Goal: Task Accomplishment & Management: Use online tool/utility

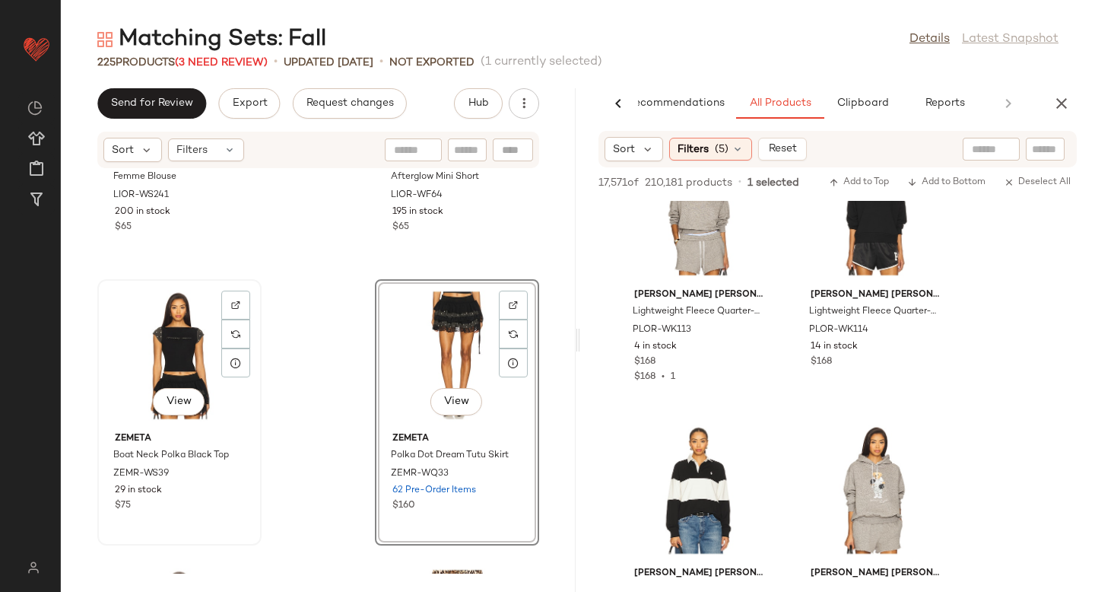
click at [204, 331] on div "View" at bounding box center [180, 354] width 154 height 141
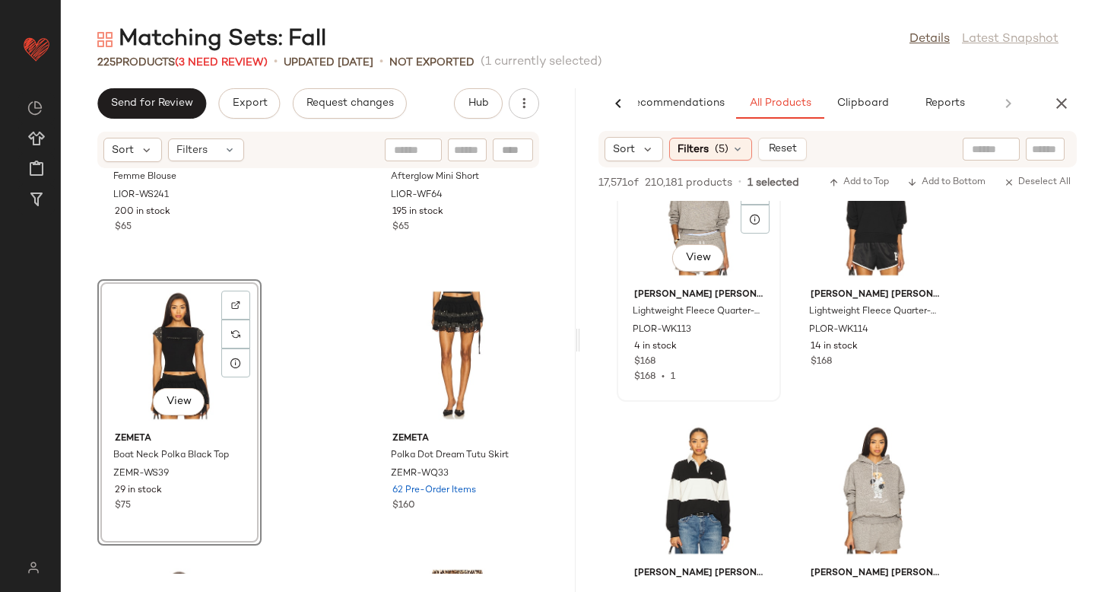
click at [722, 227] on div "View" at bounding box center [699, 211] width 154 height 141
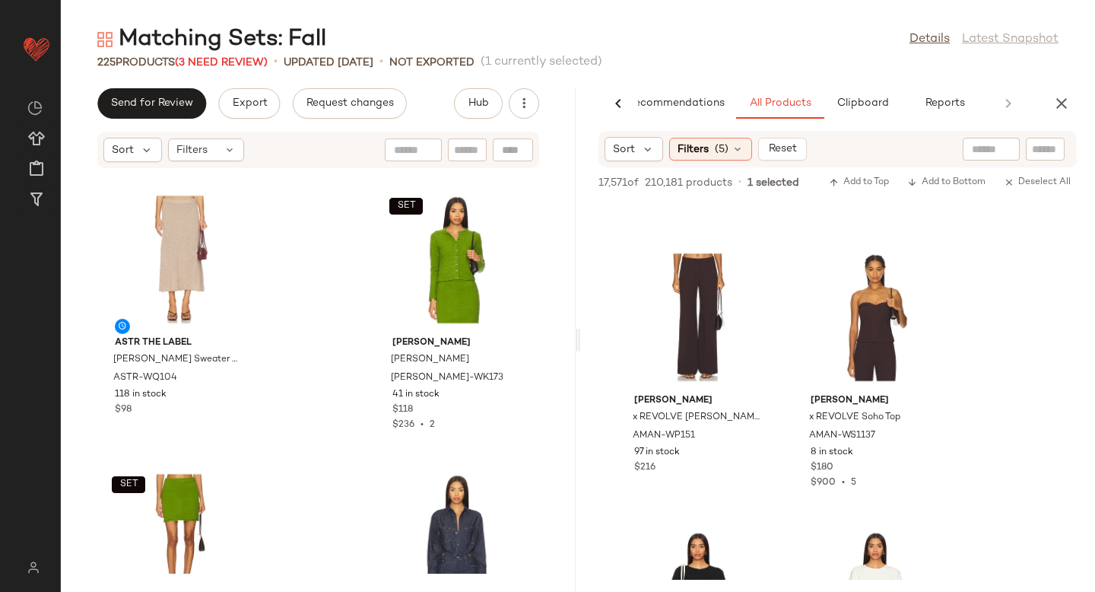
scroll to position [20872, 0]
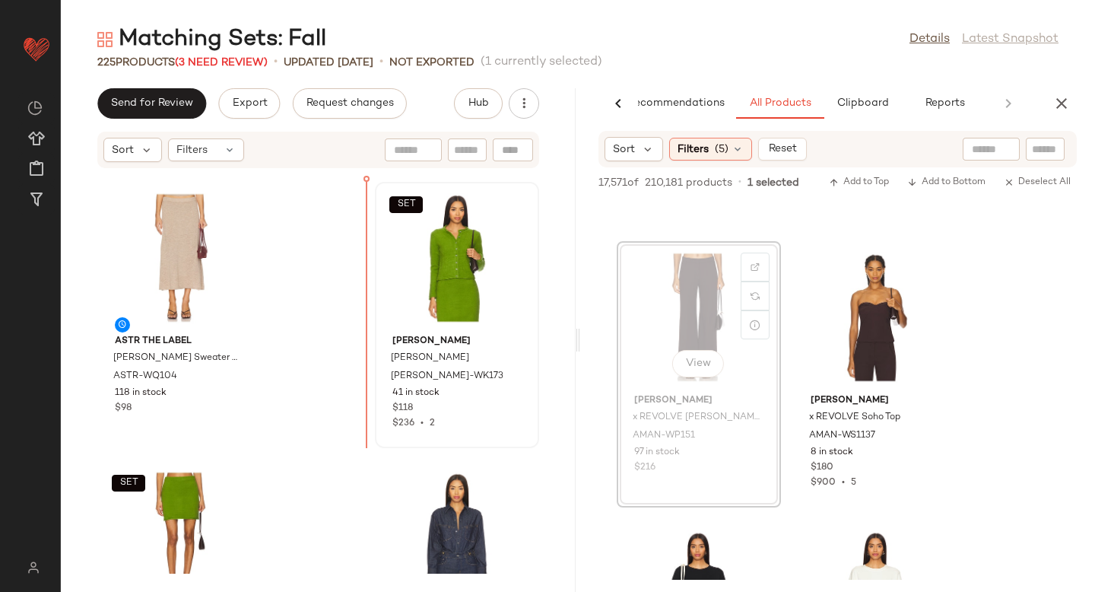
drag, startPoint x: 690, startPoint y: 322, endPoint x: 395, endPoint y: 320, distance: 295.0
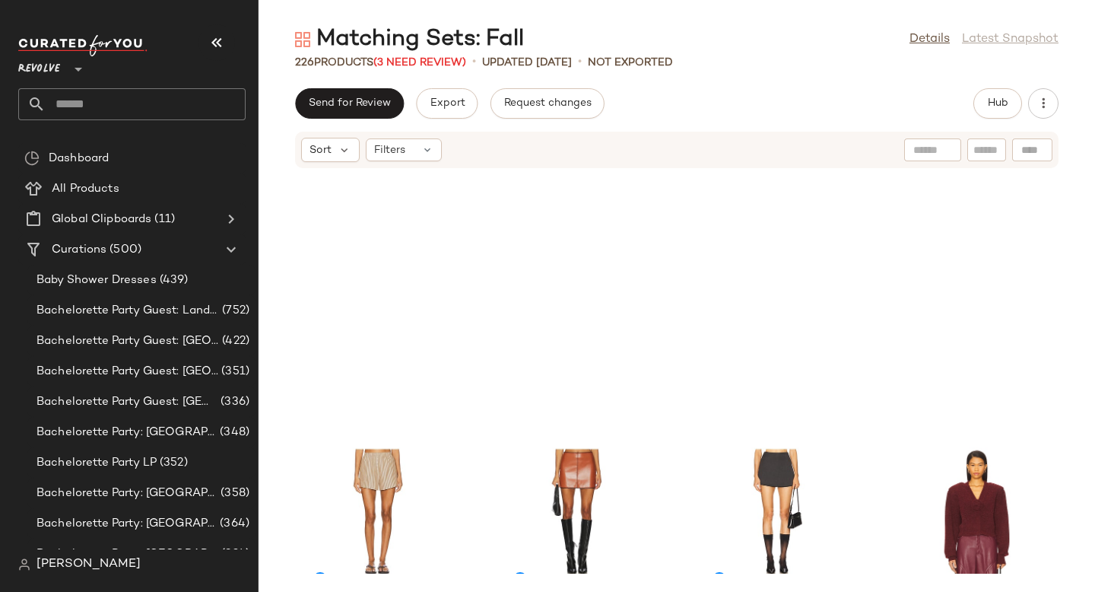
scroll to position [2970, 0]
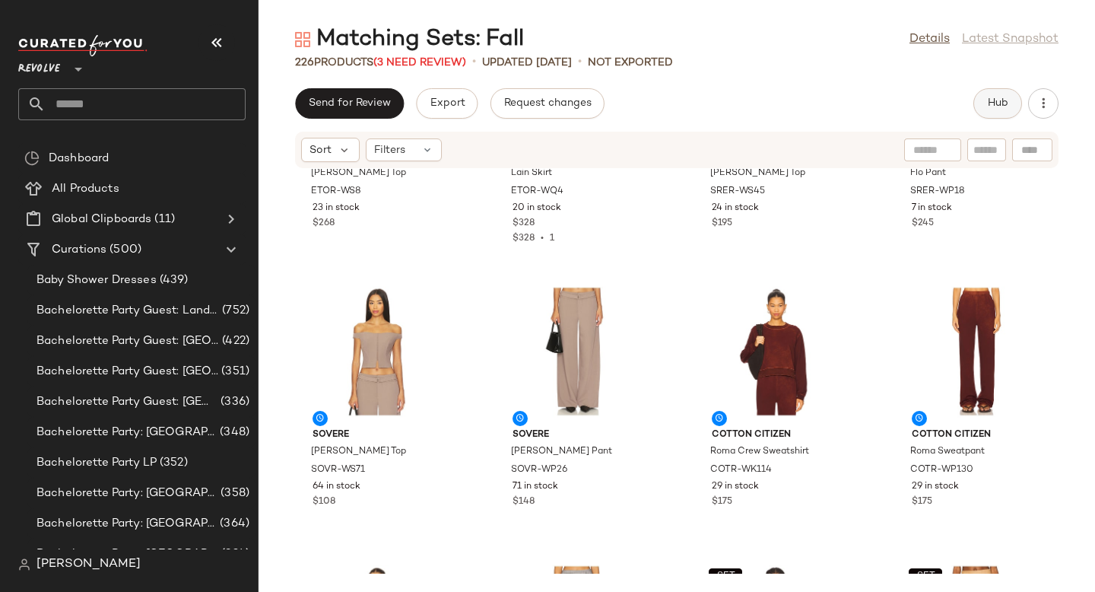
click at [989, 99] on span "Hub" at bounding box center [997, 103] width 21 height 12
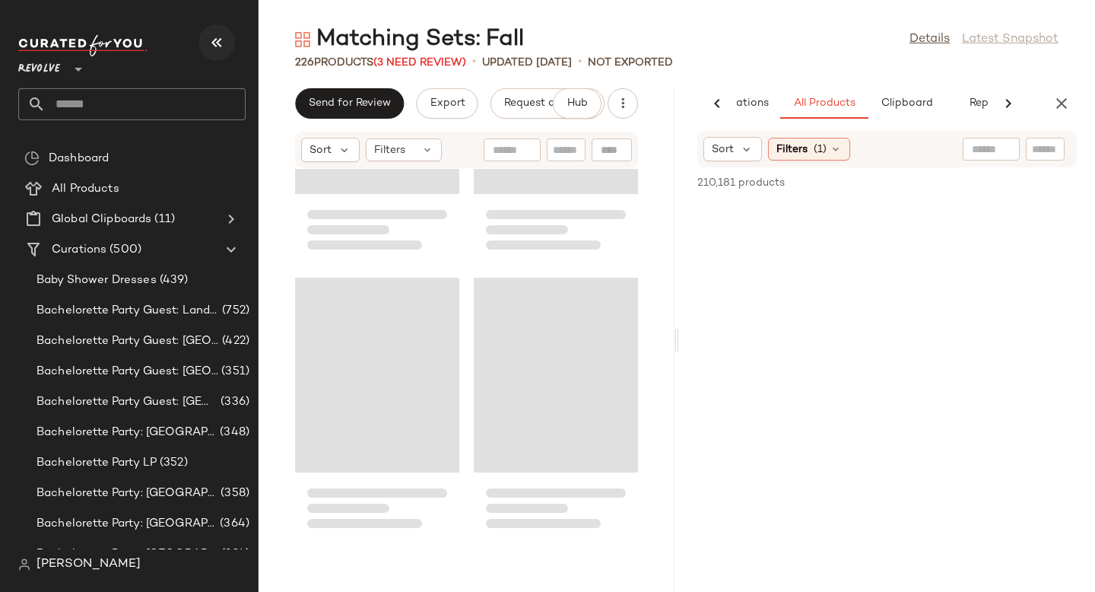
scroll to position [12244, 0]
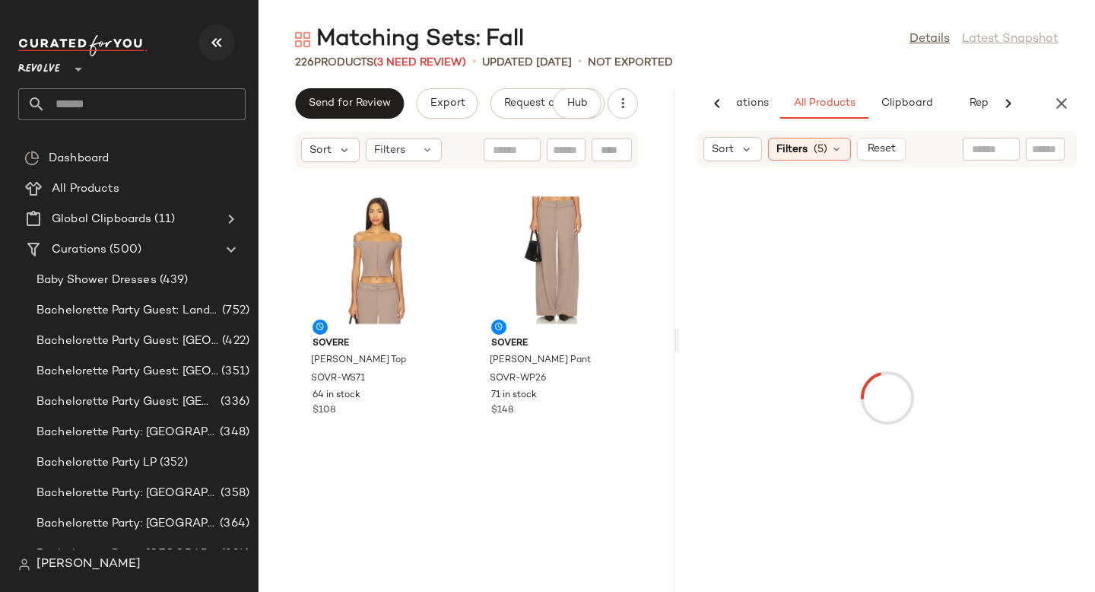
click at [214, 45] on icon "button" at bounding box center [217, 42] width 18 height 18
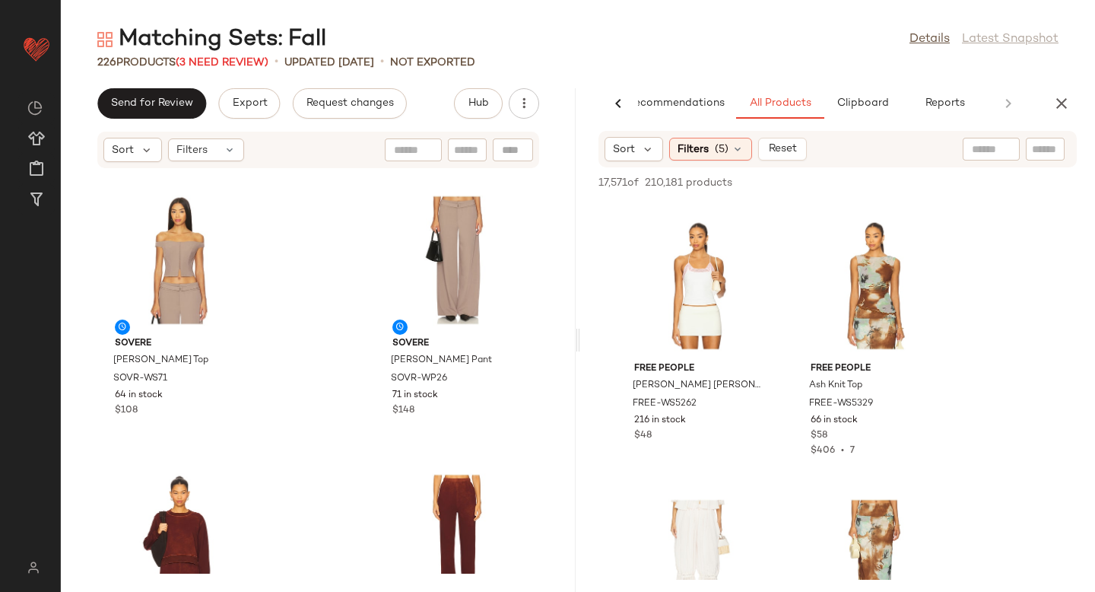
scroll to position [112327, 0]
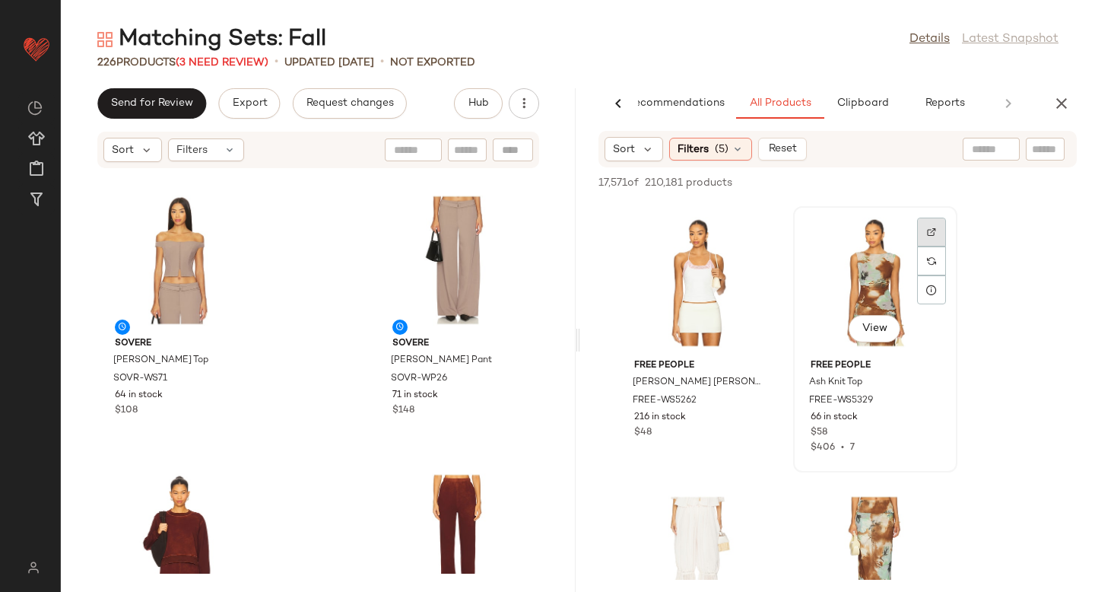
click at [934, 233] on img at bounding box center [931, 231] width 9 height 9
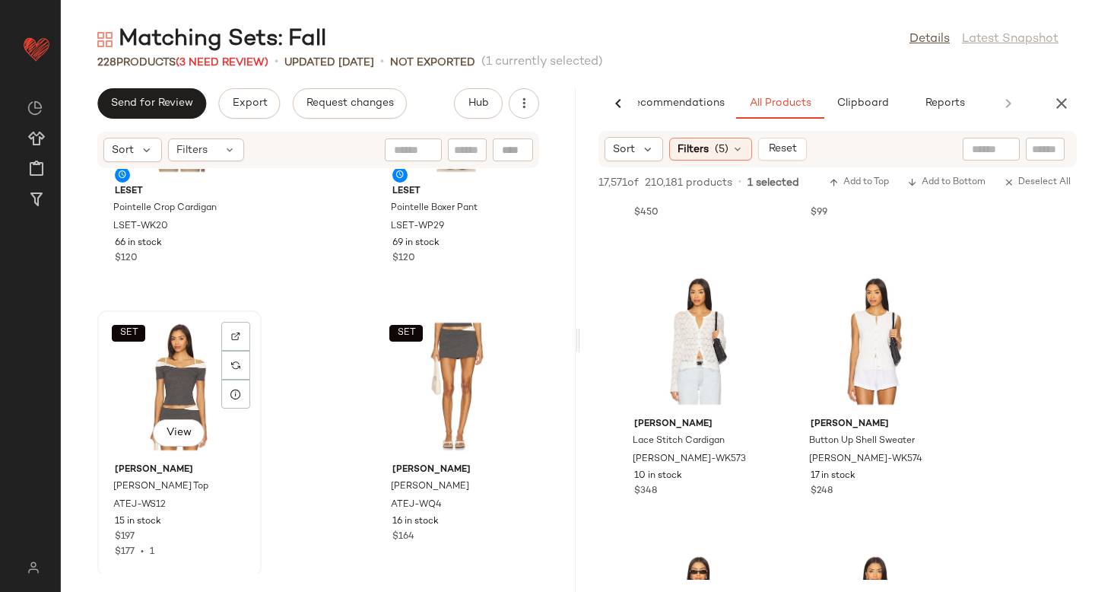
scroll to position [16846, 0]
click at [189, 360] on div "SET View" at bounding box center [180, 387] width 154 height 141
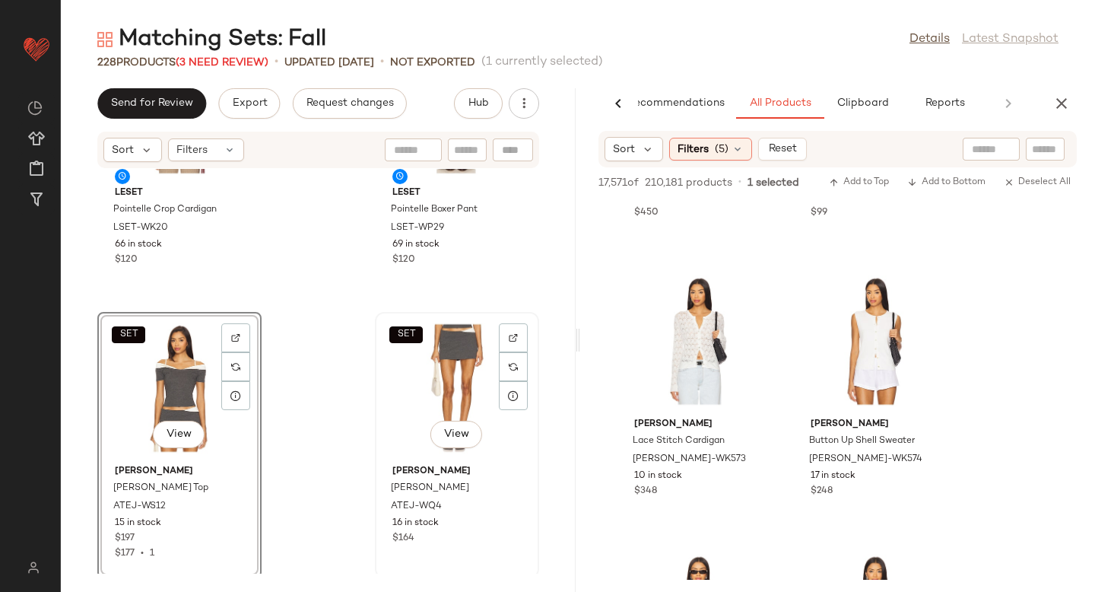
click at [442, 338] on div "SET View" at bounding box center [457, 387] width 154 height 141
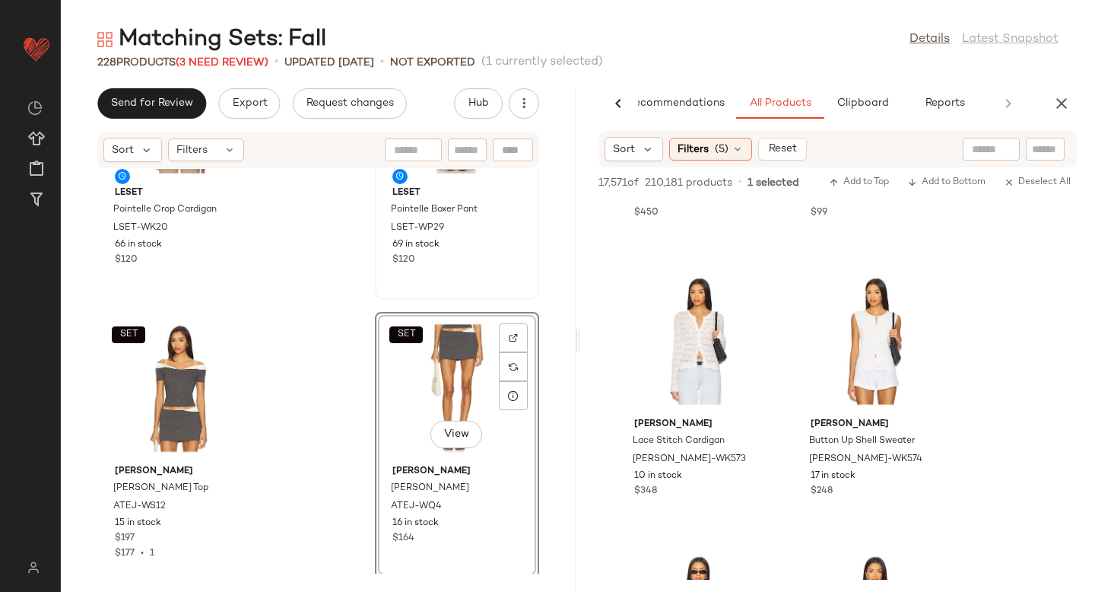
click at [433, 186] on div "LESET Pointelle Boxer Pant LSET-WP29 69 in stock $120" at bounding box center [457, 224] width 154 height 88
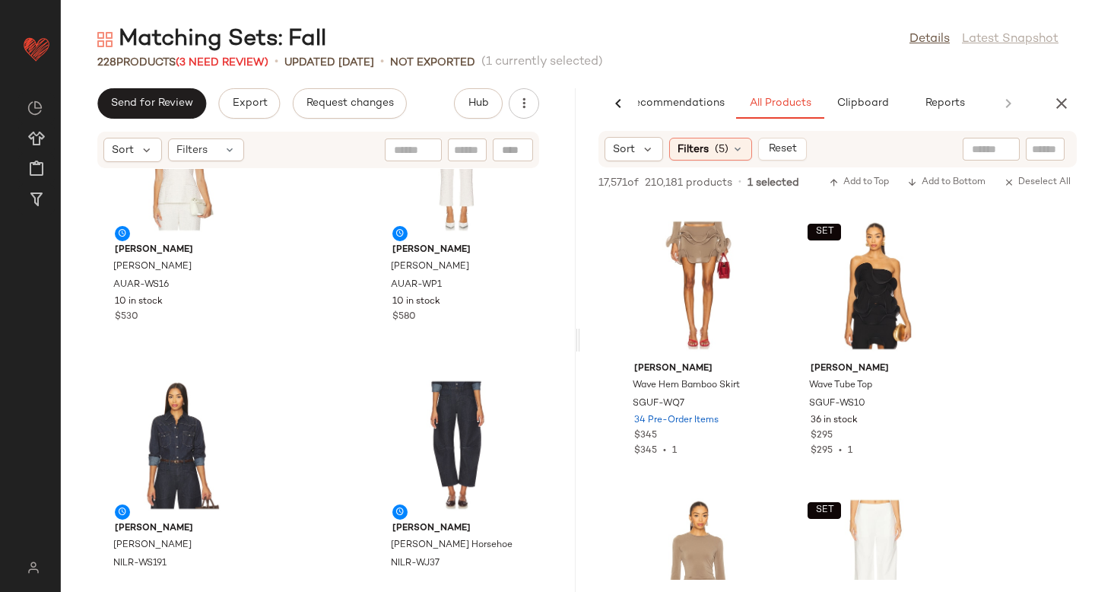
scroll to position [19938, 0]
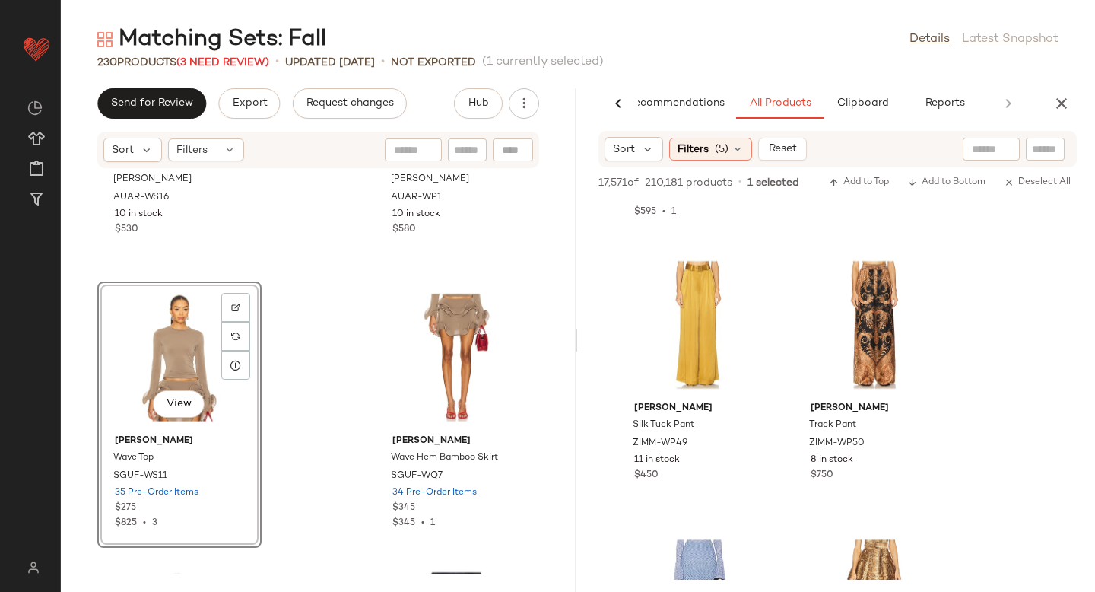
scroll to position [141909, 0]
click at [758, 270] on img at bounding box center [754, 273] width 9 height 9
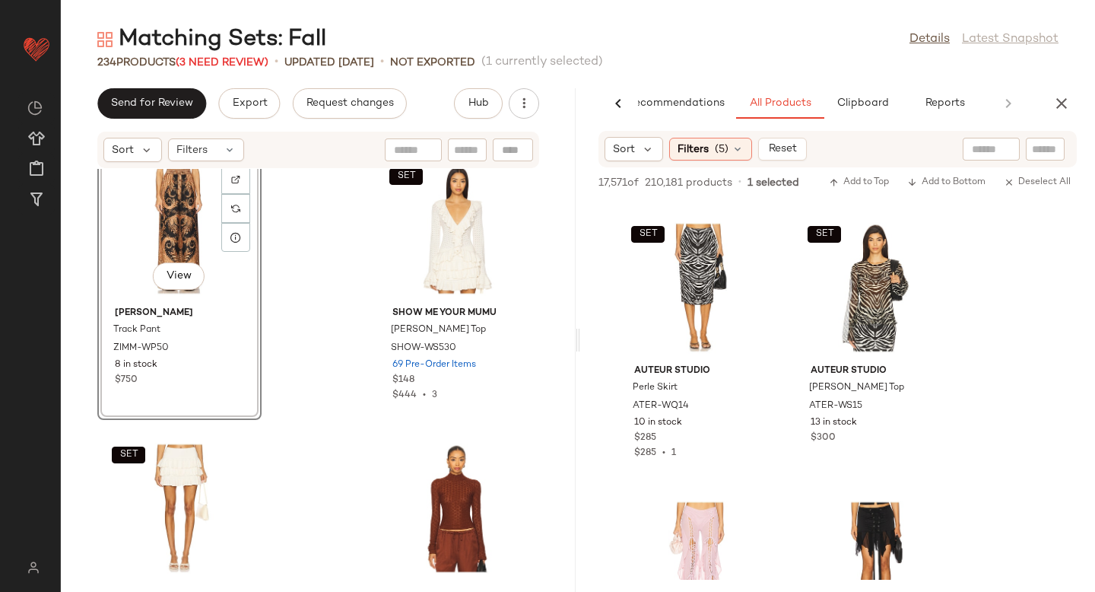
scroll to position [168081, 0]
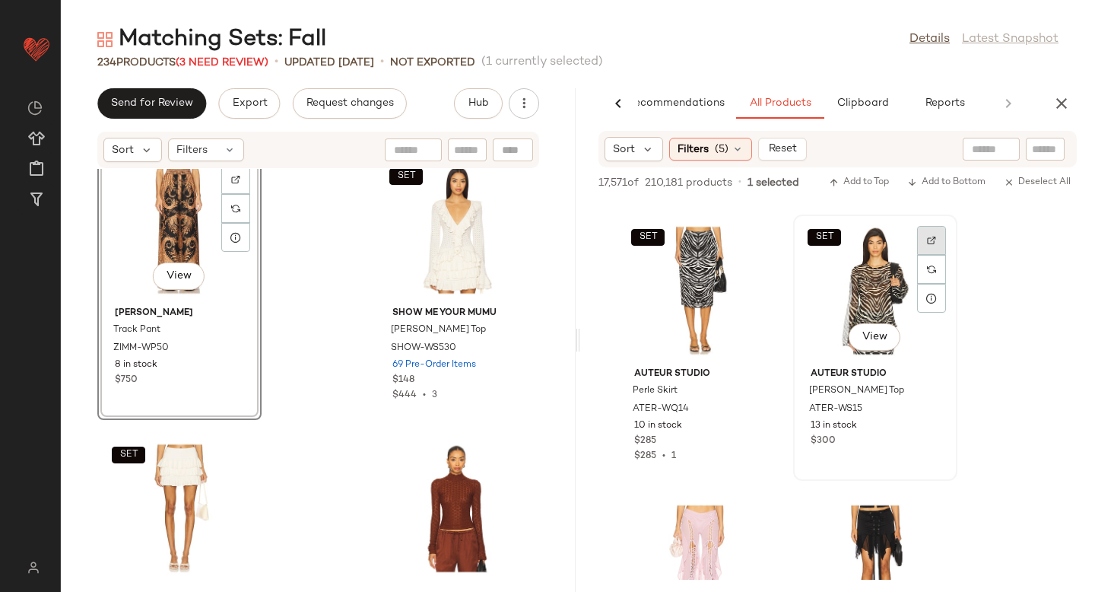
click at [940, 255] on div at bounding box center [931, 269] width 29 height 29
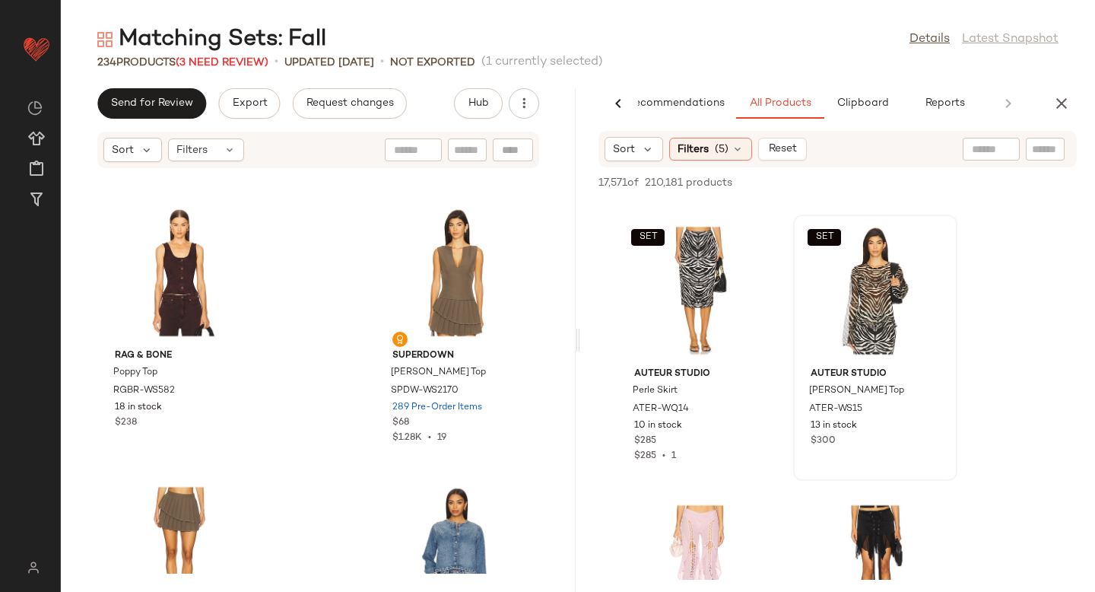
scroll to position [21096, 0]
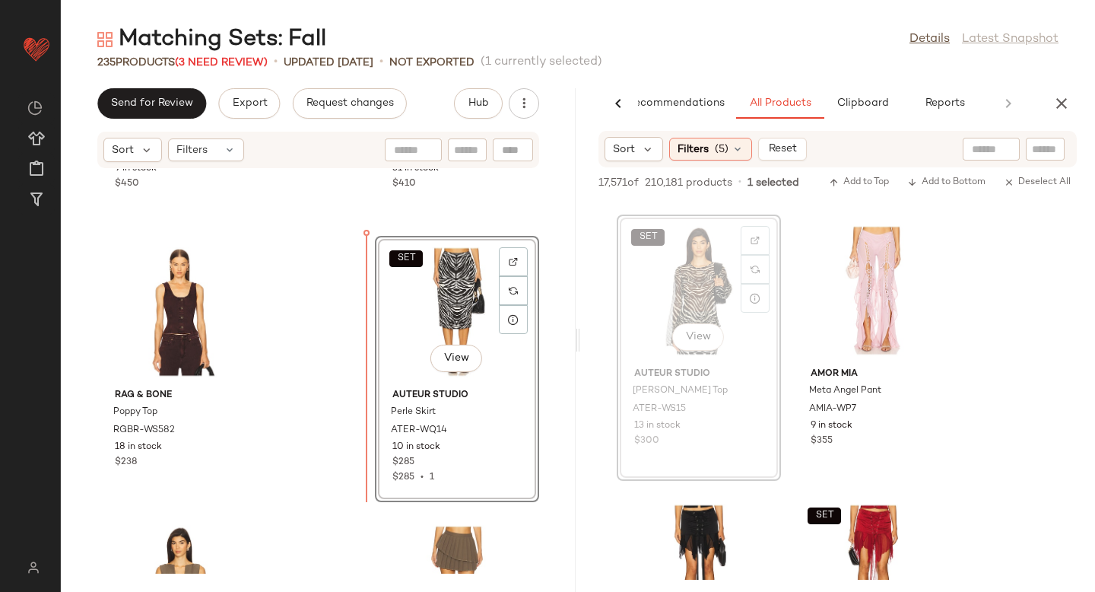
drag, startPoint x: 661, startPoint y: 291, endPoint x: 358, endPoint y: 366, distance: 311.6
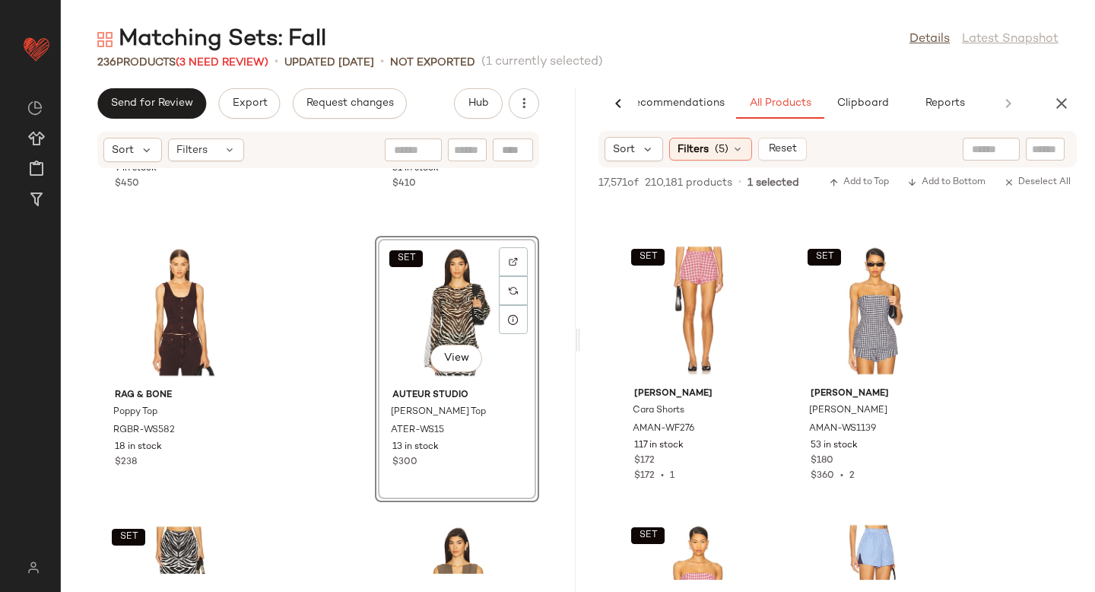
scroll to position [172993, 0]
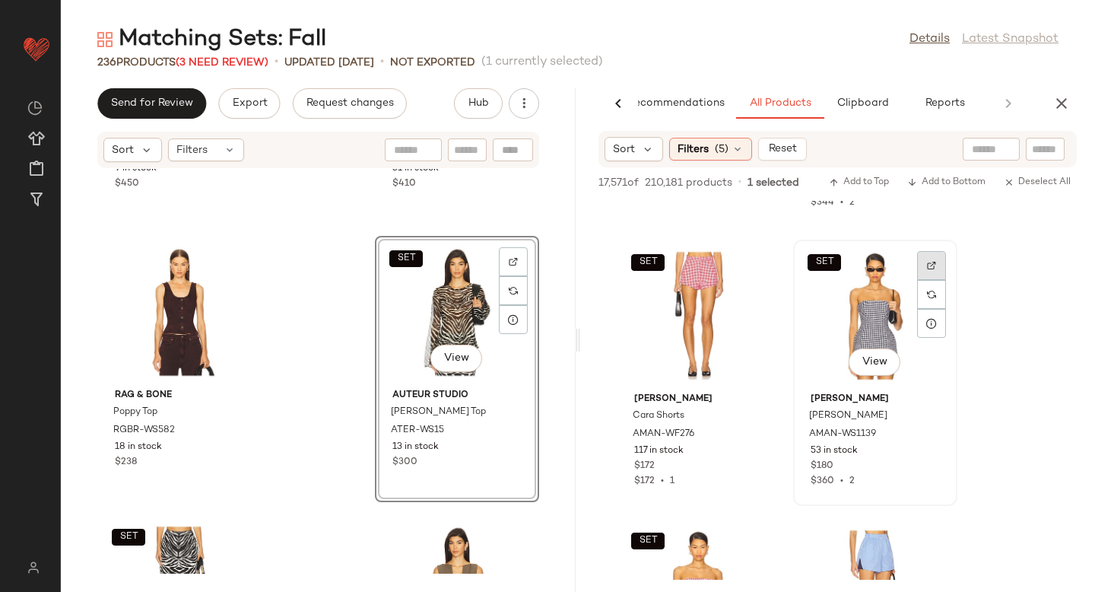
click at [921, 280] on div at bounding box center [931, 294] width 29 height 29
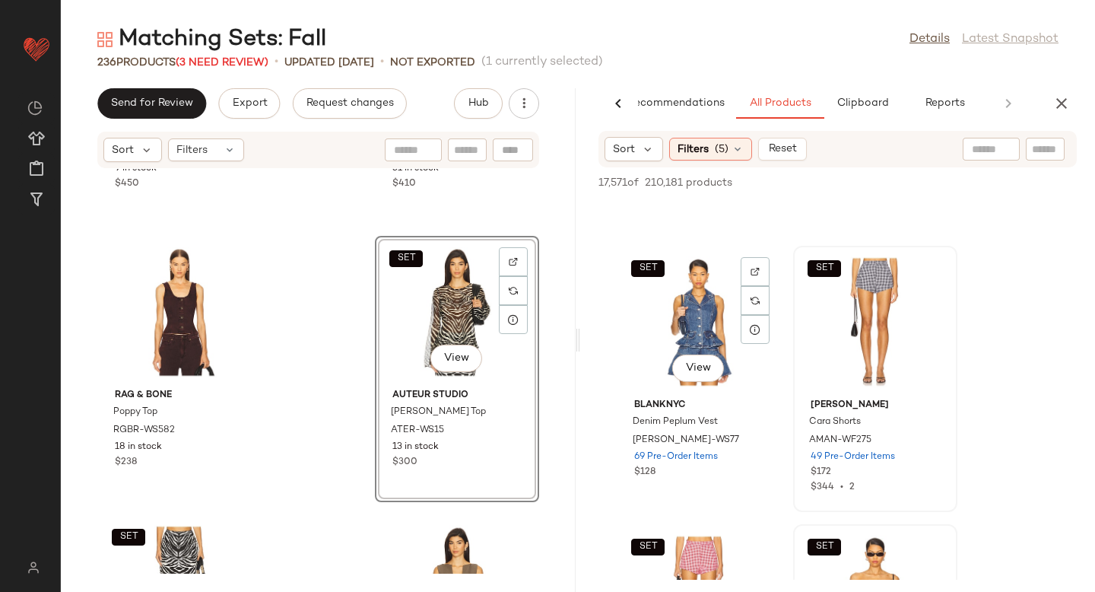
scroll to position [172686, 0]
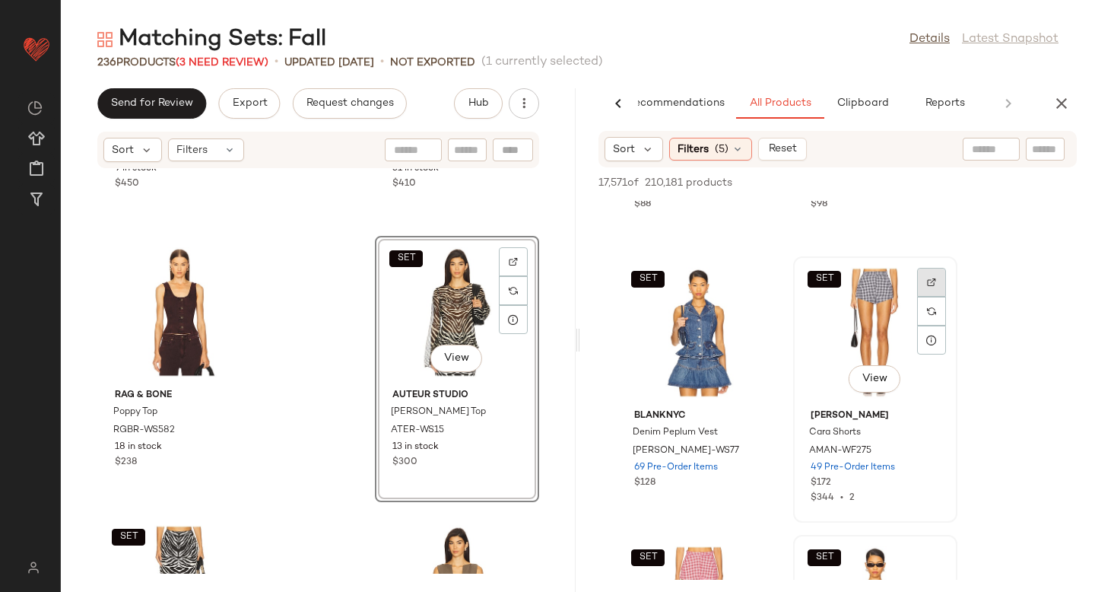
click at [918, 297] on div at bounding box center [931, 311] width 29 height 29
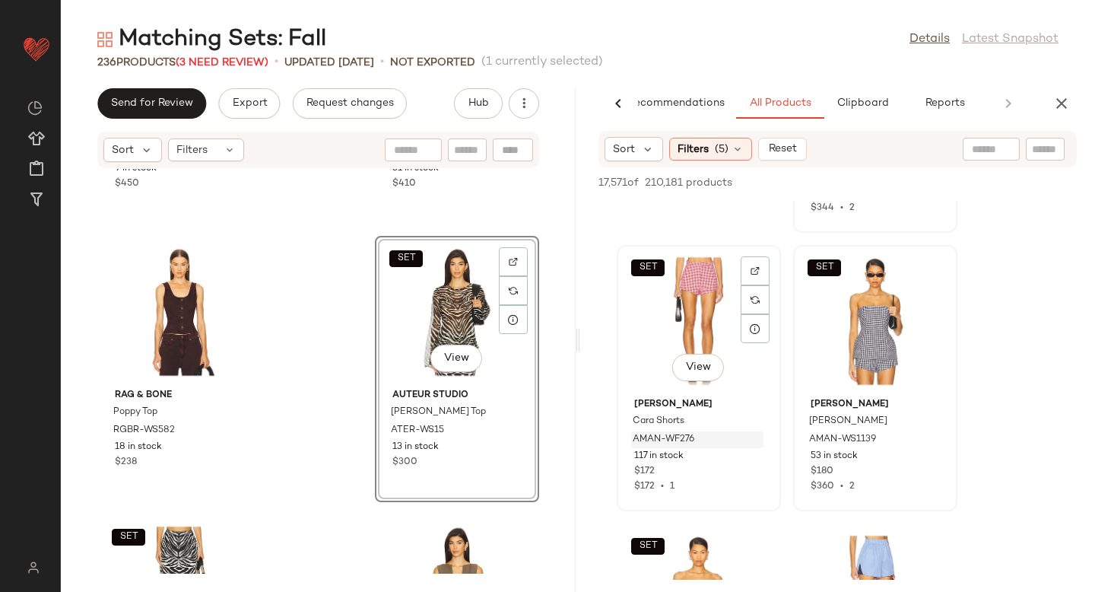
scroll to position [173000, 0]
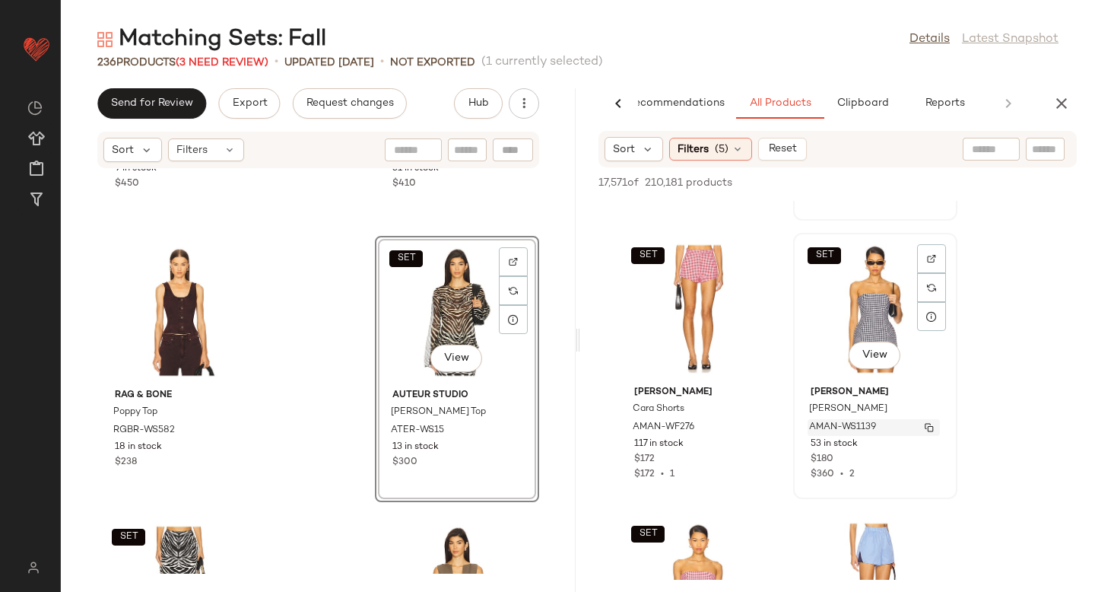
click at [855, 420] on span "AMAN-WS1139" at bounding box center [842, 427] width 67 height 14
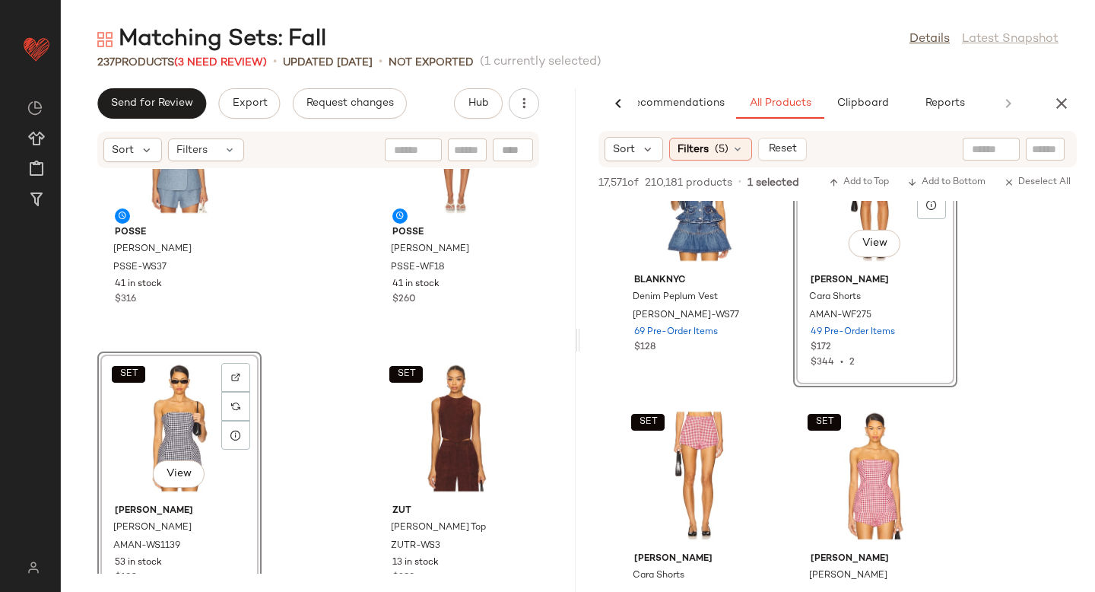
scroll to position [29652, 0]
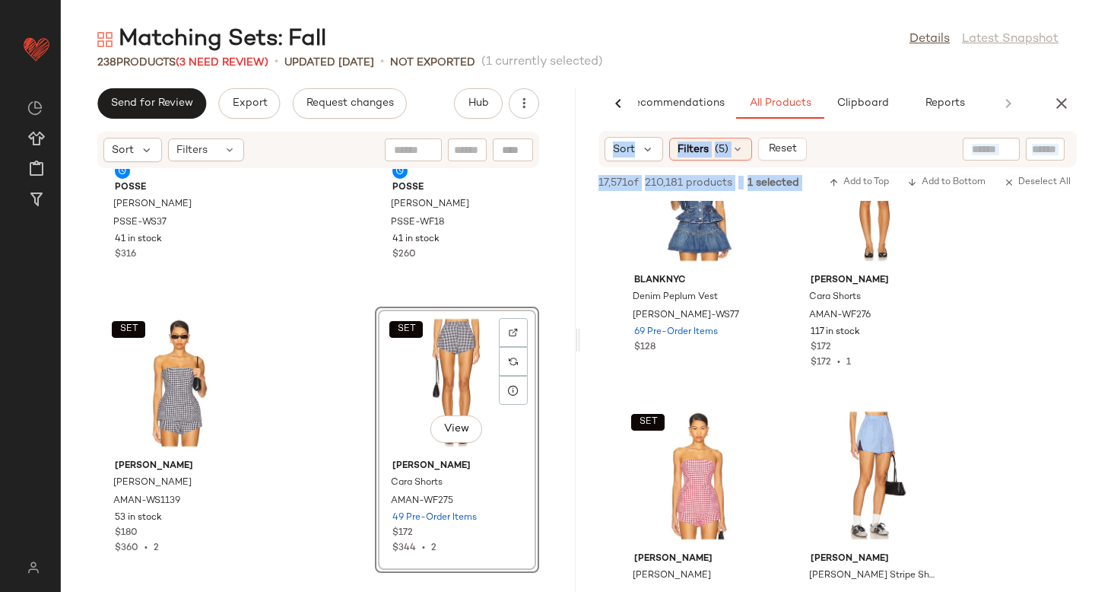
drag, startPoint x: 566, startPoint y: 531, endPoint x: 615, endPoint y: 291, distance: 245.3
click at [615, 291] on div "Send for Review Export Request changes Hub Sort Filters Posse Thea Vest PSSE-WS…" at bounding box center [578, 339] width 1034 height 503
click at [548, 404] on div "Posse Thea Vest PSSE-WS37 41 in stock $316 Posse Thea Short PSSE-WF18 41 in sto…" at bounding box center [318, 371] width 515 height 404
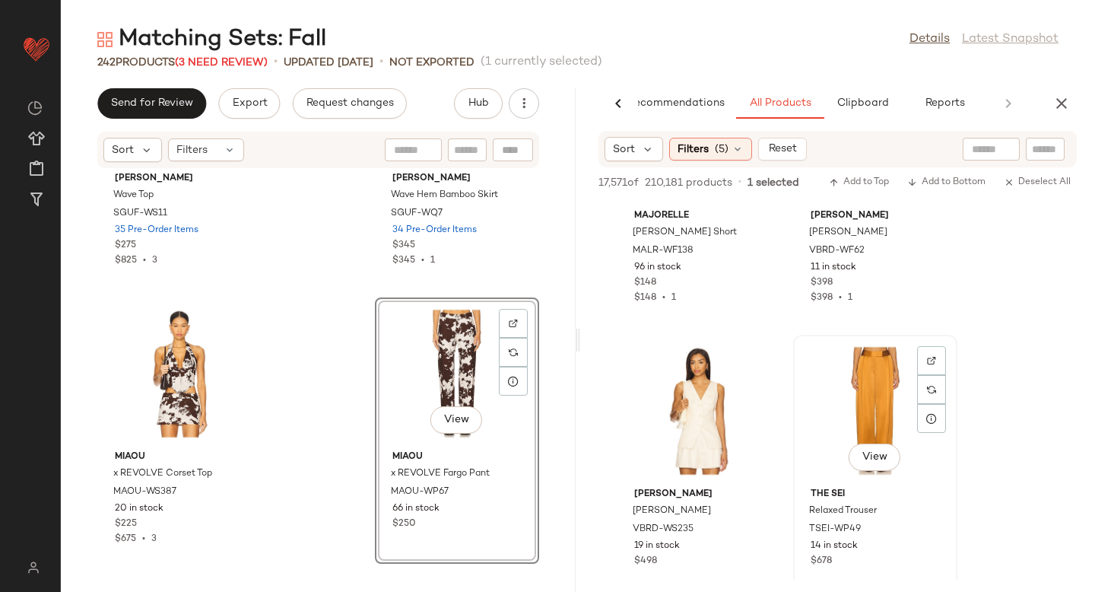
scroll to position [186837, 0]
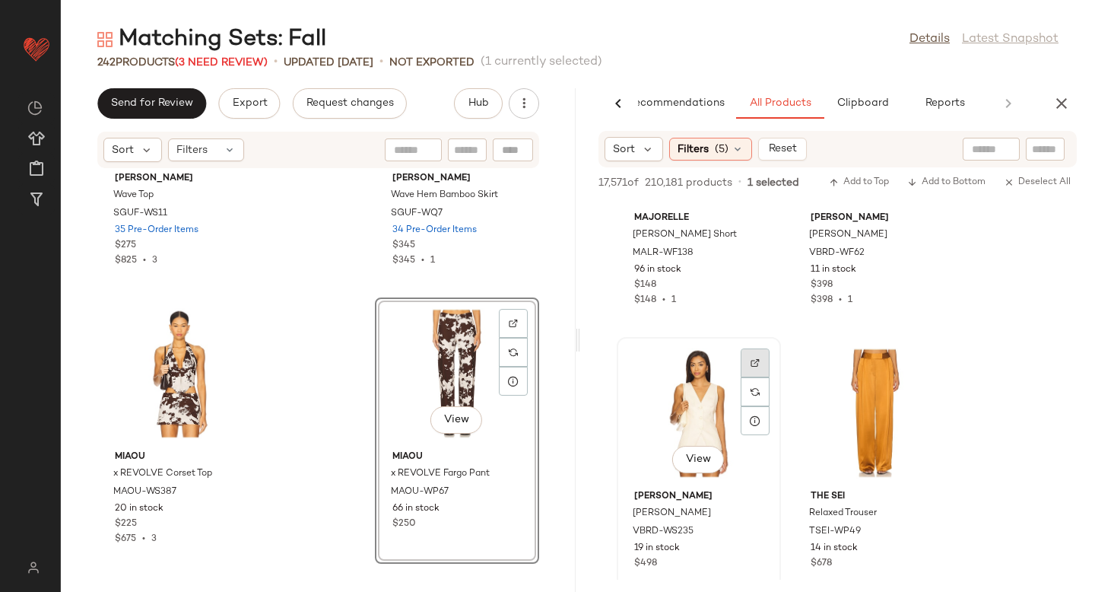
click at [753, 363] on img at bounding box center [754, 362] width 9 height 9
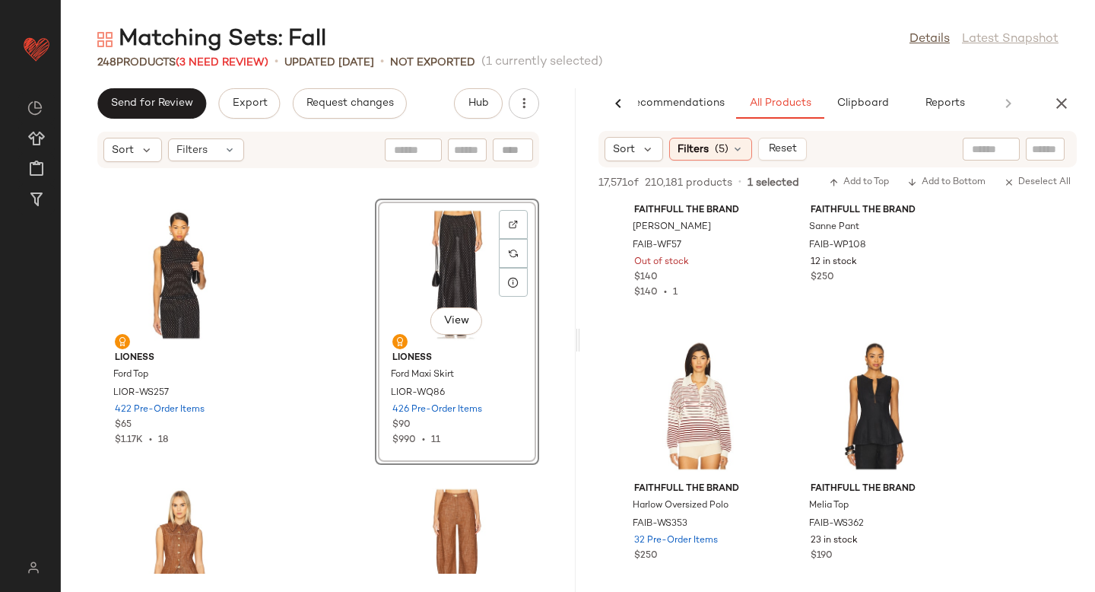
scroll to position [233019, 0]
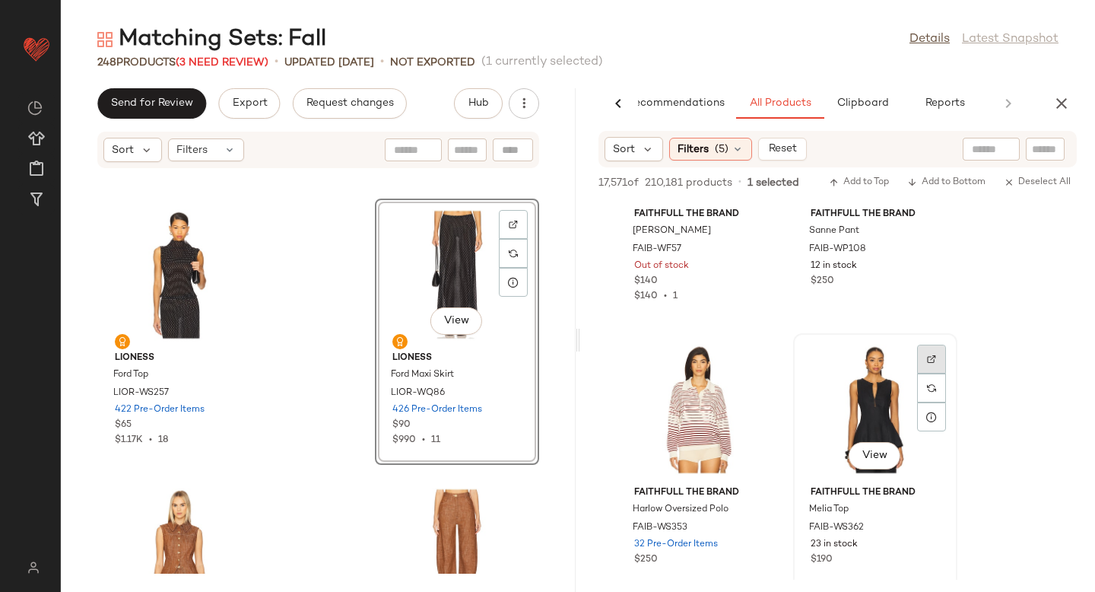
click at [931, 357] on img at bounding box center [931, 358] width 9 height 9
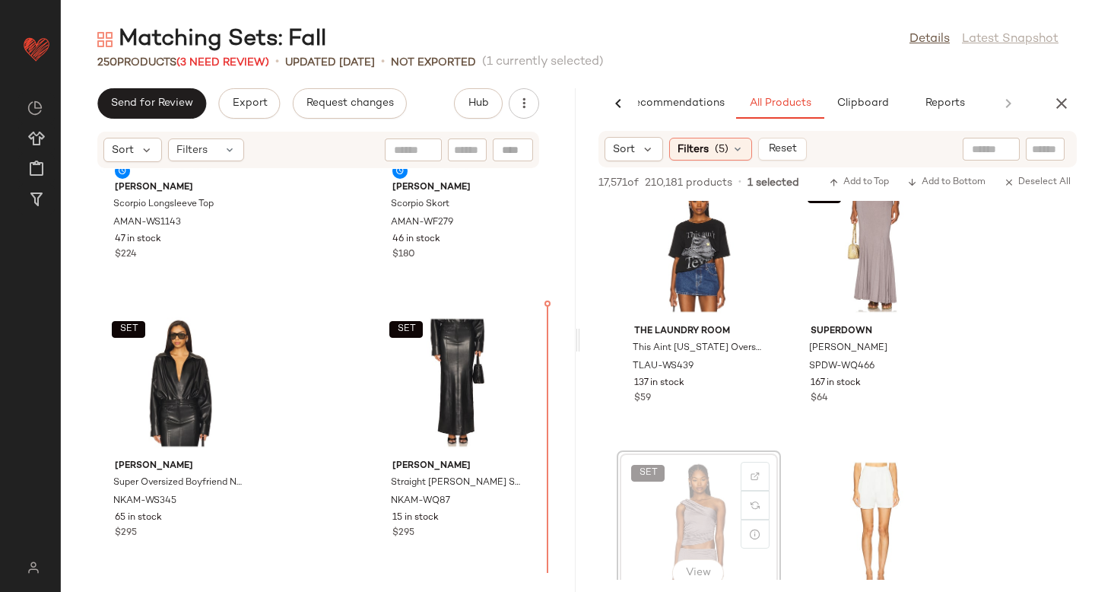
scroll to position [34105, 0]
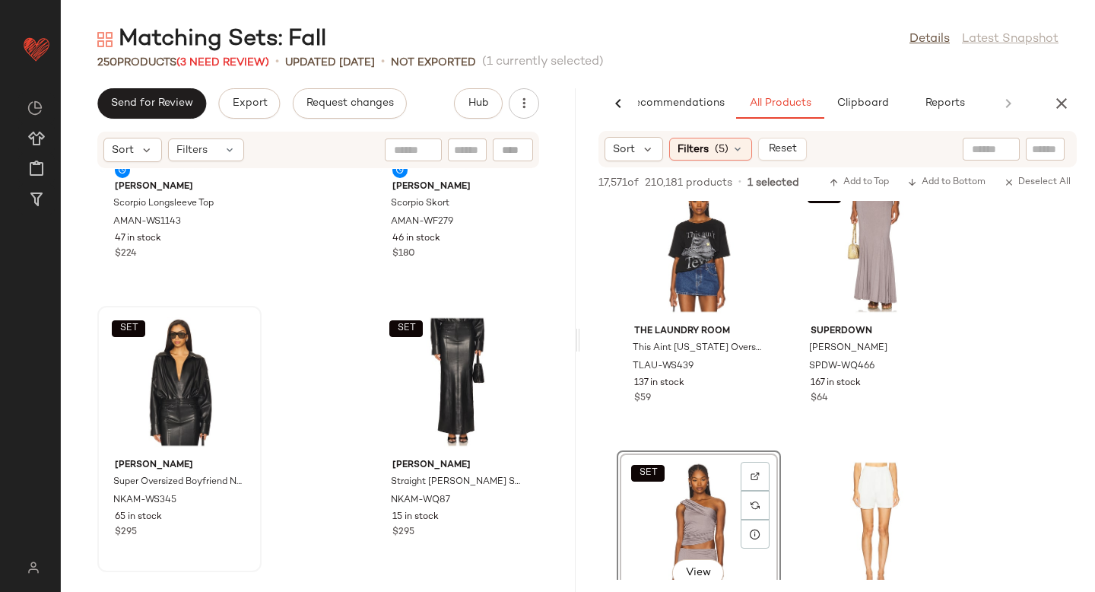
drag, startPoint x: 689, startPoint y: 512, endPoint x: 104, endPoint y: 401, distance: 595.2
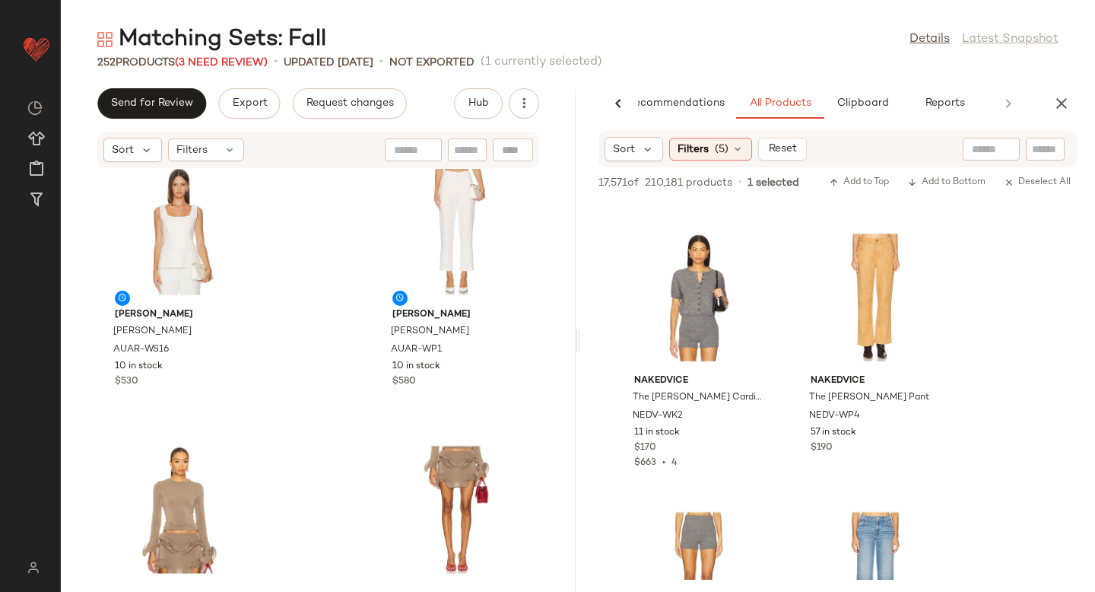
scroll to position [20829, 0]
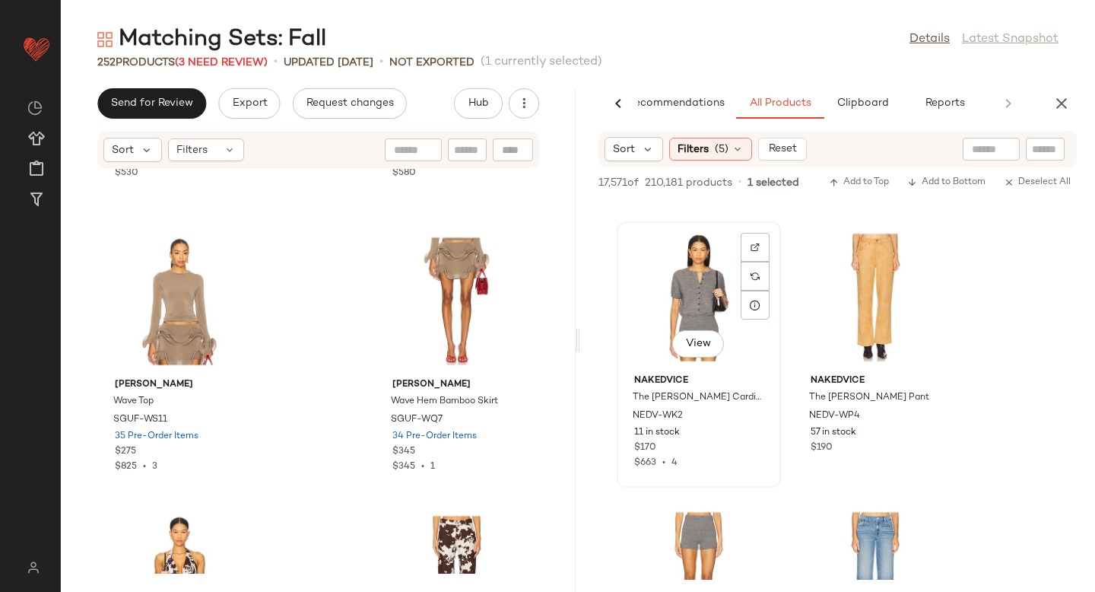
click at [705, 306] on div "View" at bounding box center [699, 297] width 154 height 141
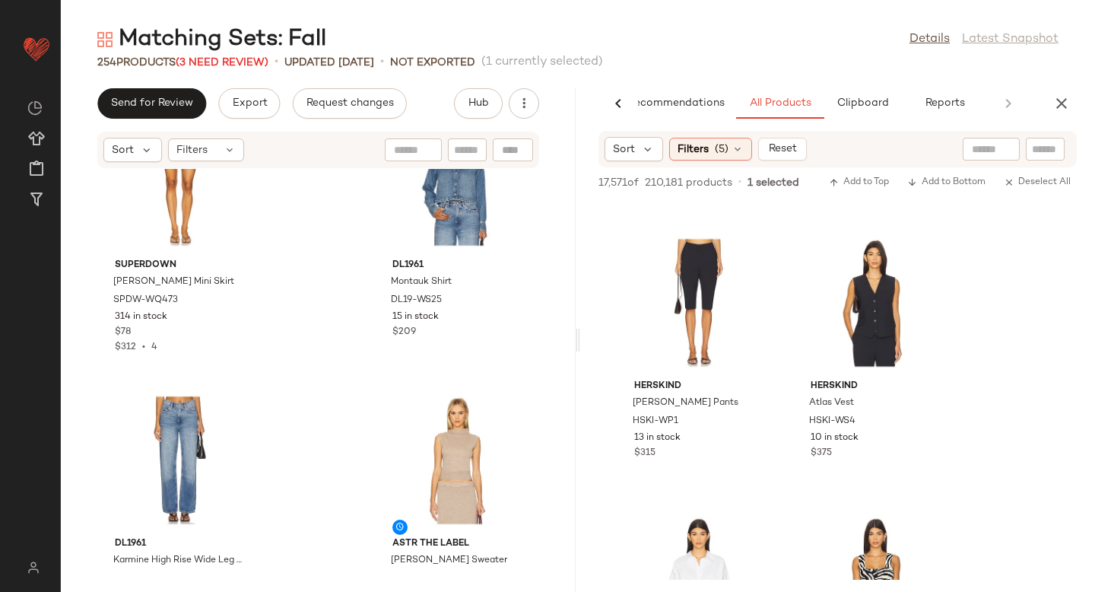
scroll to position [22773, 0]
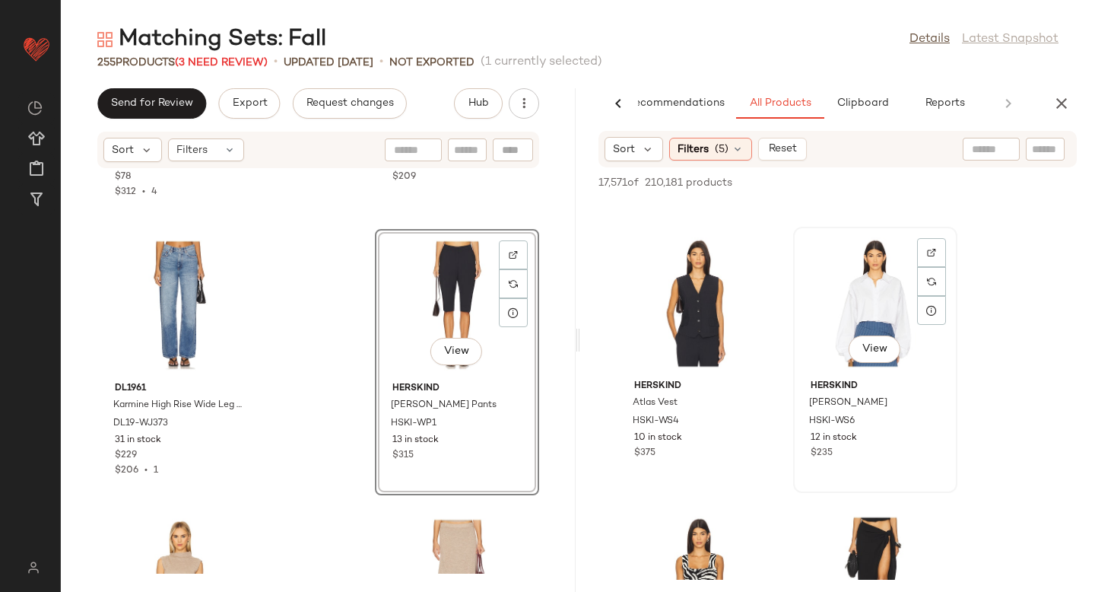
click at [865, 303] on div "View" at bounding box center [875, 302] width 154 height 141
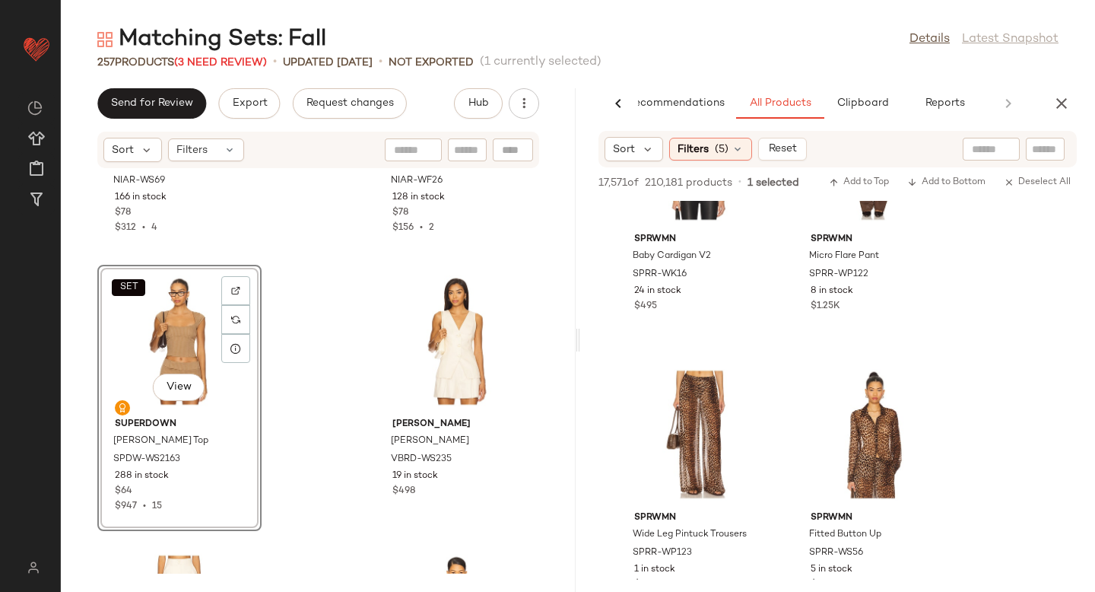
scroll to position [254198, 0]
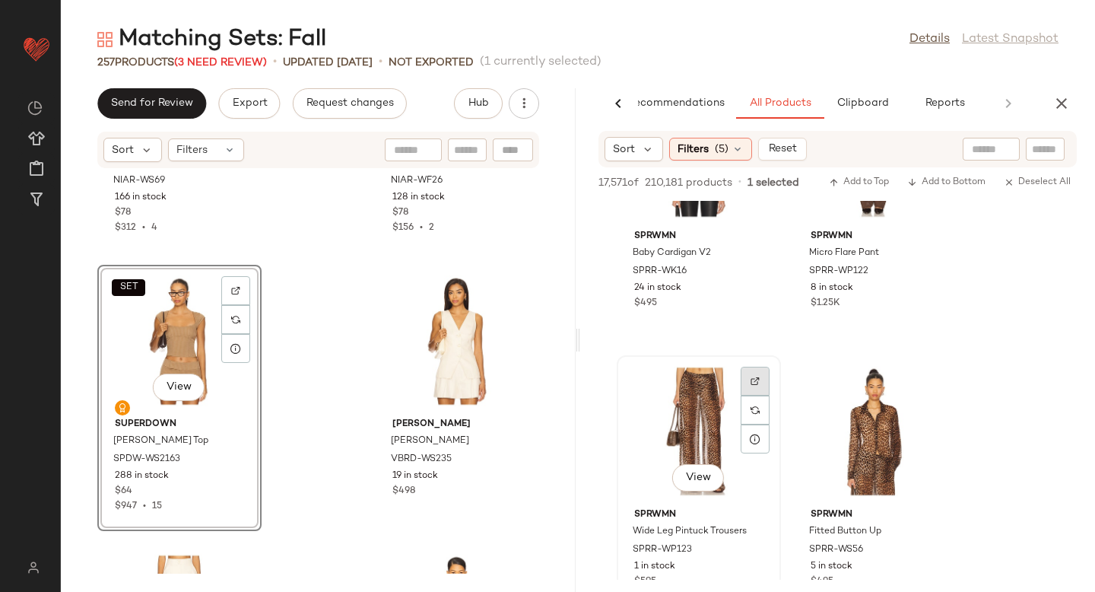
click at [750, 395] on div at bounding box center [755, 409] width 29 height 29
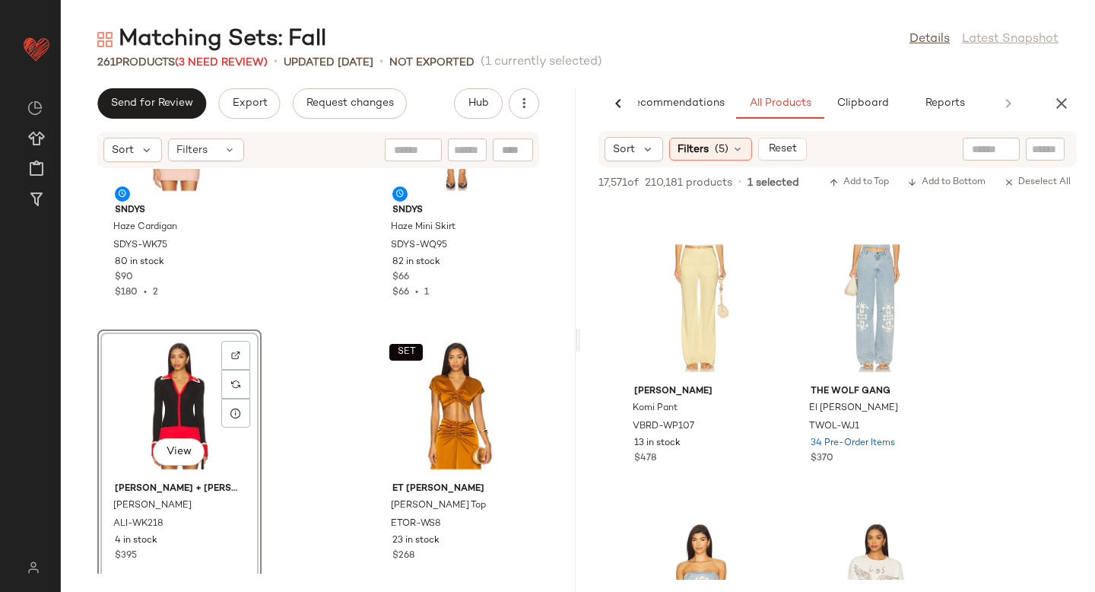
scroll to position [260415, 0]
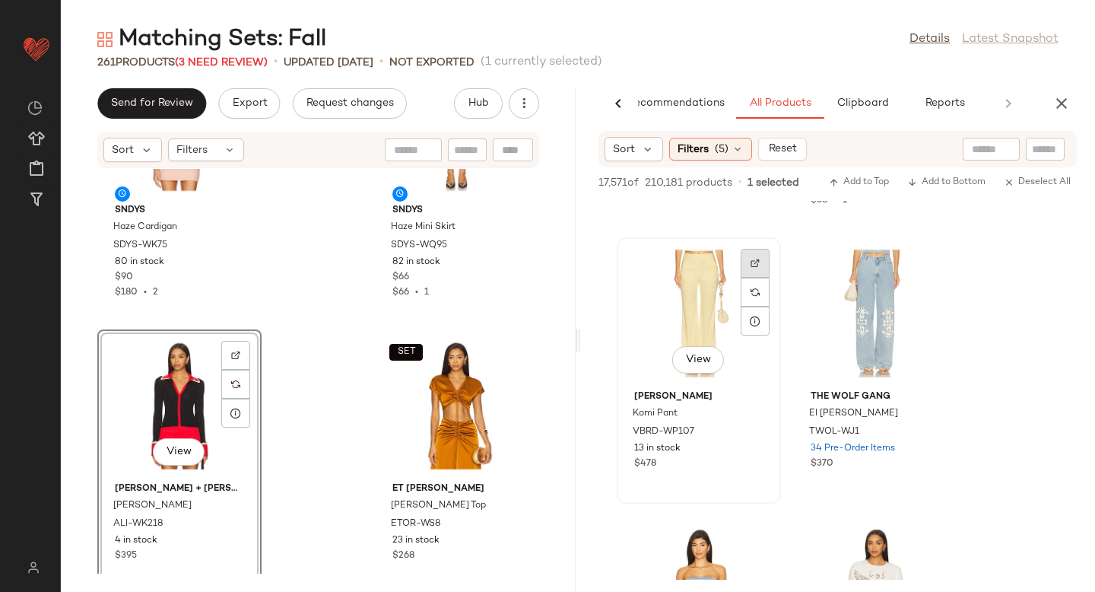
click at [751, 260] on img at bounding box center [754, 262] width 9 height 9
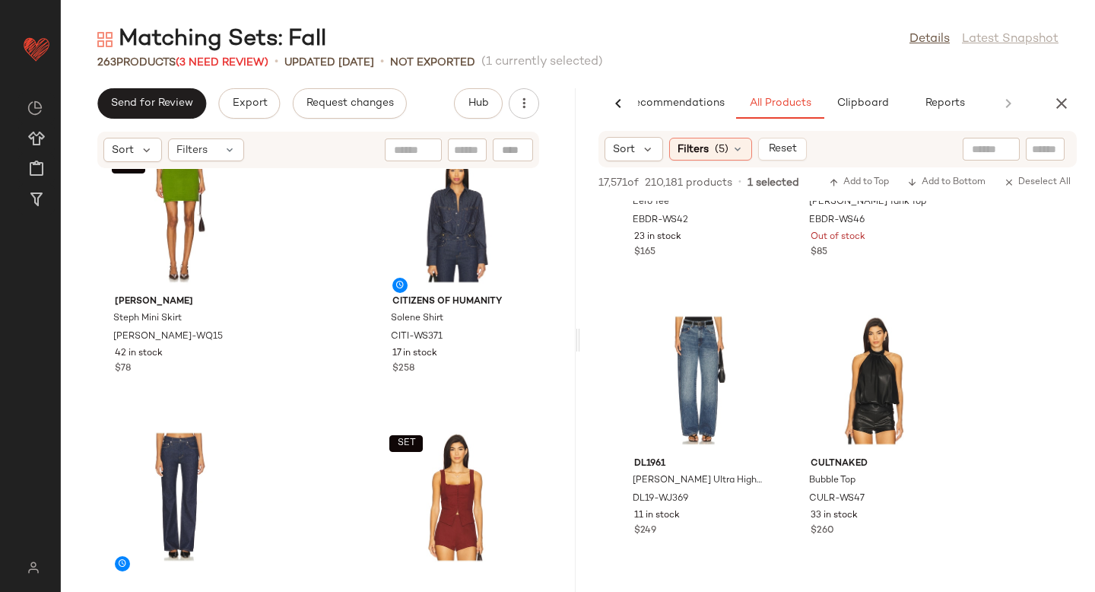
scroll to position [271684, 0]
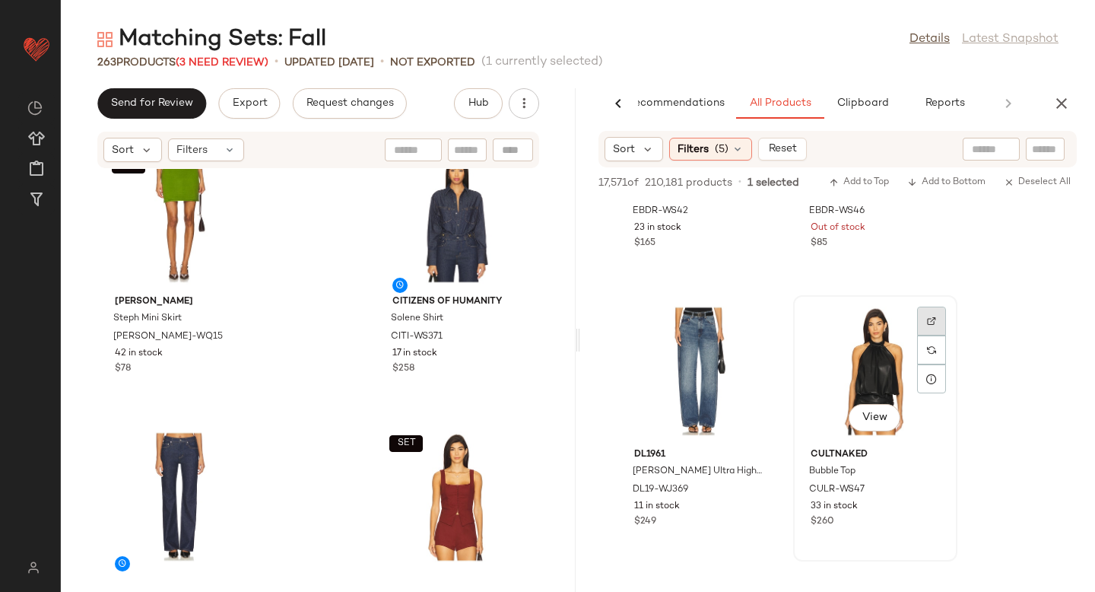
click at [930, 319] on img at bounding box center [931, 320] width 9 height 9
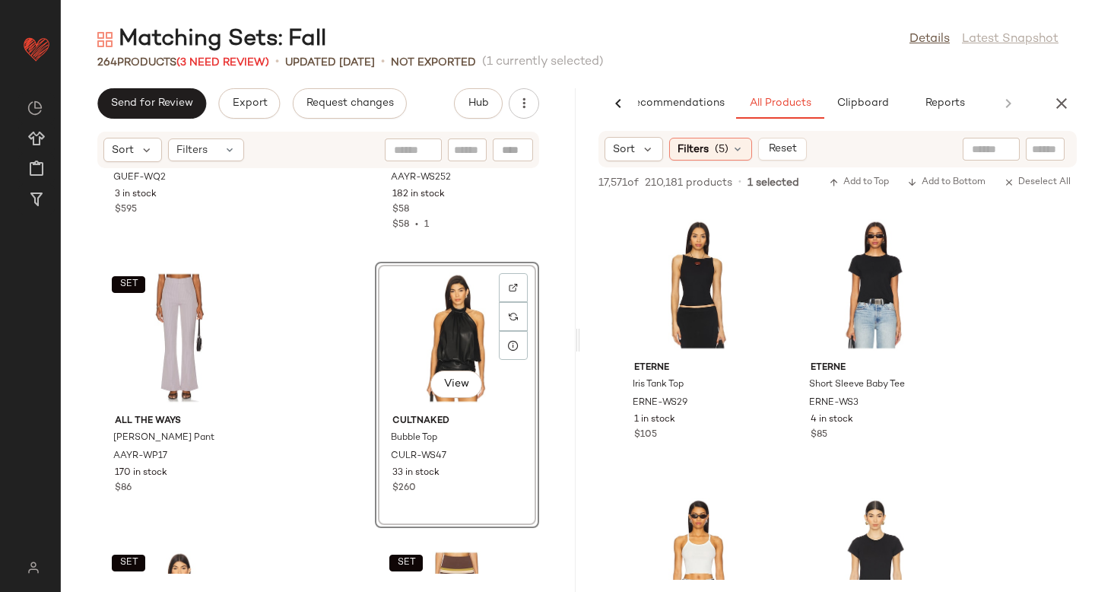
scroll to position [295597, 0]
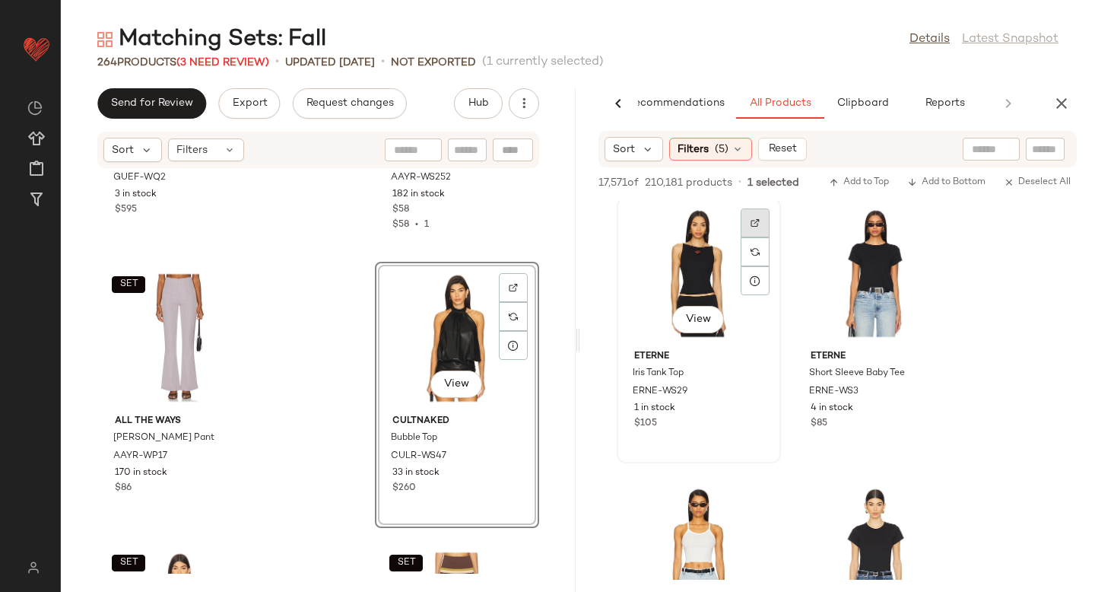
click at [753, 237] on div at bounding box center [755, 251] width 29 height 29
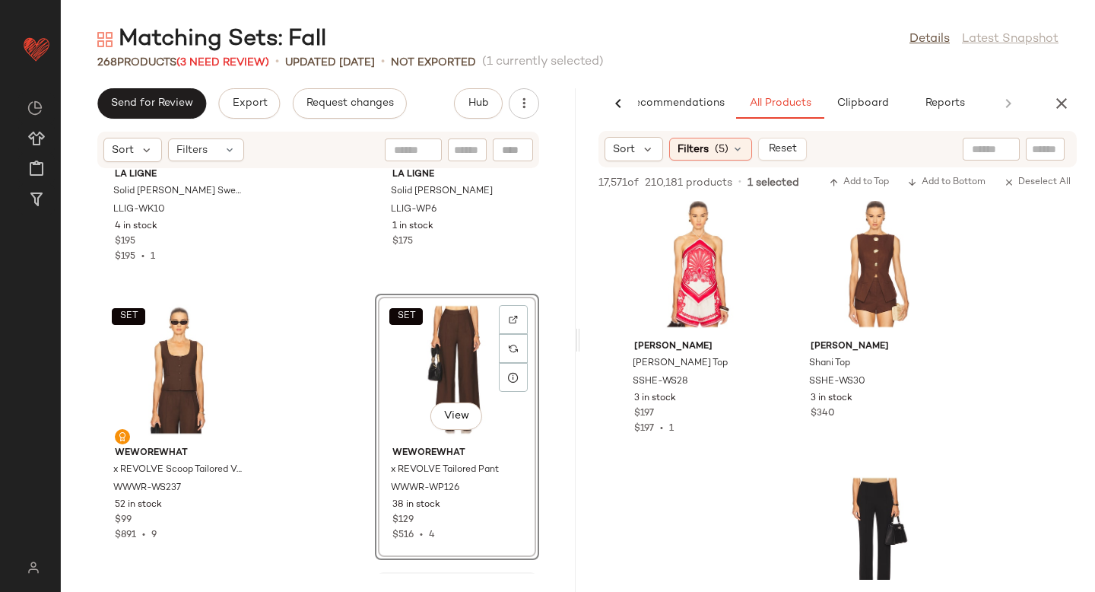
scroll to position [302299, 0]
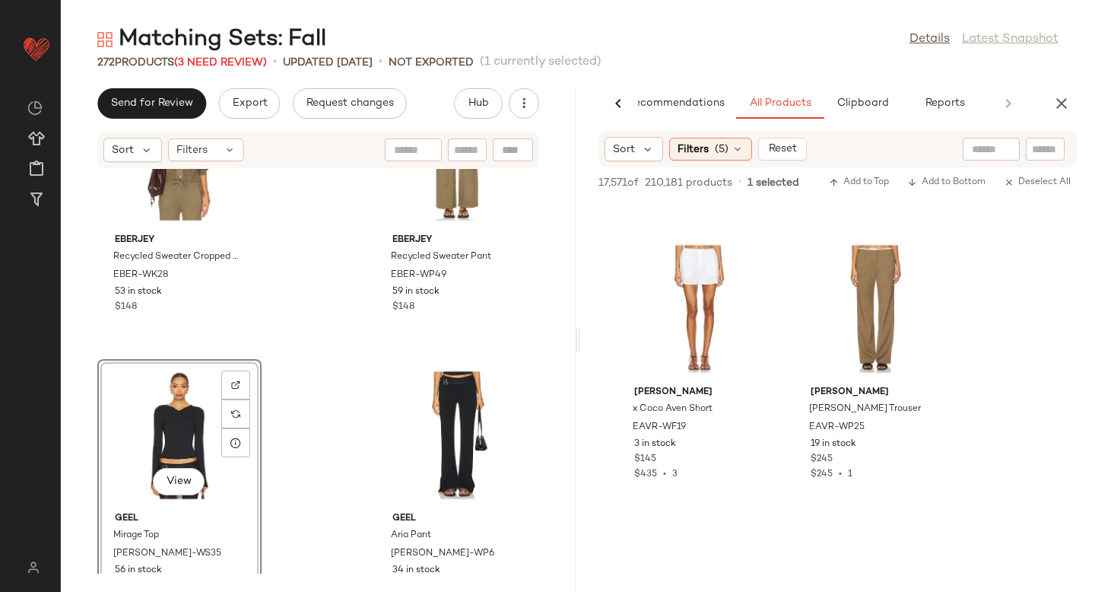
scroll to position [313066, 0]
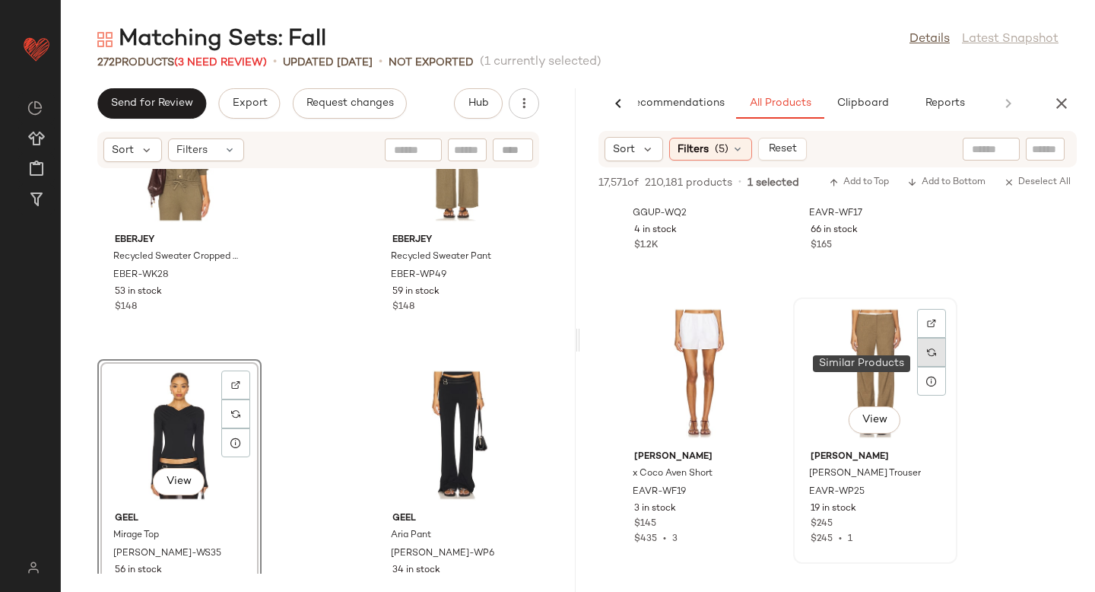
scroll to position [312910, 0]
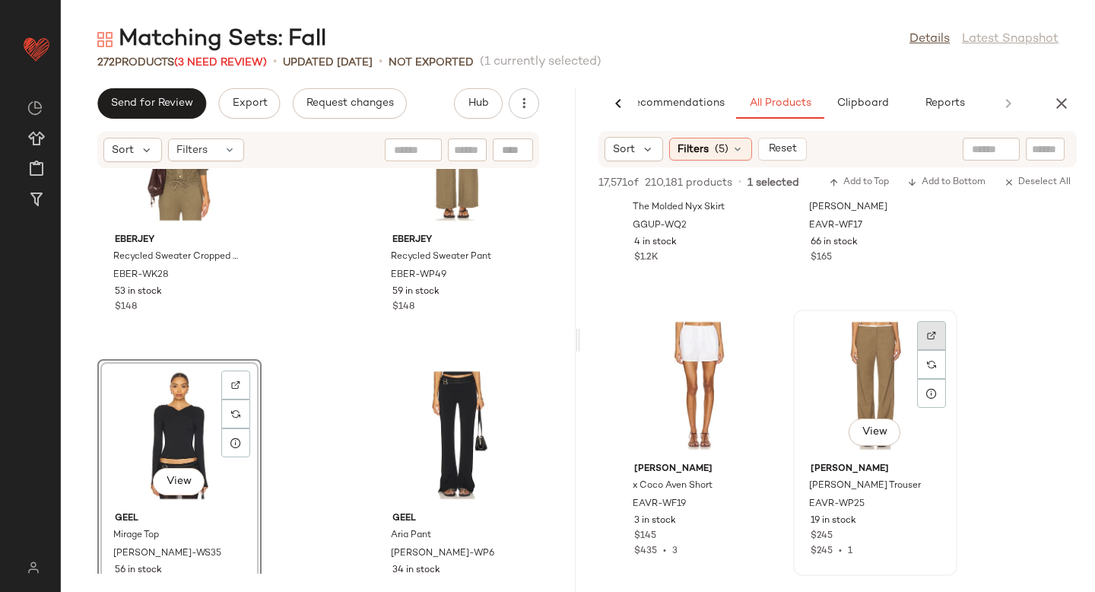
click at [932, 338] on img at bounding box center [931, 335] width 9 height 9
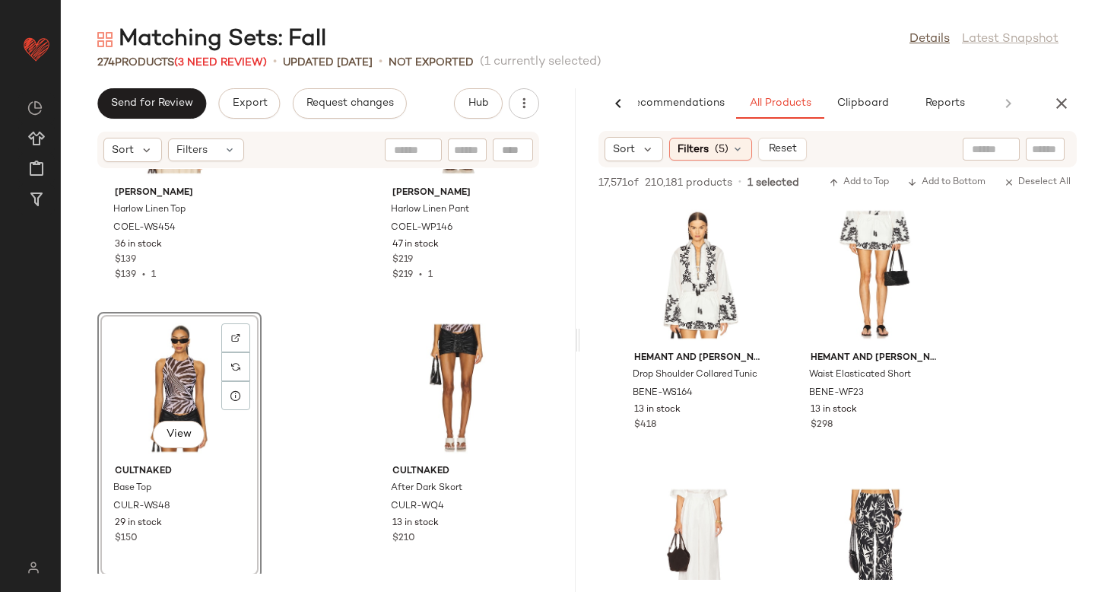
scroll to position [319697, 0]
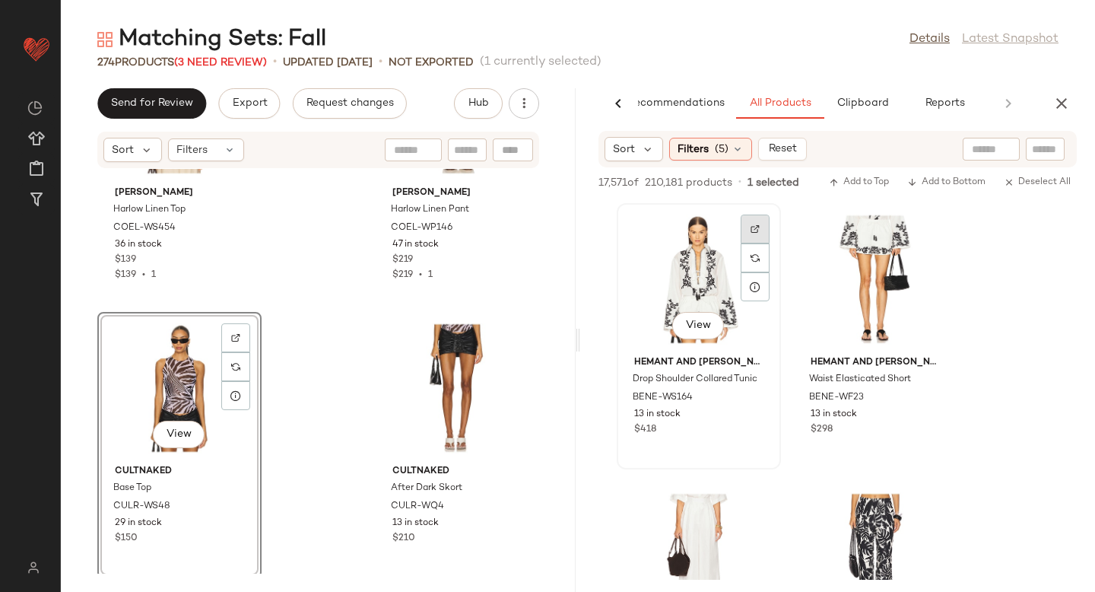
click at [747, 243] on div at bounding box center [755, 257] width 29 height 29
click at [679, 398] on span "BENE-WS164" at bounding box center [663, 398] width 60 height 14
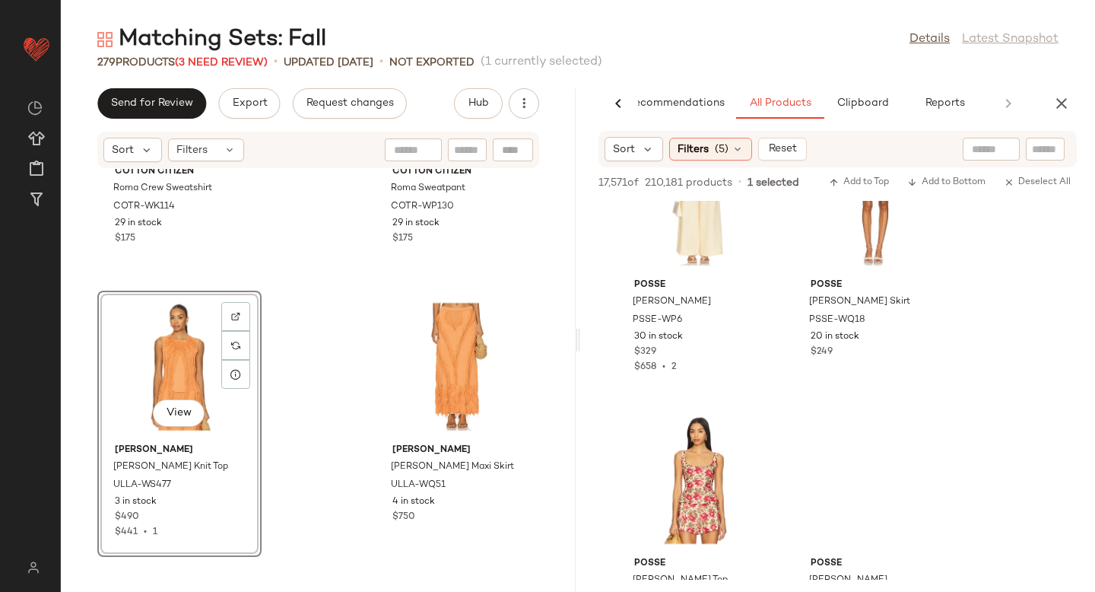
scroll to position [330242, 0]
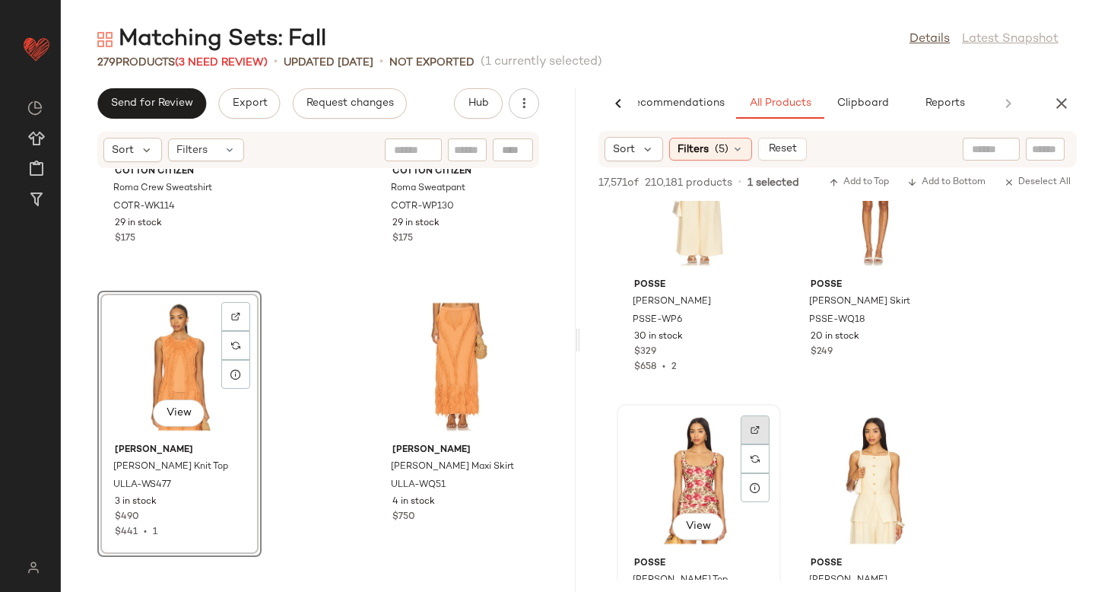
click at [748, 444] on div at bounding box center [755, 458] width 29 height 29
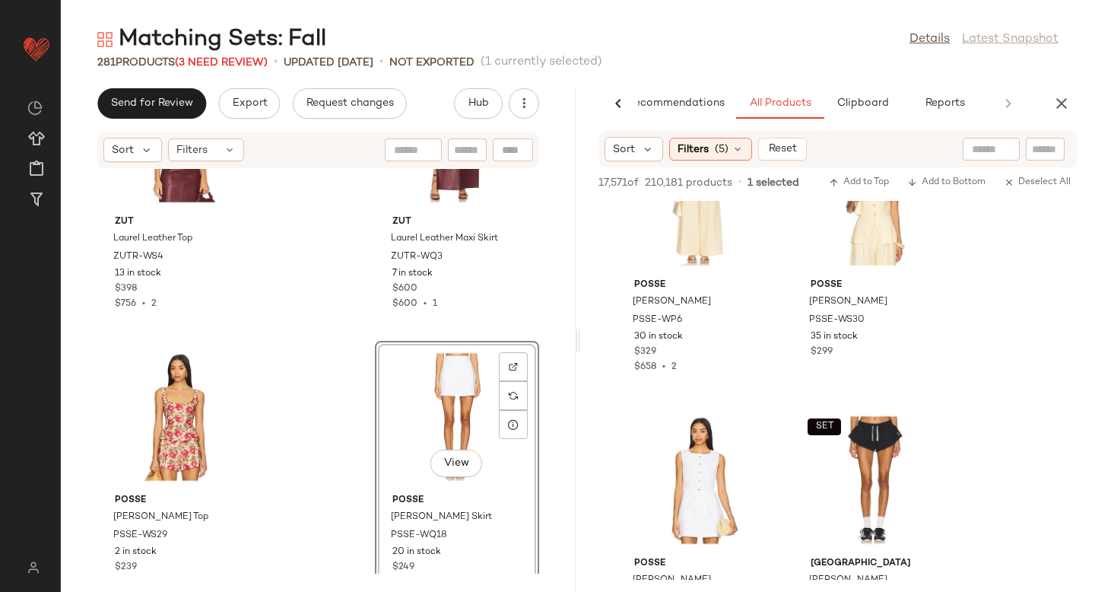
scroll to position [12705, 0]
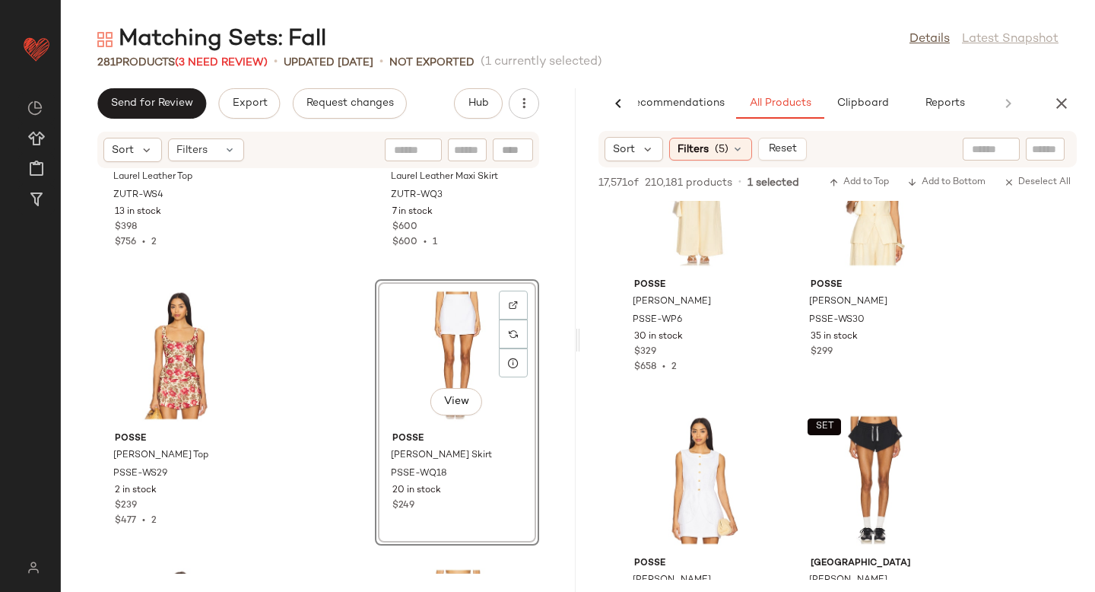
click at [463, 333] on div "View" at bounding box center [457, 354] width 154 height 141
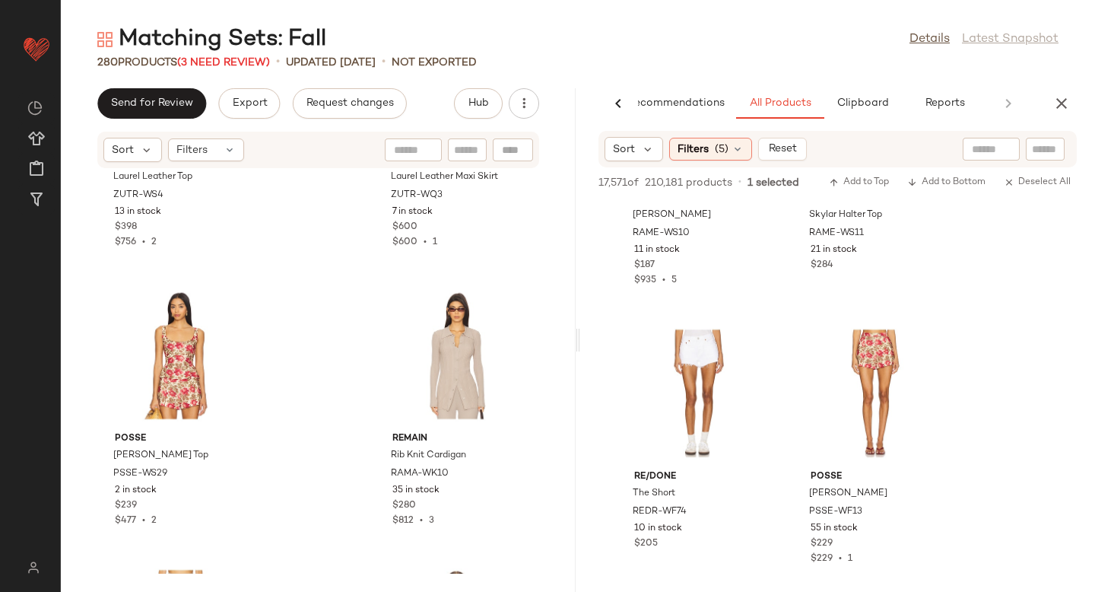
scroll to position [329746, 0]
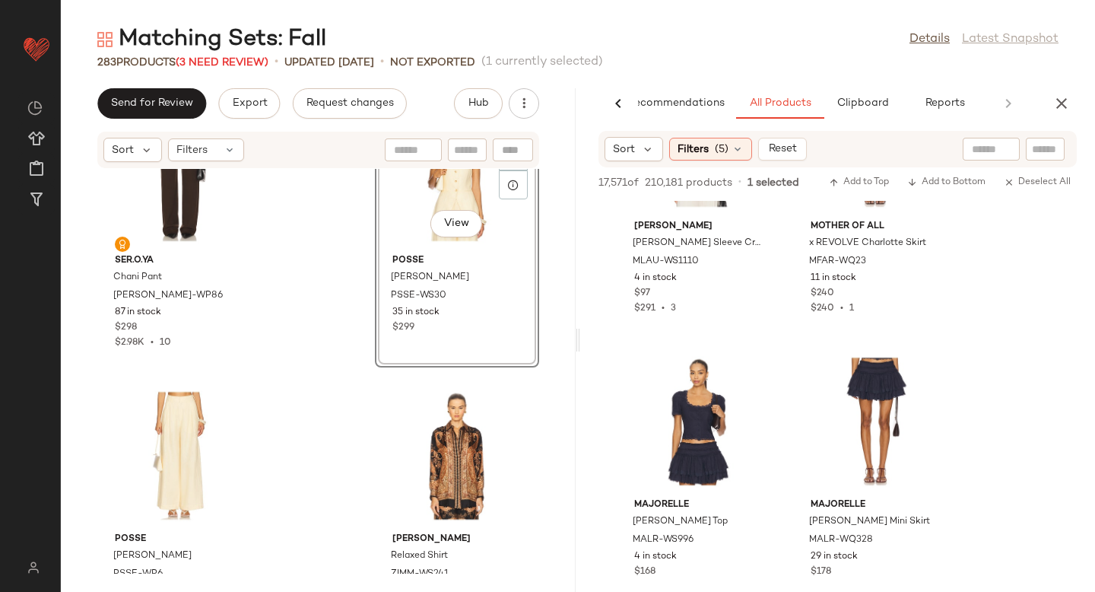
scroll to position [333504, 0]
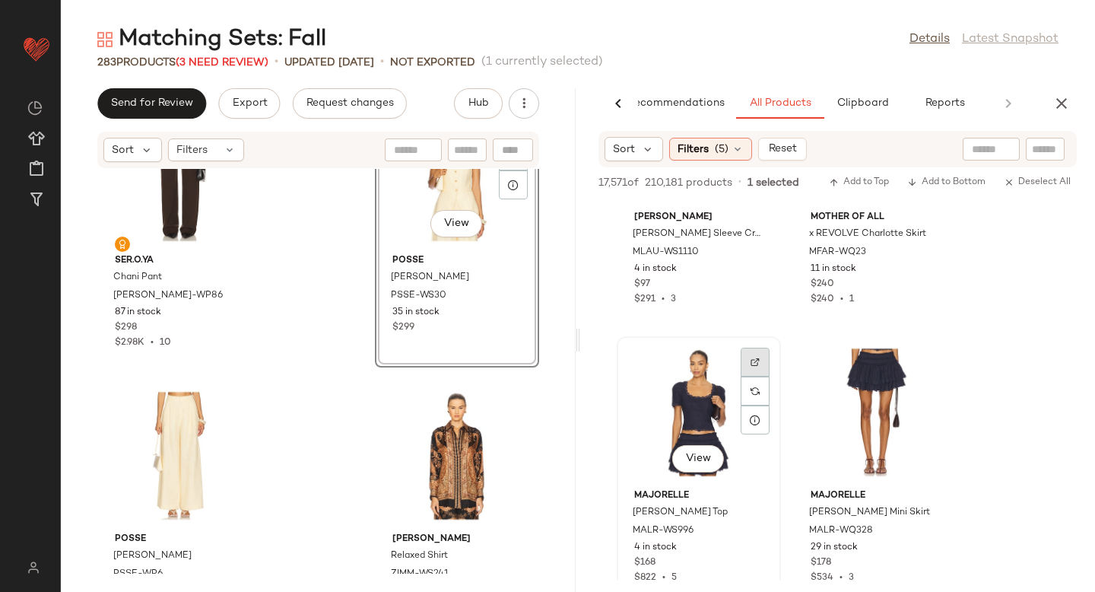
click at [754, 363] on img at bounding box center [754, 361] width 9 height 9
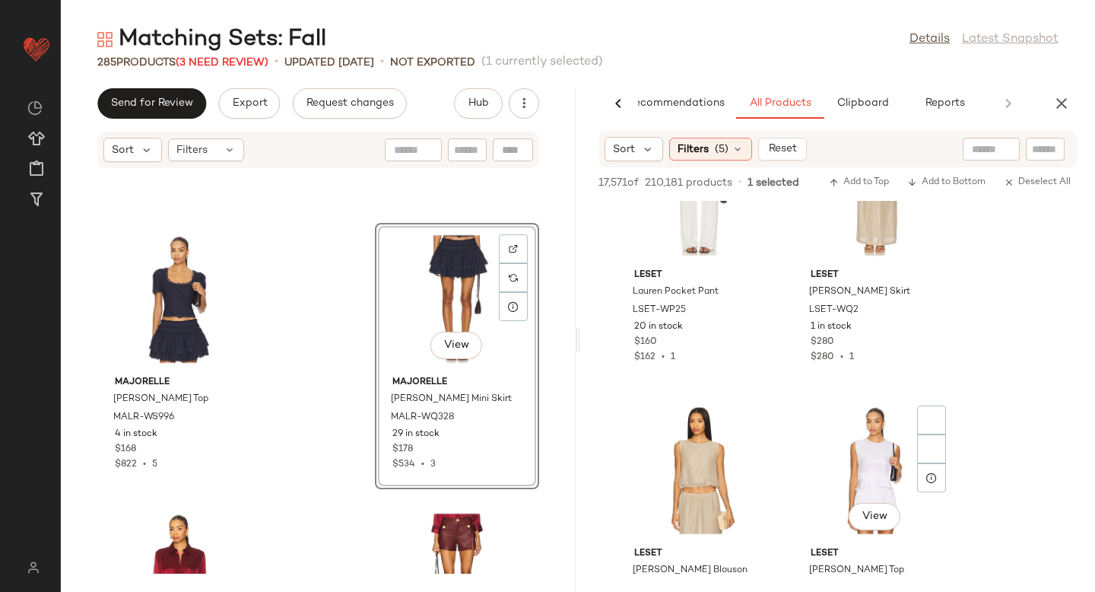
scroll to position [334330, 0]
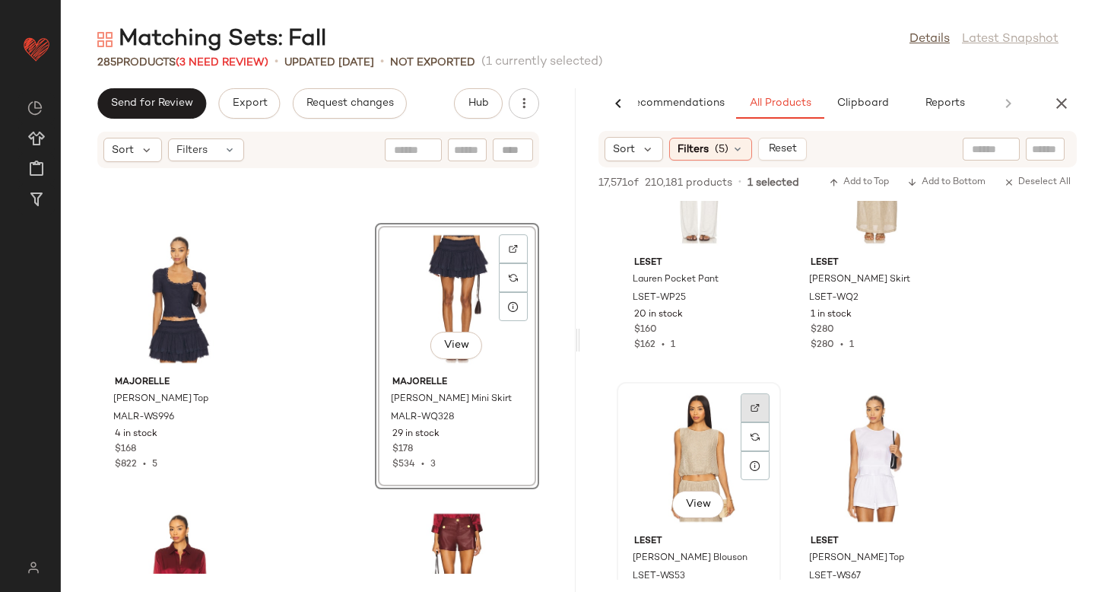
click at [746, 422] on div at bounding box center [755, 436] width 29 height 29
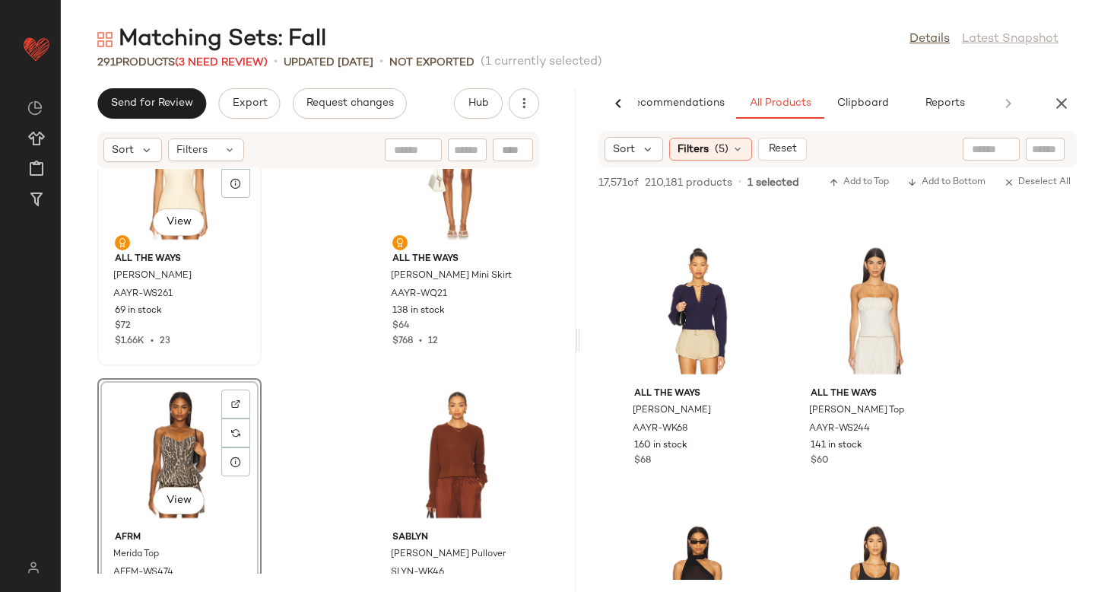
scroll to position [956, 0]
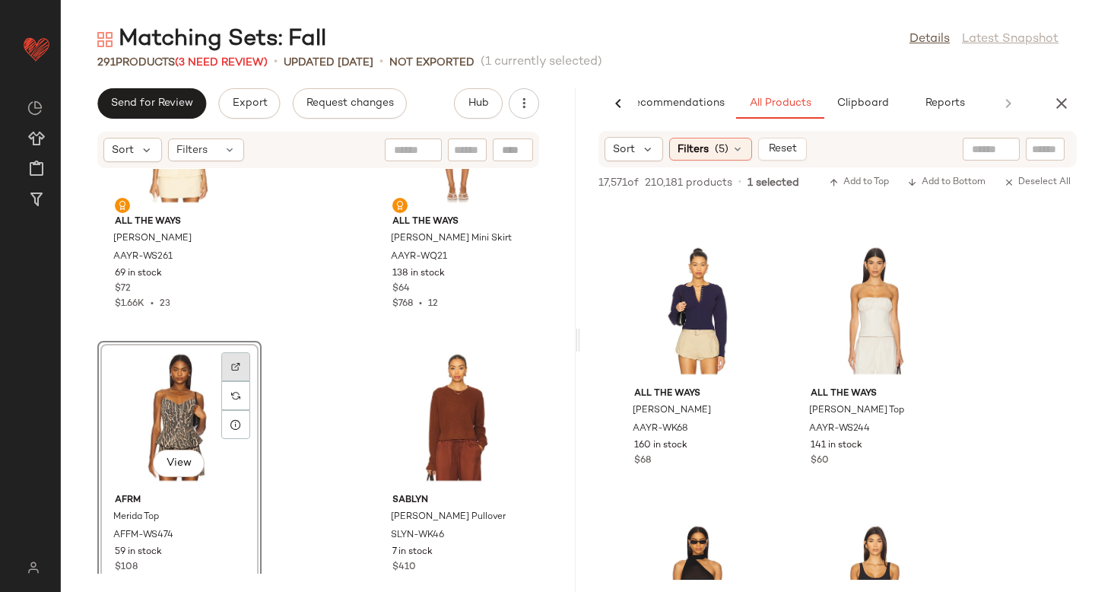
click at [235, 363] on img at bounding box center [235, 366] width 9 height 9
click at [1041, 152] on input "text" at bounding box center [1045, 149] width 27 height 16
paste input "*********"
type input "*********"
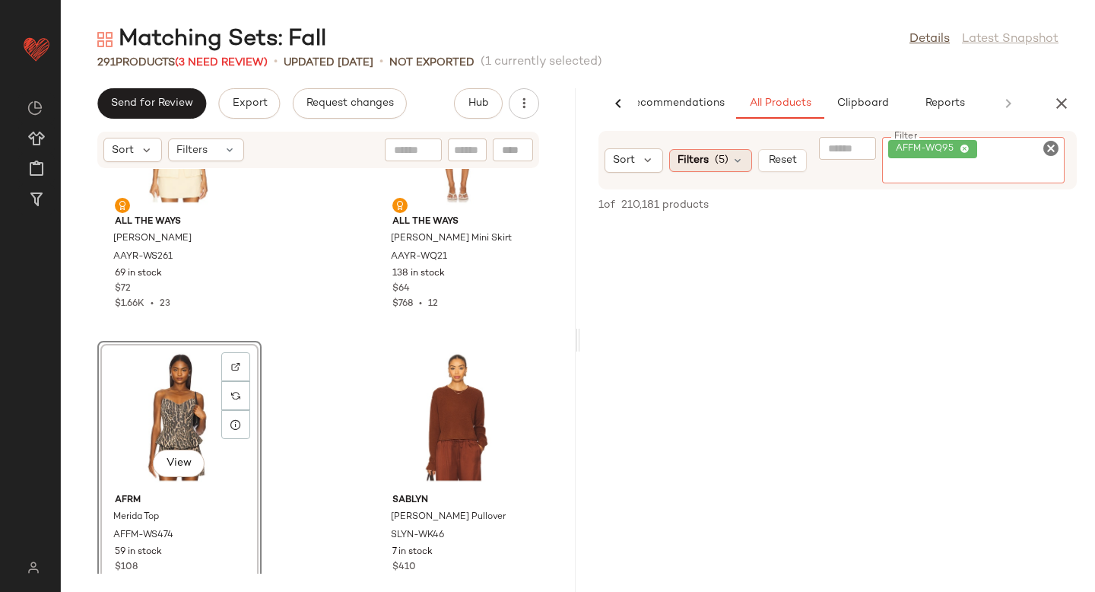
click at [734, 159] on div "Filters (5)" at bounding box center [710, 160] width 83 height 23
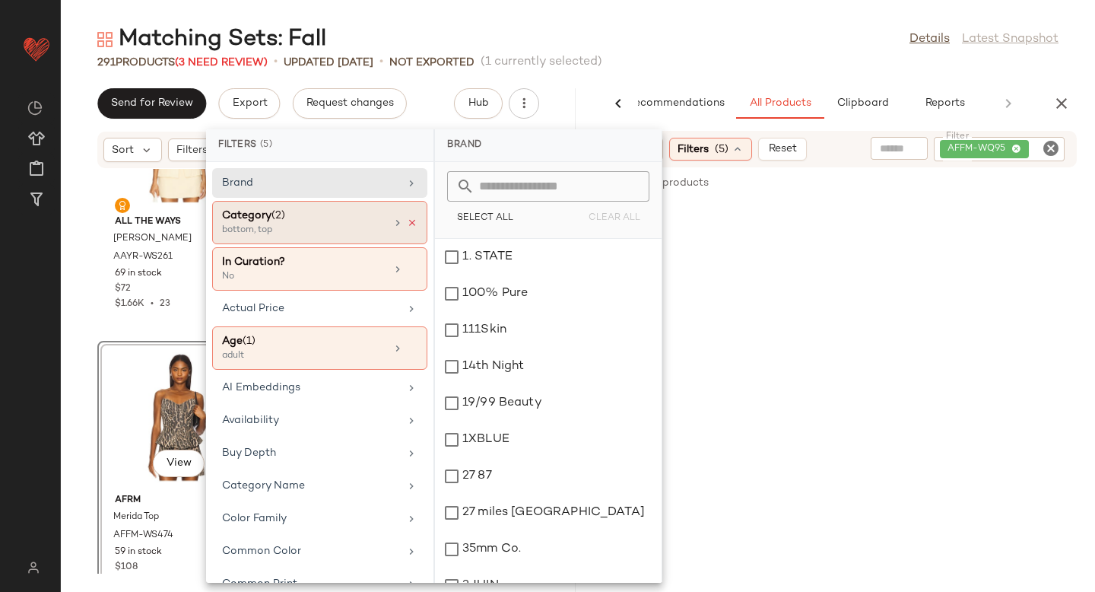
click at [410, 220] on icon at bounding box center [412, 222] width 11 height 11
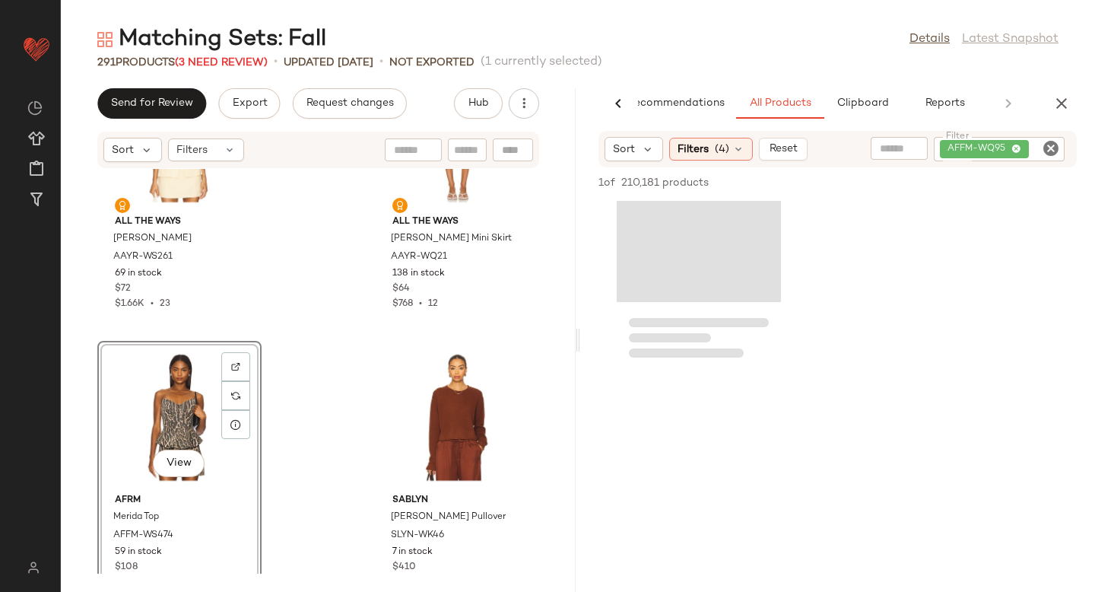
scroll to position [0, 0]
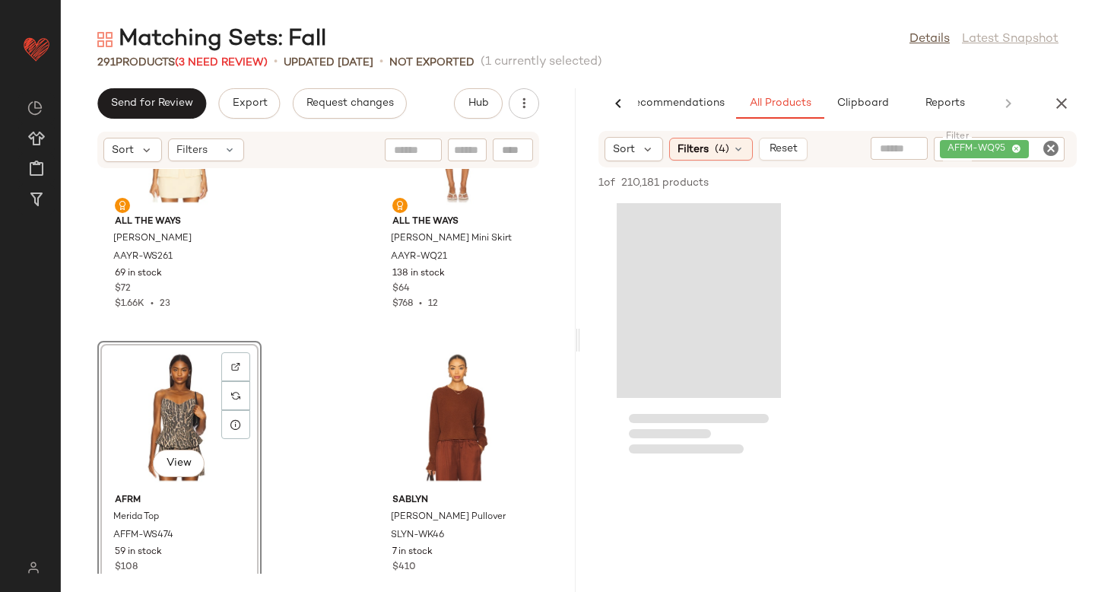
click at [1042, 146] on icon "Clear Filter" at bounding box center [1051, 148] width 18 height 18
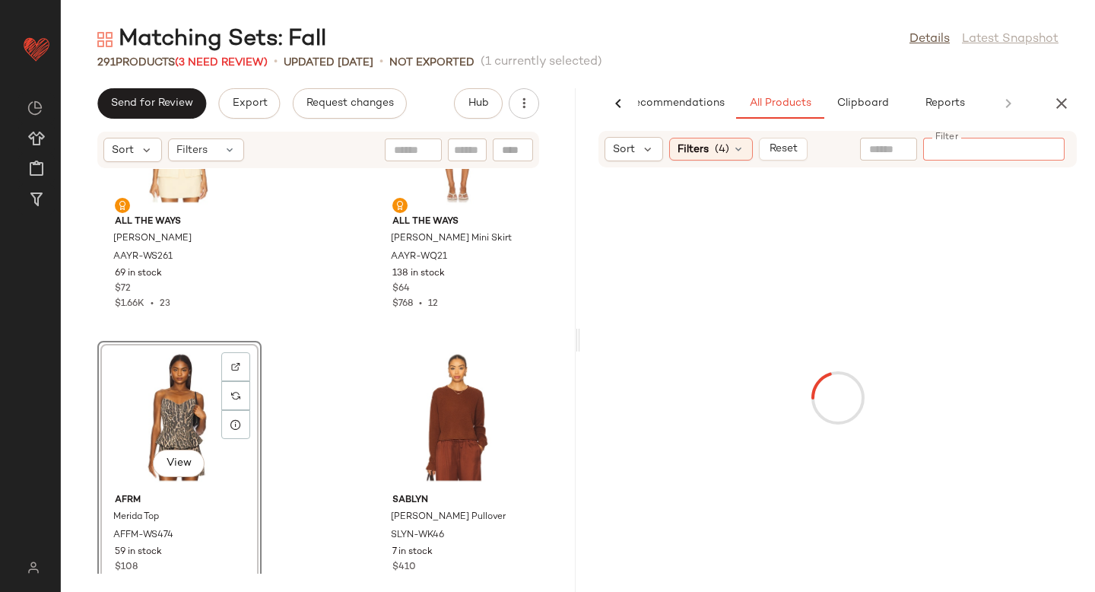
paste input "*********"
type input "*********"
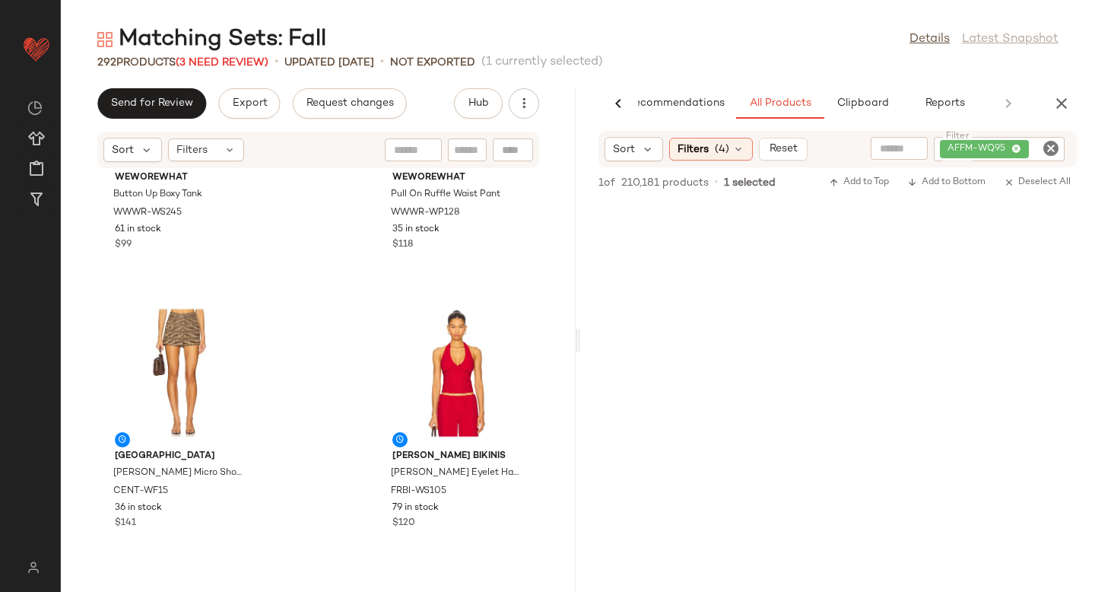
scroll to position [3560, 0]
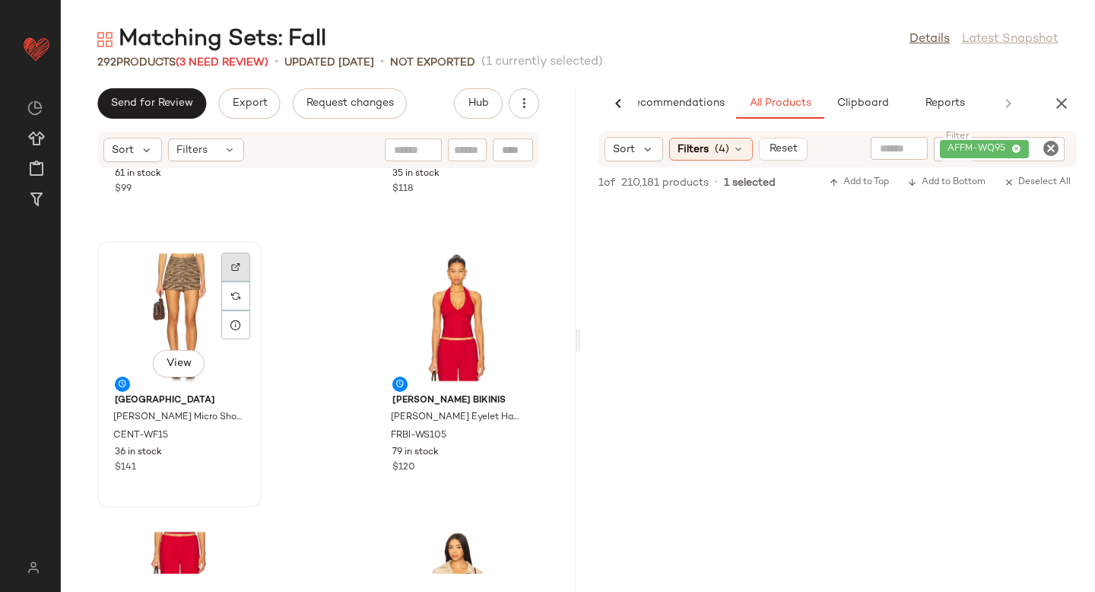
click at [236, 281] on div at bounding box center [235, 295] width 29 height 29
click at [1048, 142] on icon "Clear Filter" at bounding box center [1051, 148] width 18 height 18
paste input "**********"
type input "**********"
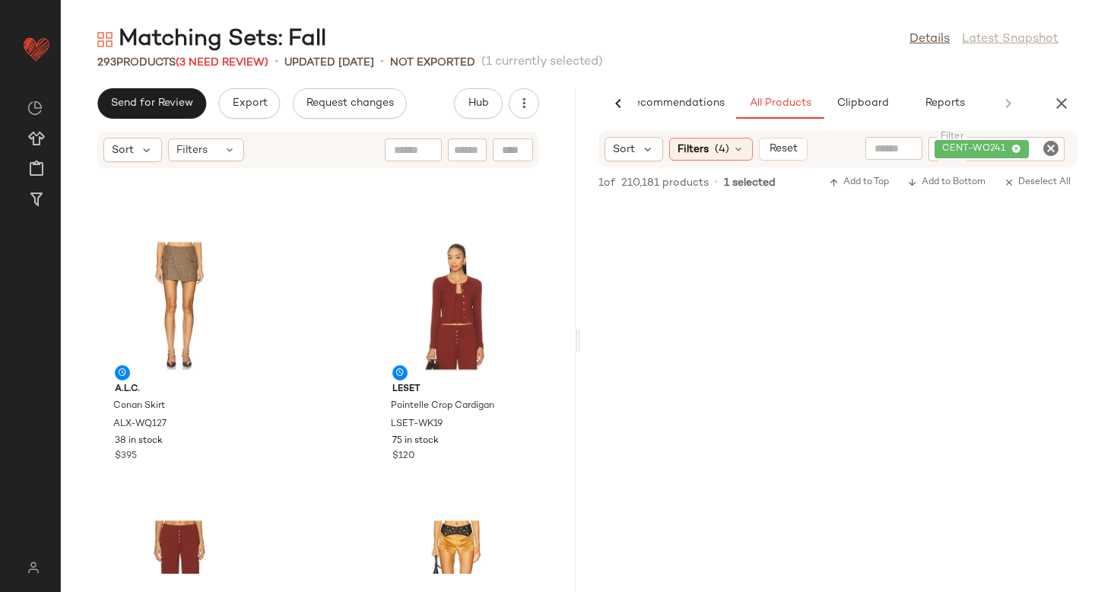
scroll to position [4619, 0]
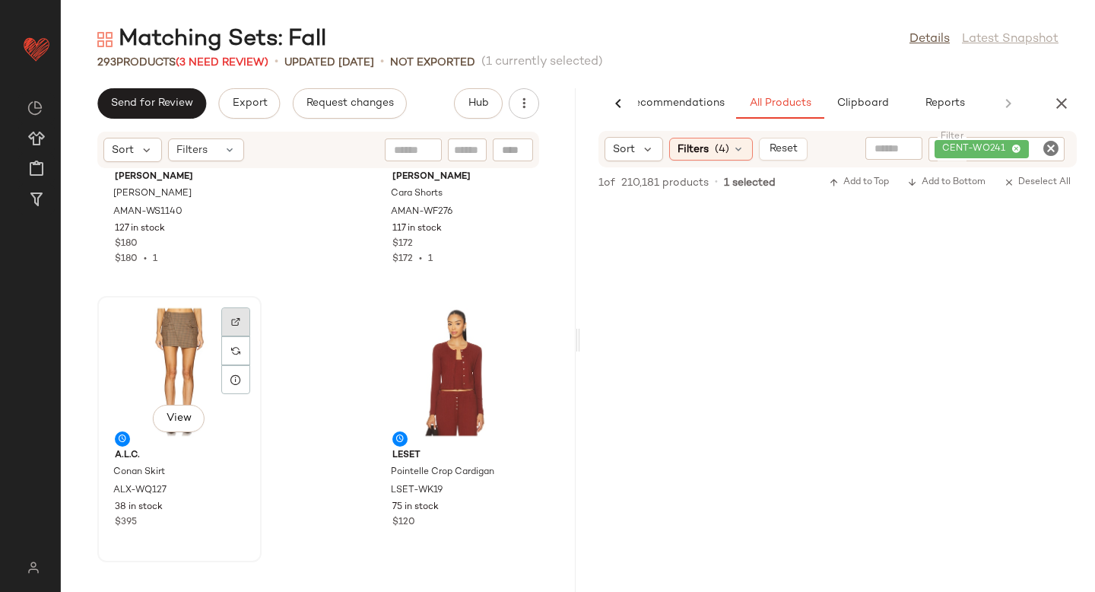
click at [240, 336] on div at bounding box center [235, 350] width 29 height 29
click at [1048, 156] on icon "Clear Filter" at bounding box center [1051, 148] width 18 height 18
paste input "*********"
type input "*********"
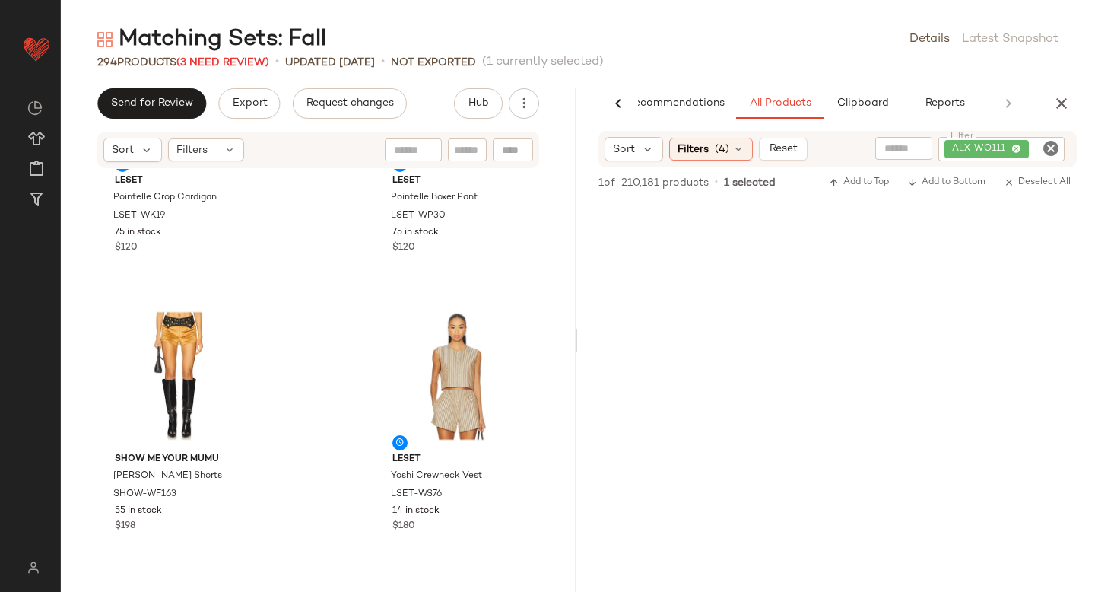
scroll to position [5193, 0]
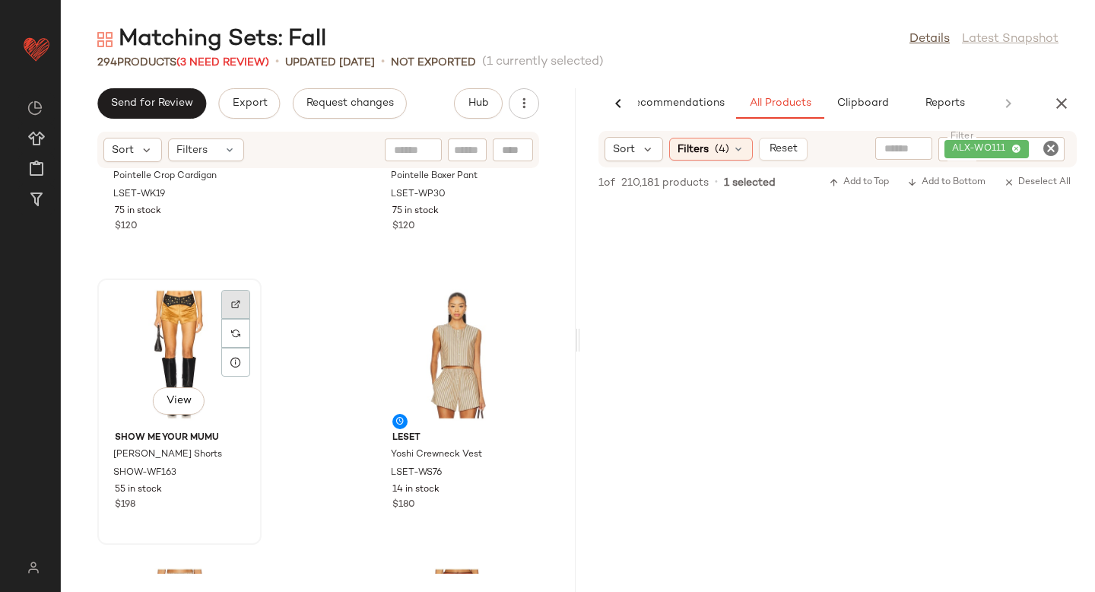
click at [246, 319] on div at bounding box center [235, 333] width 29 height 29
click at [1052, 150] on icon "Clear Filter" at bounding box center [1051, 148] width 18 height 18
paste input "**********"
type input "**********"
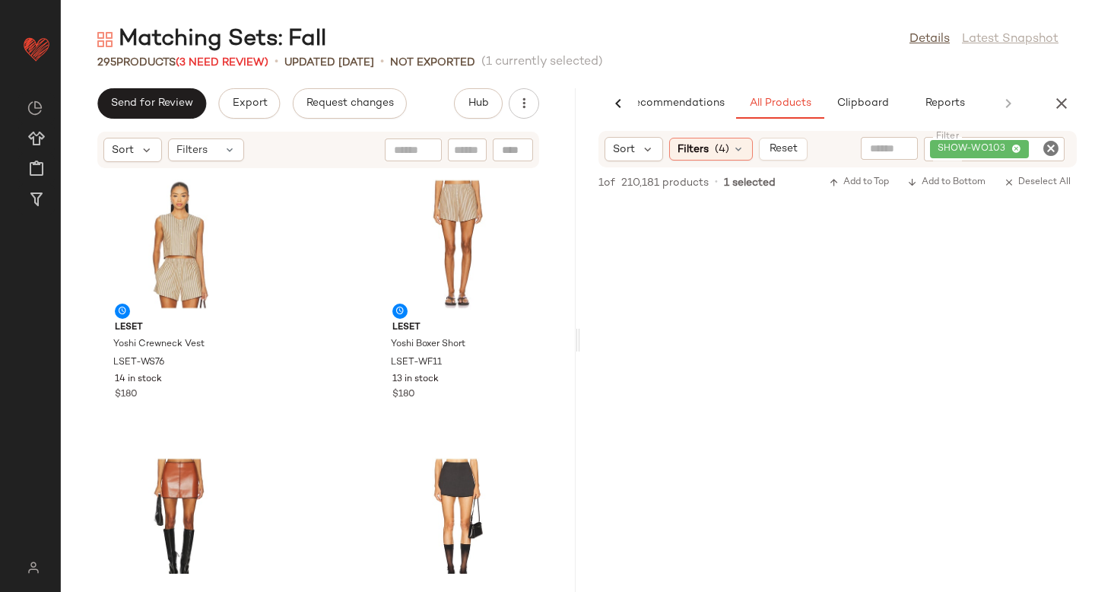
scroll to position [5695, 0]
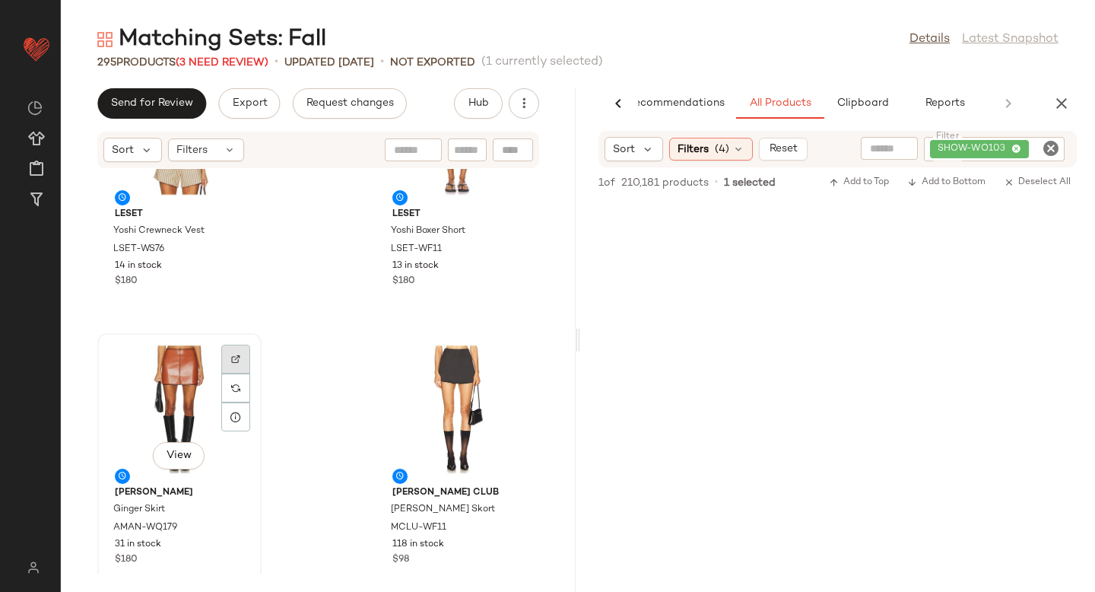
click at [223, 373] on div at bounding box center [235, 387] width 29 height 29
click at [1053, 153] on icon "Clear Filter" at bounding box center [1051, 148] width 18 height 18
paste input "**********"
type input "**********"
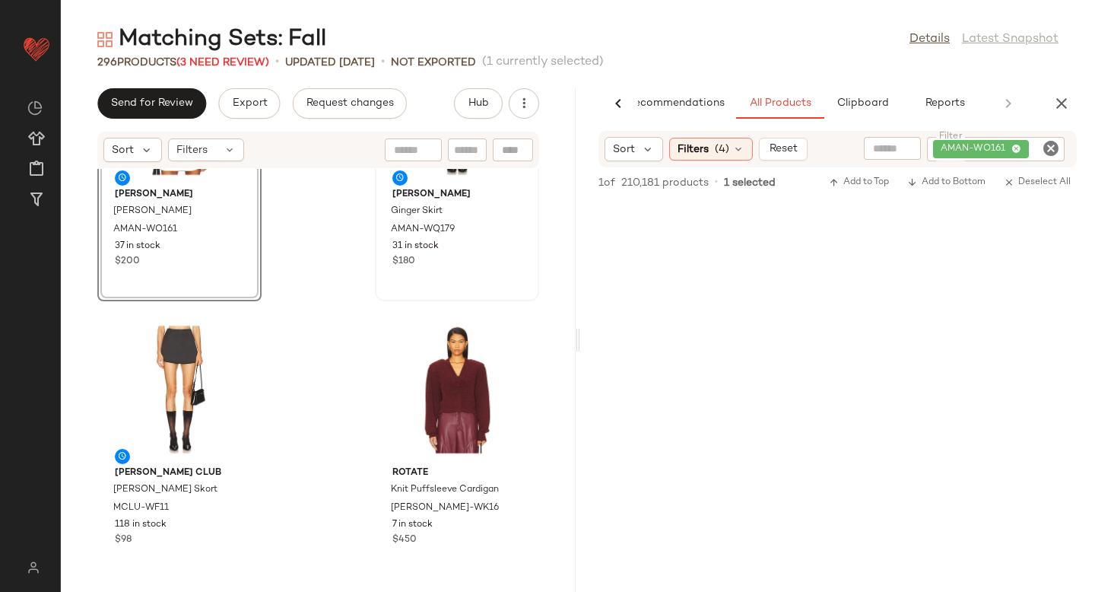
scroll to position [5996, 0]
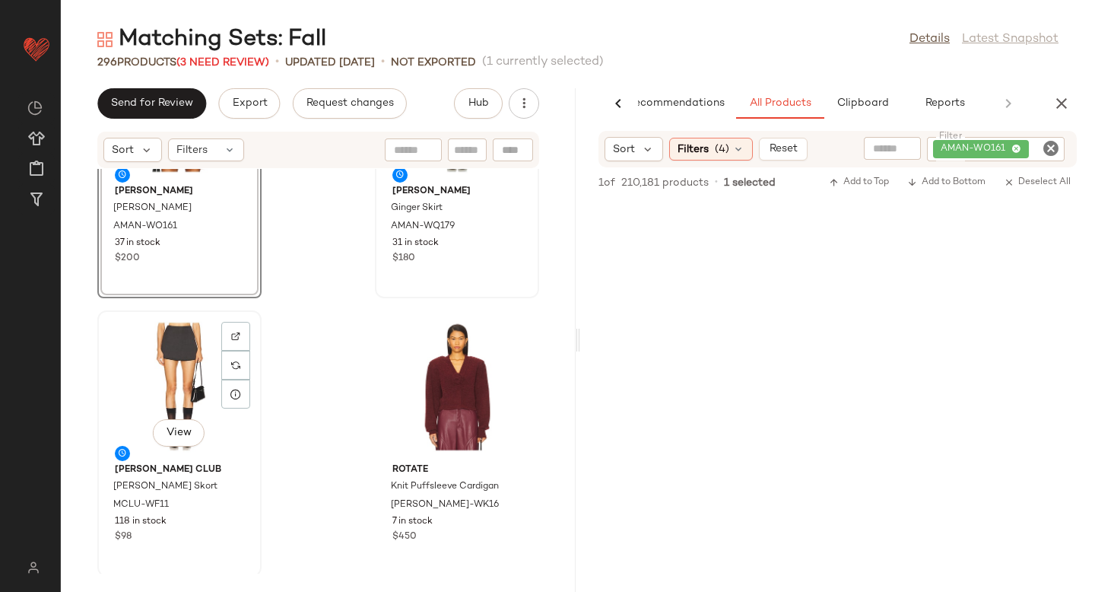
click at [198, 385] on div "View" at bounding box center [180, 386] width 154 height 141
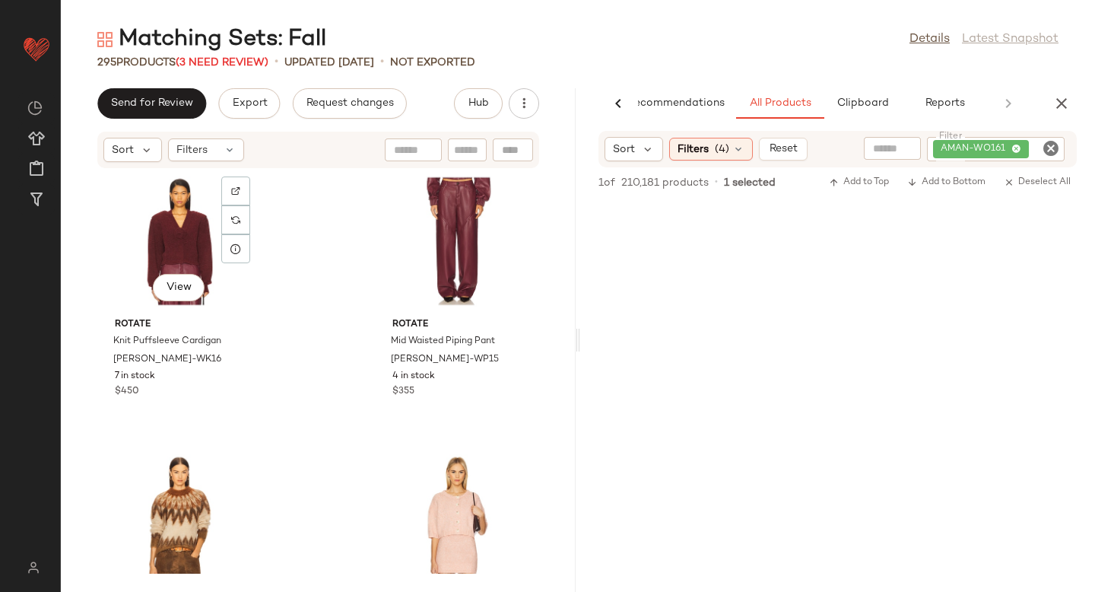
scroll to position [6285, 0]
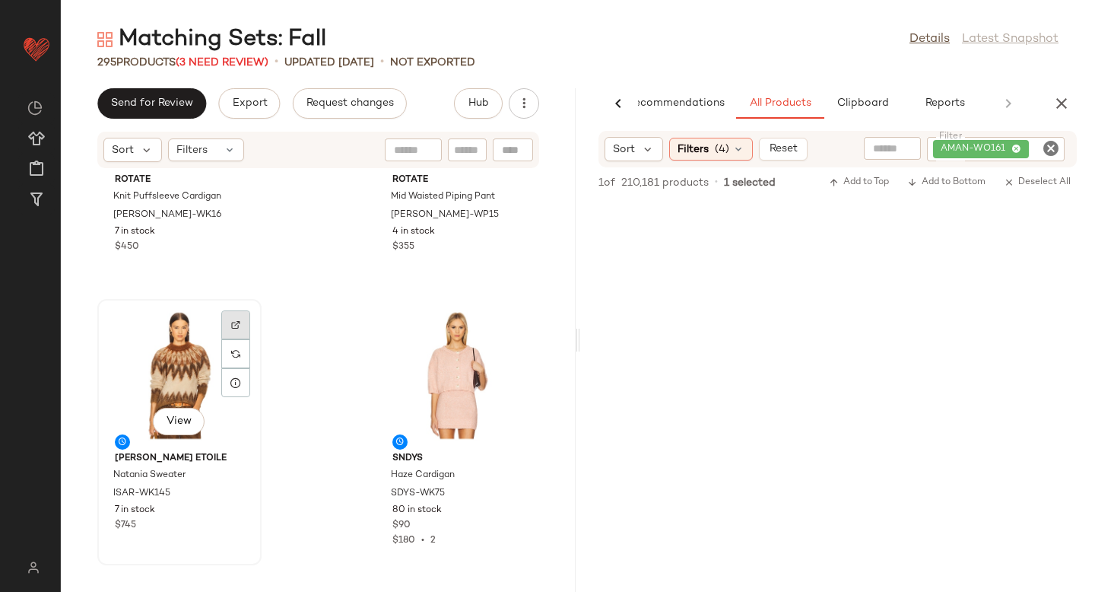
click at [223, 339] on div at bounding box center [235, 353] width 29 height 29
click at [1057, 144] on icon "Clear Filter" at bounding box center [1051, 148] width 18 height 18
paste input "*********"
type input "*********"
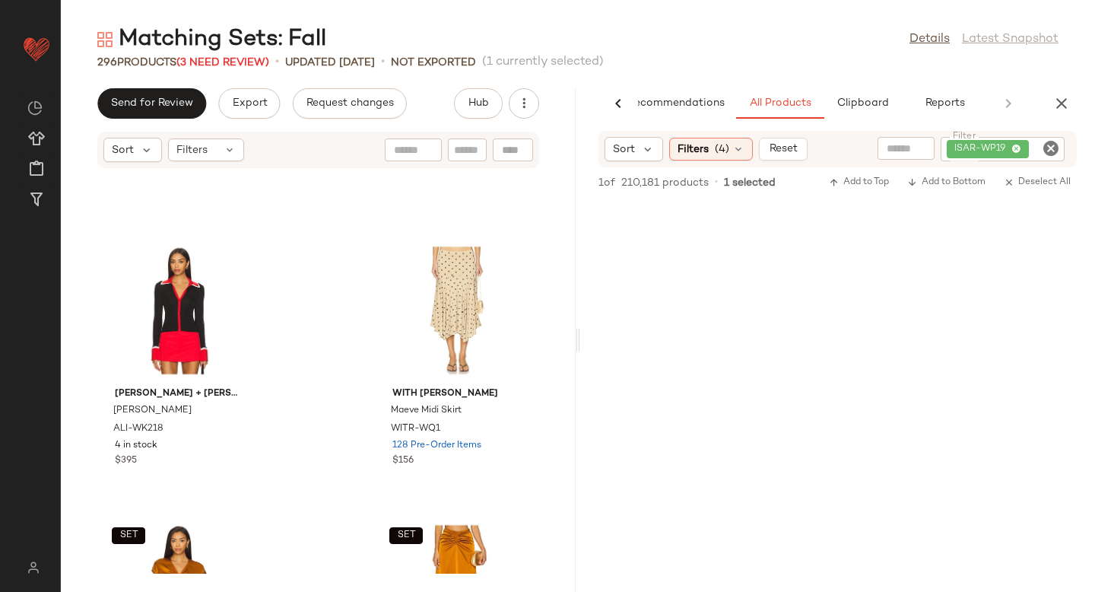
scroll to position [6888, 0]
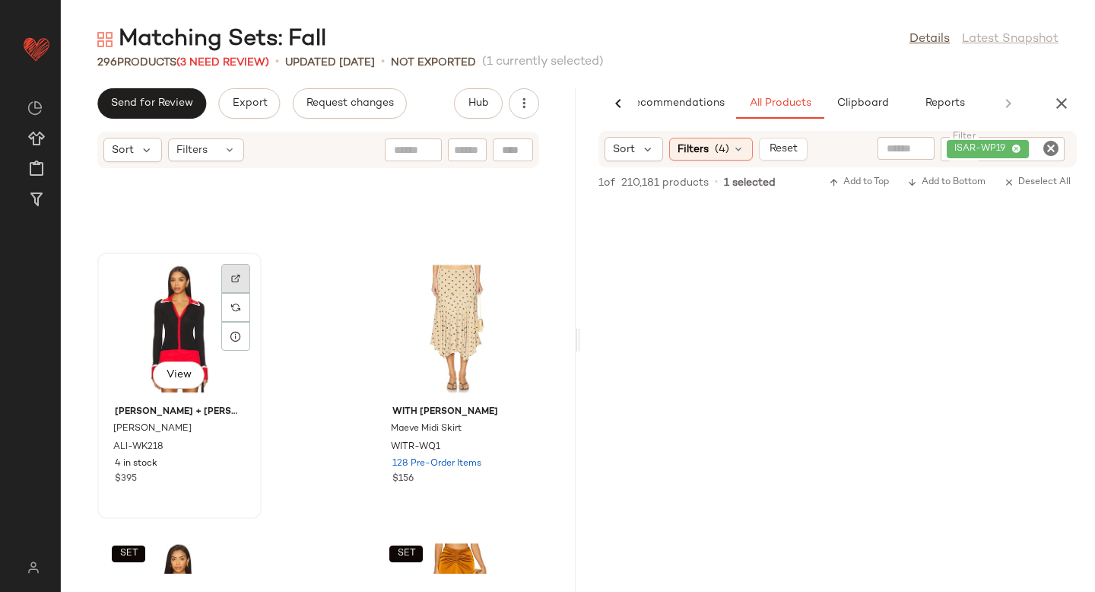
click at [246, 293] on div at bounding box center [235, 307] width 29 height 29
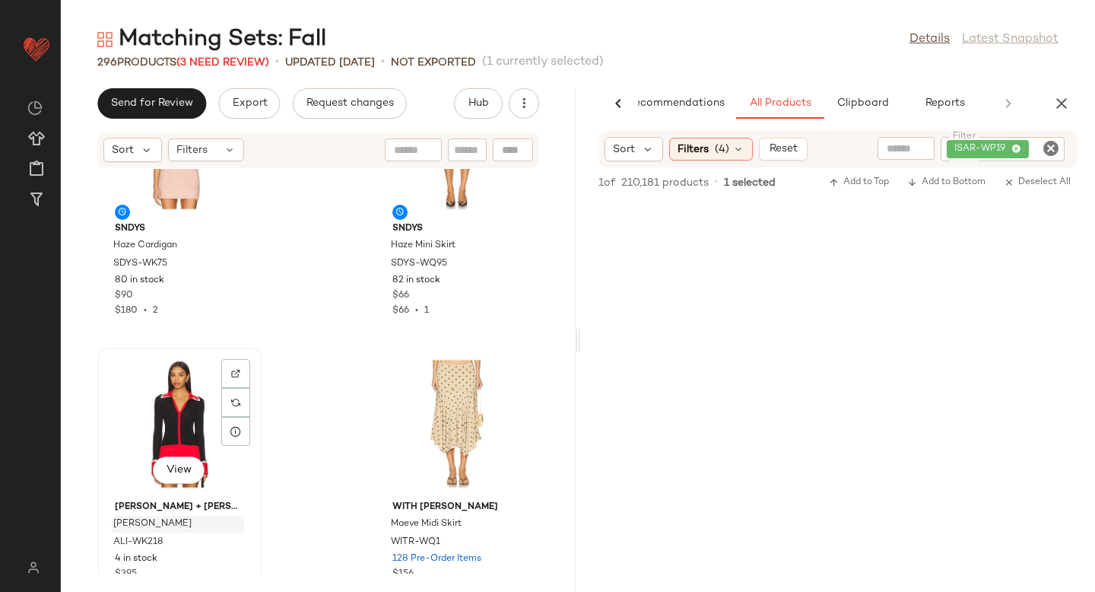
scroll to position [6875, 0]
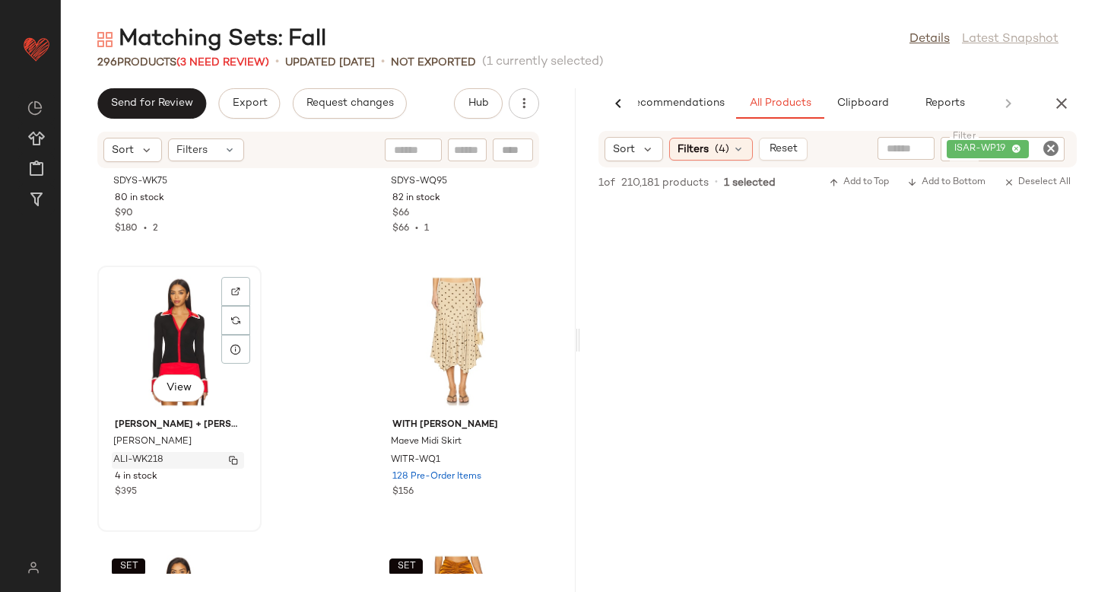
click at [160, 455] on span "ALI-WK218" at bounding box center [138, 460] width 50 height 14
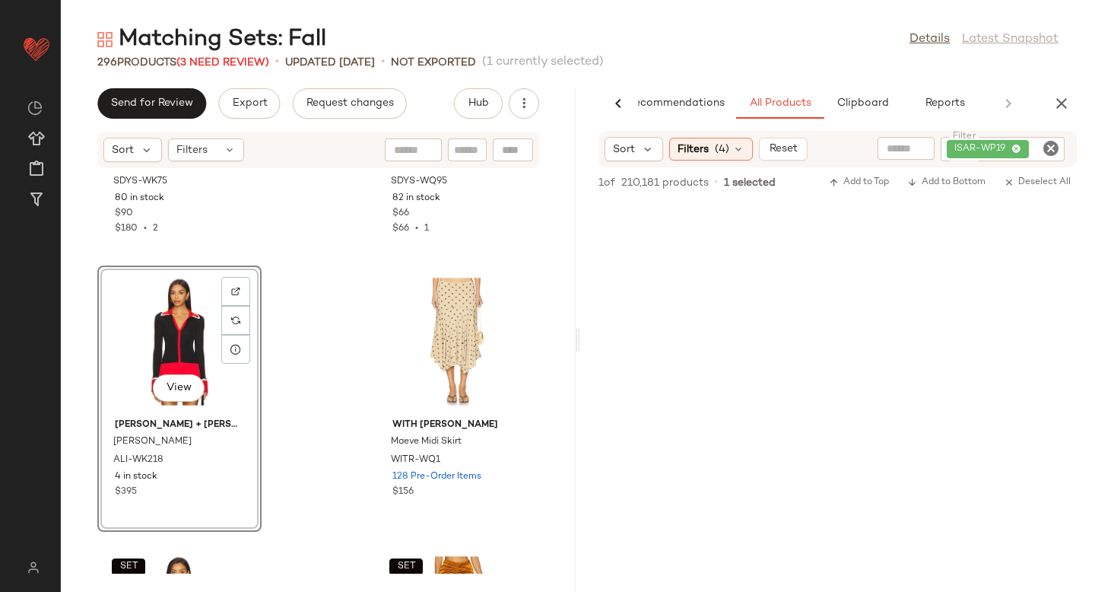
click at [1051, 150] on icon "Clear Filter" at bounding box center [1051, 148] width 18 height 18
paste input "*********"
type input "*********"
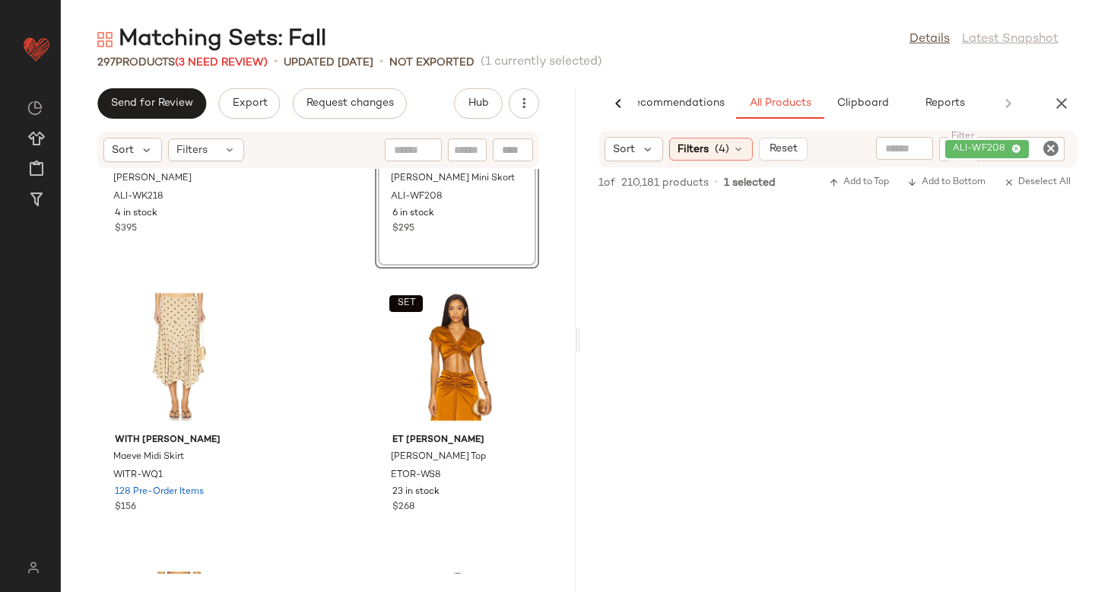
scroll to position [7160, 0]
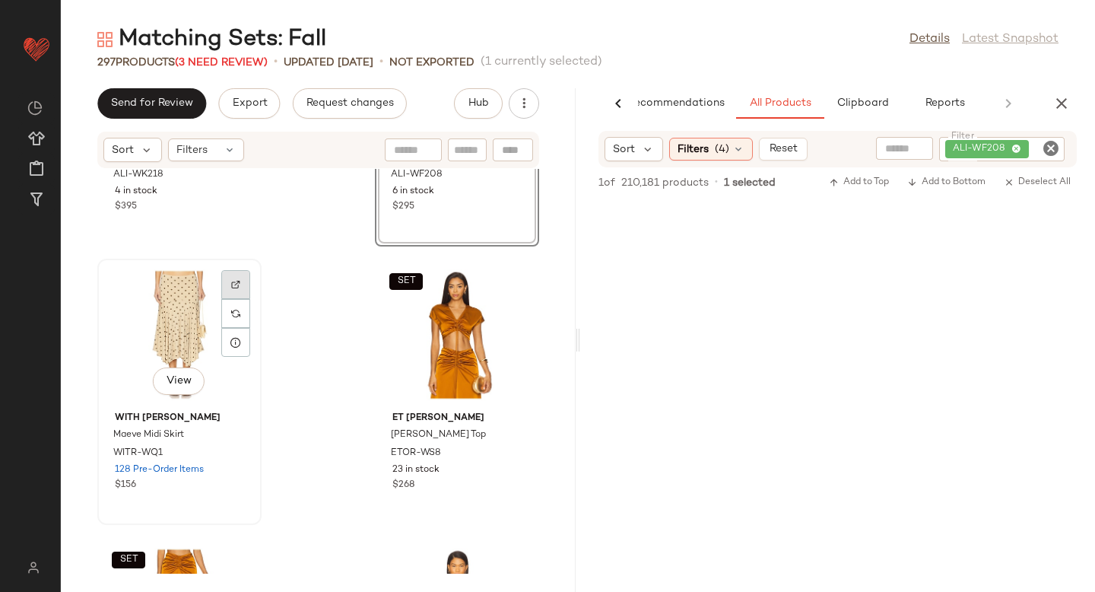
click at [239, 280] on img at bounding box center [235, 284] width 9 height 9
click at [1053, 153] on icon "Clear Filter" at bounding box center [1051, 148] width 18 height 18
paste input "********"
type input "********"
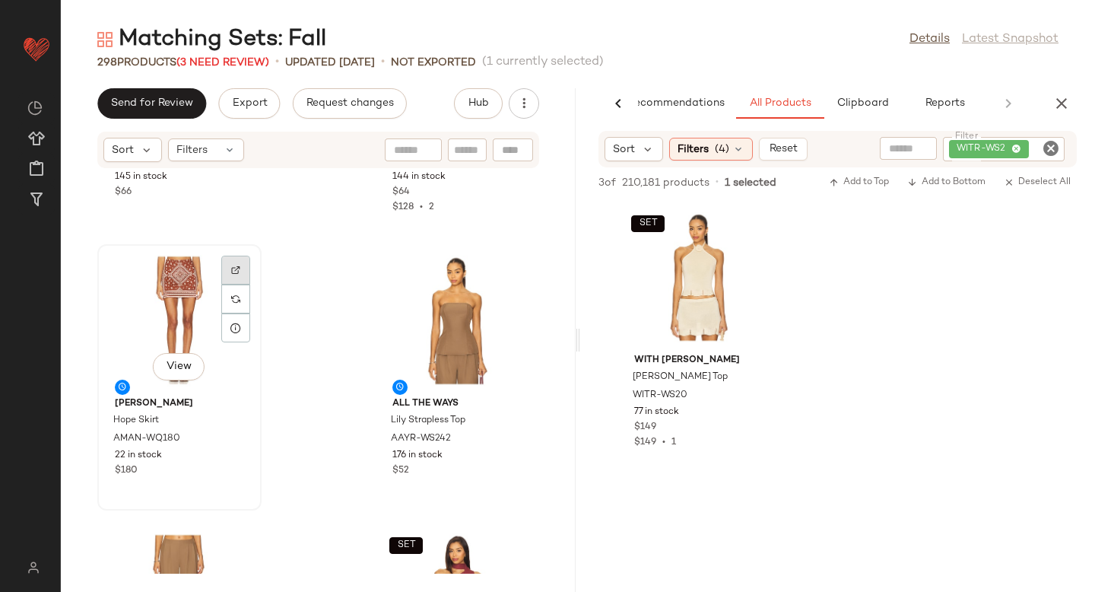
scroll to position [9402, 0]
click at [235, 267] on img at bounding box center [235, 269] width 9 height 9
click at [1045, 150] on icon "Clear Filter" at bounding box center [1051, 148] width 18 height 18
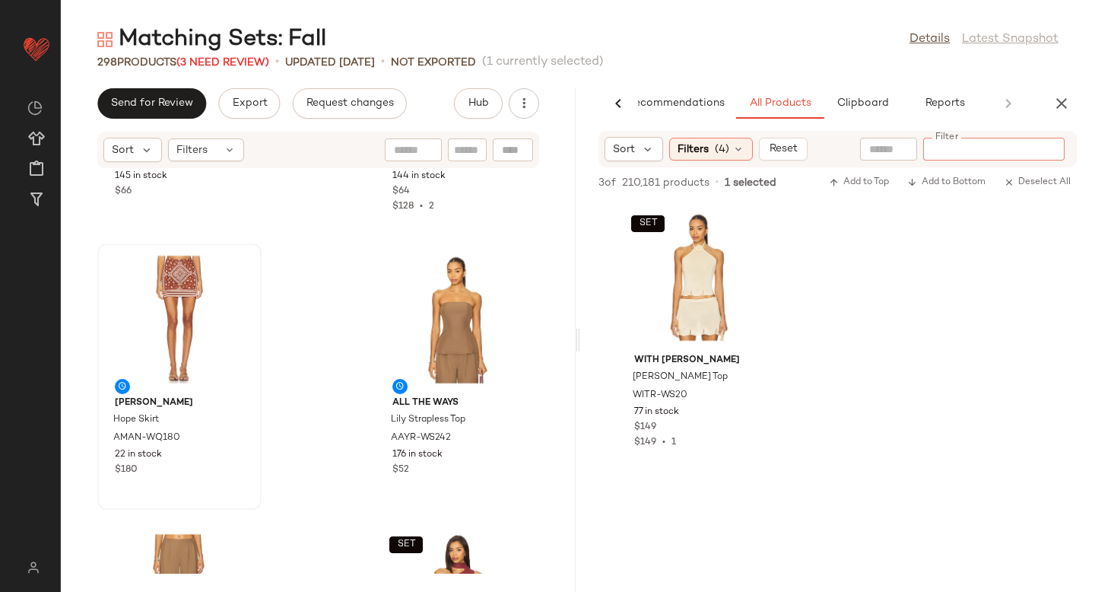
paste input "**********"
type input "**********"
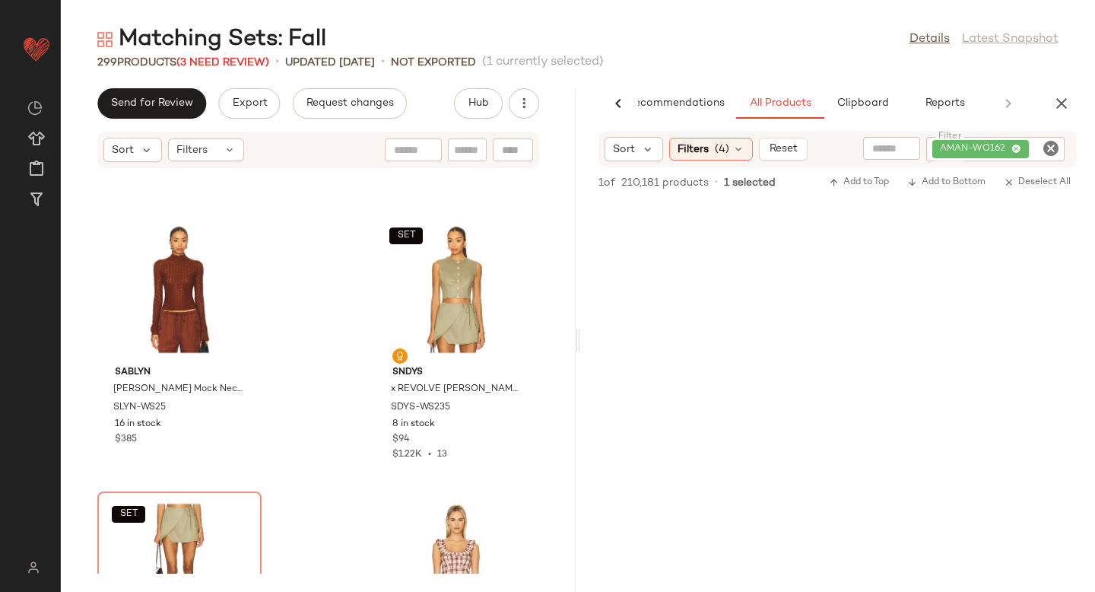
scroll to position [11379, 0]
click at [193, 283] on div "View" at bounding box center [180, 289] width 154 height 141
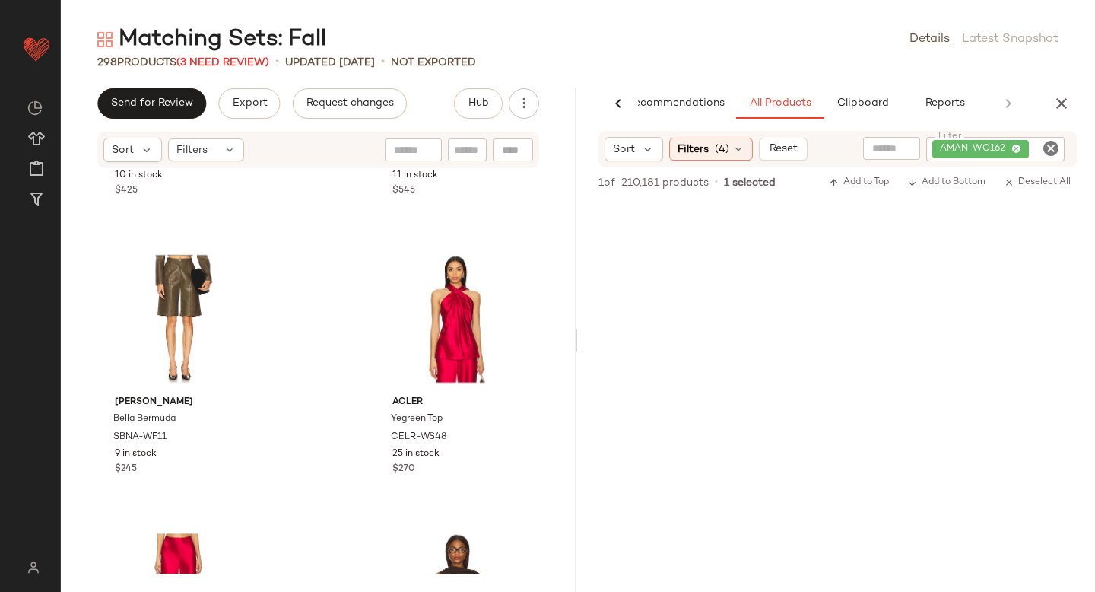
scroll to position [19142, 0]
click at [232, 282] on div at bounding box center [235, 296] width 29 height 29
click at [1045, 148] on icon "Clear Filter" at bounding box center [1051, 148] width 18 height 18
paste input "*********"
type input "*********"
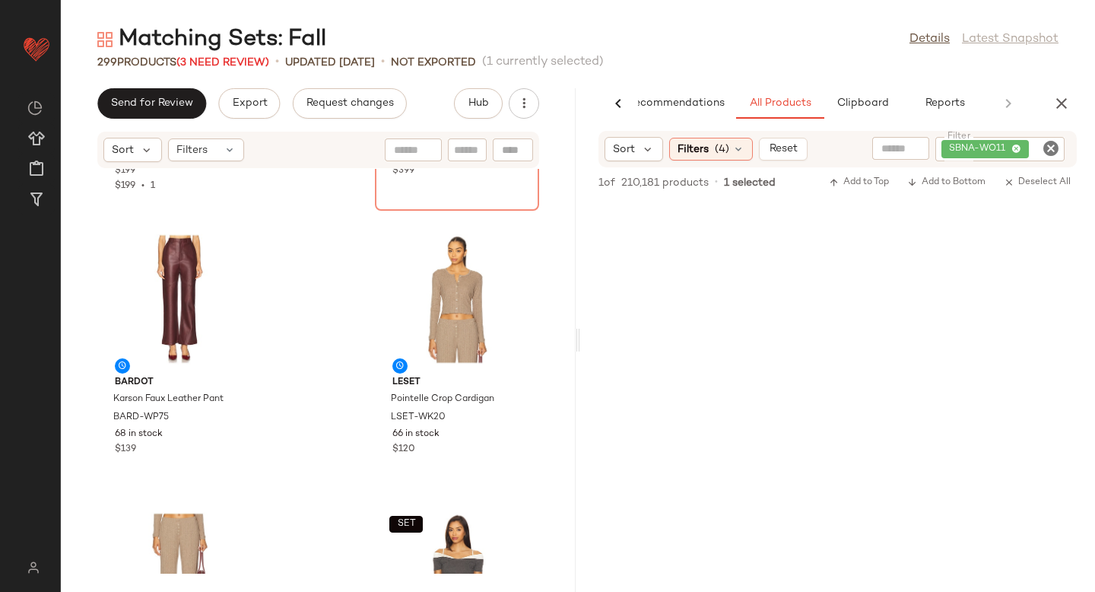
scroll to position [20551, 0]
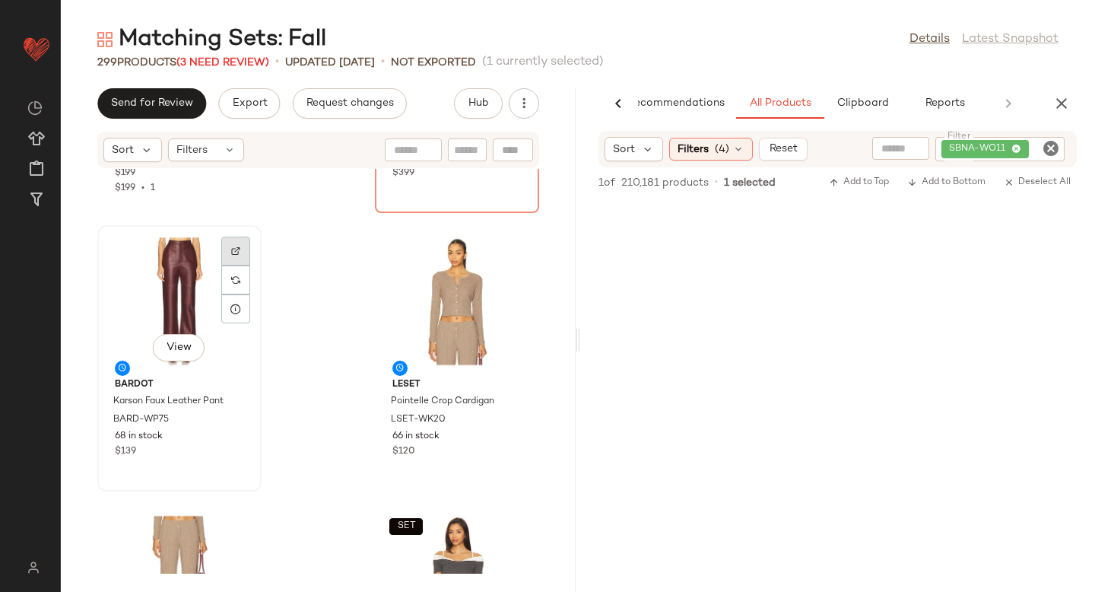
click at [233, 252] on img at bounding box center [235, 250] width 9 height 9
click at [1045, 154] on icon "Clear Filter" at bounding box center [1051, 148] width 18 height 18
paste input "**********"
type input "**********"
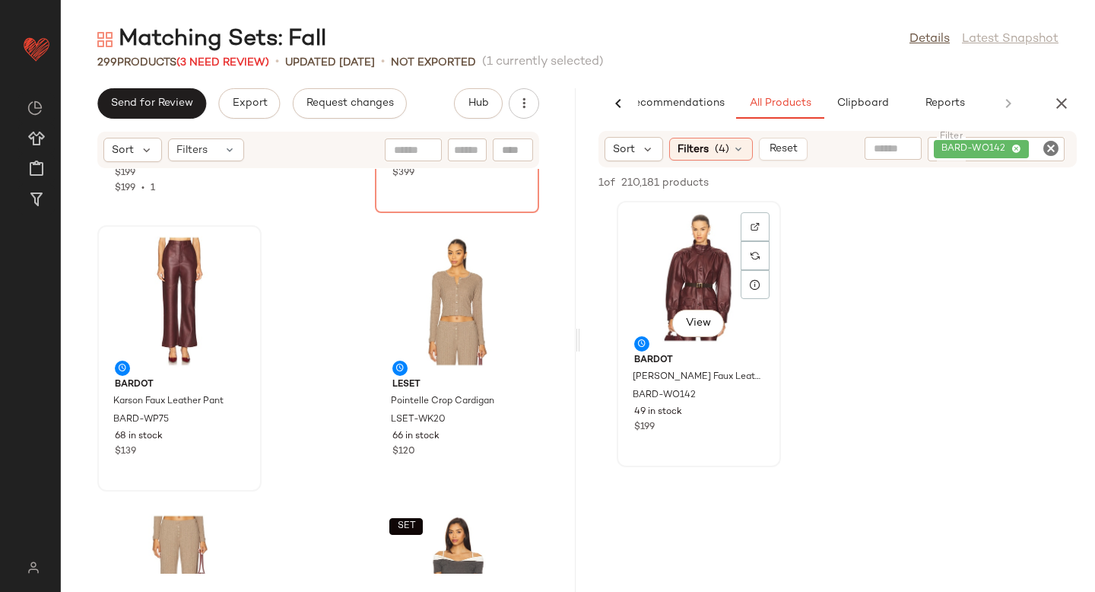
scroll to position [20548, 0]
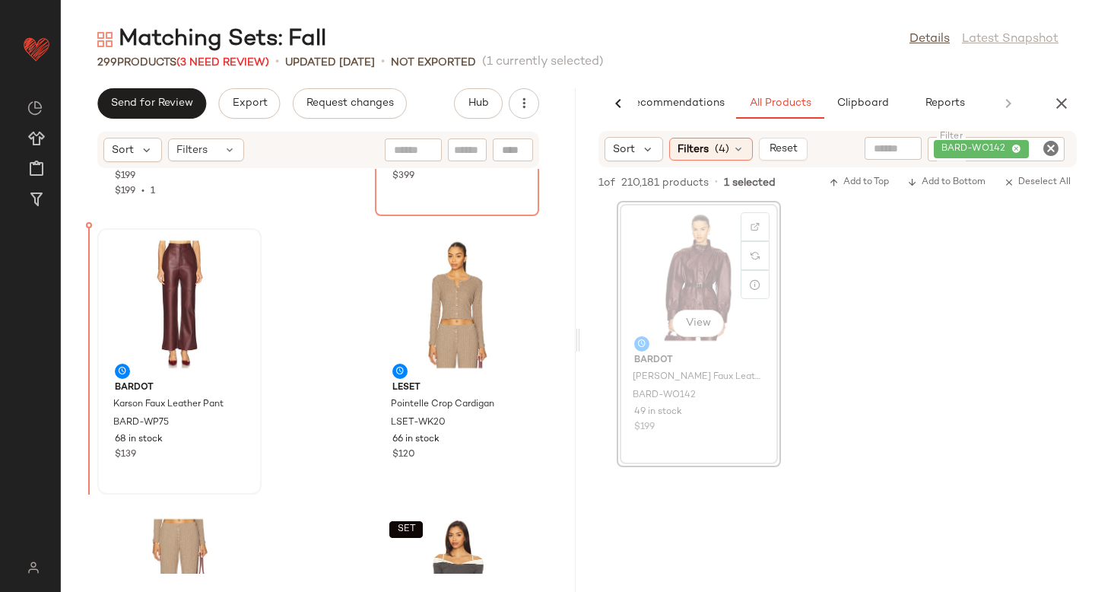
drag, startPoint x: 694, startPoint y: 266, endPoint x: 685, endPoint y: 266, distance: 9.1
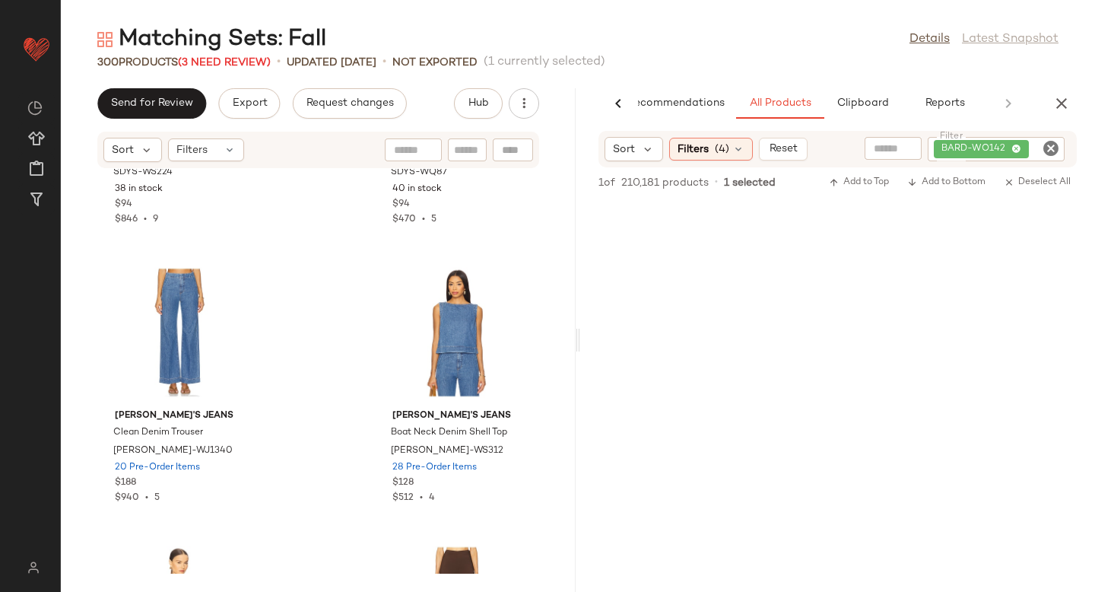
scroll to position [21924, 0]
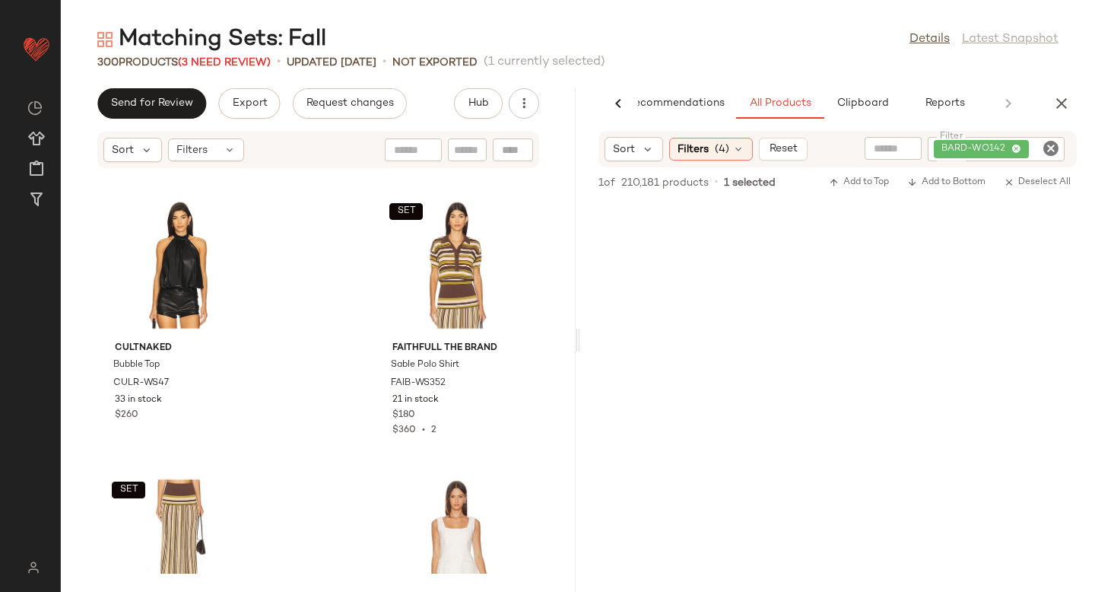
scroll to position [23646, 0]
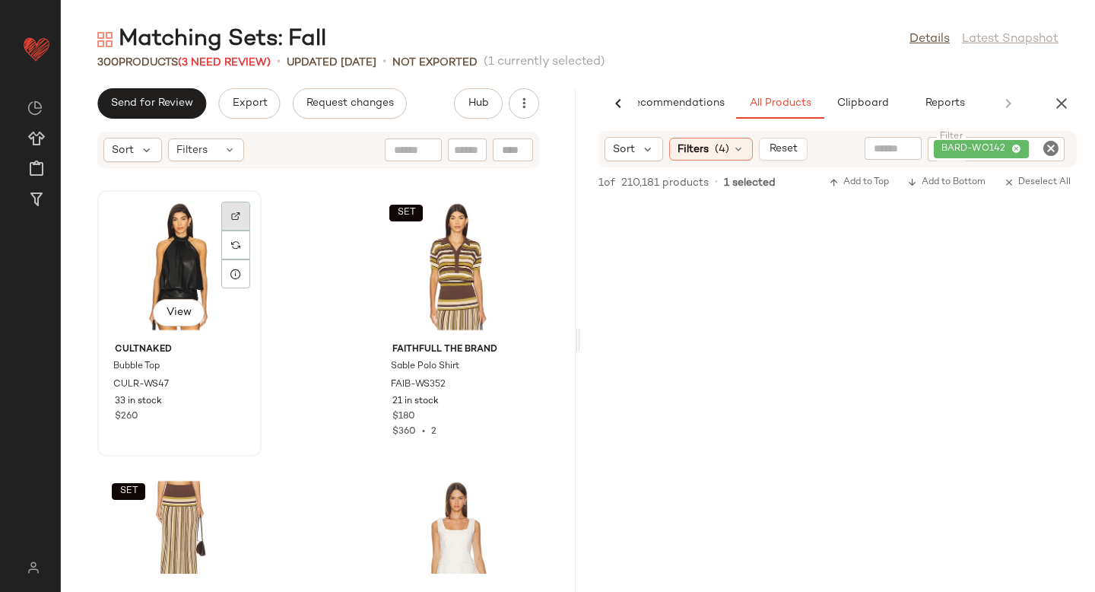
click at [227, 230] on div at bounding box center [235, 244] width 29 height 29
click at [1053, 147] on icon "Clear Filter" at bounding box center [1051, 148] width 18 height 18
paste input "**********"
type input "**********"
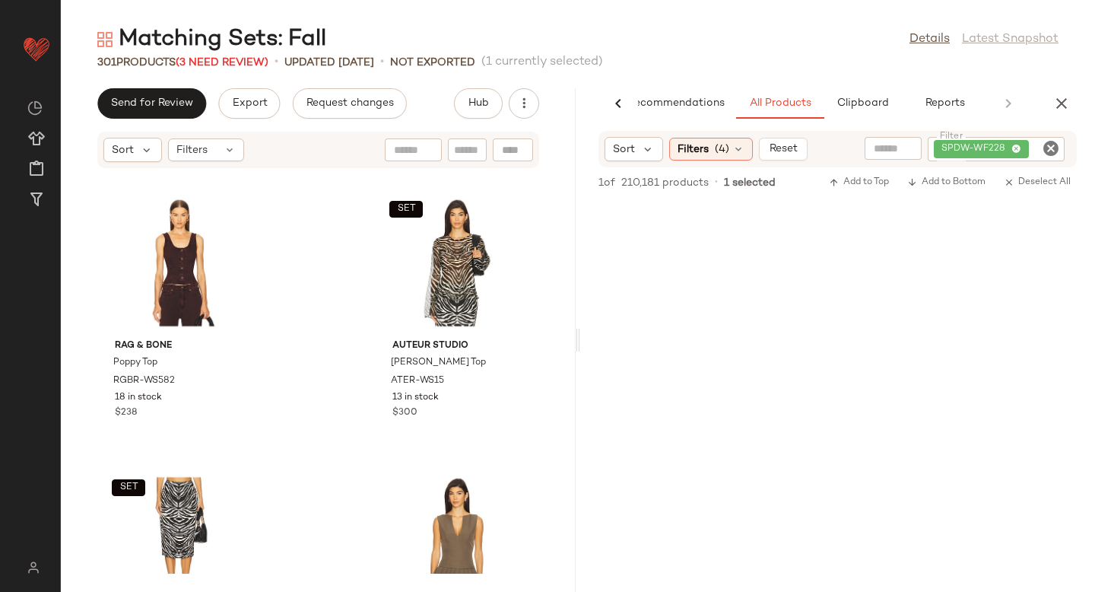
scroll to position [25599, 0]
click at [176, 255] on div "View" at bounding box center [180, 261] width 154 height 141
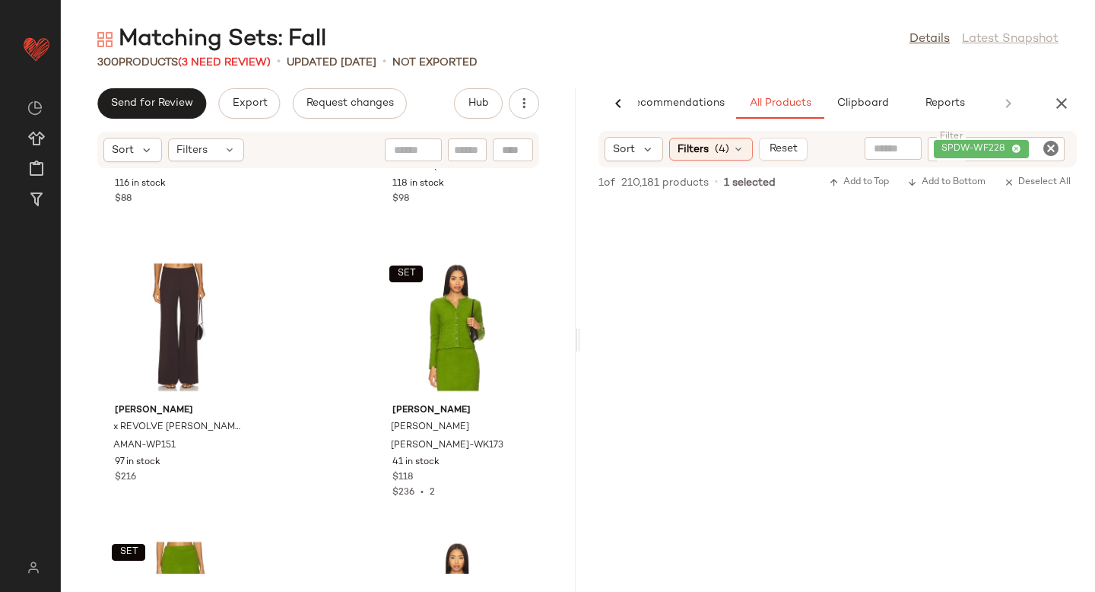
scroll to position [26923, 0]
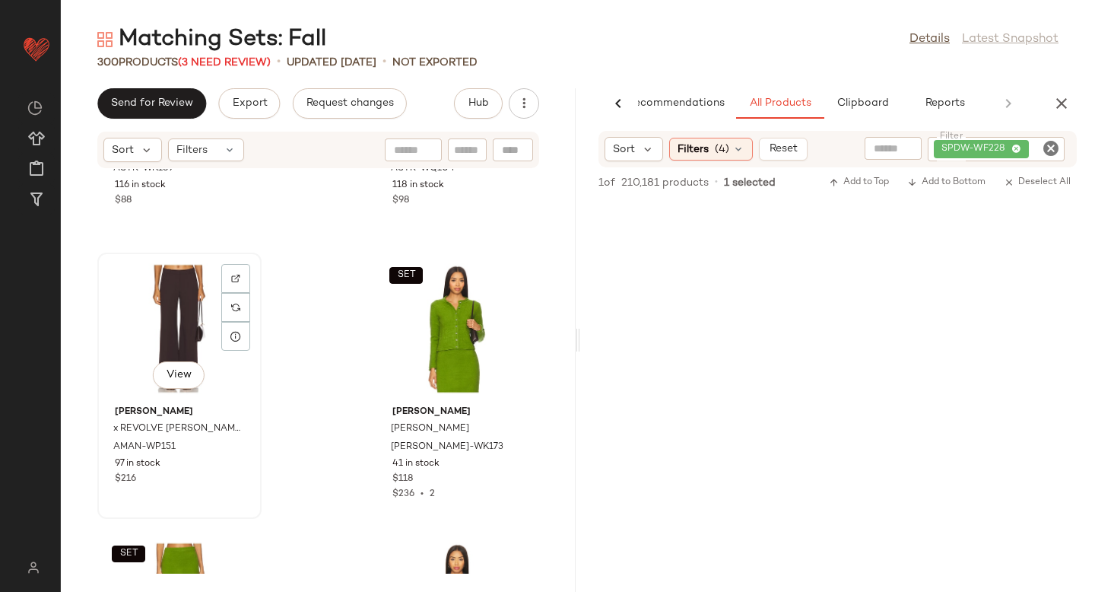
click at [144, 305] on div "View" at bounding box center [180, 328] width 154 height 141
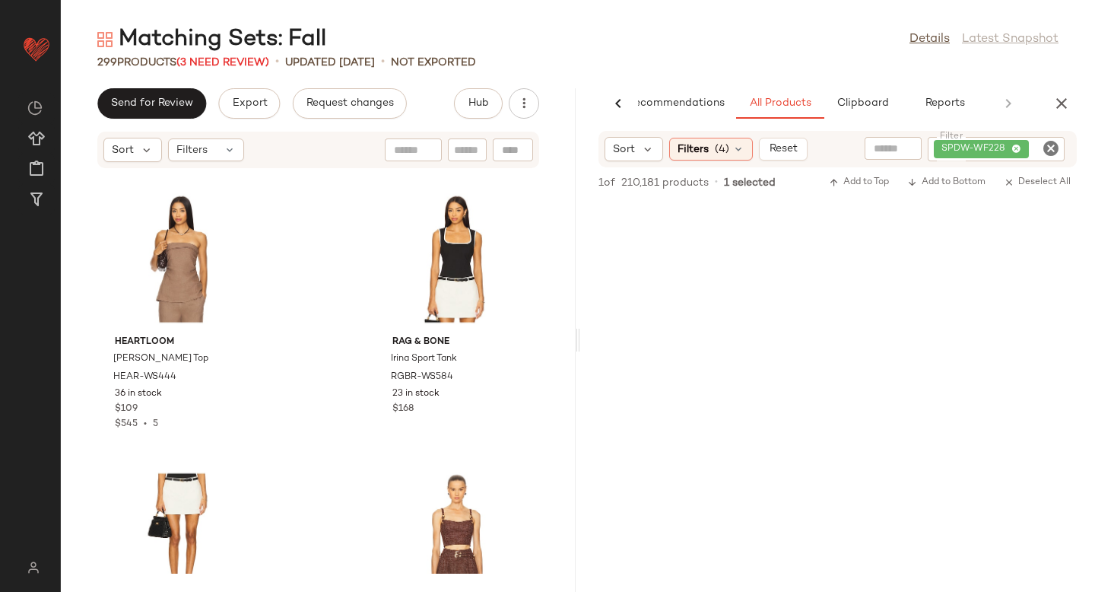
scroll to position [33951, 0]
click at [236, 204] on img at bounding box center [235, 207] width 9 height 9
click at [1053, 147] on icon "Clear Filter" at bounding box center [1051, 148] width 18 height 18
paste input "*********"
type input "*********"
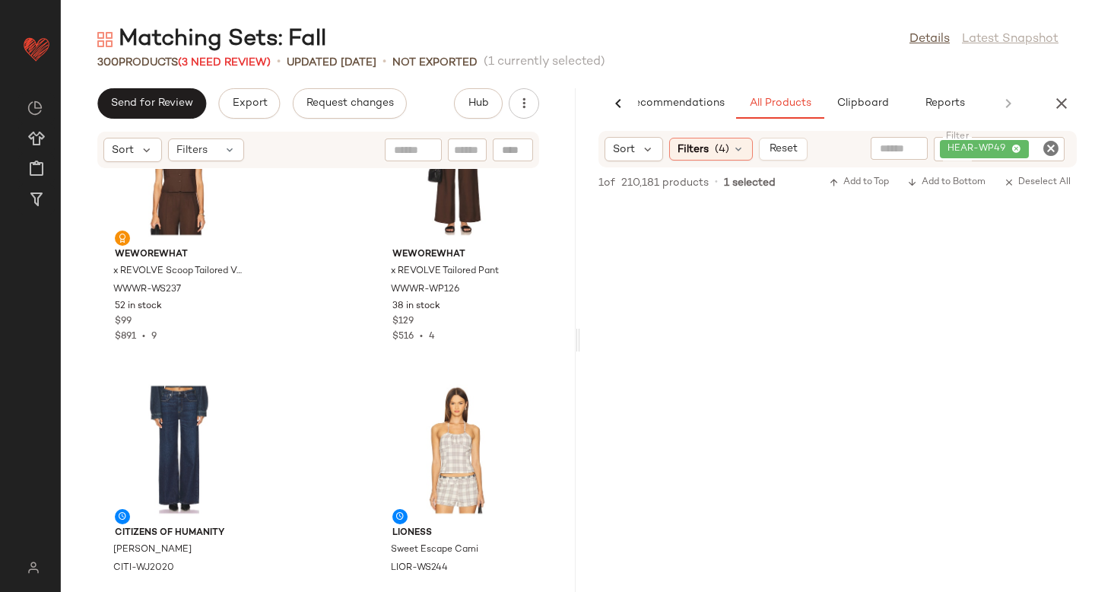
scroll to position [39203, 0]
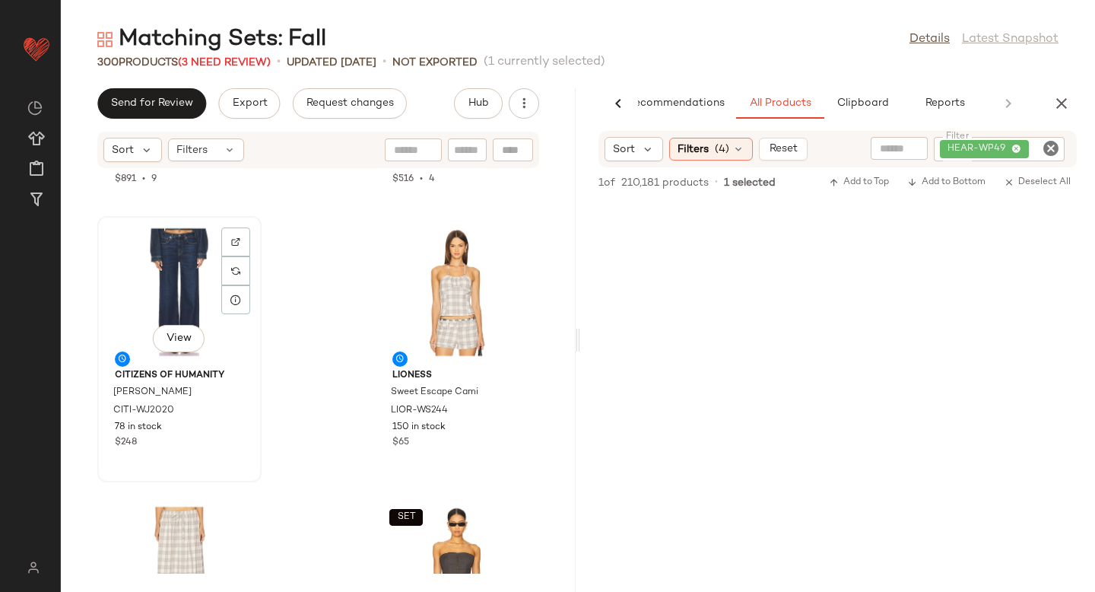
click at [170, 292] on div "View" at bounding box center [180, 291] width 154 height 141
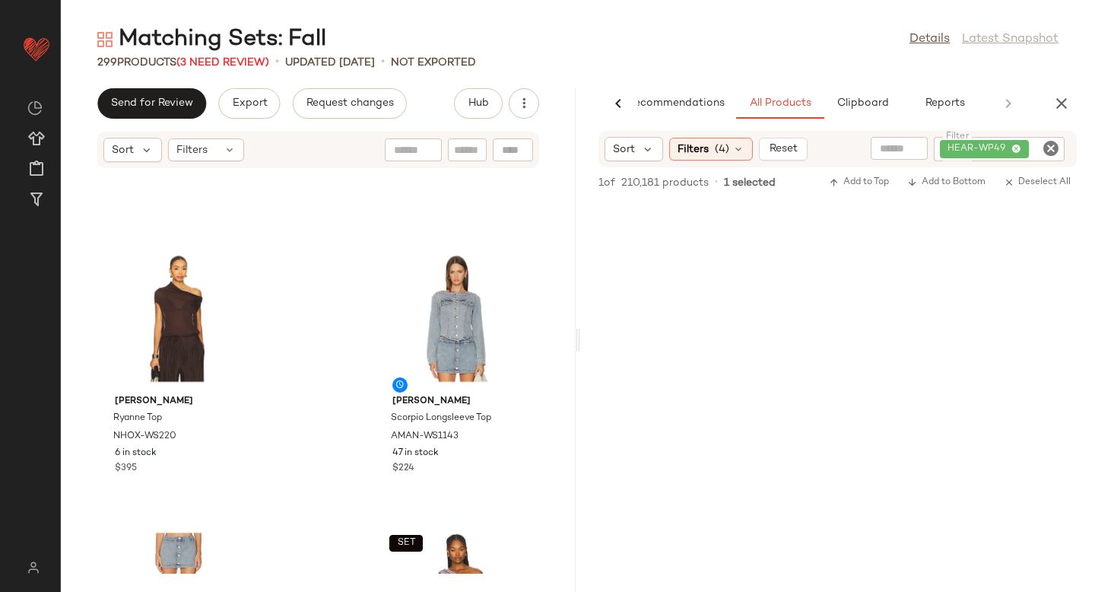
scroll to position [39983, 0]
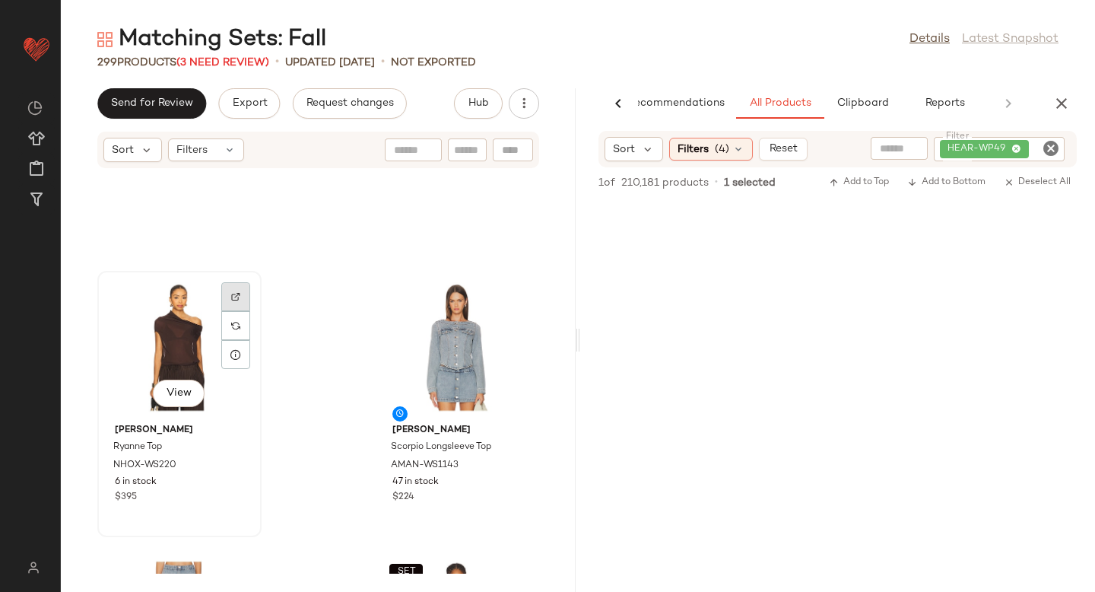
click at [236, 293] on img at bounding box center [235, 296] width 9 height 9
click at [1051, 149] on icon "Clear Filter" at bounding box center [1051, 148] width 18 height 18
paste input "*********"
type input "*********"
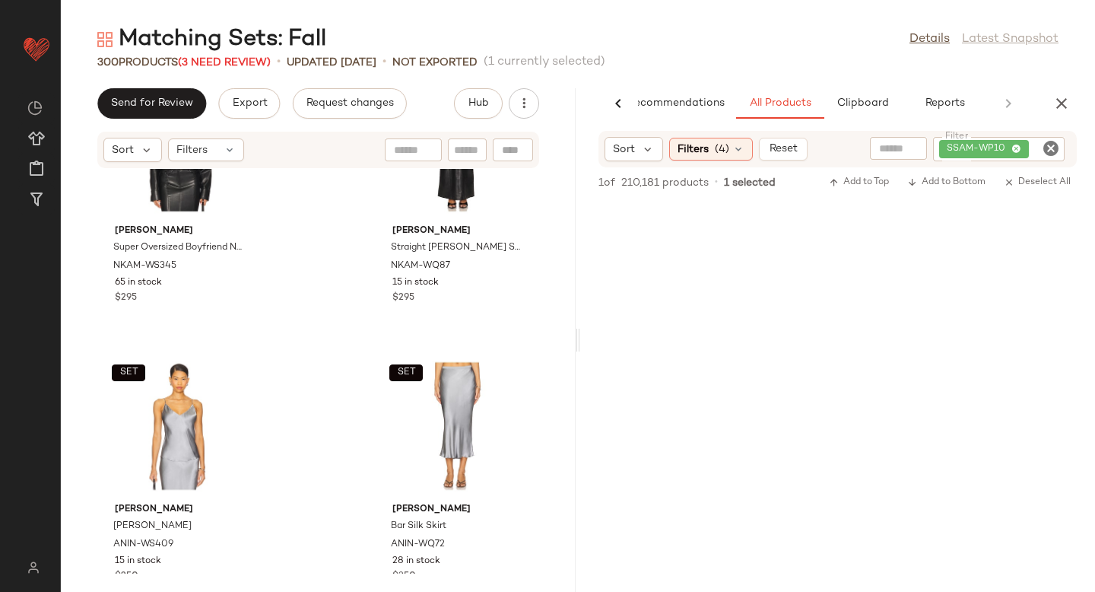
scroll to position [41338, 0]
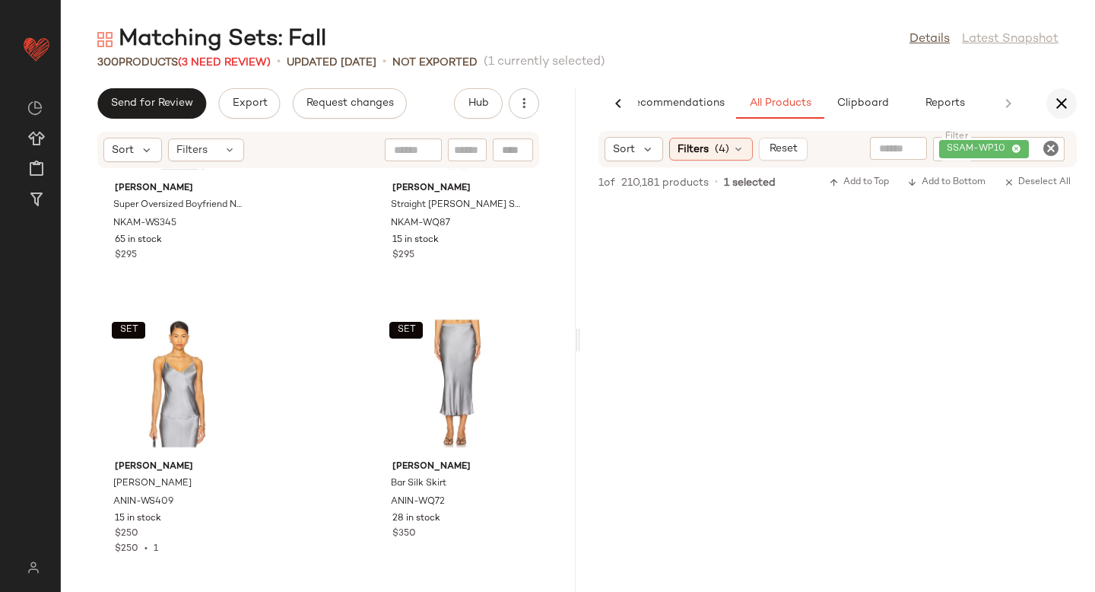
click at [1067, 103] on icon "button" at bounding box center [1061, 103] width 18 height 18
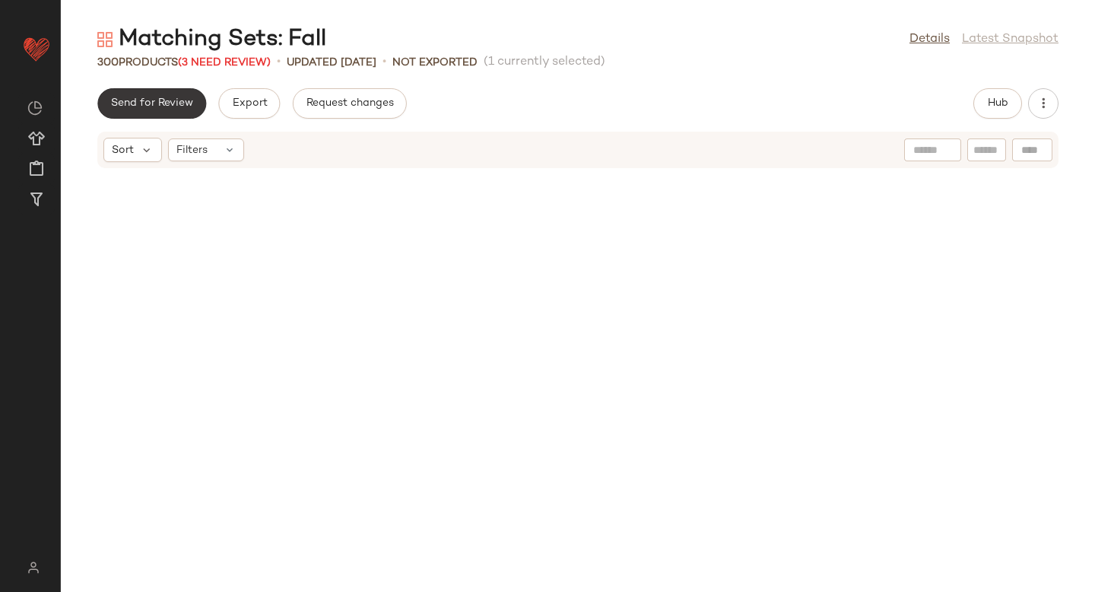
scroll to position [16294, 0]
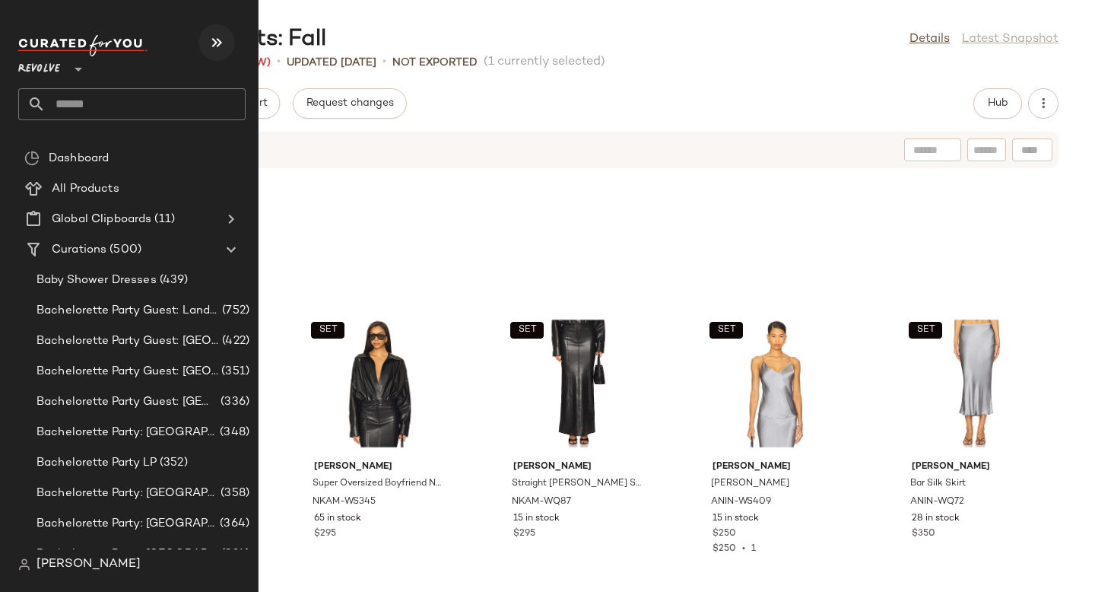
click at [218, 50] on icon "button" at bounding box center [217, 42] width 18 height 18
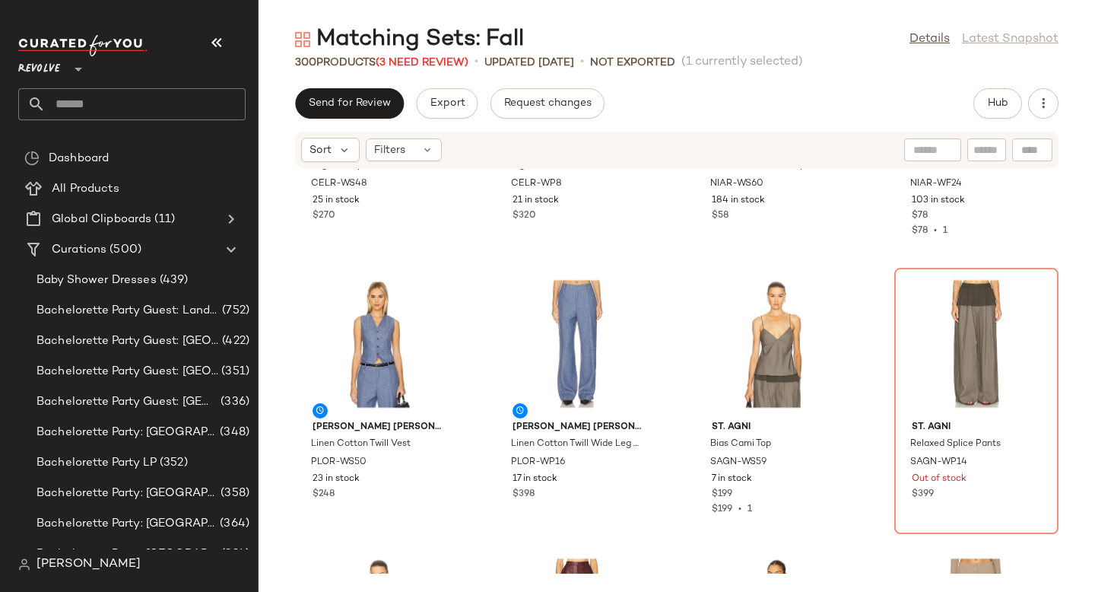
scroll to position [9926, 0]
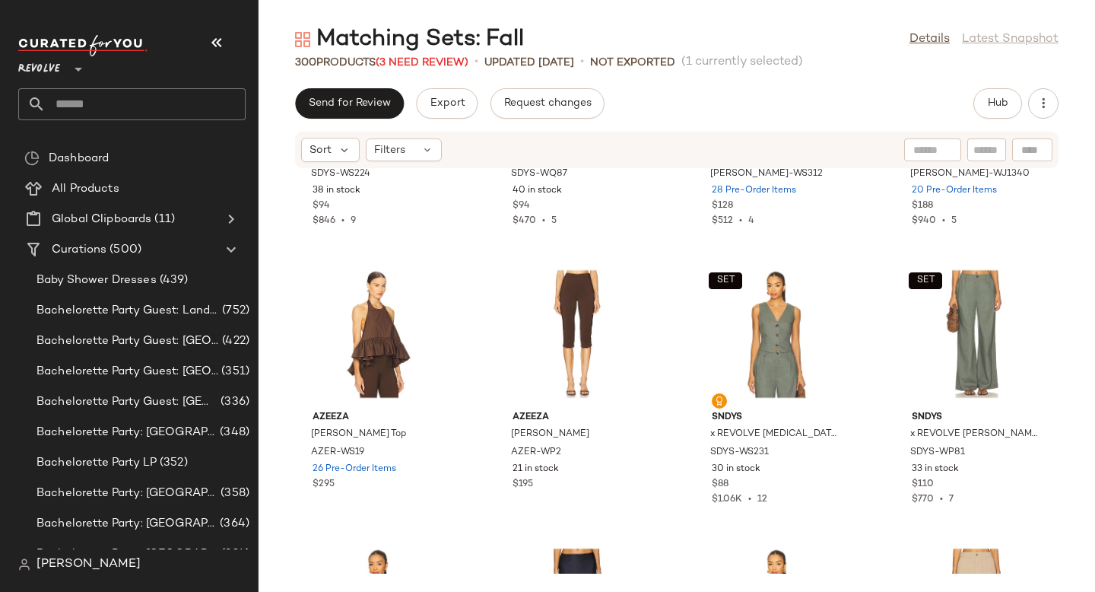
scroll to position [11074, 0]
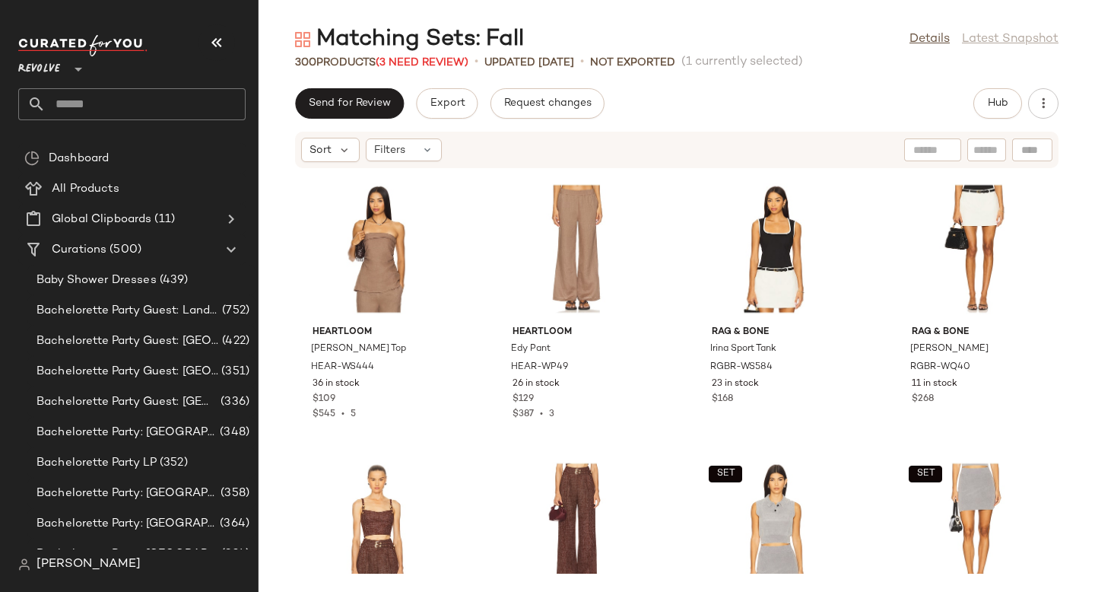
scroll to position [16995, 0]
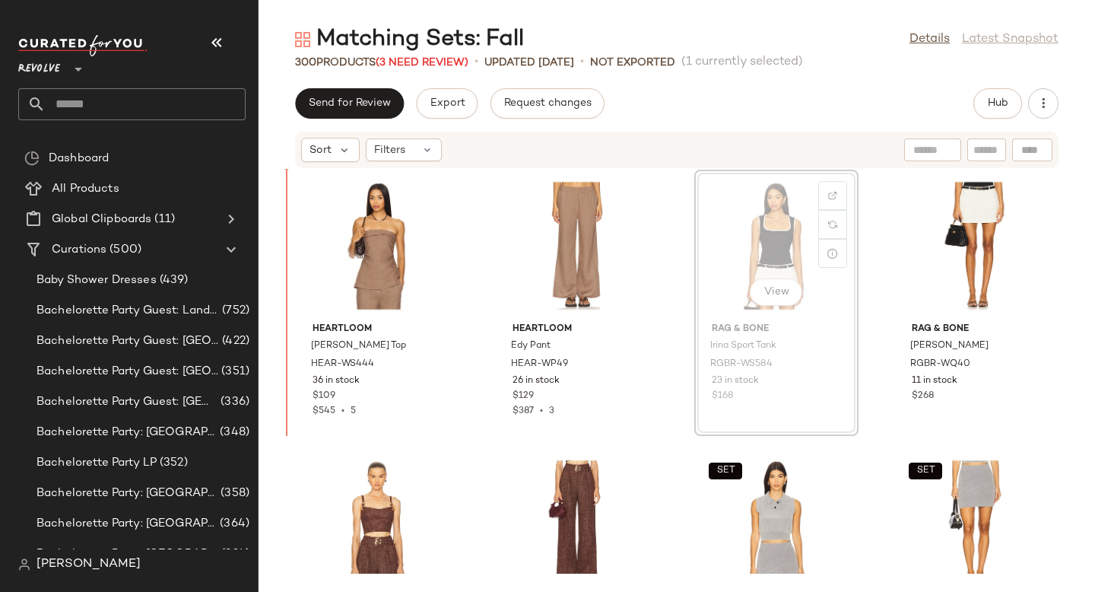
scroll to position [16988, 0]
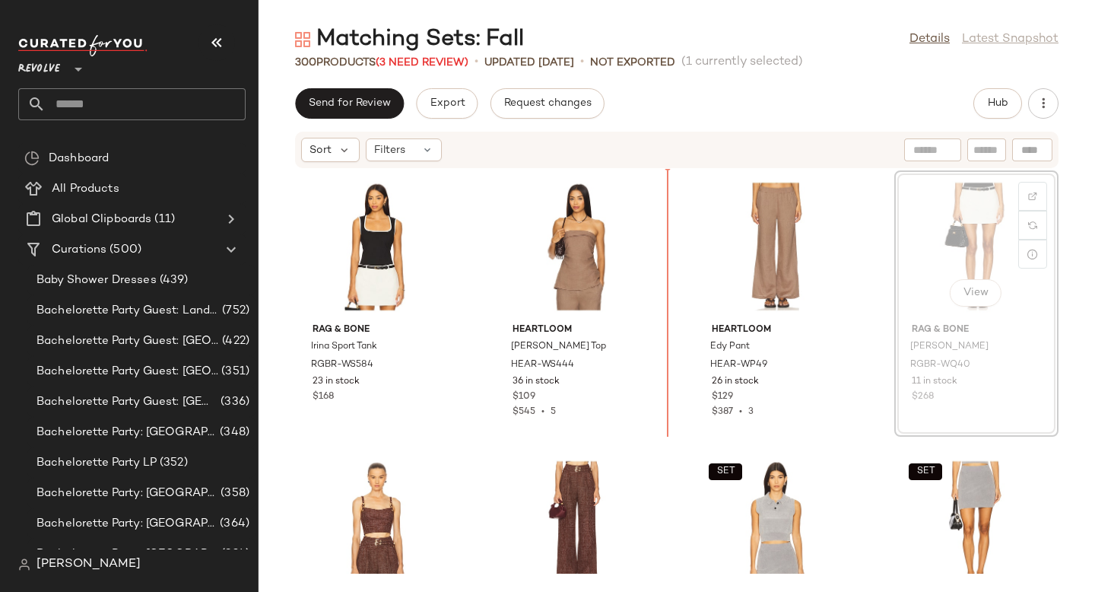
scroll to position [16983, 0]
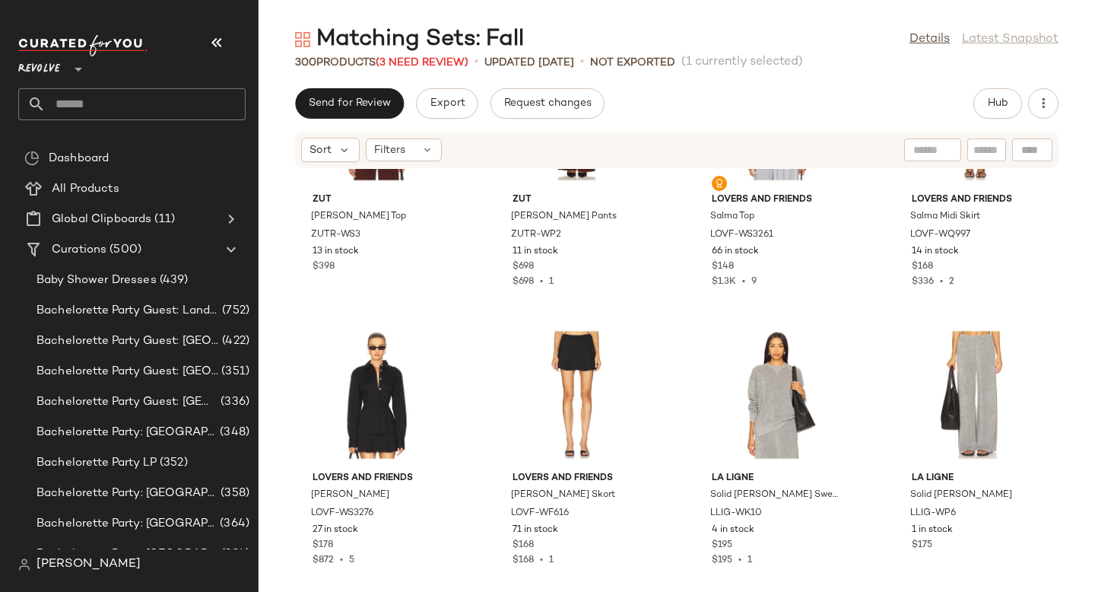
scroll to position [19117, 0]
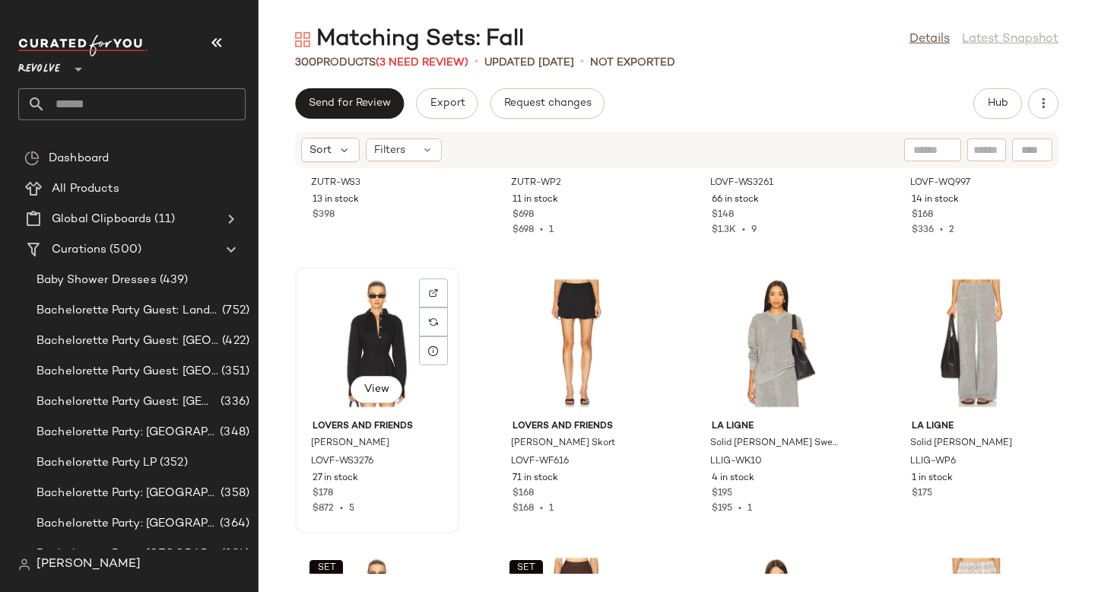
click at [393, 341] on div "View" at bounding box center [377, 342] width 154 height 141
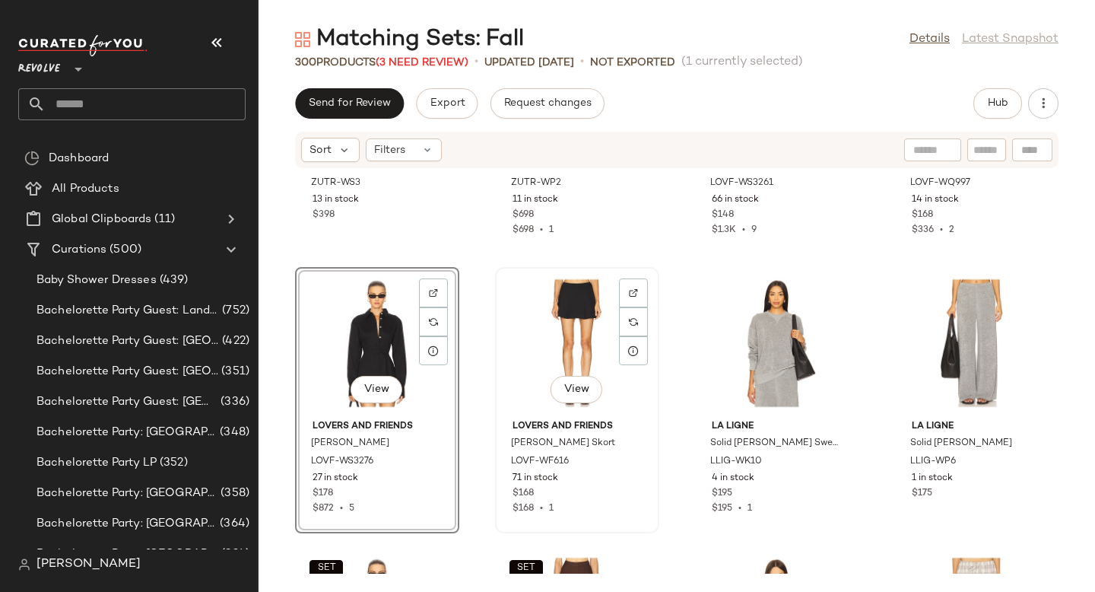
click at [576, 315] on div "View" at bounding box center [577, 342] width 154 height 141
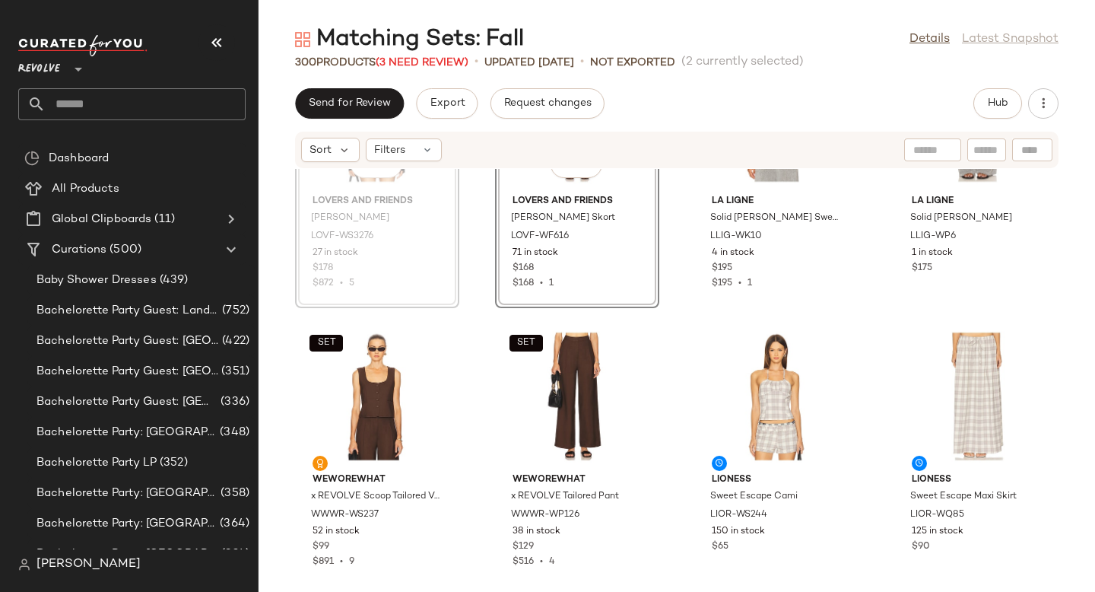
scroll to position [19386, 0]
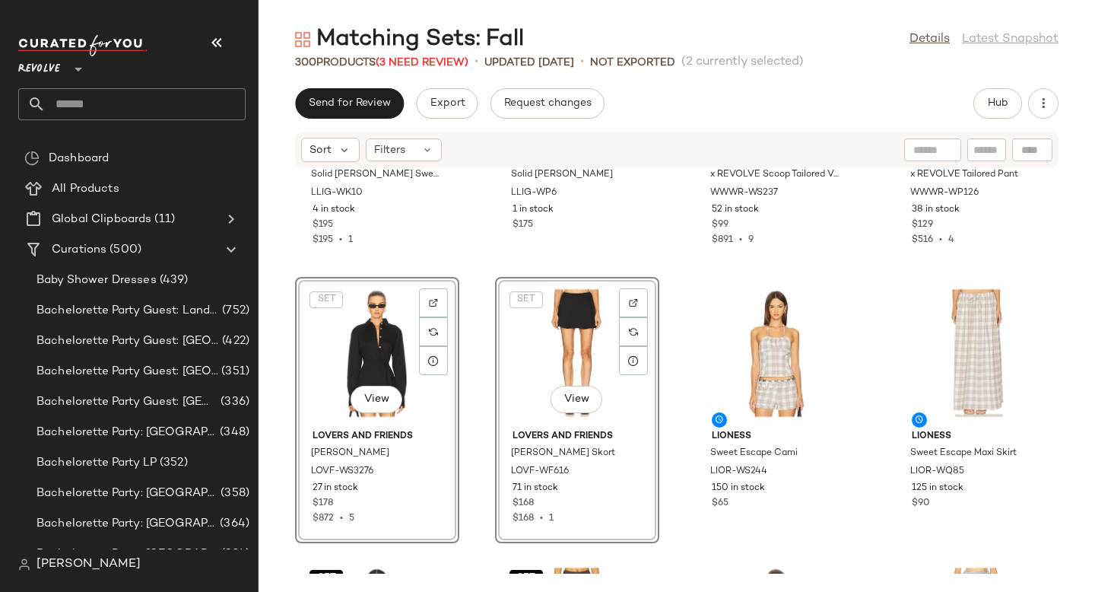
click at [668, 316] on div "La Ligne Solid Terry James Sweatshirt LLIG-WK10 4 in stock $195 $195 • 1 La Lig…" at bounding box center [676, 371] width 836 height 404
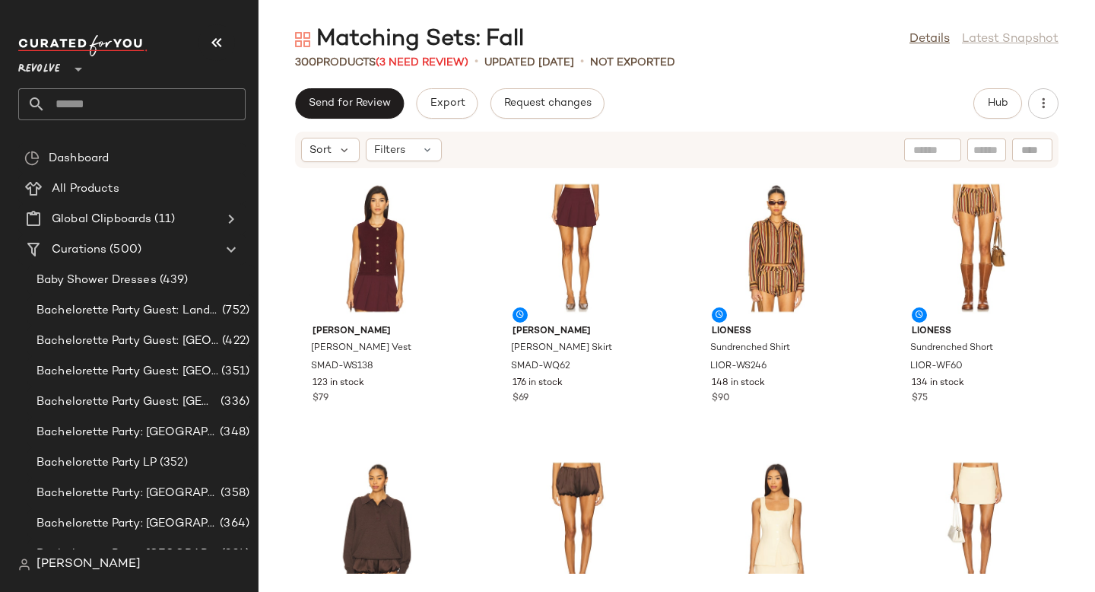
click at [100, 106] on input "text" at bounding box center [146, 104] width 200 height 32
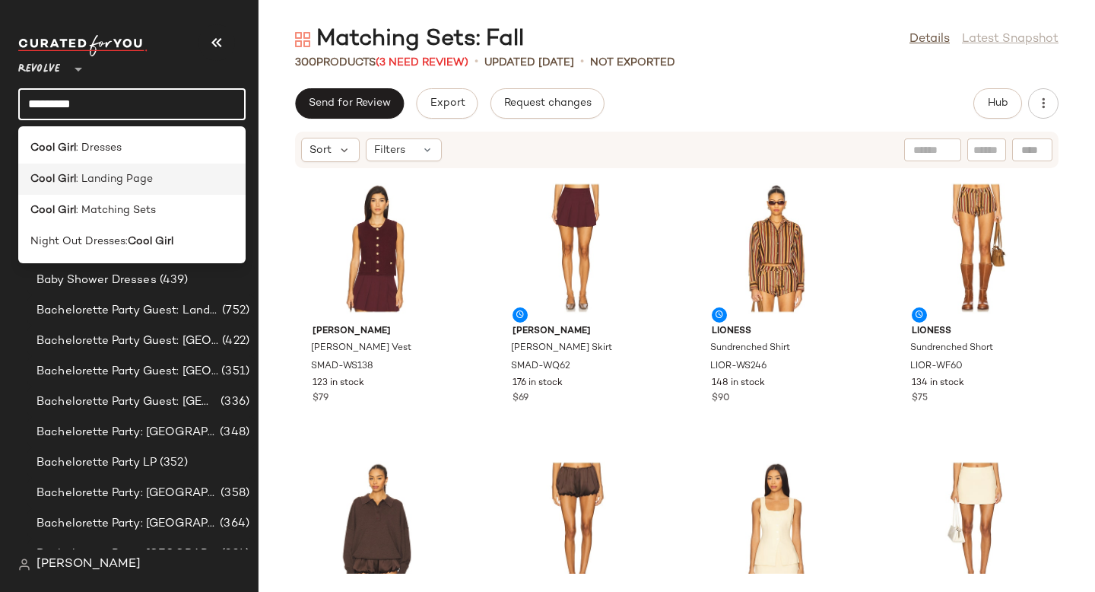
type input "*********"
click at [72, 177] on b "Cool Girl" at bounding box center [53, 179] width 46 height 16
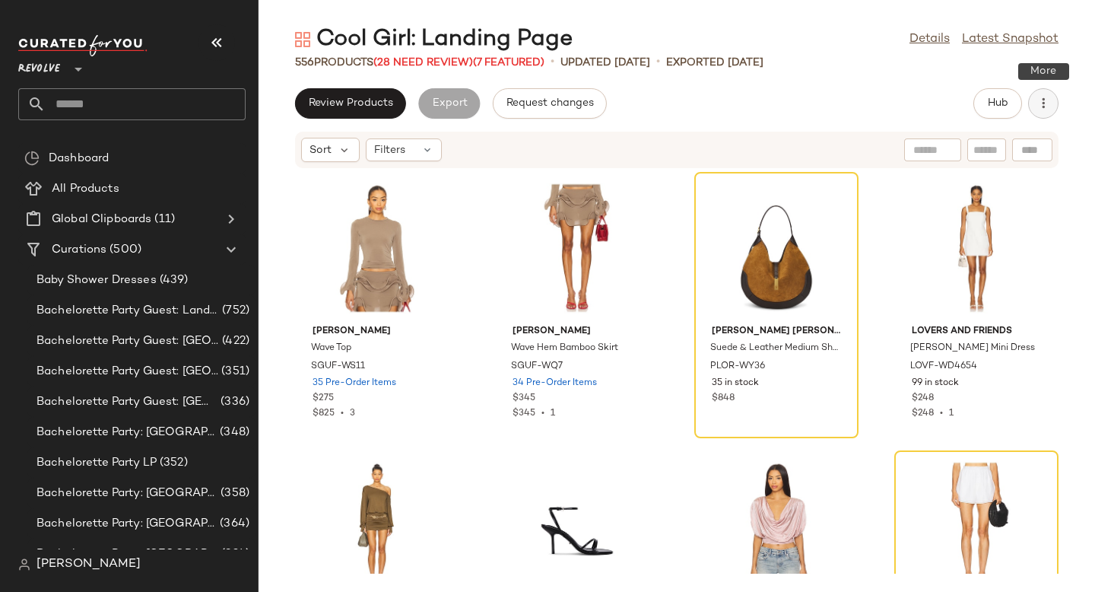
click at [1045, 108] on icon "button" at bounding box center [1043, 103] width 15 height 15
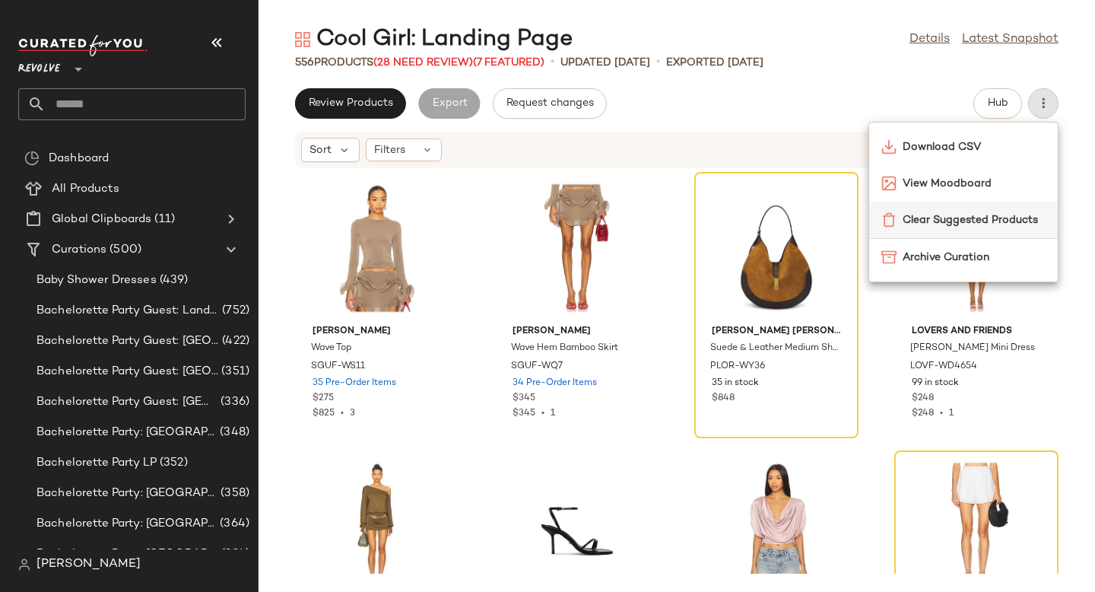
click at [1009, 212] on span "Clear Suggested Products" at bounding box center [973, 220] width 143 height 16
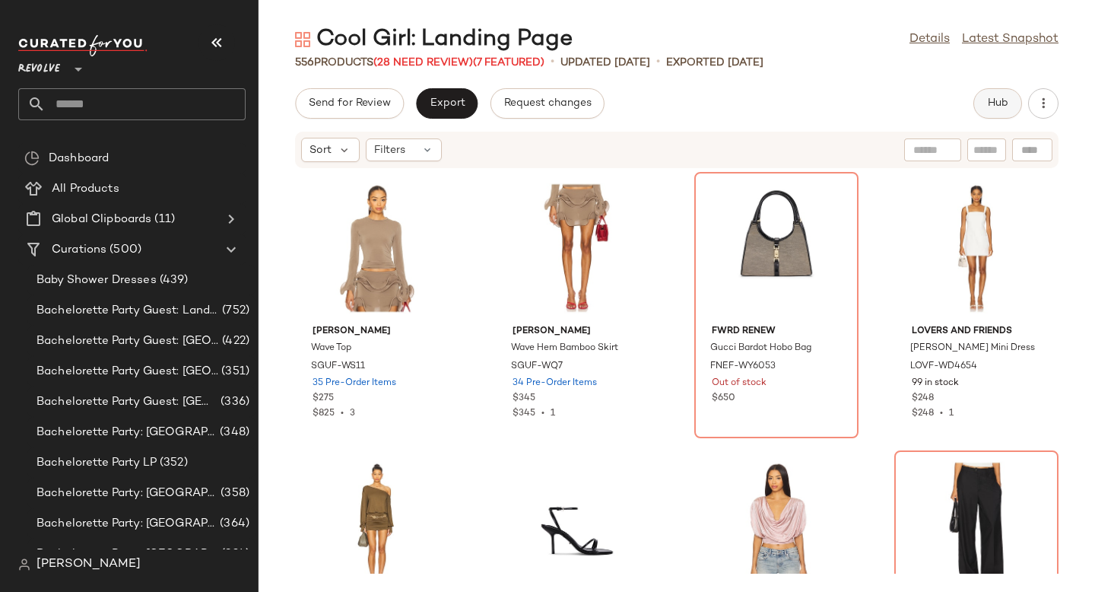
click at [987, 107] on span "Hub" at bounding box center [997, 103] width 21 height 12
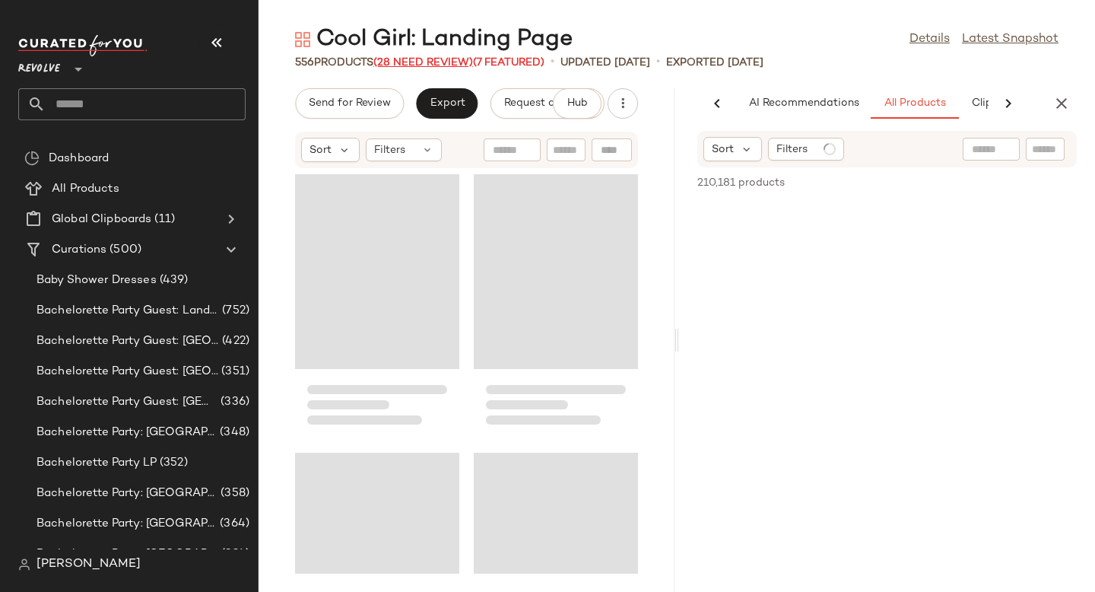
scroll to position [0, 105]
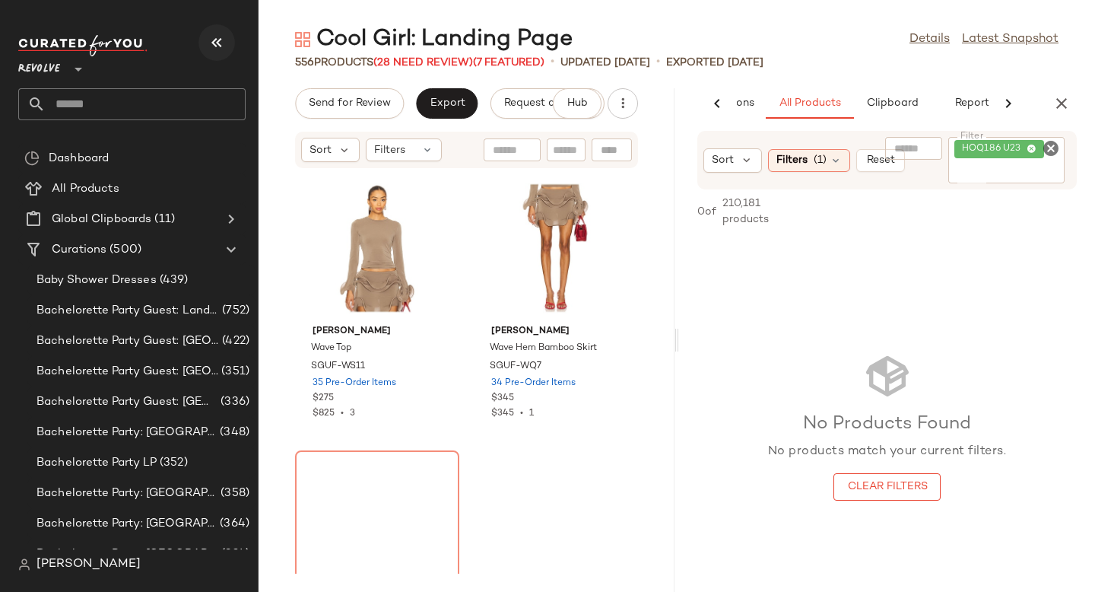
click at [209, 46] on icon "button" at bounding box center [217, 42] width 18 height 18
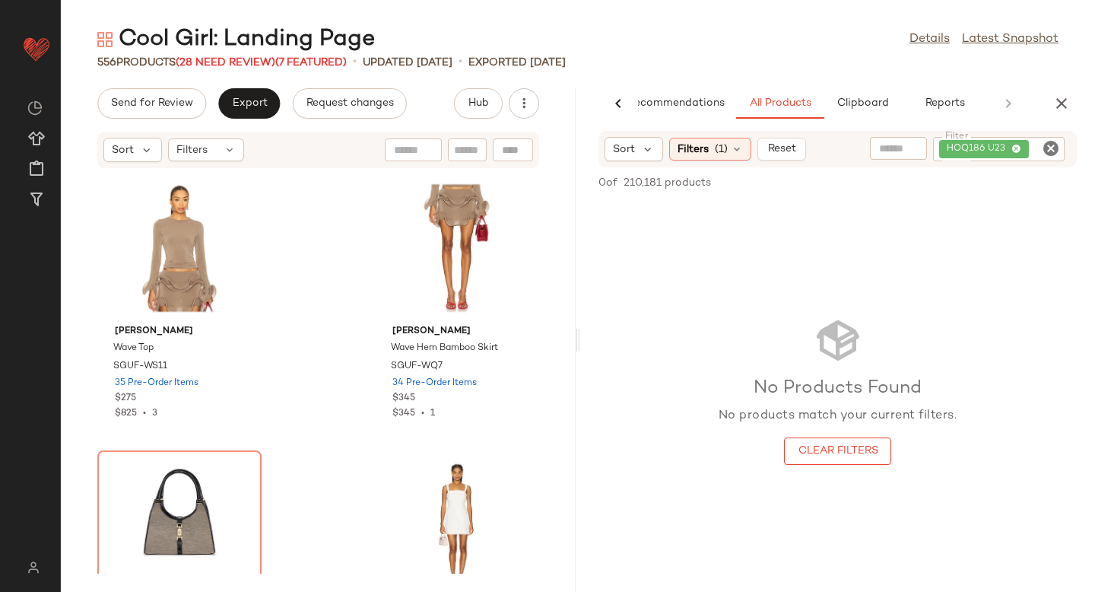
click at [1056, 140] on icon "Clear Filter" at bounding box center [1051, 148] width 18 height 18
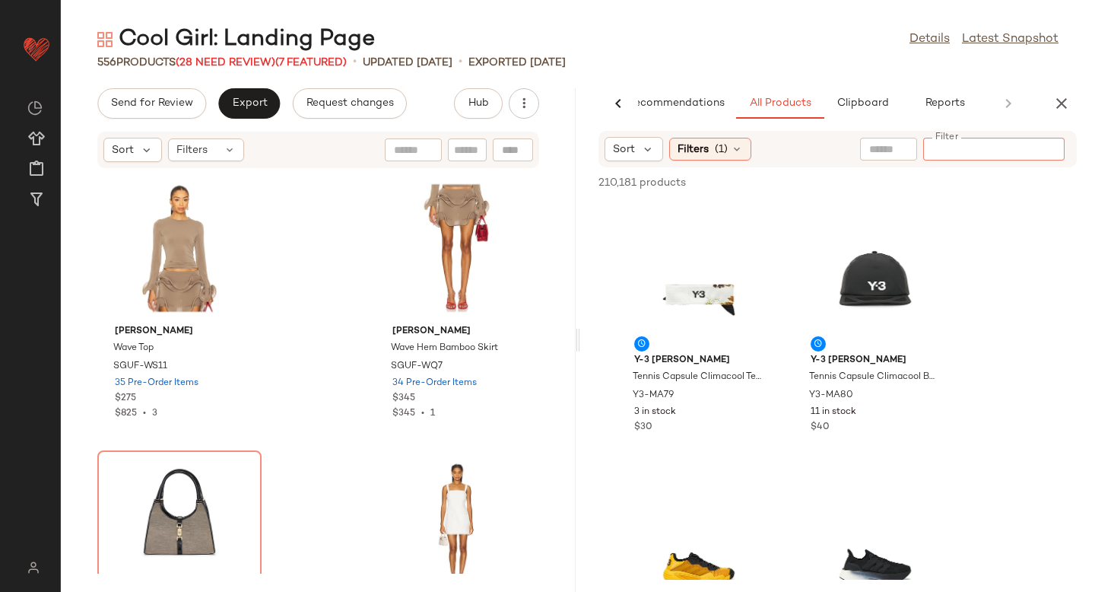
paste input "********"
type input "********"
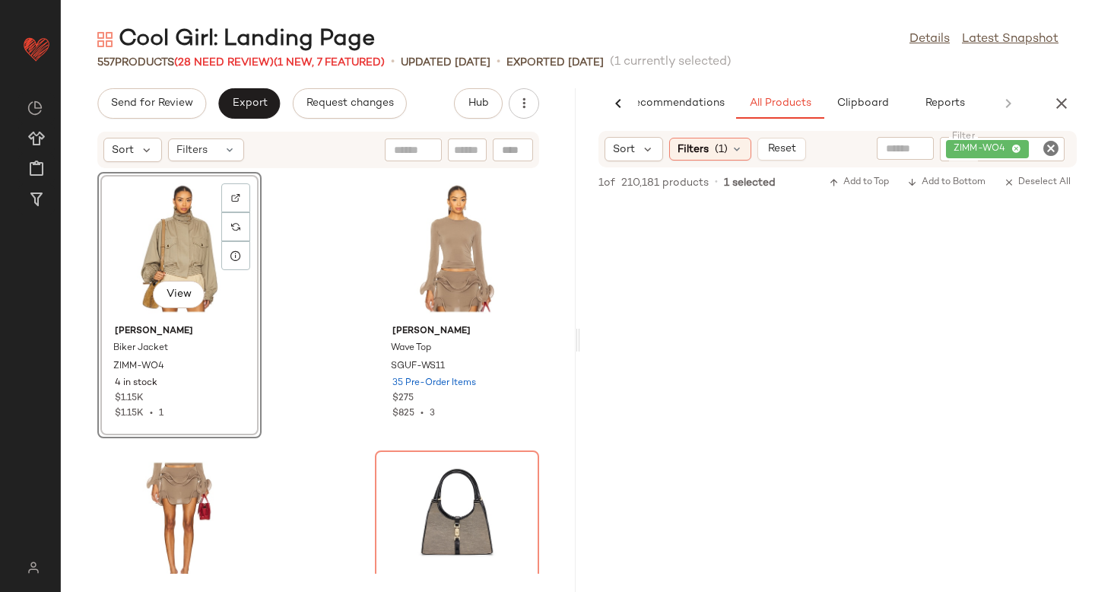
click at [1048, 149] on icon "Clear Filter" at bounding box center [1051, 148] width 18 height 18
paste input "*********"
type input "*********"
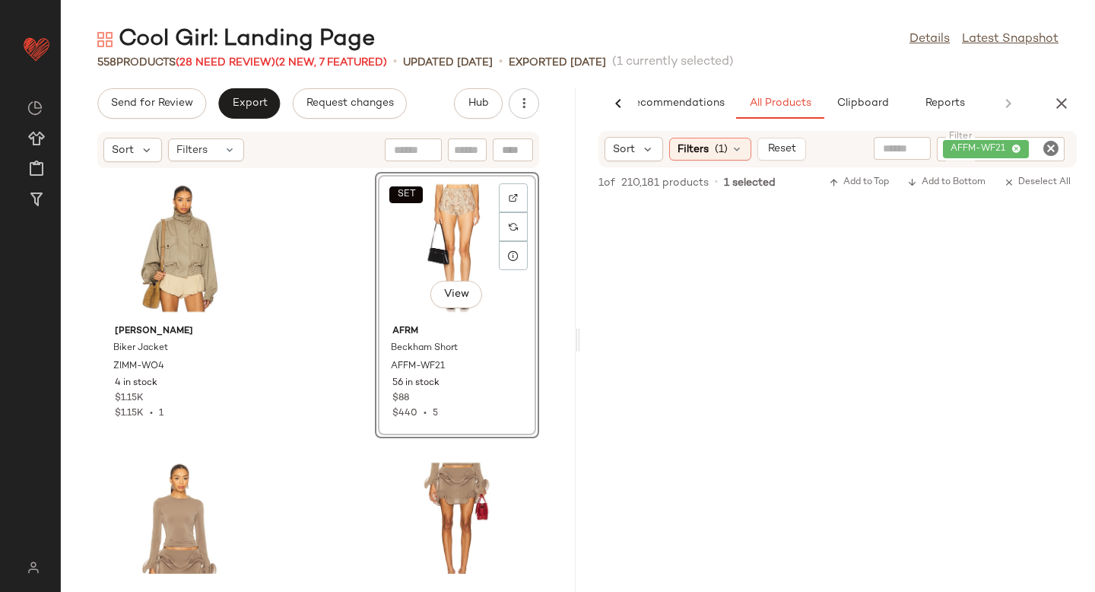
drag, startPoint x: 686, startPoint y: 306, endPoint x: 173, endPoint y: 0, distance: 597.0
click at [1055, 159] on div "AFFM-WF21" at bounding box center [1001, 149] width 128 height 24
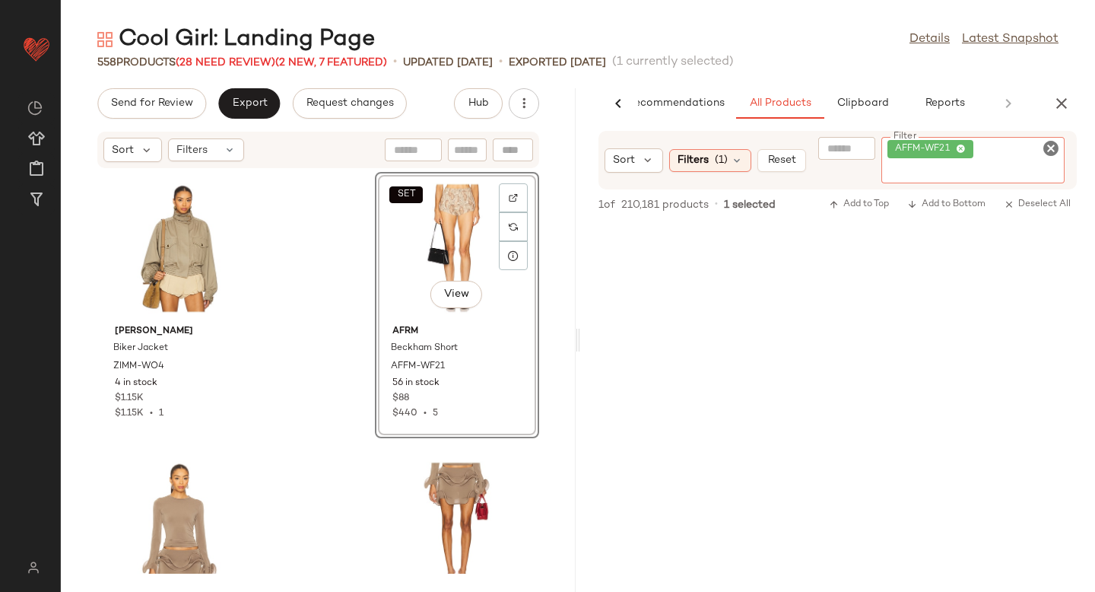
click at [1053, 154] on icon "Clear Filter" at bounding box center [1051, 148] width 18 height 18
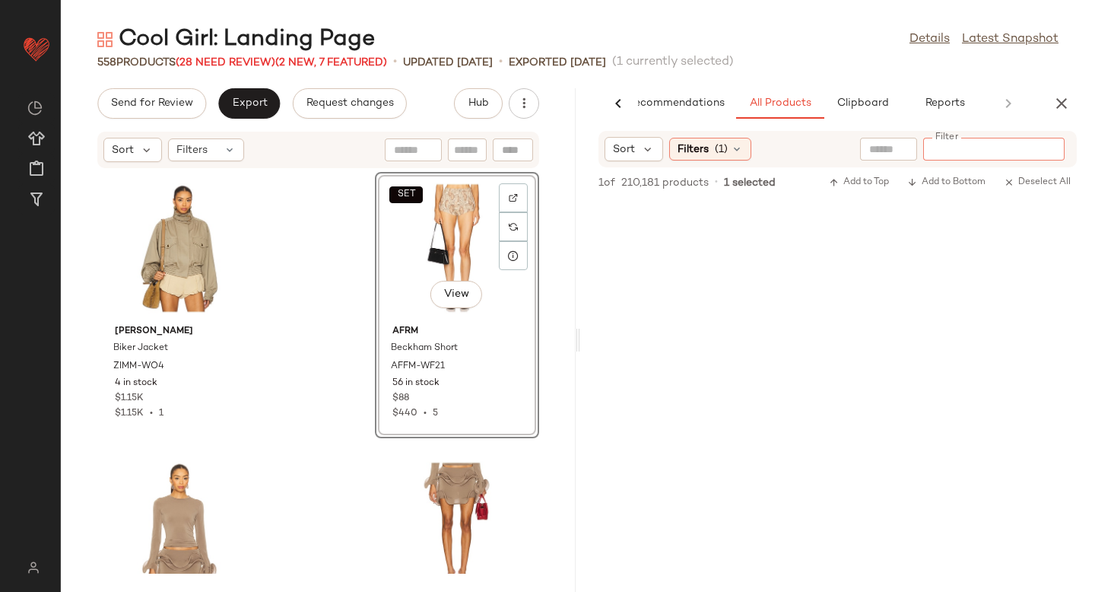
paste input "**********"
type input "**********"
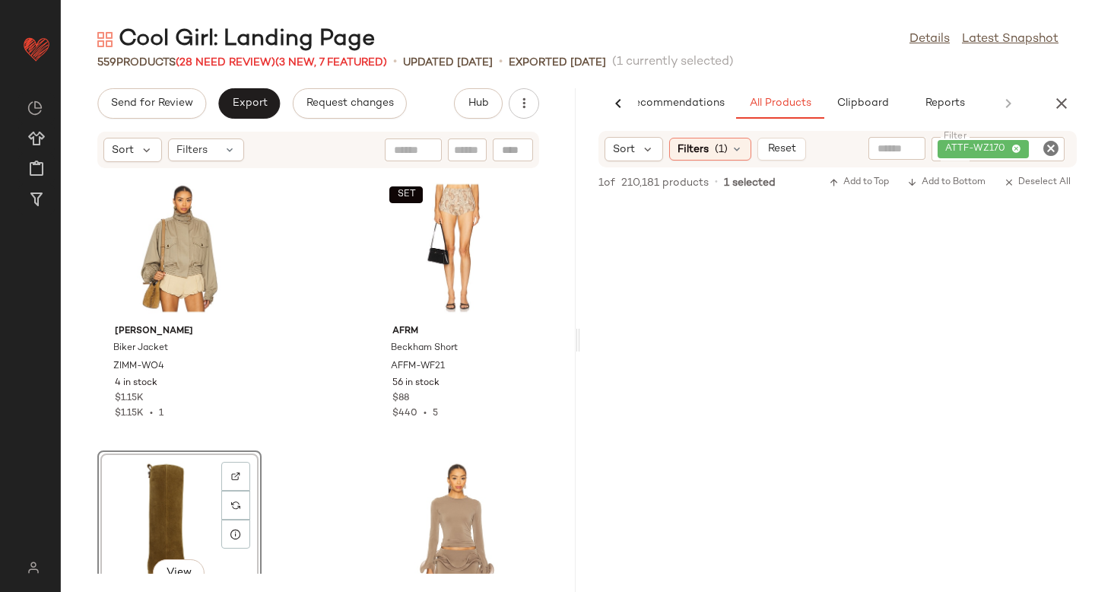
drag, startPoint x: 662, startPoint y: 283, endPoint x: 139, endPoint y: 10, distance: 590.0
click at [1050, 149] on icon "Clear Filter" at bounding box center [1051, 148] width 18 height 18
paste input "*********"
type input "*********"
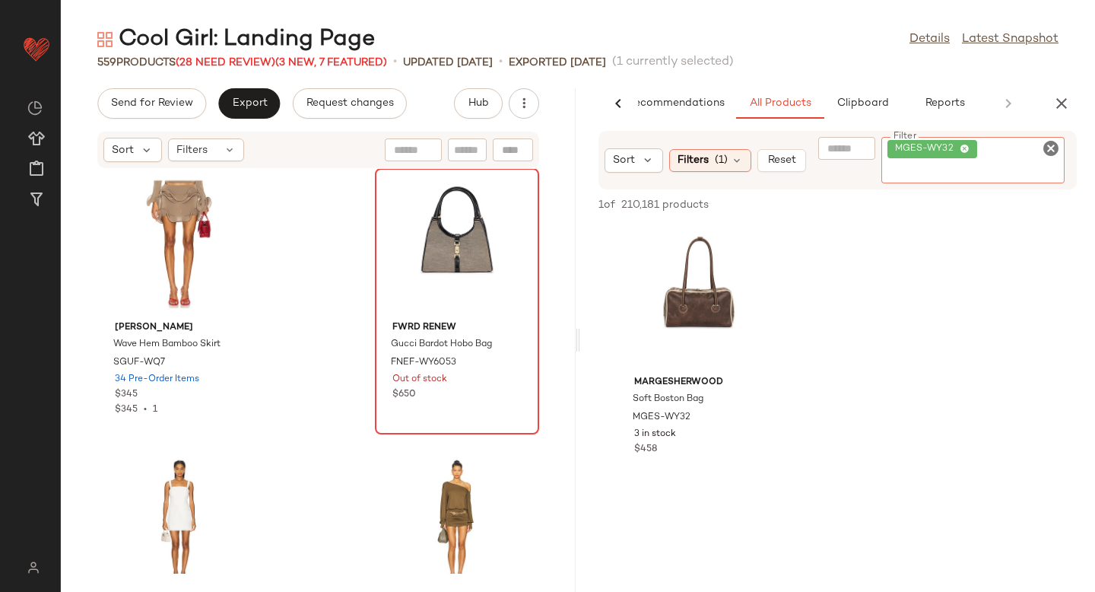
scroll to position [597, 0]
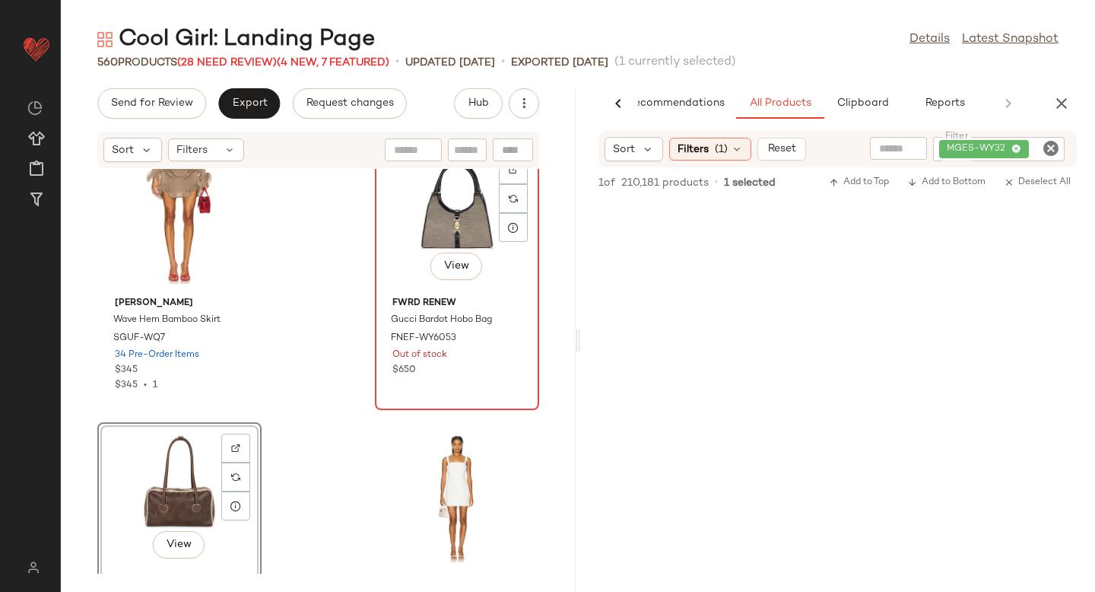
click at [430, 221] on div "View" at bounding box center [457, 219] width 154 height 141
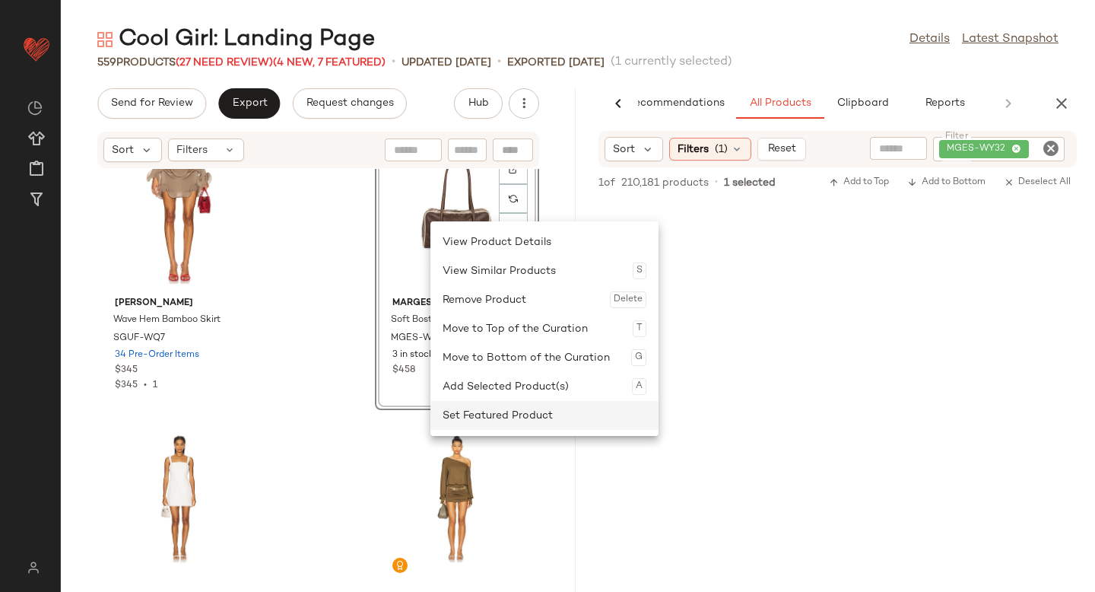
click at [460, 414] on div "Set Featured Product" at bounding box center [544, 415] width 204 height 29
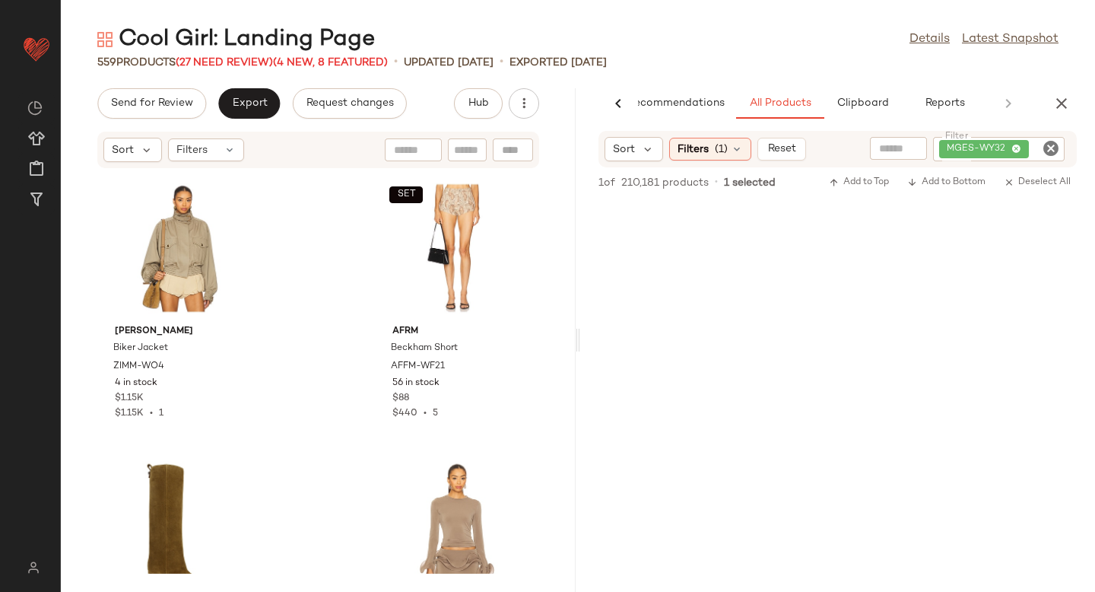
click at [1053, 152] on icon "Clear Filter" at bounding box center [1051, 148] width 18 height 18
paste input "**********"
type input "**********"
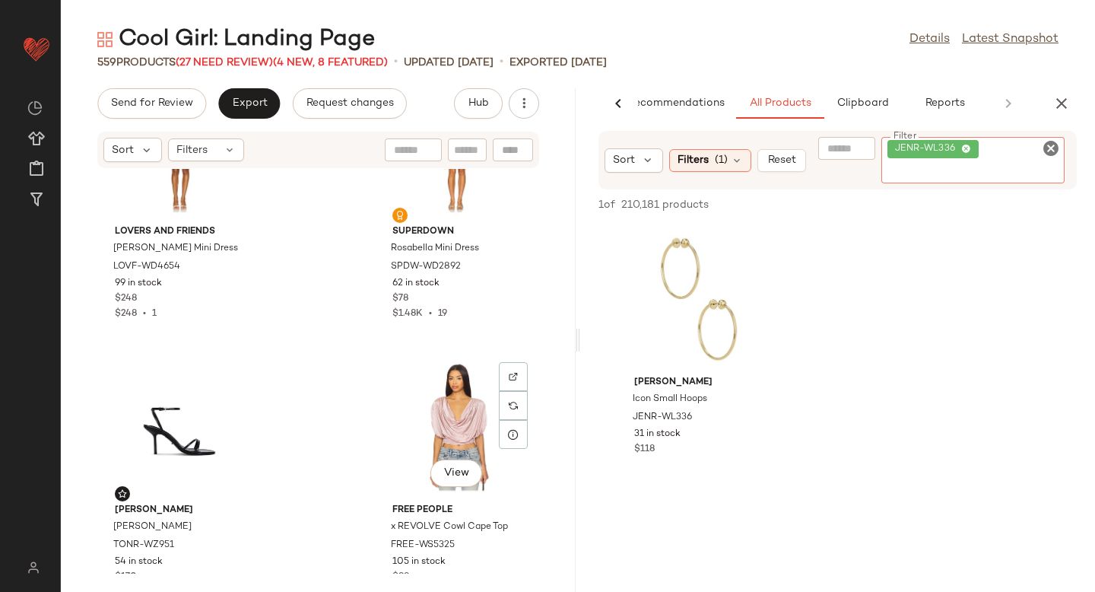
scroll to position [976, 0]
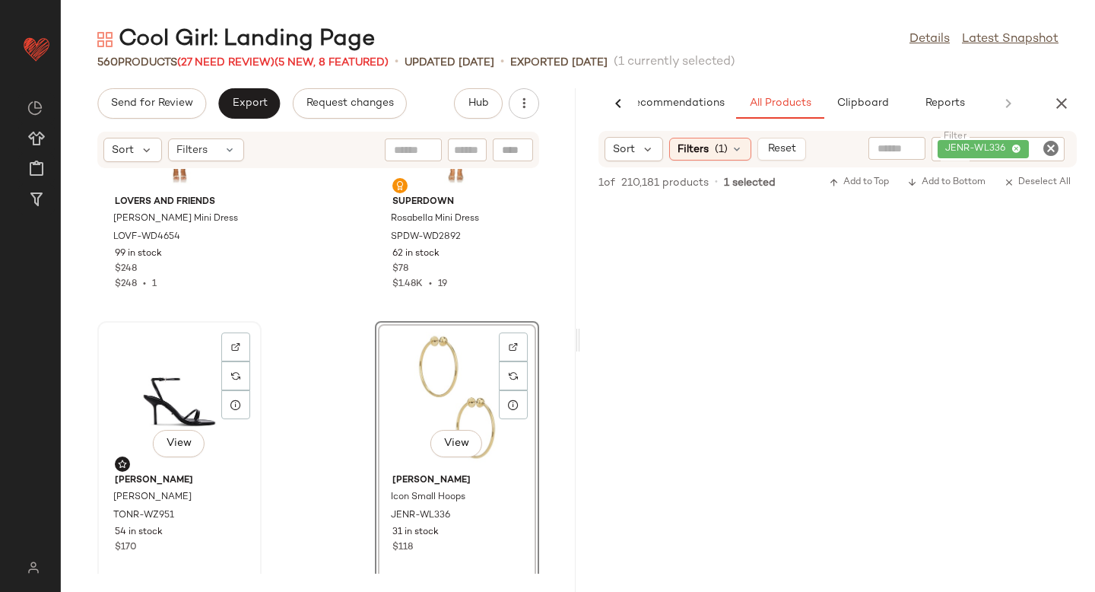
click at [189, 403] on div "View" at bounding box center [180, 396] width 154 height 141
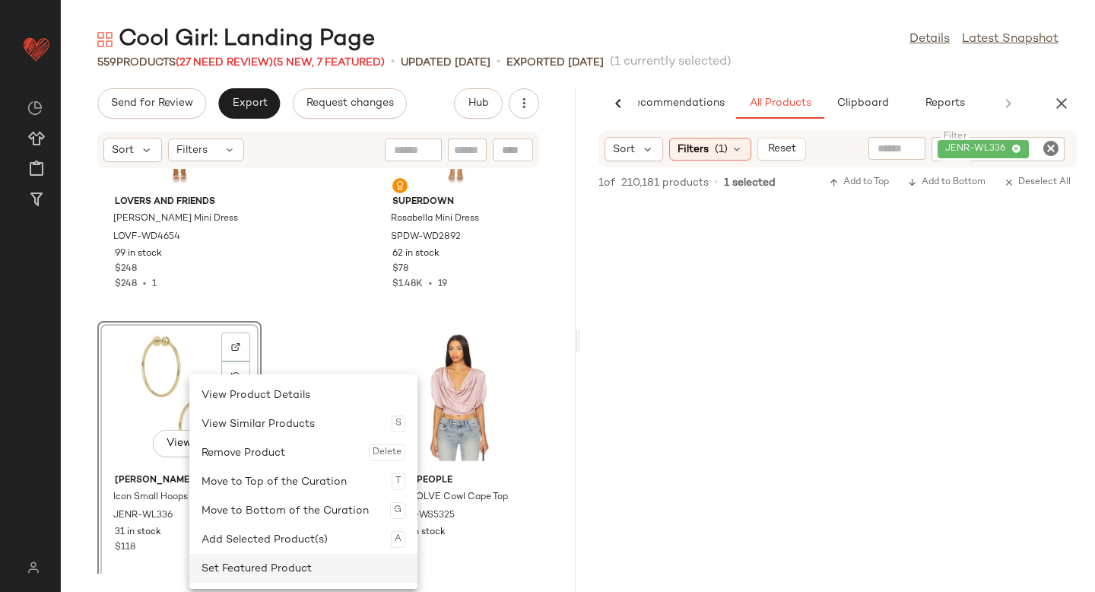
click at [242, 568] on div "Set Featured Product" at bounding box center [303, 567] width 204 height 29
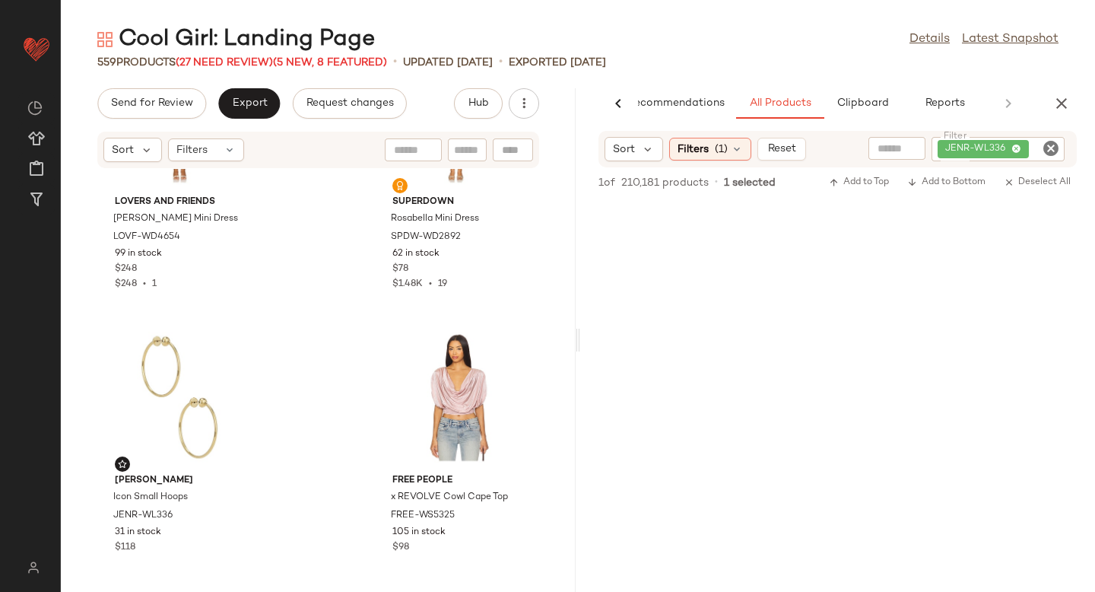
click at [1042, 150] on icon "Clear Filter" at bounding box center [1051, 148] width 18 height 18
paste input "*********"
type input "*********"
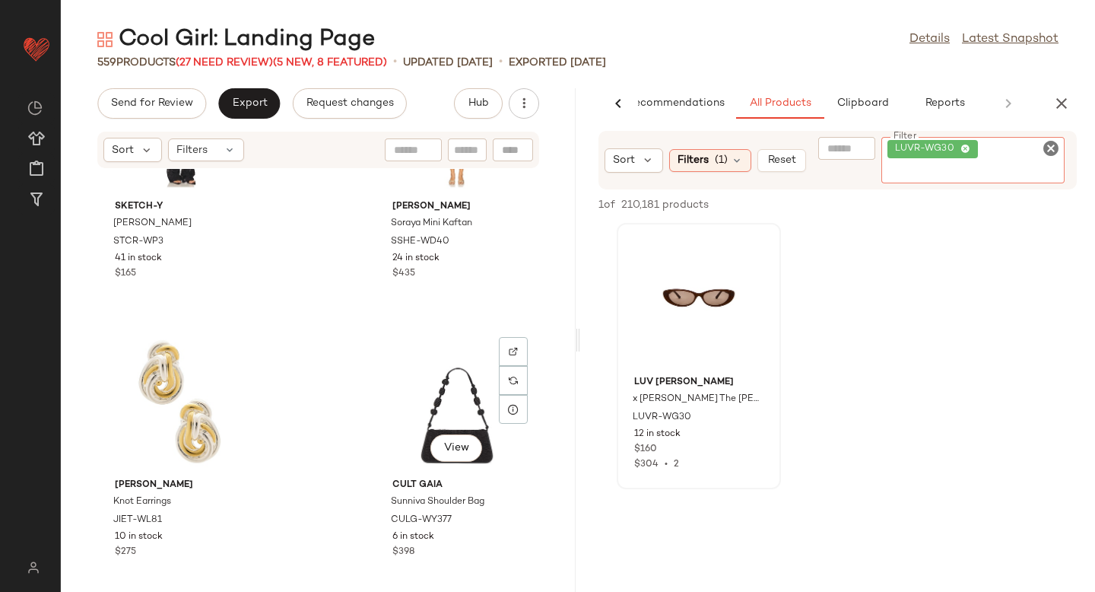
scroll to position [1817, 0]
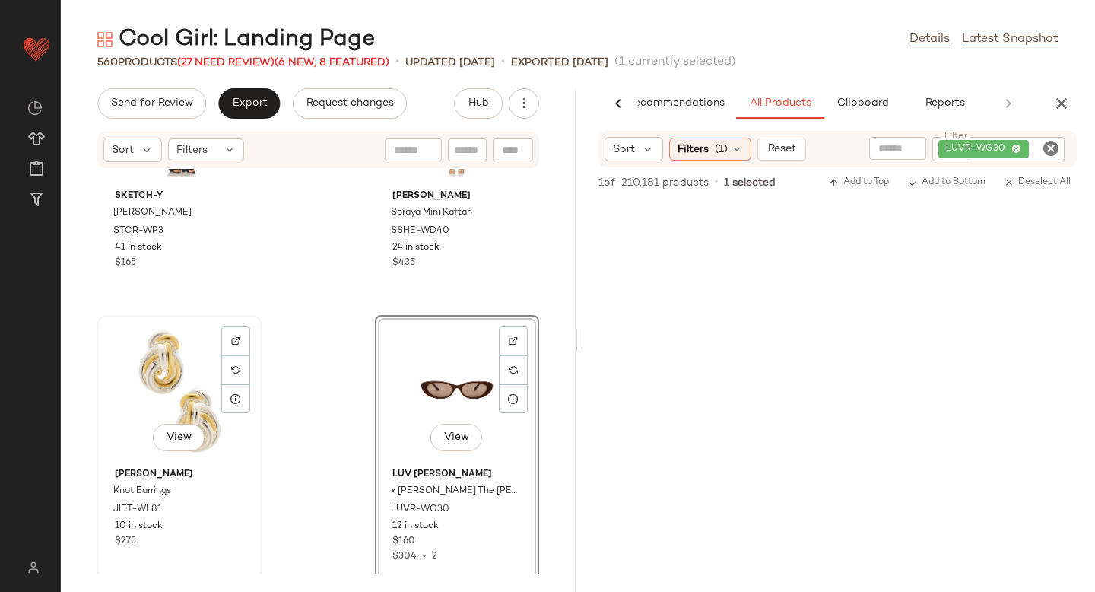
click at [178, 389] on div "View" at bounding box center [180, 390] width 154 height 141
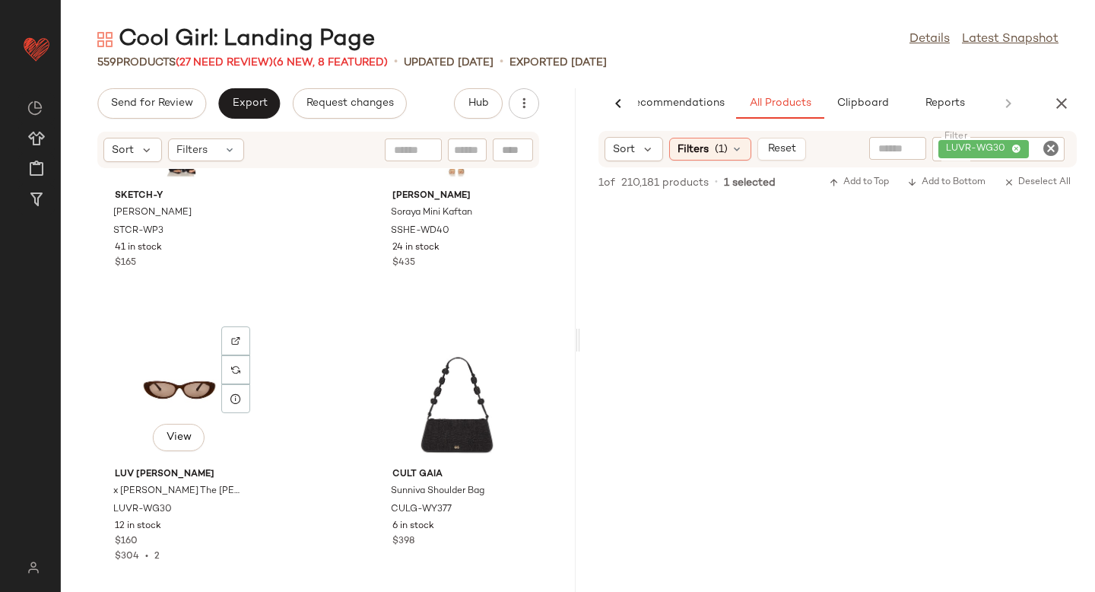
click at [178, 389] on div "View" at bounding box center [180, 390] width 154 height 141
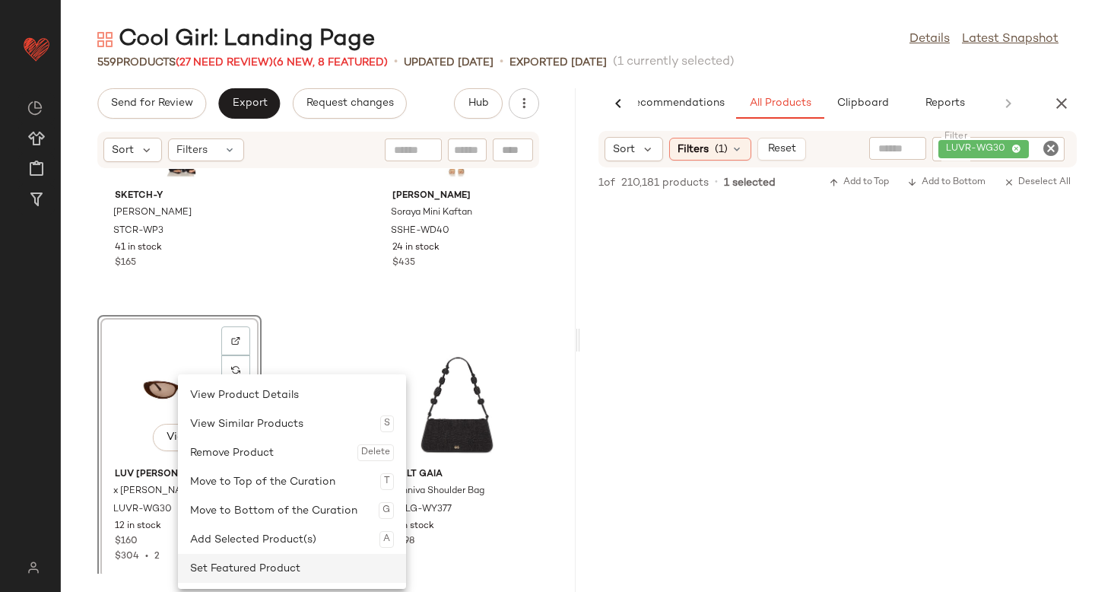
click at [230, 569] on div "Set Featured Product" at bounding box center [292, 567] width 204 height 29
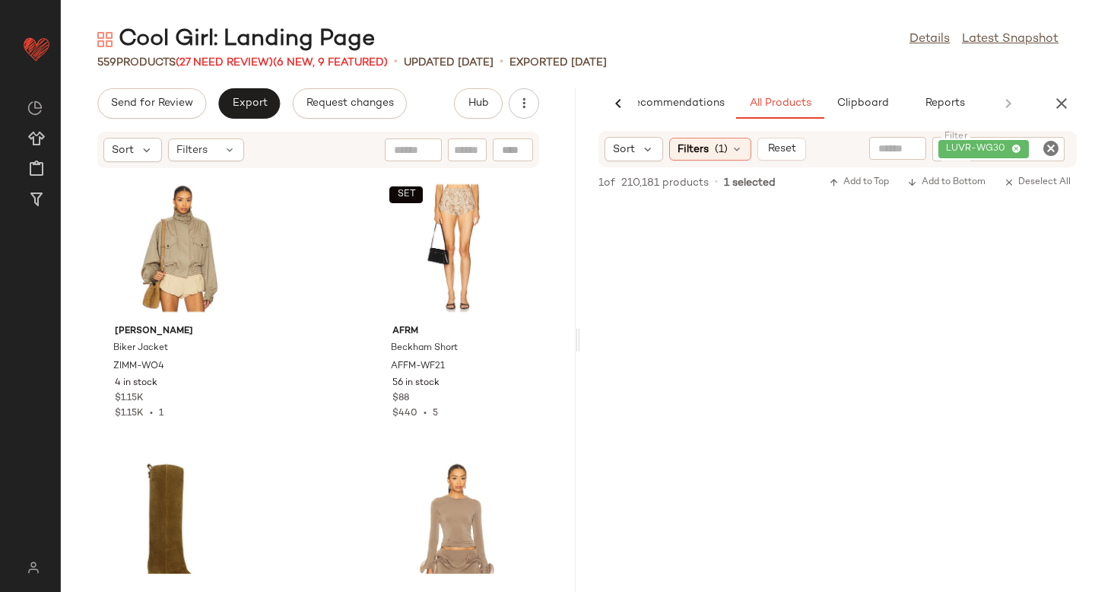
click at [1052, 144] on icon "Clear Filter" at bounding box center [1051, 148] width 18 height 18
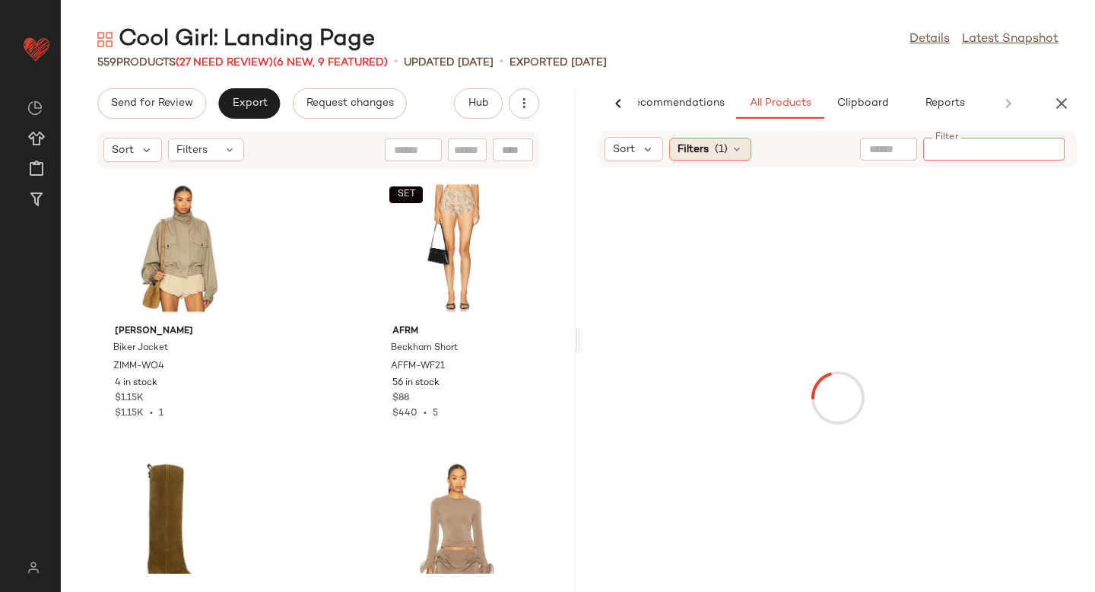
click at [726, 153] on span "(1)" at bounding box center [721, 149] width 13 height 16
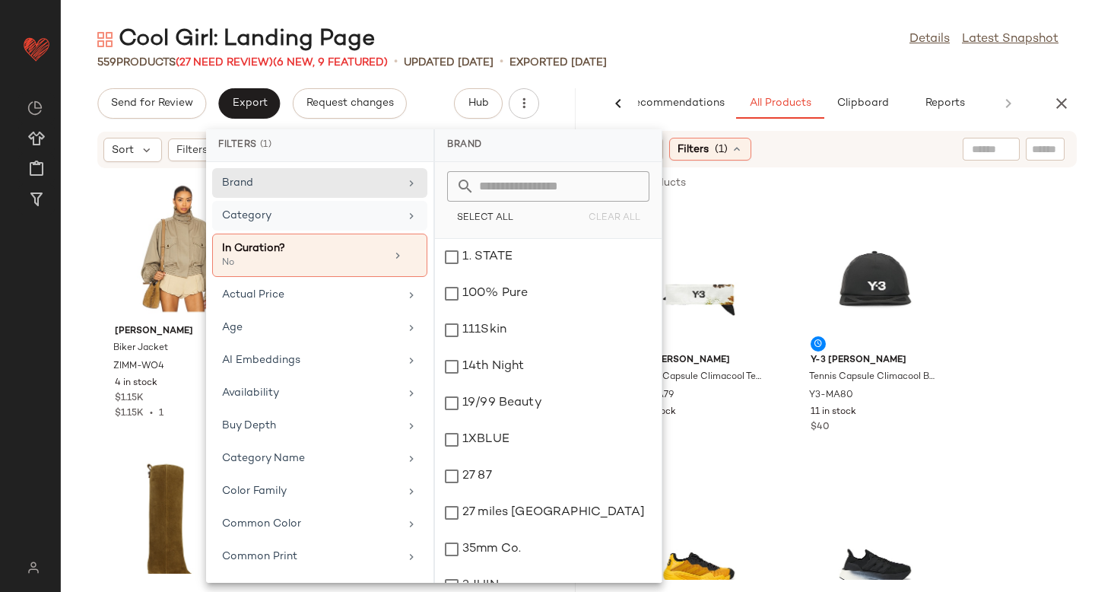
click at [304, 220] on div "Category" at bounding box center [310, 216] width 177 height 16
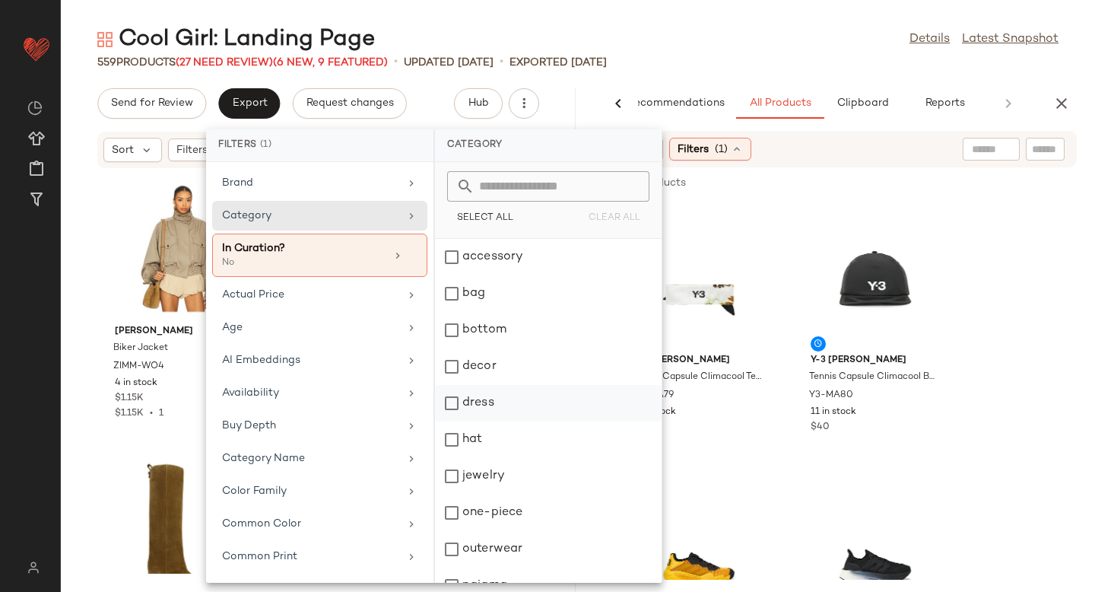
click at [458, 421] on div "dress" at bounding box center [548, 439] width 227 height 36
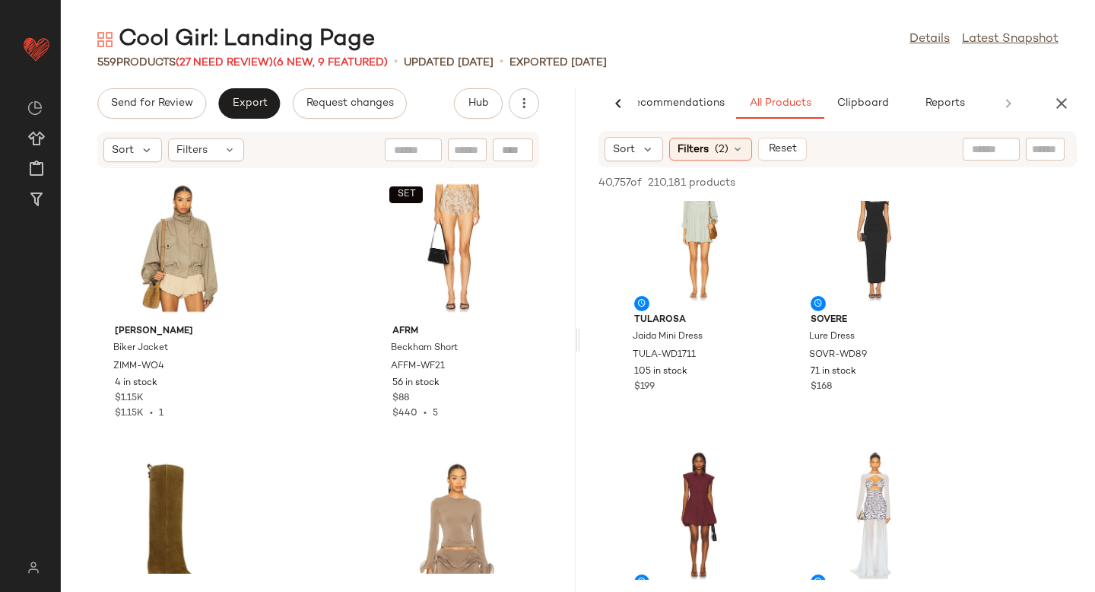
scroll to position [140, 0]
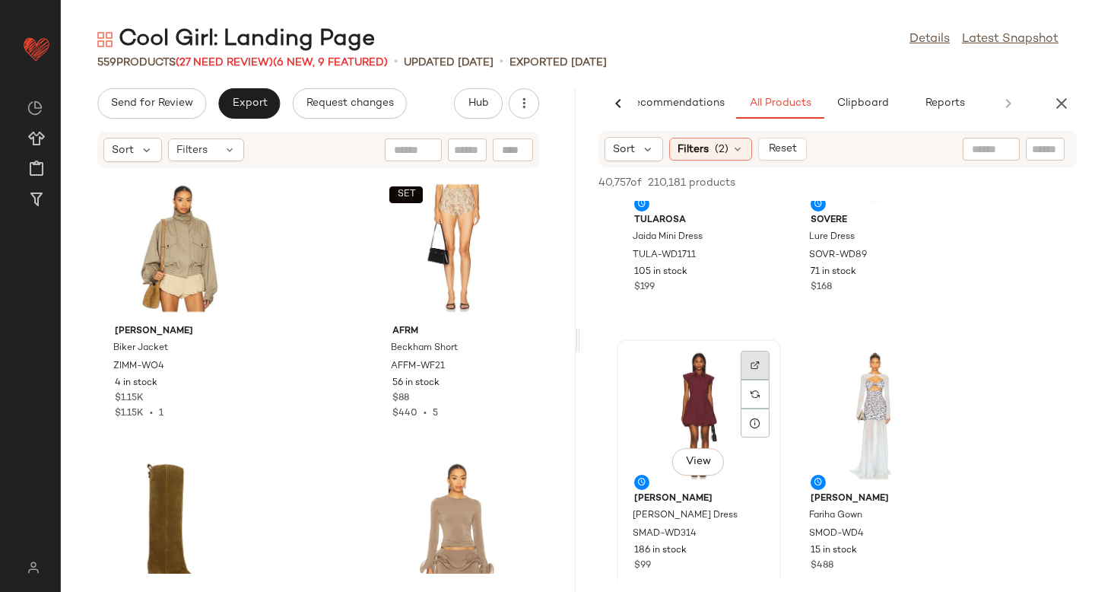
click at [747, 379] on div at bounding box center [755, 393] width 29 height 29
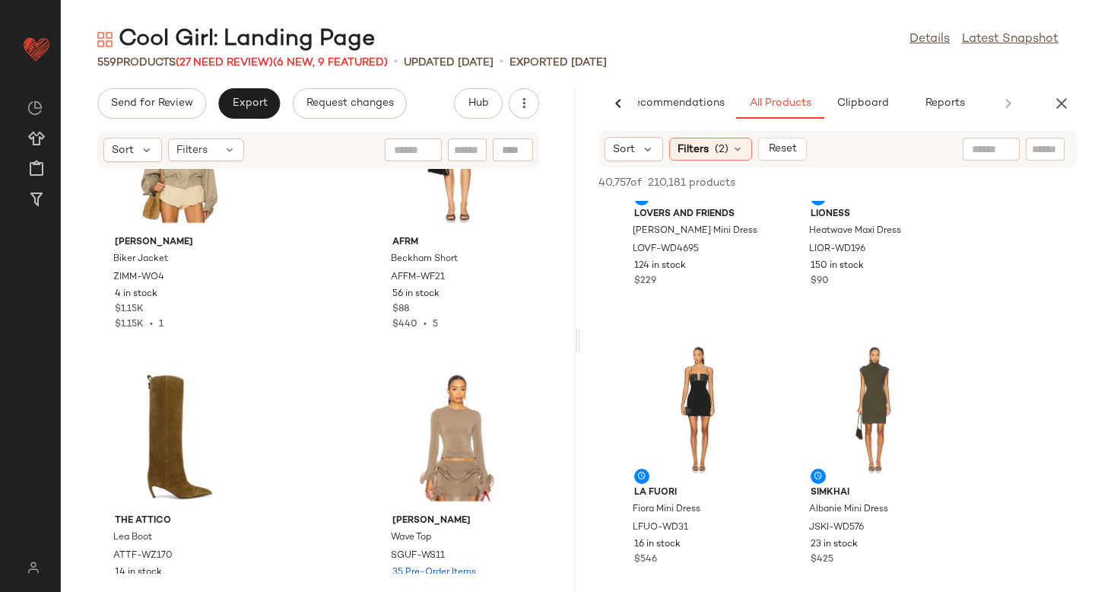
scroll to position [2387, 0]
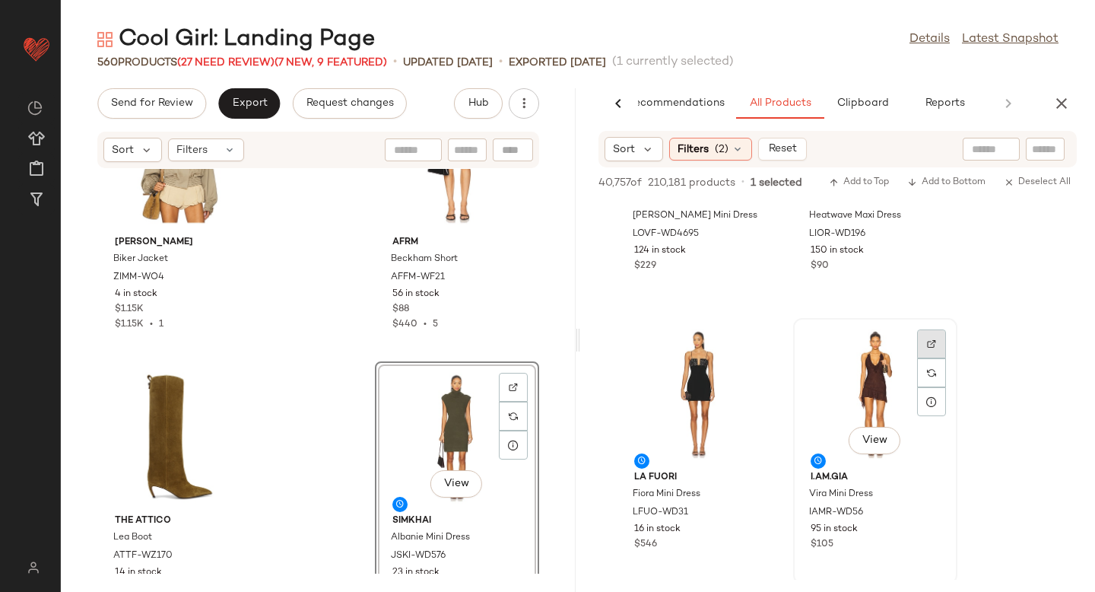
click at [934, 342] on img at bounding box center [931, 343] width 9 height 9
click at [516, 401] on div at bounding box center [513, 415] width 29 height 29
click at [1058, 97] on icon "button" at bounding box center [1061, 103] width 18 height 18
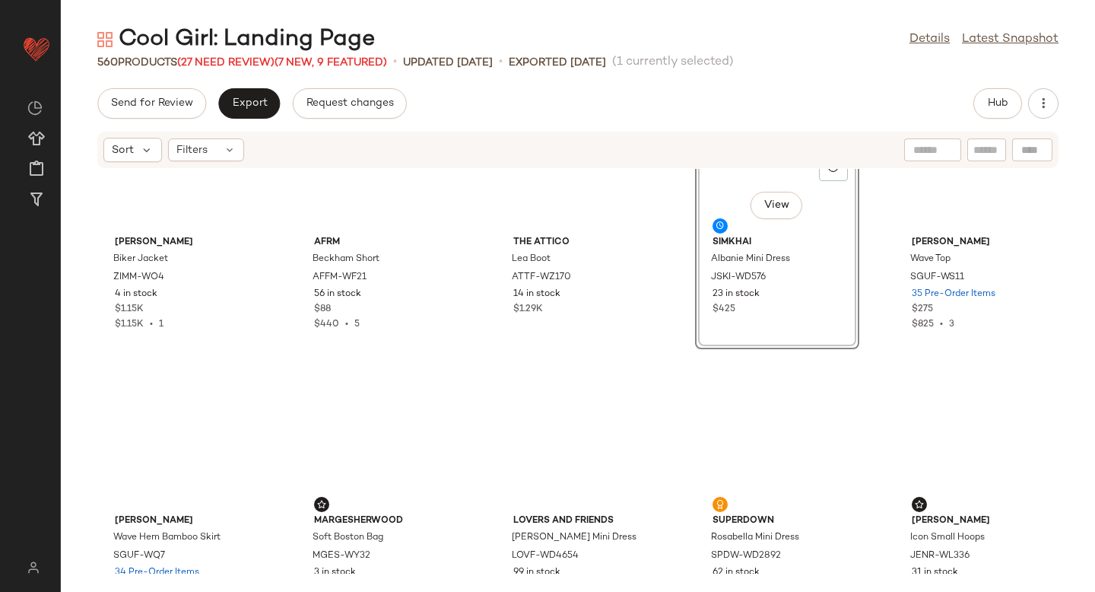
scroll to position [0, 0]
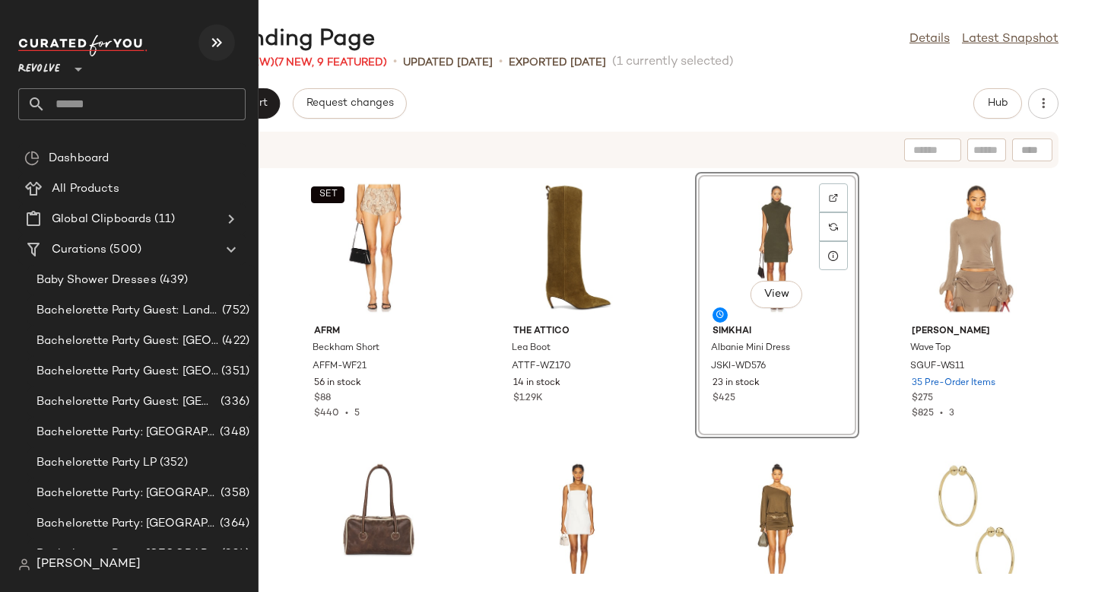
click at [230, 42] on button "button" at bounding box center [216, 42] width 36 height 36
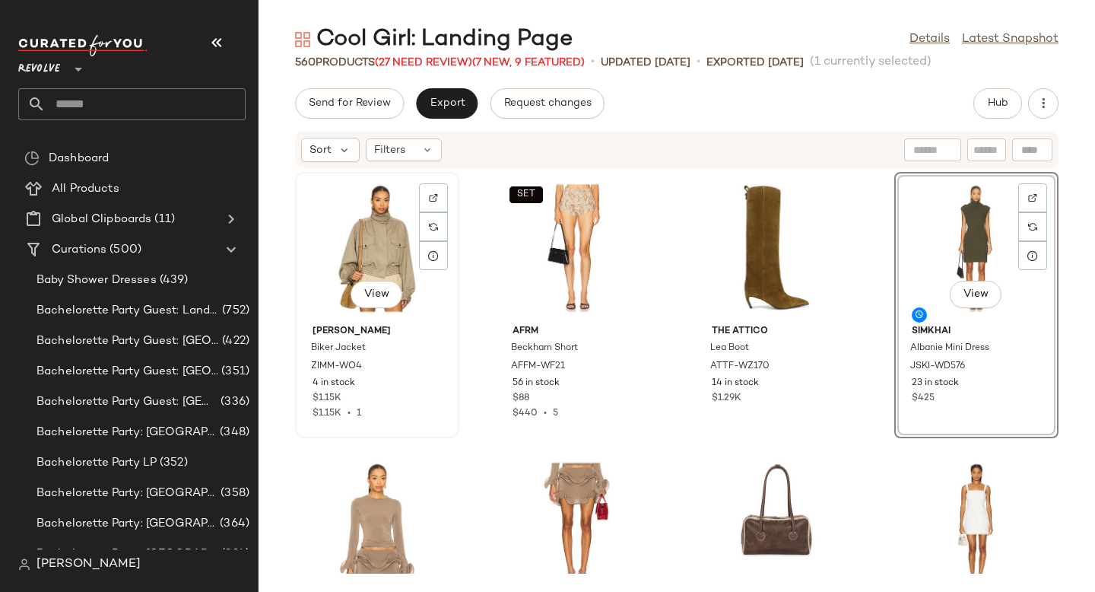
click at [378, 258] on div "View" at bounding box center [377, 247] width 154 height 141
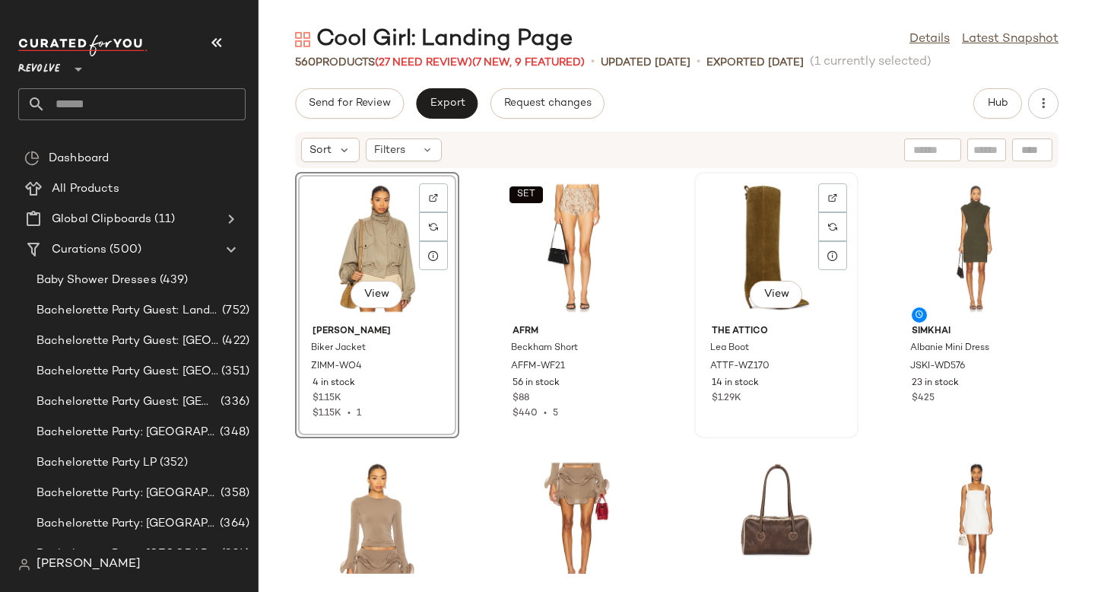
click at [775, 224] on div "View" at bounding box center [776, 247] width 154 height 141
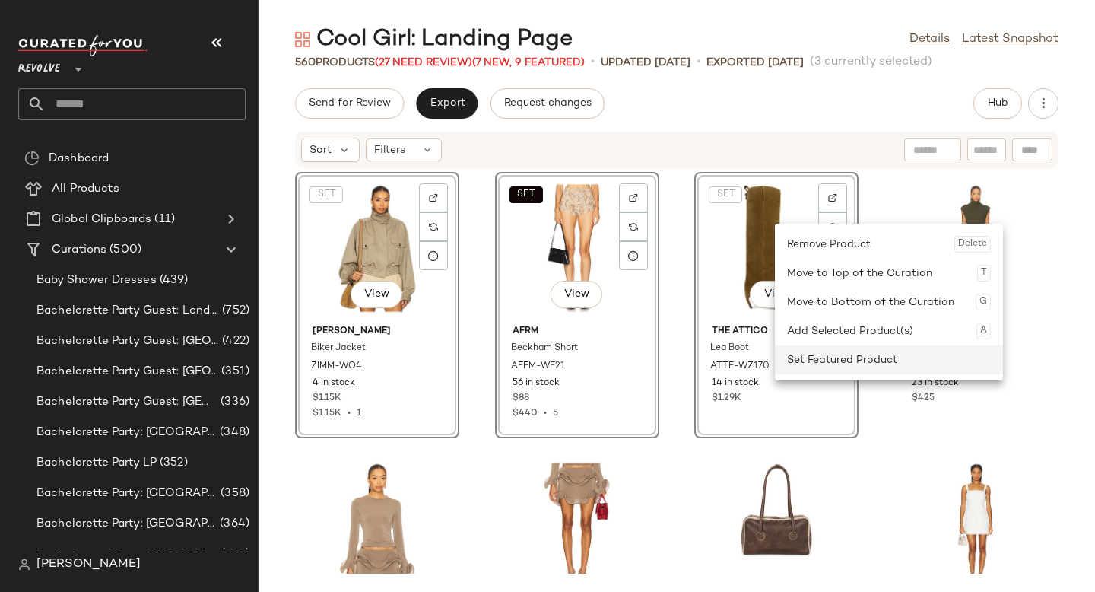
click at [812, 370] on div "Set Featured Product" at bounding box center [889, 359] width 204 height 29
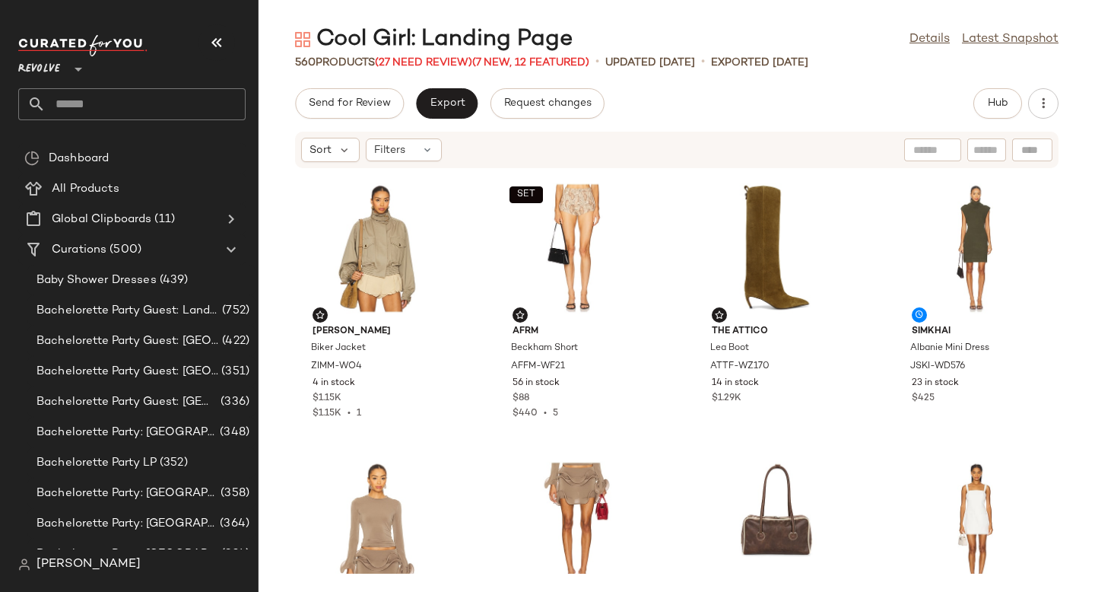
click at [666, 360] on div "Zimmermann Biker Jacket ZIMM-WO4 4 in stock $1.15K $1.15K • 1 SET AFRM Beckham …" at bounding box center [676, 371] width 836 height 404
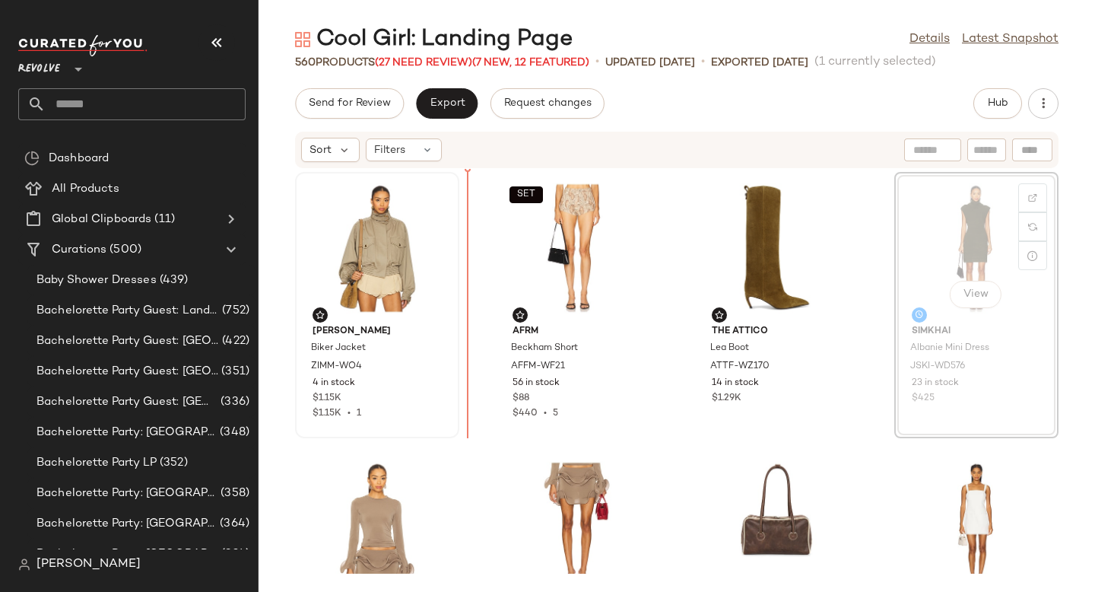
drag, startPoint x: 995, startPoint y: 227, endPoint x: 452, endPoint y: 348, distance: 557.0
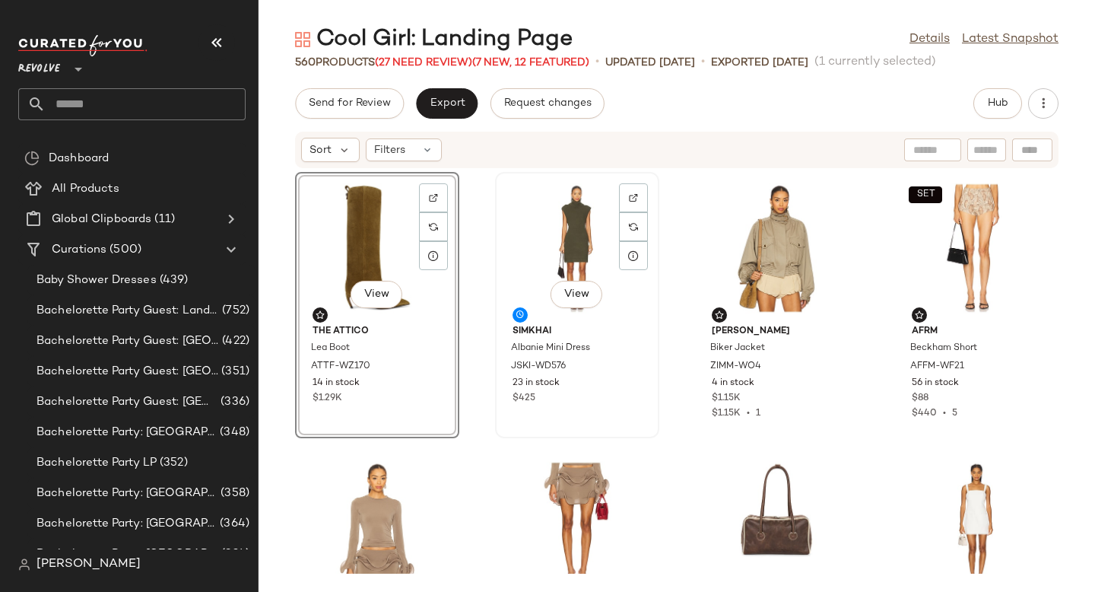
click at [644, 187] on div at bounding box center [633, 226] width 29 height 87
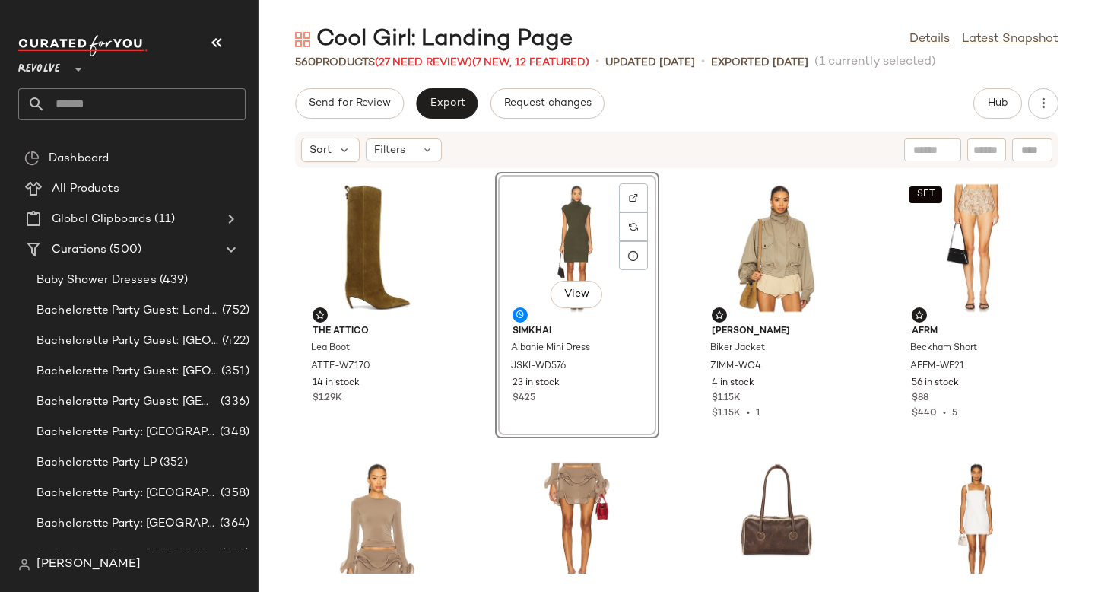
click at [685, 181] on div "THE ATTICO Lea Boot ATTF-WZ170 14 in stock $1.29K View SIMKHAI Albanie Mini Dre…" at bounding box center [676, 371] width 836 height 404
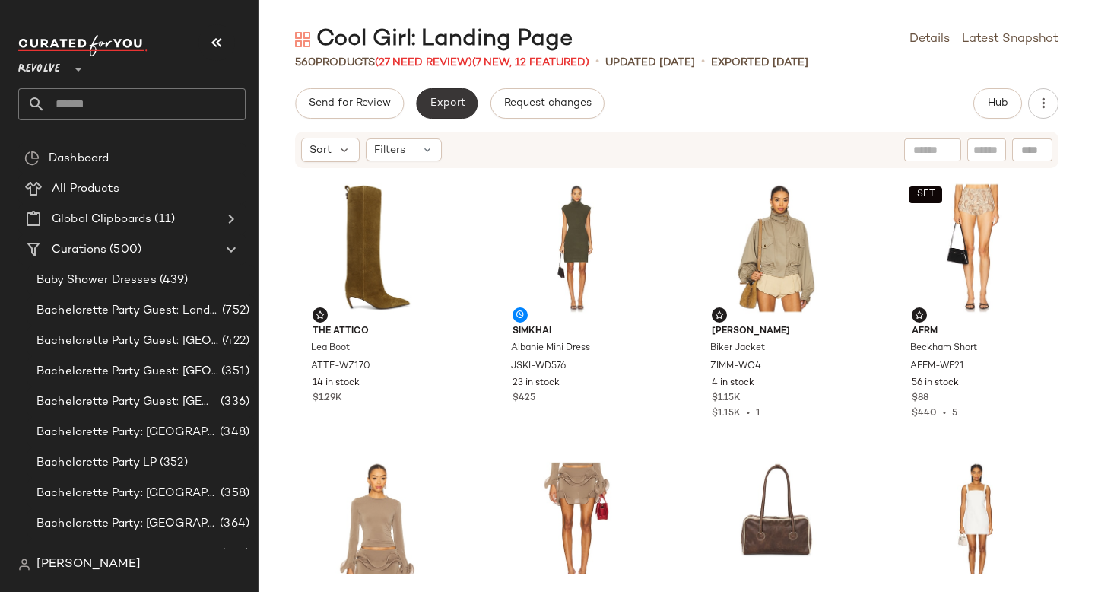
click at [446, 103] on span "Export" at bounding box center [447, 103] width 36 height 12
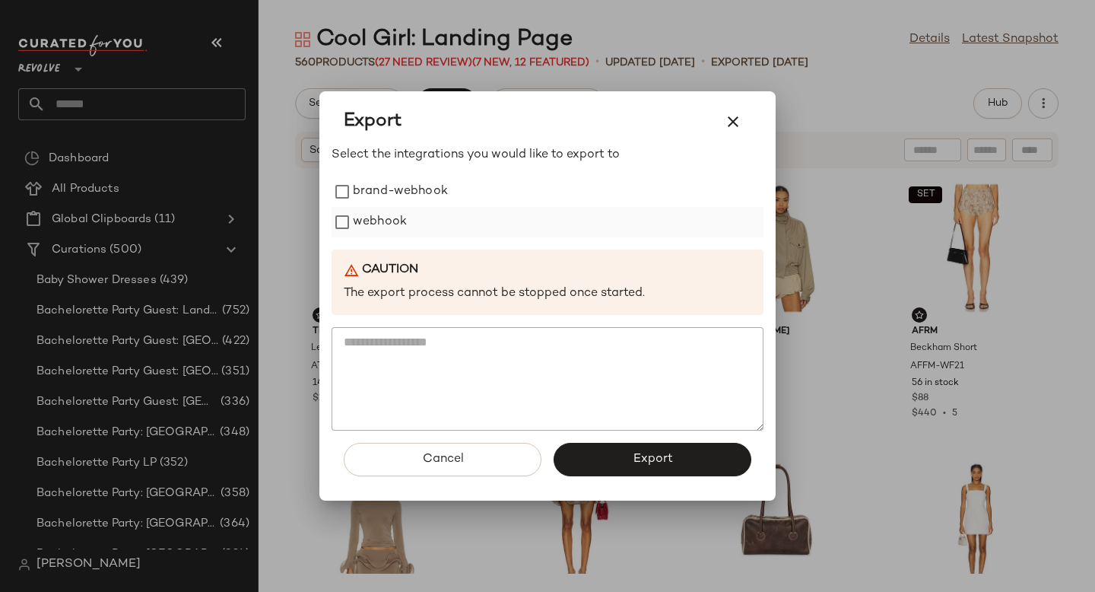
click at [365, 222] on label "webhook" at bounding box center [380, 222] width 54 height 30
click at [623, 465] on button "Export" at bounding box center [652, 458] width 198 height 33
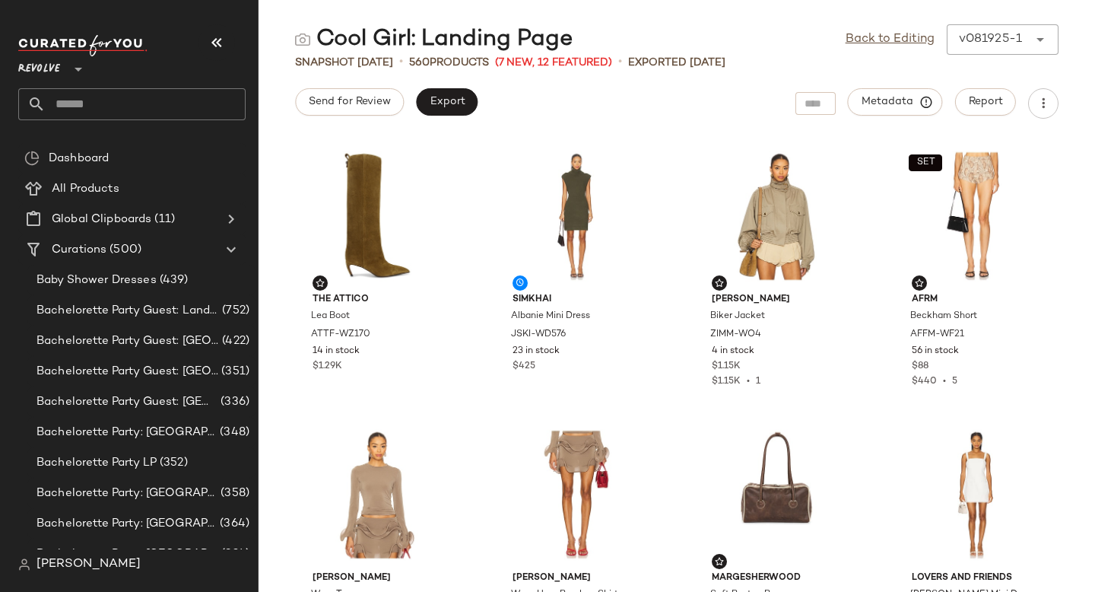
click at [130, 95] on input "text" at bounding box center [146, 104] width 200 height 32
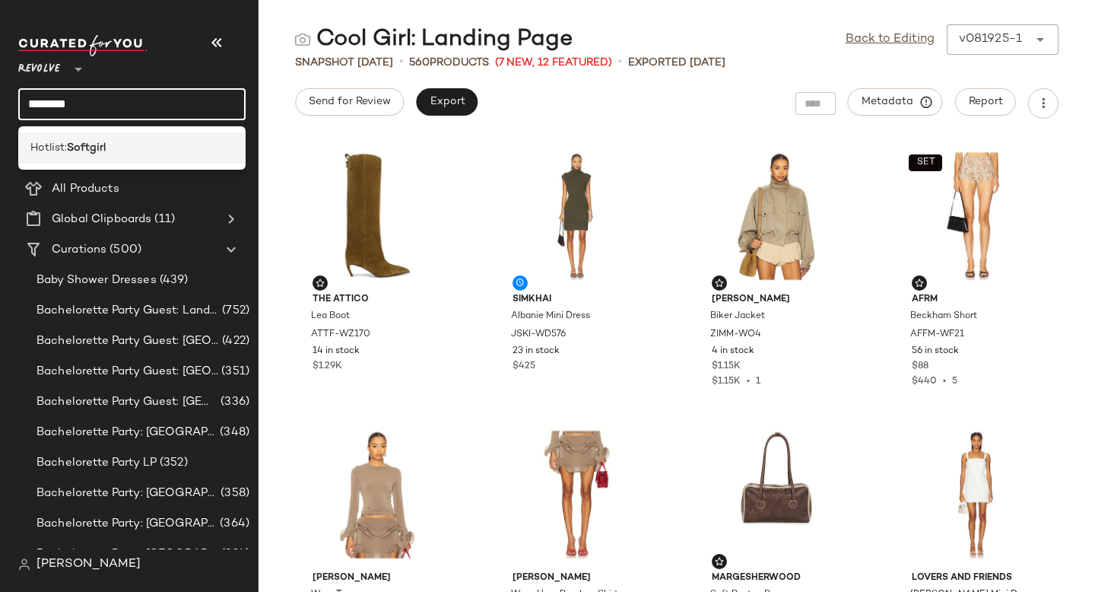
type input "********"
click at [117, 144] on div "Hotlist: Softgirl" at bounding box center [131, 148] width 203 height 16
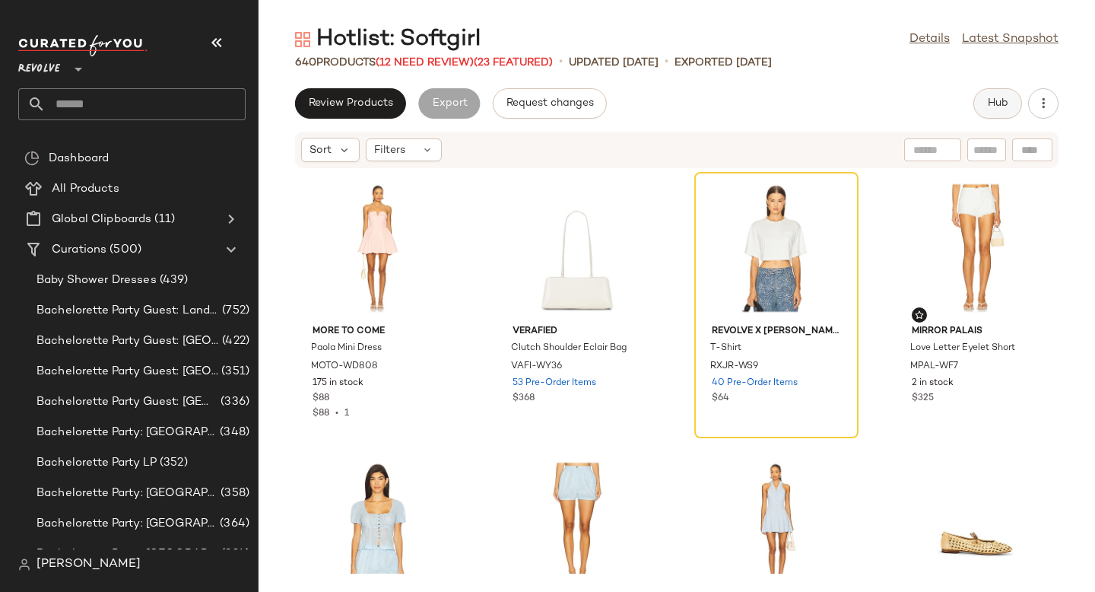
click at [999, 109] on button "Hub" at bounding box center [997, 103] width 49 height 30
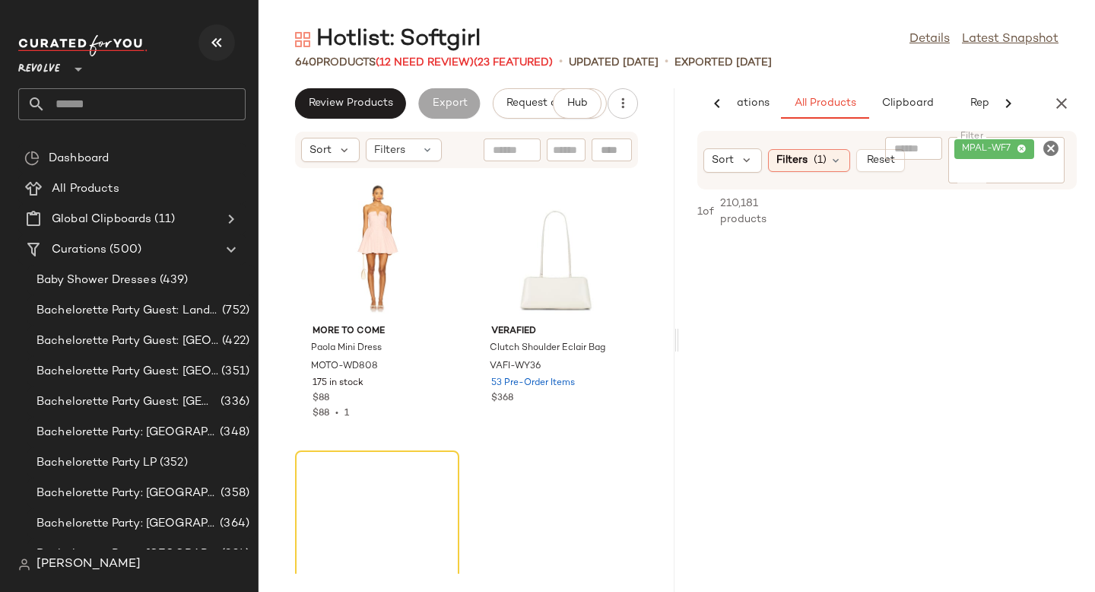
click at [214, 33] on icon "button" at bounding box center [217, 42] width 18 height 18
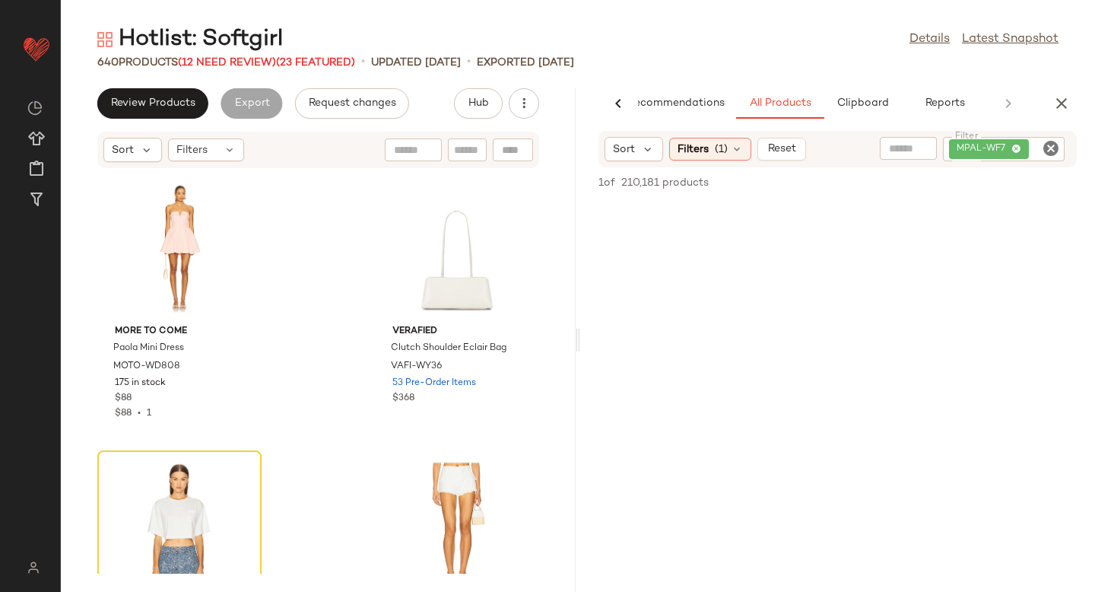
click at [1046, 147] on icon "Clear Filter" at bounding box center [1051, 148] width 18 height 18
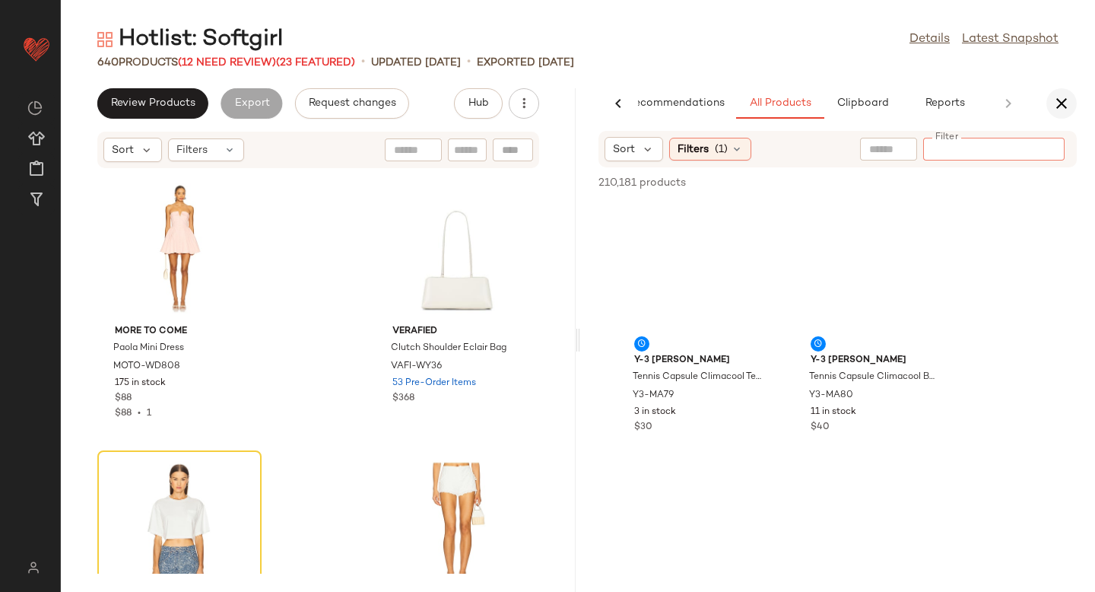
click at [1058, 113] on button "button" at bounding box center [1061, 103] width 30 height 30
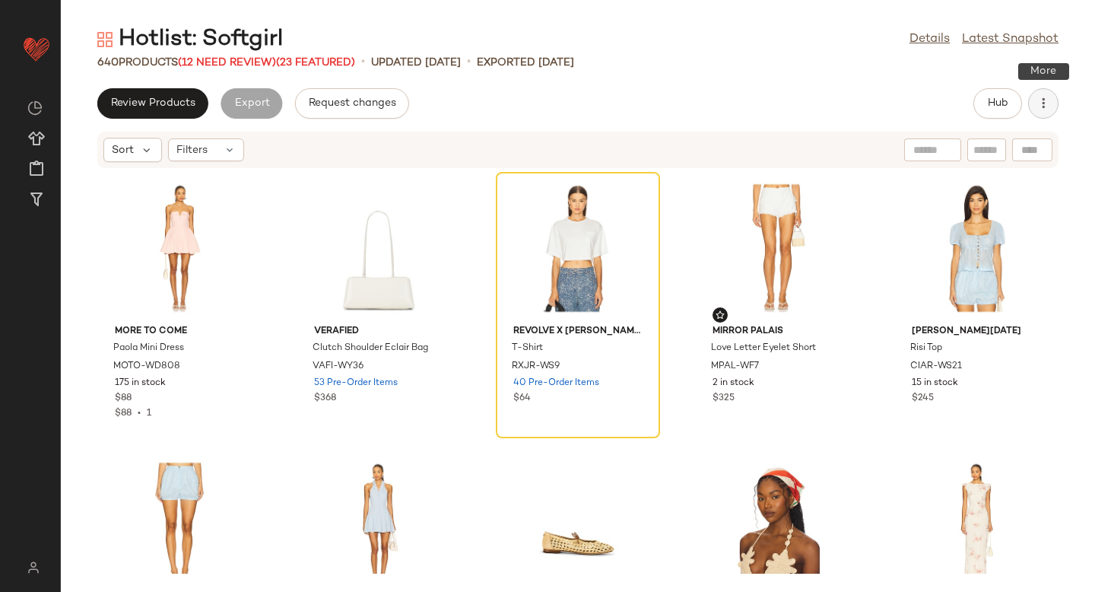
click at [1042, 96] on icon "button" at bounding box center [1043, 103] width 15 height 15
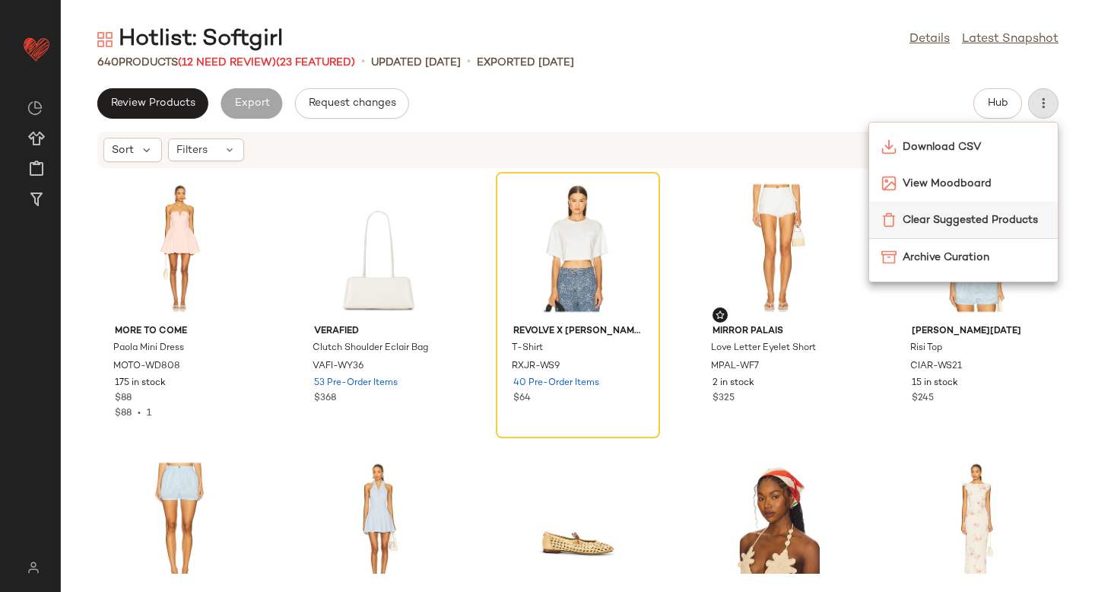
click at [986, 215] on span "Clear Suggested Products" at bounding box center [973, 220] width 143 height 16
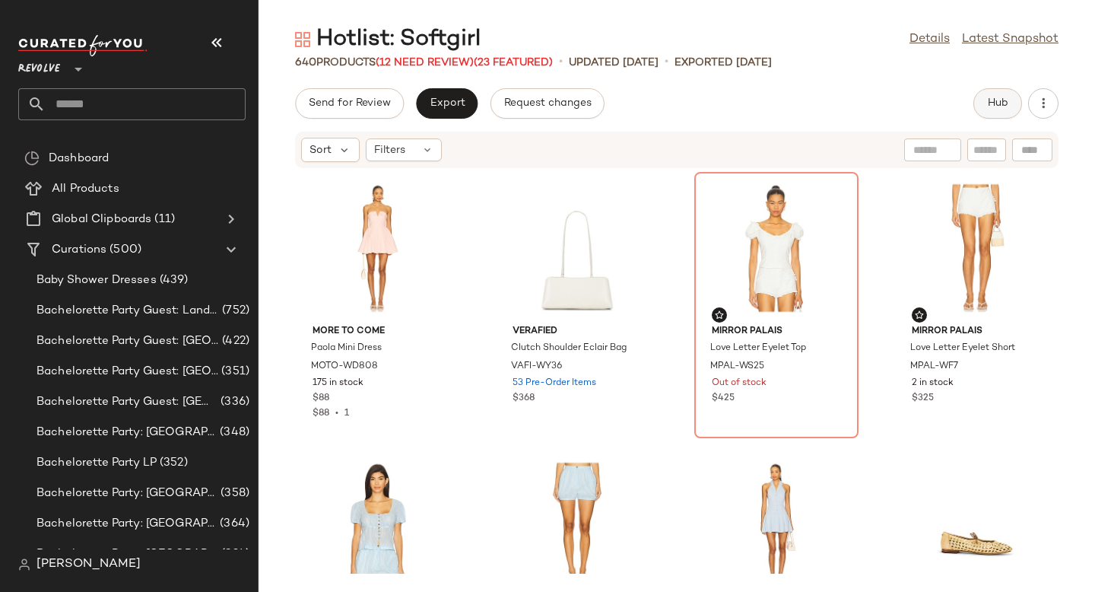
click at [996, 104] on span "Hub" at bounding box center [997, 103] width 21 height 12
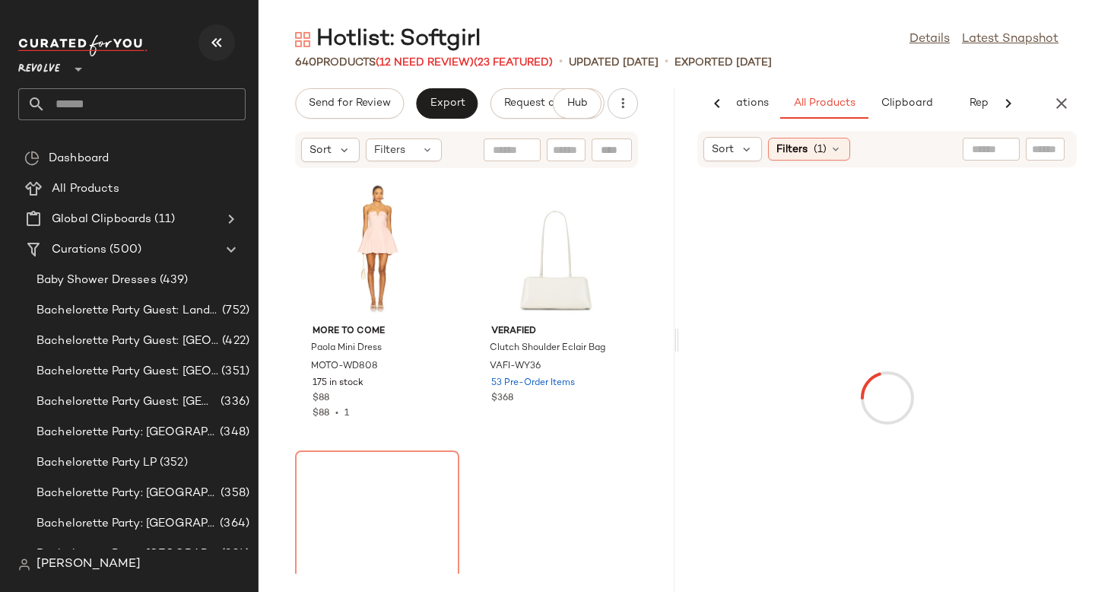
click at [212, 40] on icon "button" at bounding box center [217, 42] width 18 height 18
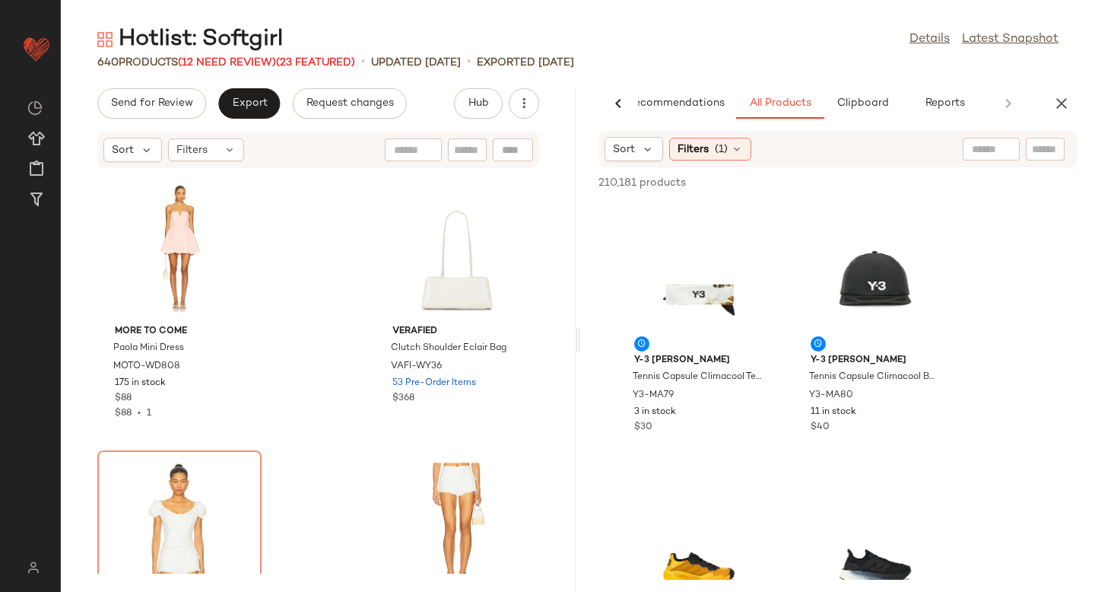
click at [1051, 151] on input "text" at bounding box center [1045, 149] width 27 height 16
paste input "*********"
type input "*********"
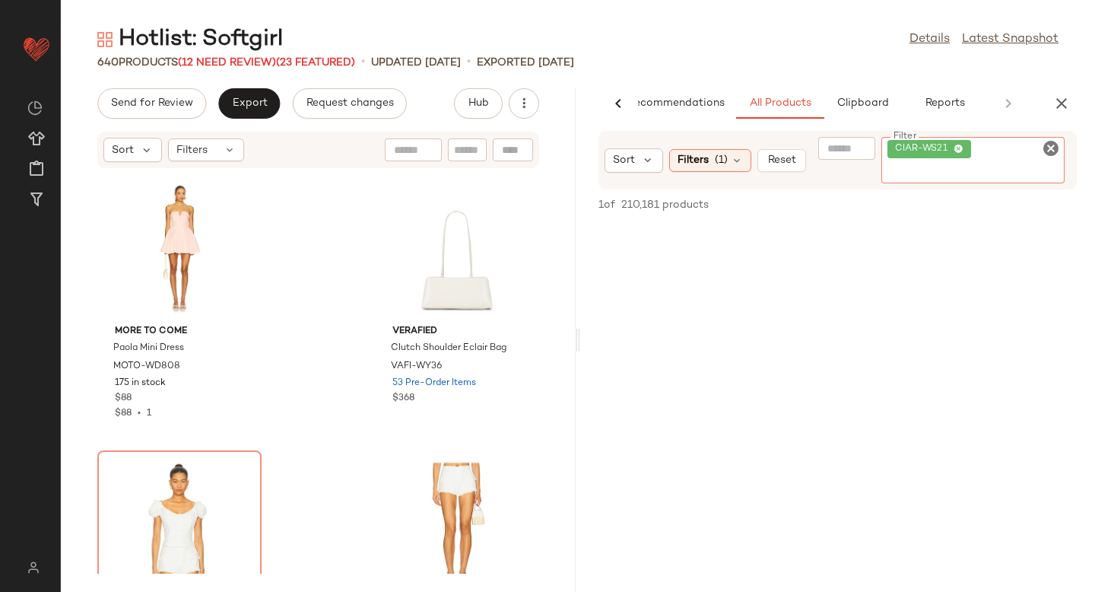
scroll to position [0, 0]
click at [1053, 151] on icon "Clear Filter" at bounding box center [1051, 148] width 18 height 18
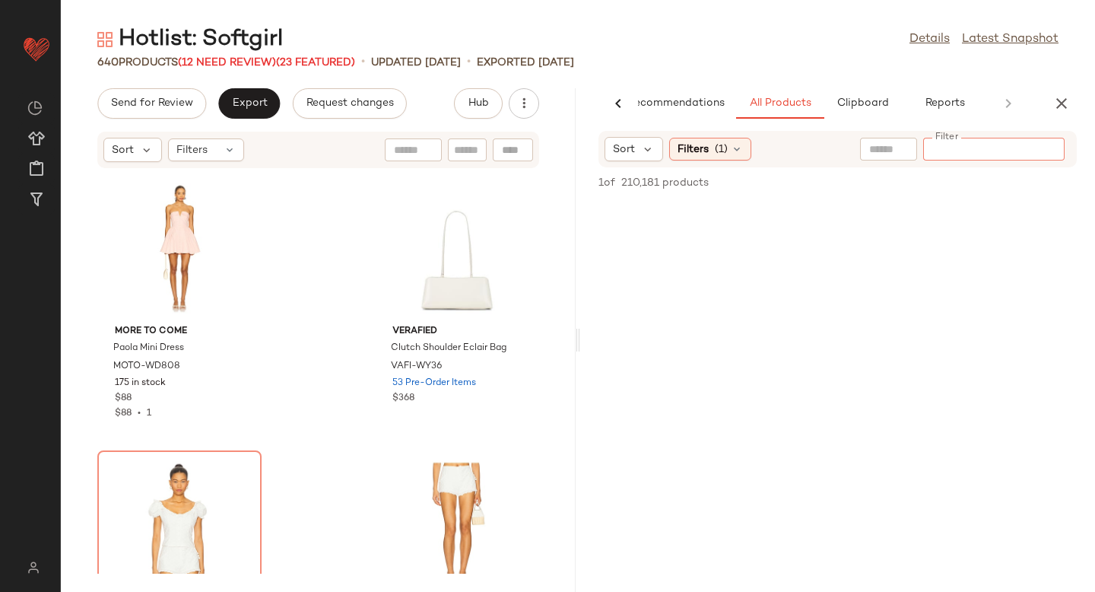
paste input "*********"
type input "*********"
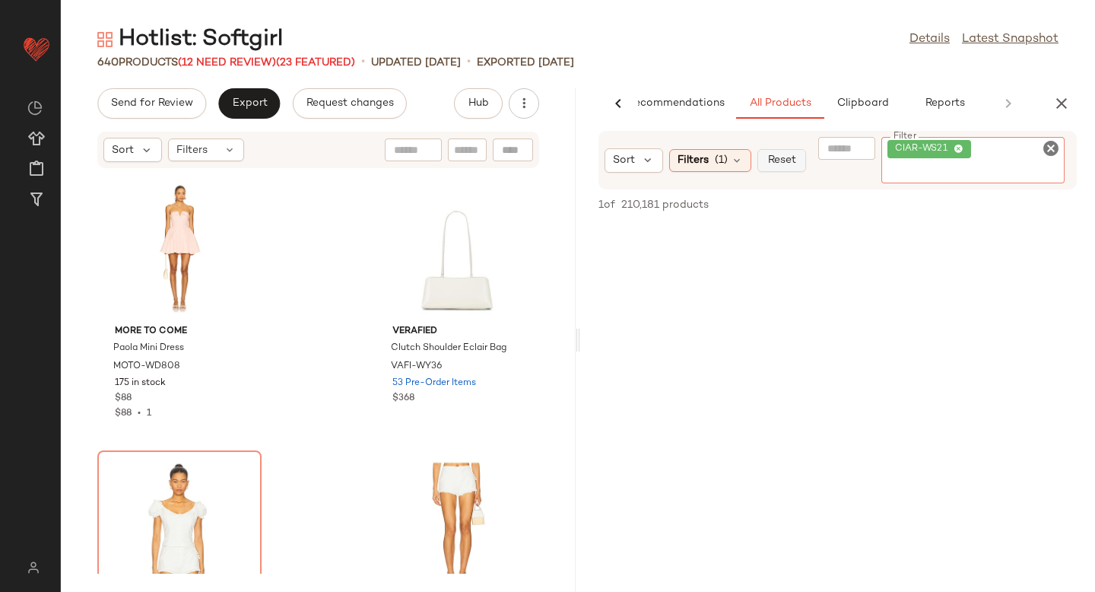
click at [784, 170] on div "Sort Filters (1) Reset Filter CIAR-WS21 Filter 1 of 210,181 products • 0 select…" at bounding box center [837, 361] width 515 height 461
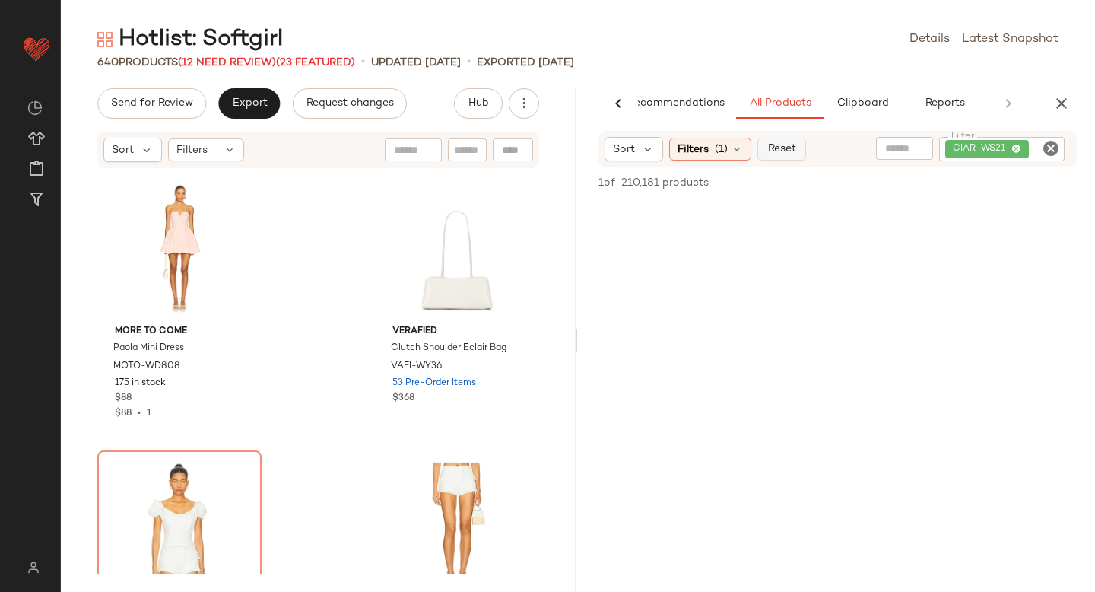
click at [782, 147] on span "Reset" at bounding box center [780, 149] width 29 height 12
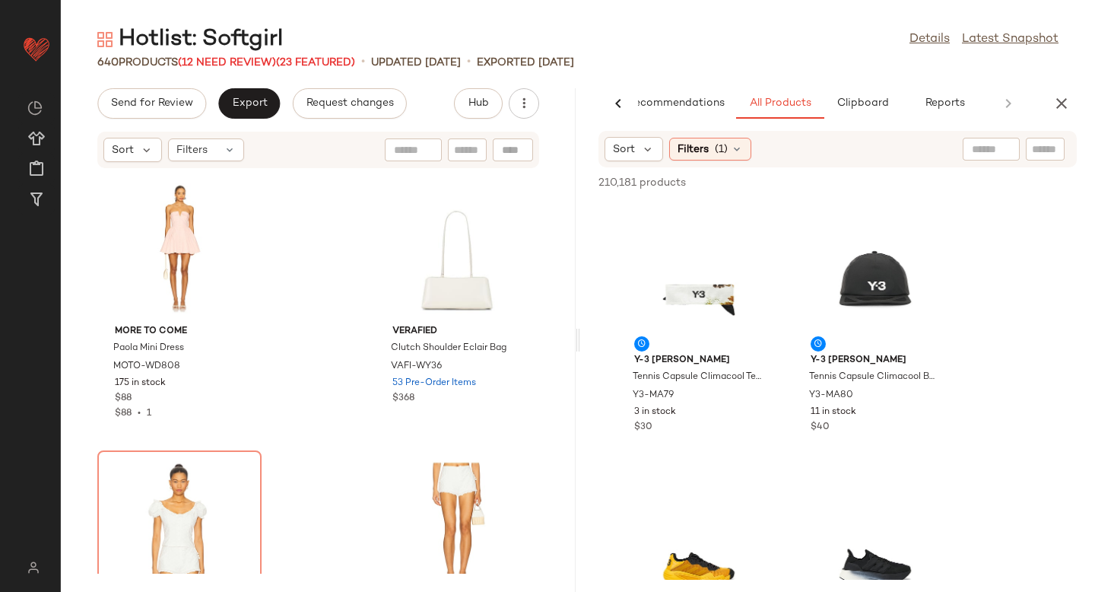
click at [1046, 152] on input "text" at bounding box center [1045, 149] width 27 height 16
click at [715, 160] on div "Filters (1)" at bounding box center [710, 149] width 82 height 23
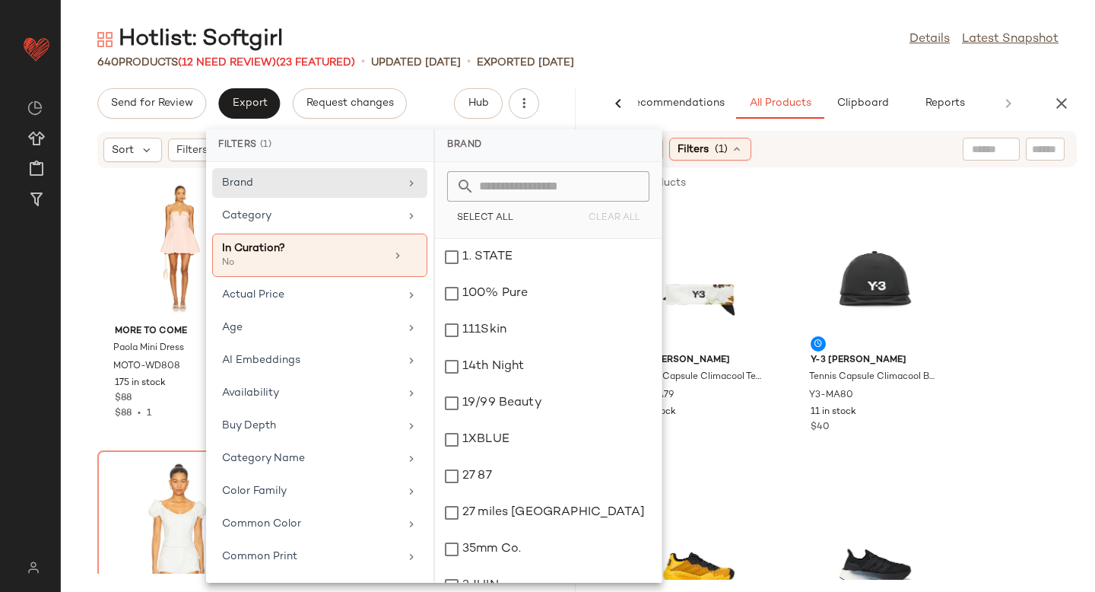
click at [407, 256] on icon at bounding box center [412, 255] width 11 height 11
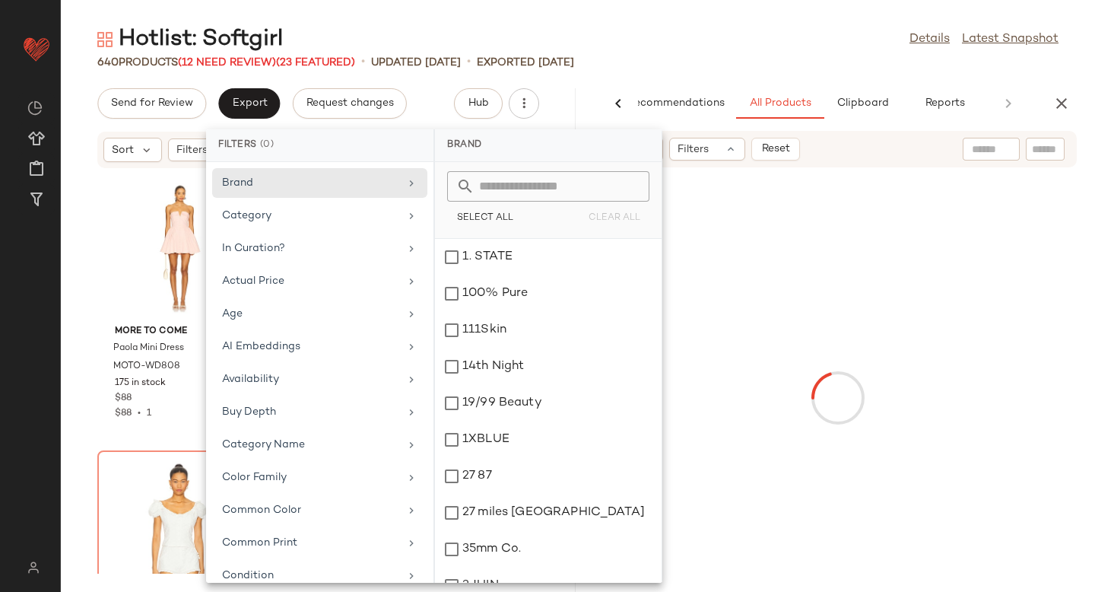
click at [1056, 141] on input "text" at bounding box center [1045, 149] width 27 height 16
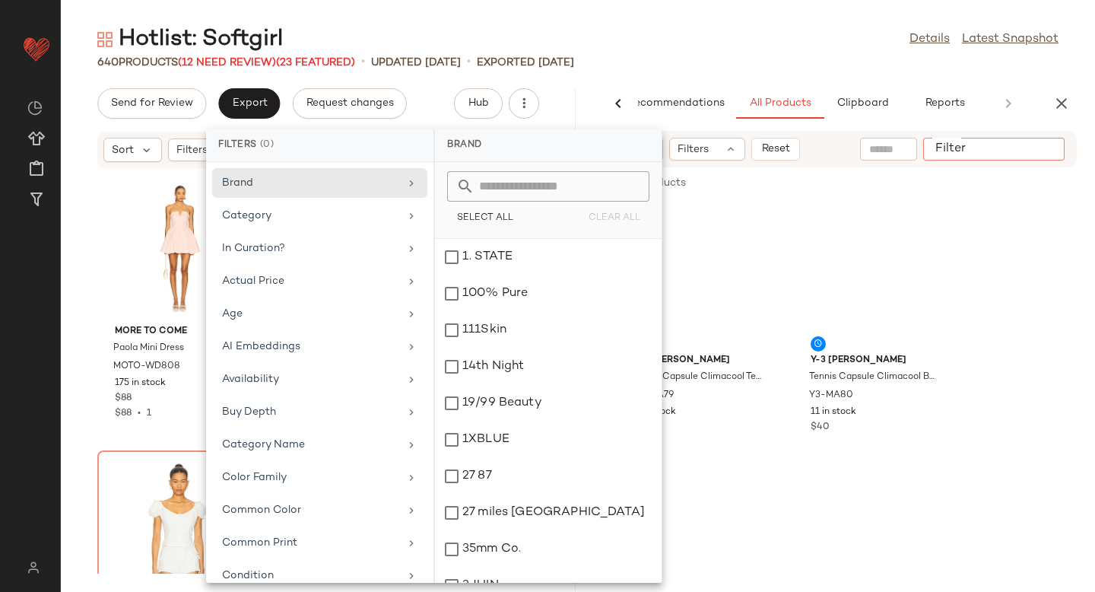
click at [1043, 147] on input "Filter" at bounding box center [993, 149] width 129 height 16
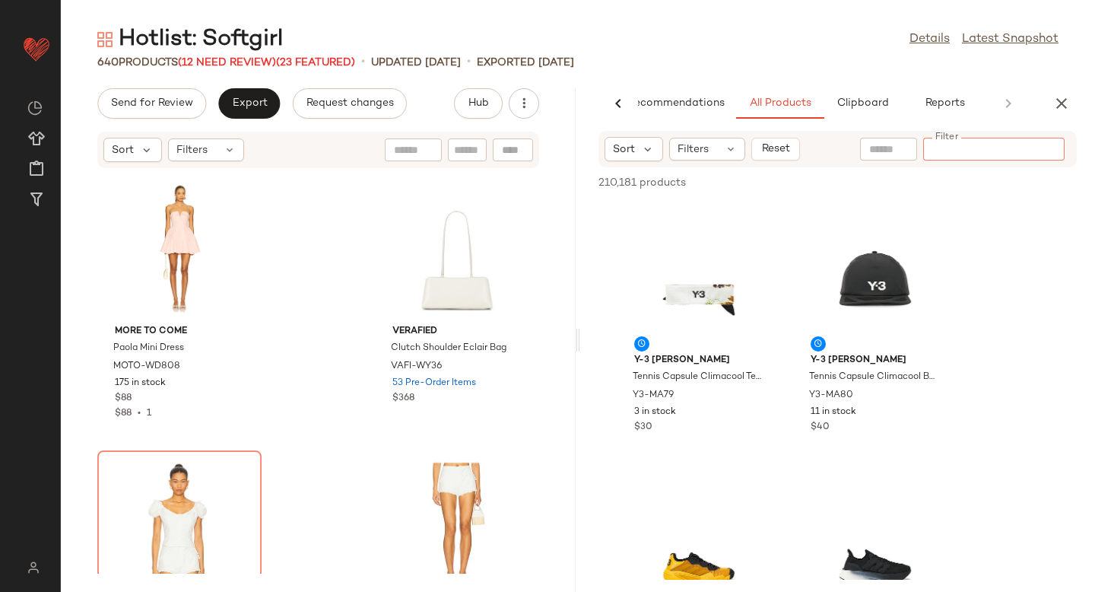
paste input "*********"
type input "*********"
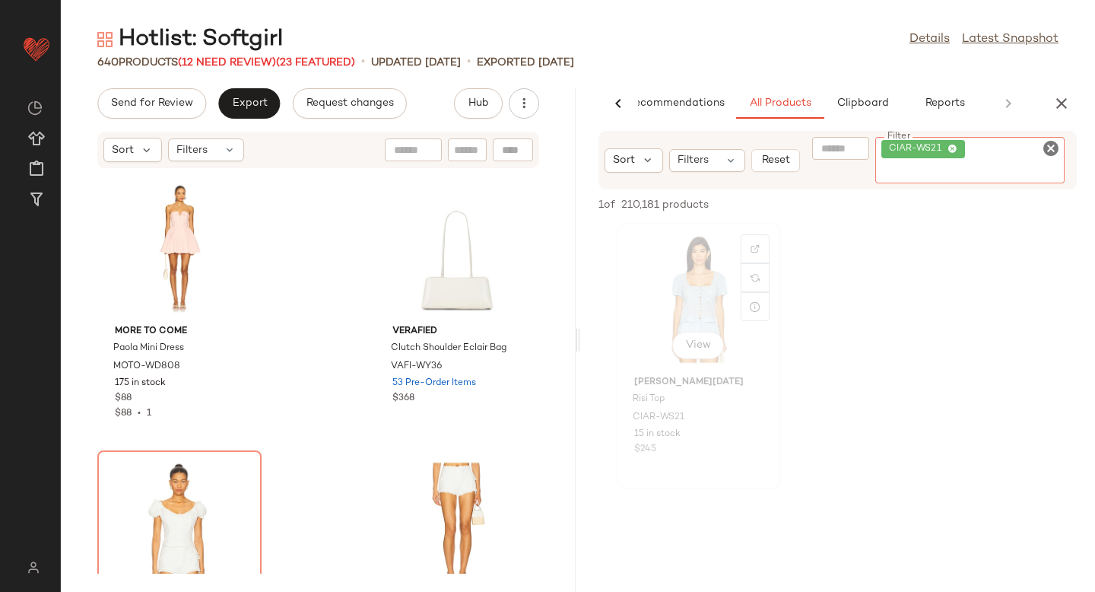
click at [683, 286] on div "View" at bounding box center [699, 298] width 154 height 141
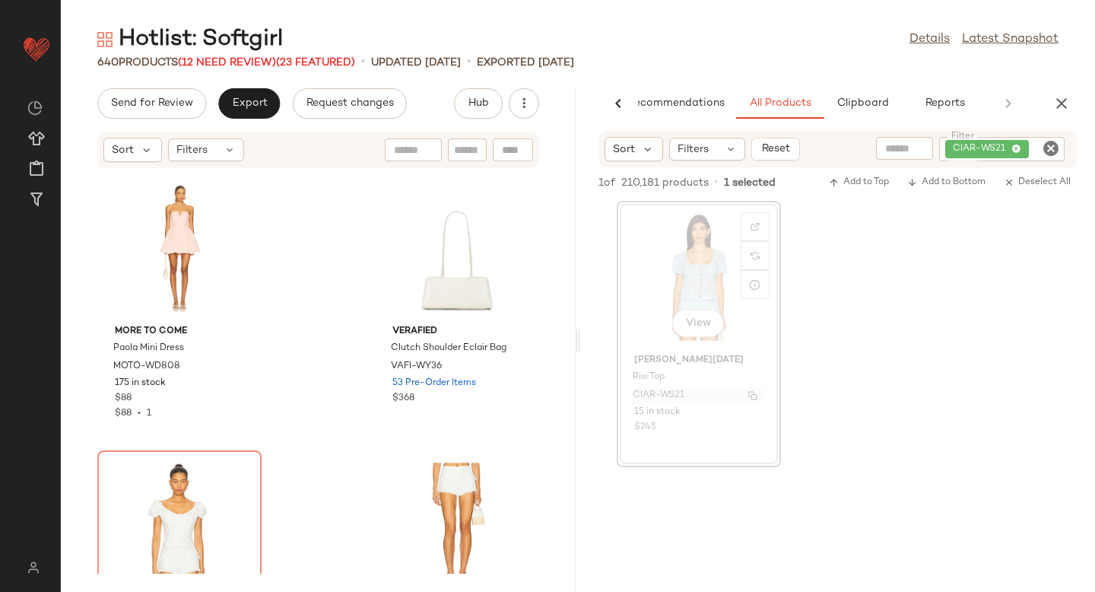
click at [664, 396] on span "CIAR-WS21" at bounding box center [659, 396] width 52 height 14
click at [655, 397] on span "CIAR-WS21" at bounding box center [659, 396] width 52 height 14
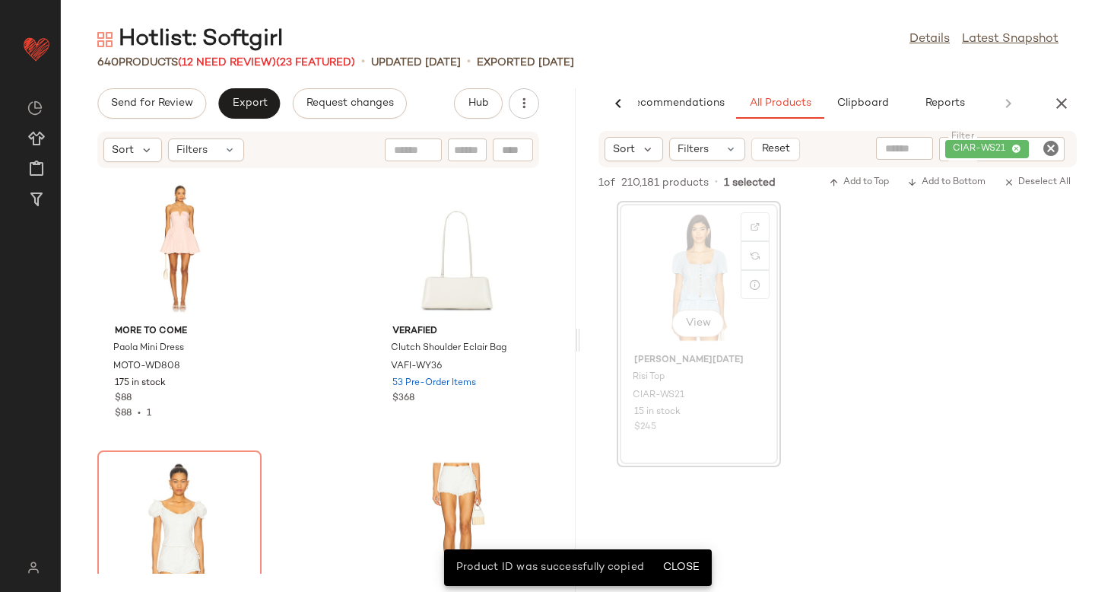
click at [508, 151] on div at bounding box center [513, 149] width 40 height 23
paste input "*********"
type input "*********"
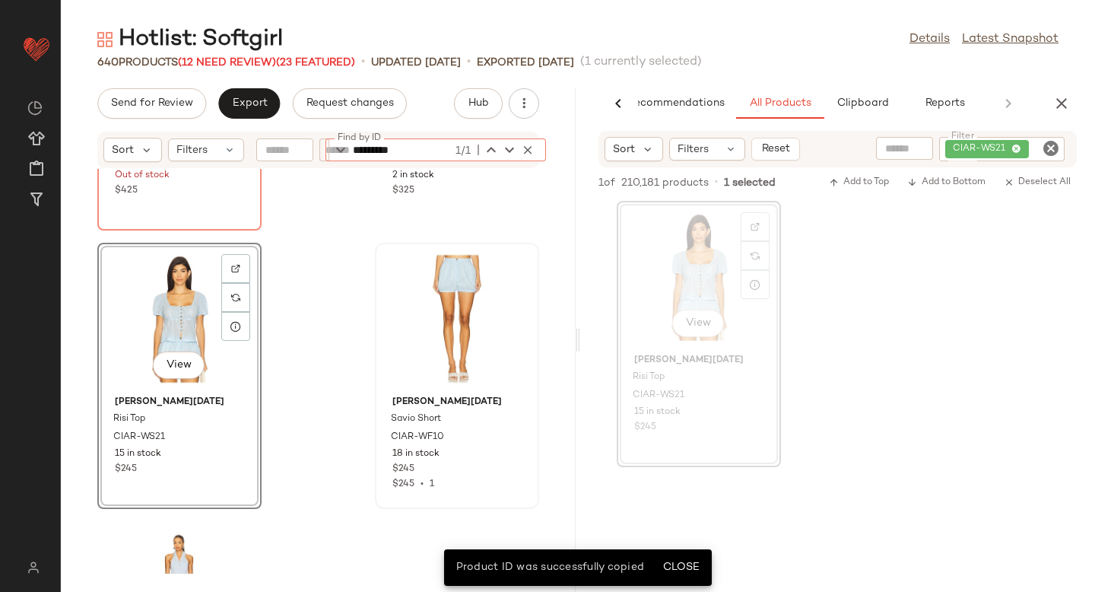
scroll to position [523, 0]
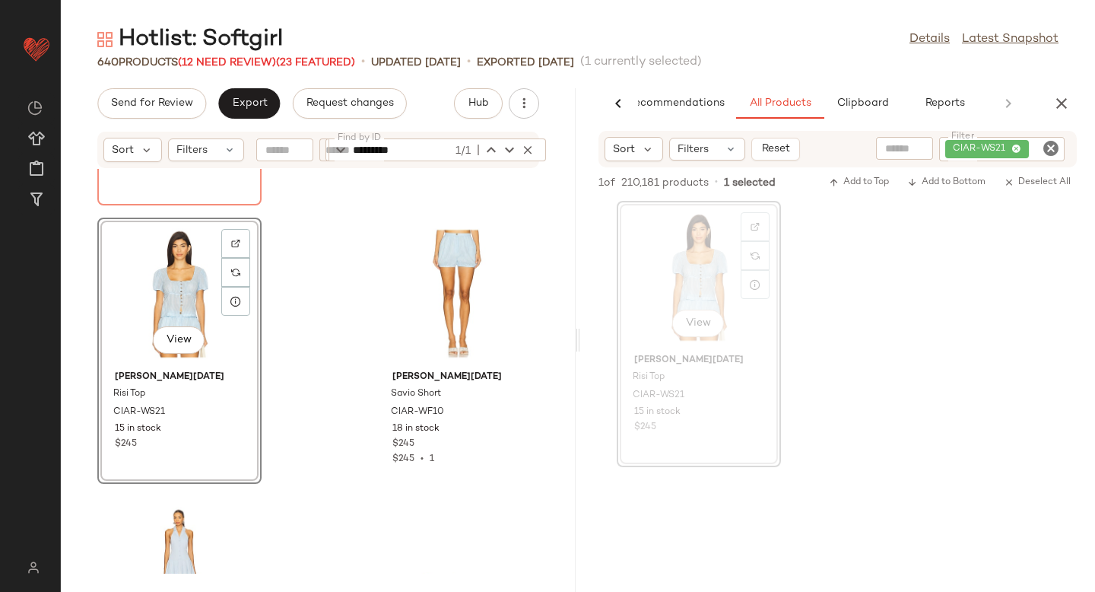
click at [203, 282] on div "View" at bounding box center [180, 293] width 154 height 141
click at [244, 266] on div at bounding box center [235, 272] width 29 height 29
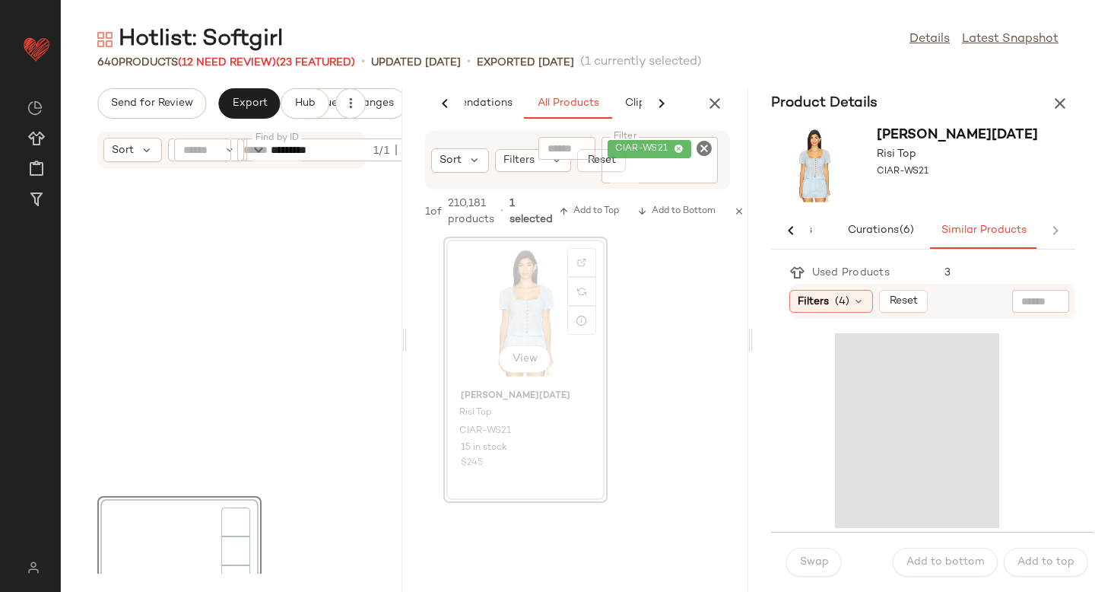
scroll to position [1113, 0]
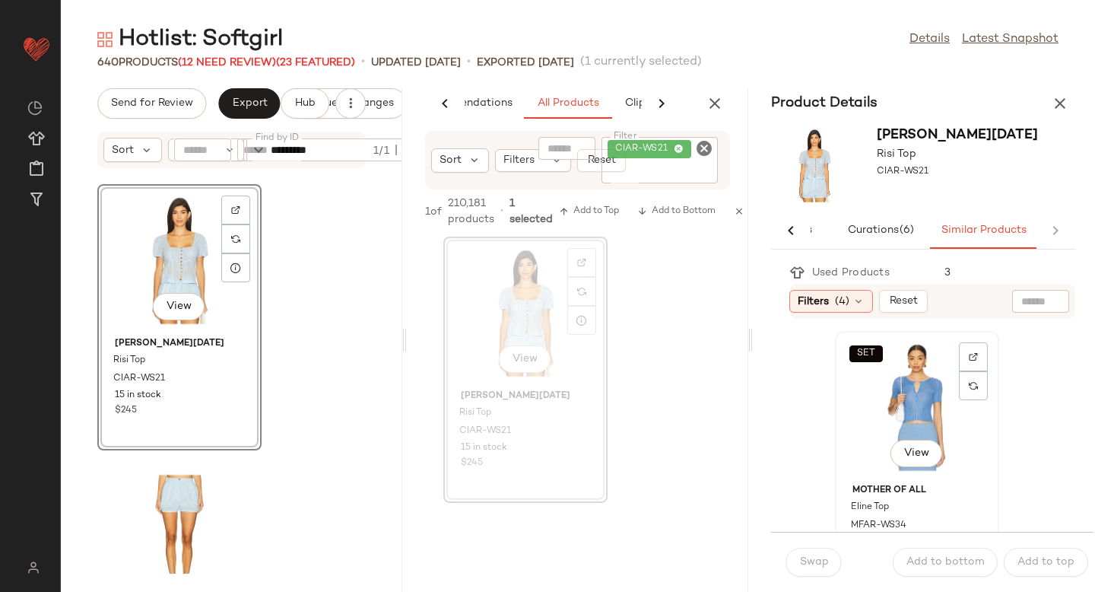
click at [900, 395] on div "SET View" at bounding box center [917, 406] width 154 height 141
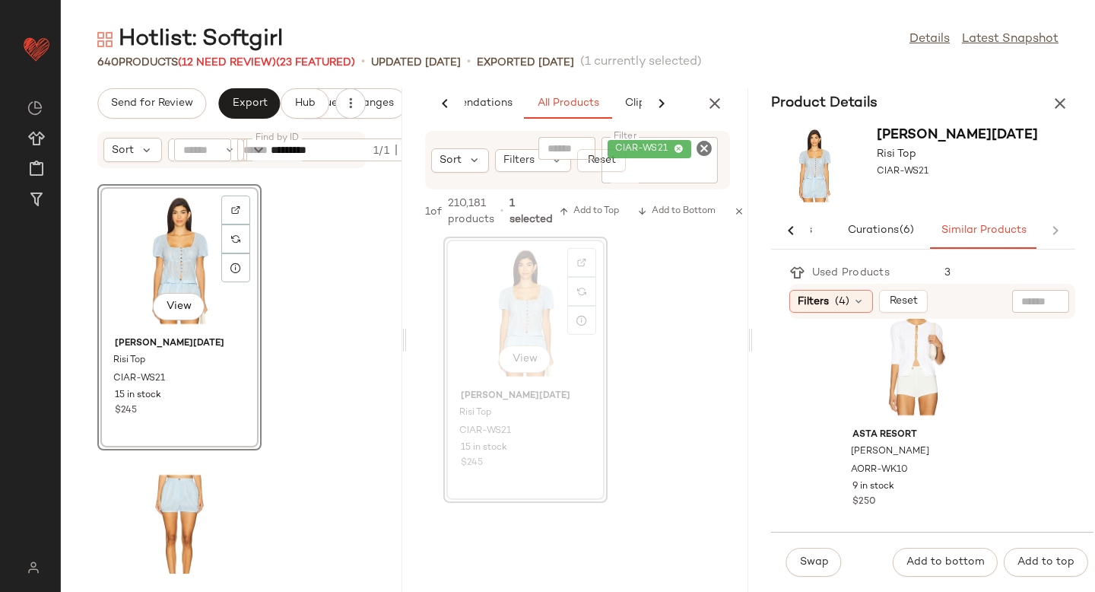
scroll to position [0, 0]
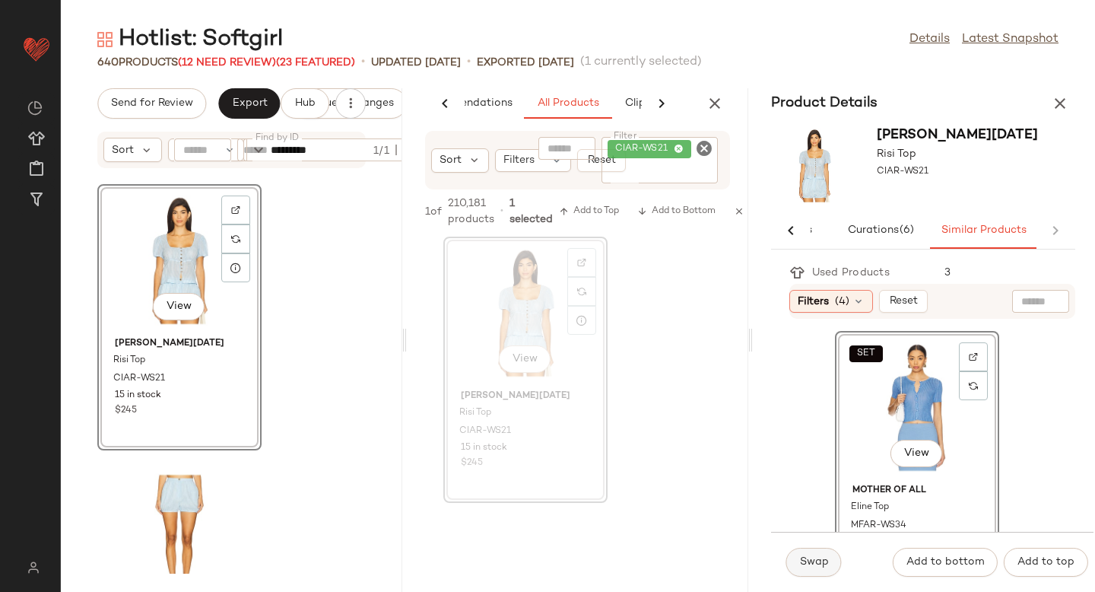
click at [812, 559] on span "Swap" at bounding box center [814, 562] width 30 height 12
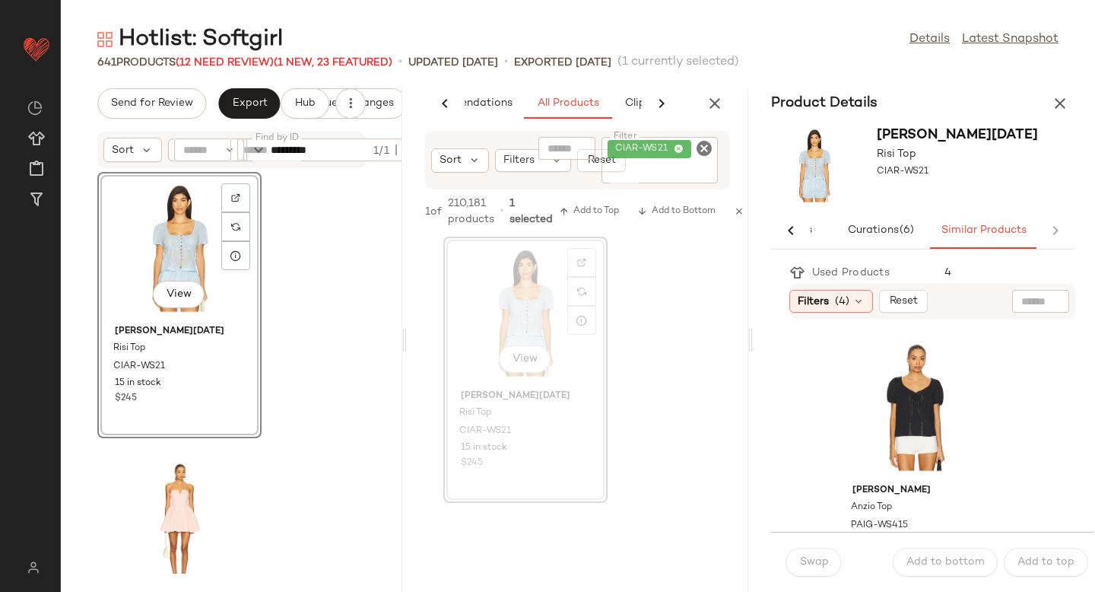
click at [699, 151] on icon "Clear Filter" at bounding box center [704, 148] width 18 height 18
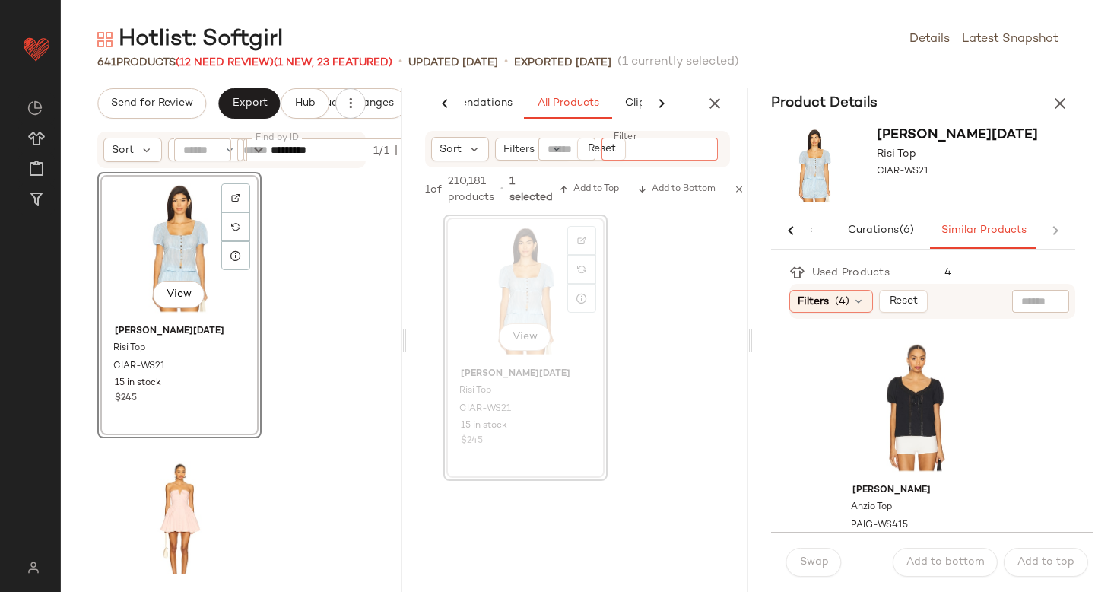
paste input "*********"
type input "*********"
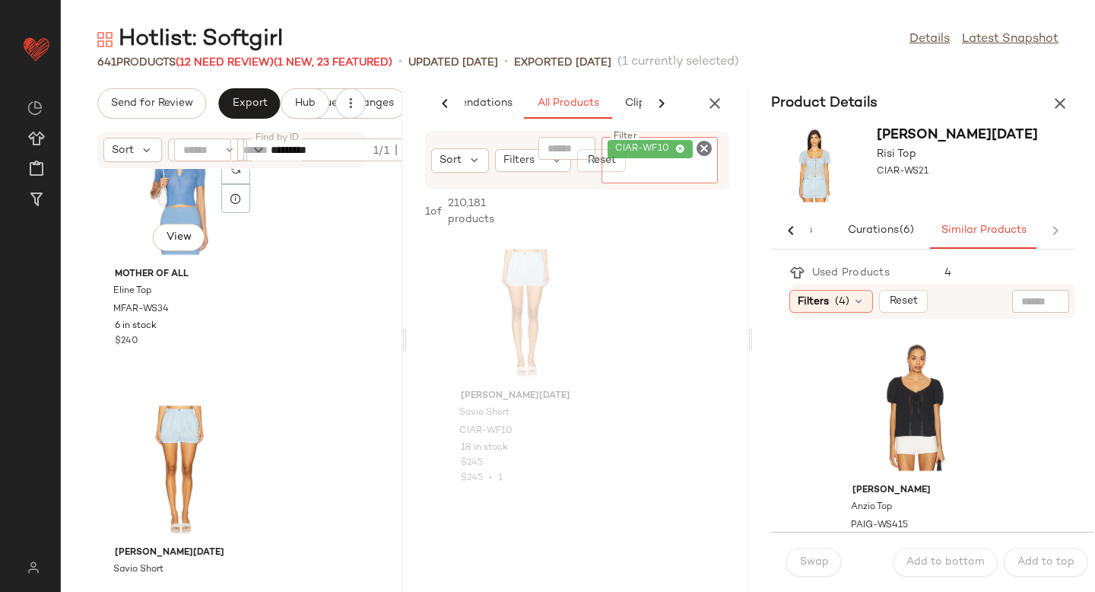
scroll to position [1528, 0]
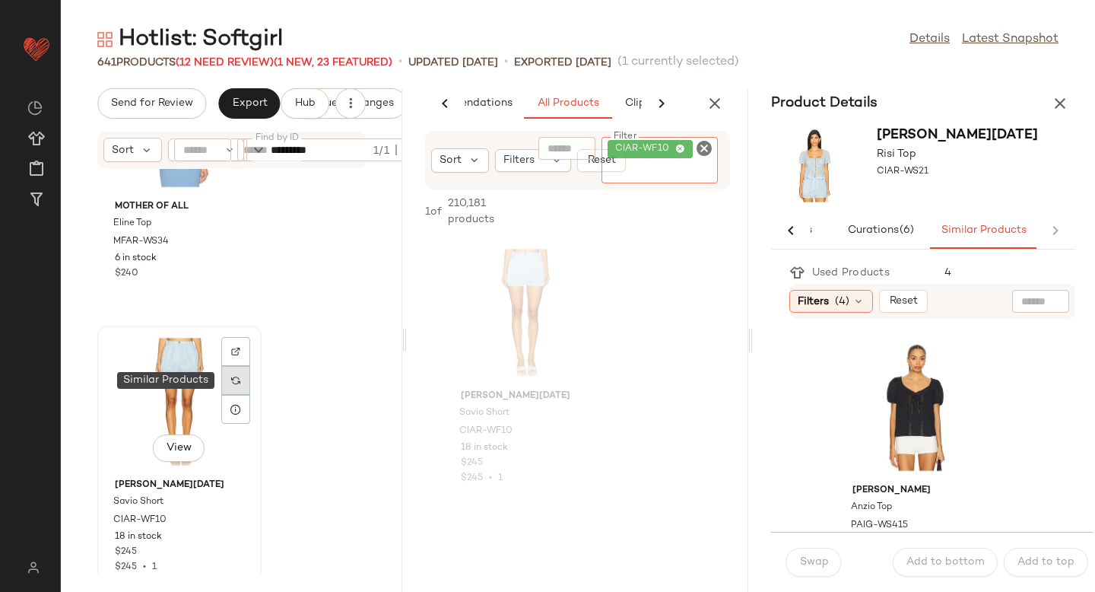
click at [238, 376] on img at bounding box center [235, 380] width 9 height 9
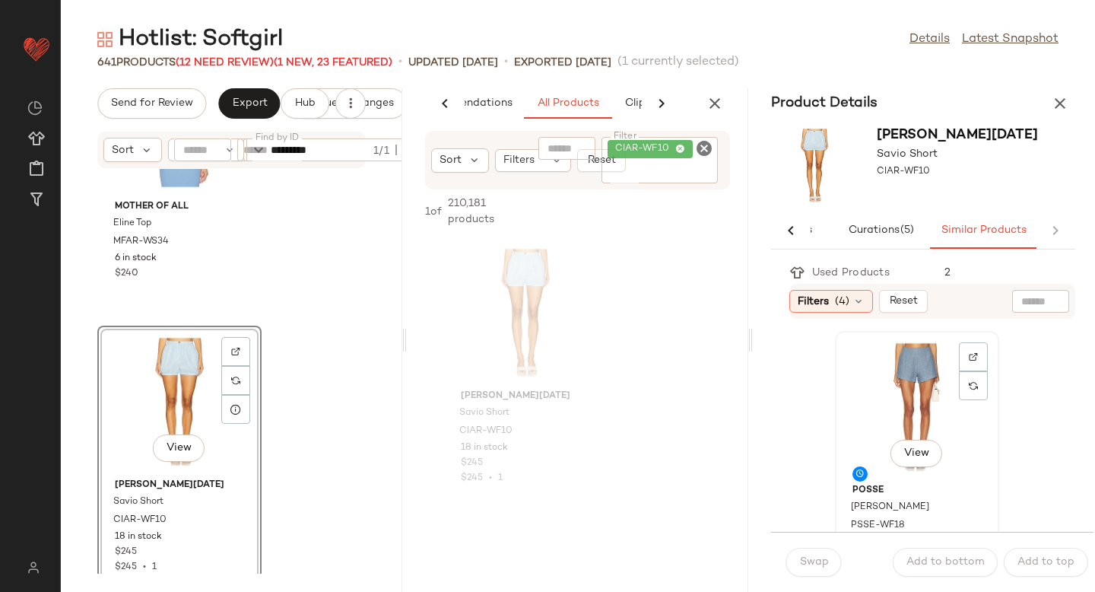
click at [923, 393] on div "View" at bounding box center [917, 406] width 154 height 141
click at [817, 562] on span "Swap" at bounding box center [814, 562] width 30 height 12
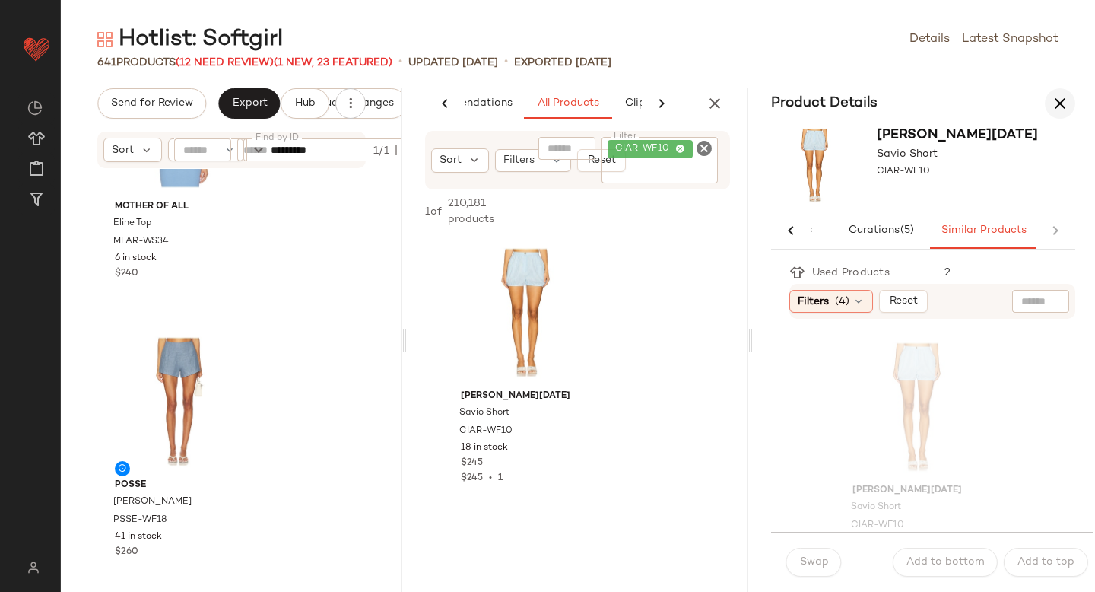
click at [1064, 102] on icon "button" at bounding box center [1060, 103] width 18 height 18
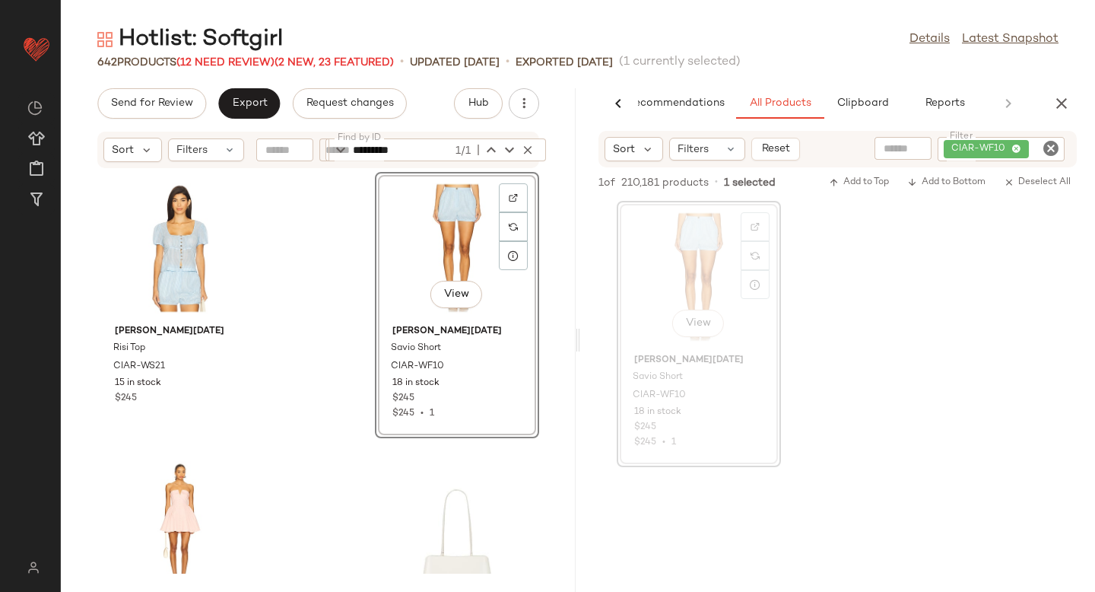
click at [1051, 145] on icon "Clear Filter" at bounding box center [1051, 148] width 18 height 18
paste input "*********"
type input "*********"
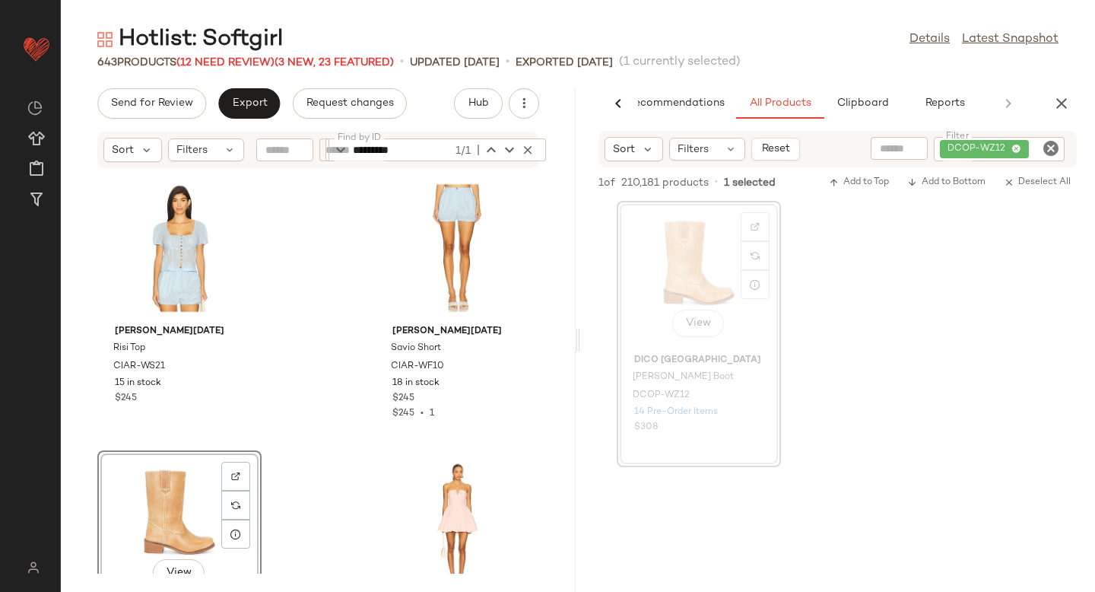
drag, startPoint x: 685, startPoint y: 278, endPoint x: 145, endPoint y: 4, distance: 605.6
click at [1052, 154] on icon "Clear Filter" at bounding box center [1051, 148] width 18 height 18
paste input "*********"
type input "*********"
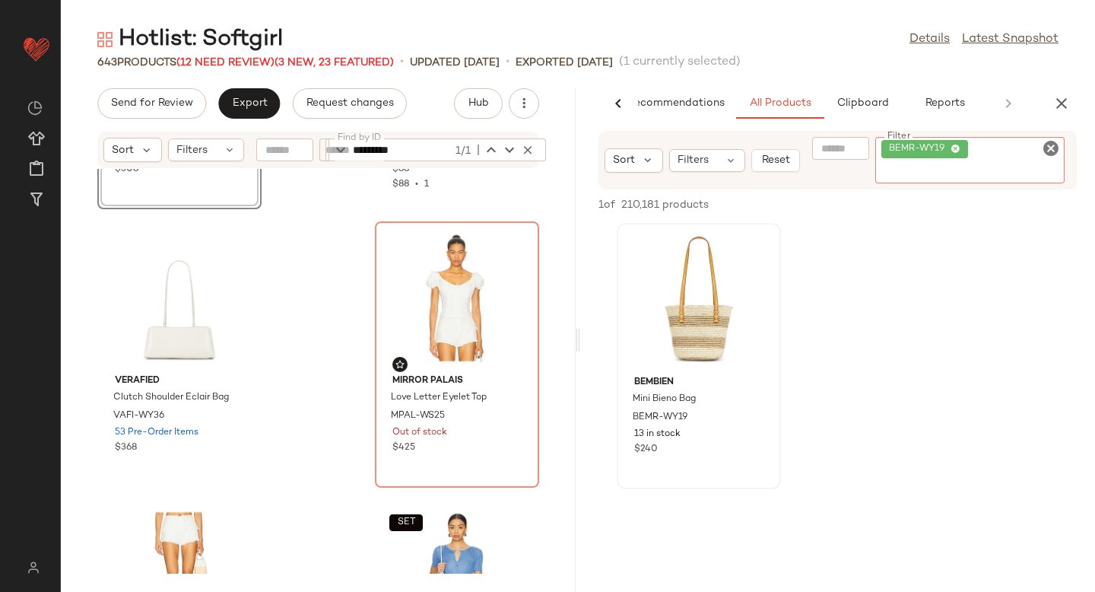
scroll to position [522, 0]
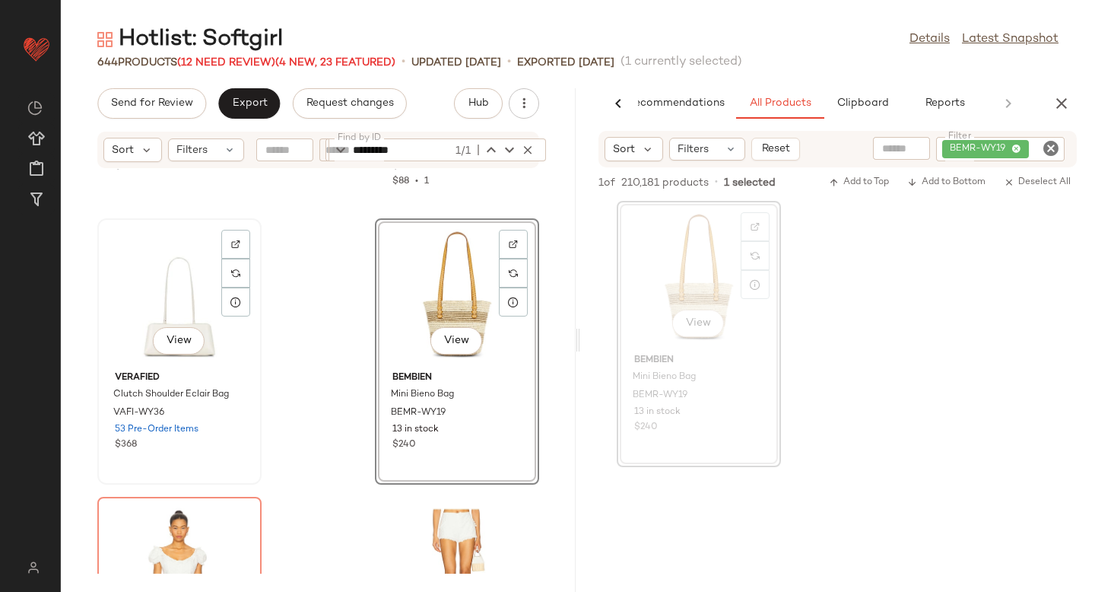
click at [179, 300] on div "View" at bounding box center [180, 294] width 154 height 141
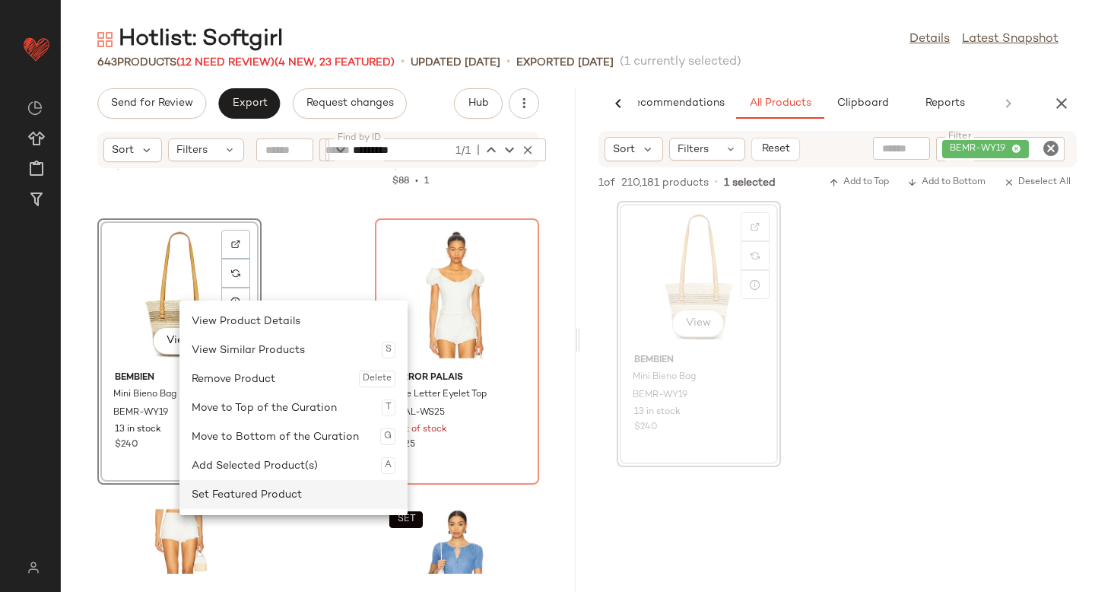
click at [214, 492] on div "Set Featured Product" at bounding box center [294, 494] width 204 height 29
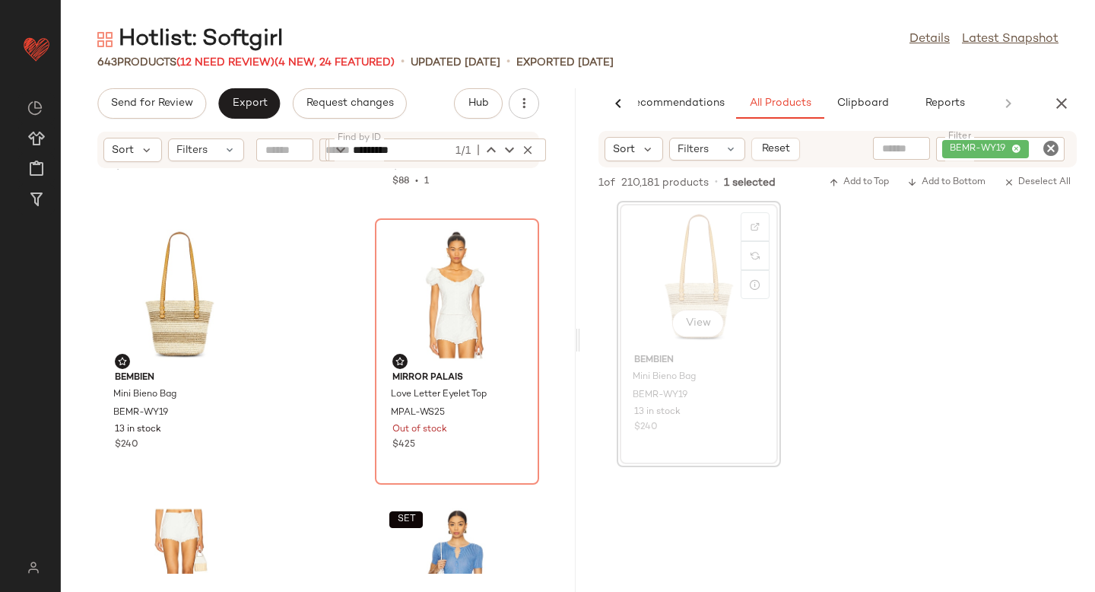
click at [1052, 154] on icon "Clear Filter" at bounding box center [1051, 148] width 18 height 18
paste input "**********"
type input "**********"
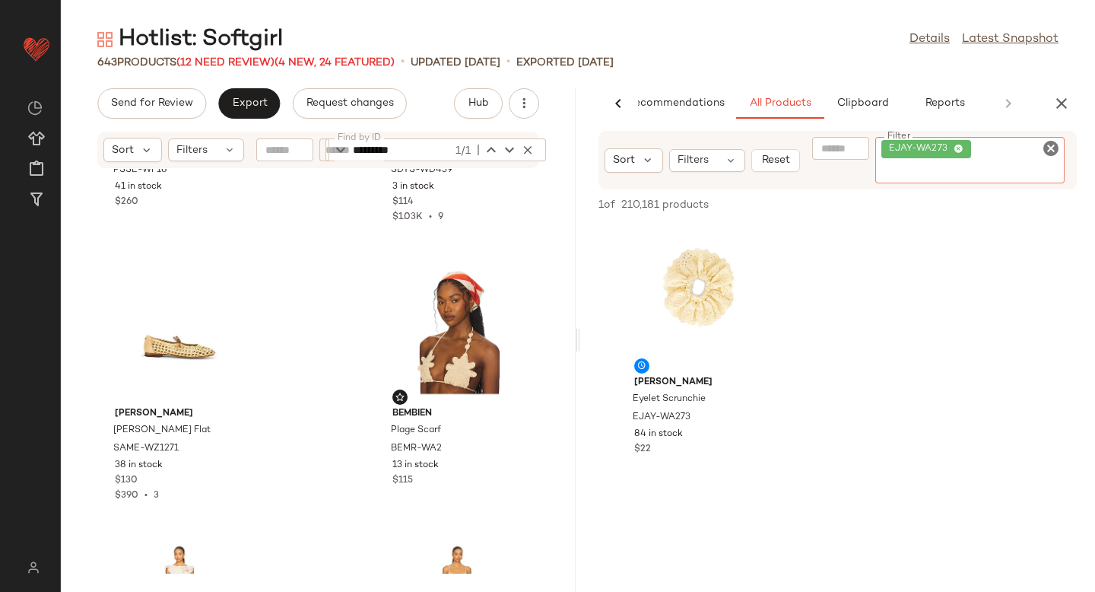
scroll to position [1327, 0]
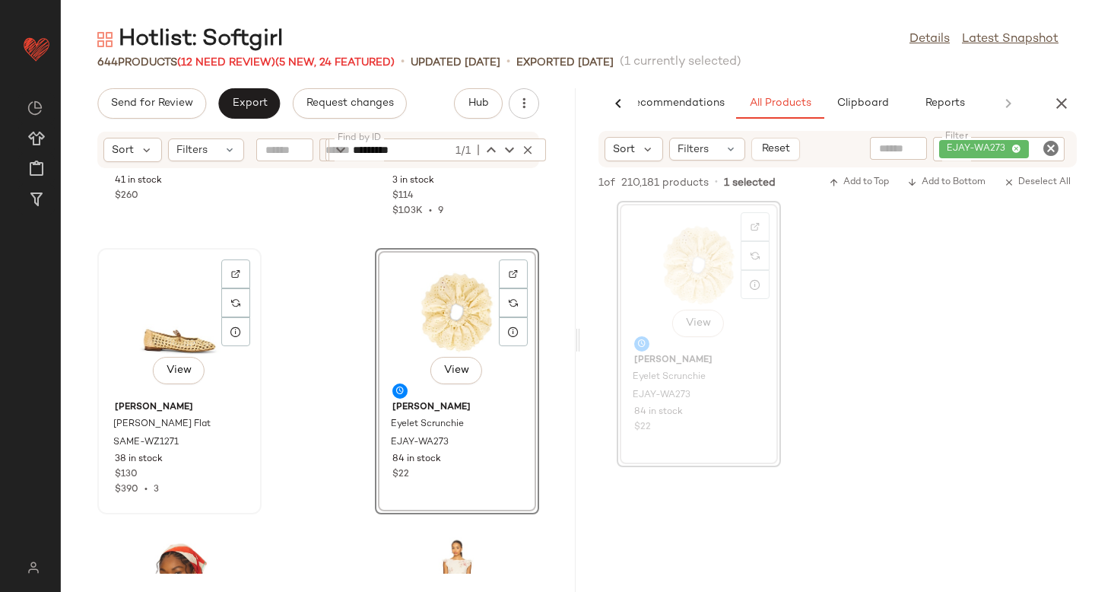
click at [186, 341] on div "View" at bounding box center [180, 323] width 154 height 141
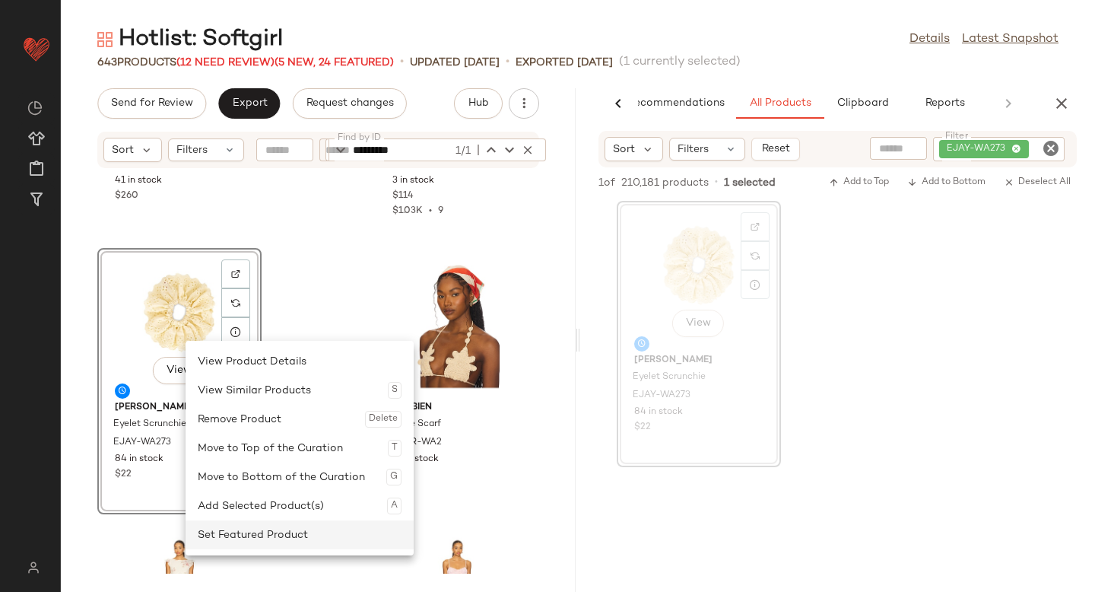
click at [228, 532] on div "Set Featured Product" at bounding box center [300, 534] width 204 height 29
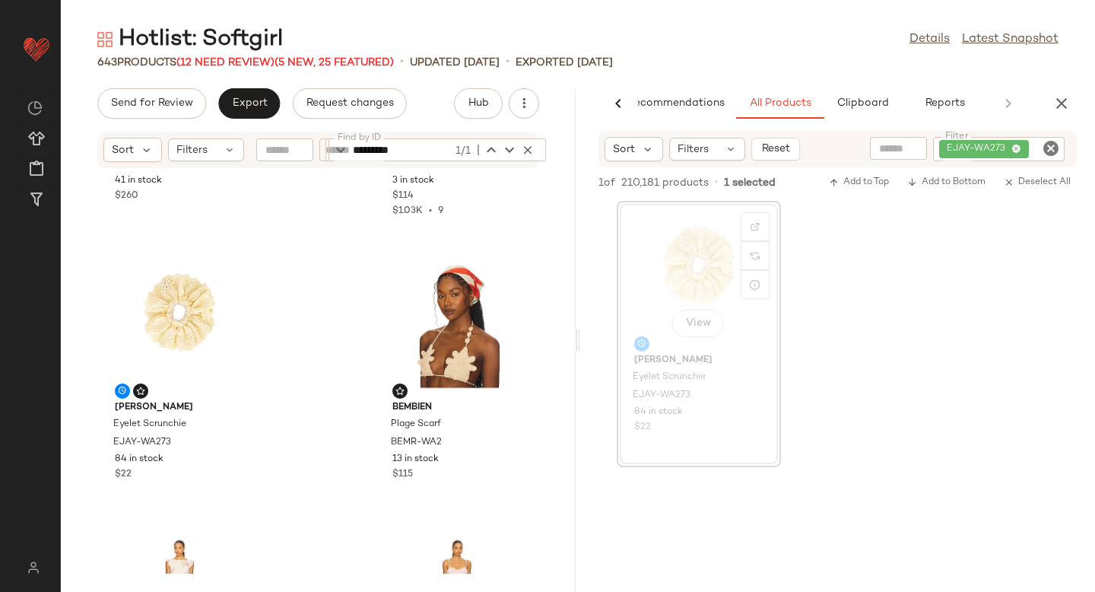
click at [1054, 146] on icon "Clear Filter" at bounding box center [1051, 148] width 18 height 18
paste input "**********"
type input "**********"
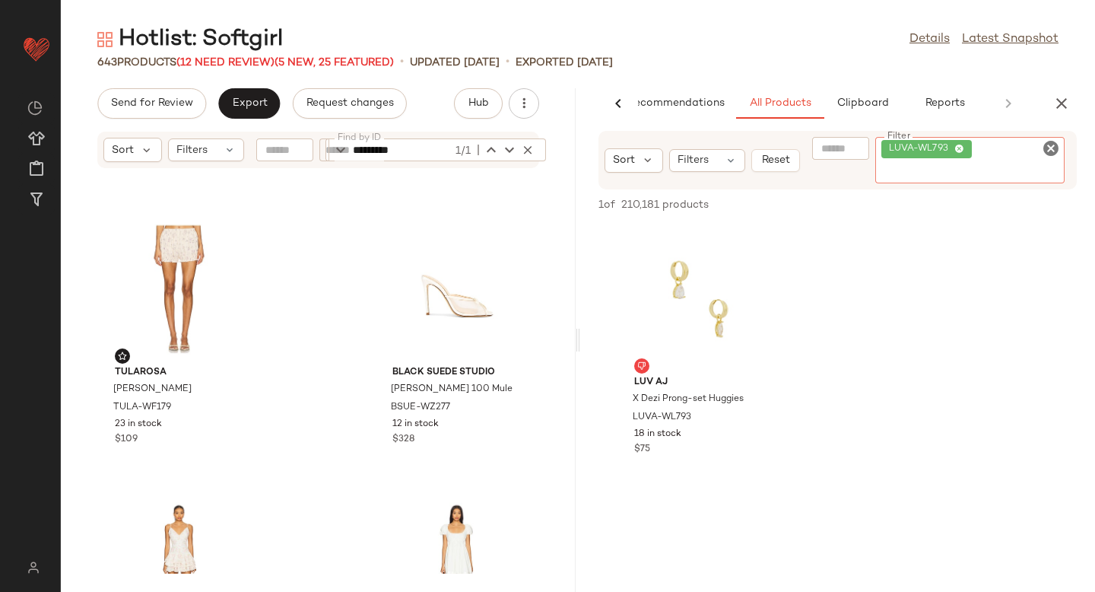
scroll to position [2236, 0]
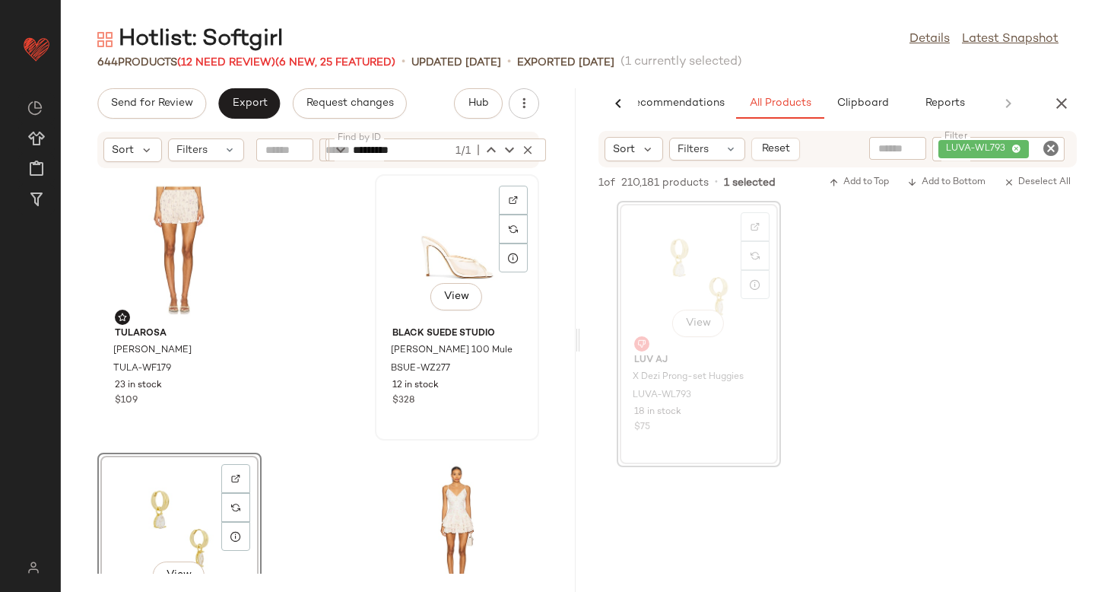
click at [418, 265] on div "View" at bounding box center [457, 249] width 154 height 141
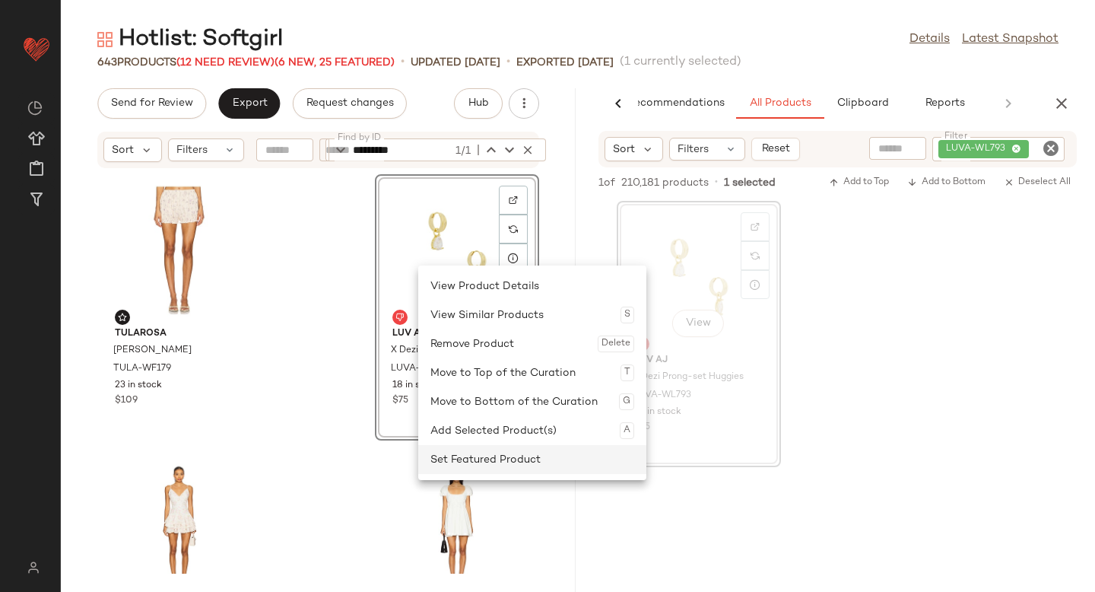
click at [452, 454] on div "Set Featured Product" at bounding box center [532, 459] width 204 height 29
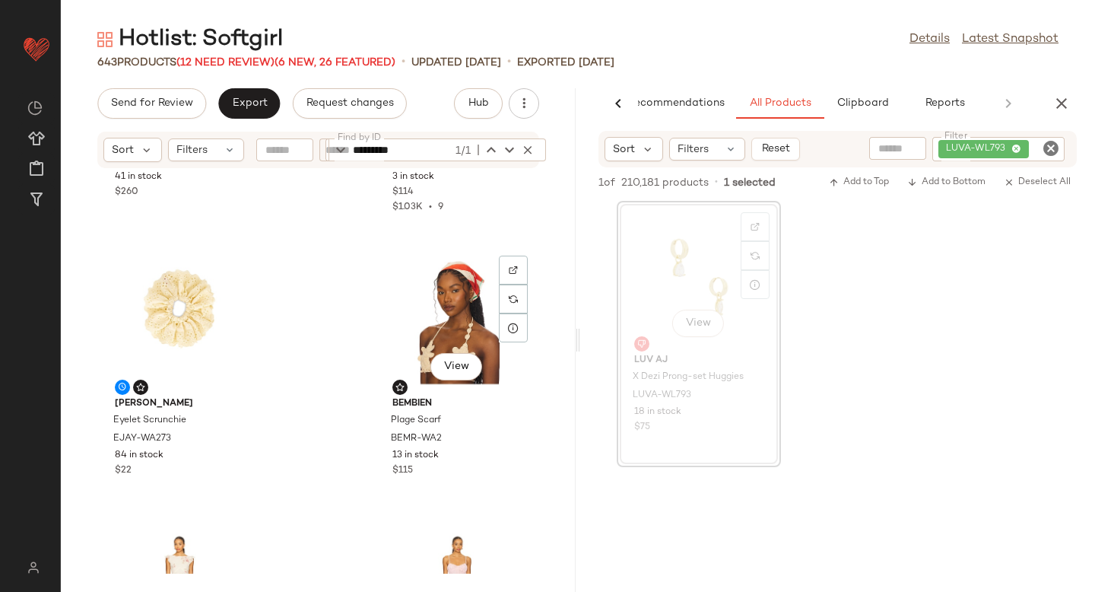
scroll to position [1322, 0]
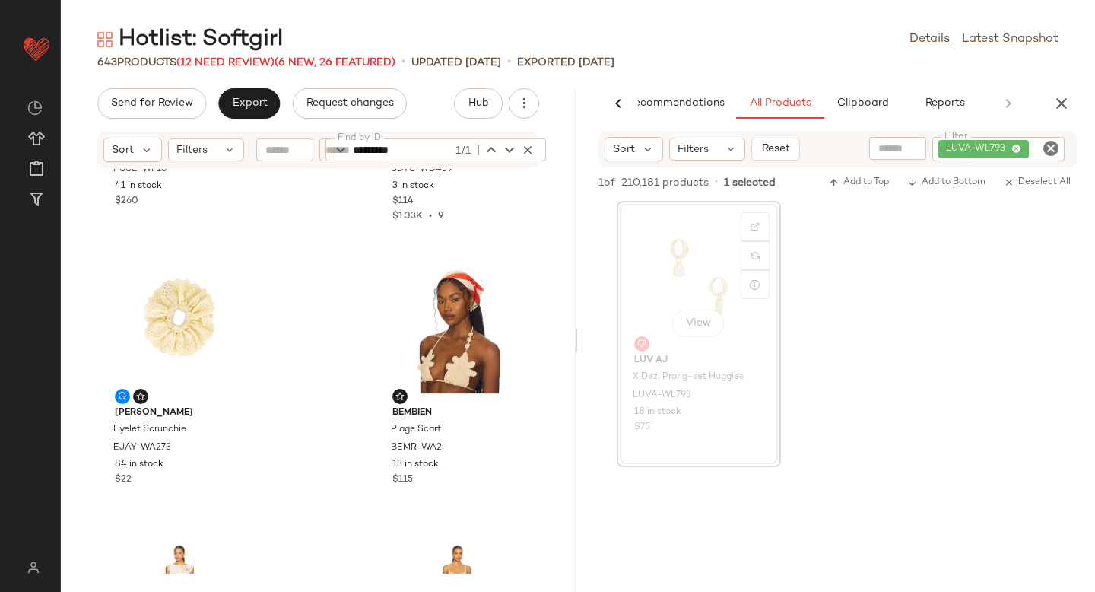
click at [1051, 147] on icon "Clear Filter" at bounding box center [1051, 148] width 18 height 18
paste input "*********"
type input "*********"
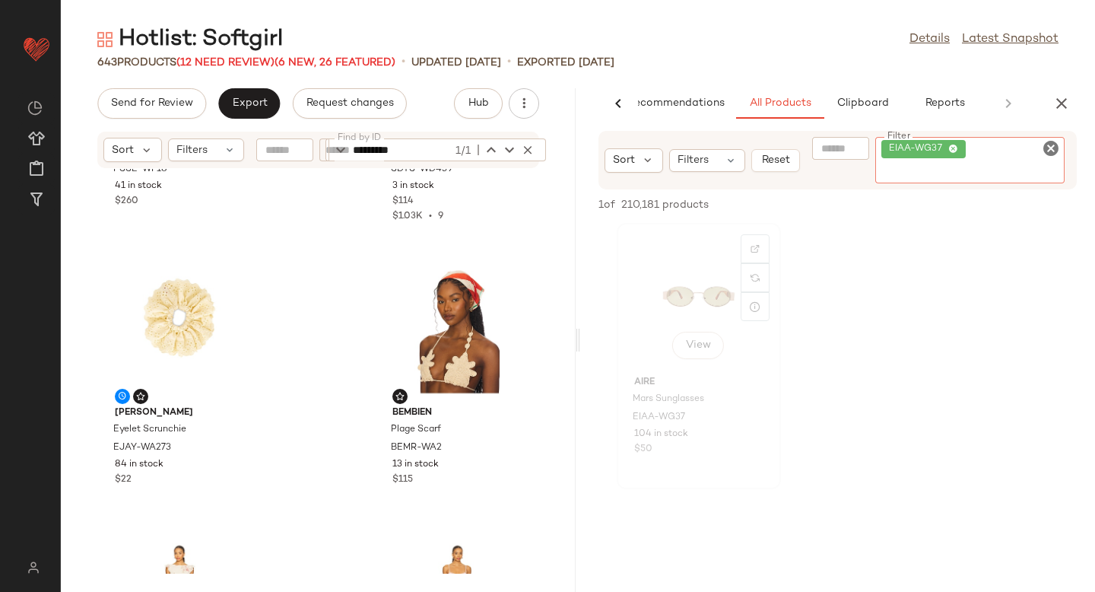
click at [697, 286] on div "View" at bounding box center [699, 298] width 154 height 141
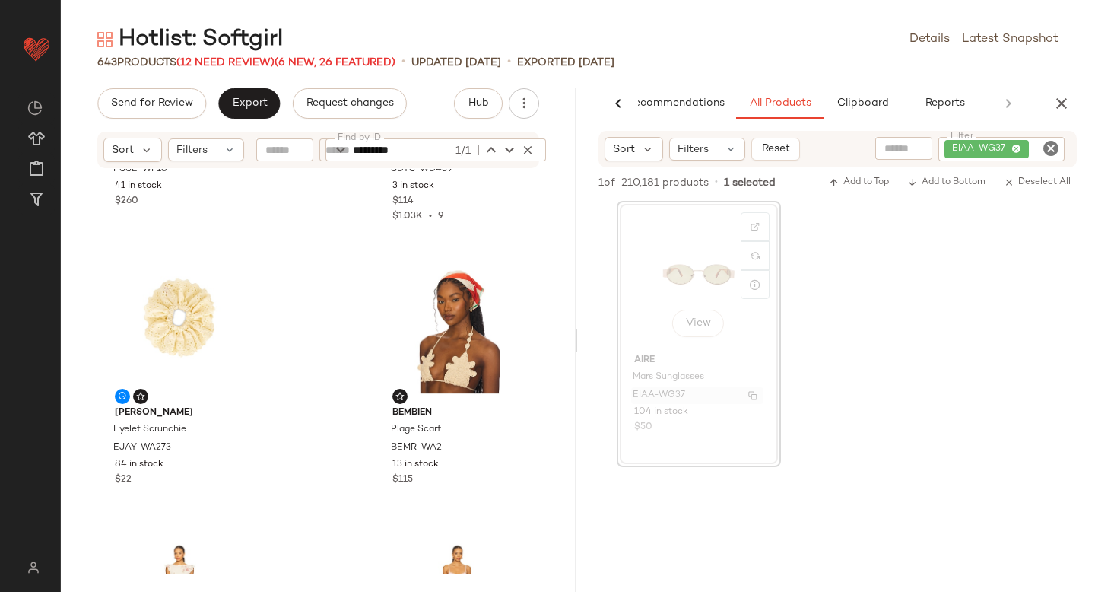
click at [642, 387] on div "EIAA-WG37" at bounding box center [697, 395] width 132 height 17
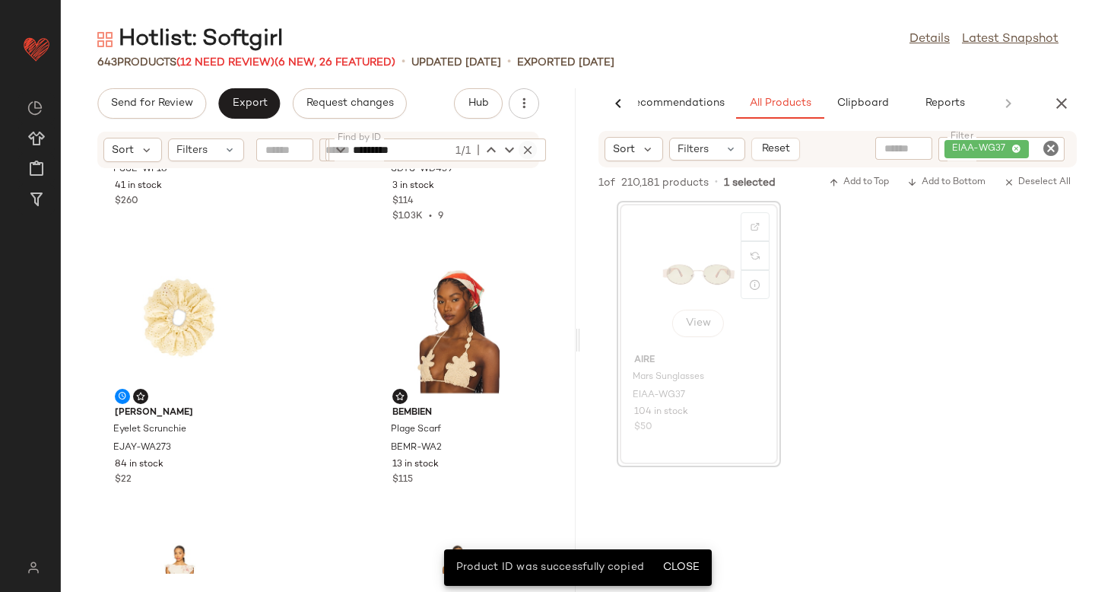
click at [531, 152] on icon "button" at bounding box center [528, 150] width 14 height 14
paste input "*********"
type input "*********"
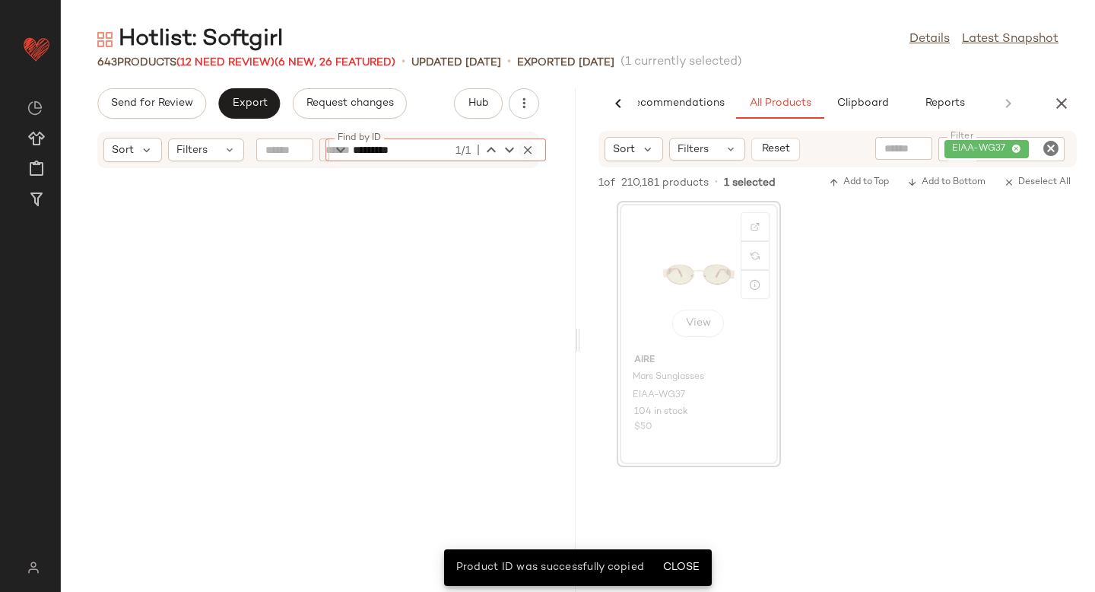
scroll to position [20592, 0]
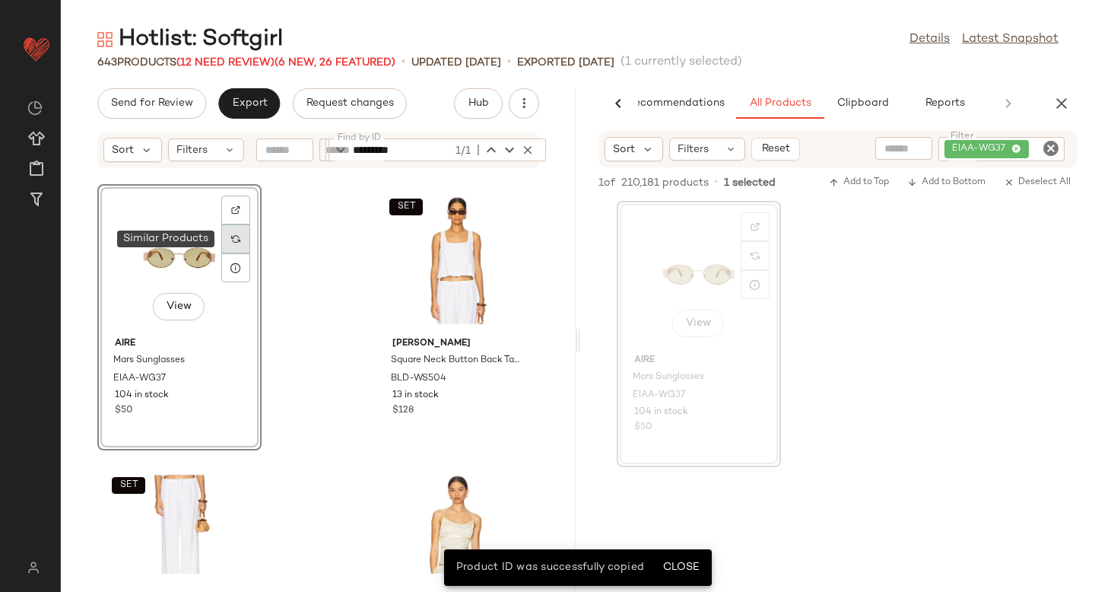
click at [239, 248] on div at bounding box center [235, 238] width 29 height 29
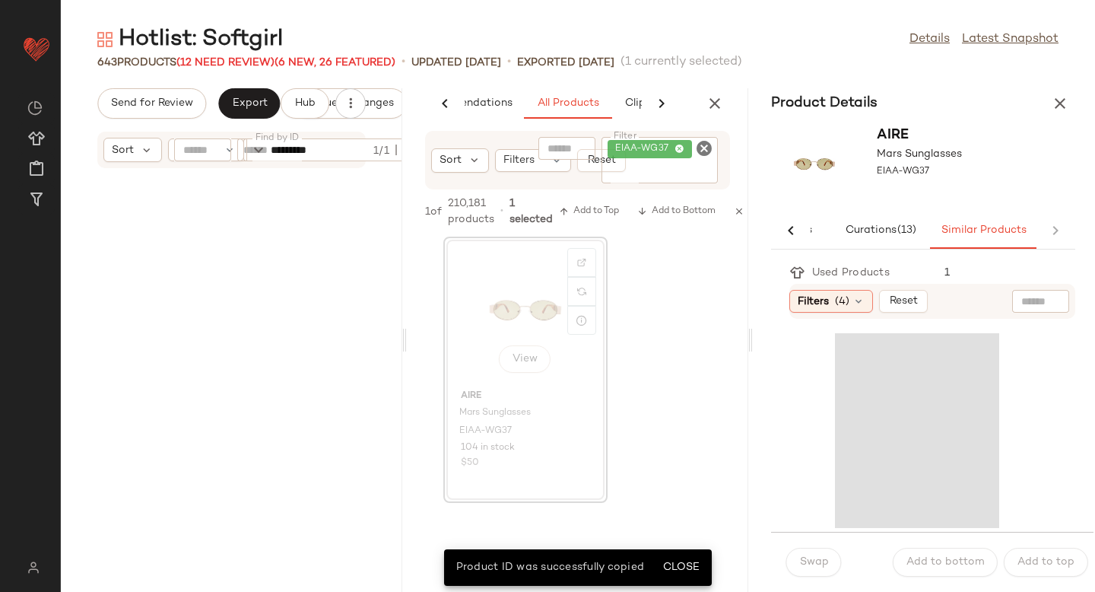
scroll to position [41183, 0]
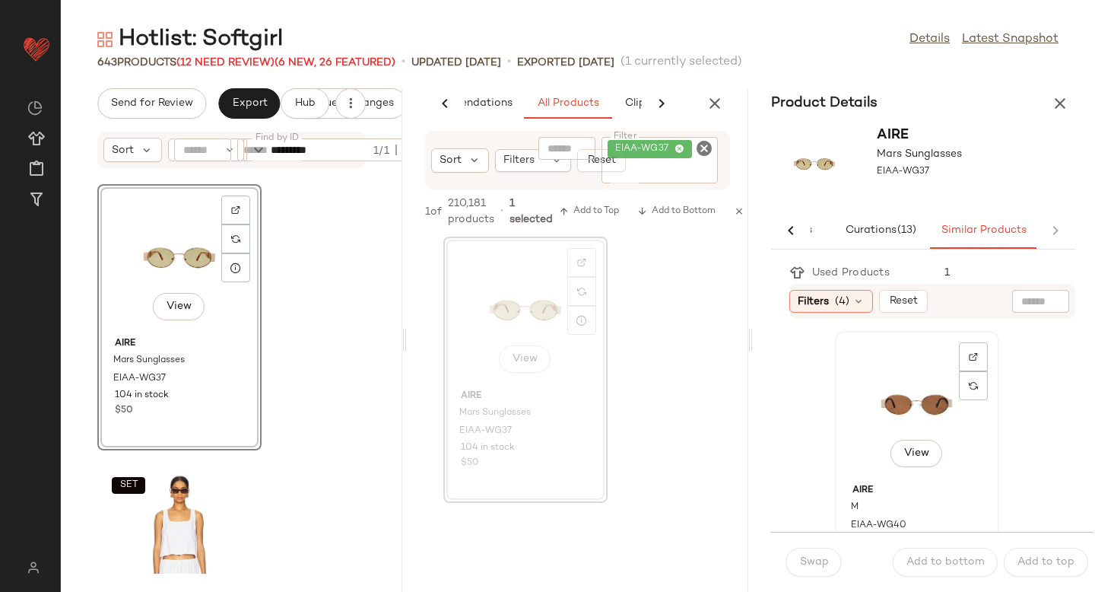
click at [920, 401] on div "View" at bounding box center [917, 406] width 154 height 141
click at [804, 565] on span "Swap" at bounding box center [814, 562] width 30 height 12
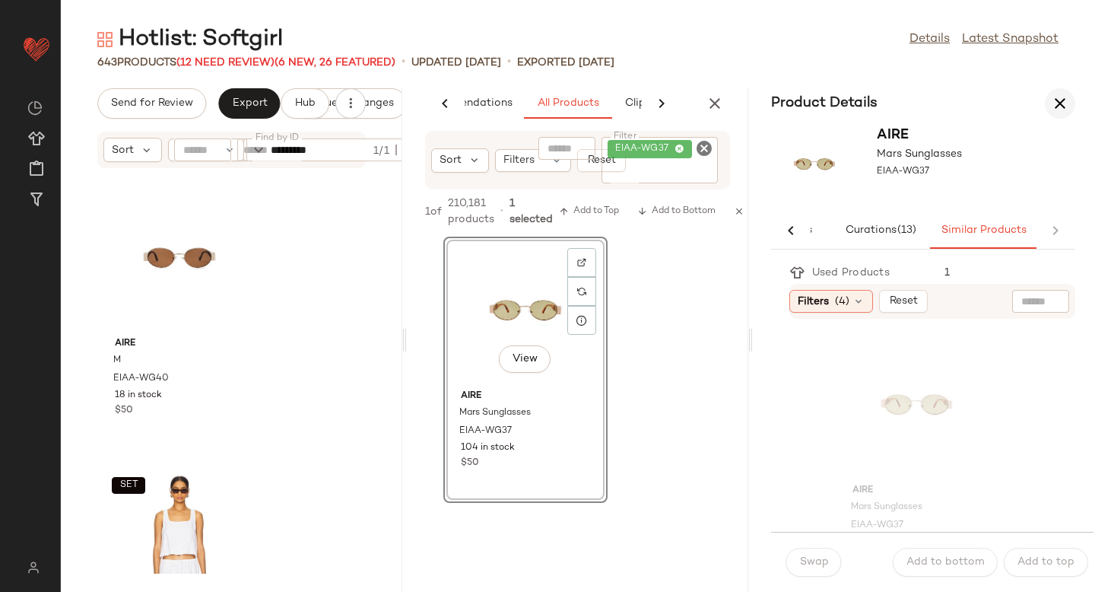
click at [1050, 113] on button "button" at bounding box center [1060, 103] width 30 height 30
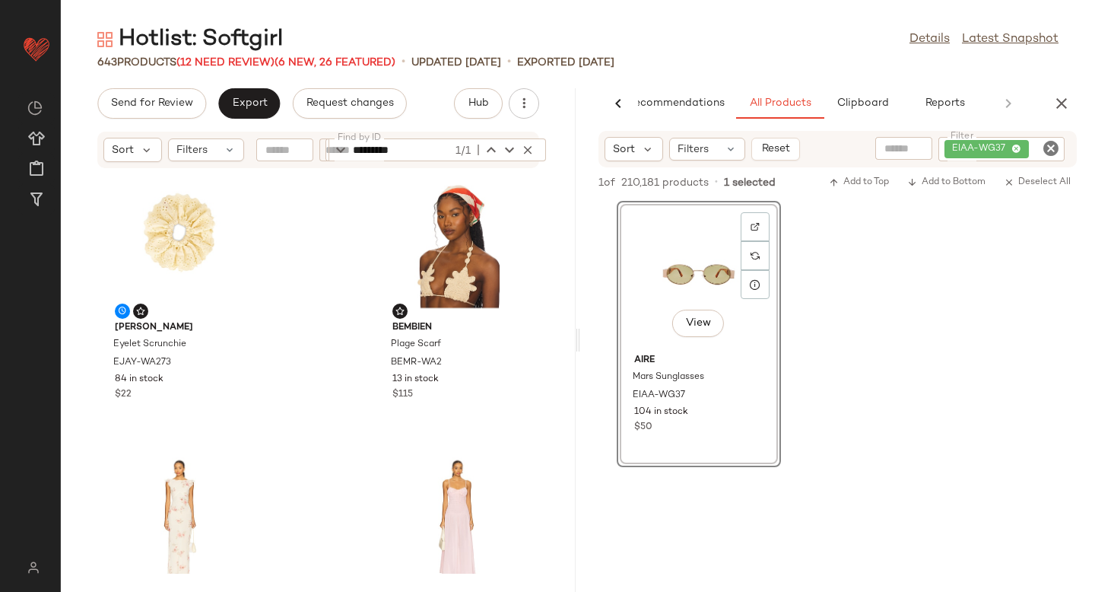
scroll to position [1343, 0]
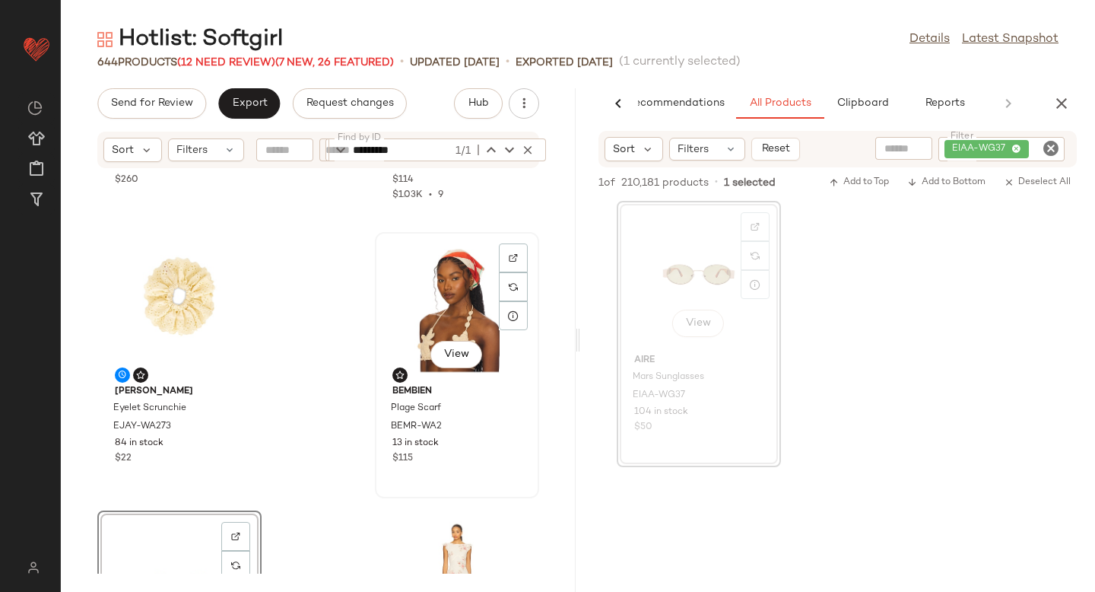
click at [444, 300] on div "View" at bounding box center [457, 307] width 154 height 141
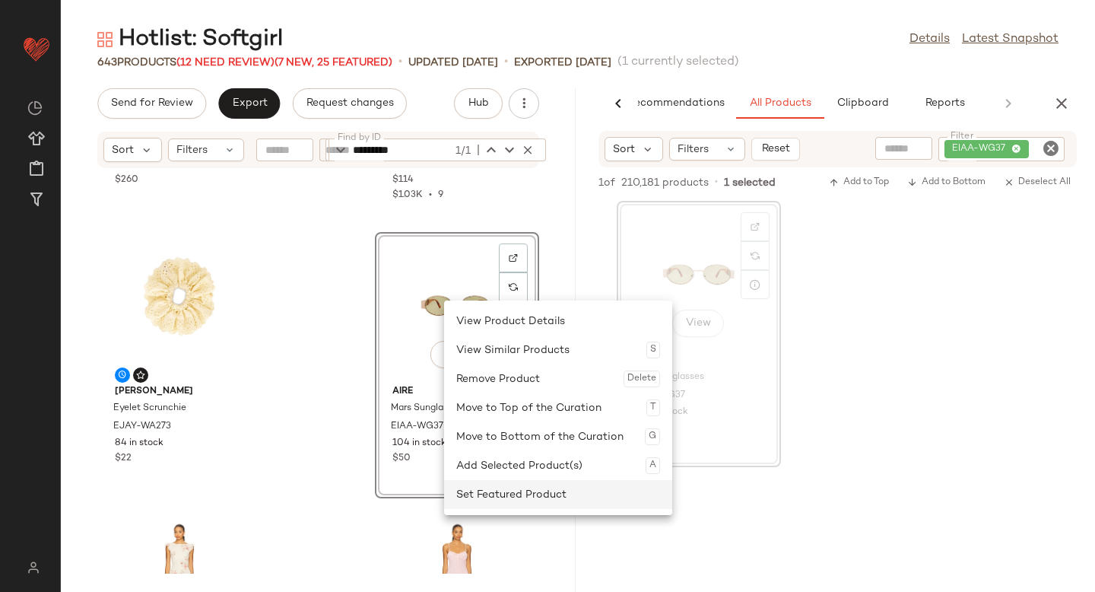
click at [482, 504] on div "Set Featured Product" at bounding box center [558, 494] width 204 height 29
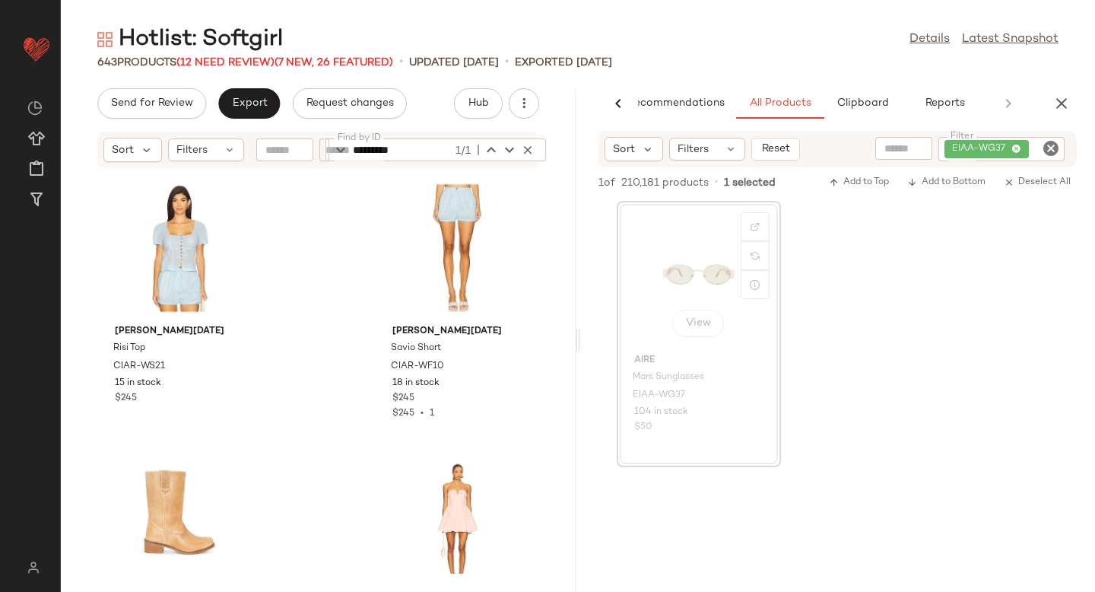
click at [1051, 147] on icon "Clear Filter" at bounding box center [1051, 148] width 18 height 18
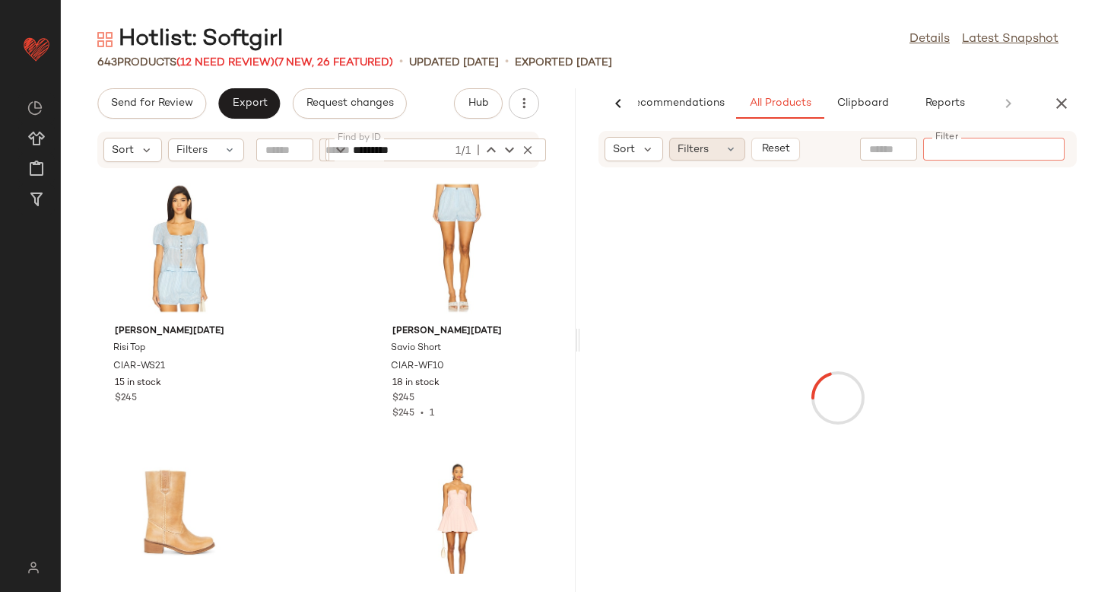
click at [719, 152] on div "Filters" at bounding box center [707, 149] width 76 height 23
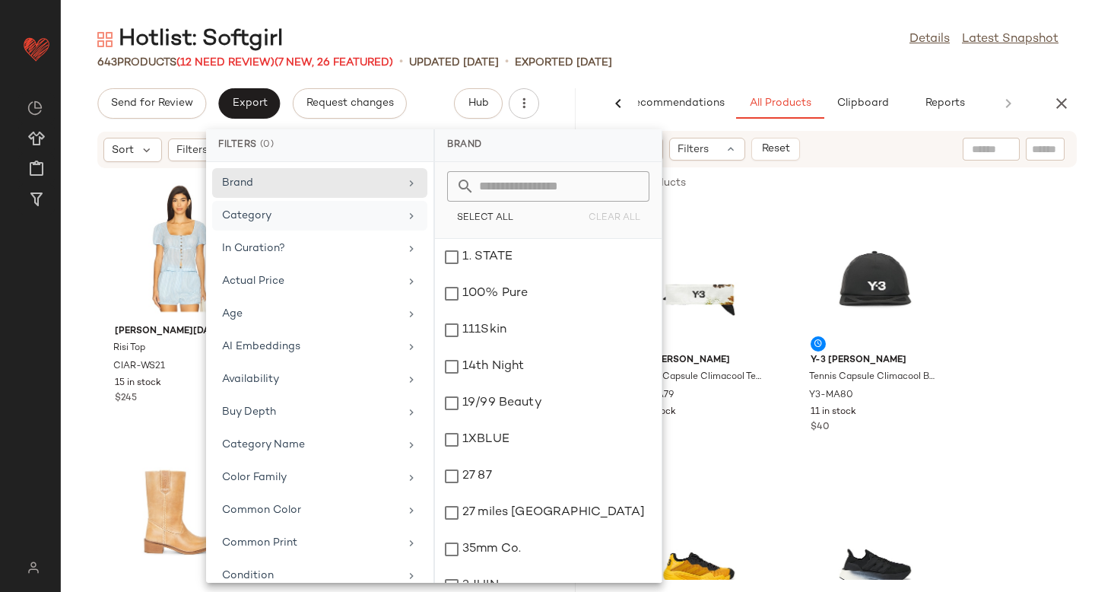
click at [302, 213] on div "Category" at bounding box center [310, 216] width 177 height 16
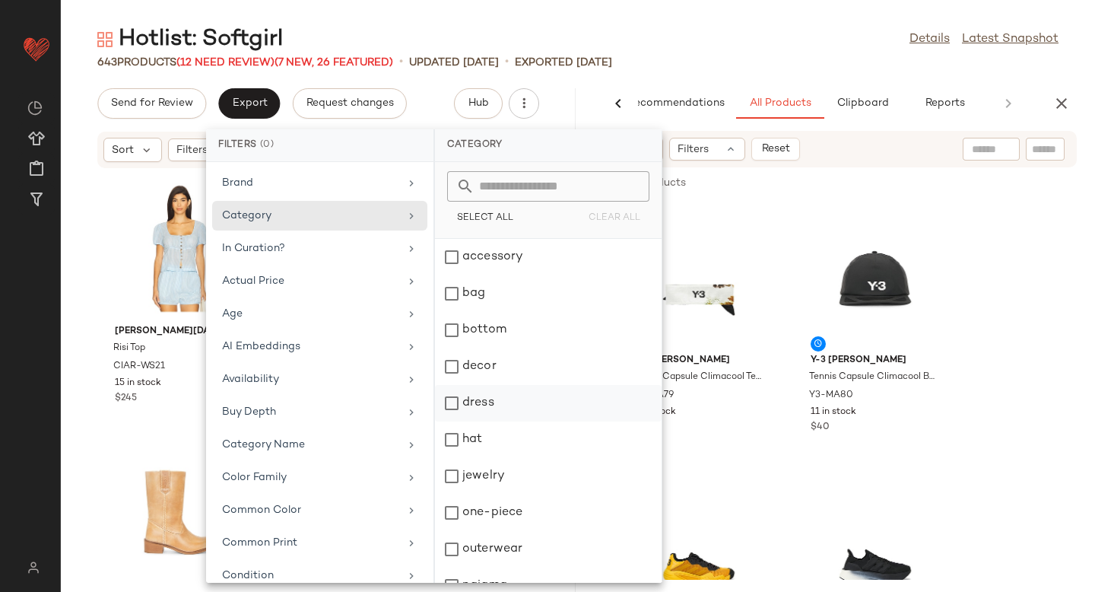
click at [487, 421] on div "dress" at bounding box center [548, 439] width 227 height 36
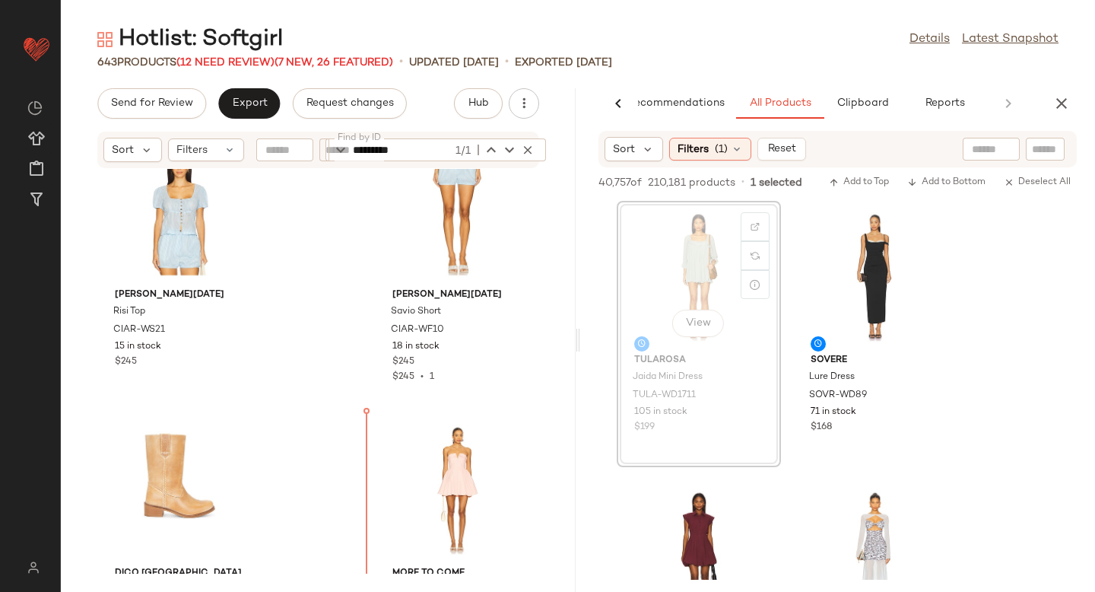
scroll to position [37, 0]
drag, startPoint x: 687, startPoint y: 251, endPoint x: 680, endPoint y: 255, distance: 8.2
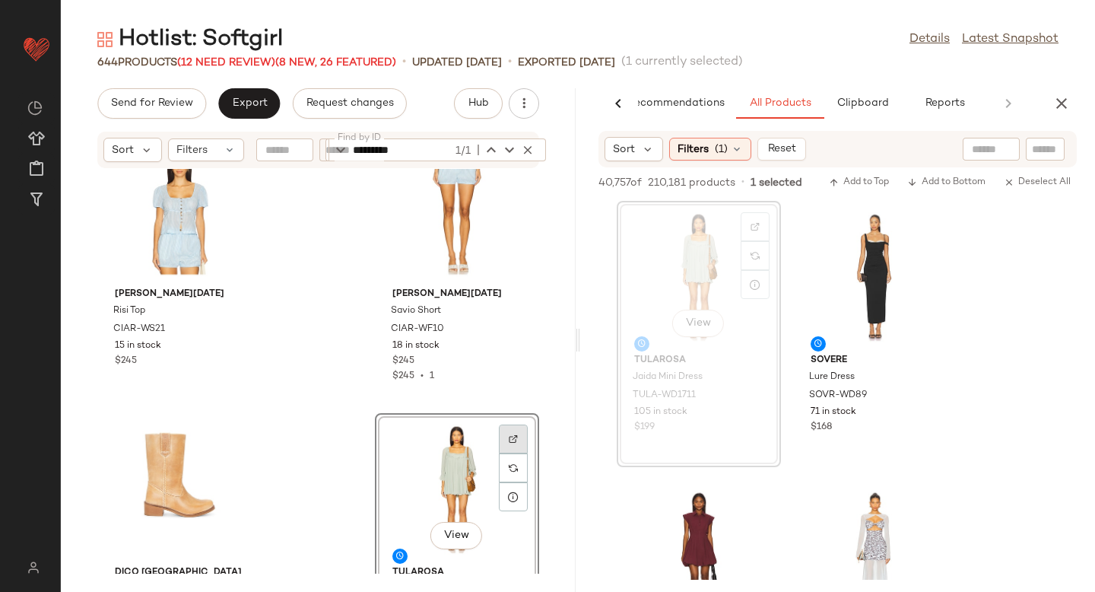
click at [513, 453] on div at bounding box center [513, 467] width 29 height 29
click at [1063, 102] on icon "button" at bounding box center [1061, 103] width 18 height 18
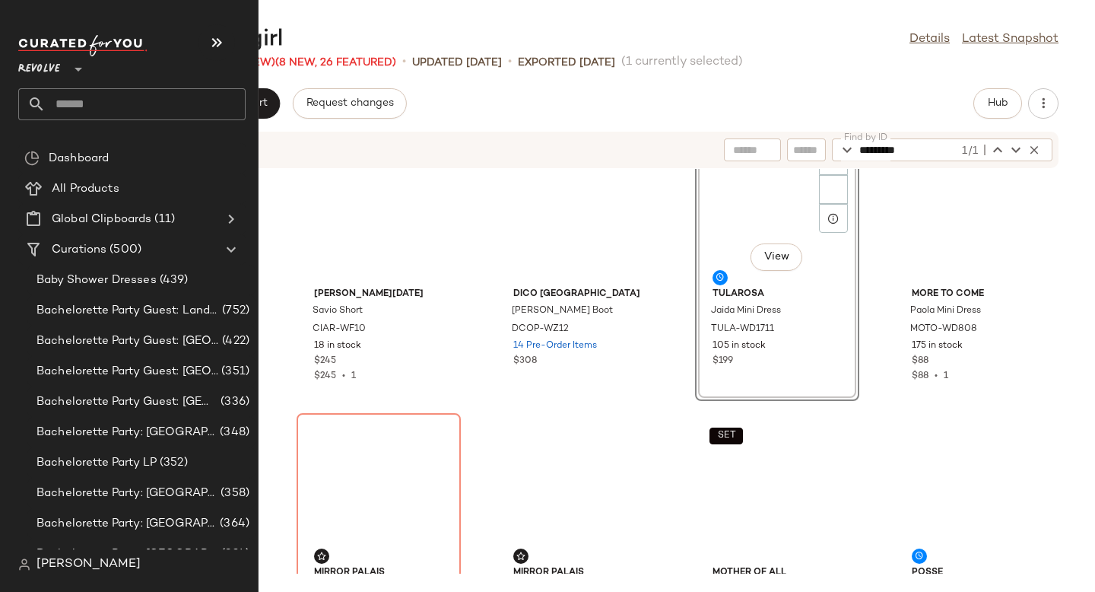
scroll to position [0, 0]
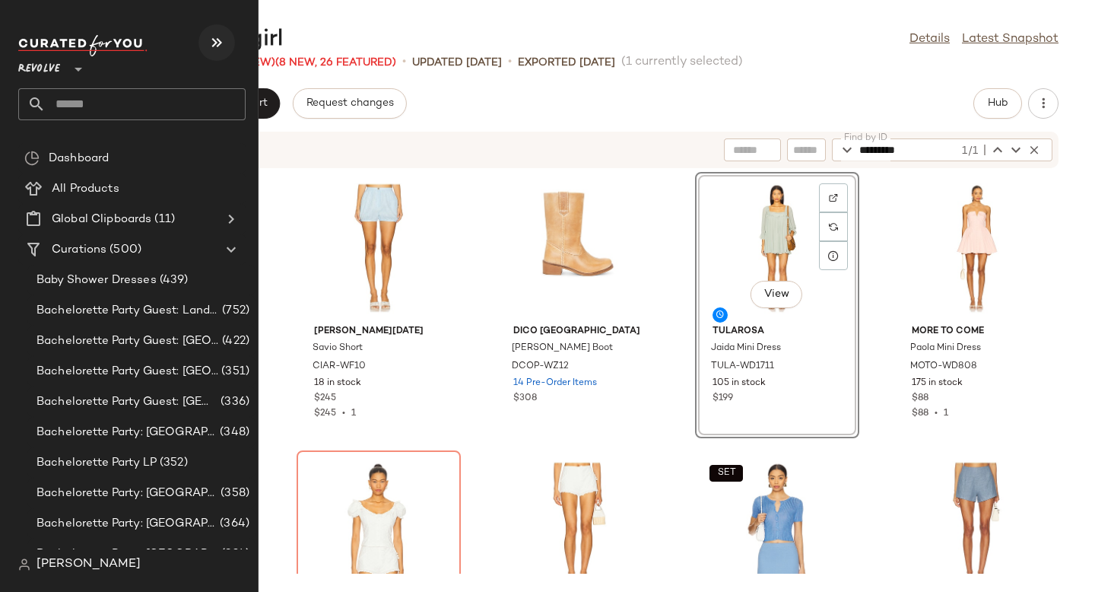
click at [213, 37] on icon "button" at bounding box center [217, 42] width 18 height 18
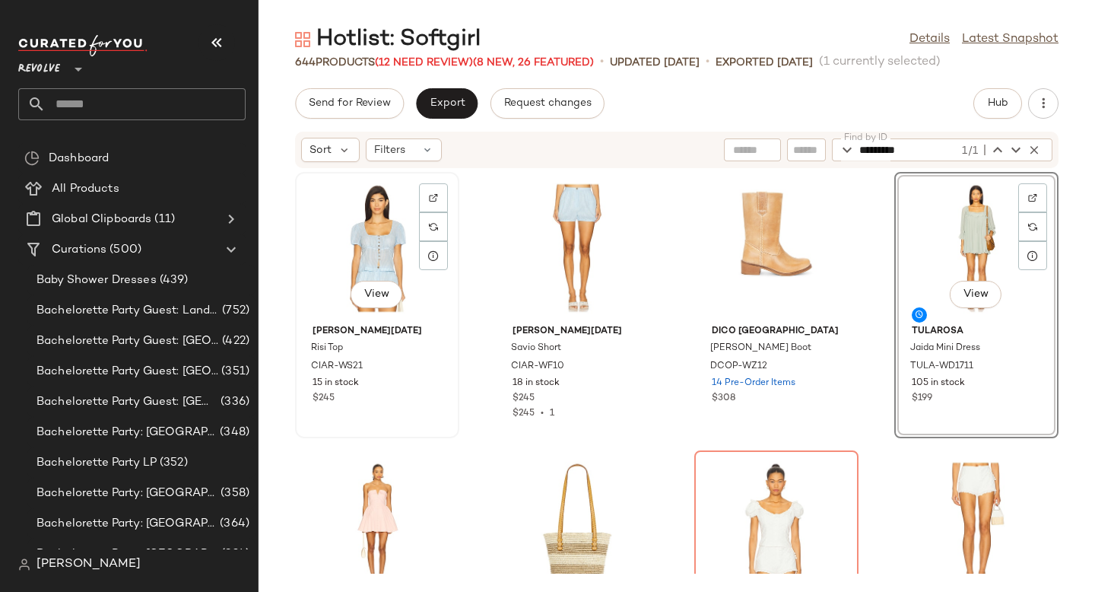
click at [378, 259] on div "View" at bounding box center [377, 247] width 154 height 141
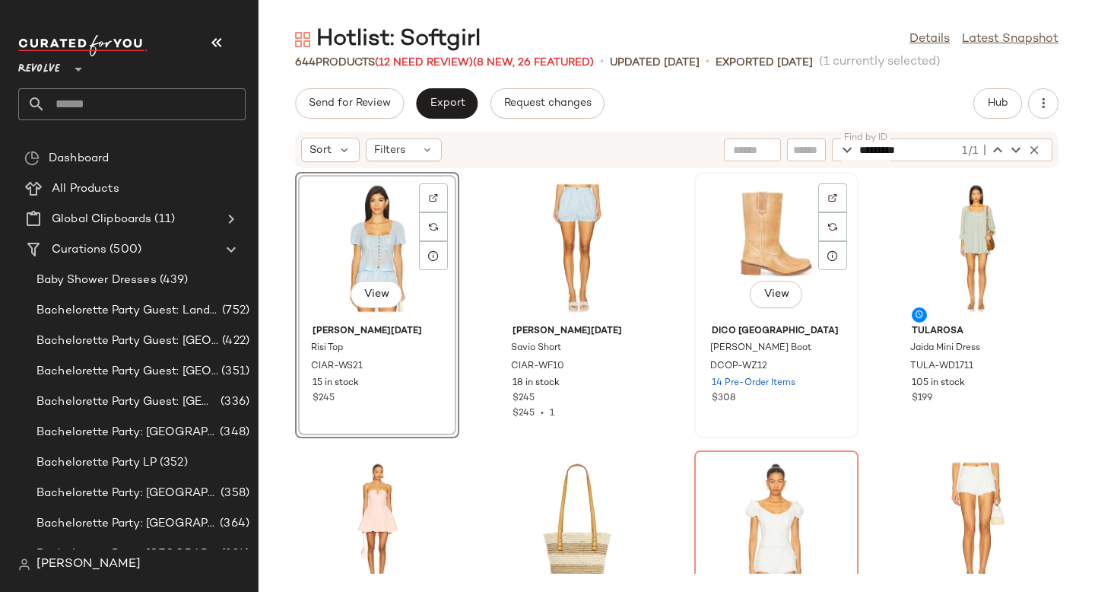
click at [764, 237] on div "View" at bounding box center [776, 247] width 154 height 141
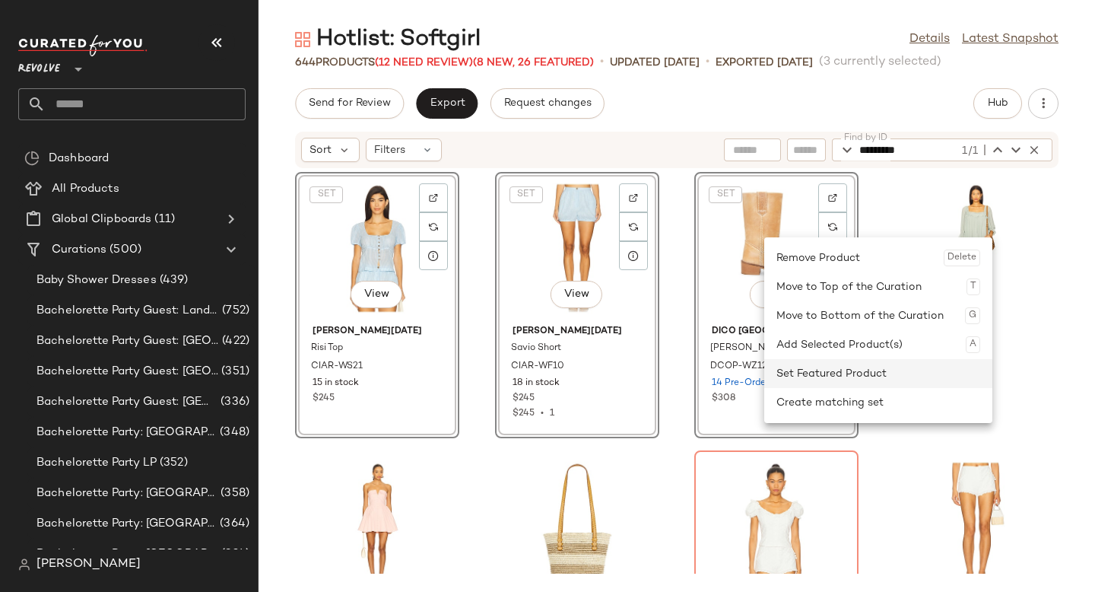
click at [829, 374] on div "Set Featured Product" at bounding box center [878, 373] width 204 height 29
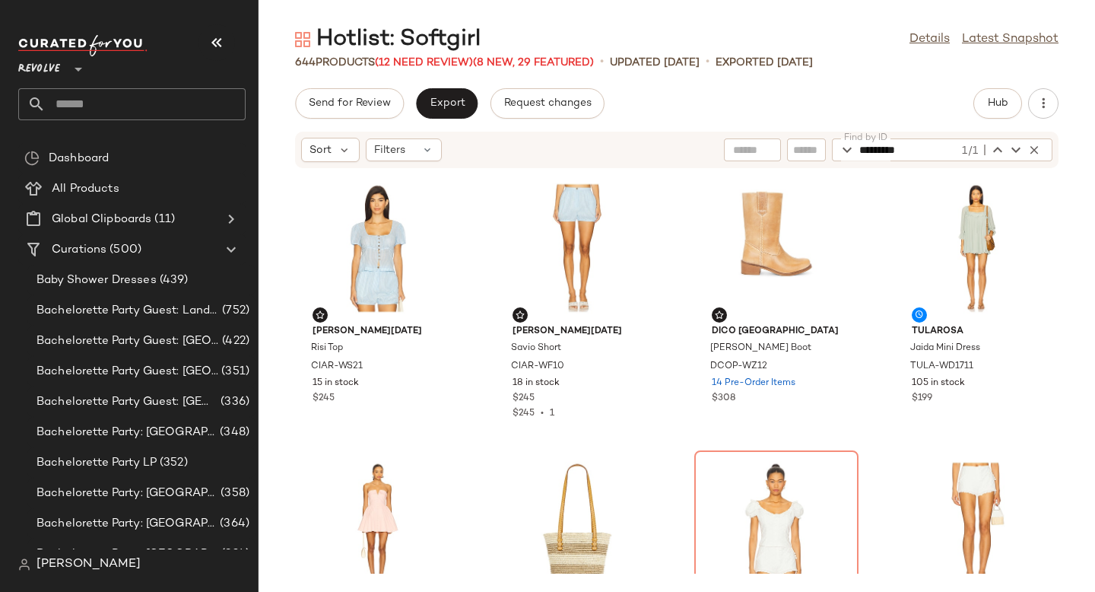
click at [678, 356] on div "Ciao Lucia Risi Top CIAR-WS21 15 in stock $245 Ciao Lucia Savio Short CIAR-WF10…" at bounding box center [676, 371] width 836 height 404
click at [1037, 151] on icon "button" at bounding box center [1034, 150] width 14 height 14
click at [451, 98] on span "Export" at bounding box center [447, 103] width 36 height 12
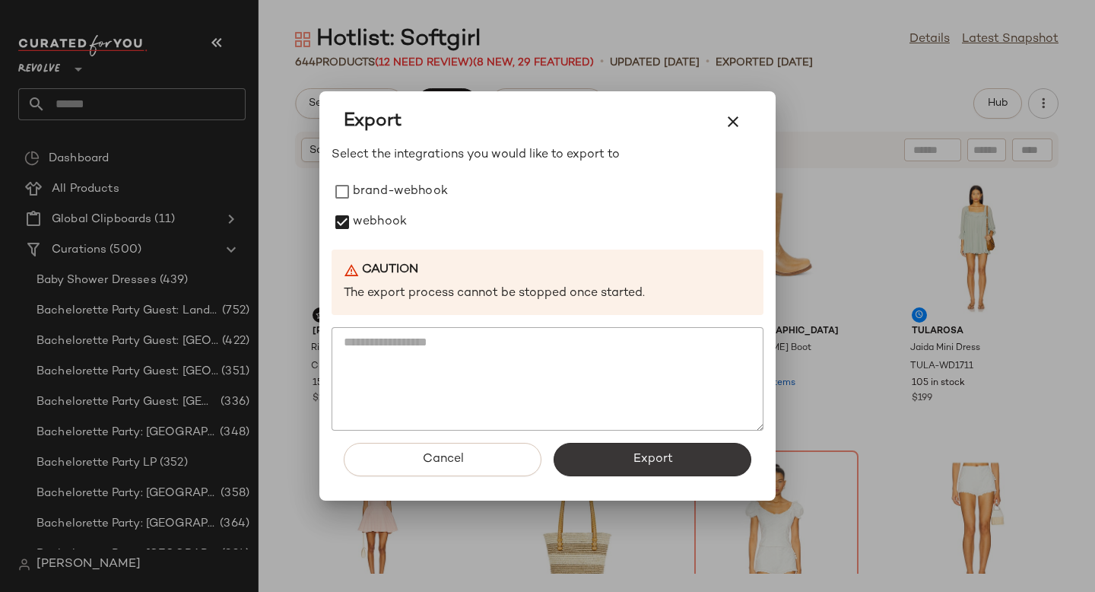
click at [606, 456] on button "Export" at bounding box center [652, 458] width 198 height 33
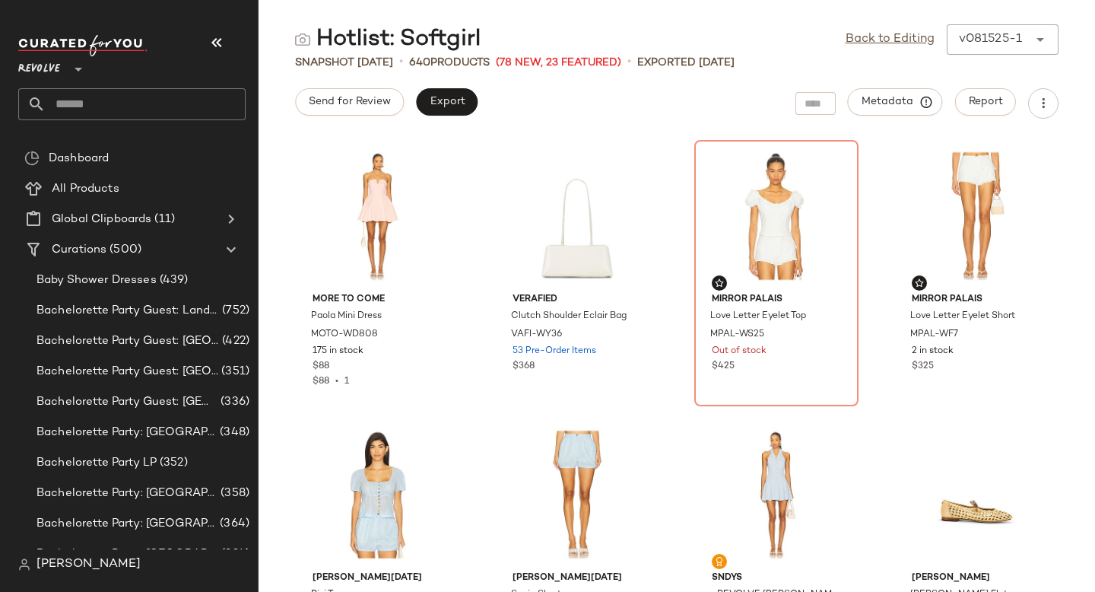
click at [167, 104] on input "text" at bounding box center [146, 104] width 200 height 32
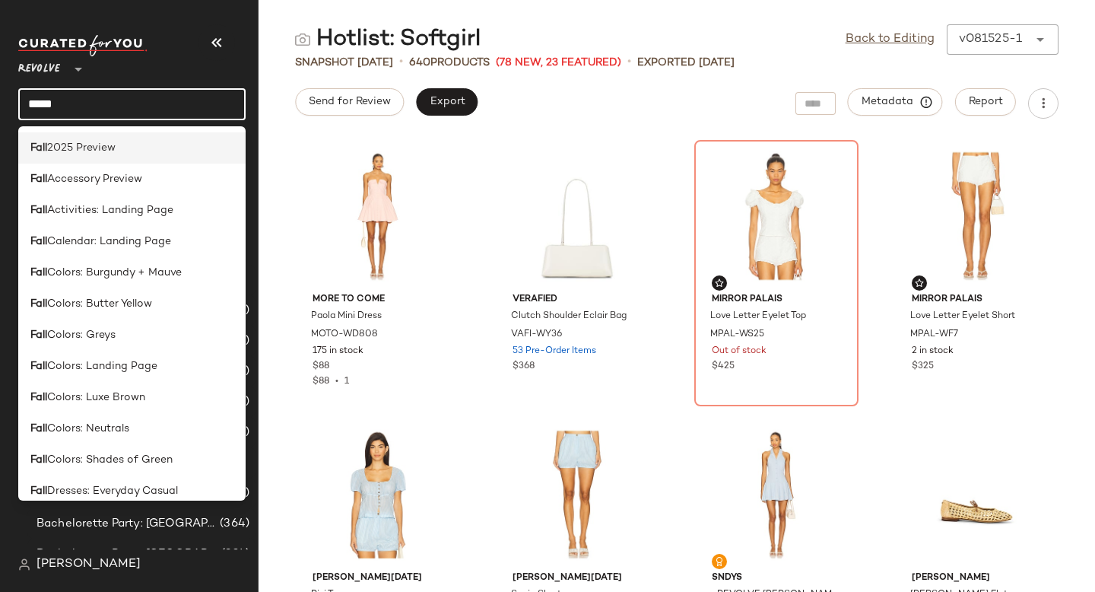
type input "****"
click at [167, 155] on div "Fall 2025 Preview" at bounding box center [131, 148] width 203 height 16
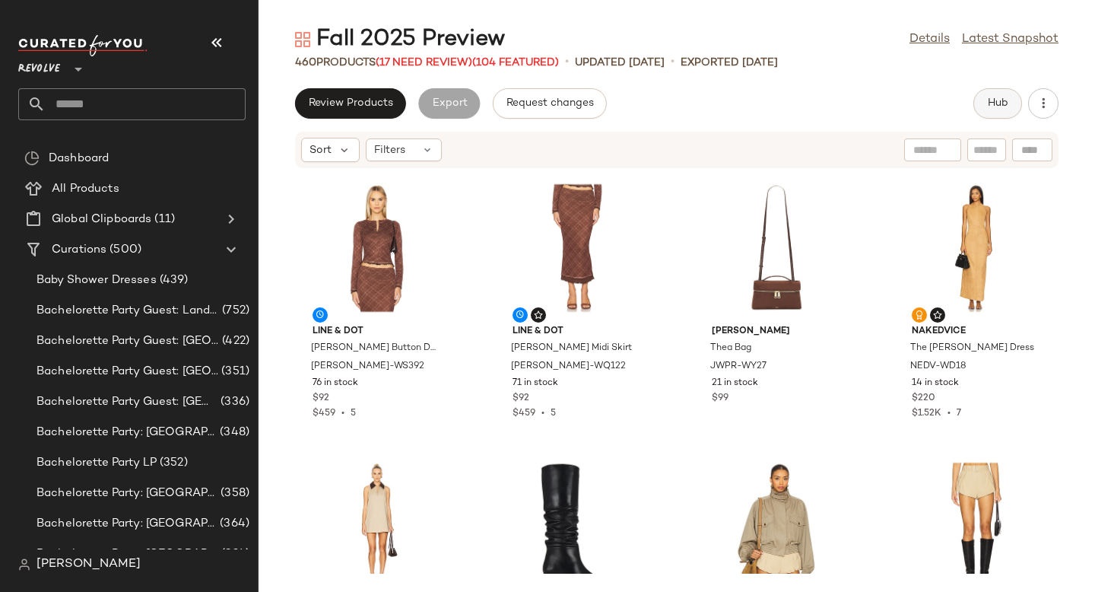
click at [998, 94] on button "Hub" at bounding box center [997, 103] width 49 height 30
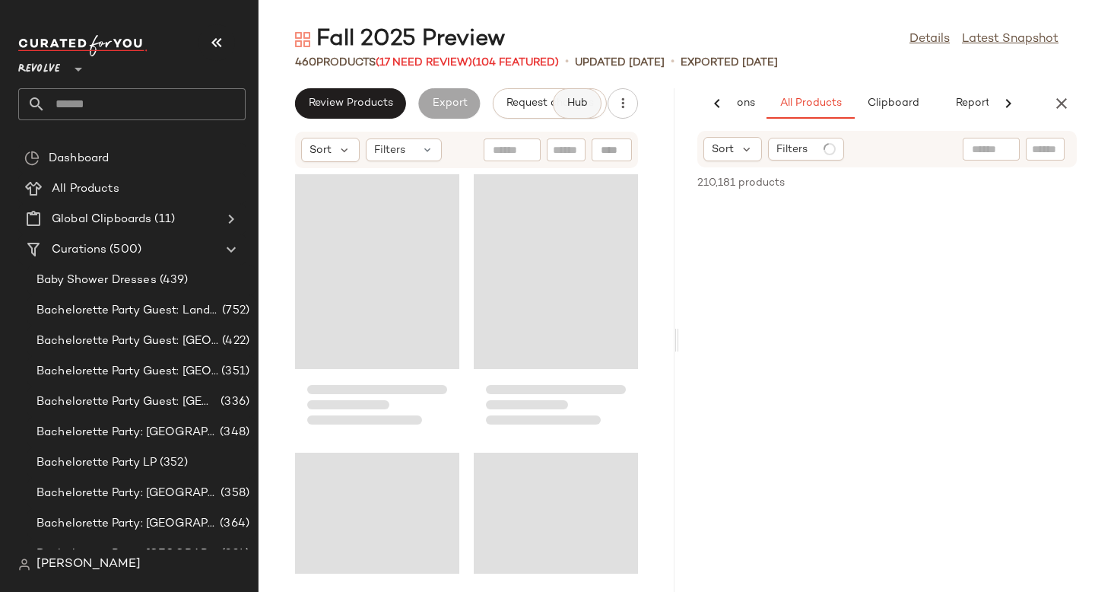
scroll to position [0, 104]
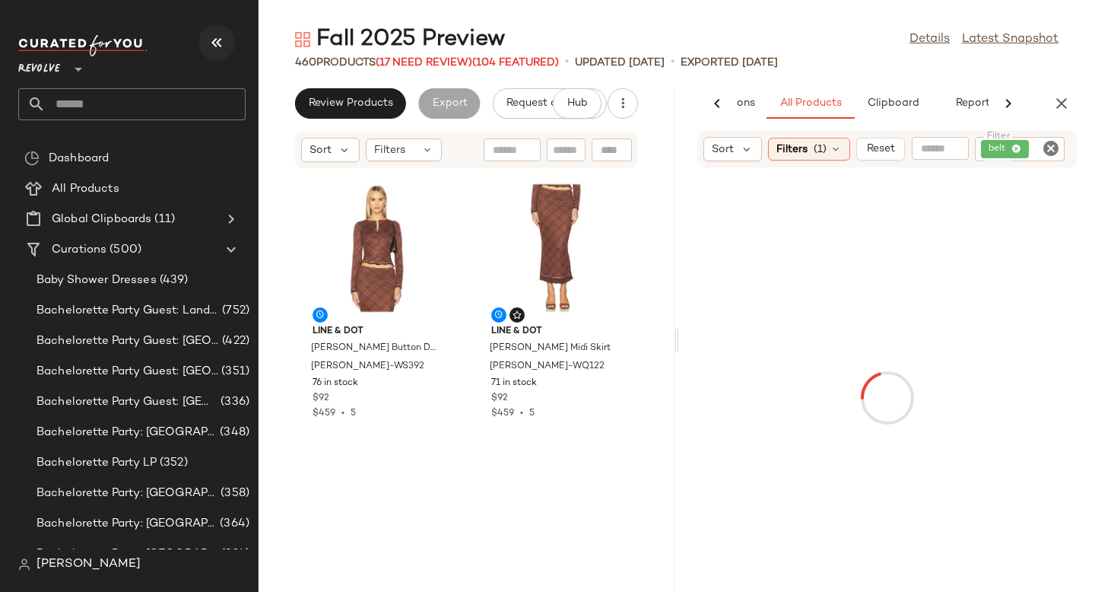
click at [221, 42] on icon "button" at bounding box center [217, 42] width 18 height 18
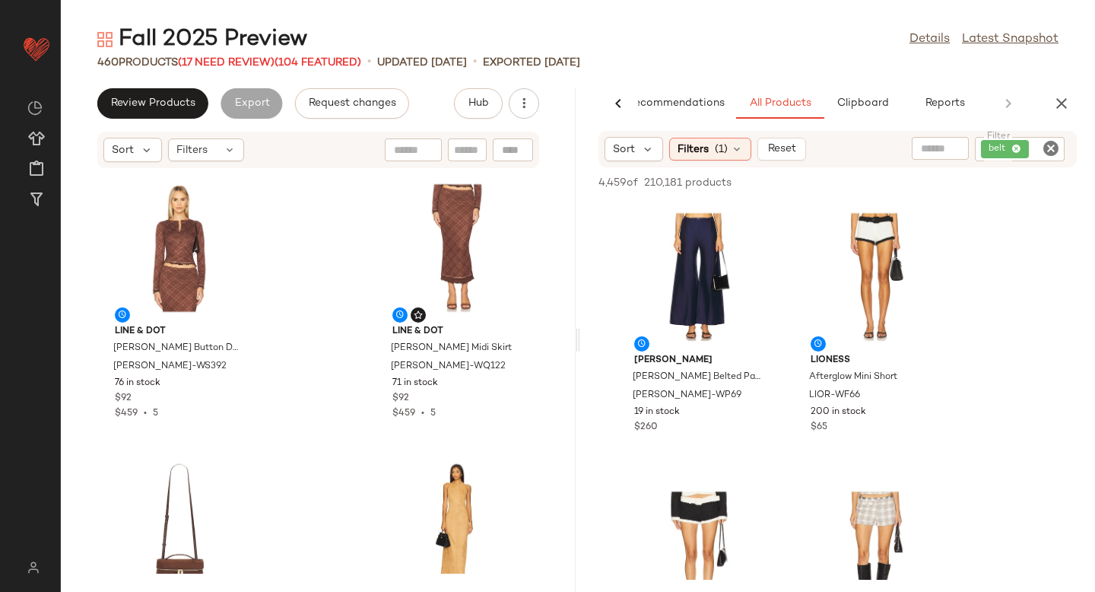
click at [1042, 148] on icon "Clear Filter" at bounding box center [1051, 148] width 18 height 18
paste input "*********"
type input "*********"
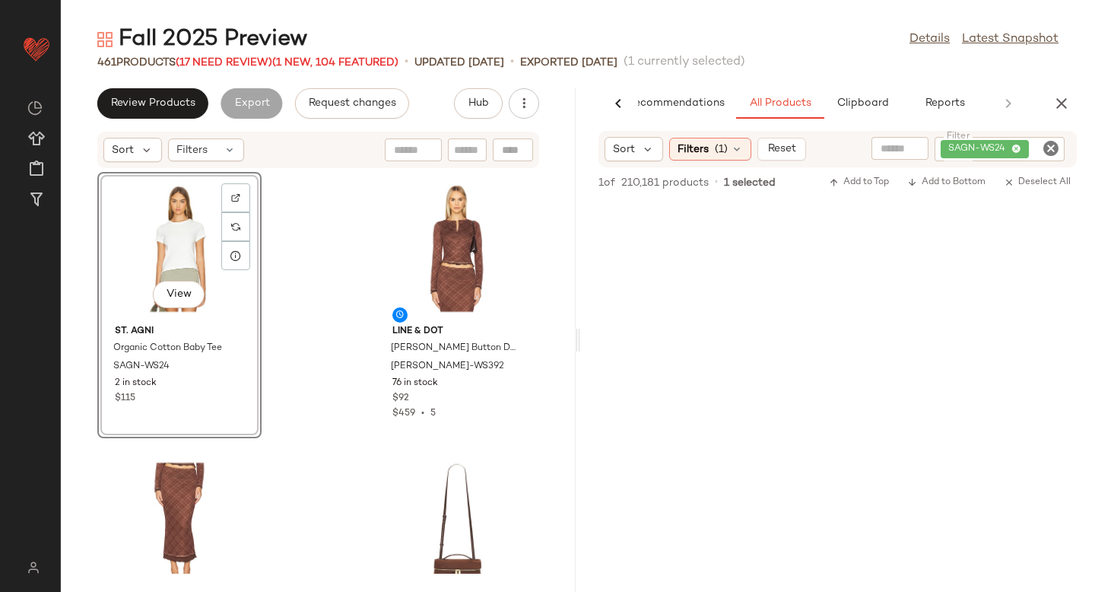
drag, startPoint x: 693, startPoint y: 275, endPoint x: 120, endPoint y: 1, distance: 634.9
click at [1059, 151] on icon "Clear Filter" at bounding box center [1051, 148] width 18 height 18
paste input "*********"
type input "*********"
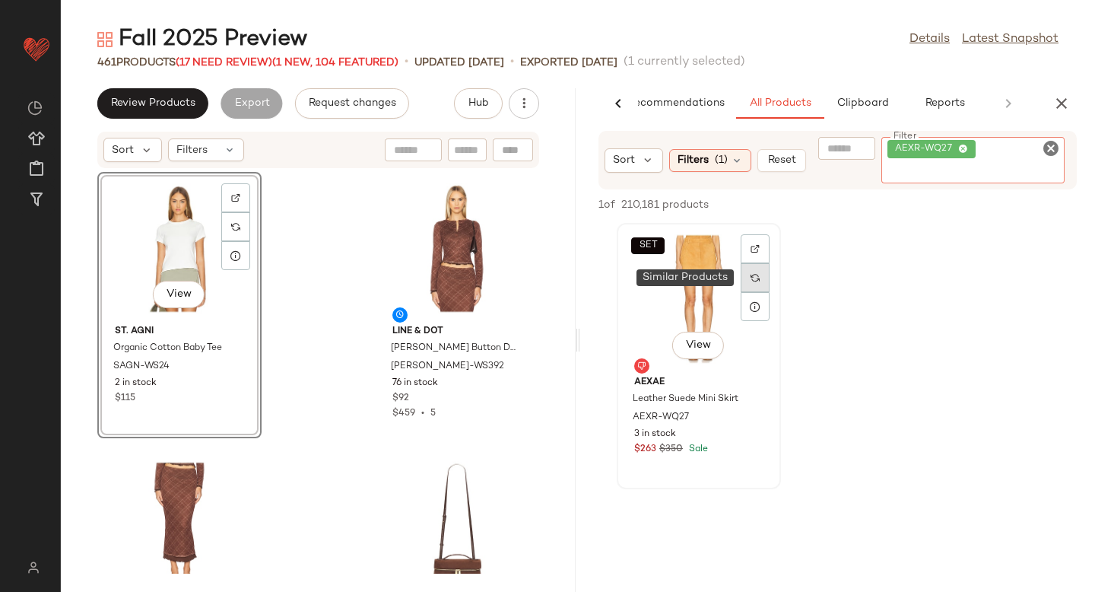
click at [754, 283] on div at bounding box center [755, 277] width 29 height 87
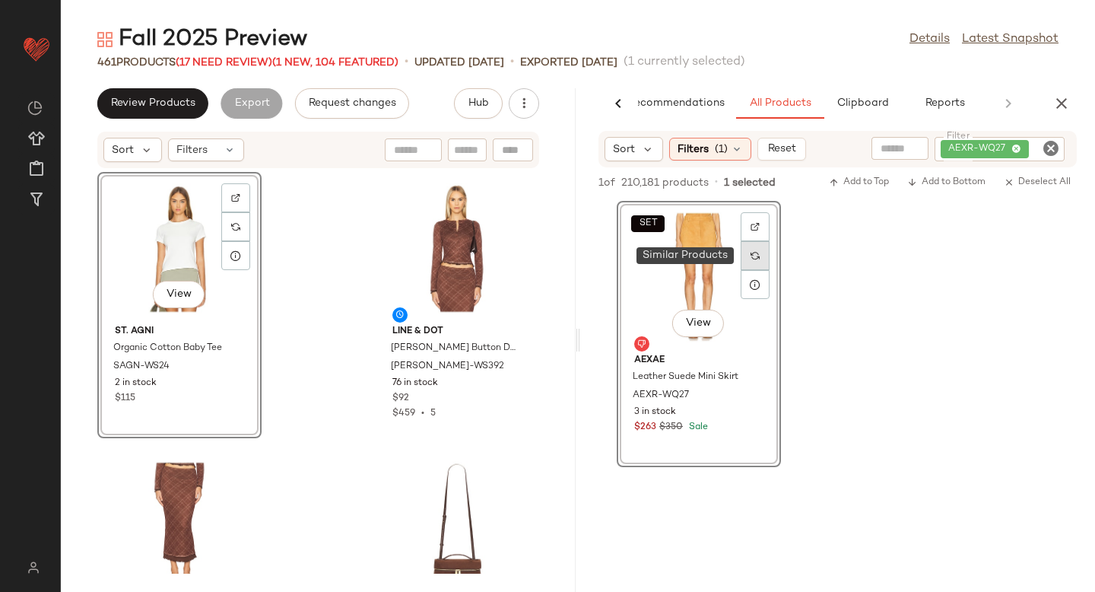
click at [755, 258] on img at bounding box center [754, 255] width 9 height 9
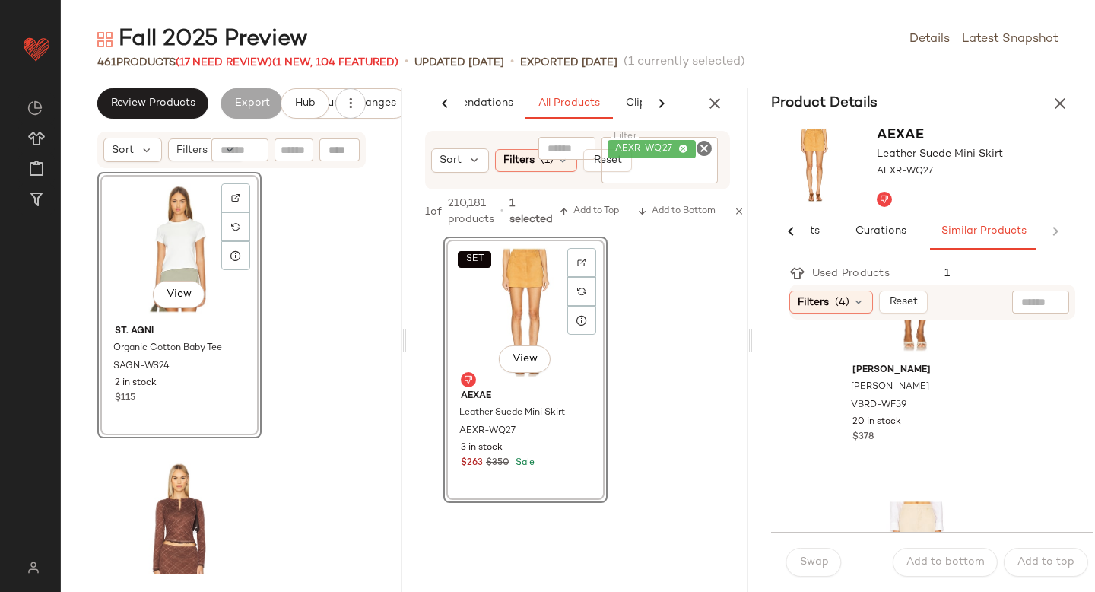
scroll to position [0, 0]
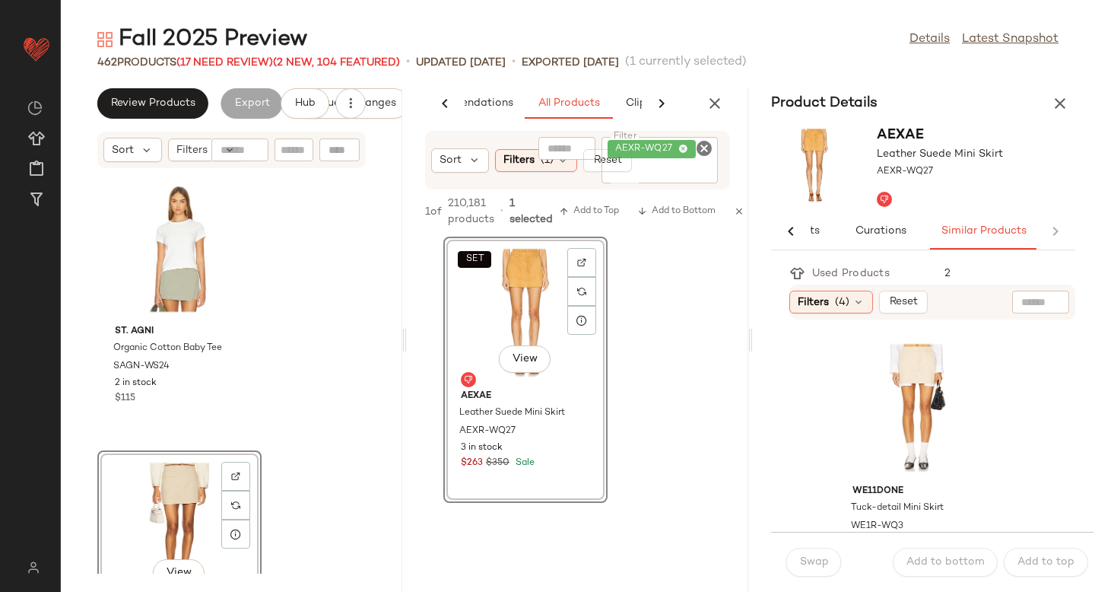
drag, startPoint x: 909, startPoint y: 387, endPoint x: 138, endPoint y: 1, distance: 862.9
click at [1058, 90] on button "button" at bounding box center [1060, 103] width 30 height 30
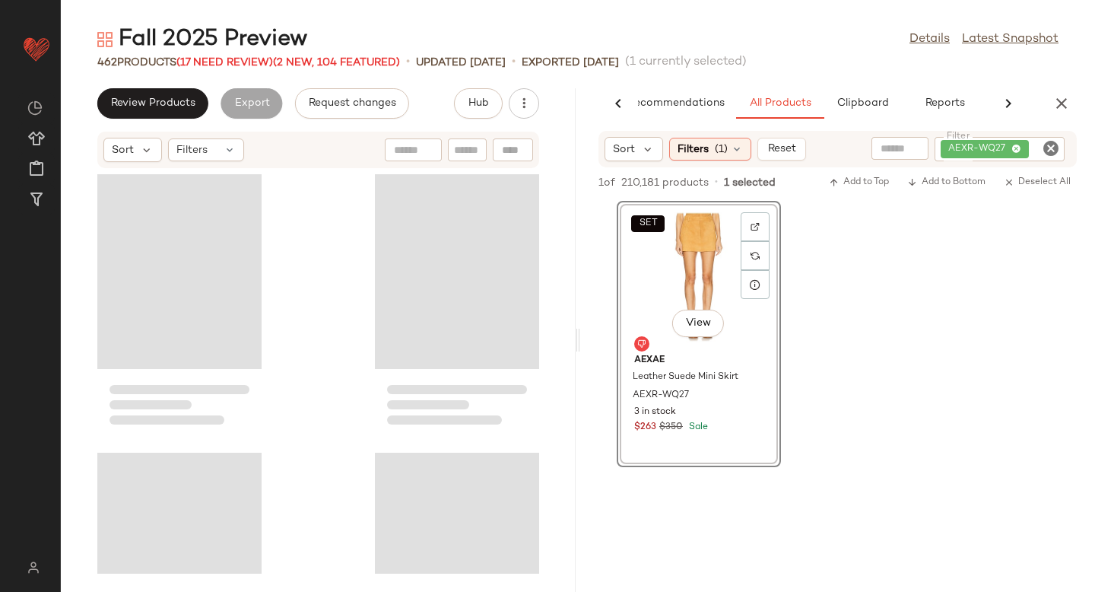
scroll to position [0, 36]
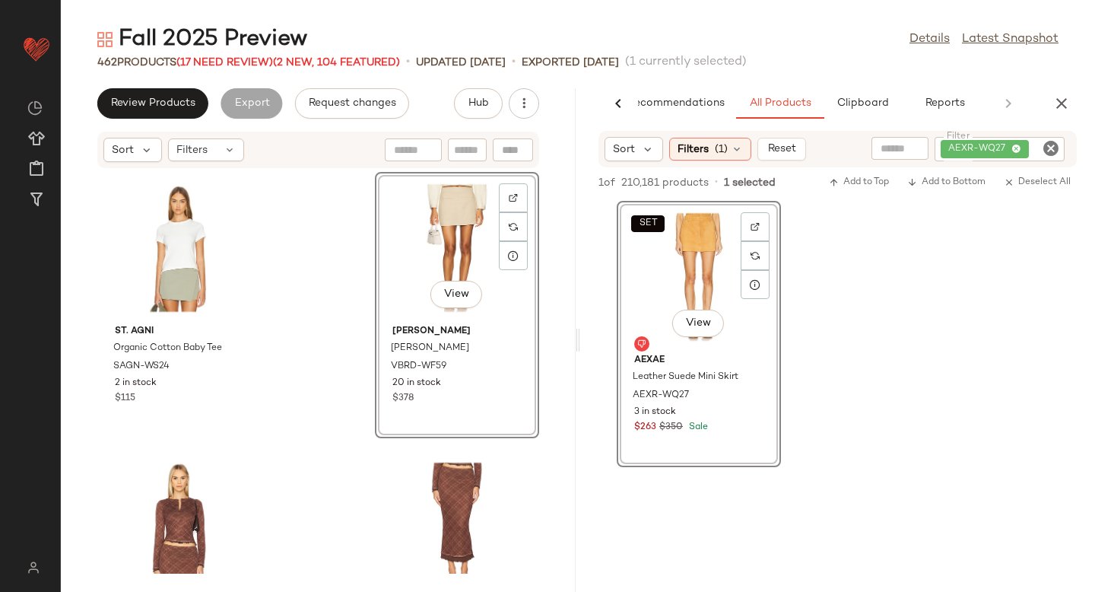
click at [1053, 148] on icon "Clear Filter" at bounding box center [1051, 148] width 18 height 18
paste input "*********"
type input "*********"
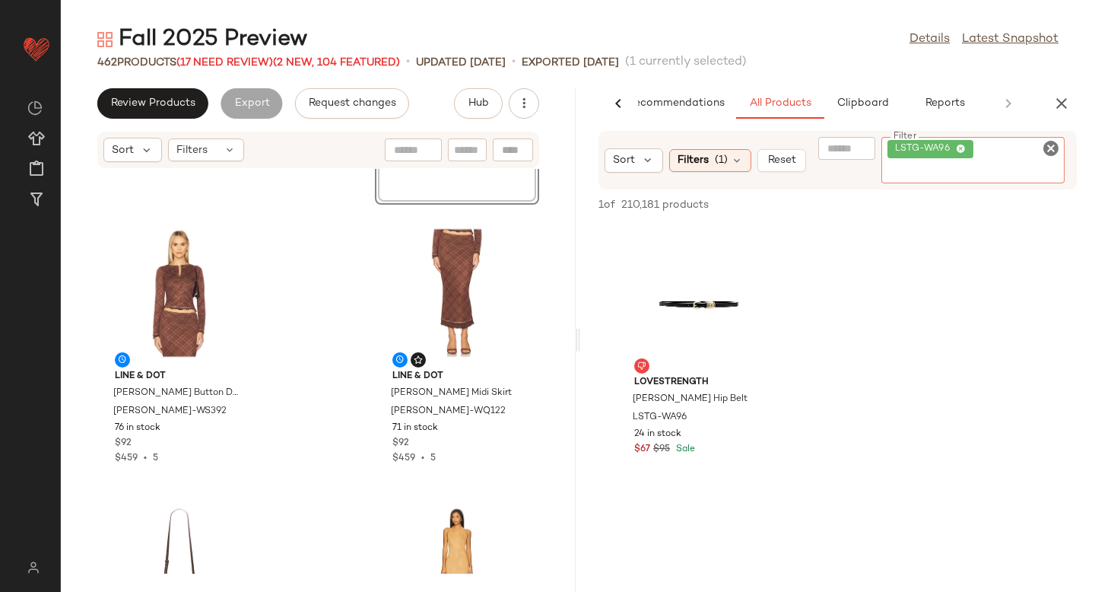
scroll to position [0, 0]
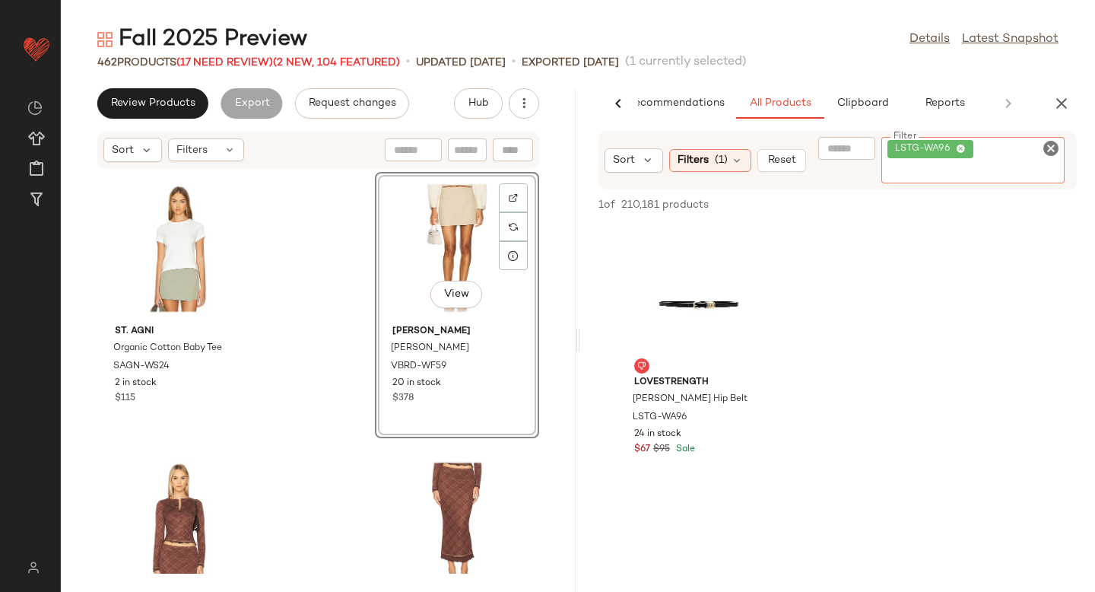
click at [1051, 151] on icon "Clear Filter" at bounding box center [1051, 148] width 18 height 18
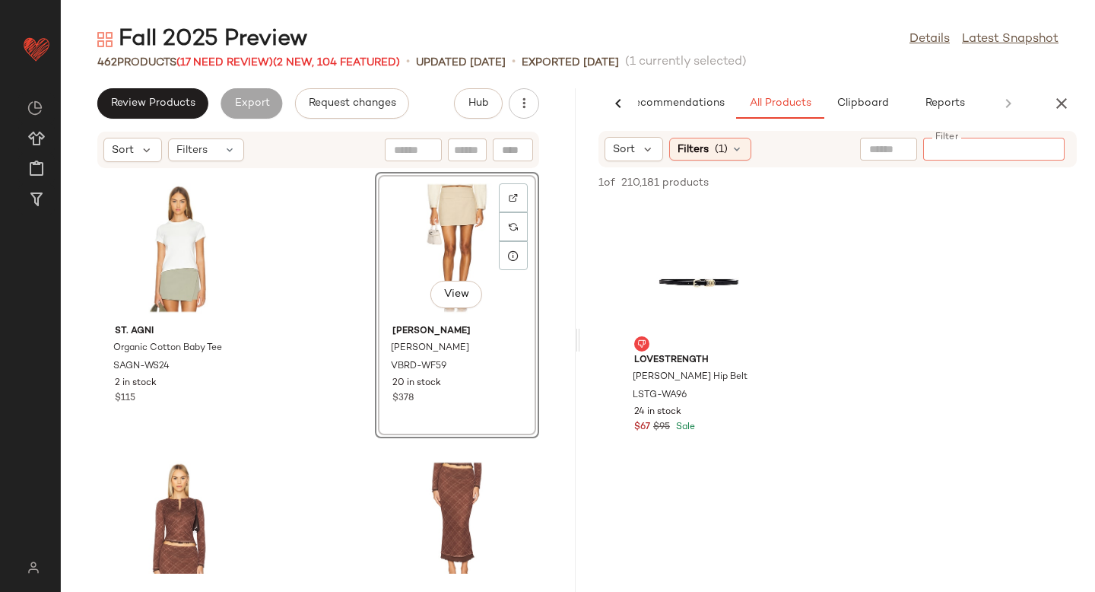
paste input "**********"
type input "**********"
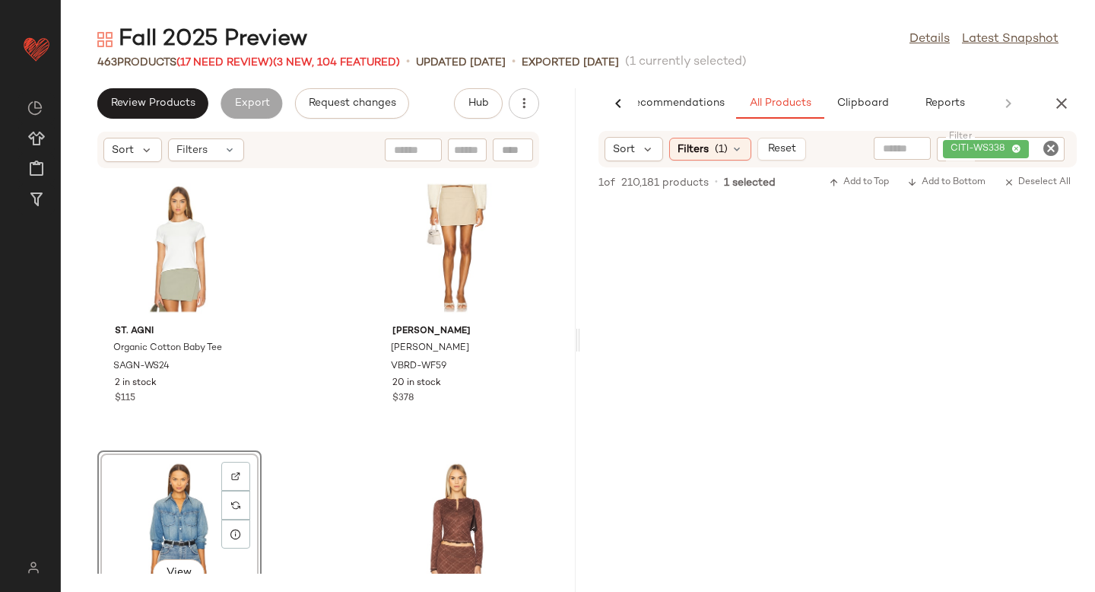
drag, startPoint x: 692, startPoint y: 266, endPoint x: 208, endPoint y: 0, distance: 552.6
click at [1045, 147] on icon "Clear Filter" at bounding box center [1051, 148] width 18 height 18
paste input "**********"
type input "**********"
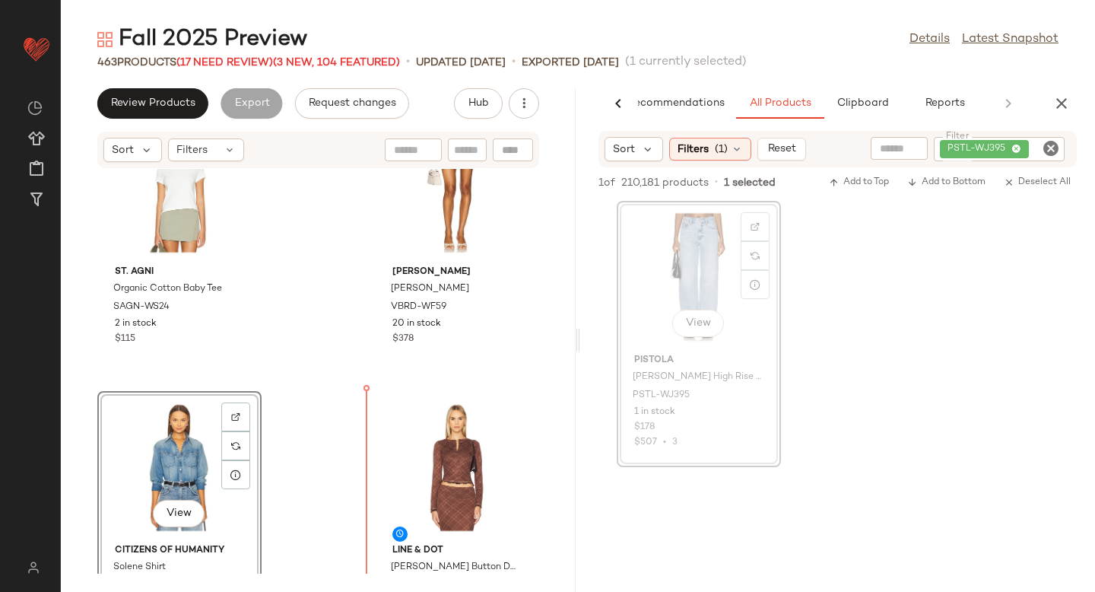
scroll to position [106, 0]
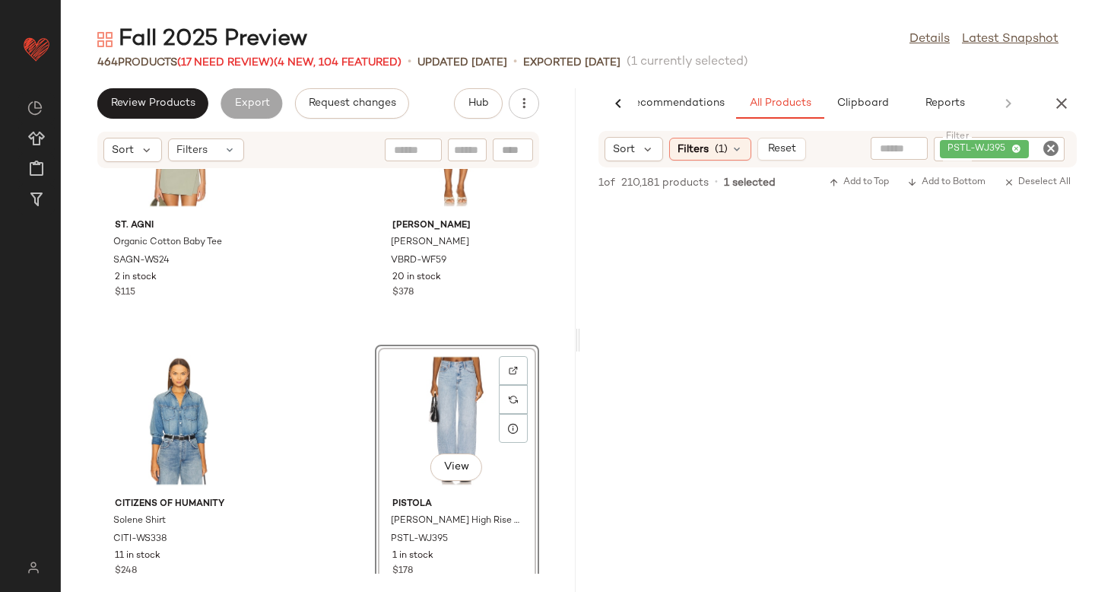
drag, startPoint x: 703, startPoint y: 267, endPoint x: 175, endPoint y: 1, distance: 591.6
click at [1054, 146] on icon "Clear Filter" at bounding box center [1051, 148] width 18 height 18
paste input "**********"
type input "**********"
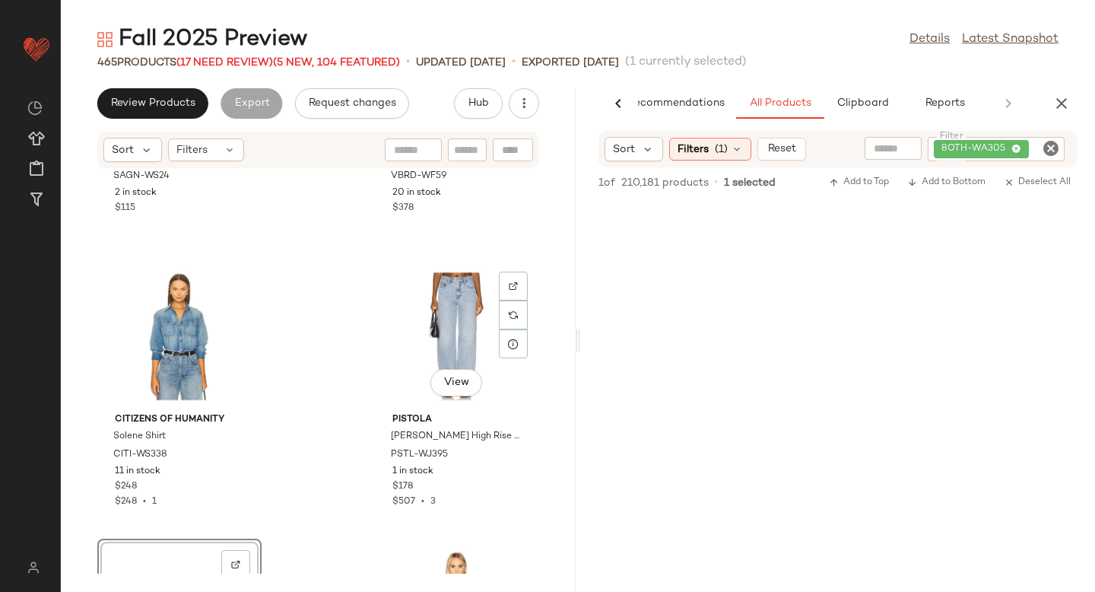
scroll to position [236, 0]
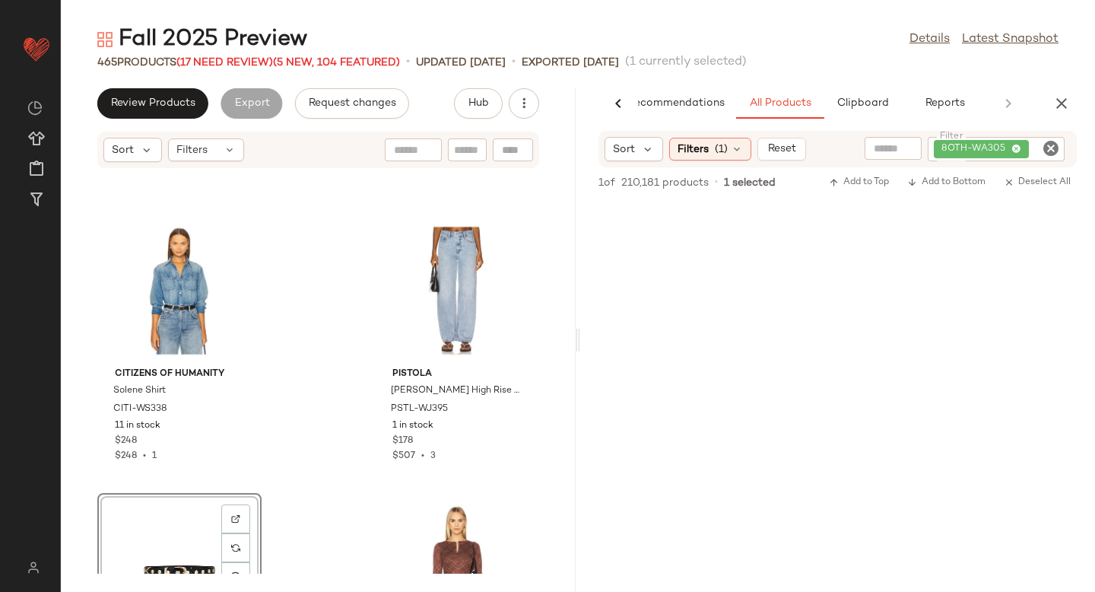
drag, startPoint x: 707, startPoint y: 308, endPoint x: 245, endPoint y: 1, distance: 555.0
click at [1048, 157] on icon "Clear Filter" at bounding box center [1051, 148] width 18 height 18
paste input "**********"
type input "**********"
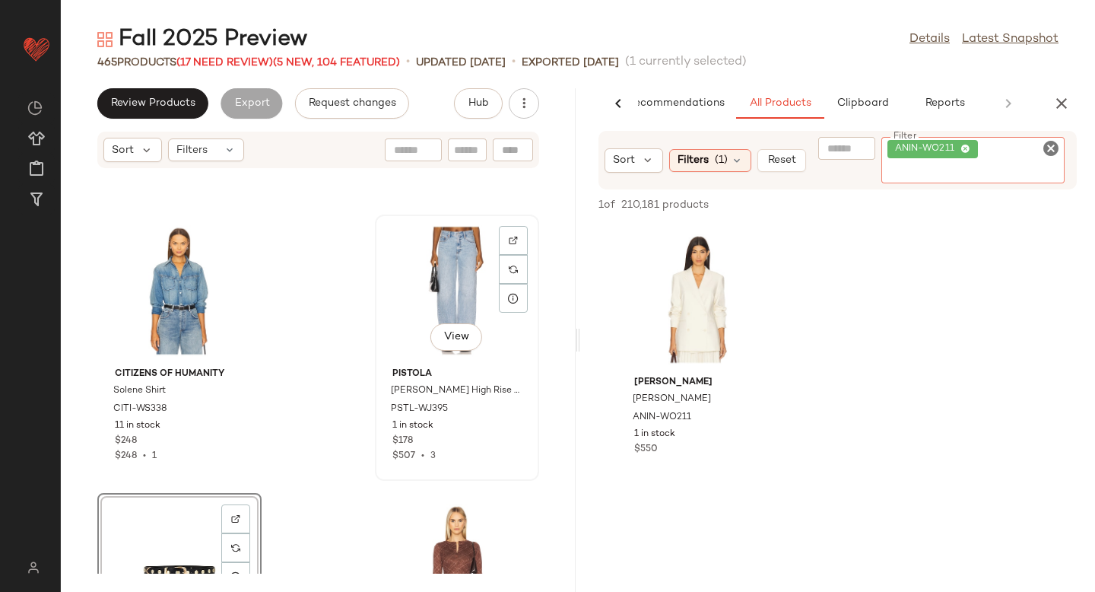
scroll to position [0, 0]
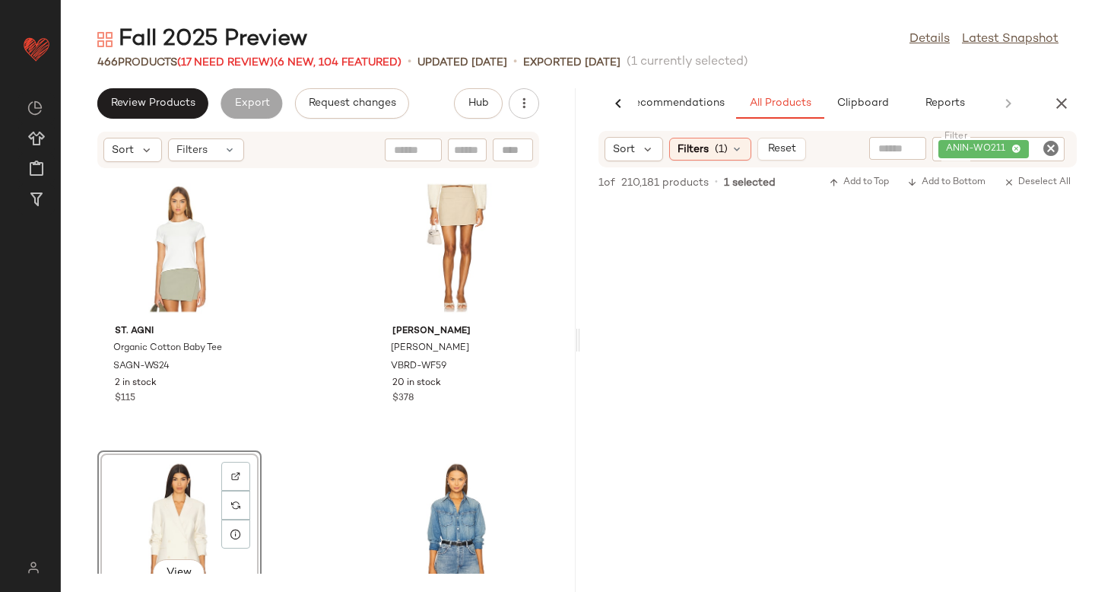
drag, startPoint x: 691, startPoint y: 271, endPoint x: 133, endPoint y: 5, distance: 617.9
click at [1054, 146] on icon "Clear Filter" at bounding box center [1051, 148] width 18 height 18
paste input "*********"
type input "*********"
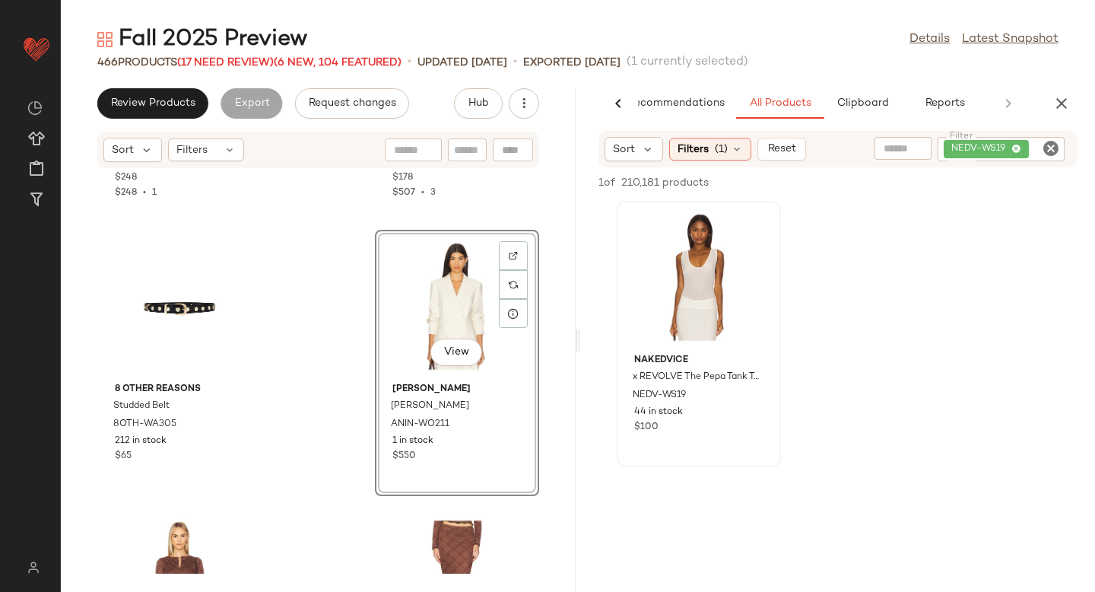
scroll to position [517, 0]
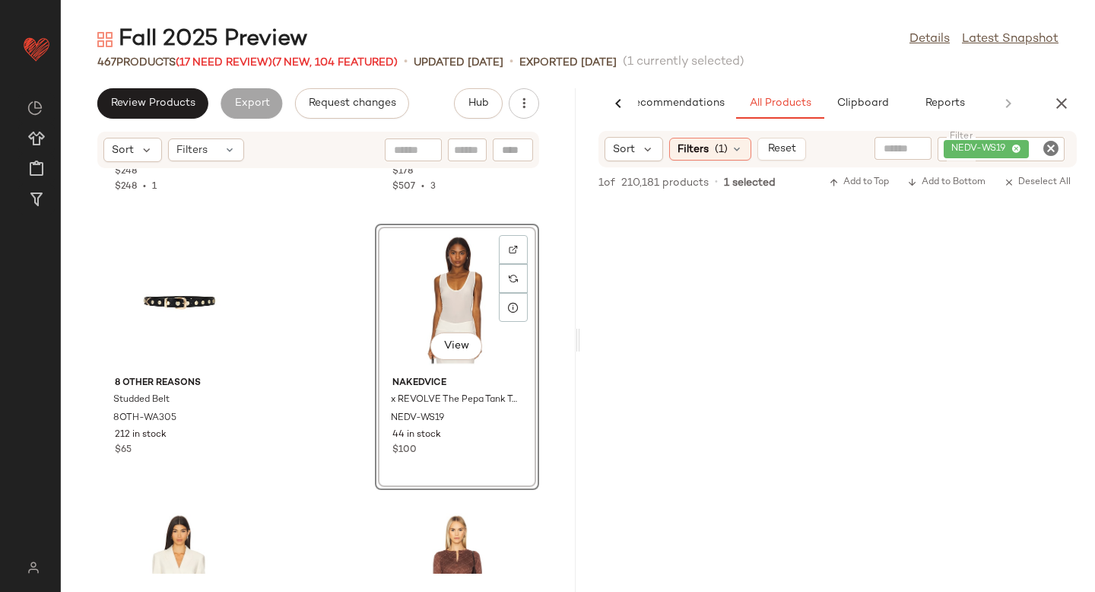
drag, startPoint x: 704, startPoint y: 254, endPoint x: 204, endPoint y: 1, distance: 560.7
click at [1059, 148] on icon "Clear Filter" at bounding box center [1051, 148] width 18 height 18
paste input "*********"
type input "*********"
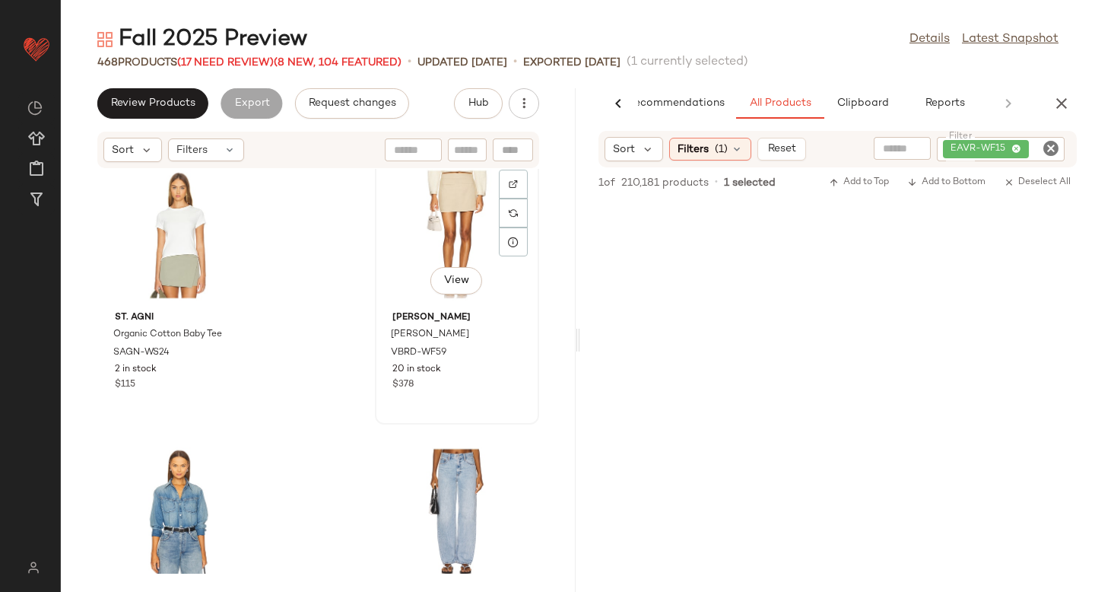
scroll to position [0, 0]
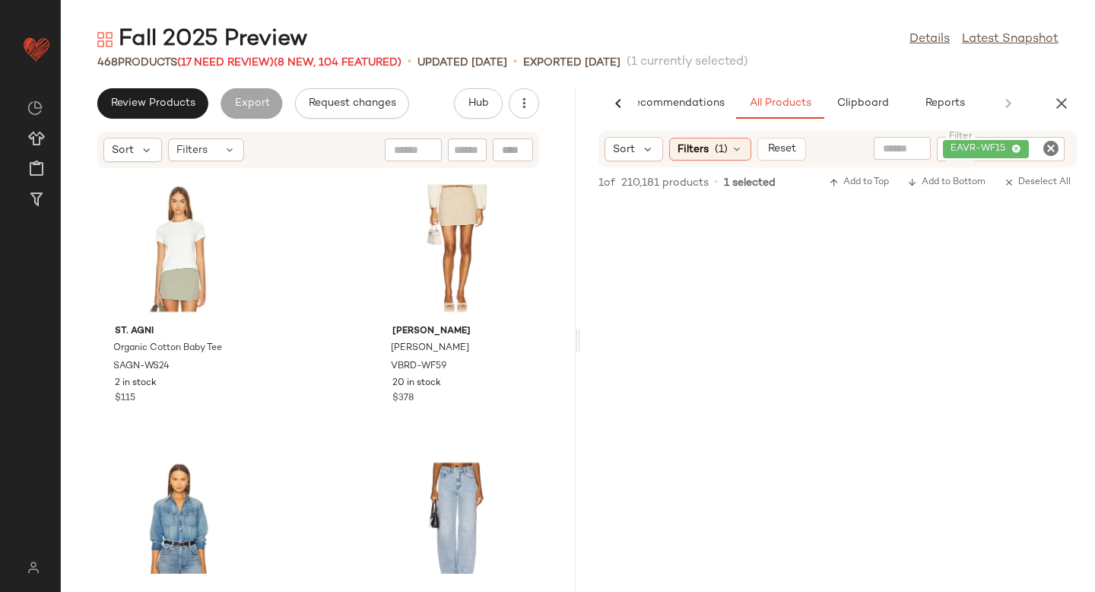
click at [1052, 151] on icon "Clear Filter" at bounding box center [1051, 148] width 18 height 18
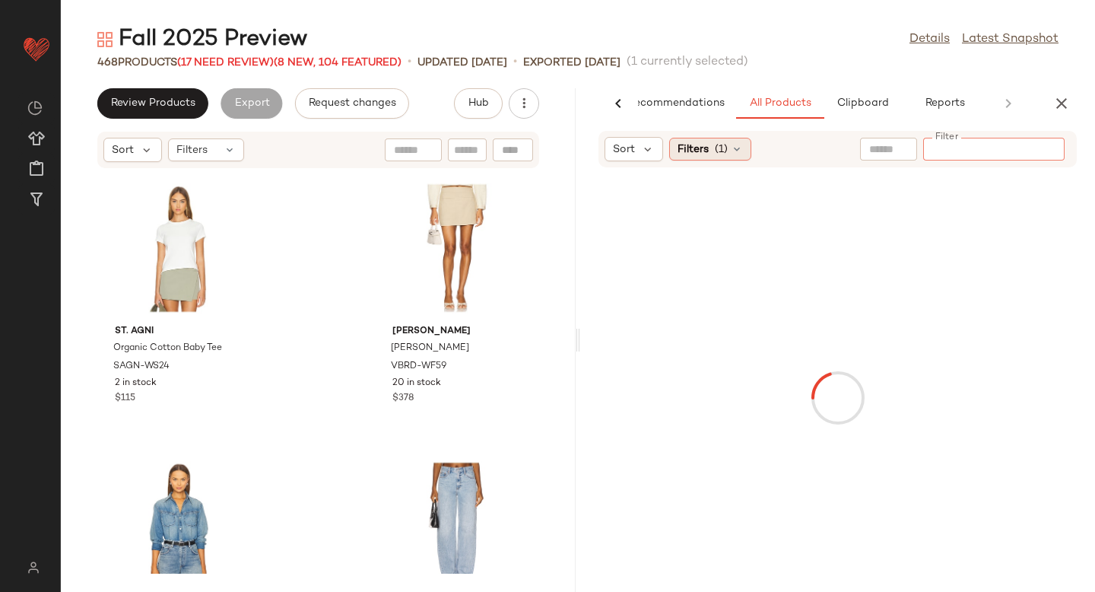
click at [731, 150] on icon at bounding box center [737, 149] width 12 height 12
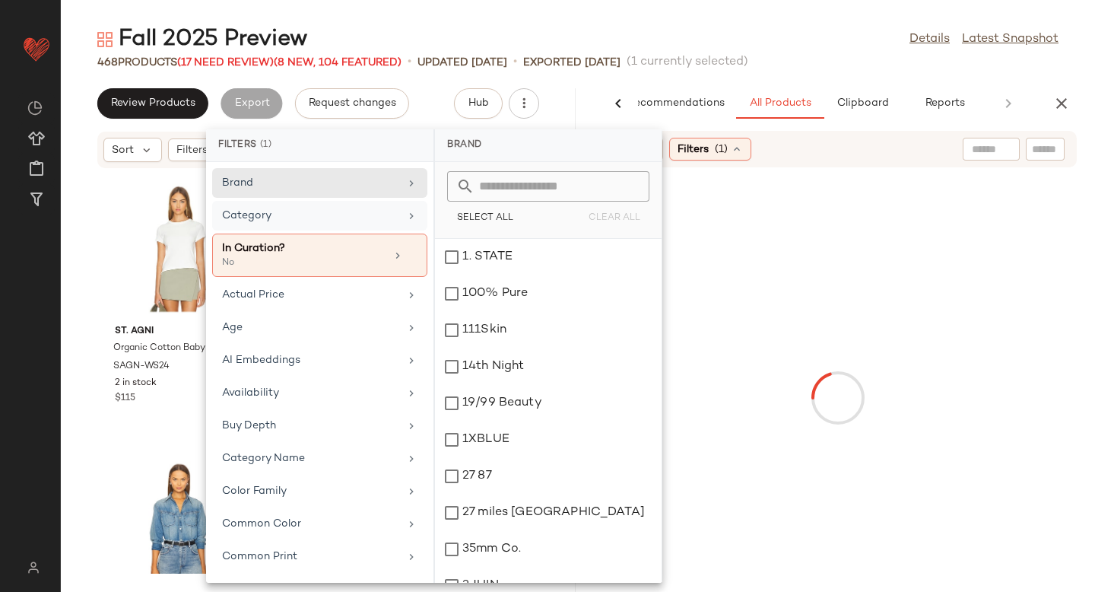
click at [328, 213] on div "Category" at bounding box center [310, 216] width 177 height 16
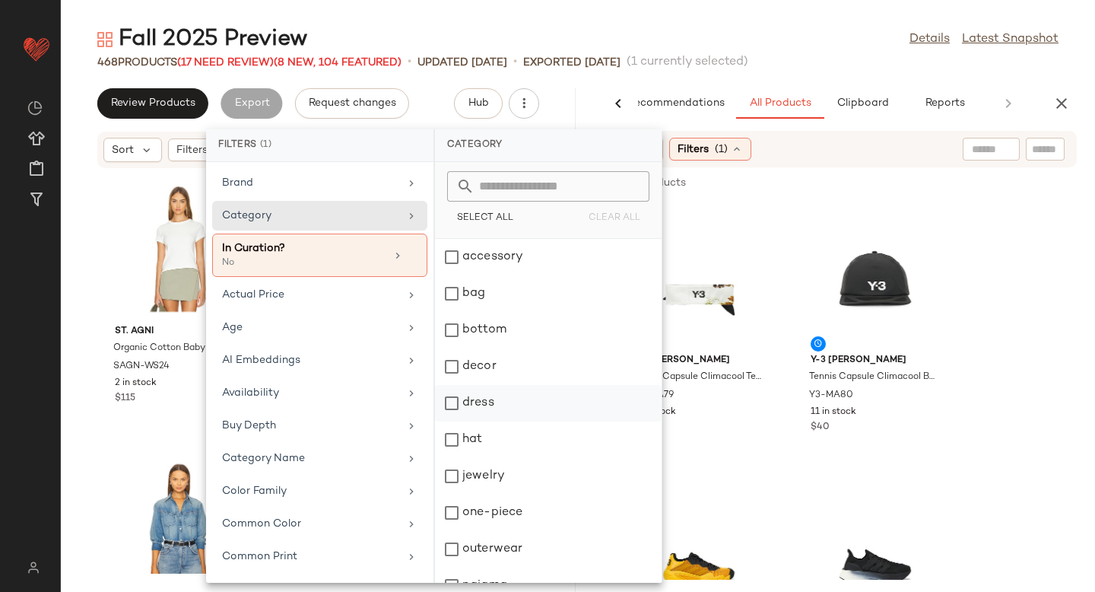
click at [450, 421] on div "dress" at bounding box center [548, 439] width 227 height 36
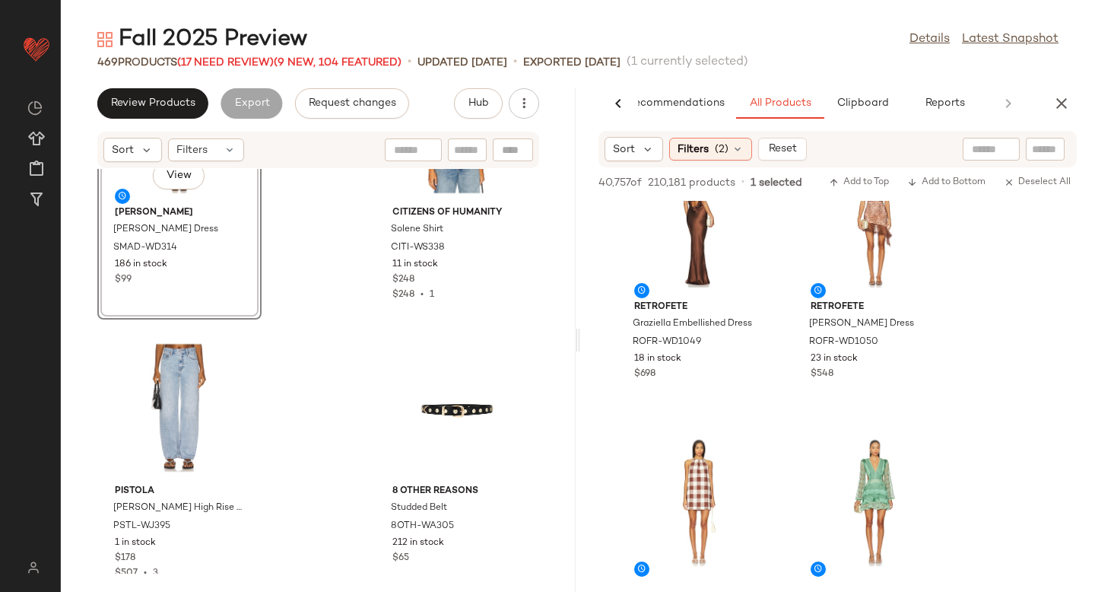
scroll to position [952, 0]
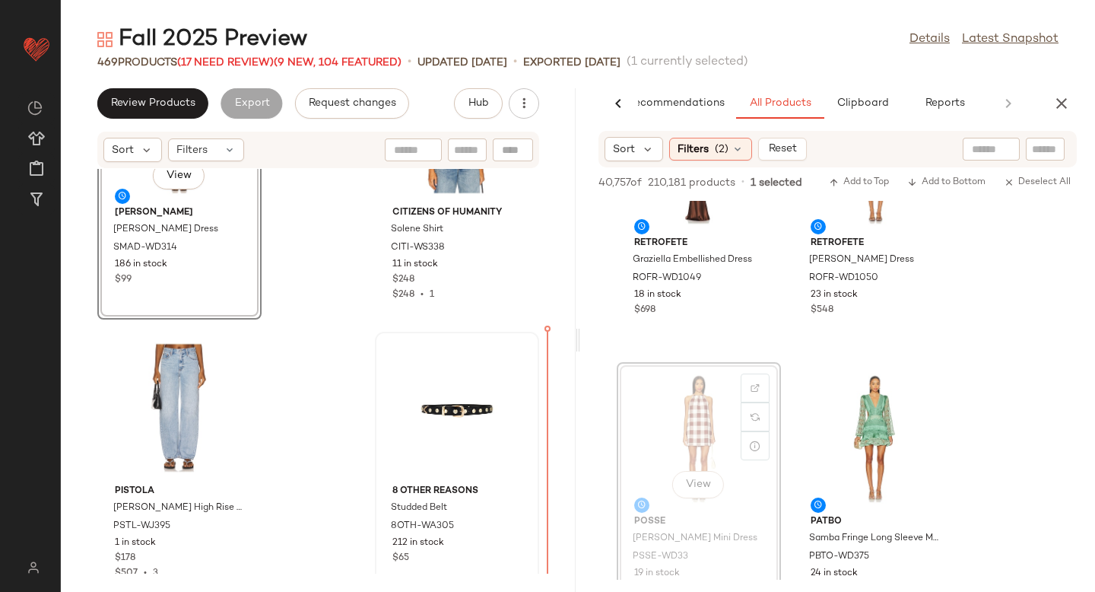
drag, startPoint x: 670, startPoint y: 428, endPoint x: 507, endPoint y: 427, distance: 162.7
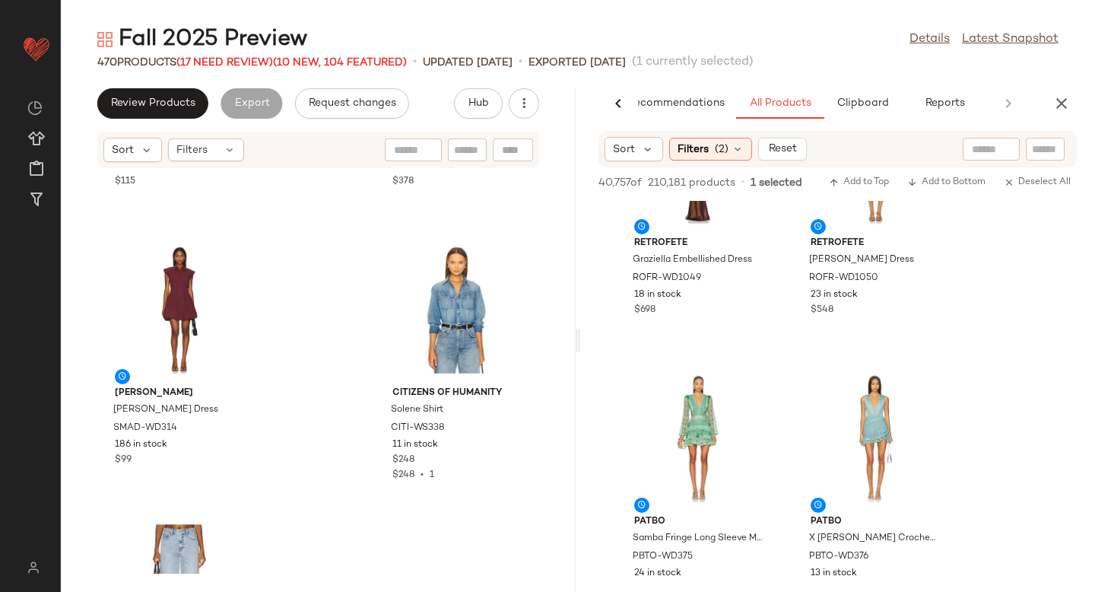
scroll to position [0, 0]
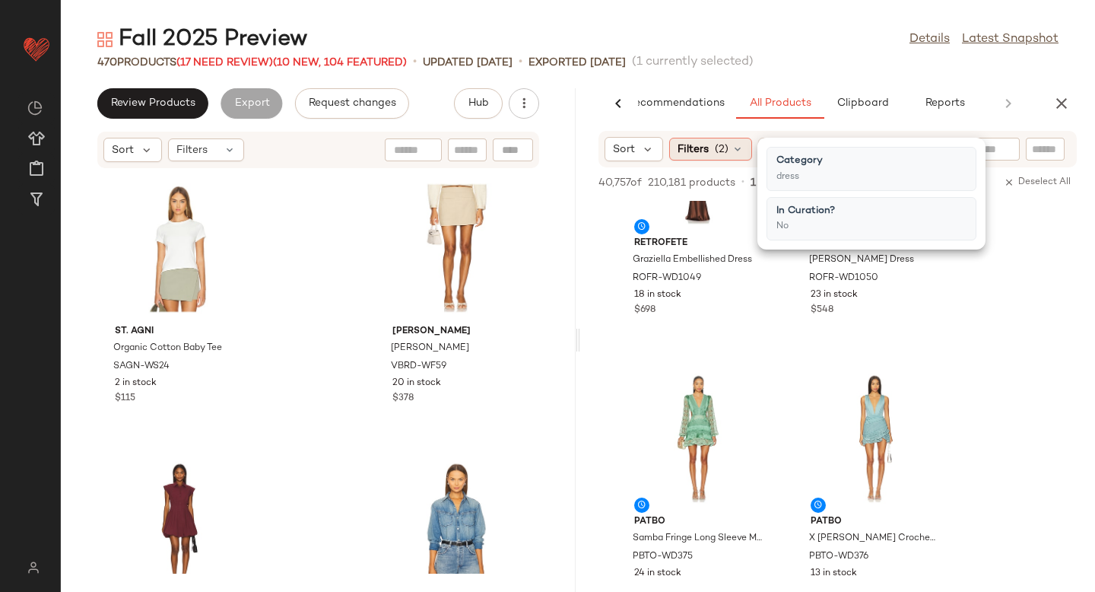
click at [708, 151] on span "Filters" at bounding box center [692, 149] width 31 height 16
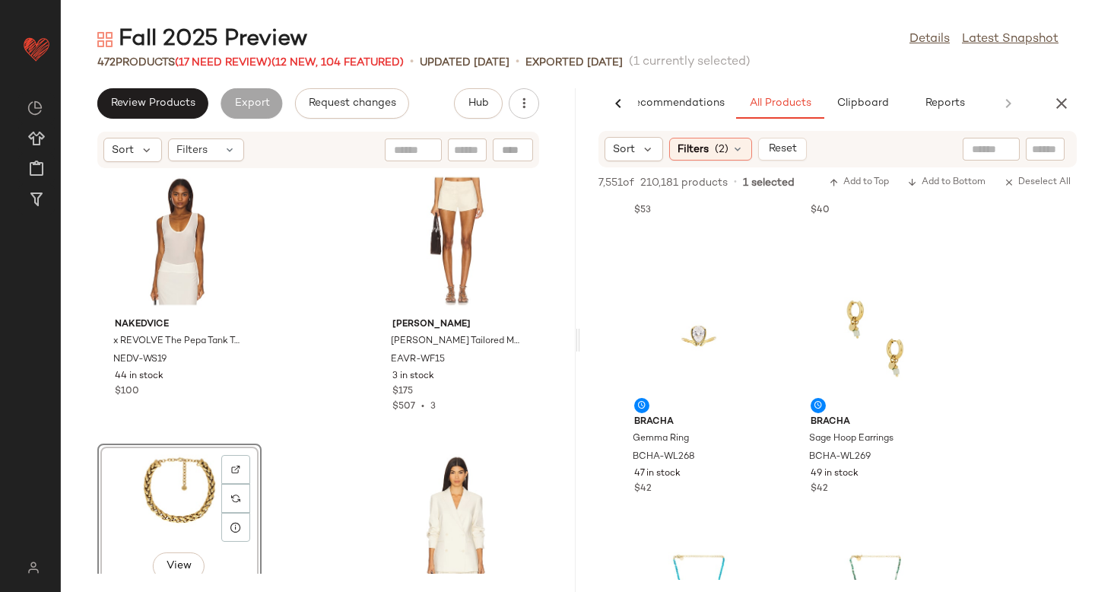
scroll to position [2621, 0]
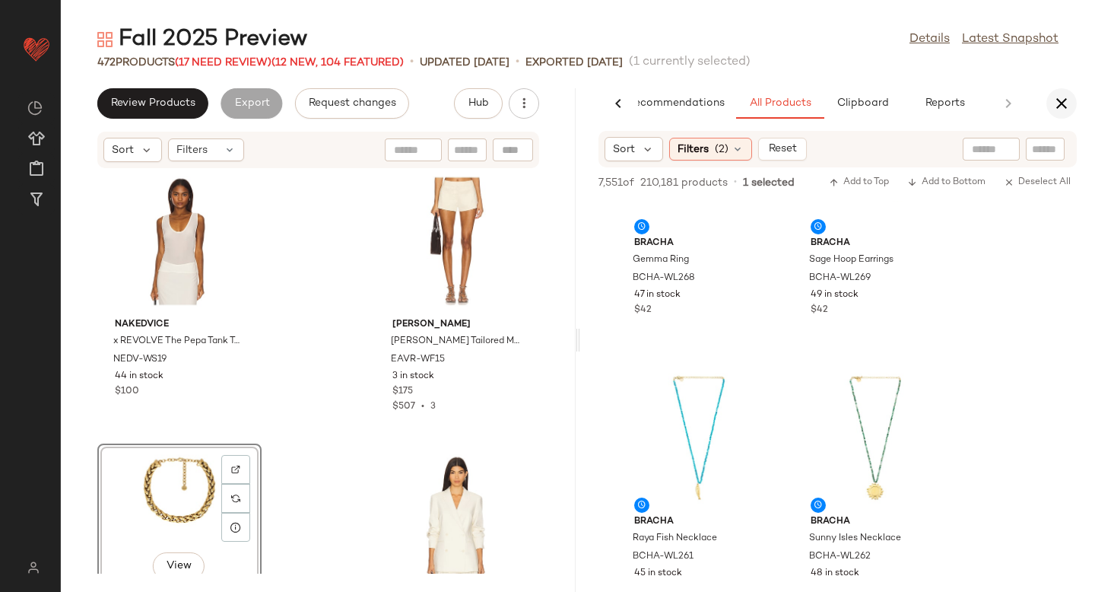
click at [1058, 106] on icon "button" at bounding box center [1061, 103] width 18 height 18
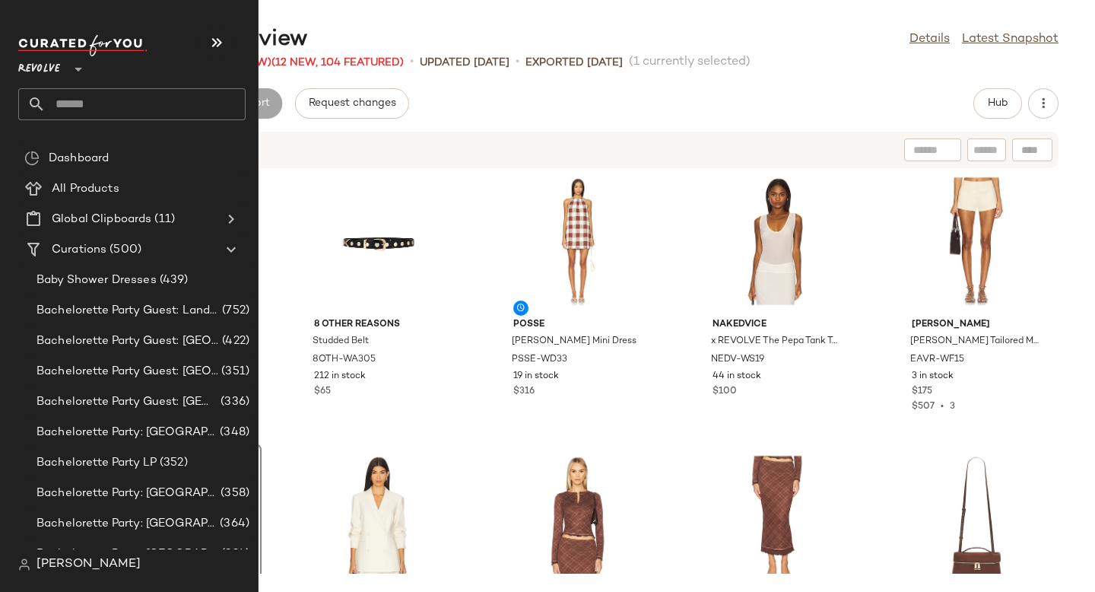
scroll to position [278, 0]
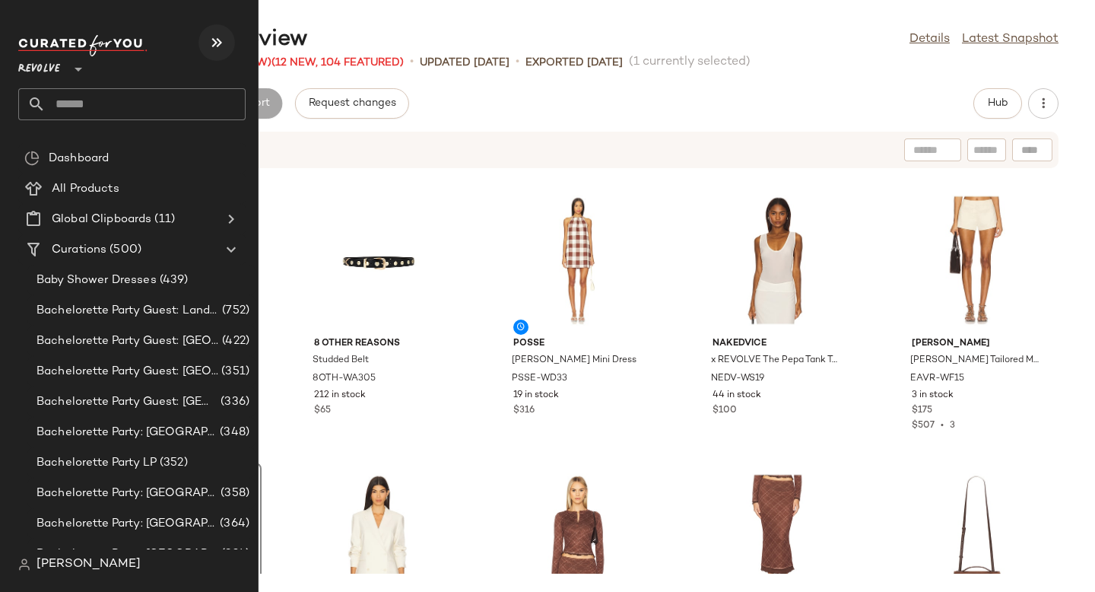
click at [220, 41] on icon "button" at bounding box center [217, 42] width 18 height 18
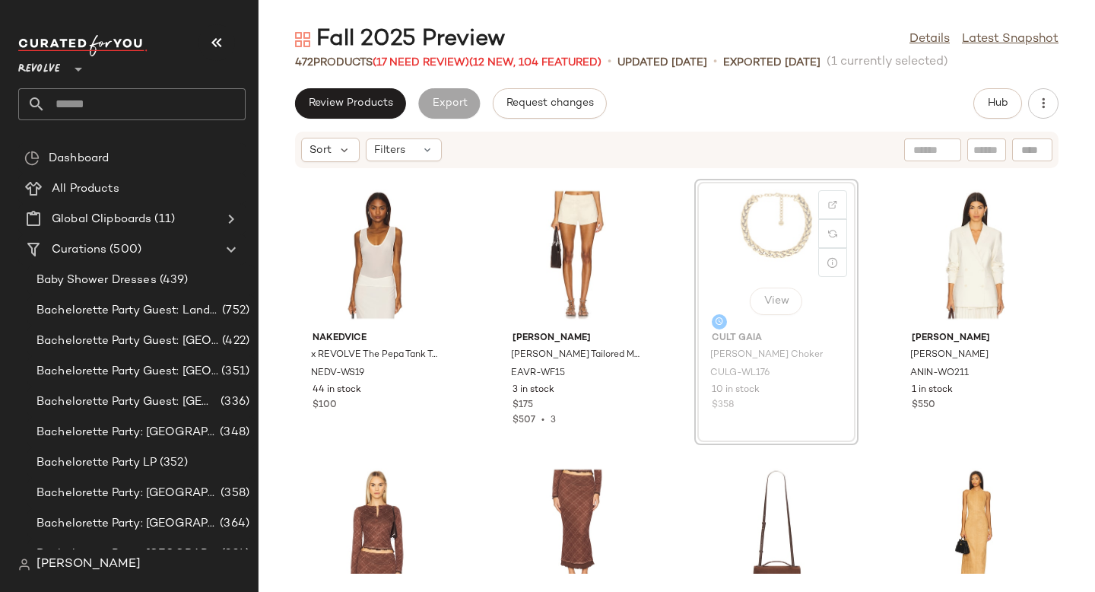
scroll to position [554, 0]
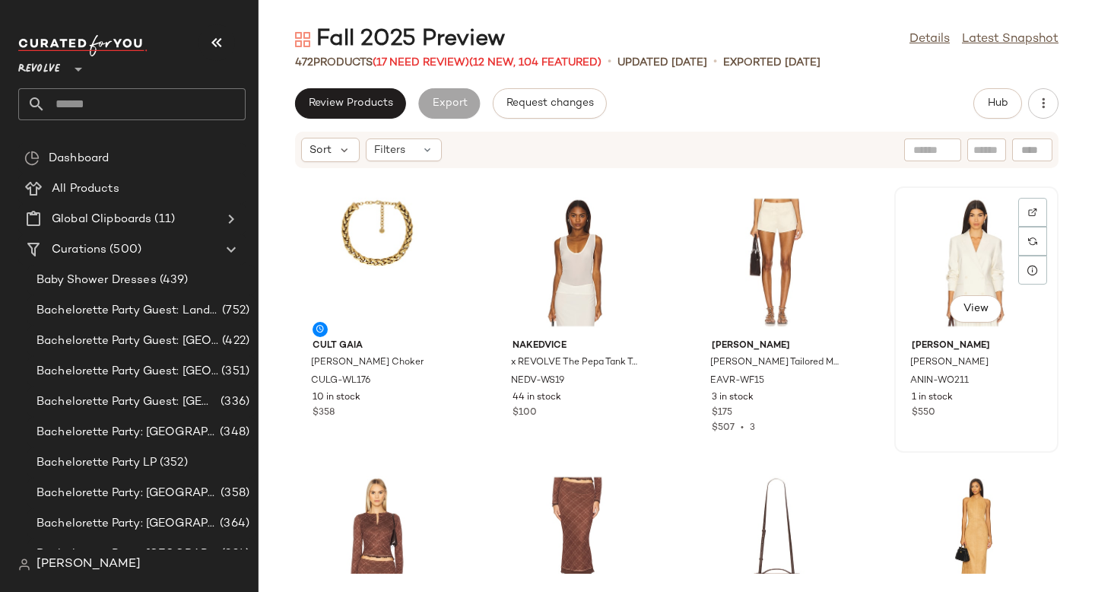
scroll to position [550, 0]
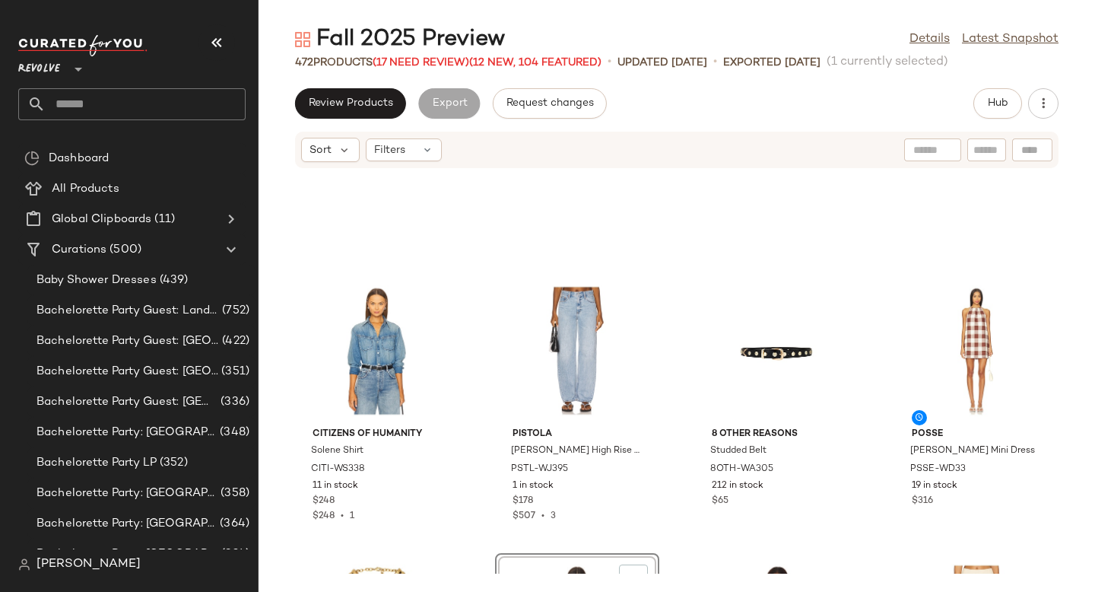
scroll to position [181, 0]
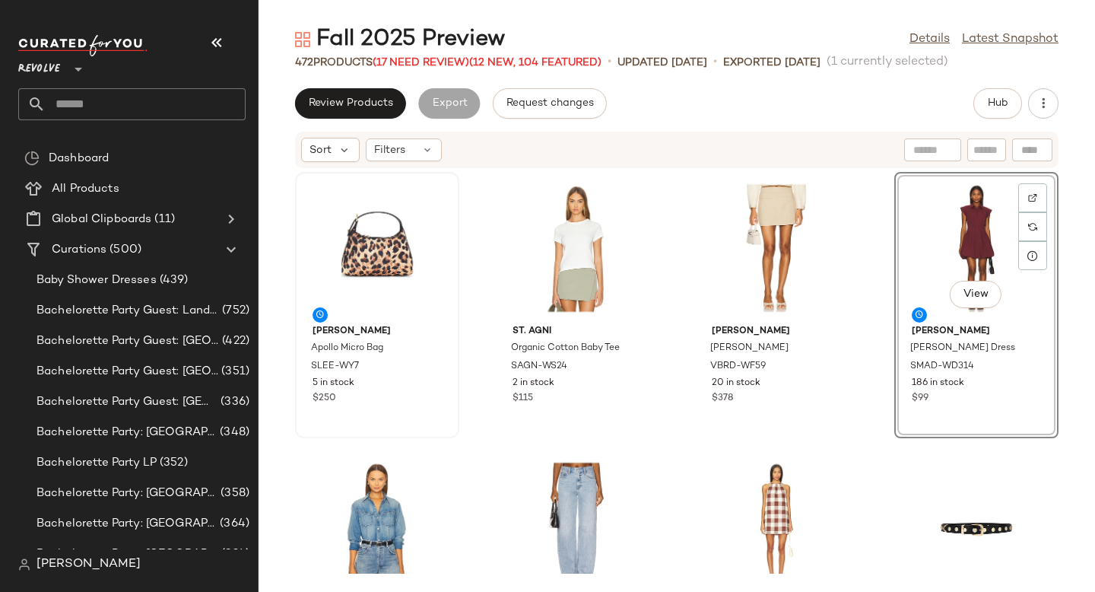
drag, startPoint x: 907, startPoint y: 237, endPoint x: 319, endPoint y: 309, distance: 592.9
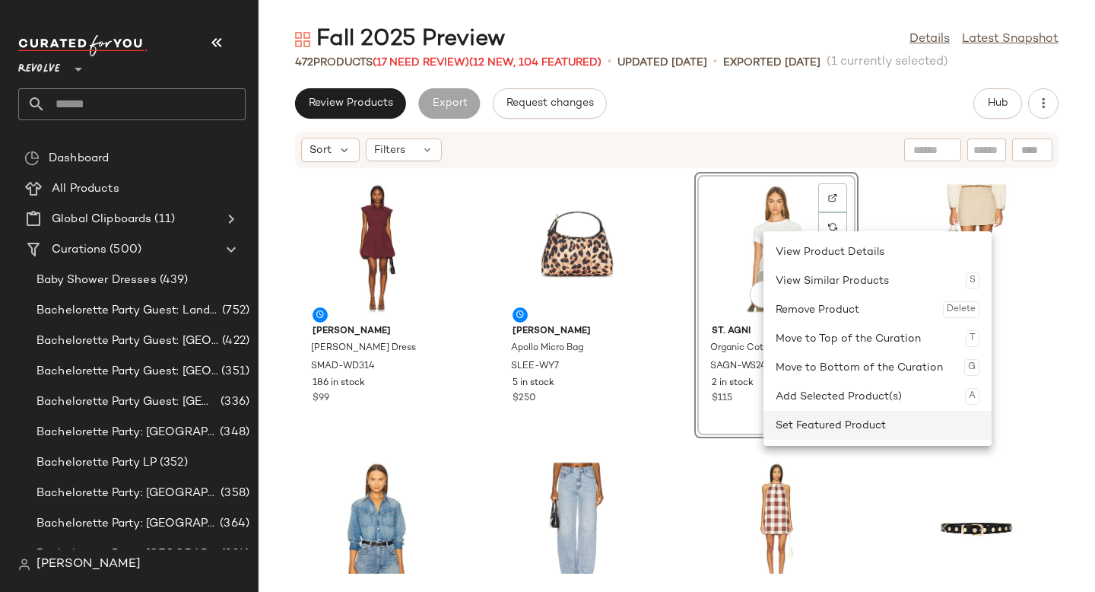
click at [795, 427] on div "Set Featured Product" at bounding box center [877, 425] width 204 height 29
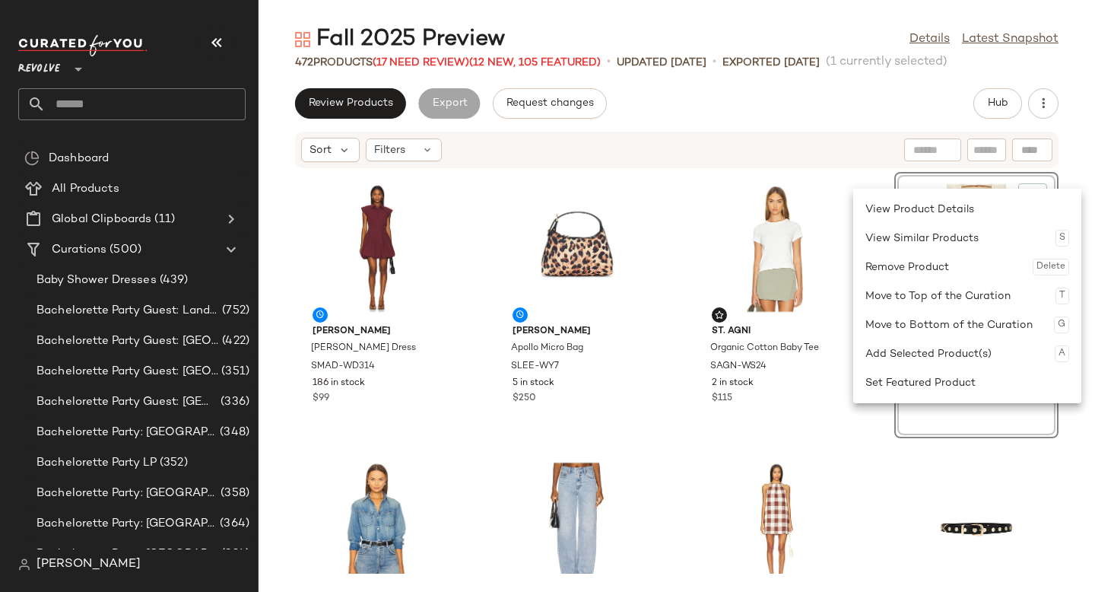
click at [842, 144] on div "Sort Filters" at bounding box center [577, 150] width 553 height 24
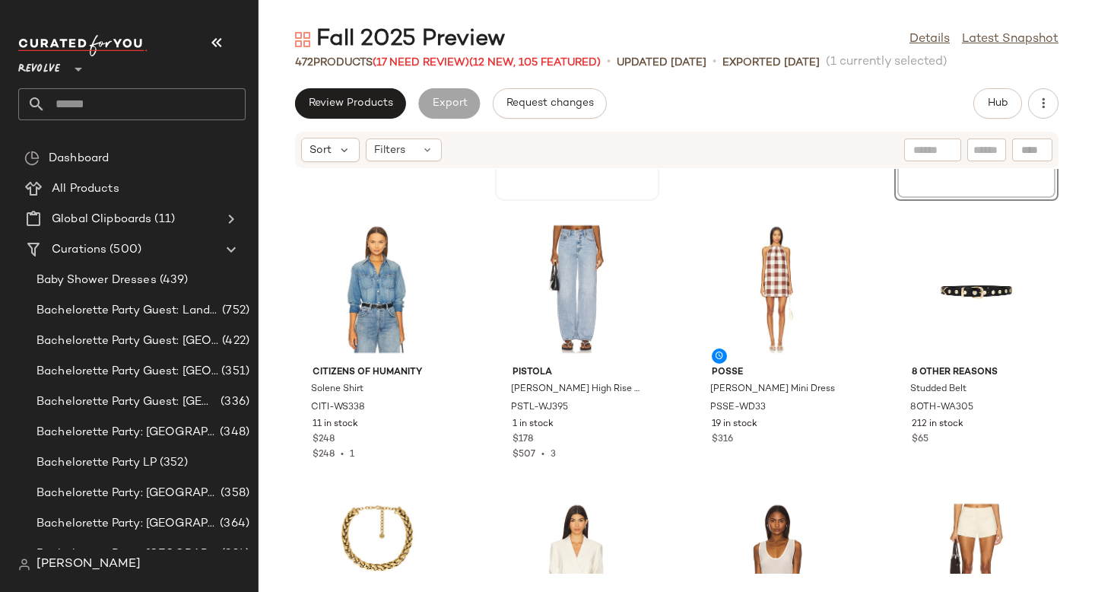
scroll to position [255, 0]
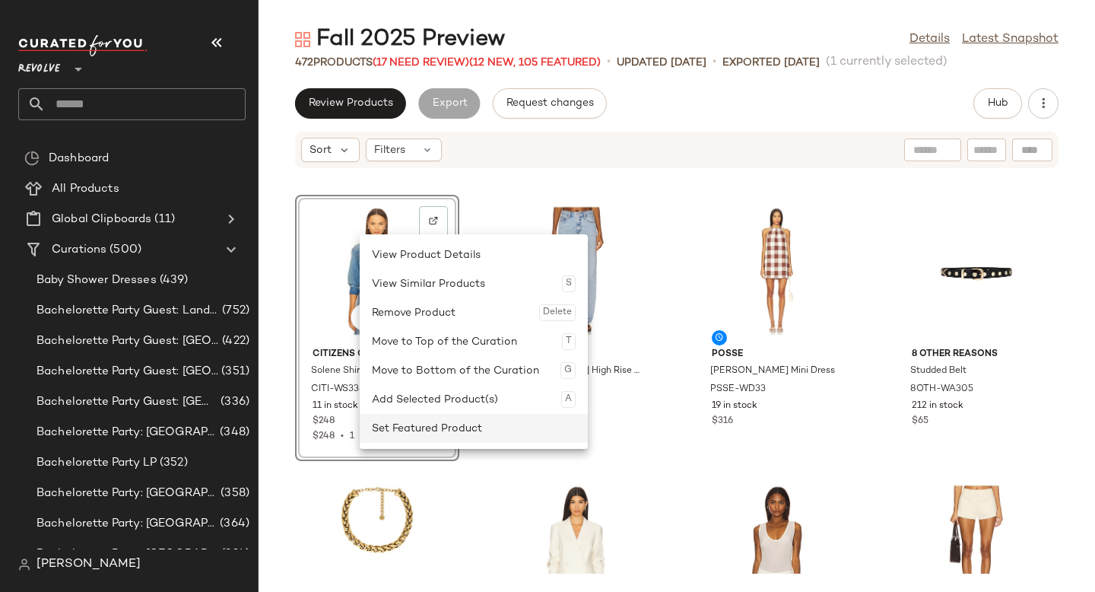
click at [411, 440] on div "Set Featured Product" at bounding box center [474, 428] width 204 height 29
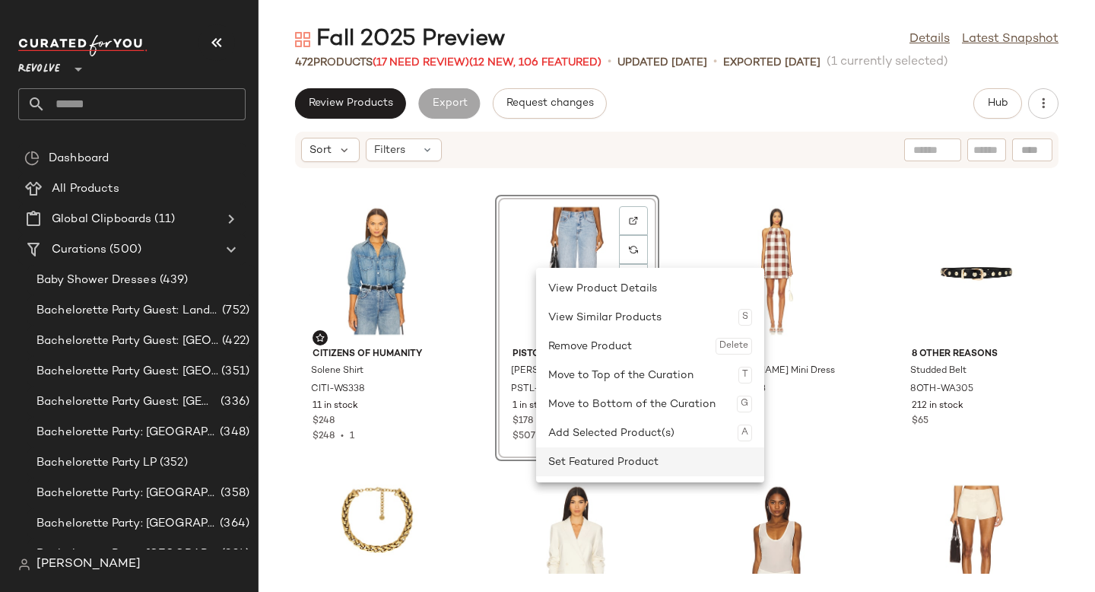
click at [575, 470] on div "Set Featured Product" at bounding box center [650, 461] width 204 height 29
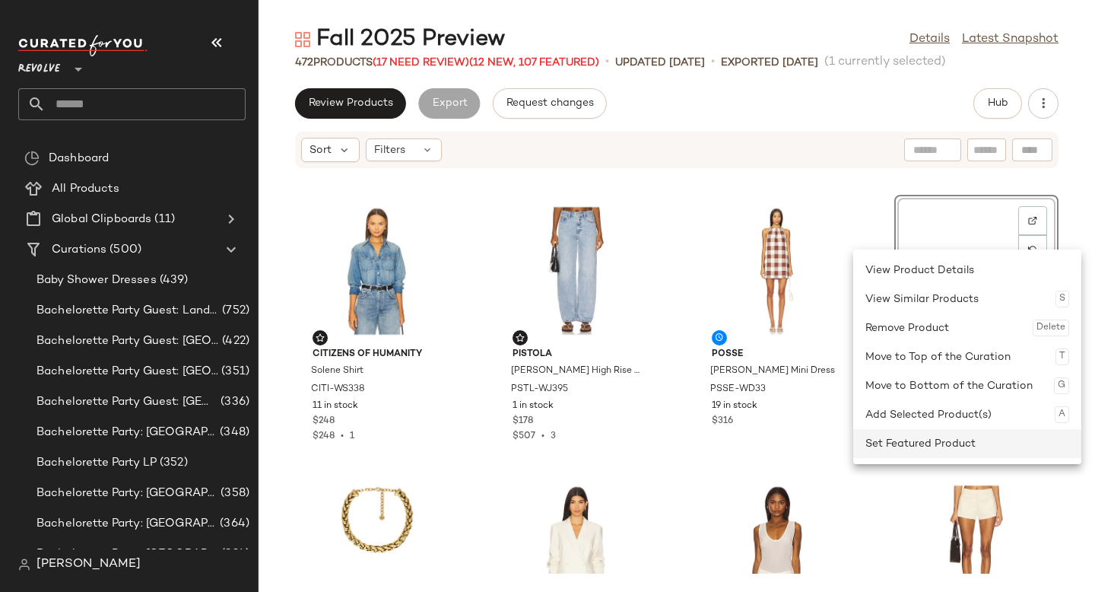
click at [936, 453] on div "Set Featured Product" at bounding box center [967, 443] width 204 height 29
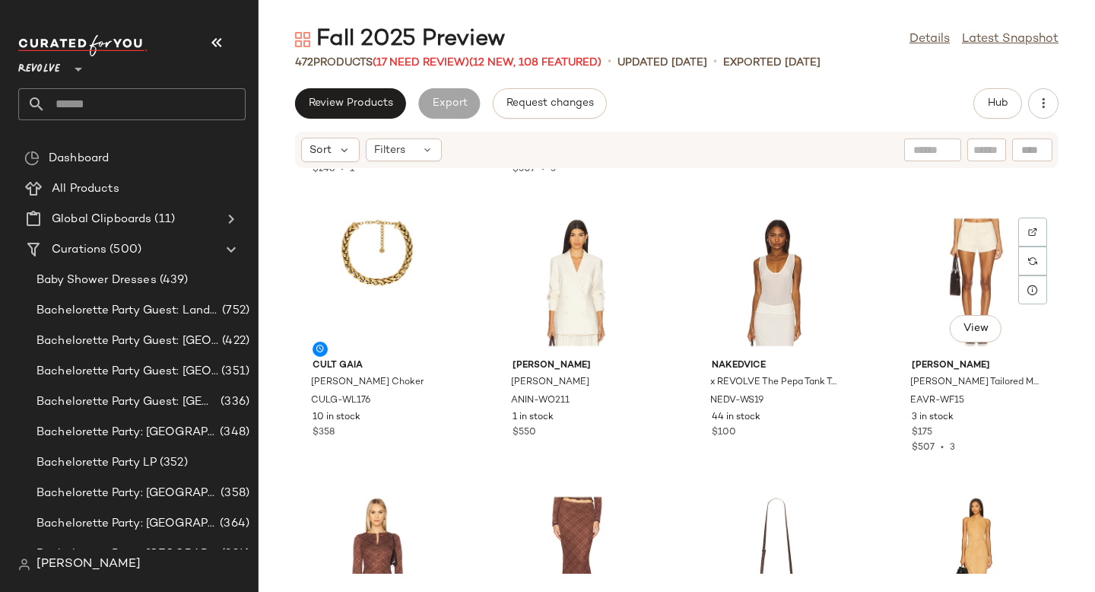
scroll to position [546, 0]
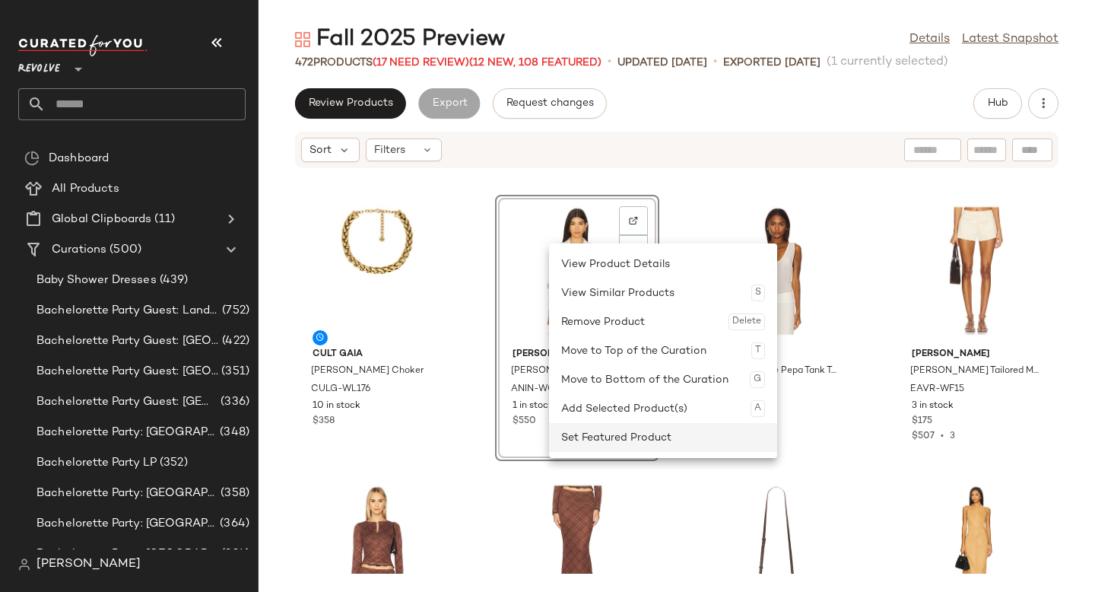
click at [591, 440] on div "Set Featured Product" at bounding box center [663, 437] width 204 height 29
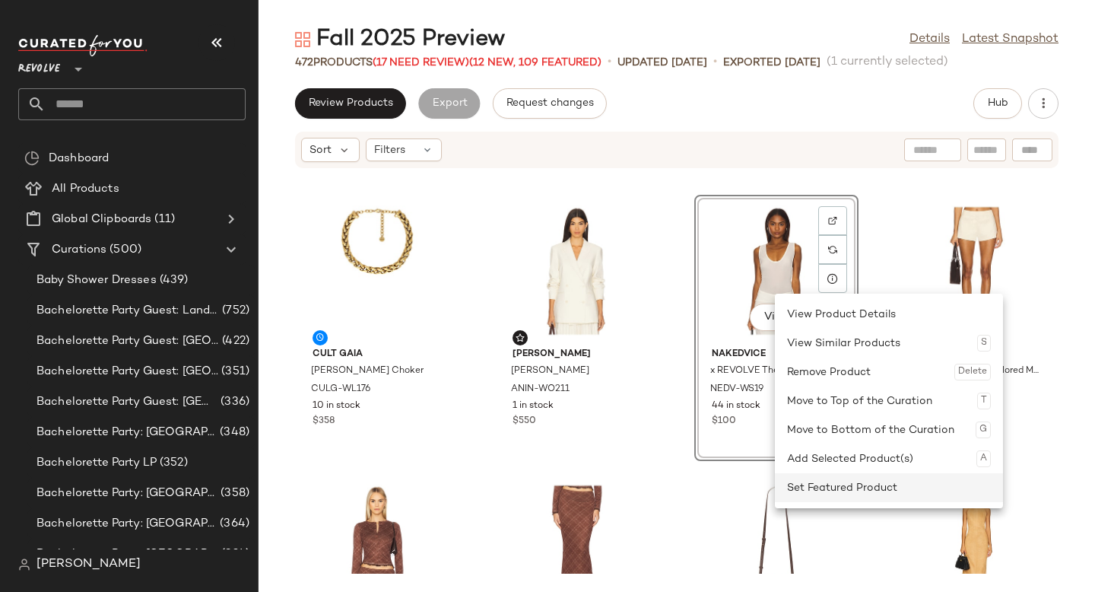
click at [820, 491] on div "Set Featured Product" at bounding box center [889, 487] width 204 height 29
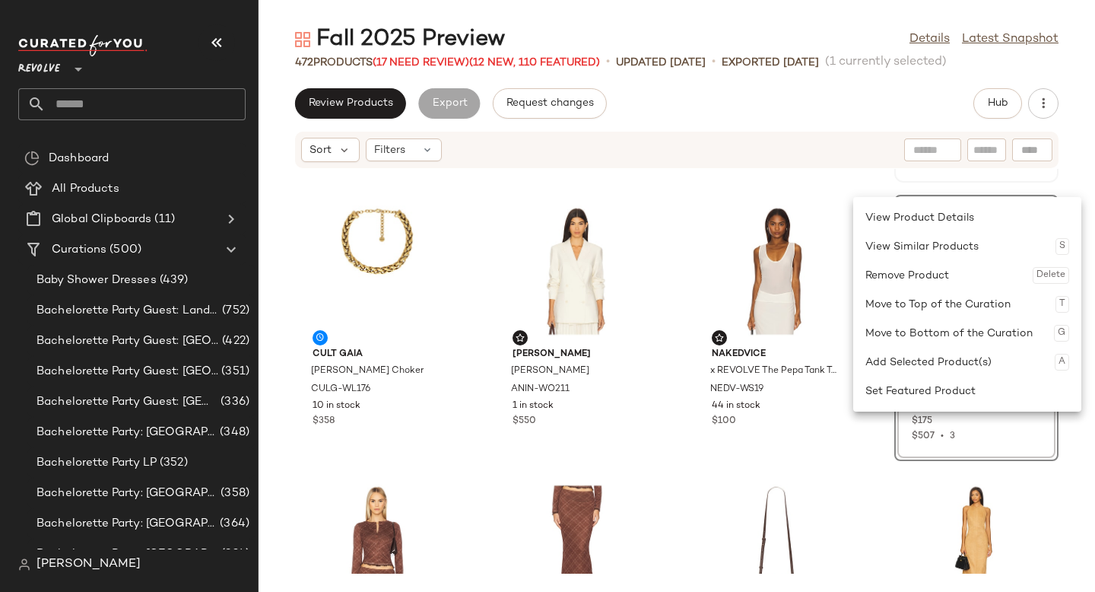
click at [903, 175] on div "View 8 Other Reasons Studded Belt 8OTH-WA305 212 in stock $65" at bounding box center [976, 49] width 161 height 263
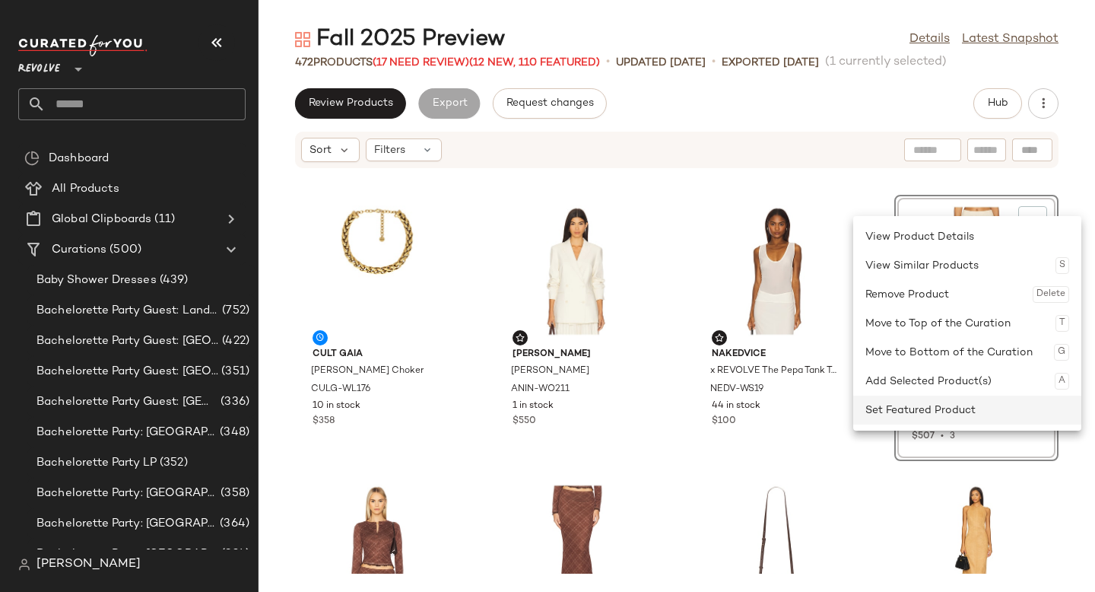
click at [935, 407] on div "Set Featured Product" at bounding box center [967, 409] width 204 height 29
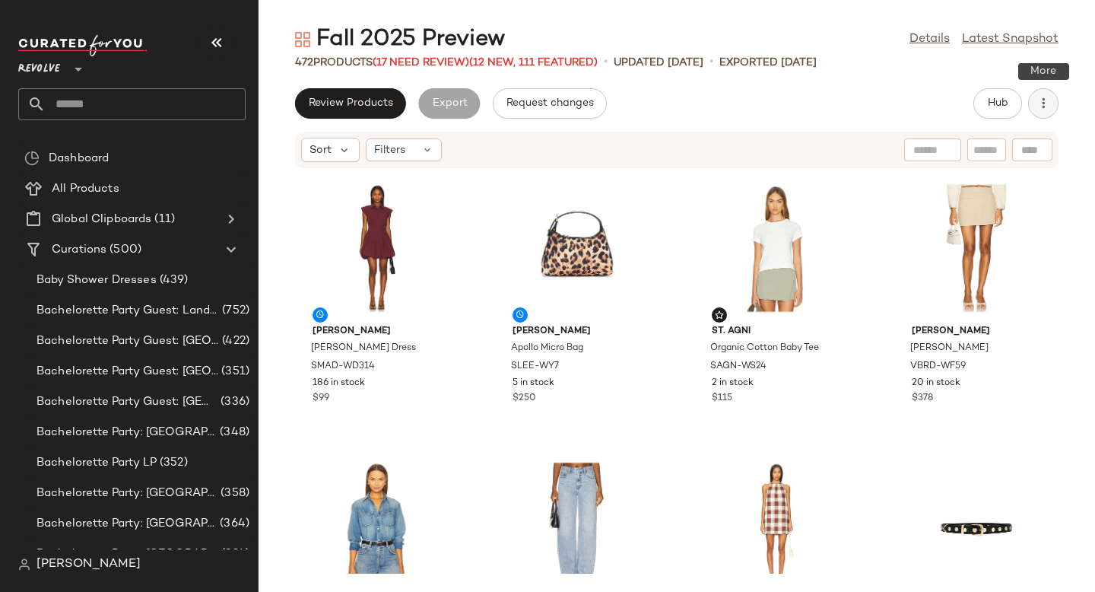
click at [1052, 109] on button "button" at bounding box center [1043, 103] width 30 height 30
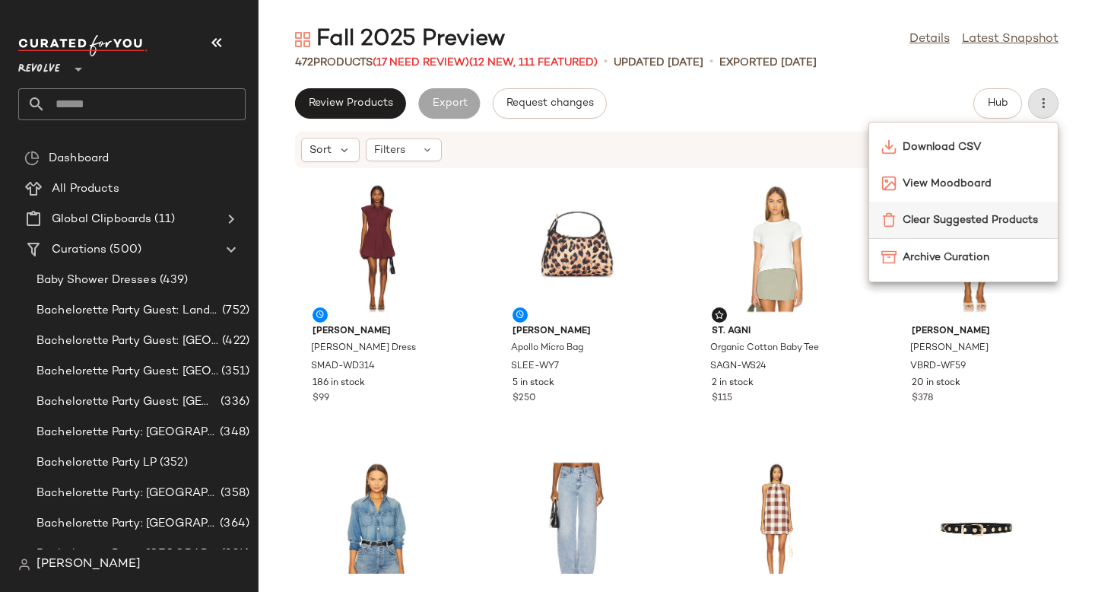
click at [988, 214] on span "Clear Suggested Products" at bounding box center [973, 220] width 143 height 16
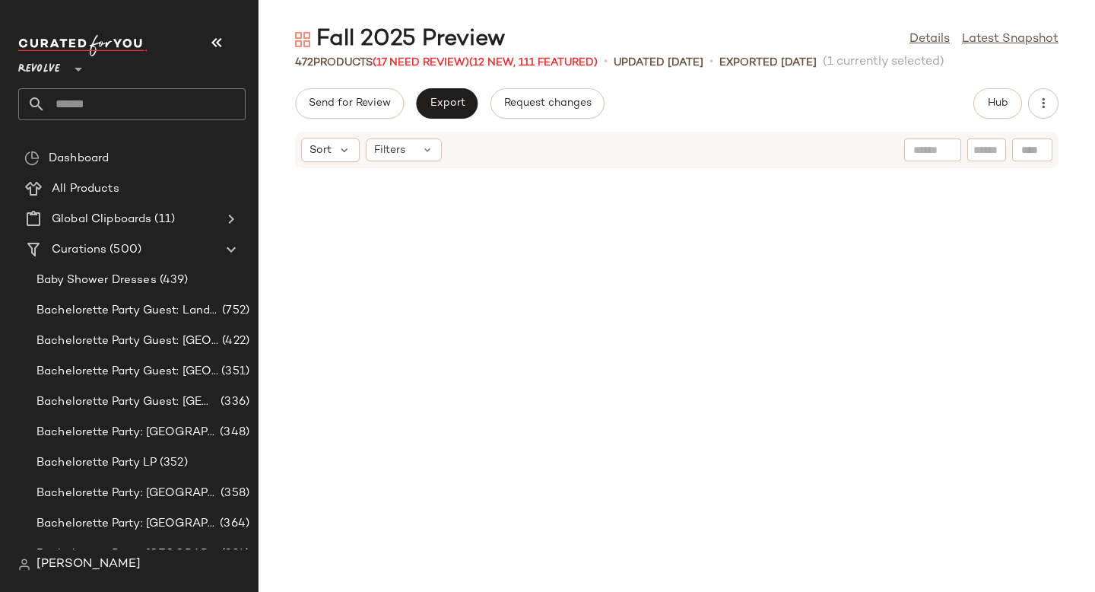
scroll to position [569, 0]
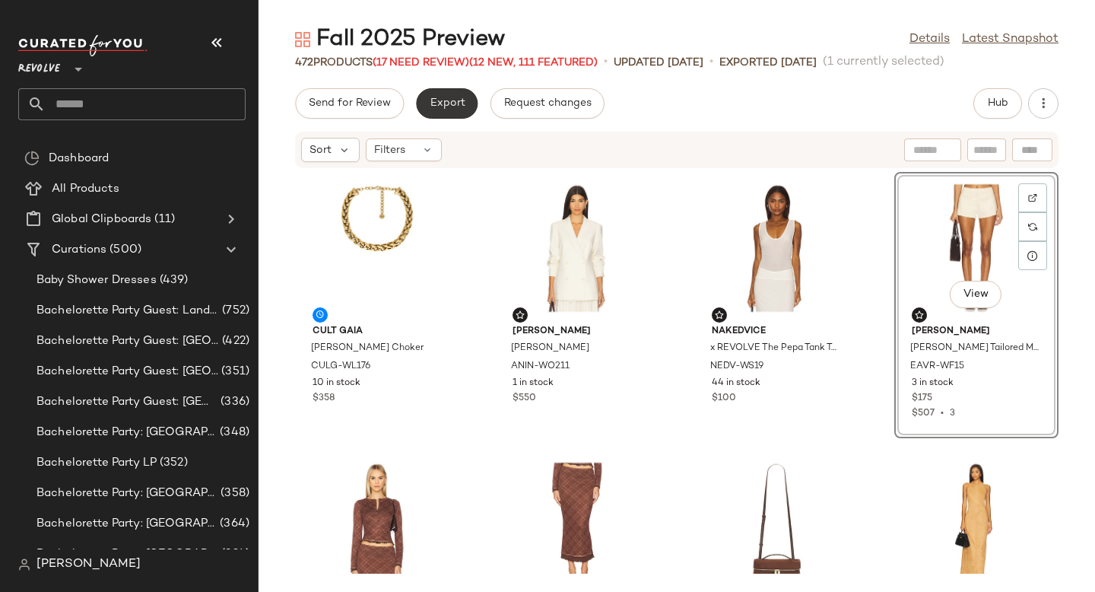
click at [443, 104] on span "Export" at bounding box center [447, 103] width 36 height 12
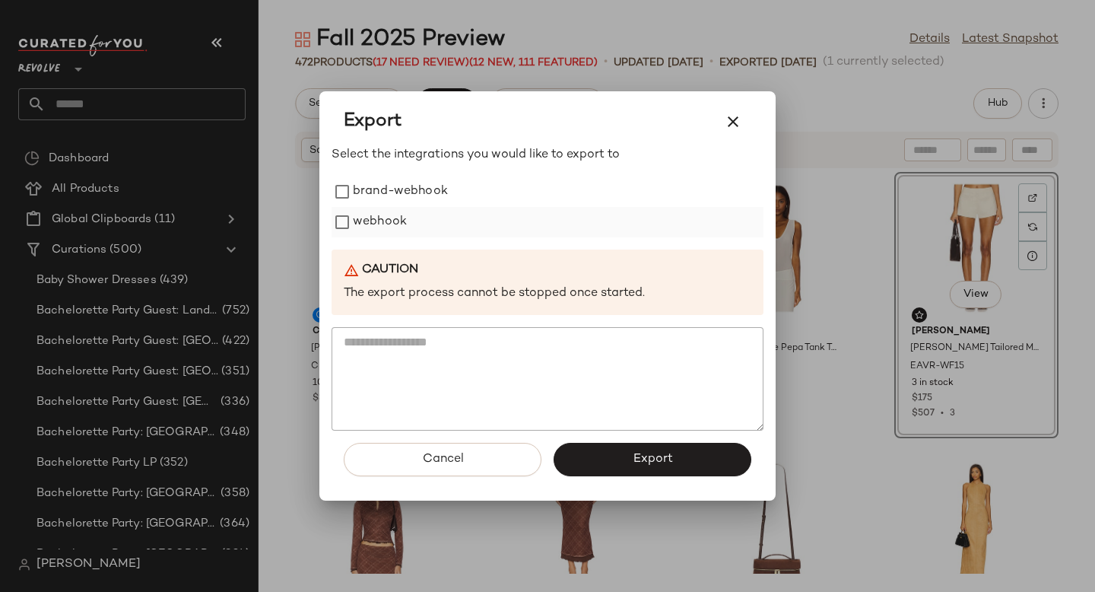
click at [373, 220] on label "webhook" at bounding box center [380, 222] width 54 height 30
click at [620, 457] on button "Export" at bounding box center [652, 458] width 198 height 33
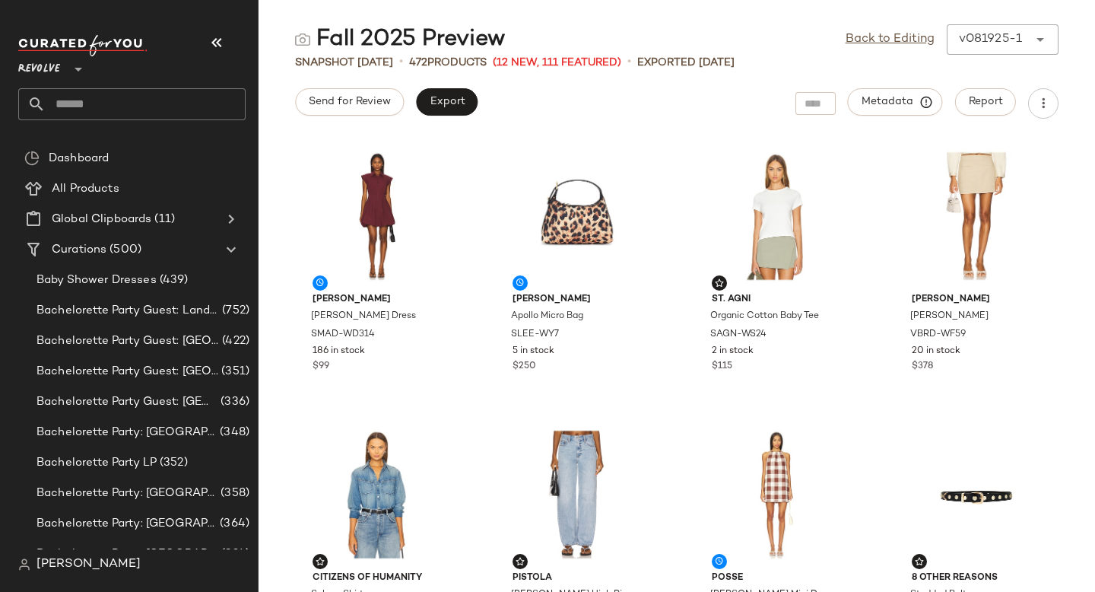
click at [679, 122] on div "Fall 2025 Preview Back to Editing v081925-1 ****** Snapshot [DATE] • 472 Produc…" at bounding box center [676, 307] width 836 height 567
click at [128, 108] on input "text" at bounding box center [146, 104] width 200 height 32
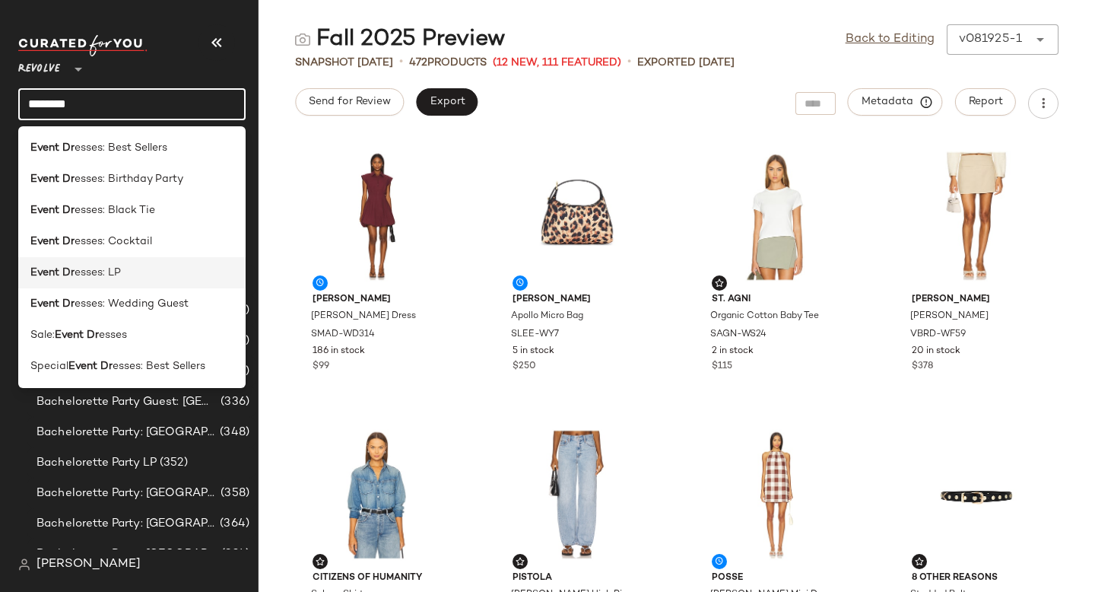
type input "********"
click at [125, 275] on div "Event [PERSON_NAME]: LP" at bounding box center [131, 273] width 203 height 16
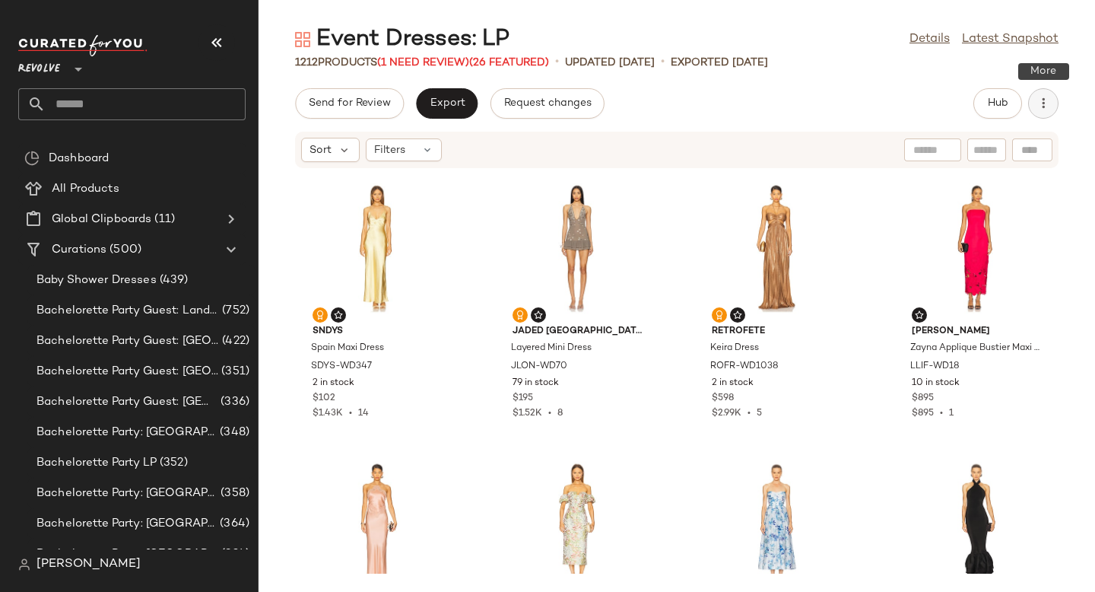
click at [1044, 109] on icon "button" at bounding box center [1043, 103] width 15 height 15
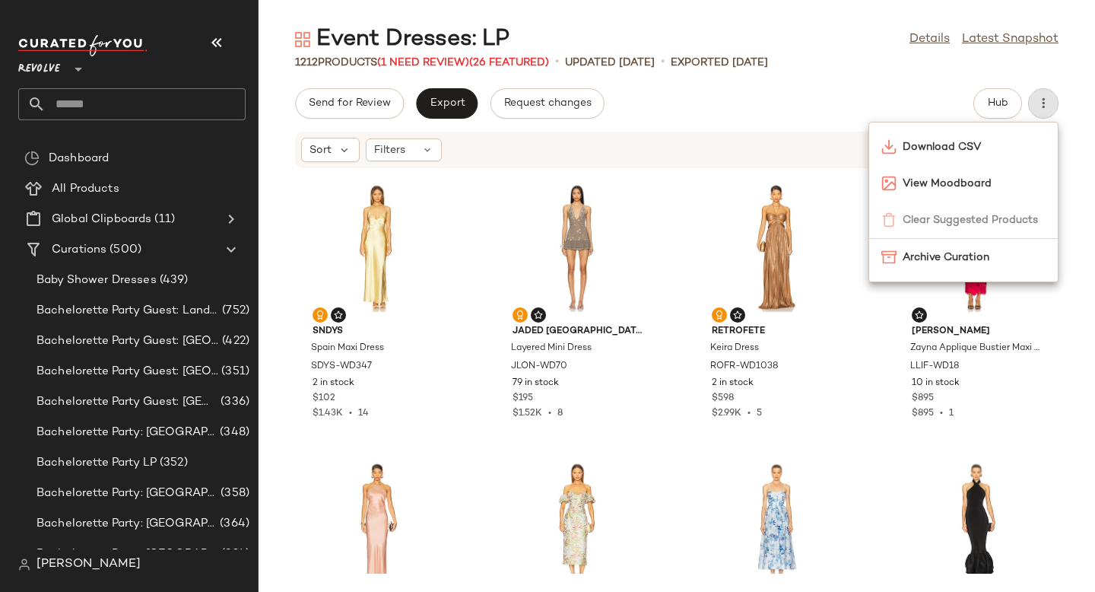
click at [797, 97] on div "Send for Review Export Request changes Hub" at bounding box center [676, 103] width 763 height 30
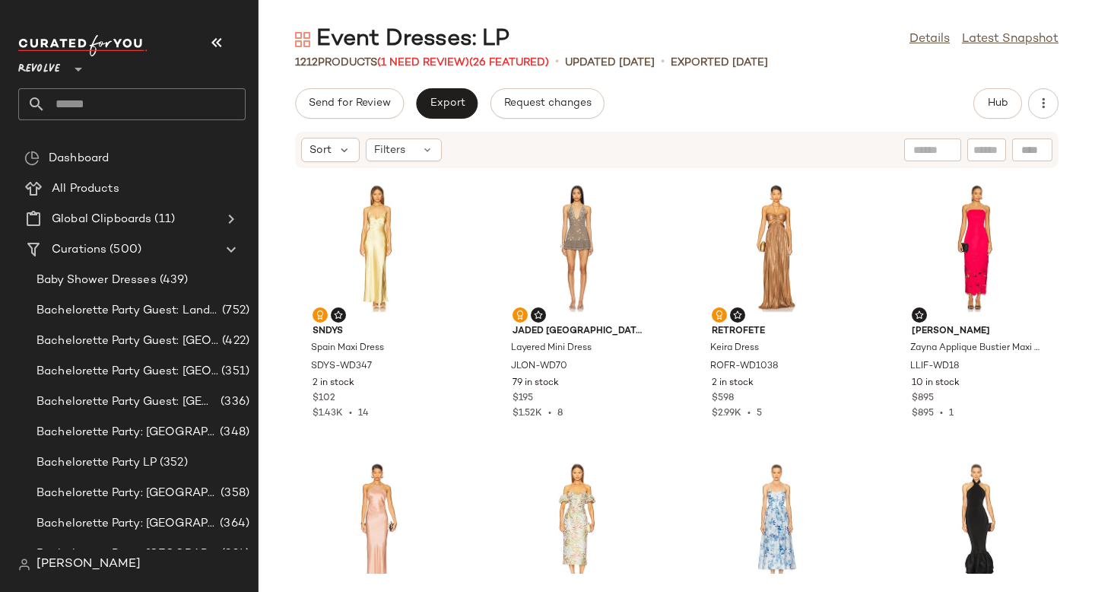
click at [106, 100] on input "text" at bounding box center [146, 104] width 200 height 32
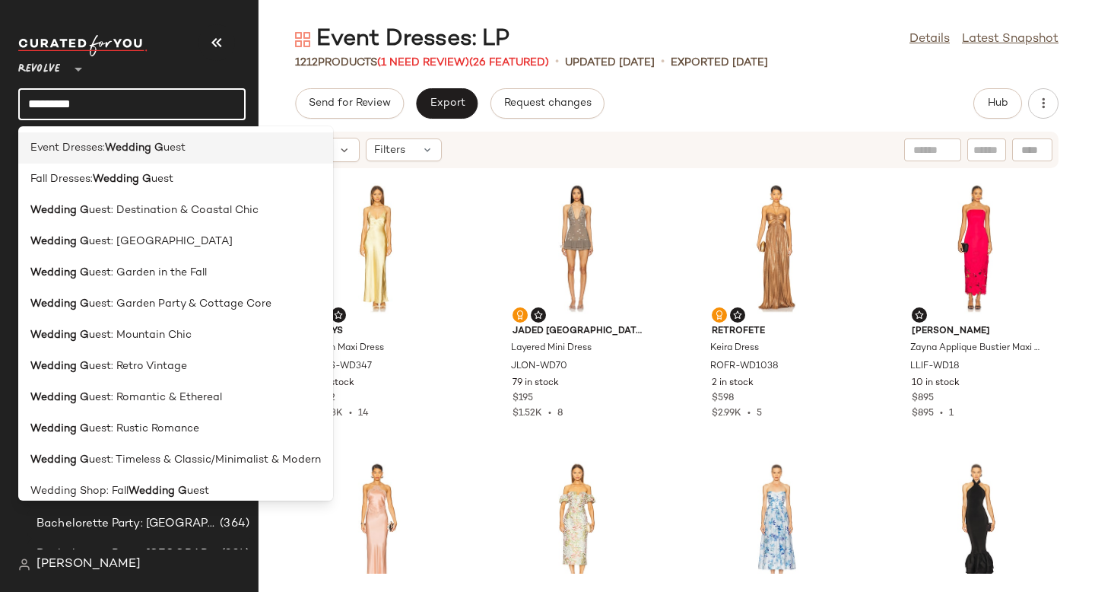
type input "*********"
click at [132, 148] on b "Wedding G" at bounding box center [134, 148] width 59 height 16
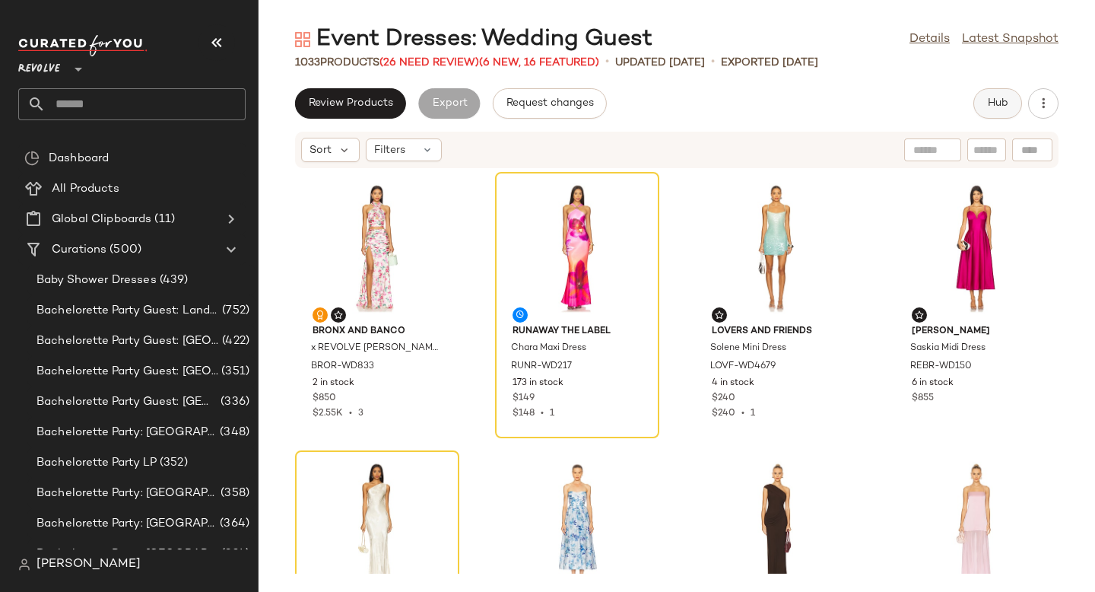
click at [1007, 101] on span "Hub" at bounding box center [997, 103] width 21 height 12
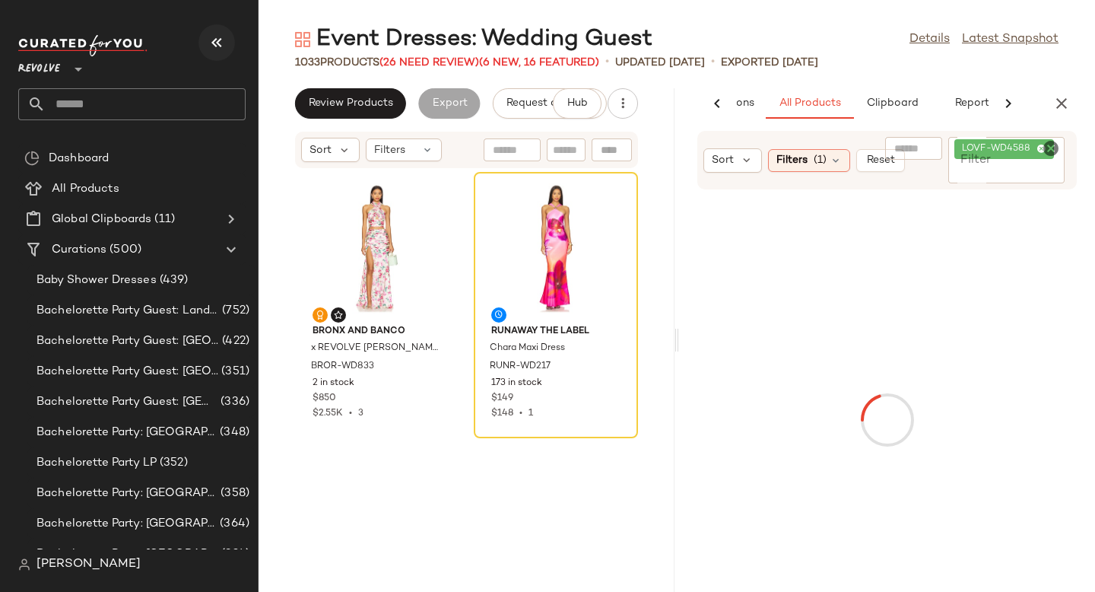
click at [214, 45] on icon "button" at bounding box center [217, 42] width 18 height 18
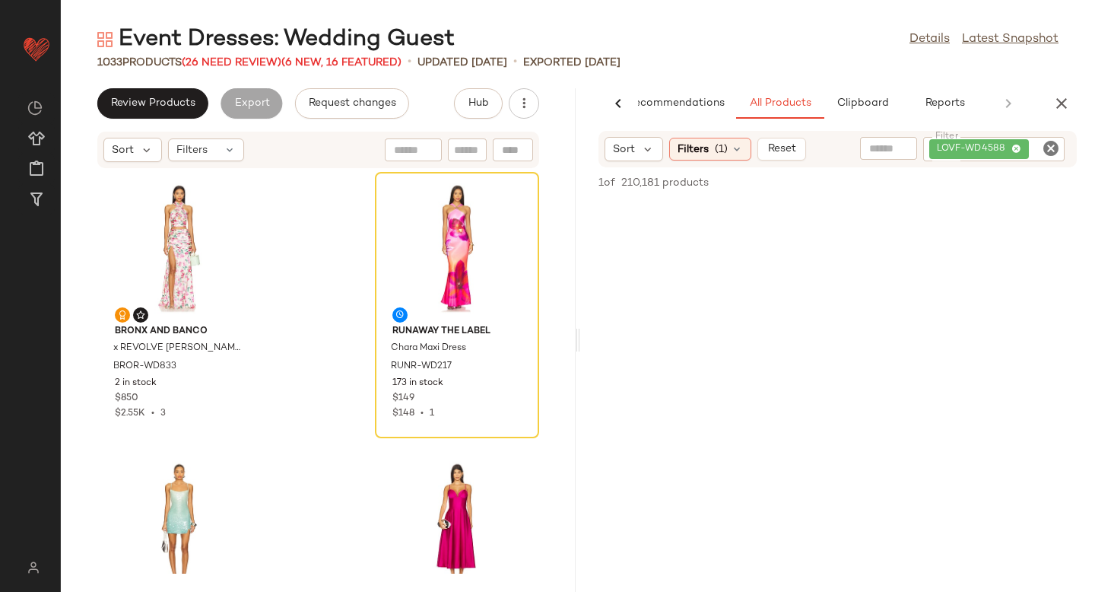
click at [1046, 153] on icon "Clear Filter" at bounding box center [1051, 148] width 18 height 18
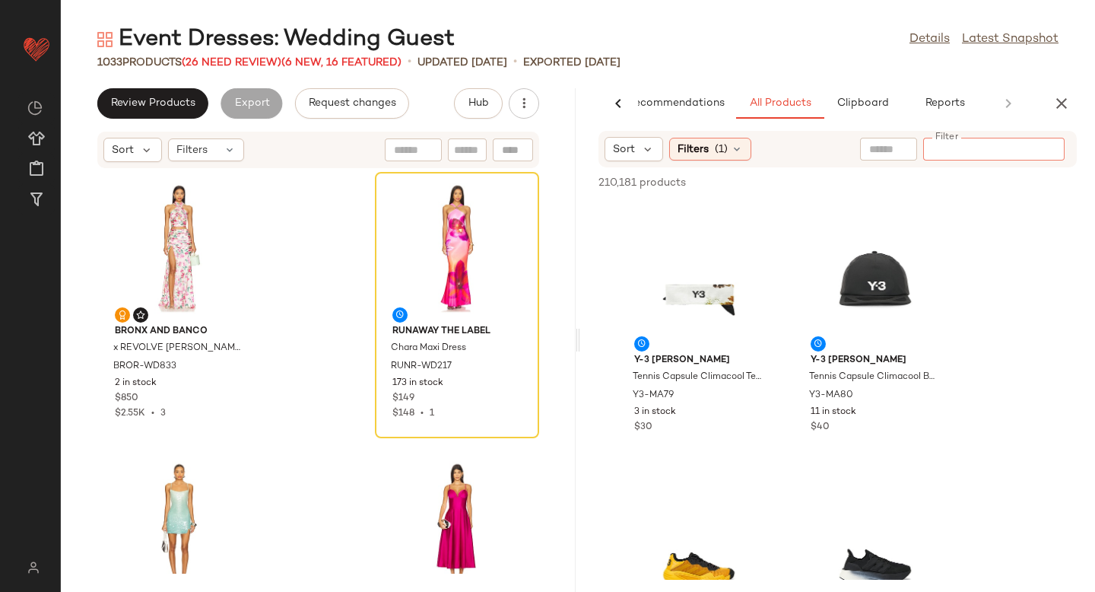
click at [1031, 148] on input "Filter" at bounding box center [993, 149] width 129 height 16
paste input "*********"
type input "*********"
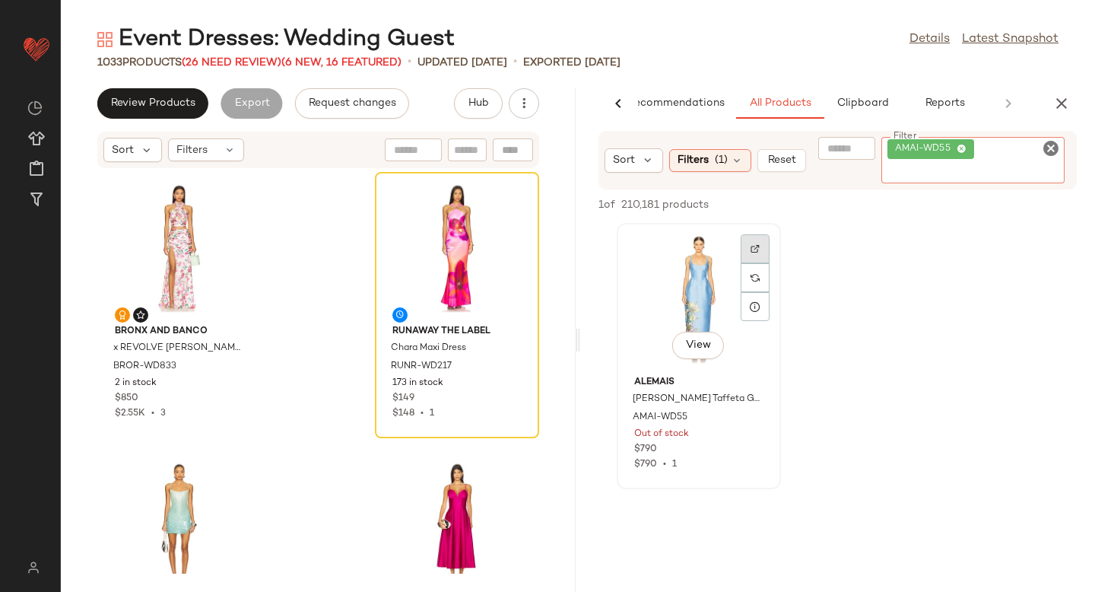
click at [758, 245] on div at bounding box center [755, 277] width 29 height 87
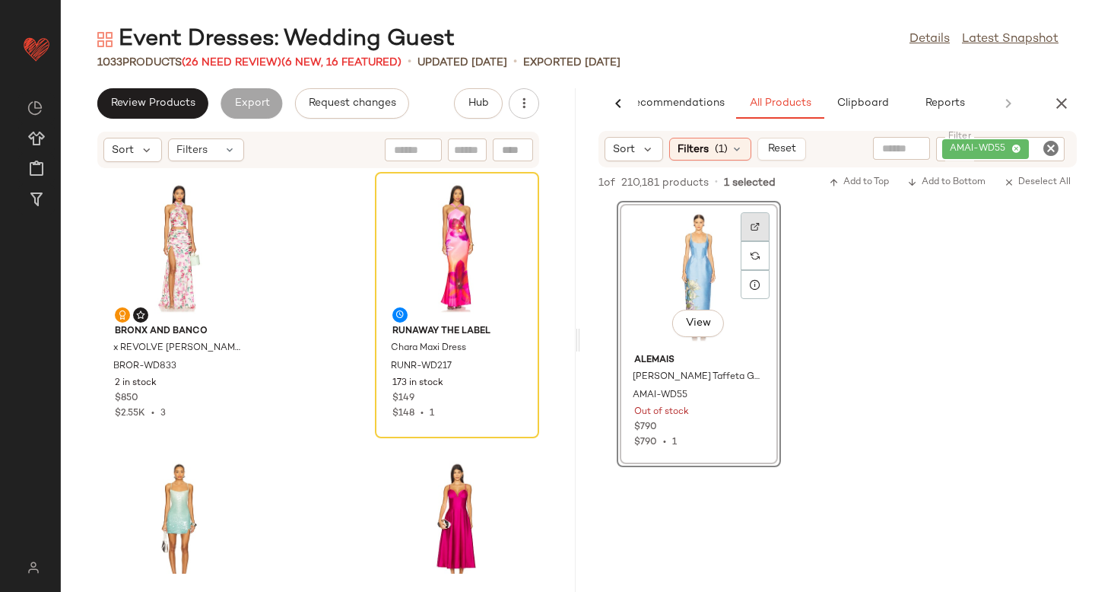
click at [745, 241] on div at bounding box center [755, 255] width 29 height 29
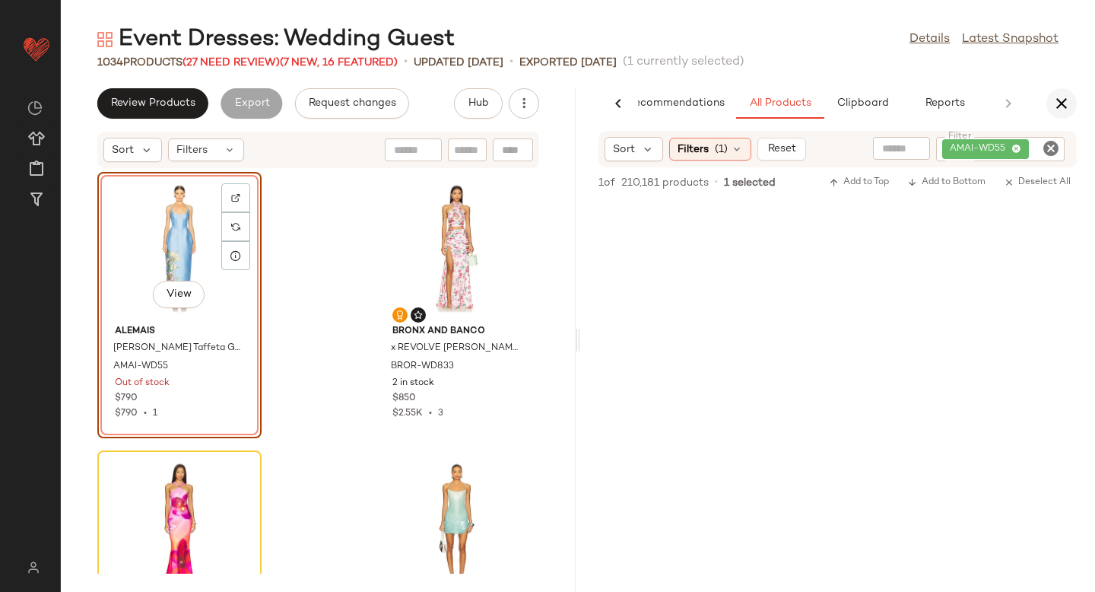
click at [1063, 116] on button "button" at bounding box center [1061, 103] width 30 height 30
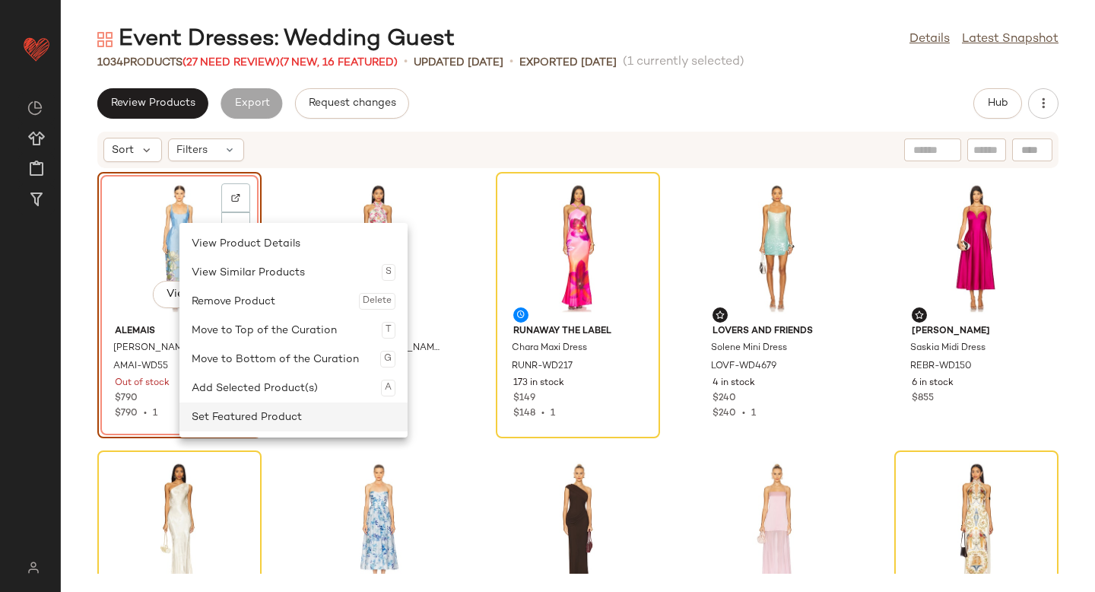
click at [243, 414] on div "Set Featured Product" at bounding box center [294, 416] width 204 height 29
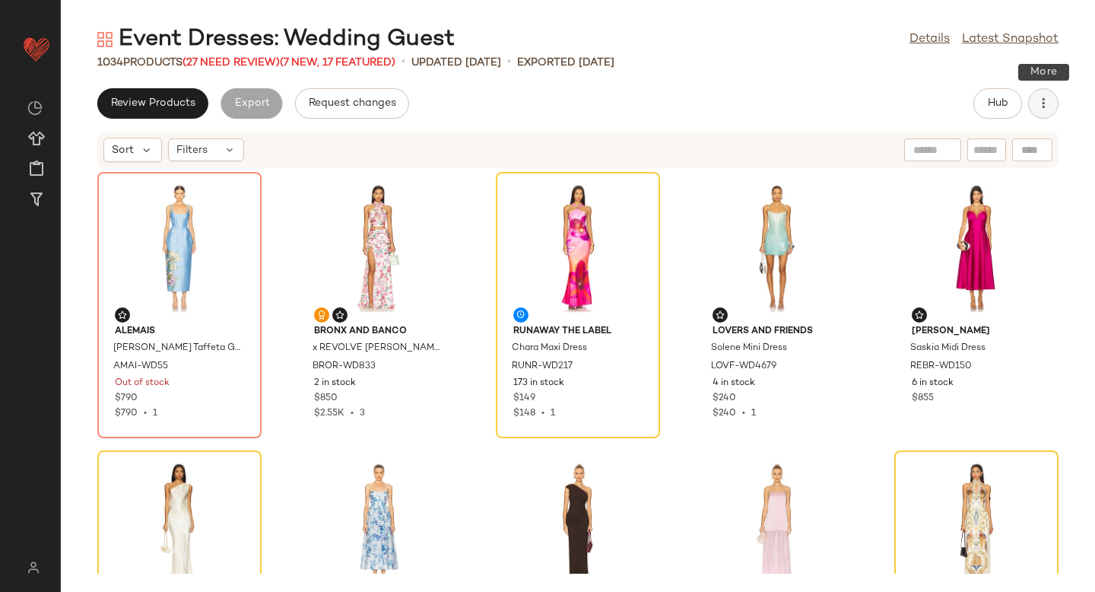
click at [1048, 100] on icon "button" at bounding box center [1043, 103] width 15 height 15
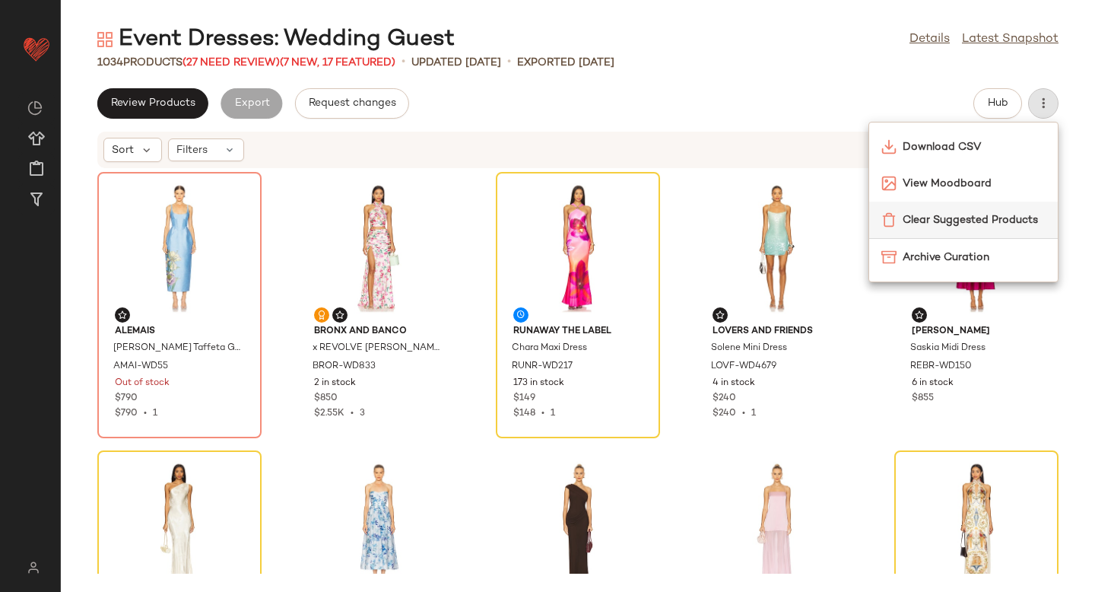
click at [949, 221] on span "Clear Suggested Products" at bounding box center [973, 220] width 143 height 16
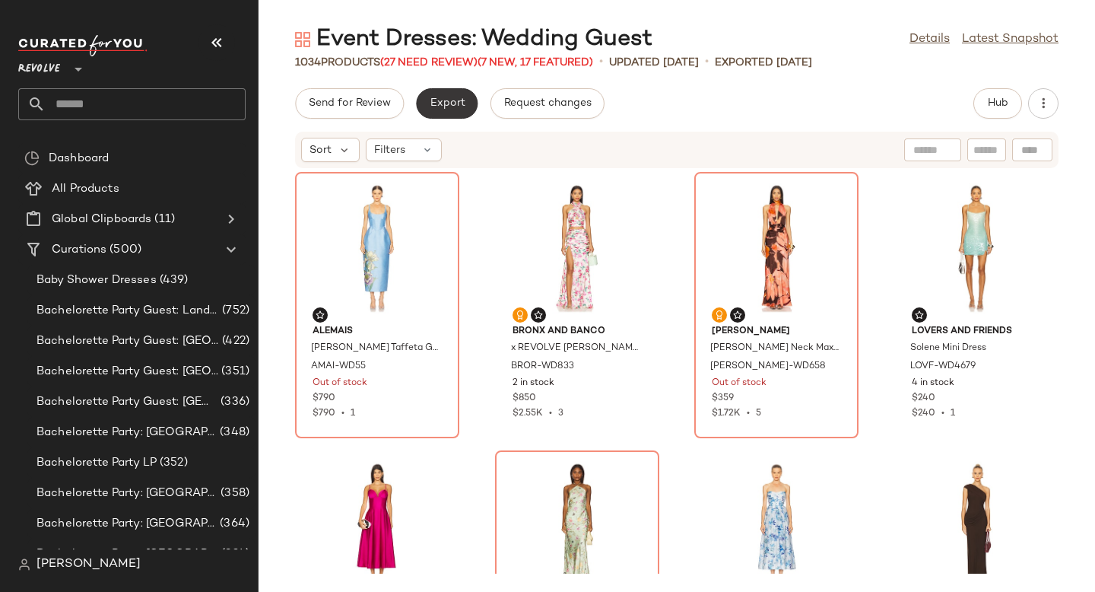
click at [446, 105] on span "Export" at bounding box center [447, 103] width 36 height 12
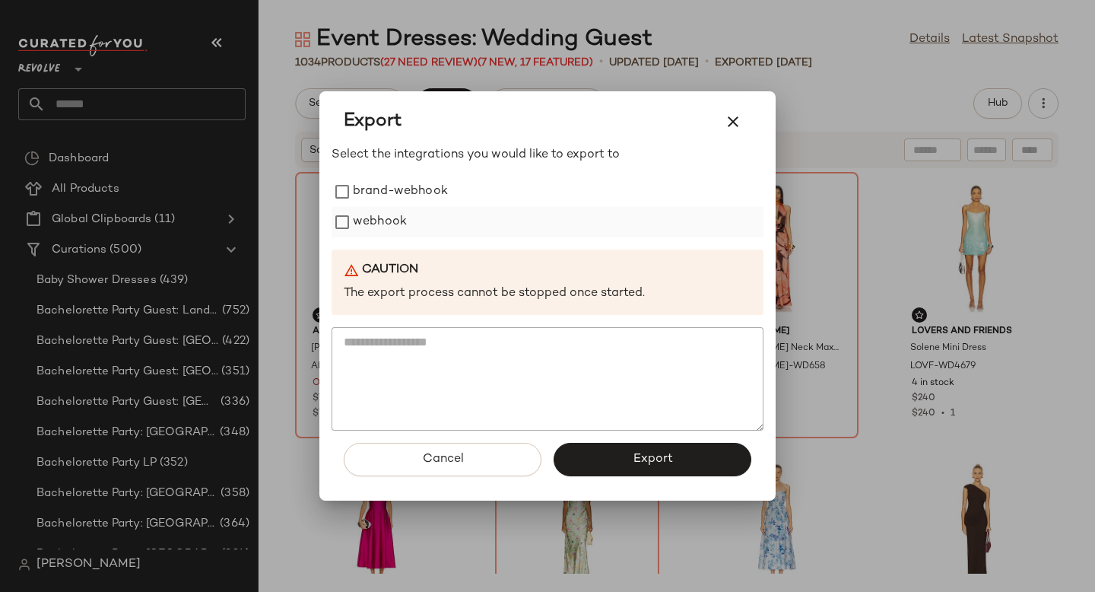
click at [395, 219] on label "webhook" at bounding box center [380, 222] width 54 height 30
click at [607, 454] on button "Export" at bounding box center [652, 458] width 198 height 33
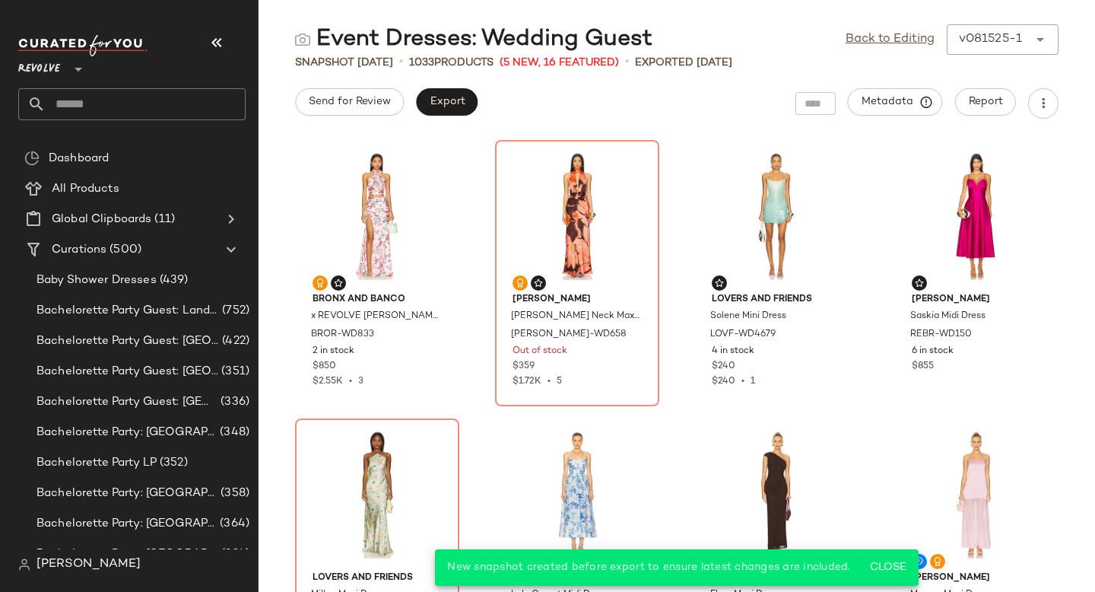
click at [127, 109] on input "text" at bounding box center [146, 104] width 200 height 32
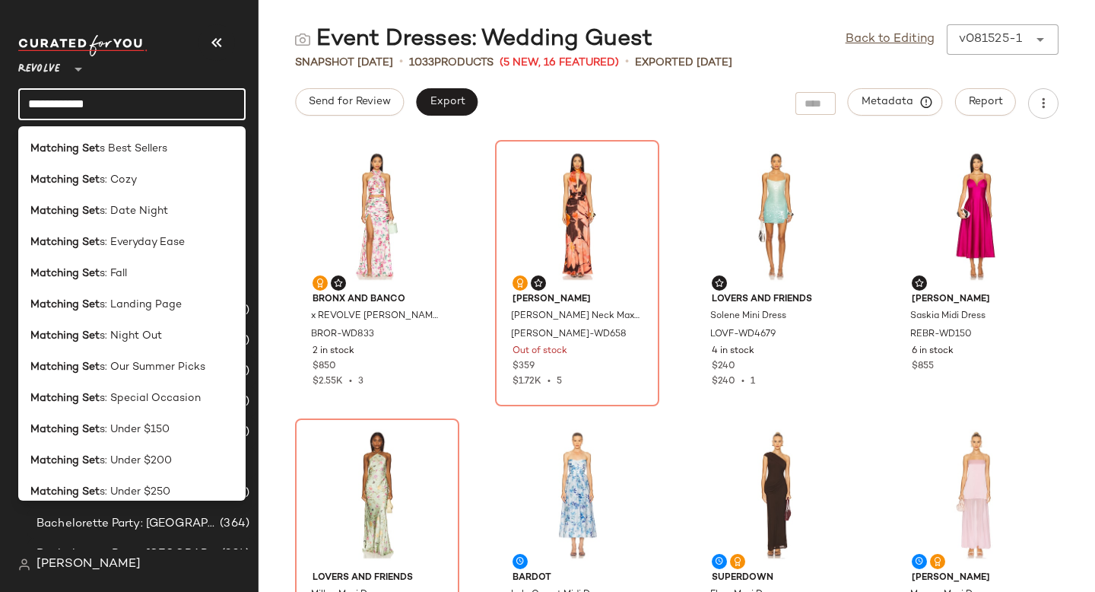
scroll to position [158, 0]
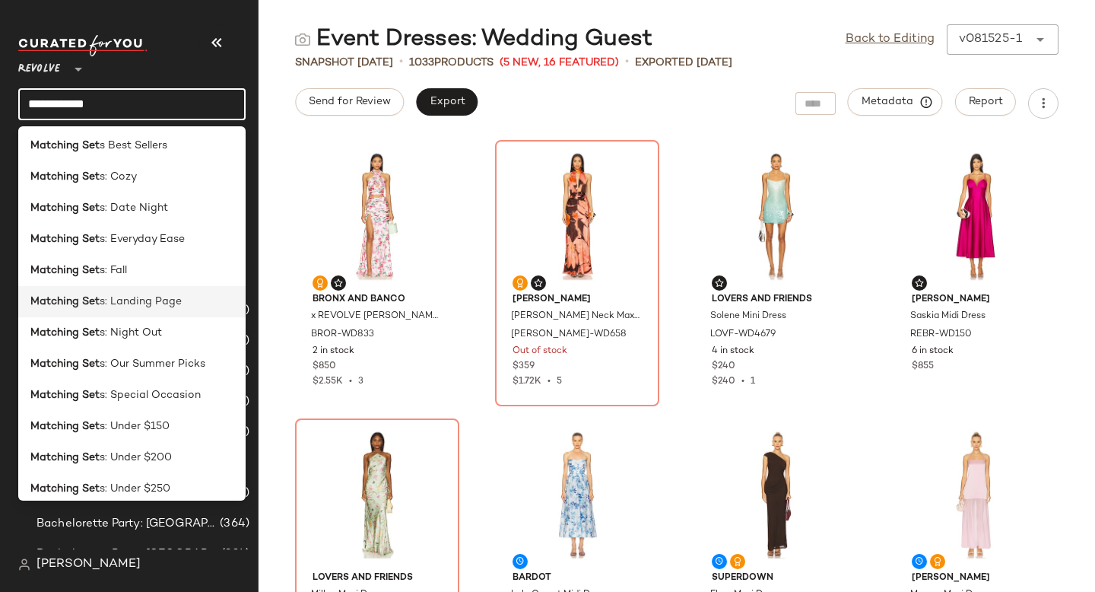
type input "**********"
click at [122, 303] on span "s: Landing Page" at bounding box center [141, 301] width 82 height 16
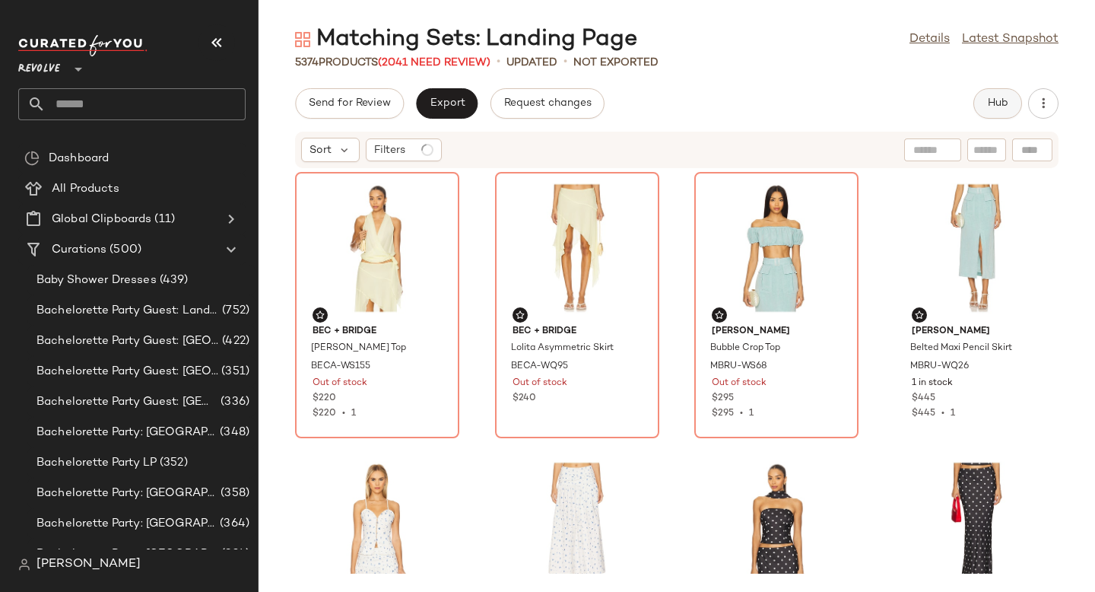
click at [999, 112] on button "Hub" at bounding box center [997, 103] width 49 height 30
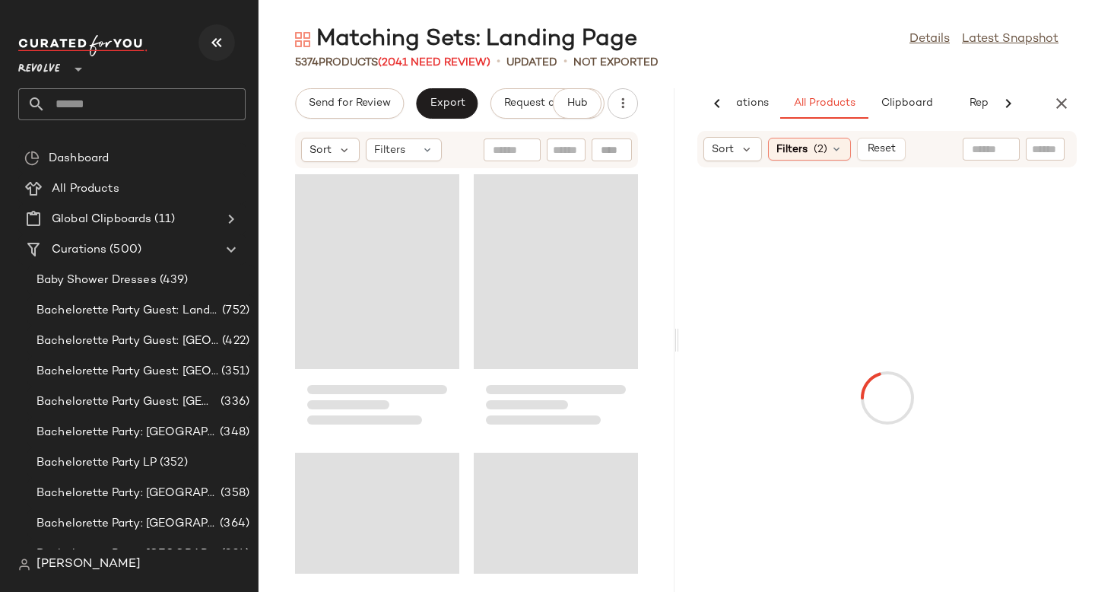
click at [221, 30] on button "button" at bounding box center [216, 42] width 36 height 36
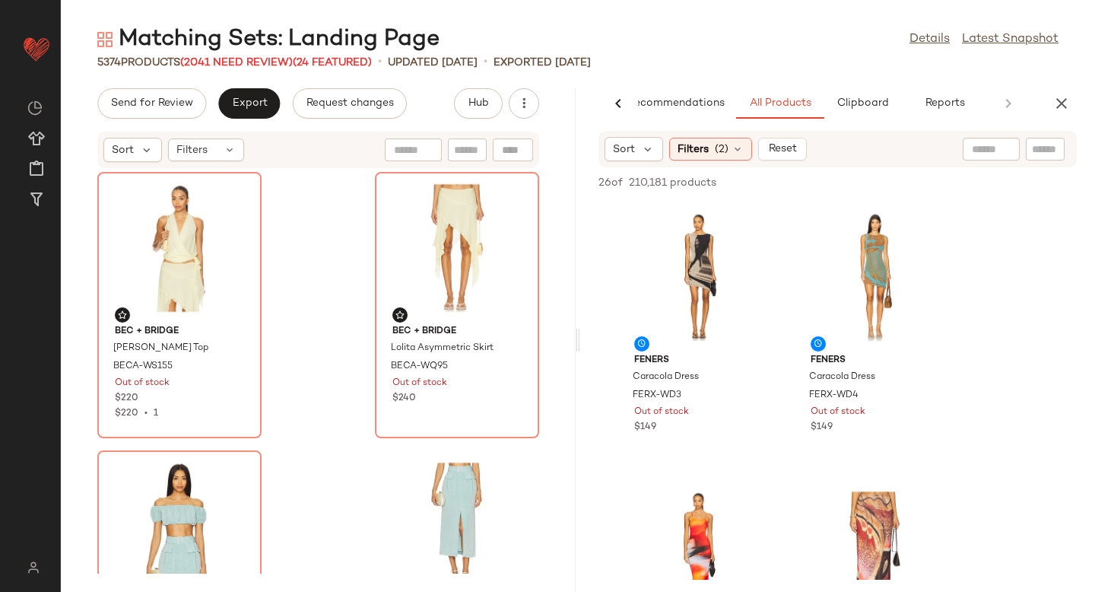
click at [1055, 151] on input "text" at bounding box center [1045, 149] width 27 height 16
paste input "*********"
type input "*********"
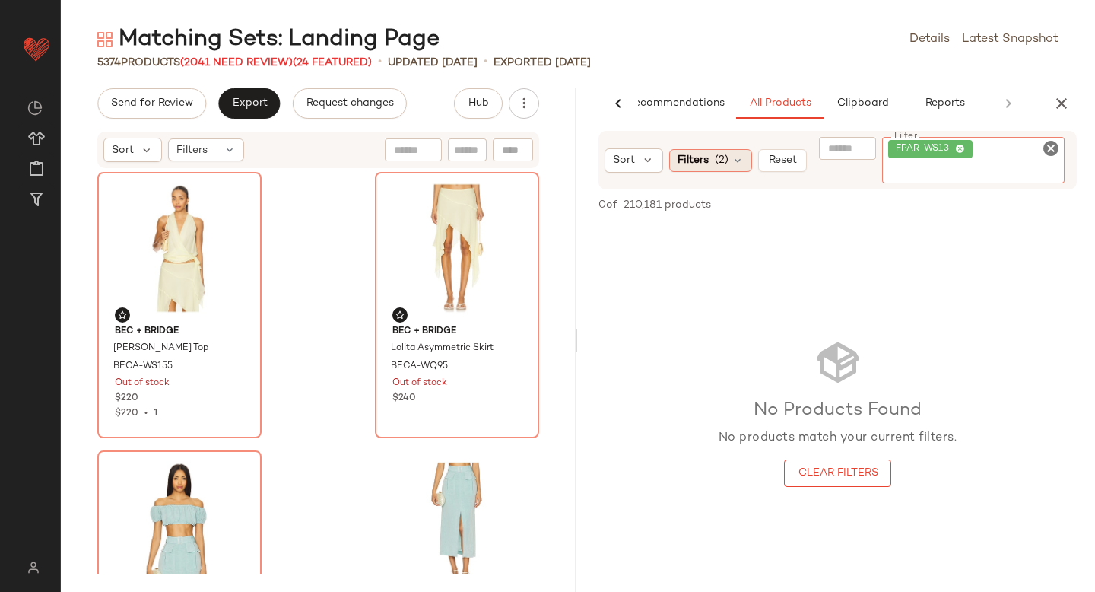
click at [715, 159] on div "Filters (2)" at bounding box center [710, 160] width 83 height 23
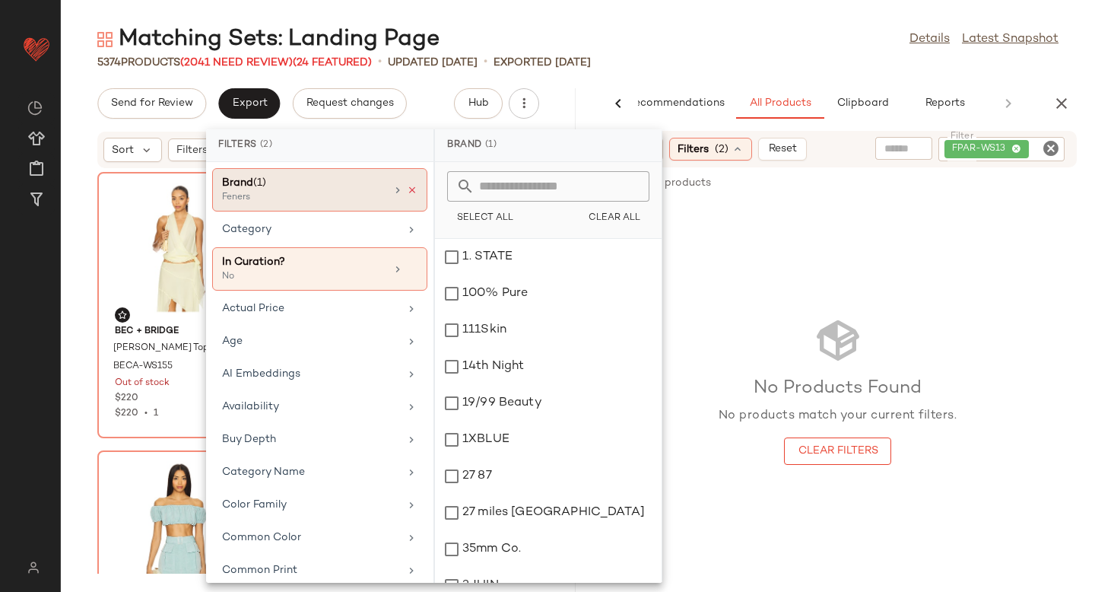
click at [407, 192] on icon at bounding box center [412, 190] width 11 height 11
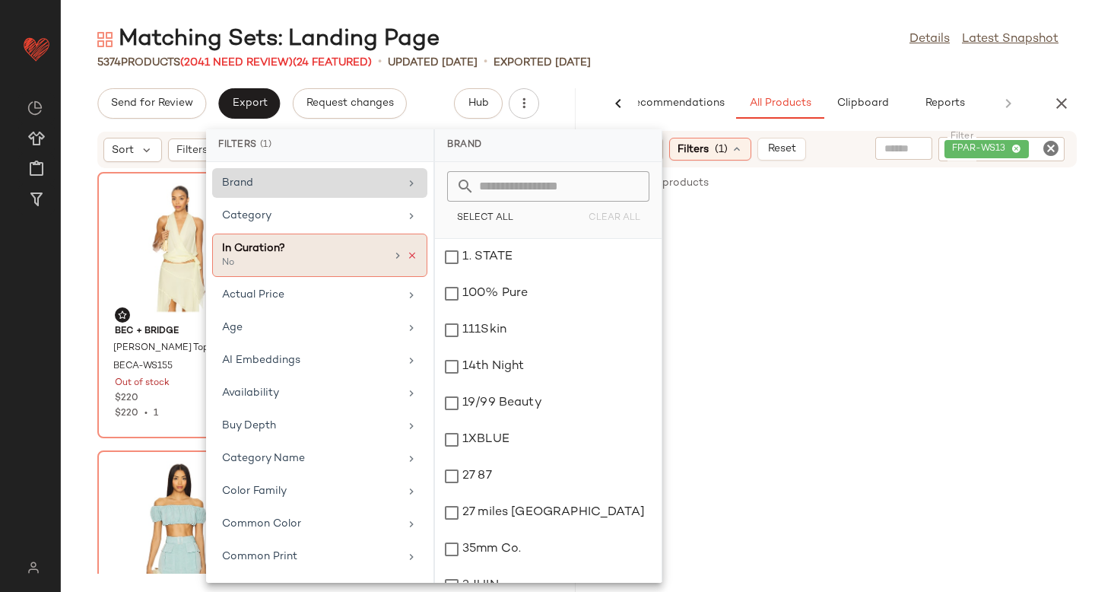
click at [410, 255] on icon at bounding box center [412, 255] width 11 height 11
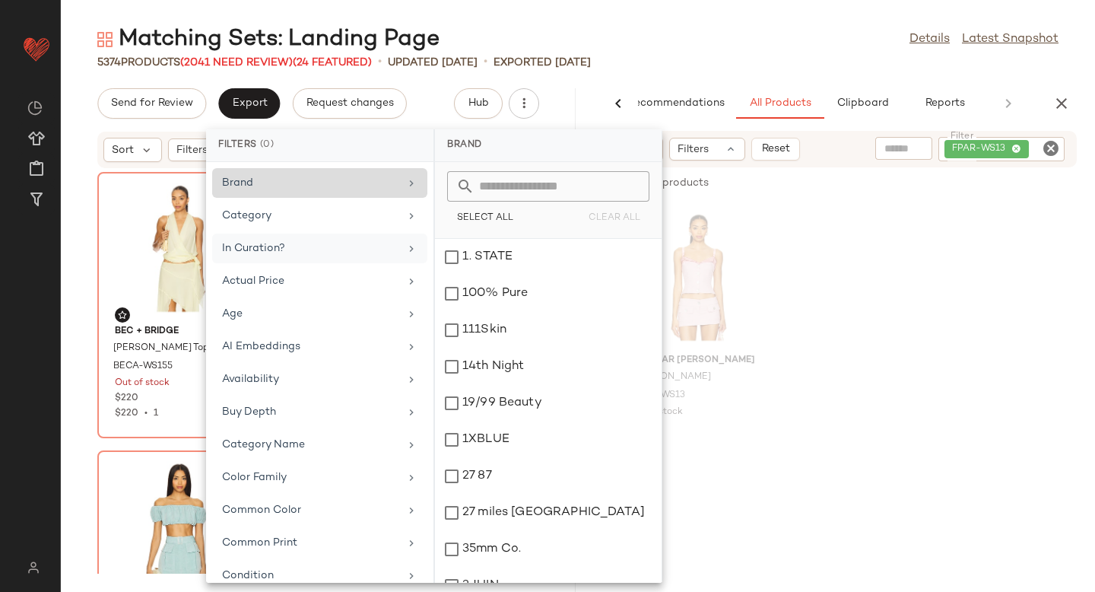
click at [896, 195] on div "1 of 210,181 products • 0 selected Add to Top Add to Bottom Deselect All" at bounding box center [837, 183] width 515 height 33
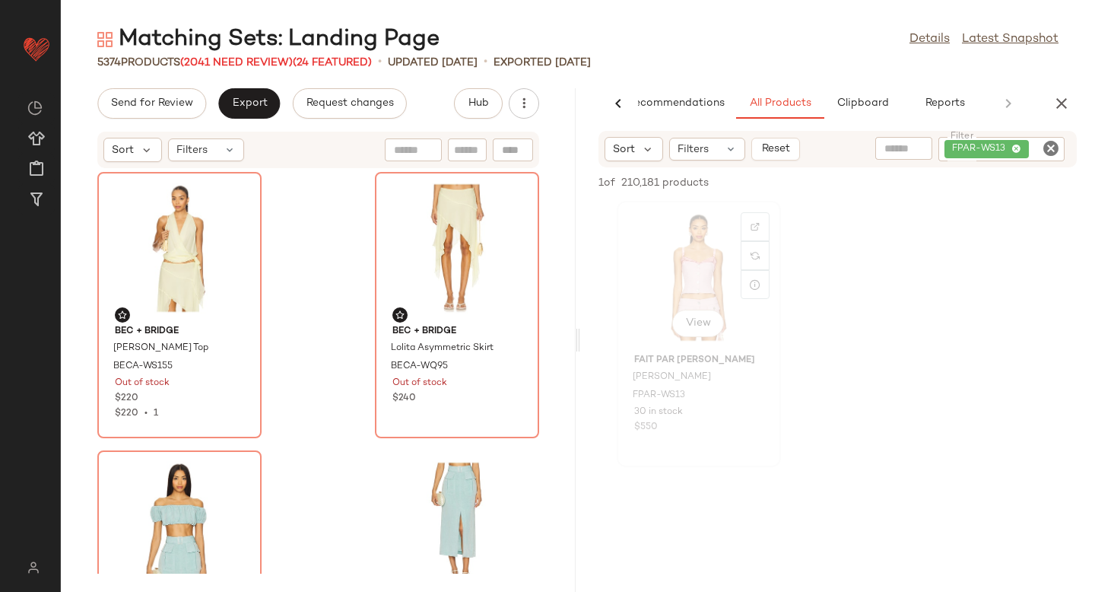
click at [669, 269] on div "View" at bounding box center [699, 276] width 154 height 141
click at [656, 393] on span "FPAR-WS13" at bounding box center [659, 396] width 52 height 14
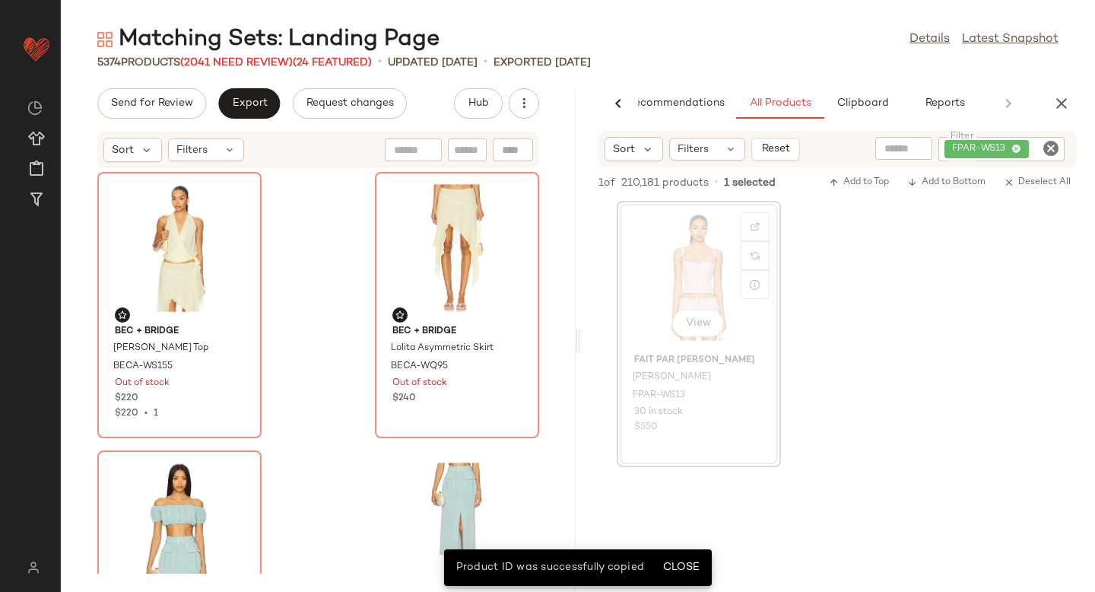
click at [516, 159] on div at bounding box center [513, 149] width 40 height 23
paste input "*********"
type input "*********"
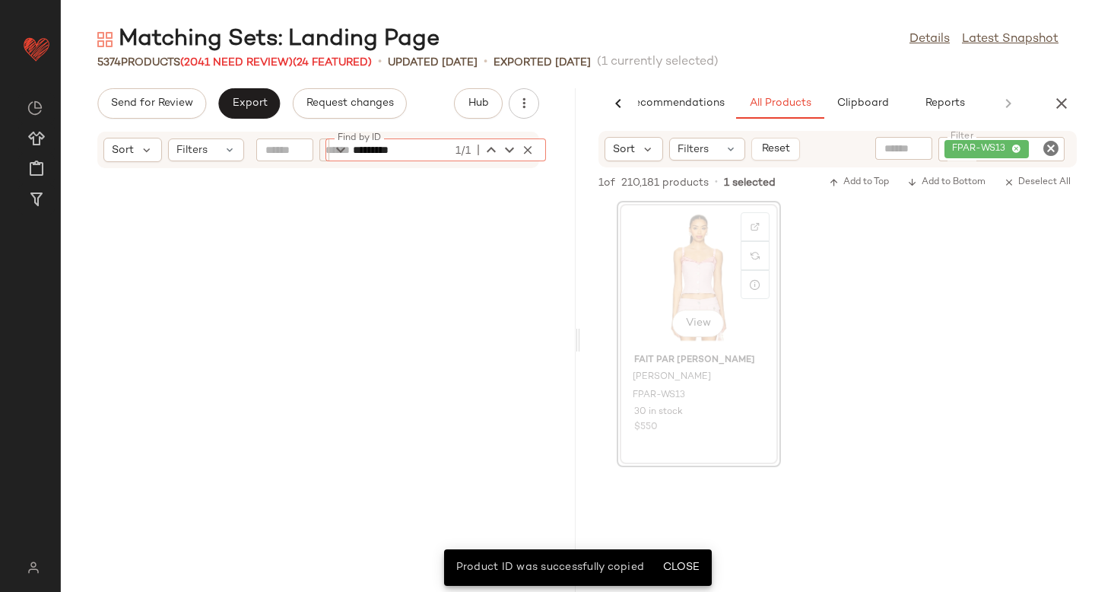
scroll to position [107967, 0]
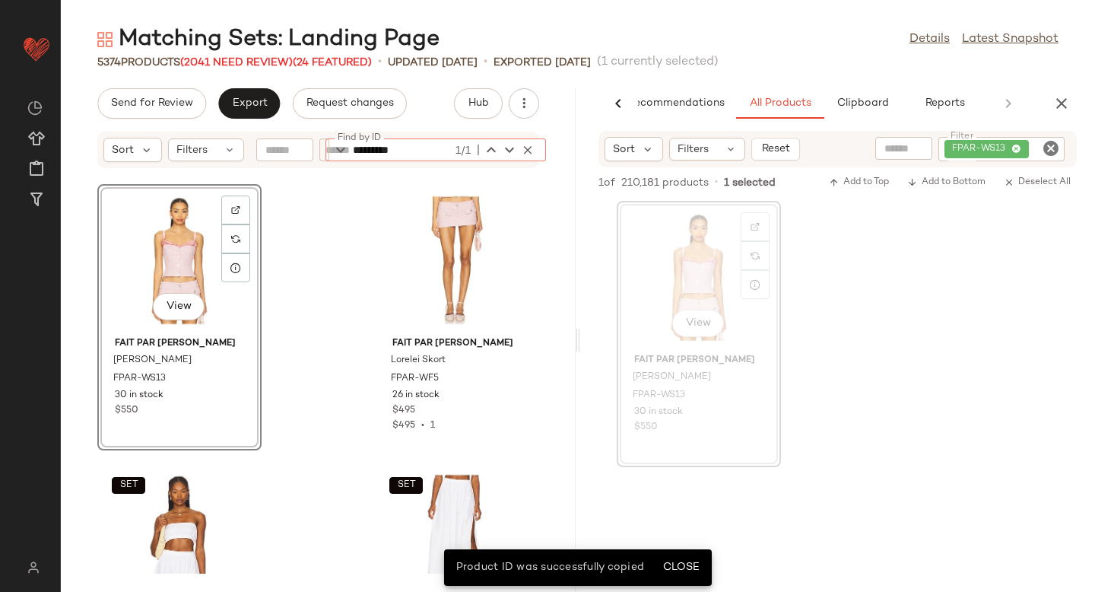
click at [144, 236] on div "View" at bounding box center [180, 259] width 154 height 141
click at [420, 246] on div "View" at bounding box center [457, 259] width 154 height 141
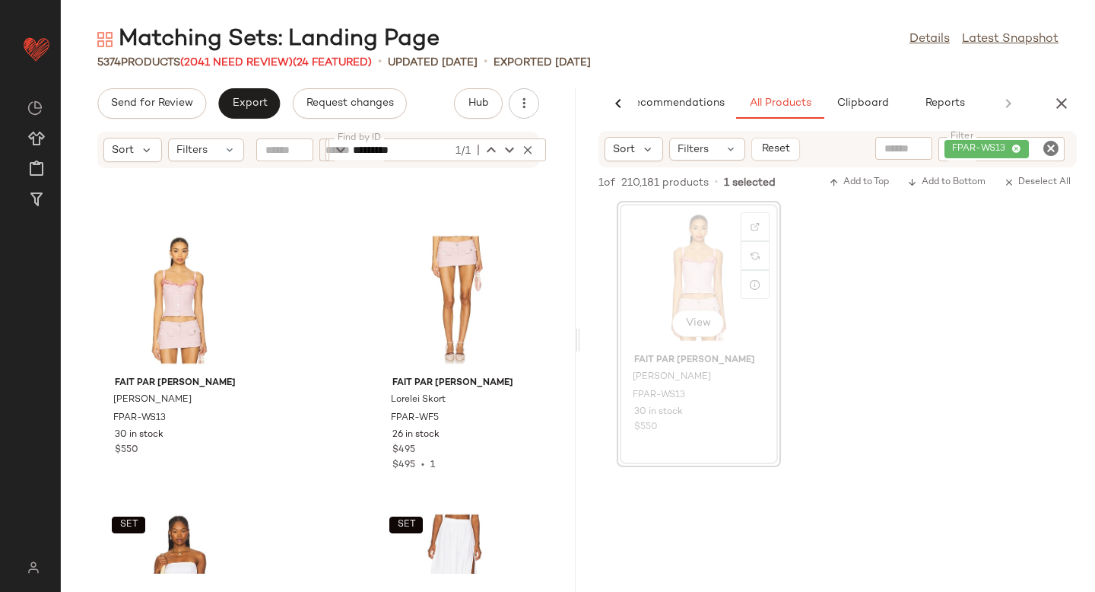
scroll to position [107933, 0]
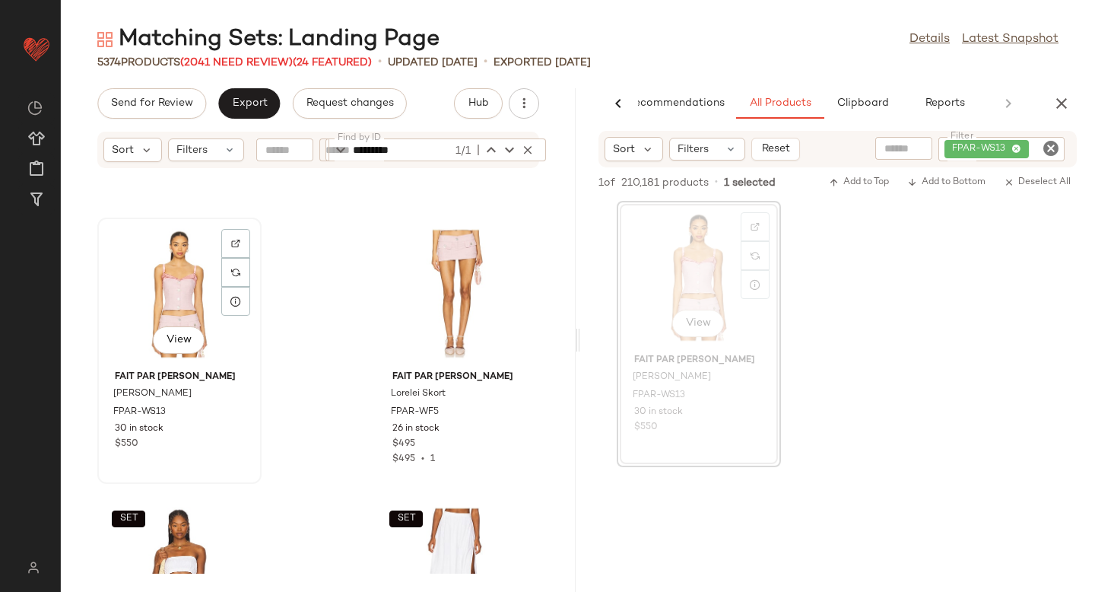
click at [169, 290] on div "View" at bounding box center [180, 293] width 154 height 141
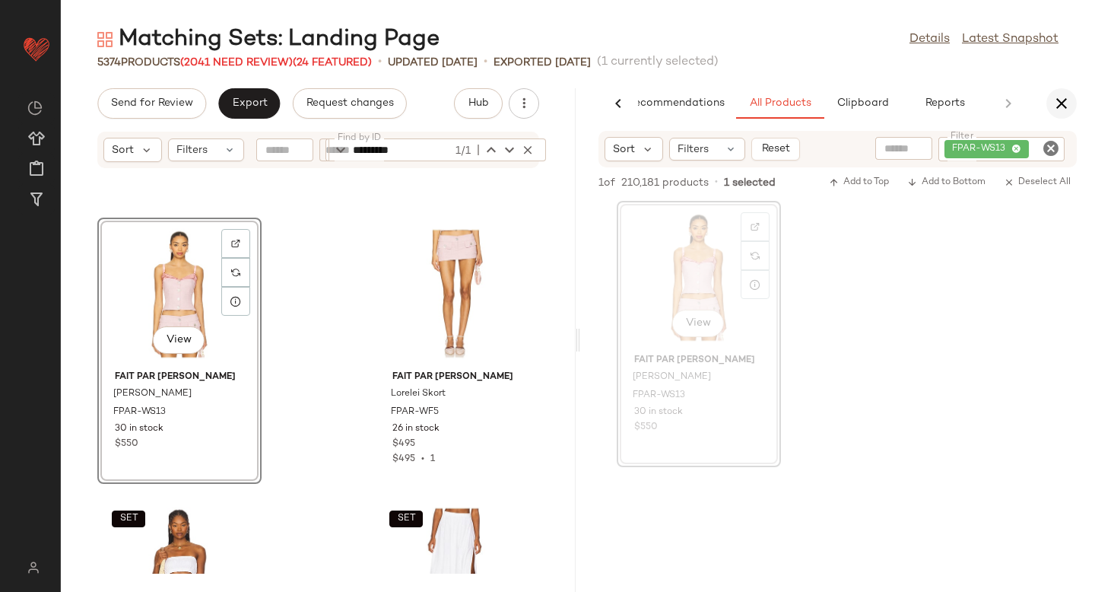
click at [1061, 98] on icon "button" at bounding box center [1061, 103] width 18 height 18
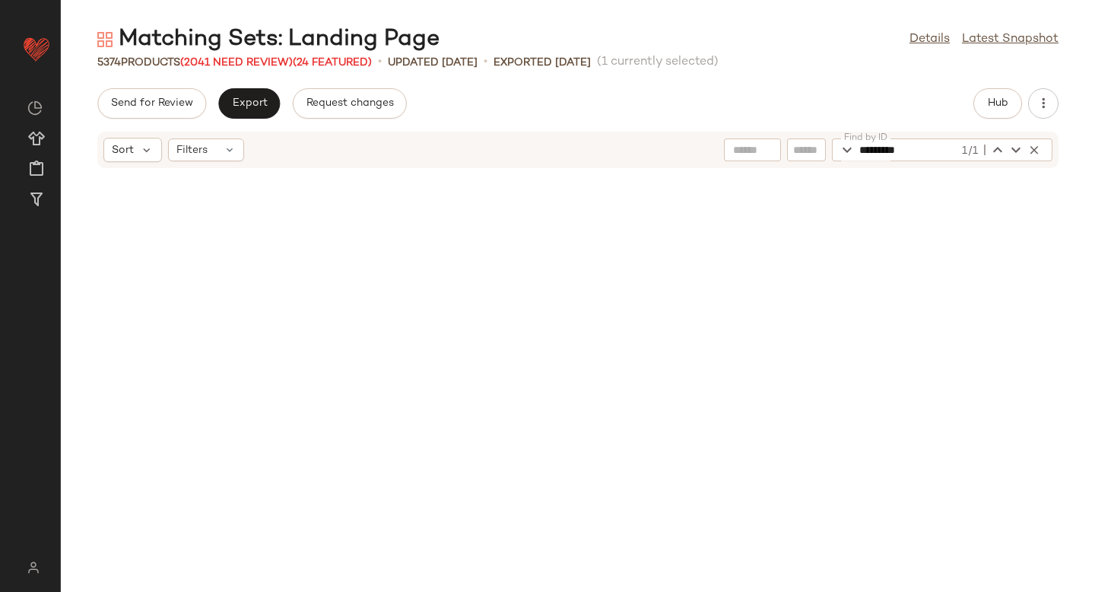
scroll to position [43131, 0]
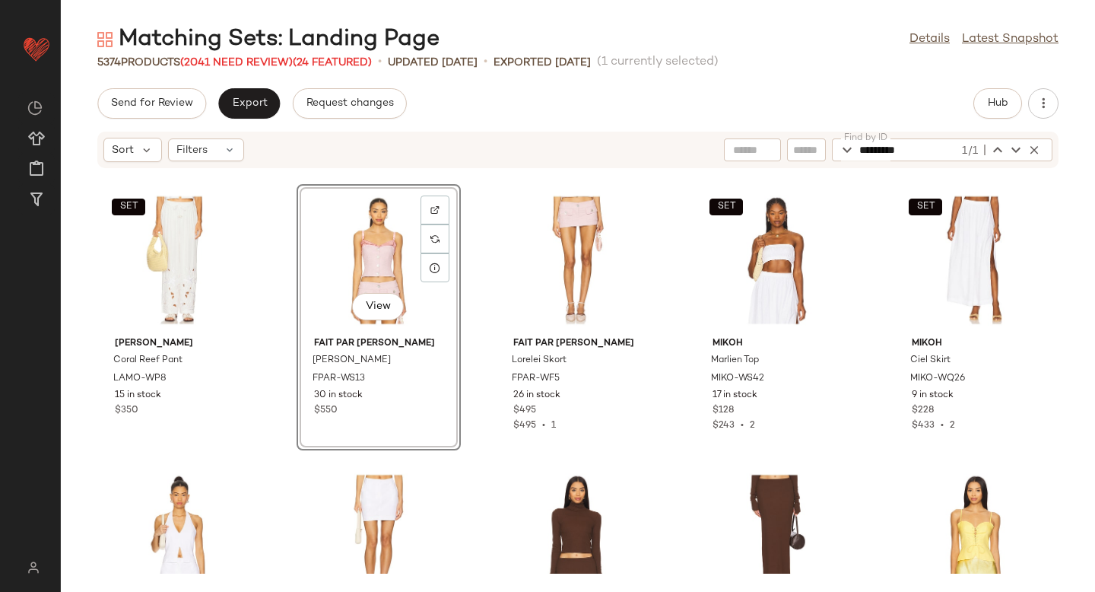
click at [476, 258] on div "SET Leslie Amon Coral Reef Pant LAMO-WP8 15 in stock $350 View Fait Par Foutch …" at bounding box center [578, 371] width 1034 height 404
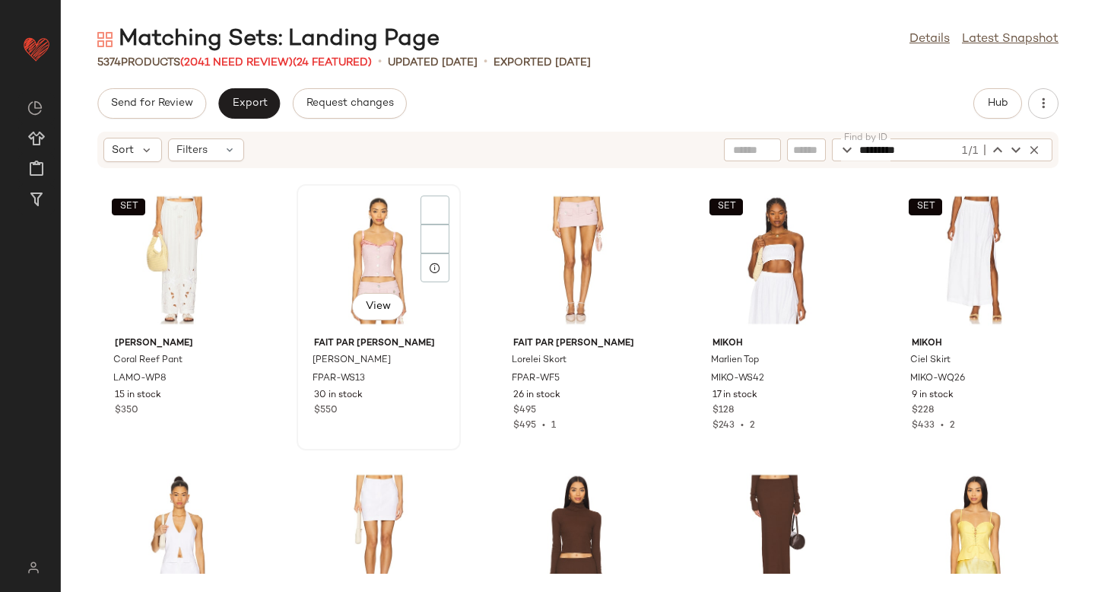
click at [368, 244] on div "View" at bounding box center [379, 259] width 154 height 141
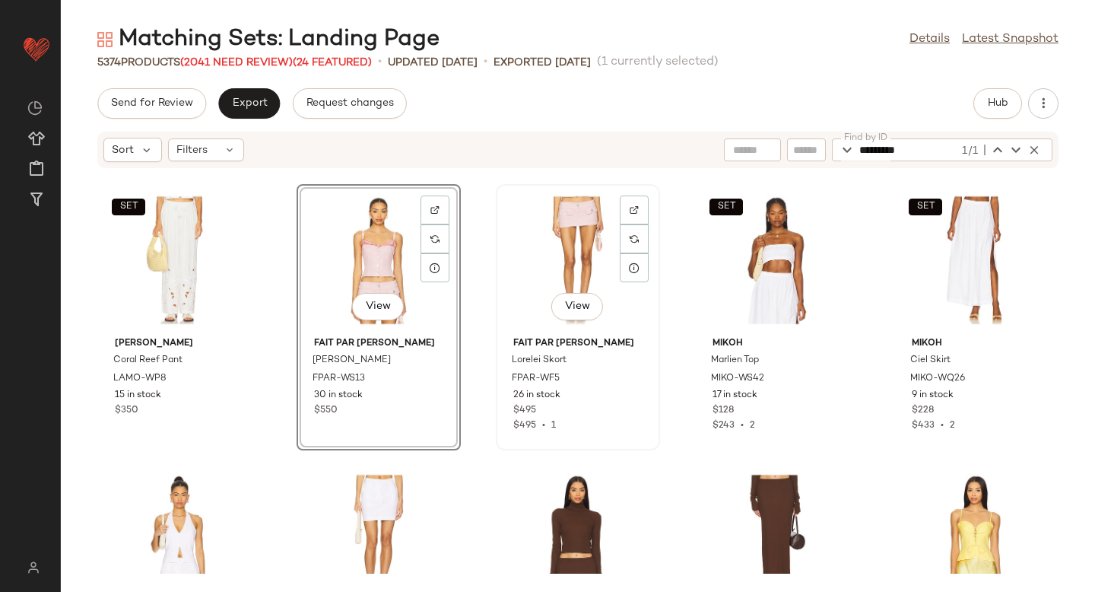
click at [620, 224] on div at bounding box center [634, 238] width 29 height 29
click at [345, 241] on div "View" at bounding box center [379, 259] width 154 height 141
click at [566, 242] on div "View" at bounding box center [578, 259] width 154 height 141
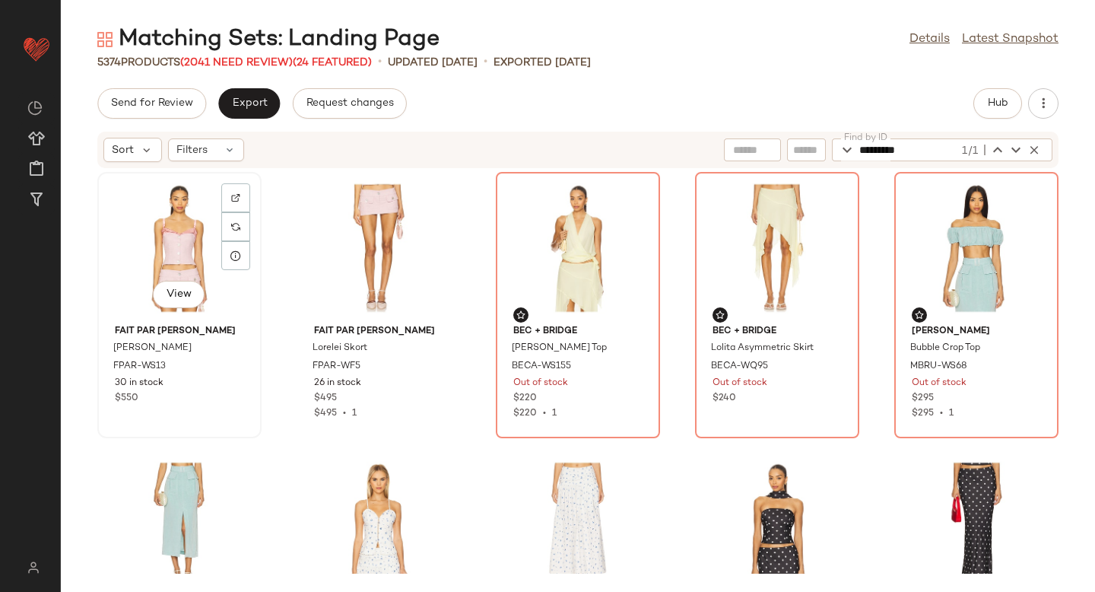
click at [191, 223] on div "View" at bounding box center [180, 247] width 154 height 141
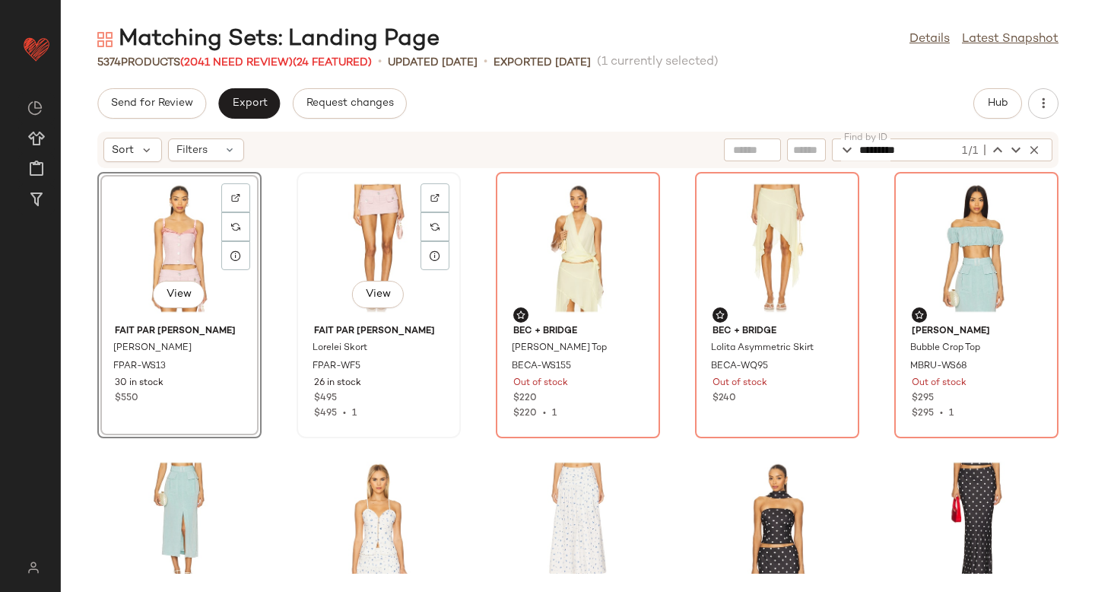
click at [365, 230] on div "View" at bounding box center [379, 247] width 154 height 141
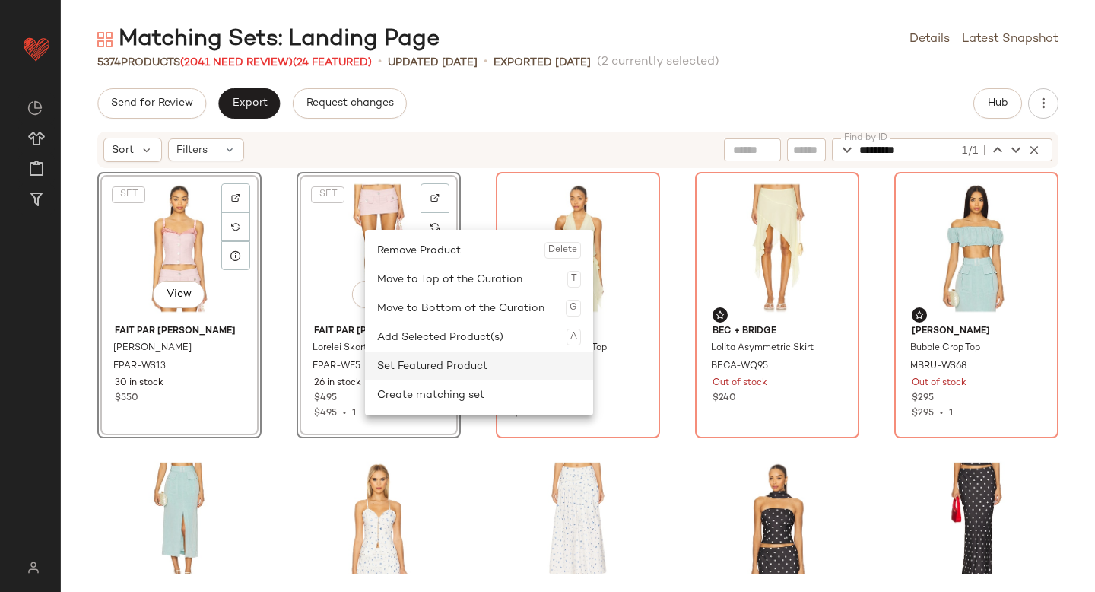
click at [407, 365] on div "Set Featured Product" at bounding box center [479, 365] width 204 height 29
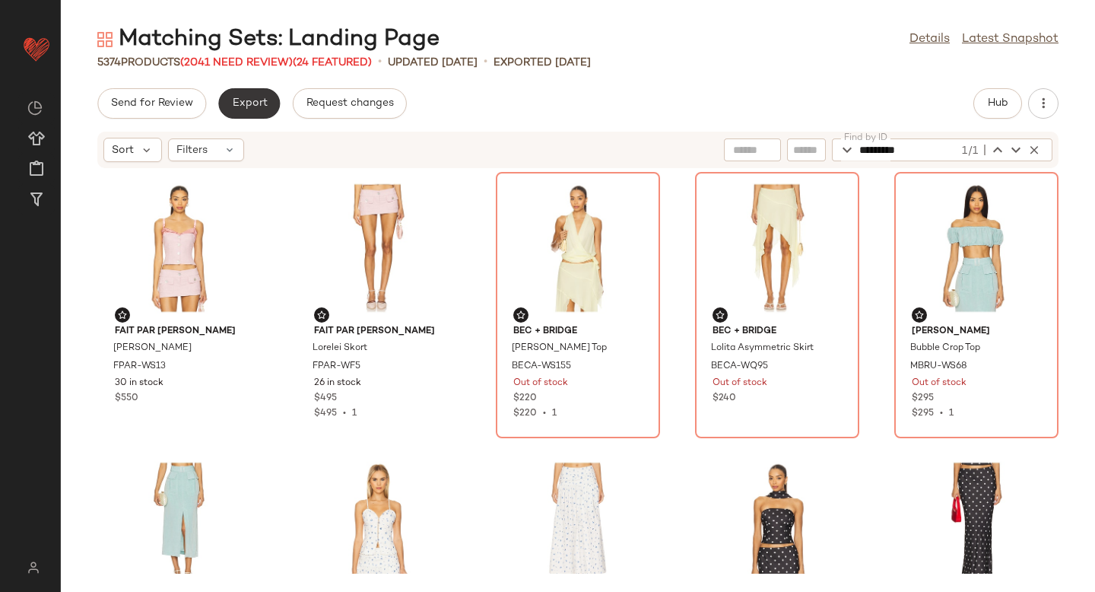
click at [258, 103] on span "Export" at bounding box center [249, 103] width 36 height 12
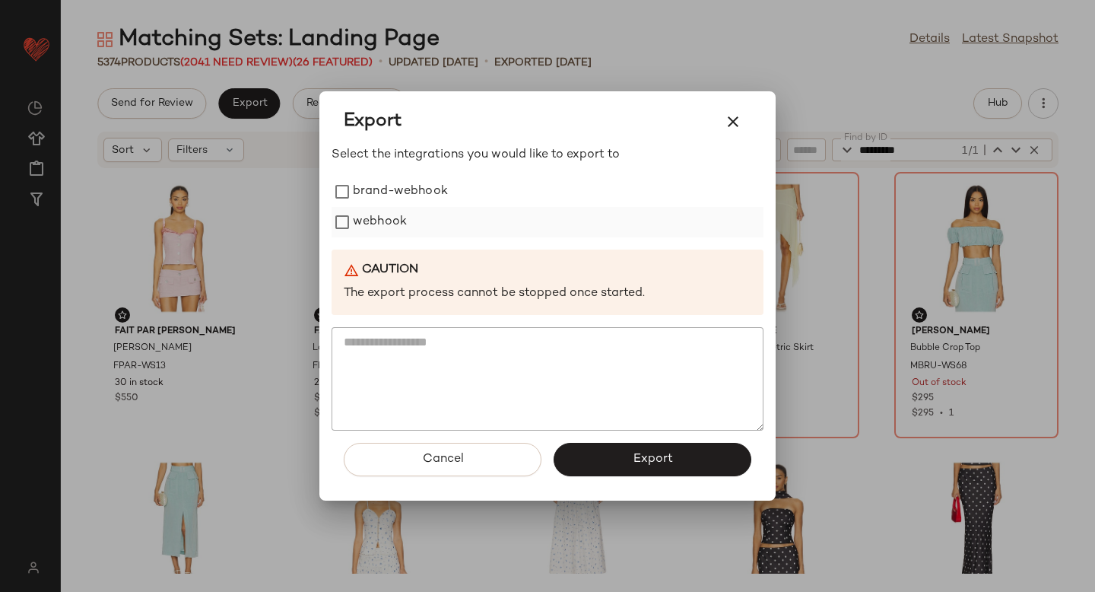
click at [353, 232] on label "webhook" at bounding box center [380, 222] width 54 height 30
click at [632, 438] on div "Cancel Export" at bounding box center [547, 465] width 432 height 70
click at [636, 448] on button "Export" at bounding box center [652, 458] width 198 height 33
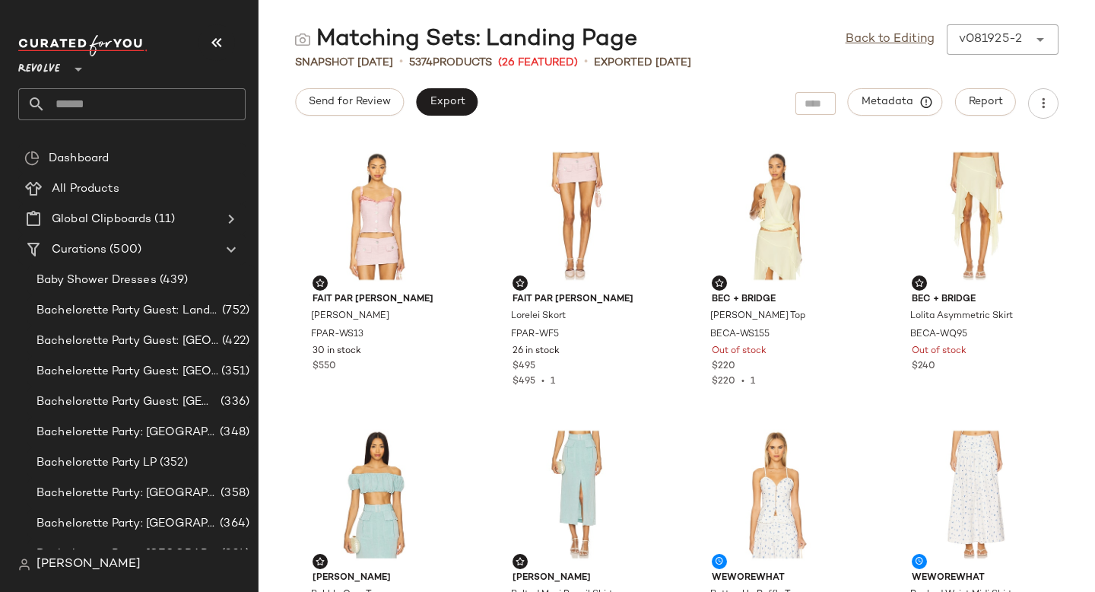
click at [72, 116] on input "text" at bounding box center [146, 104] width 200 height 32
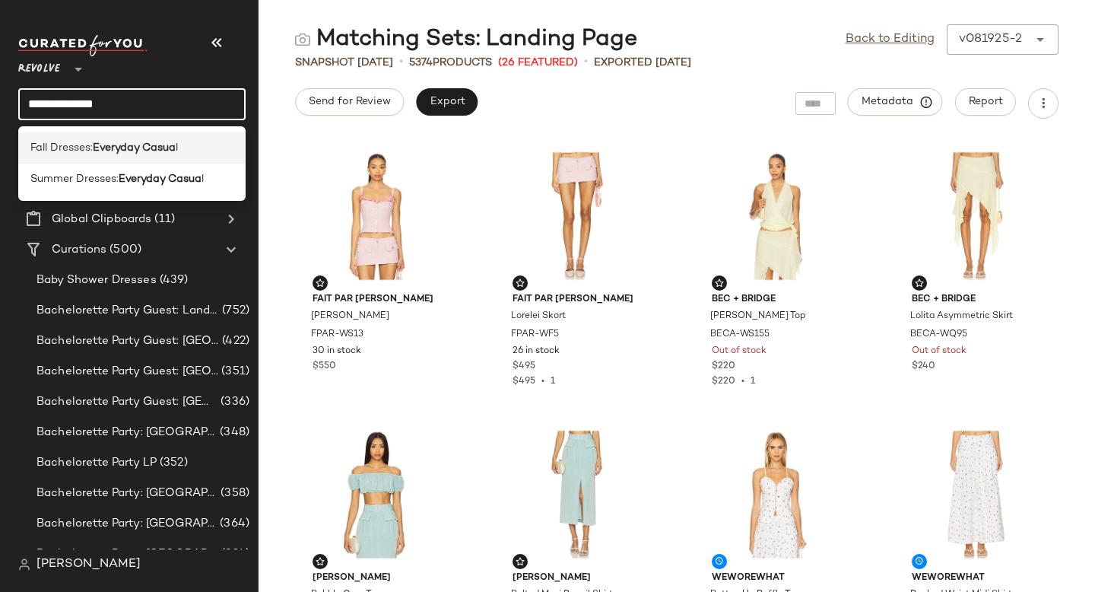
type input "**********"
click at [75, 156] on div "Fall Dresses: Everyday Casua l" at bounding box center [131, 147] width 227 height 31
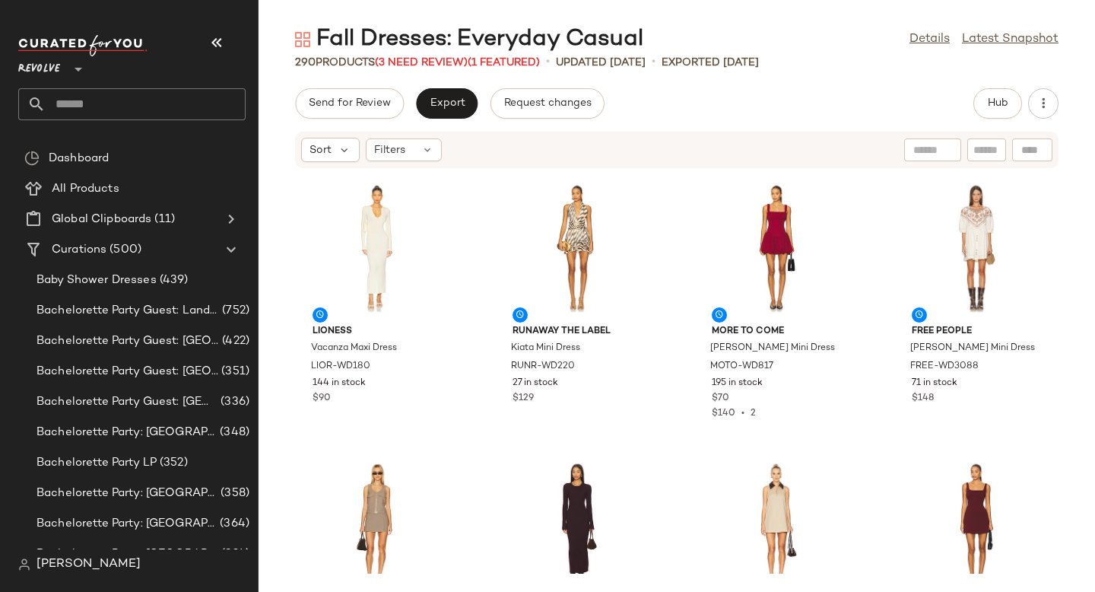
click at [119, 113] on input "text" at bounding box center [146, 104] width 200 height 32
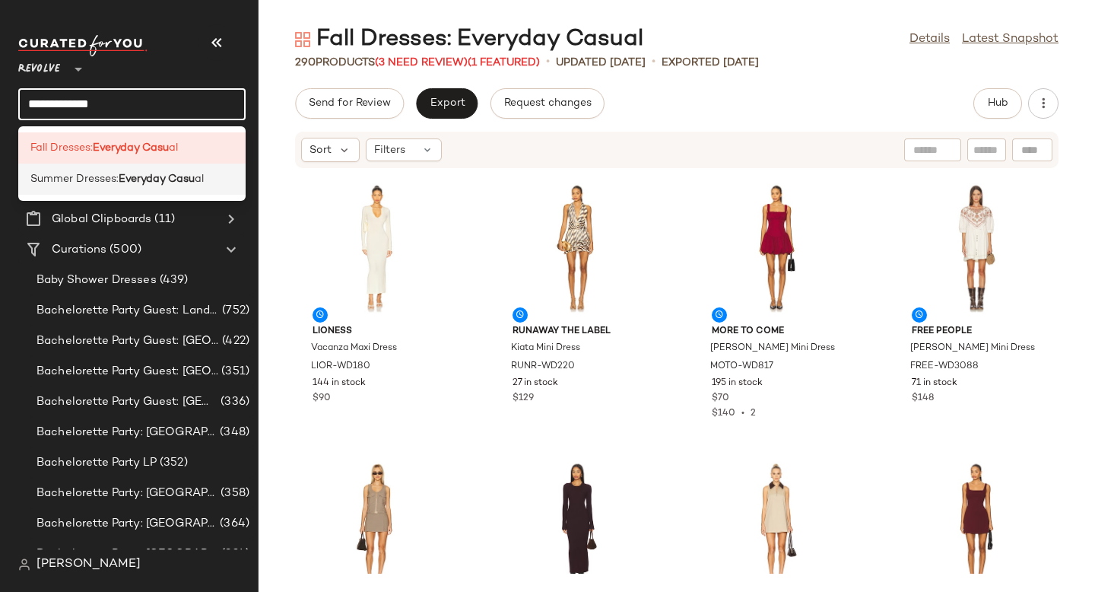
type input "**********"
click at [127, 173] on b "Everyday Casu" at bounding box center [157, 179] width 76 height 16
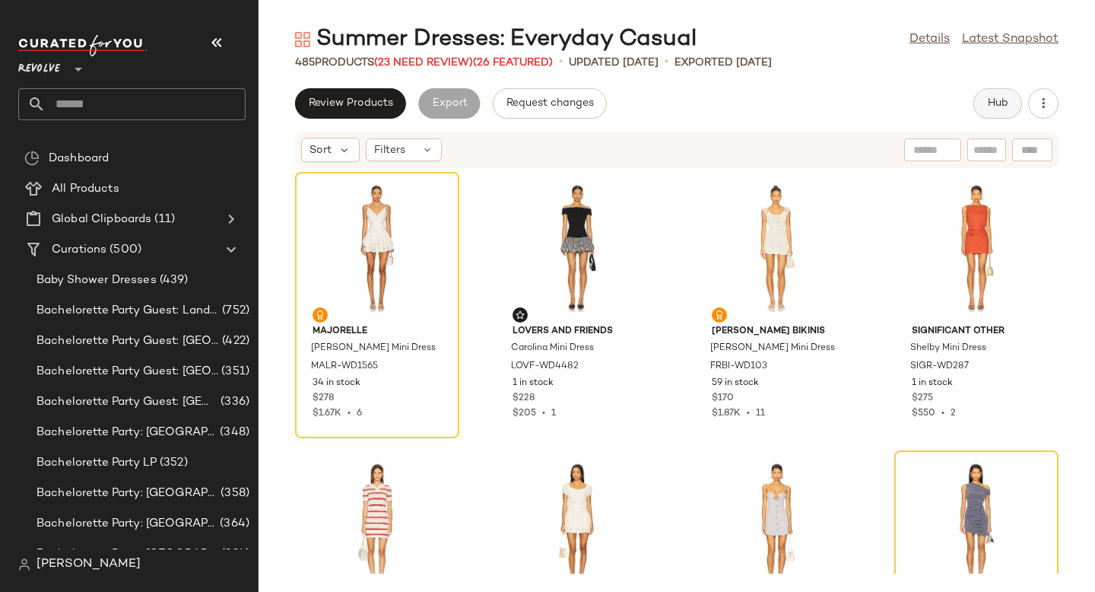
click at [997, 102] on span "Hub" at bounding box center [997, 103] width 21 height 12
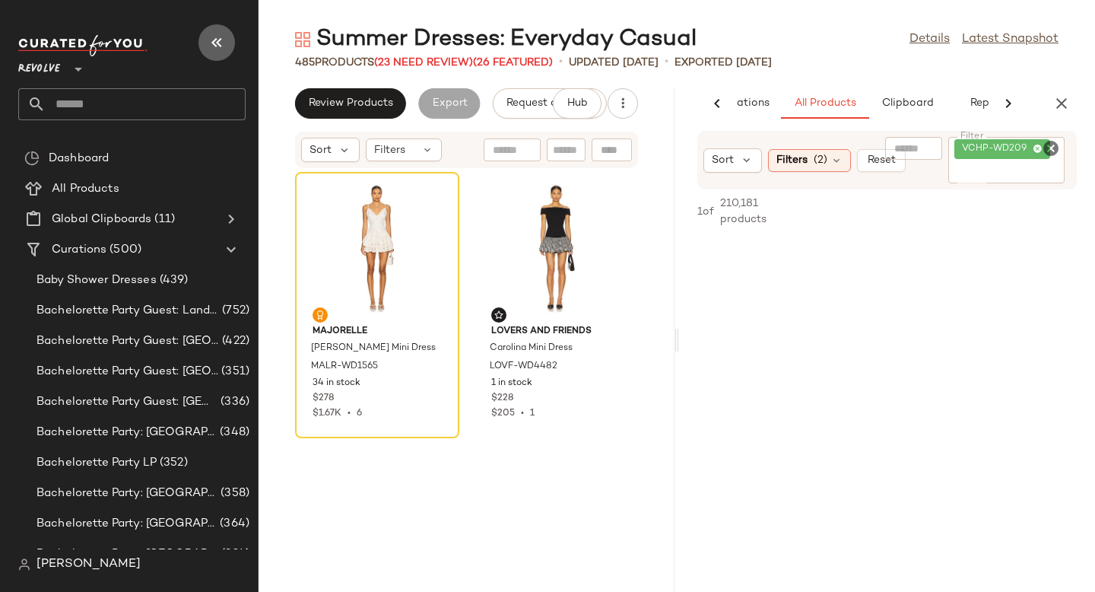
click at [218, 45] on icon "button" at bounding box center [217, 42] width 18 height 18
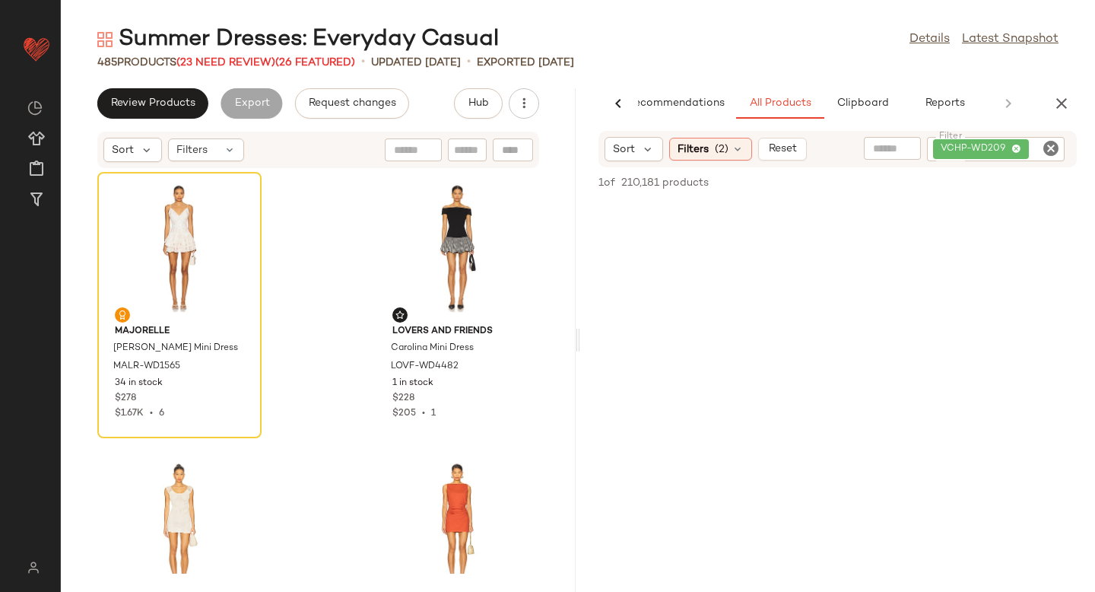
click at [1048, 150] on icon "Clear Filter" at bounding box center [1051, 148] width 18 height 18
paste input "**********"
type input "**********"
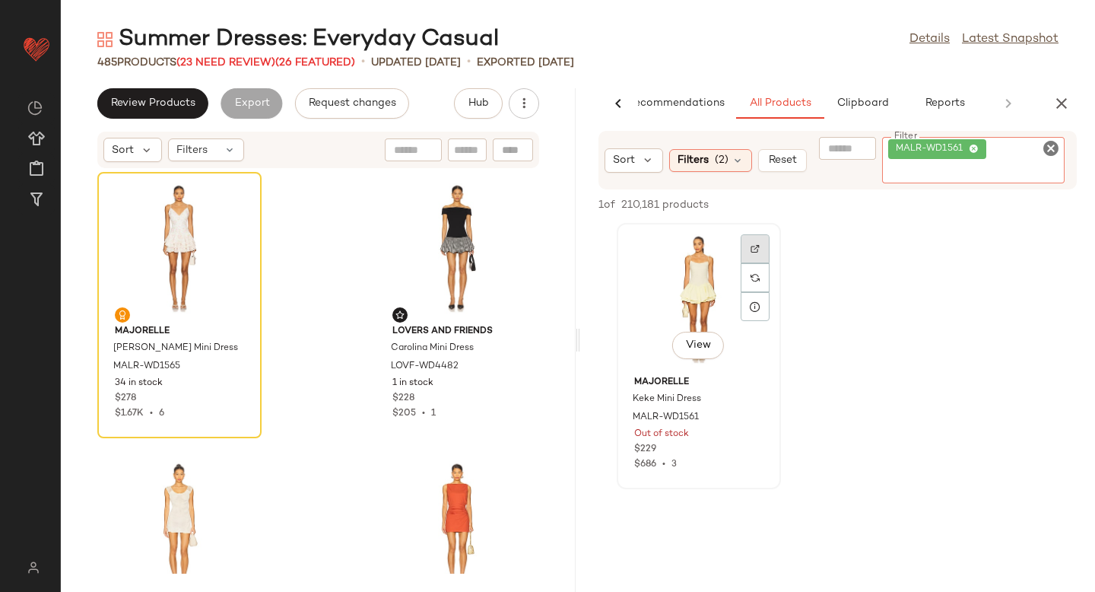
click at [743, 249] on div at bounding box center [755, 277] width 29 height 87
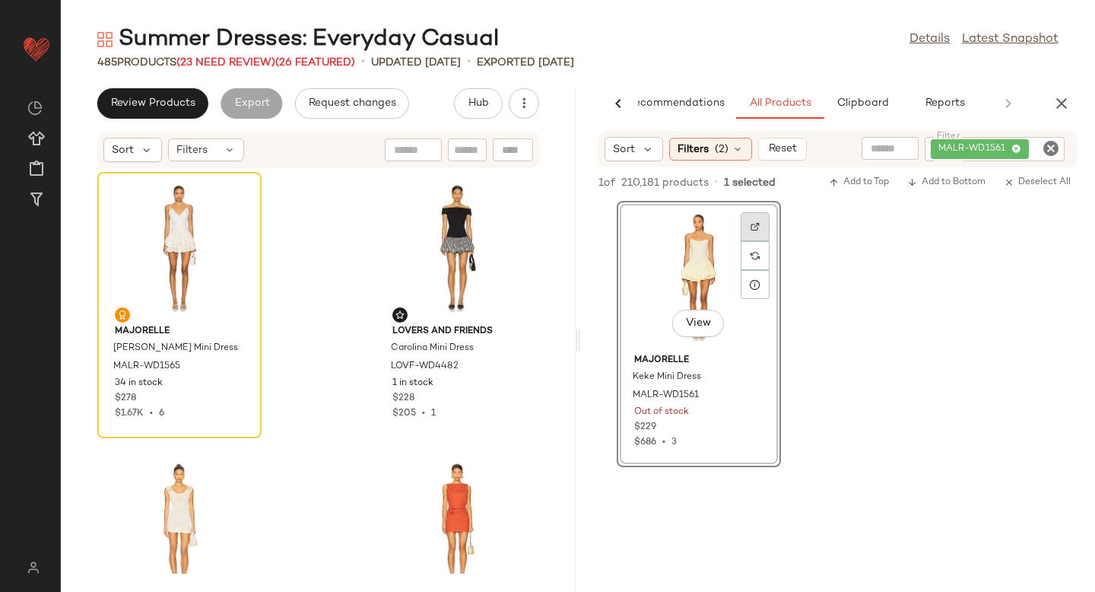
click at [755, 241] on div at bounding box center [755, 255] width 29 height 29
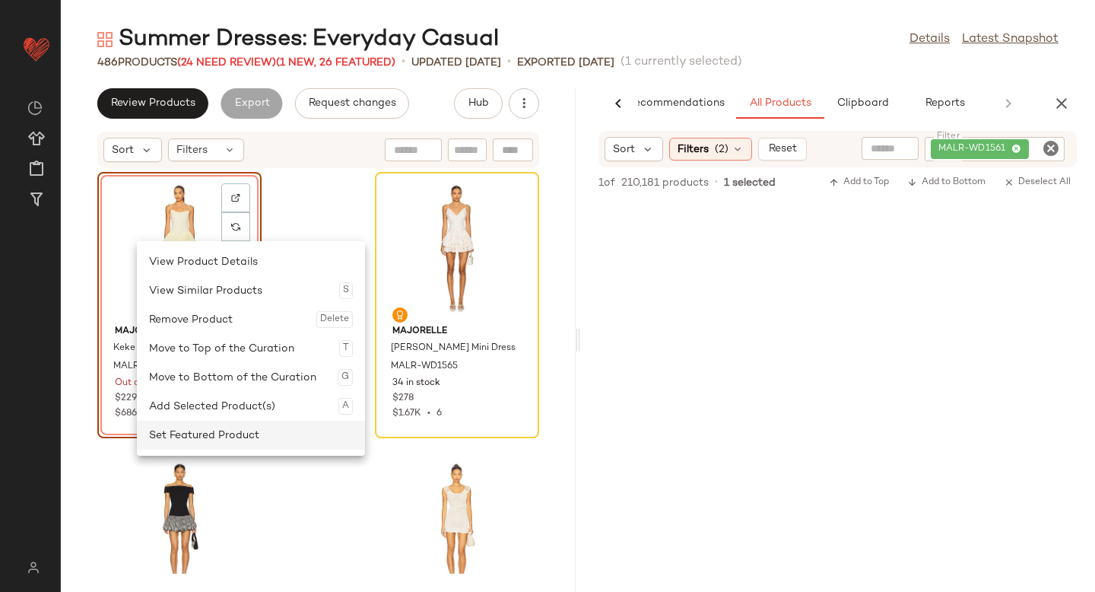
click at [193, 430] on div "Set Featured Product" at bounding box center [251, 434] width 204 height 29
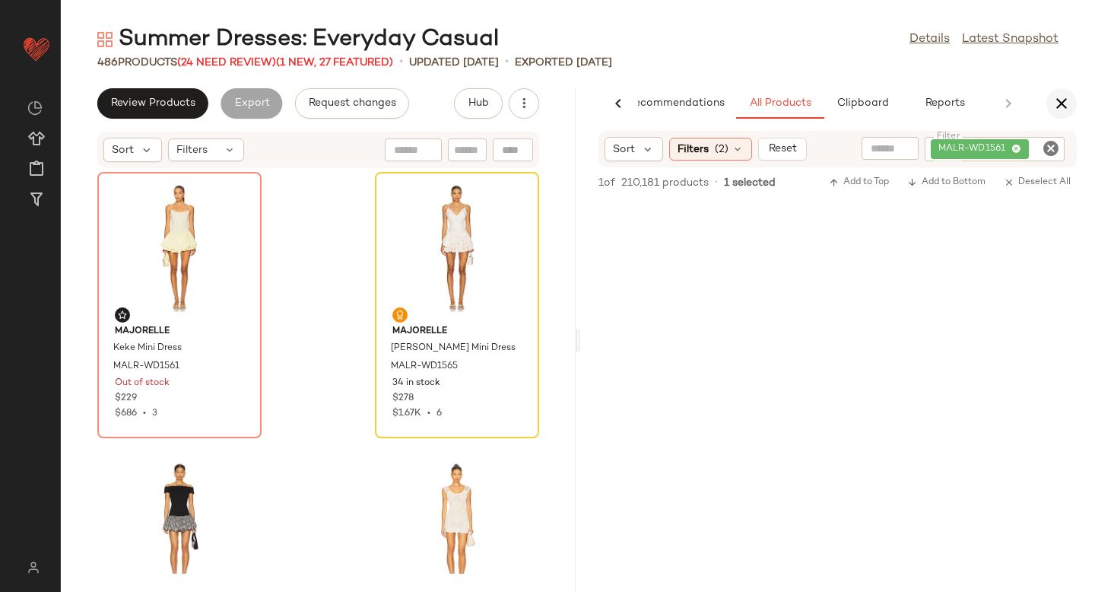
click at [1068, 103] on icon "button" at bounding box center [1061, 103] width 18 height 18
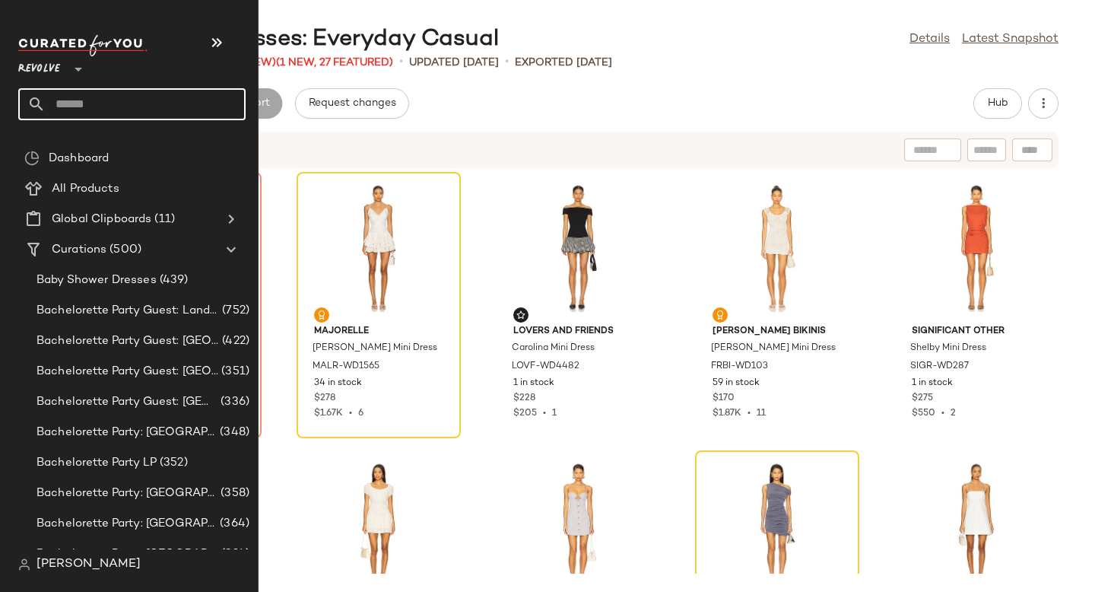
click at [125, 98] on input "text" at bounding box center [146, 104] width 200 height 32
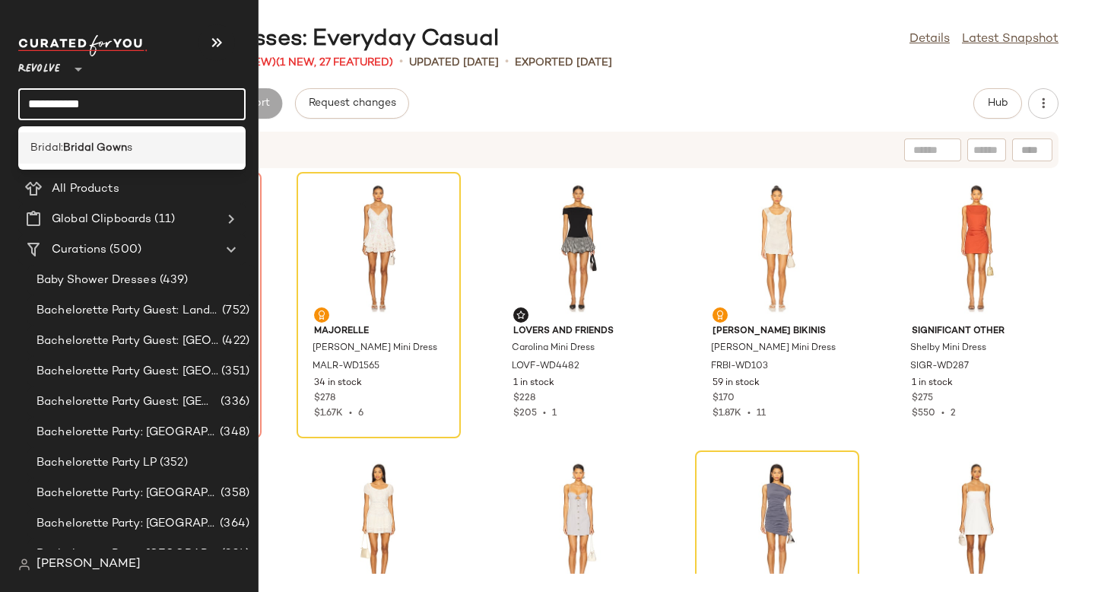
type input "**********"
click at [125, 136] on div "Bridal: Bridal Gown s" at bounding box center [131, 147] width 227 height 31
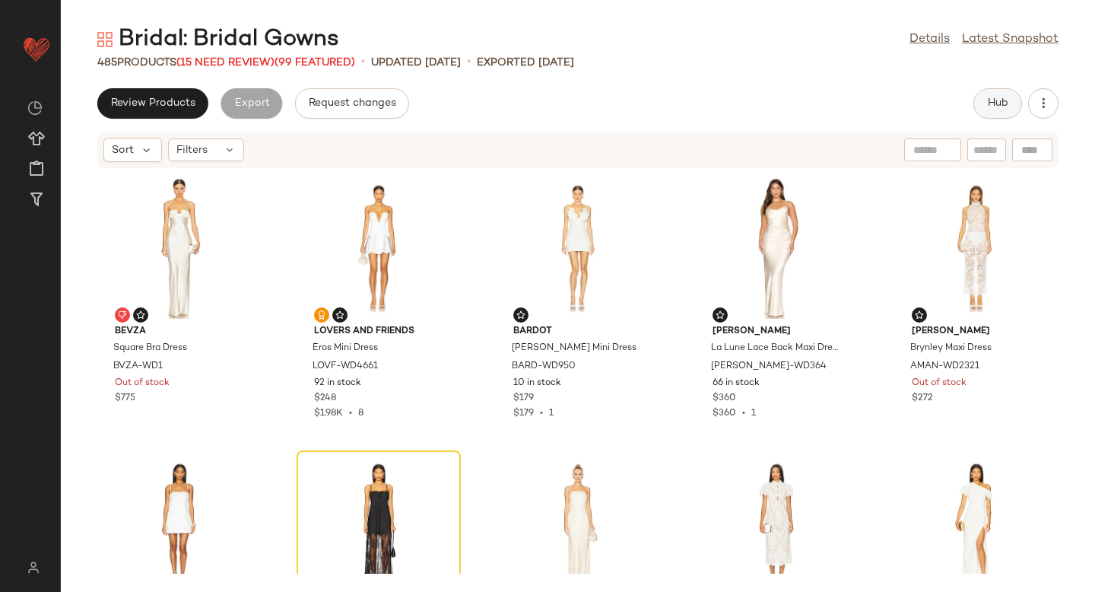
click at [975, 109] on button "Hub" at bounding box center [997, 103] width 49 height 30
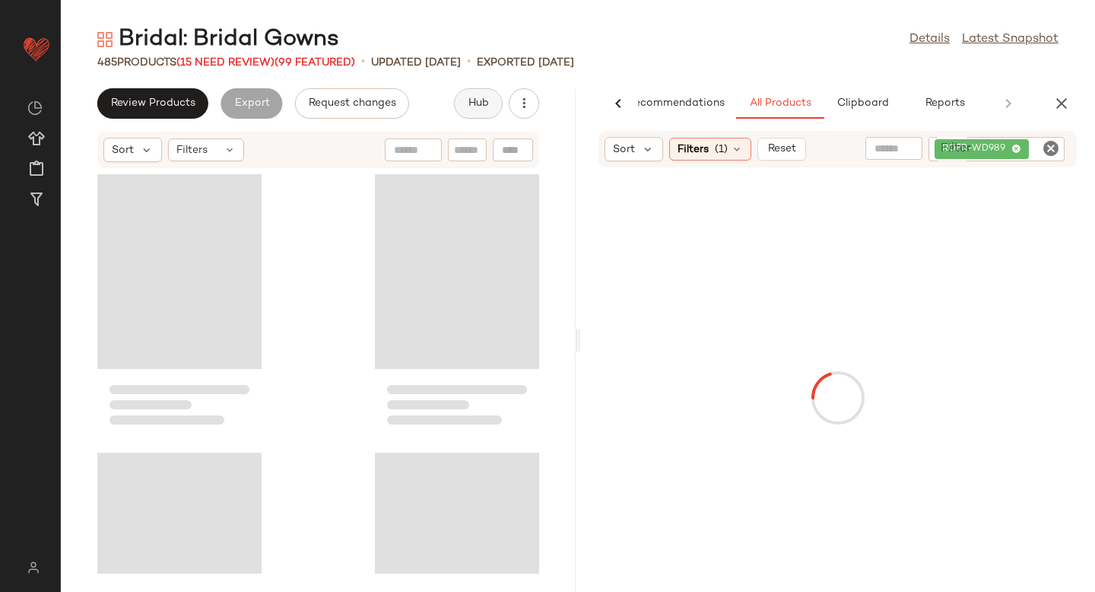
scroll to position [0, 36]
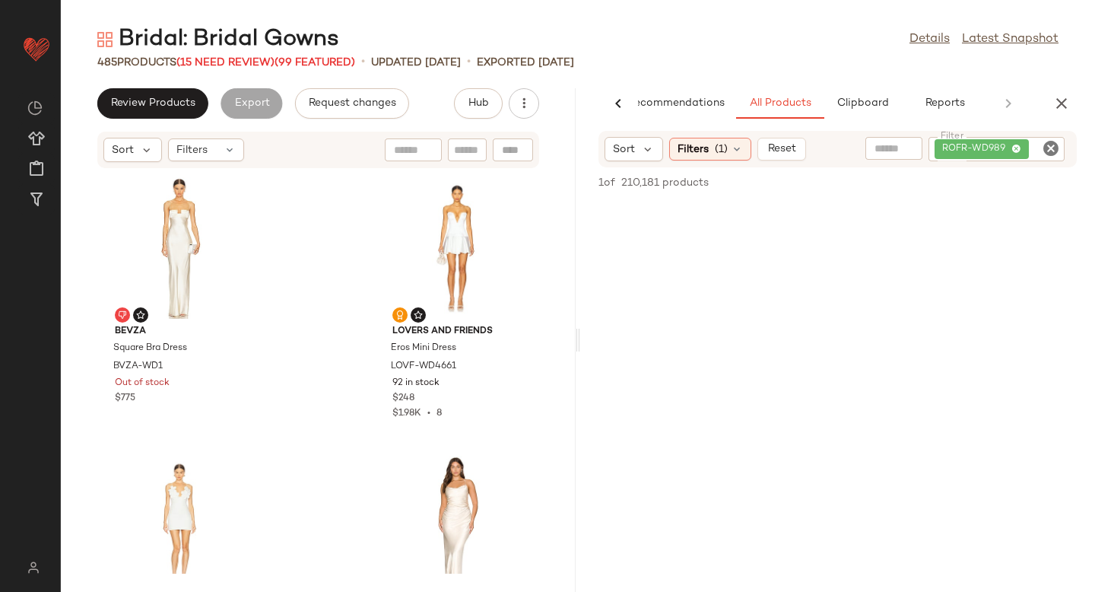
click at [1056, 151] on icon "Clear Filter" at bounding box center [1051, 148] width 18 height 18
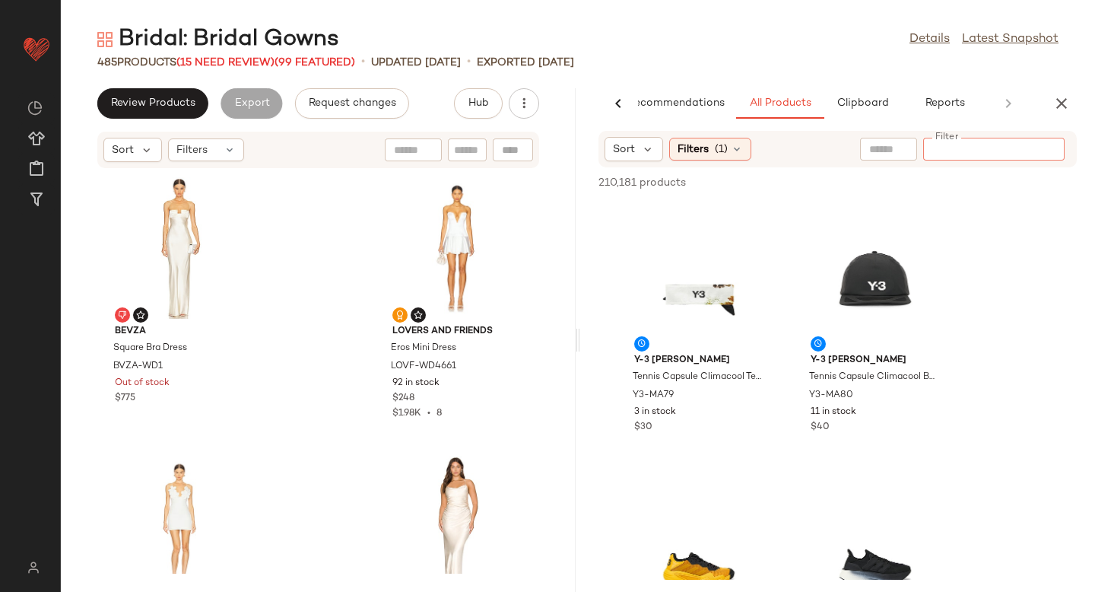
paste input "**********"
type input "**********"
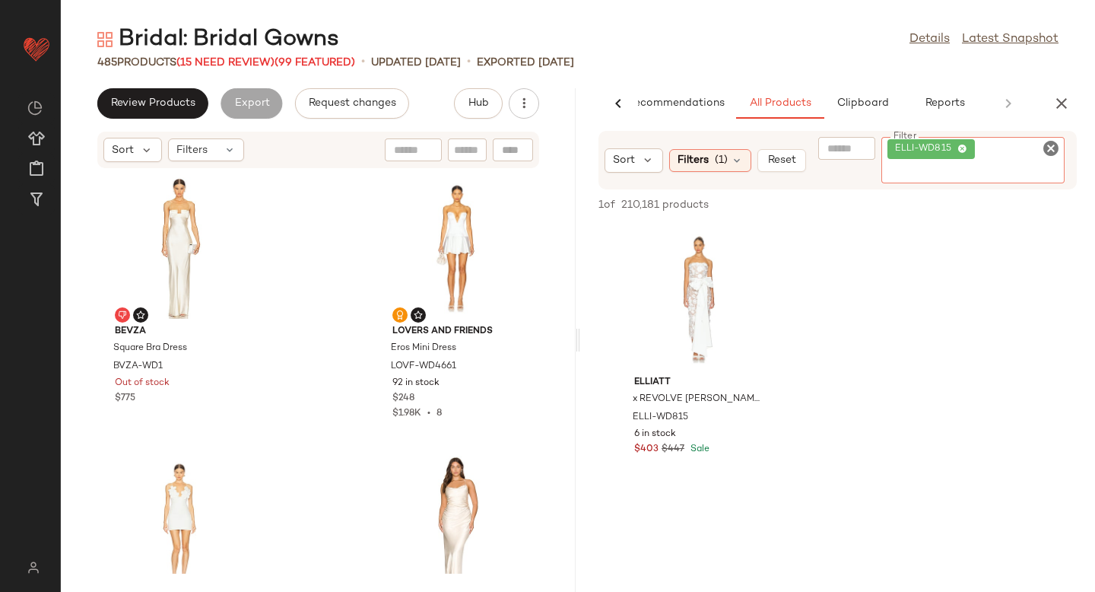
click at [1048, 150] on icon "Clear Filter" at bounding box center [1051, 148] width 18 height 18
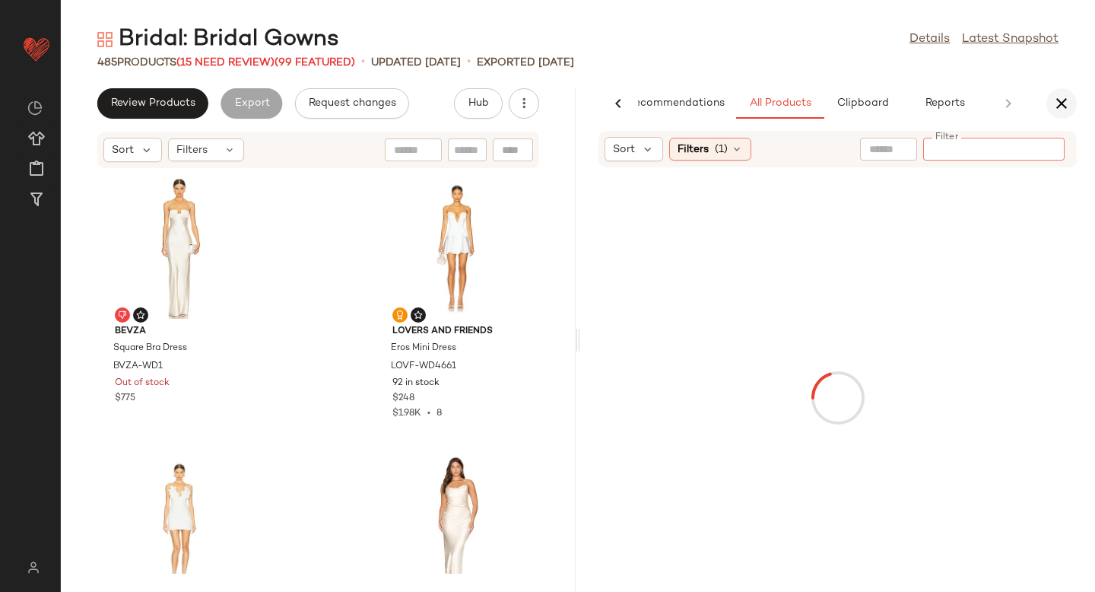
click at [1055, 106] on icon "button" at bounding box center [1061, 103] width 18 height 18
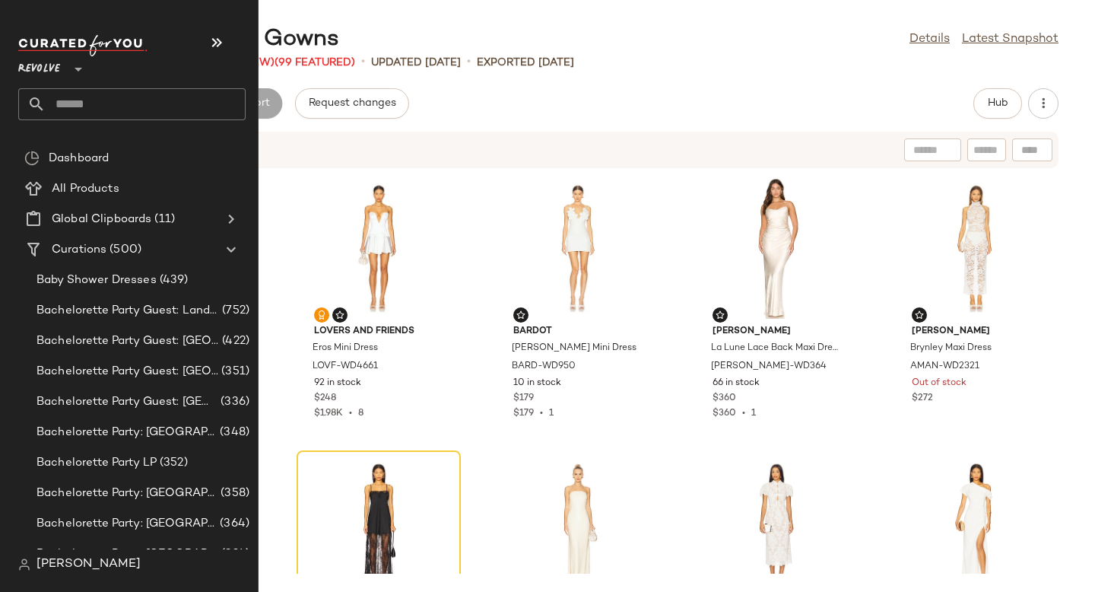
click at [106, 110] on input "text" at bounding box center [146, 104] width 200 height 32
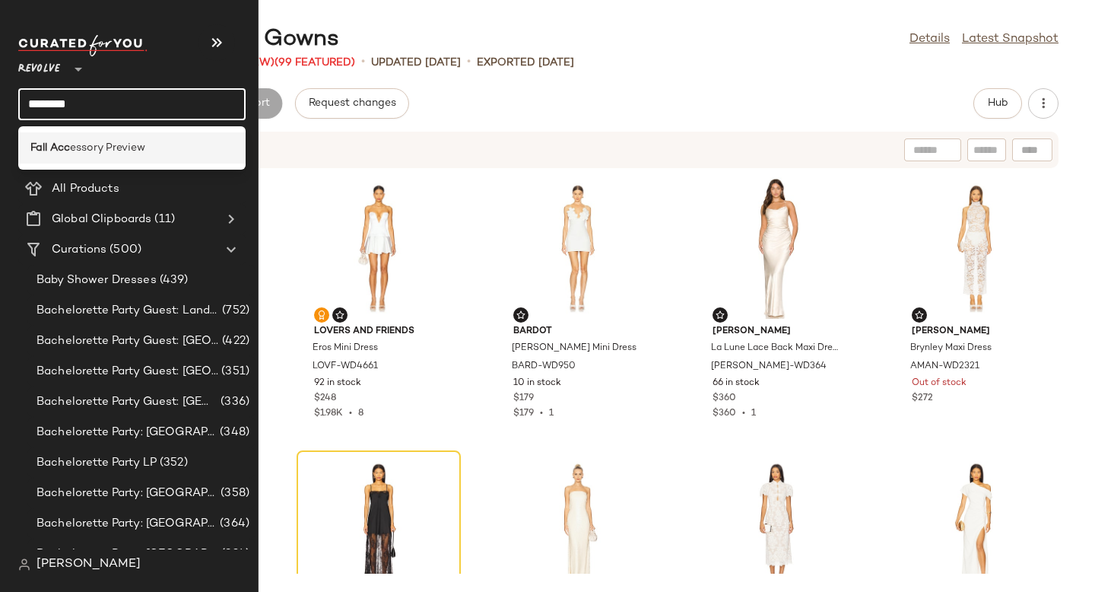
type input "********"
click at [94, 147] on span "essory Preview" at bounding box center [107, 148] width 75 height 16
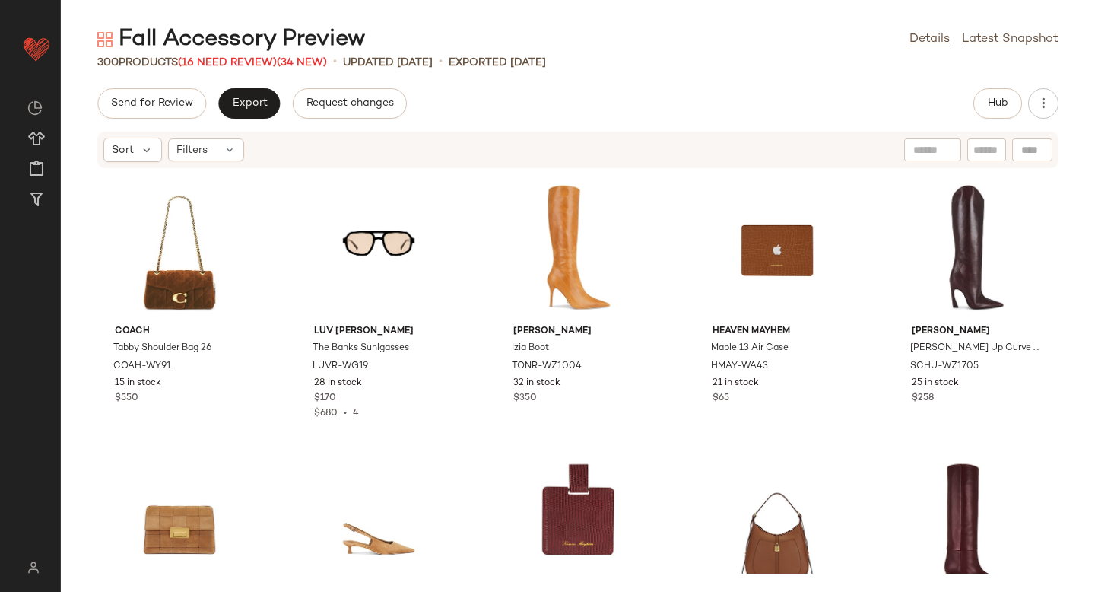
click at [637, 103] on div "Send for Review Export Request changes Hub" at bounding box center [577, 103] width 961 height 30
click at [216, 59] on span "(16 Need Review)" at bounding box center [227, 62] width 99 height 11
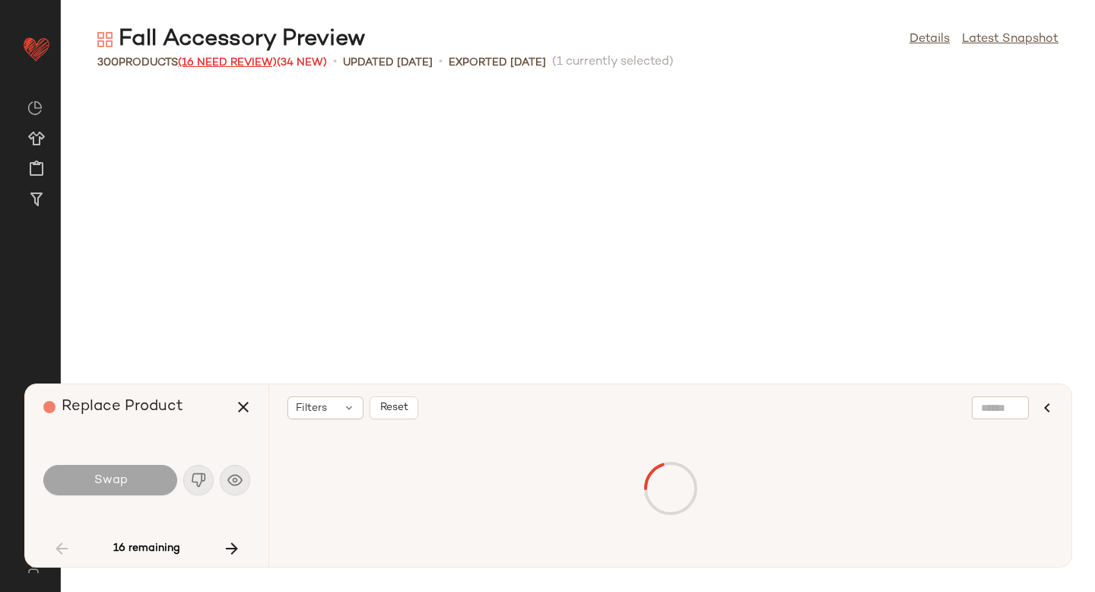
scroll to position [569, 0]
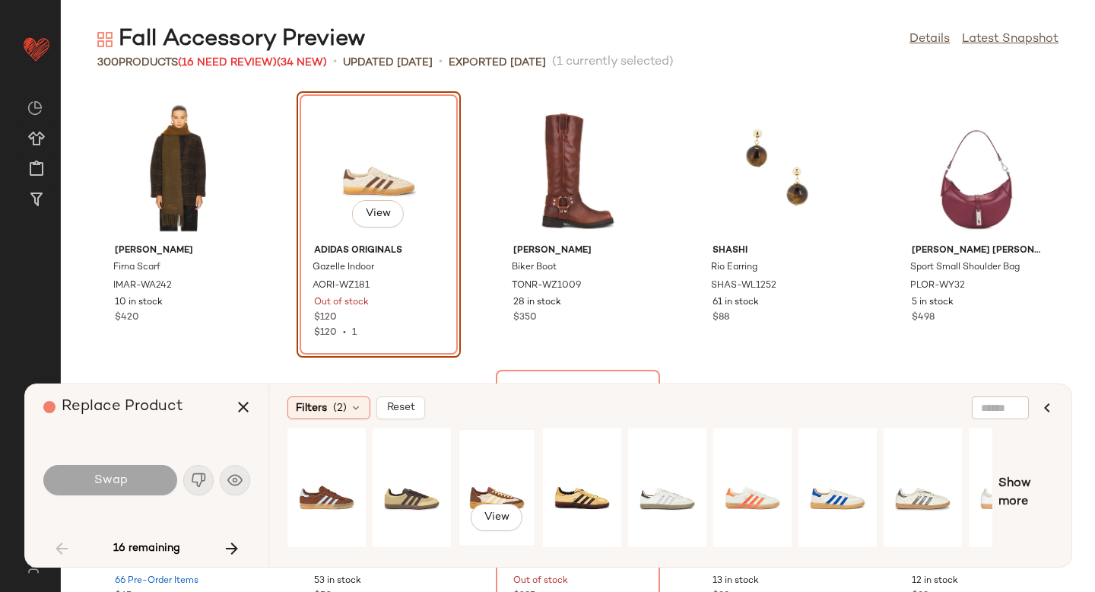
click at [482, 477] on div "View" at bounding box center [497, 487] width 68 height 108
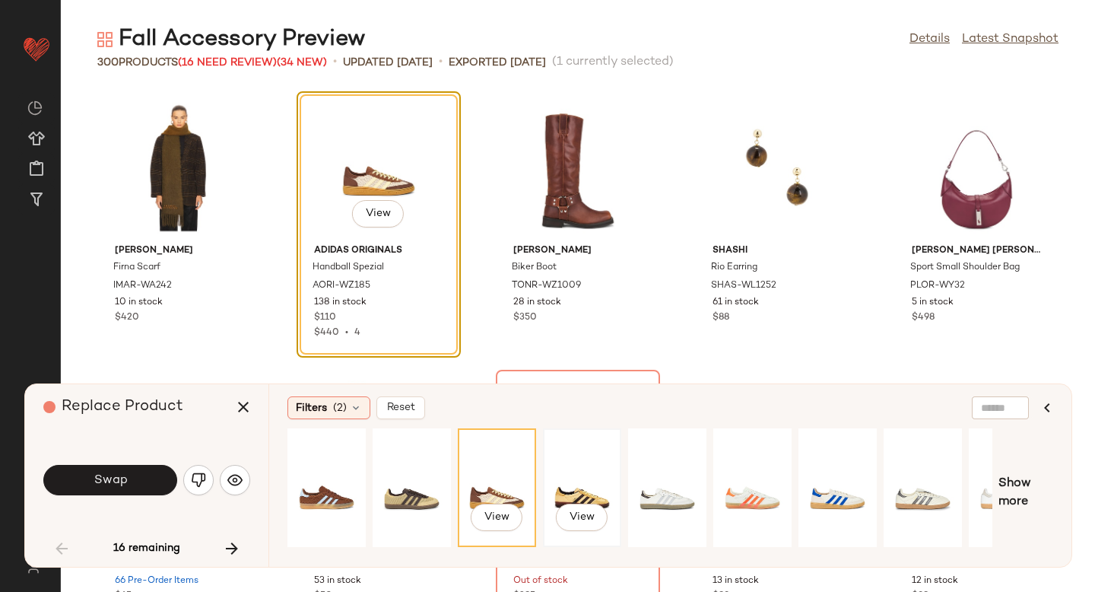
click at [572, 470] on div "View" at bounding box center [582, 487] width 68 height 108
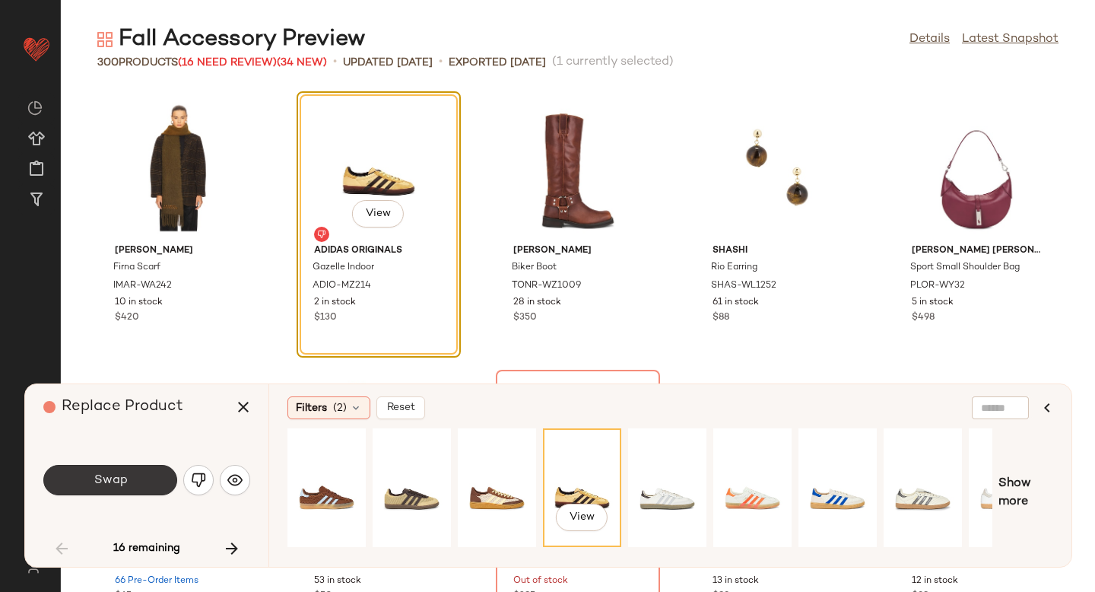
click at [99, 484] on span "Swap" at bounding box center [110, 480] width 34 height 14
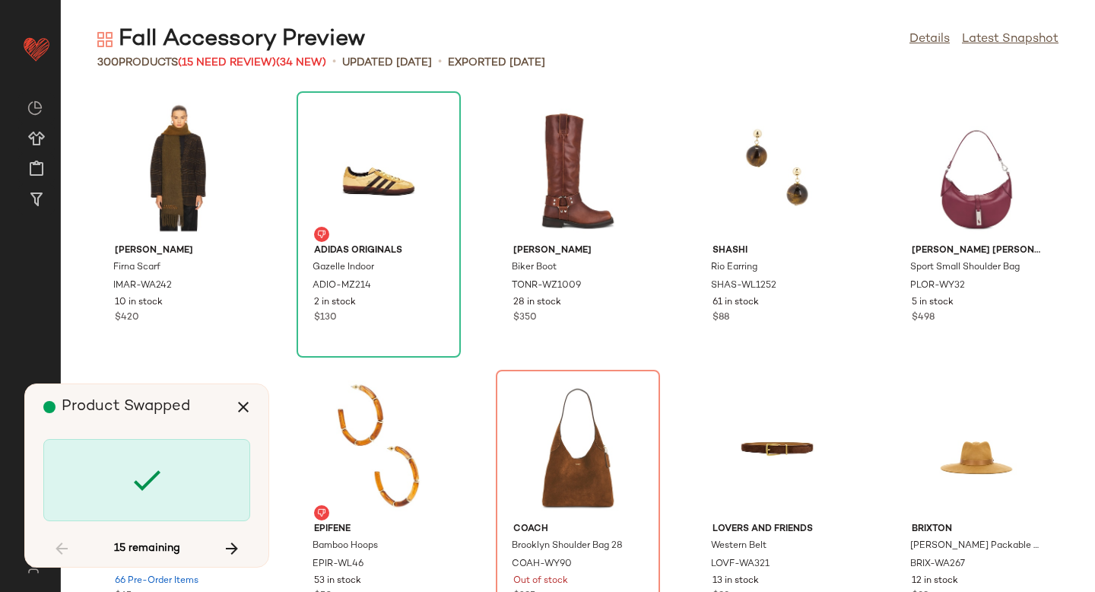
scroll to position [835, 0]
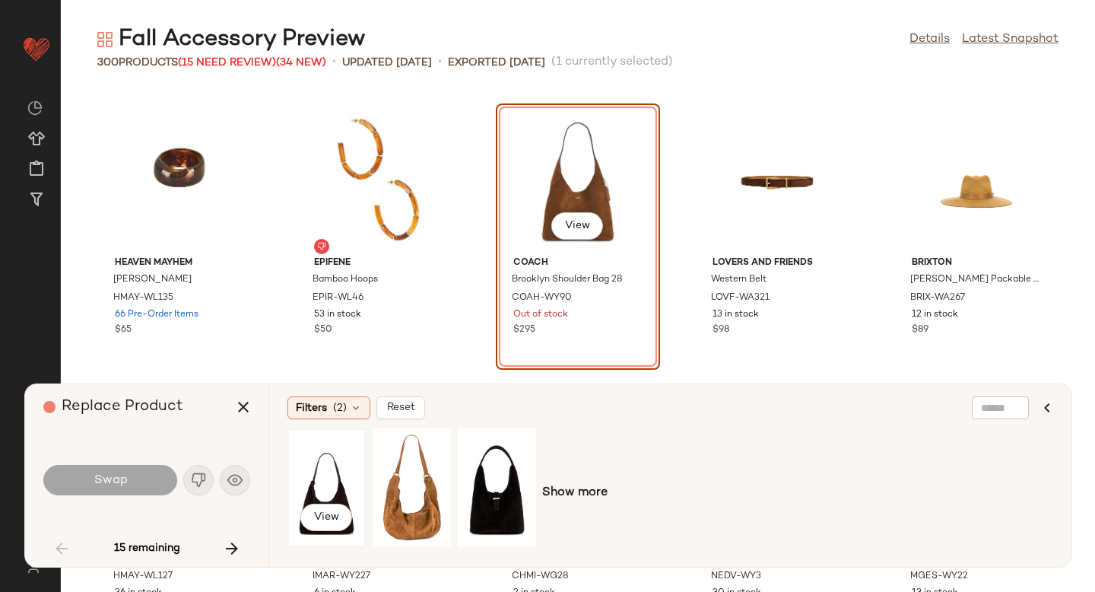
click at [335, 481] on div "View" at bounding box center [327, 487] width 68 height 108
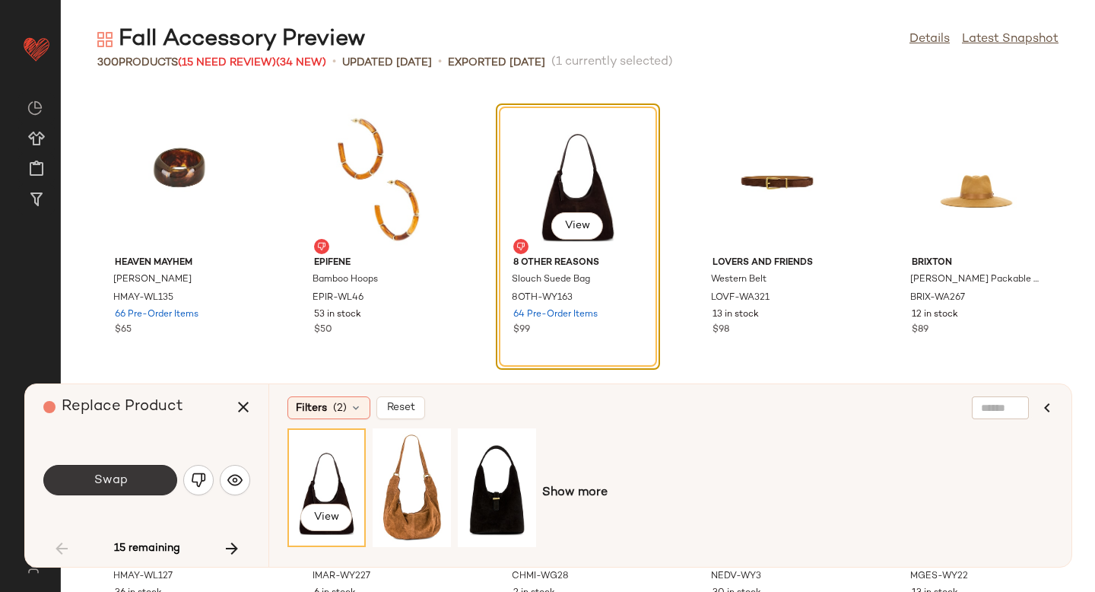
click at [87, 485] on button "Swap" at bounding box center [110, 480] width 134 height 30
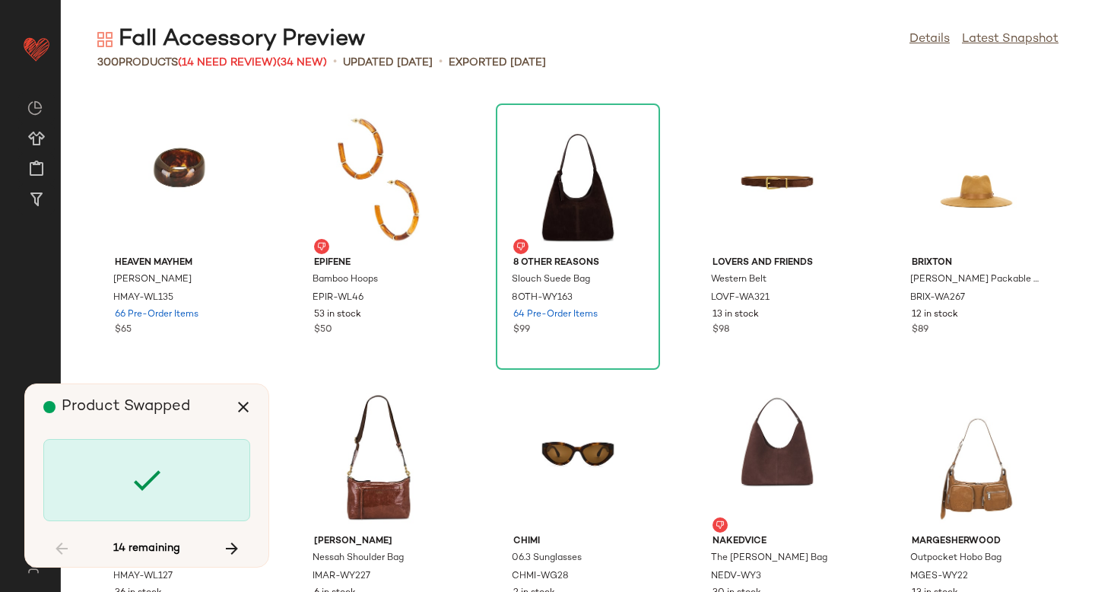
scroll to position [1948, 0]
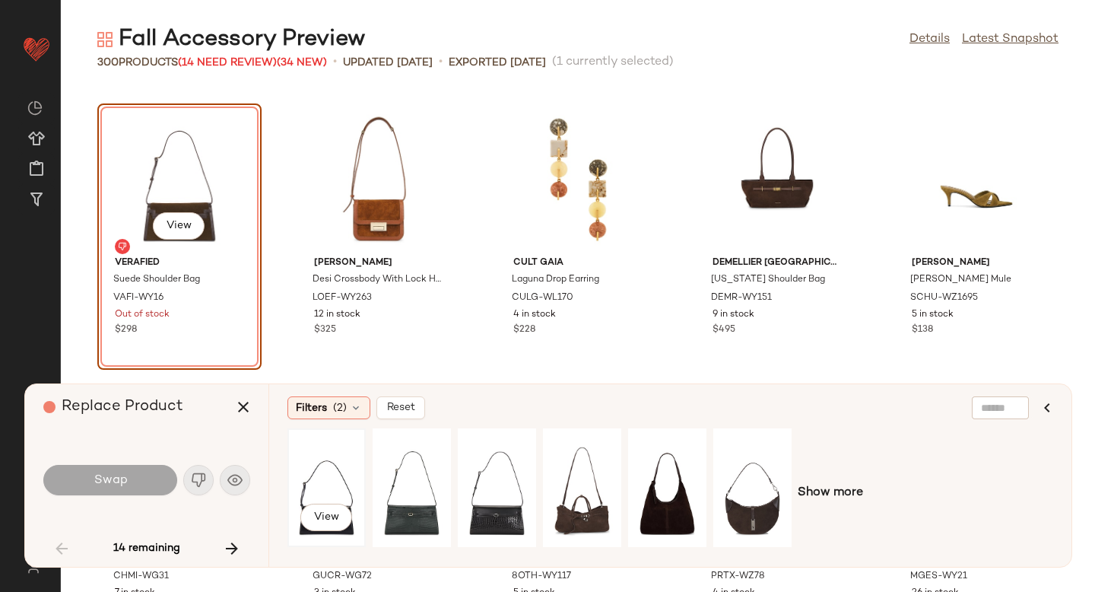
click at [315, 484] on div "View" at bounding box center [327, 487] width 68 height 108
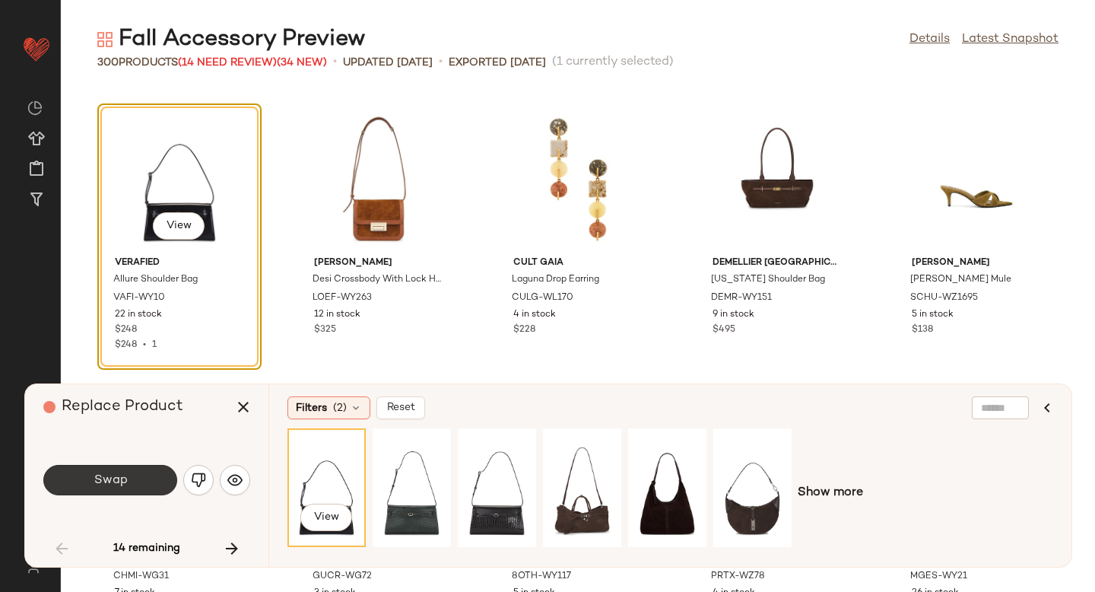
click at [99, 484] on span "Swap" at bounding box center [110, 480] width 34 height 14
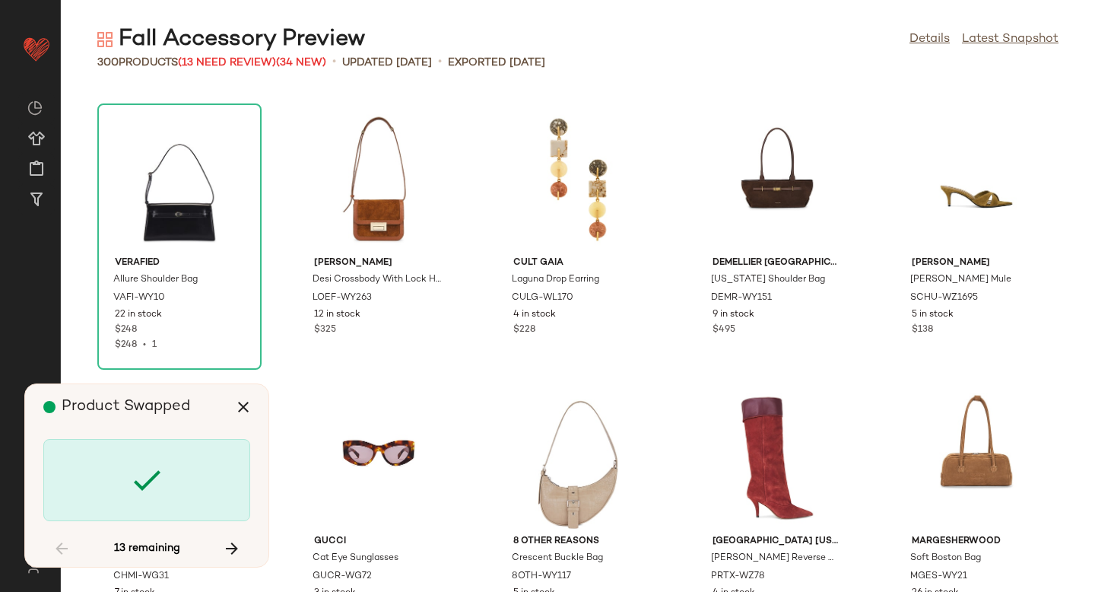
scroll to position [2504, 0]
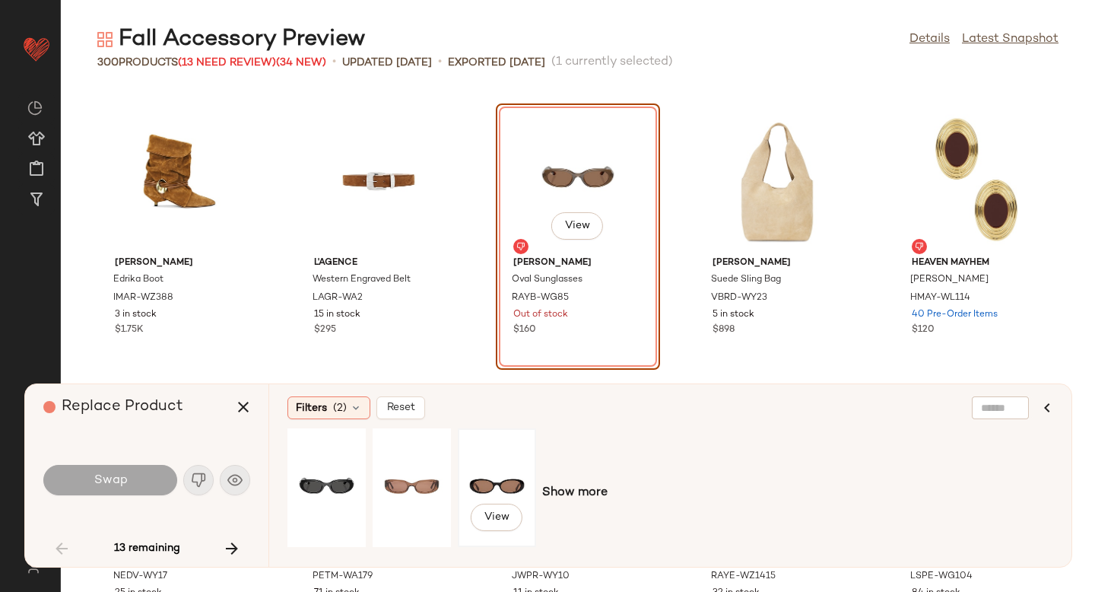
click at [476, 474] on div "View" at bounding box center [497, 487] width 68 height 108
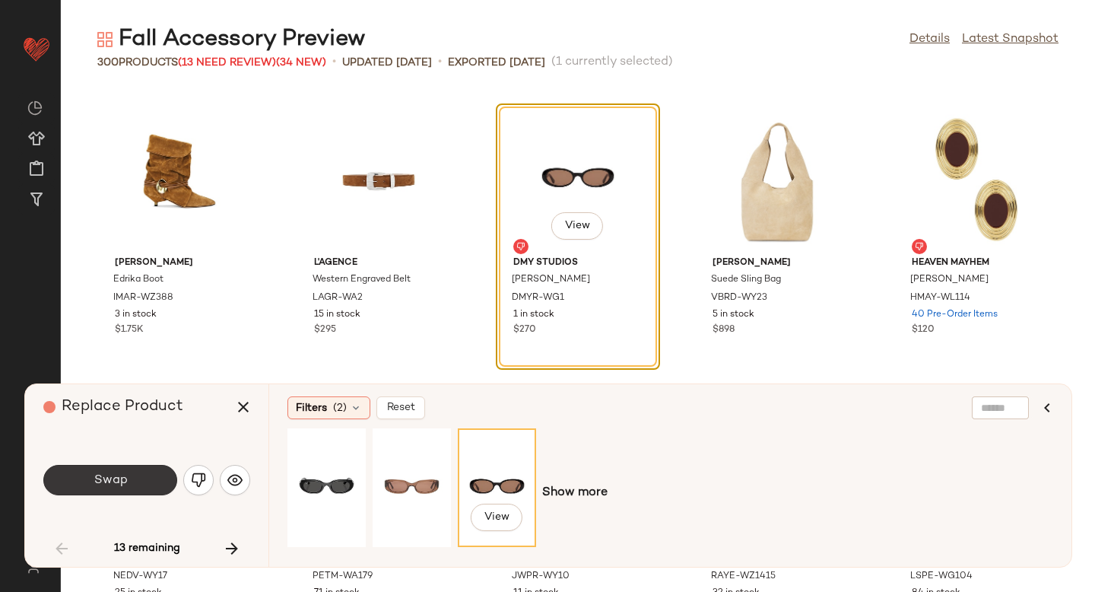
click at [116, 479] on span "Swap" at bounding box center [110, 480] width 34 height 14
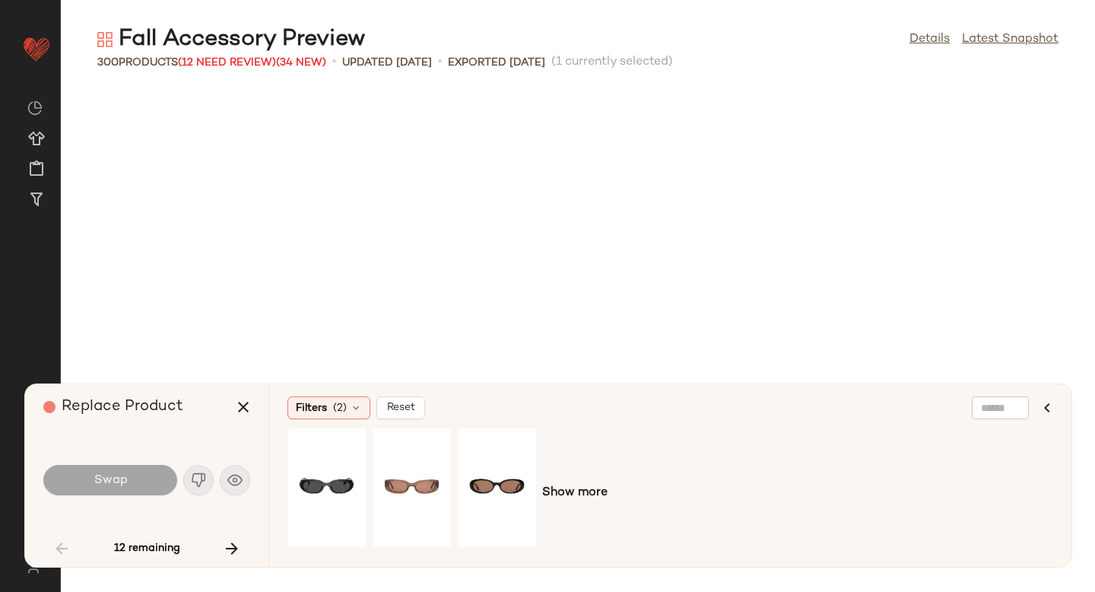
scroll to position [3896, 0]
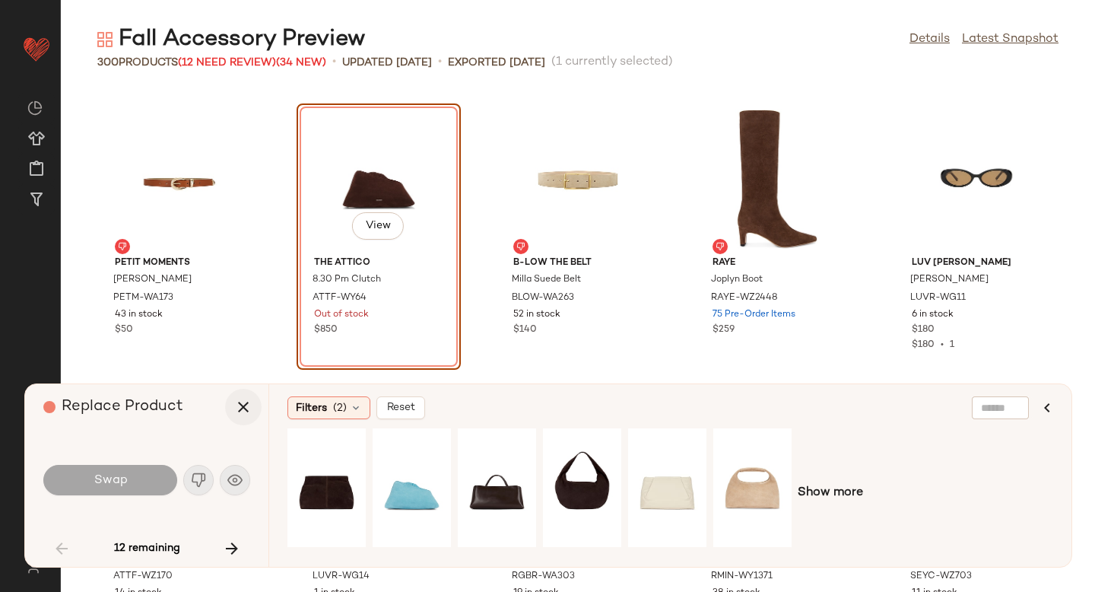
click at [256, 398] on button "button" at bounding box center [243, 407] width 36 height 36
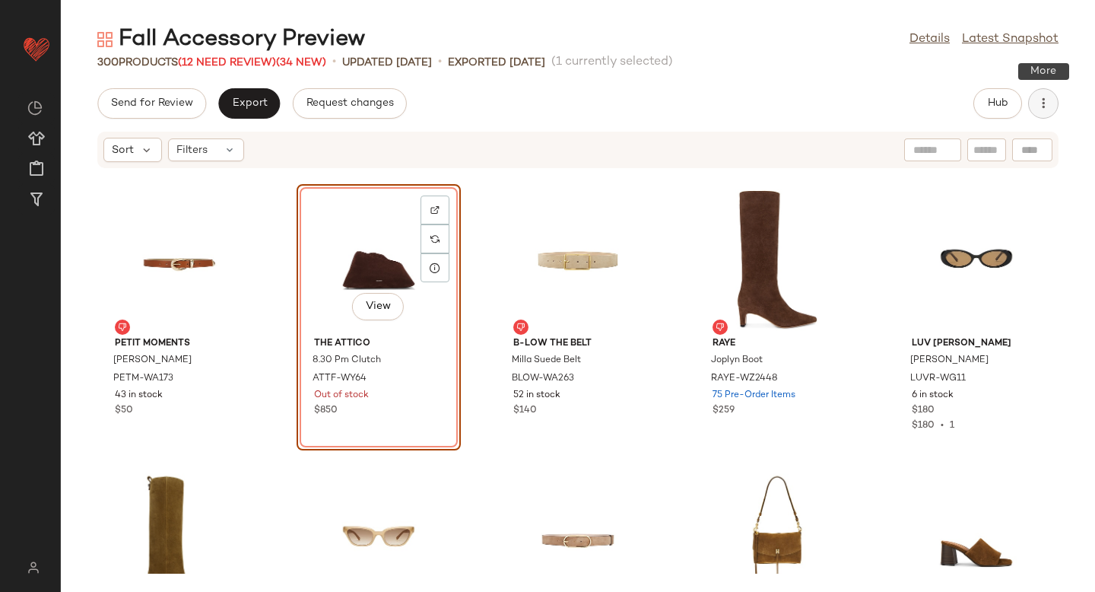
click at [1045, 95] on button "button" at bounding box center [1043, 103] width 30 height 30
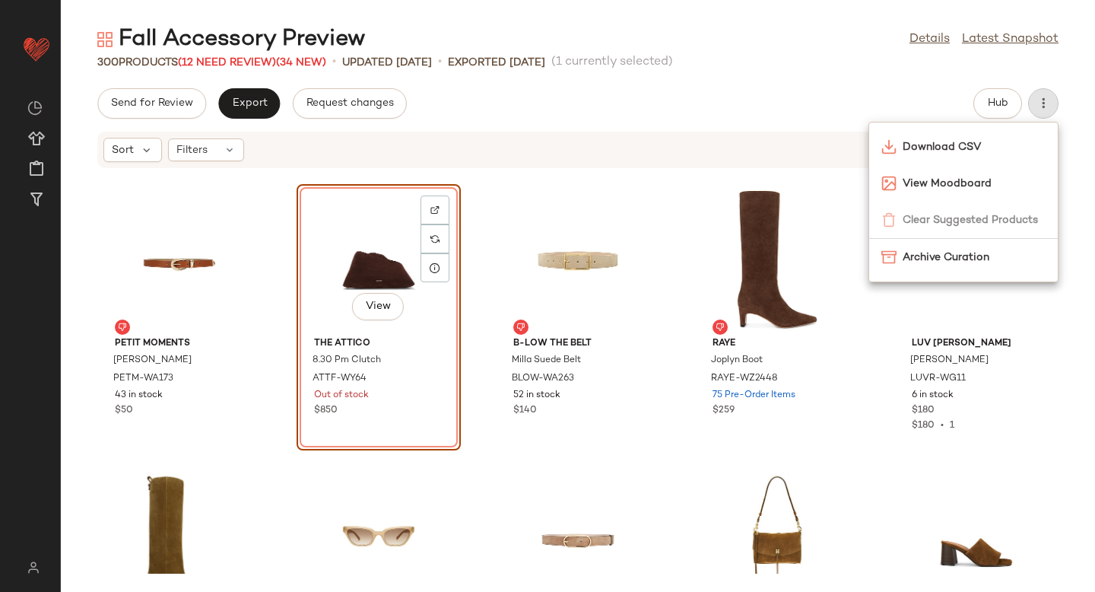
click at [692, 116] on div "Send for Review Export Request changes Hub" at bounding box center [577, 103] width 961 height 30
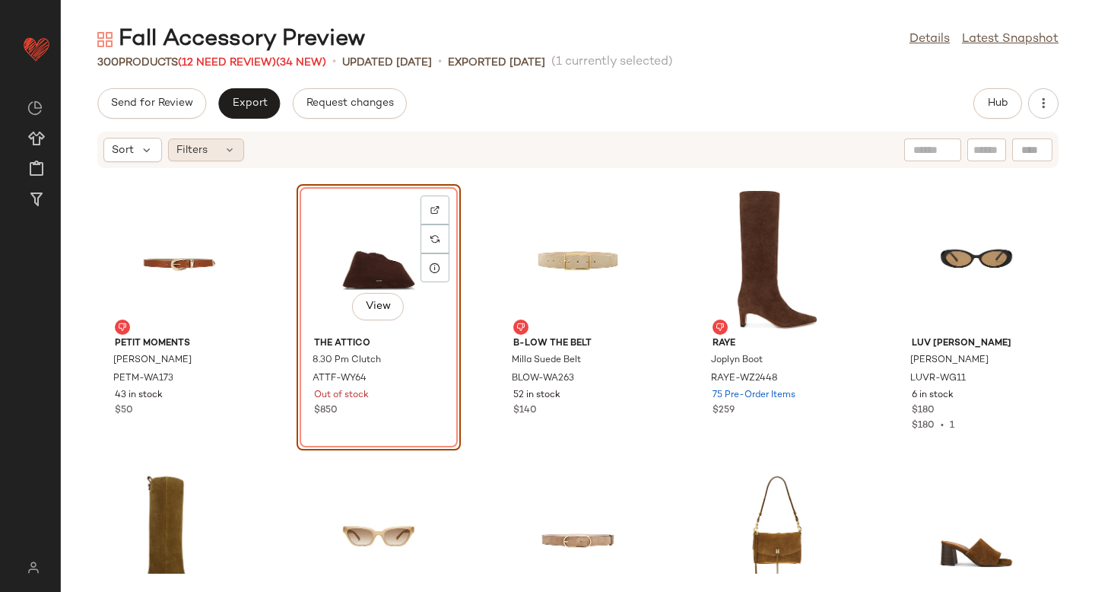
click at [233, 154] on icon at bounding box center [230, 150] width 12 height 12
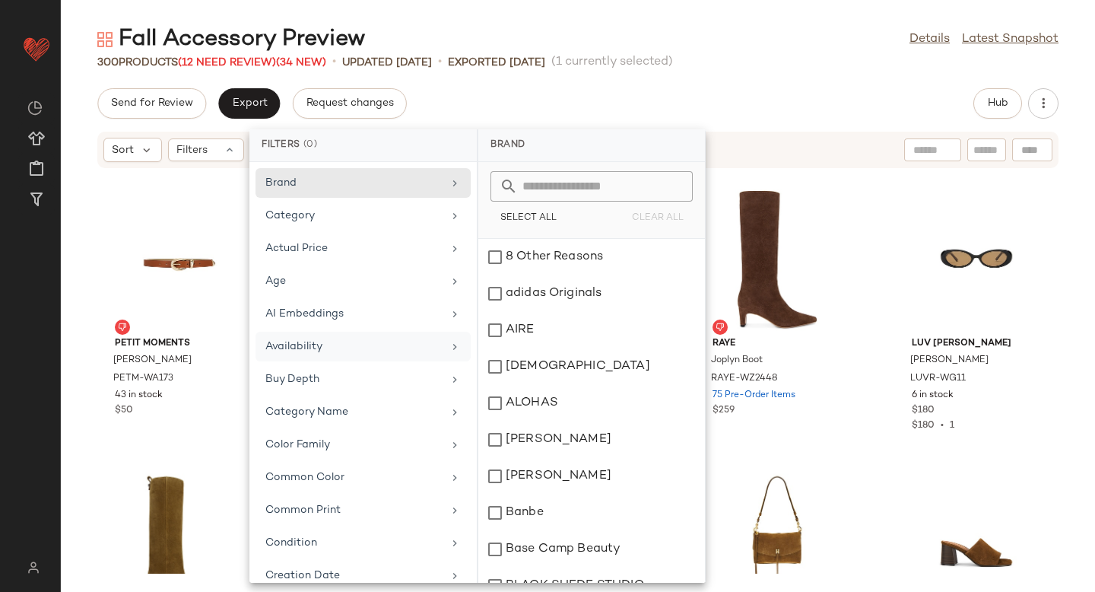
click at [339, 349] on div "Availability" at bounding box center [353, 346] width 177 height 16
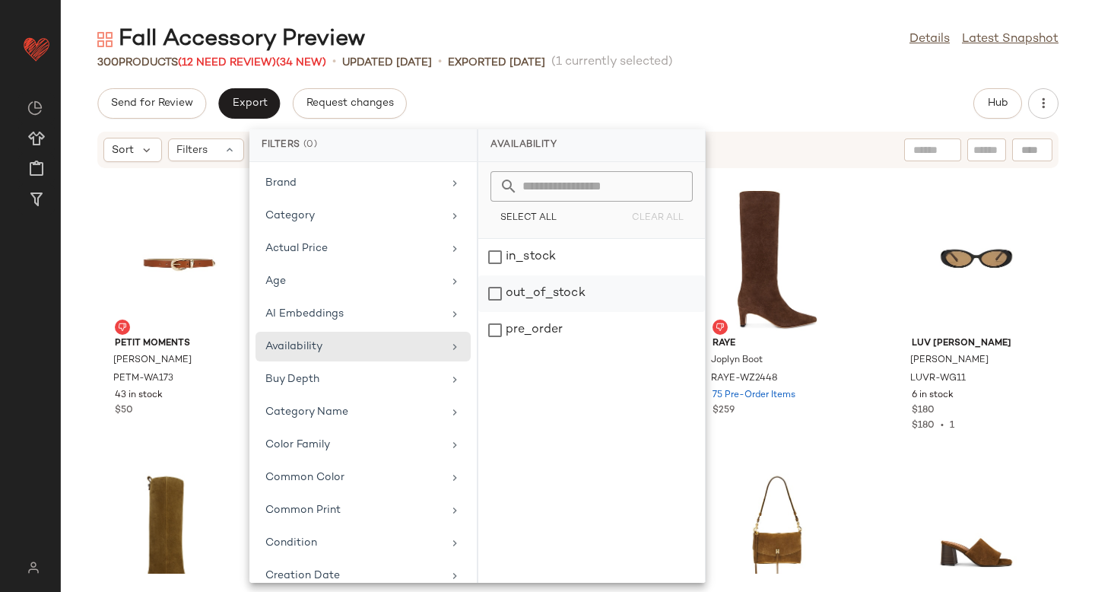
click at [504, 312] on div "out_of_stock" at bounding box center [591, 330] width 227 height 36
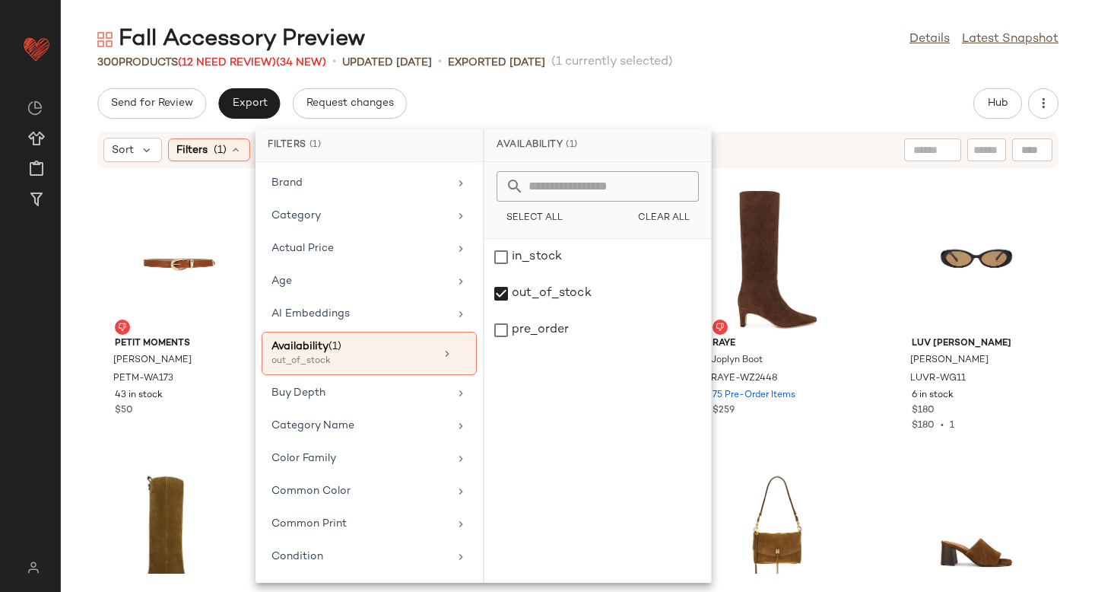
click at [760, 132] on div "Sort Filters (1) Reset" at bounding box center [577, 150] width 961 height 36
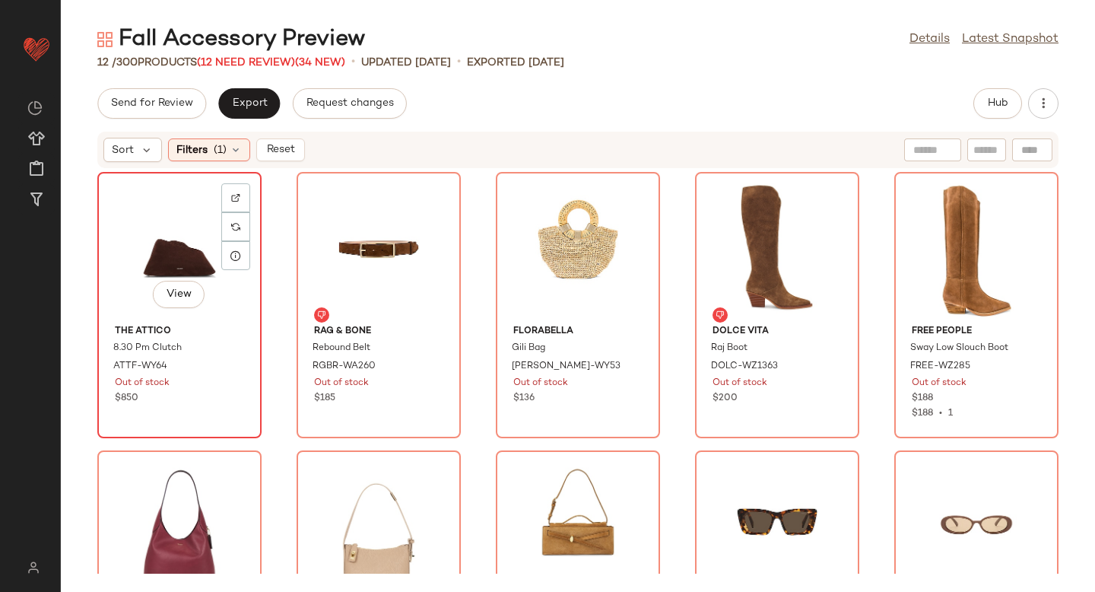
click at [240, 212] on div at bounding box center [235, 226] width 29 height 29
click at [236, 231] on div at bounding box center [235, 226] width 29 height 29
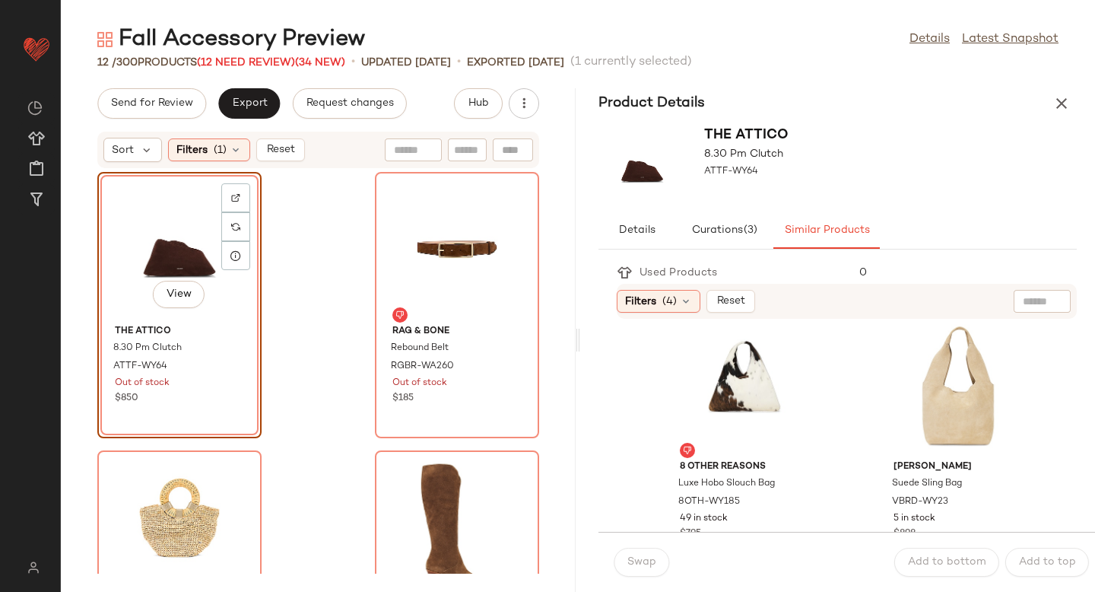
scroll to position [311, 0]
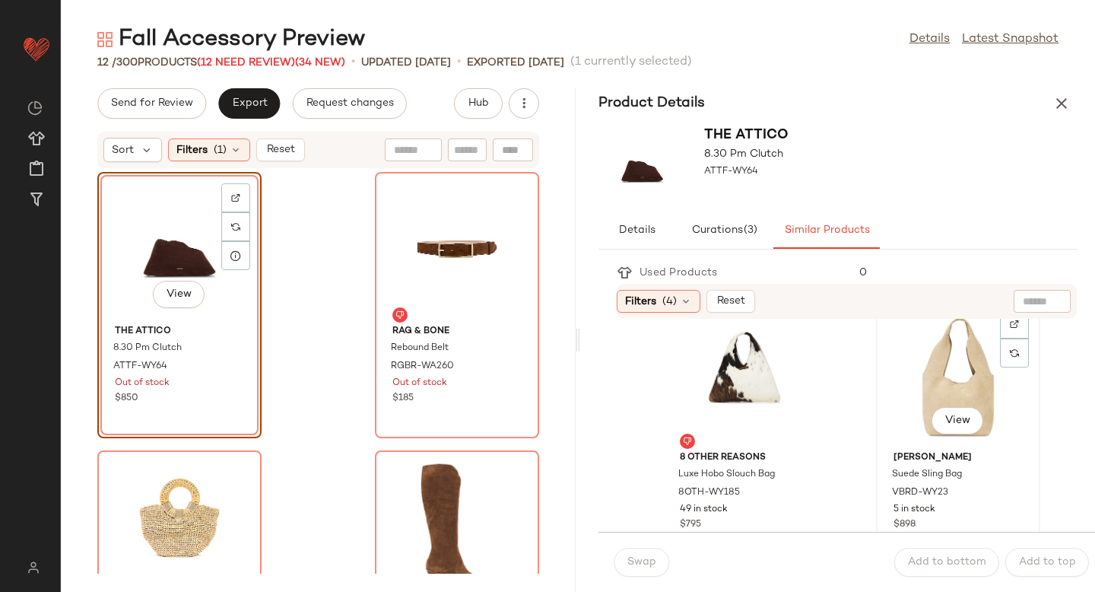
click at [914, 389] on div "View" at bounding box center [958, 373] width 154 height 141
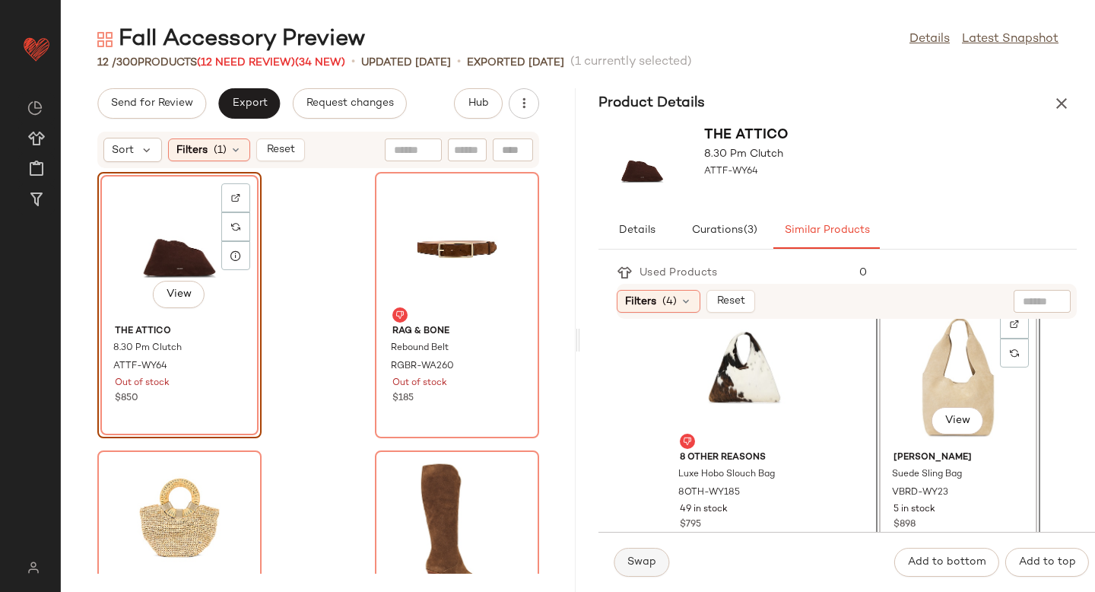
click at [633, 566] on span "Swap" at bounding box center [641, 562] width 30 height 12
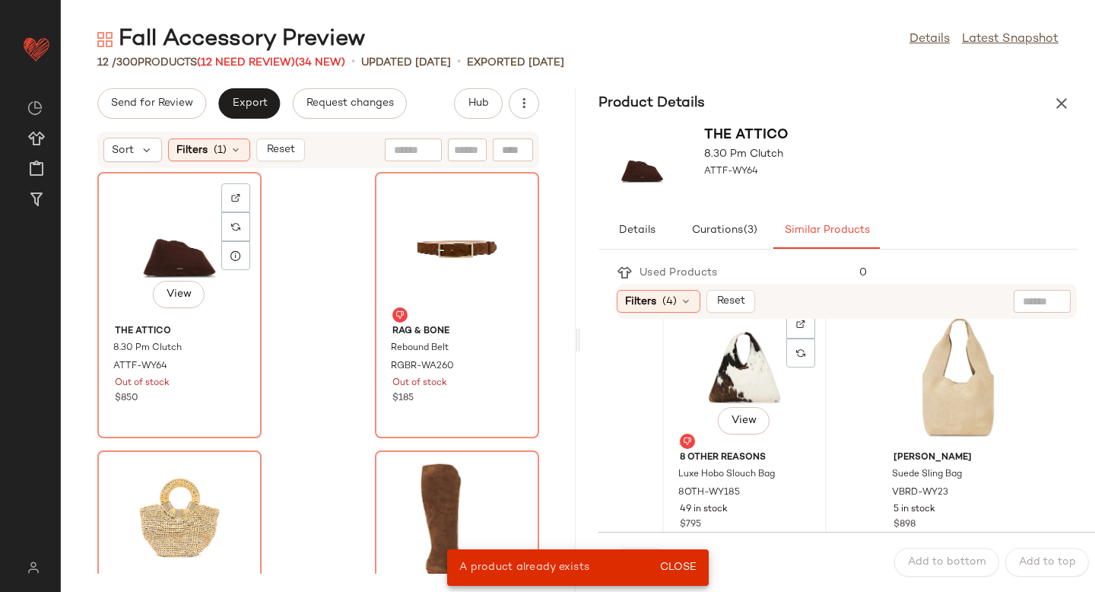
click at [732, 354] on div "View" at bounding box center [745, 373] width 154 height 141
click at [683, 564] on span "Close" at bounding box center [677, 567] width 37 height 12
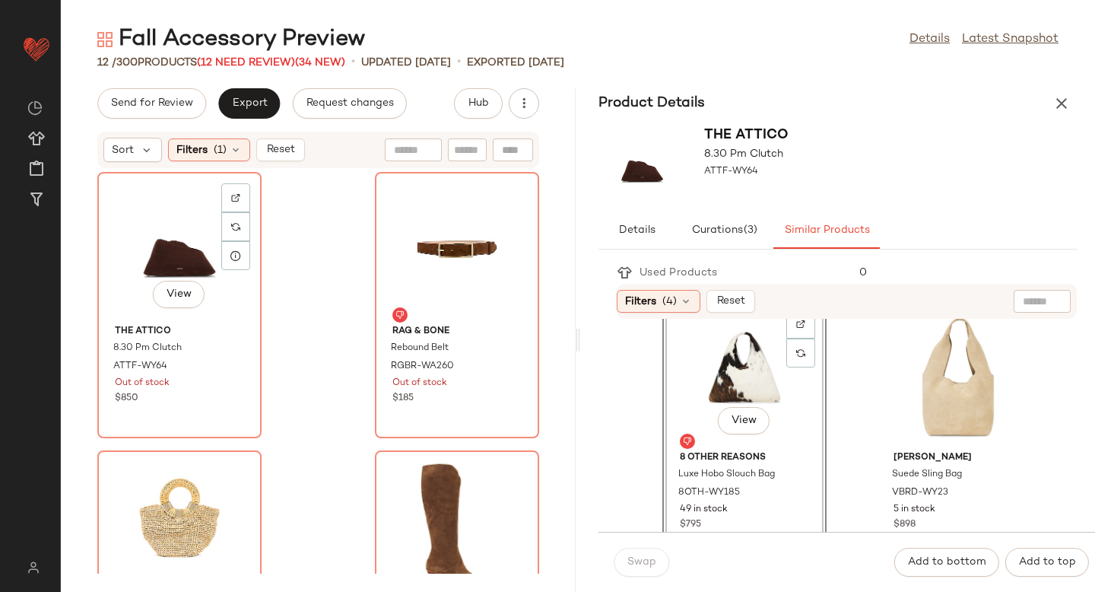
click at [727, 370] on div "View" at bounding box center [745, 373] width 154 height 141
click at [204, 284] on div "View" at bounding box center [179, 296] width 52 height 30
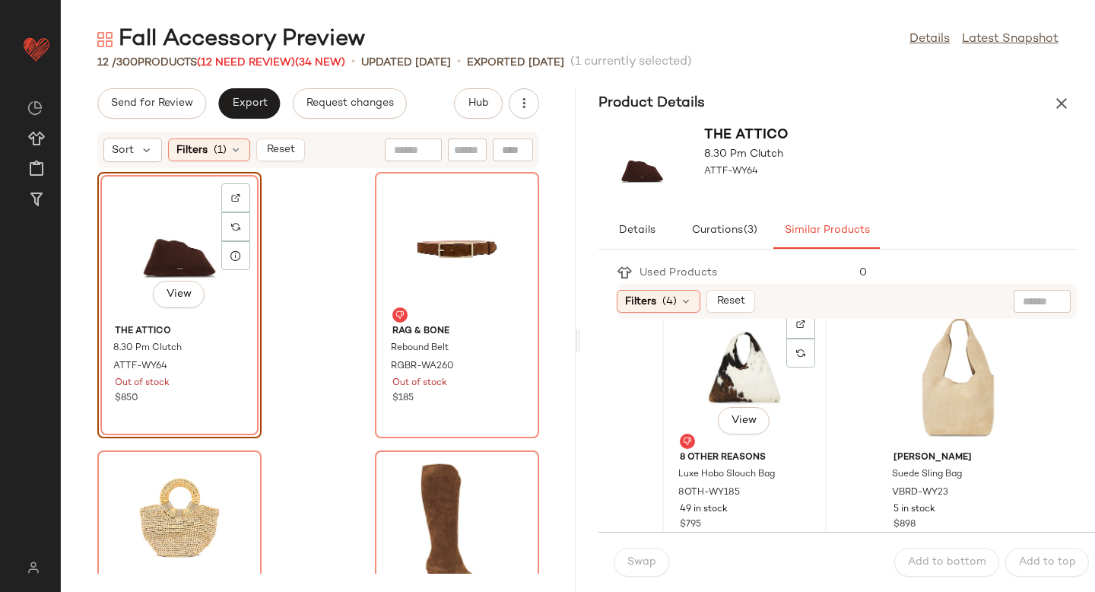
click at [709, 380] on div "View" at bounding box center [745, 373] width 154 height 141
click at [656, 571] on button "Swap" at bounding box center [642, 561] width 56 height 29
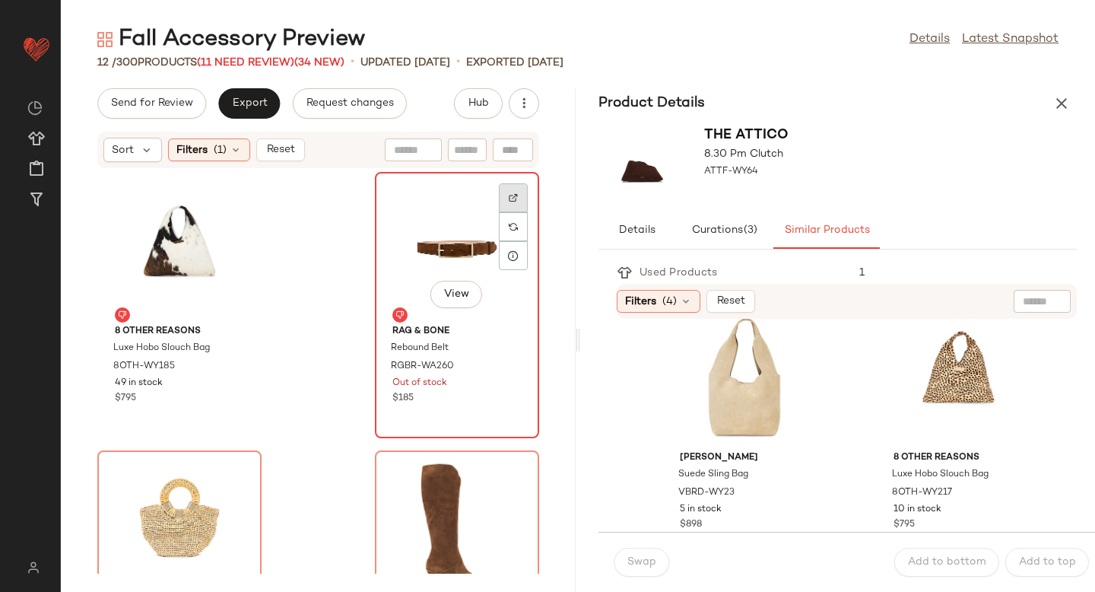
click at [509, 195] on img at bounding box center [513, 197] width 9 height 9
click at [425, 362] on span "RGBR-WA260" at bounding box center [422, 367] width 63 height 14
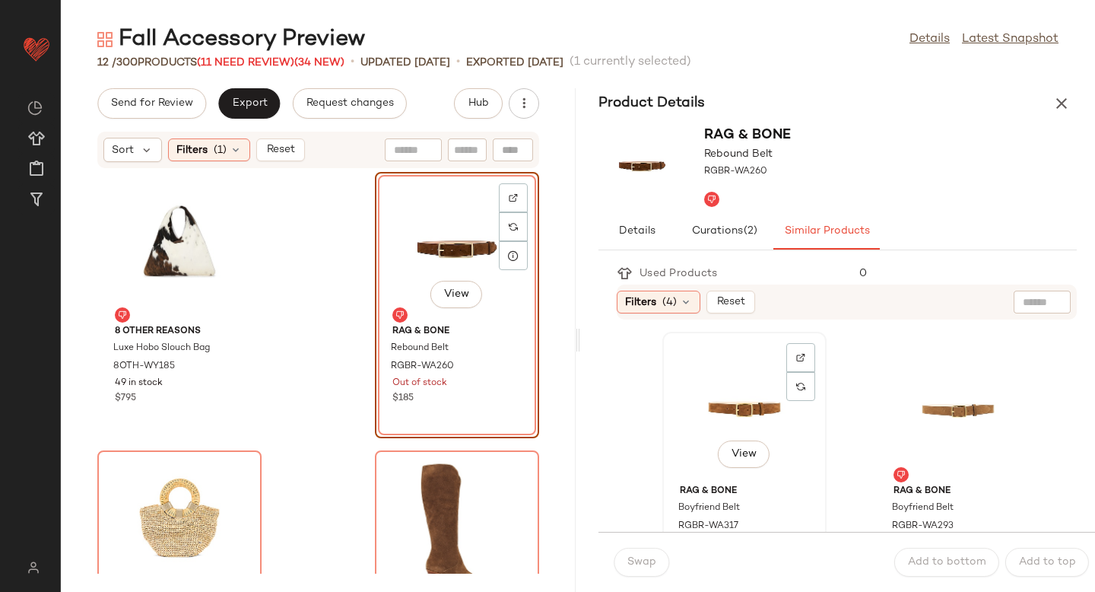
click at [756, 424] on div "View" at bounding box center [745, 407] width 154 height 141
click at [649, 553] on button "Swap" at bounding box center [642, 561] width 56 height 29
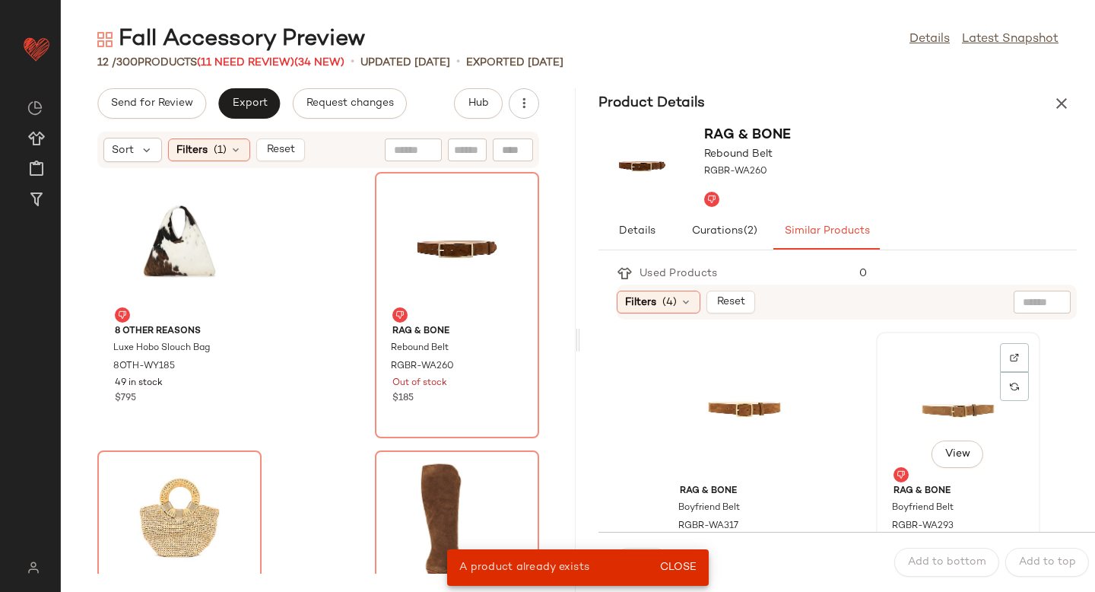
click at [913, 423] on div "View" at bounding box center [958, 407] width 154 height 141
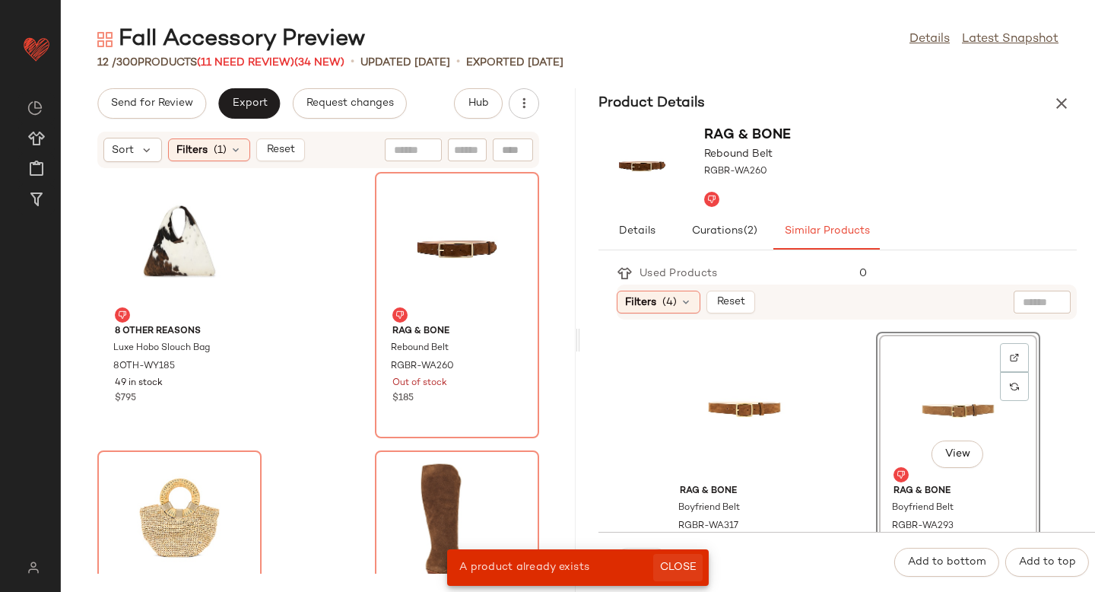
click at [681, 561] on span "Close" at bounding box center [677, 567] width 37 height 12
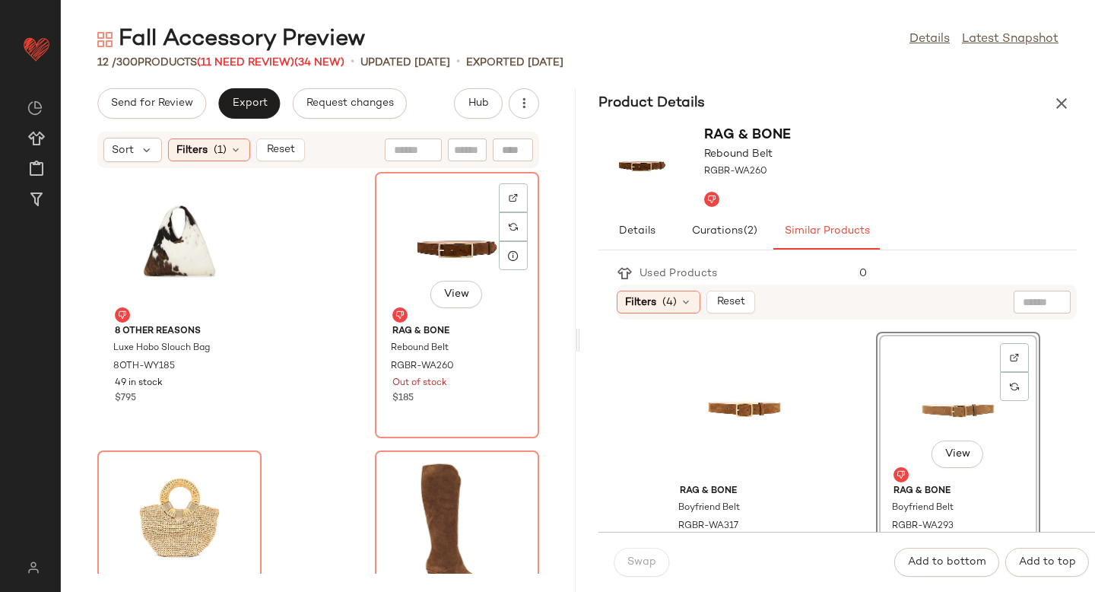
click at [437, 270] on div "View" at bounding box center [457, 247] width 154 height 141
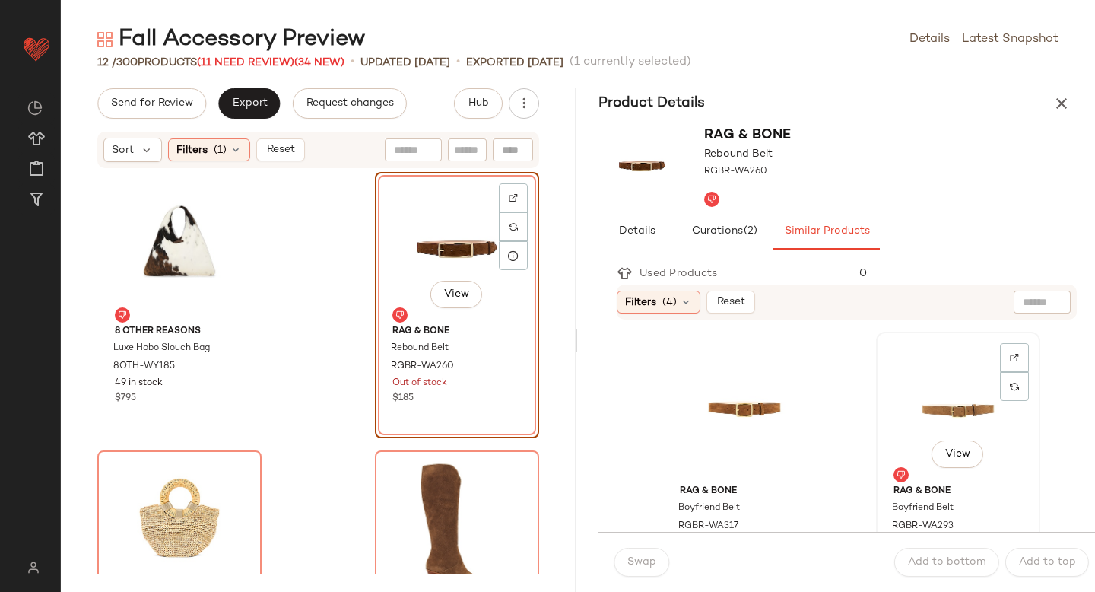
click at [891, 398] on div "View" at bounding box center [958, 407] width 154 height 141
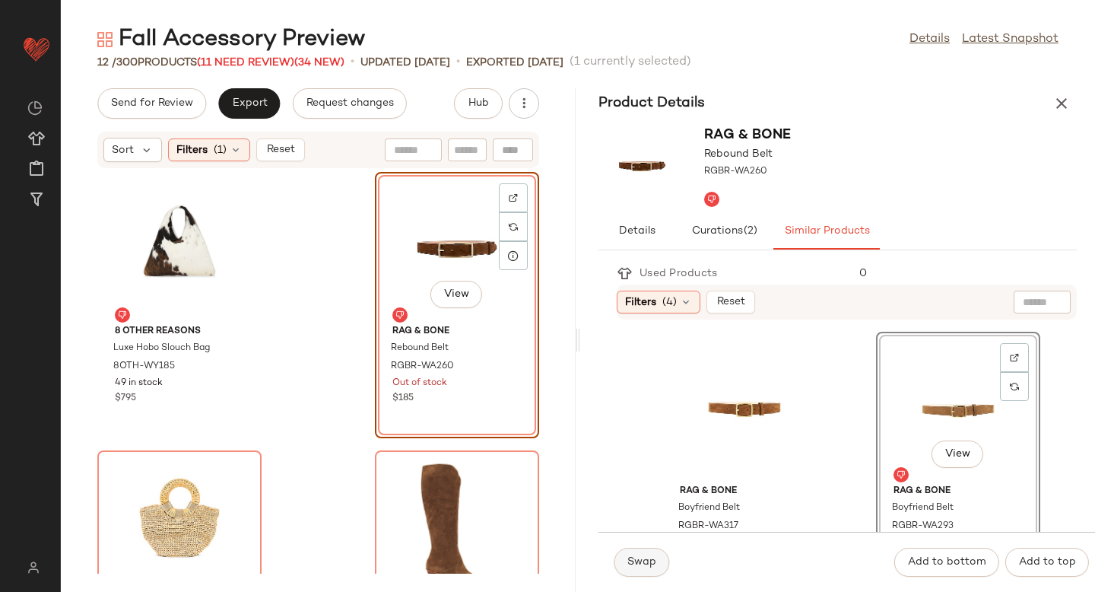
click at [645, 559] on span "Swap" at bounding box center [641, 562] width 30 height 12
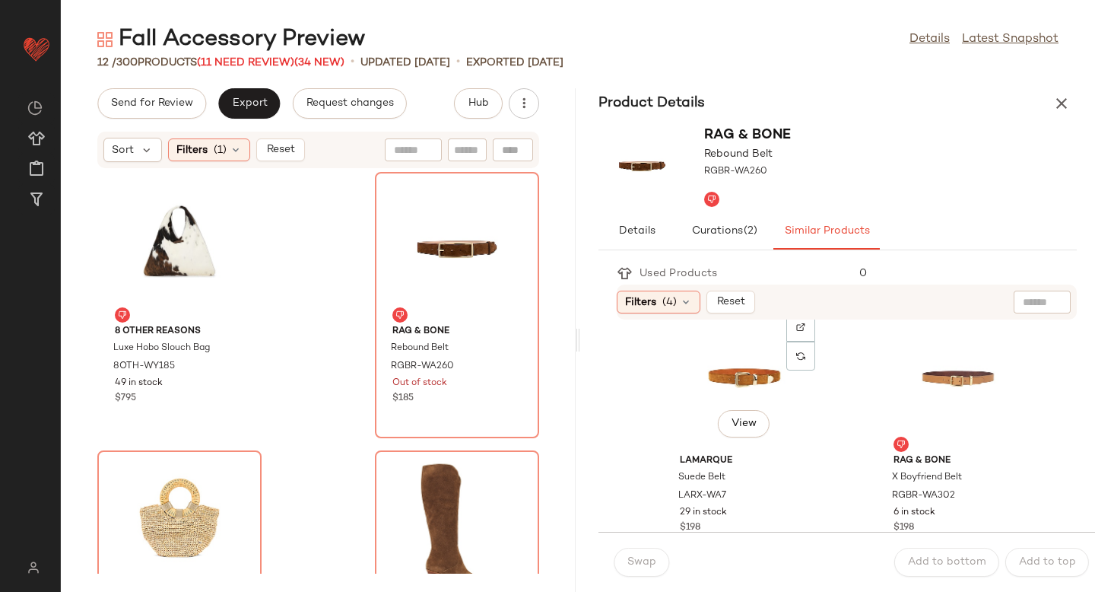
scroll to position [319, 0]
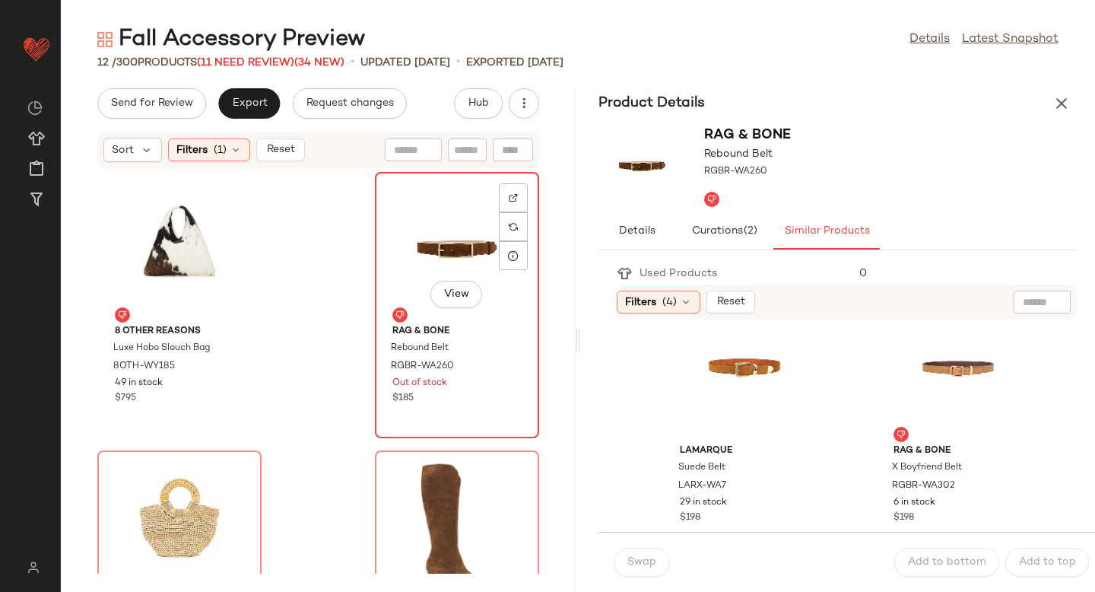
click at [412, 223] on div "View" at bounding box center [457, 247] width 154 height 141
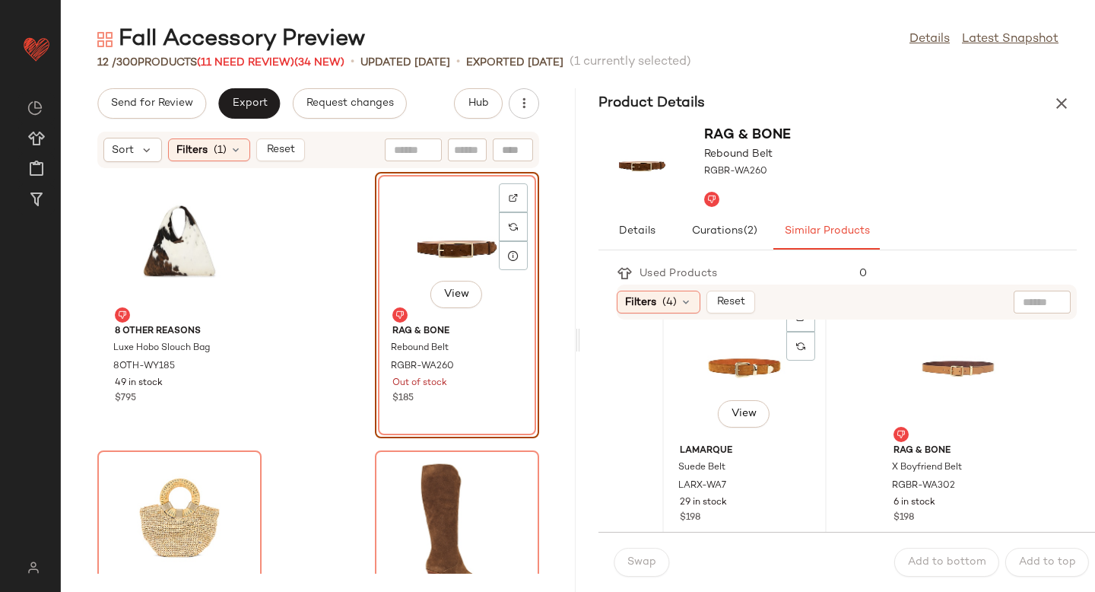
click at [756, 369] on div "View" at bounding box center [745, 367] width 154 height 141
click at [628, 564] on span "Swap" at bounding box center [641, 562] width 30 height 12
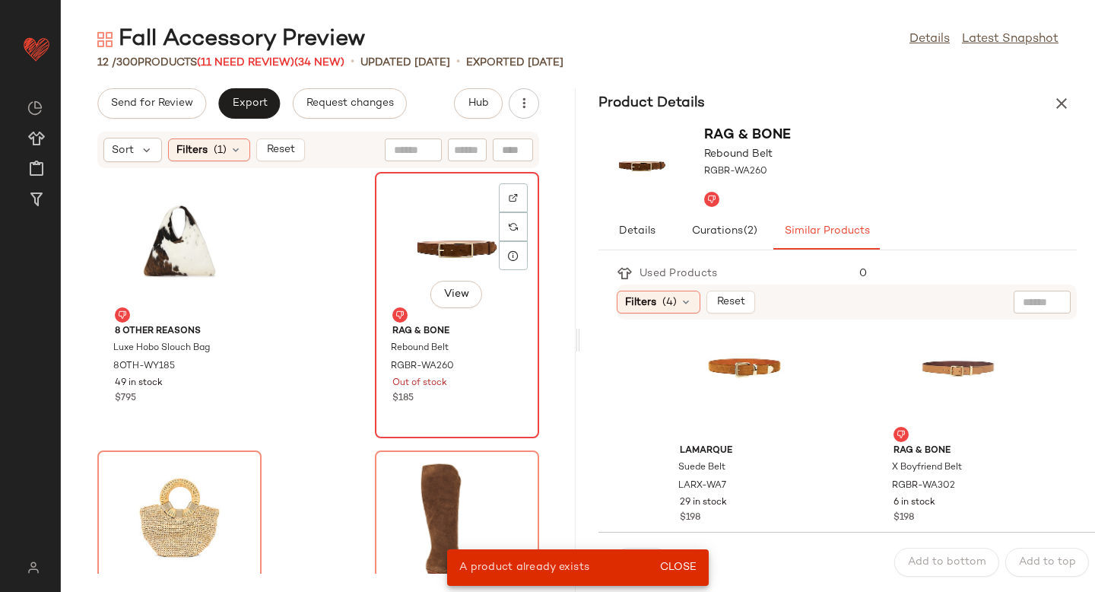
click at [452, 281] on button "View" at bounding box center [456, 294] width 52 height 27
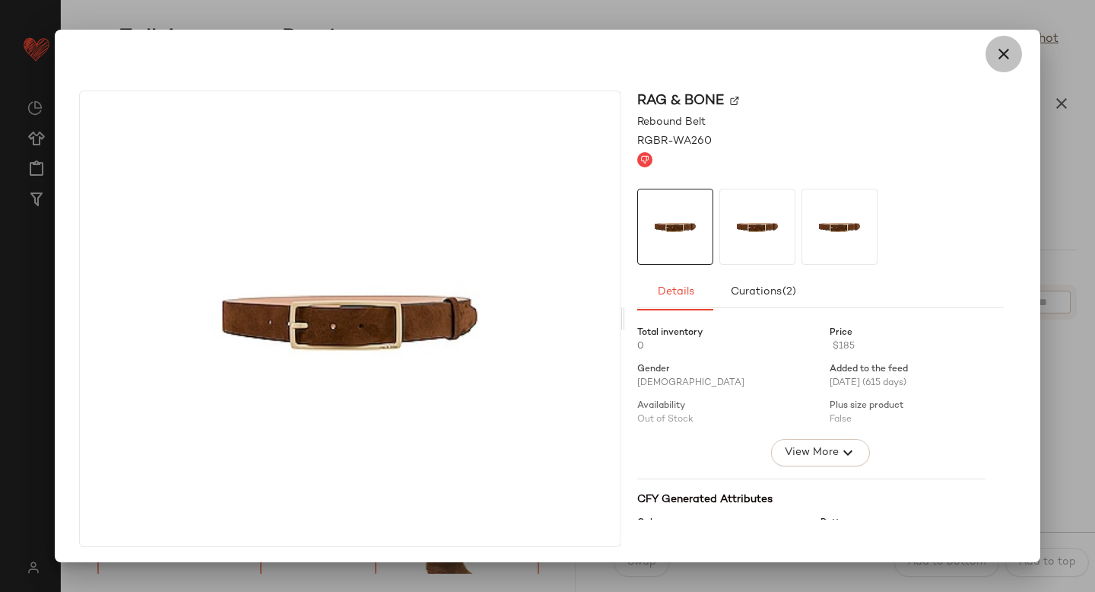
click at [994, 60] on icon "button" at bounding box center [1003, 54] width 18 height 18
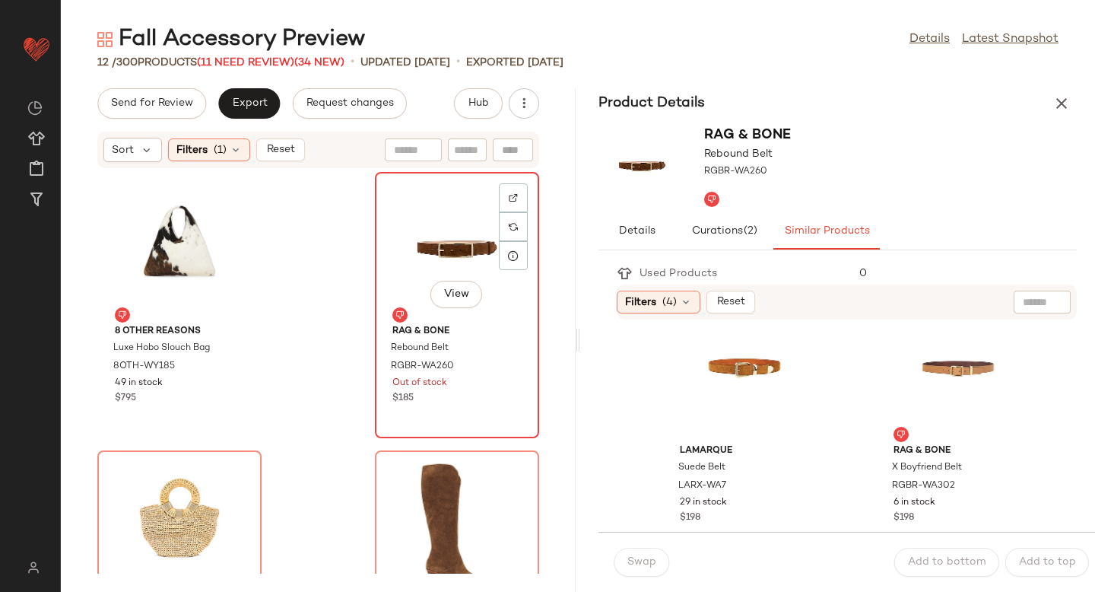
click at [457, 199] on div "View" at bounding box center [457, 247] width 154 height 141
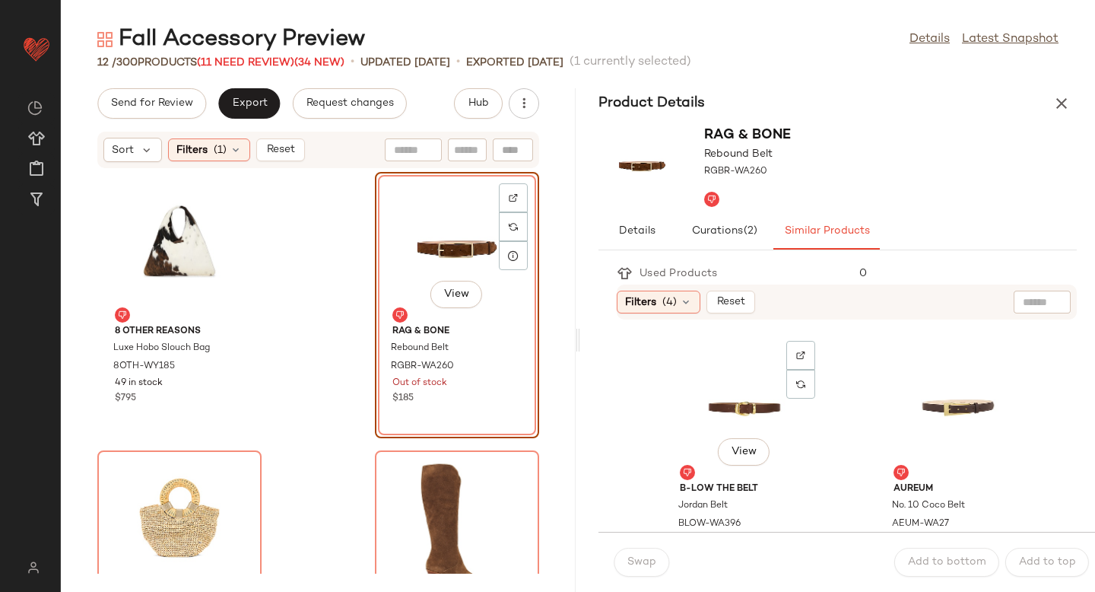
scroll to position [558, 0]
click at [922, 411] on div "View" at bounding box center [958, 405] width 154 height 141
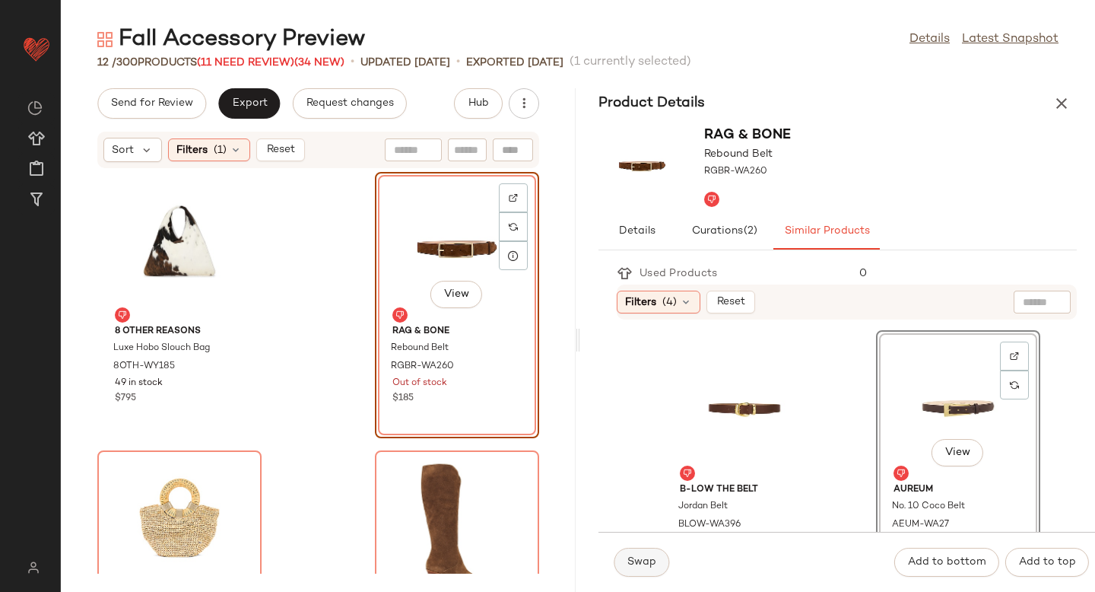
click at [648, 556] on span "Swap" at bounding box center [641, 562] width 30 height 12
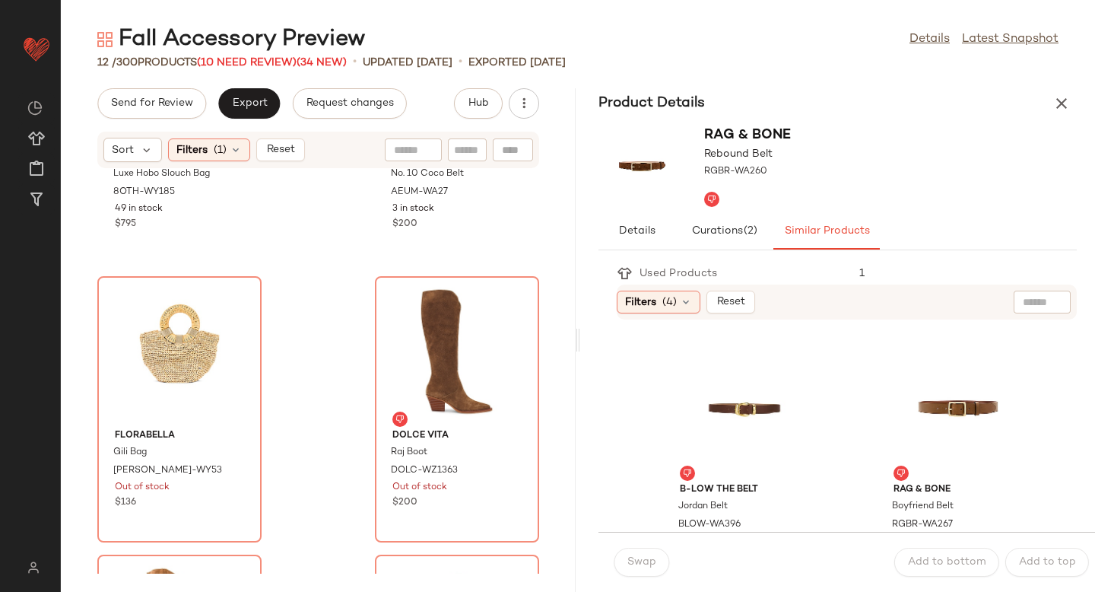
scroll to position [176, 0]
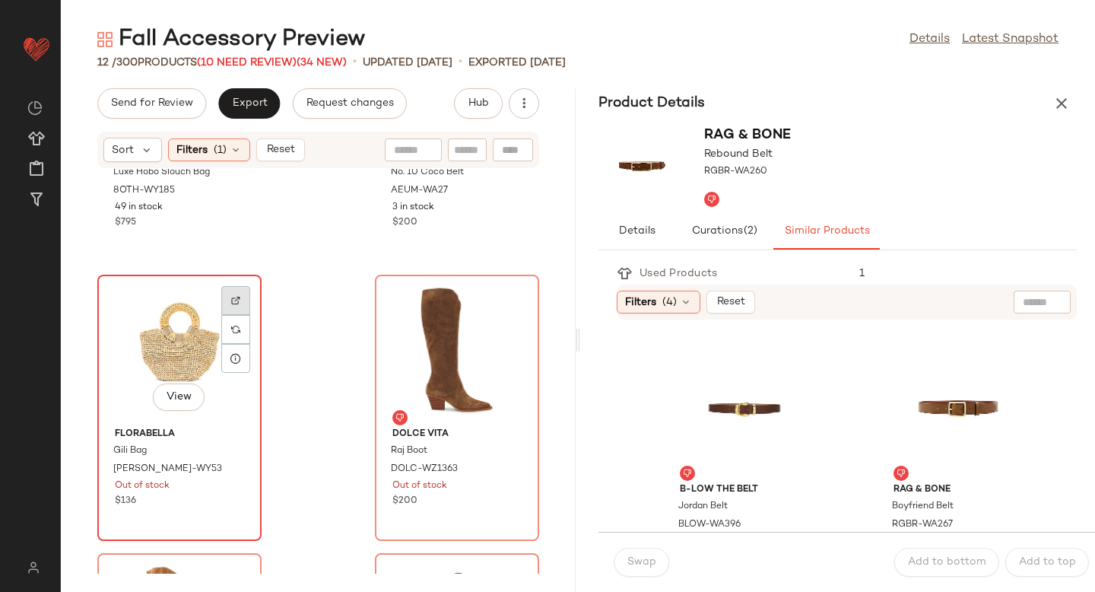
click at [239, 315] on div at bounding box center [235, 329] width 29 height 29
click at [160, 465] on span "[PERSON_NAME]-WY53" at bounding box center [163, 475] width 100 height 27
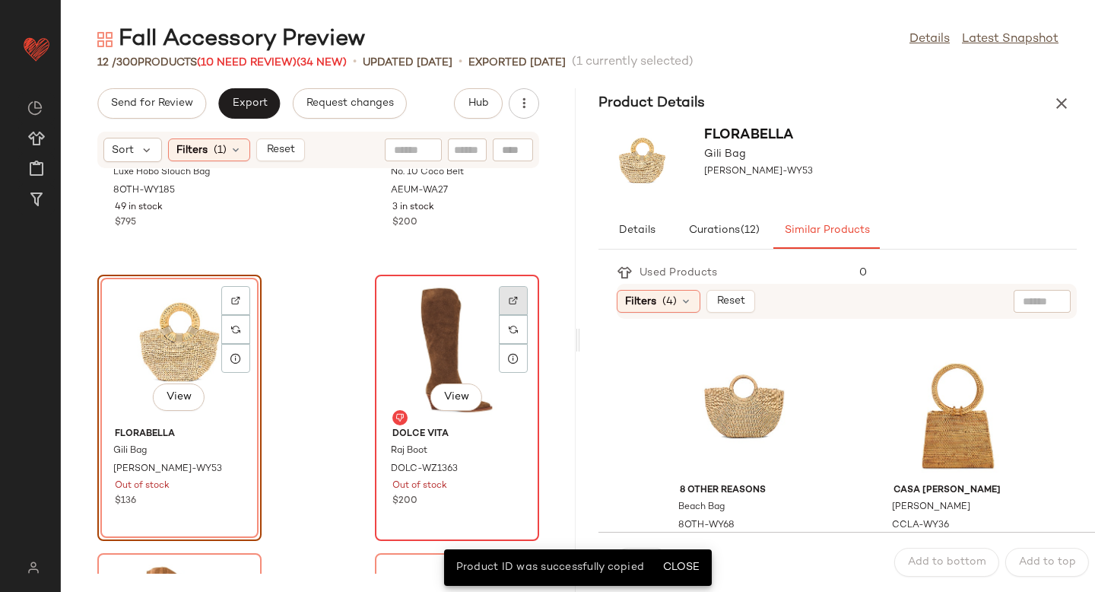
click at [503, 315] on div at bounding box center [513, 329] width 29 height 29
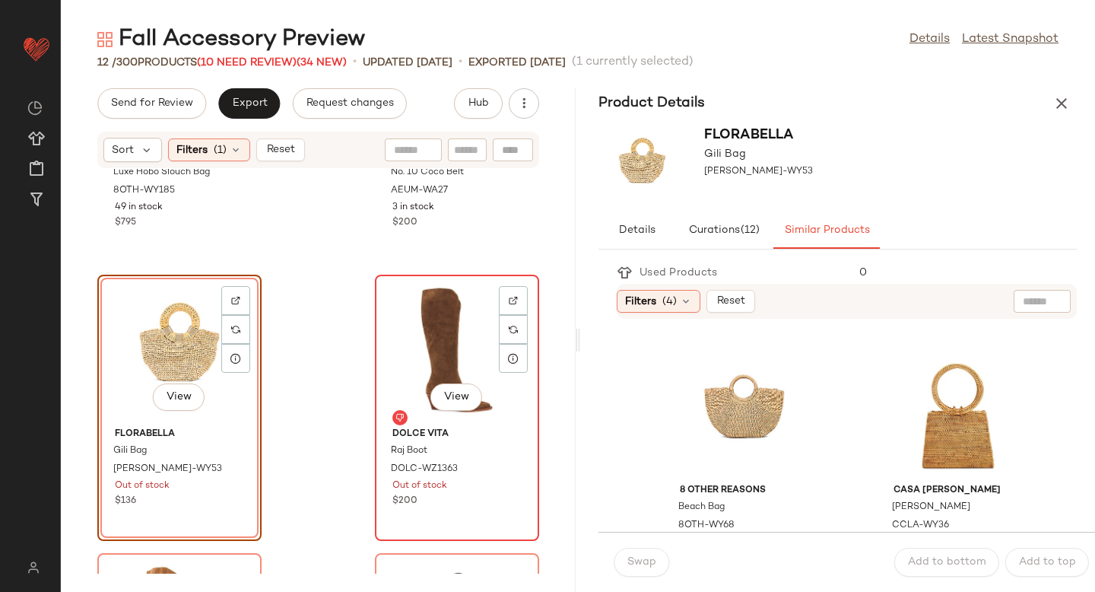
click at [450, 346] on div "View" at bounding box center [457, 350] width 154 height 141
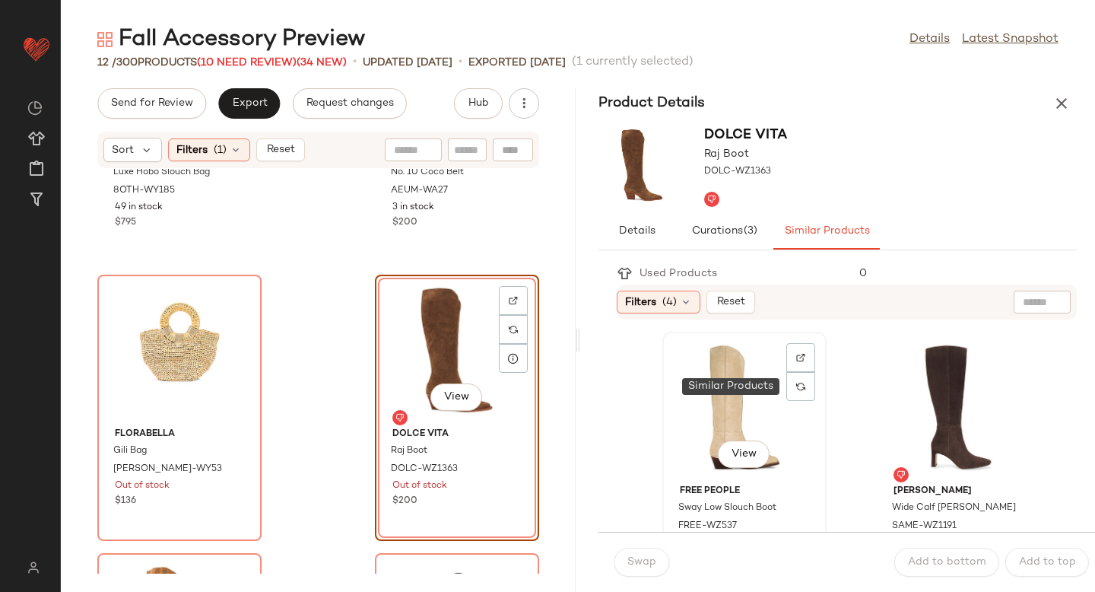
click at [733, 387] on div "View" at bounding box center [745, 407] width 154 height 141
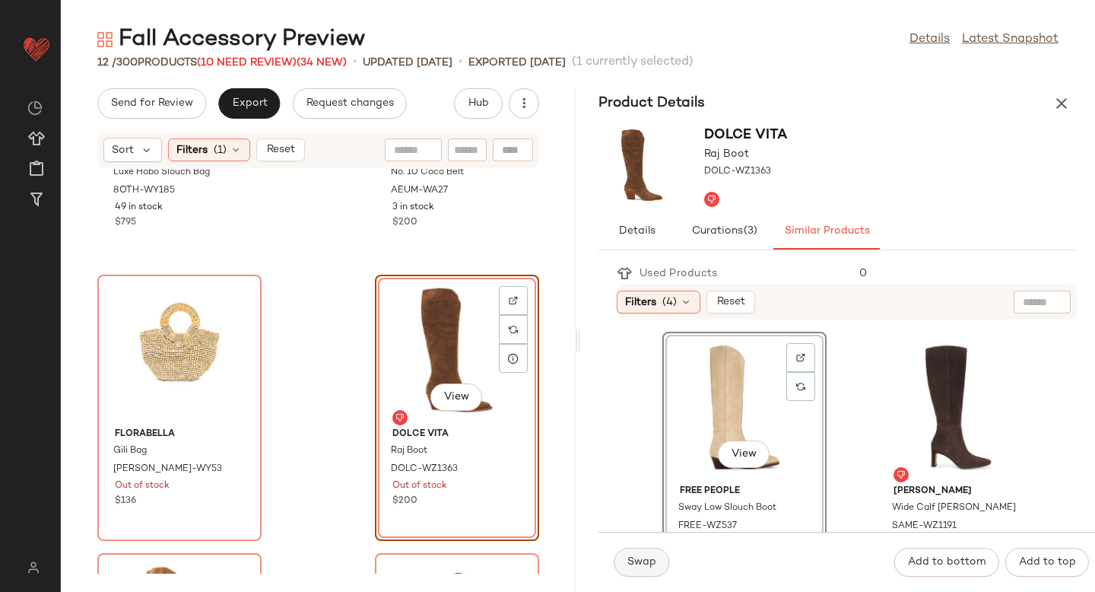
click at [636, 562] on span "Swap" at bounding box center [641, 562] width 30 height 12
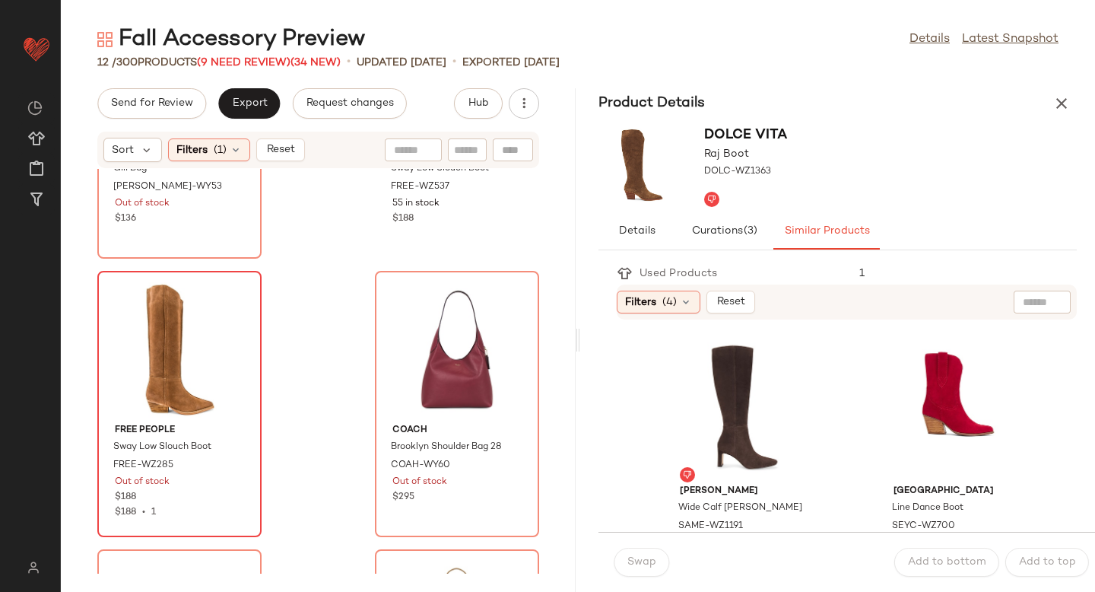
scroll to position [485, 0]
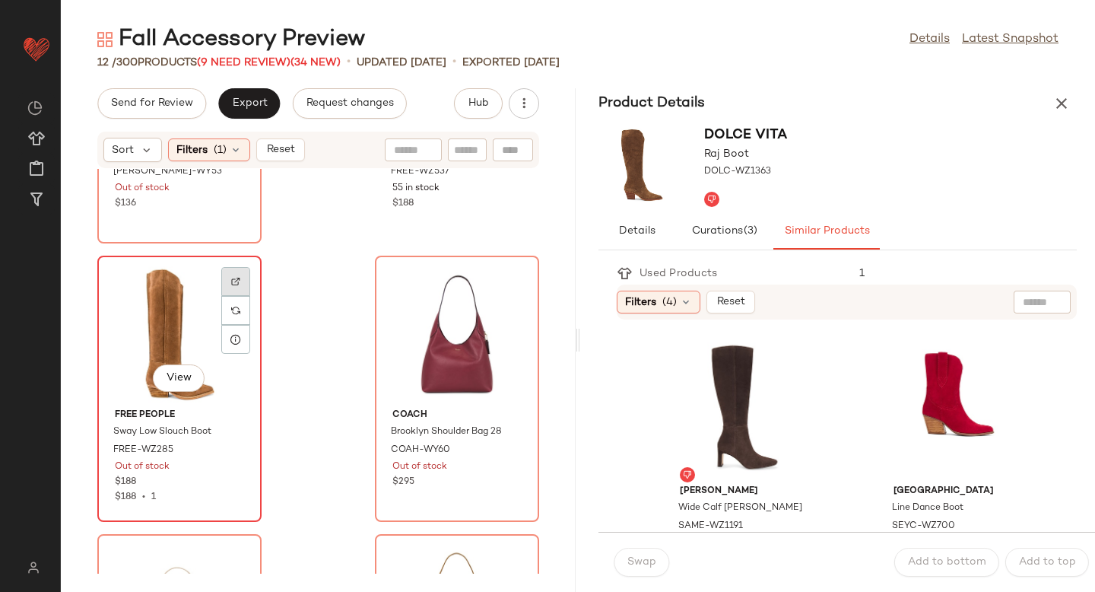
click at [236, 296] on div at bounding box center [235, 310] width 29 height 29
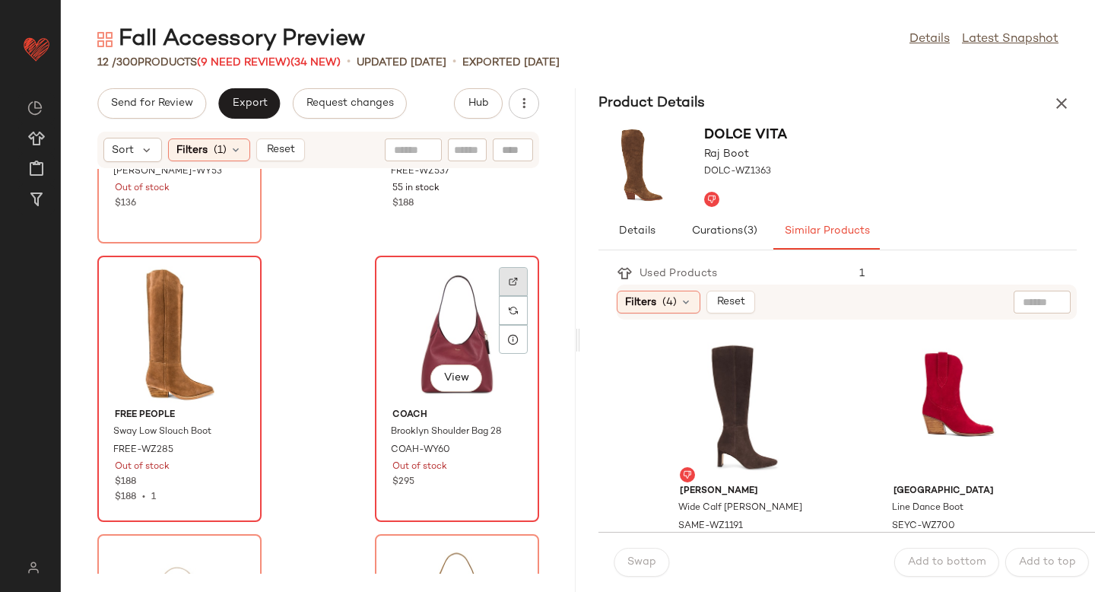
click at [499, 296] on div at bounding box center [513, 310] width 29 height 29
click at [458, 332] on div "View" at bounding box center [457, 331] width 154 height 141
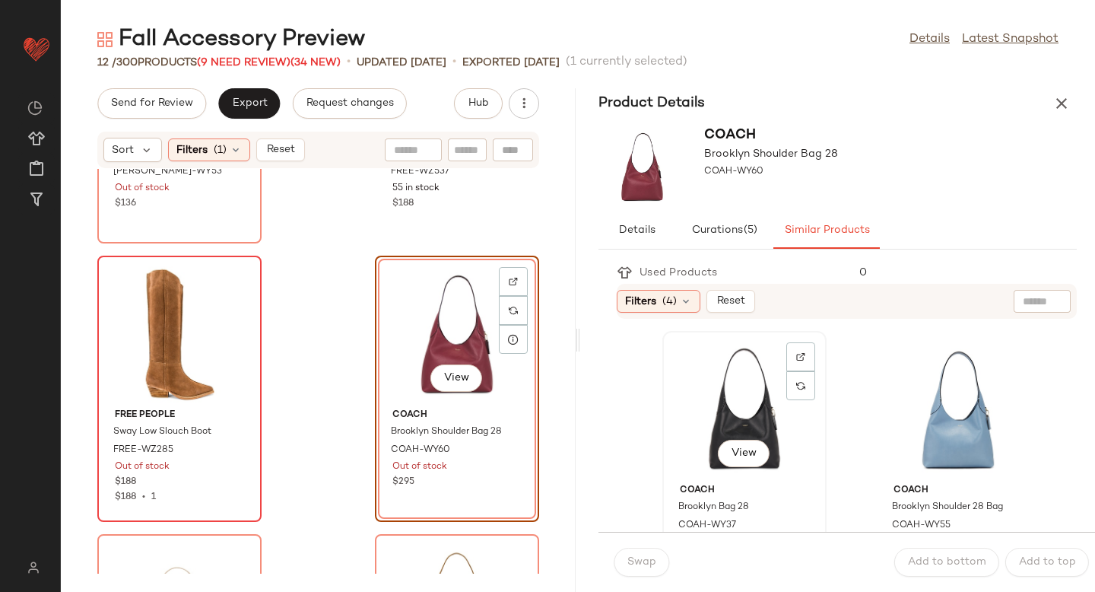
click at [749, 410] on div "View" at bounding box center [745, 406] width 154 height 141
click at [645, 569] on button "Swap" at bounding box center [642, 561] width 56 height 29
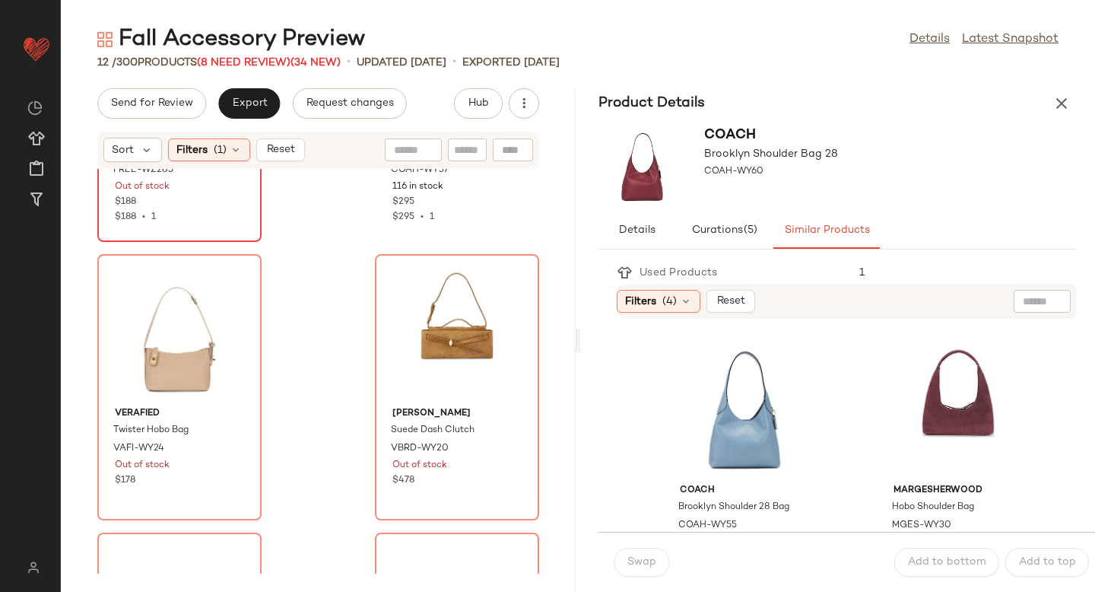
scroll to position [836, 0]
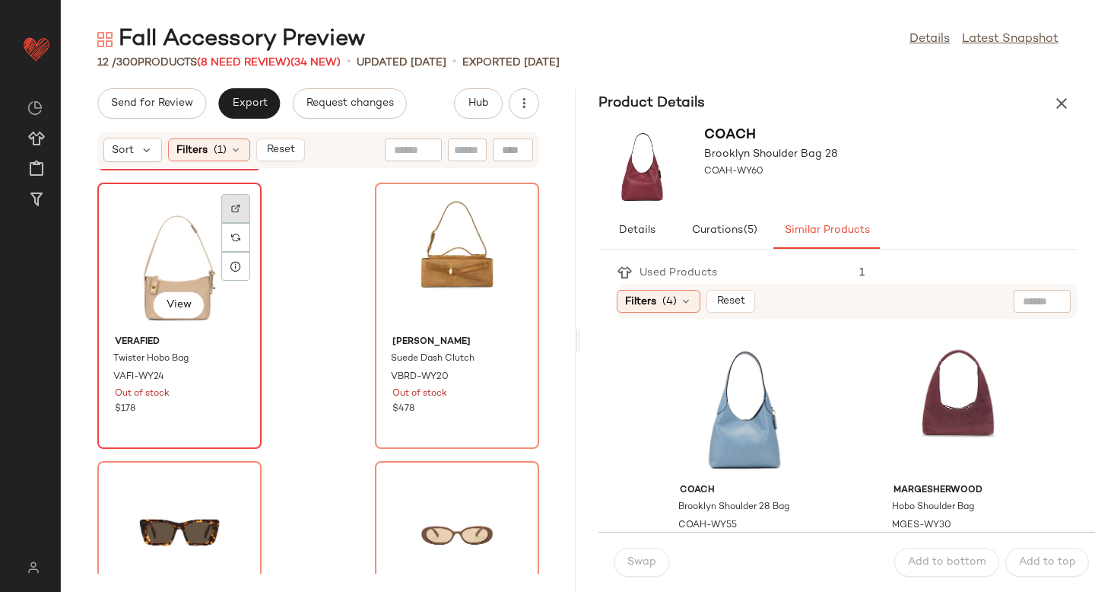
click at [243, 223] on div at bounding box center [235, 237] width 29 height 29
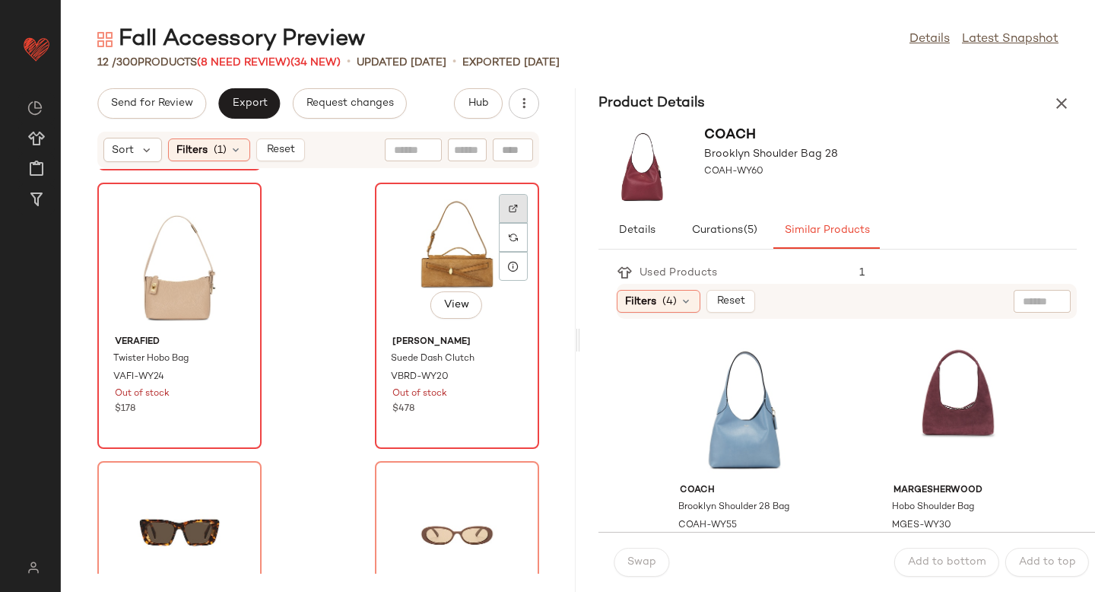
click at [509, 204] on img at bounding box center [513, 208] width 9 height 9
click at [416, 224] on div "View" at bounding box center [457, 258] width 154 height 141
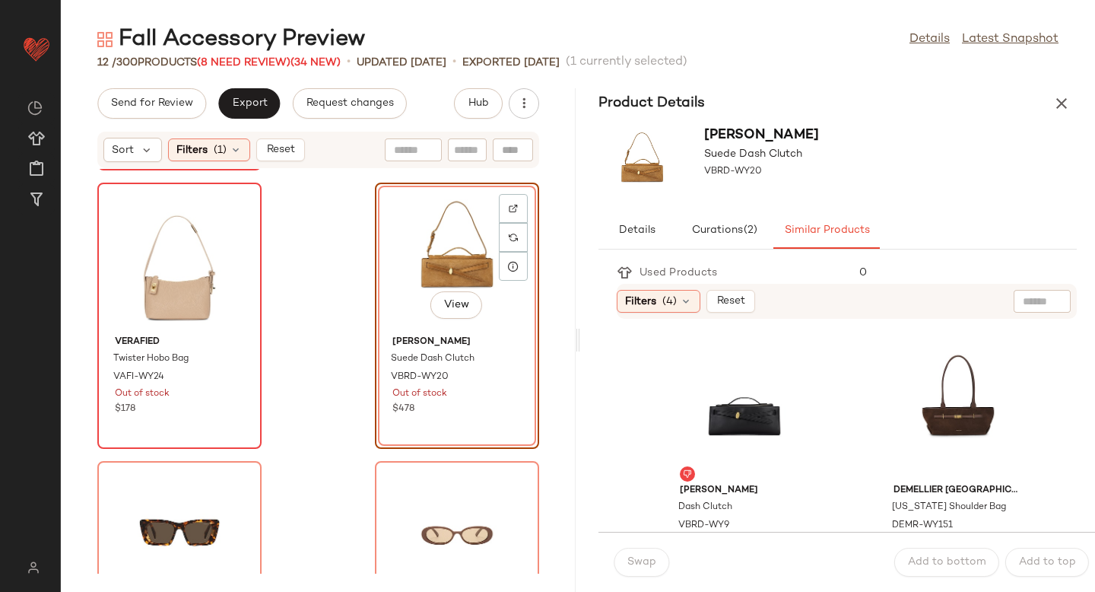
scroll to position [14, 0]
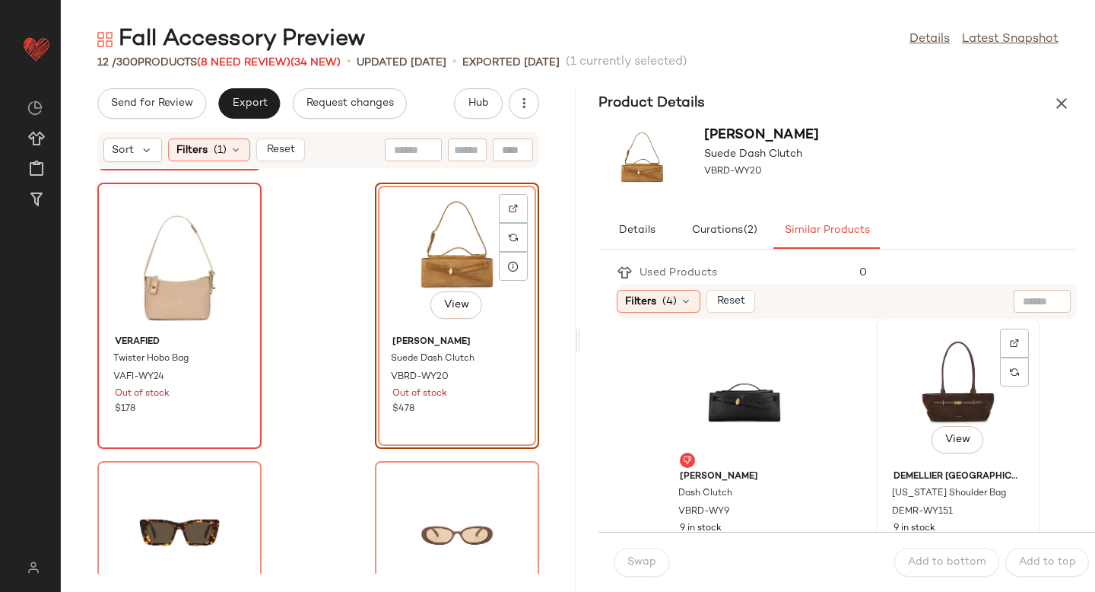
click at [889, 420] on div "View" at bounding box center [958, 392] width 154 height 141
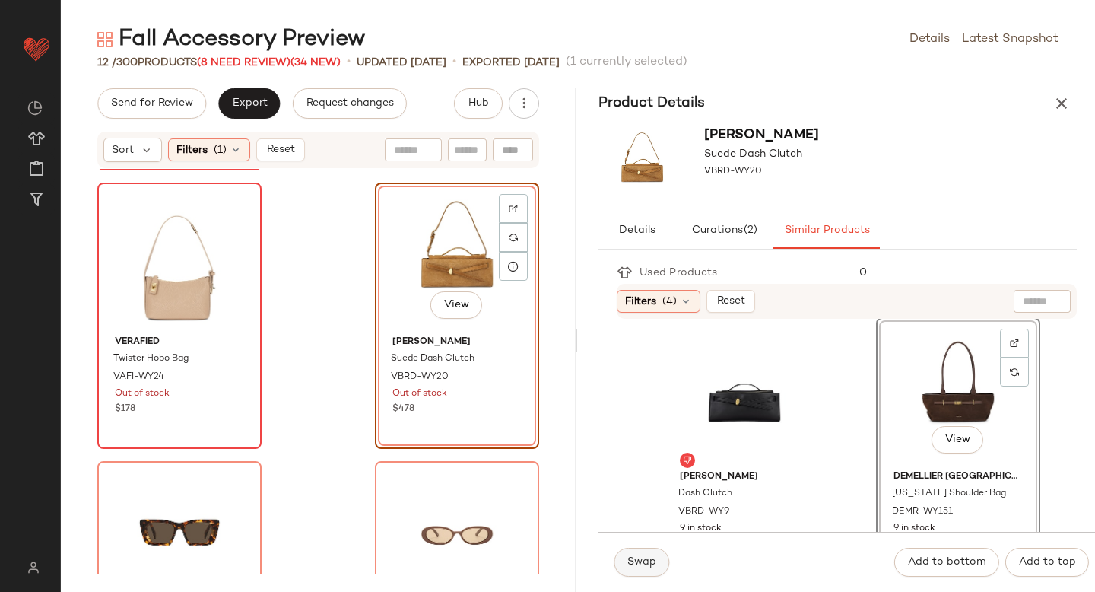
click at [651, 566] on span "Swap" at bounding box center [641, 562] width 30 height 12
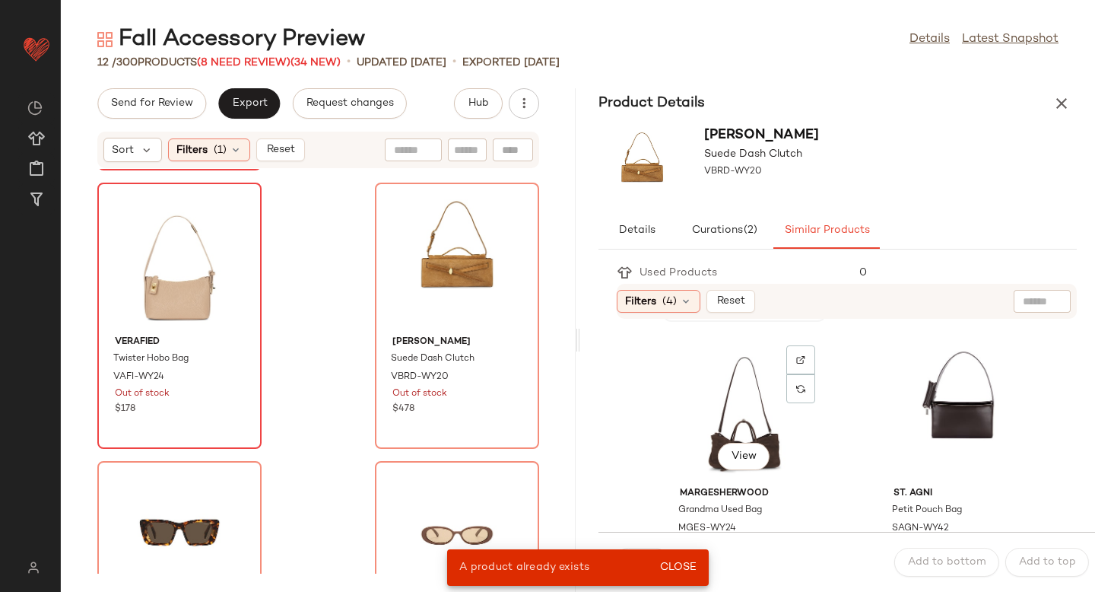
scroll to position [275, 0]
click at [751, 393] on div "View" at bounding box center [745, 409] width 154 height 141
click at [678, 562] on span "Close" at bounding box center [677, 567] width 37 height 12
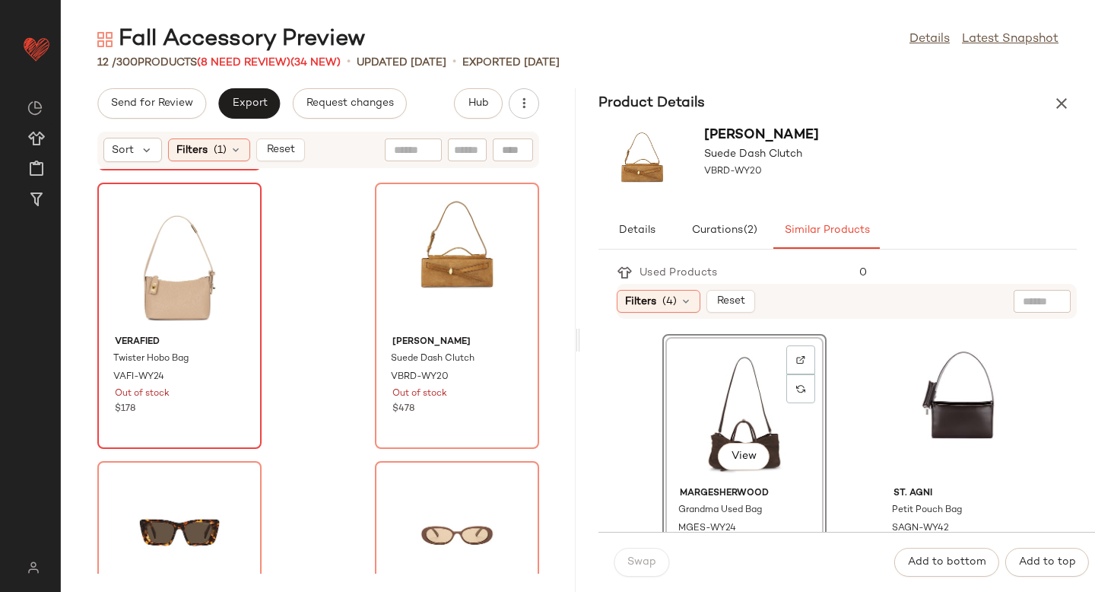
click at [627, 557] on div "Swap" at bounding box center [642, 561] width 56 height 29
click at [465, 280] on div "View" at bounding box center [457, 258] width 154 height 141
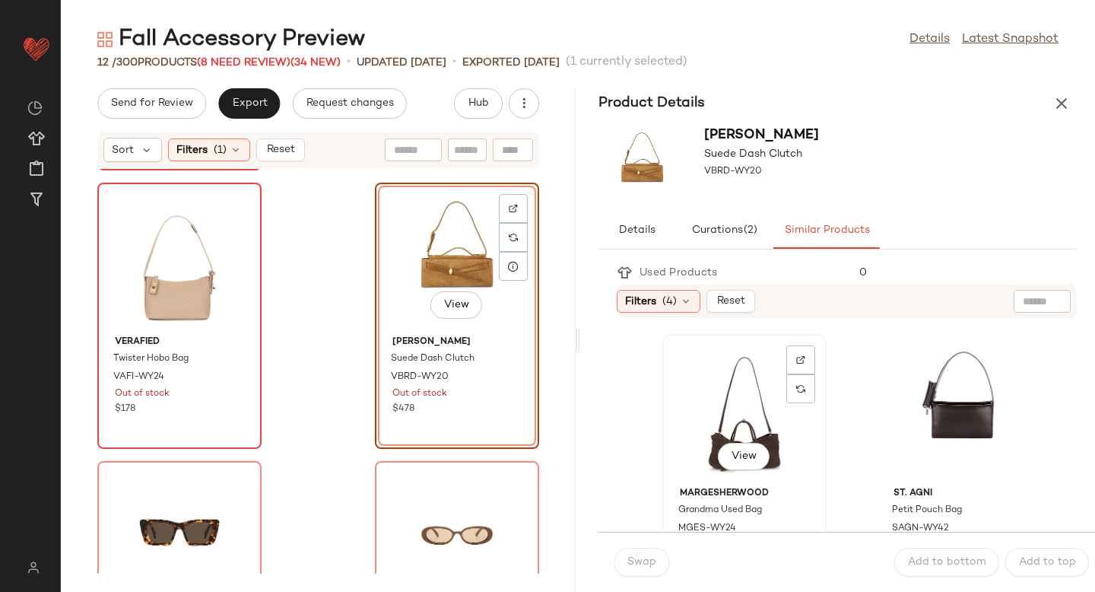
click at [709, 389] on div "View" at bounding box center [745, 409] width 154 height 141
click at [655, 566] on span "Swap" at bounding box center [641, 562] width 30 height 12
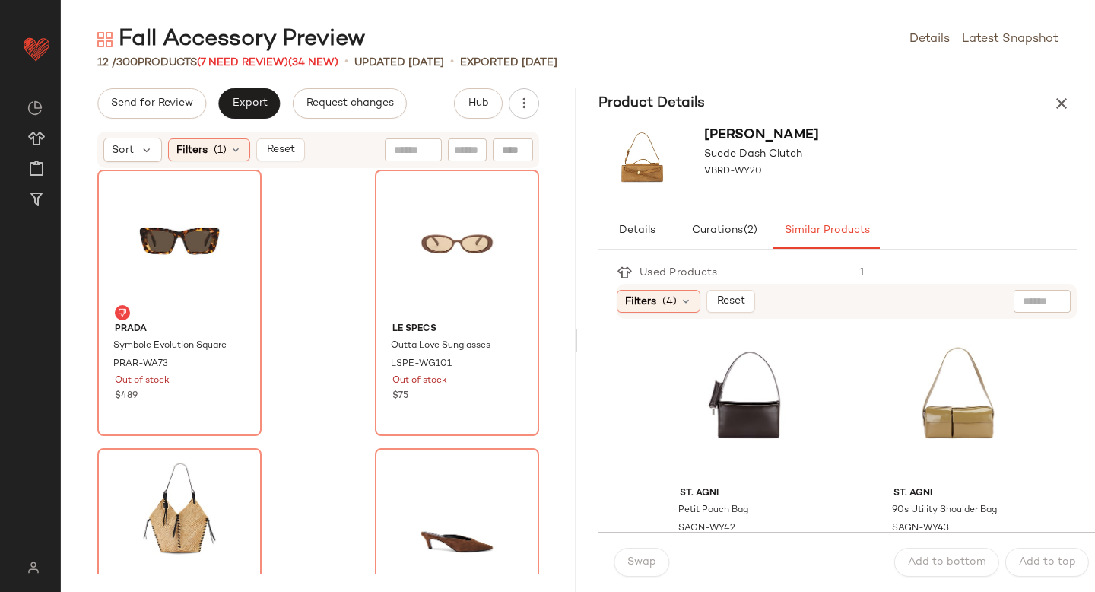
scroll to position [1132, 0]
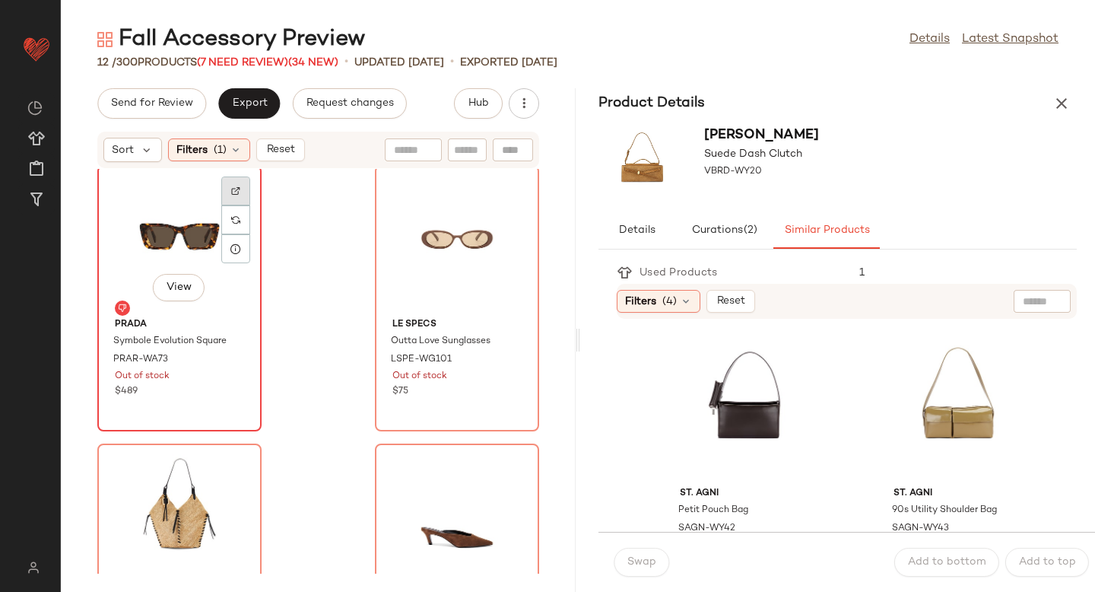
click at [238, 186] on img at bounding box center [235, 190] width 9 height 9
click at [517, 205] on div at bounding box center [513, 219] width 29 height 29
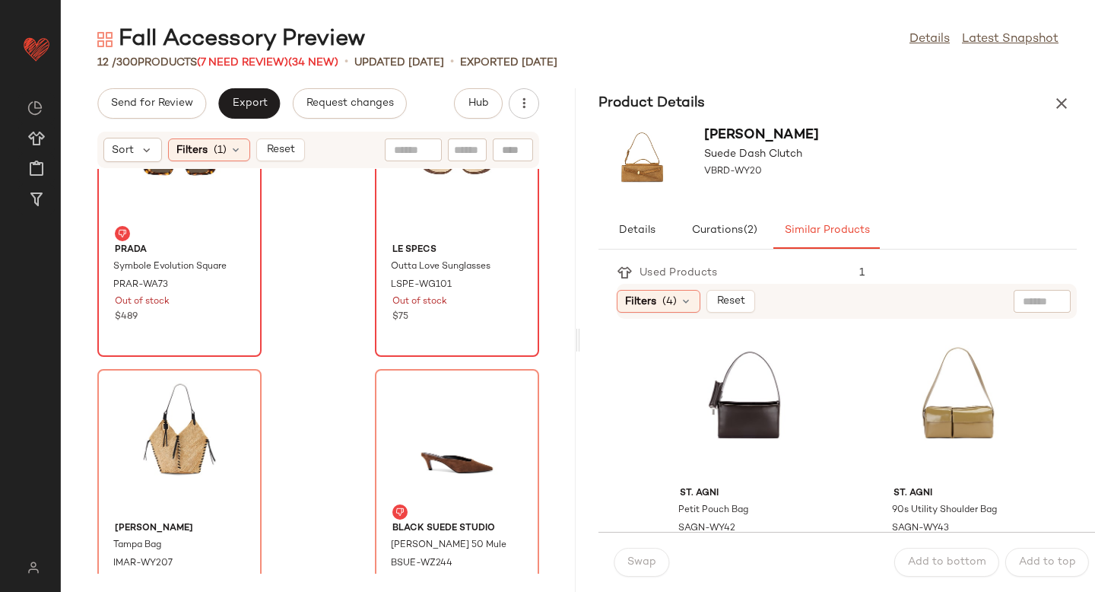
scroll to position [1268, 0]
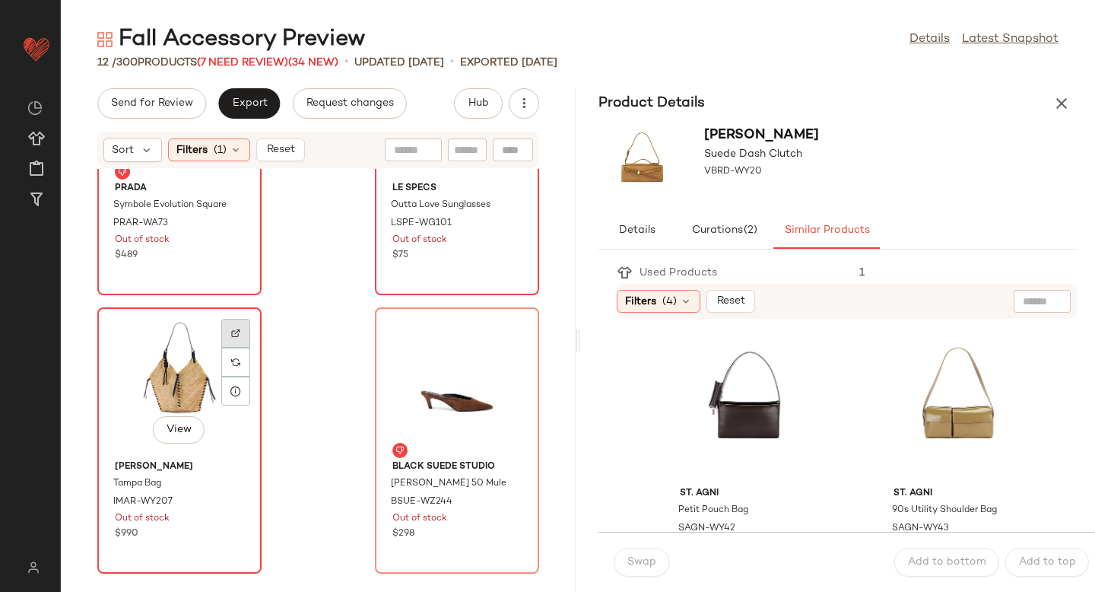
click at [230, 347] on div at bounding box center [235, 361] width 29 height 29
click at [144, 495] on span "IMAR-WY207" at bounding box center [142, 502] width 59 height 14
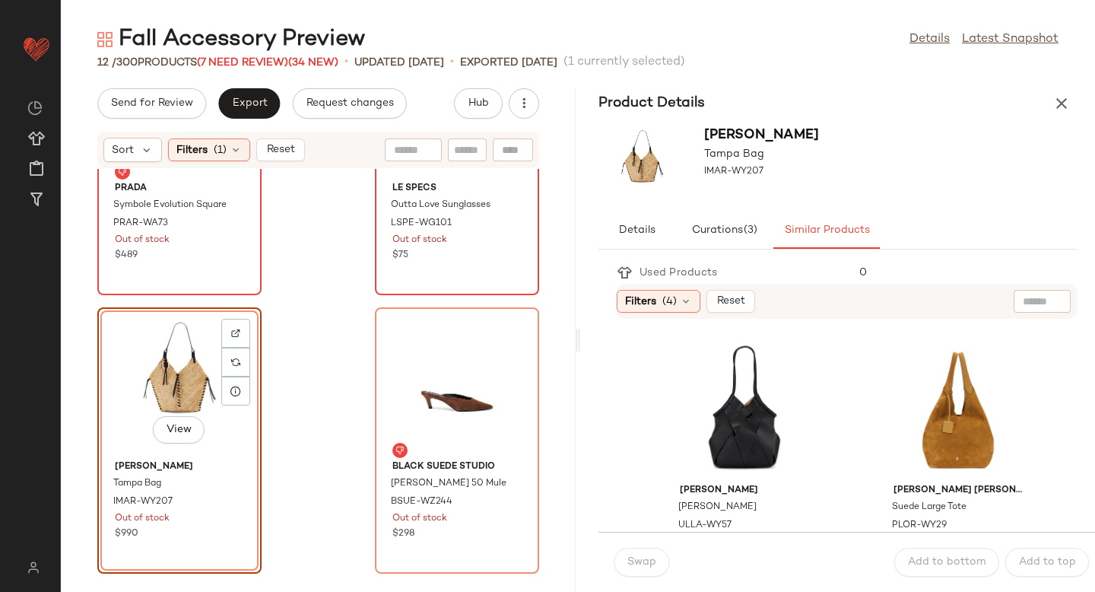
click at [167, 365] on div "View" at bounding box center [180, 382] width 154 height 141
click at [961, 383] on div "View" at bounding box center [958, 406] width 154 height 141
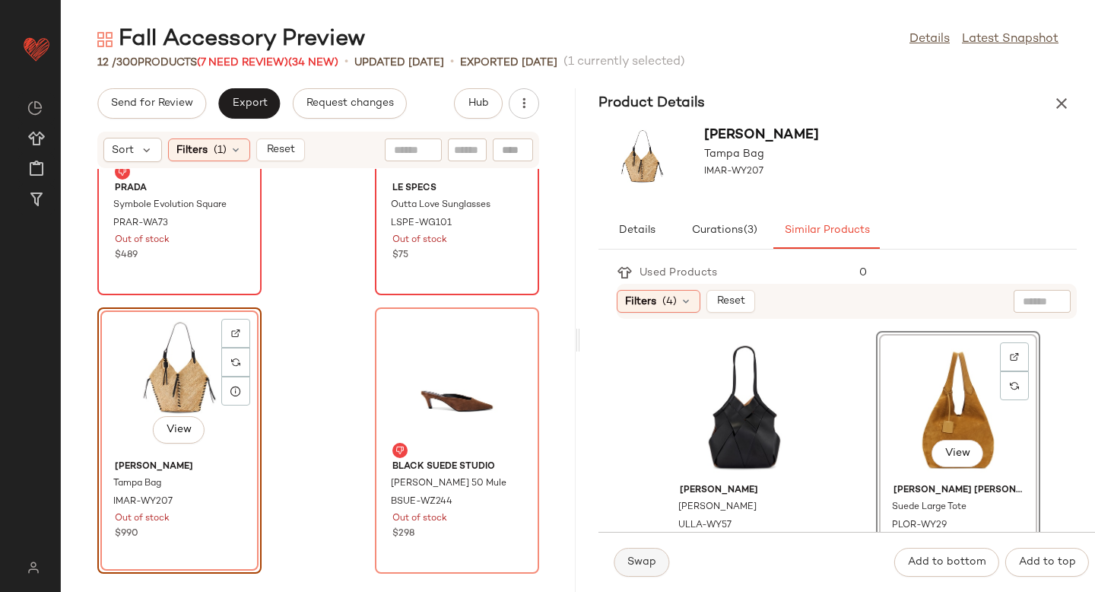
click at [636, 553] on button "Swap" at bounding box center [642, 561] width 56 height 29
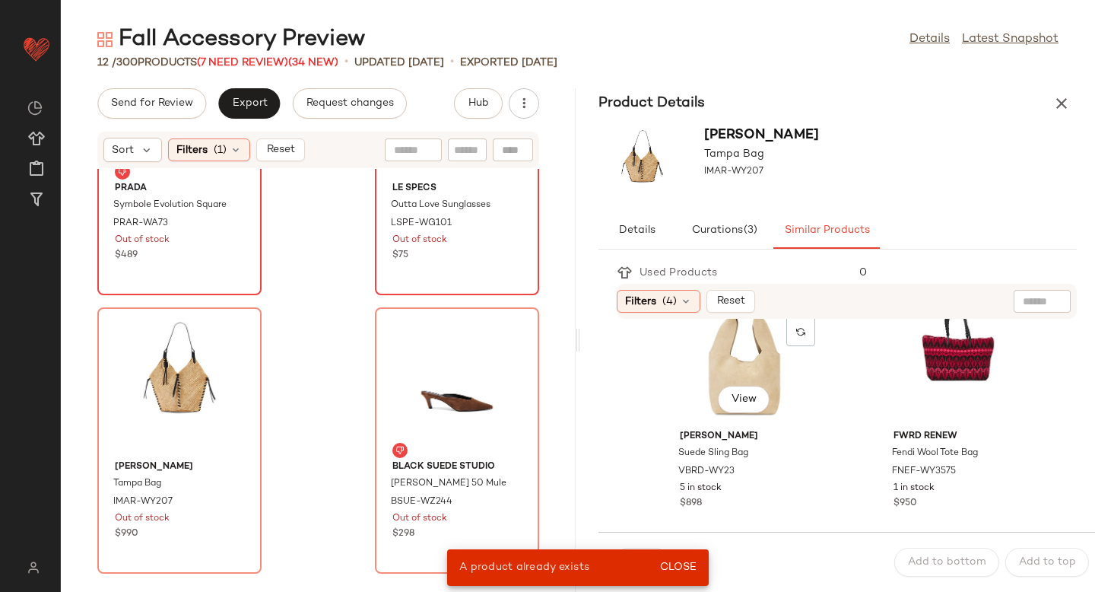
scroll to position [331, 0]
click at [739, 363] on div "View" at bounding box center [745, 354] width 154 height 141
click at [682, 567] on span "Close" at bounding box center [677, 567] width 37 height 12
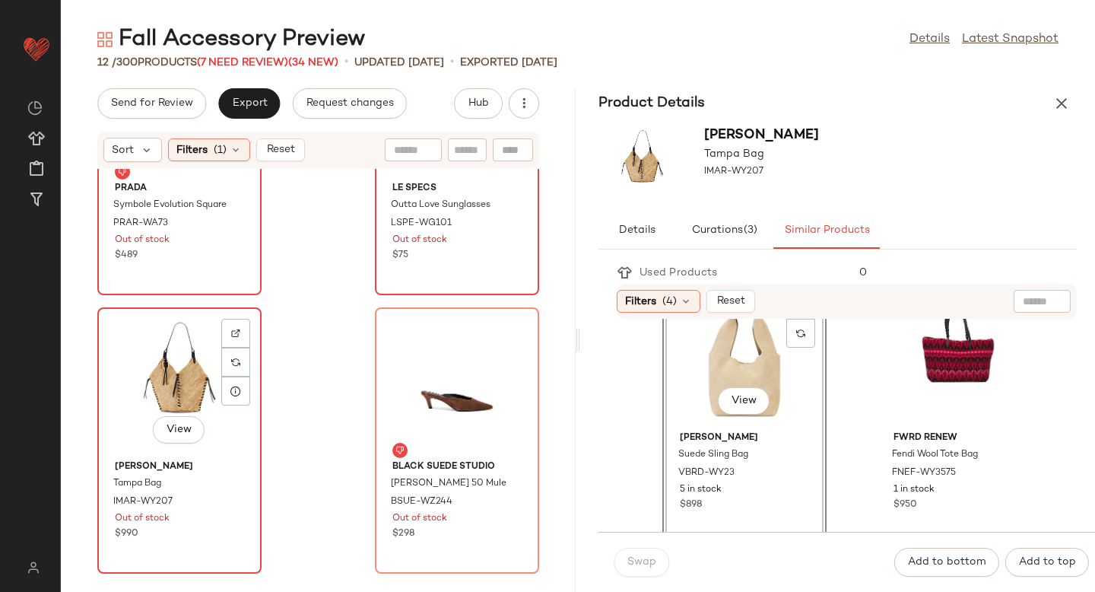
click at [160, 369] on div "View" at bounding box center [180, 382] width 154 height 141
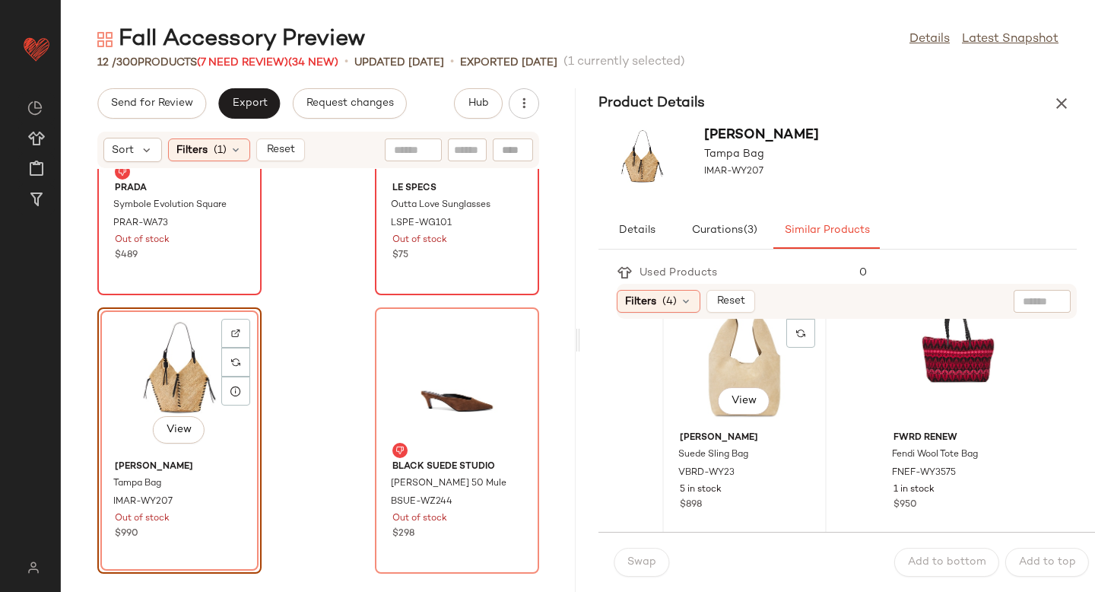
click at [710, 393] on div "View" at bounding box center [745, 354] width 154 height 141
click at [649, 567] on span "Swap" at bounding box center [641, 562] width 30 height 12
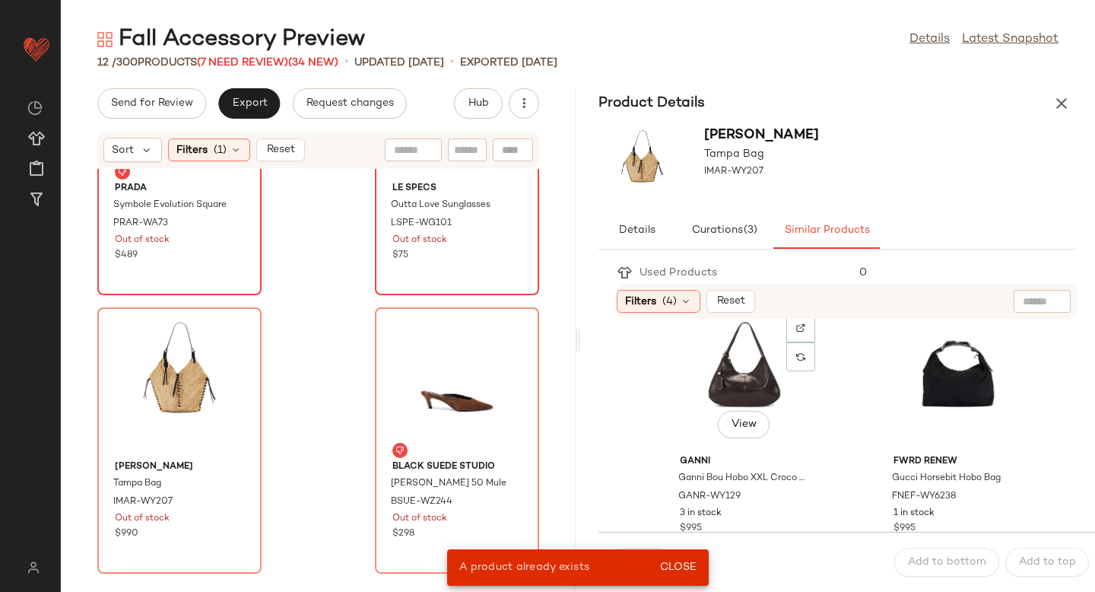
scroll to position [568, 0]
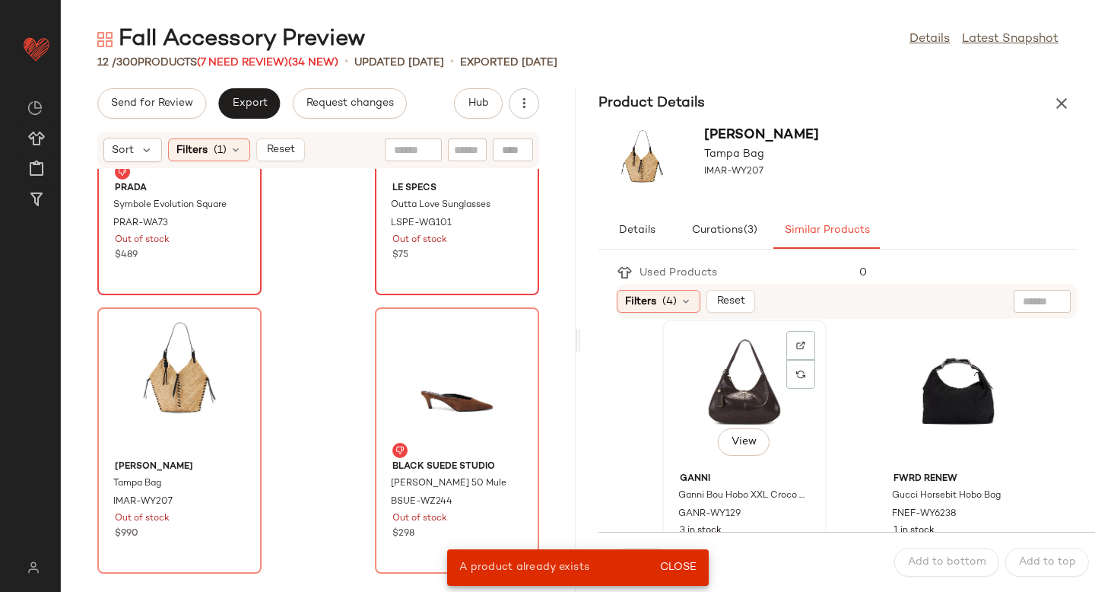
click at [741, 383] on div "View" at bounding box center [745, 395] width 154 height 141
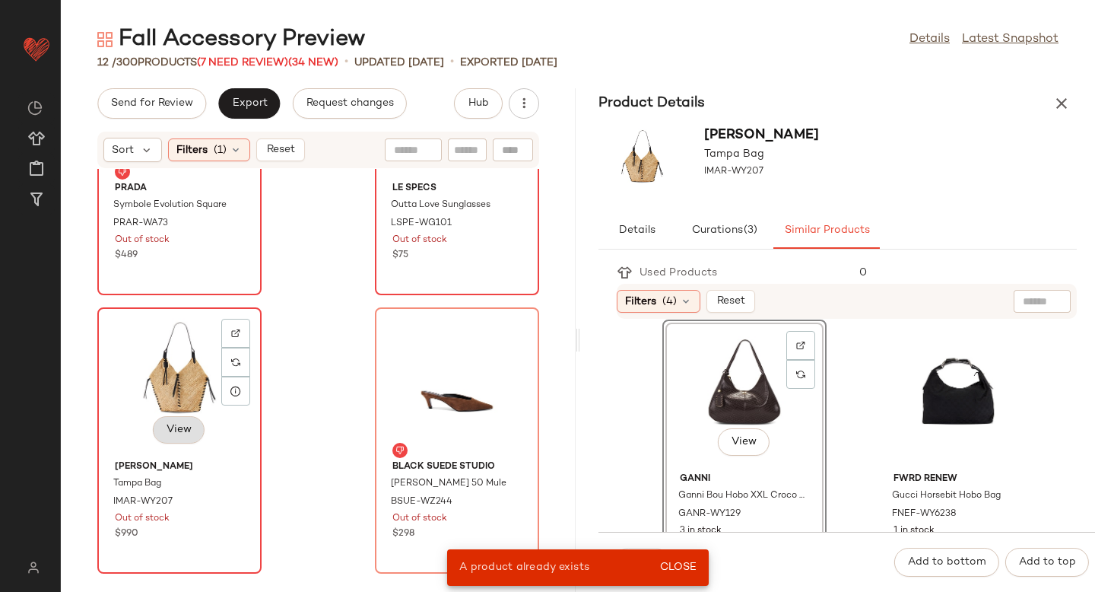
click at [186, 420] on button "View" at bounding box center [179, 429] width 52 height 27
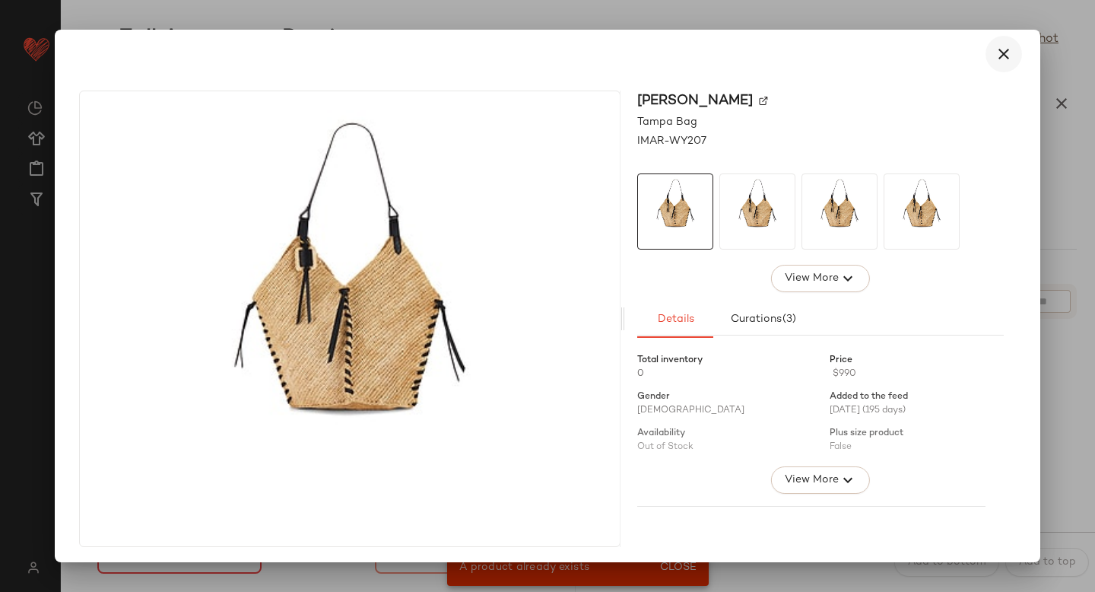
click at [986, 64] on button "button" at bounding box center [1003, 54] width 36 height 36
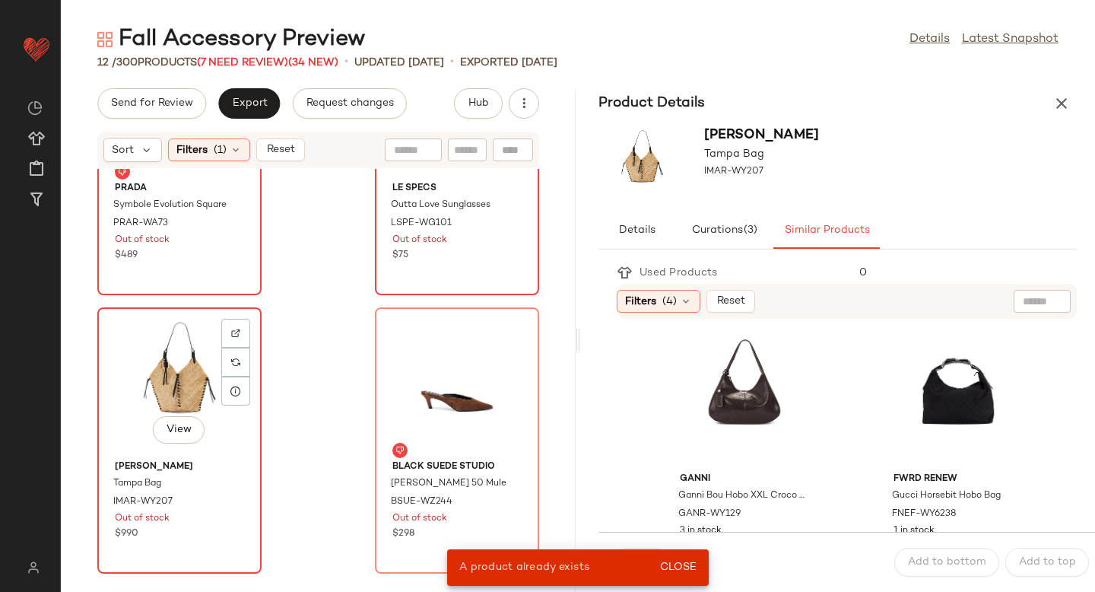
click at [187, 349] on div "View" at bounding box center [180, 382] width 154 height 141
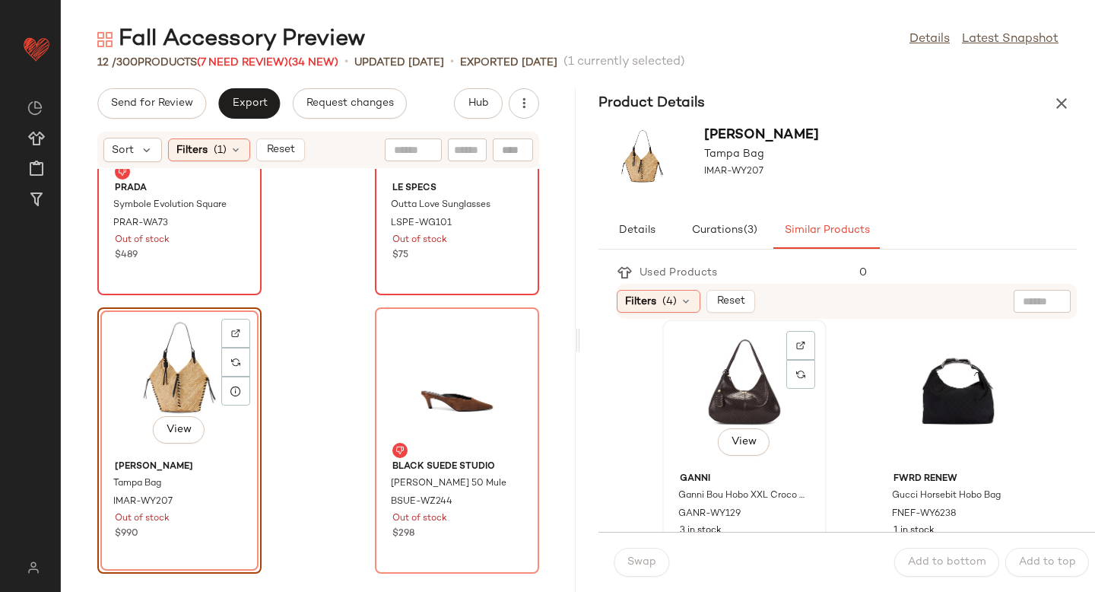
click at [718, 372] on div "View" at bounding box center [745, 395] width 154 height 141
click at [639, 561] on span "Swap" at bounding box center [641, 562] width 30 height 12
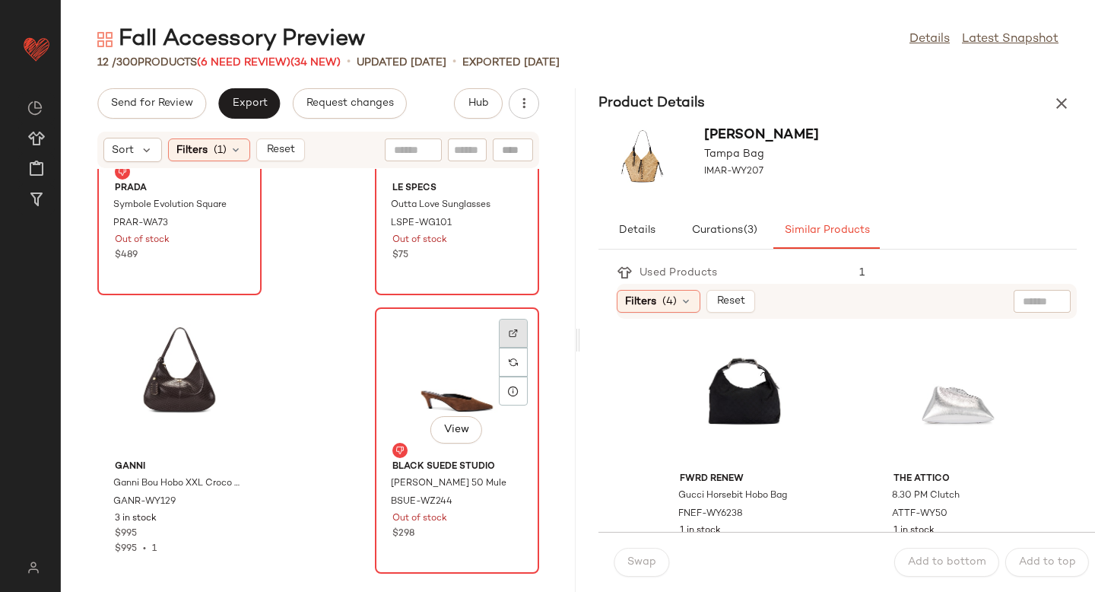
click at [509, 329] on img at bounding box center [513, 332] width 9 height 9
click at [470, 379] on div "View" at bounding box center [457, 382] width 154 height 141
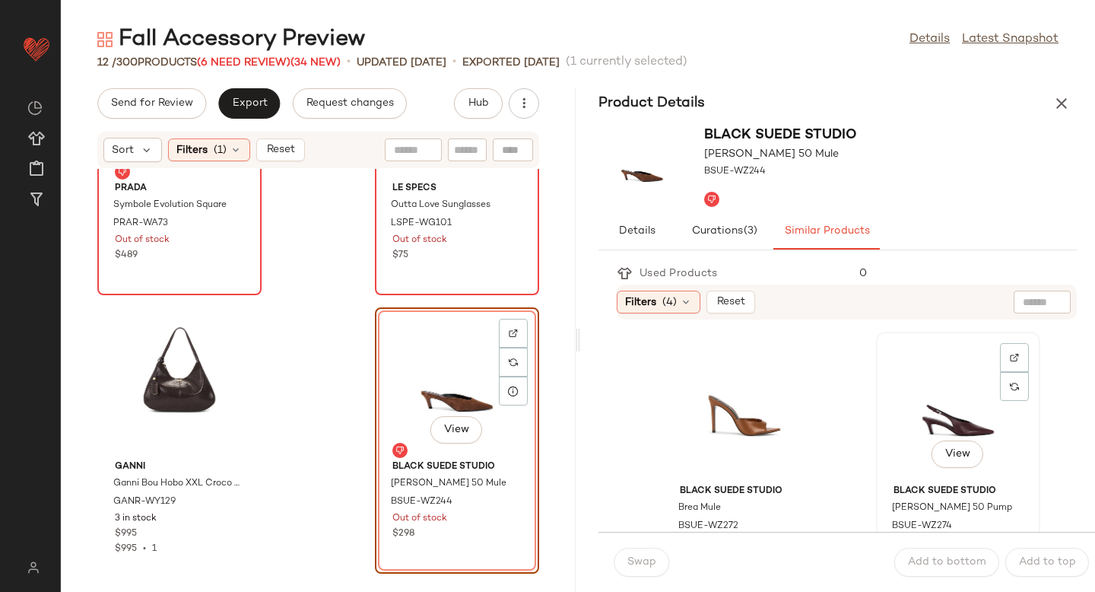
click at [900, 401] on div "View" at bounding box center [958, 407] width 154 height 141
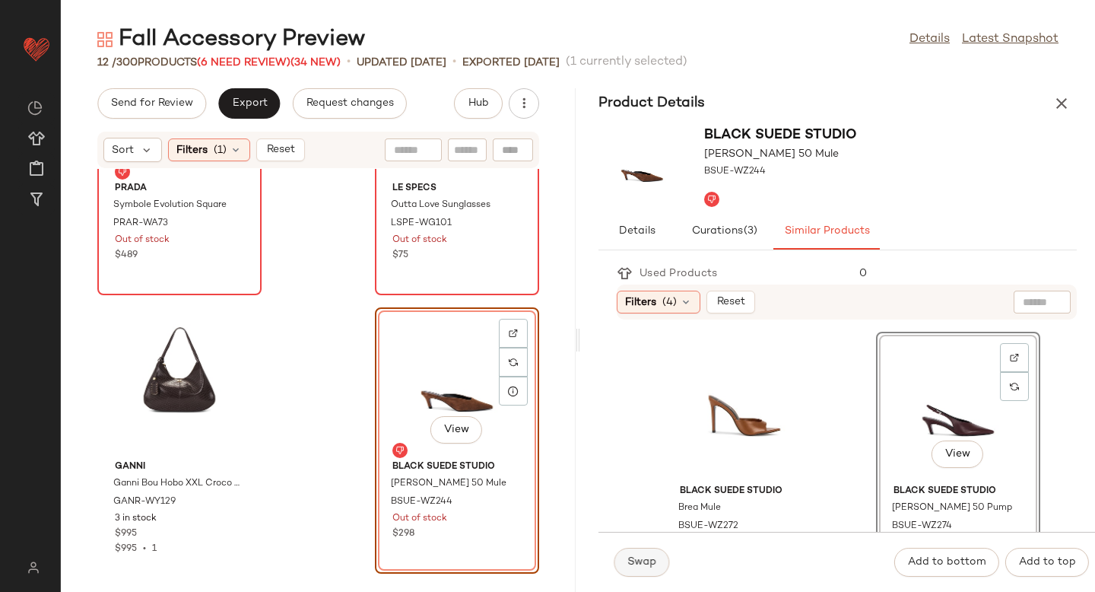
click at [625, 563] on button "Swap" at bounding box center [642, 561] width 56 height 29
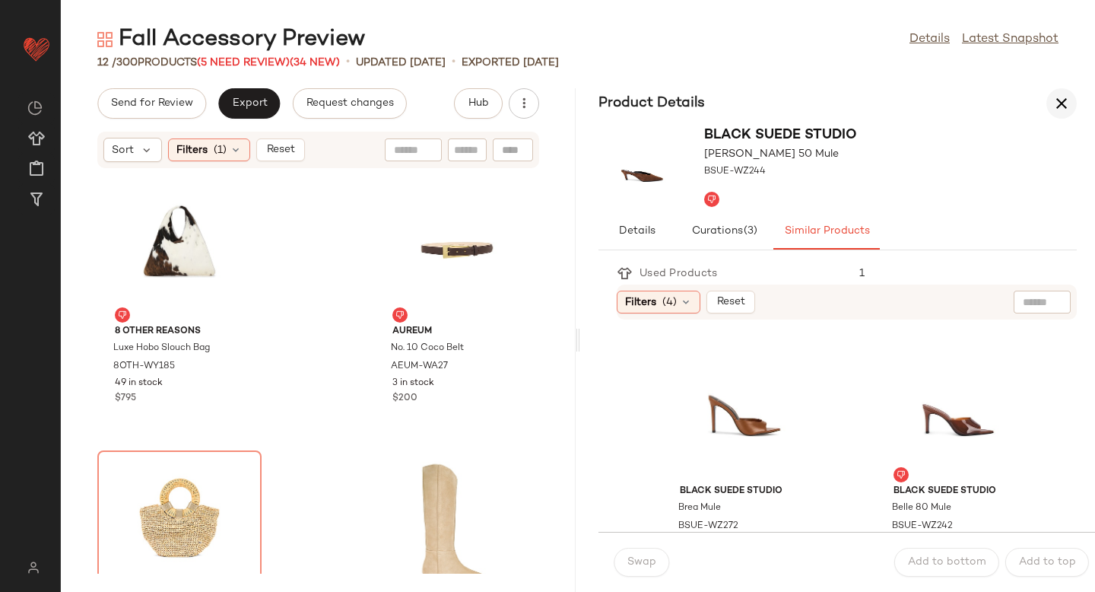
click at [1068, 98] on icon "button" at bounding box center [1061, 103] width 18 height 18
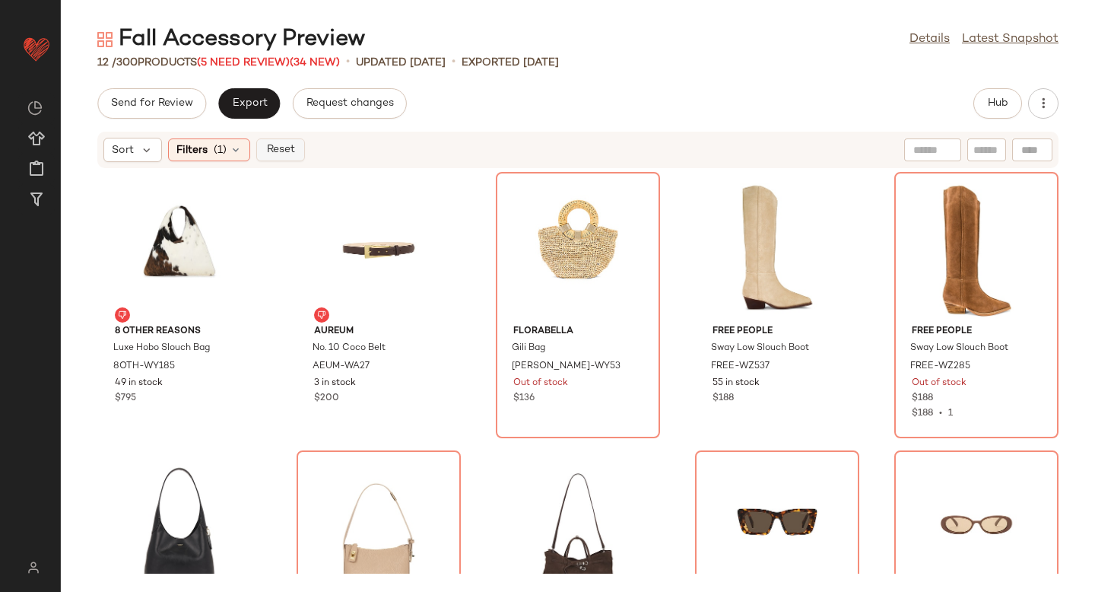
click at [275, 149] on span "Reset" at bounding box center [279, 150] width 29 height 12
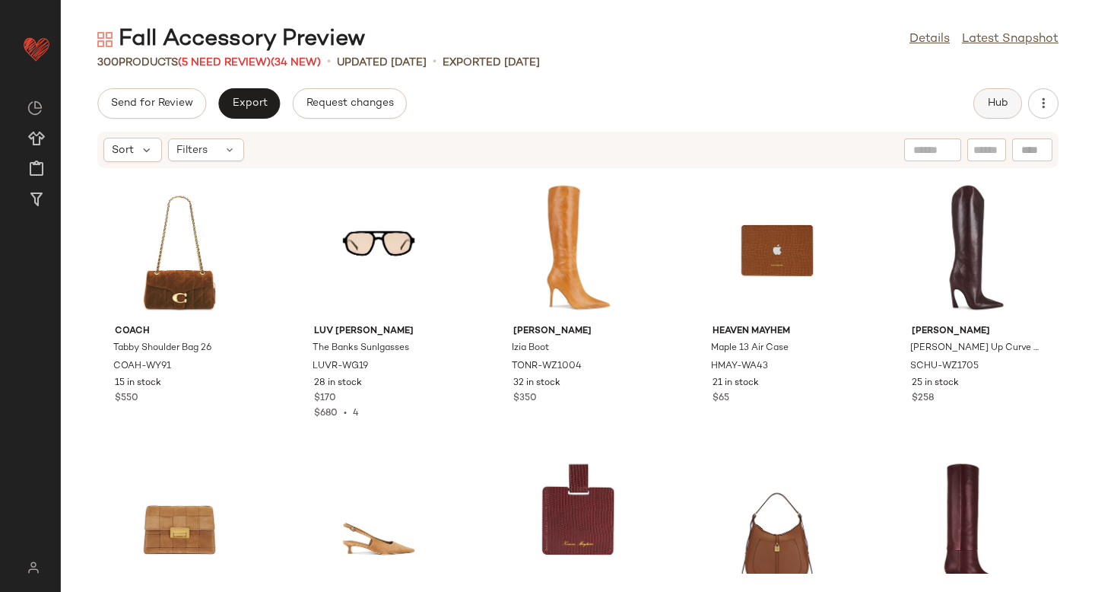
click at [987, 98] on span "Hub" at bounding box center [997, 103] width 21 height 12
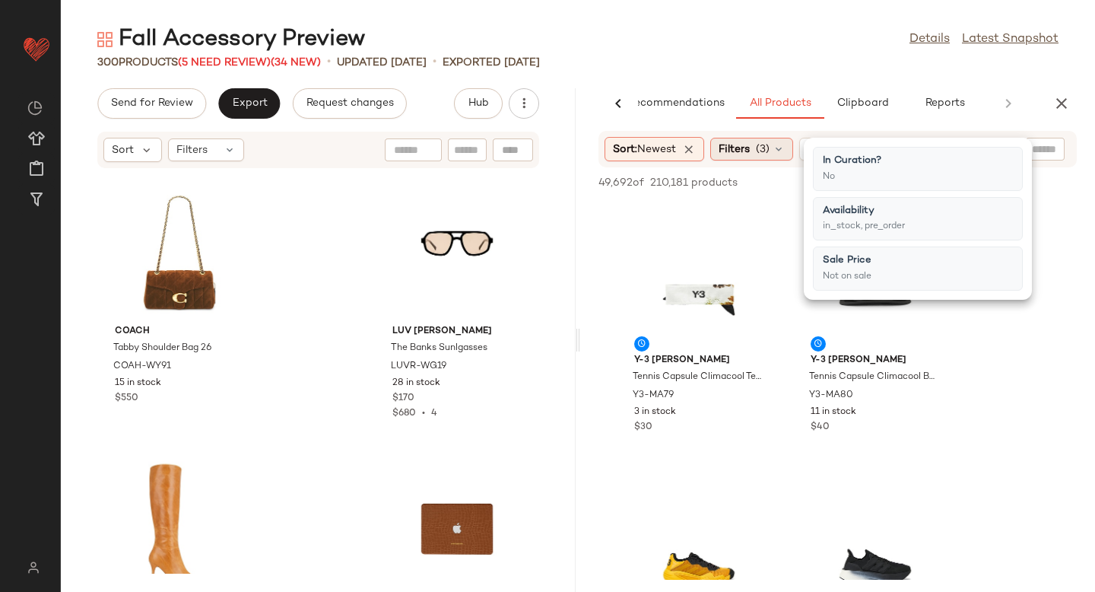
click at [785, 150] on icon at bounding box center [778, 149] width 12 height 12
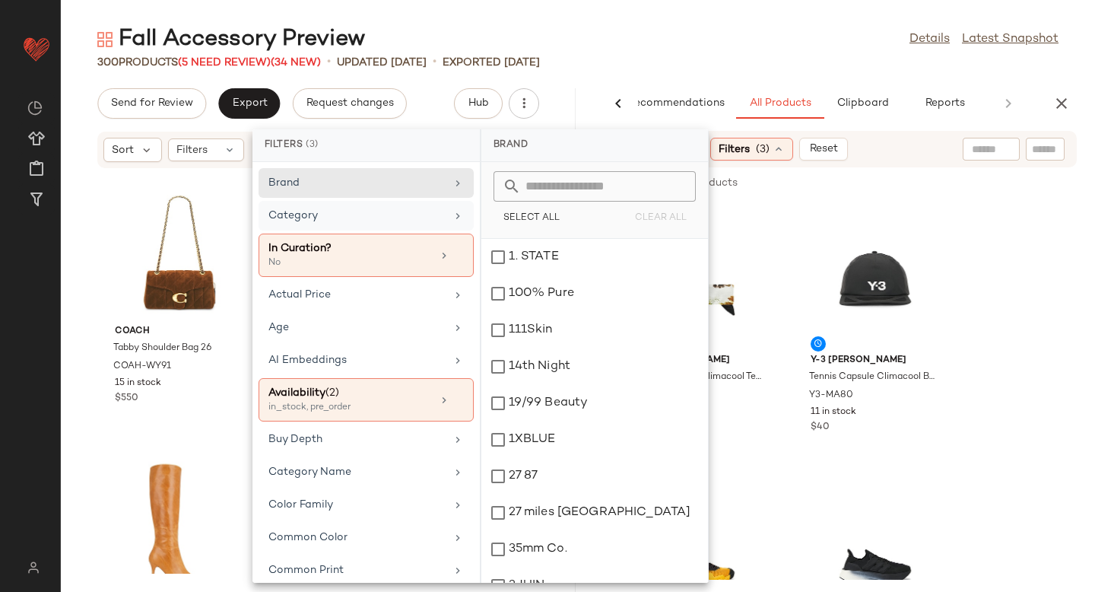
click at [336, 215] on div "Category" at bounding box center [356, 216] width 177 height 16
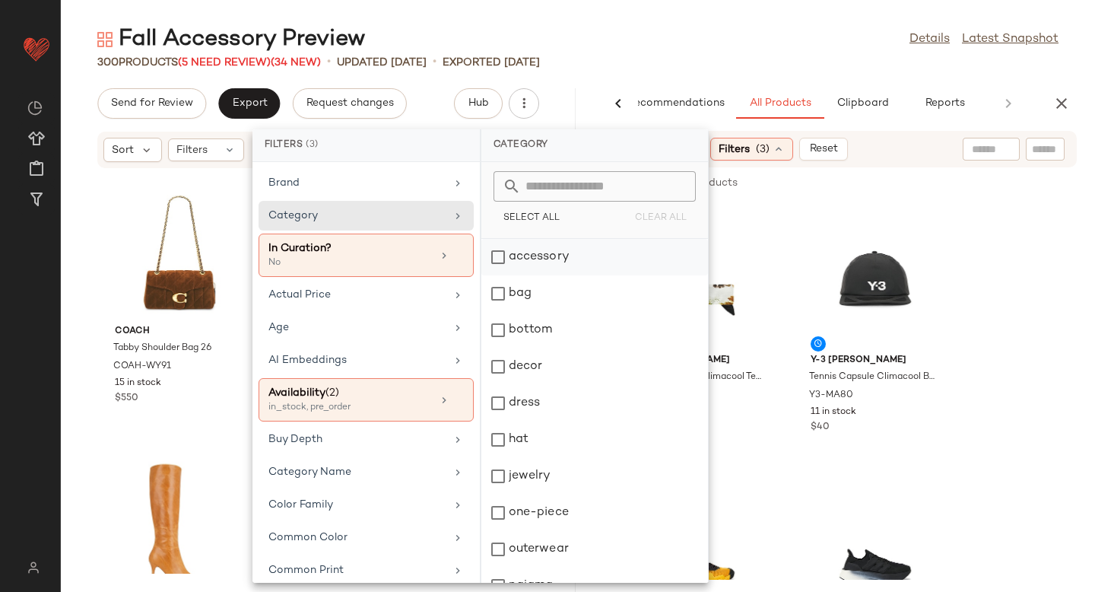
click at [502, 275] on div "accessory" at bounding box center [594, 293] width 227 height 36
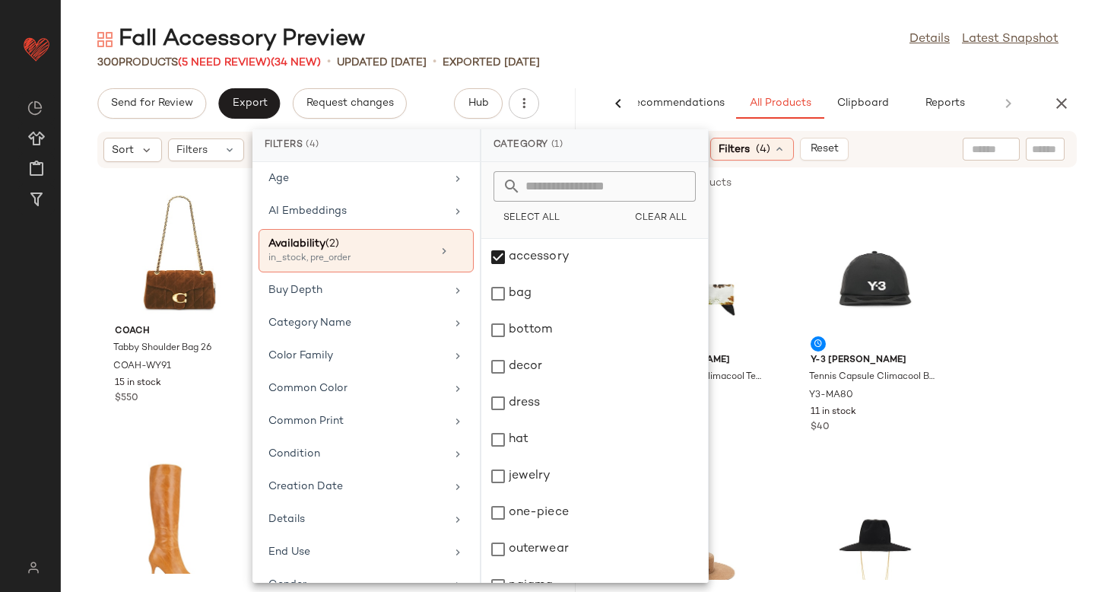
scroll to position [250, 0]
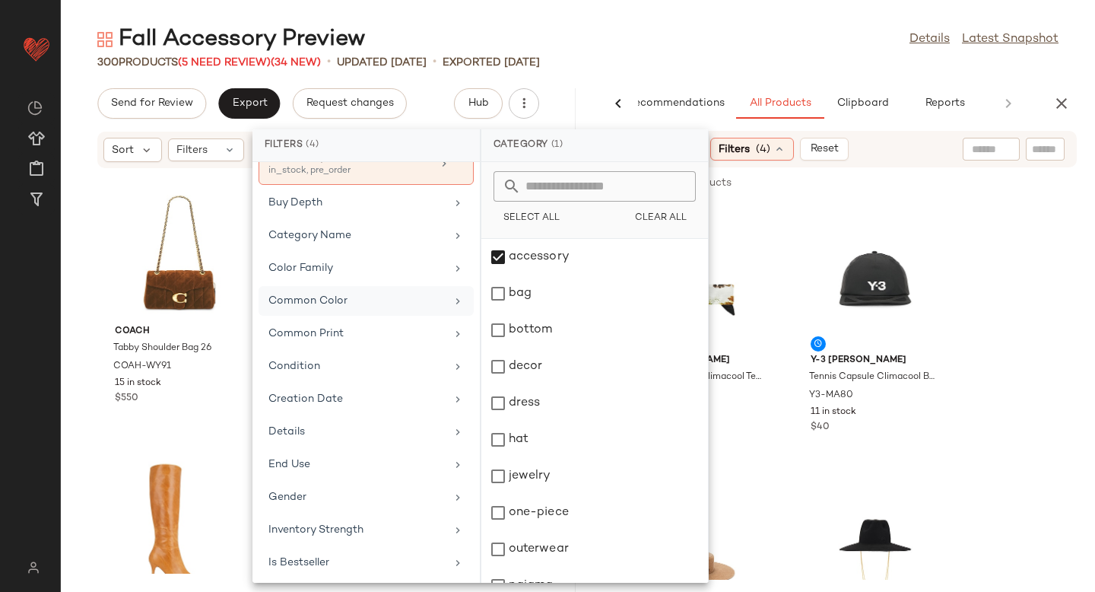
click at [329, 319] on div "Common Color" at bounding box center [365, 334] width 215 height 30
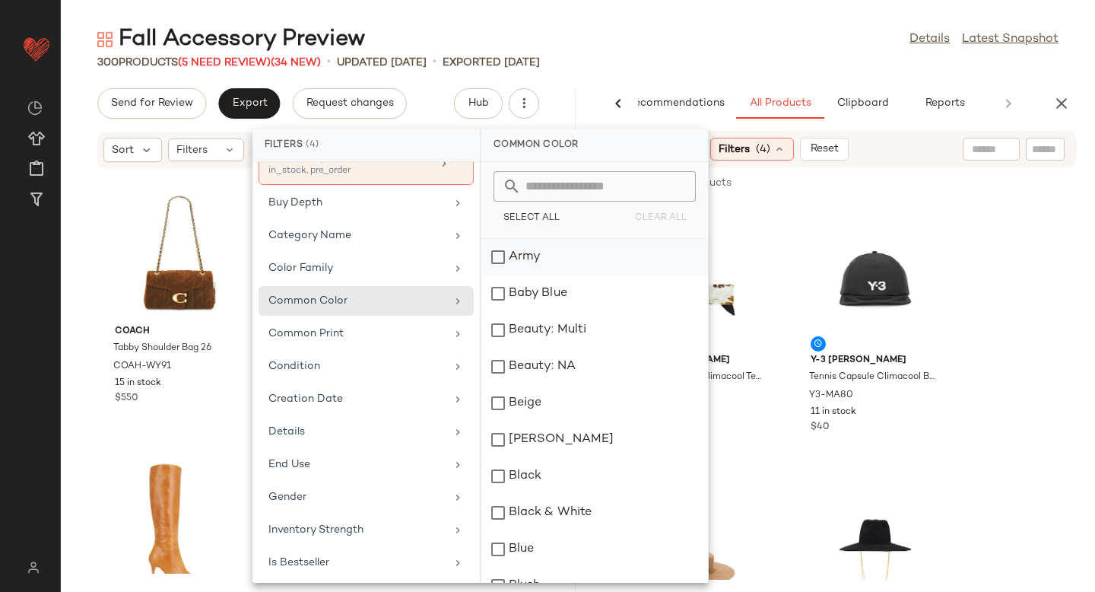
click at [500, 256] on div "Army" at bounding box center [594, 257] width 227 height 36
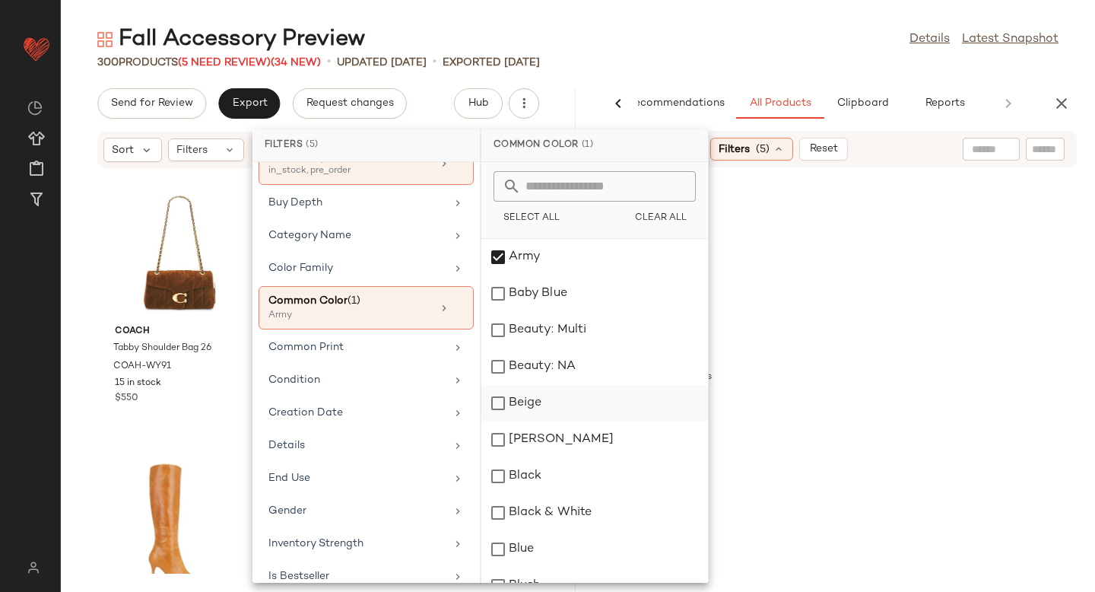
click at [503, 405] on div "Beige" at bounding box center [594, 403] width 227 height 36
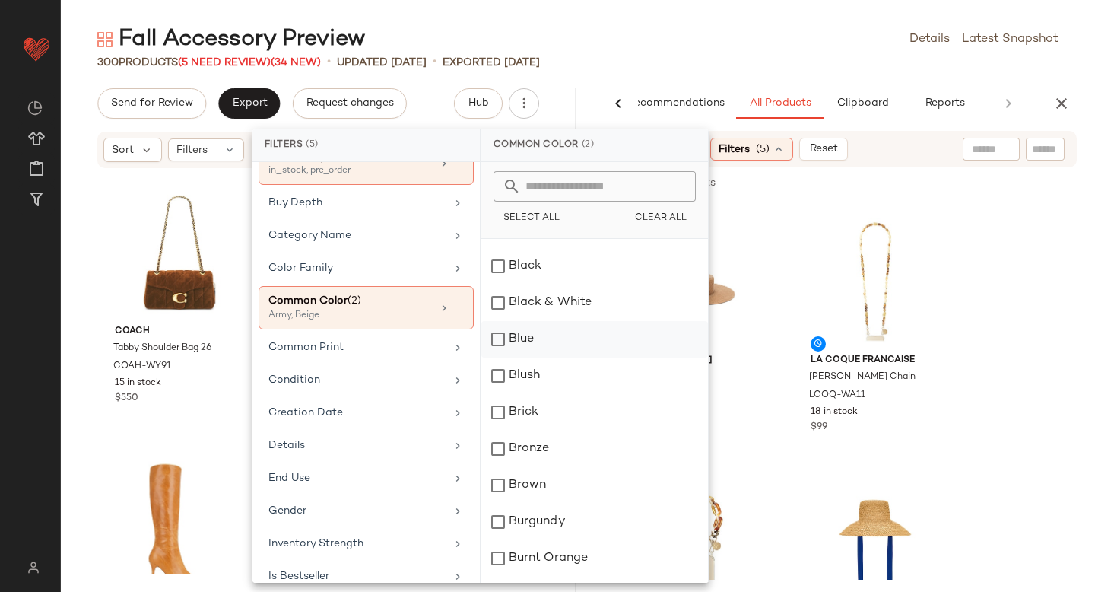
scroll to position [211, 0]
click at [501, 485] on div "Brown" at bounding box center [594, 483] width 227 height 36
click at [500, 525] on div "Burgundy" at bounding box center [594, 520] width 227 height 36
click at [502, 557] on div "Burnt Orange" at bounding box center [594, 556] width 227 height 36
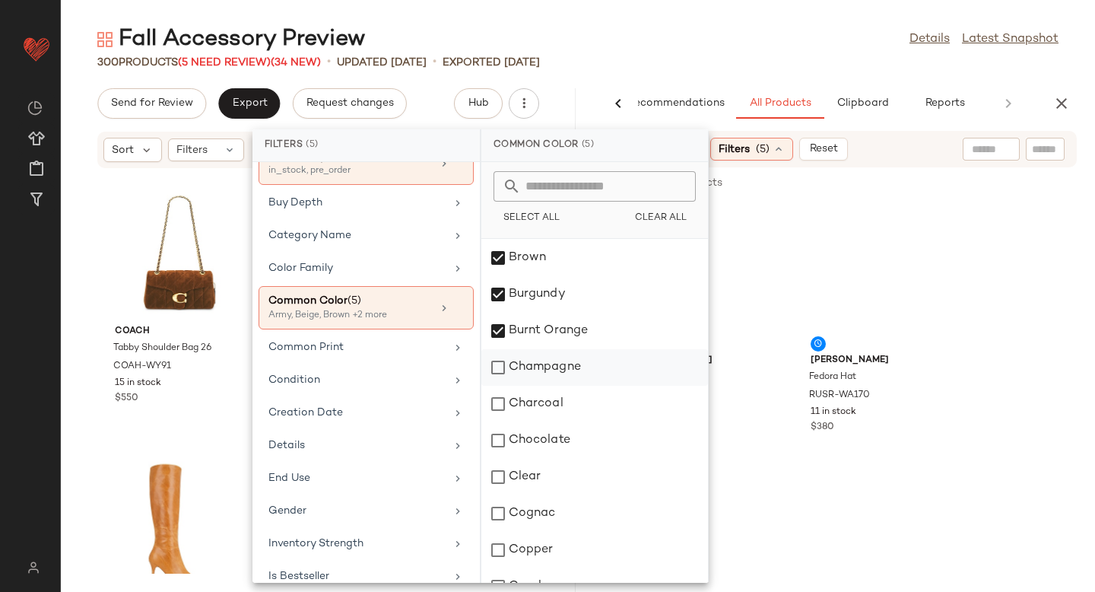
scroll to position [446, 0]
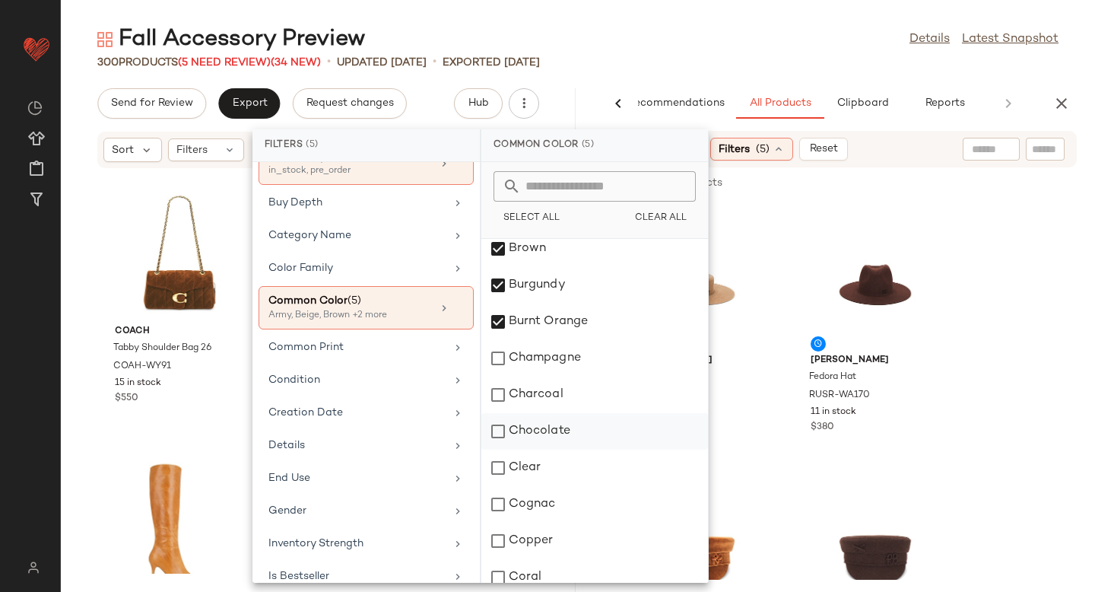
click at [503, 430] on div "Chocolate" at bounding box center [594, 431] width 227 height 36
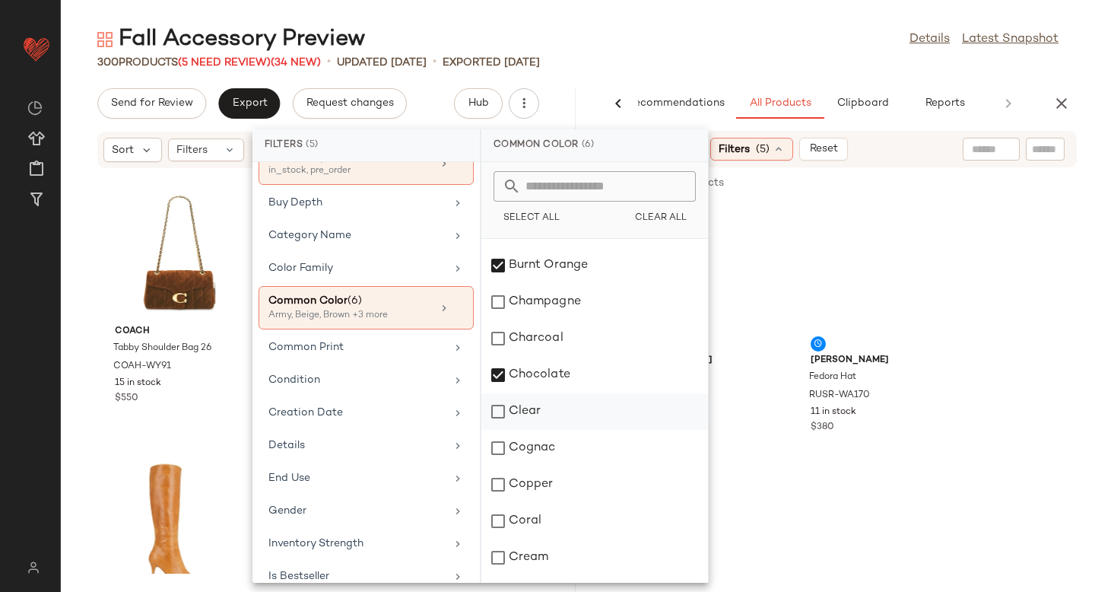
click at [500, 477] on div "Copper" at bounding box center [594, 484] width 227 height 36
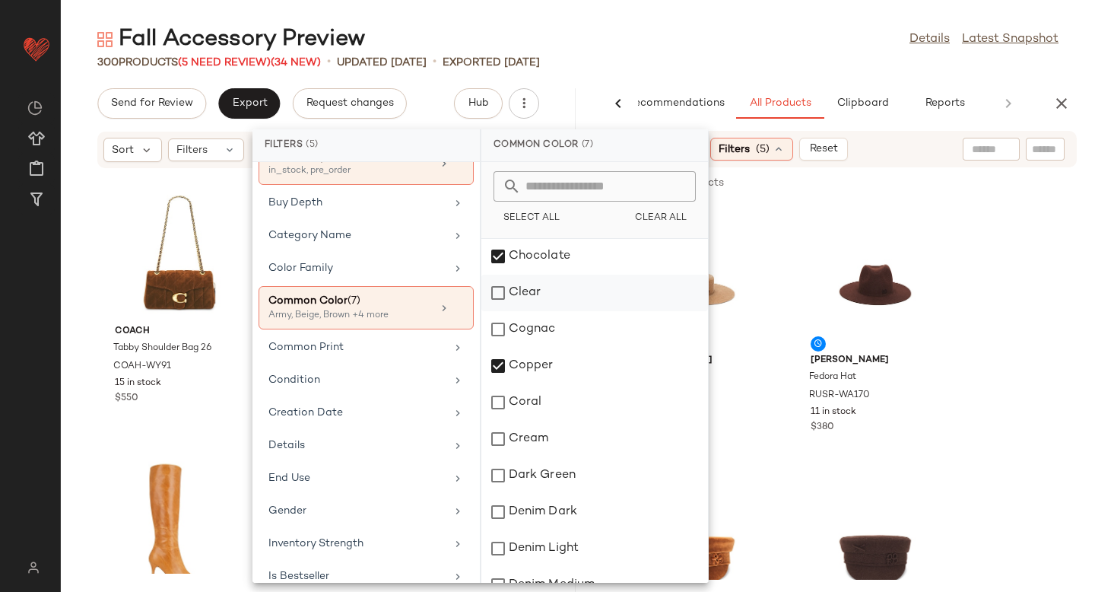
scroll to position [623, 0]
click at [499, 433] on div "Cream" at bounding box center [594, 437] width 227 height 36
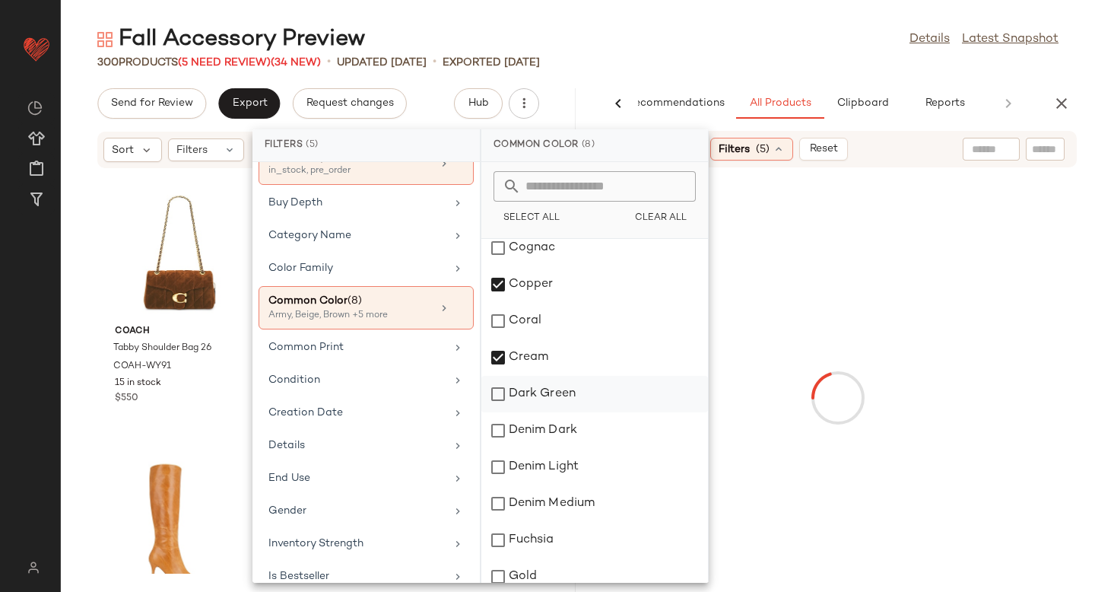
click at [499, 393] on div "Dark Green" at bounding box center [594, 394] width 227 height 36
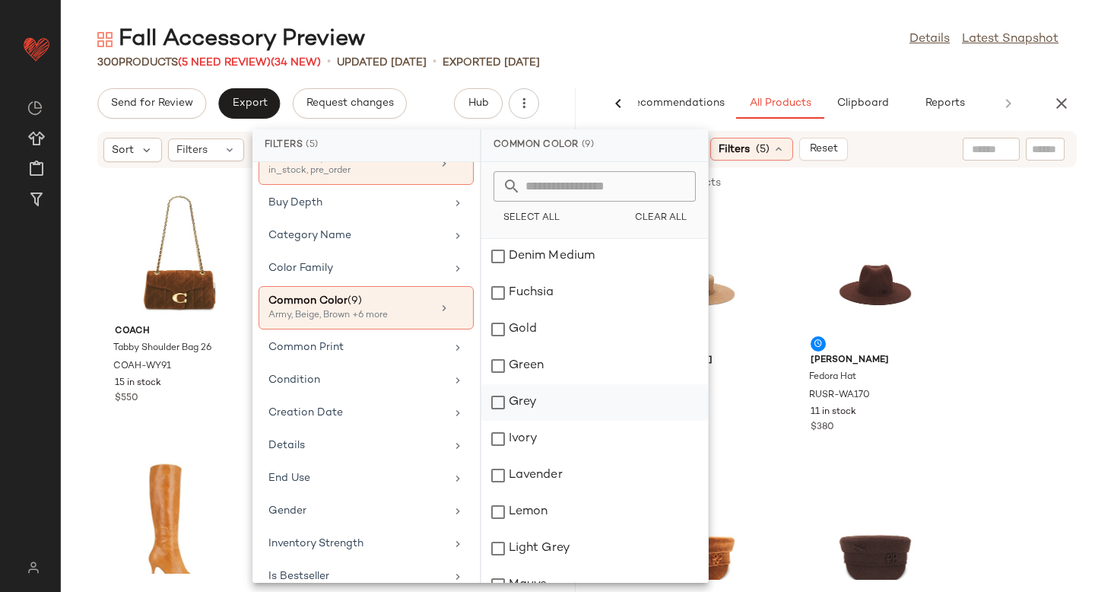
scroll to position [951, 0]
click at [500, 401] on div "Grey" at bounding box center [594, 400] width 227 height 36
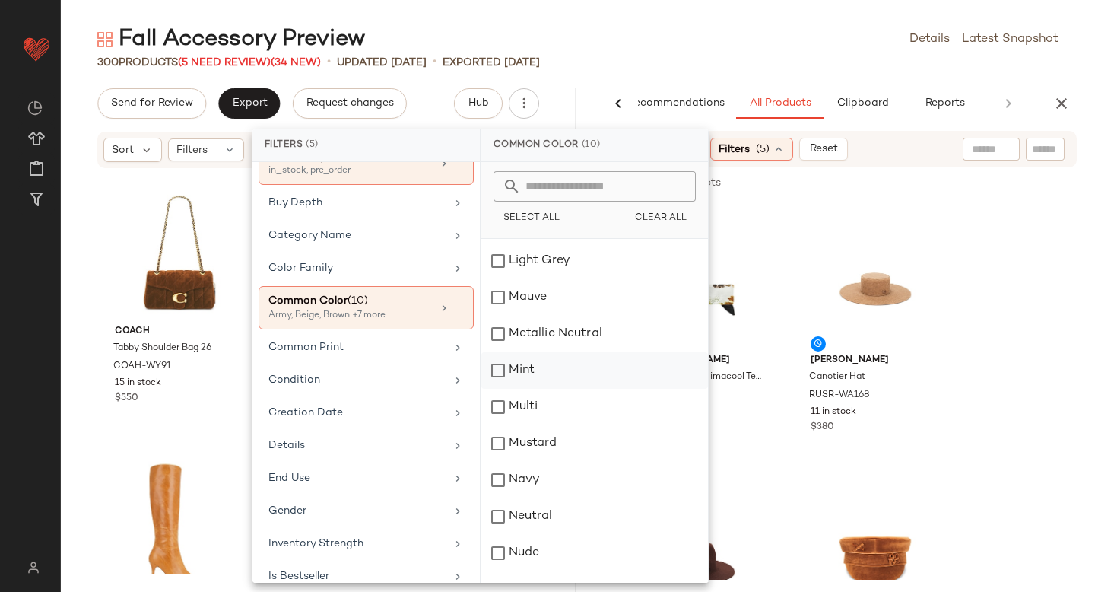
scroll to position [1245, 0]
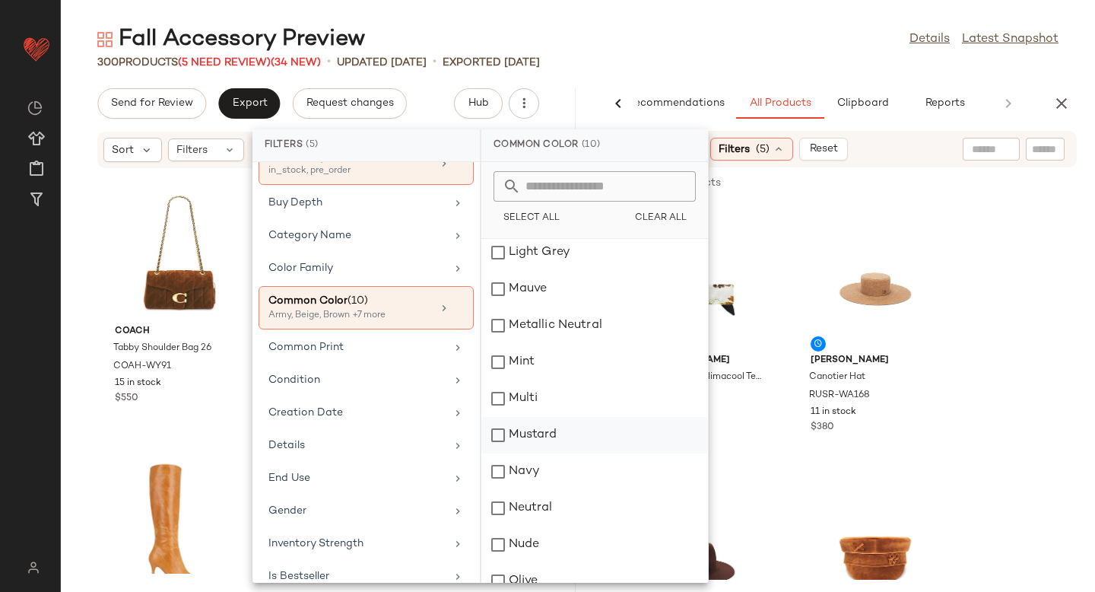
click at [499, 434] on div "Mustard" at bounding box center [594, 435] width 227 height 36
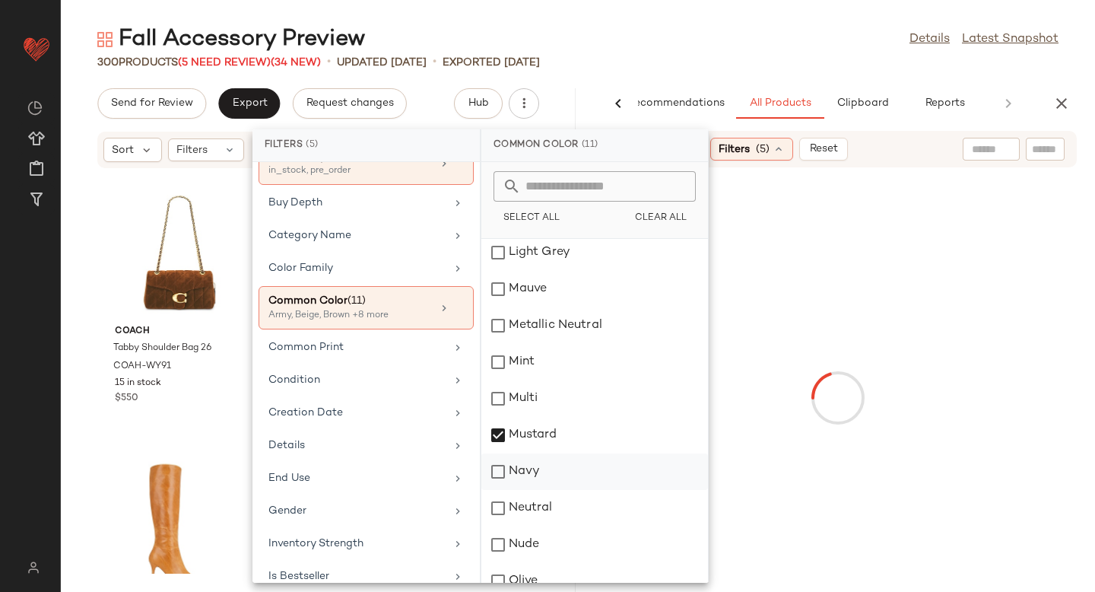
click at [497, 478] on div "Navy" at bounding box center [594, 471] width 227 height 36
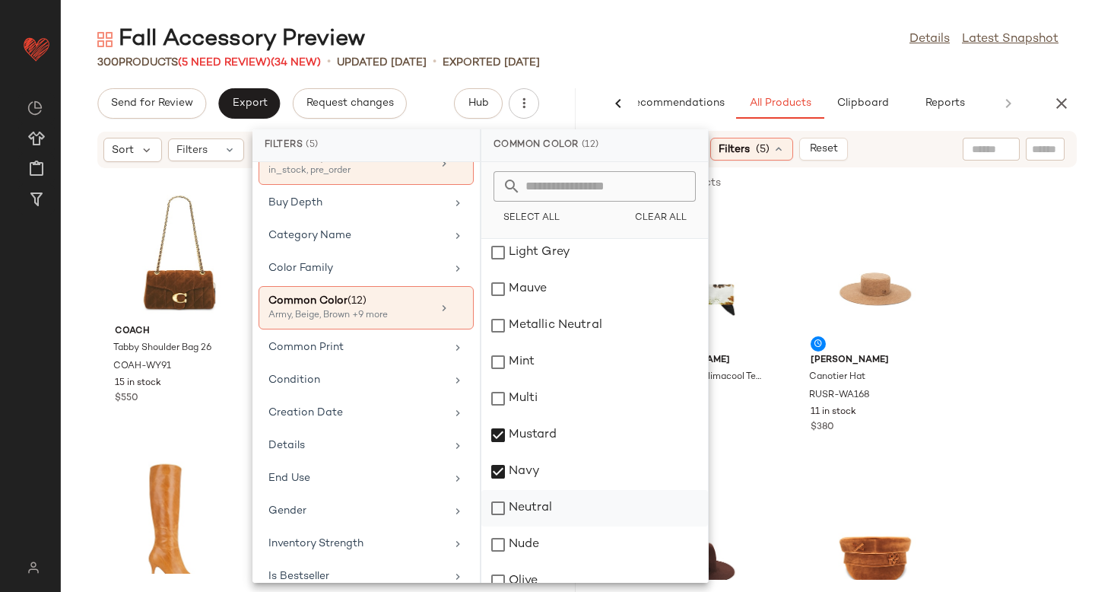
click at [500, 513] on div "Neutral" at bounding box center [594, 508] width 227 height 36
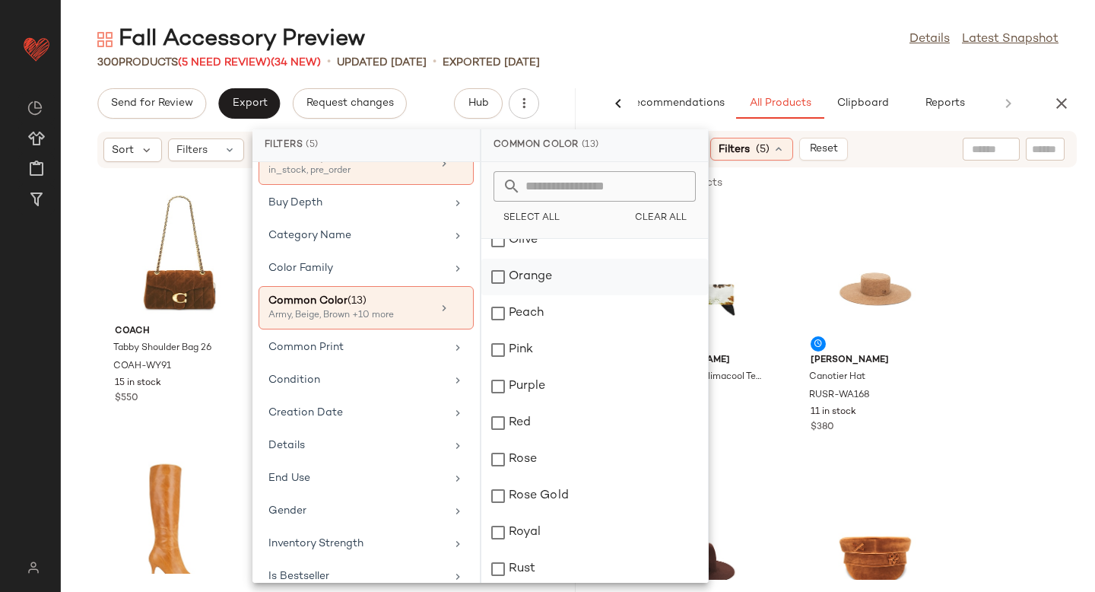
click at [493, 274] on div "Orange" at bounding box center [594, 276] width 227 height 36
click at [501, 422] on div "Red" at bounding box center [594, 422] width 227 height 36
click at [498, 527] on div "Wine" at bounding box center [594, 527] width 227 height 36
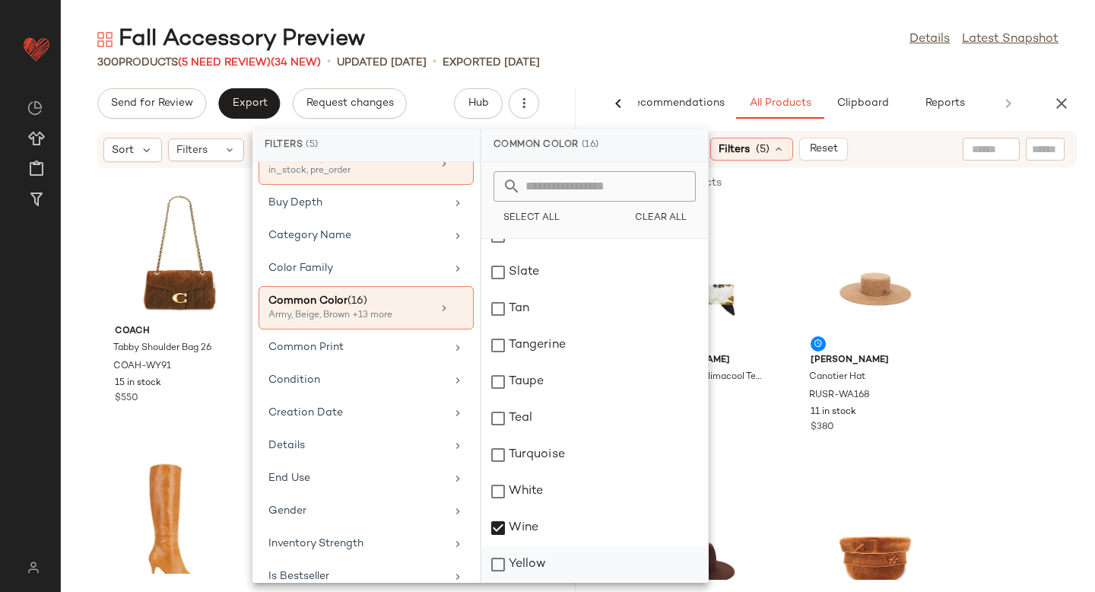
click at [499, 571] on div "Yellow" at bounding box center [594, 564] width 227 height 36
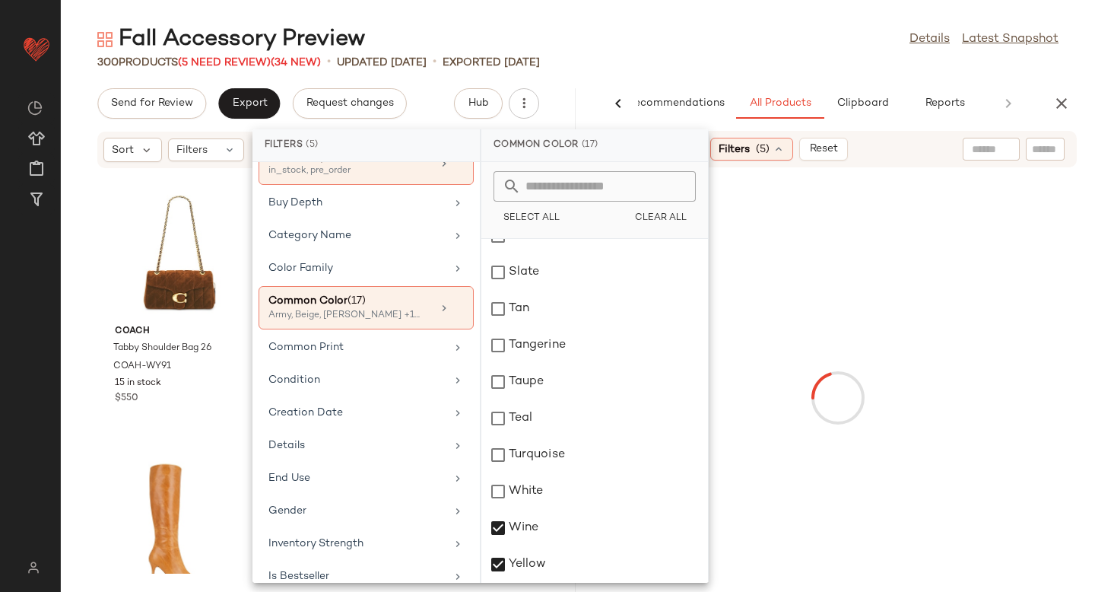
click at [1007, 205] on div at bounding box center [837, 397] width 509 height 455
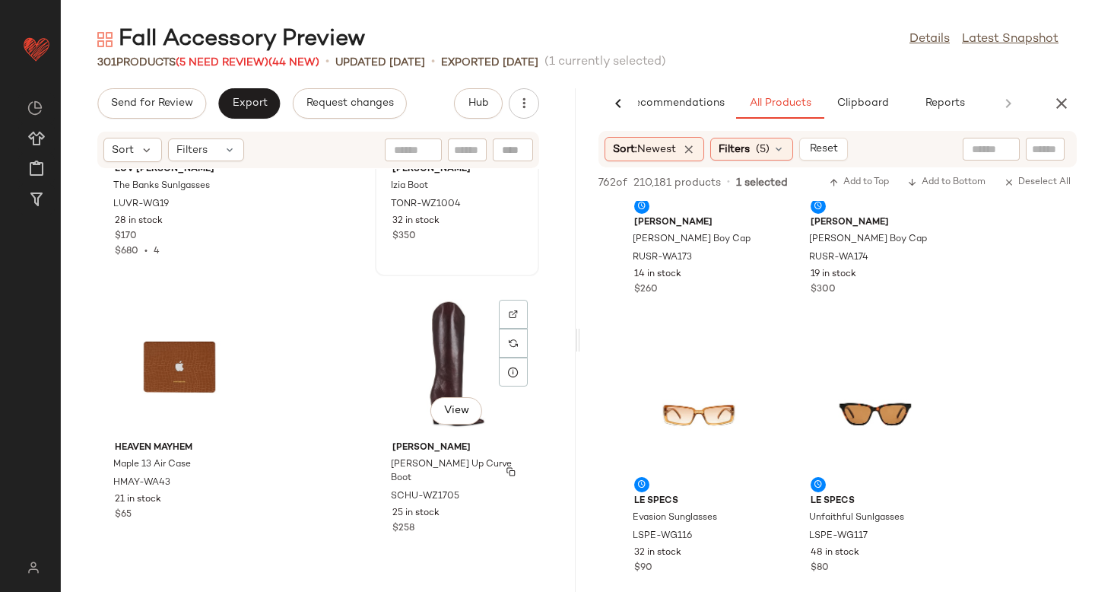
scroll to position [0, 0]
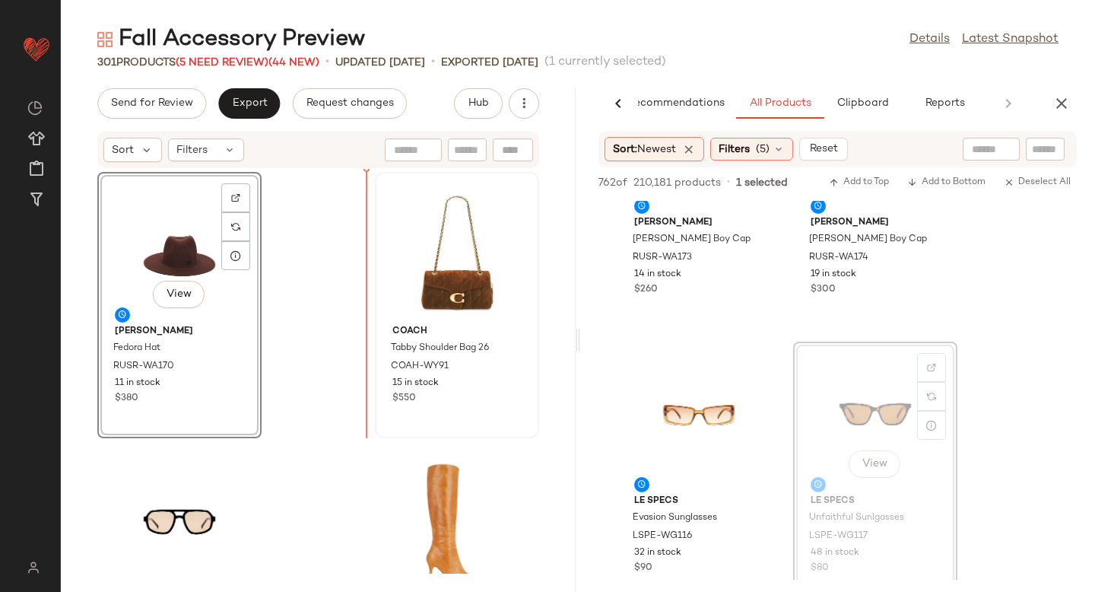
drag, startPoint x: 838, startPoint y: 393, endPoint x: 410, endPoint y: 311, distance: 435.8
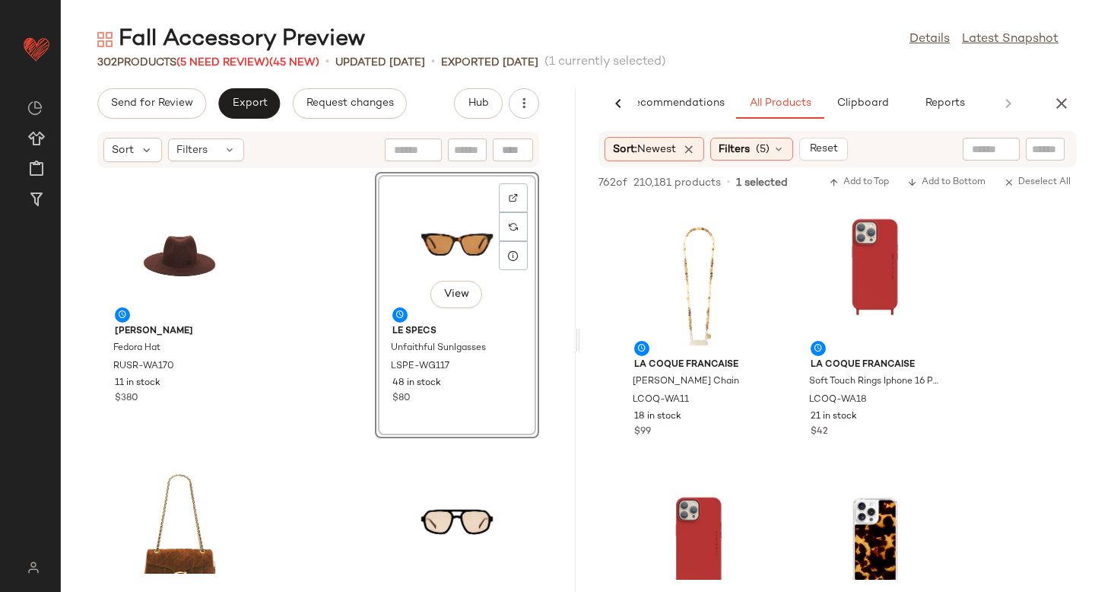
scroll to position [832, 0]
click at [755, 232] on img at bounding box center [754, 229] width 9 height 9
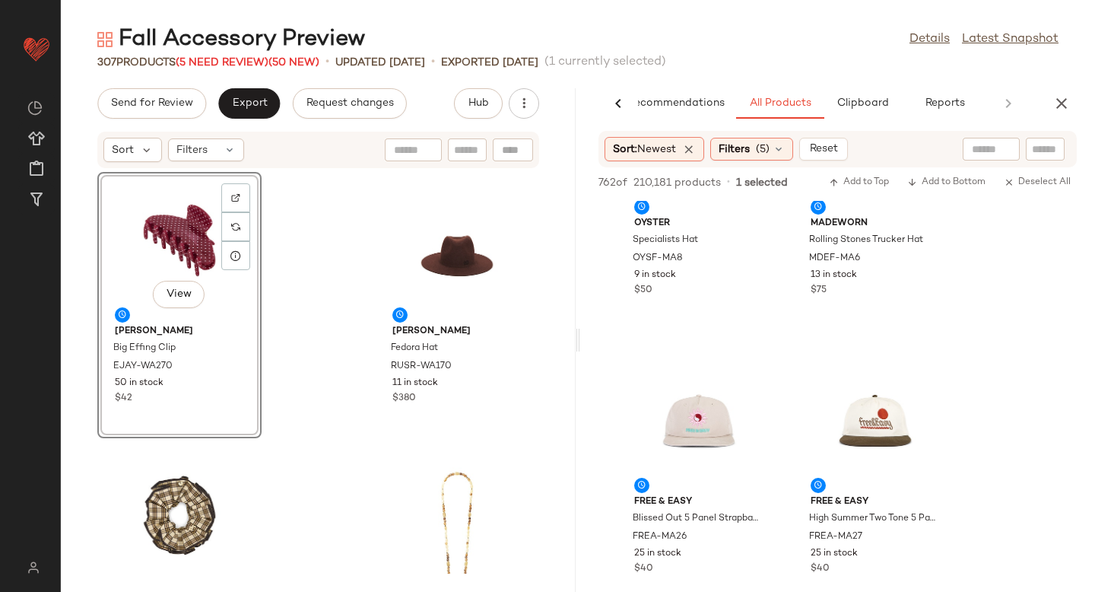
scroll to position [3993, 0]
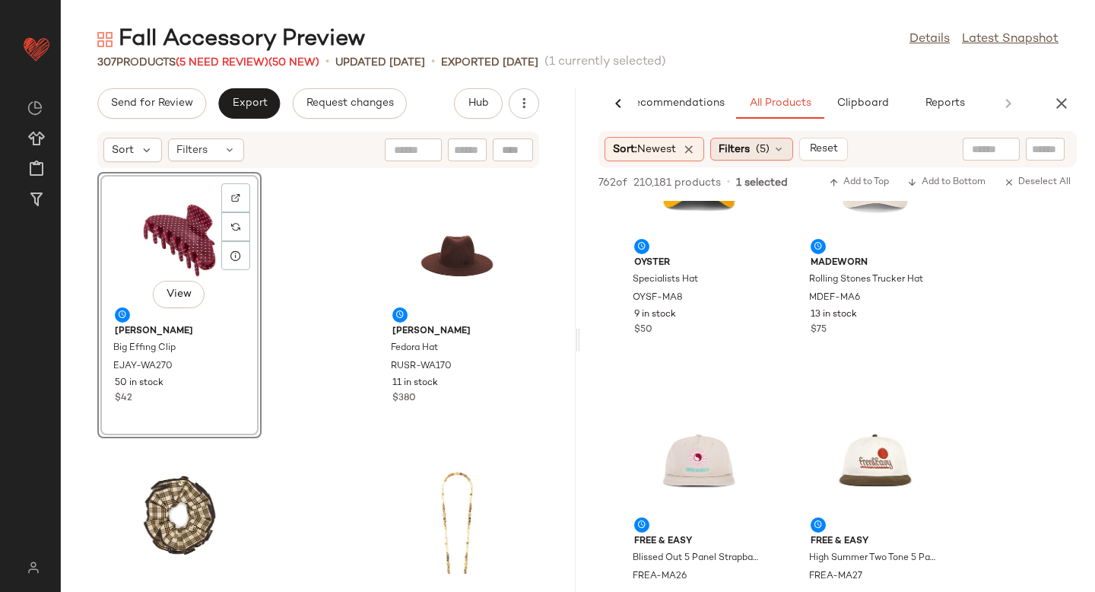
click at [756, 154] on div "Filters (5)" at bounding box center [751, 149] width 83 height 23
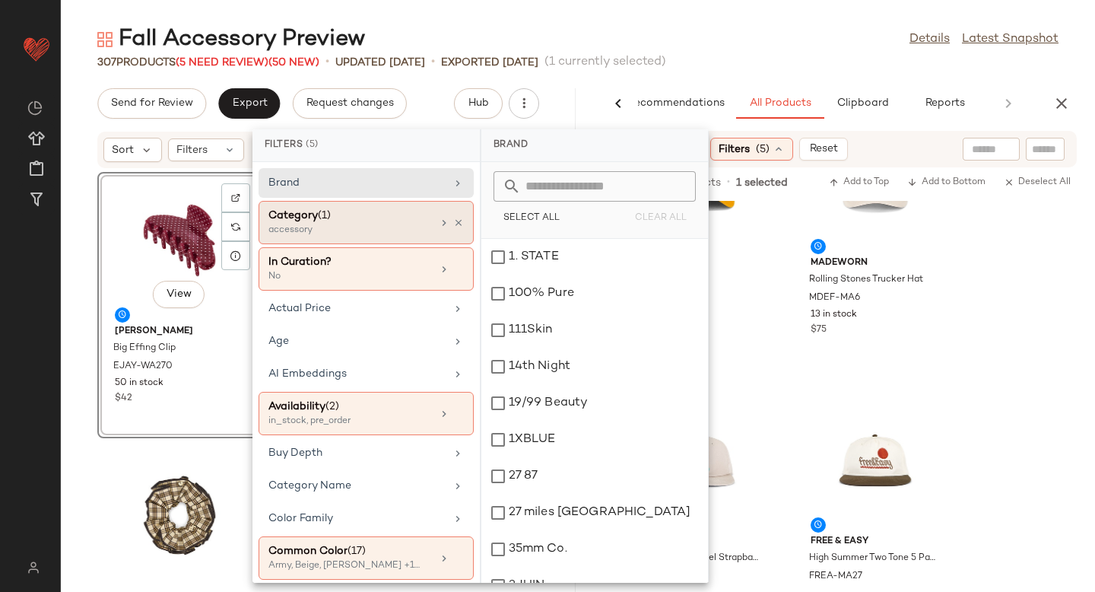
click at [377, 224] on div "accessory" at bounding box center [344, 231] width 152 height 14
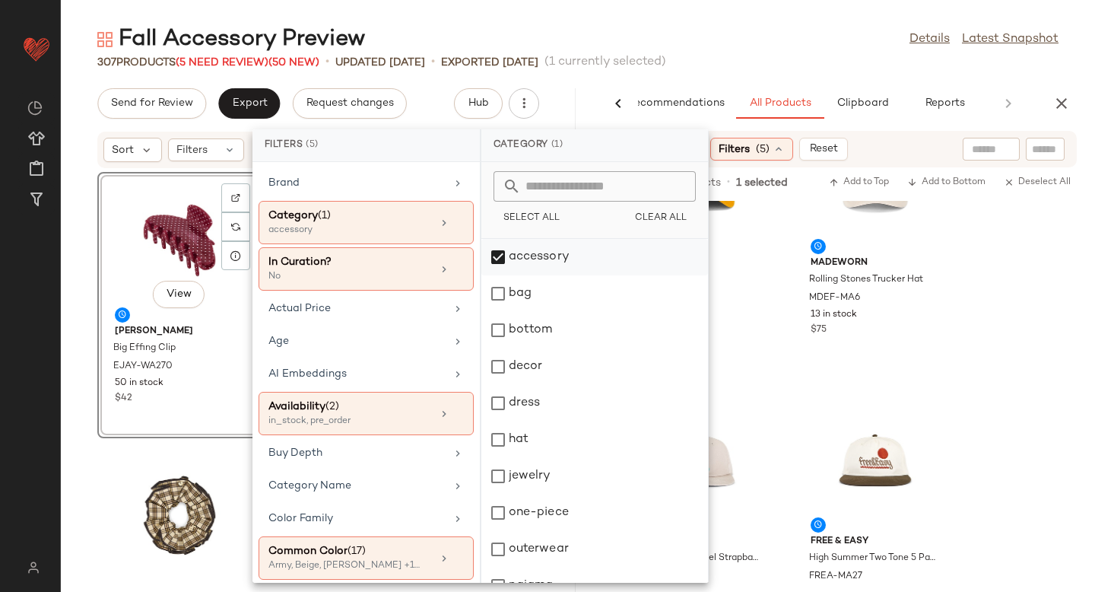
click at [505, 275] on div "accessory" at bounding box center [594, 293] width 227 height 36
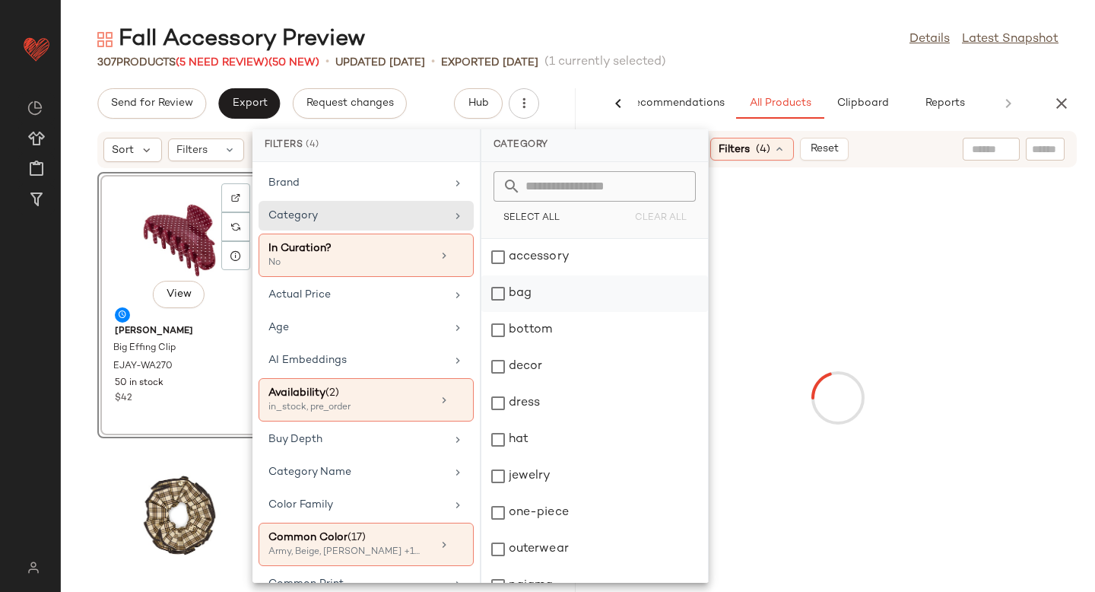
click at [494, 312] on div "bag" at bounding box center [594, 330] width 227 height 36
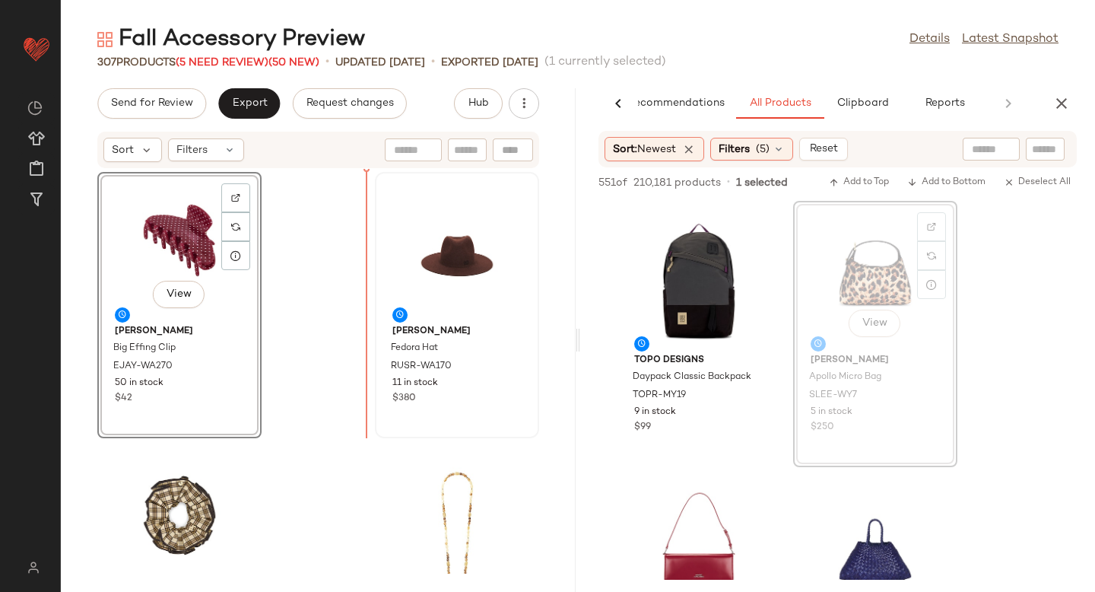
drag, startPoint x: 867, startPoint y: 253, endPoint x: 366, endPoint y: 343, distance: 509.0
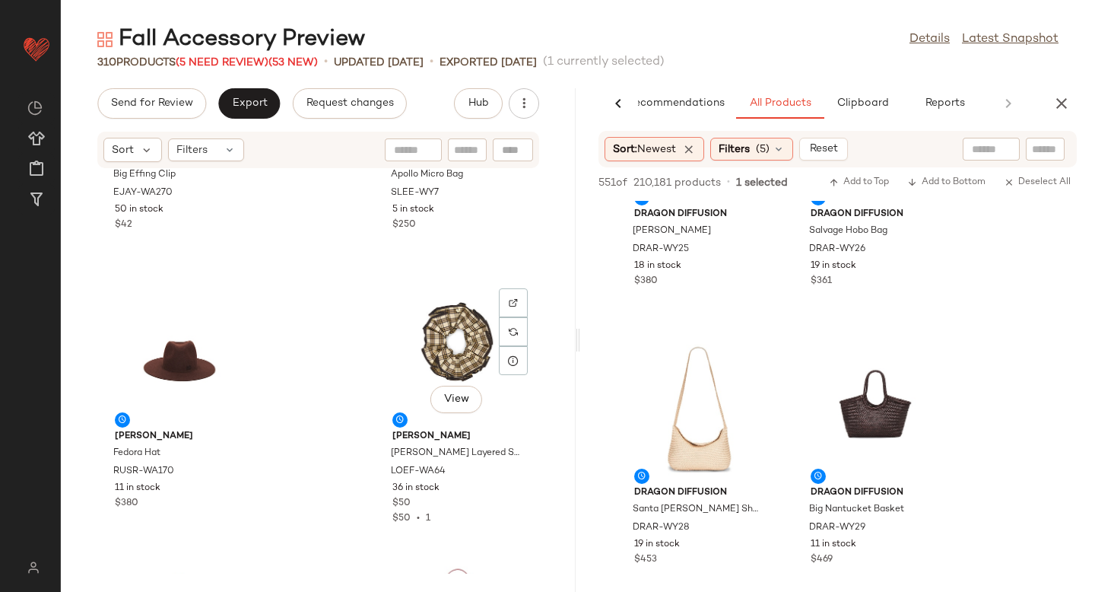
scroll to position [0, 0]
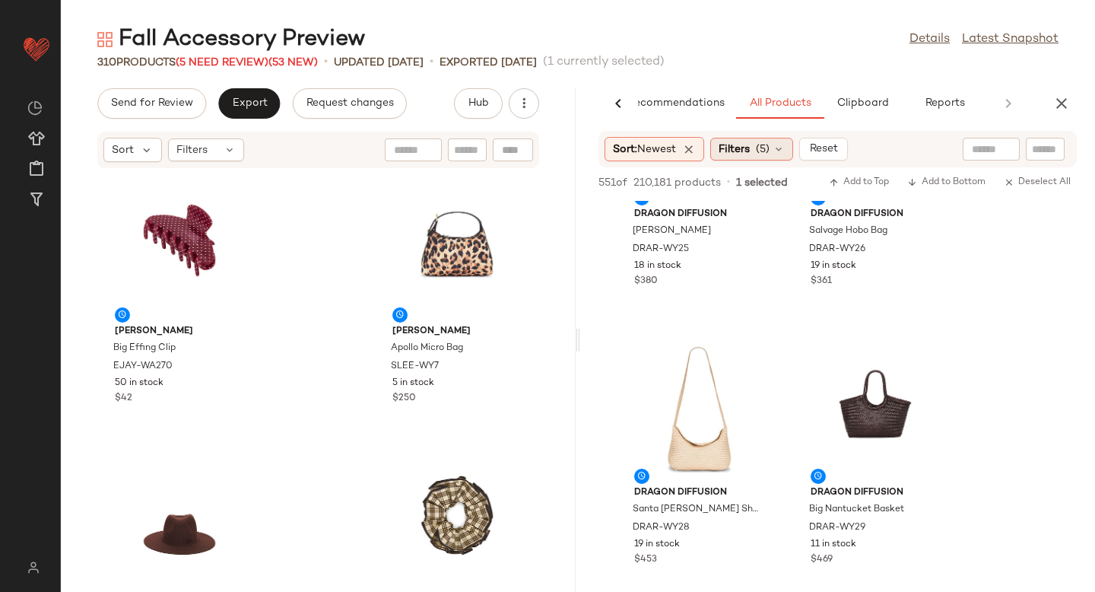
click at [739, 147] on span "Filters" at bounding box center [733, 149] width 31 height 16
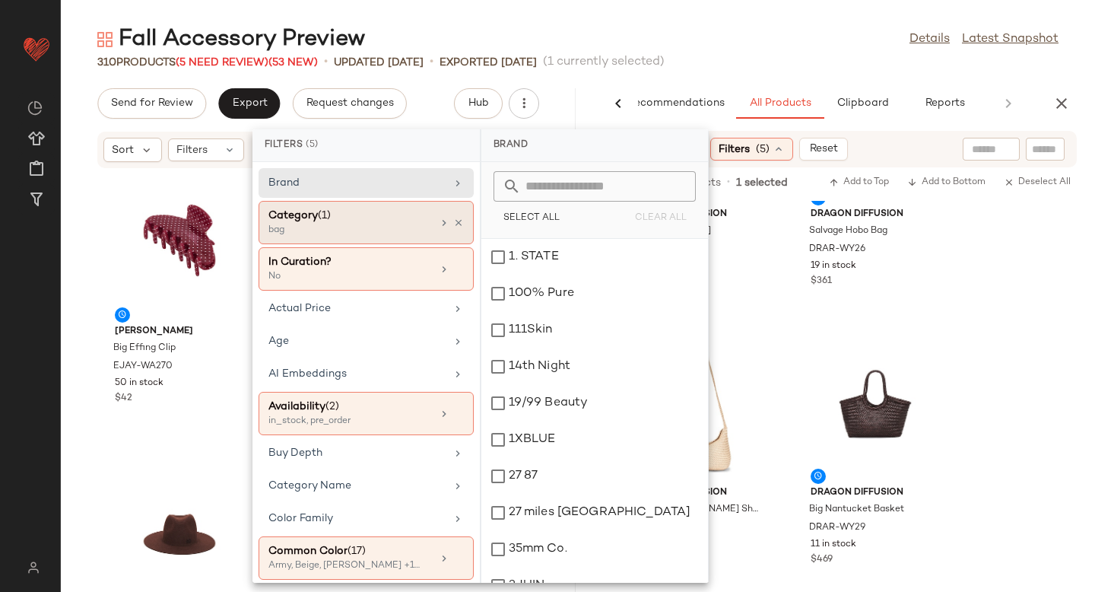
click at [382, 225] on div "bag" at bounding box center [344, 231] width 152 height 14
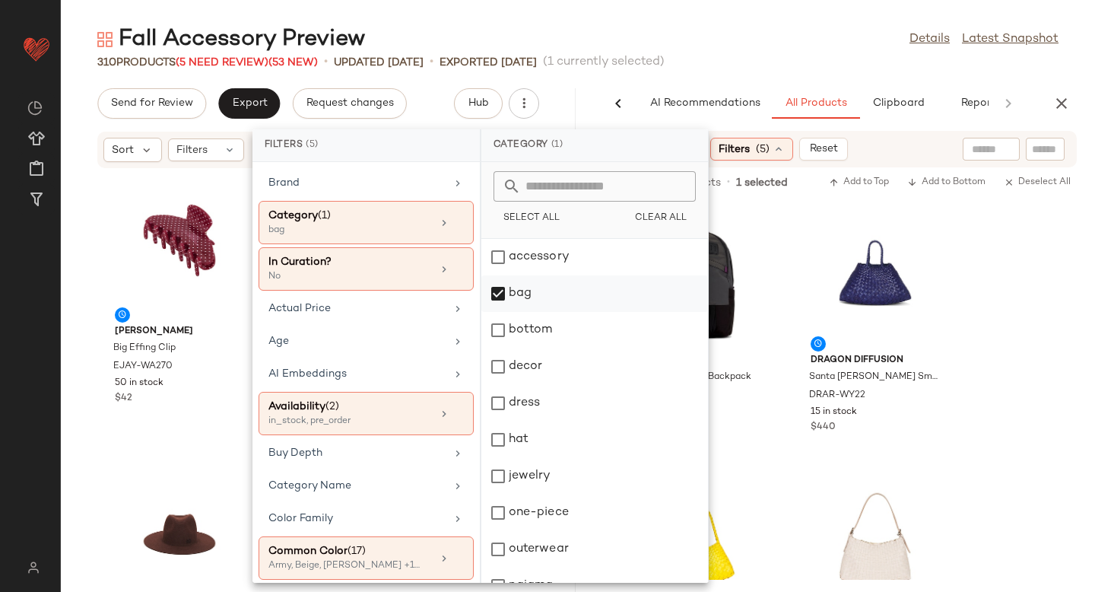
scroll to position [424, 0]
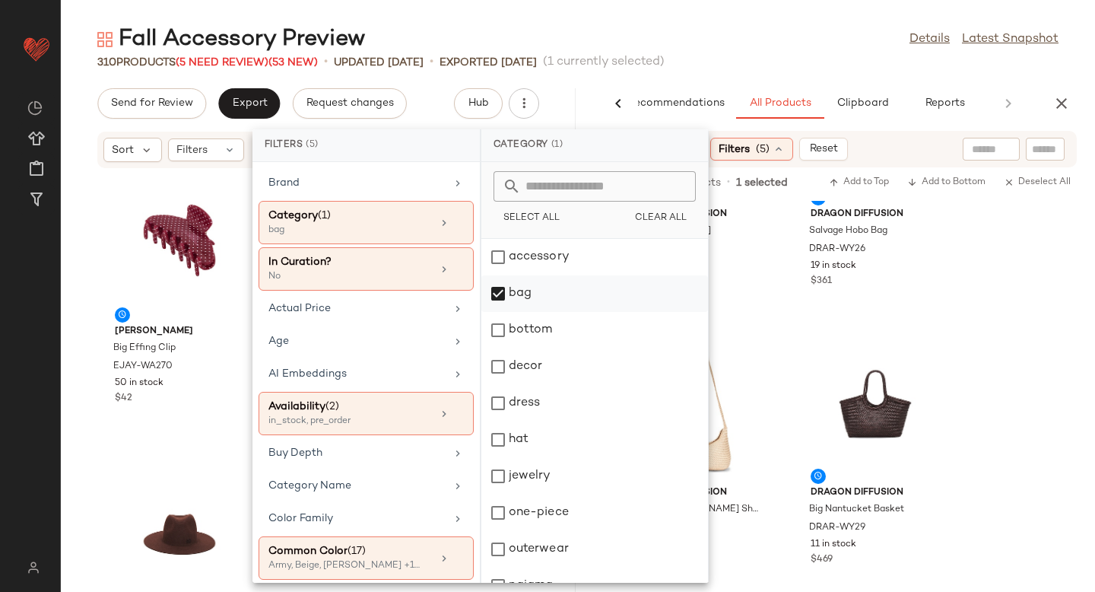
click at [504, 312] on div "bag" at bounding box center [594, 330] width 227 height 36
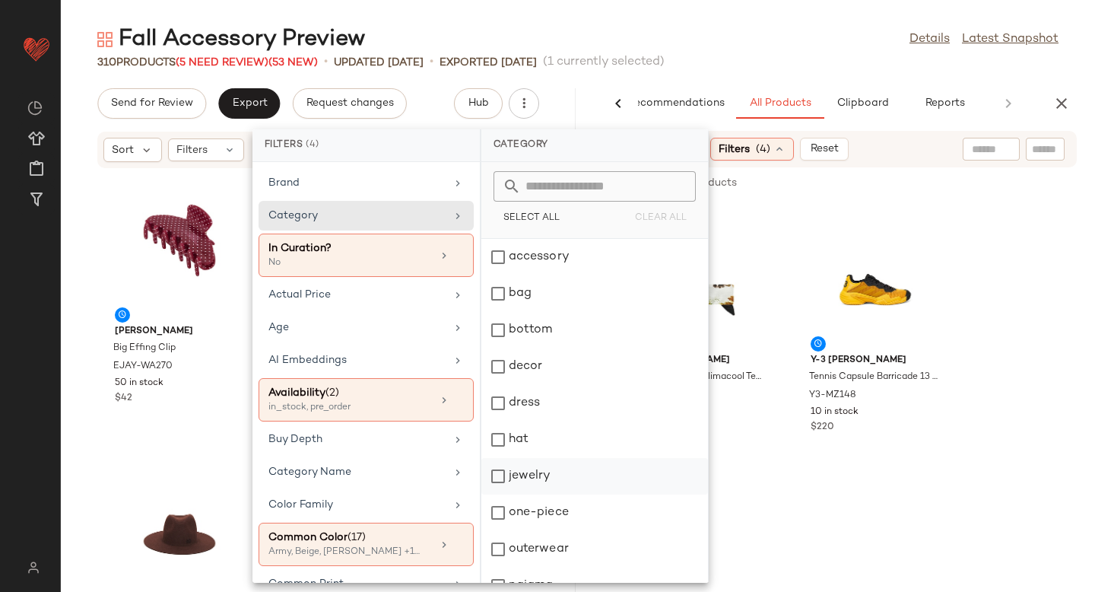
click at [502, 494] on div "jewelry" at bounding box center [594, 512] width 227 height 36
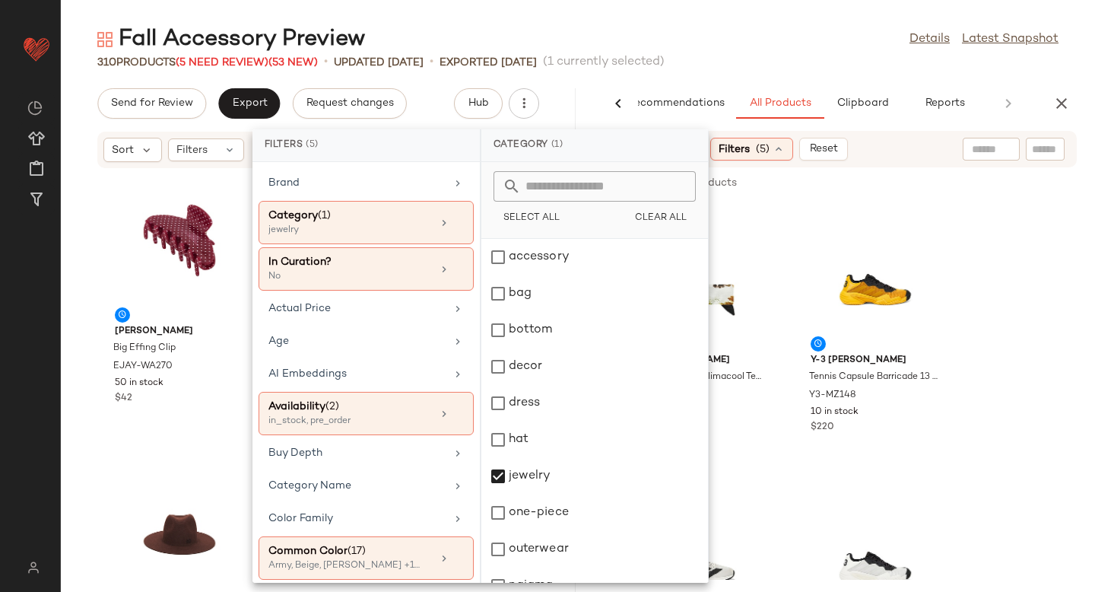
click at [1094, 258] on div "Y-3 [PERSON_NAME] Tennis Capsule Climacool Tennis Tieband Headband Y3-MA79 3 in…" at bounding box center [837, 390] width 515 height 379
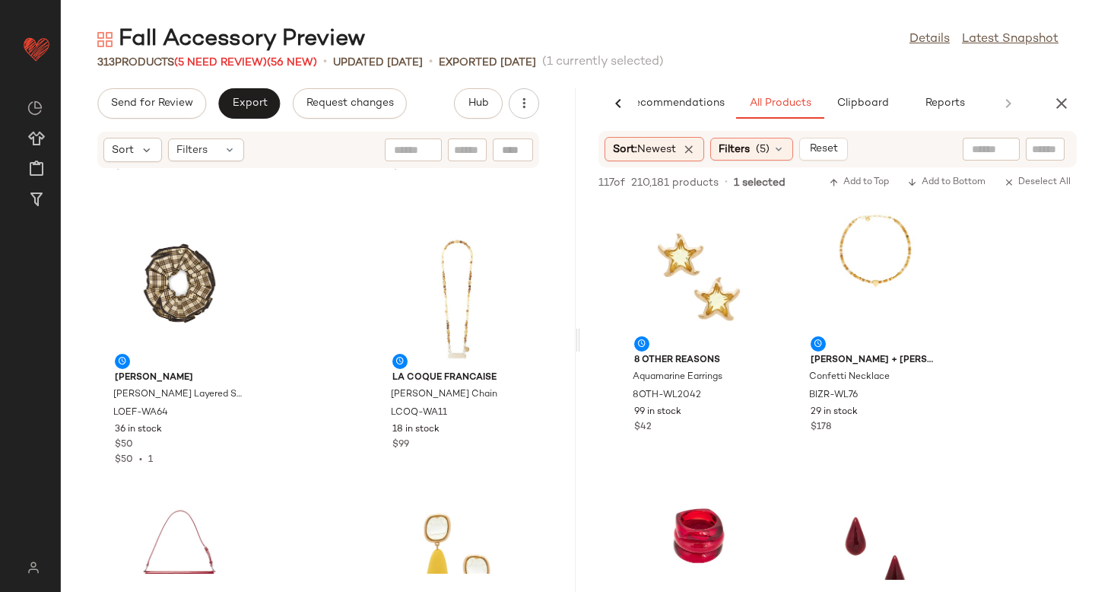
scroll to position [0, 0]
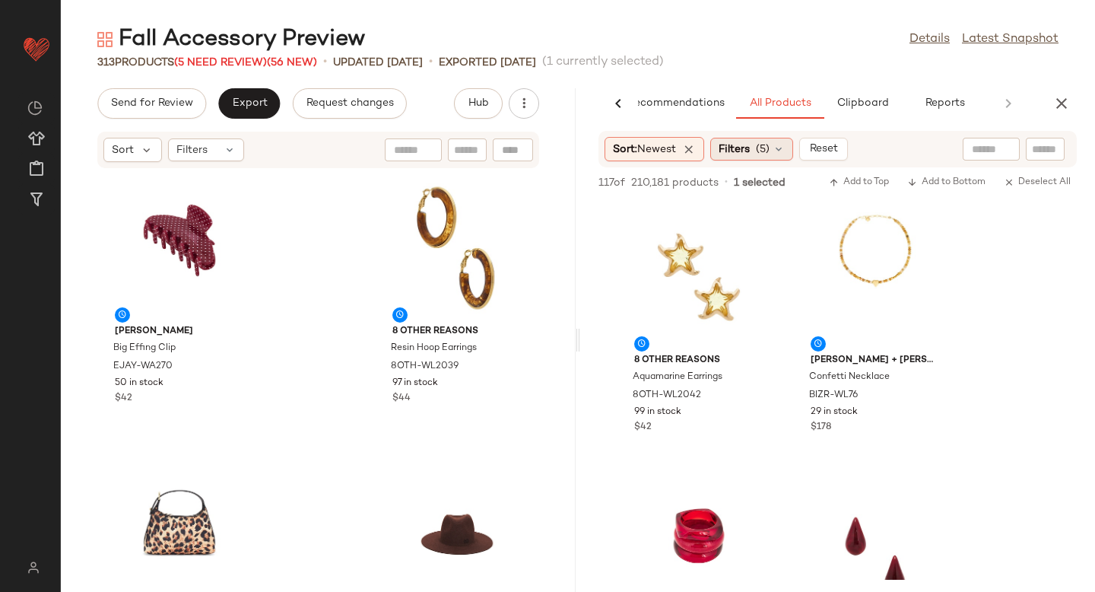
click at [747, 154] on span "Filters" at bounding box center [733, 149] width 31 height 16
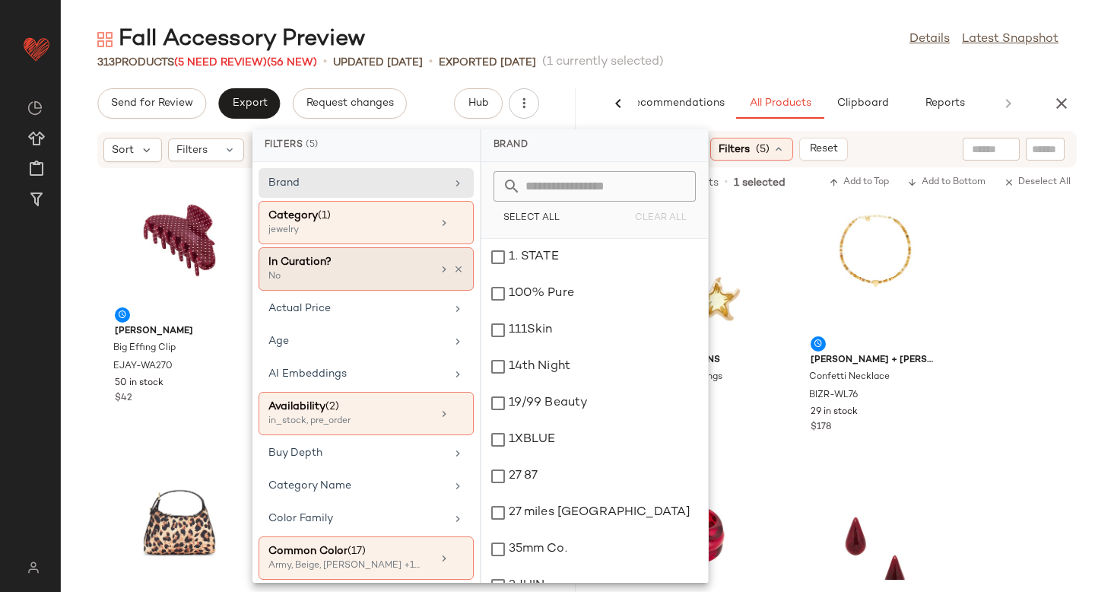
click at [382, 225] on div "jewelry" at bounding box center [344, 231] width 152 height 14
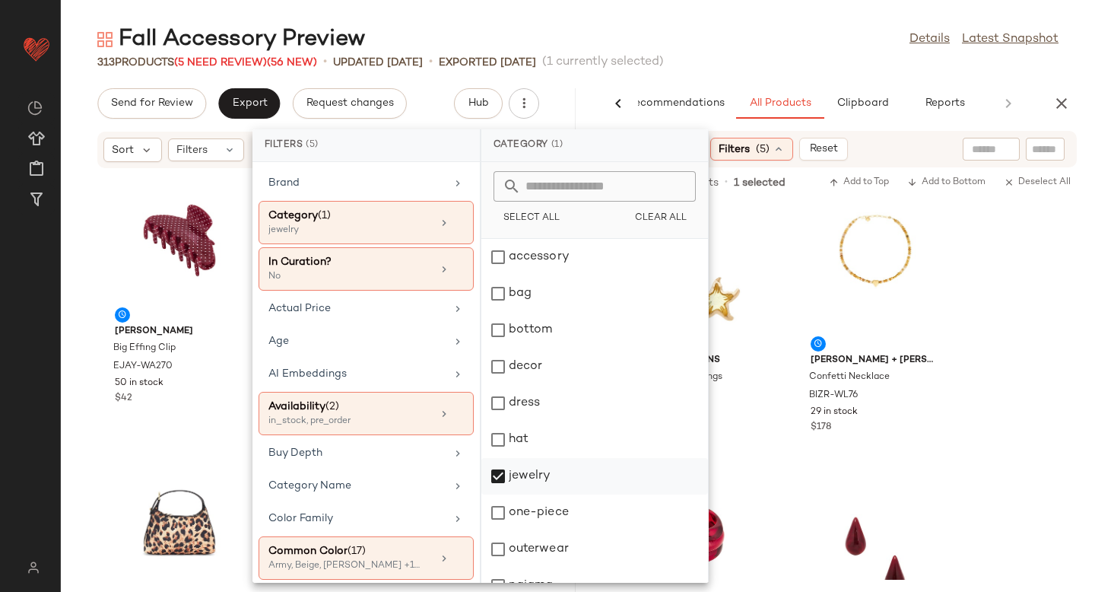
click at [500, 494] on div "jewelry" at bounding box center [594, 512] width 227 height 36
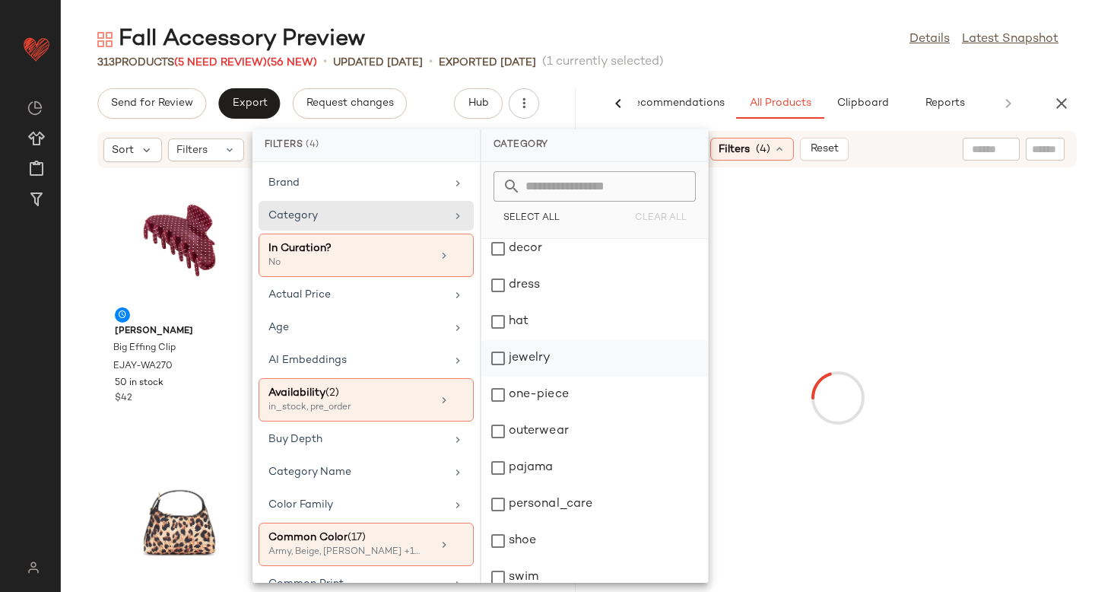
scroll to position [204, 0]
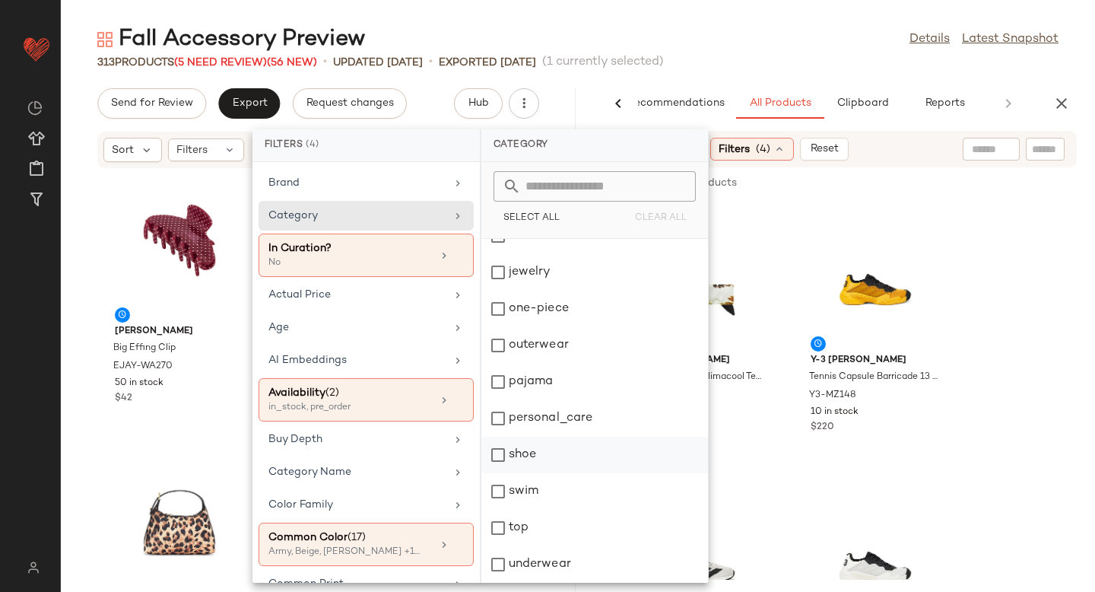
click at [495, 473] on div "shoe" at bounding box center [594, 491] width 227 height 36
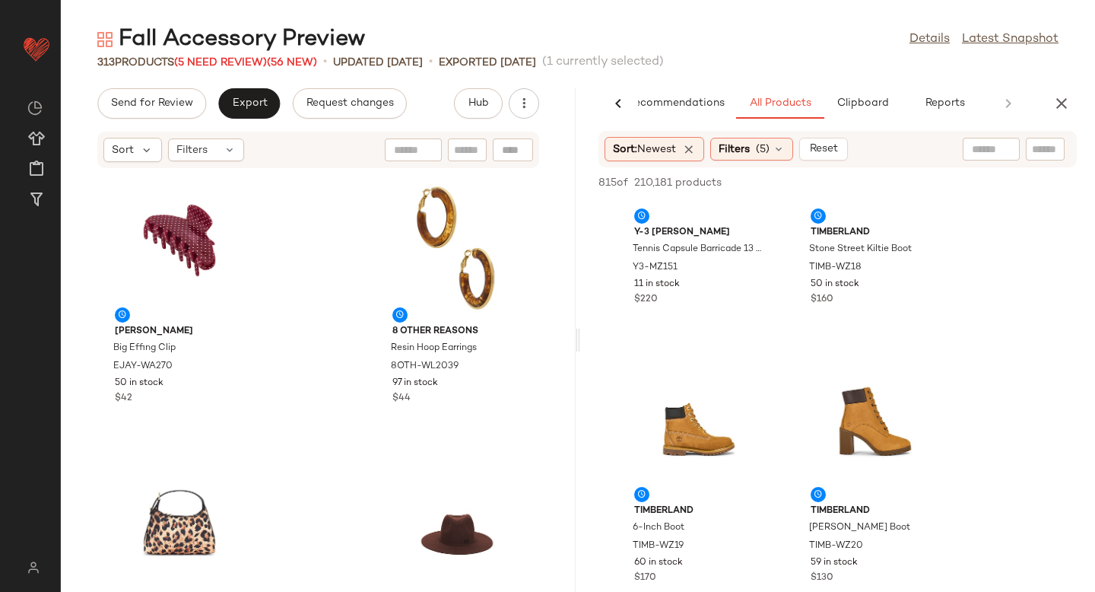
scroll to position [448, 0]
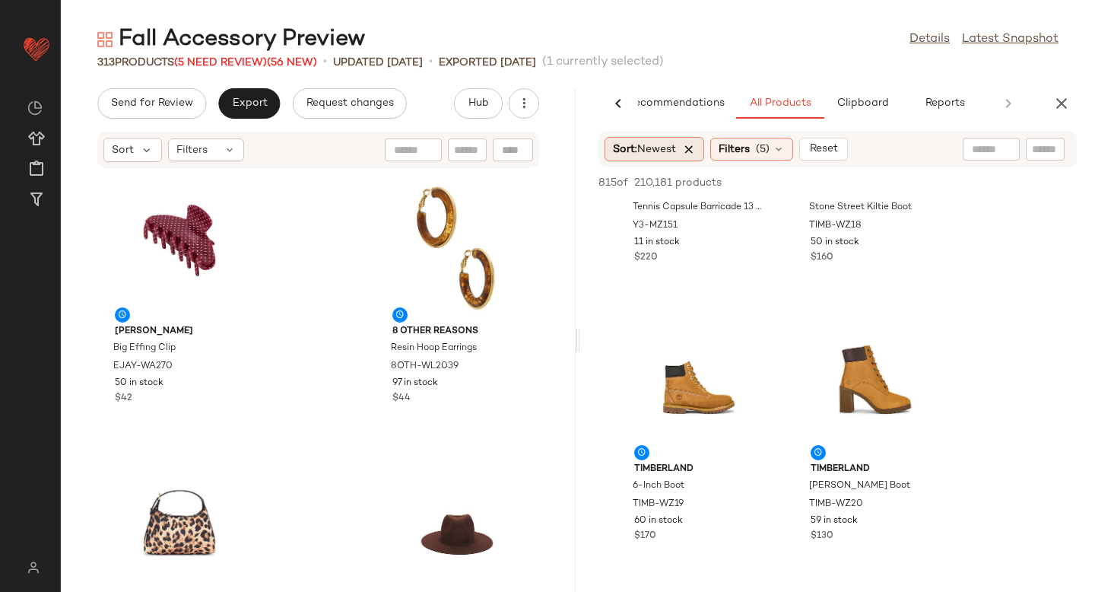
click at [692, 151] on icon at bounding box center [689, 149] width 14 height 14
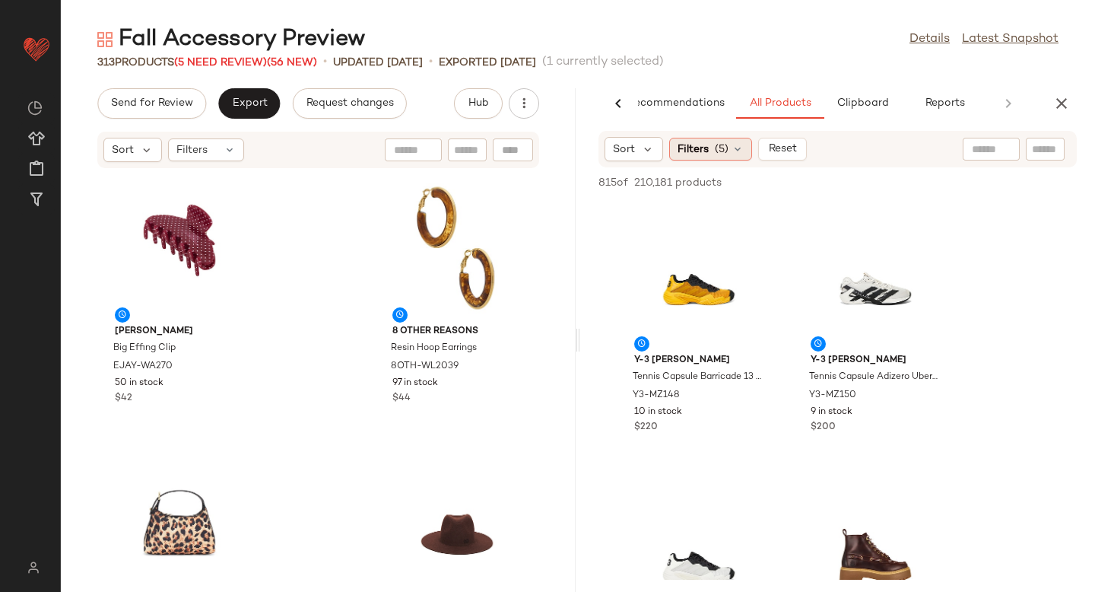
click at [738, 144] on icon at bounding box center [737, 149] width 12 height 12
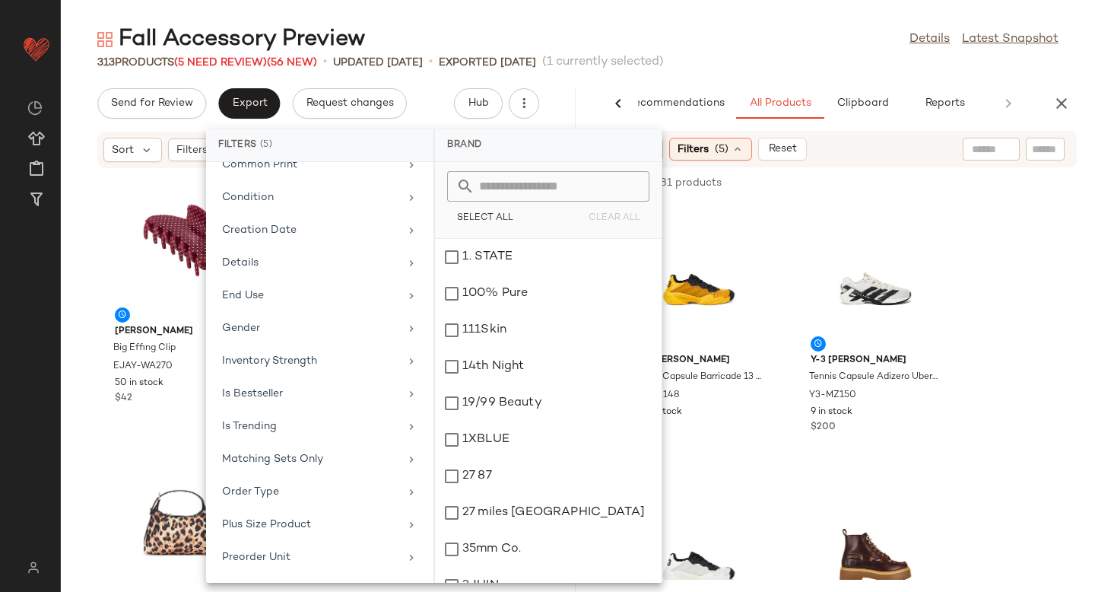
scroll to position [436, 0]
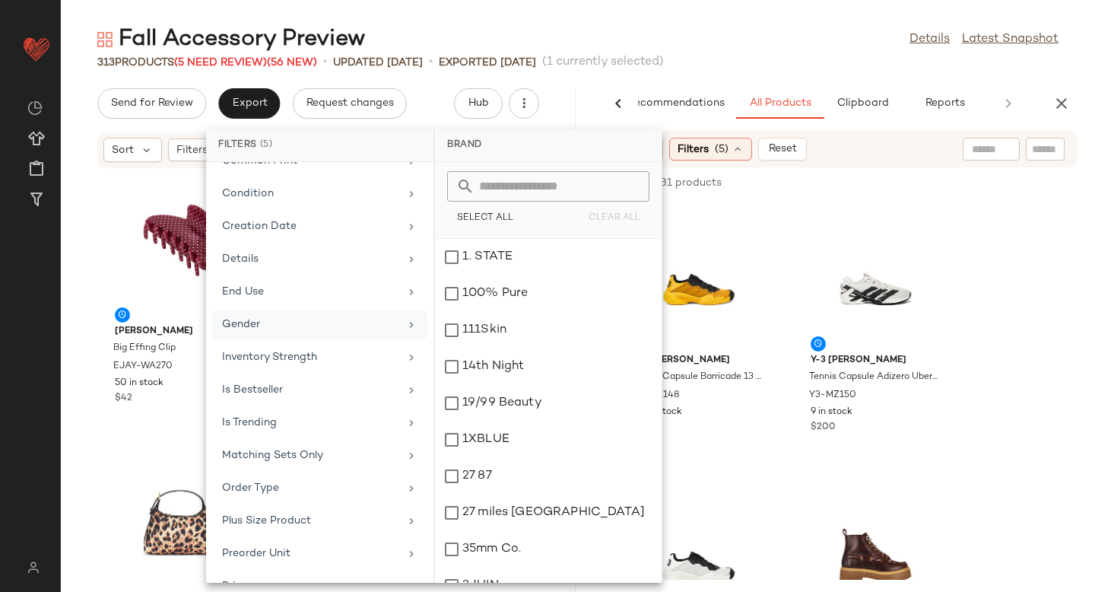
click at [284, 323] on div "Gender" at bounding box center [310, 324] width 177 height 16
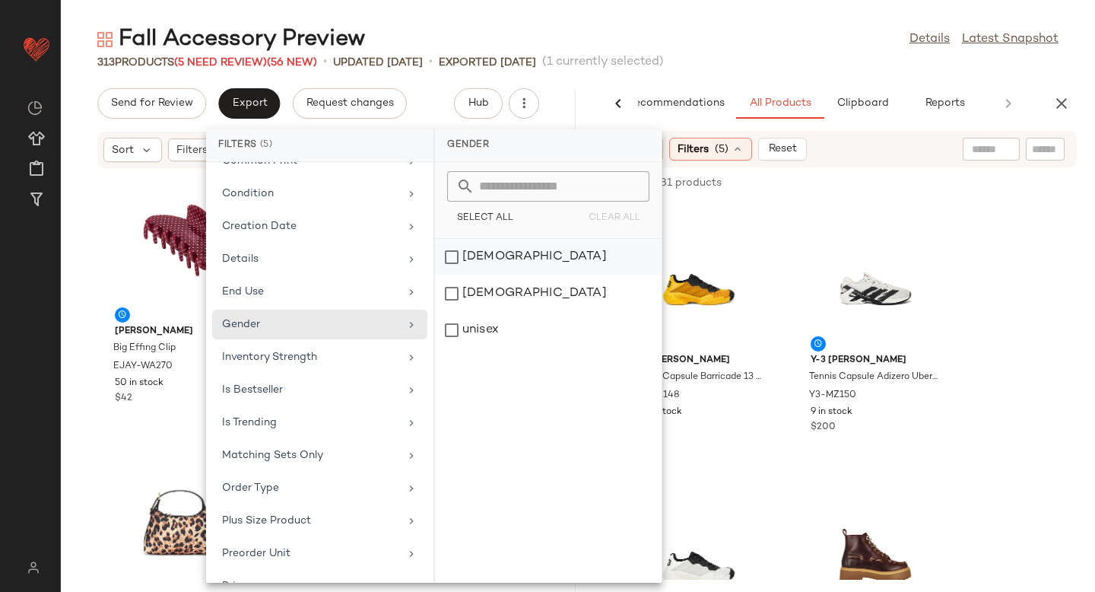
click at [458, 275] on div "[DEMOGRAPHIC_DATA]" at bounding box center [548, 293] width 227 height 36
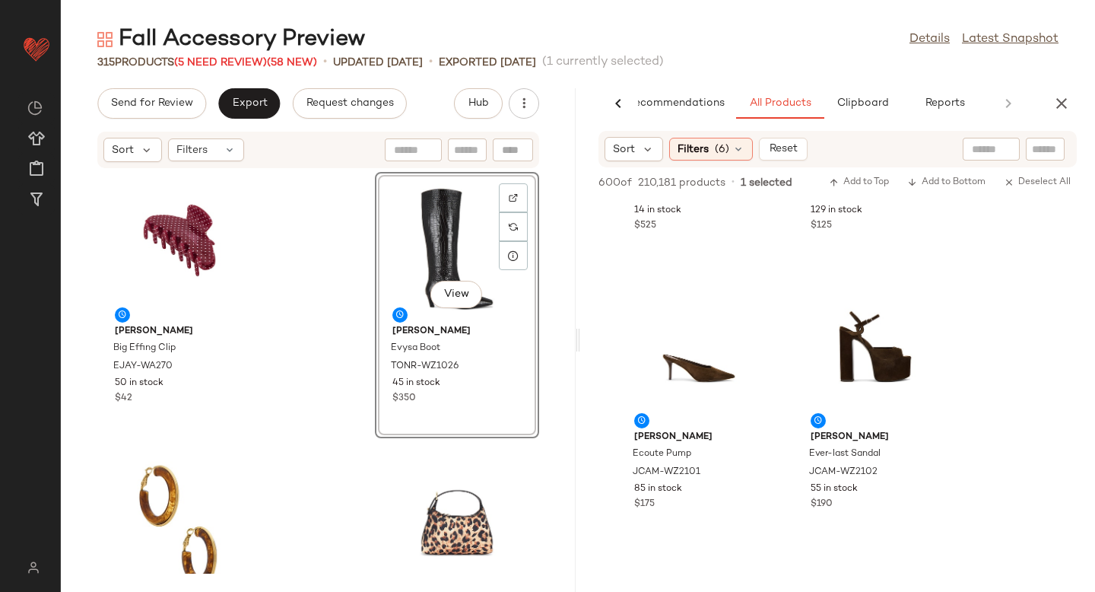
scroll to position [2489, 0]
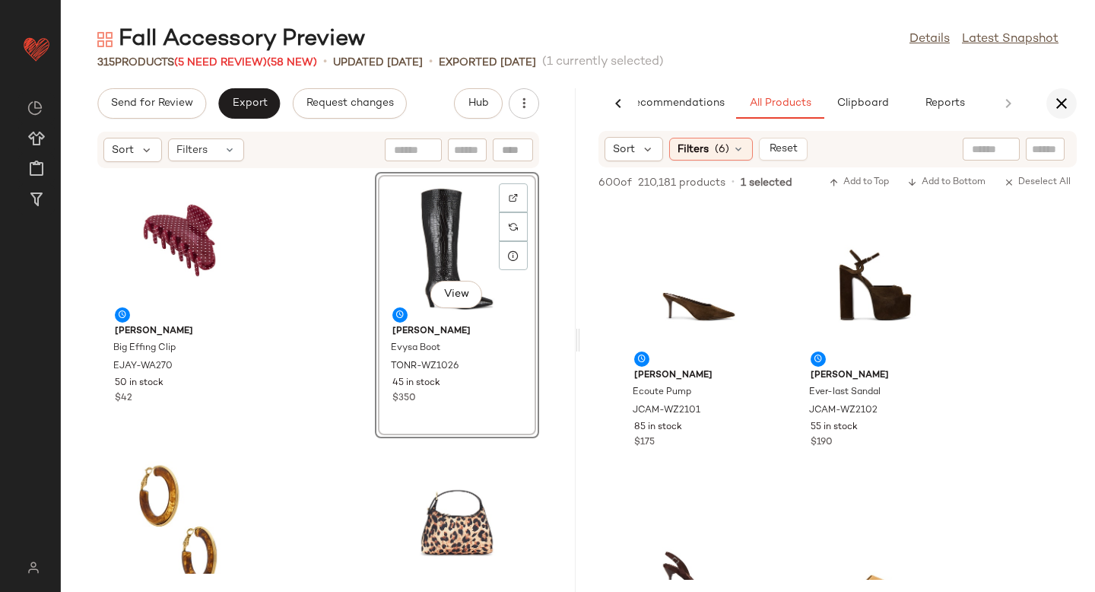
click at [1060, 106] on icon "button" at bounding box center [1061, 103] width 18 height 18
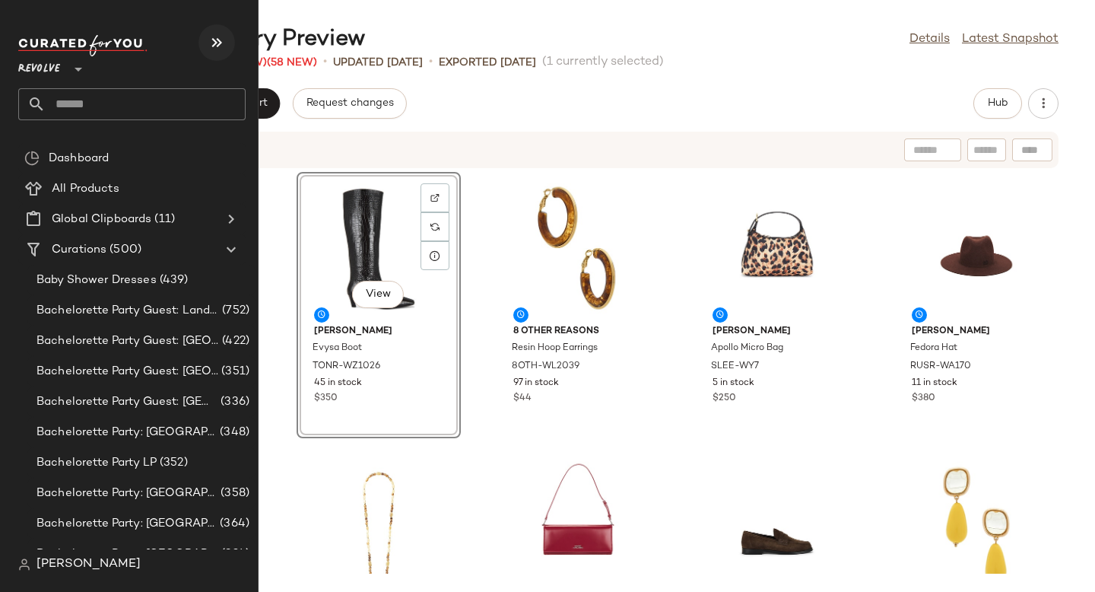
click at [216, 43] on icon "button" at bounding box center [217, 42] width 18 height 18
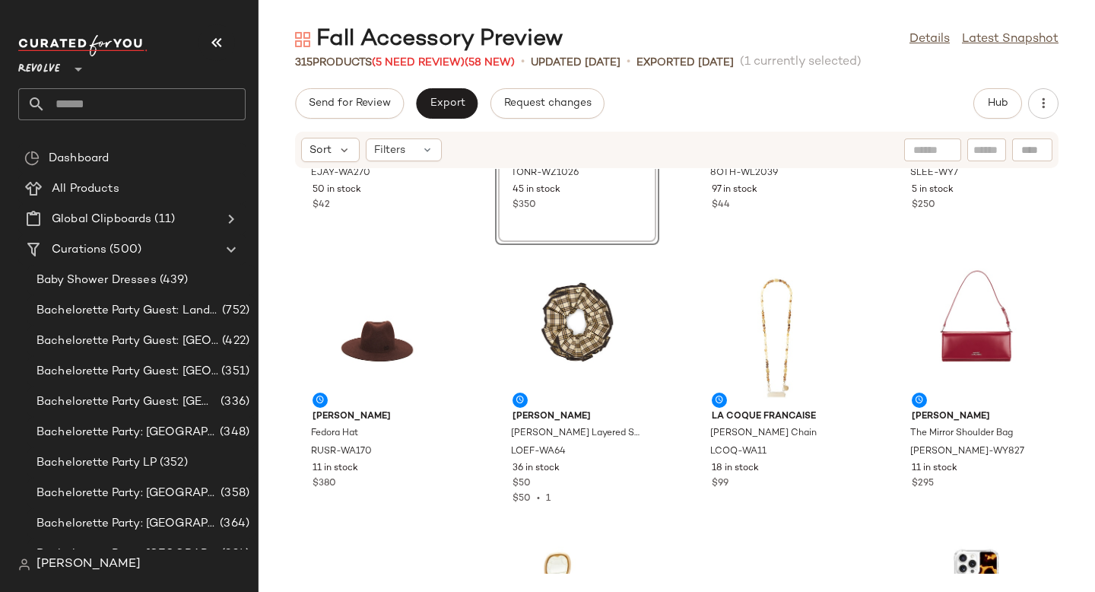
scroll to position [214, 0]
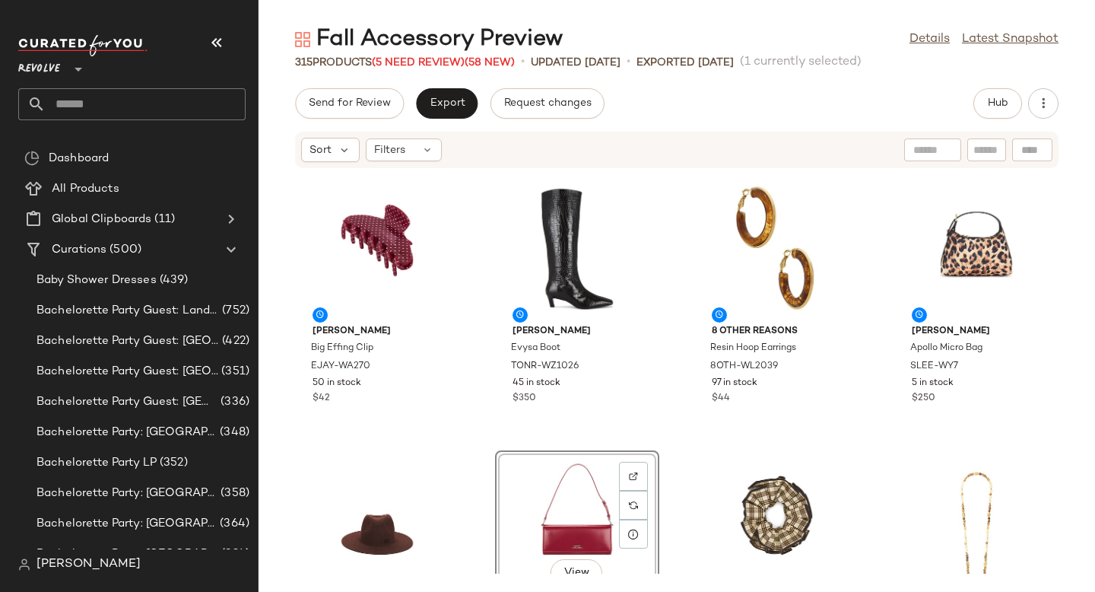
click at [471, 383] on div "Emi Jay Big Effing Clip EJAY-WA270 50 in stock $42 Tony Bianco Evysa Boot TONR-…" at bounding box center [676, 371] width 836 height 404
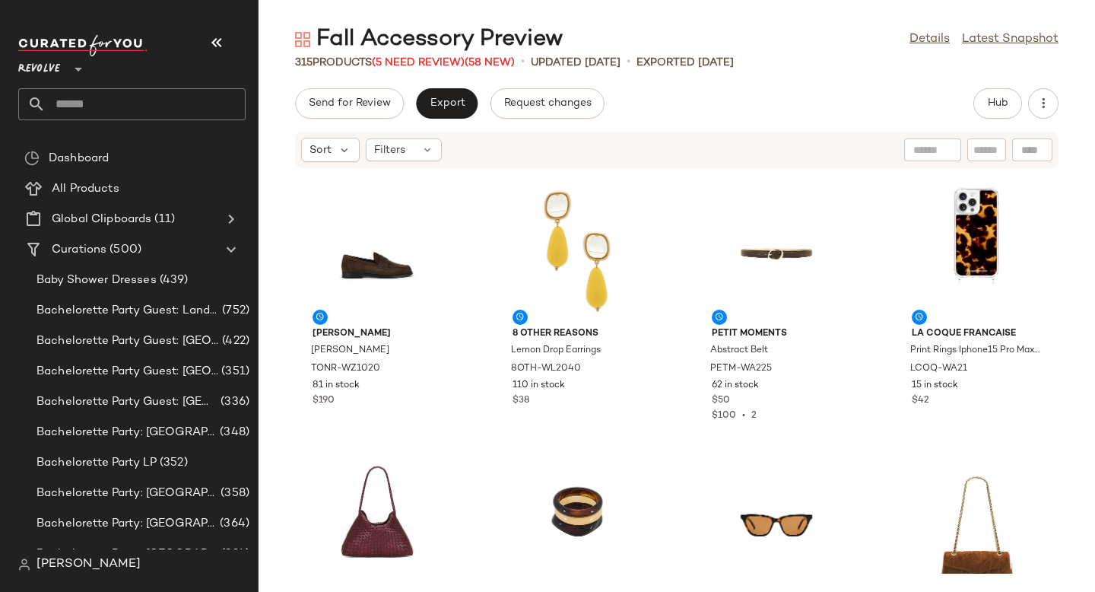
scroll to position [451, 0]
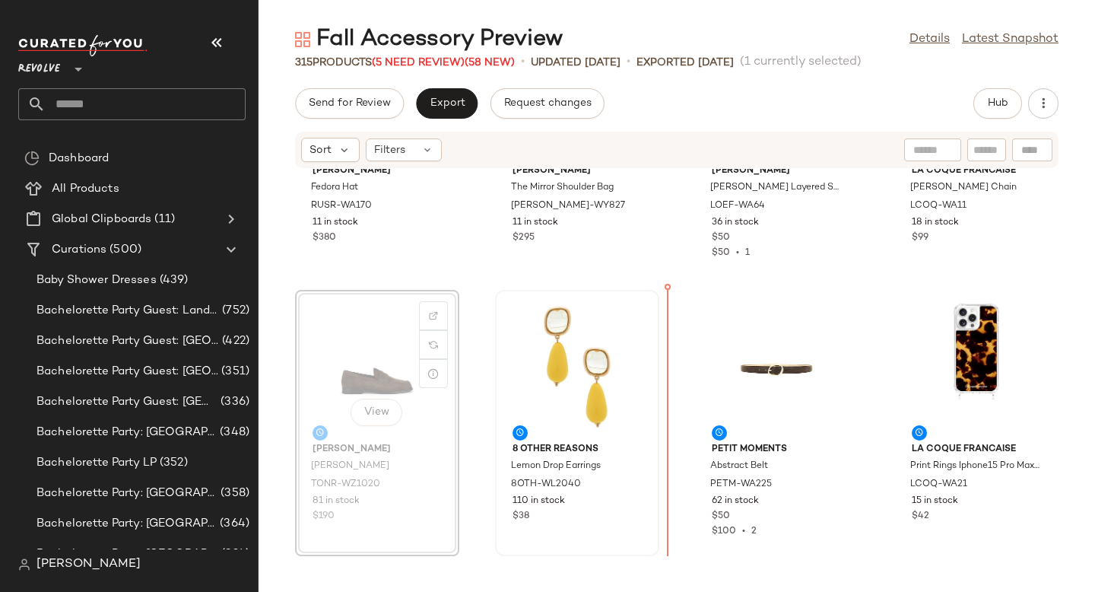
drag, startPoint x: 331, startPoint y: 377, endPoint x: 590, endPoint y: 373, distance: 258.5
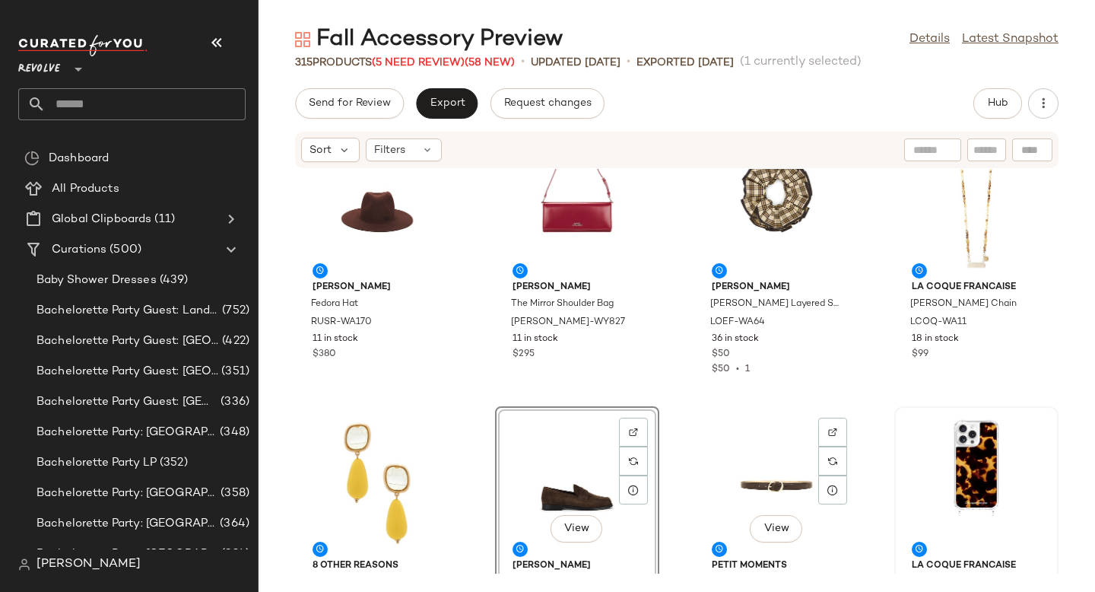
scroll to position [318, 0]
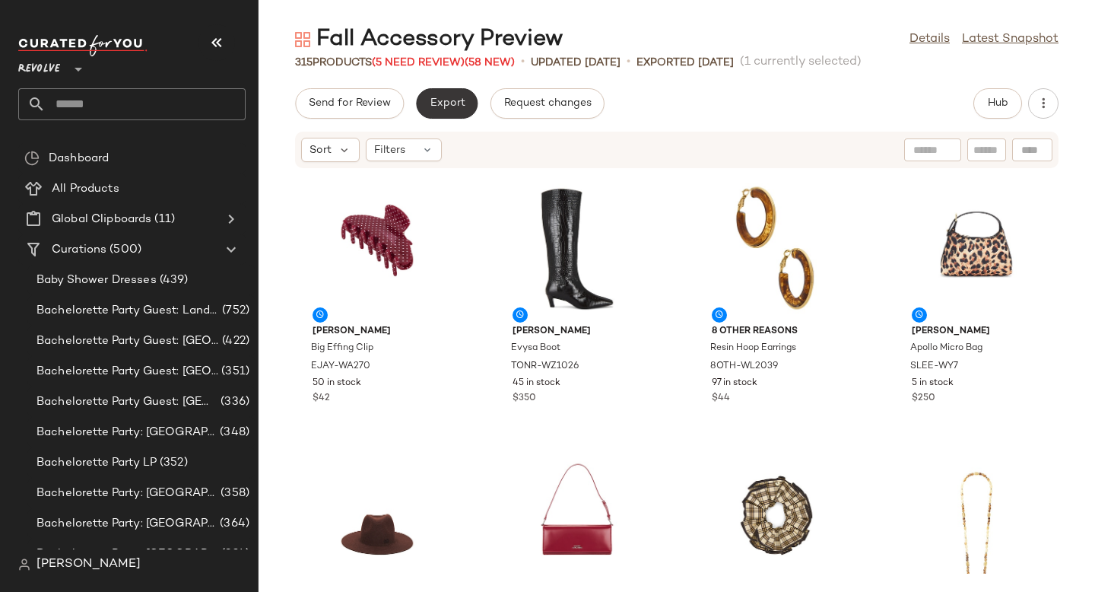
click at [455, 112] on button "Export" at bounding box center [447, 103] width 62 height 30
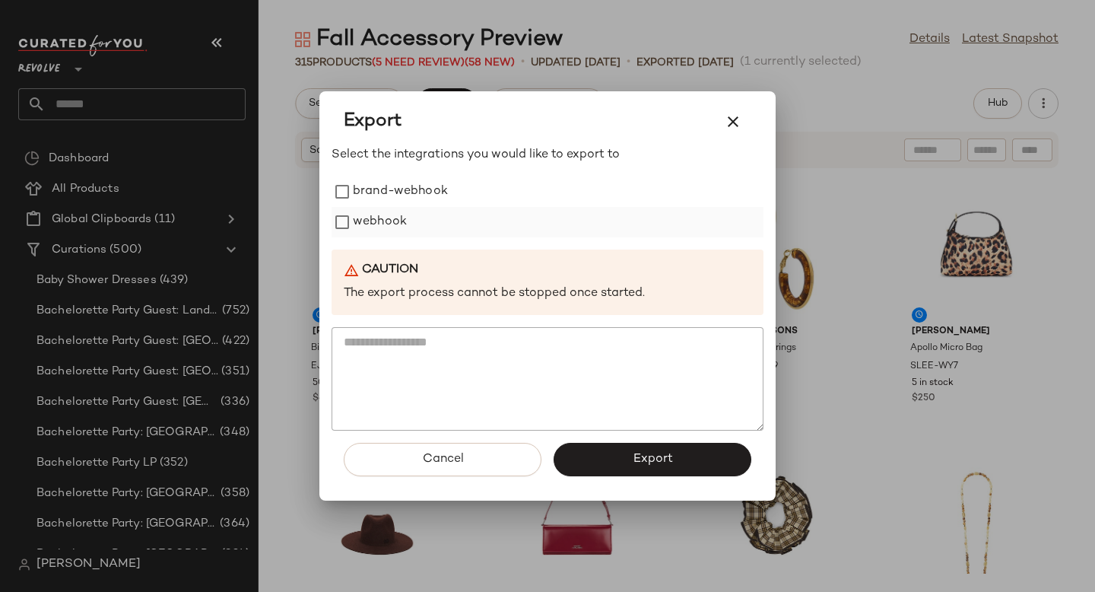
click at [366, 227] on label "webhook" at bounding box center [380, 222] width 54 height 30
click at [609, 454] on button "Export" at bounding box center [652, 458] width 198 height 33
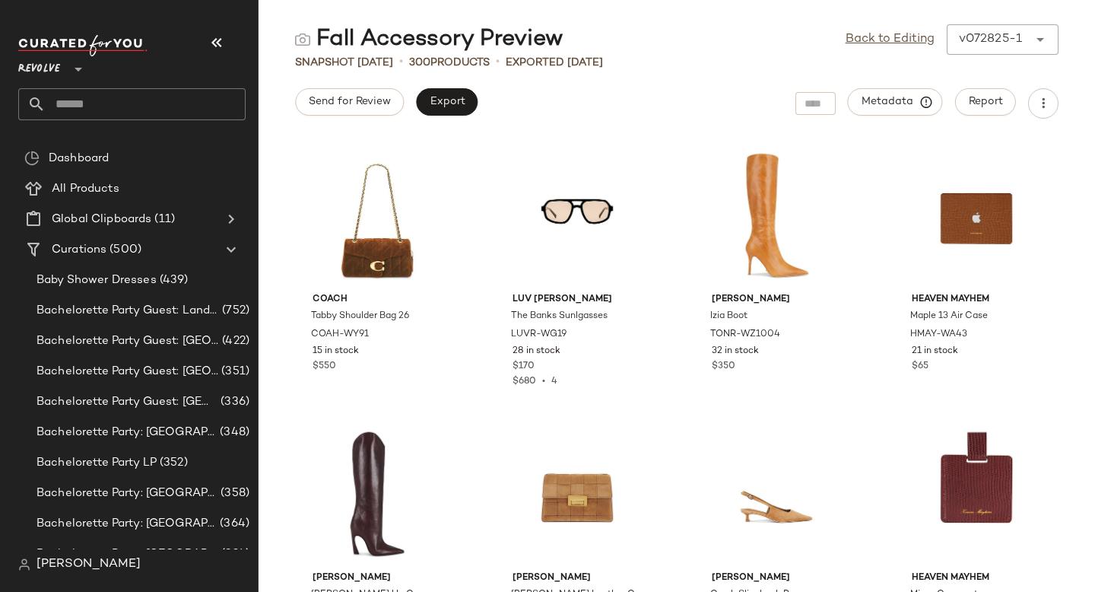
click at [68, 109] on input "text" at bounding box center [146, 104] width 200 height 32
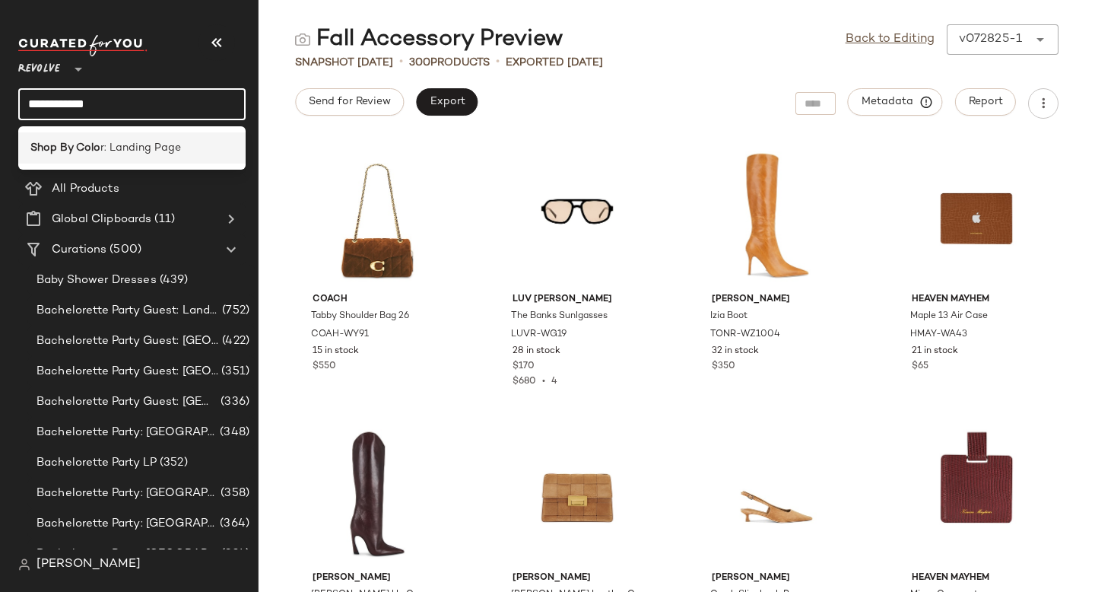
type input "**********"
click at [48, 157] on div "Shop By Colo r: Landing Page" at bounding box center [131, 147] width 227 height 31
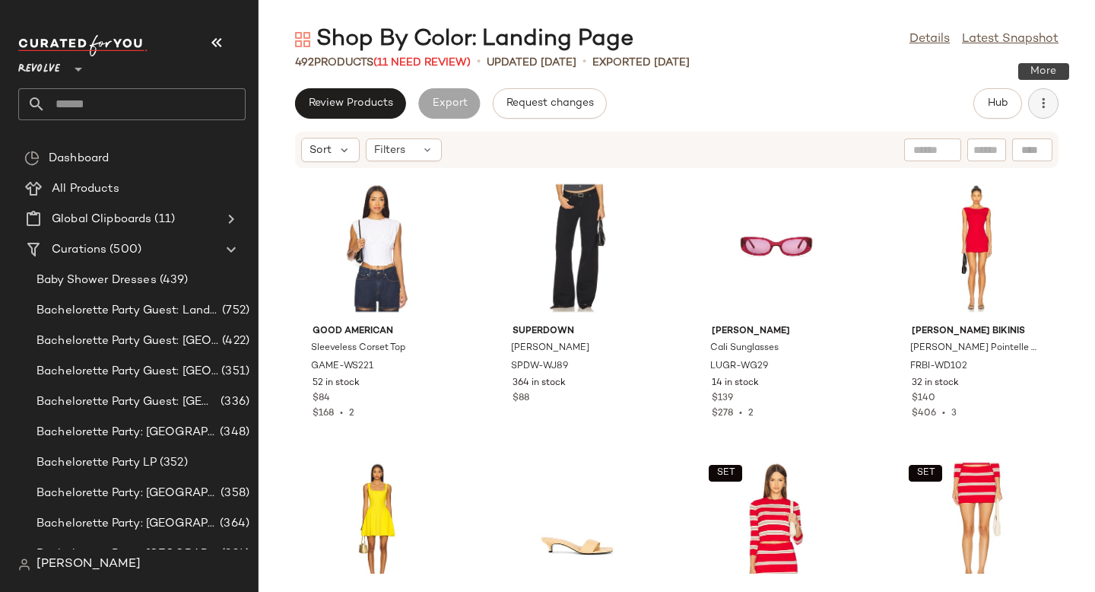
click at [1042, 109] on icon "button" at bounding box center [1043, 103] width 15 height 15
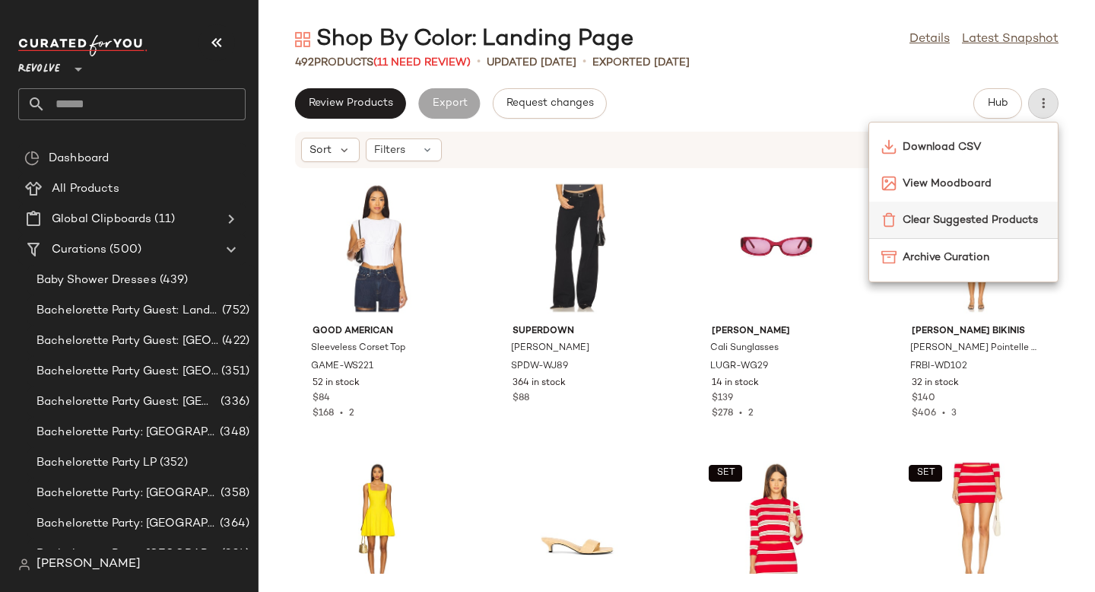
click at [993, 219] on span "Clear Suggested Products" at bounding box center [973, 220] width 143 height 16
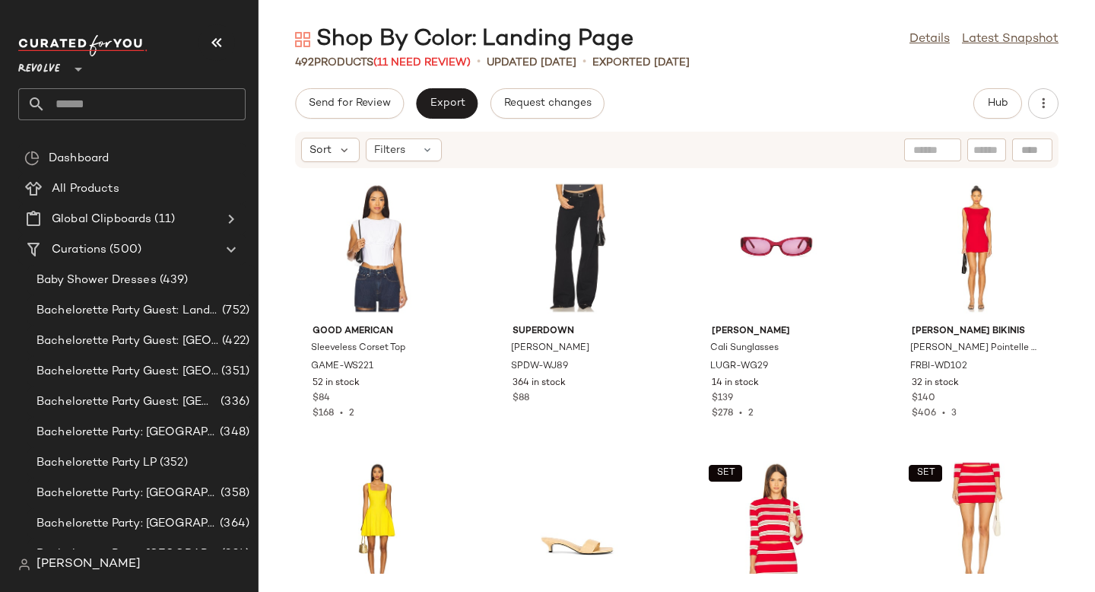
click at [839, 56] on div "492 Products (11 Need Review) • updated [DATE] • Exported [DATE]" at bounding box center [676, 62] width 836 height 15
click at [415, 62] on span "(11 Need Review)" at bounding box center [421, 62] width 97 height 11
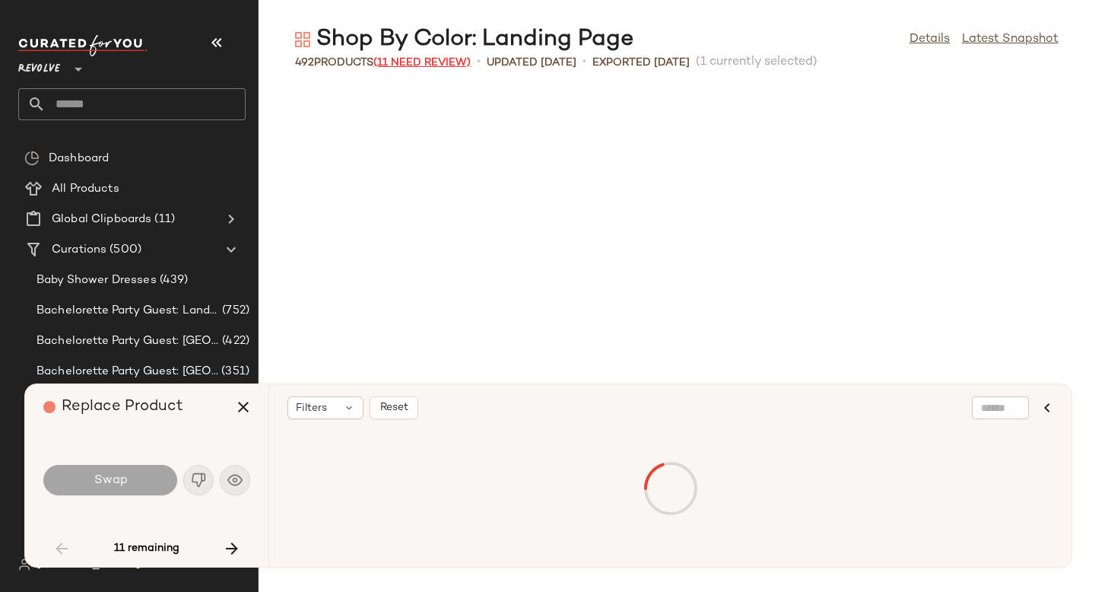
scroll to position [2504, 0]
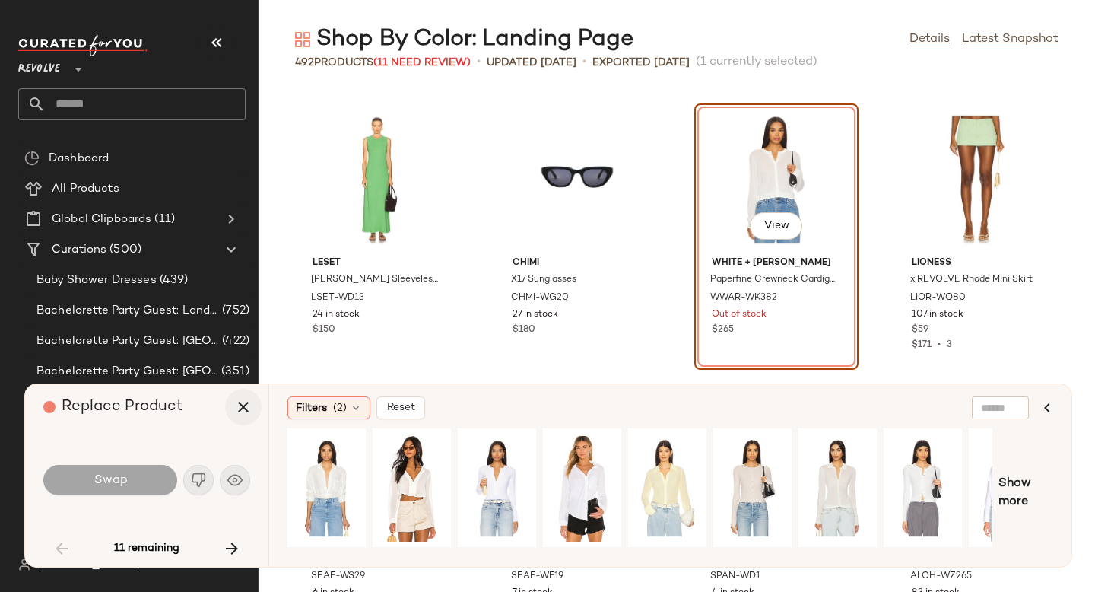
click at [255, 399] on button "button" at bounding box center [243, 407] width 36 height 36
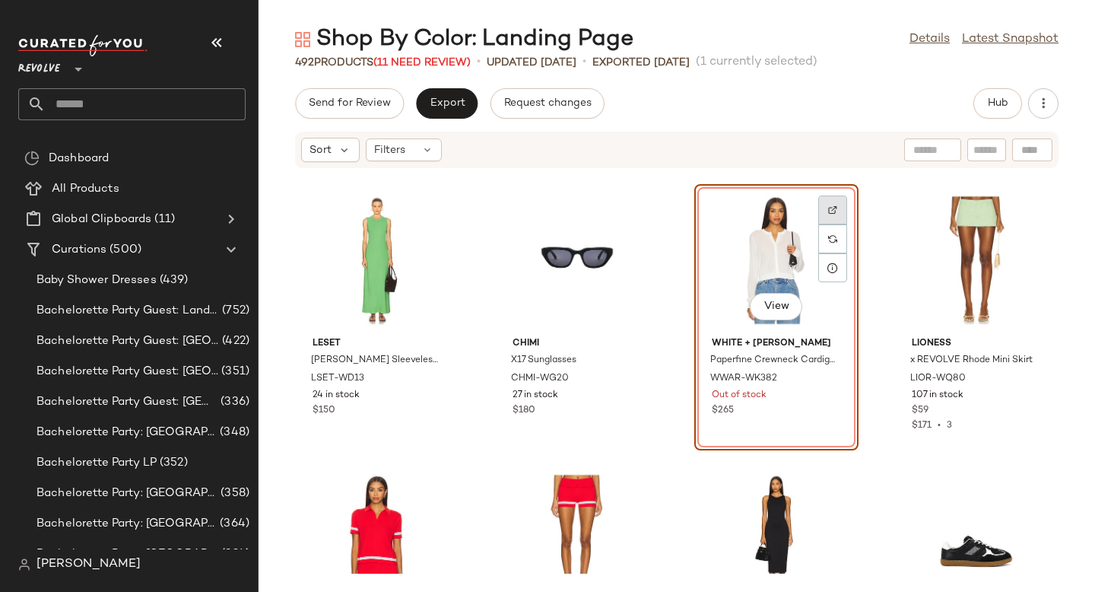
click at [839, 224] on div at bounding box center [832, 238] width 29 height 29
click at [828, 240] on img at bounding box center [832, 238] width 9 height 9
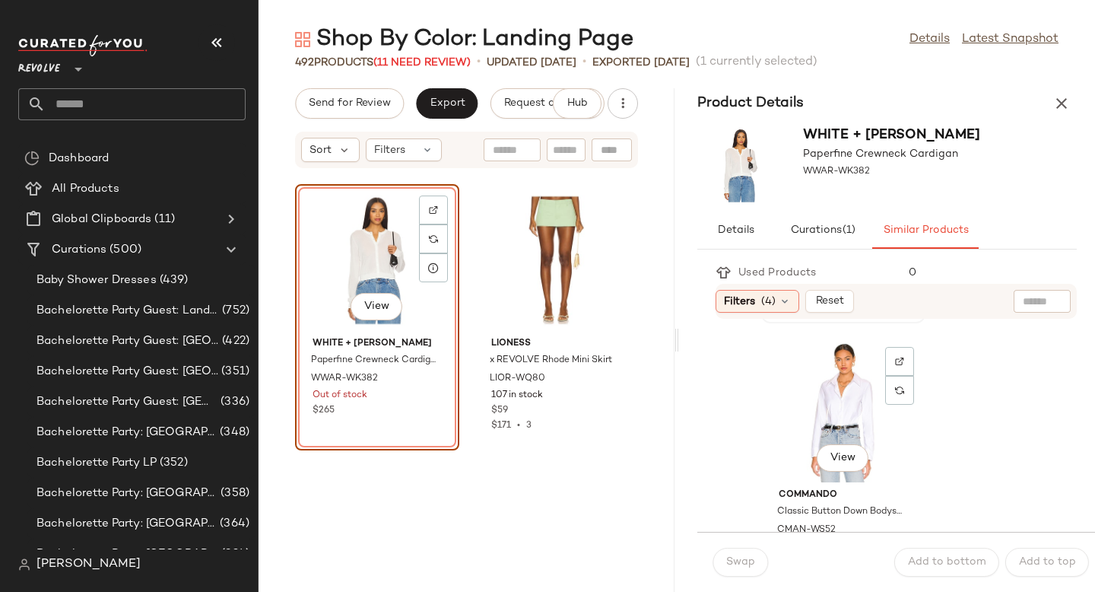
scroll to position [275, 0]
click at [842, 422] on div "View" at bounding box center [843, 409] width 154 height 141
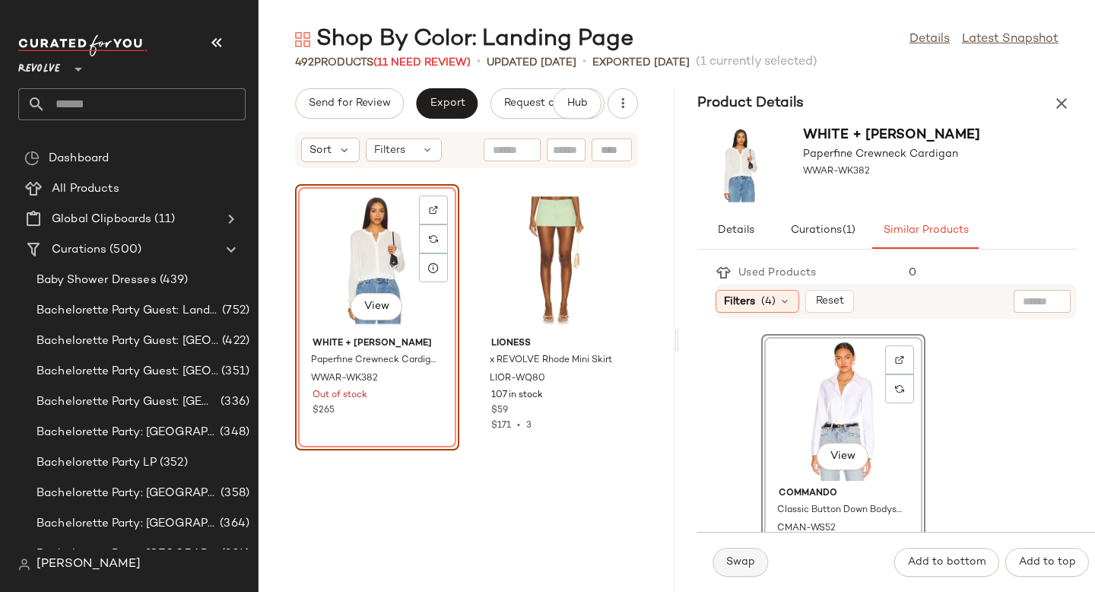
click at [750, 558] on span "Swap" at bounding box center [740, 562] width 30 height 12
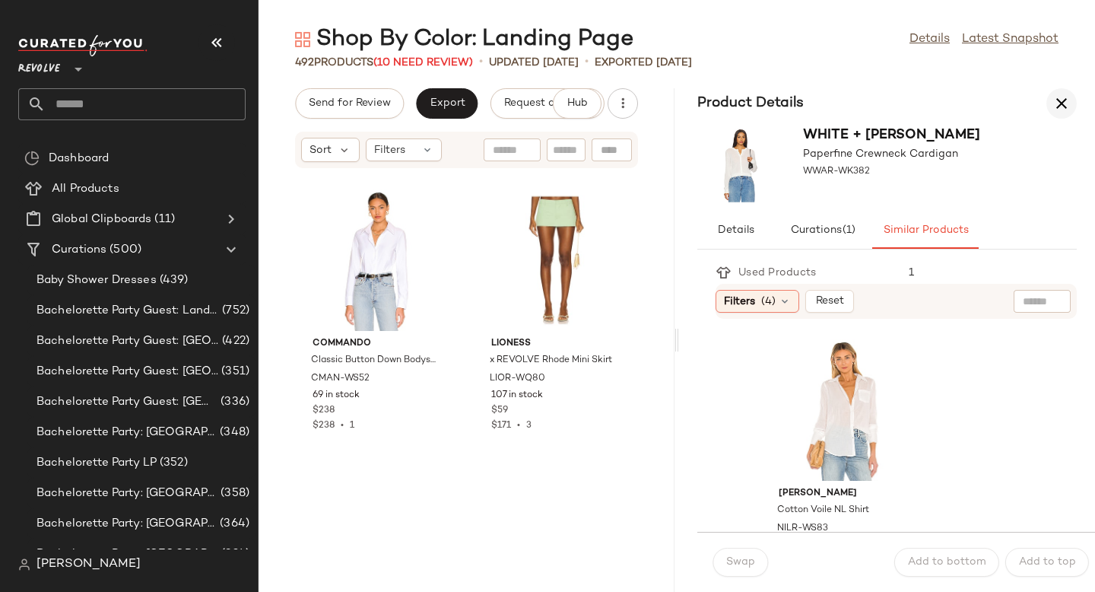
click at [1066, 97] on icon "button" at bounding box center [1061, 103] width 18 height 18
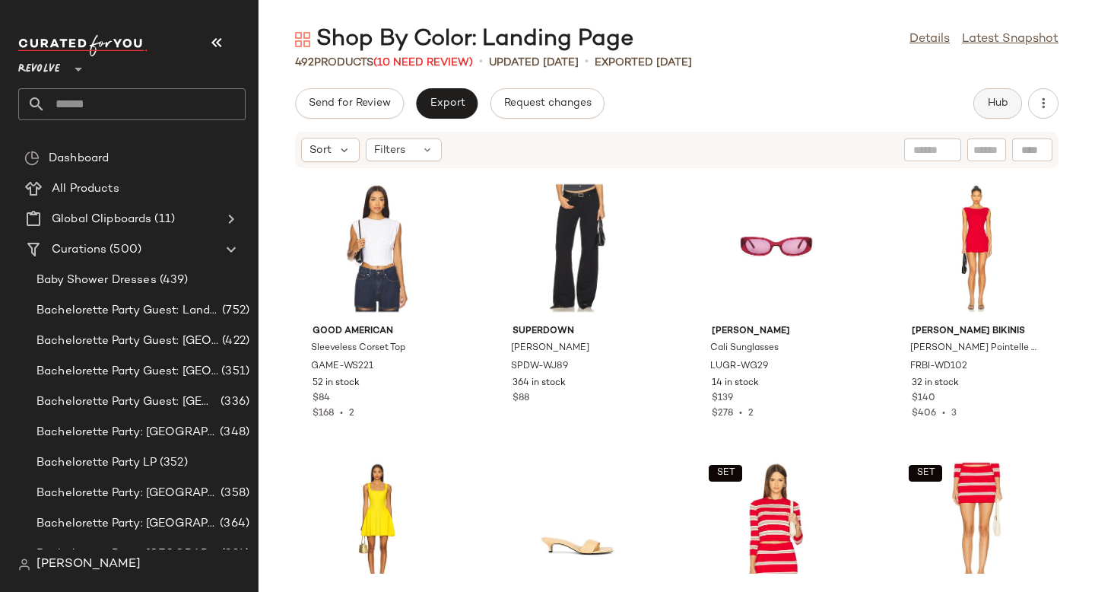
click at [980, 113] on button "Hub" at bounding box center [997, 103] width 49 height 30
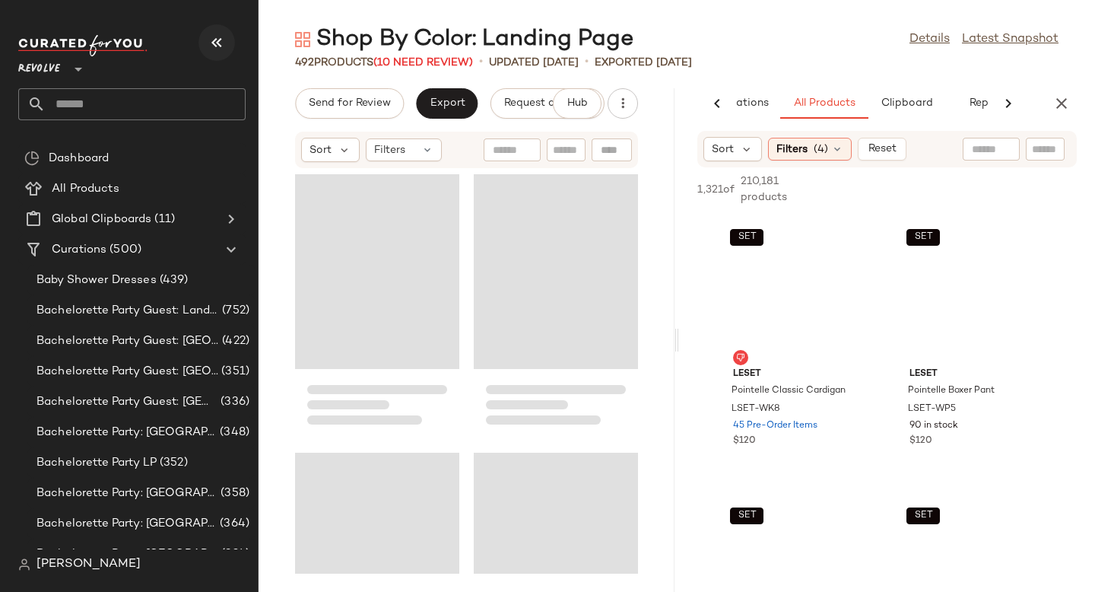
click at [228, 39] on button "button" at bounding box center [216, 42] width 36 height 36
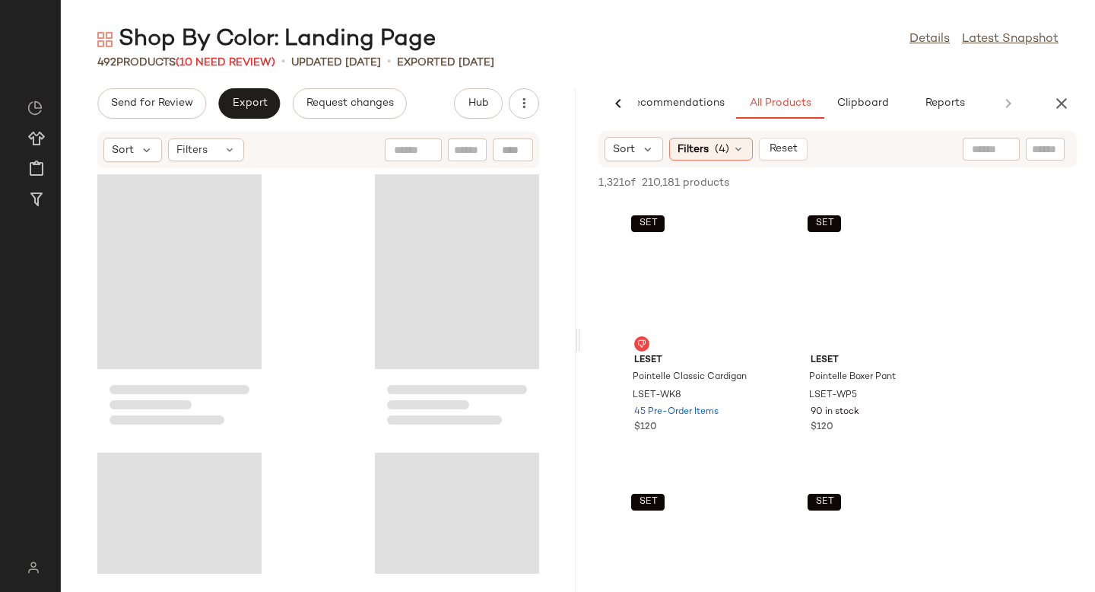
scroll to position [0, 36]
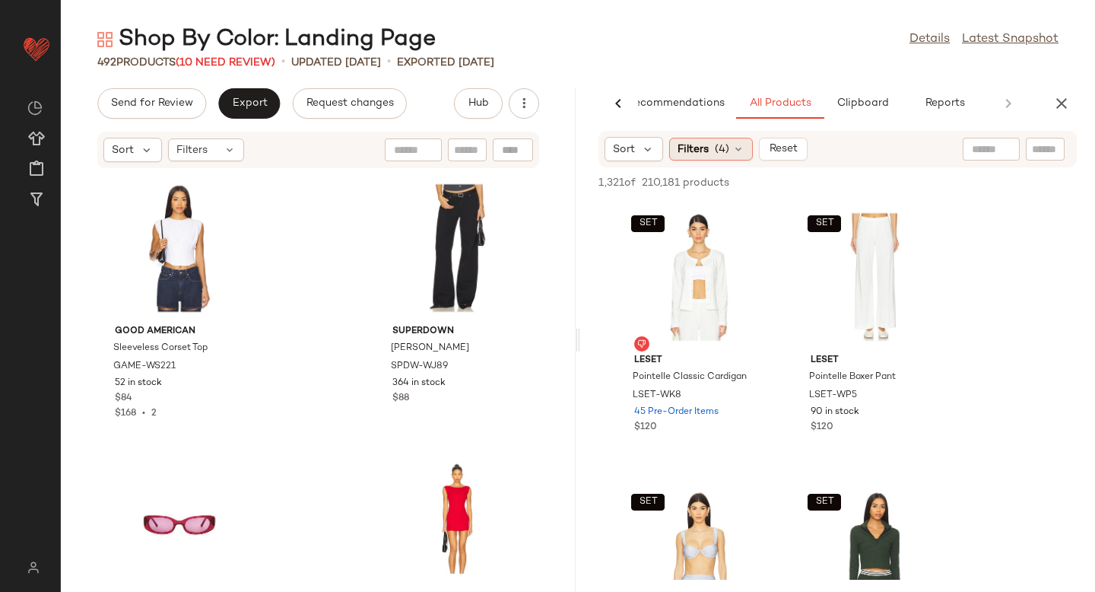
click at [739, 152] on icon at bounding box center [738, 149] width 12 height 12
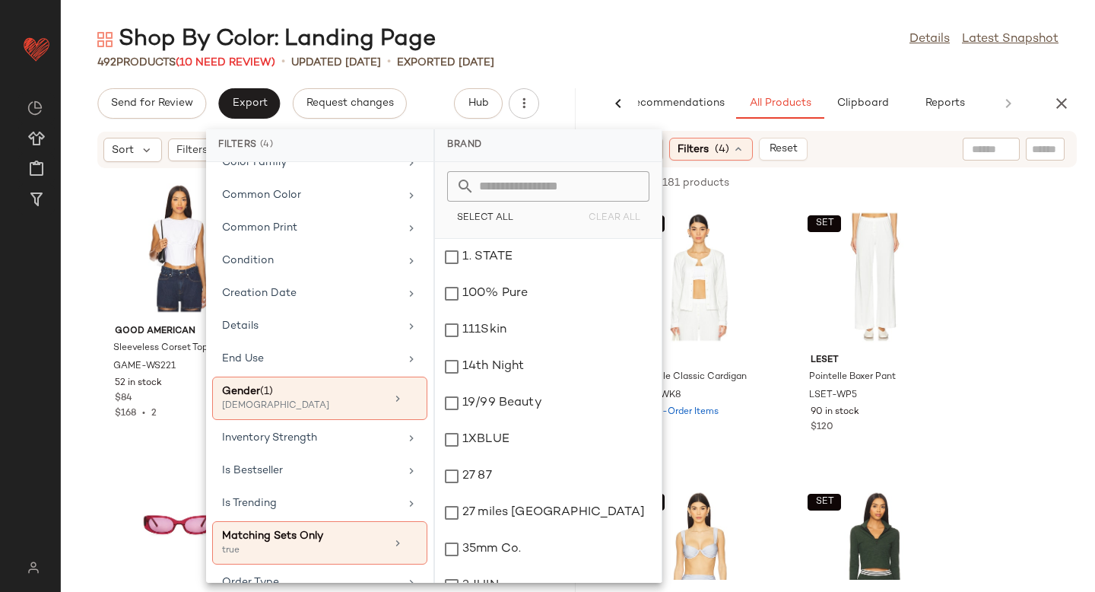
scroll to position [326, 0]
click at [407, 547] on icon at bounding box center [412, 545] width 11 height 11
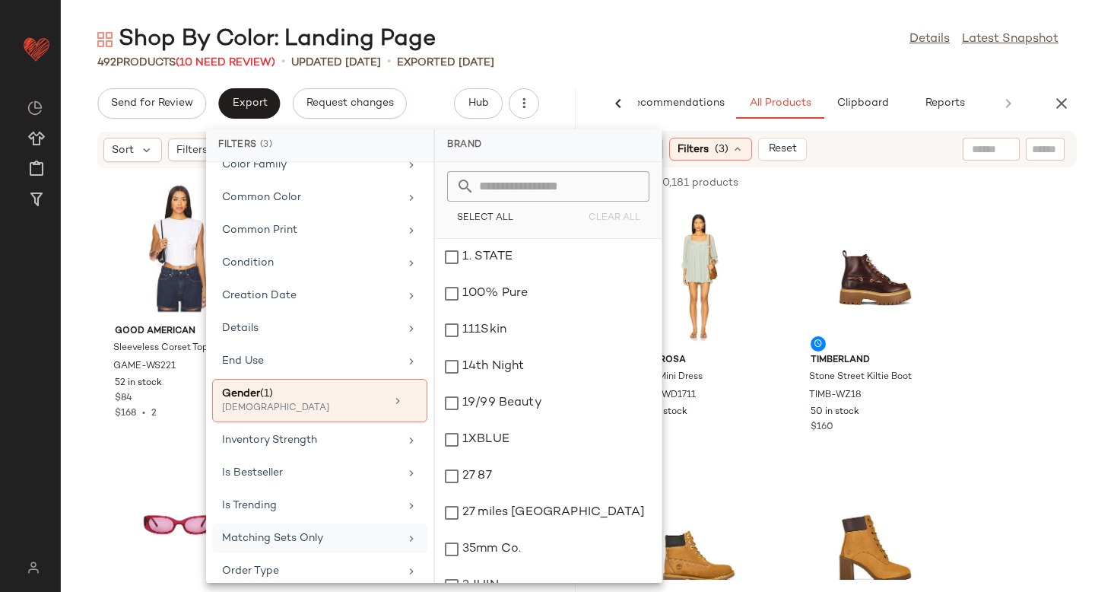
scroll to position [223, 0]
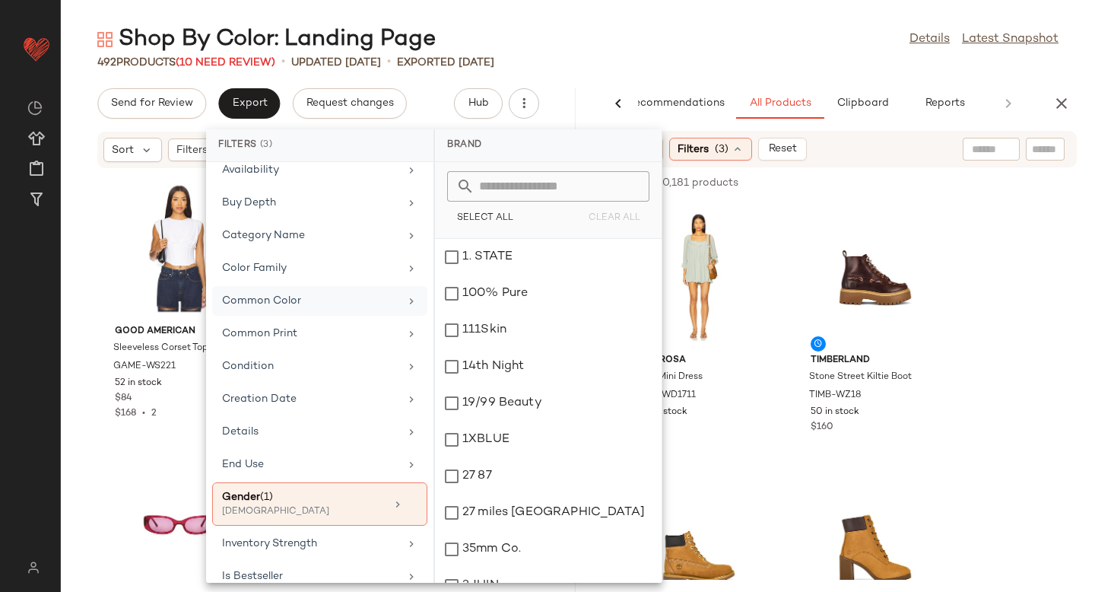
click at [296, 297] on div "Common Color" at bounding box center [310, 301] width 177 height 16
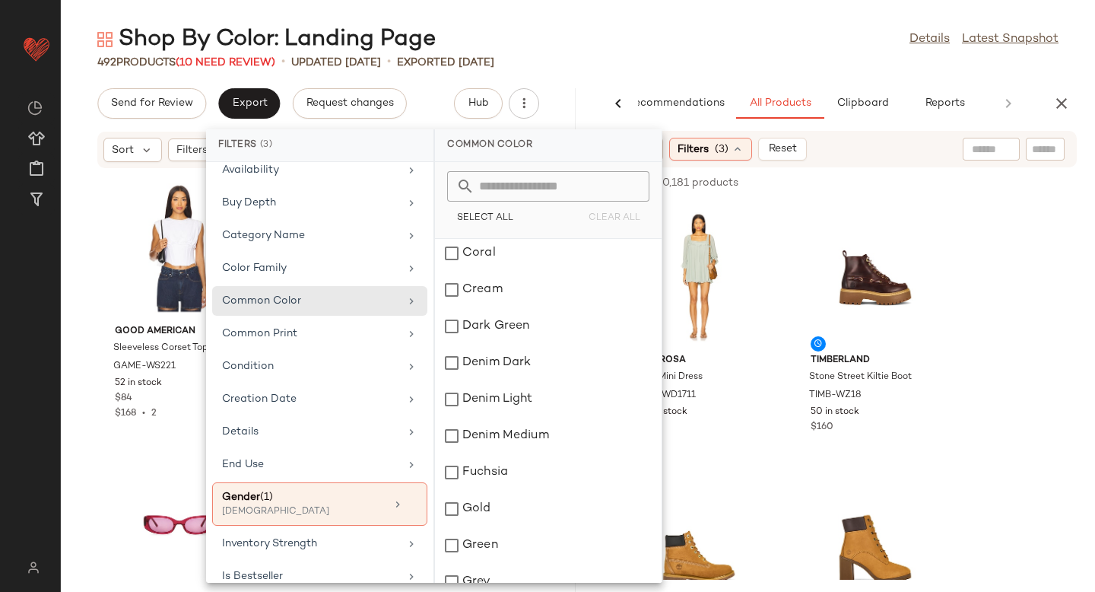
scroll to position [771, 0]
click at [454, 325] on div "Dark Green" at bounding box center [548, 325] width 227 height 36
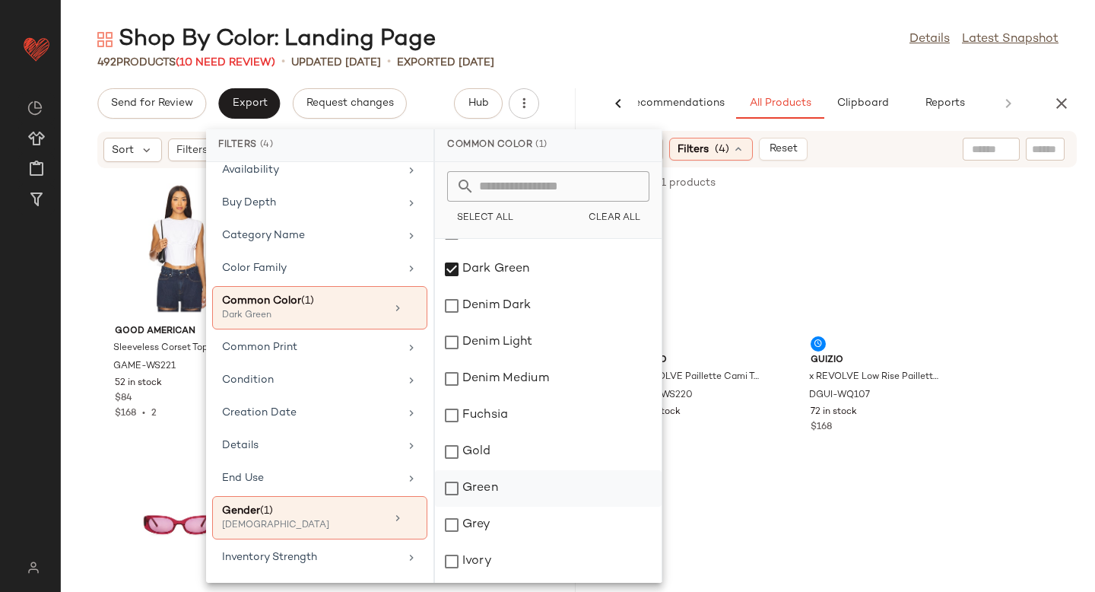
click at [454, 493] on div "Green" at bounding box center [548, 488] width 227 height 36
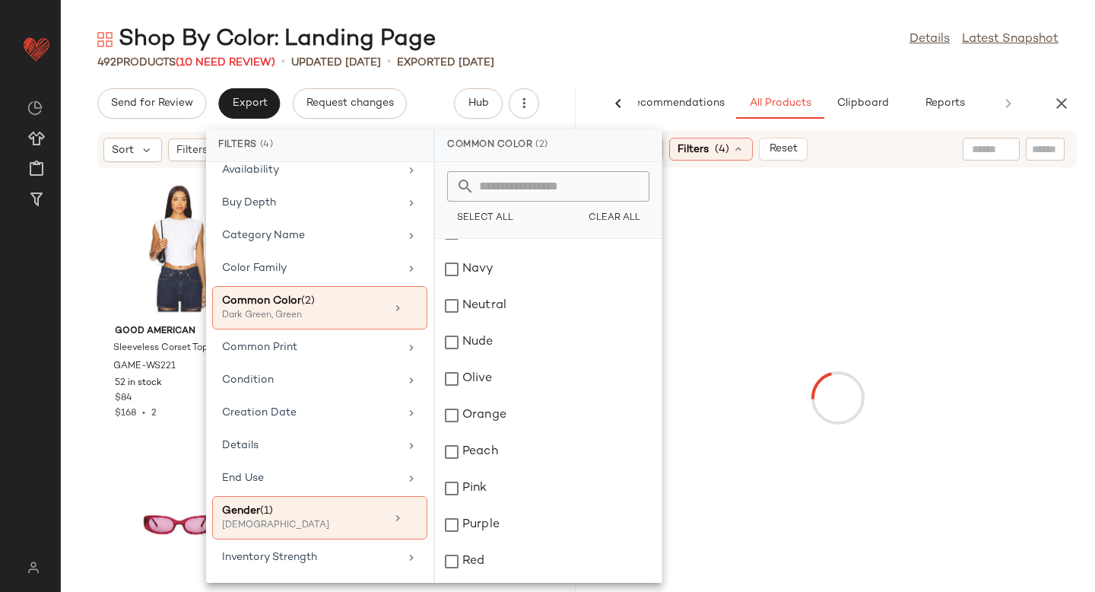
scroll to position [1992, 0]
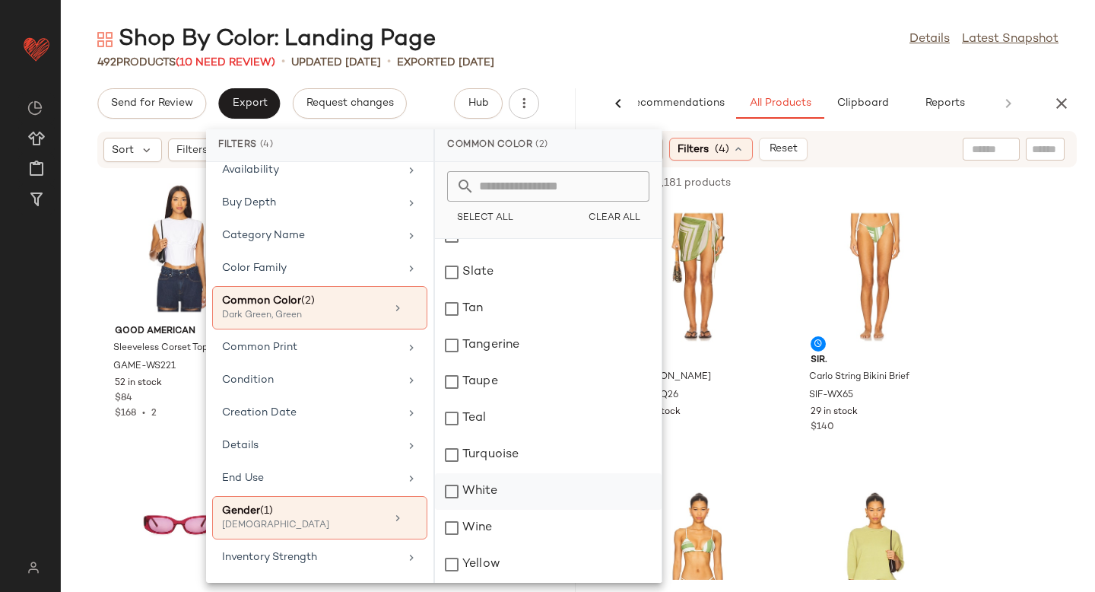
click at [446, 493] on div "White" at bounding box center [548, 491] width 227 height 36
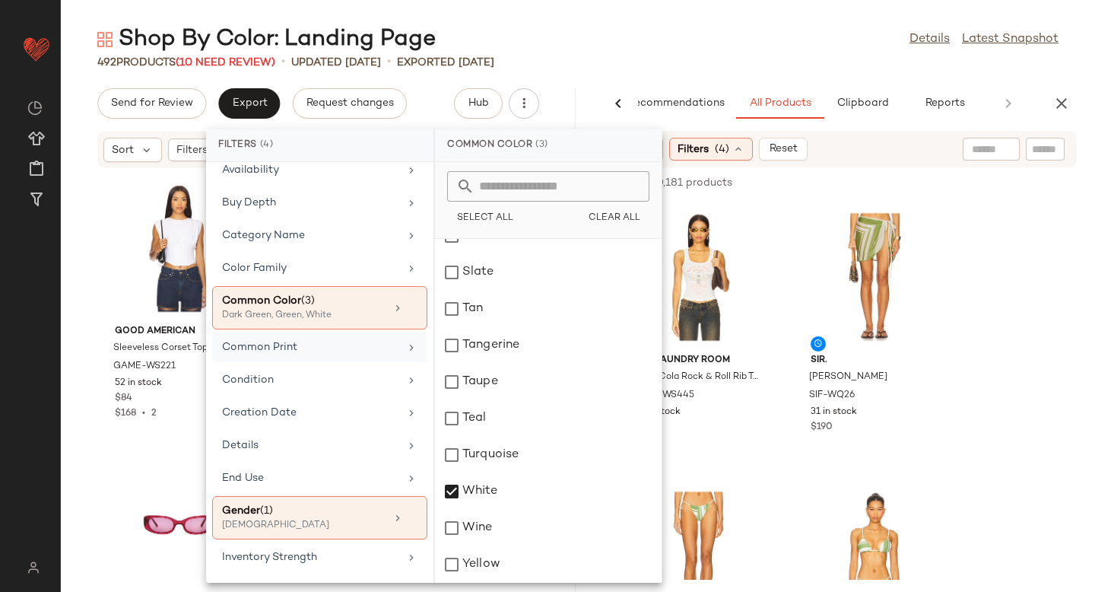
scroll to position [0, 0]
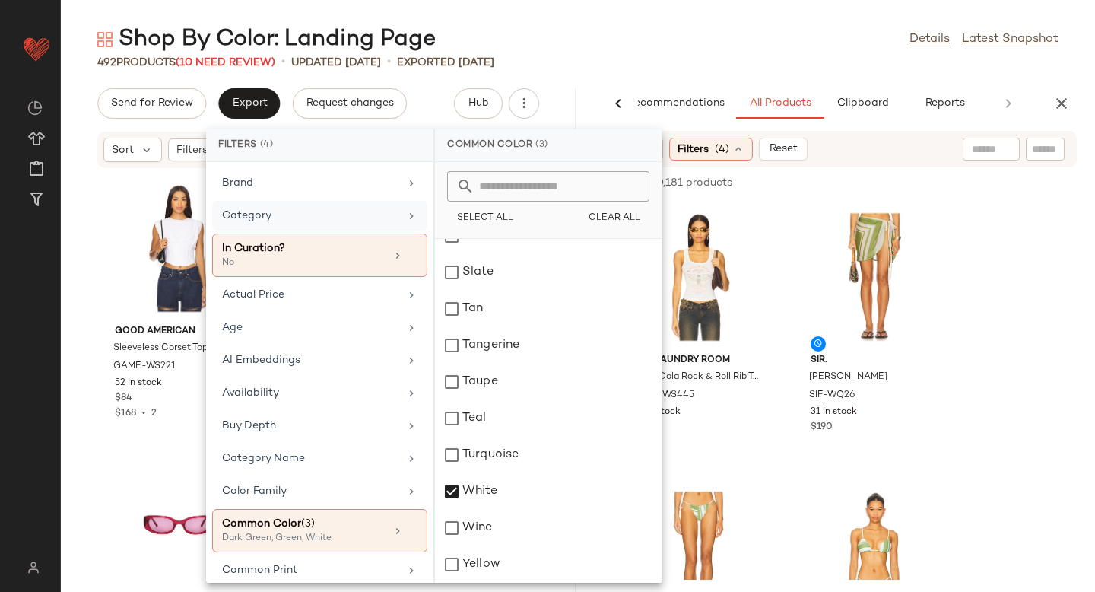
click at [295, 219] on div "Category" at bounding box center [310, 216] width 177 height 16
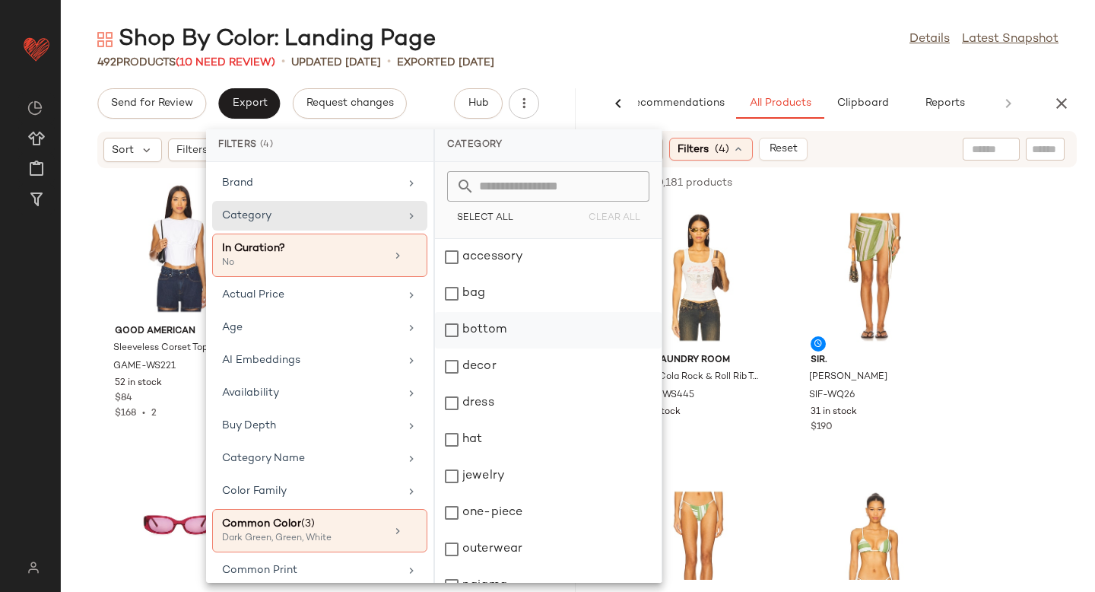
click at [459, 348] on div "bottom" at bounding box center [548, 366] width 227 height 36
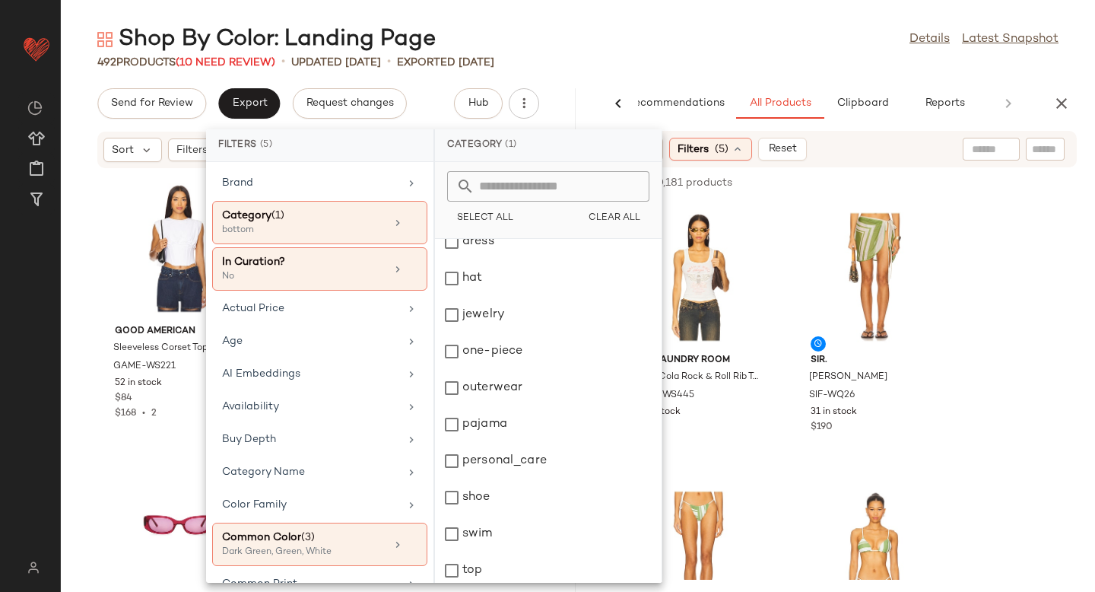
scroll to position [204, 0]
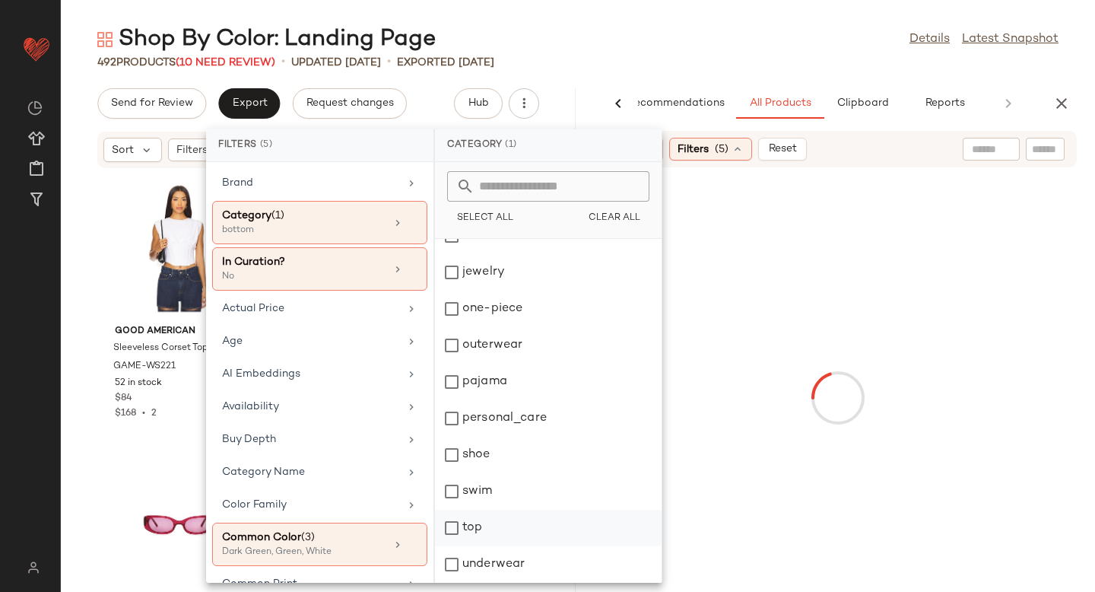
click at [452, 546] on div "top" at bounding box center [548, 564] width 227 height 36
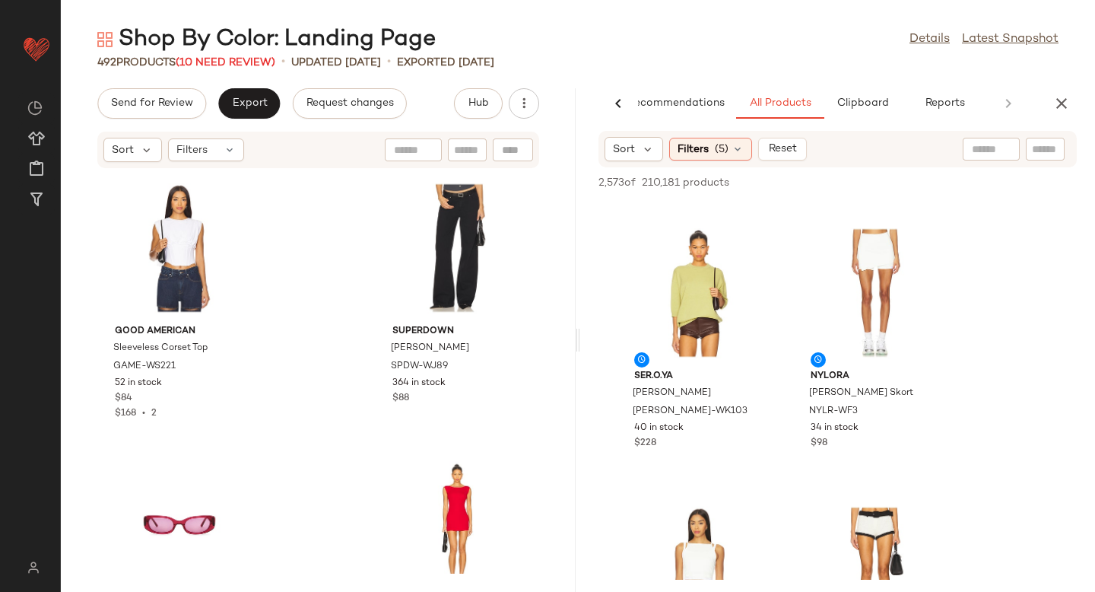
scroll to position [255, 0]
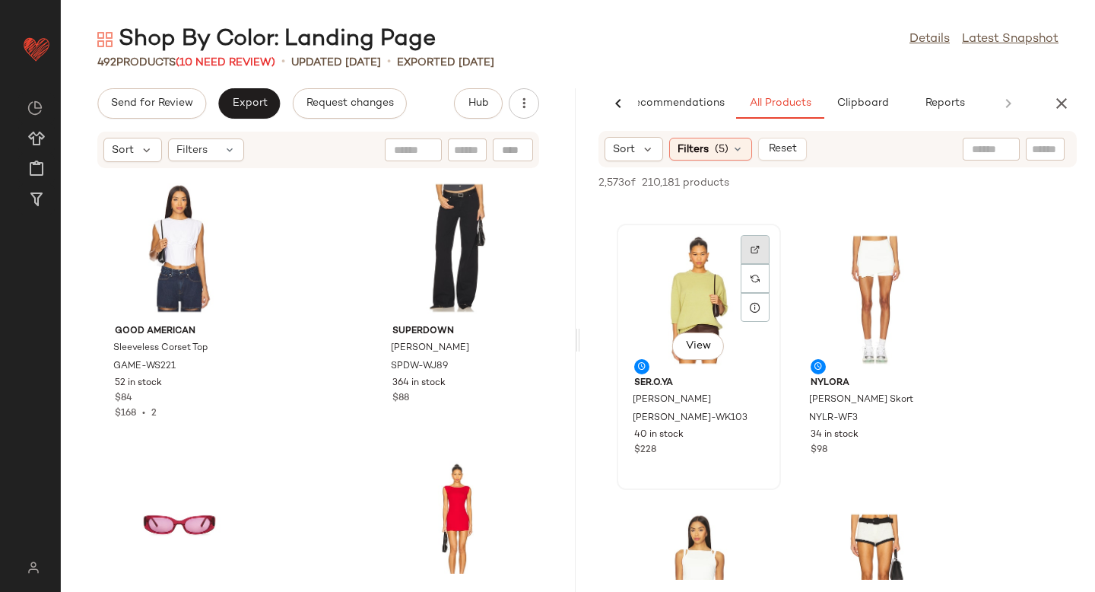
click at [758, 247] on img at bounding box center [754, 249] width 9 height 9
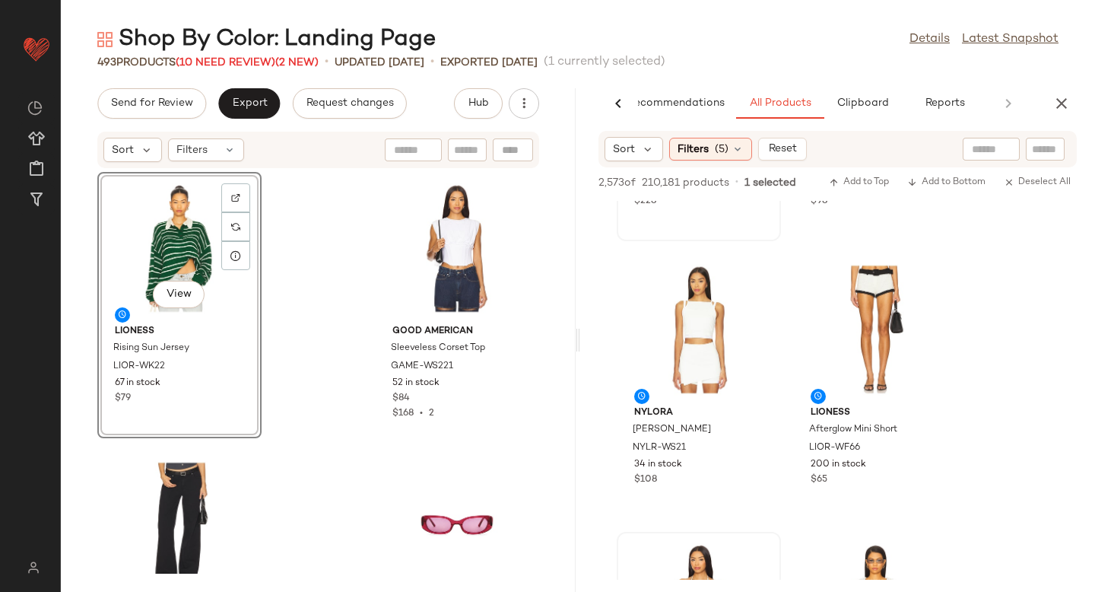
scroll to position [0, 0]
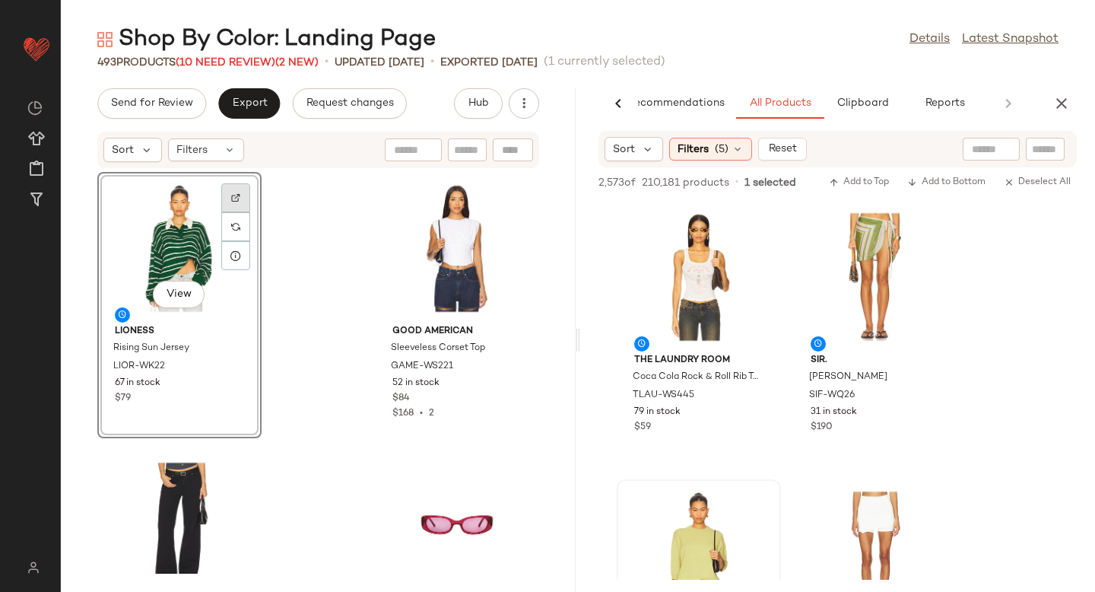
click at [233, 212] on div at bounding box center [235, 226] width 29 height 29
click at [1047, 154] on input "text" at bounding box center [1045, 149] width 27 height 16
paste input "**********"
type input "**********"
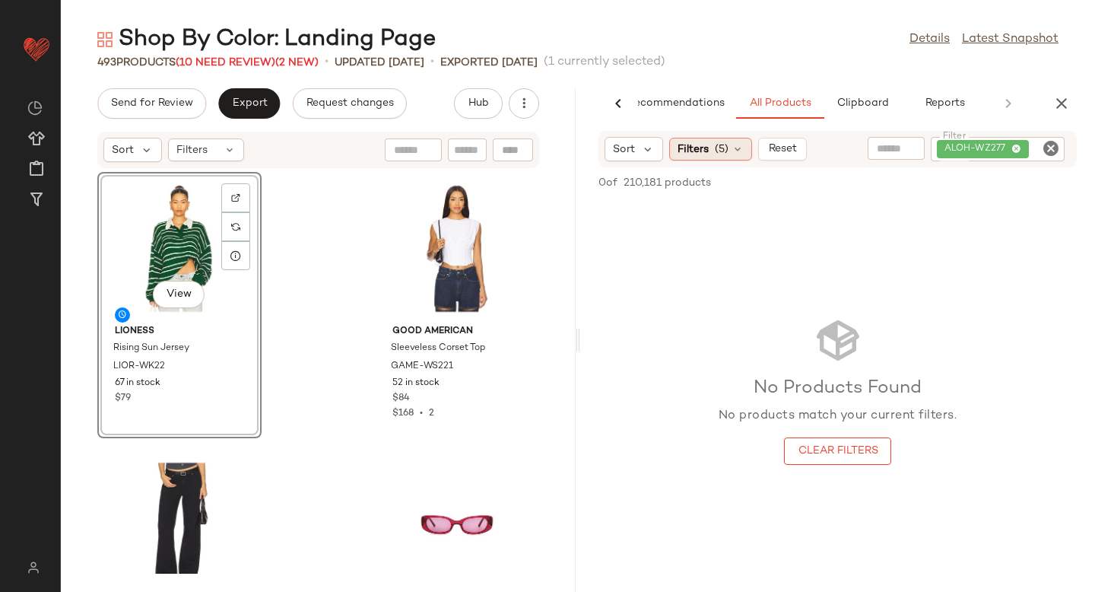
click at [696, 163] on div "Sort Filters (5) Reset Filter ALOH-WZ277 Filter" at bounding box center [837, 149] width 478 height 36
click at [699, 147] on span "Filters" at bounding box center [692, 149] width 31 height 16
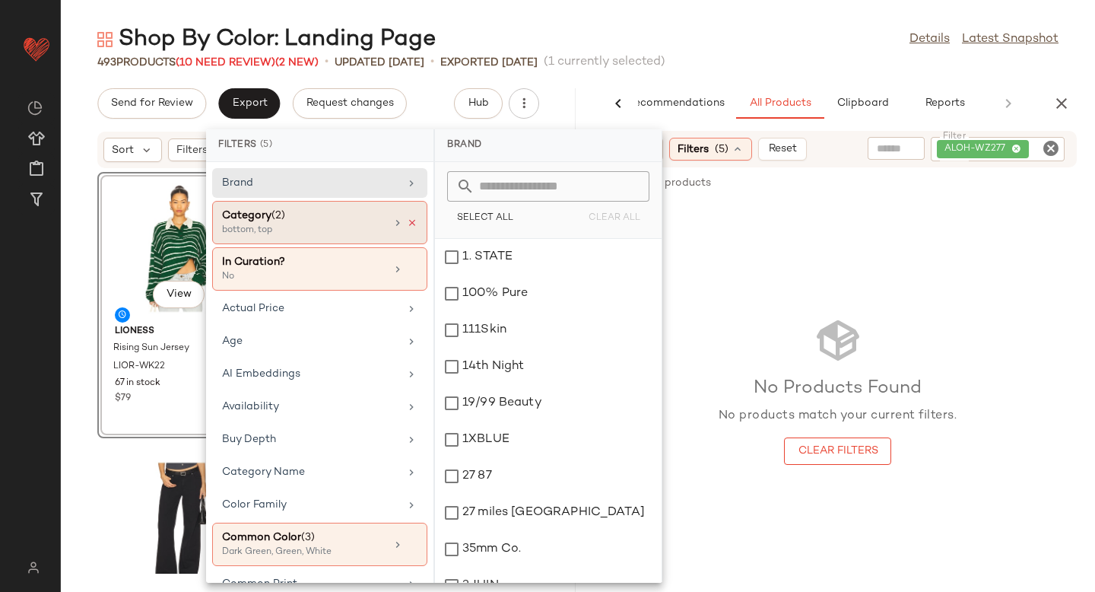
click at [409, 223] on icon at bounding box center [412, 222] width 11 height 11
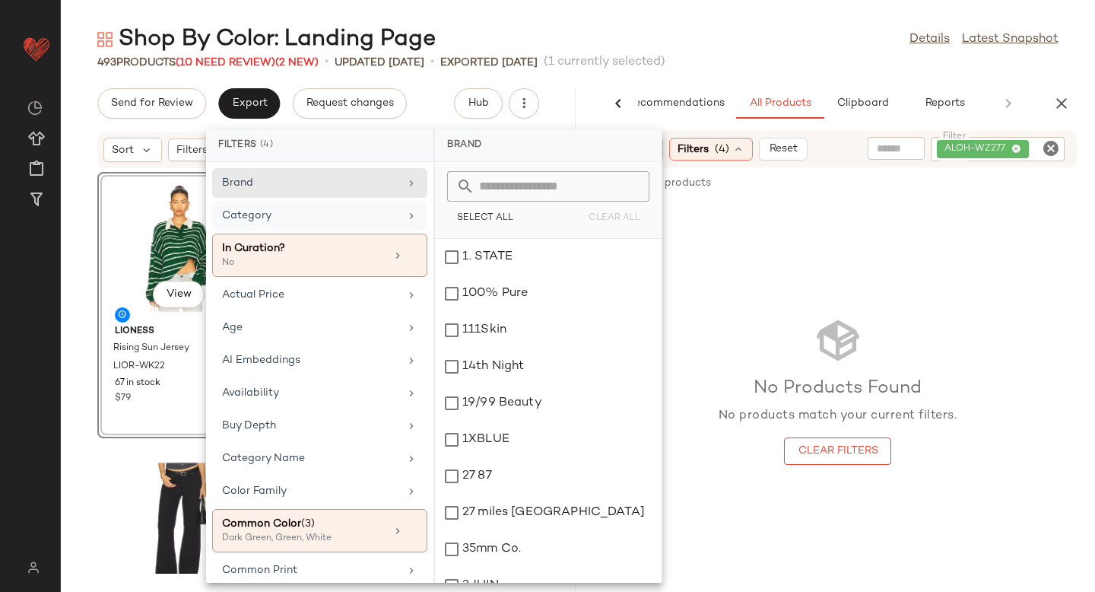
click at [890, 201] on div "No Products Found No products match your current filters. Clear Filters" at bounding box center [837, 390] width 515 height 379
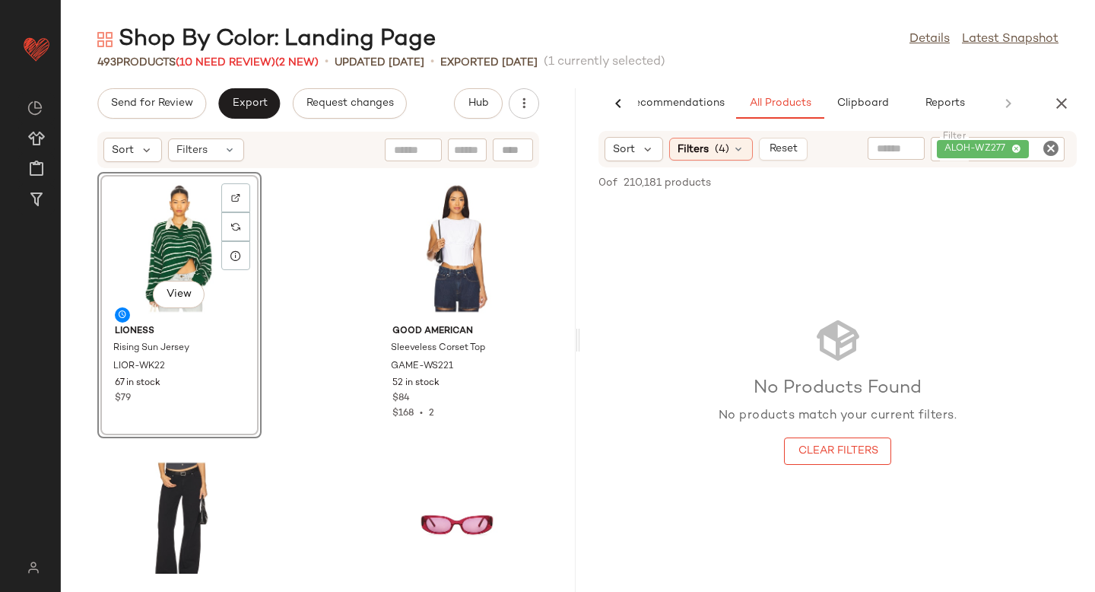
click at [1030, 150] on div "ALOH-WZ277" at bounding box center [998, 149] width 134 height 24
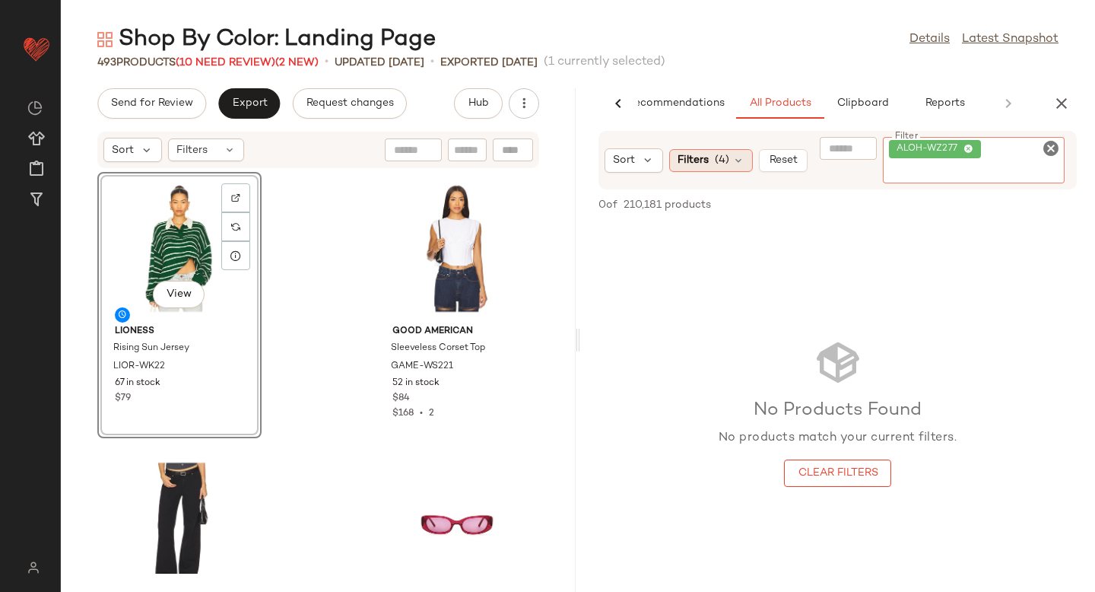
click at [738, 156] on div "Filters (4)" at bounding box center [711, 160] width 84 height 23
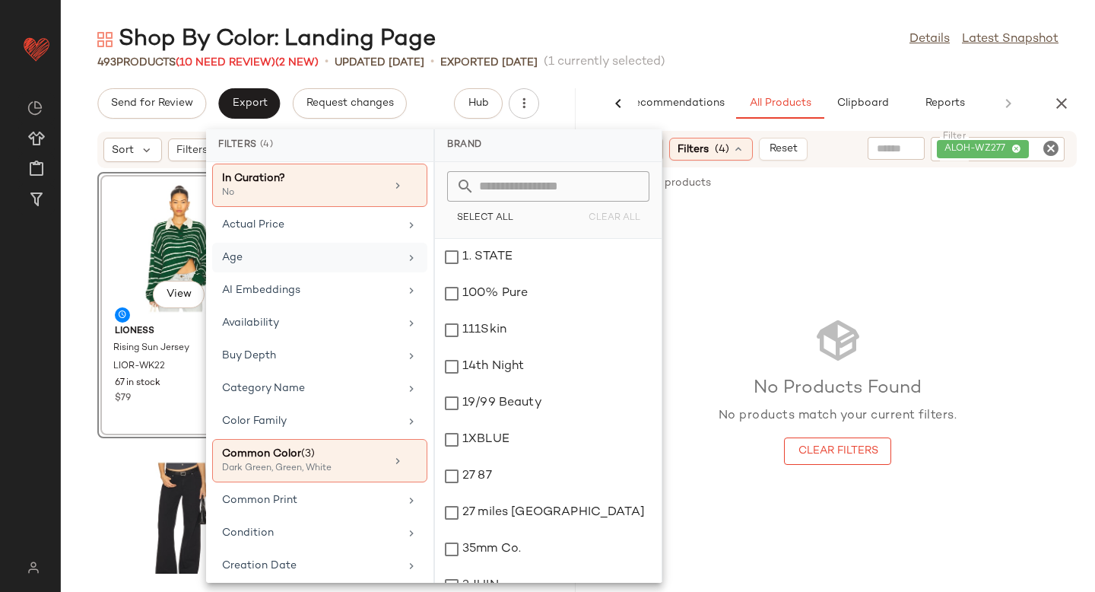
scroll to position [179, 0]
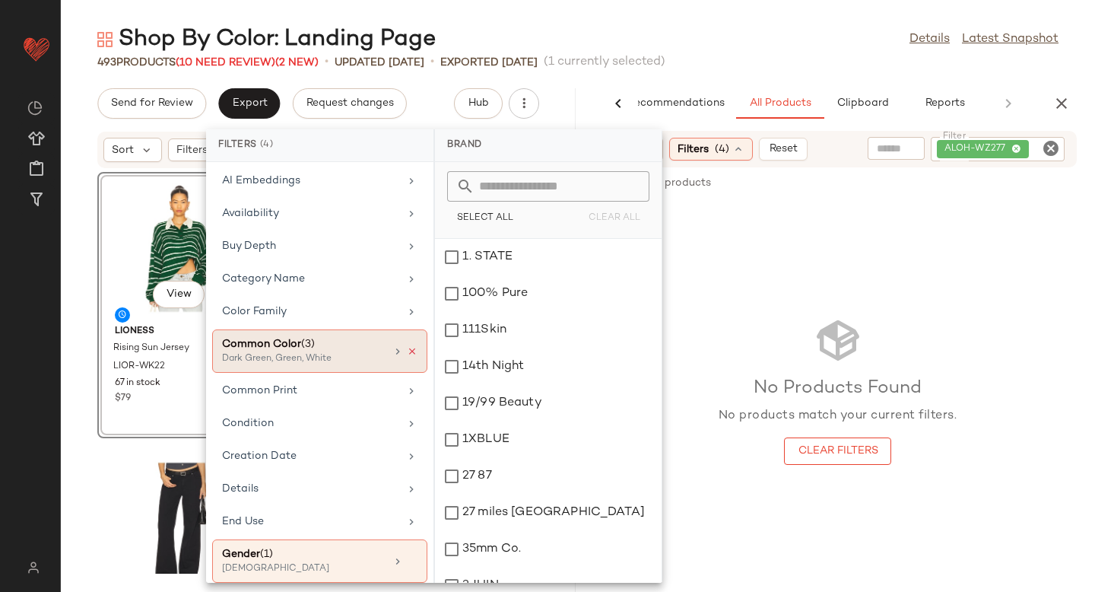
click at [407, 348] on icon at bounding box center [412, 351] width 11 height 11
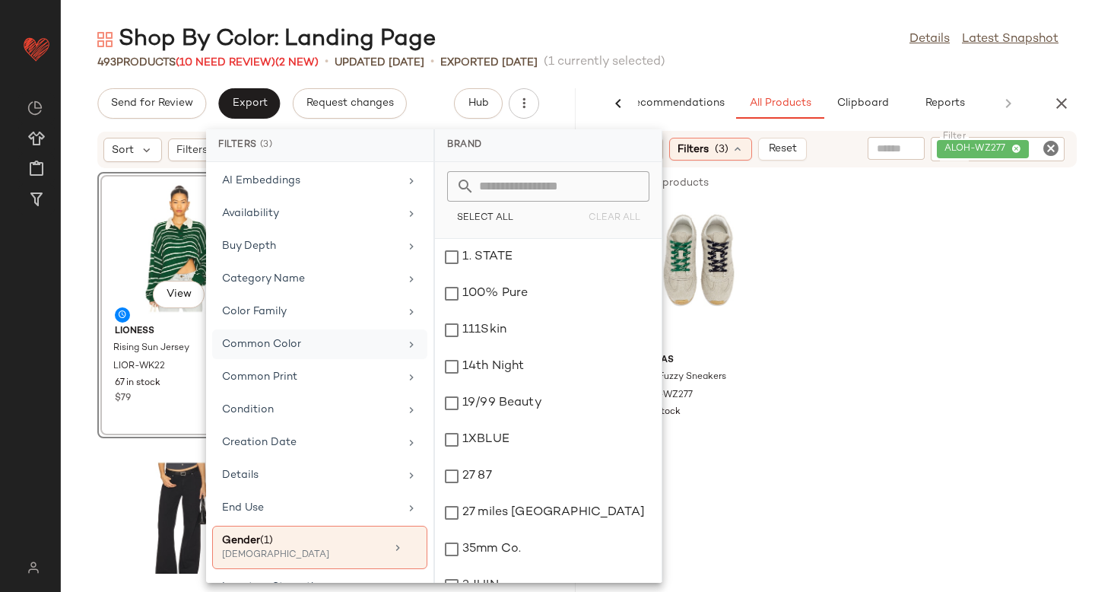
click at [817, 286] on div "ALOHAS Tb.56 Fuzzy Sneakers ALOH-WZ277 21 in stock $240" at bounding box center [837, 334] width 515 height 266
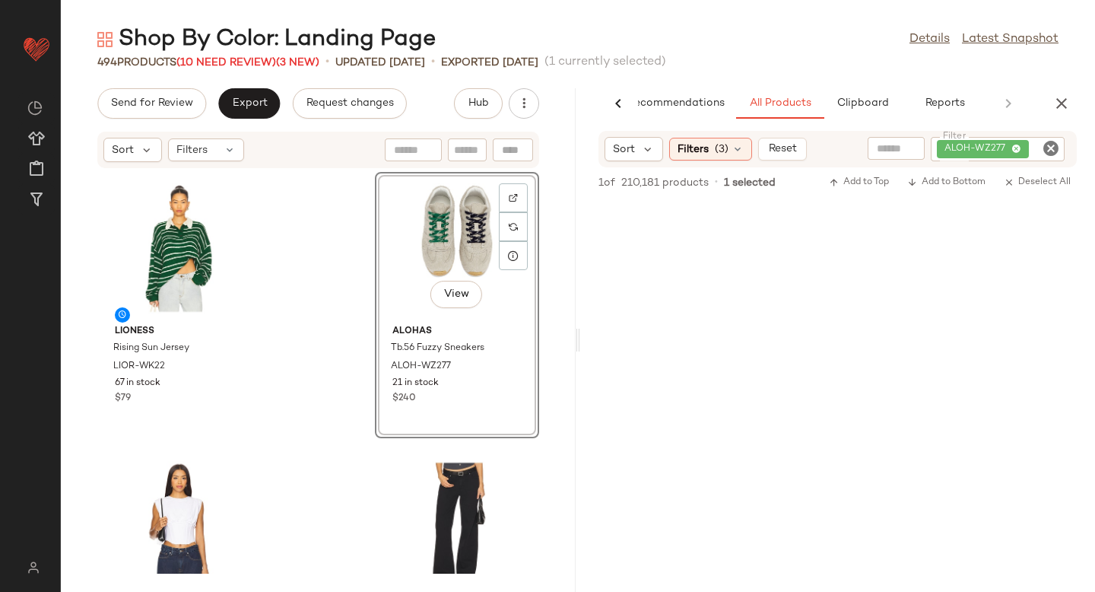
drag, startPoint x: 688, startPoint y: 285, endPoint x: 297, endPoint y: 2, distance: 482.8
click at [1053, 151] on icon "Clear Filter" at bounding box center [1051, 148] width 18 height 18
paste input "**********"
type input "**********"
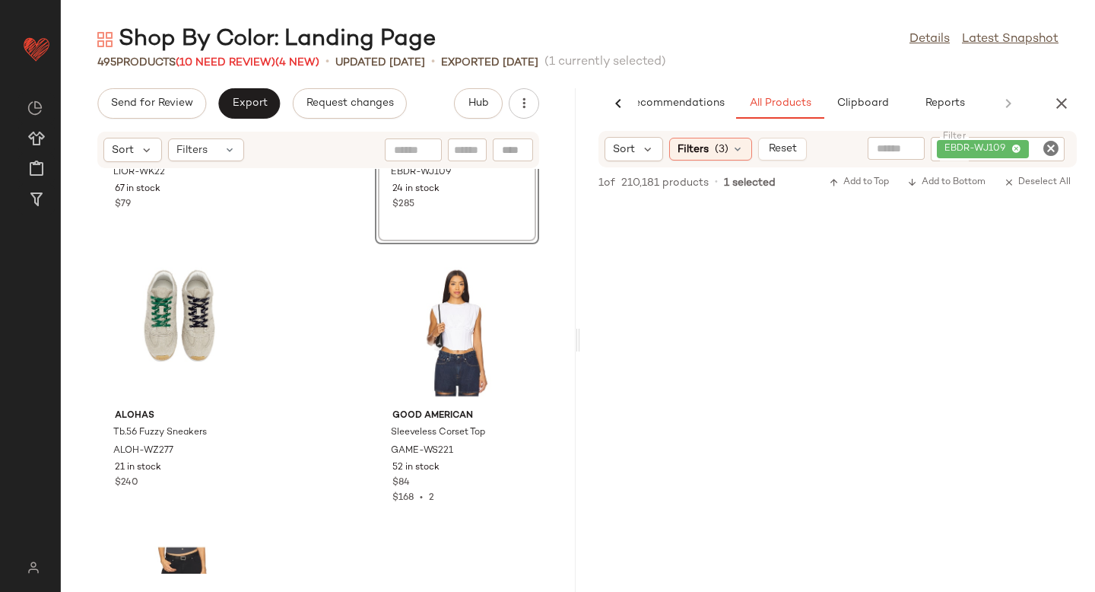
scroll to position [0, 0]
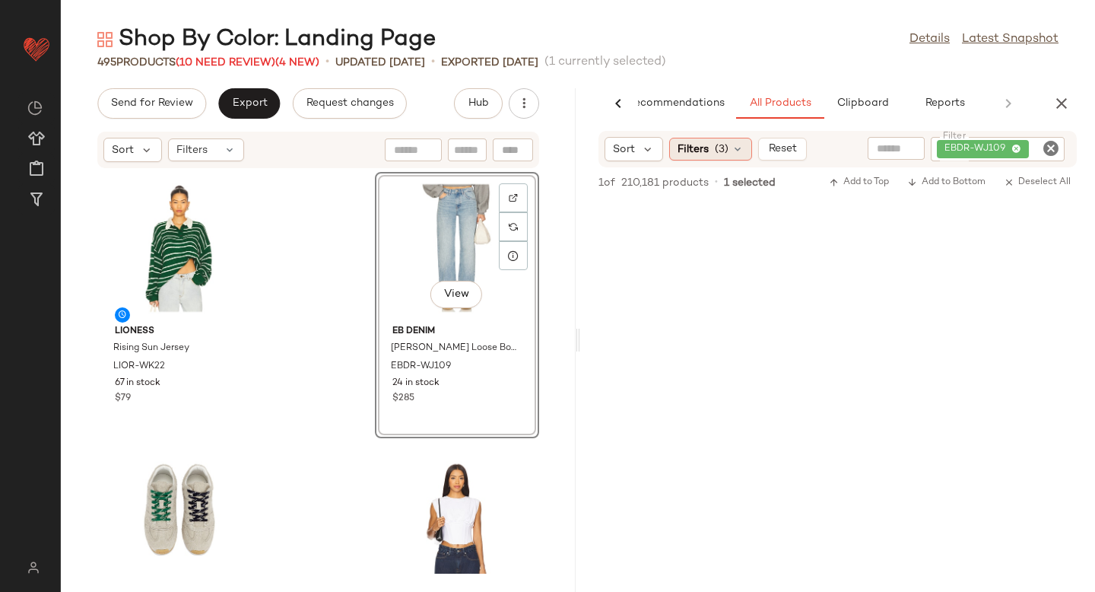
click at [717, 150] on span "(3)" at bounding box center [722, 149] width 14 height 16
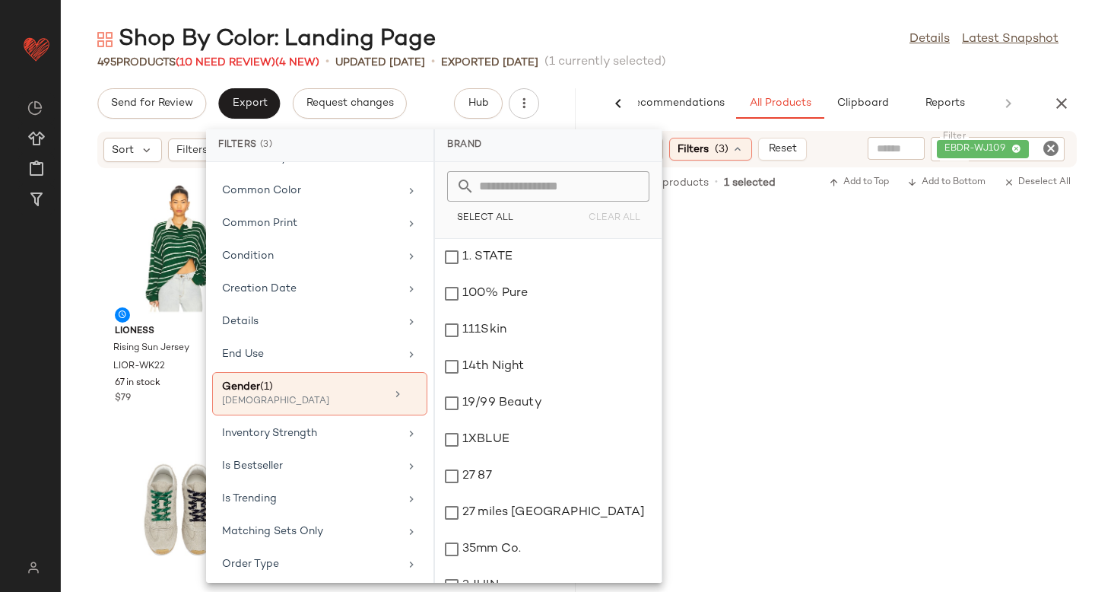
scroll to position [335, 0]
click at [312, 191] on div "Common Color" at bounding box center [310, 189] width 177 height 16
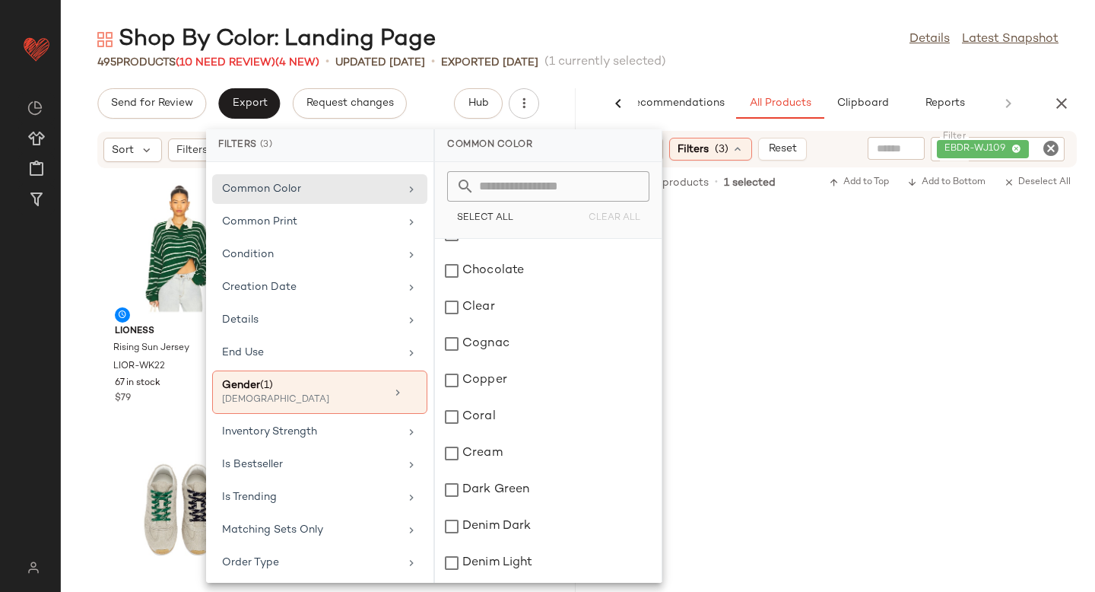
scroll to position [654, 0]
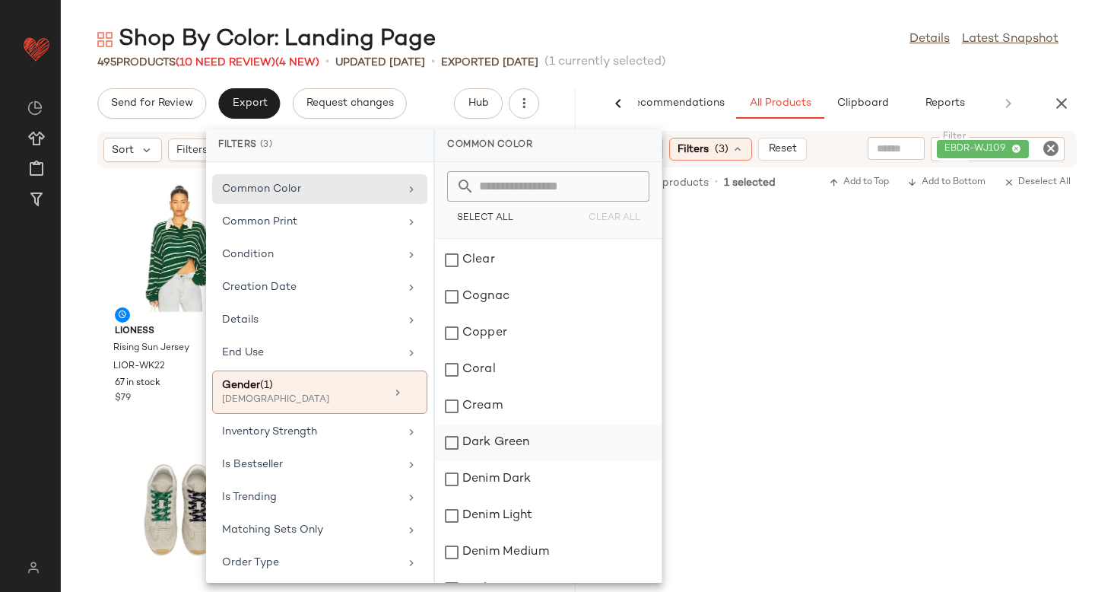
click at [452, 440] on div "Dark Green" at bounding box center [548, 442] width 227 height 36
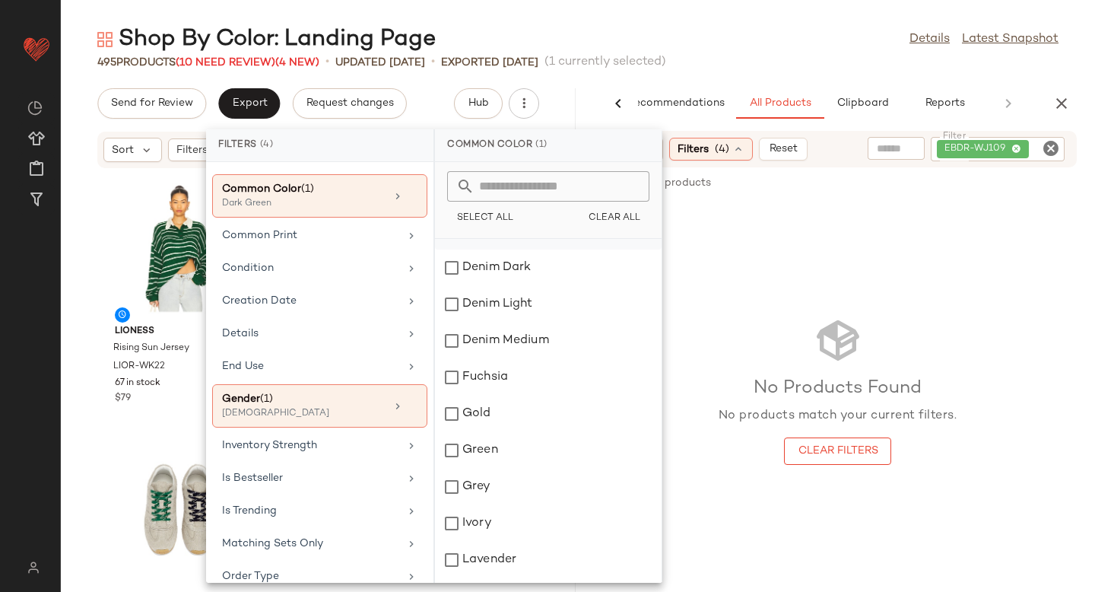
scroll to position [887, 0]
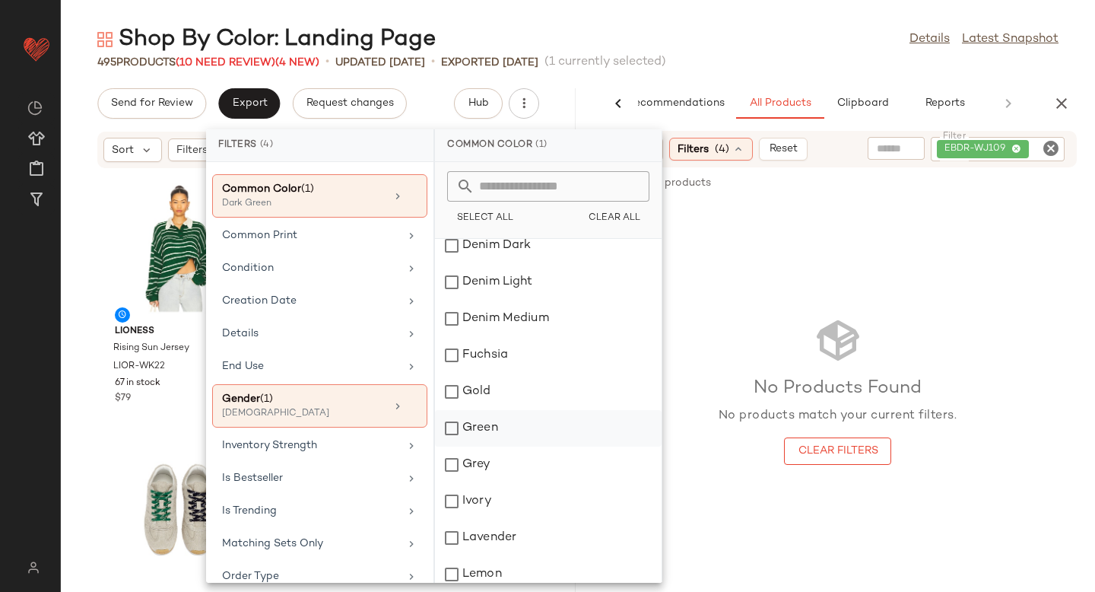
click at [455, 433] on div "Green" at bounding box center [548, 428] width 227 height 36
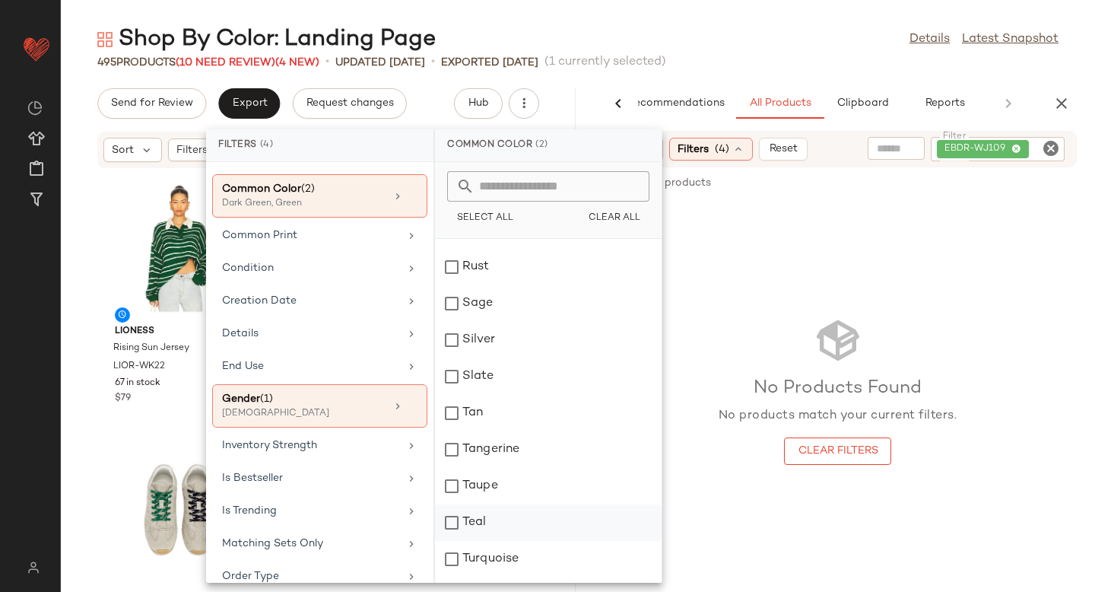
scroll to position [1992, 0]
click at [452, 497] on div "White" at bounding box center [548, 491] width 227 height 36
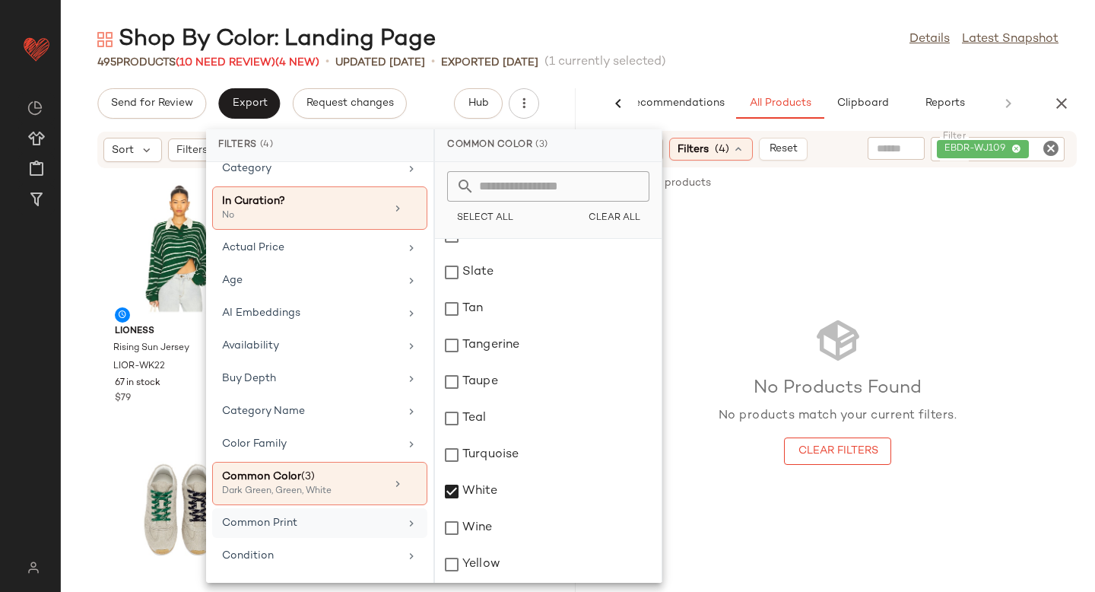
scroll to position [0, 0]
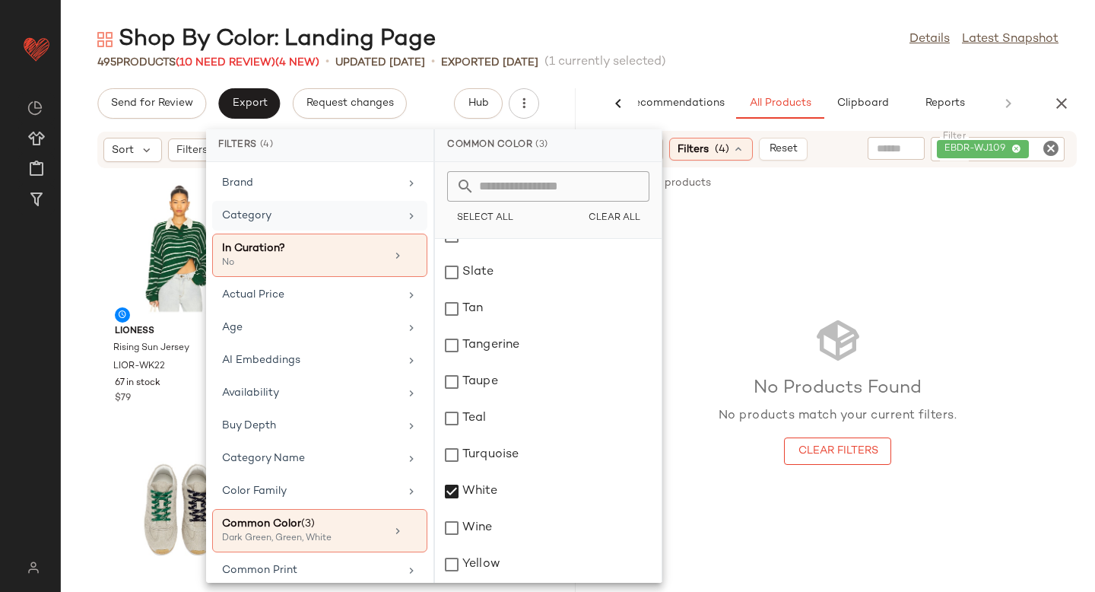
click at [278, 221] on div "Category" at bounding box center [310, 216] width 177 height 16
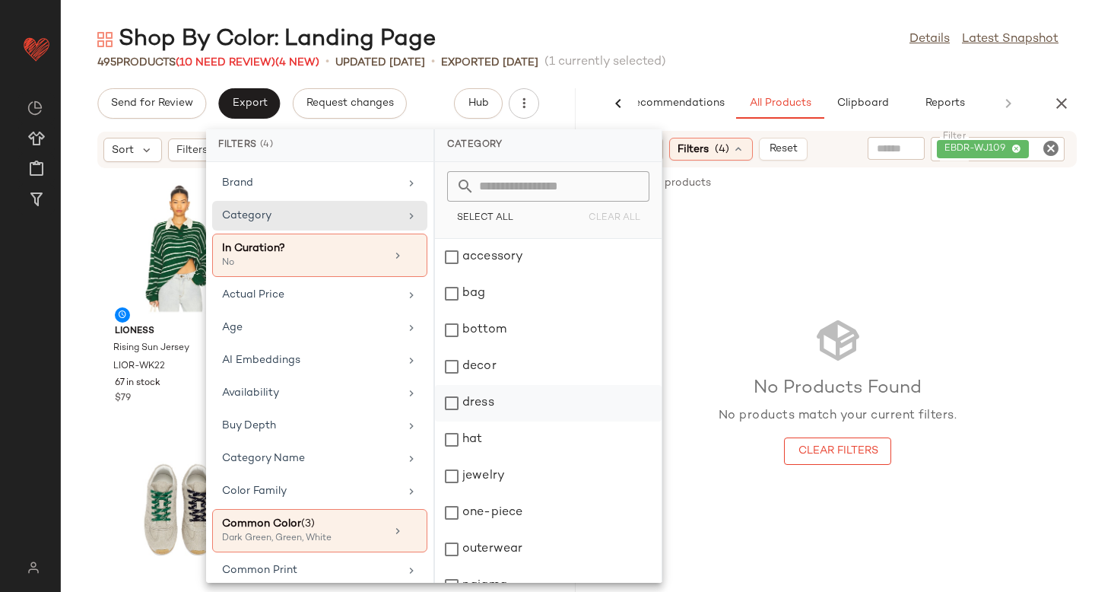
click at [454, 421] on div "dress" at bounding box center [548, 439] width 227 height 36
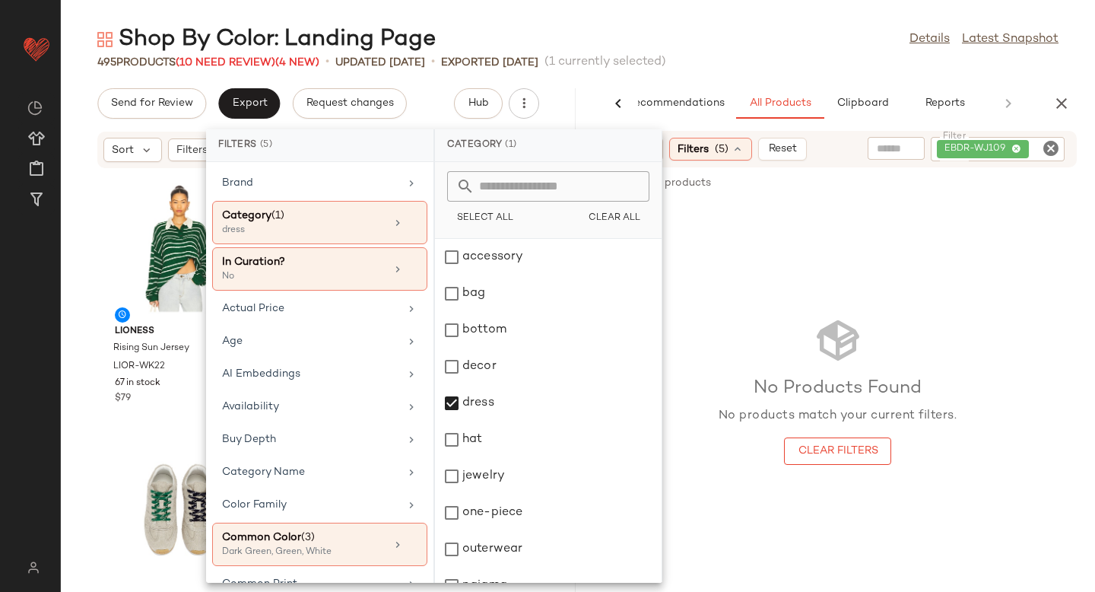
click at [835, 184] on div "0 of 210,181 products • 0 selected Add to Top Add to Bottom Deselect All" at bounding box center [837, 183] width 515 height 33
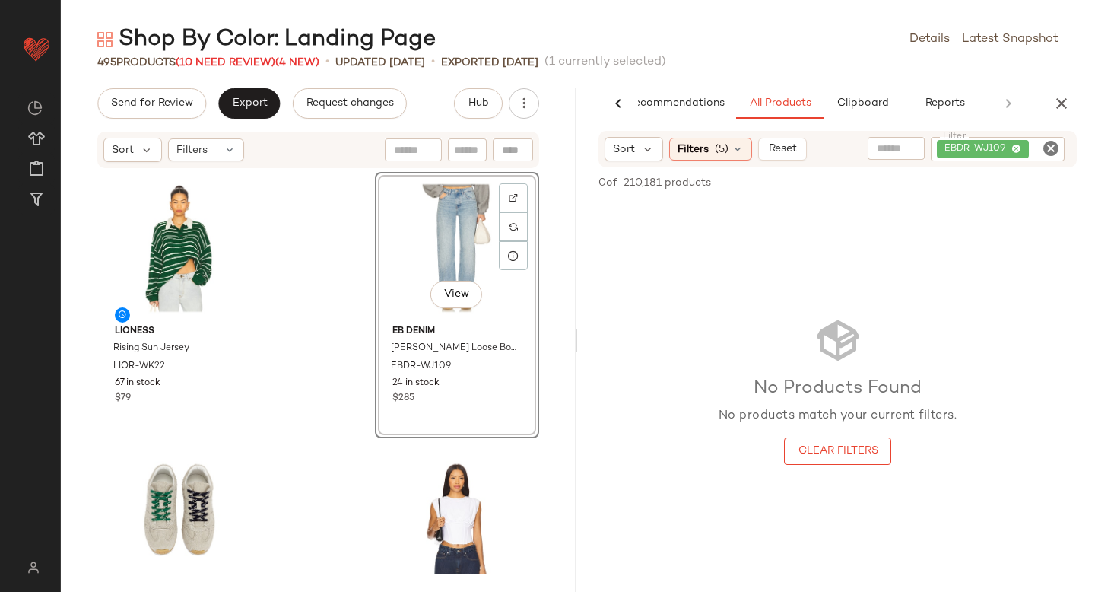
click at [1051, 153] on icon "Clear Filter" at bounding box center [1051, 148] width 18 height 18
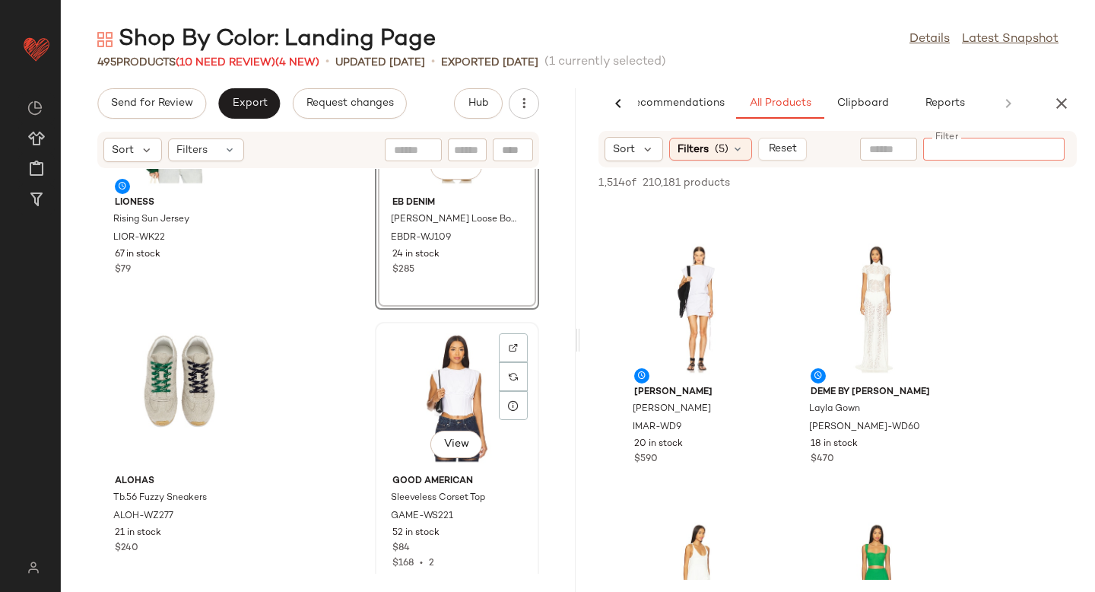
scroll to position [129, 0]
click at [741, 273] on div at bounding box center [755, 287] width 29 height 29
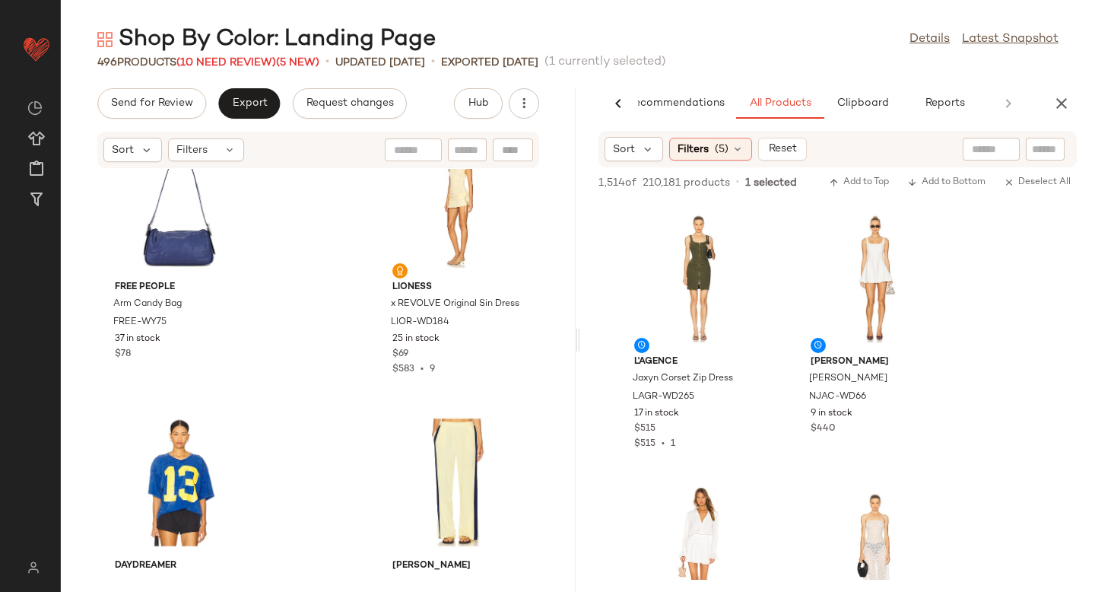
scroll to position [2266, 0]
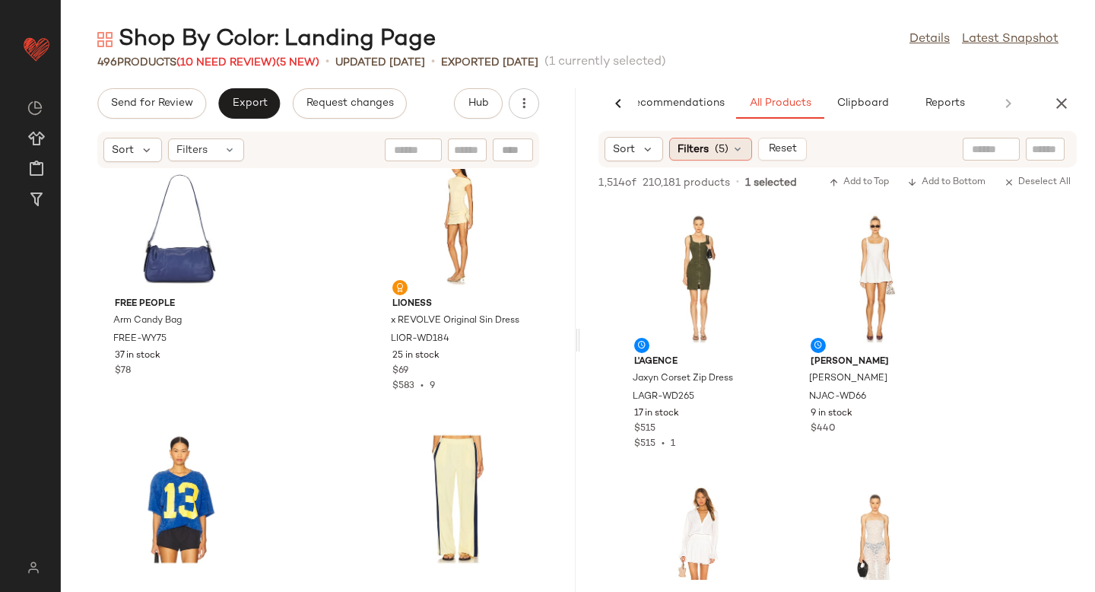
click at [687, 151] on span "Filters" at bounding box center [692, 149] width 31 height 16
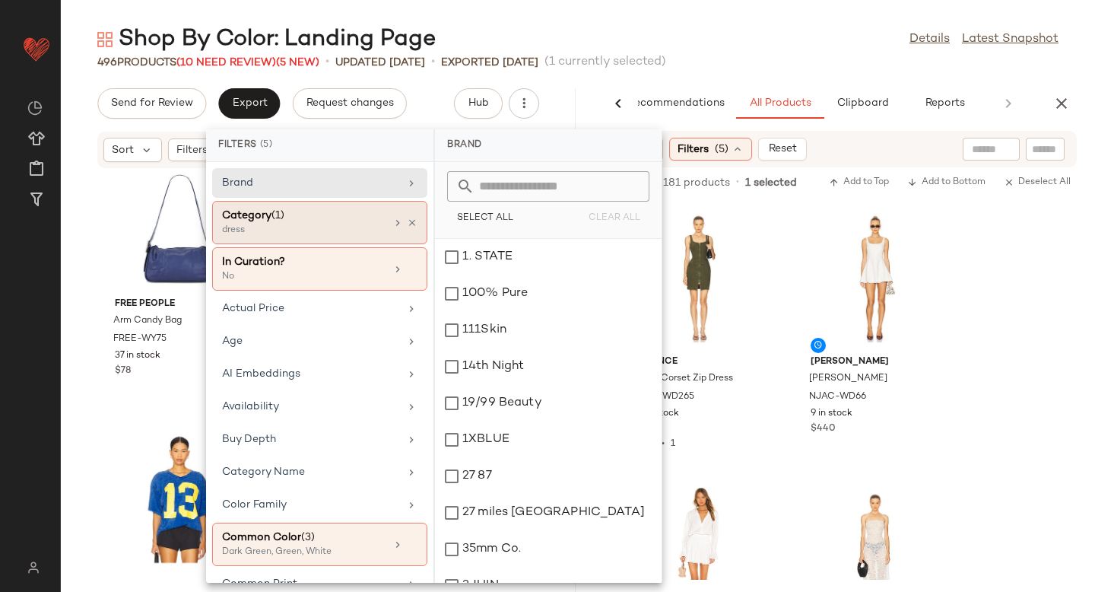
click at [335, 221] on div "Category (1)" at bounding box center [303, 216] width 163 height 16
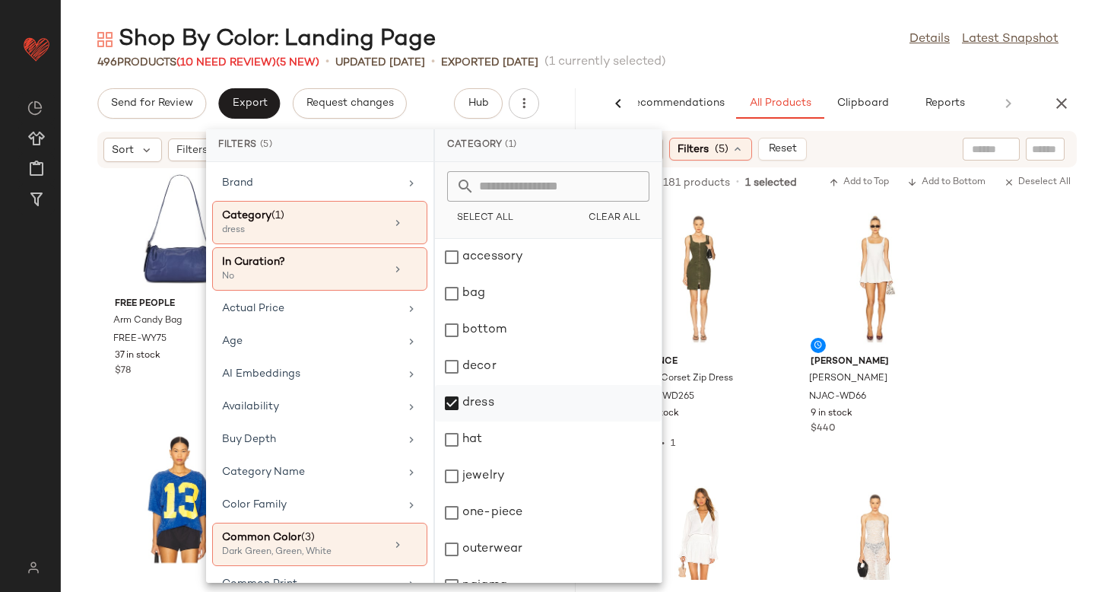
click at [452, 421] on div "dress" at bounding box center [548, 439] width 227 height 36
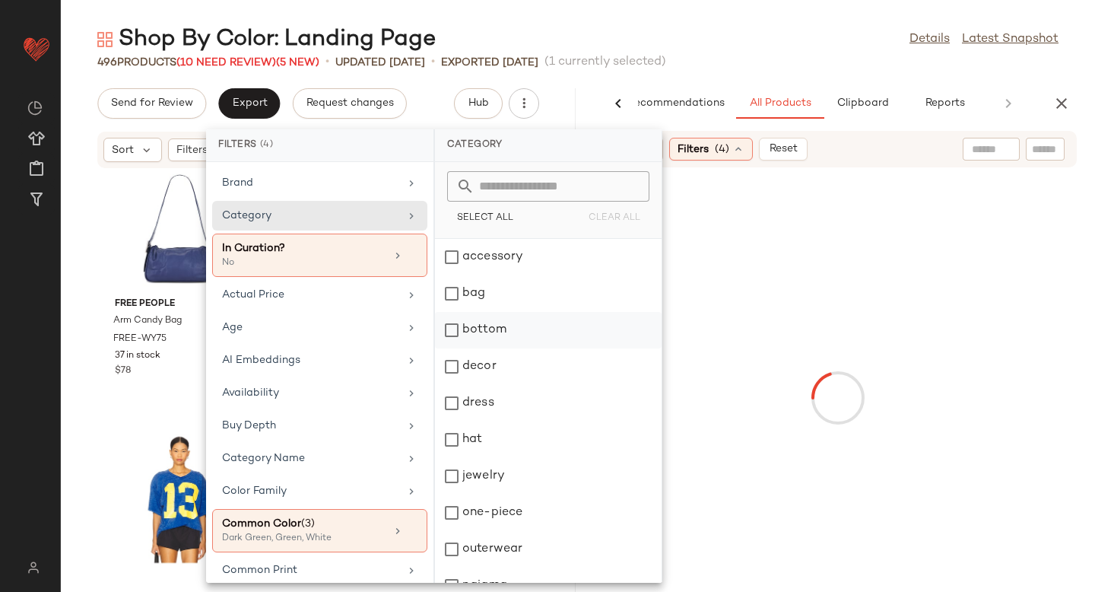
click at [454, 348] on div "bottom" at bounding box center [548, 366] width 227 height 36
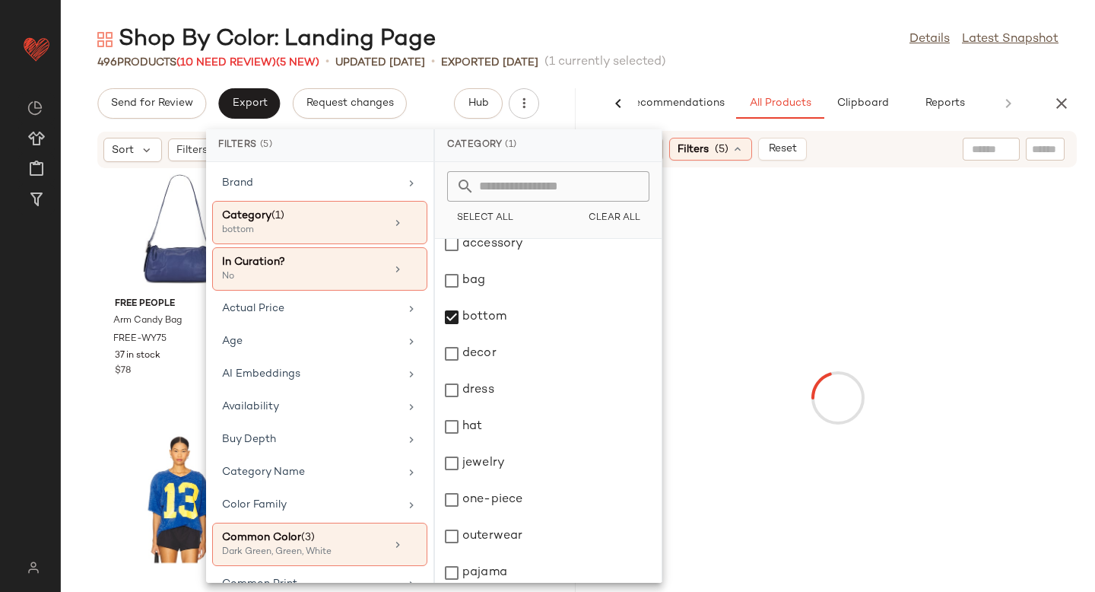
scroll to position [204, 0]
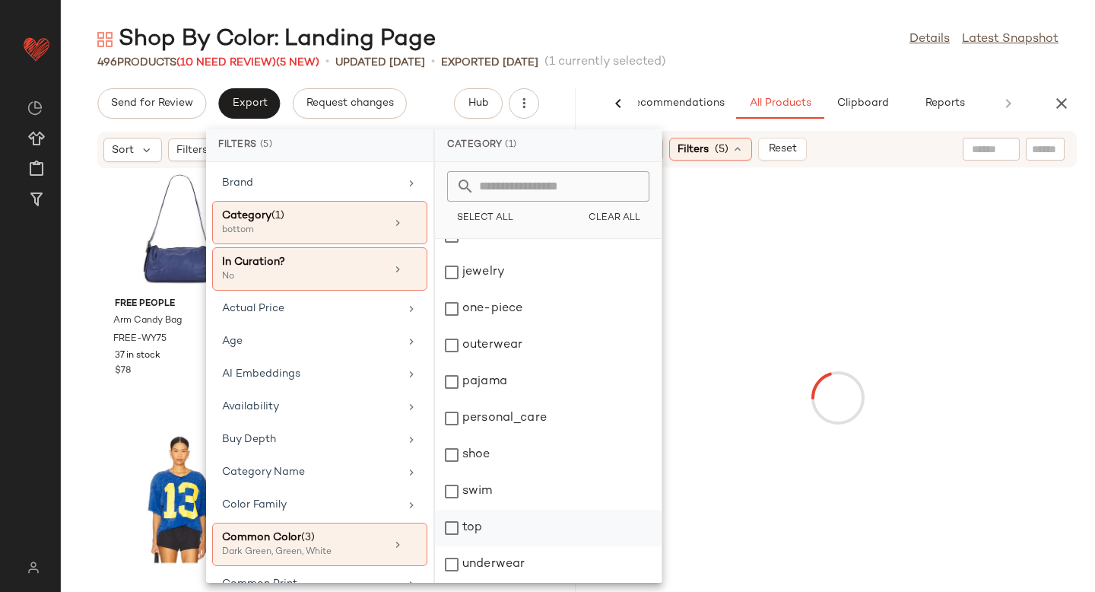
click at [452, 546] on div "top" at bounding box center [548, 564] width 227 height 36
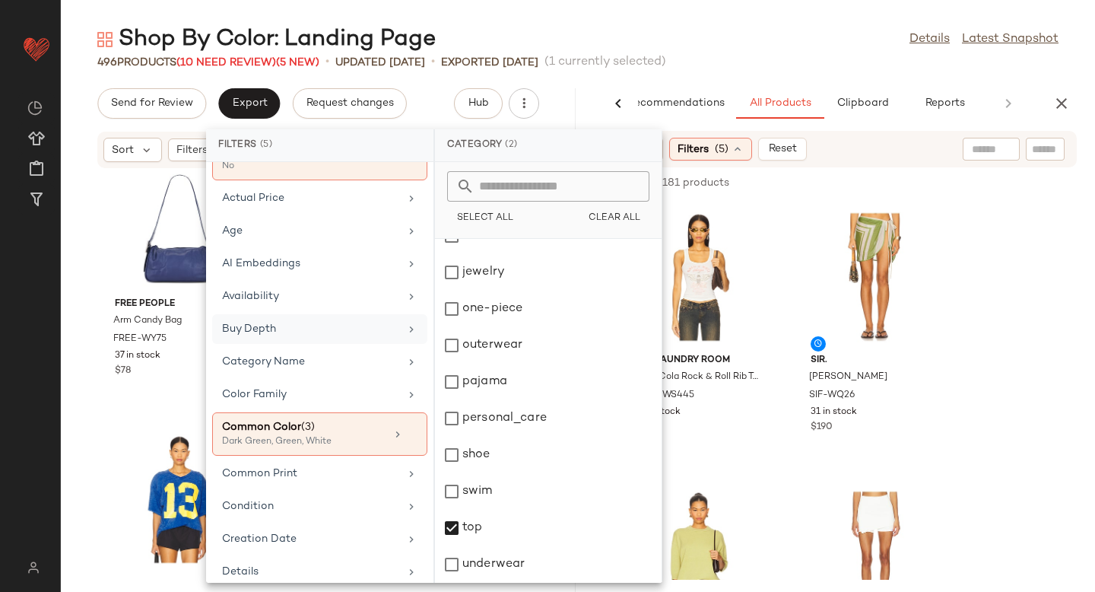
scroll to position [119, 0]
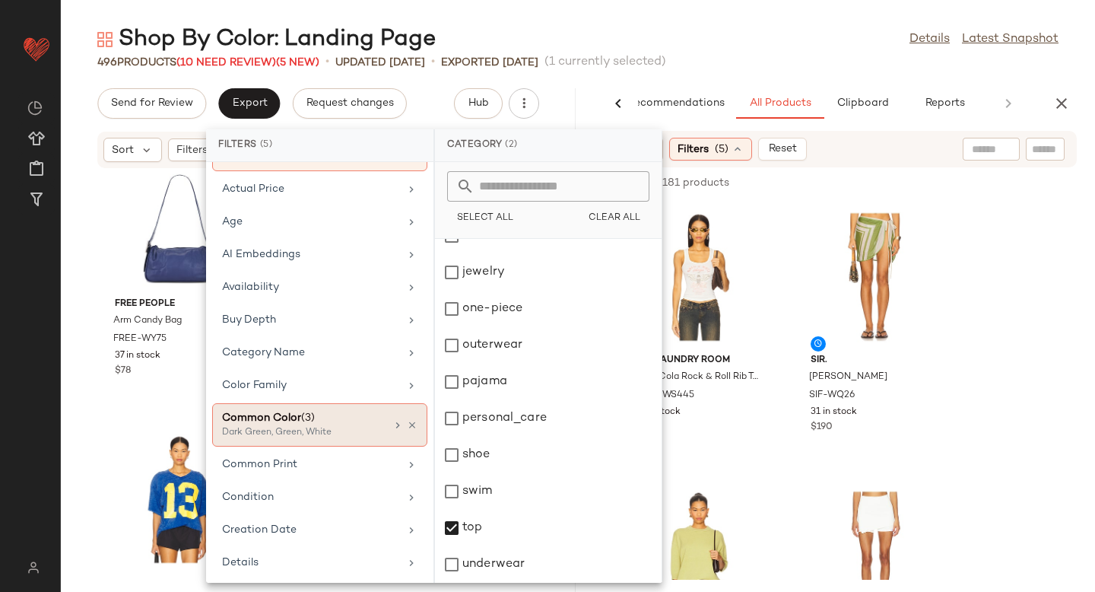
click at [294, 420] on div "Common Color (3)" at bounding box center [303, 418] width 163 height 16
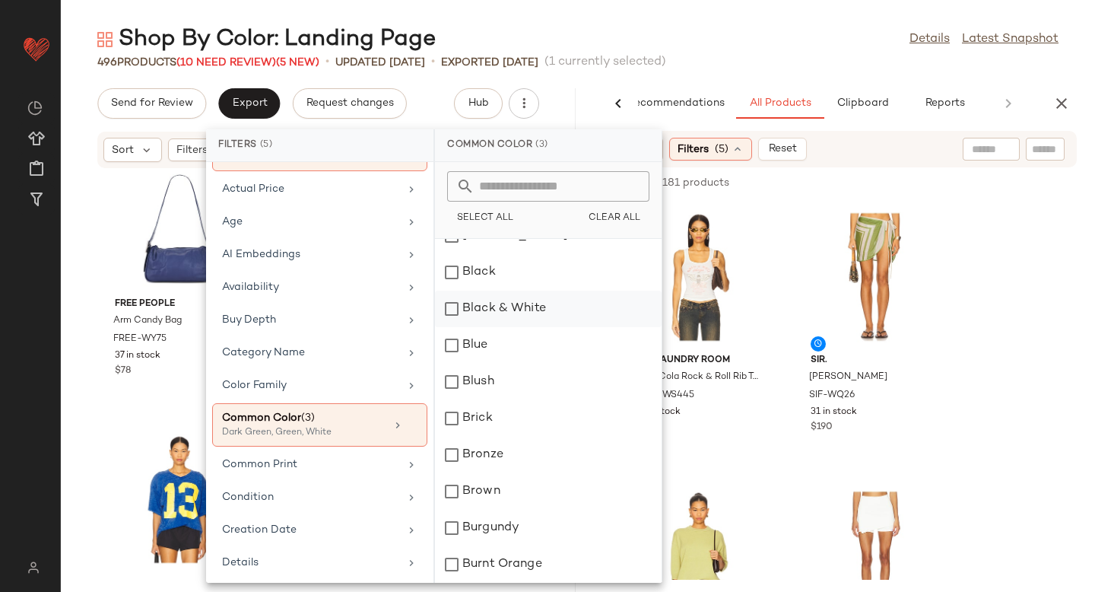
scroll to position [0, 0]
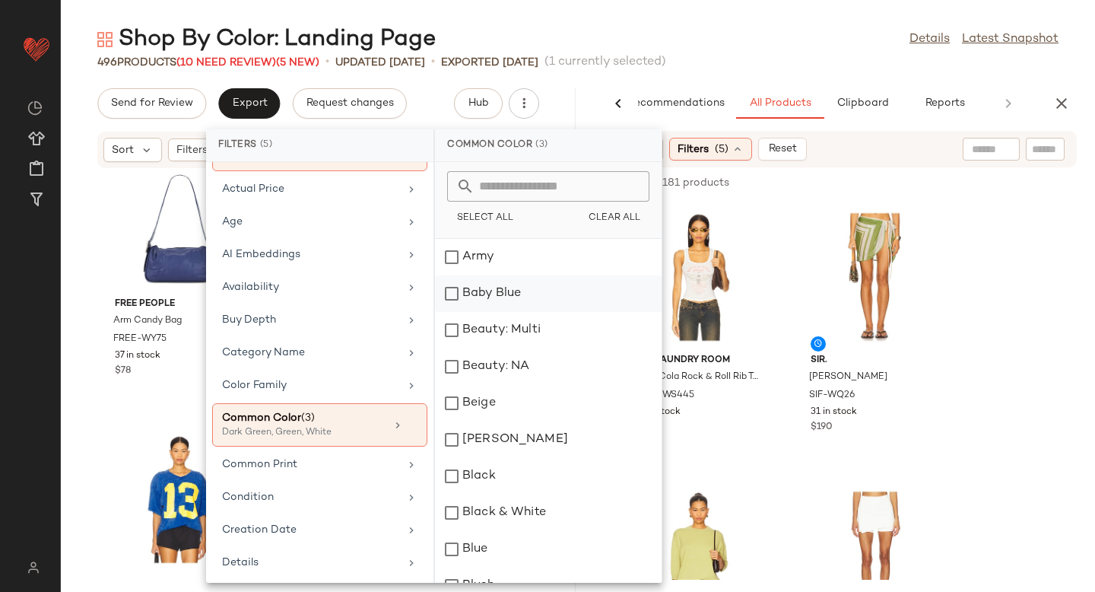
click at [454, 290] on div "Baby Blue" at bounding box center [548, 293] width 227 height 36
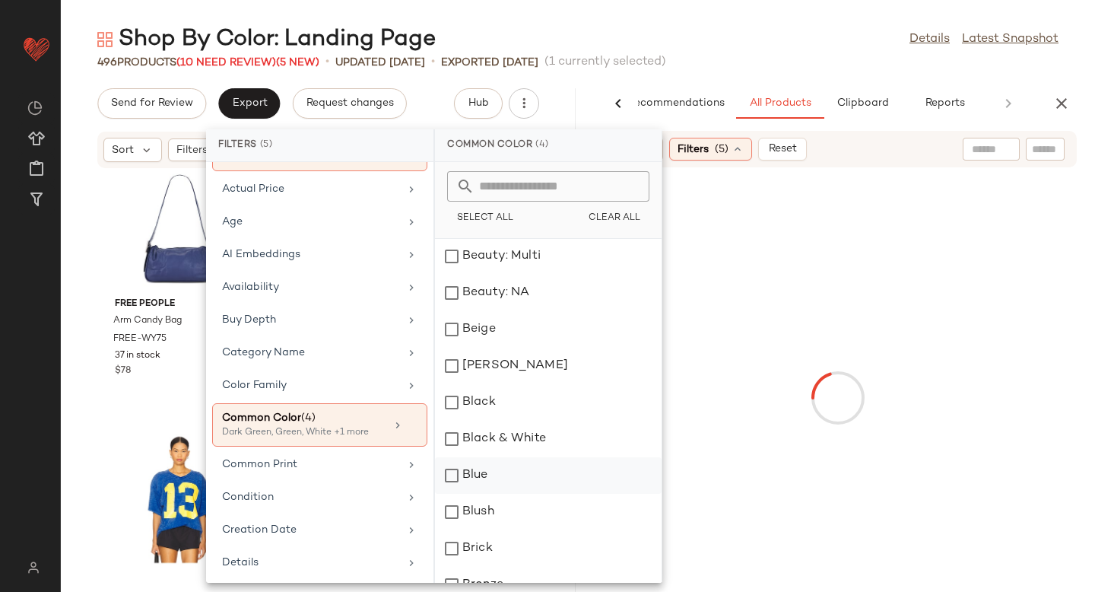
click at [455, 471] on div "Blue" at bounding box center [548, 475] width 227 height 36
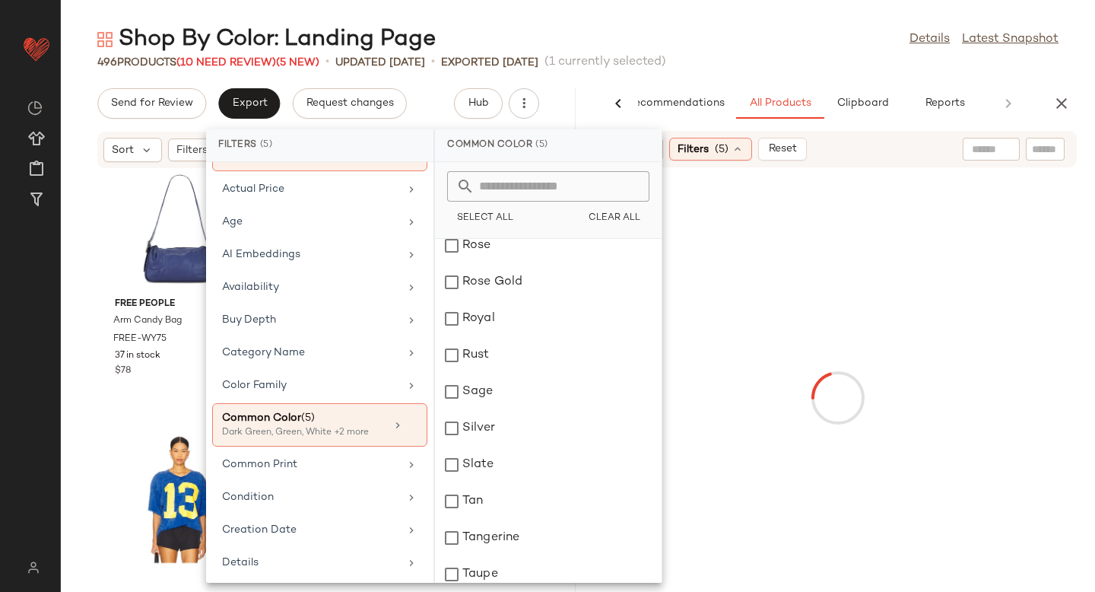
scroll to position [1992, 0]
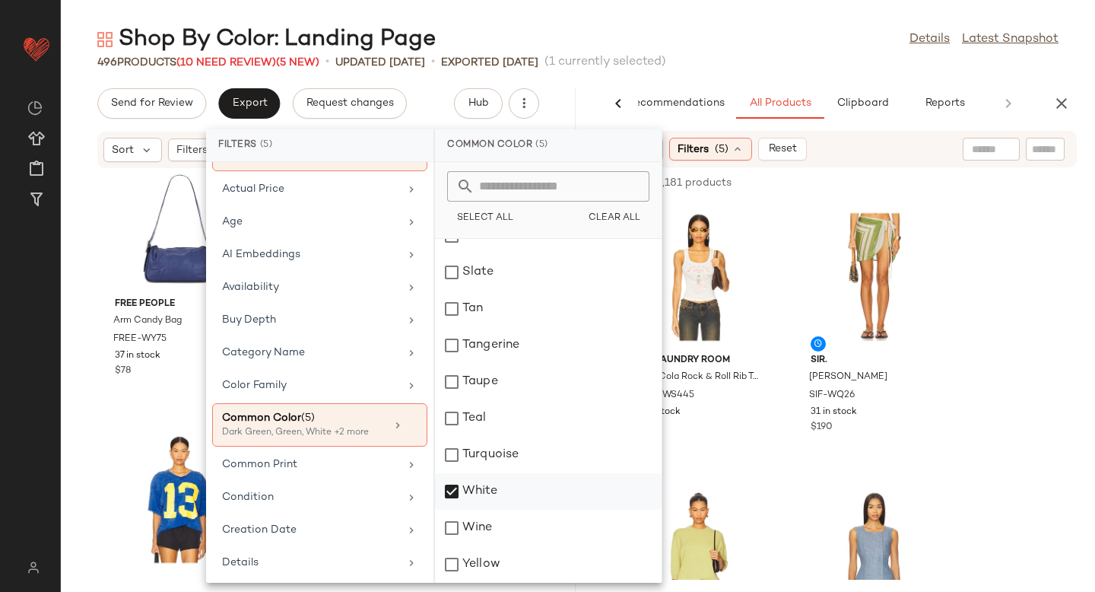
click at [455, 495] on div "White" at bounding box center [548, 491] width 227 height 36
click at [454, 568] on div "Yellow" at bounding box center [548, 564] width 227 height 36
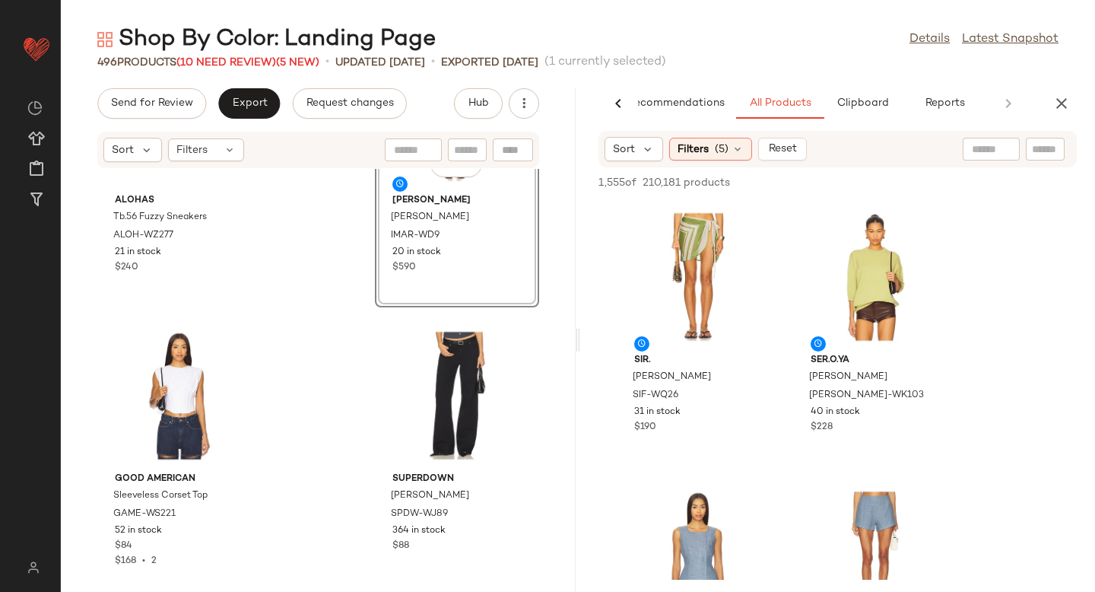
scroll to position [0, 0]
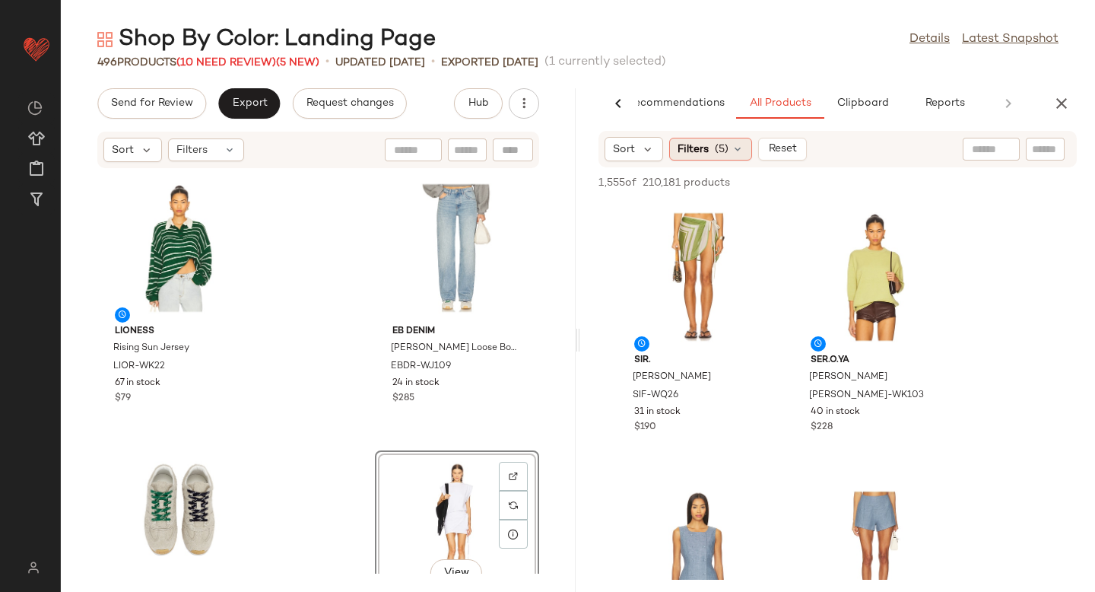
click at [731, 146] on icon at bounding box center [737, 149] width 12 height 12
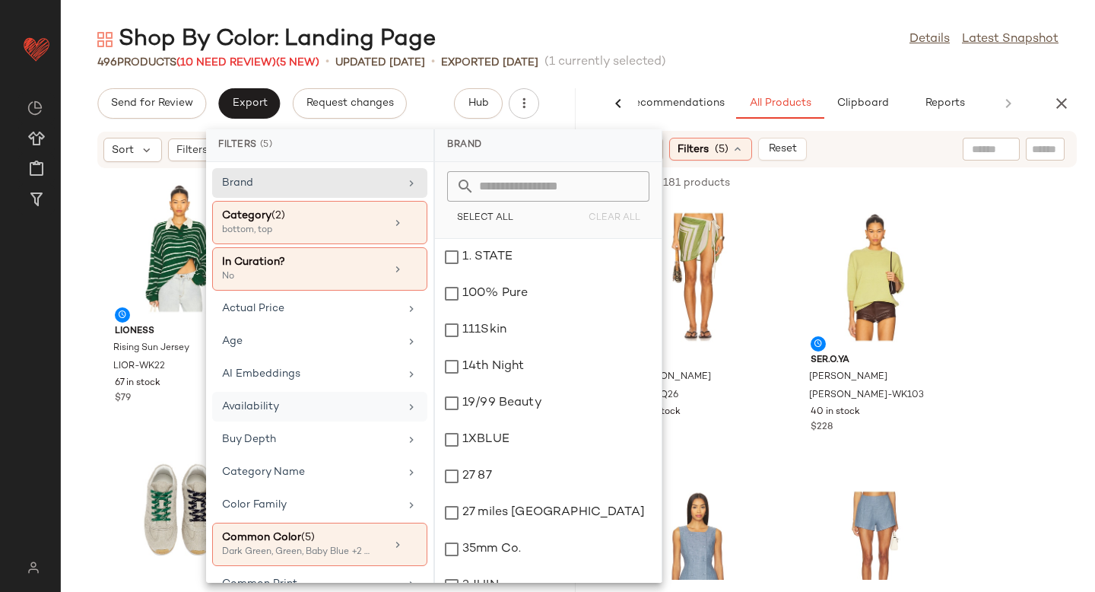
scroll to position [40, 0]
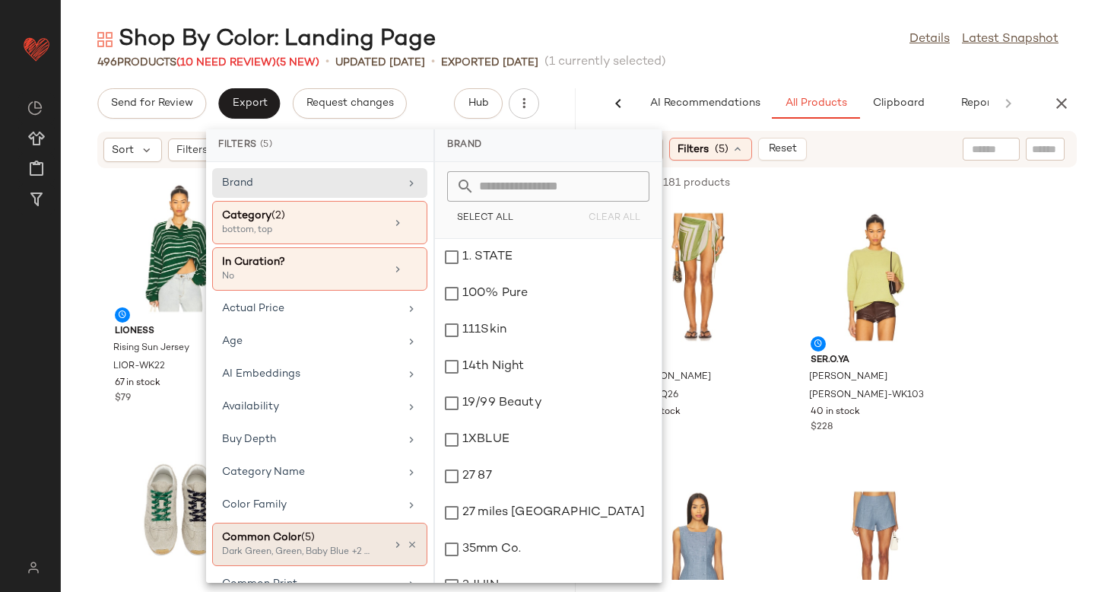
click at [287, 529] on div "Common Color (5)" at bounding box center [303, 537] width 163 height 16
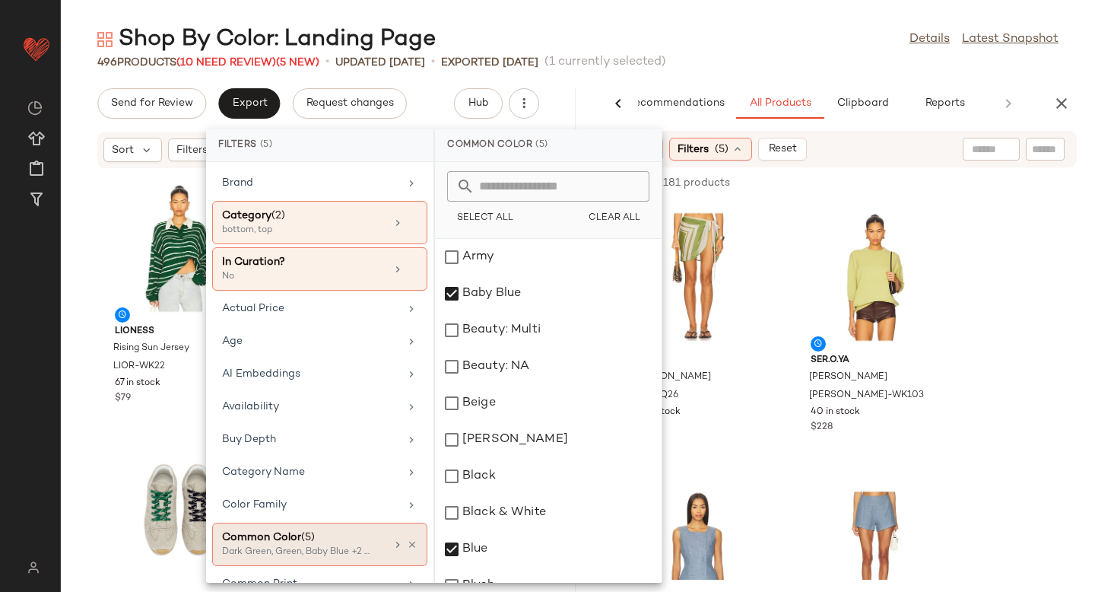
scroll to position [80, 0]
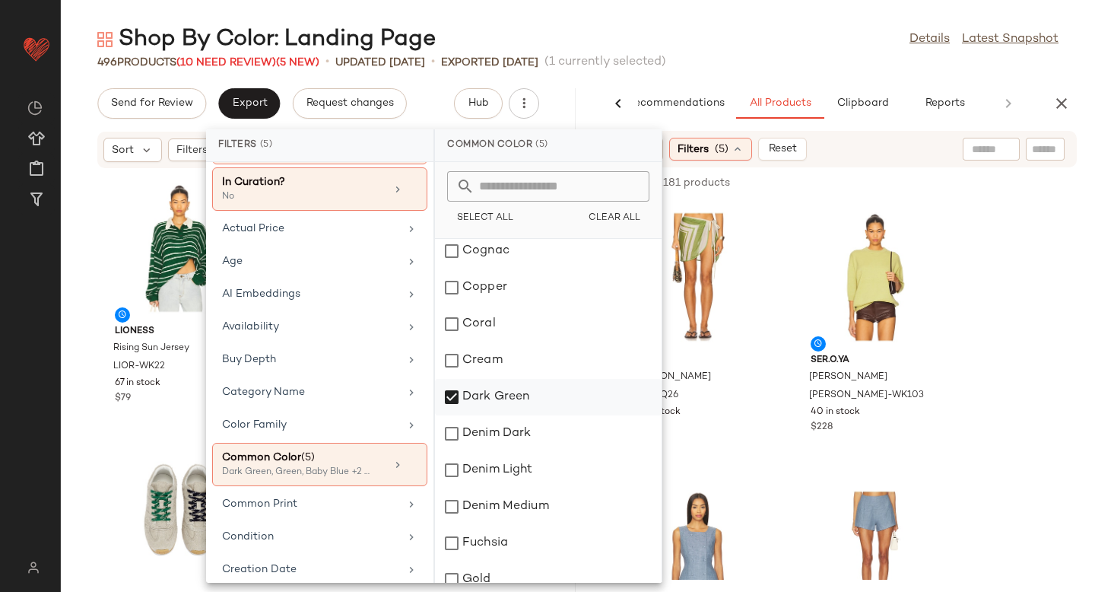
click at [446, 403] on div "Dark Green" at bounding box center [548, 397] width 227 height 36
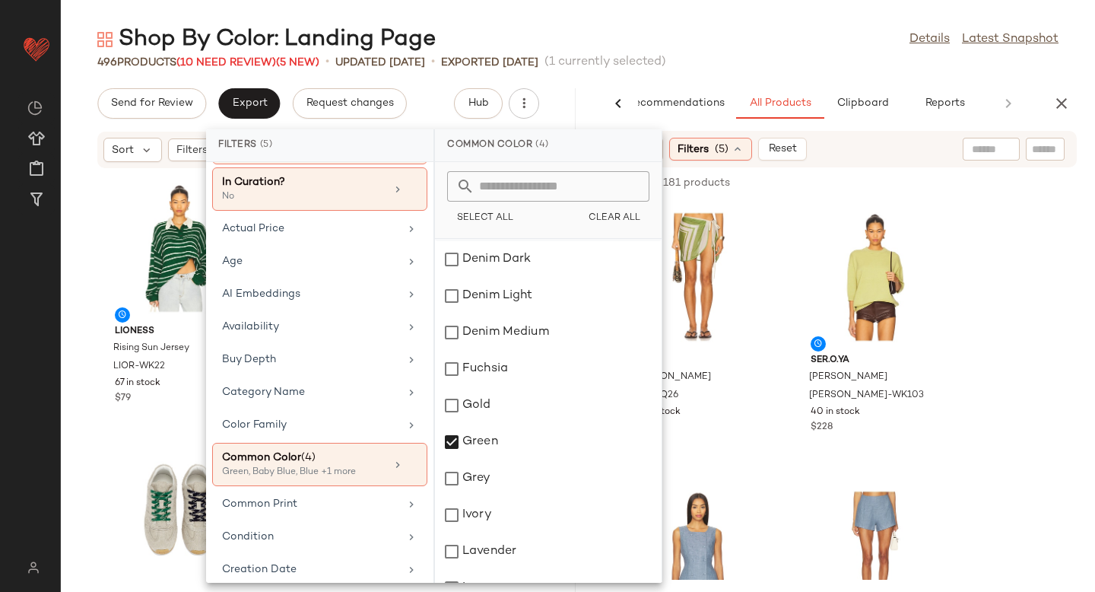
scroll to position [906, 0]
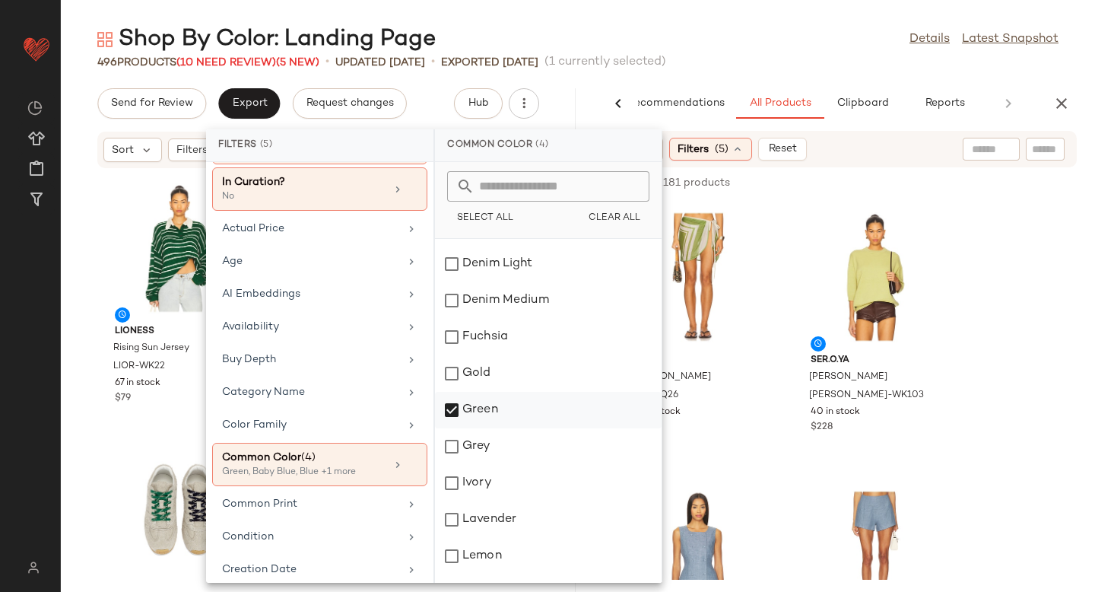
click at [456, 412] on div "Green" at bounding box center [548, 410] width 227 height 36
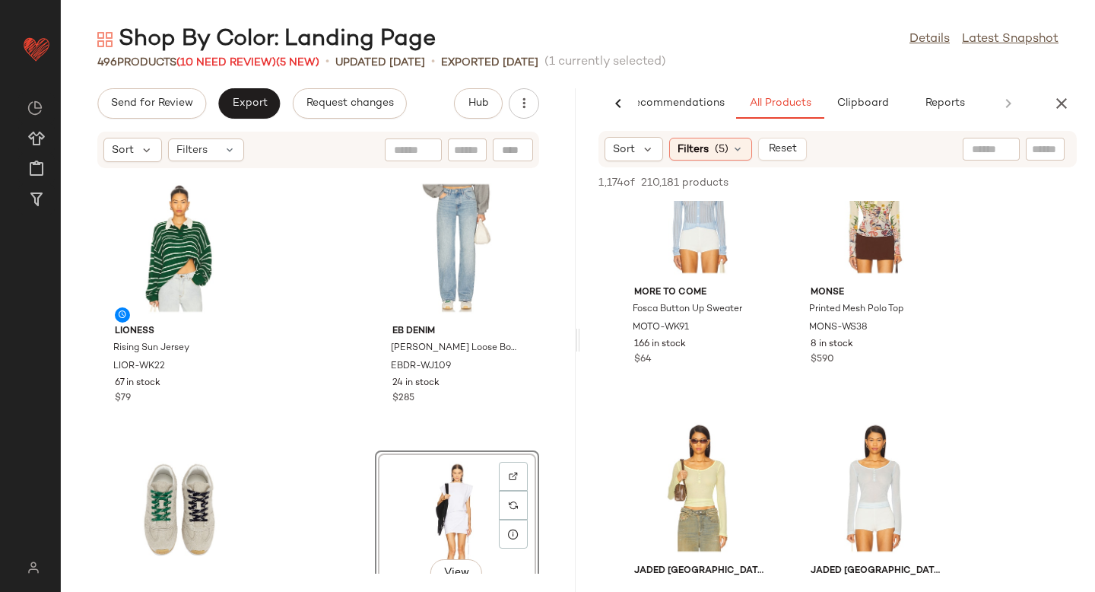
scroll to position [5672, 0]
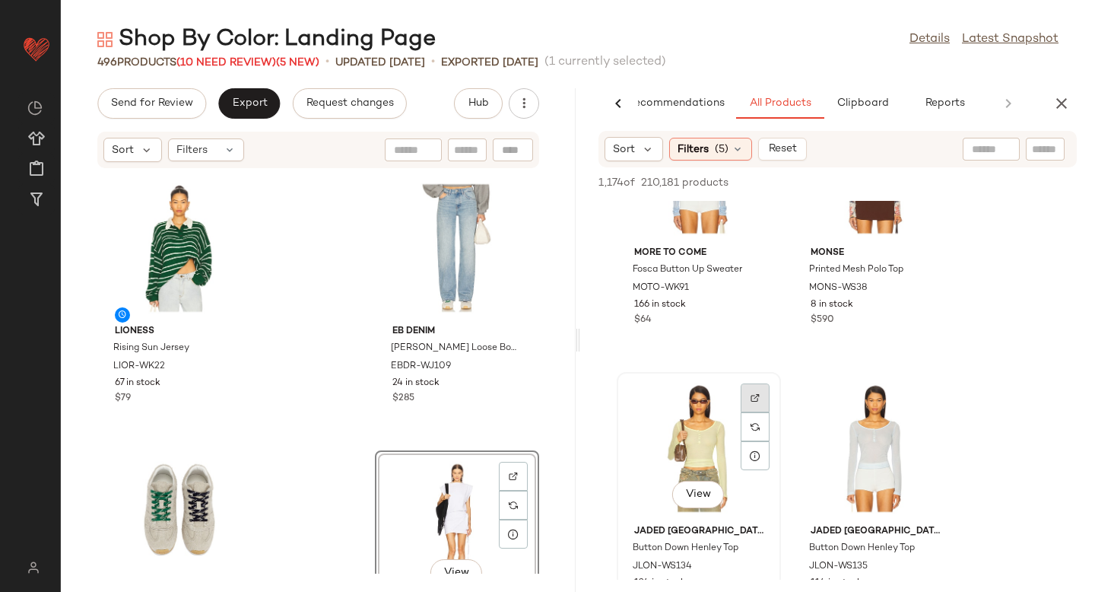
click at [755, 397] on img at bounding box center [754, 397] width 9 height 9
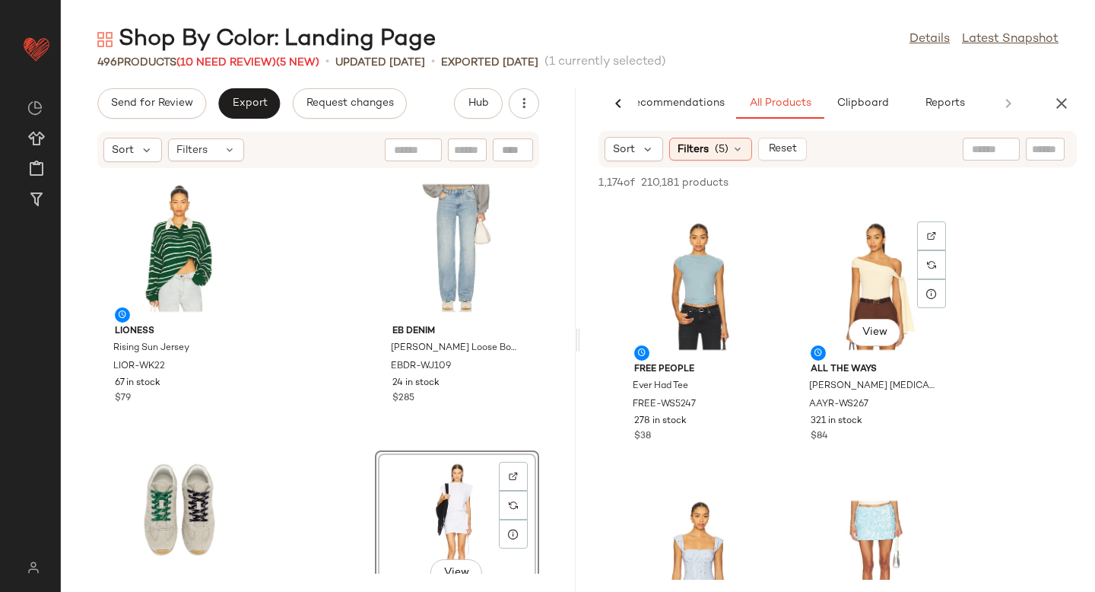
scroll to position [788, 0]
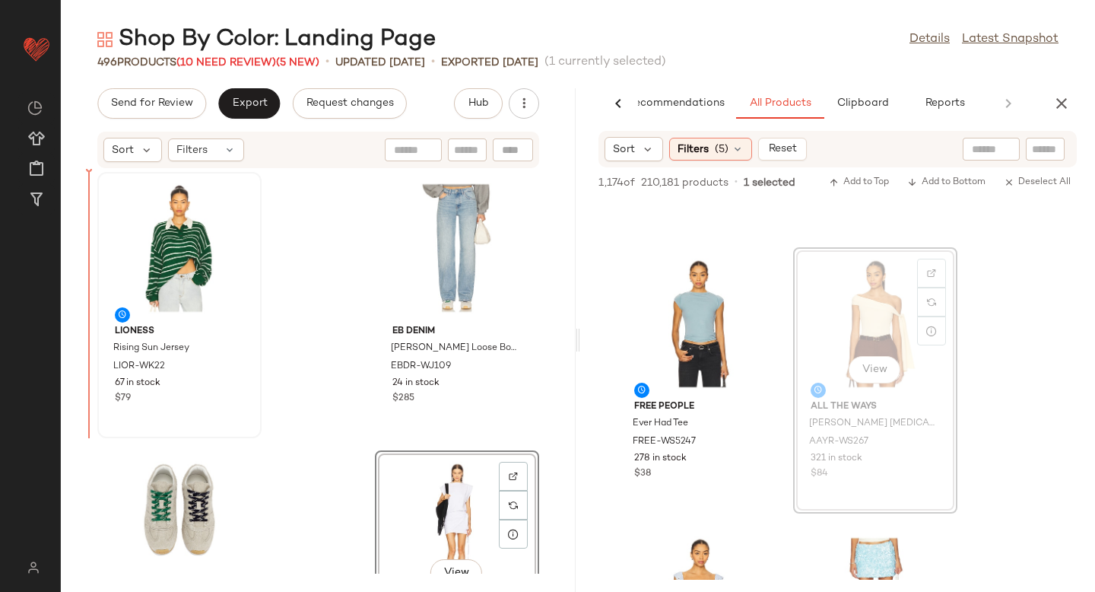
drag, startPoint x: 850, startPoint y: 315, endPoint x: 100, endPoint y: 349, distance: 751.2
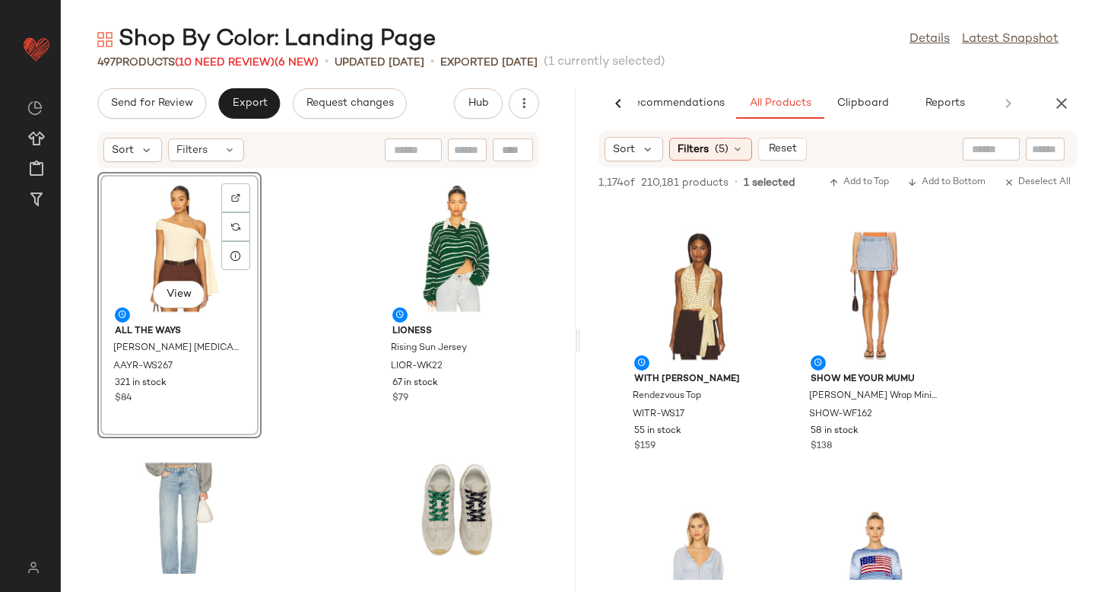
scroll to position [2475, 0]
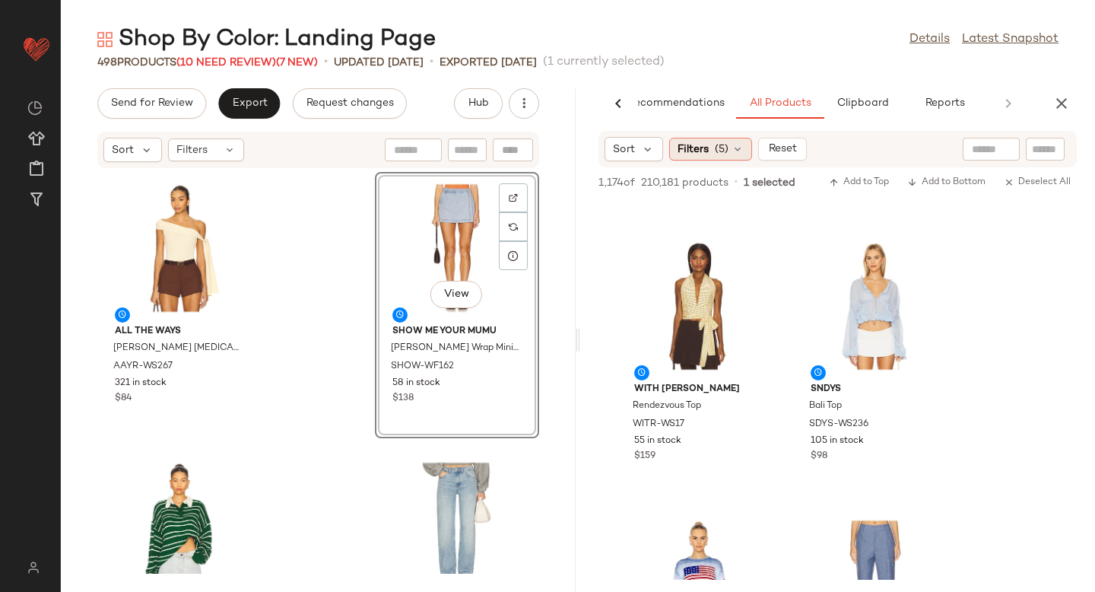
click at [705, 154] on span "Filters" at bounding box center [692, 149] width 31 height 16
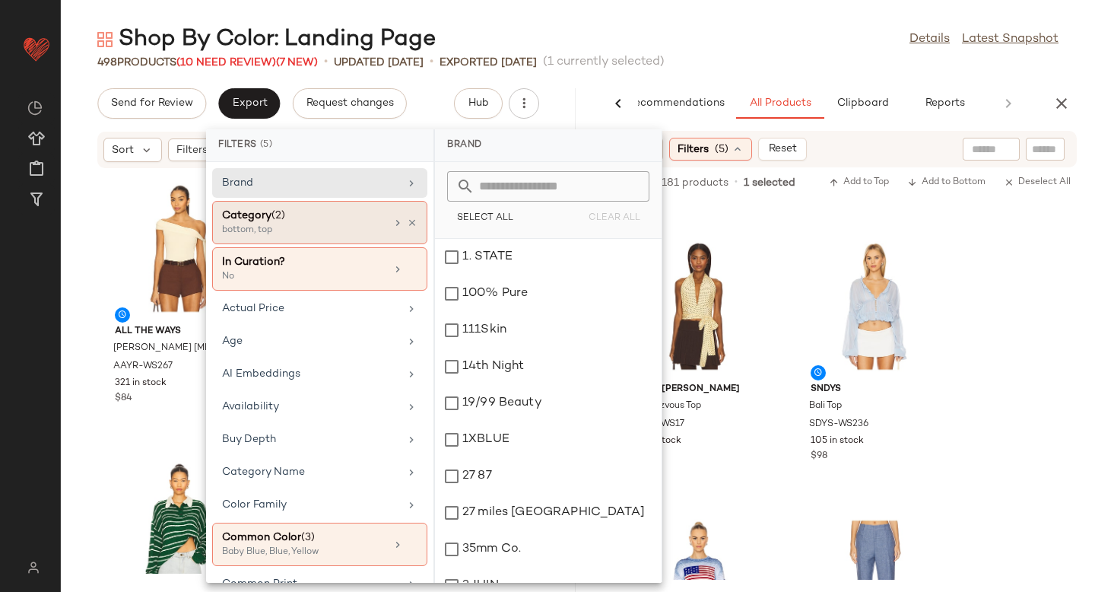
click at [282, 247] on div "Category (2) bottom, top" at bounding box center [319, 268] width 215 height 43
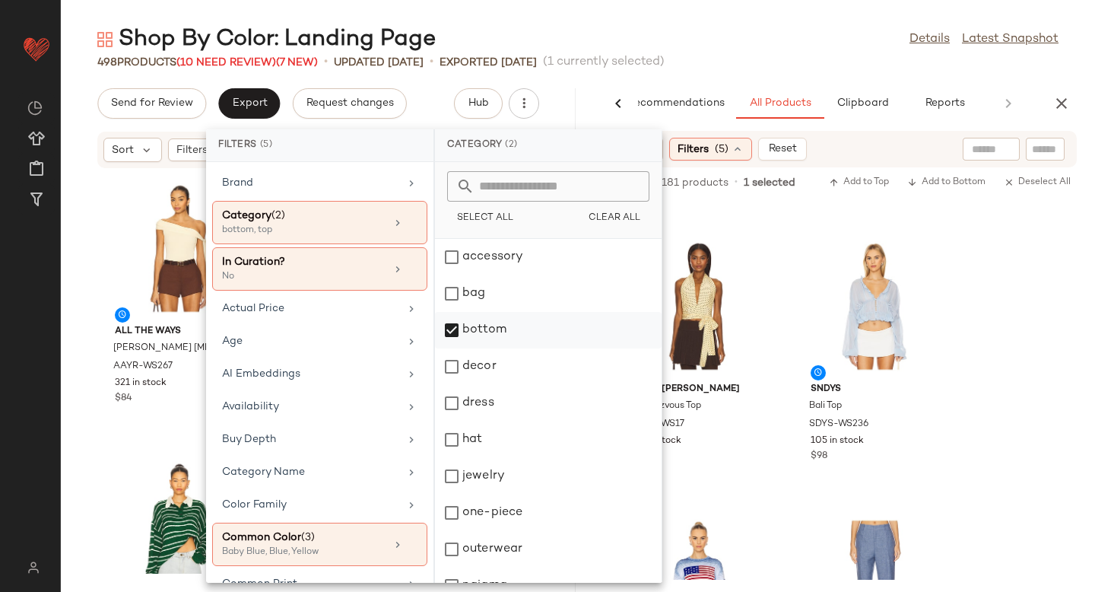
click at [449, 348] on div "bottom" at bounding box center [548, 366] width 227 height 36
click at [451, 421] on div "dress" at bounding box center [548, 439] width 227 height 36
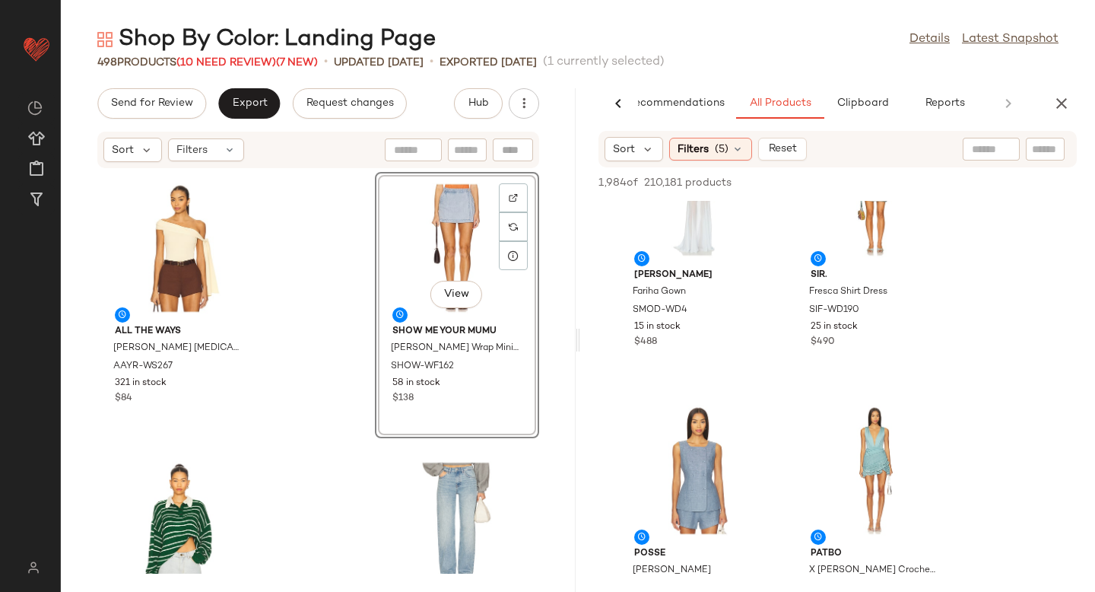
scroll to position [0, 0]
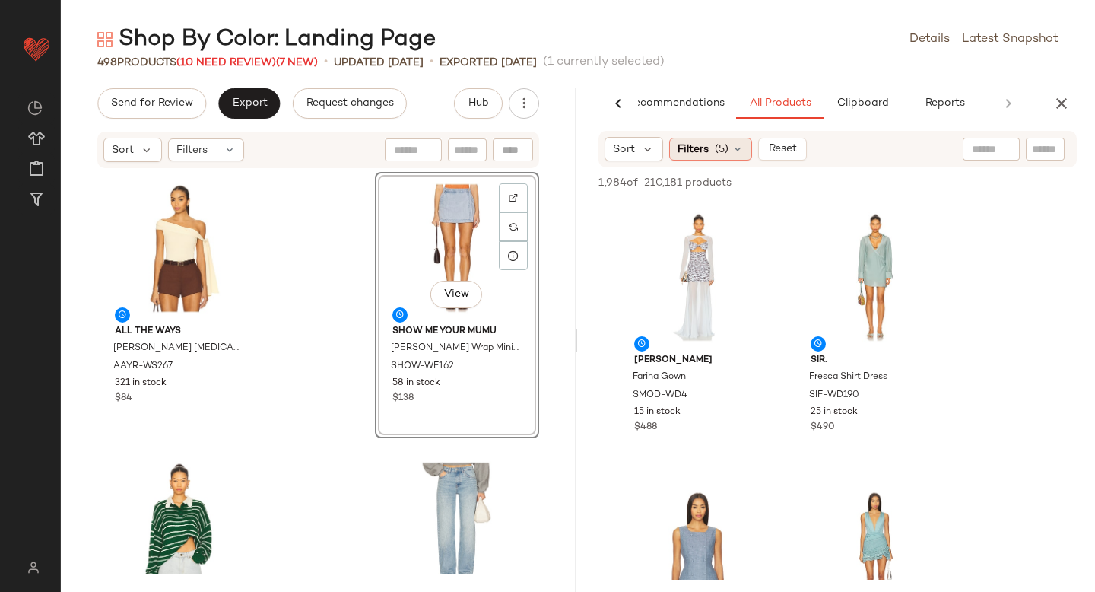
click at [703, 157] on span "Filters" at bounding box center [692, 149] width 31 height 16
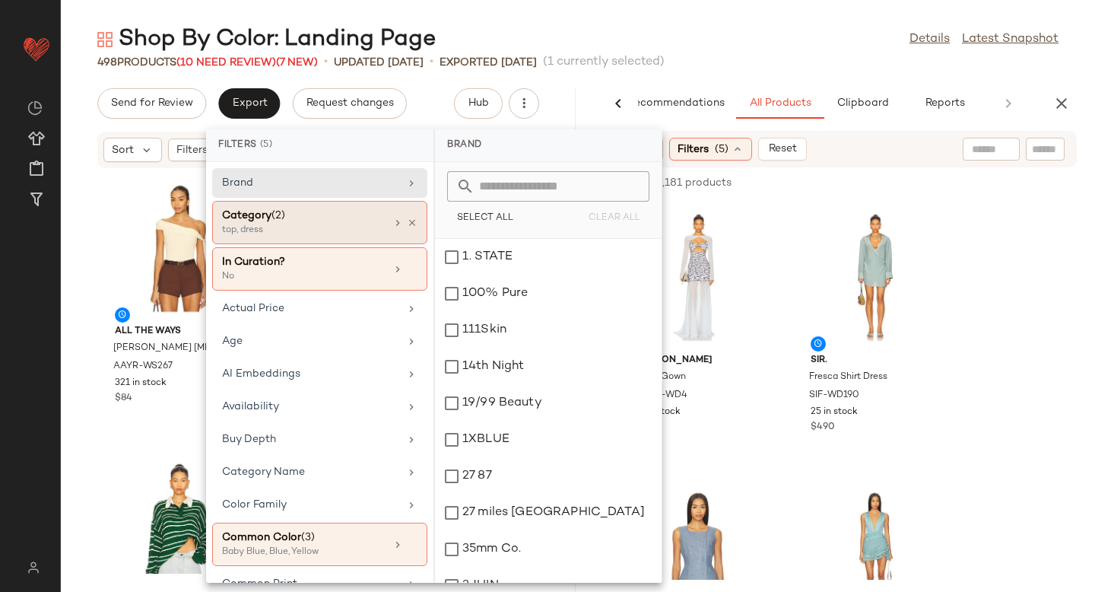
click at [297, 227] on div "top, dress" at bounding box center [298, 231] width 152 height 14
click at [319, 218] on div "Category (2)" at bounding box center [303, 216] width 163 height 16
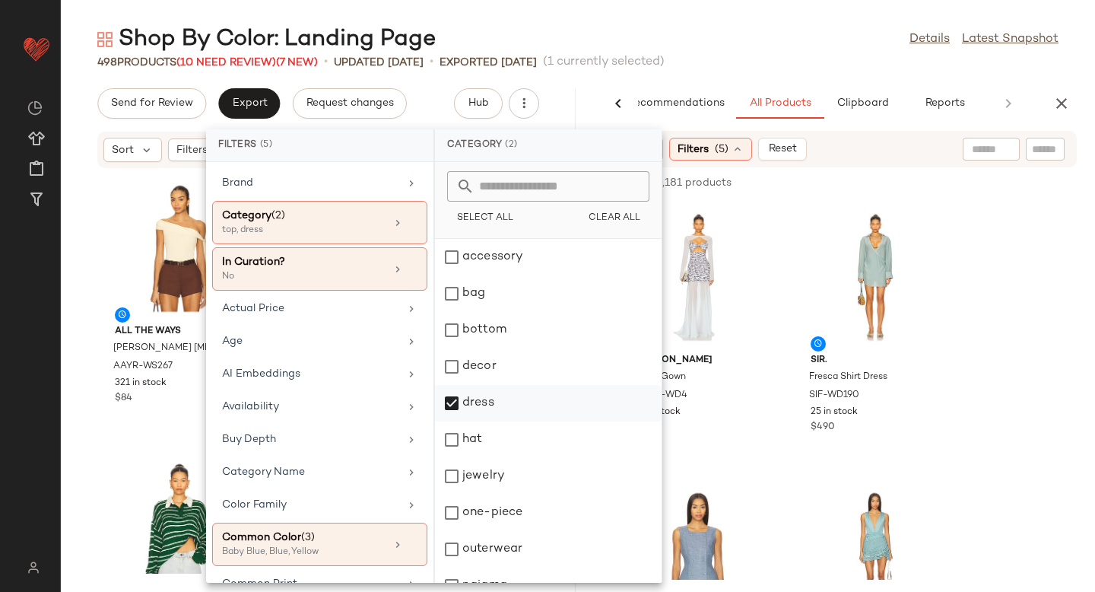
click at [450, 421] on div "dress" at bounding box center [548, 439] width 227 height 36
click at [455, 421] on div "dress" at bounding box center [548, 439] width 227 height 36
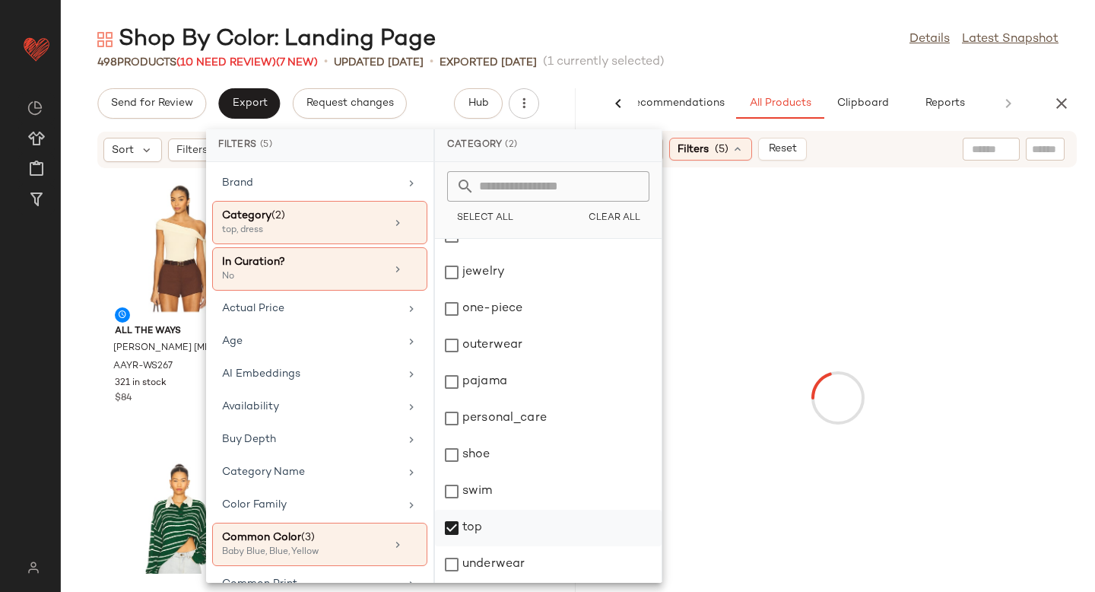
click at [460, 546] on div "top" at bounding box center [548, 564] width 227 height 36
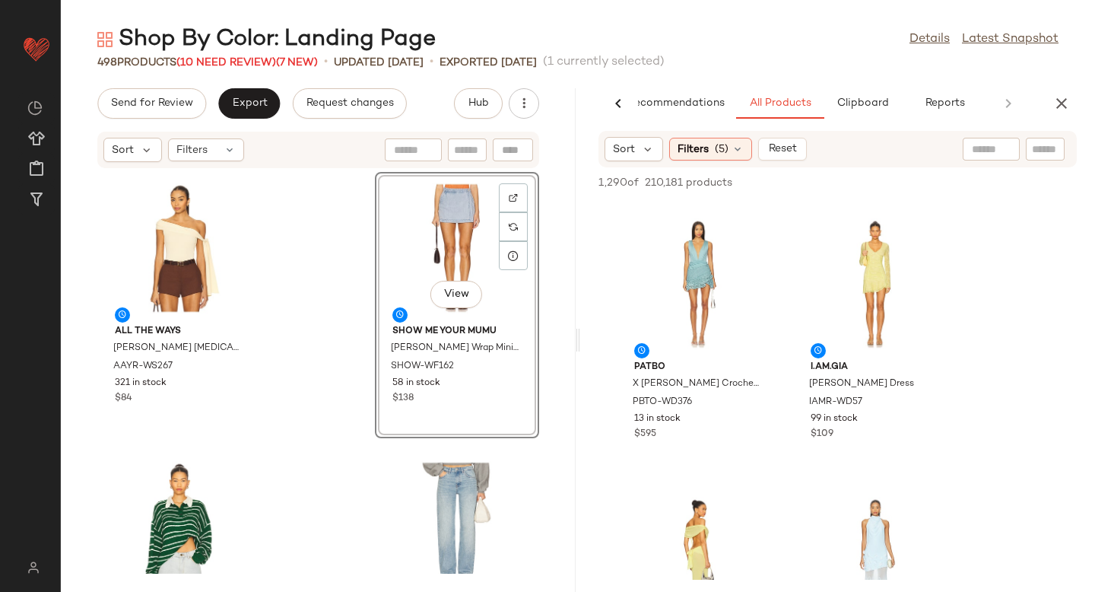
scroll to position [287, 0]
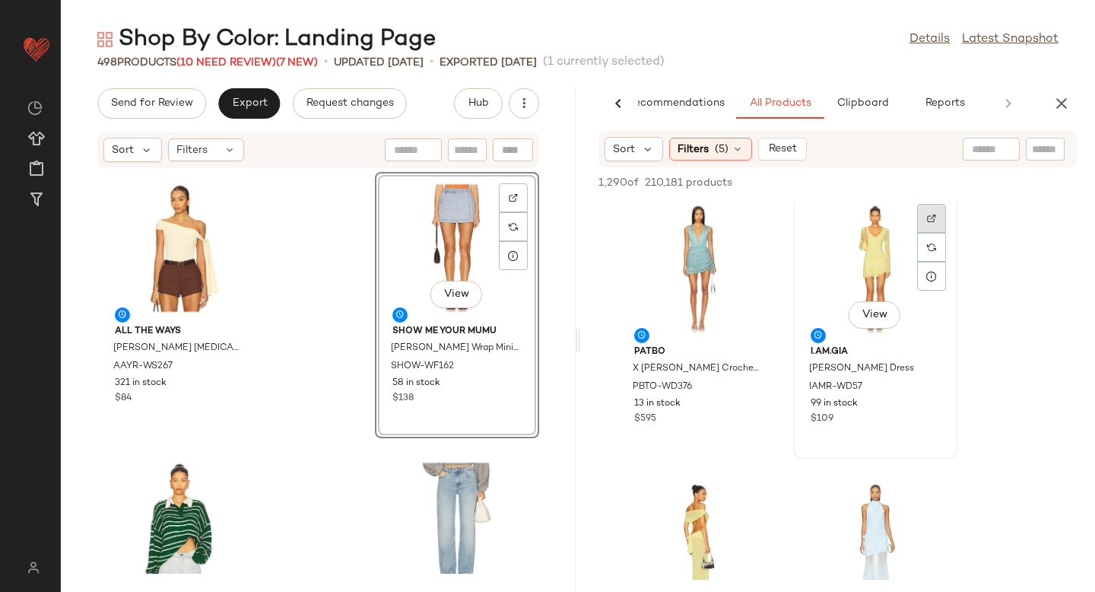
click at [925, 233] on div at bounding box center [931, 247] width 29 height 29
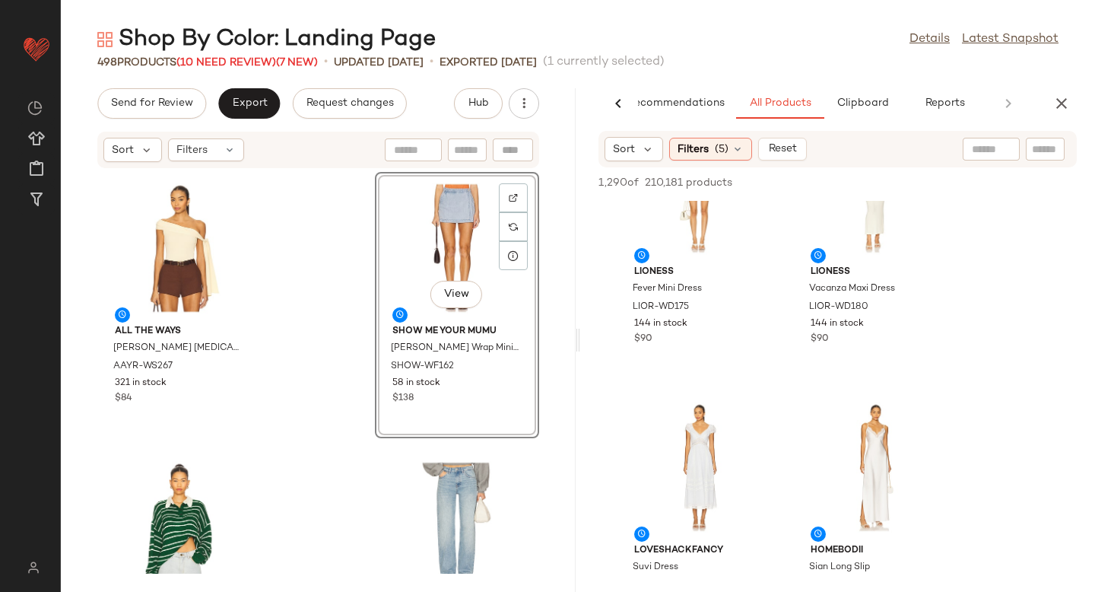
scroll to position [1395, 0]
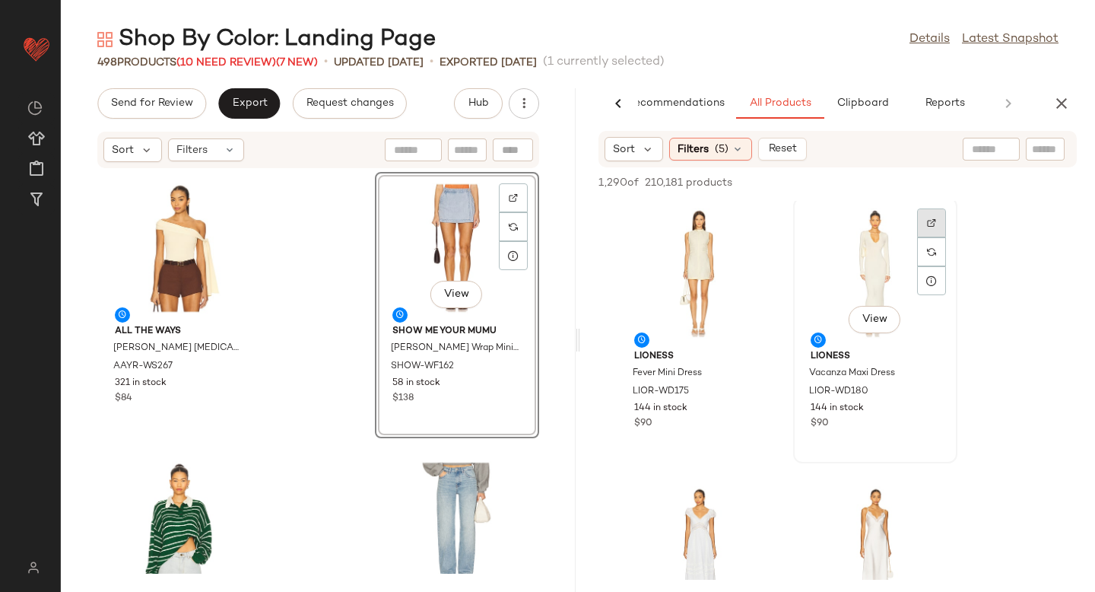
click at [931, 225] on img at bounding box center [931, 222] width 9 height 9
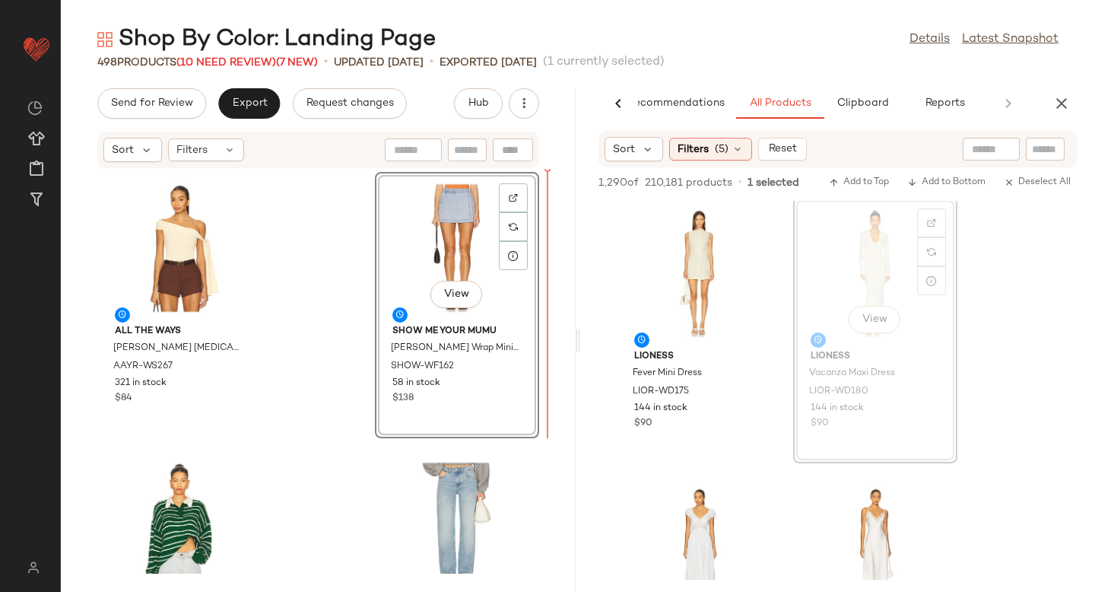
drag, startPoint x: 855, startPoint y: 274, endPoint x: 512, endPoint y: 341, distance: 348.8
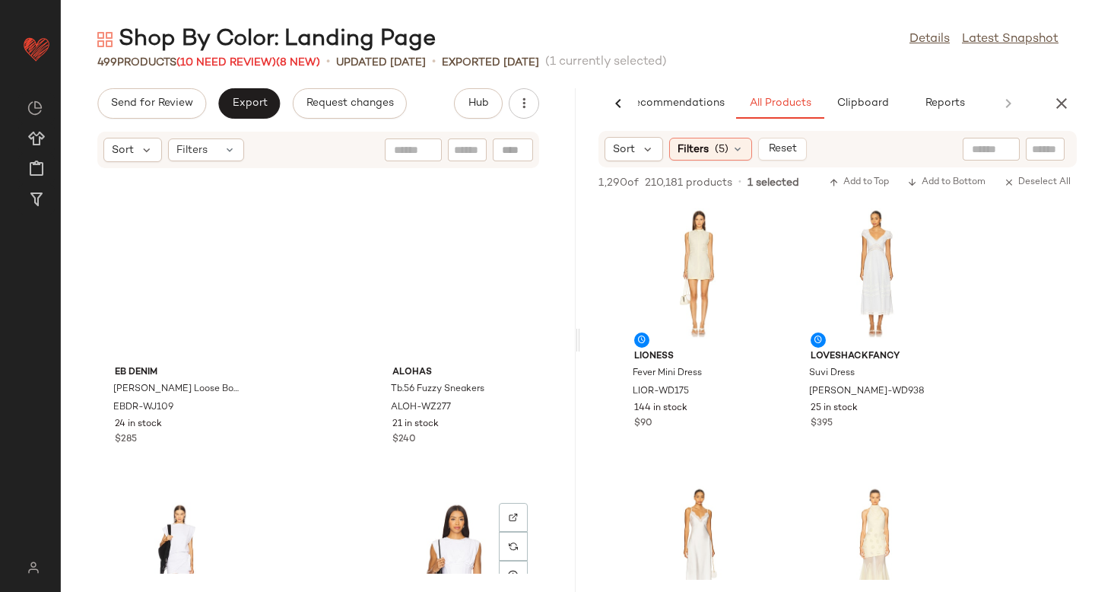
scroll to position [0, 0]
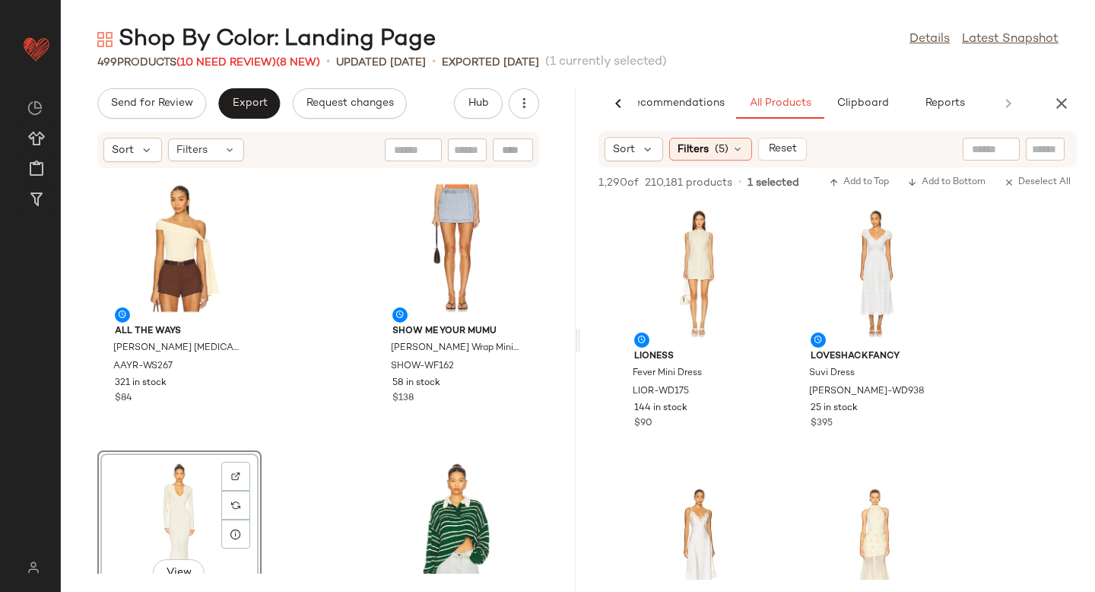
click at [711, 163] on div "Sort Filters (5) Reset" at bounding box center [837, 149] width 478 height 36
click at [708, 154] on div "Filters (5)" at bounding box center [710, 149] width 83 height 23
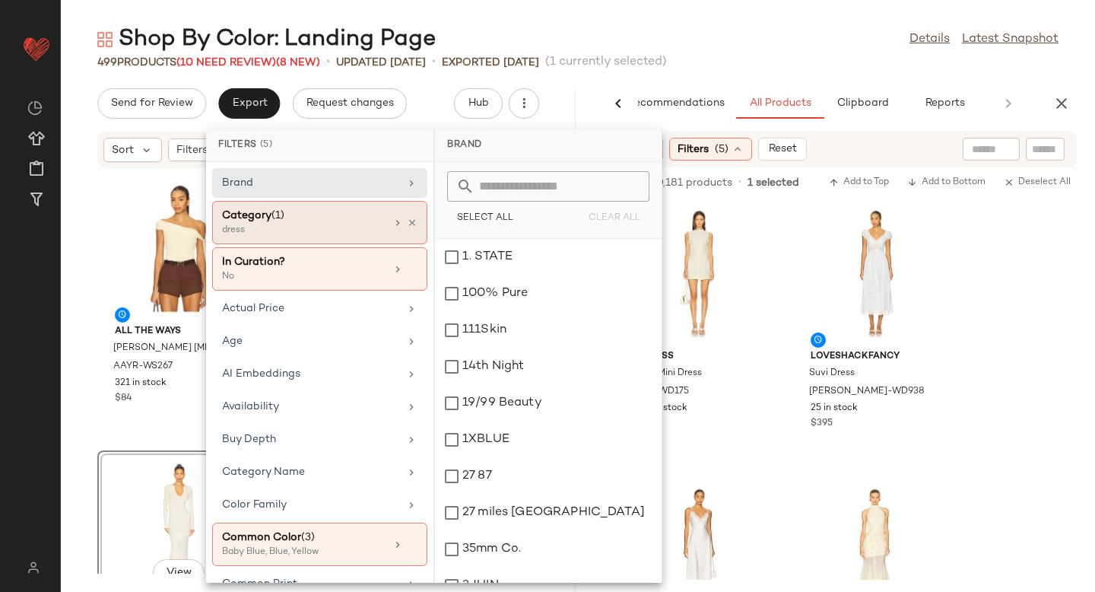
click at [340, 214] on div "Category (1)" at bounding box center [303, 216] width 163 height 16
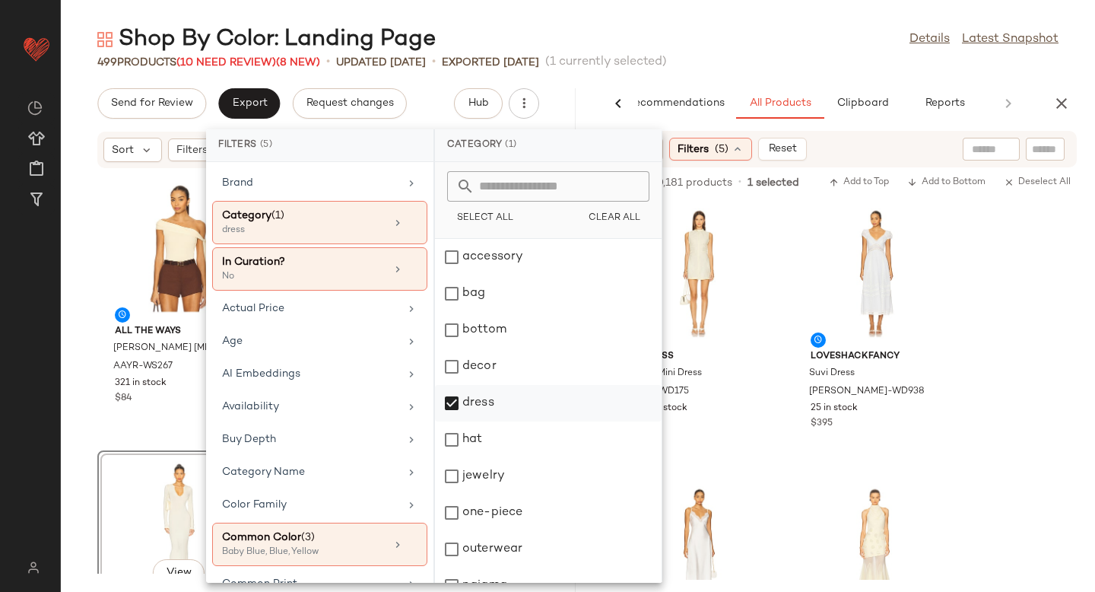
click at [457, 421] on div "dress" at bounding box center [548, 439] width 227 height 36
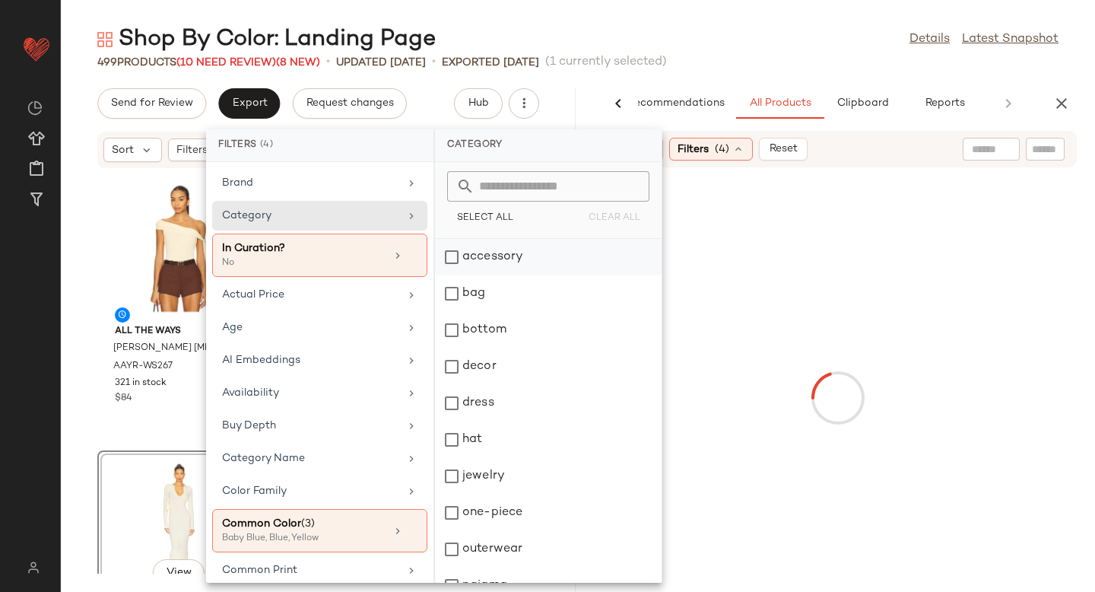
click at [453, 275] on div "accessory" at bounding box center [548, 293] width 227 height 36
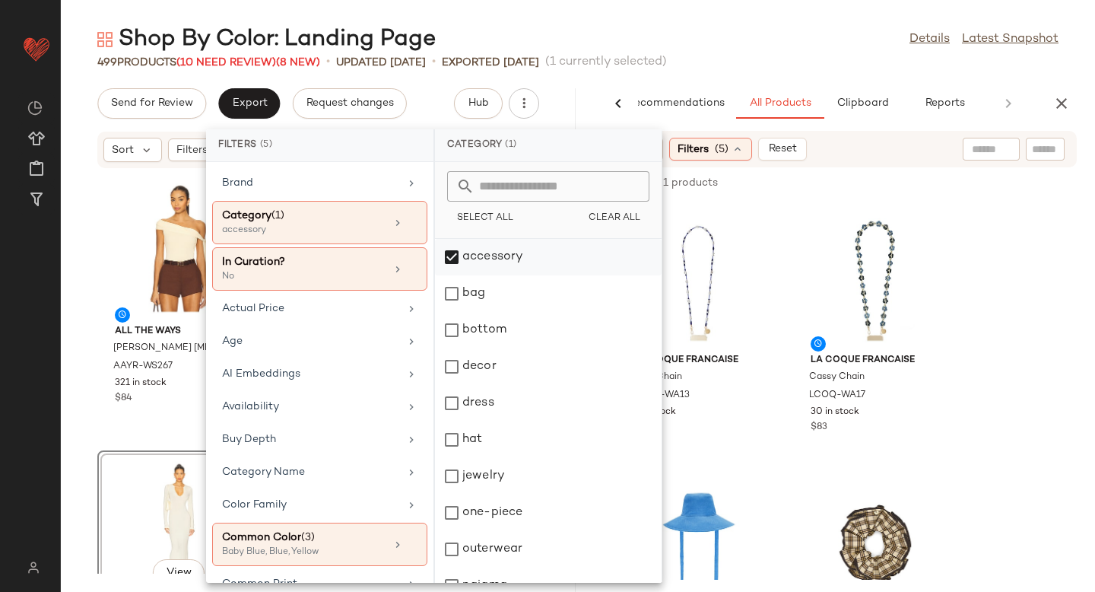
click at [449, 275] on div "accessory" at bounding box center [548, 293] width 227 height 36
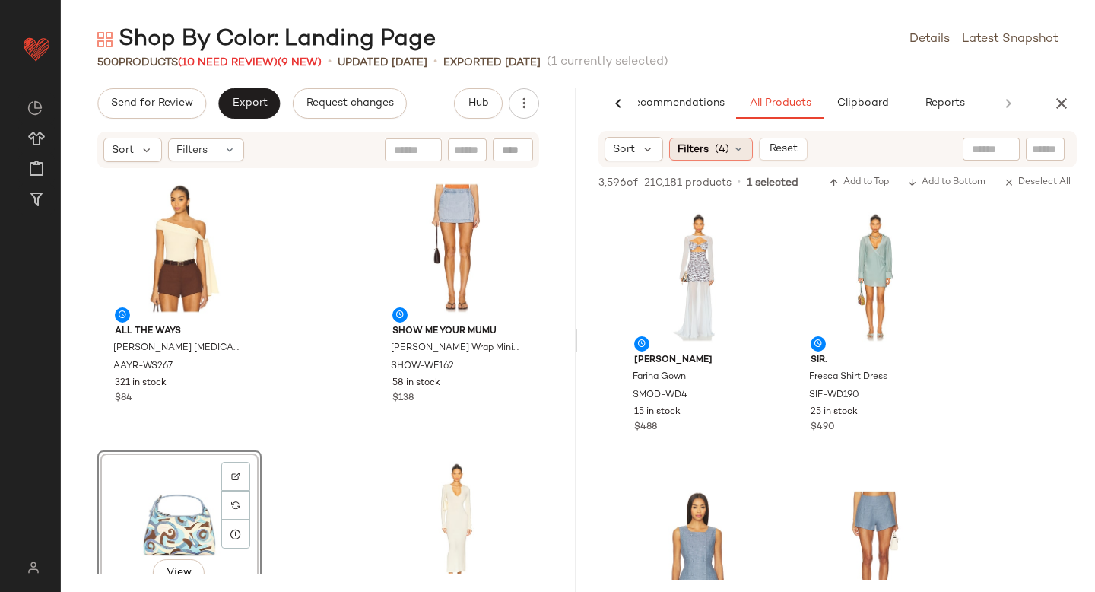
click at [715, 141] on span "(4)" at bounding box center [722, 149] width 14 height 16
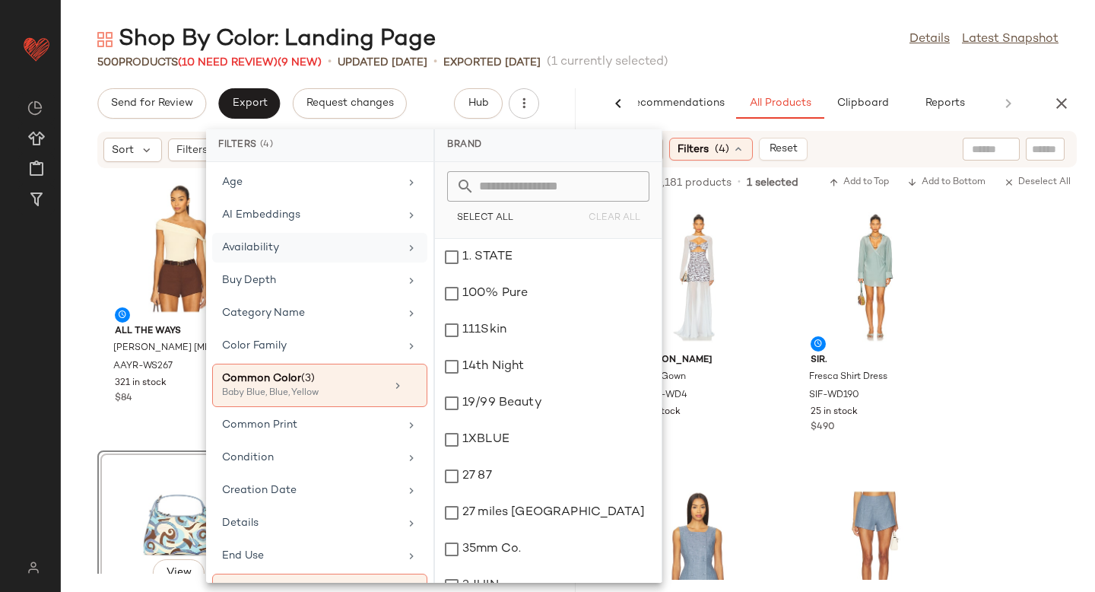
scroll to position [153, 0]
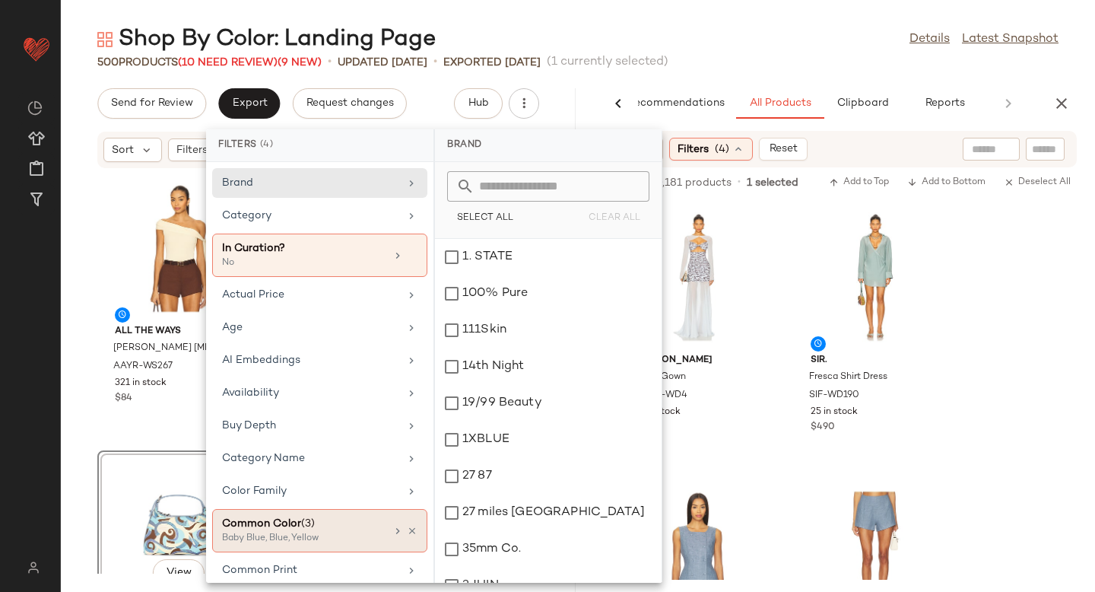
scroll to position [153, 0]
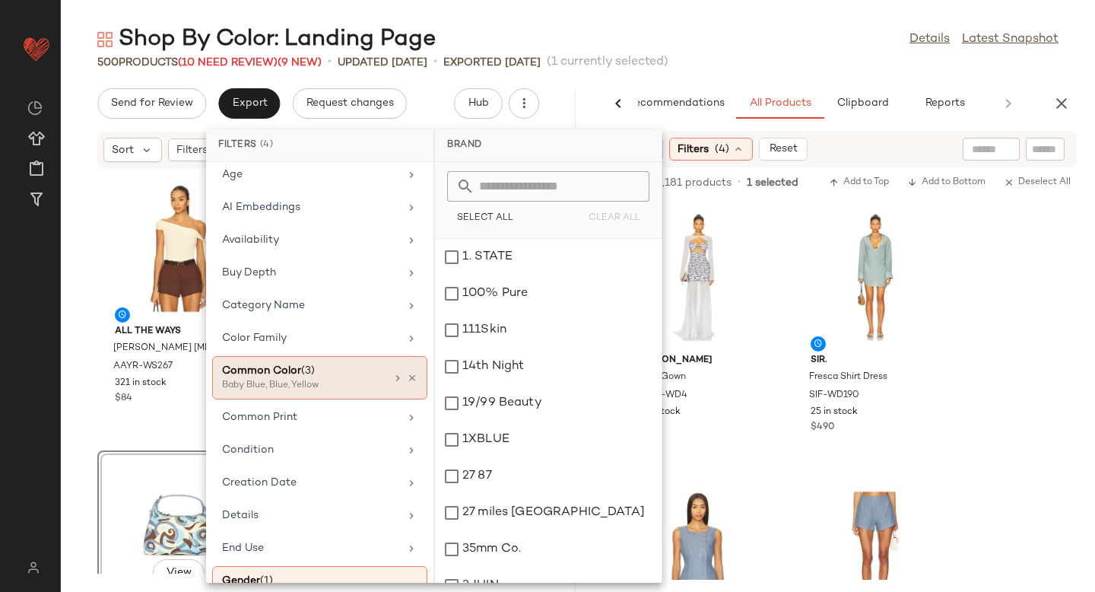
click at [331, 379] on div "Baby Blue, Blue, Yellow" at bounding box center [298, 386] width 152 height 14
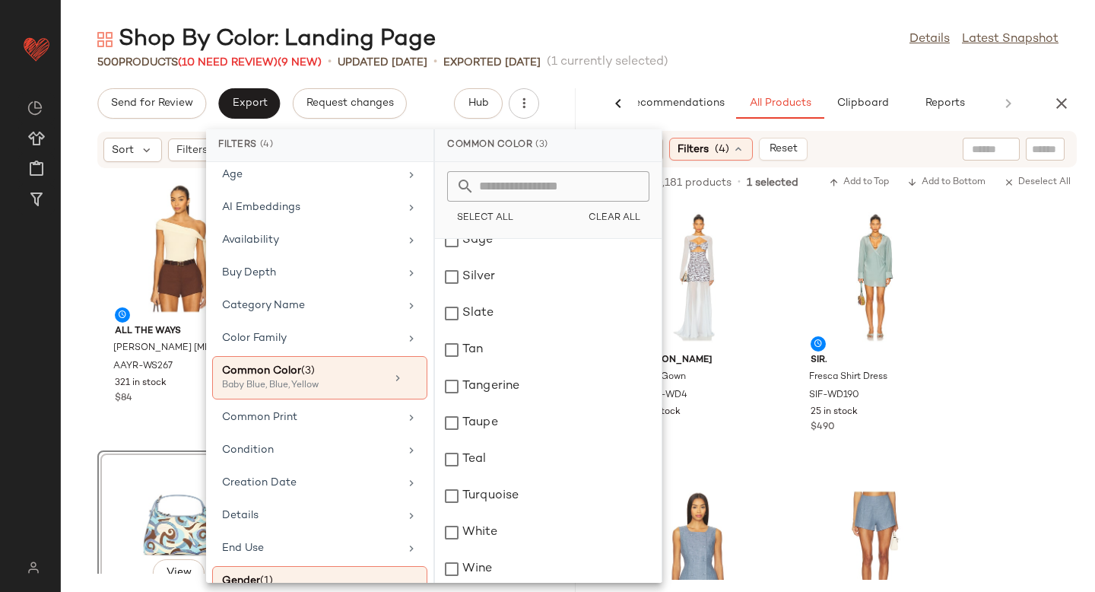
scroll to position [1992, 0]
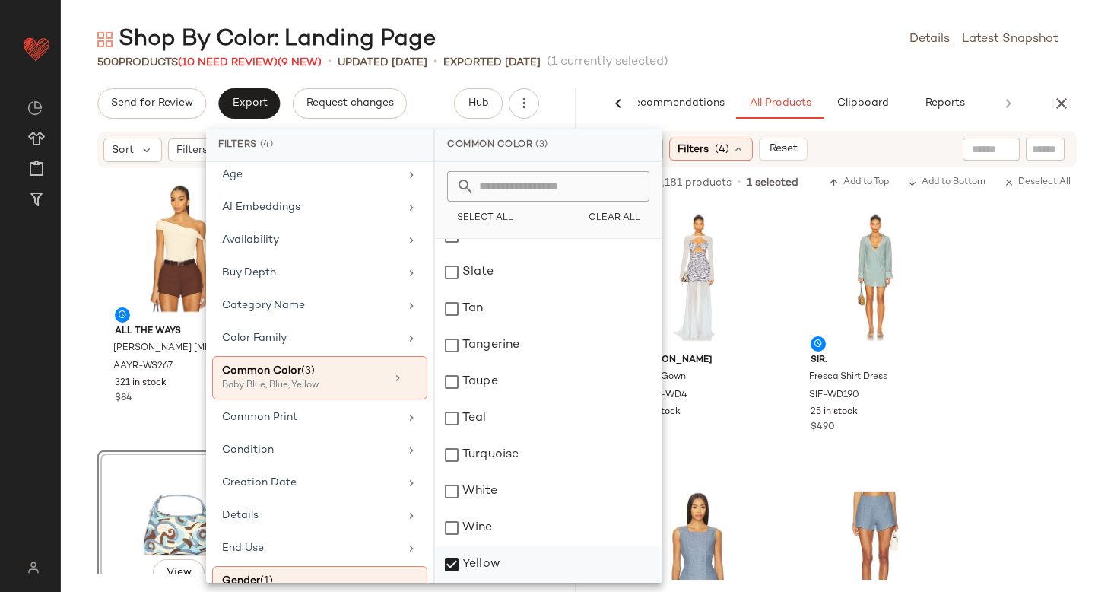
click at [449, 560] on div "Yellow" at bounding box center [548, 564] width 227 height 36
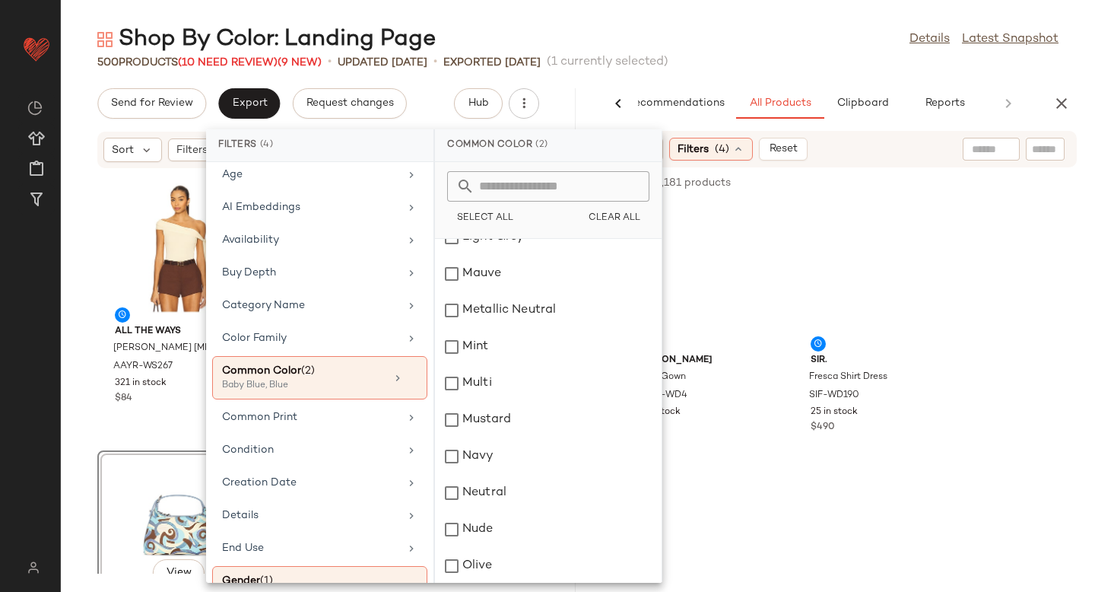
scroll to position [1524, 0]
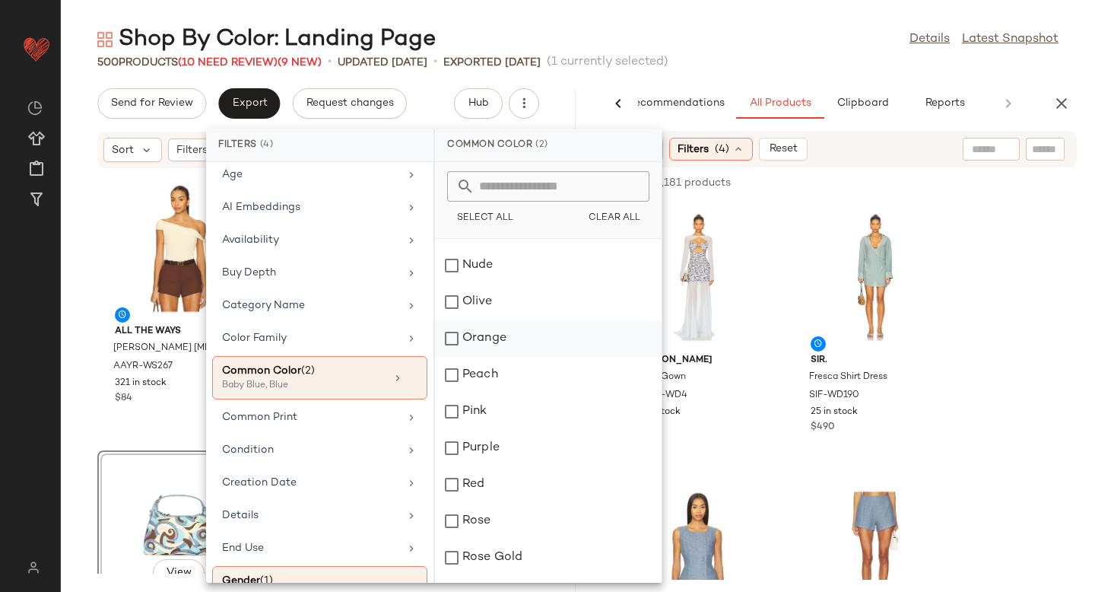
click at [455, 338] on div "Orange" at bounding box center [548, 338] width 227 height 36
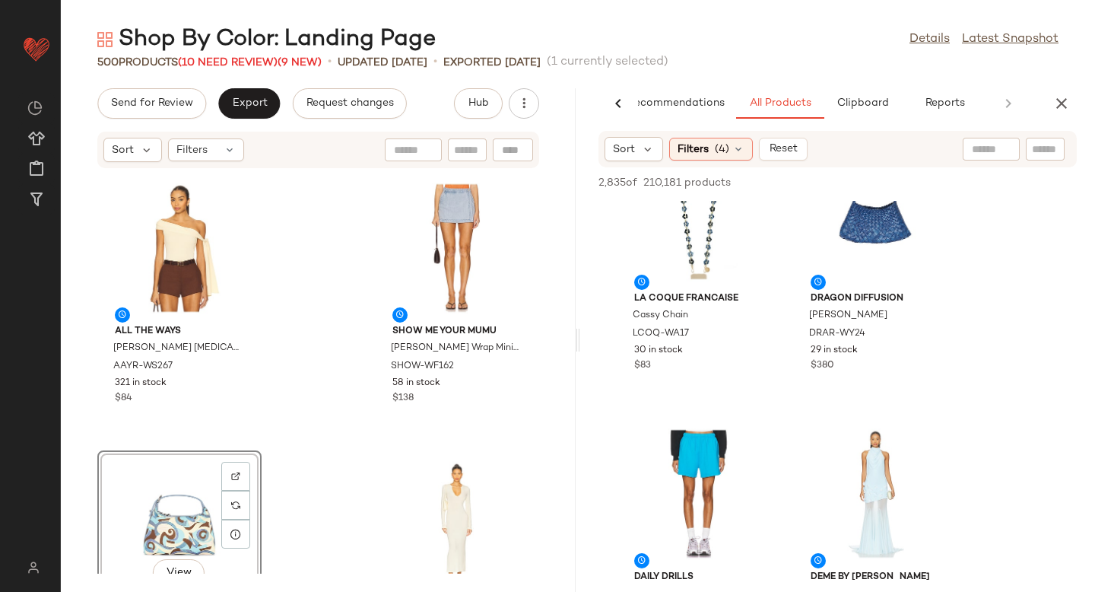
scroll to position [1393, 0]
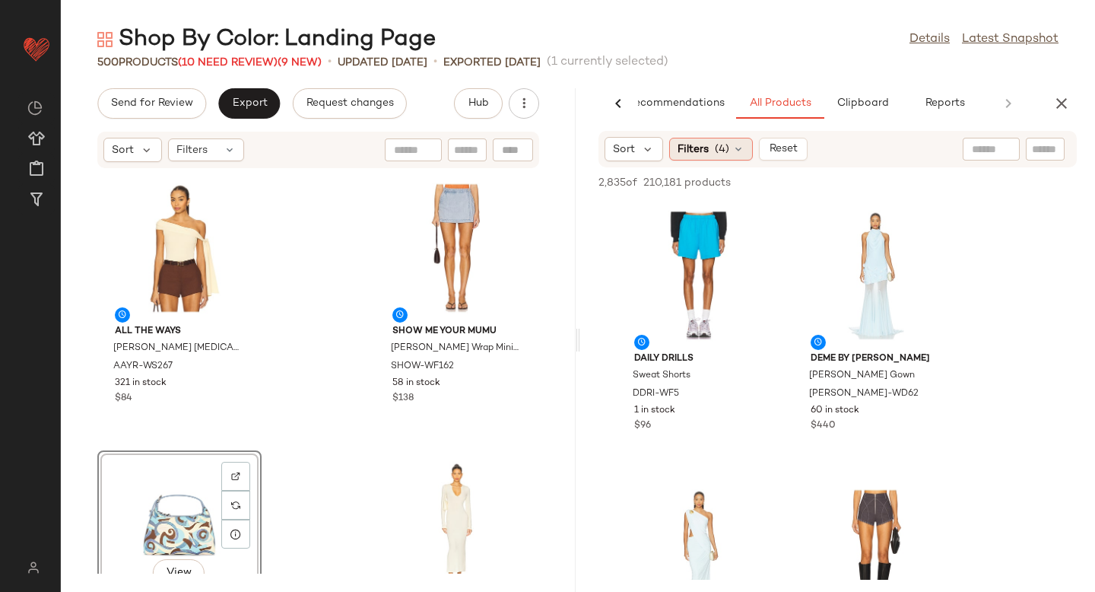
click at [702, 159] on div "Filters (4)" at bounding box center [711, 149] width 84 height 23
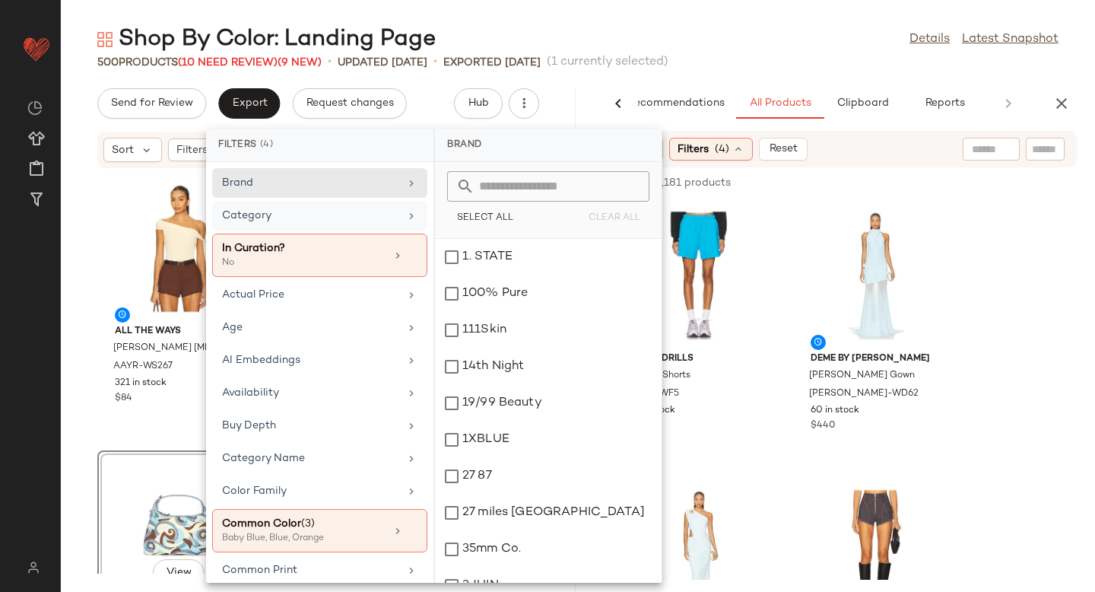
click at [336, 211] on div "Category" at bounding box center [310, 216] width 177 height 16
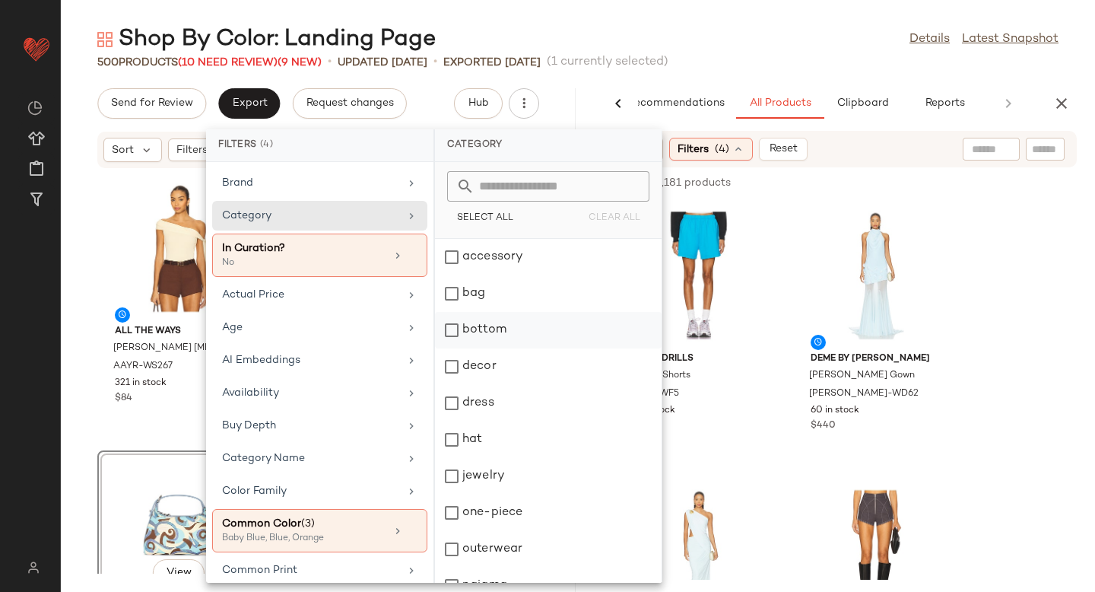
click at [452, 348] on div "bottom" at bounding box center [548, 366] width 227 height 36
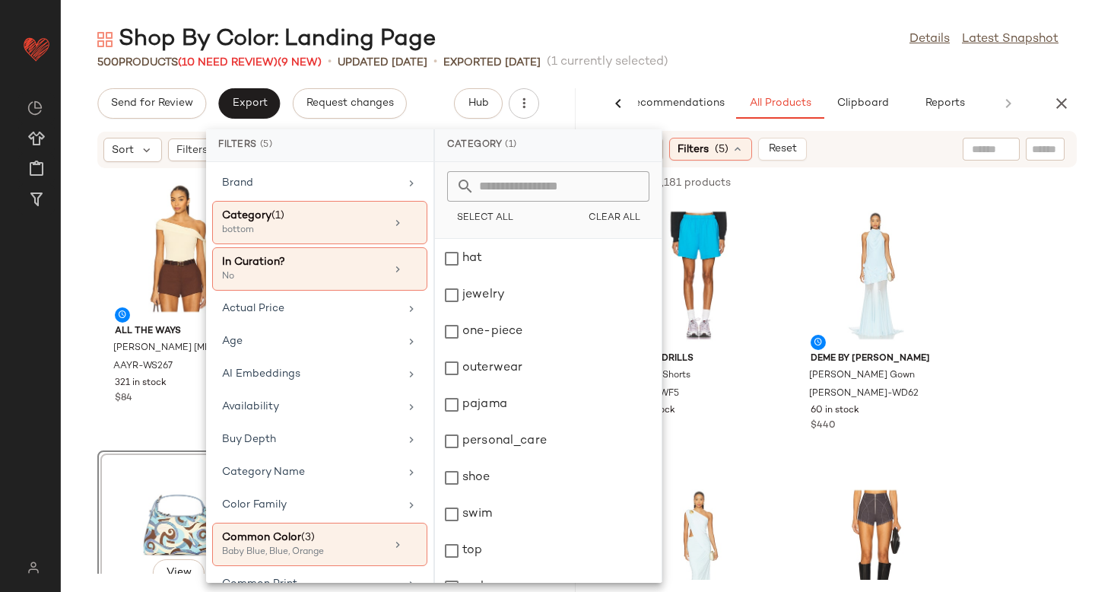
scroll to position [204, 0]
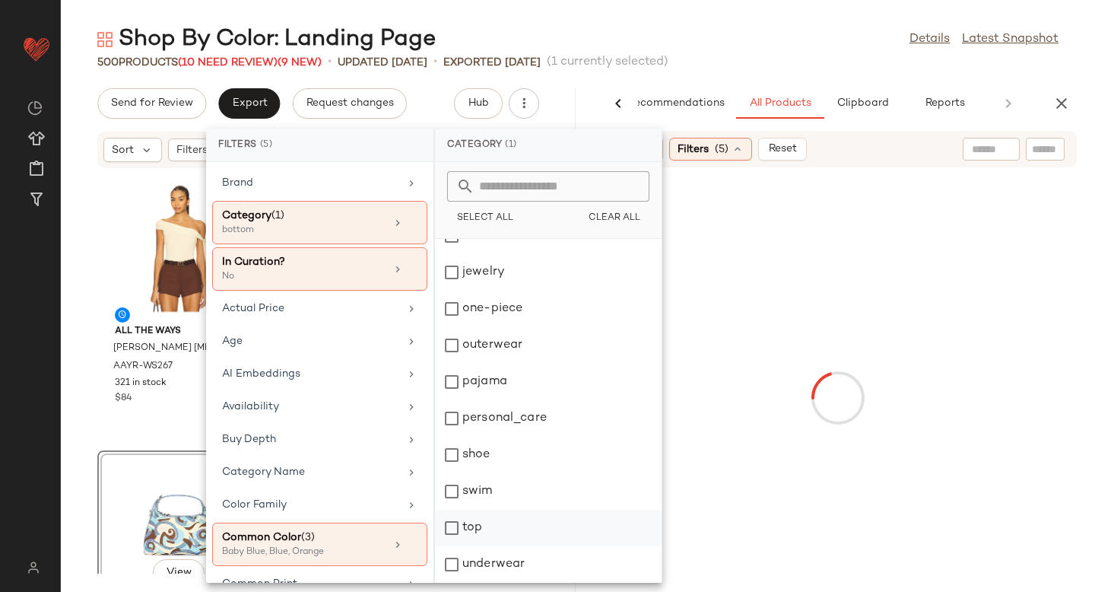
click at [458, 546] on div "top" at bounding box center [548, 564] width 227 height 36
click at [1039, 308] on div at bounding box center [837, 397] width 509 height 455
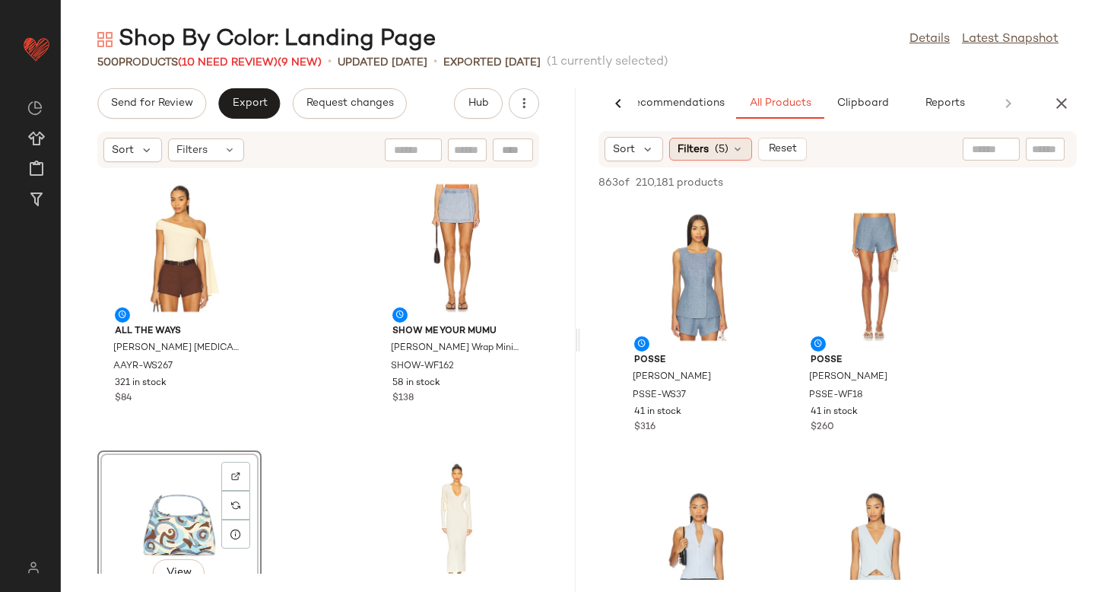
click at [712, 160] on div "Filters (5)" at bounding box center [710, 149] width 83 height 23
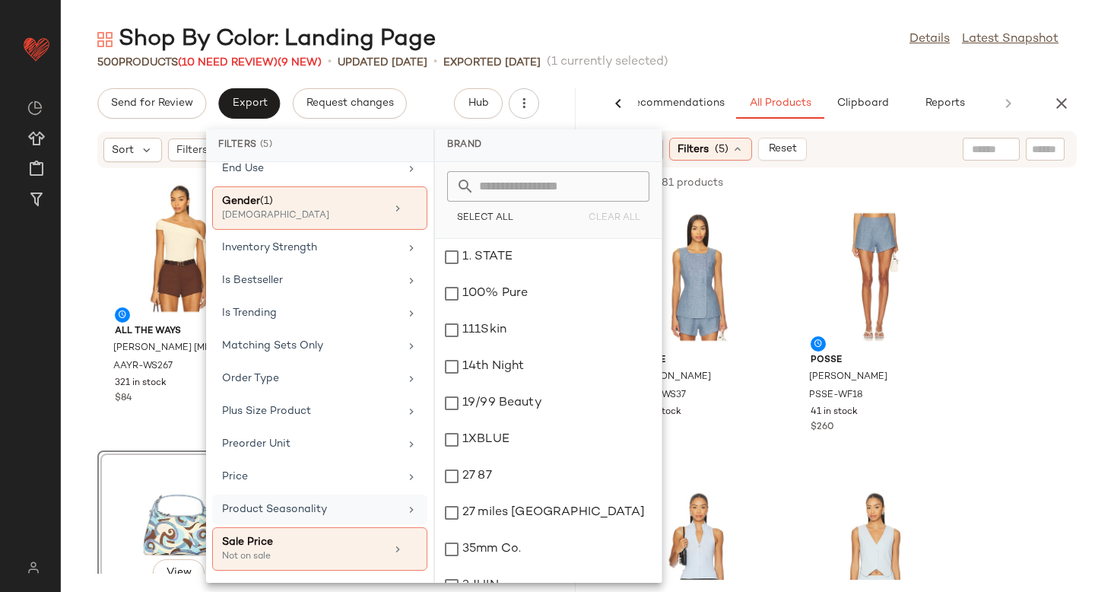
scroll to position [772, 0]
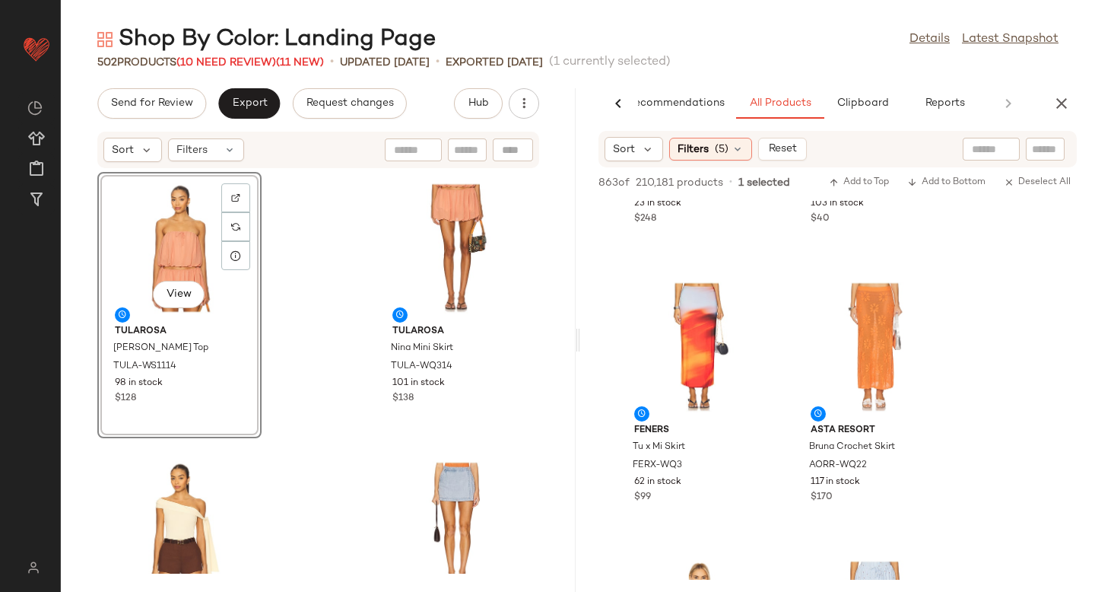
scroll to position [2904, 0]
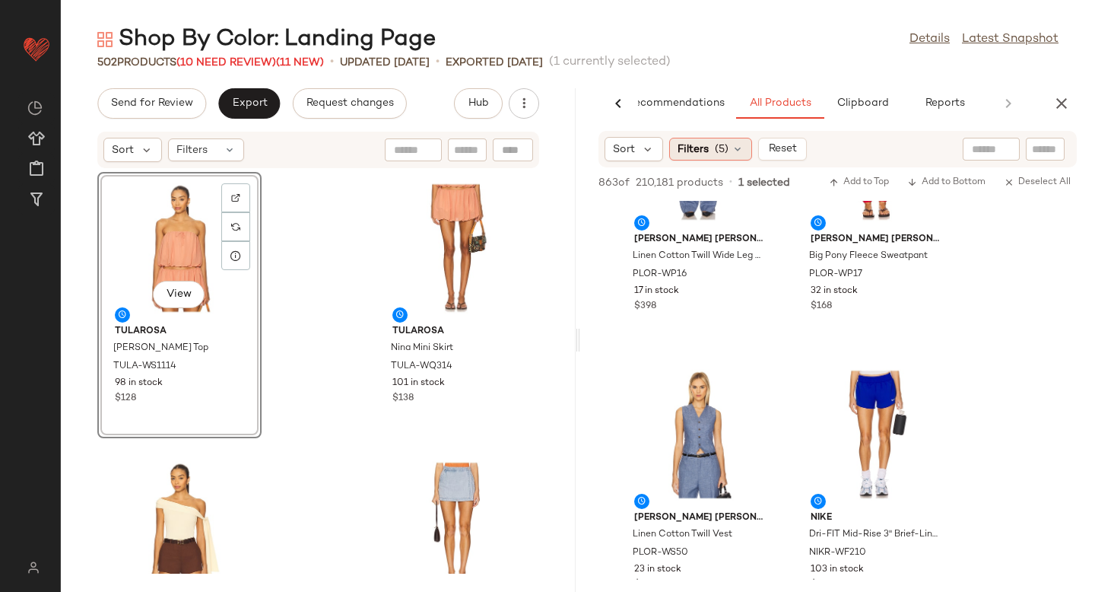
click at [719, 150] on span "(5)" at bounding box center [722, 149] width 14 height 16
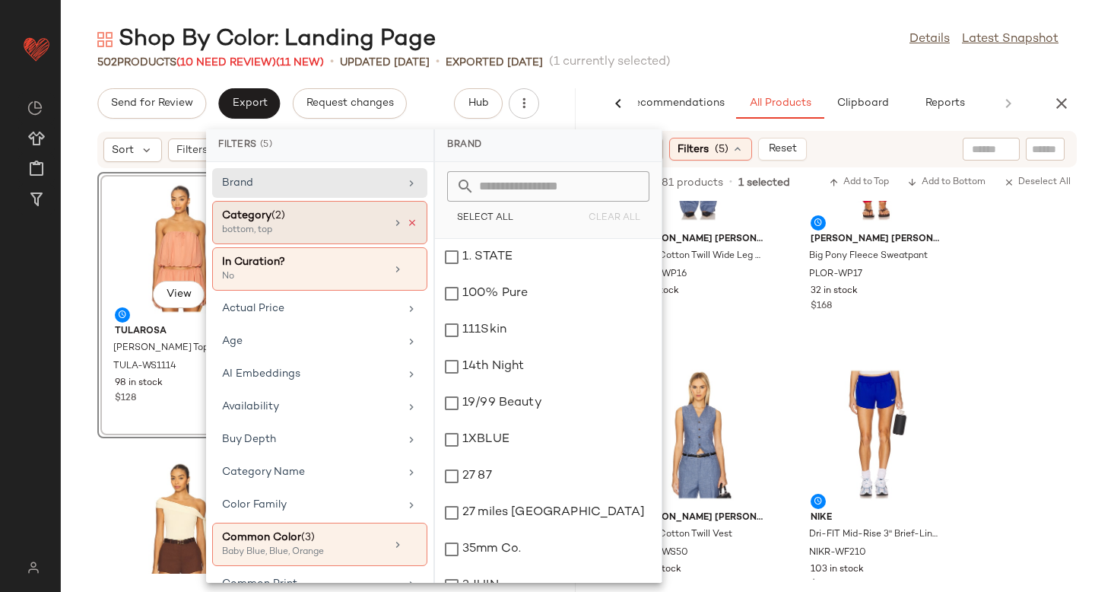
click at [407, 224] on icon at bounding box center [412, 222] width 11 height 11
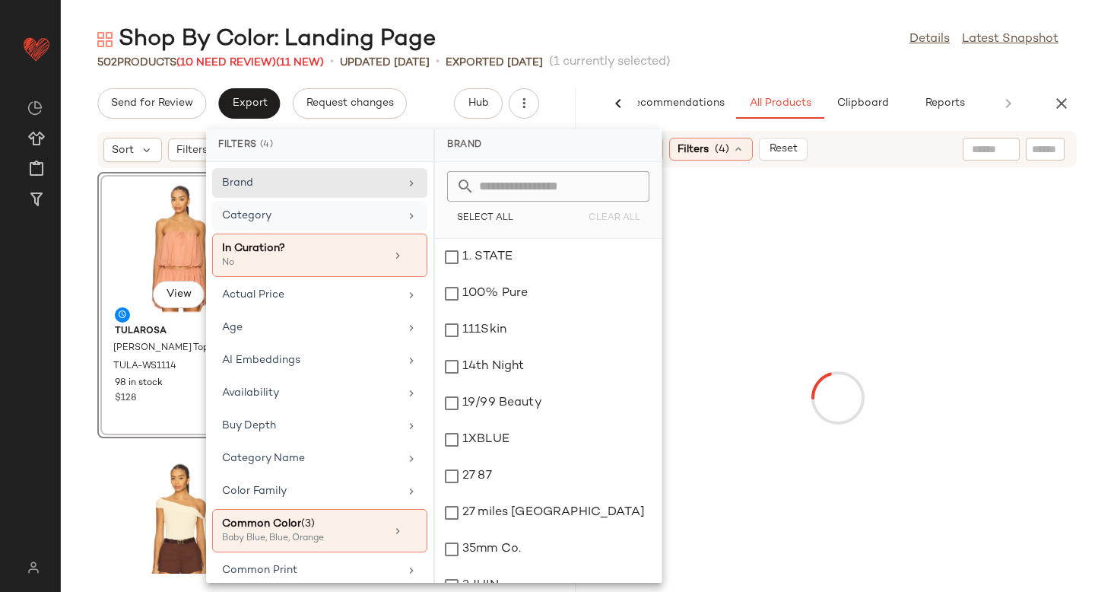
click at [341, 216] on div "Category" at bounding box center [310, 216] width 177 height 16
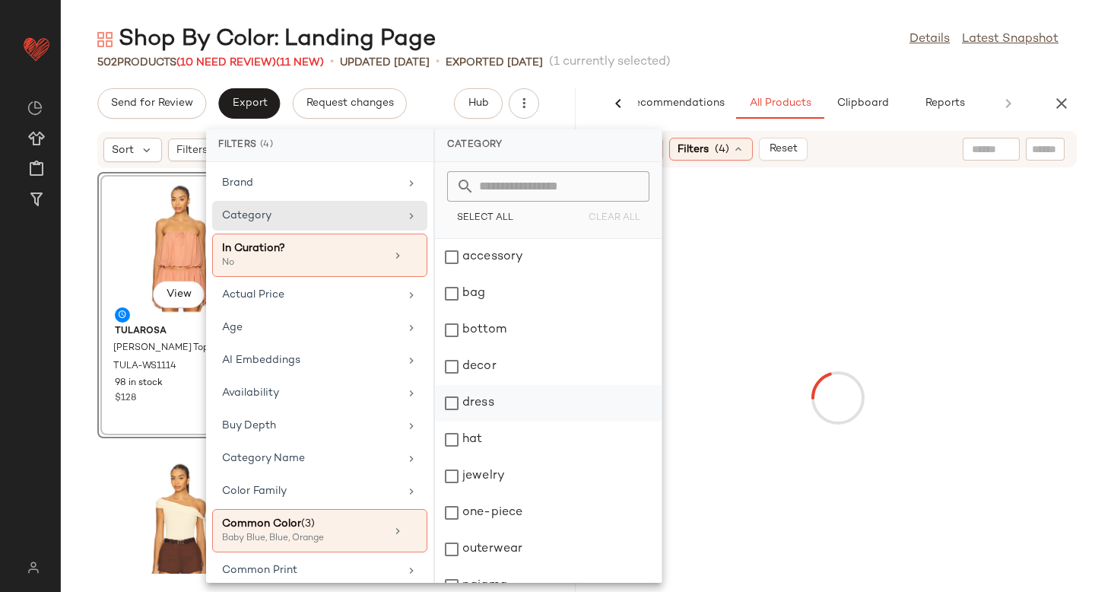
click at [460, 421] on div "dress" at bounding box center [548, 439] width 227 height 36
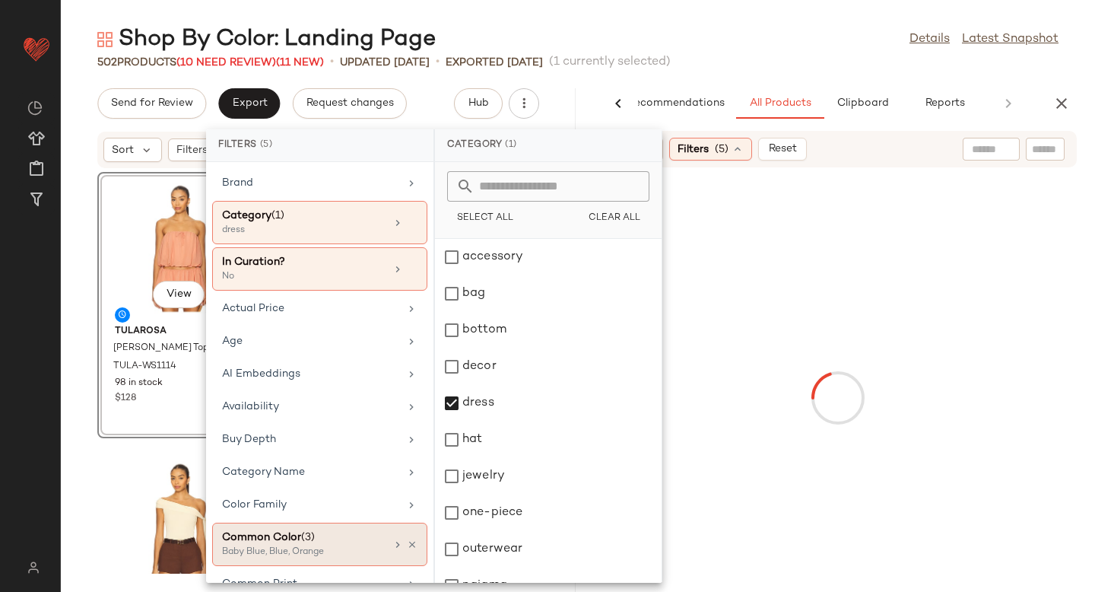
click at [332, 548] on div "Baby Blue, Blue, Orange" at bounding box center [298, 552] width 152 height 14
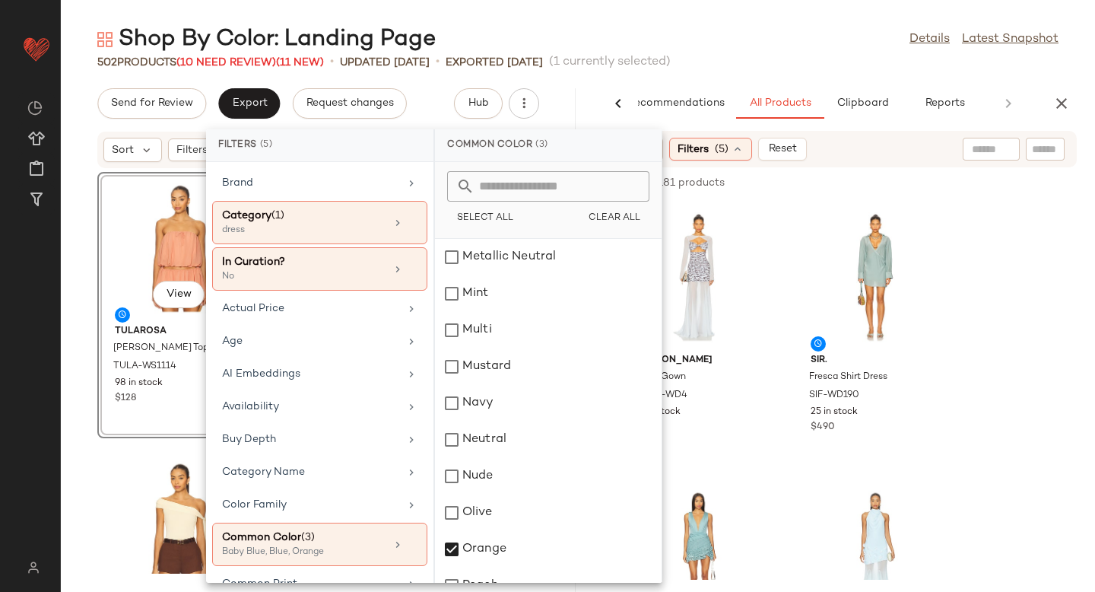
scroll to position [1992, 0]
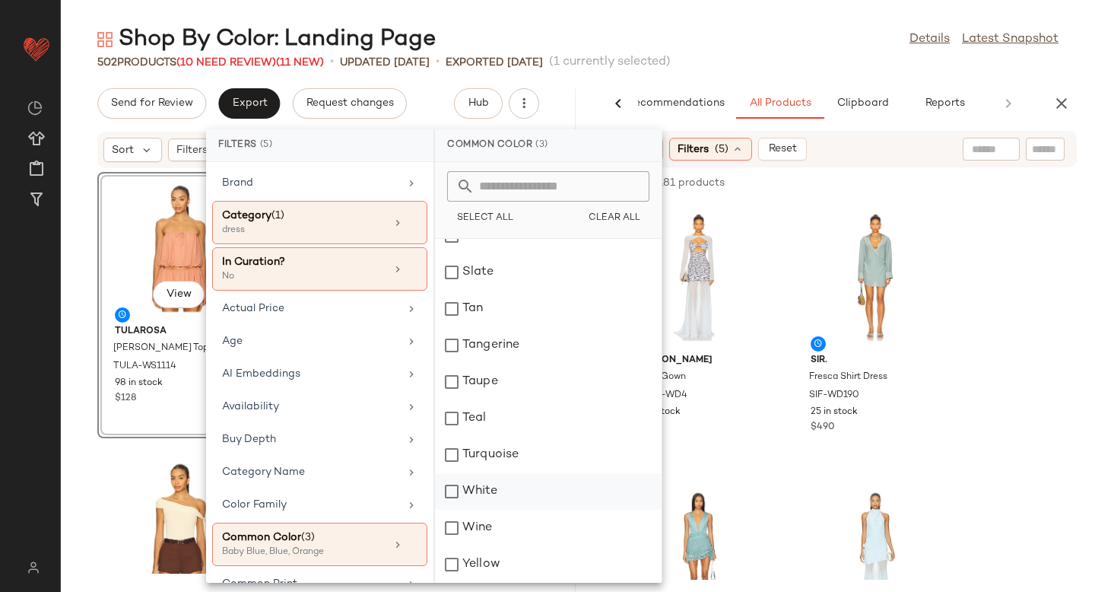
click at [455, 493] on div "White" at bounding box center [548, 491] width 227 height 36
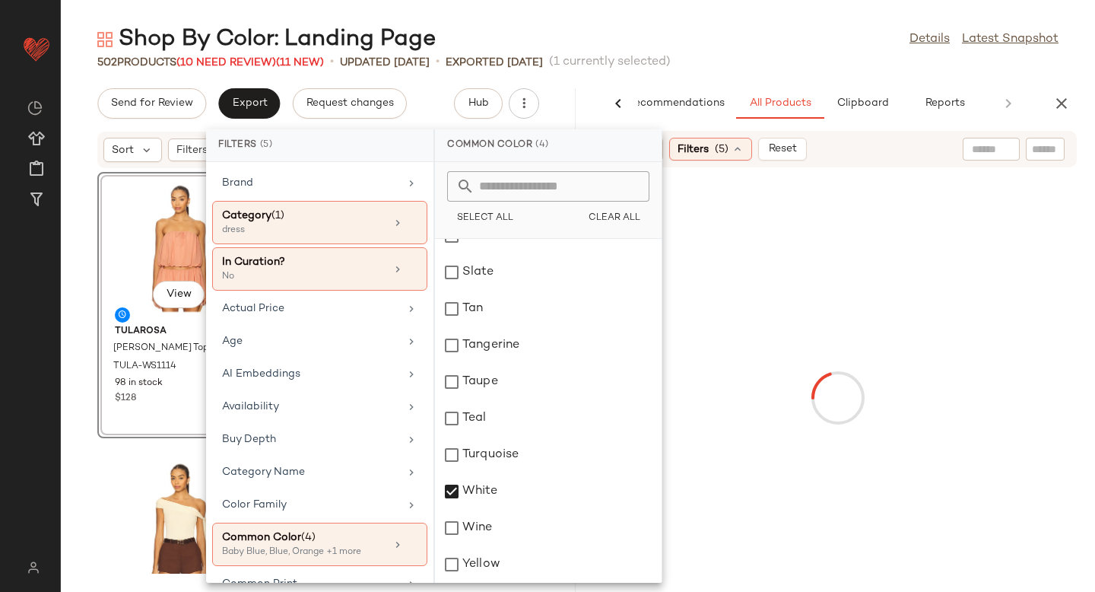
click at [1001, 266] on div at bounding box center [837, 397] width 509 height 455
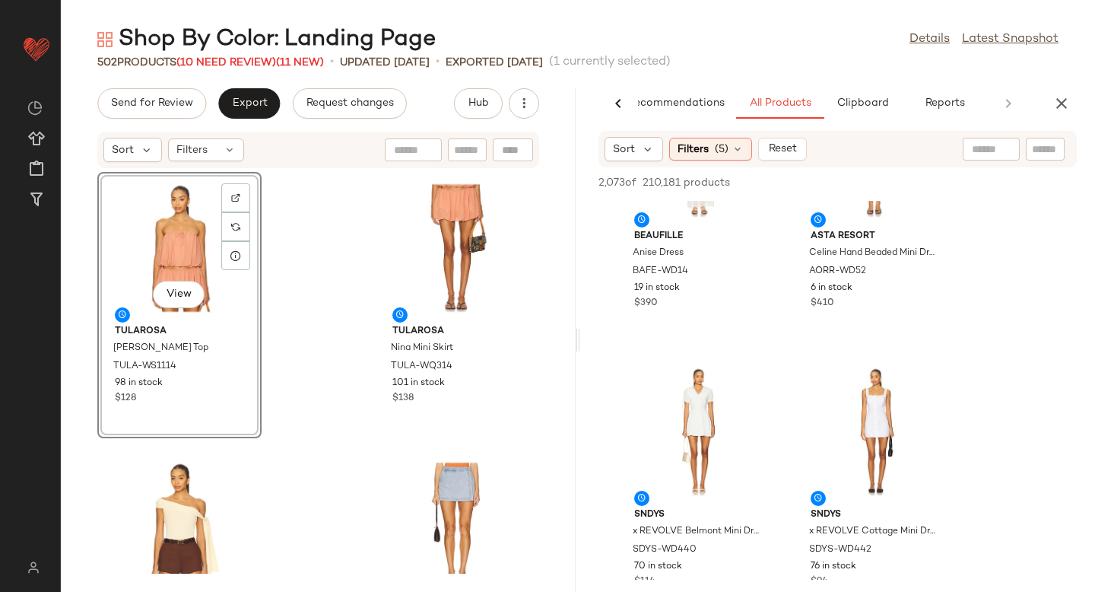
scroll to position [4040, 0]
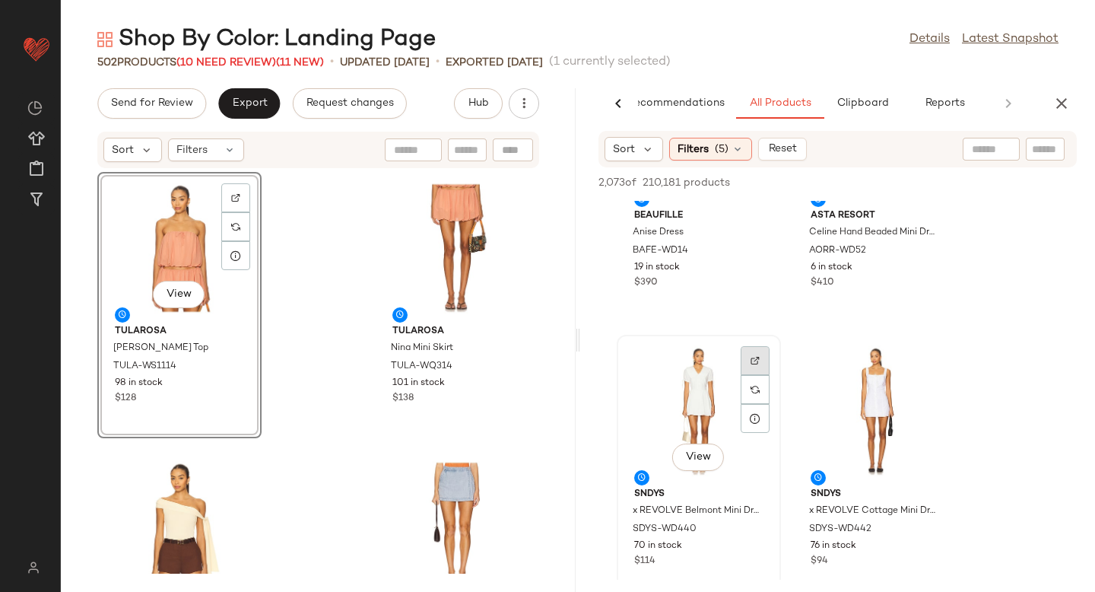
click at [745, 375] on div at bounding box center [755, 389] width 29 height 29
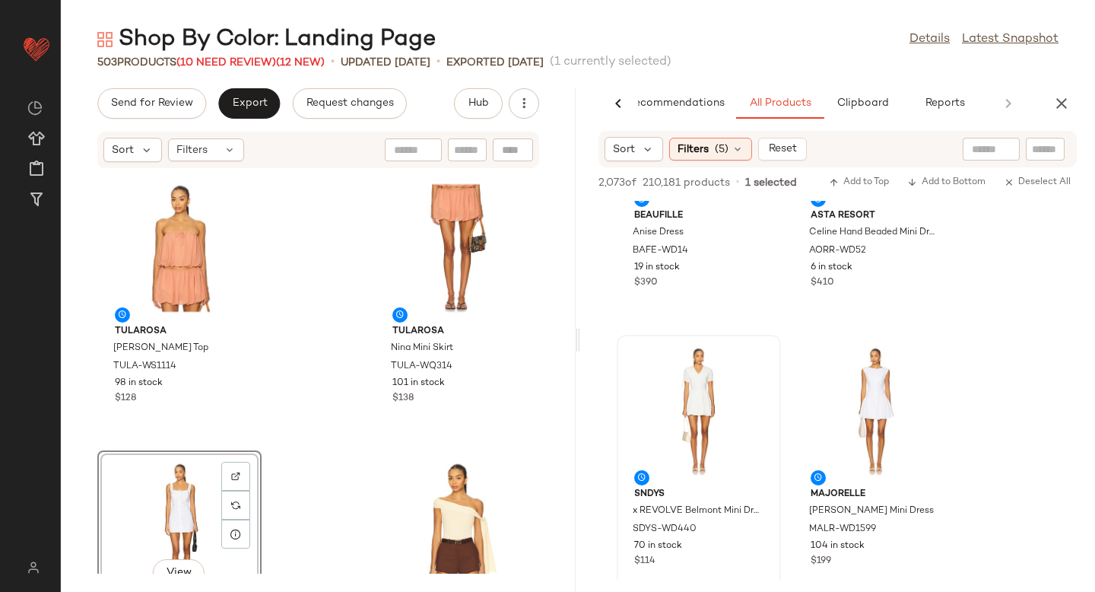
click at [357, 347] on div "Tularosa Nina Top TULA-WS1114 98 in stock $128 Tularosa Nina Mini Skirt TULA-WQ…" at bounding box center [318, 371] width 515 height 404
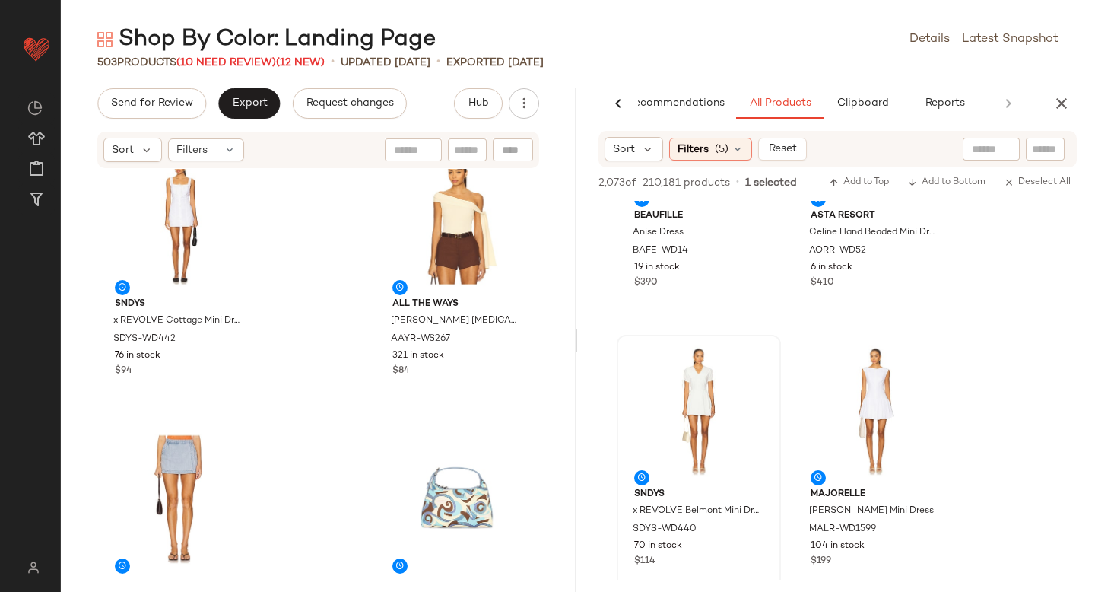
scroll to position [0, 0]
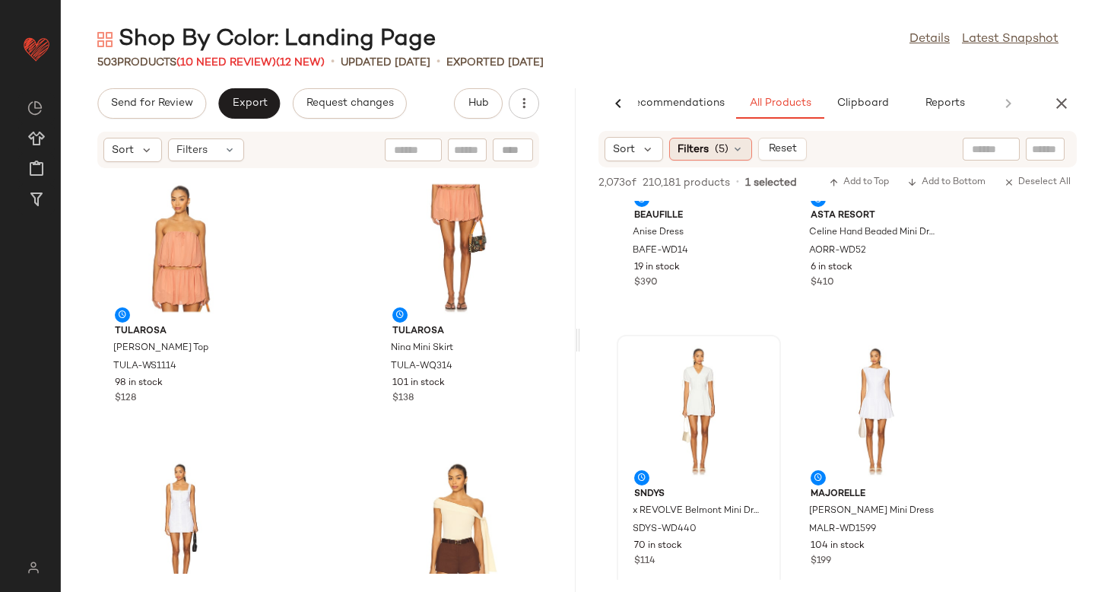
click at [713, 159] on div "Filters (5)" at bounding box center [710, 149] width 83 height 23
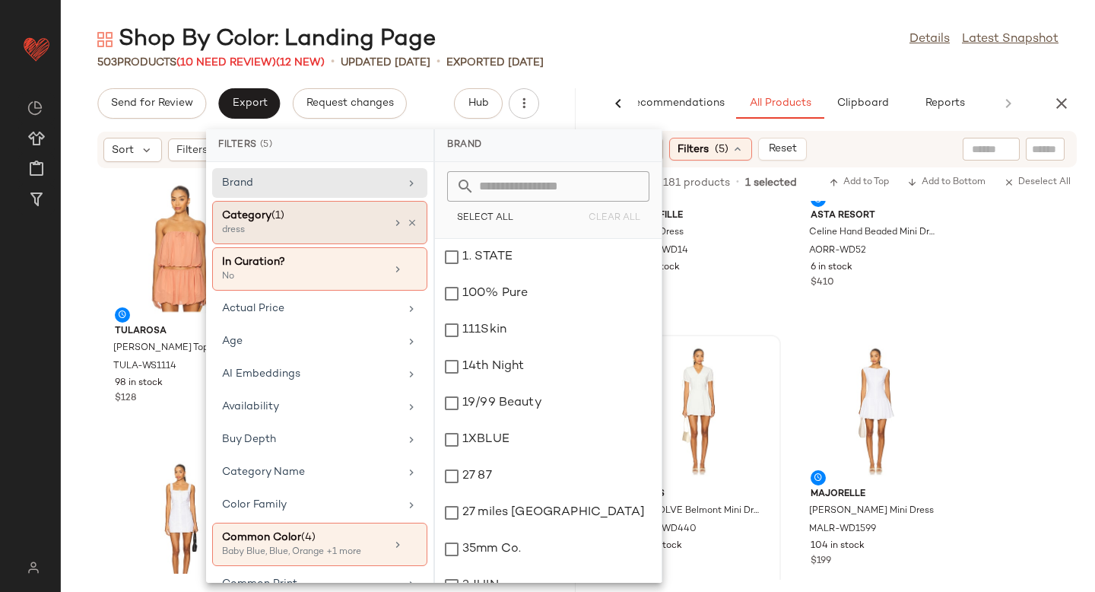
click at [311, 227] on div "dress" at bounding box center [298, 231] width 152 height 14
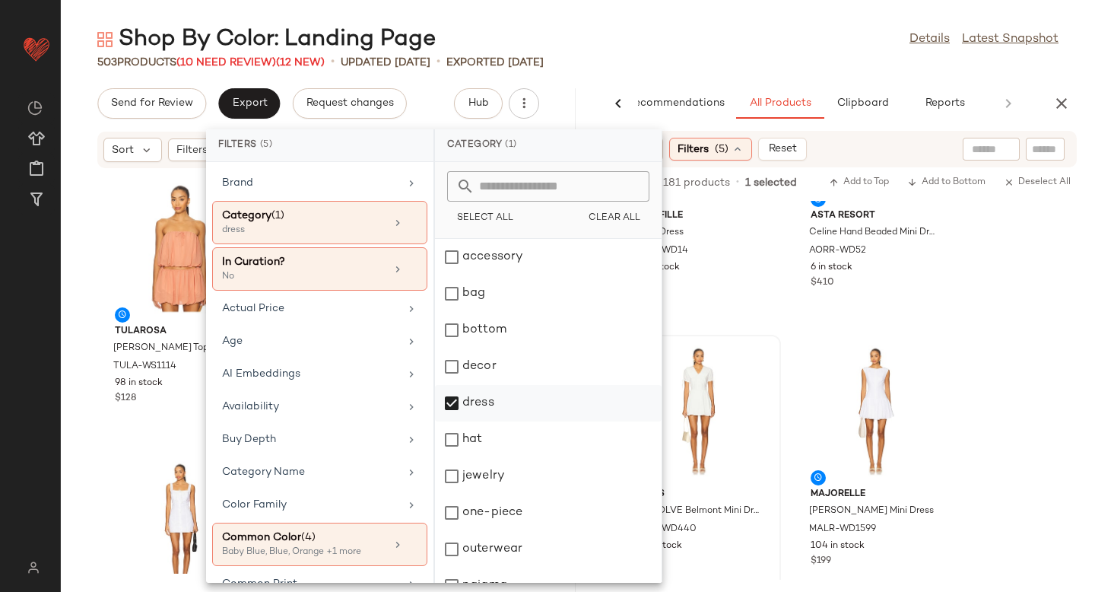
click at [454, 421] on div "dress" at bounding box center [548, 439] width 227 height 36
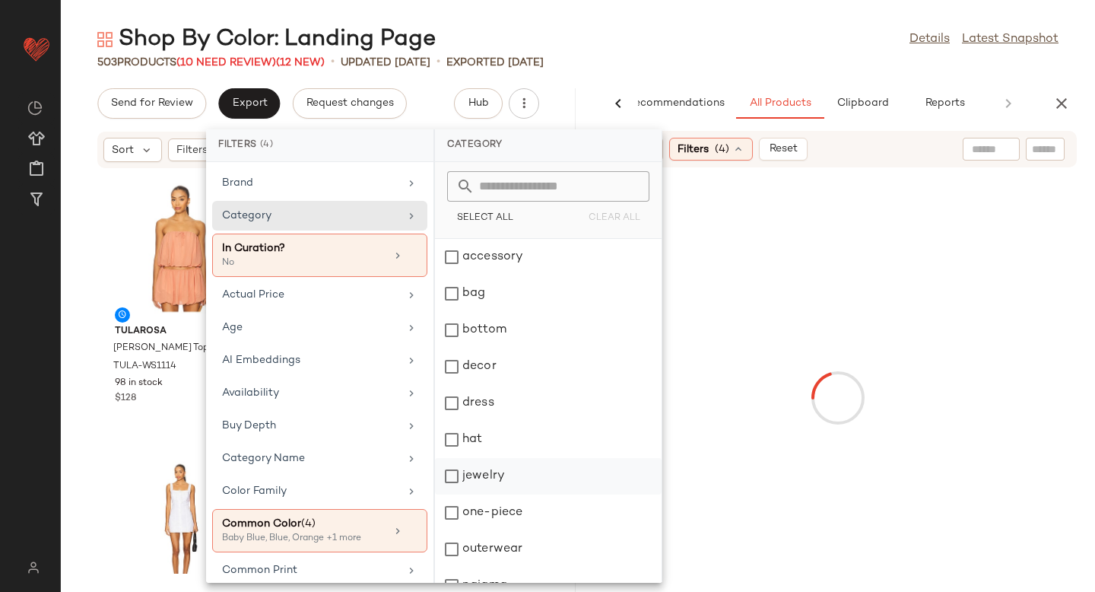
click at [451, 494] on div "jewelry" at bounding box center [548, 512] width 227 height 36
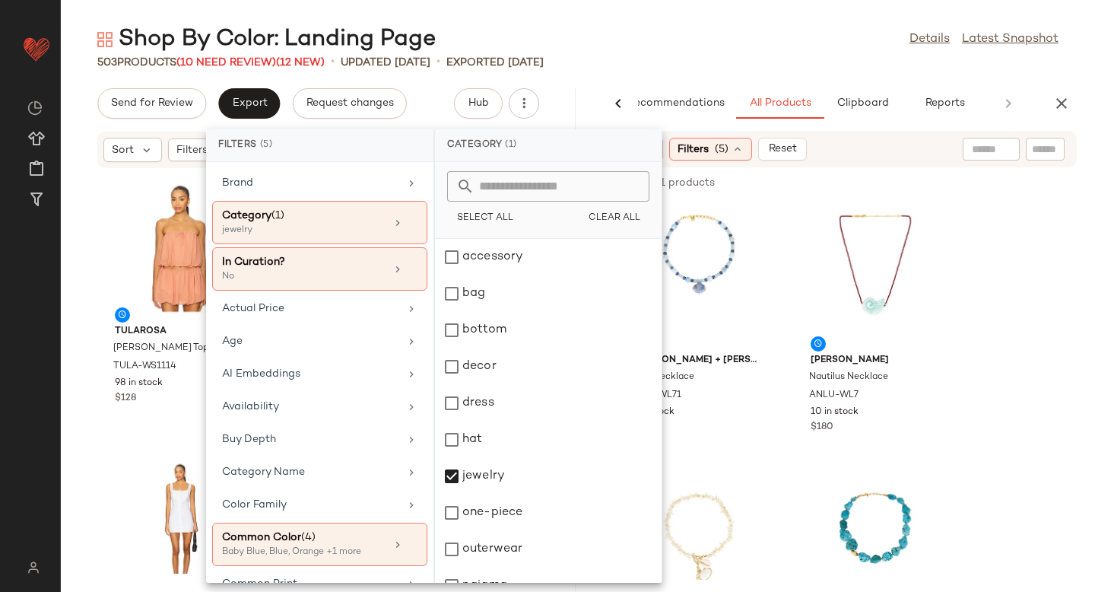
click at [886, 182] on div at bounding box center [970, 182] width 213 height 18
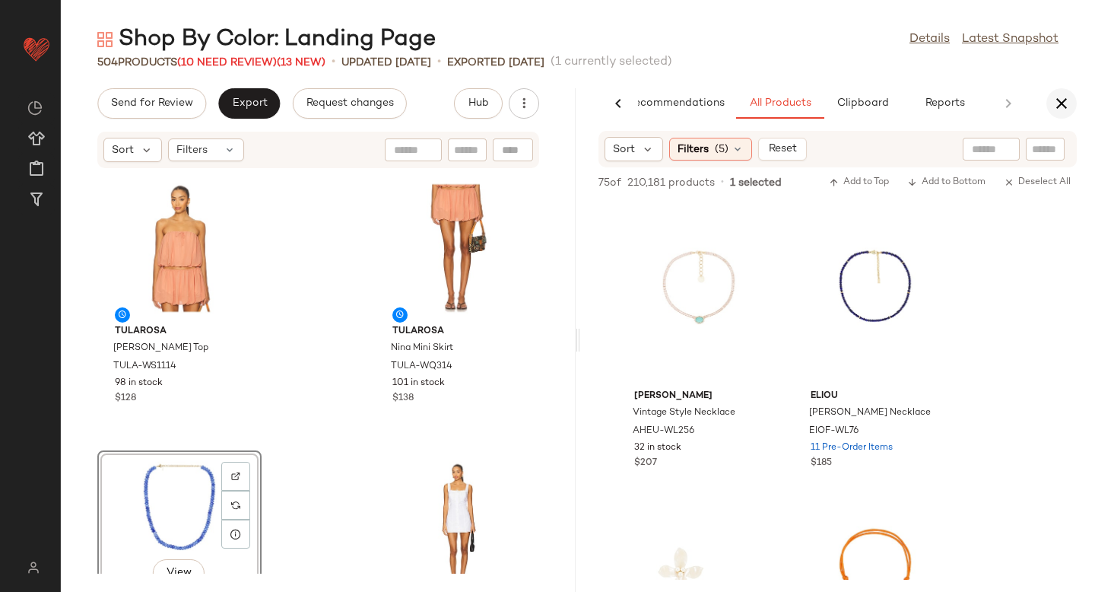
click at [1067, 103] on icon "button" at bounding box center [1061, 103] width 18 height 18
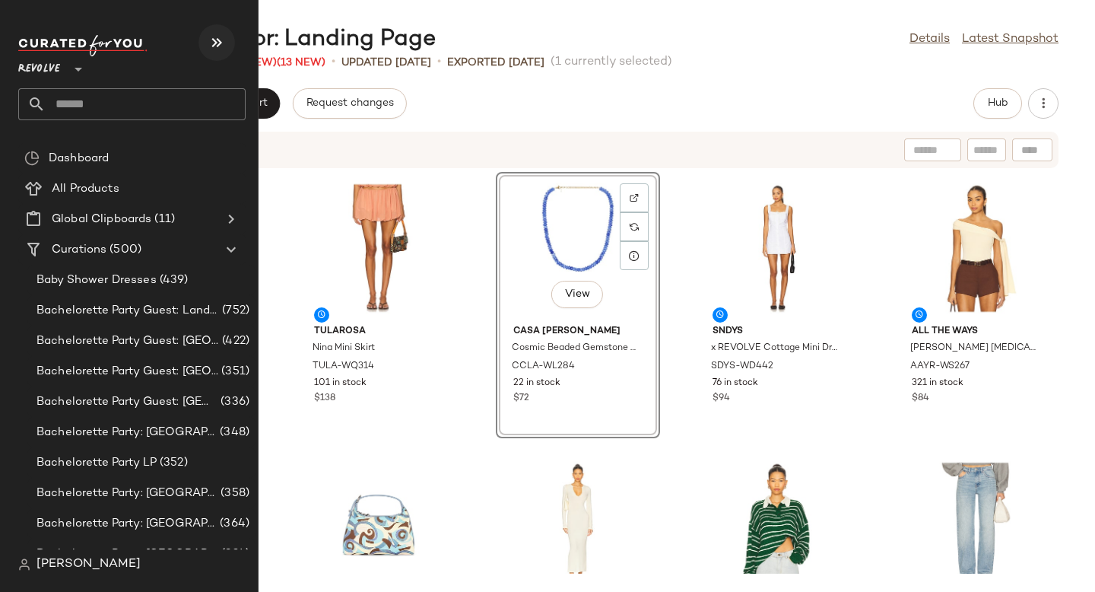
click at [205, 42] on button "button" at bounding box center [216, 42] width 36 height 36
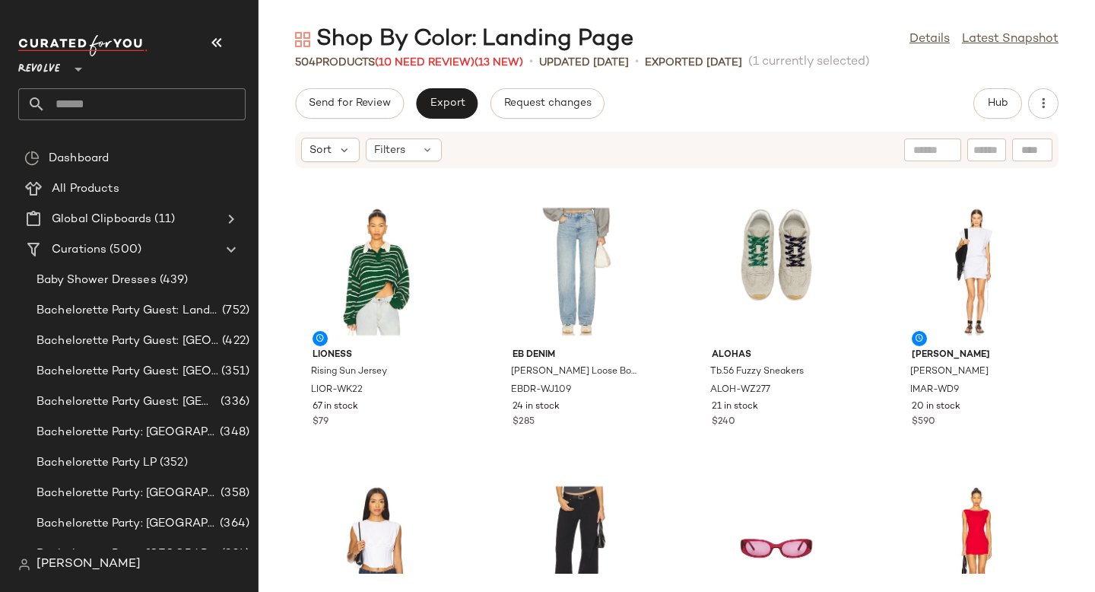
scroll to position [496, 0]
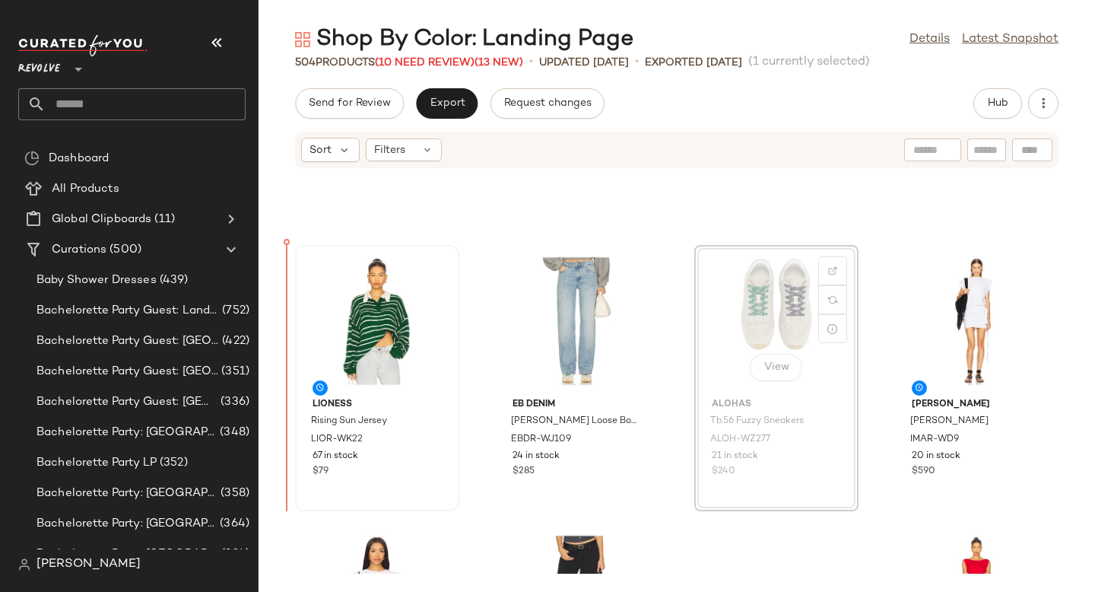
drag, startPoint x: 778, startPoint y: 271, endPoint x: 302, endPoint y: 346, distance: 481.9
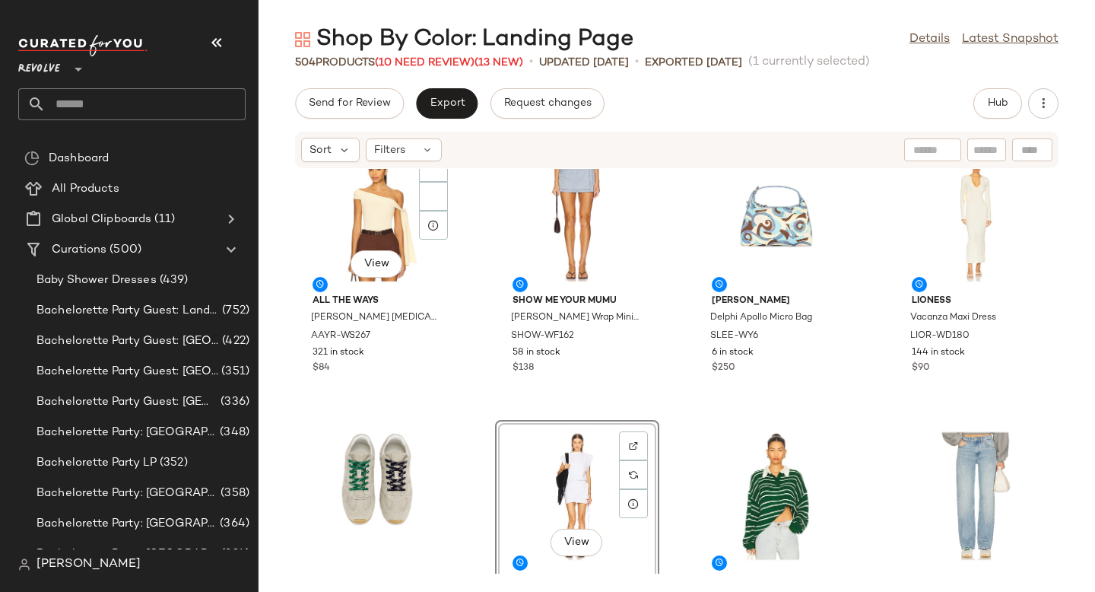
scroll to position [208, 0]
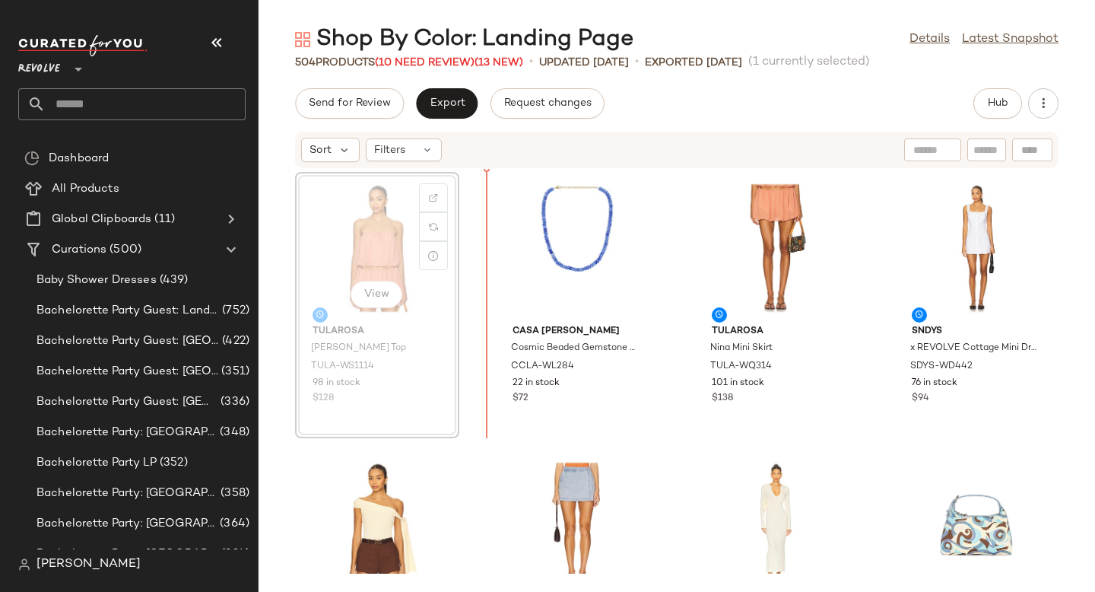
drag, startPoint x: 358, startPoint y: 232, endPoint x: 673, endPoint y: 248, distance: 315.2
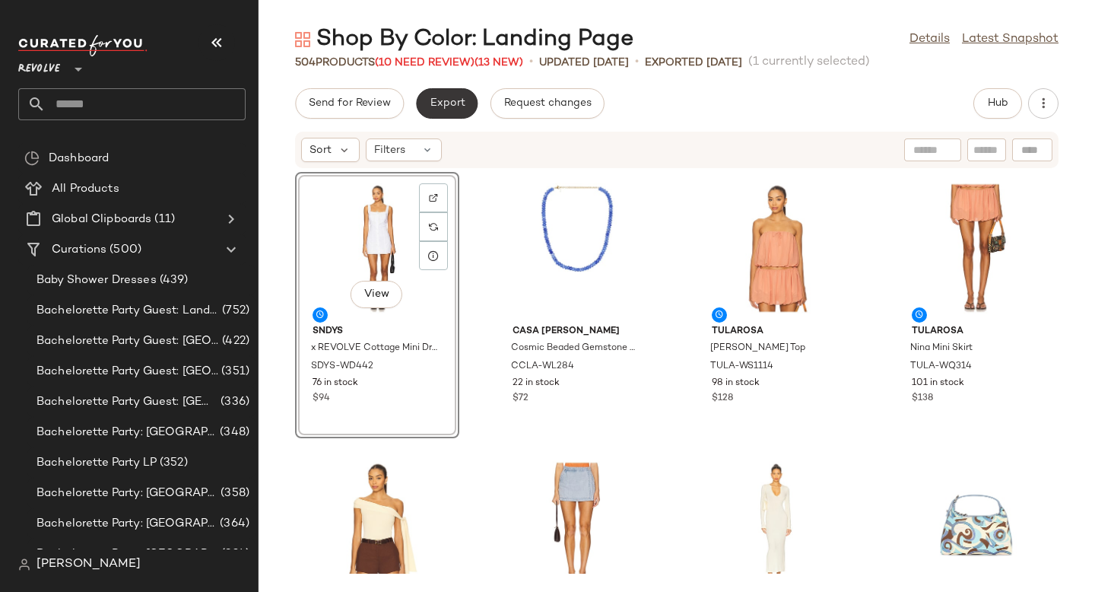
click at [446, 114] on button "Export" at bounding box center [447, 103] width 62 height 30
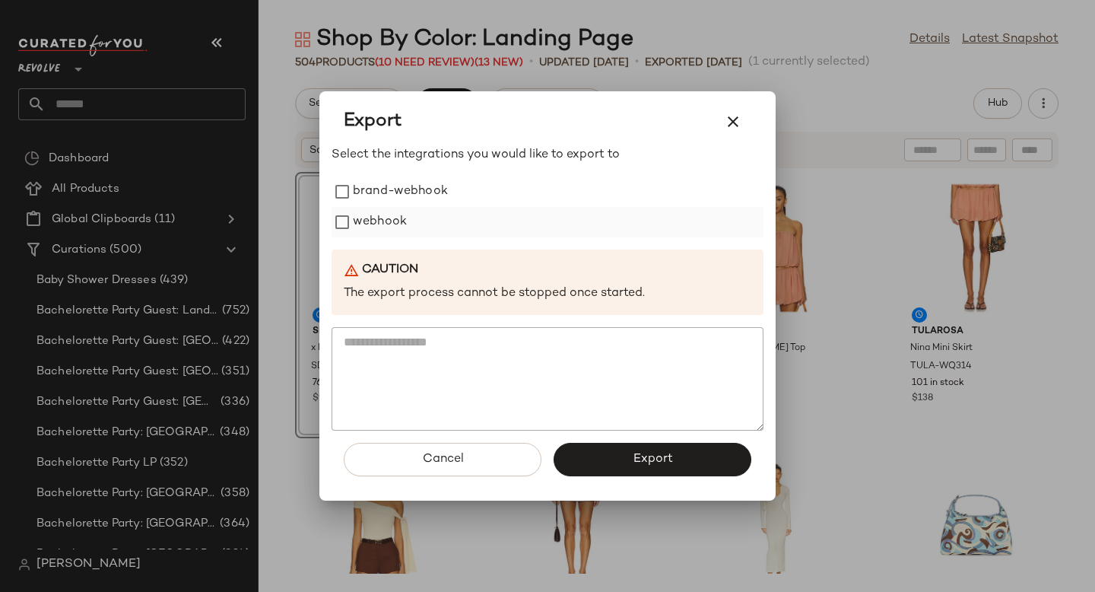
click at [396, 219] on label "webhook" at bounding box center [380, 222] width 54 height 30
click at [637, 452] on span "Export" at bounding box center [652, 459] width 40 height 14
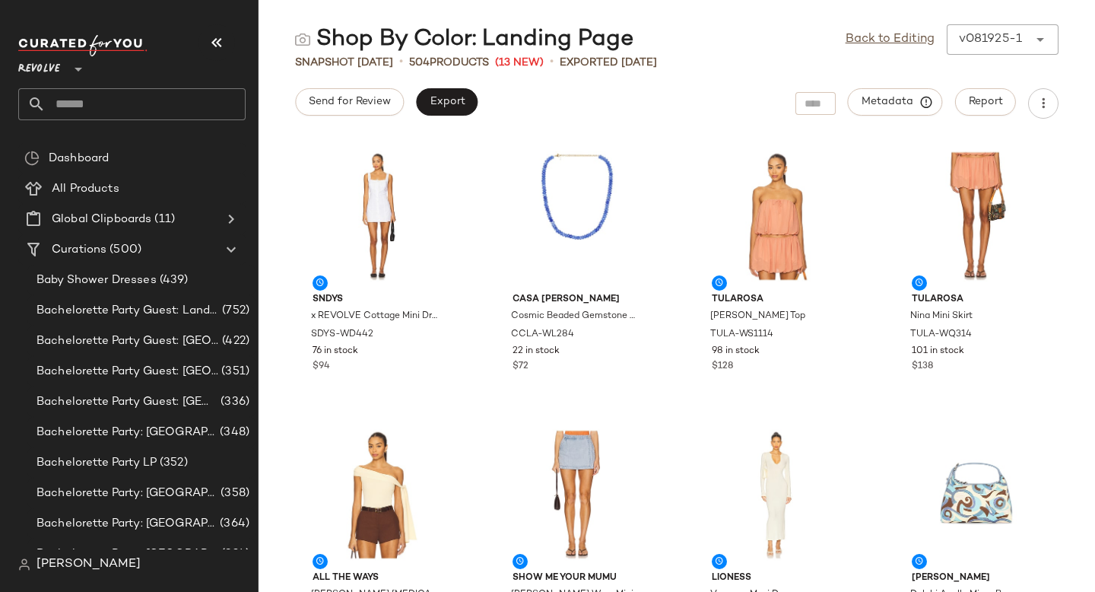
click at [114, 100] on input "text" at bounding box center [146, 104] width 200 height 32
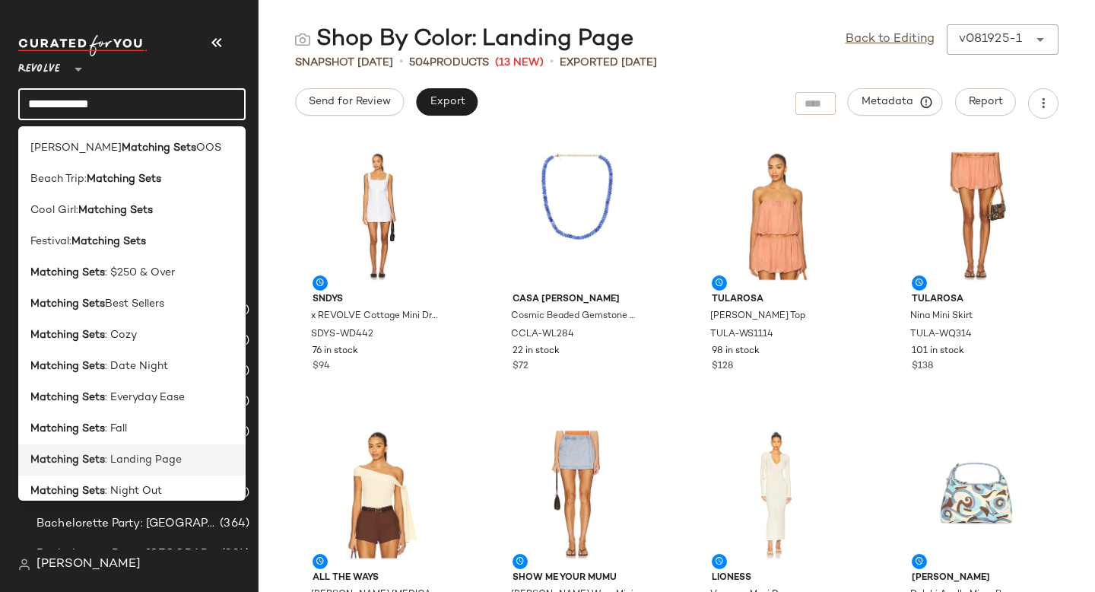
type input "**********"
click at [119, 455] on span ": Landing Page" at bounding box center [143, 460] width 77 height 16
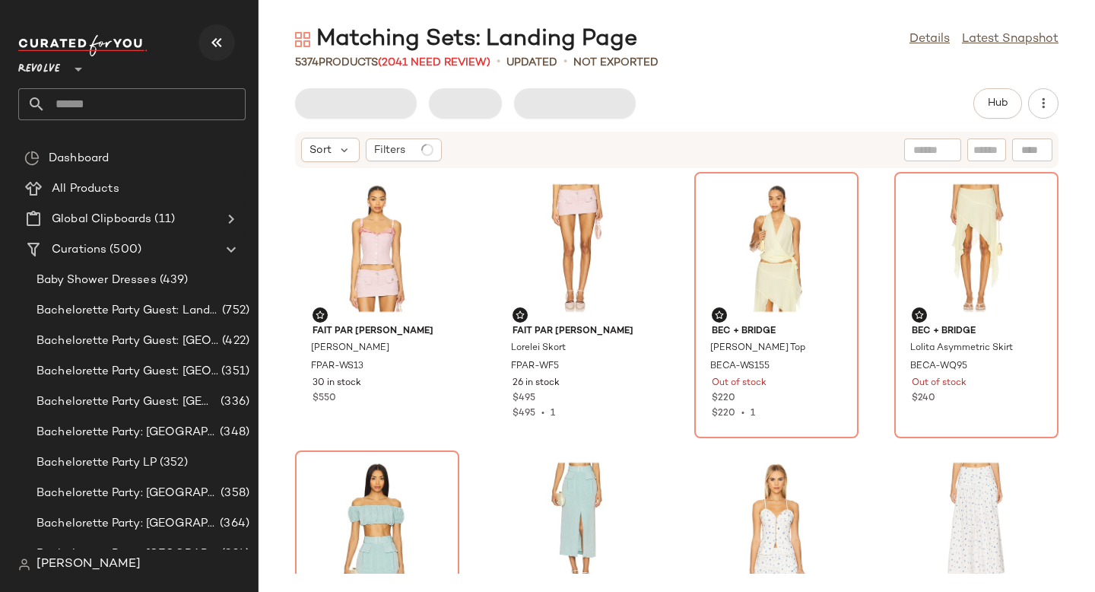
click at [224, 41] on icon "button" at bounding box center [217, 42] width 18 height 18
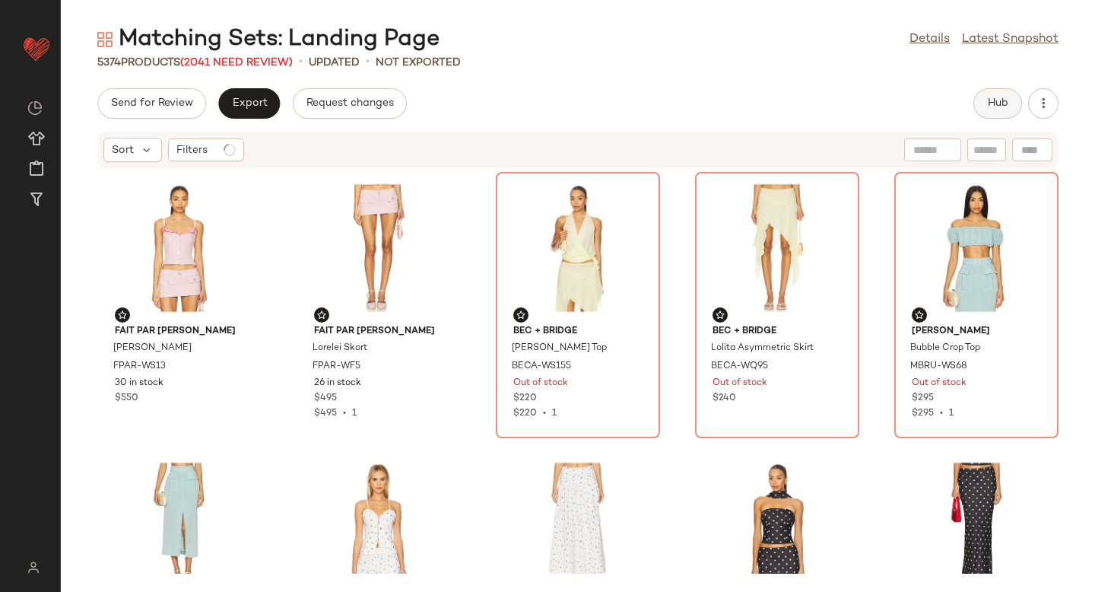
click at [992, 107] on span "Hub" at bounding box center [997, 103] width 21 height 12
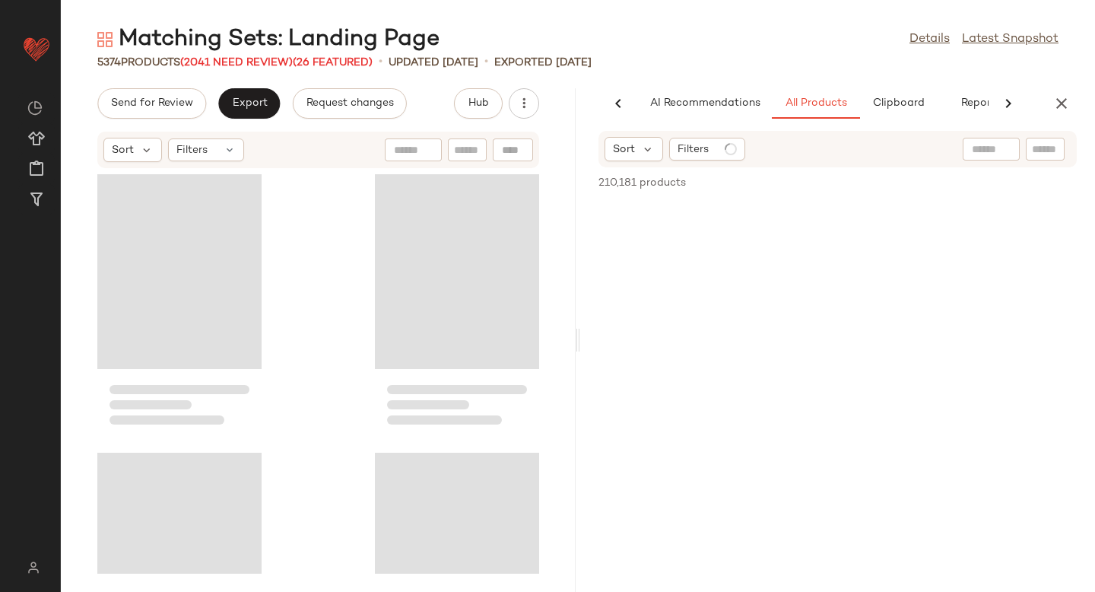
scroll to position [0, 36]
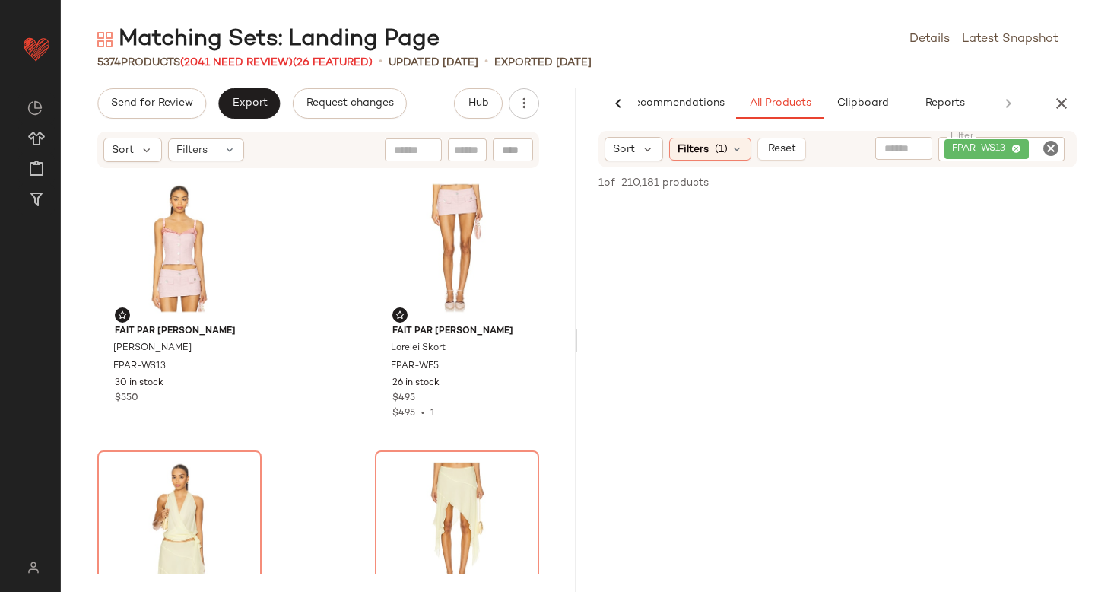
click at [1048, 151] on icon "Clear Filter" at bounding box center [1051, 148] width 18 height 18
paste input "**********"
type input "**********"
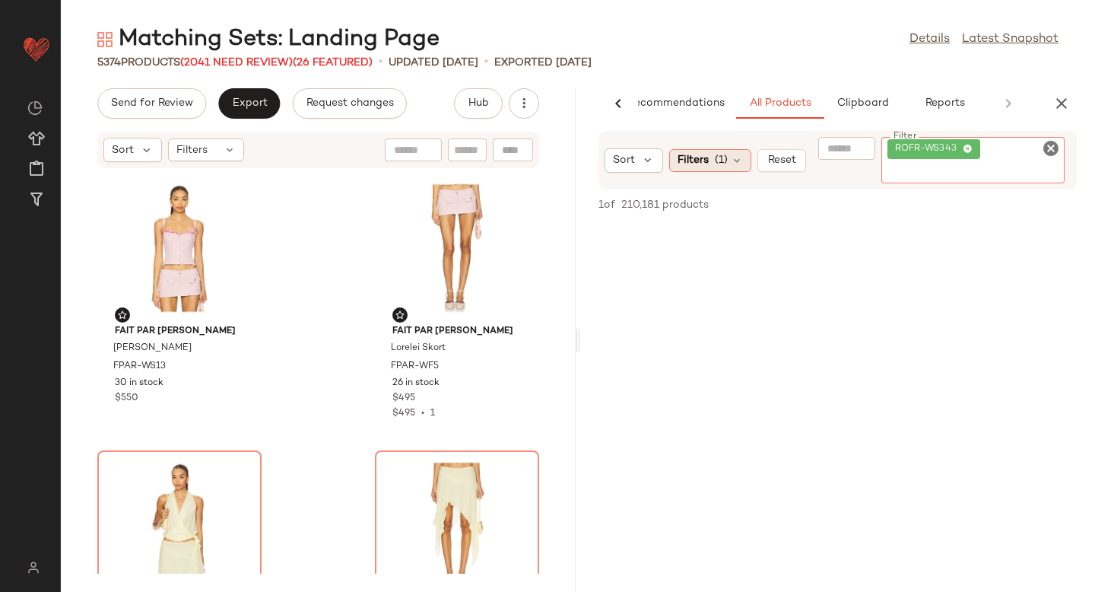
click at [702, 164] on div "Sort Filters (1) Reset Filter ROFR-WS343 Filter" at bounding box center [837, 160] width 478 height 59
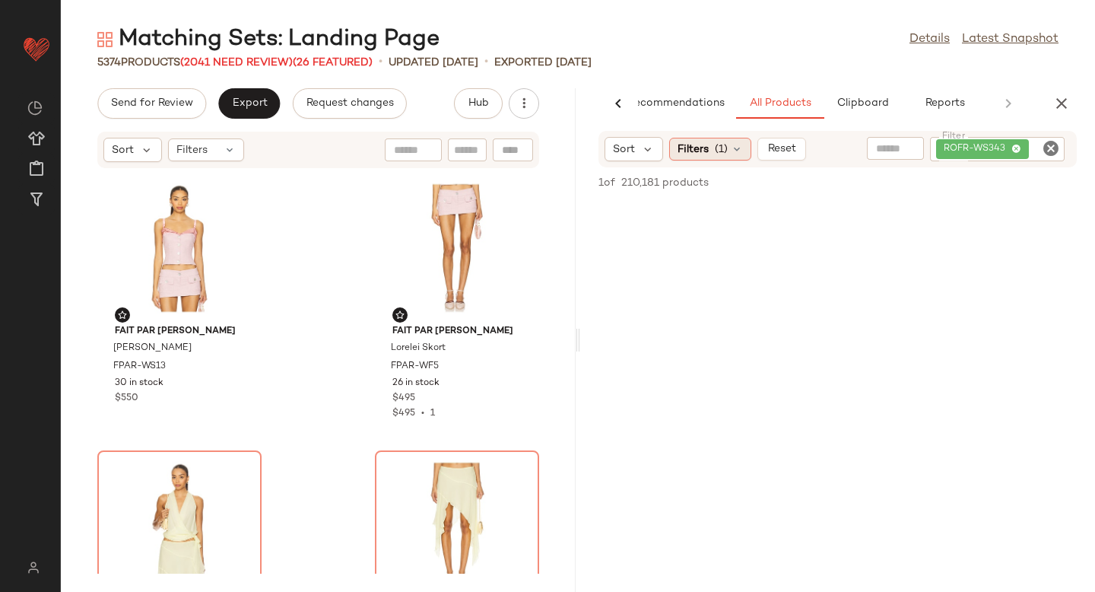
click at [712, 149] on div "Filters (1)" at bounding box center [710, 149] width 82 height 23
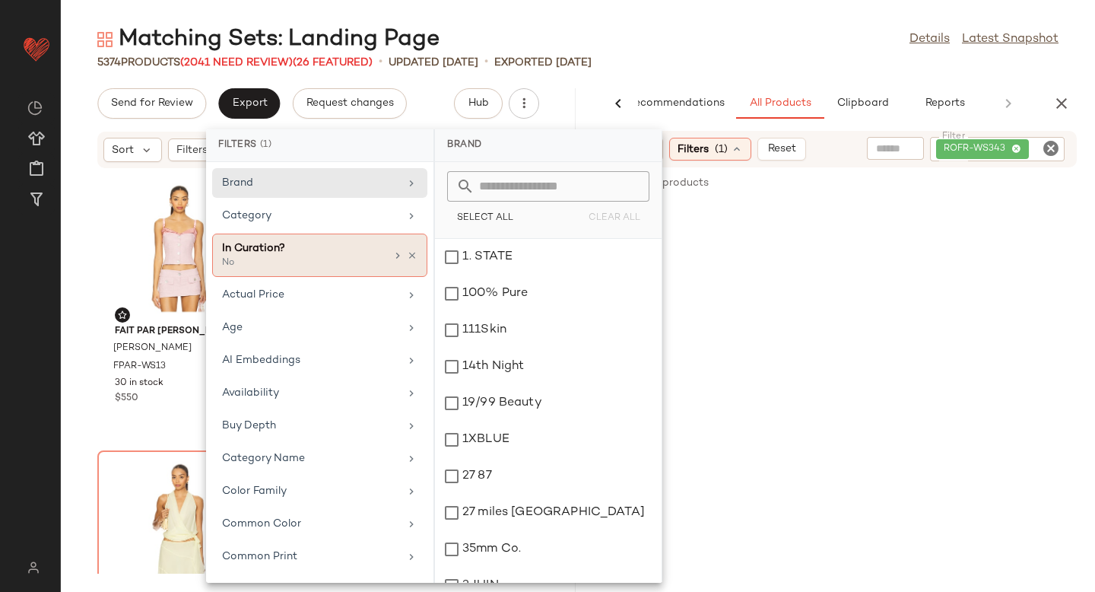
click at [411, 249] on div "In Curation? No" at bounding box center [319, 254] width 215 height 43
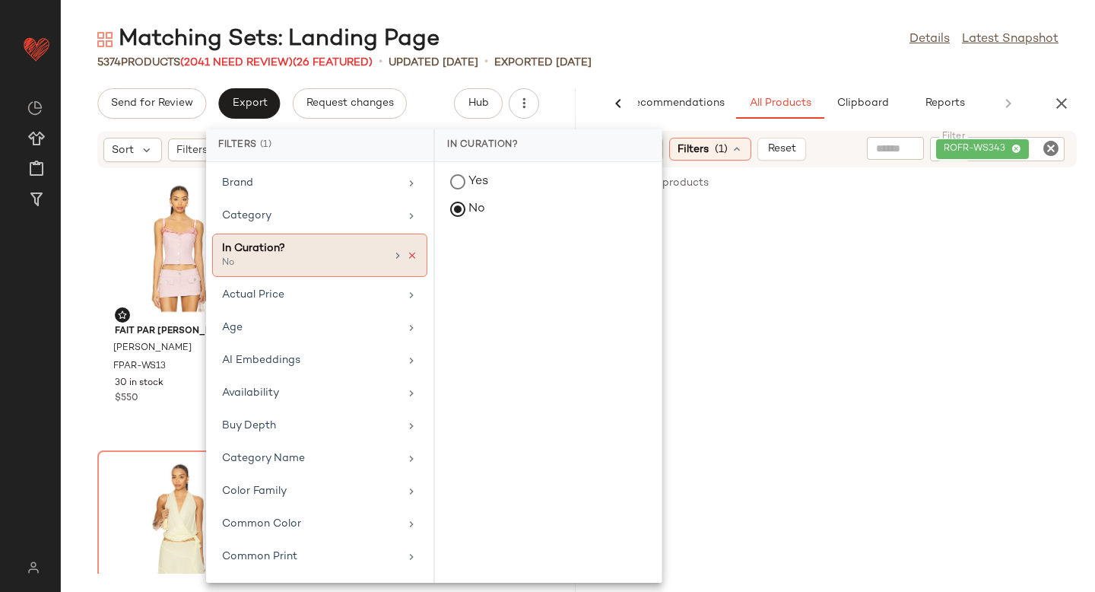
click at [408, 253] on icon at bounding box center [412, 255] width 11 height 11
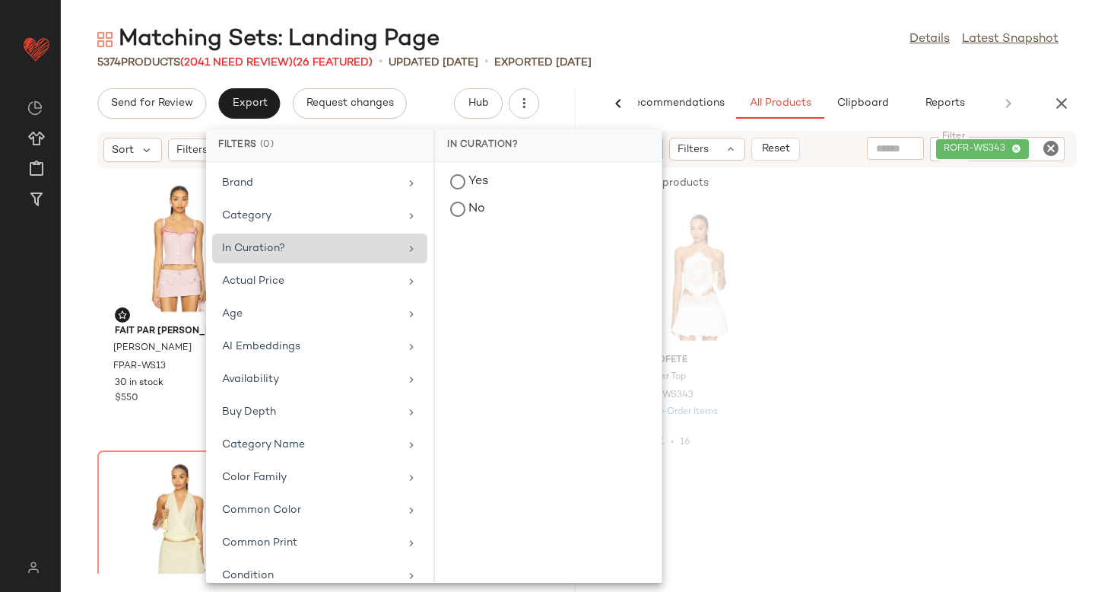
click at [863, 284] on div "retrofete Summer Top ROFR-WS343 32 Pre-Order Items $228 $3.65K • 16" at bounding box center [837, 334] width 515 height 266
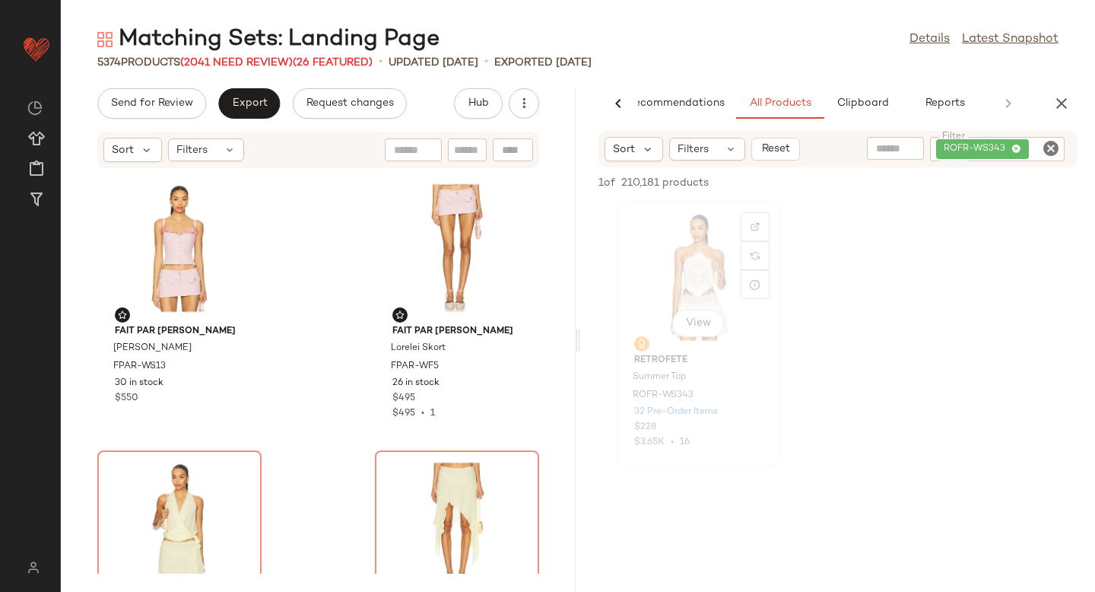
click at [715, 268] on div "View" at bounding box center [699, 276] width 154 height 141
click at [670, 395] on span "ROFR-WS343" at bounding box center [663, 396] width 61 height 14
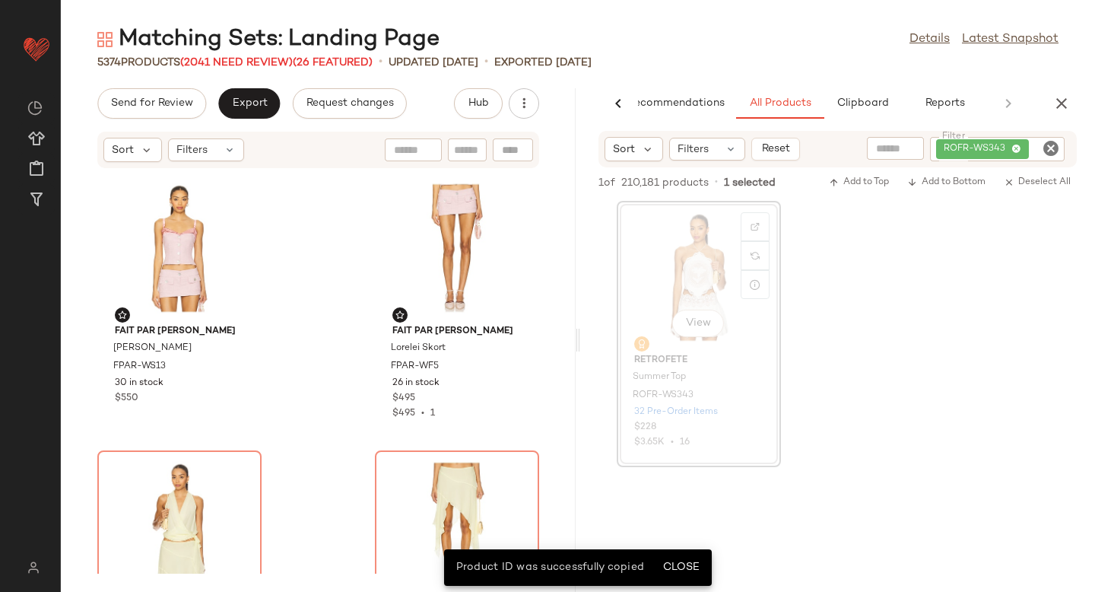
click at [515, 151] on div at bounding box center [513, 149] width 40 height 23
paste input "**********"
type input "**********"
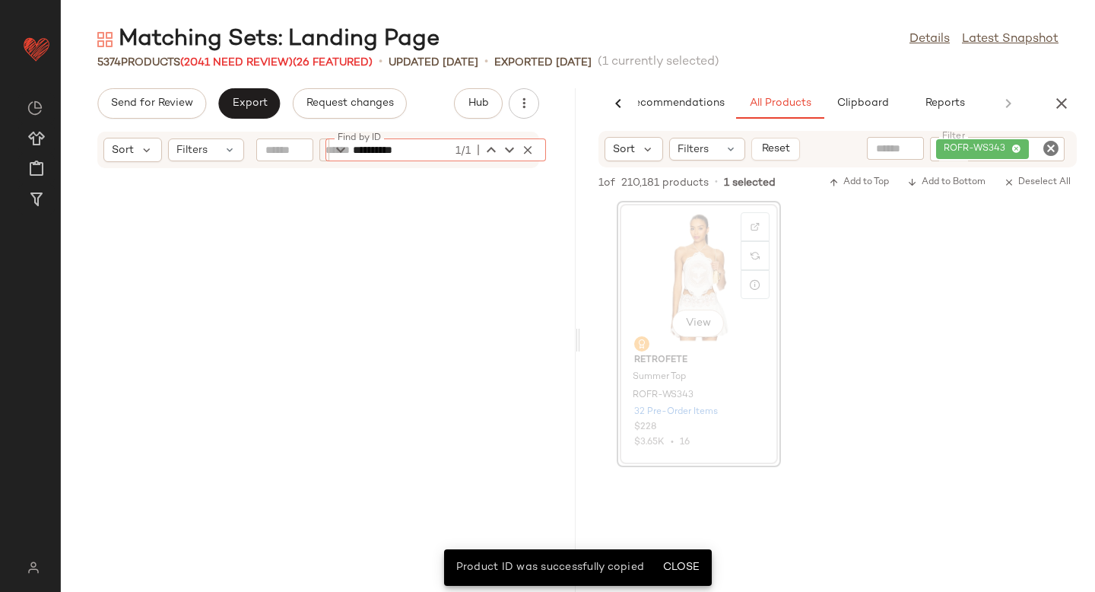
scroll to position [3896, 0]
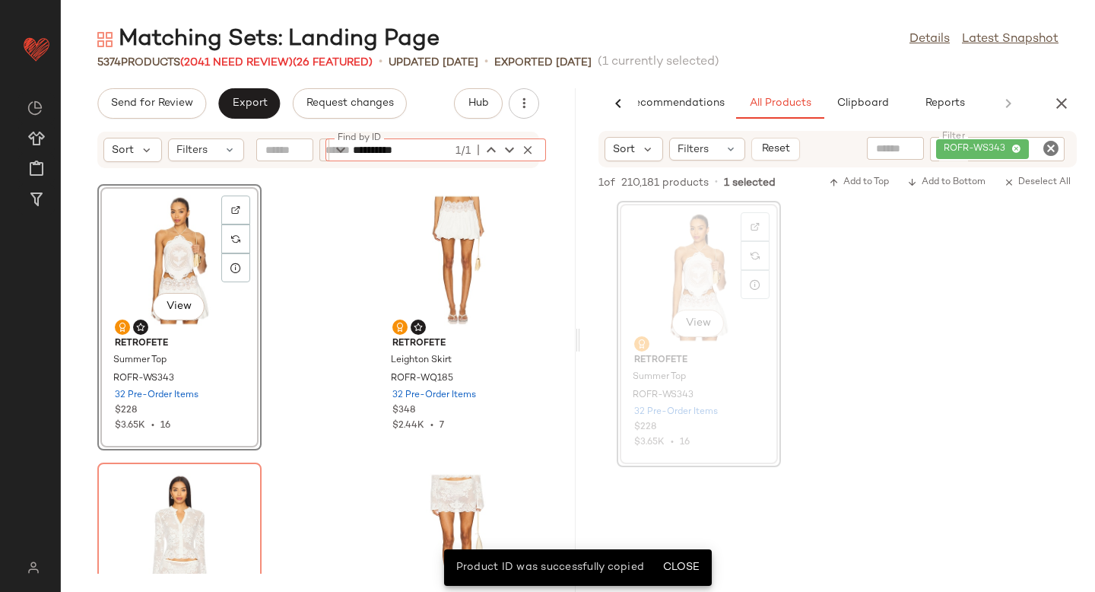
click at [168, 246] on div "View" at bounding box center [180, 259] width 154 height 141
click at [387, 231] on div "View" at bounding box center [457, 259] width 154 height 141
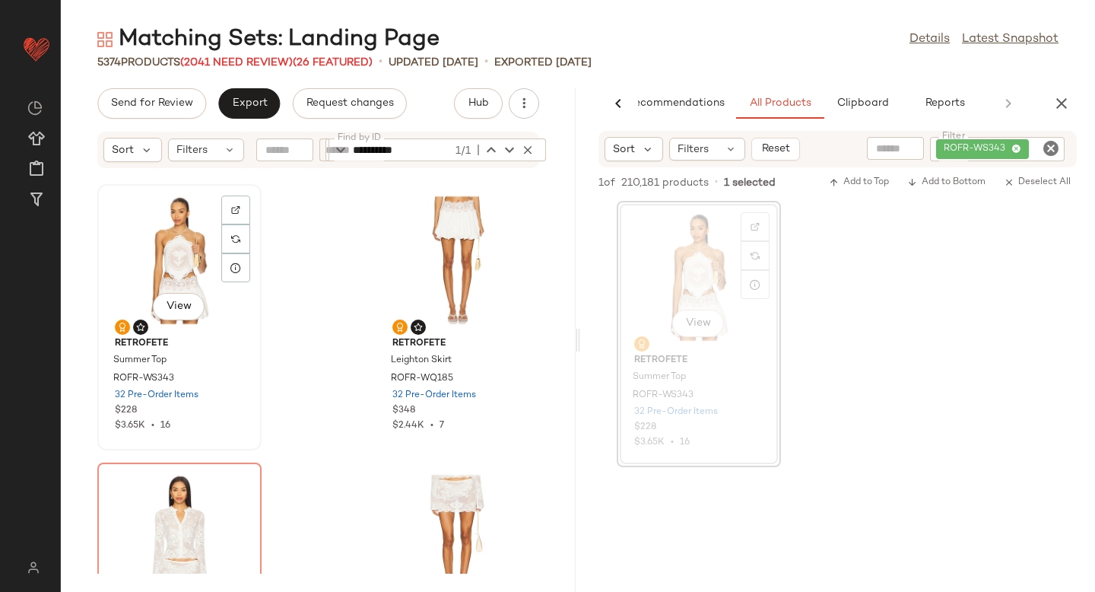
click at [193, 242] on div "View" at bounding box center [180, 259] width 154 height 141
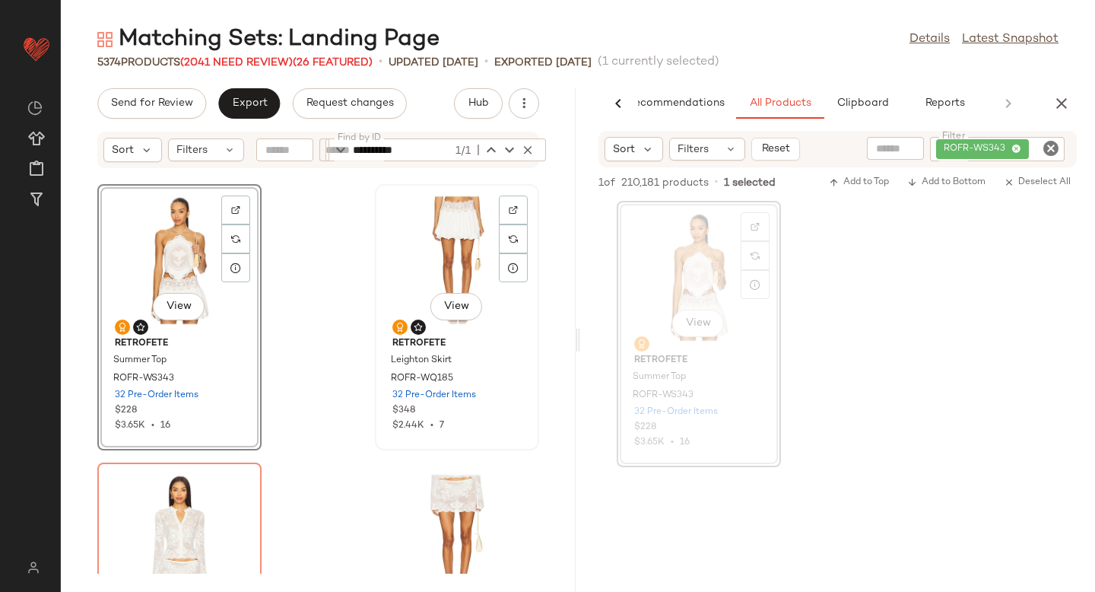
click at [412, 236] on div "View" at bounding box center [457, 259] width 154 height 141
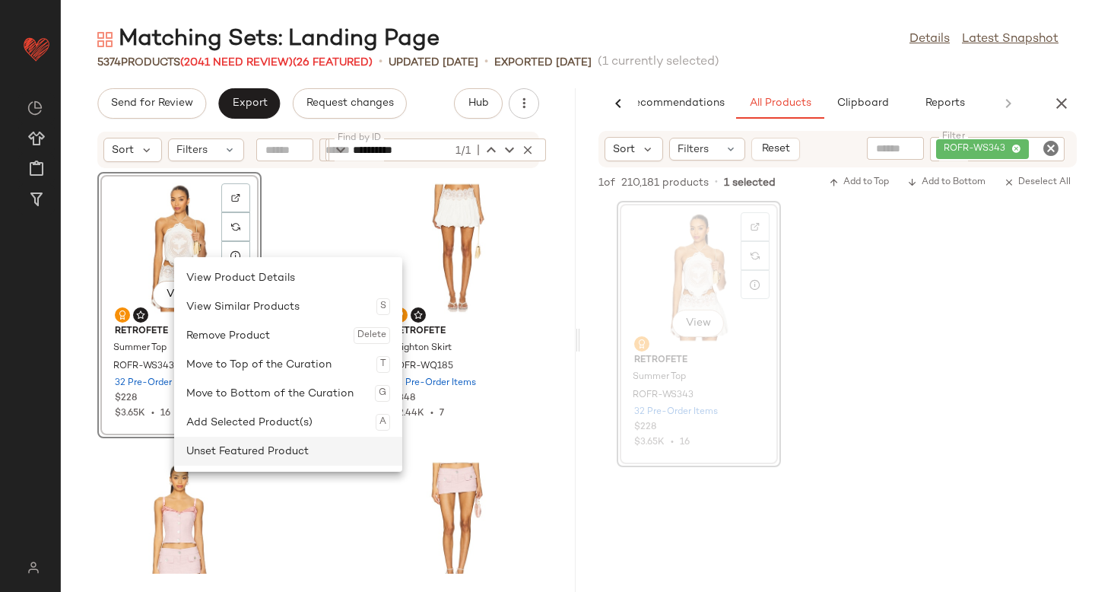
click at [247, 451] on div "Unset Featured Product" at bounding box center [288, 450] width 204 height 29
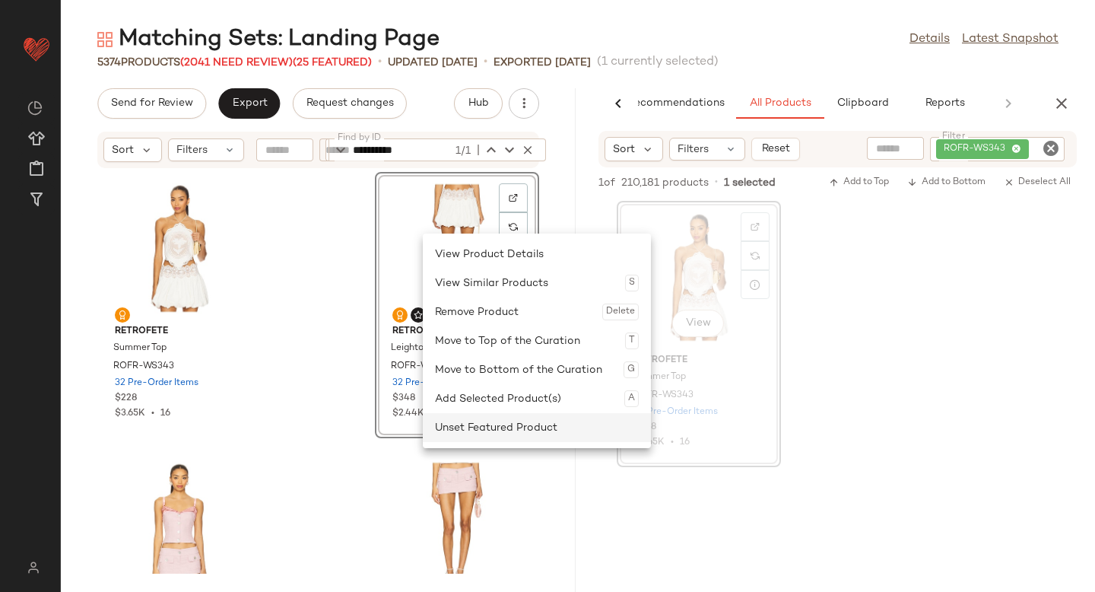
click at [449, 432] on div "Unset Featured Product" at bounding box center [537, 427] width 204 height 29
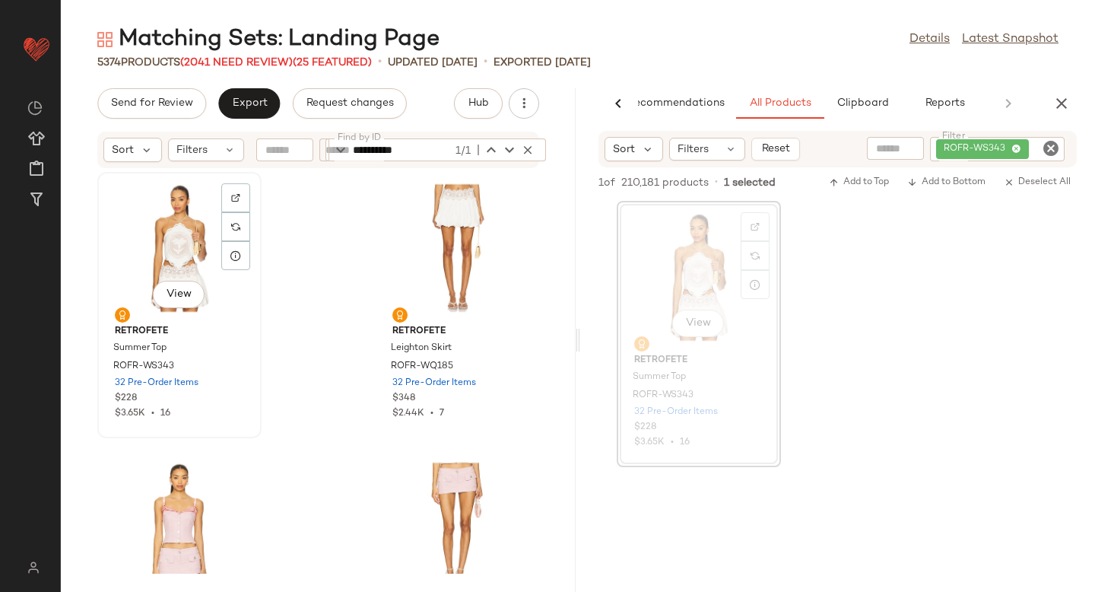
click at [173, 265] on div "View" at bounding box center [180, 247] width 154 height 141
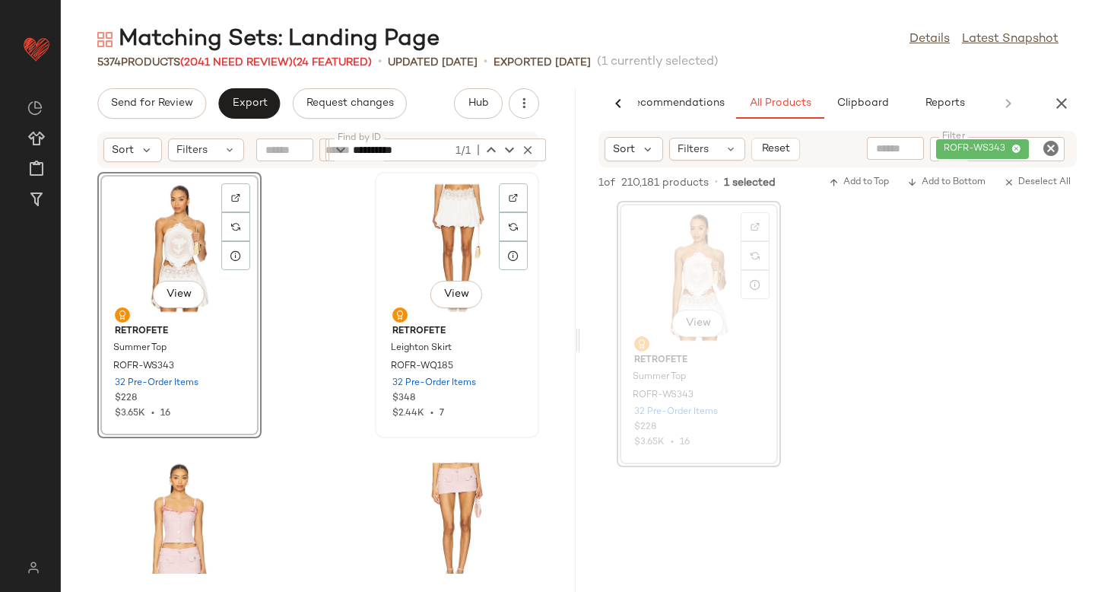
click at [439, 244] on div "View" at bounding box center [457, 247] width 154 height 141
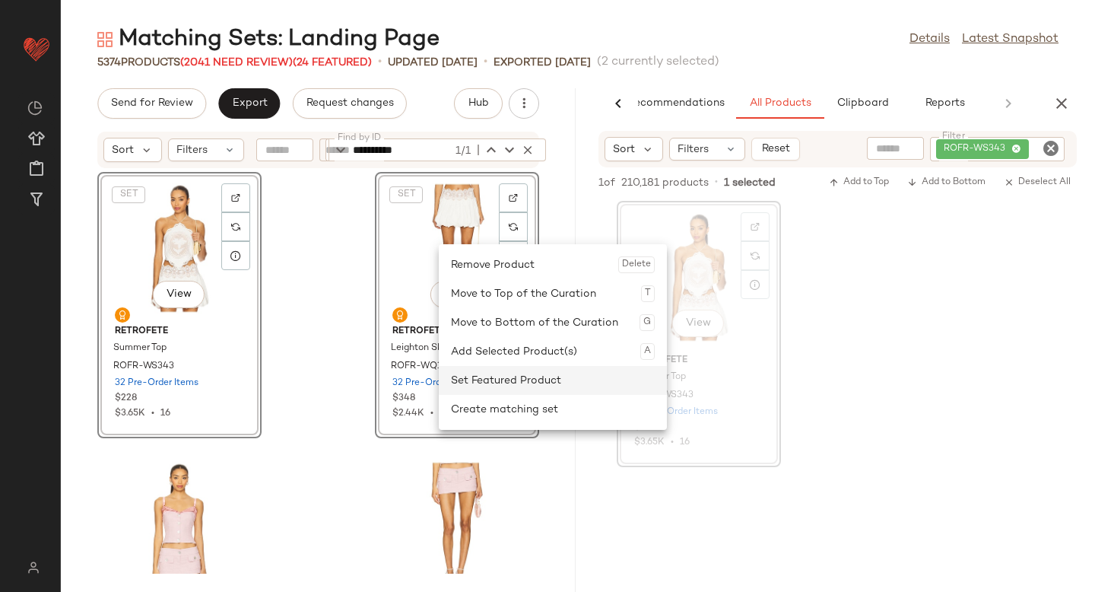
click at [471, 389] on div "Set Featured Product" at bounding box center [553, 380] width 204 height 29
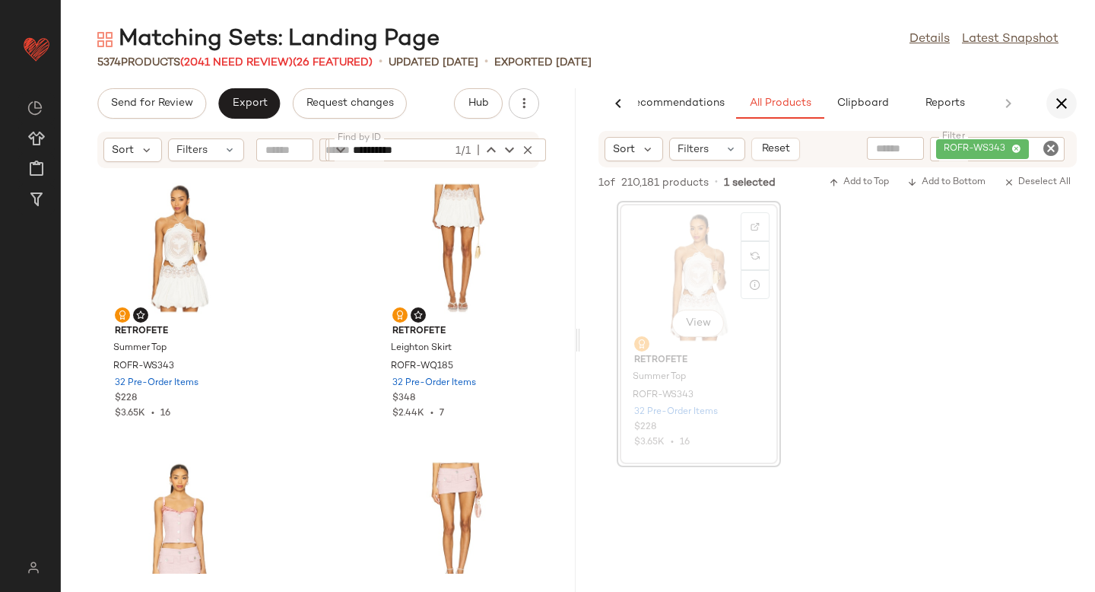
click at [1061, 103] on icon "button" at bounding box center [1061, 103] width 18 height 18
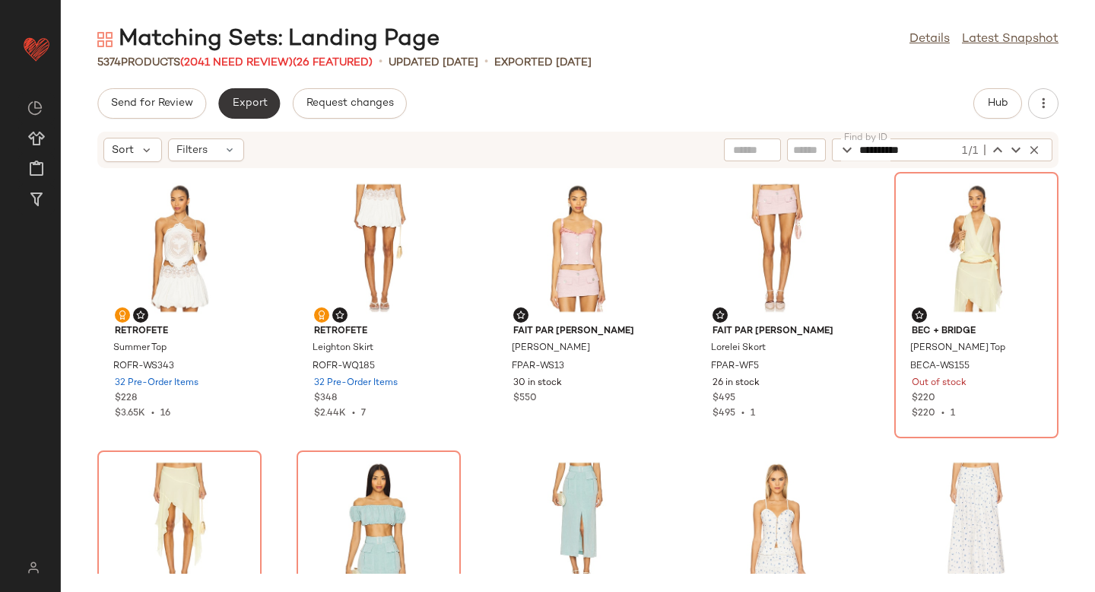
click at [257, 99] on span "Export" at bounding box center [249, 103] width 36 height 12
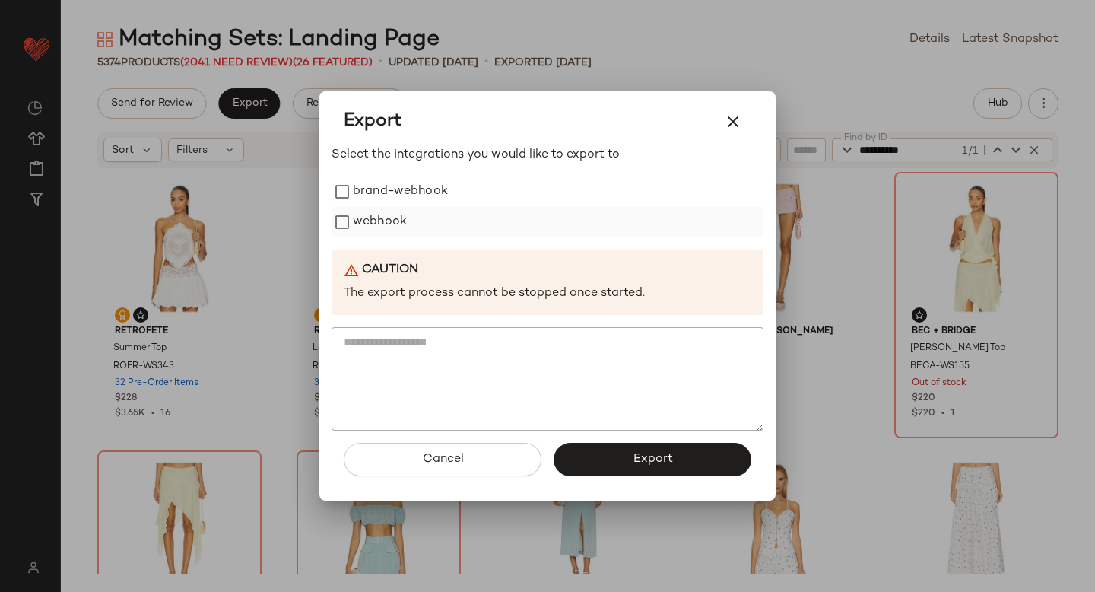
click at [385, 220] on label "webhook" at bounding box center [380, 222] width 54 height 30
click at [600, 479] on div "Cancel Export" at bounding box center [547, 465] width 432 height 70
click at [598, 452] on button "Export" at bounding box center [652, 458] width 198 height 33
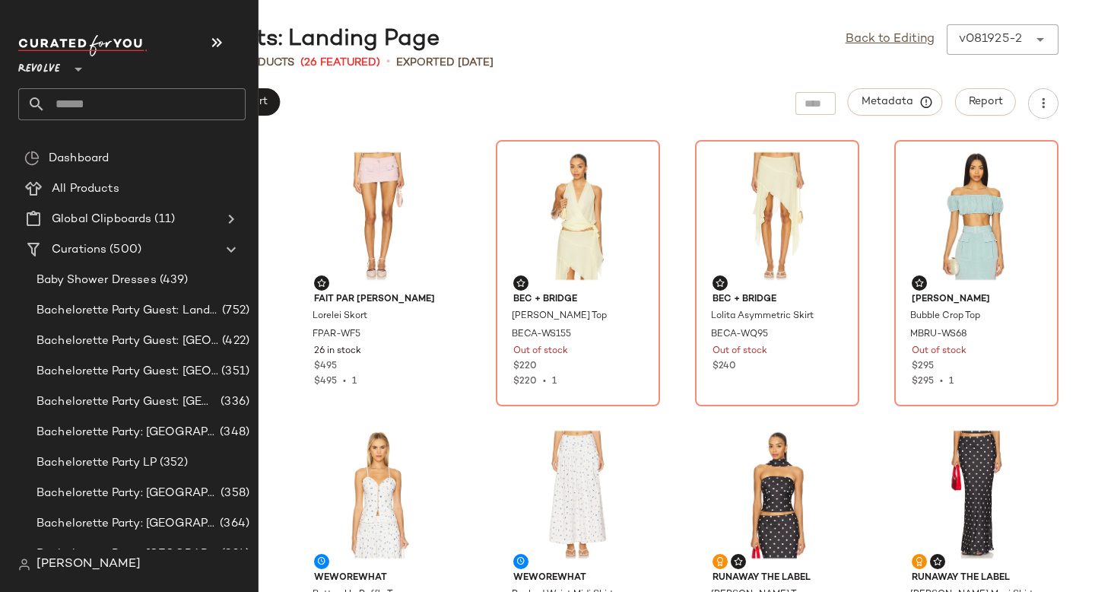
click at [103, 103] on input "text" at bounding box center [146, 104] width 200 height 32
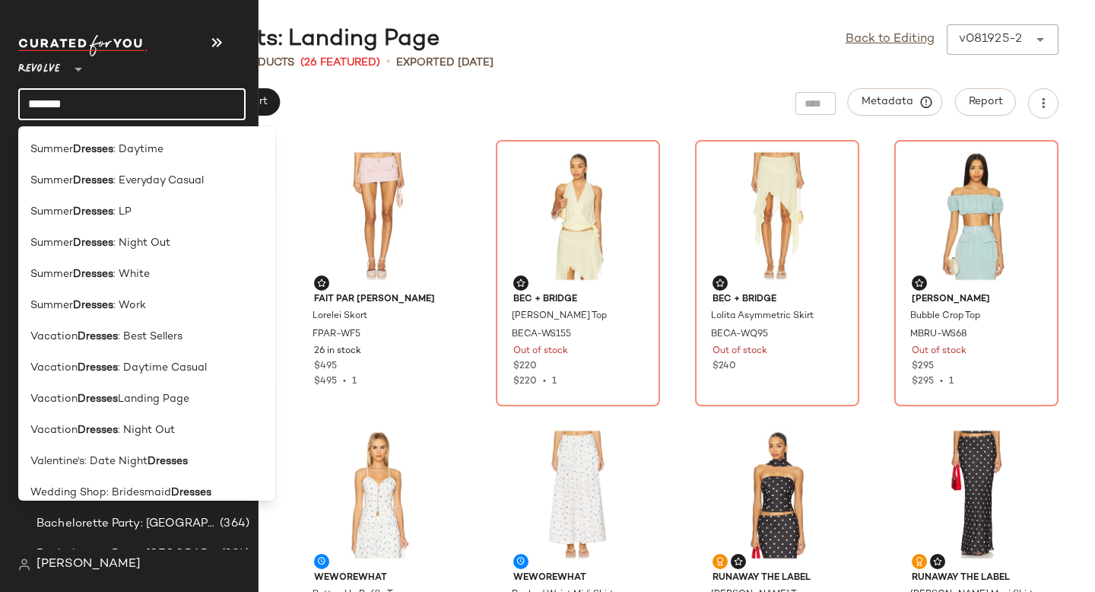
scroll to position [1510, 0]
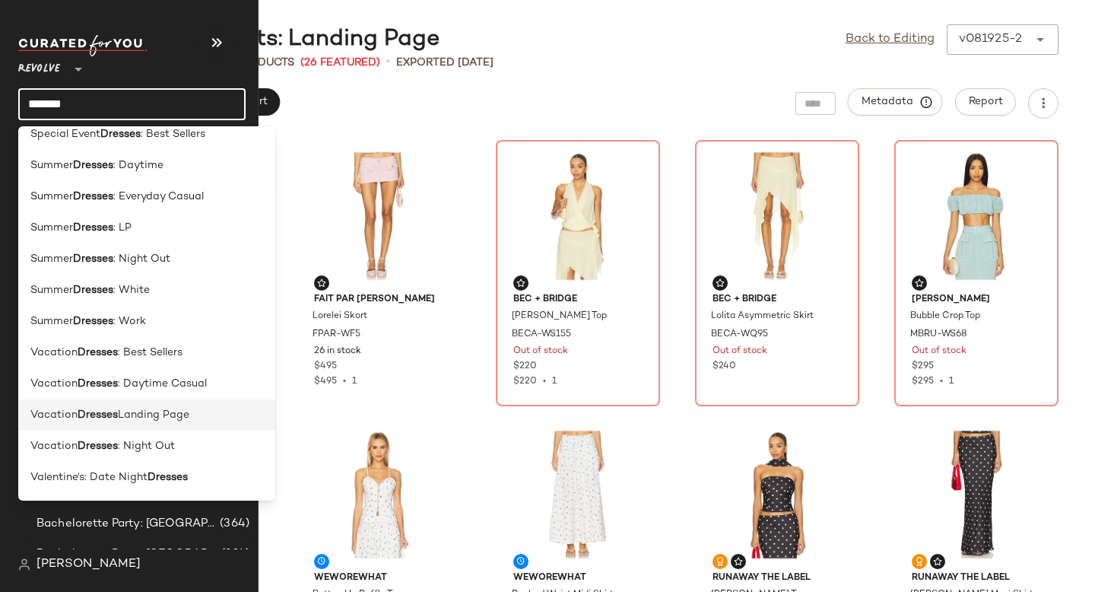
type input "*******"
click at [102, 422] on b "Dresses" at bounding box center [98, 415] width 40 height 16
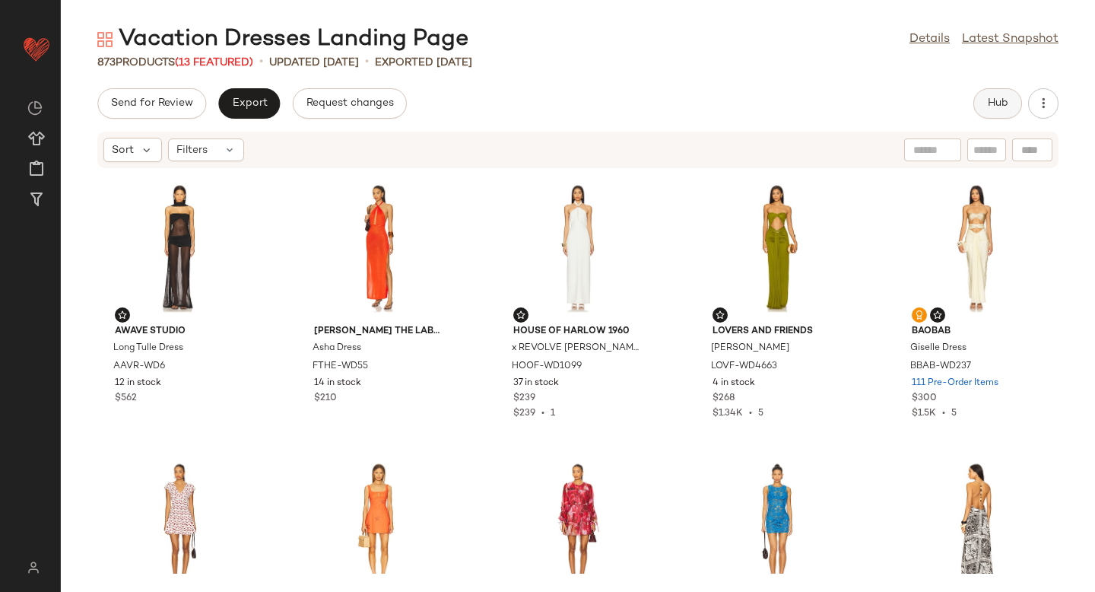
click at [991, 99] on span "Hub" at bounding box center [997, 103] width 21 height 12
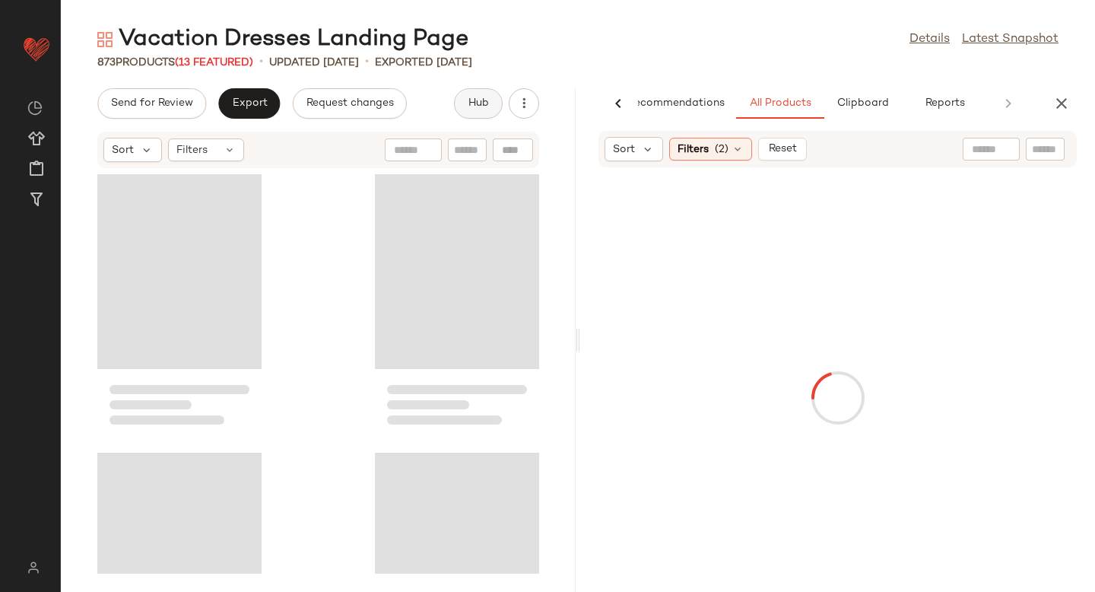
scroll to position [0, 36]
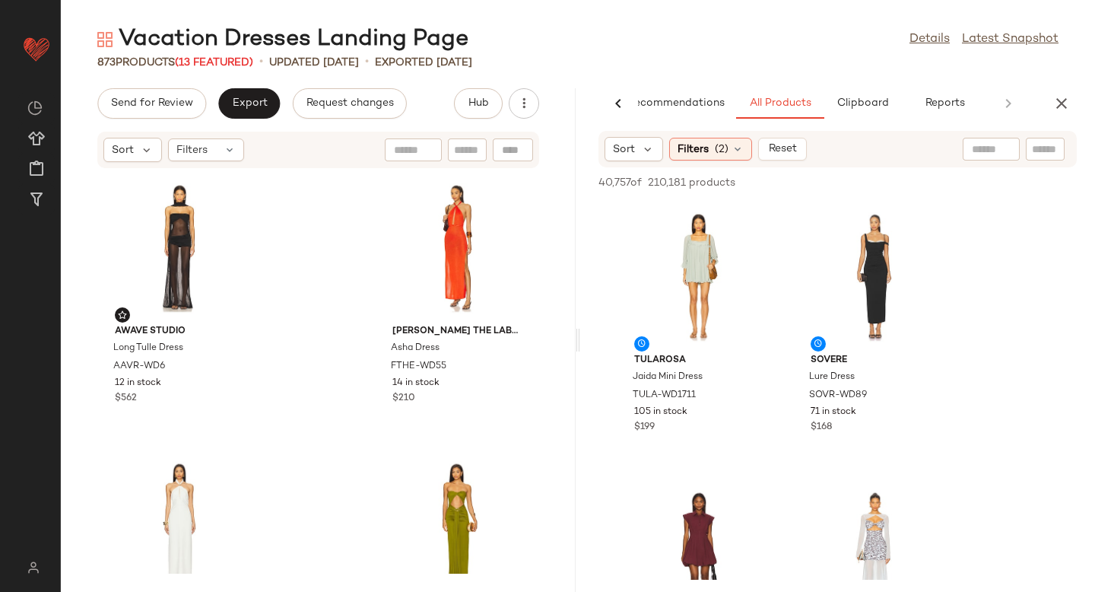
click at [1048, 141] on input "text" at bounding box center [1045, 149] width 27 height 16
paste input "**********"
type input "**********"
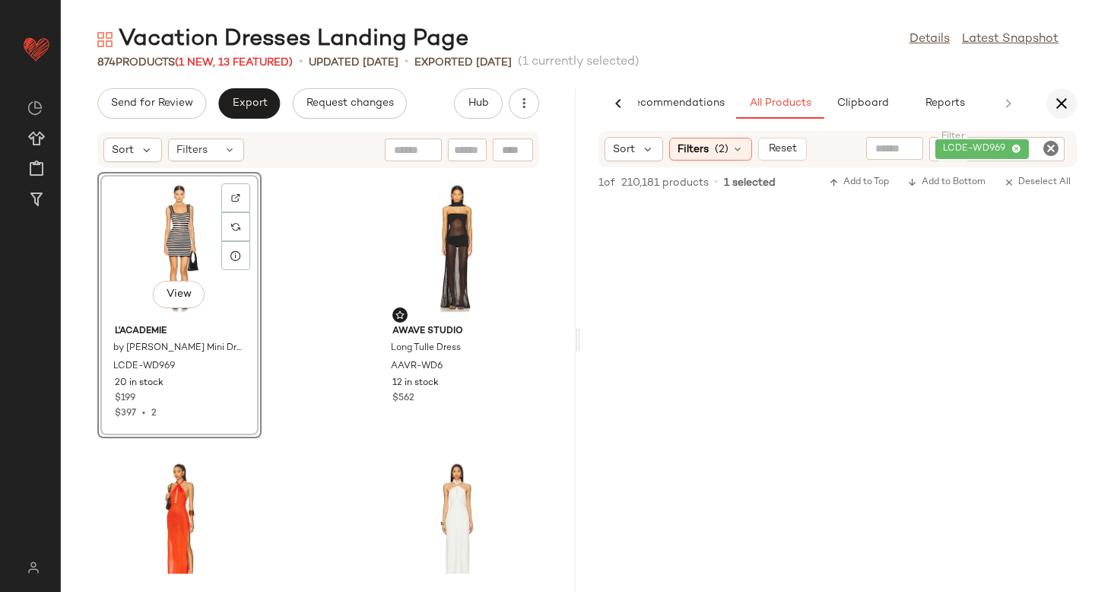
click at [1059, 113] on button "button" at bounding box center [1061, 103] width 30 height 30
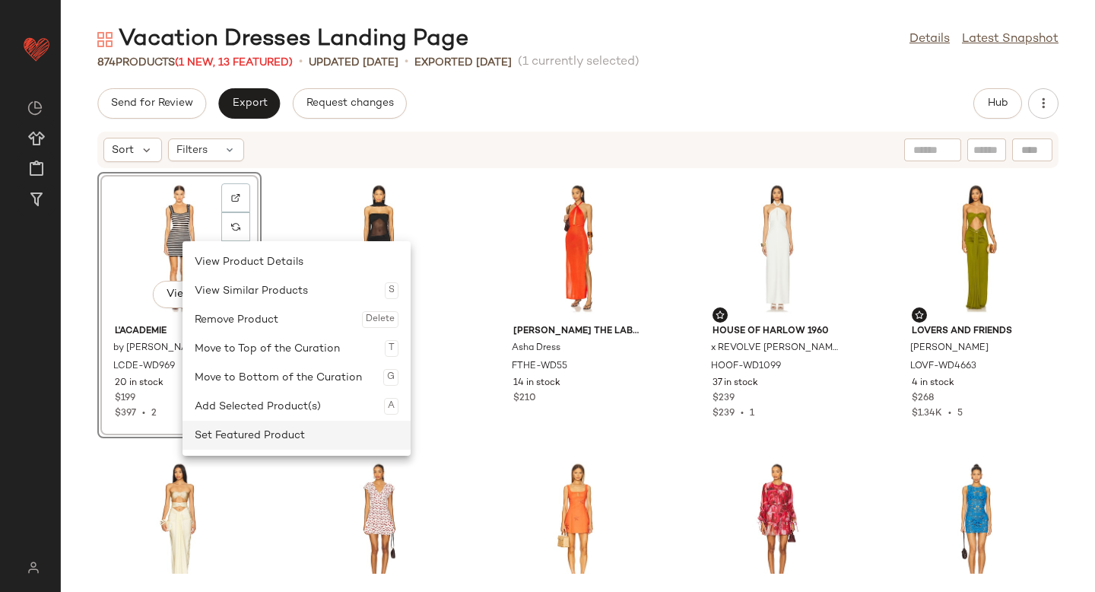
click at [249, 428] on div "Set Featured Product" at bounding box center [297, 434] width 204 height 29
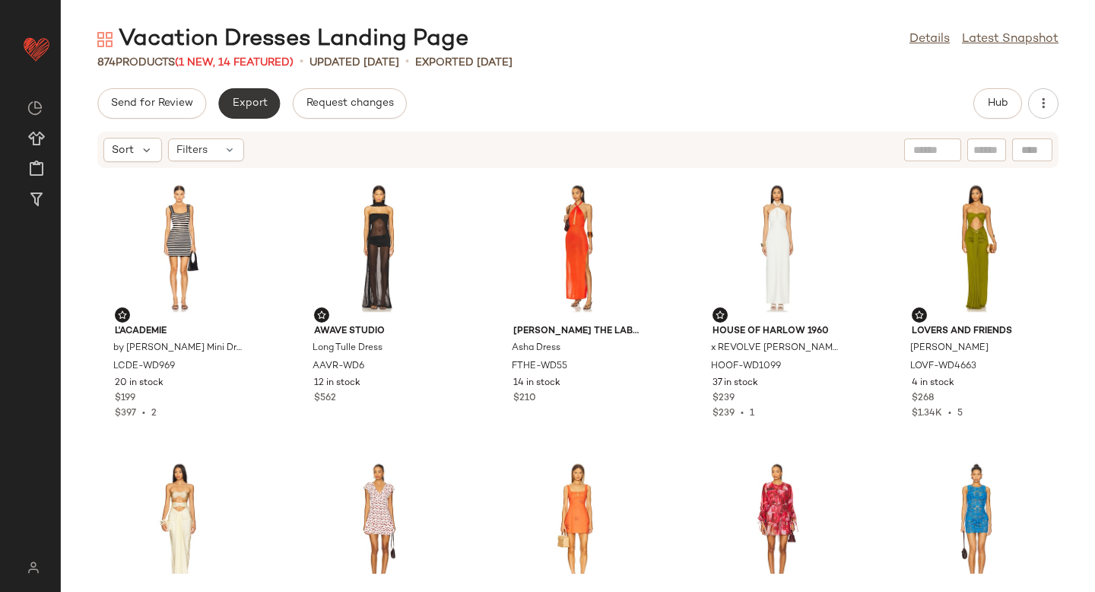
click at [250, 105] on span "Export" at bounding box center [249, 103] width 36 height 12
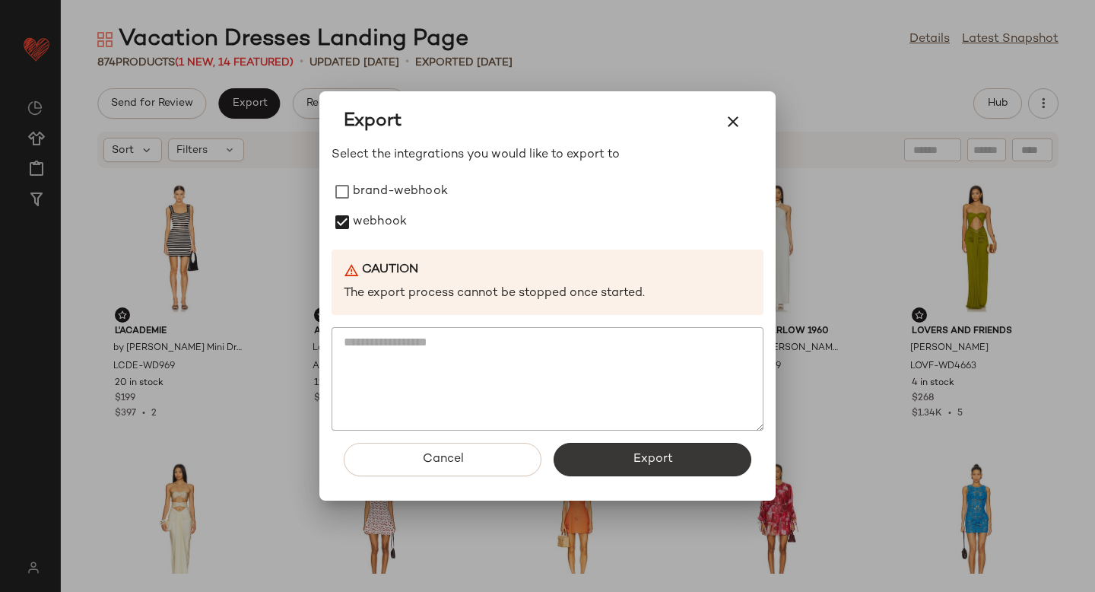
click at [618, 455] on button "Export" at bounding box center [652, 458] width 198 height 33
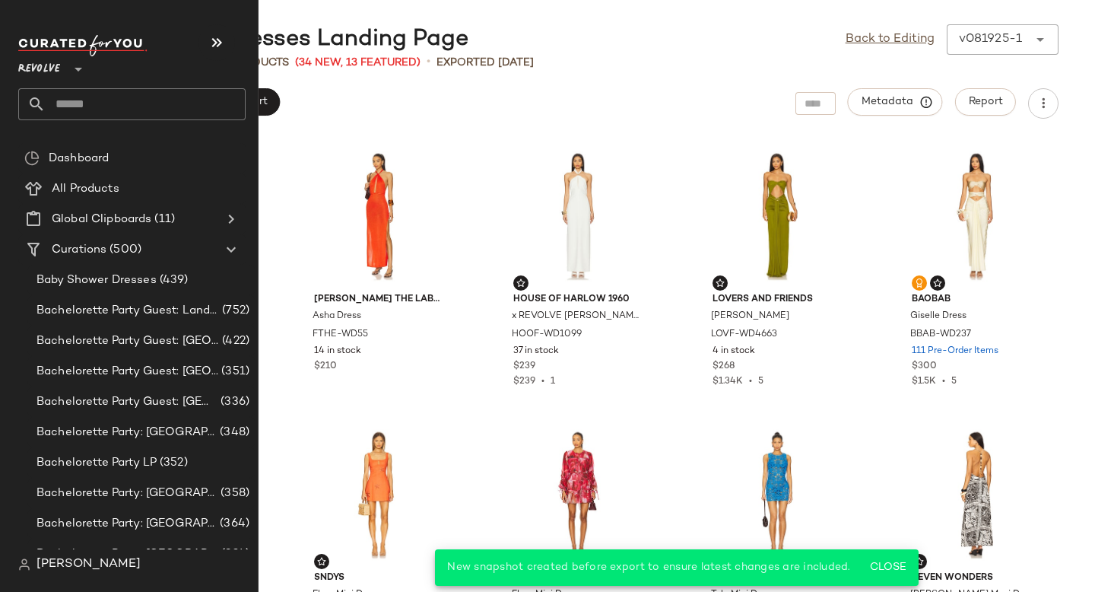
click at [91, 96] on input "text" at bounding box center [146, 104] width 200 height 32
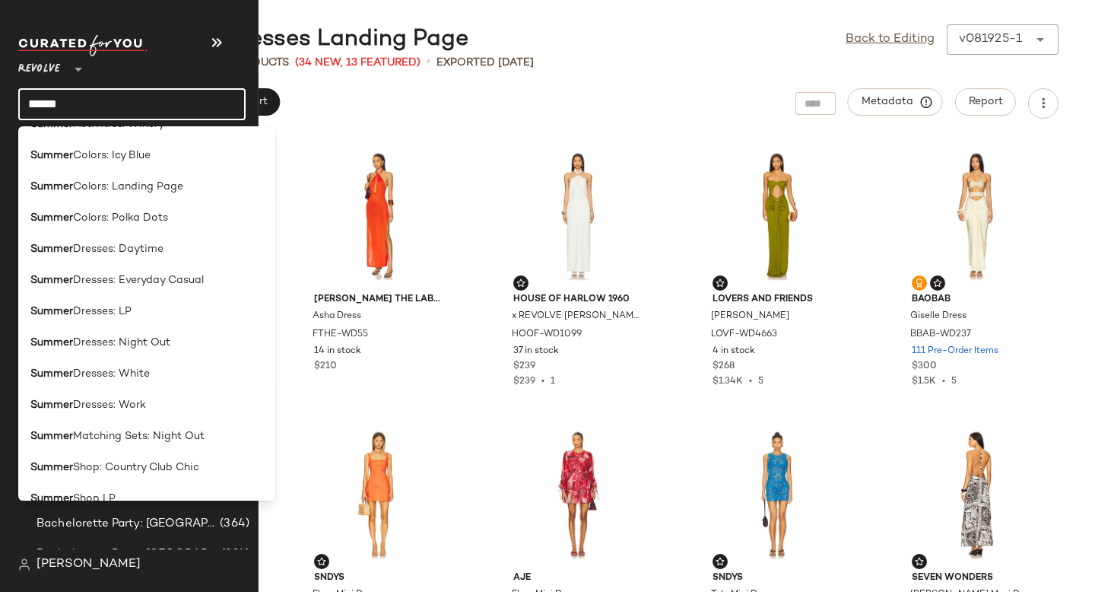
scroll to position [542, 0]
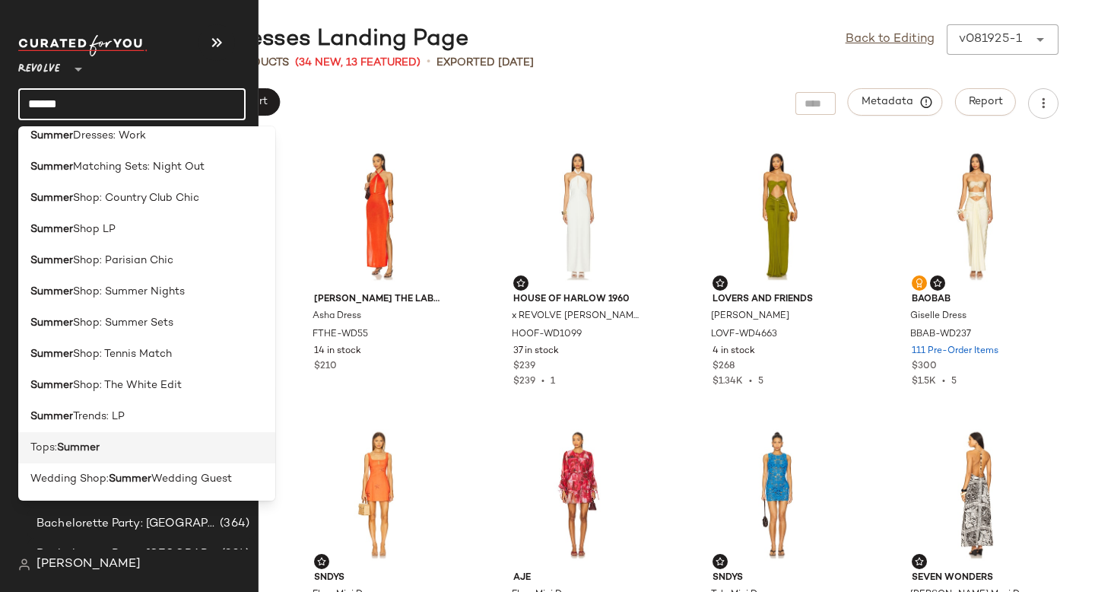
type input "******"
click at [108, 456] on div "Tops: Summer" at bounding box center [146, 447] width 257 height 31
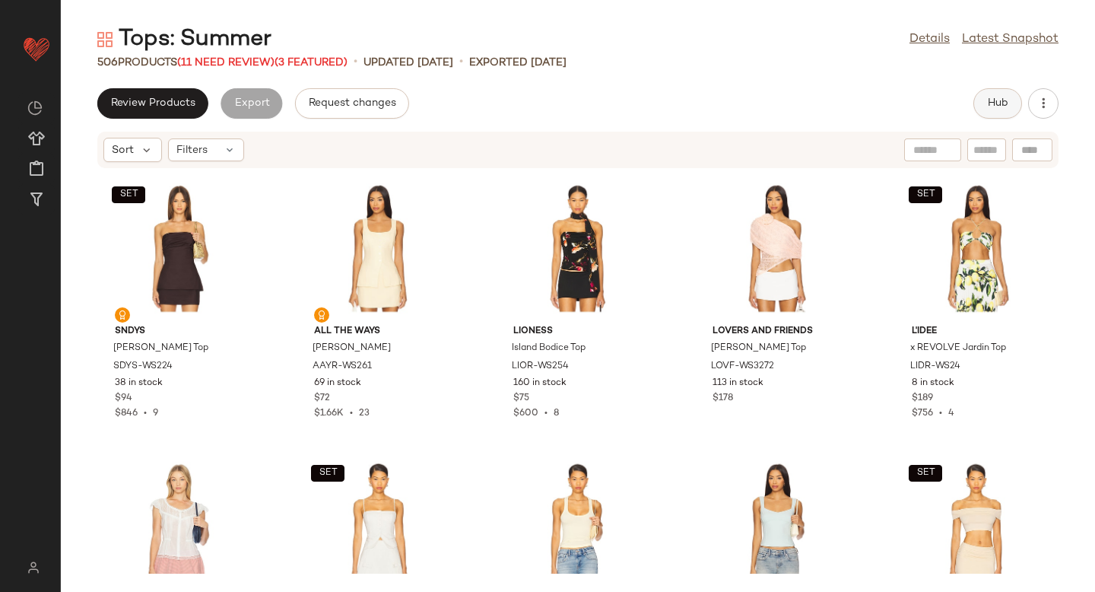
click at [997, 102] on span "Hub" at bounding box center [997, 103] width 21 height 12
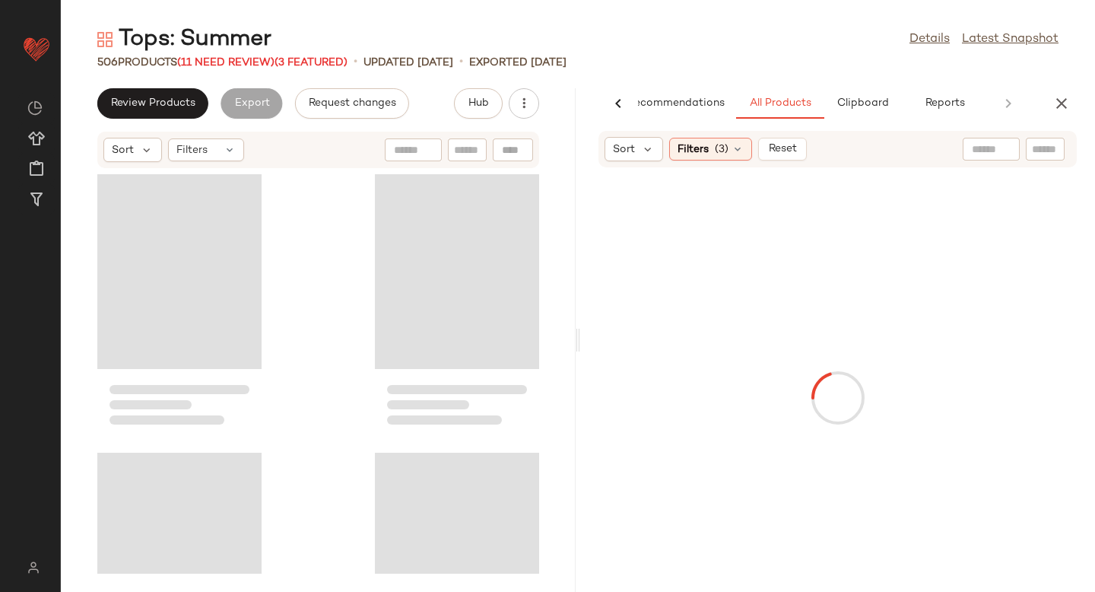
scroll to position [0, 36]
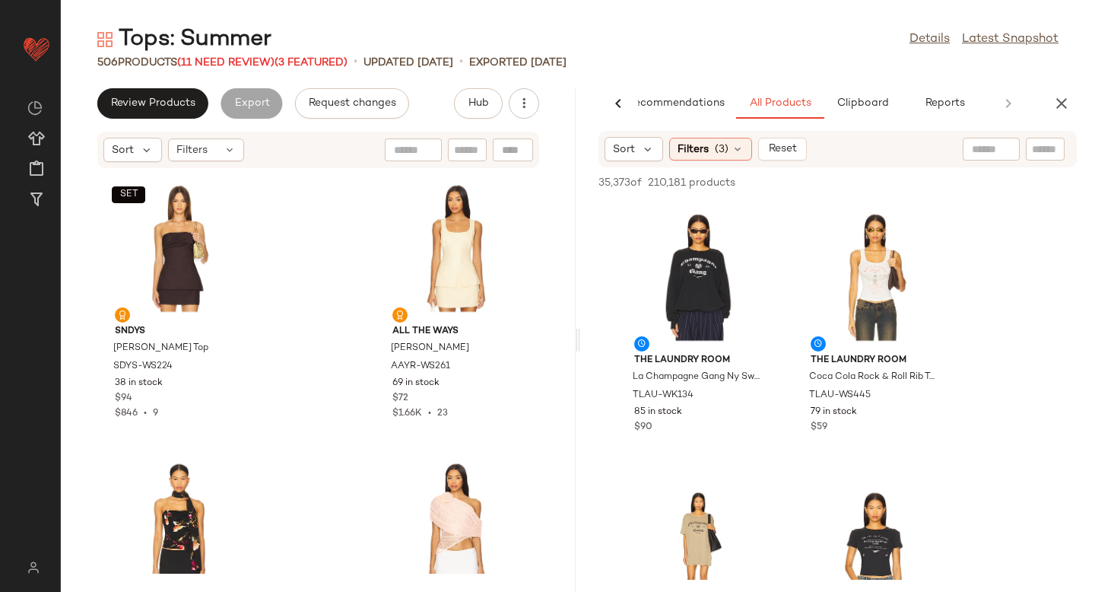
click at [1051, 157] on input "text" at bounding box center [1045, 149] width 27 height 16
paste input "********"
type input "********"
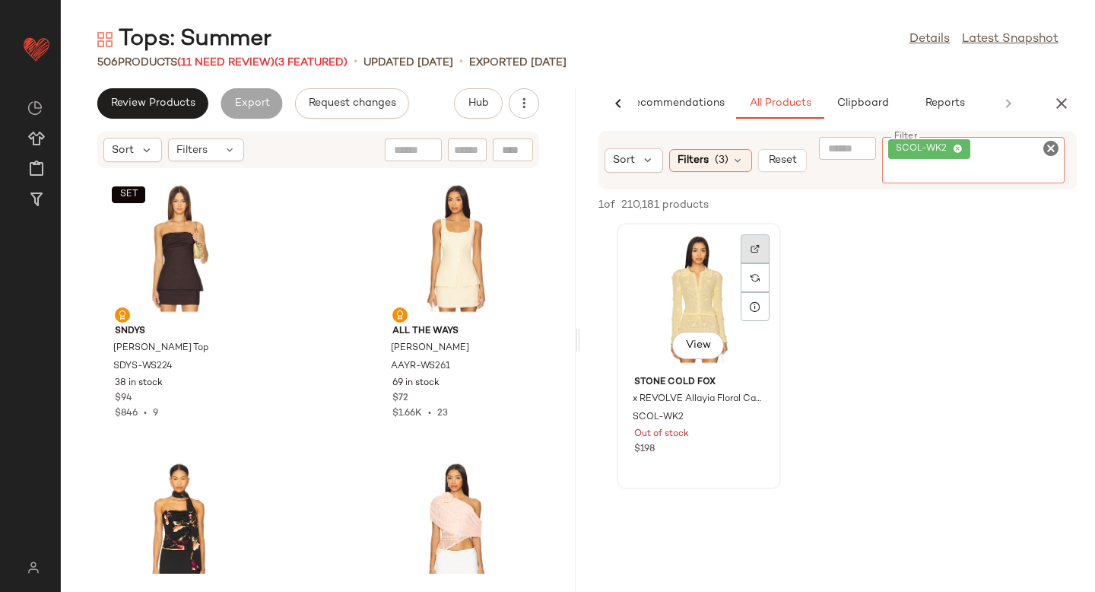
click at [756, 246] on div at bounding box center [755, 277] width 29 height 87
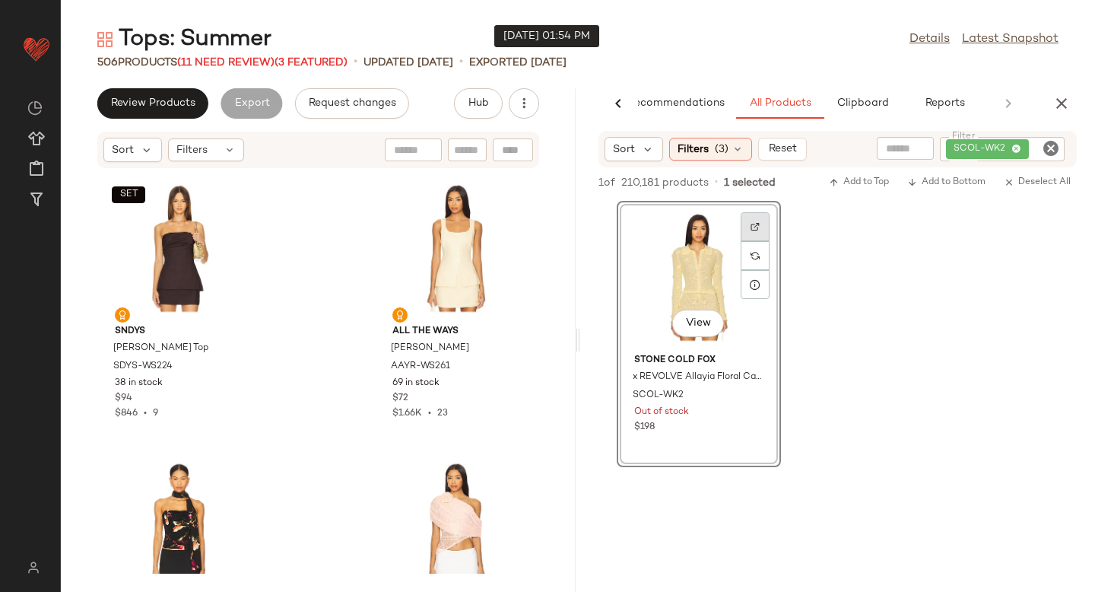
click at [763, 241] on div at bounding box center [755, 255] width 29 height 29
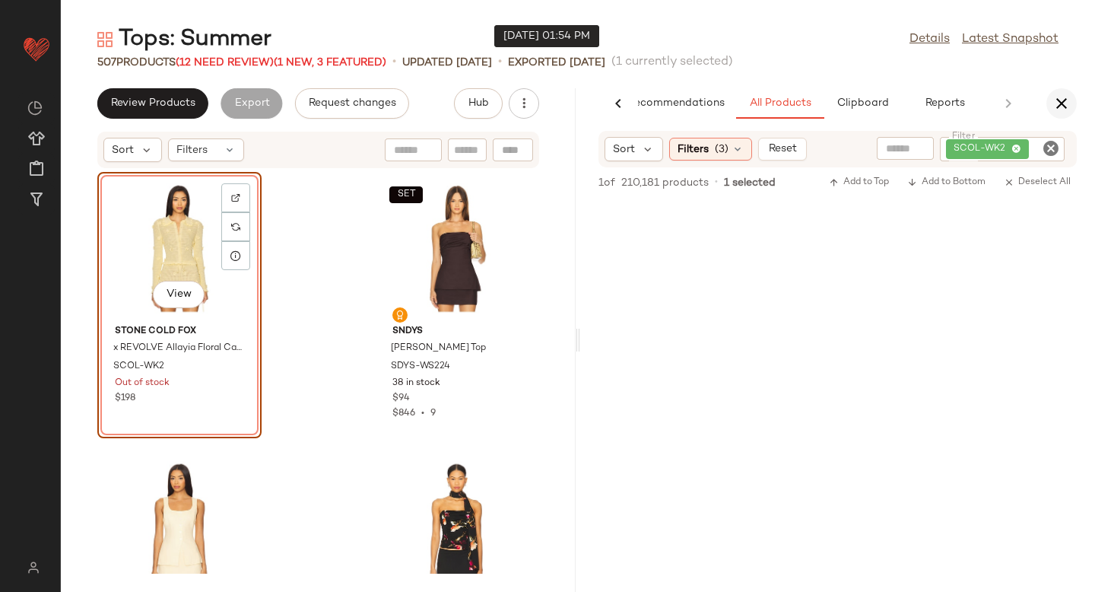
click at [1067, 105] on icon "button" at bounding box center [1061, 103] width 18 height 18
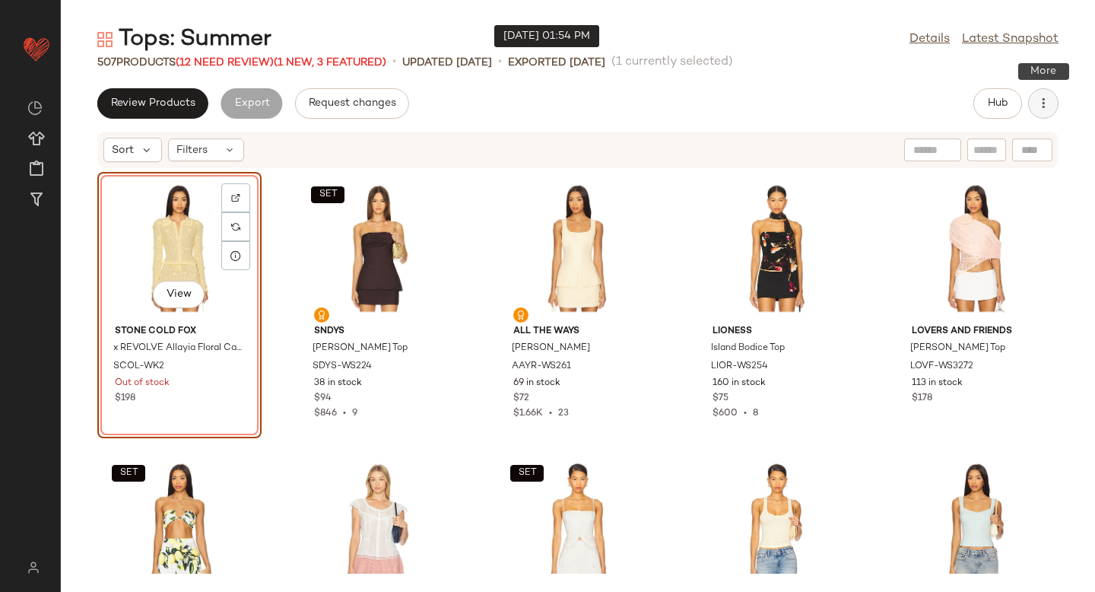
click at [1039, 106] on icon "button" at bounding box center [1043, 103] width 15 height 15
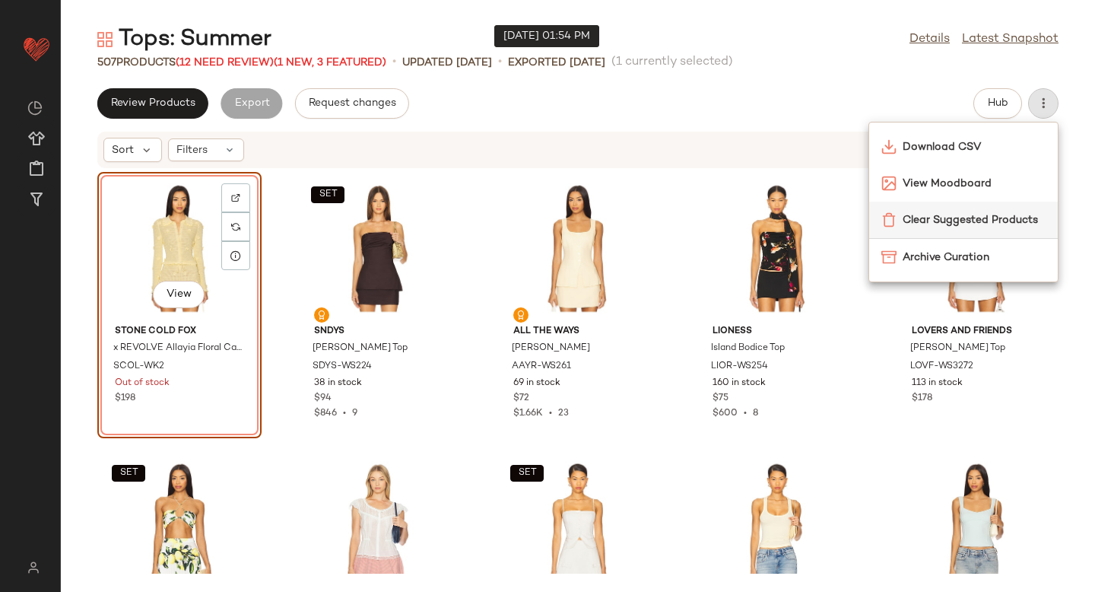
click at [984, 217] on span "Clear Suggested Products" at bounding box center [973, 220] width 143 height 16
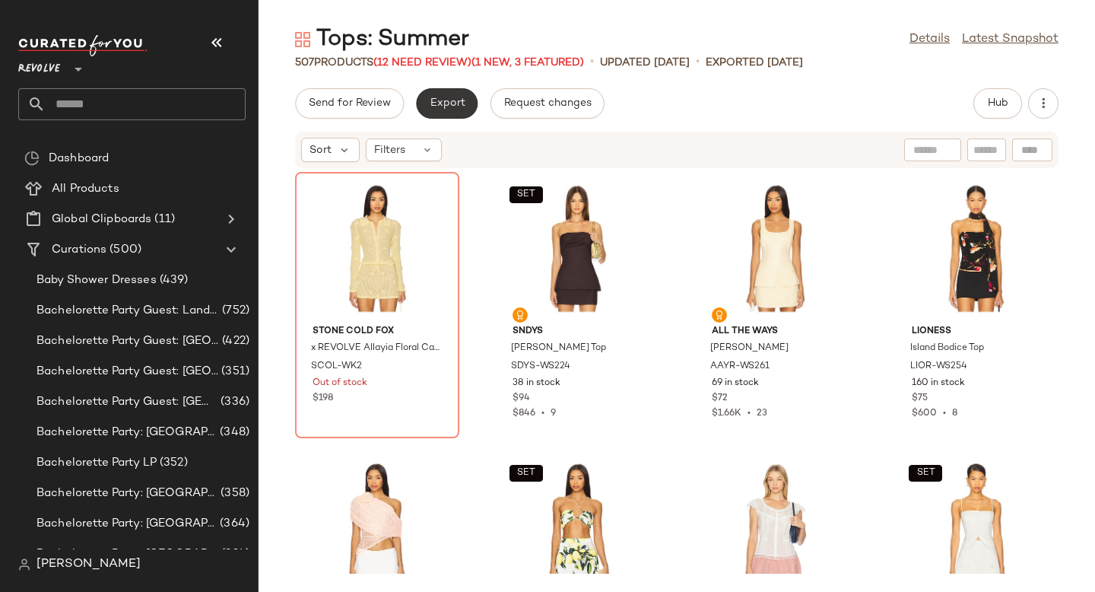
click at [464, 100] on button "Export" at bounding box center [447, 103] width 62 height 30
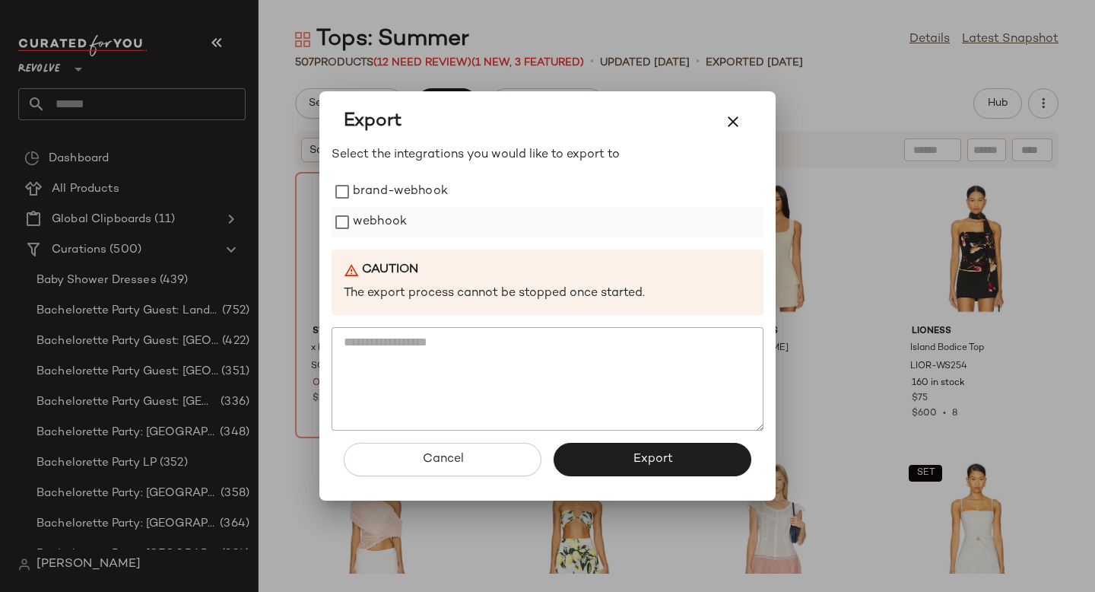
click at [379, 224] on label "webhook" at bounding box center [380, 222] width 54 height 30
click at [607, 460] on button "Export" at bounding box center [652, 458] width 198 height 33
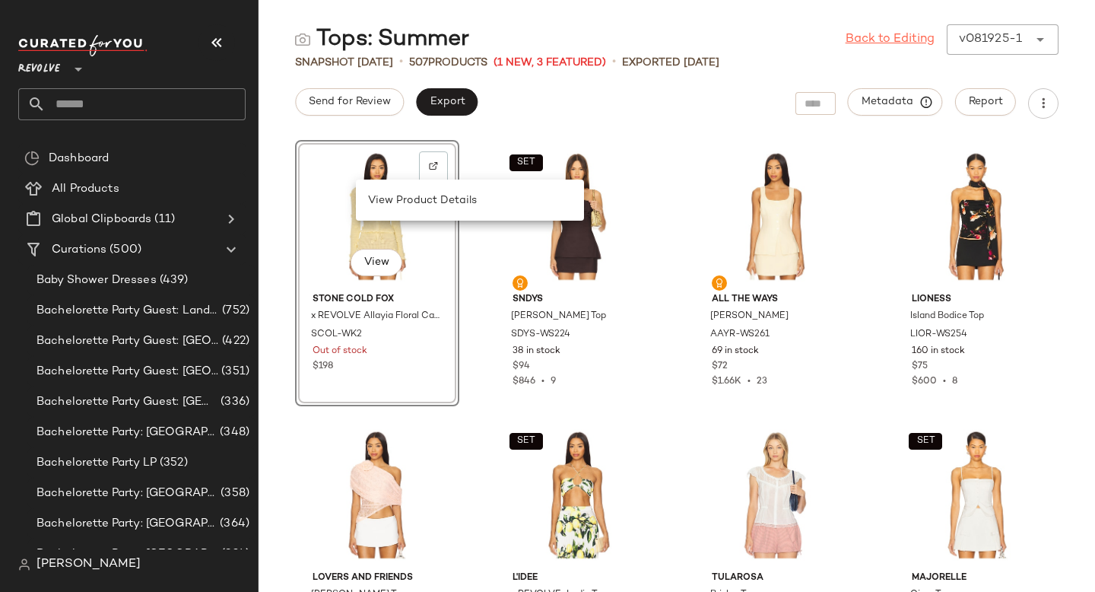
click at [920, 46] on link "Back to Editing" at bounding box center [889, 39] width 89 height 18
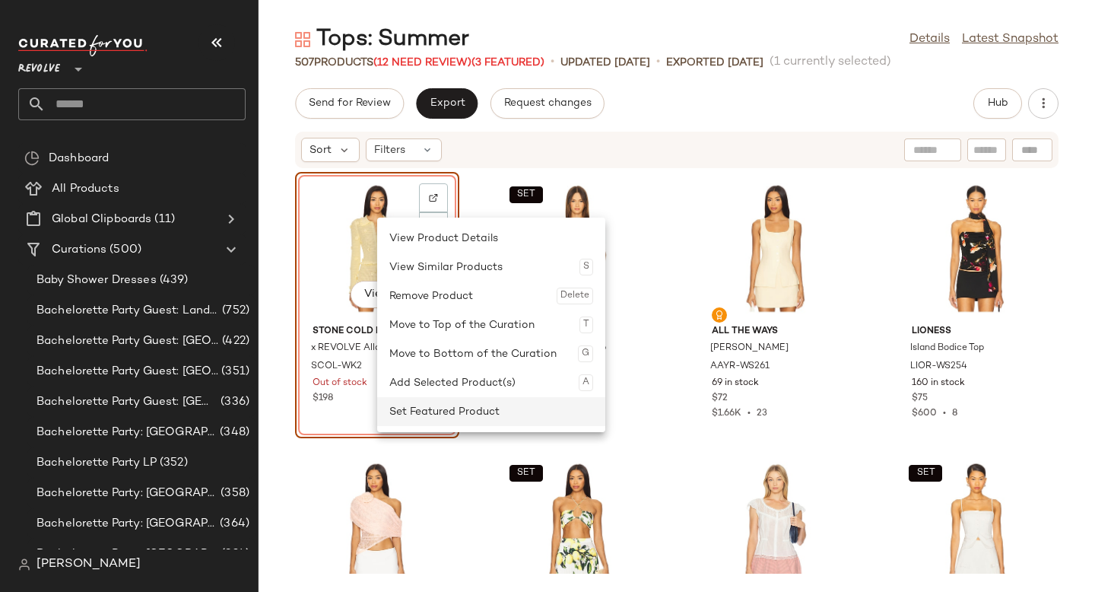
click at [443, 401] on div "Set Featured Product" at bounding box center [491, 411] width 204 height 29
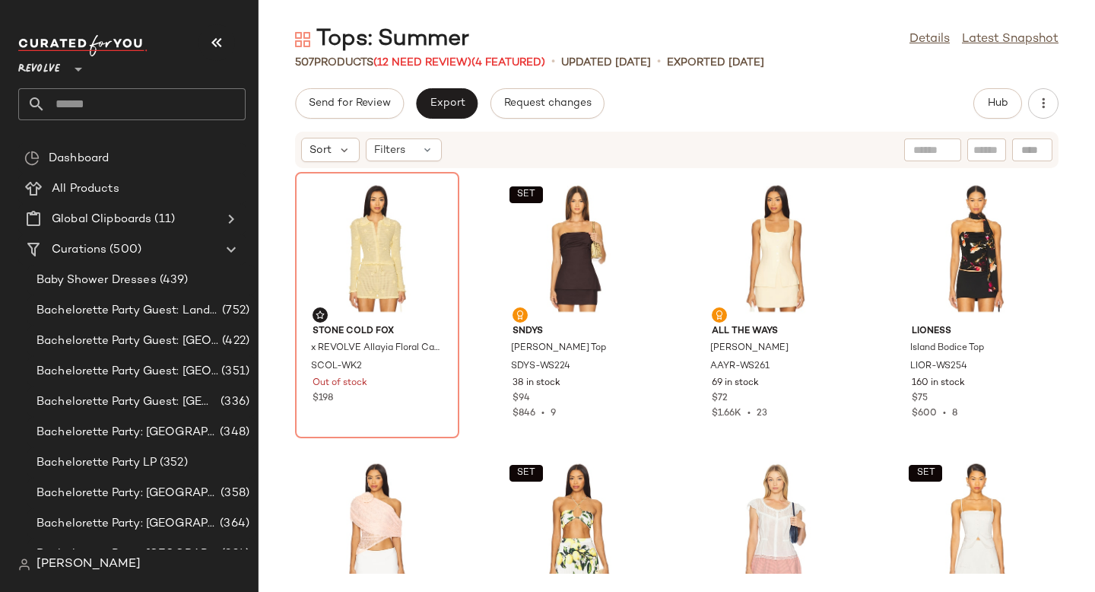
click at [62, 110] on input "text" at bounding box center [146, 104] width 200 height 32
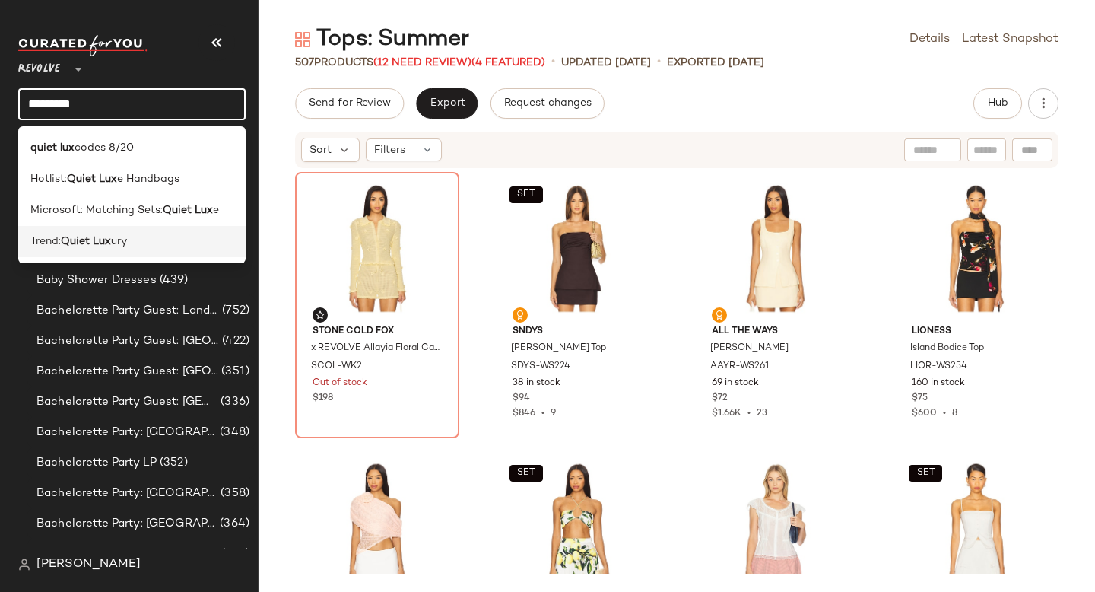
type input "*********"
click at [33, 237] on span "Trend:" at bounding box center [45, 241] width 30 height 16
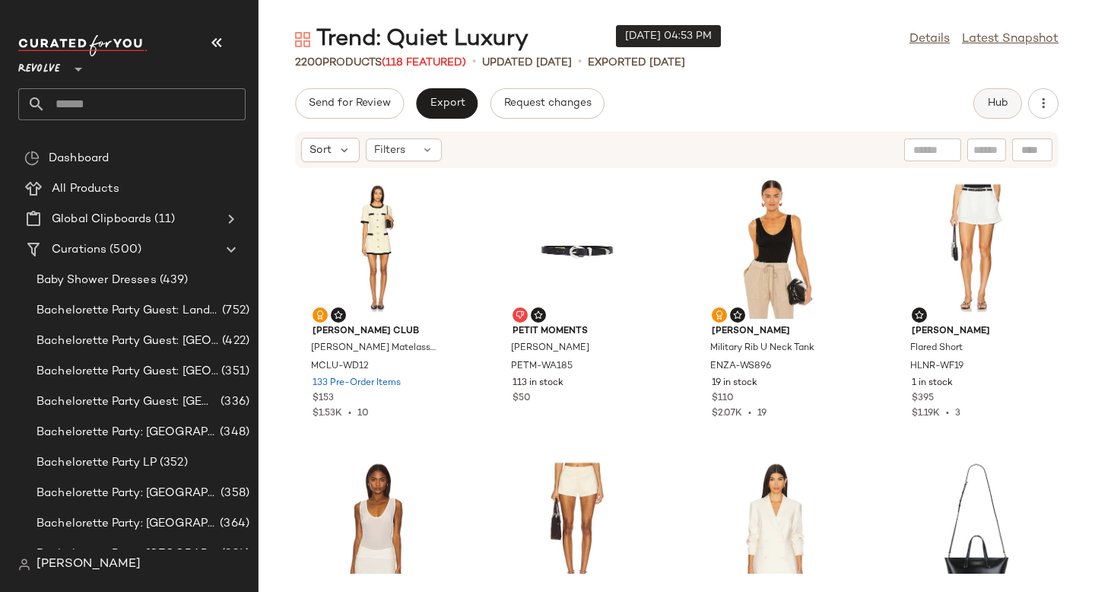
click at [985, 91] on button "Hub" at bounding box center [997, 103] width 49 height 30
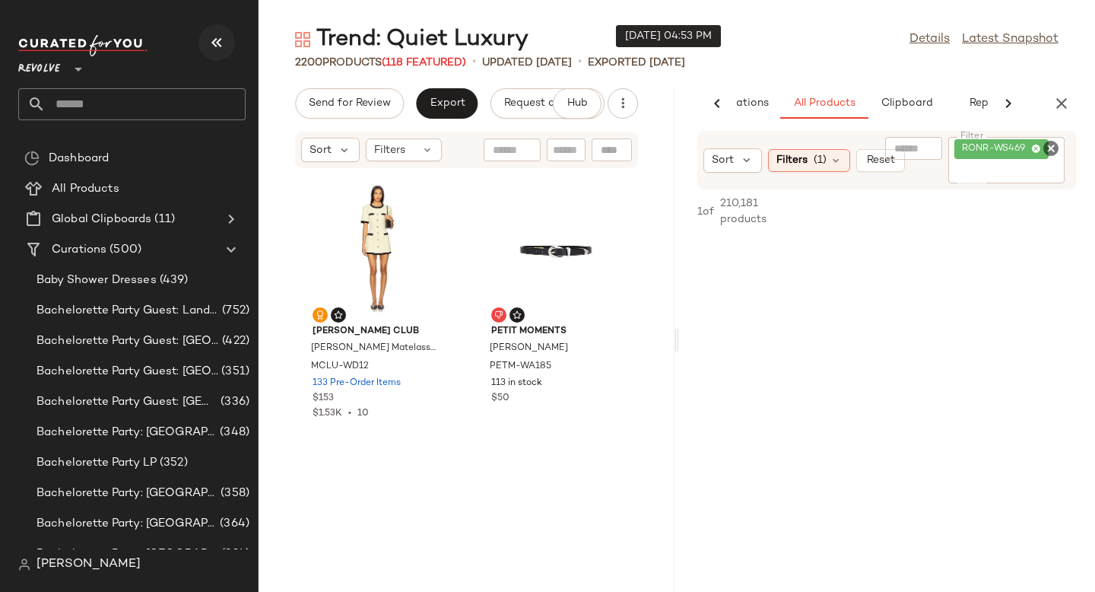
click at [205, 53] on button "button" at bounding box center [216, 42] width 36 height 36
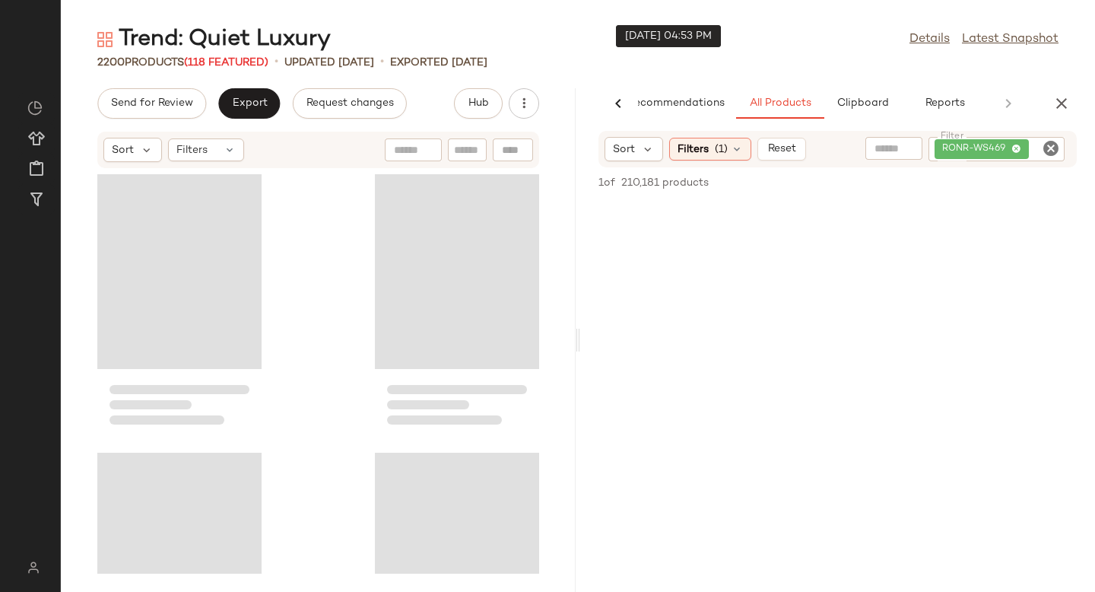
scroll to position [0, 36]
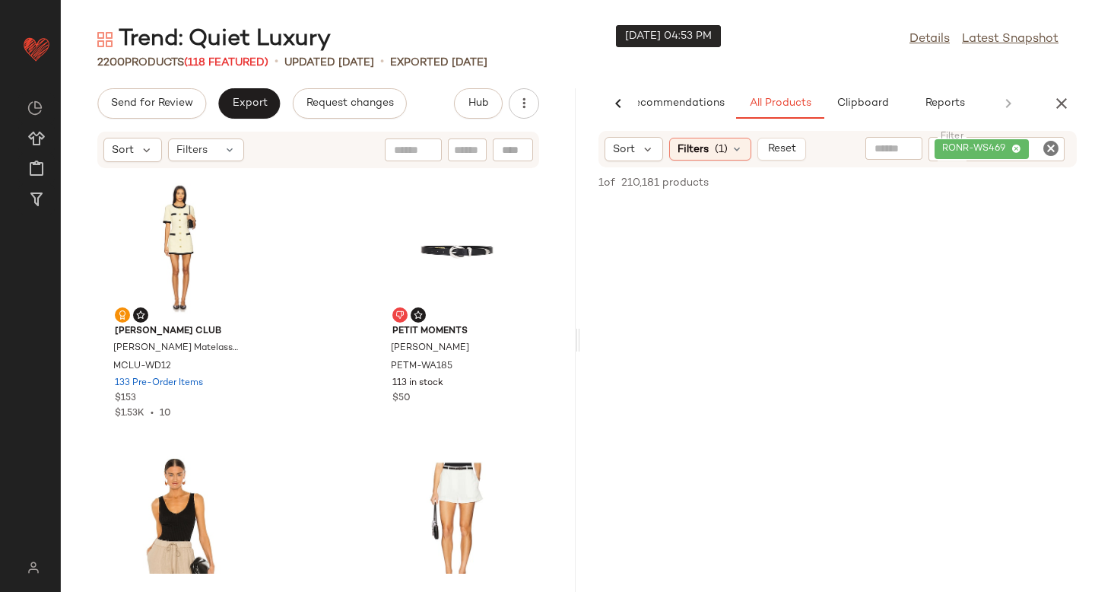
click at [1051, 151] on icon "Clear Filter" at bounding box center [1051, 148] width 18 height 18
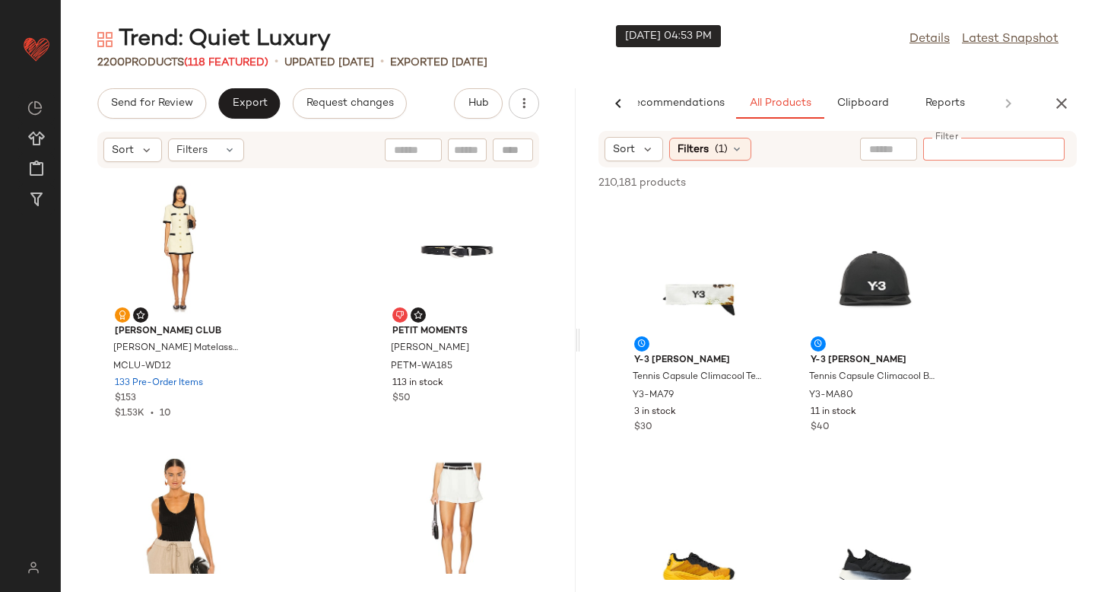
paste input "**********"
type input "**********"
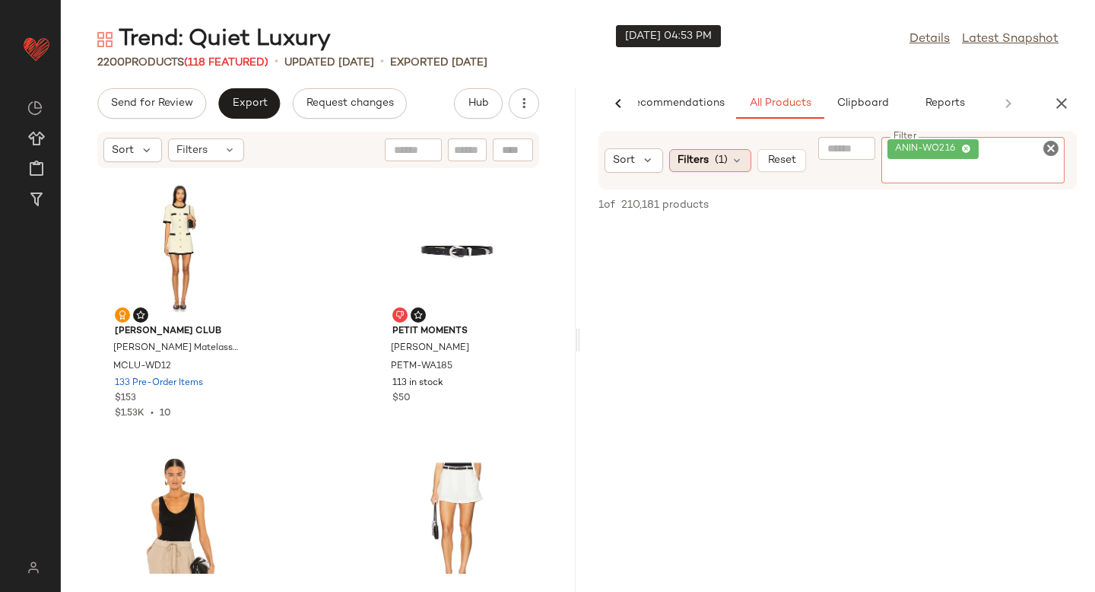
click at [709, 158] on div "Filters (1)" at bounding box center [710, 160] width 82 height 23
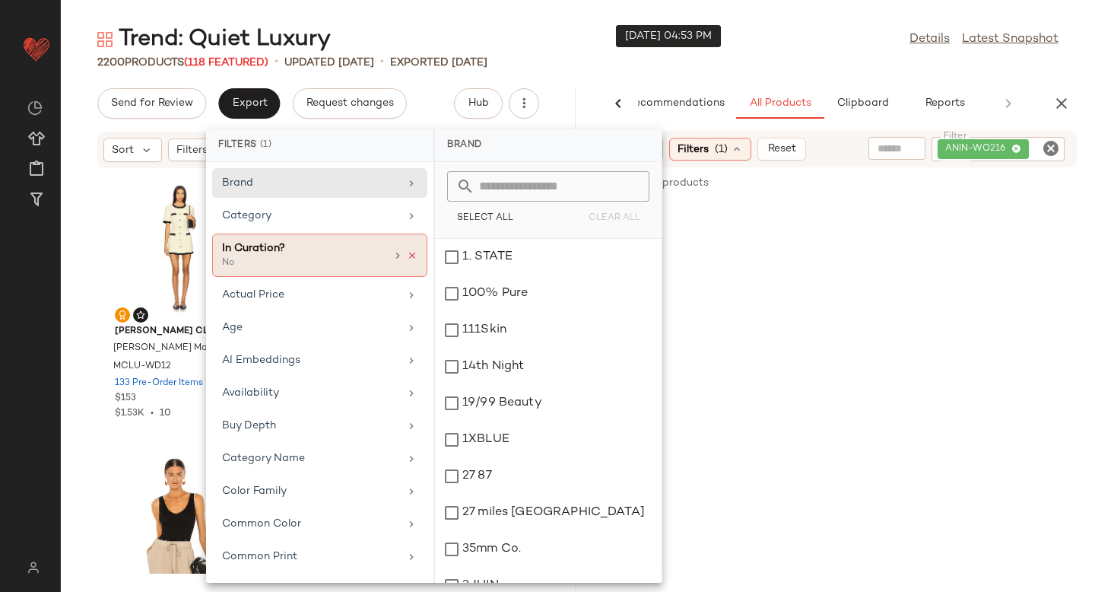
click at [407, 252] on icon at bounding box center [412, 255] width 11 height 11
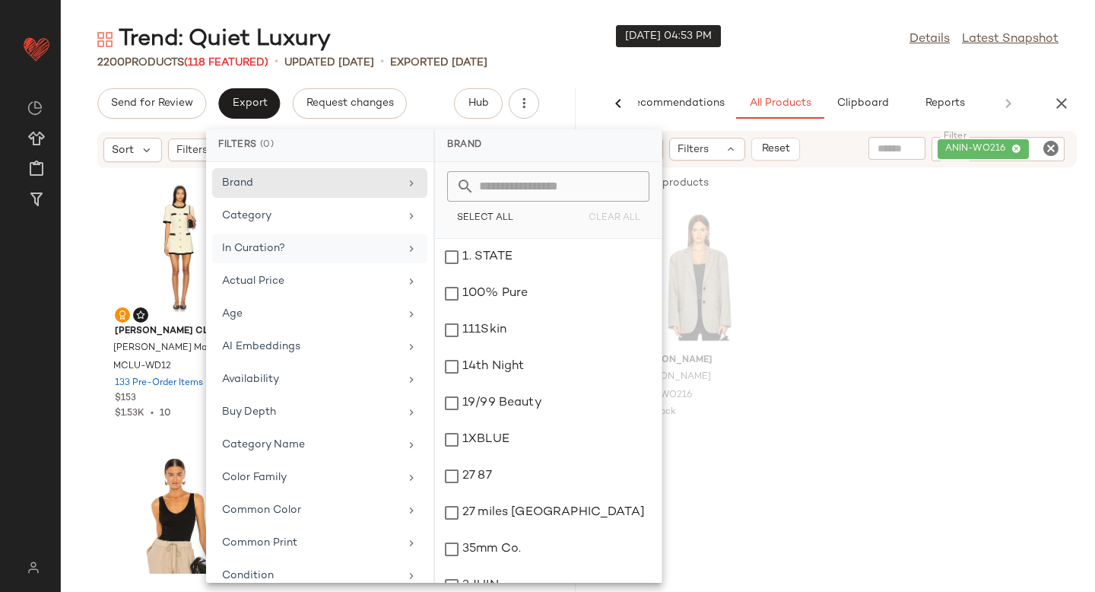
click at [924, 220] on div "[PERSON_NAME] [PERSON_NAME] ANIN-WO216 6 in stock $550" at bounding box center [837, 334] width 515 height 266
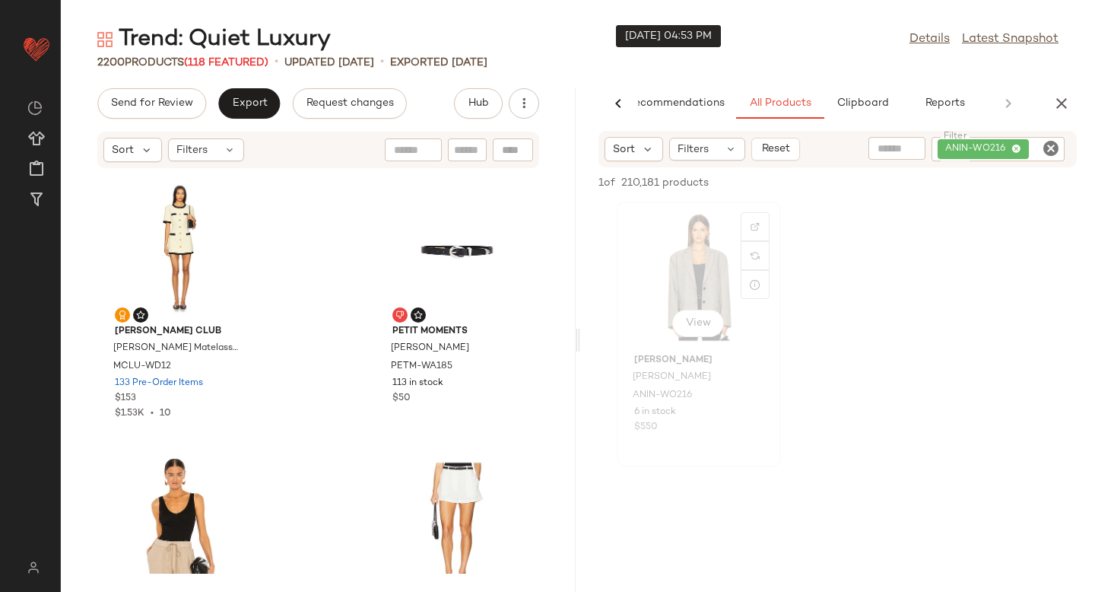
click at [677, 283] on div "View" at bounding box center [699, 276] width 154 height 141
click at [661, 395] on span "ANIN-WO216" at bounding box center [662, 396] width 59 height 14
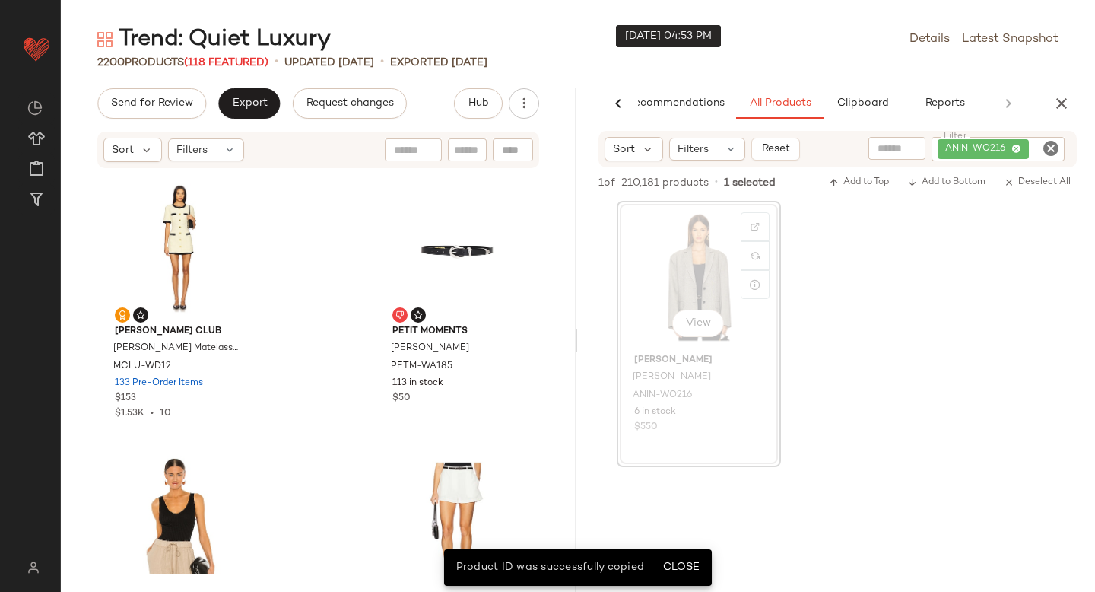
click at [525, 154] on div at bounding box center [513, 149] width 40 height 23
paste input "**********"
type input "**********"
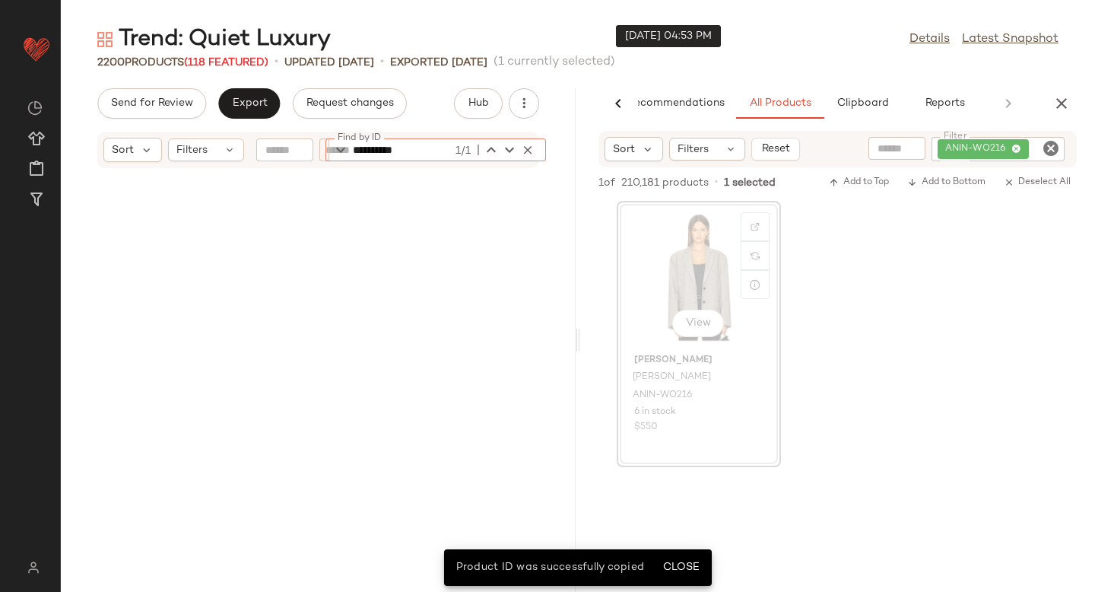
scroll to position [26435, 0]
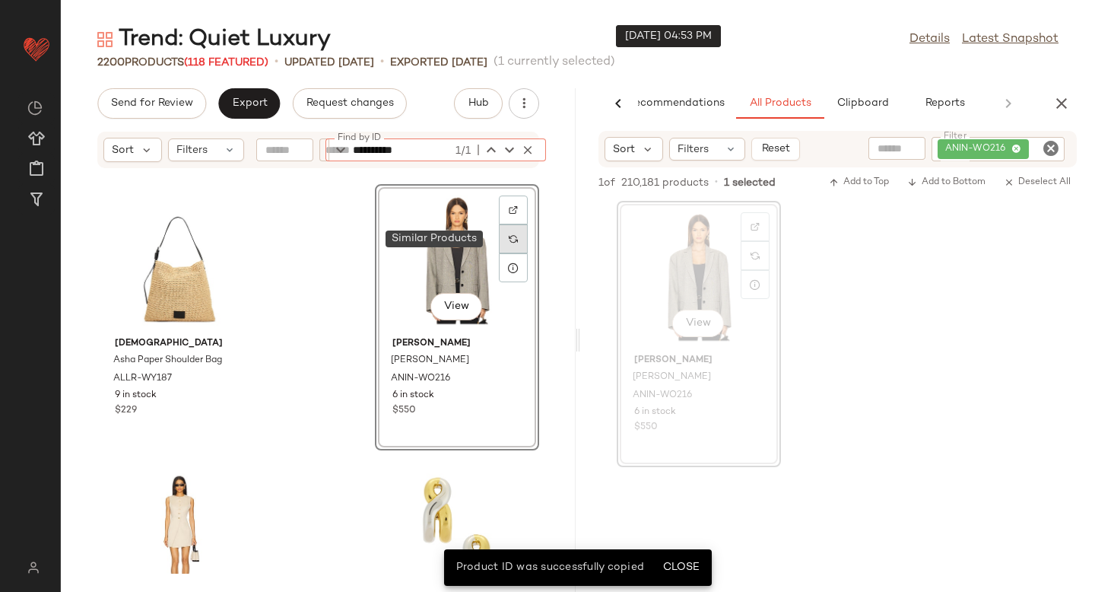
click at [511, 239] on div at bounding box center [513, 238] width 29 height 29
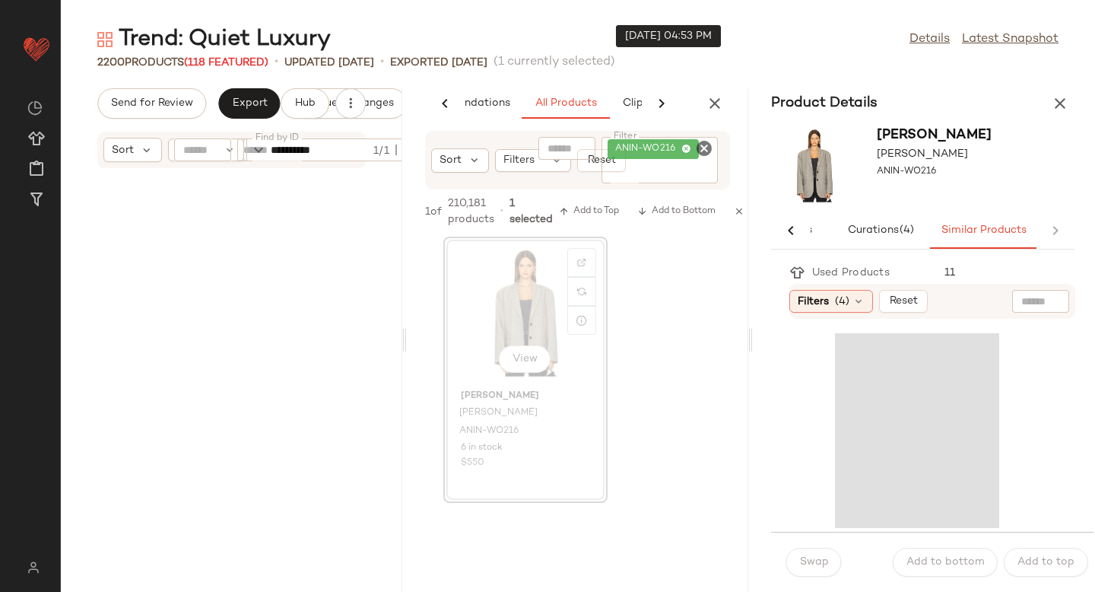
scroll to position [0, 56]
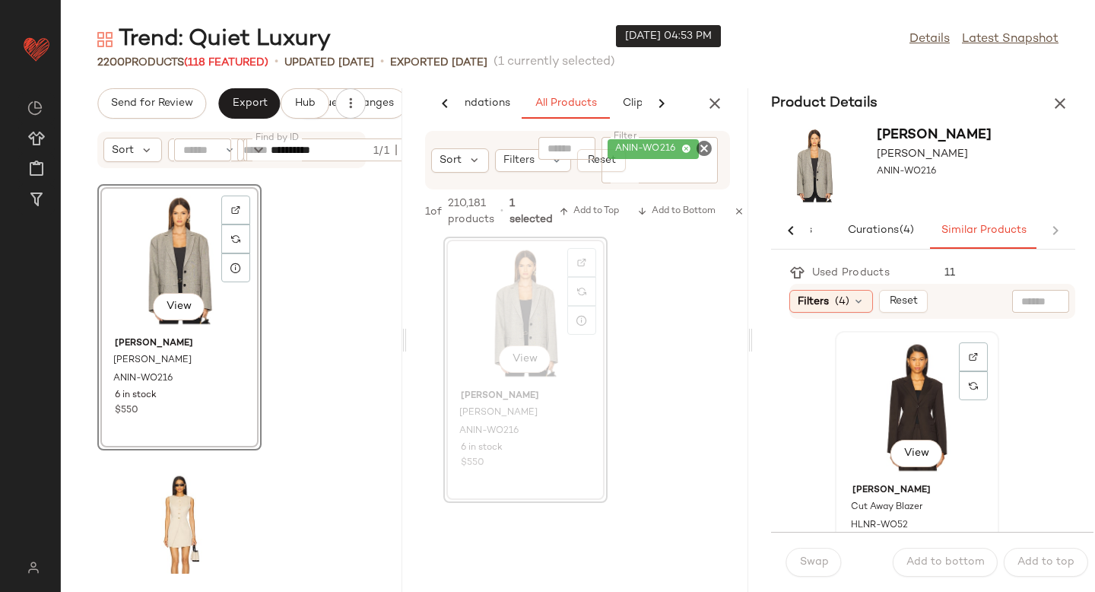
click at [915, 420] on div "View" at bounding box center [917, 406] width 154 height 141
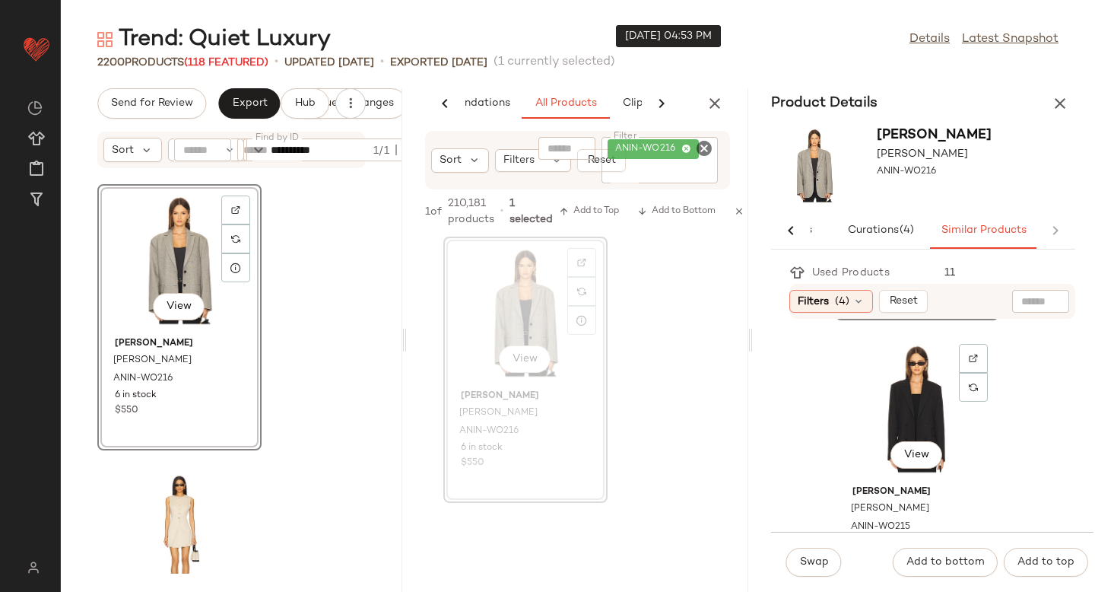
scroll to position [284, 0]
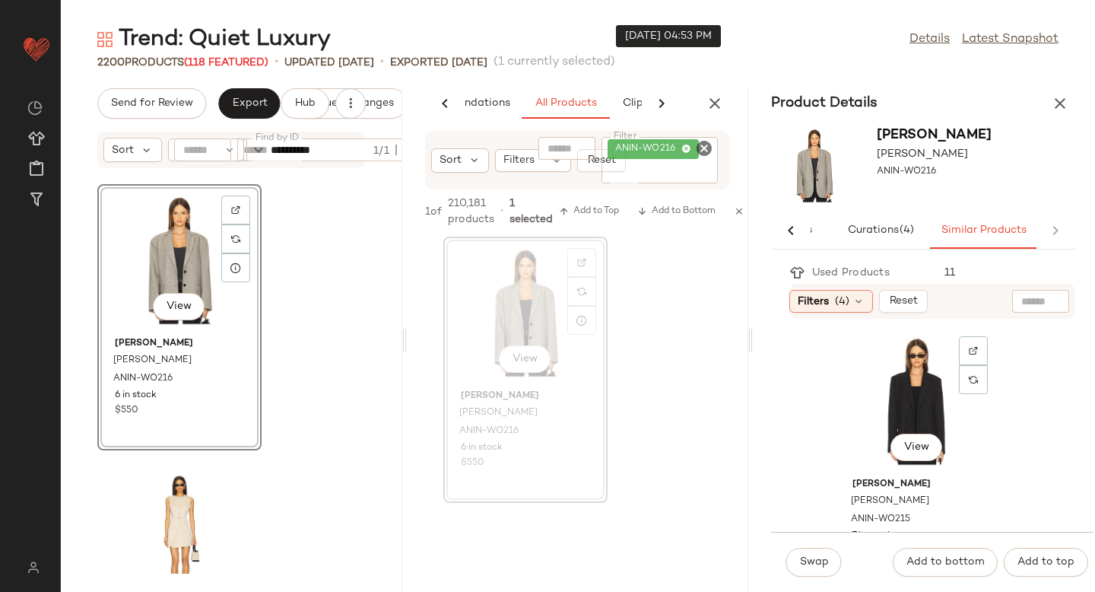
click at [915, 420] on div "View" at bounding box center [917, 400] width 154 height 141
click at [812, 556] on span "Swap" at bounding box center [814, 562] width 30 height 12
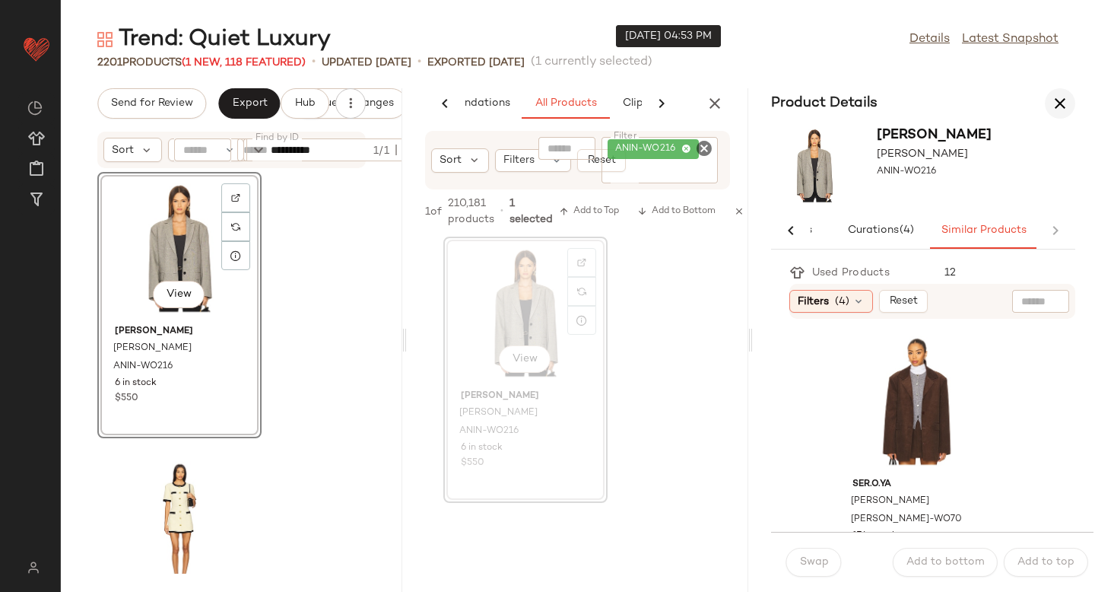
click at [1064, 96] on icon "button" at bounding box center [1060, 103] width 18 height 18
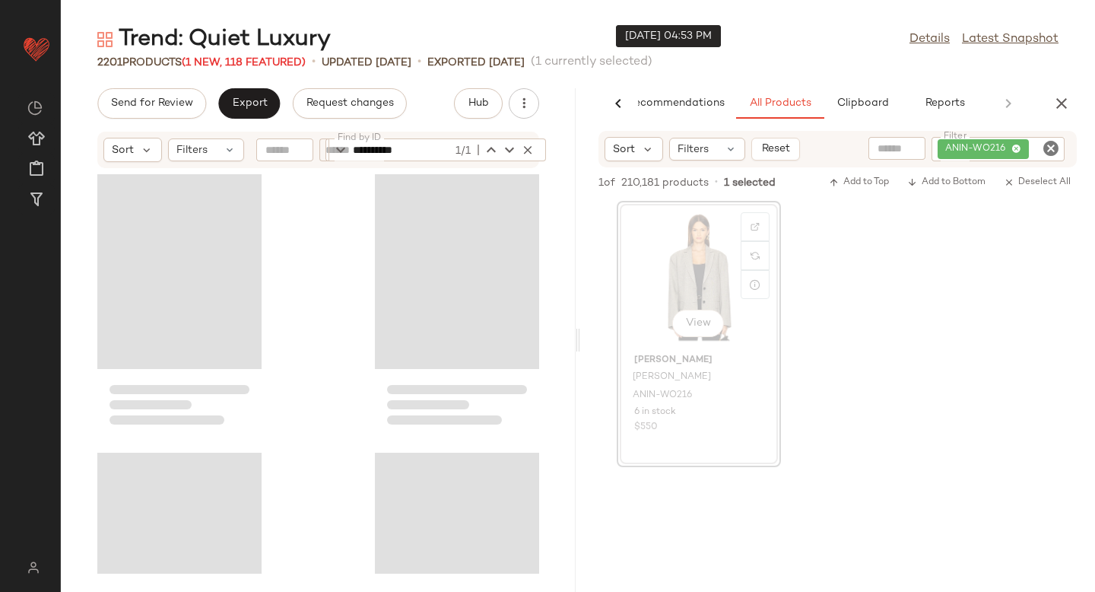
scroll to position [0, 36]
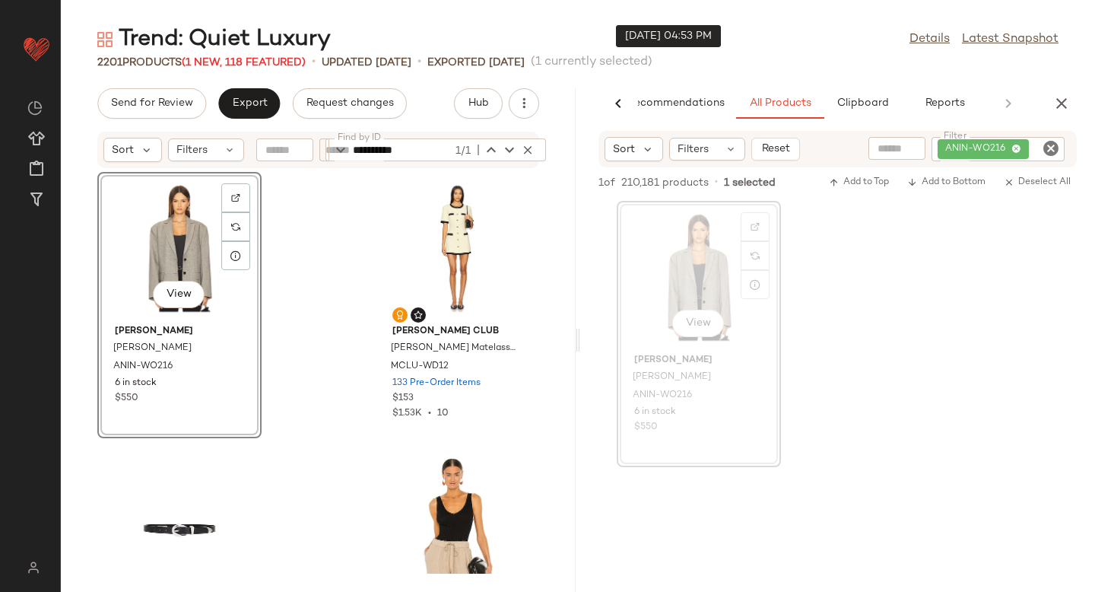
click at [1051, 155] on icon "Clear Filter" at bounding box center [1051, 148] width 18 height 18
paste input "**********"
type input "**********"
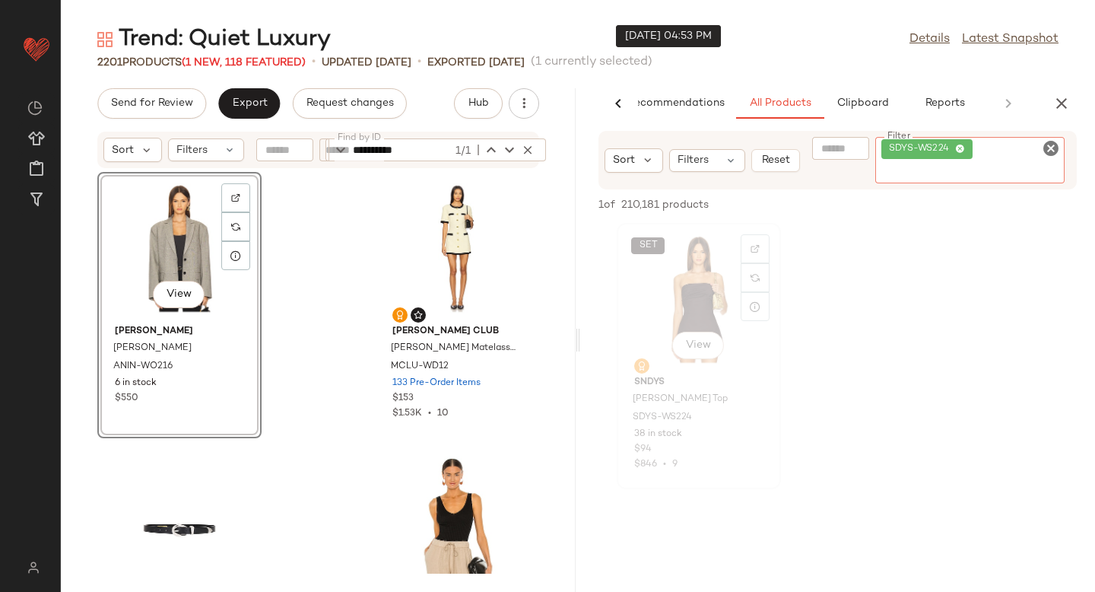
click at [671, 306] on div "SET View" at bounding box center [699, 298] width 154 height 141
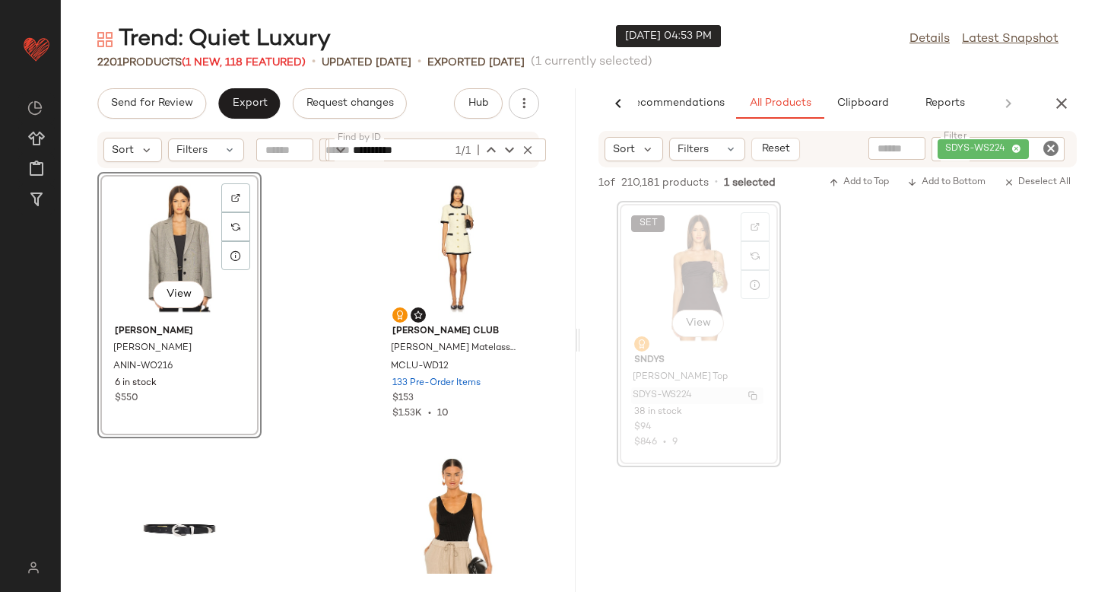
click at [662, 398] on span "SDYS-WS224" at bounding box center [662, 396] width 59 height 14
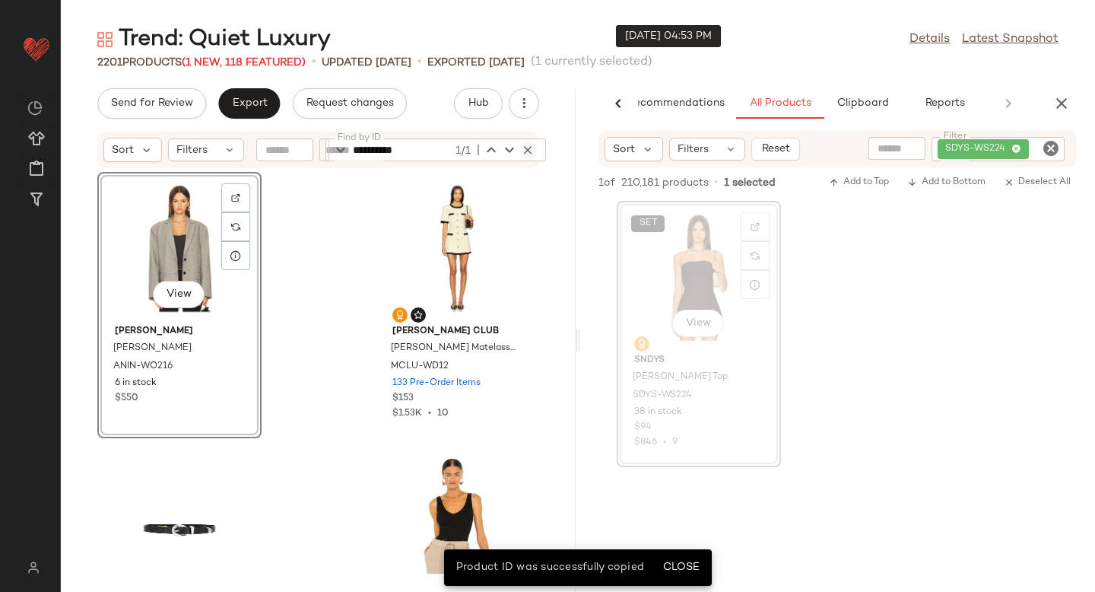
click at [525, 148] on icon "button" at bounding box center [528, 150] width 14 height 14
paste input "**********"
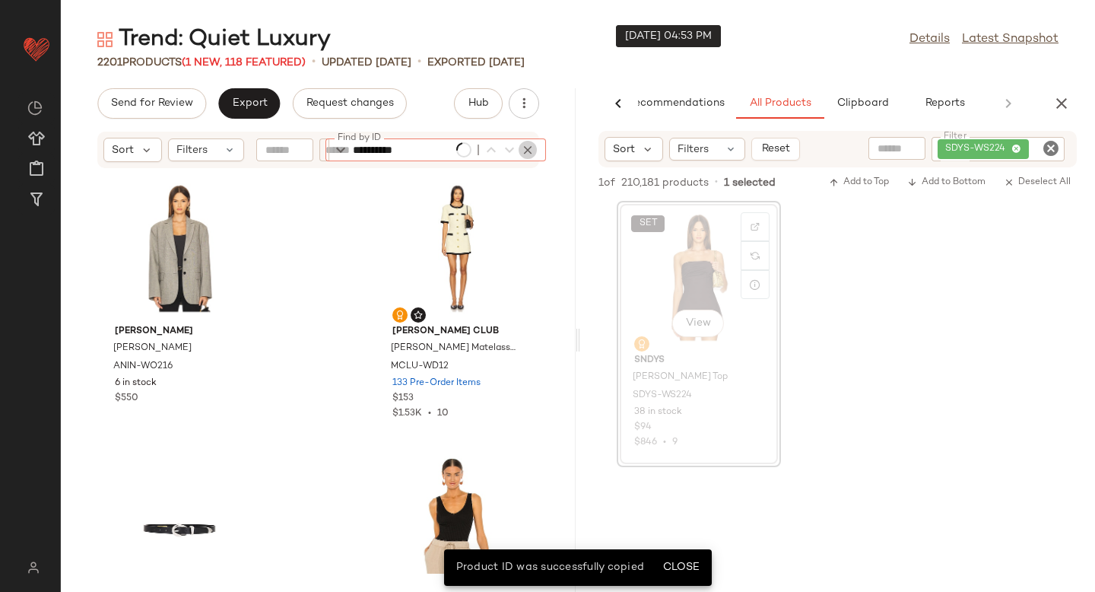
type input "**********"
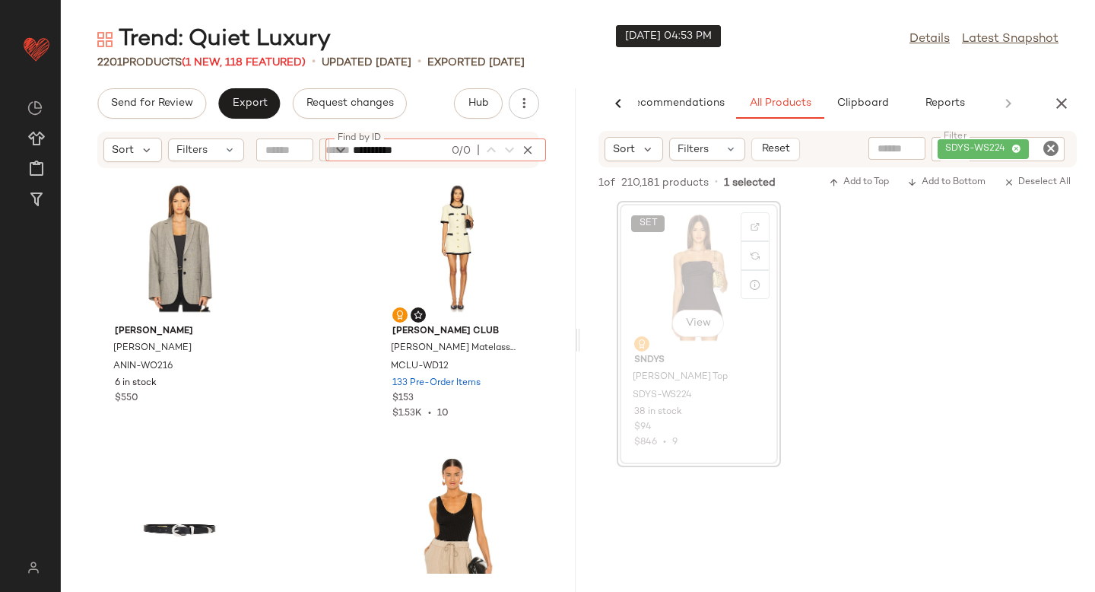
click at [334, 279] on div "[PERSON_NAME] [PERSON_NAME] ANIN-WO216 6 in stock $550 [PERSON_NAME] Club [PERS…" at bounding box center [318, 371] width 515 height 404
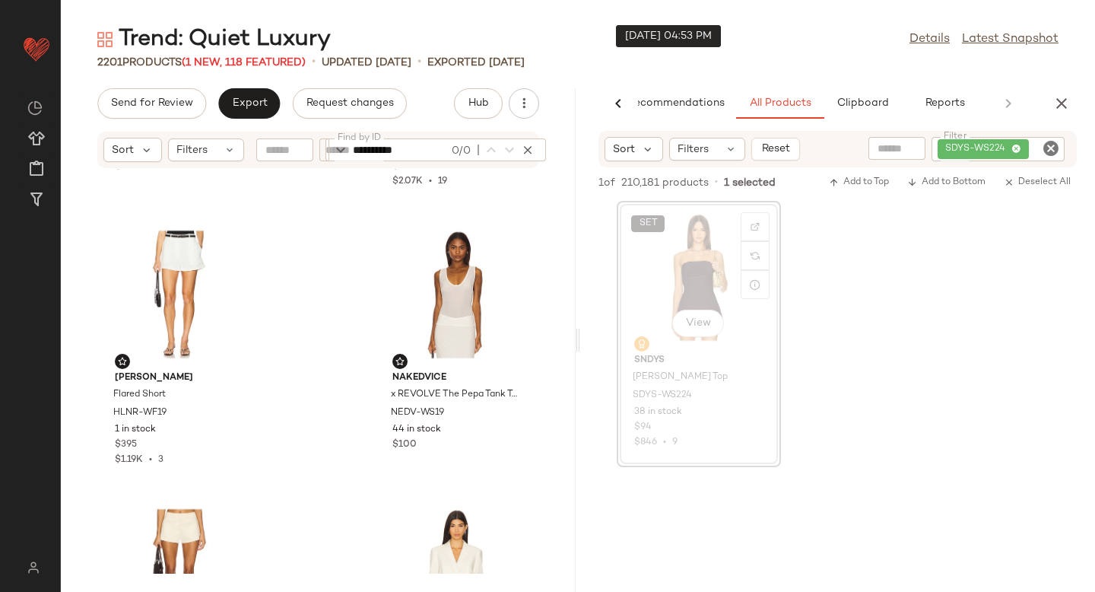
scroll to position [0, 0]
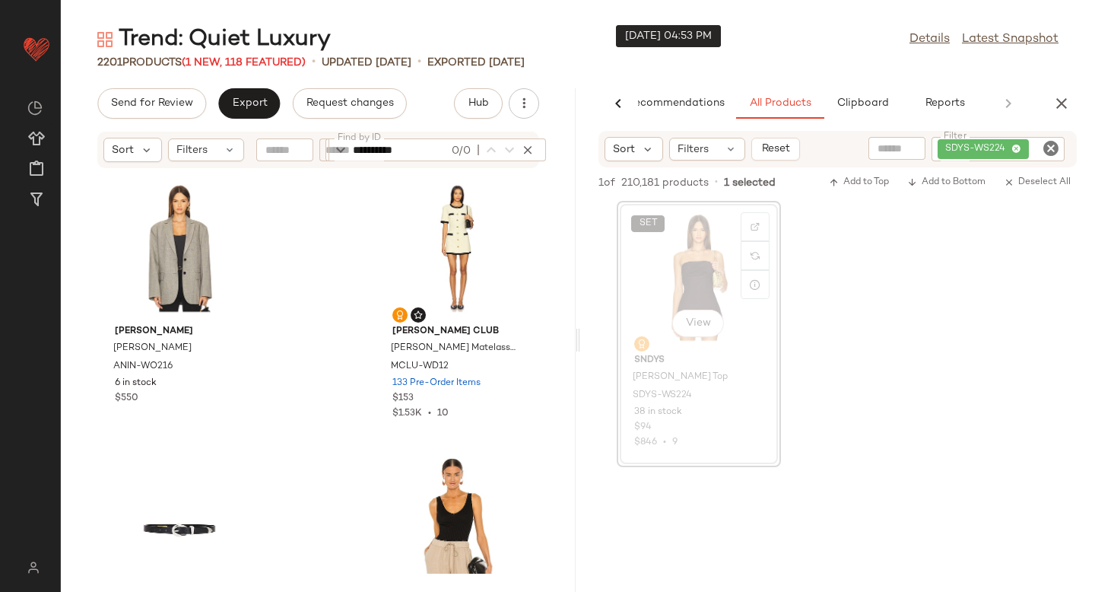
click at [928, 284] on div "SET View SNDYS [PERSON_NAME] Top SDYS-WS224 38 in stock $94 $846 • 9" at bounding box center [837, 334] width 515 height 266
click at [640, 265] on div "SET View" at bounding box center [699, 276] width 154 height 141
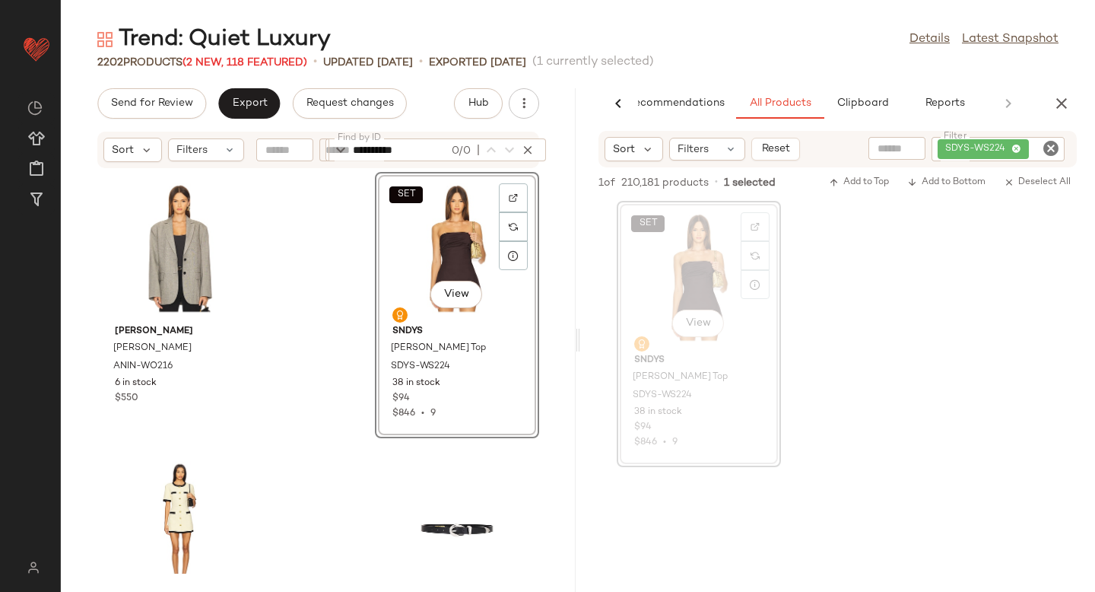
drag, startPoint x: 698, startPoint y: 268, endPoint x: 382, endPoint y: 5, distance: 410.9
click at [1048, 152] on icon "Clear Filter" at bounding box center [1051, 148] width 18 height 18
paste input "*********"
type input "*********"
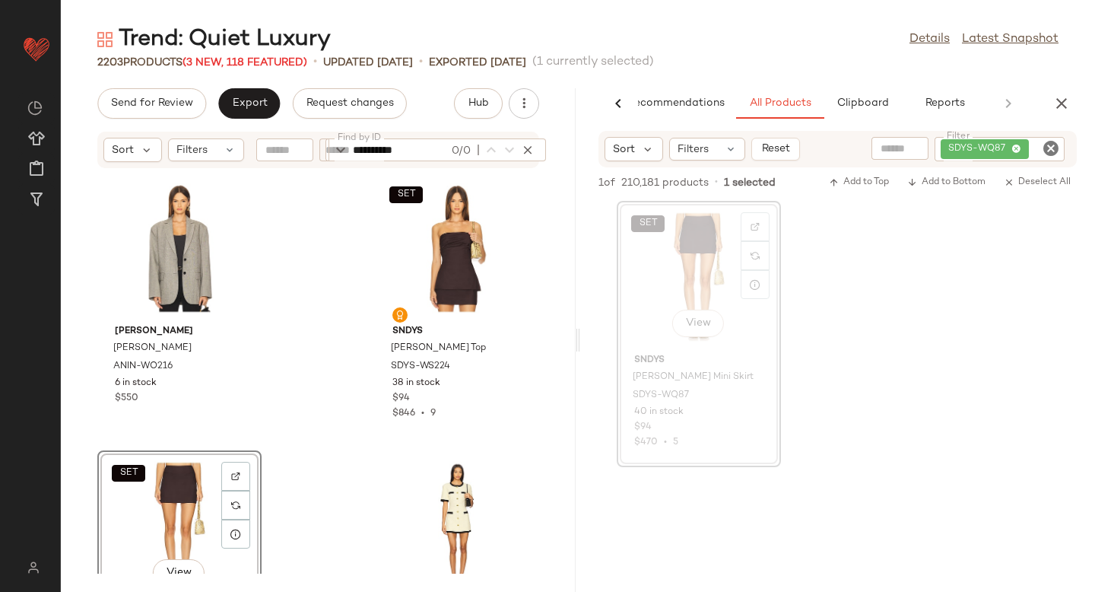
click at [1042, 152] on icon "Clear Filter" at bounding box center [1051, 148] width 18 height 18
paste input "*********"
type input "*********"
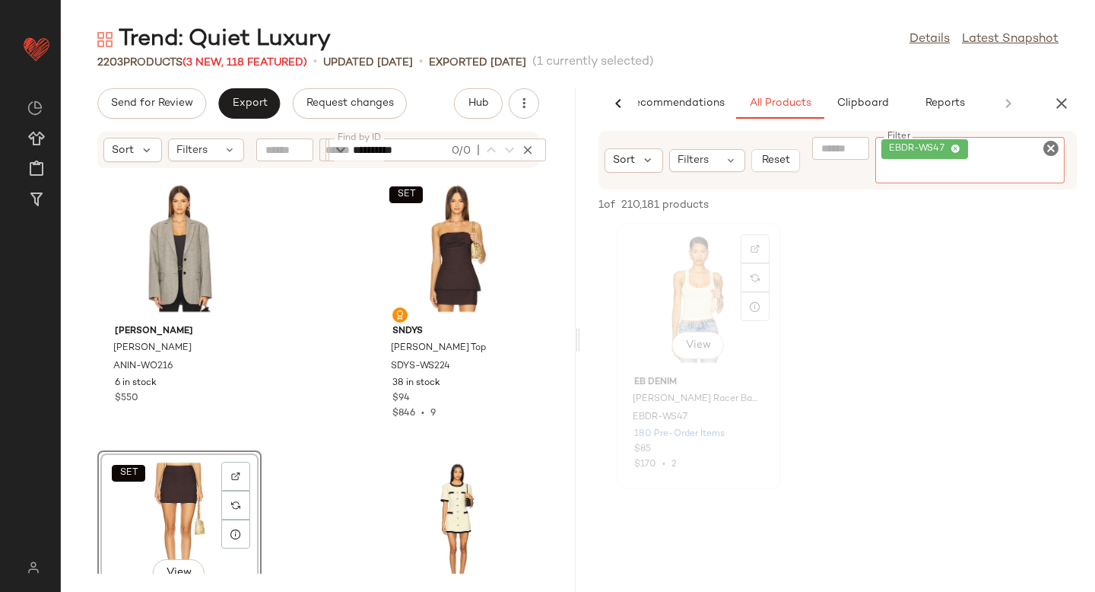
click at [700, 276] on div "View" at bounding box center [699, 298] width 154 height 141
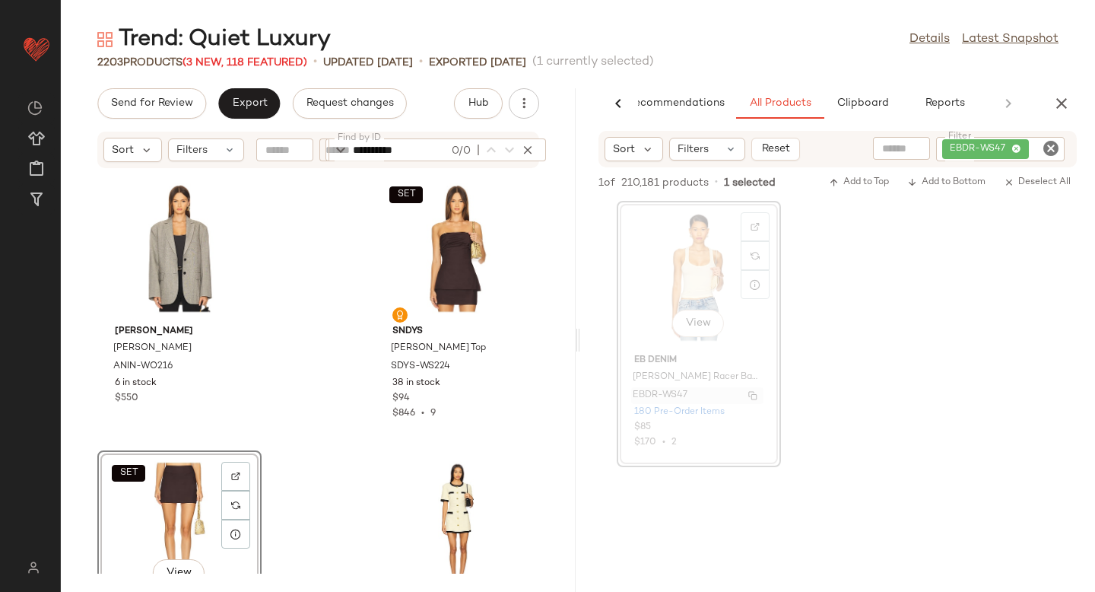
click at [655, 398] on span "EBDR-WS47" at bounding box center [660, 396] width 55 height 14
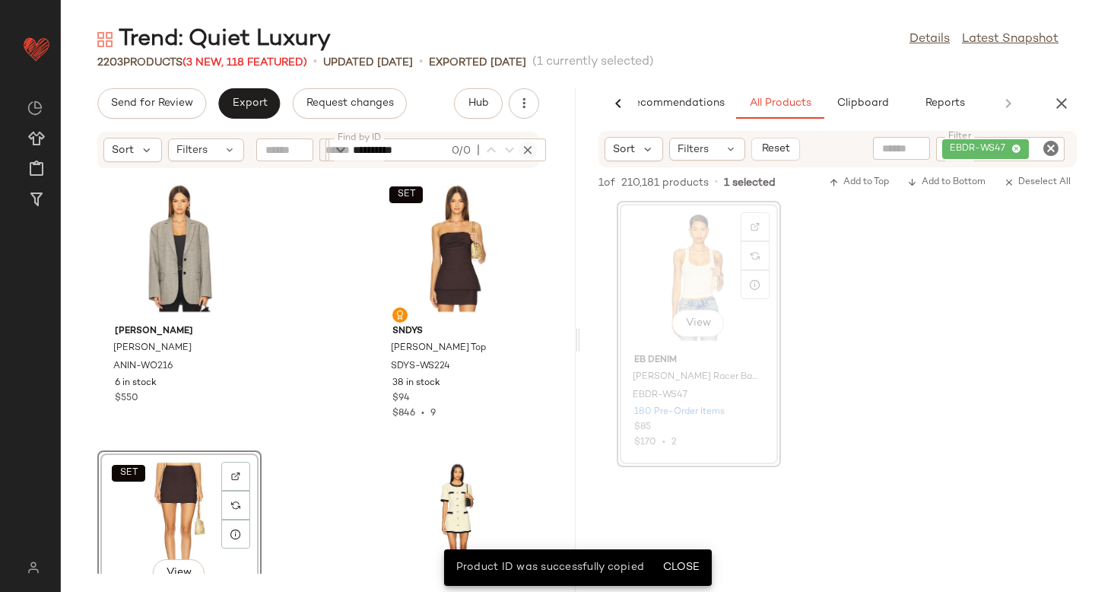
click at [529, 151] on icon "button" at bounding box center [528, 150] width 14 height 14
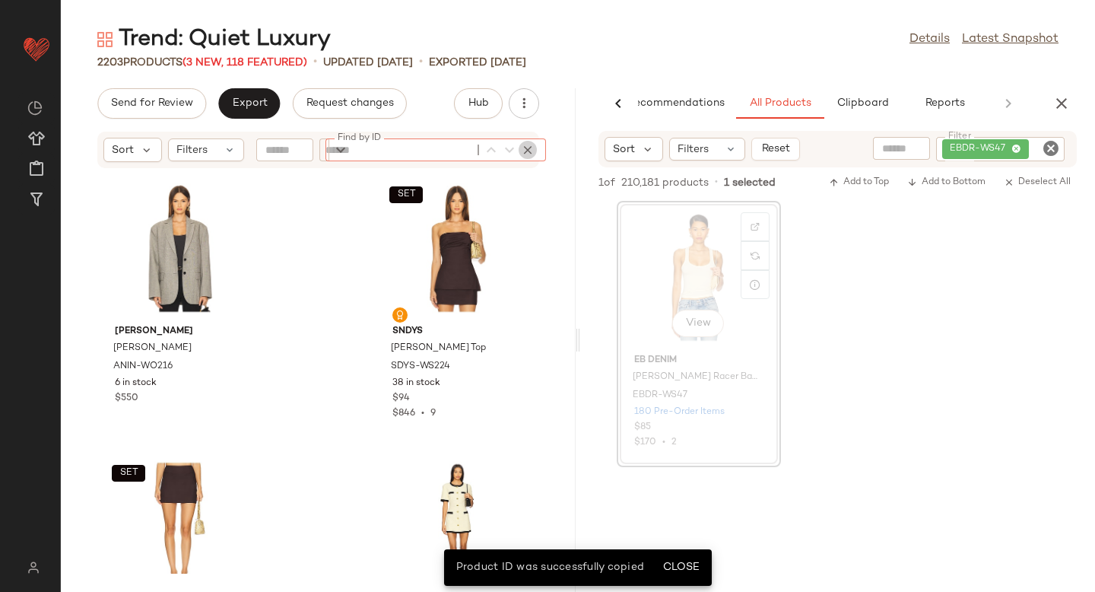
paste input "*********"
type input "*********"
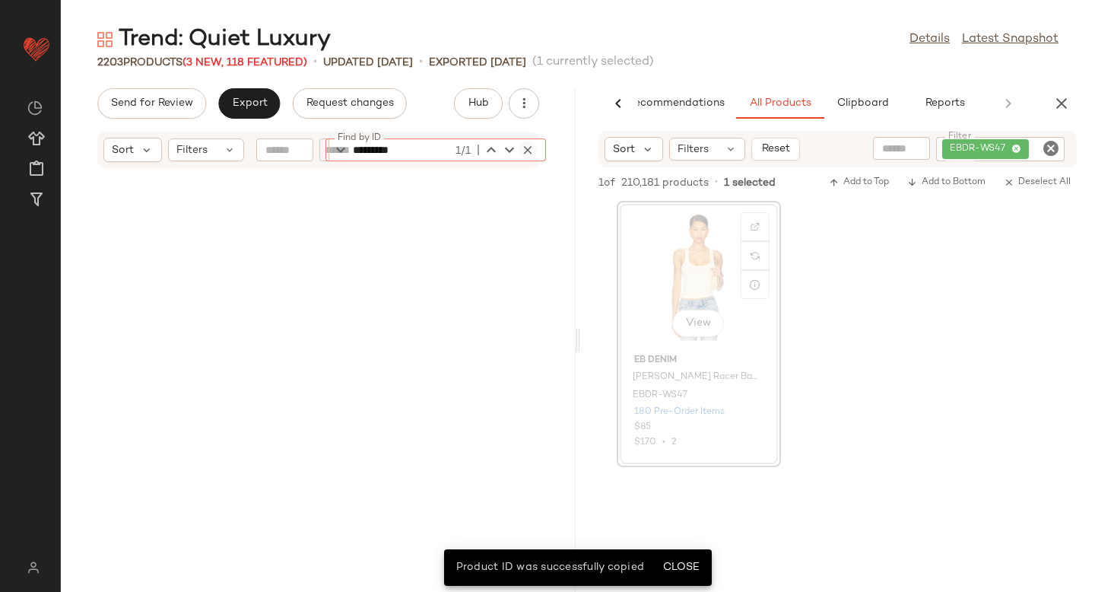
scroll to position [12800, 0]
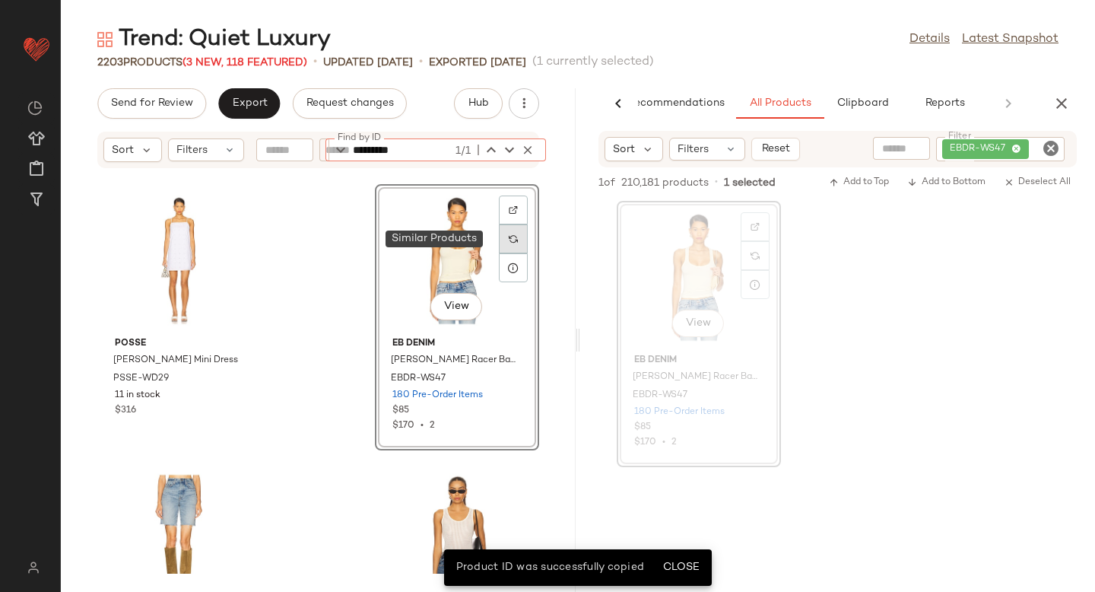
click at [499, 240] on div at bounding box center [513, 238] width 29 height 29
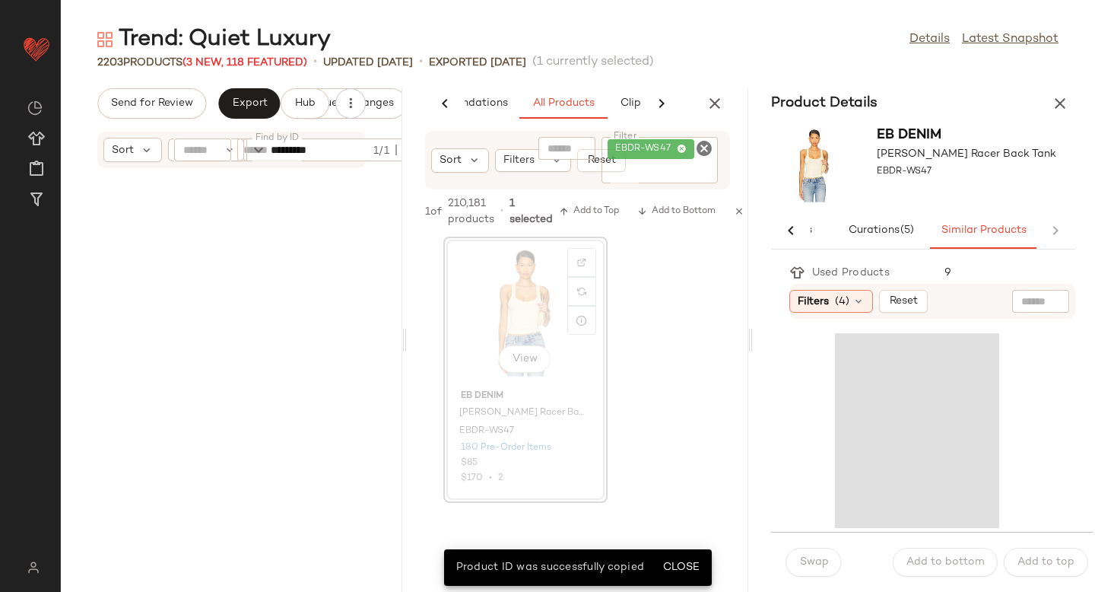
scroll to position [25879, 0]
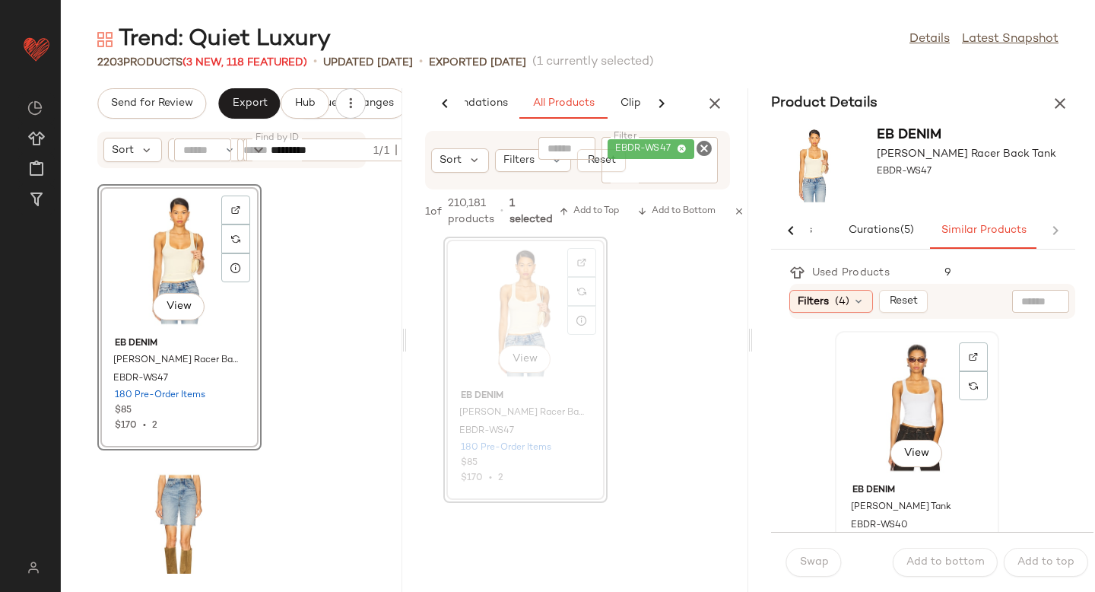
click at [905, 423] on div "View" at bounding box center [917, 406] width 154 height 141
click at [816, 561] on span "Swap" at bounding box center [814, 562] width 30 height 12
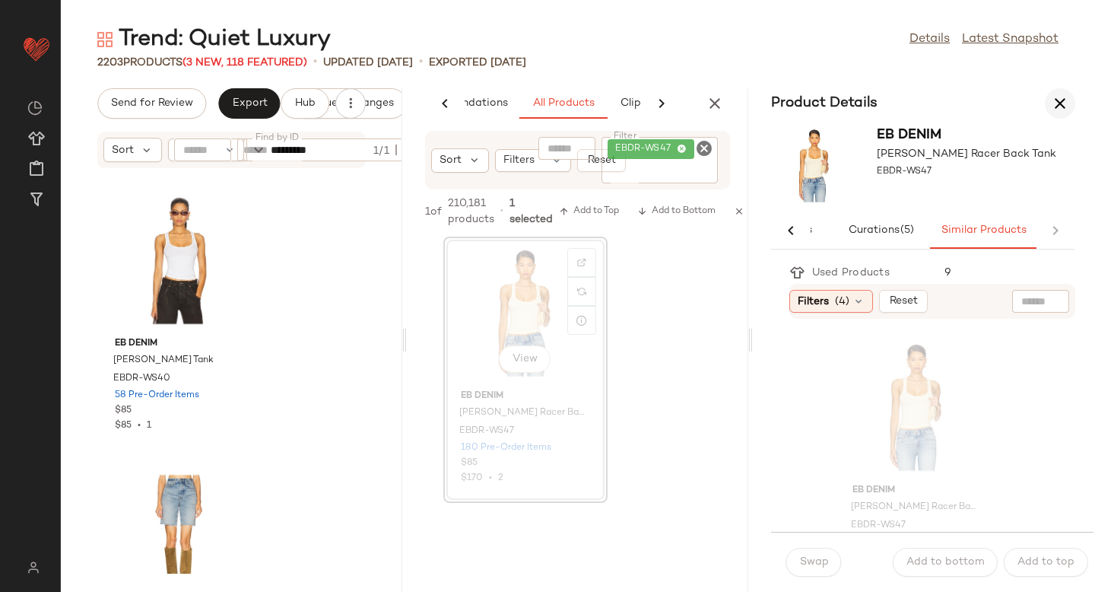
click at [1051, 113] on button "button" at bounding box center [1060, 103] width 30 height 30
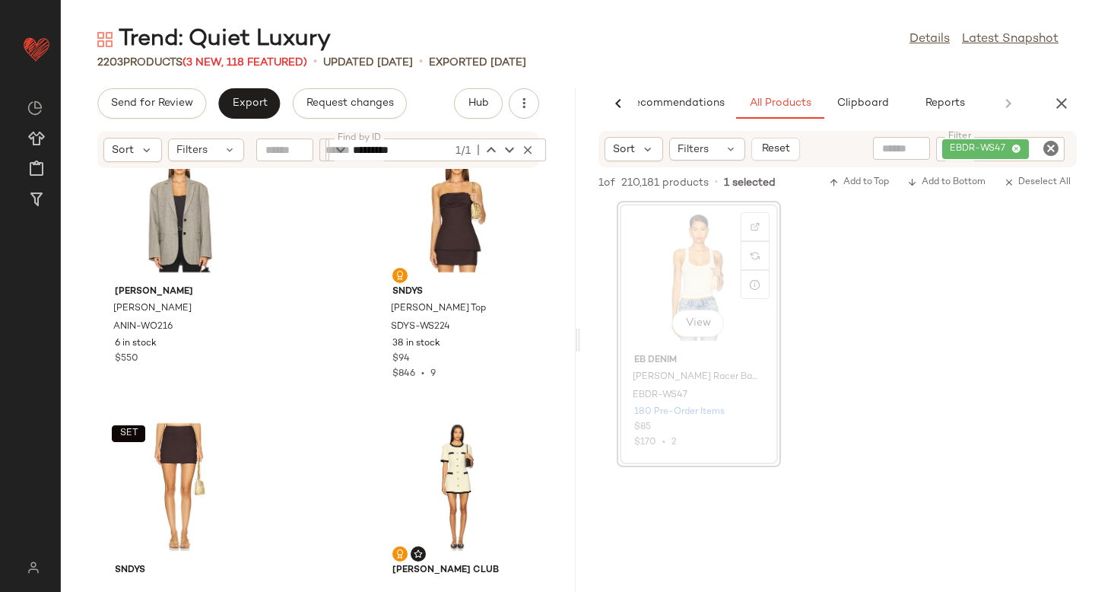
scroll to position [48, 0]
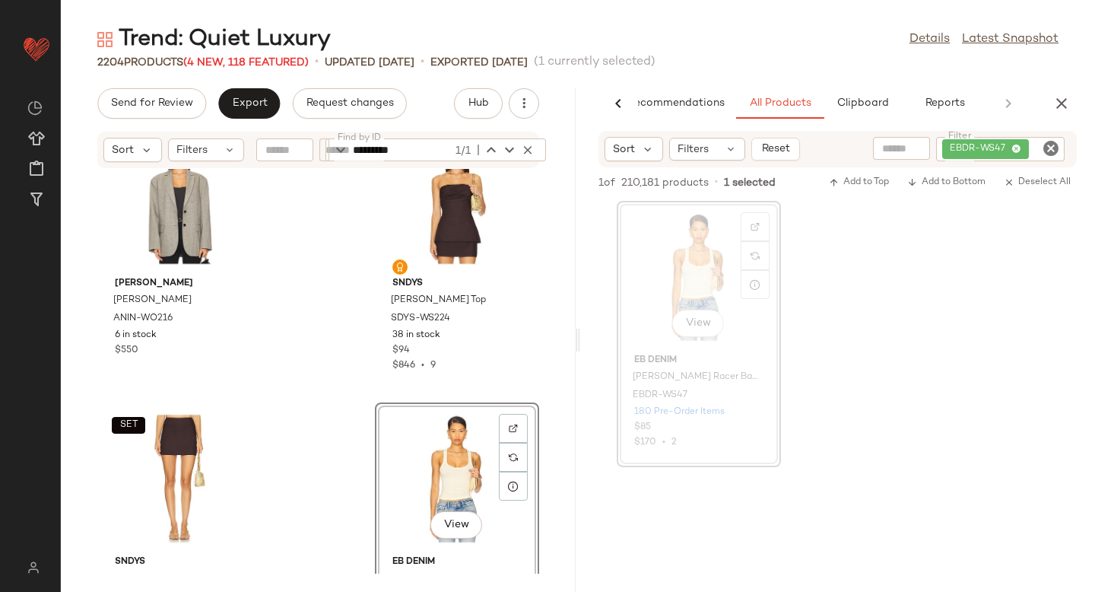
drag, startPoint x: 700, startPoint y: 281, endPoint x: 167, endPoint y: 12, distance: 597.7
click at [1055, 156] on icon "Clear Filter" at bounding box center [1051, 148] width 18 height 18
paste input "********"
type input "********"
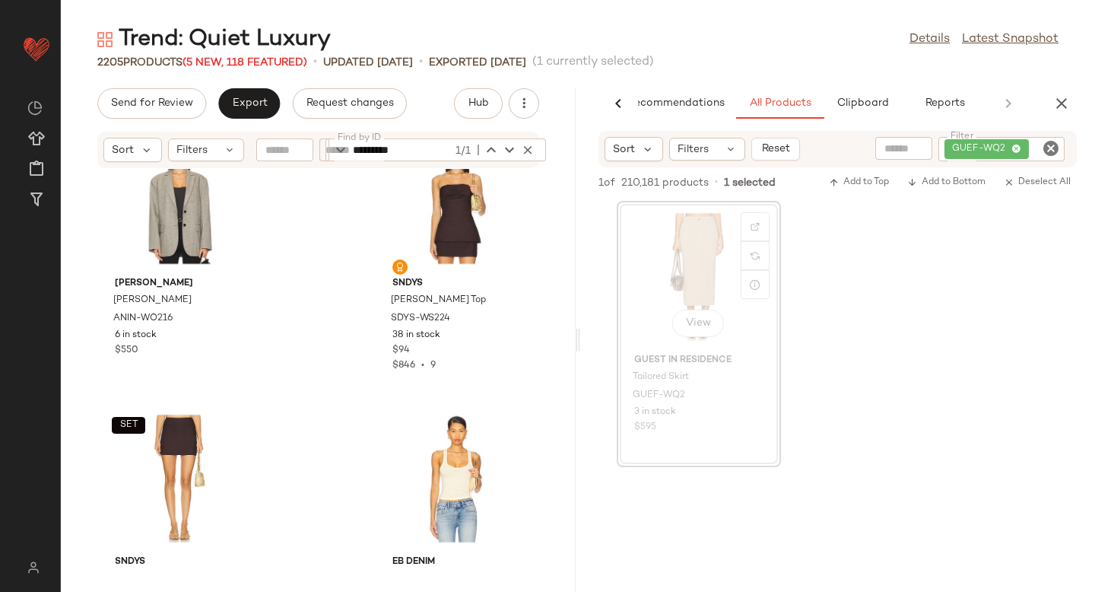
drag, startPoint x: 690, startPoint y: 254, endPoint x: 252, endPoint y: 10, distance: 501.3
click at [1043, 153] on icon "Clear Filter" at bounding box center [1051, 148] width 18 height 18
paste input "**********"
type input "**********"
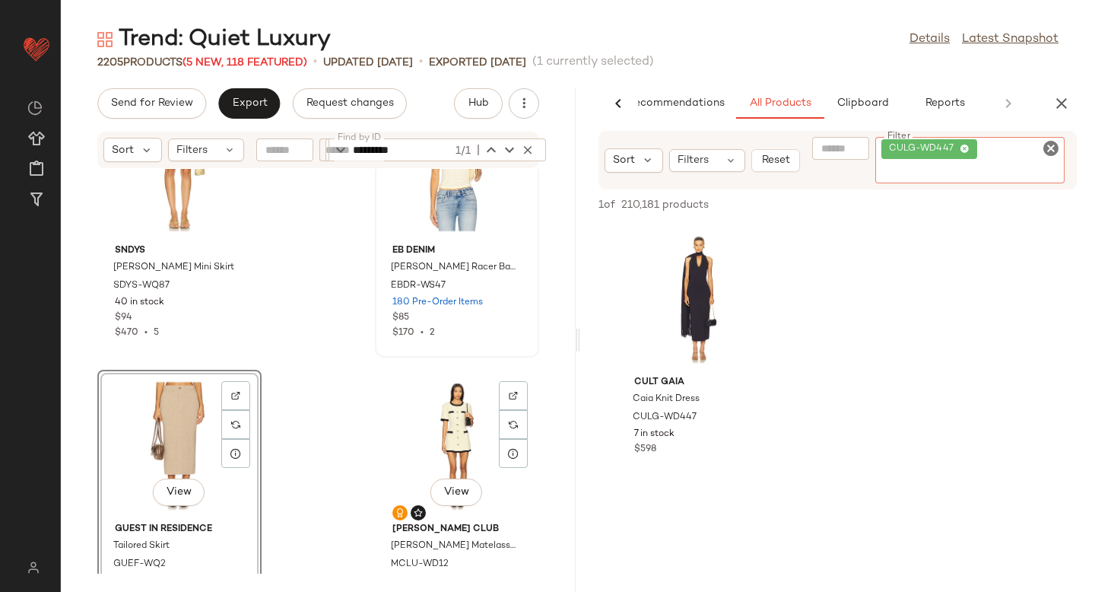
scroll to position [400, 0]
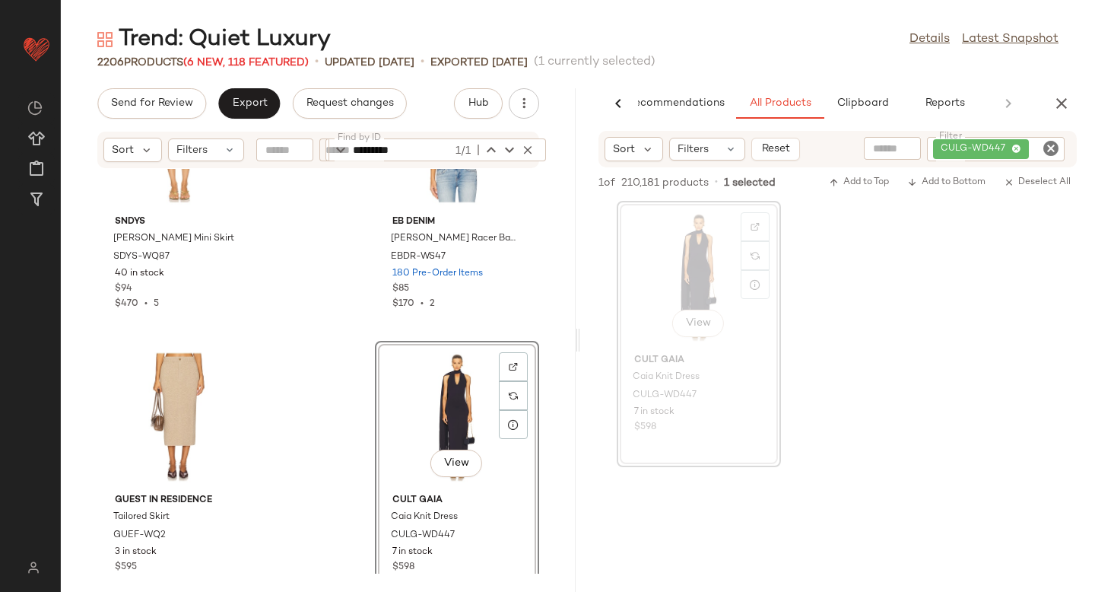
drag, startPoint x: 693, startPoint y: 271, endPoint x: 144, endPoint y: 8, distance: 608.0
click at [1050, 148] on icon "Clear Filter" at bounding box center [1051, 148] width 18 height 18
paste input "**********"
type input "**********"
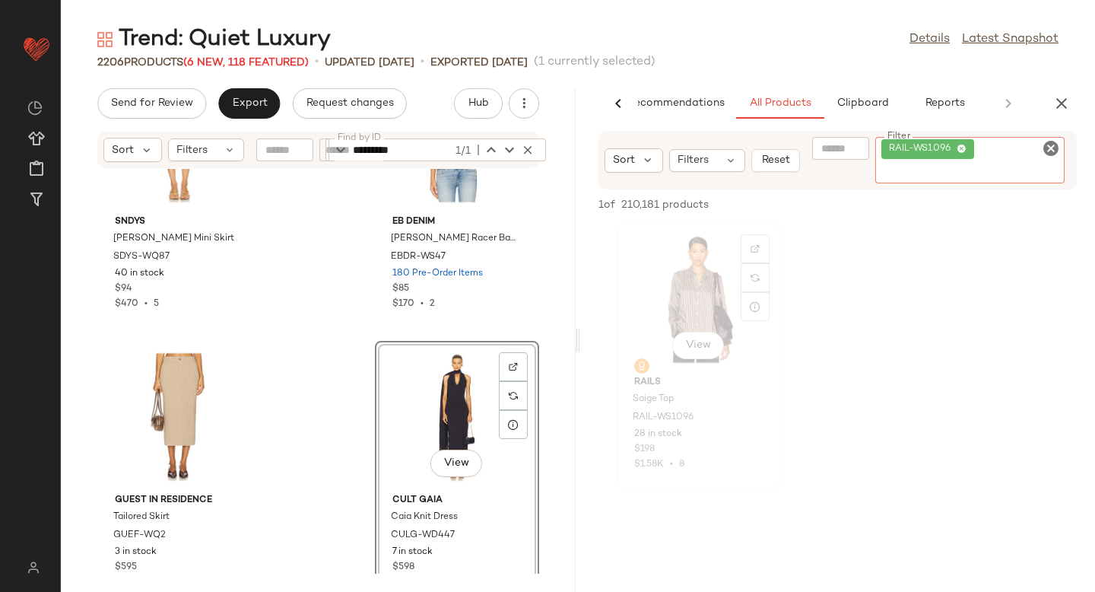
click at [703, 302] on div "View" at bounding box center [699, 298] width 154 height 141
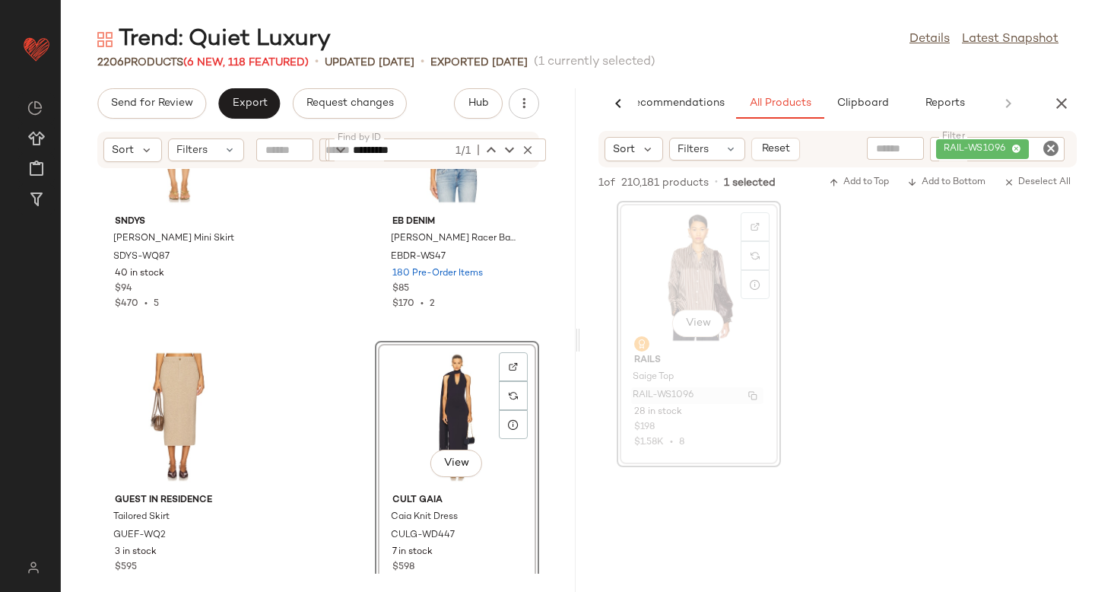
click at [658, 392] on span "RAIL-WS1096" at bounding box center [663, 396] width 61 height 14
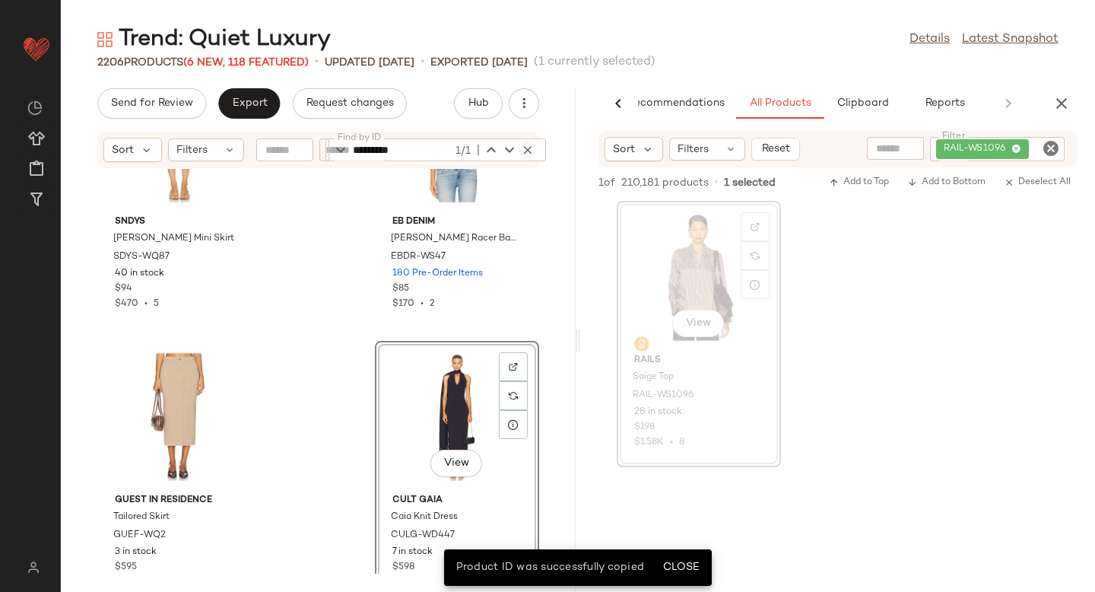
click at [525, 156] on icon "button" at bounding box center [528, 150] width 14 height 14
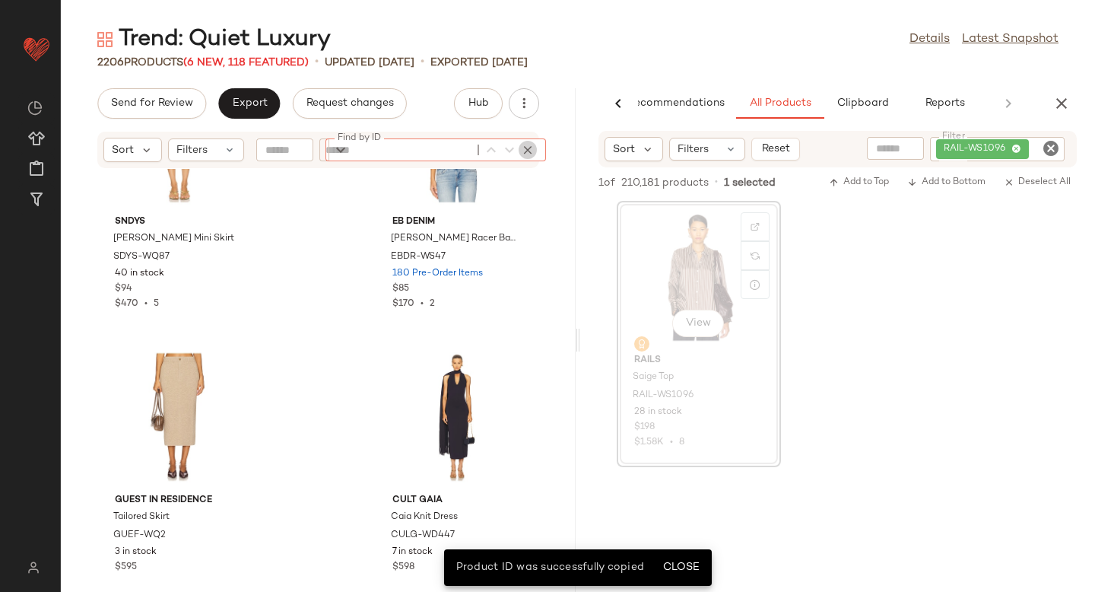
paste input "**********"
type input "**********"
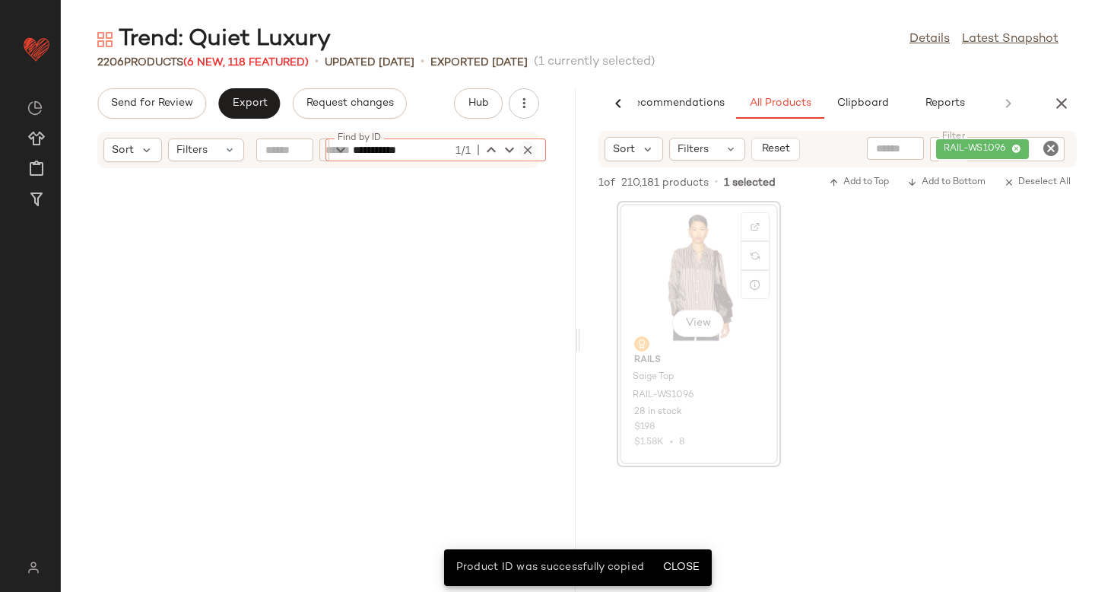
scroll to position [8070, 0]
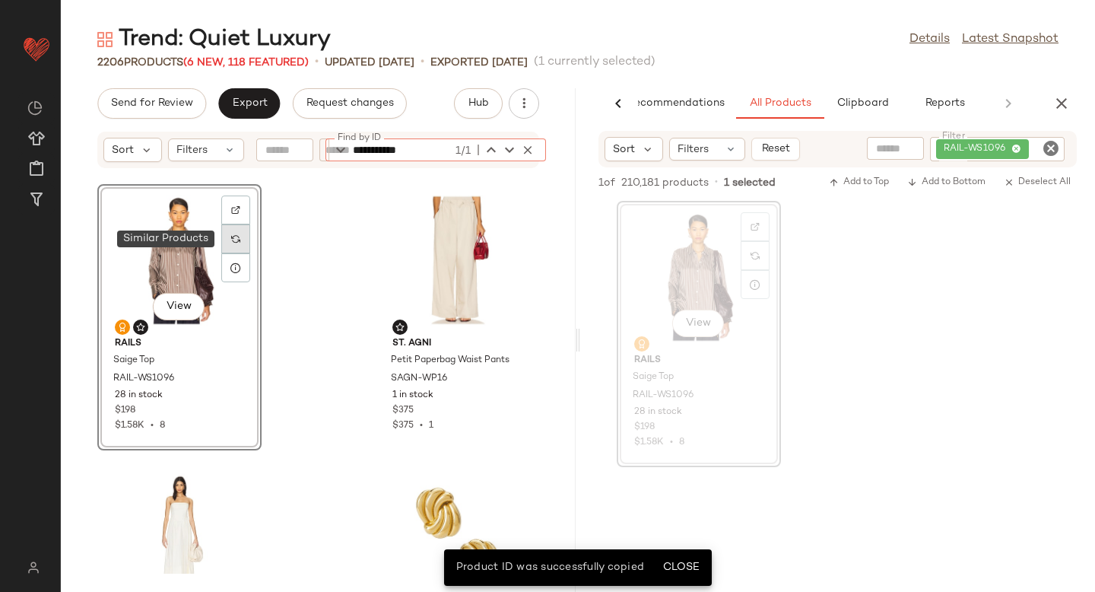
click at [232, 241] on img at bounding box center [235, 238] width 9 height 9
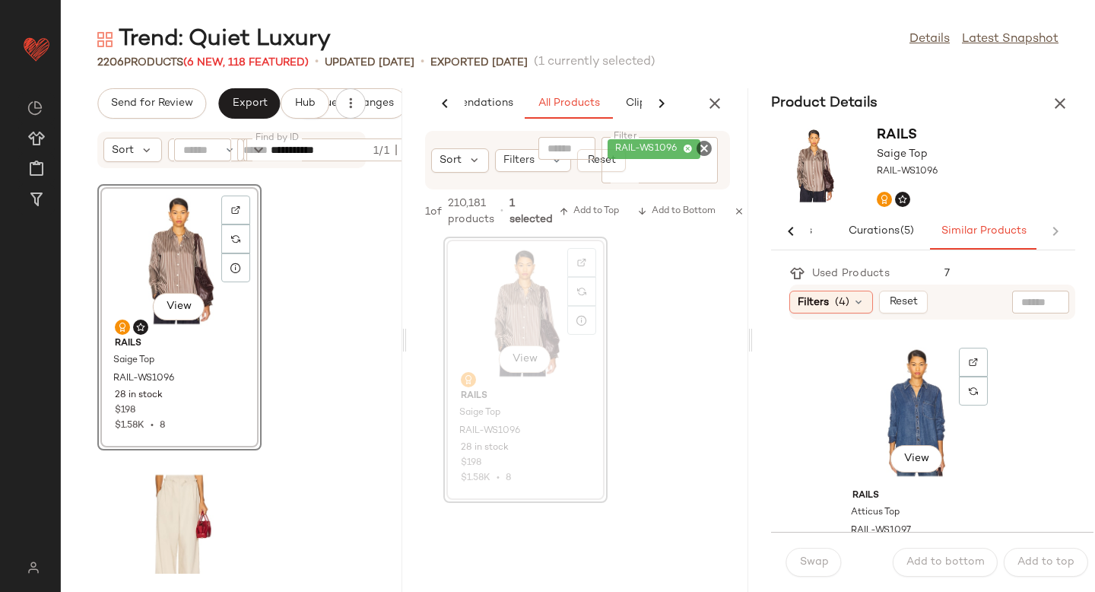
scroll to position [1107, 0]
click at [866, 413] on div "View" at bounding box center [917, 413] width 154 height 141
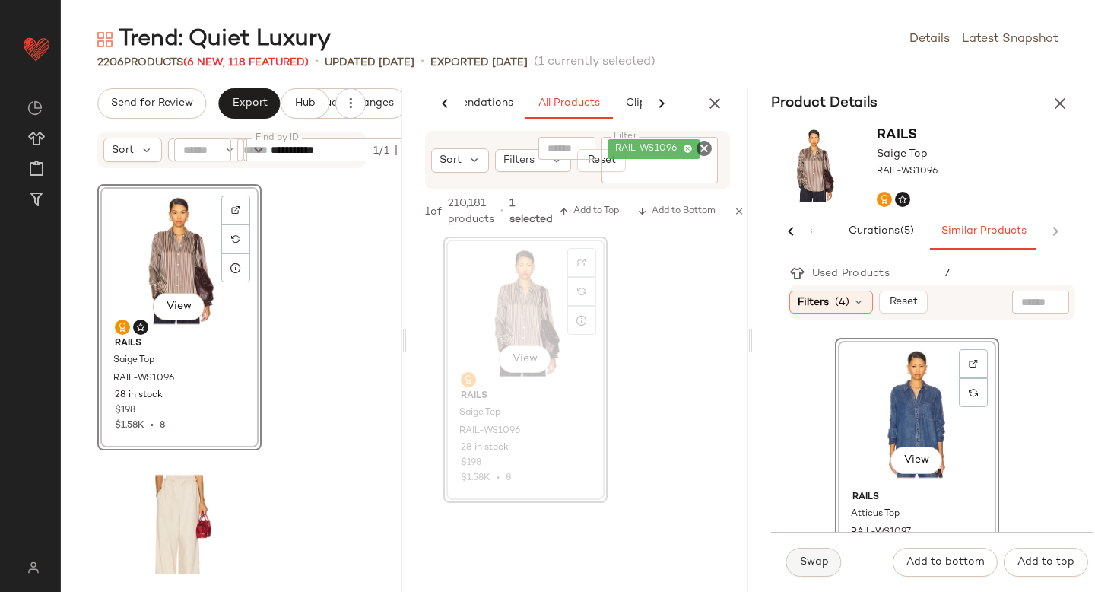
click at [819, 560] on span "Swap" at bounding box center [814, 562] width 30 height 12
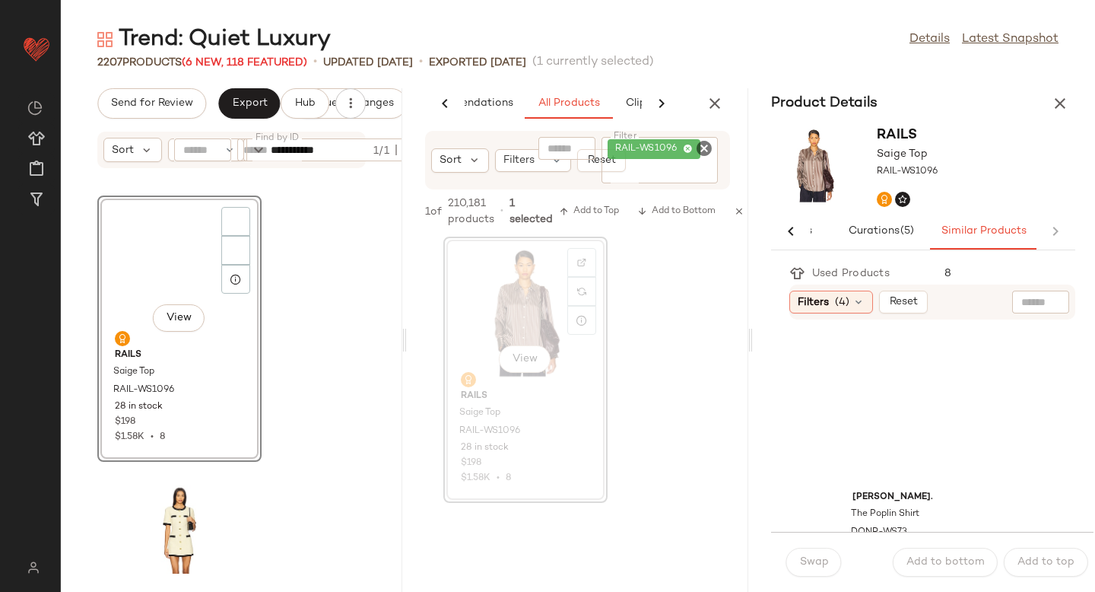
scroll to position [1107, 0]
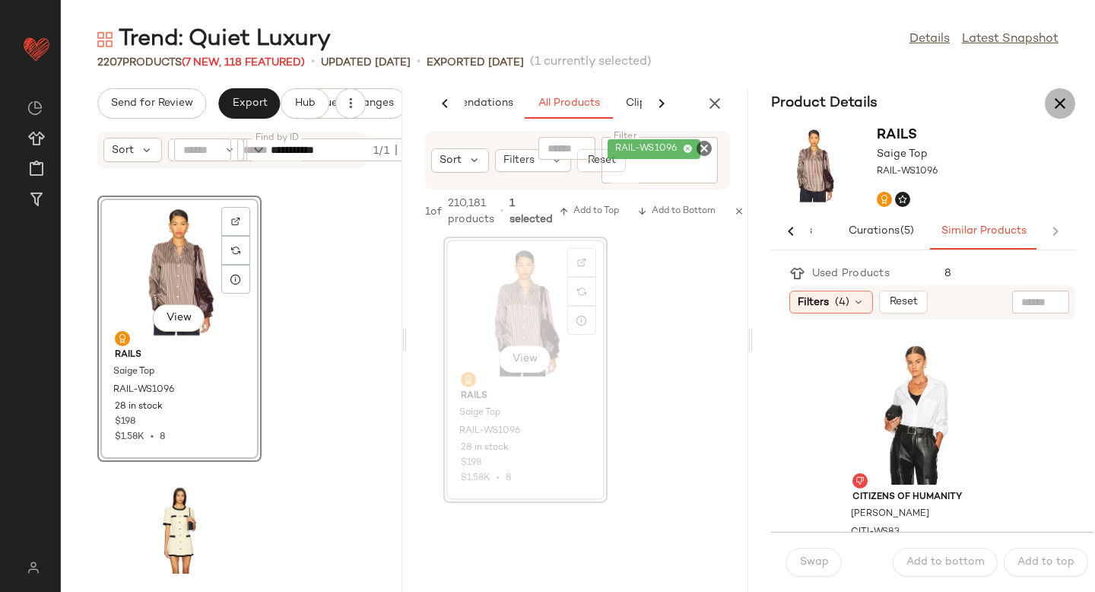
click at [1056, 113] on button "button" at bounding box center [1060, 103] width 30 height 30
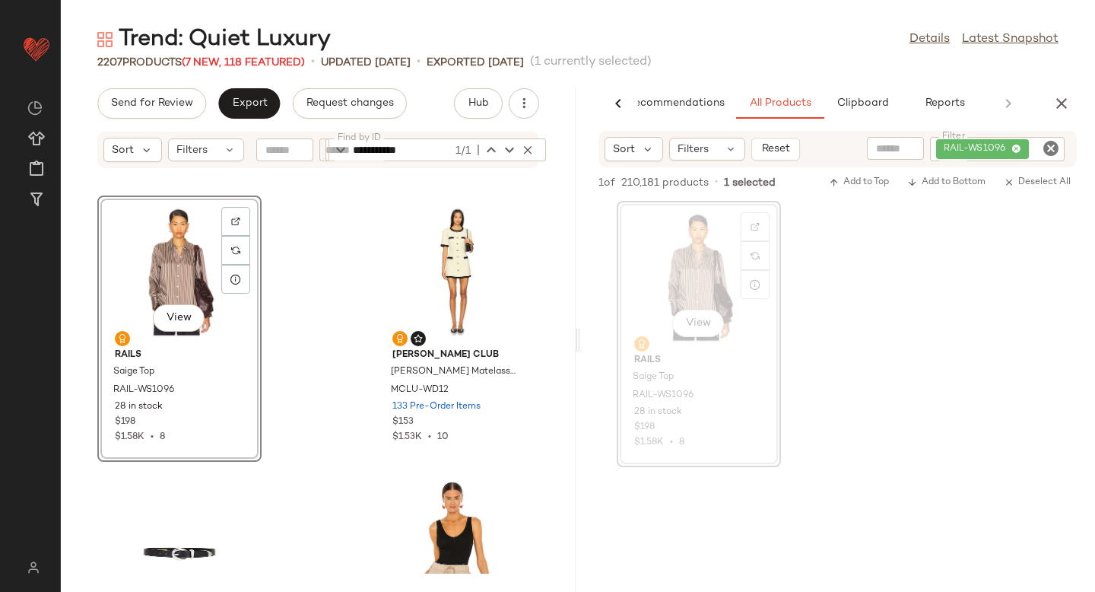
scroll to position [835, 0]
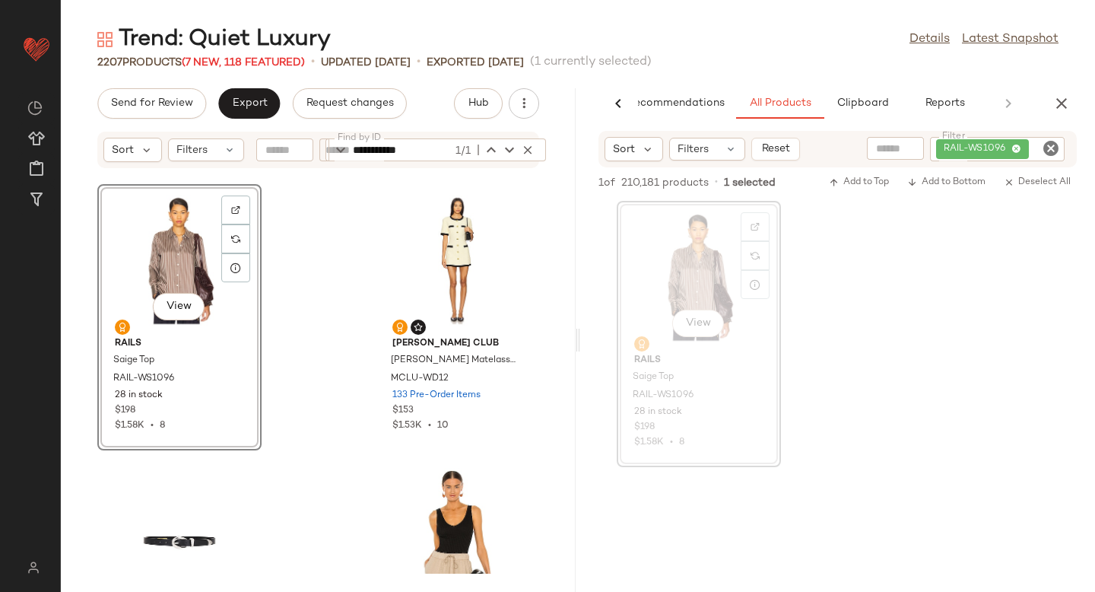
click at [1047, 141] on icon "Clear Filter" at bounding box center [1051, 148] width 18 height 18
paste input "**********"
type input "**********"
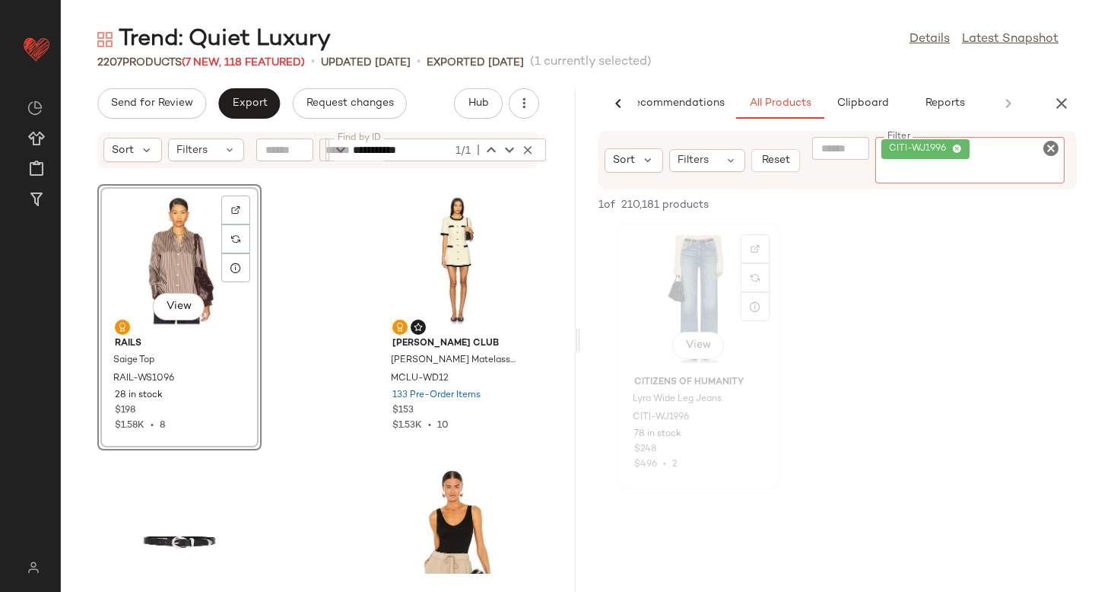
click at [717, 271] on div "View" at bounding box center [699, 298] width 154 height 141
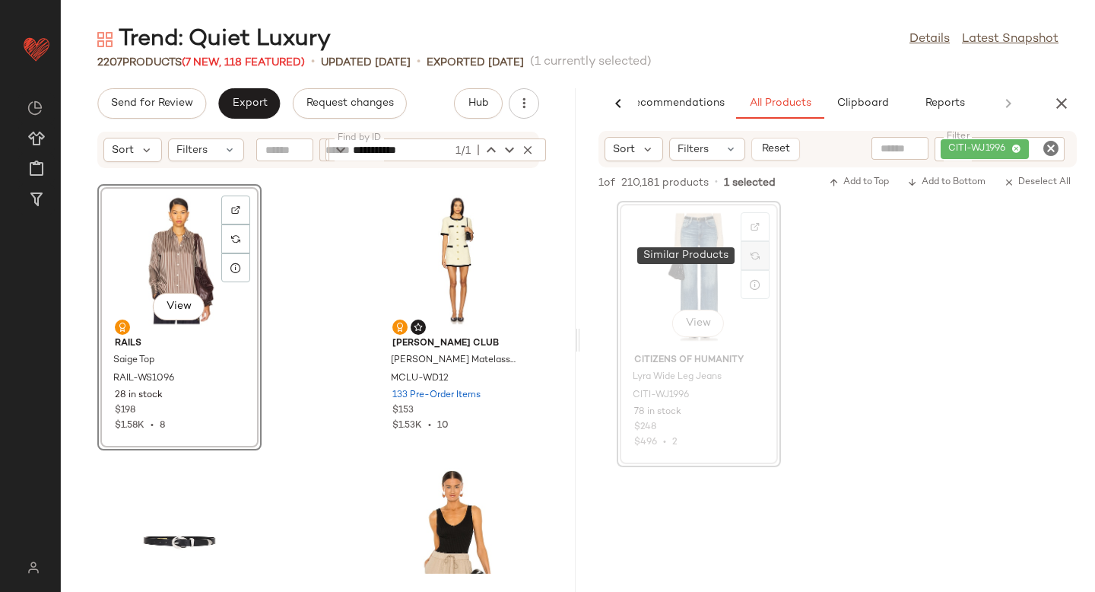
click at [757, 254] on img at bounding box center [754, 255] width 9 height 9
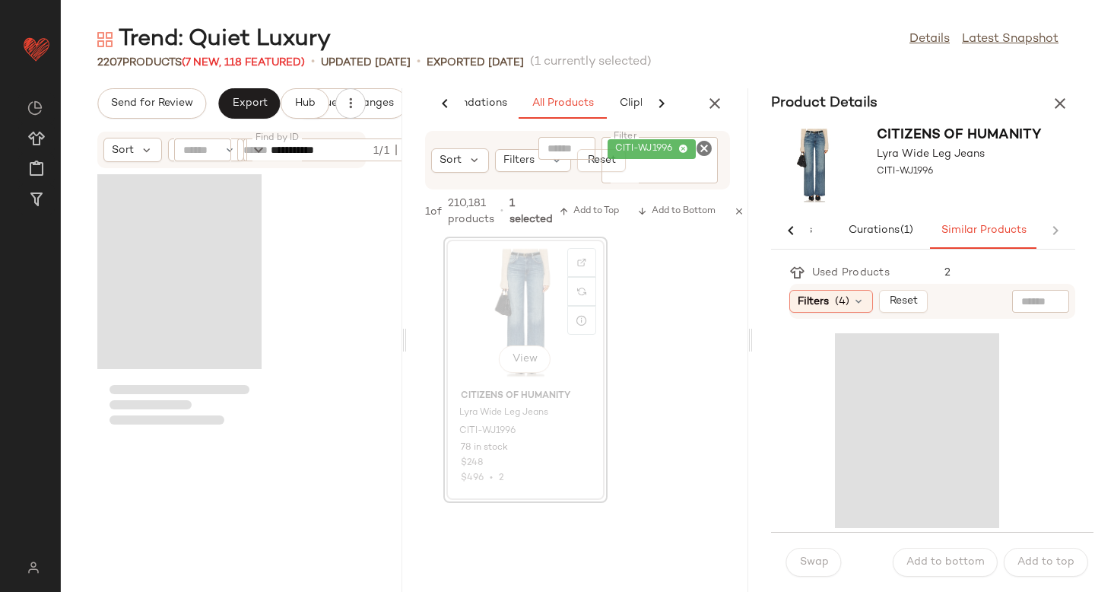
scroll to position [1670, 0]
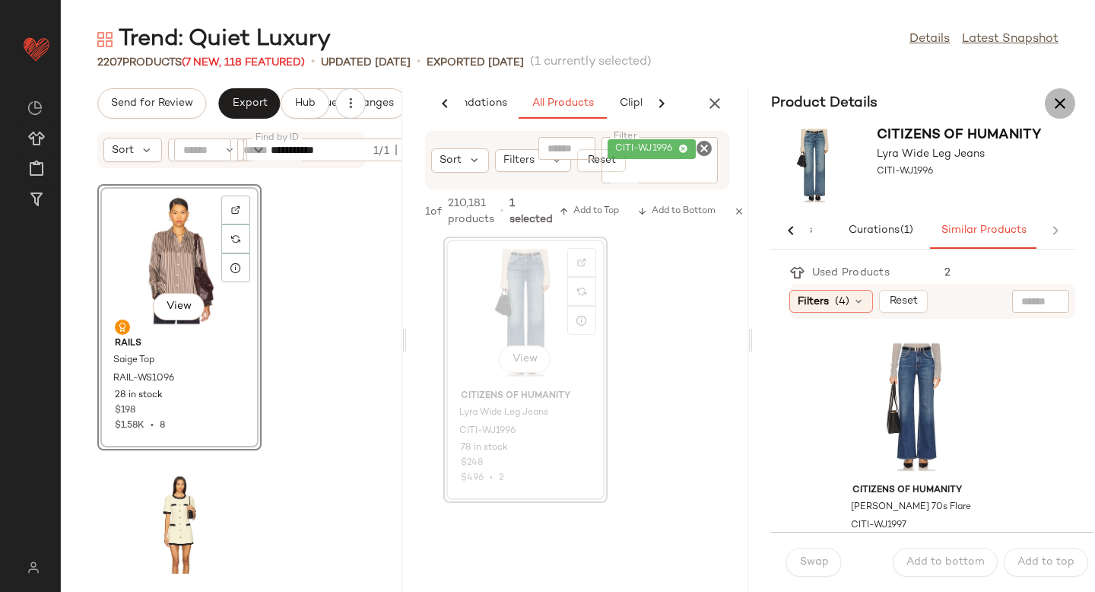
click at [1070, 106] on button "button" at bounding box center [1060, 103] width 30 height 30
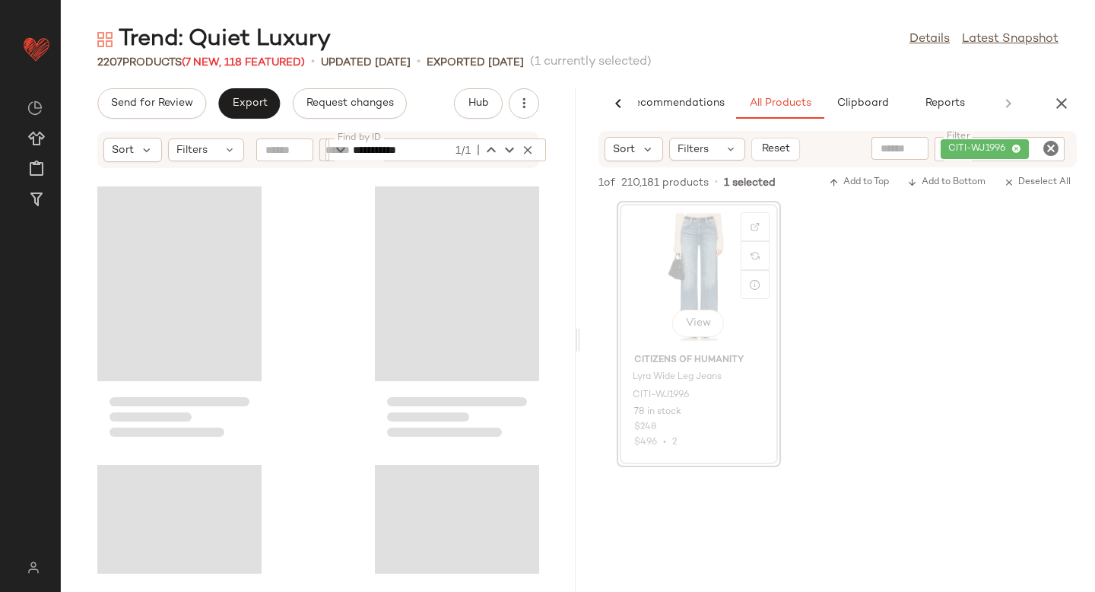
scroll to position [0, 36]
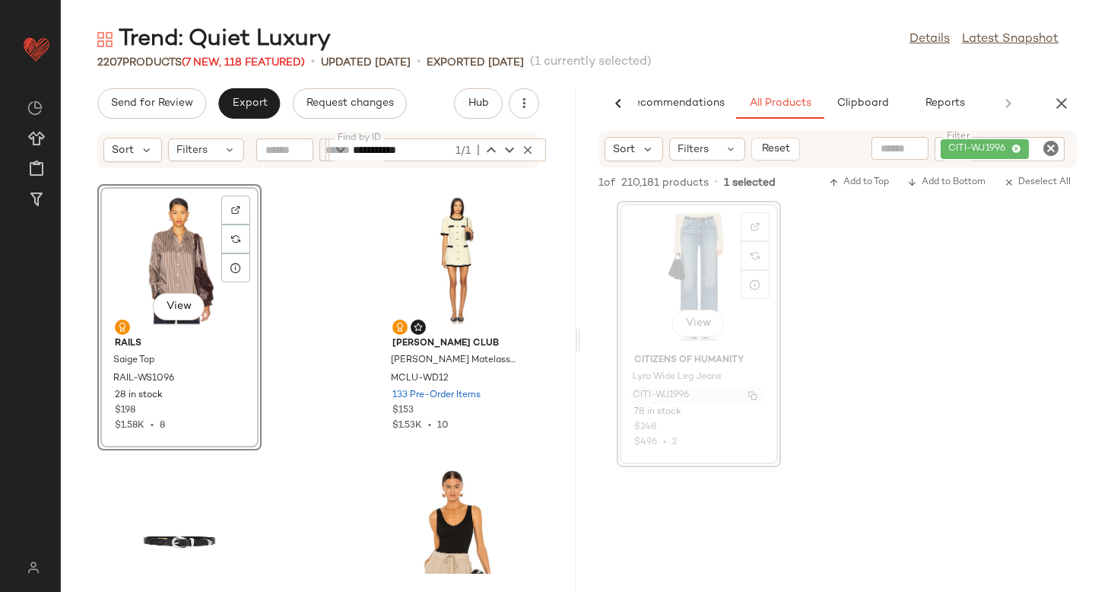
click at [678, 395] on span "CITI-WJ1996" at bounding box center [661, 396] width 56 height 14
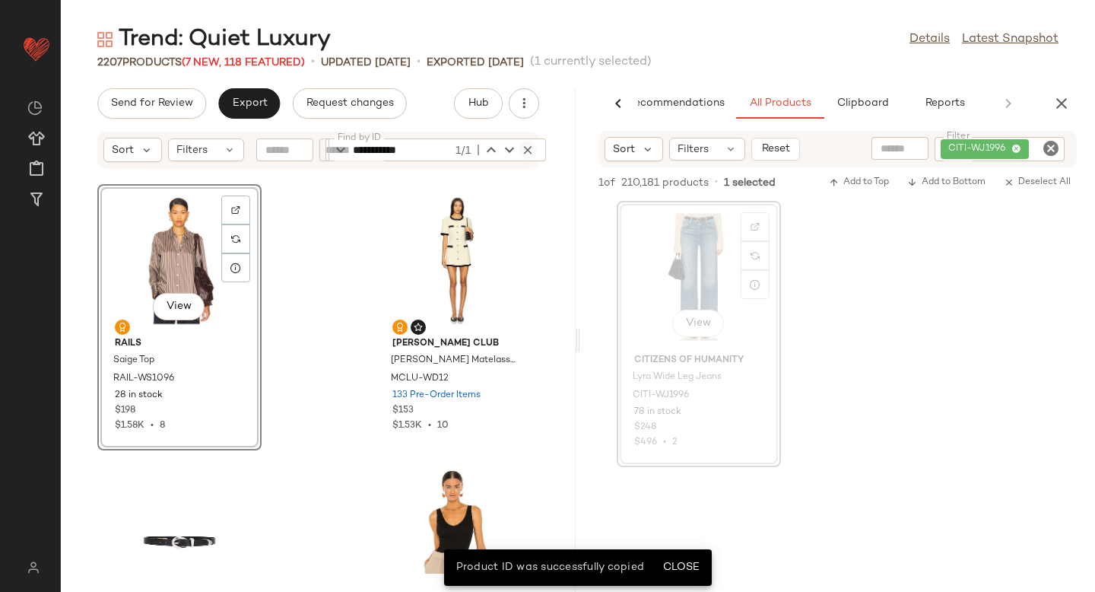
click at [529, 151] on icon "button" at bounding box center [528, 150] width 14 height 14
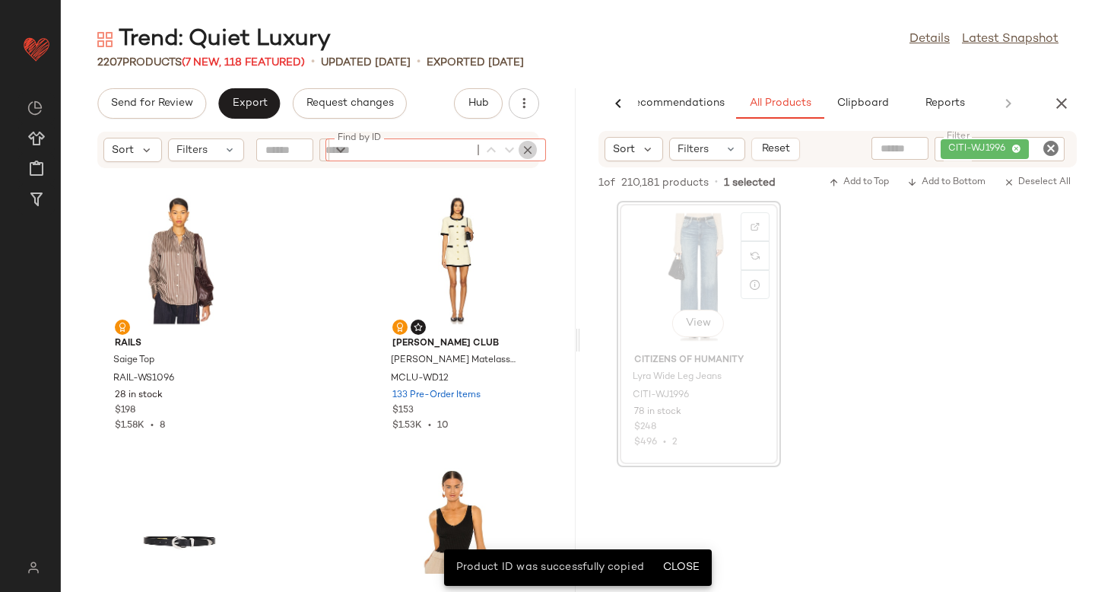
paste input "**********"
type input "**********"
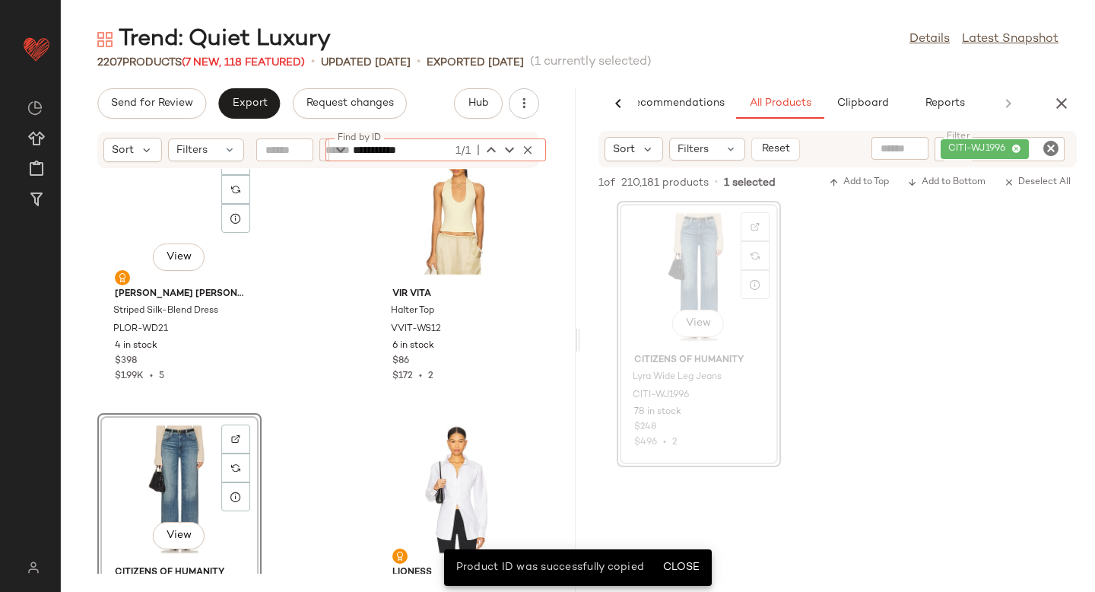
scroll to position [24532, 0]
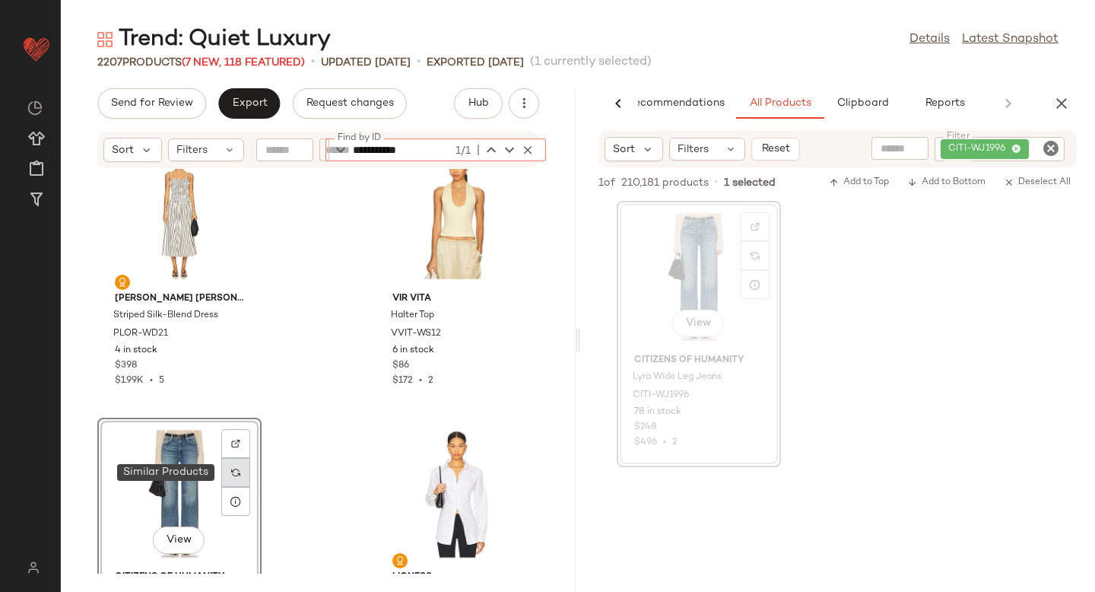
click at [233, 473] on img at bounding box center [235, 472] width 9 height 9
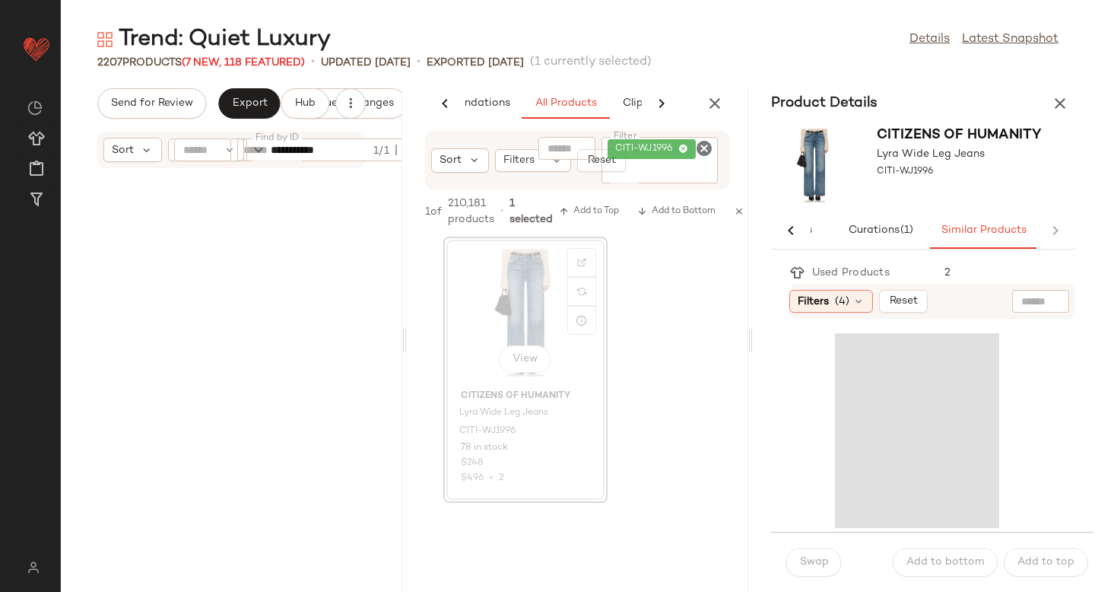
scroll to position [49531, 0]
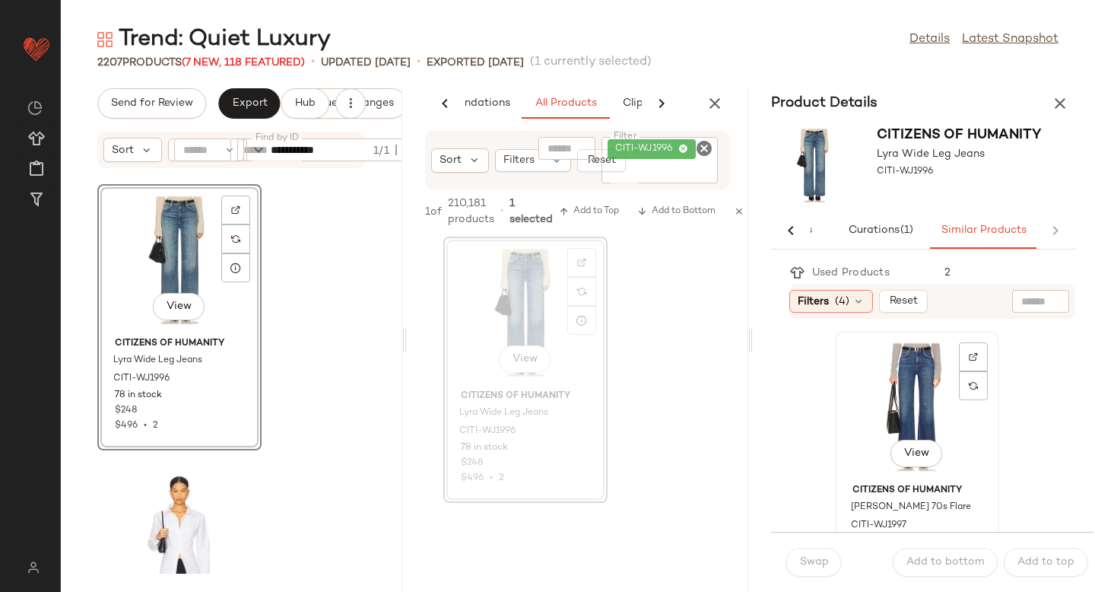
click at [899, 399] on div "View" at bounding box center [917, 406] width 154 height 141
click at [806, 562] on span "Swap" at bounding box center [814, 562] width 30 height 12
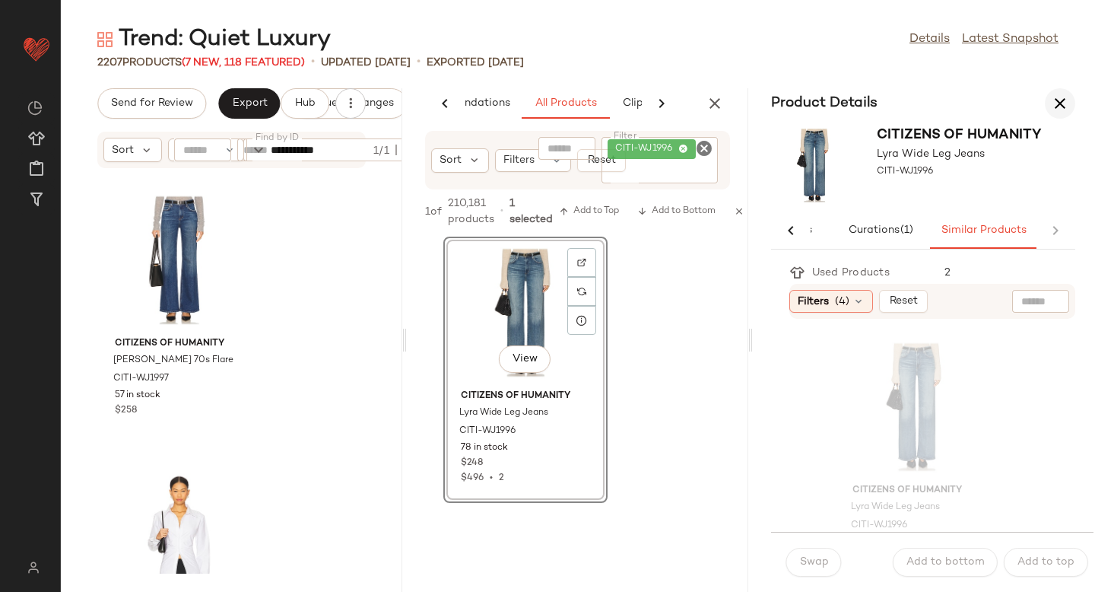
click at [1069, 106] on button "button" at bounding box center [1060, 103] width 30 height 30
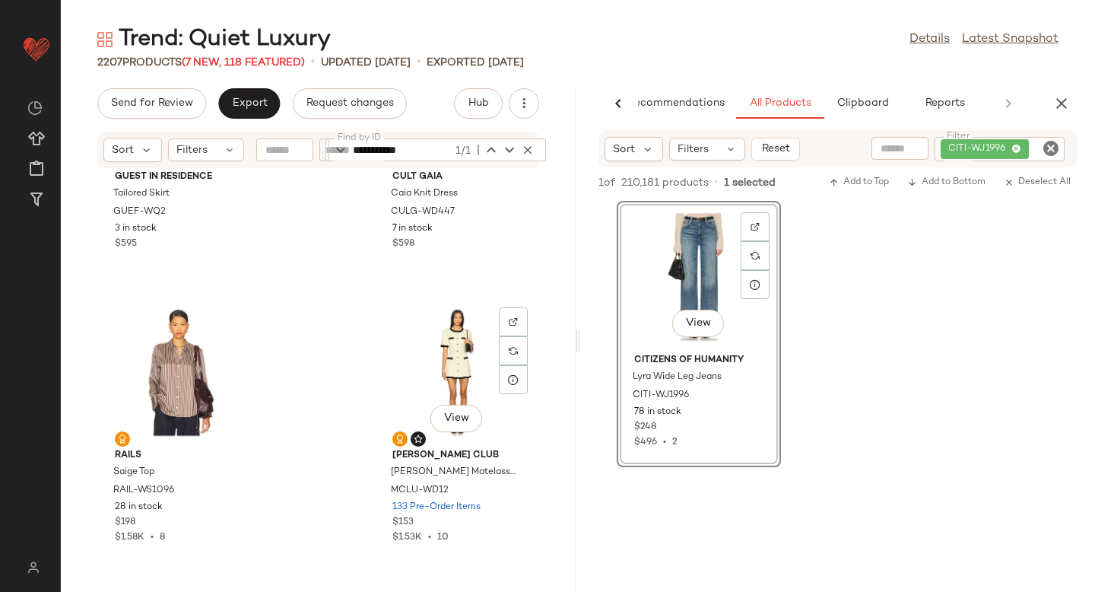
scroll to position [779, 0]
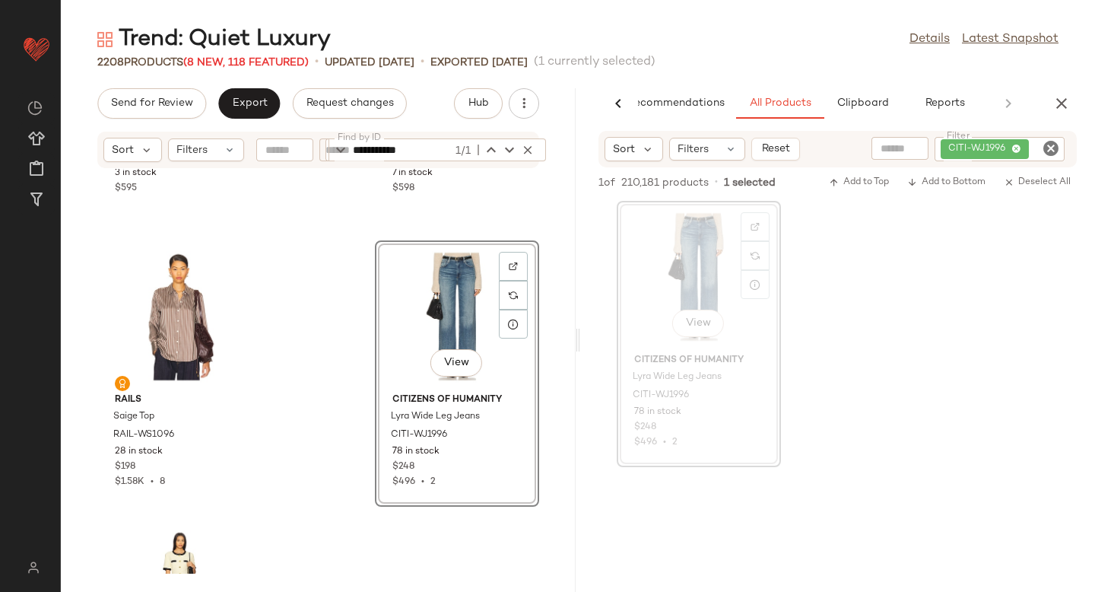
click at [1048, 144] on icon "Clear Filter" at bounding box center [1051, 148] width 18 height 18
paste input "**********"
type input "**********"
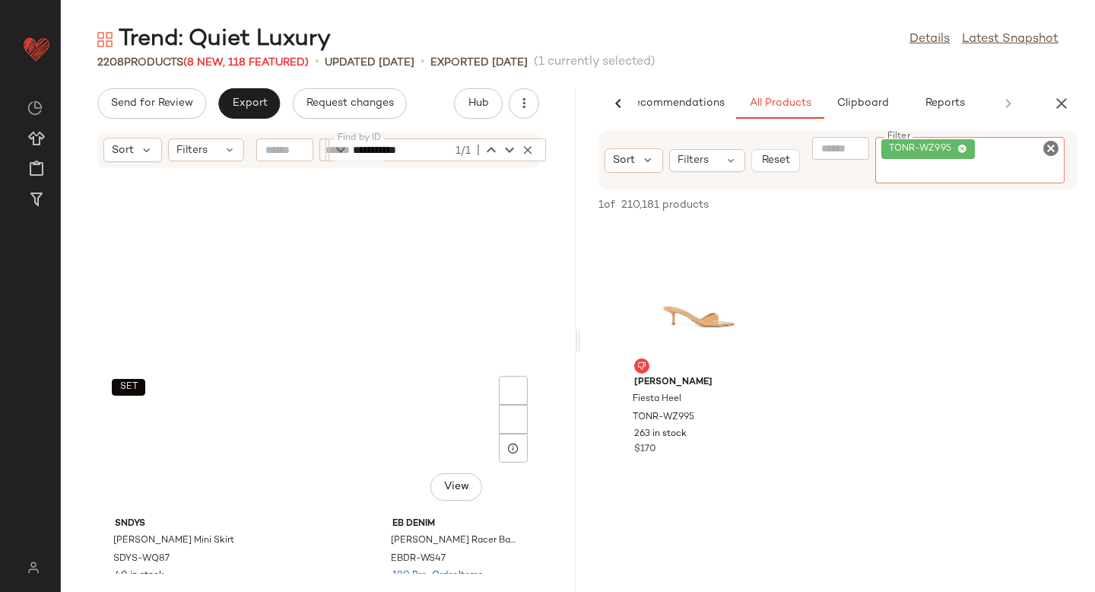
scroll to position [0, 0]
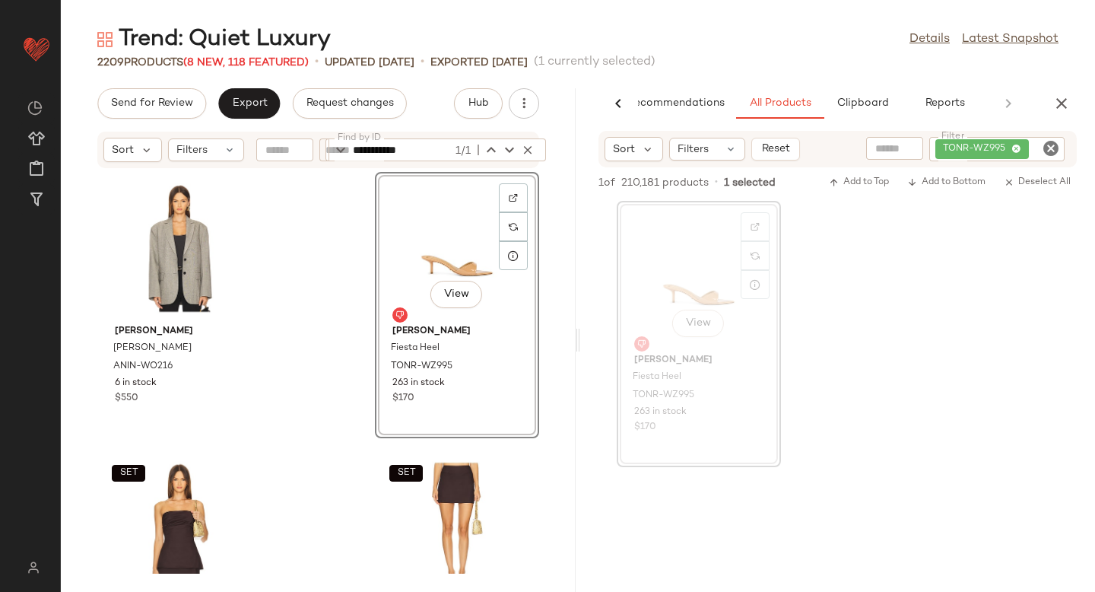
drag, startPoint x: 680, startPoint y: 295, endPoint x: 162, endPoint y: 0, distance: 595.9
click at [1055, 151] on icon "Clear Filter" at bounding box center [1051, 148] width 18 height 18
paste input "**********"
type input "**********"
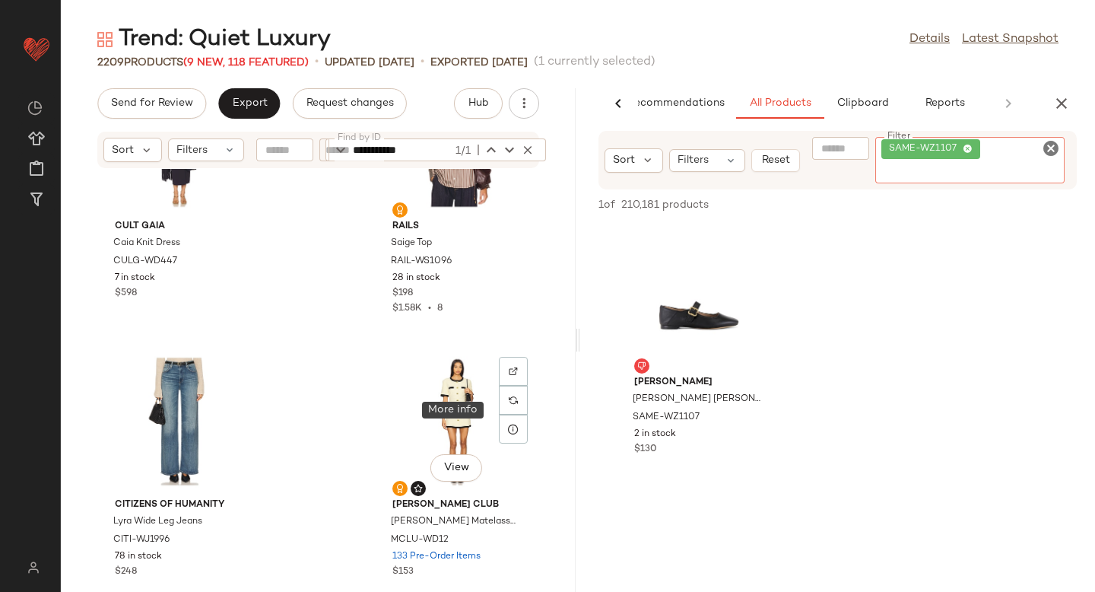
scroll to position [1006, 0]
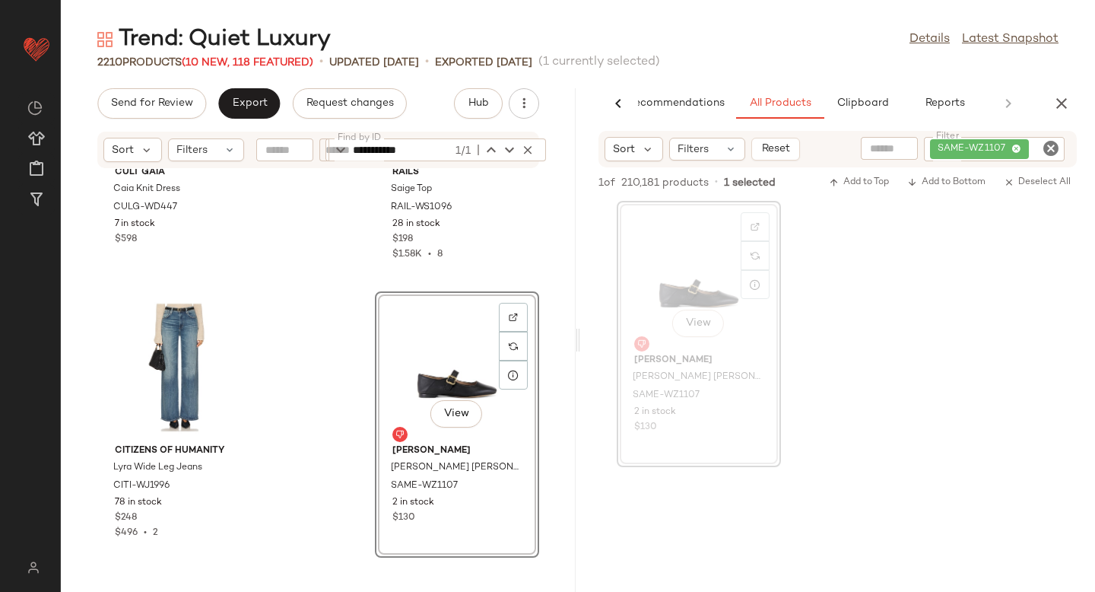
click at [1050, 157] on div "SAME-WZ1107" at bounding box center [994, 149] width 141 height 24
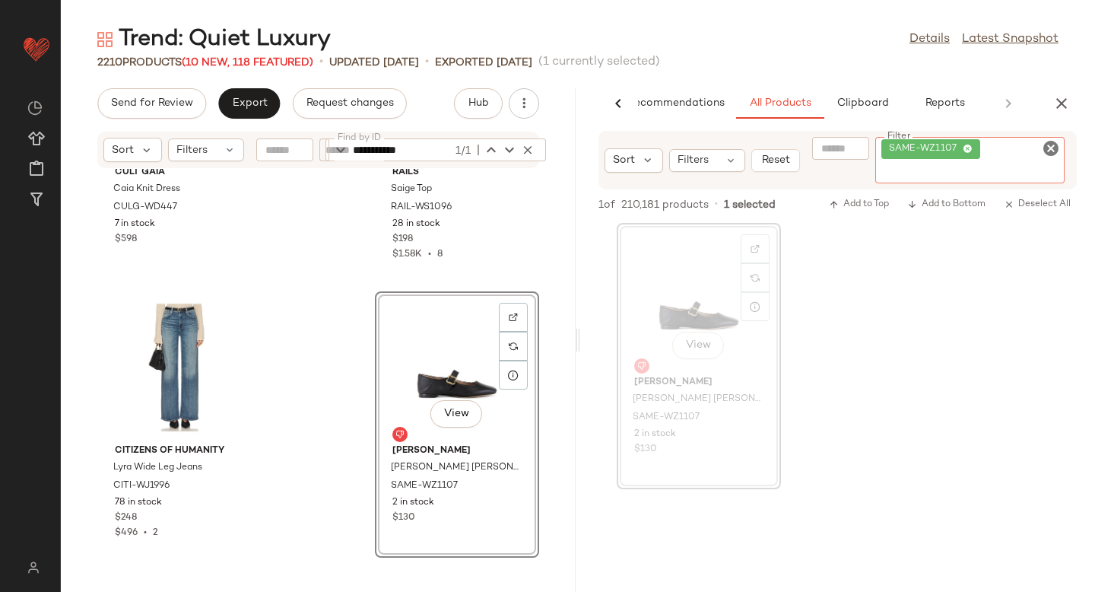
click at [1051, 147] on icon "Clear Filter" at bounding box center [1051, 148] width 18 height 18
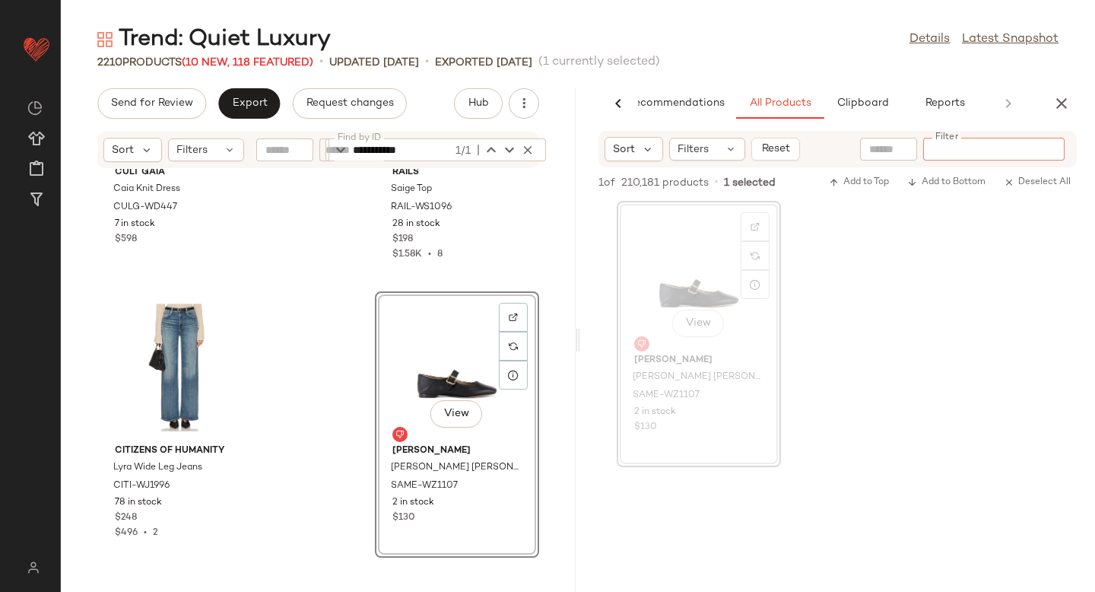
paste input "*********"
type input "*********"
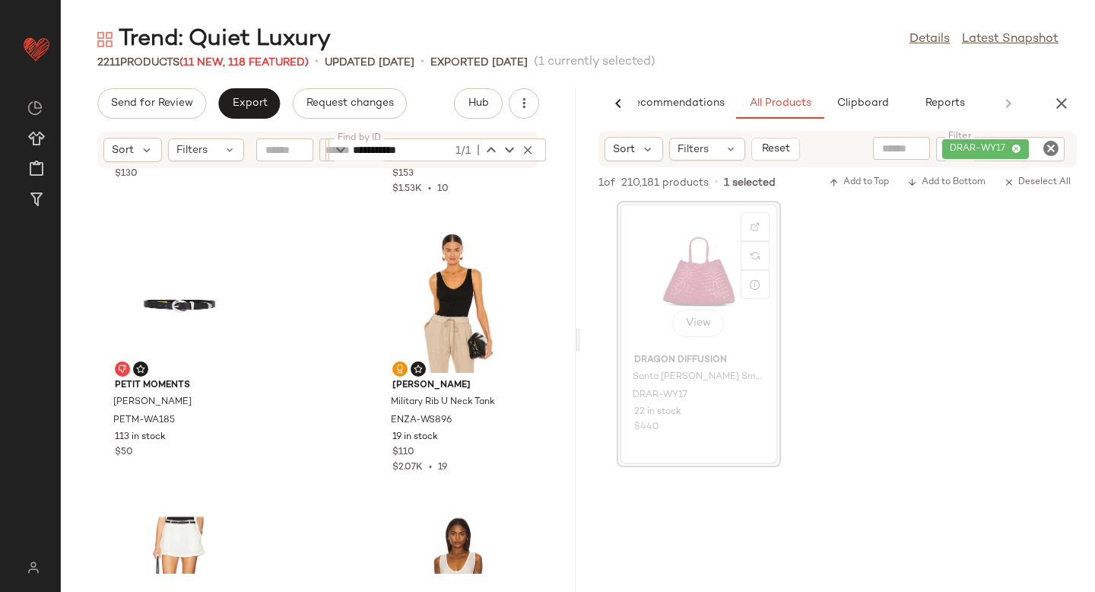
scroll to position [1603, 0]
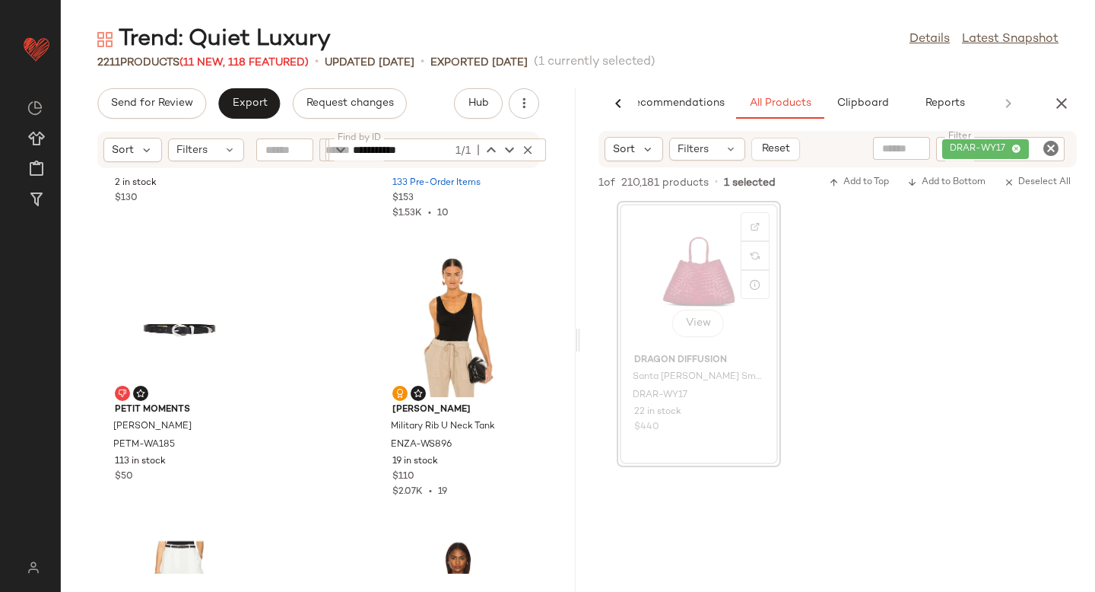
click at [1053, 143] on icon "Clear Filter" at bounding box center [1051, 148] width 18 height 18
paste input "*********"
type input "*********"
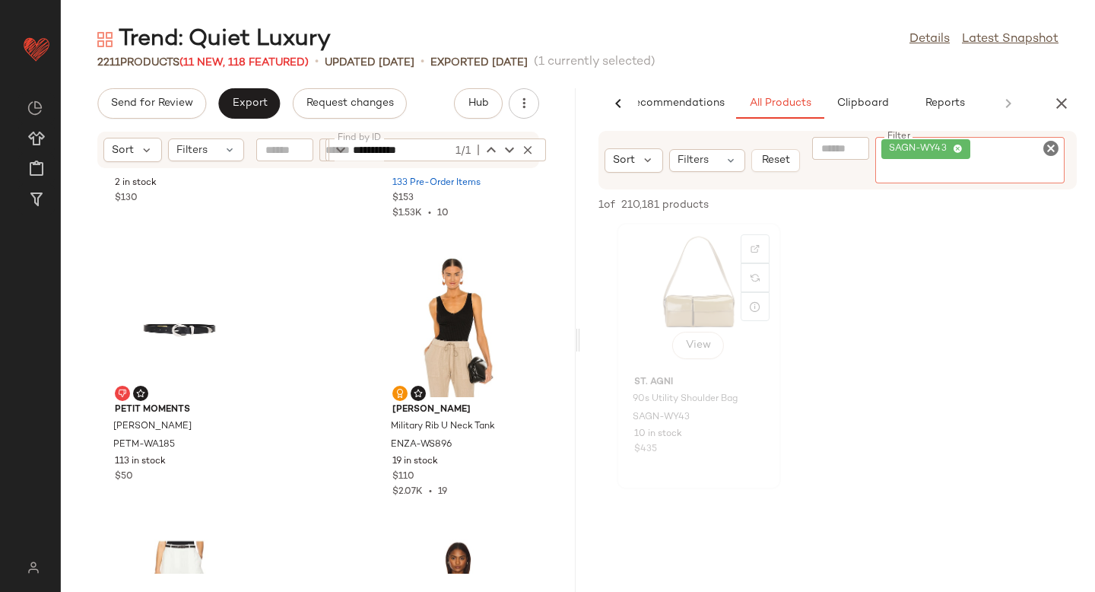
click at [680, 286] on div "View" at bounding box center [699, 298] width 154 height 141
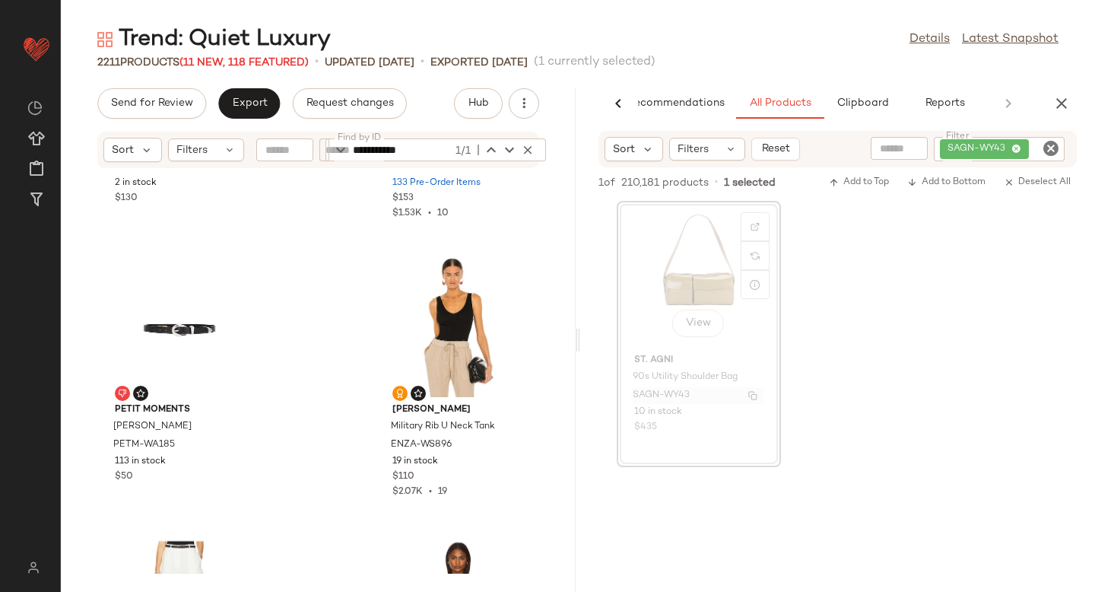
click at [655, 397] on span "SAGN-WY43" at bounding box center [661, 396] width 57 height 14
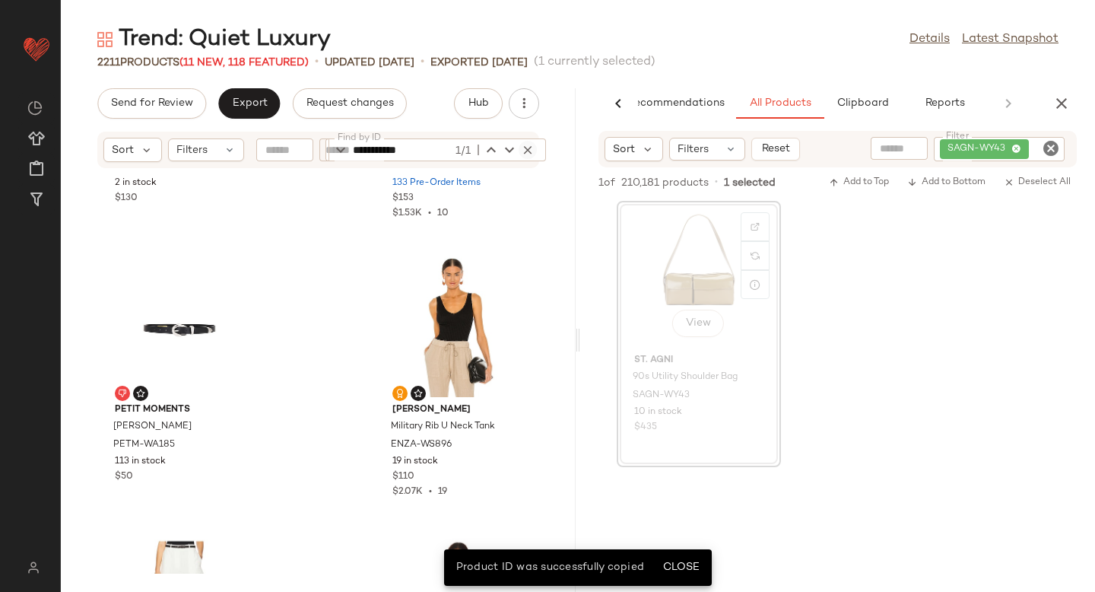
click at [531, 147] on icon "button" at bounding box center [528, 150] width 14 height 14
paste input "*********"
type input "*********"
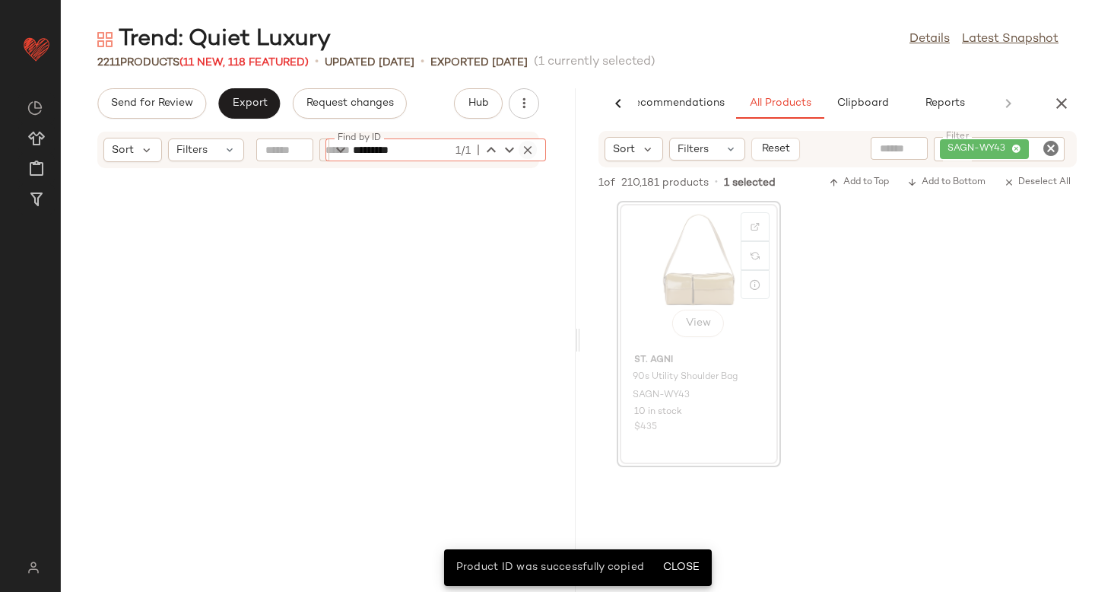
scroll to position [13635, 0]
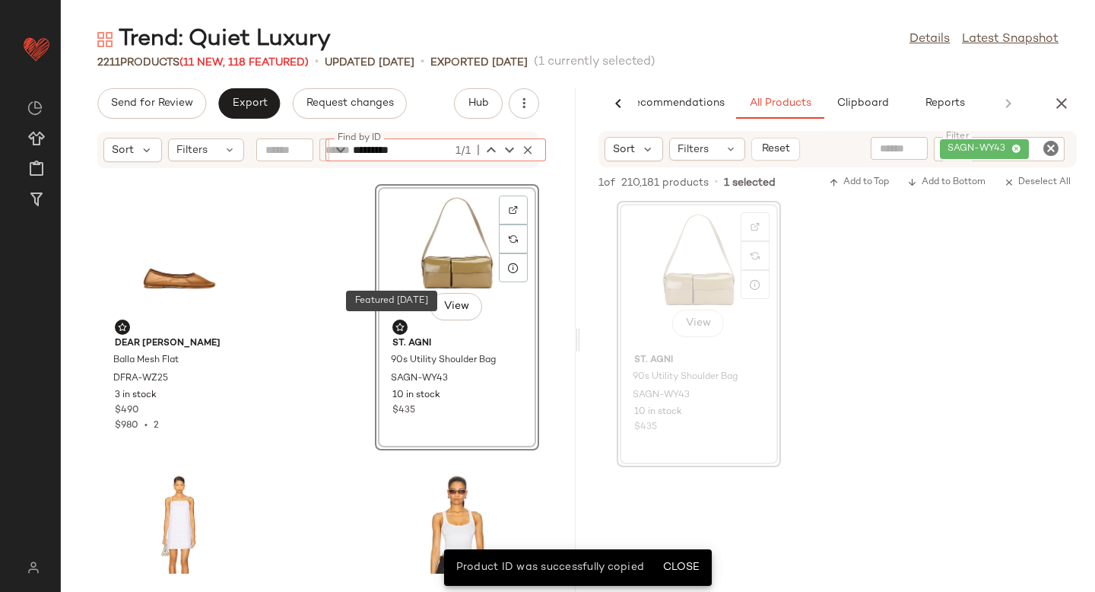
click at [395, 328] on img at bounding box center [399, 326] width 9 height 9
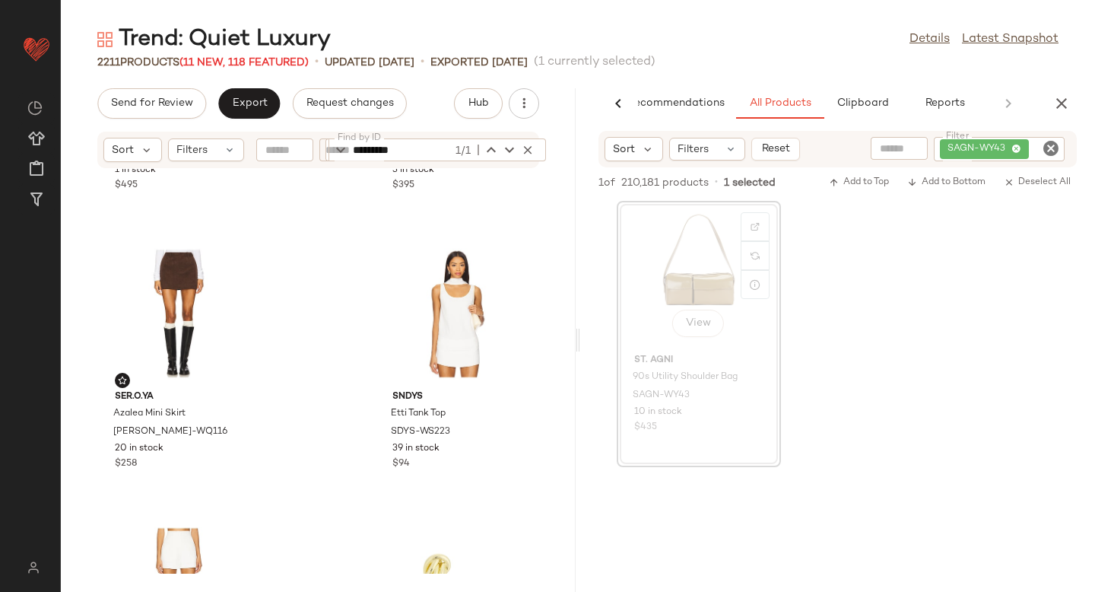
scroll to position [5197, 0]
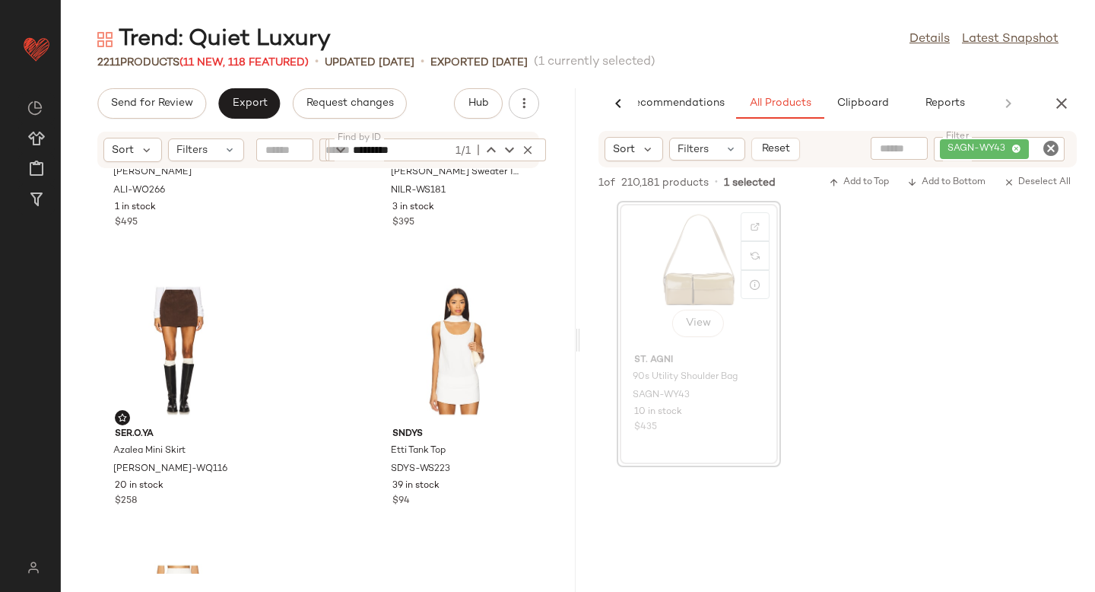
click at [1045, 146] on icon "Clear Filter" at bounding box center [1051, 148] width 18 height 18
paste input "**********"
type input "**********"
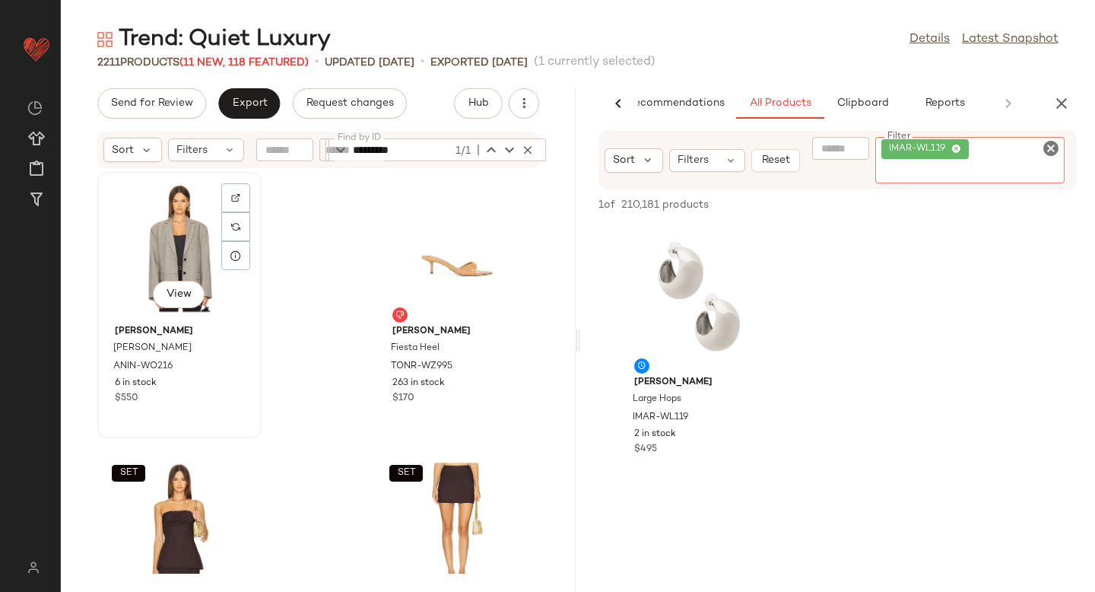
click at [163, 217] on div "View" at bounding box center [180, 247] width 154 height 141
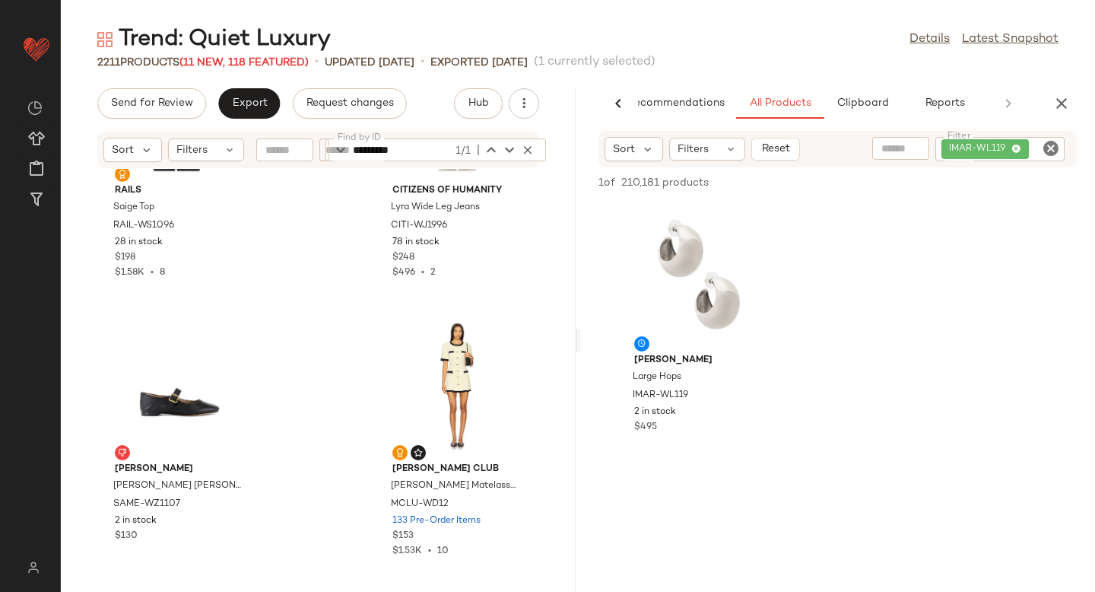
scroll to position [1318, 0]
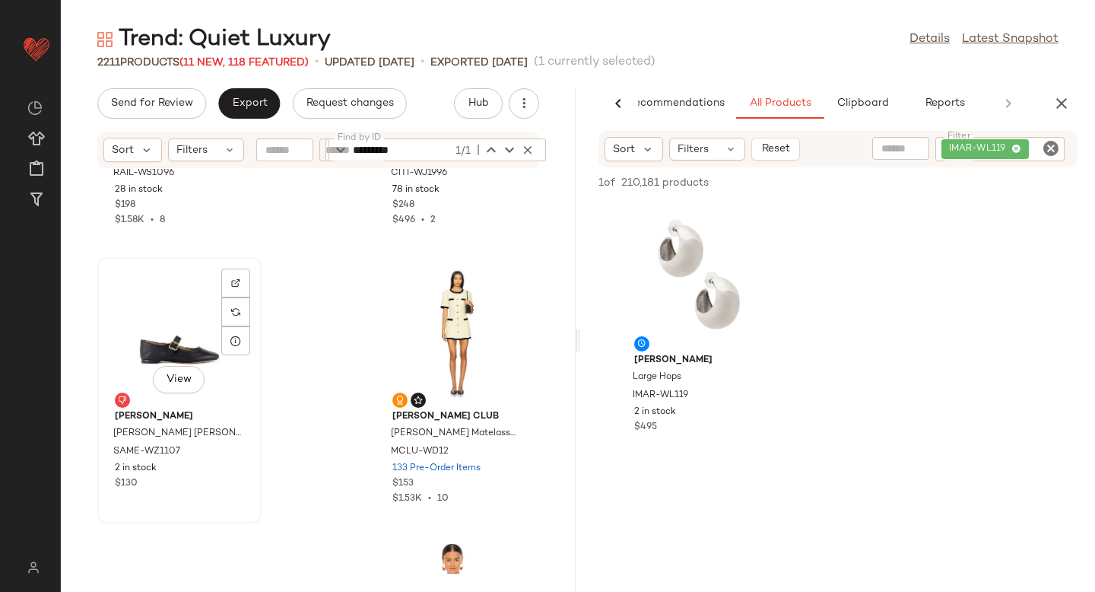
click at [134, 328] on div "View" at bounding box center [180, 332] width 154 height 141
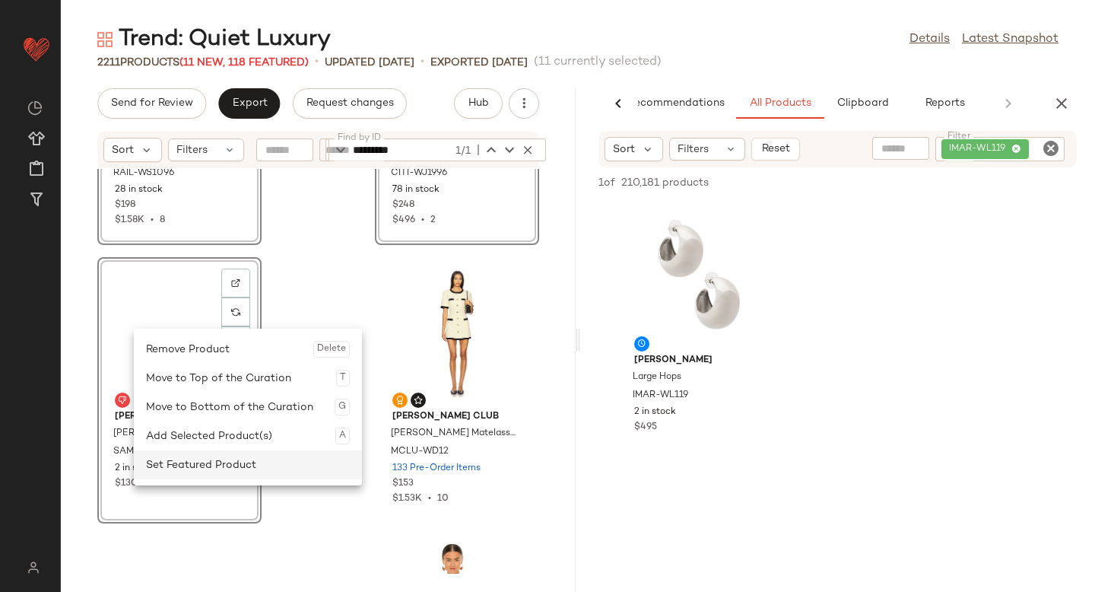
click at [208, 459] on div "Set Featured Product" at bounding box center [248, 464] width 204 height 29
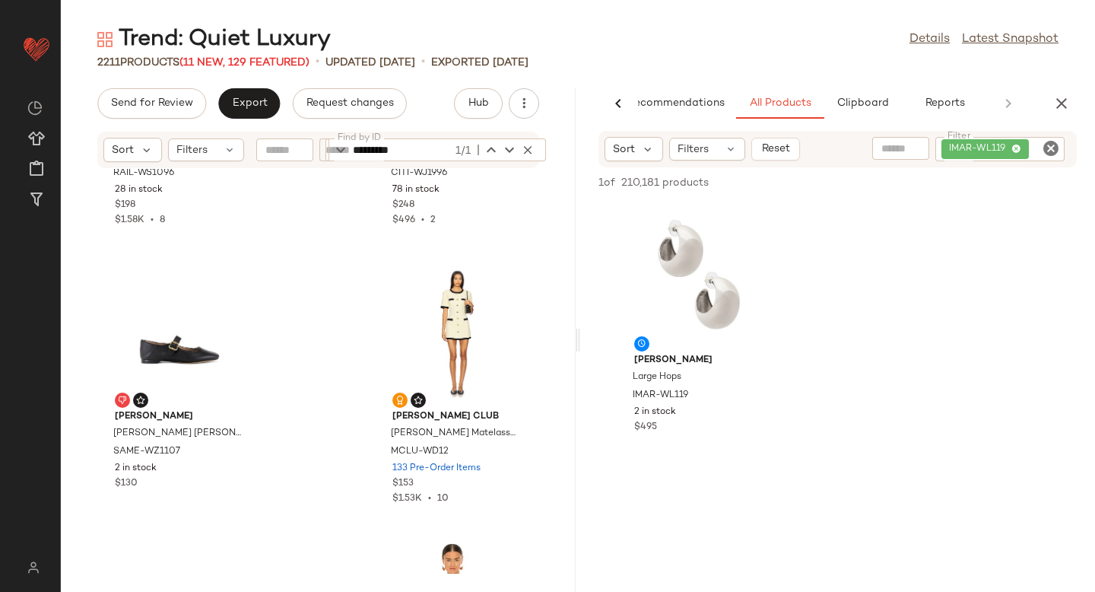
click at [361, 359] on div "Rails Saige Top RAIL-WS1096 28 in stock $198 $1.58K • 8 Citizens of Humanity Ly…" at bounding box center [318, 371] width 515 height 404
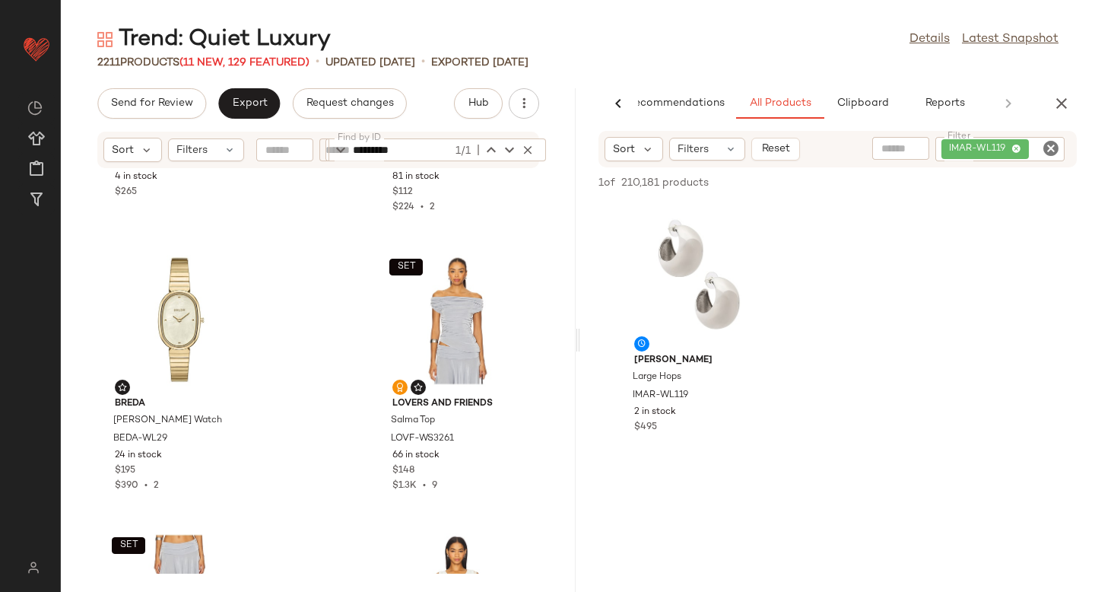
scroll to position [17213, 0]
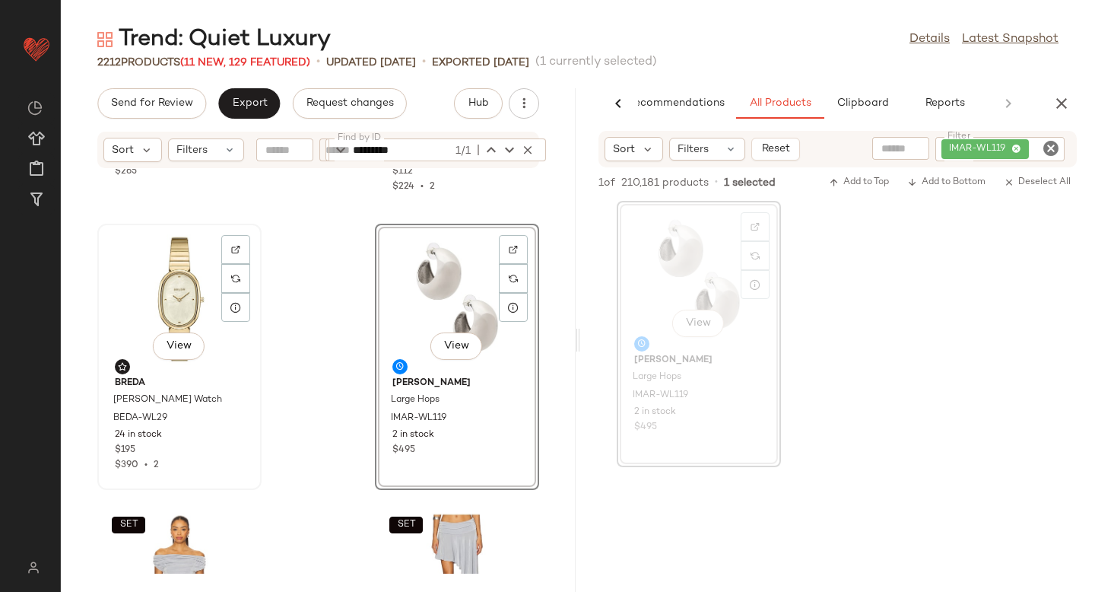
click at [163, 325] on div "View" at bounding box center [180, 299] width 154 height 141
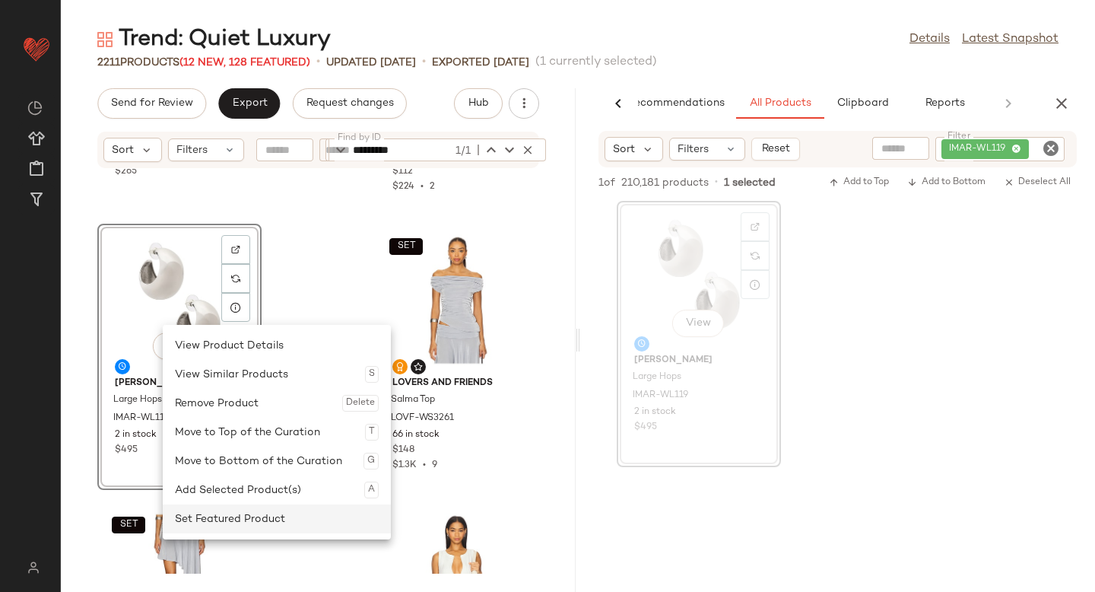
click at [218, 509] on div "Set Featured Product" at bounding box center [277, 518] width 204 height 29
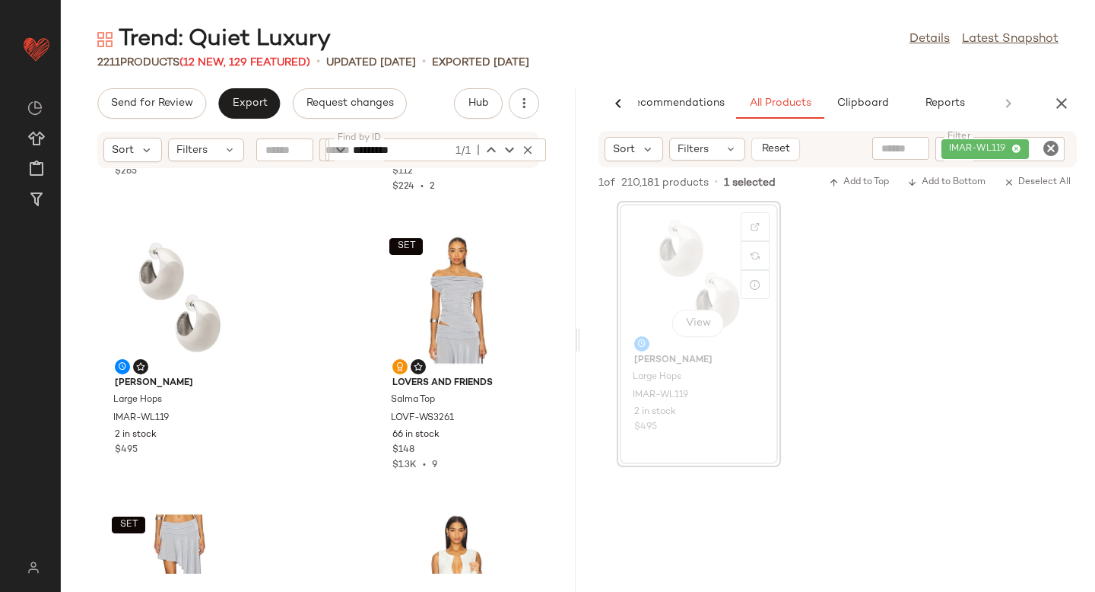
click at [1044, 145] on icon "Clear Filter" at bounding box center [1051, 148] width 18 height 18
paste input "**********"
type input "**********"
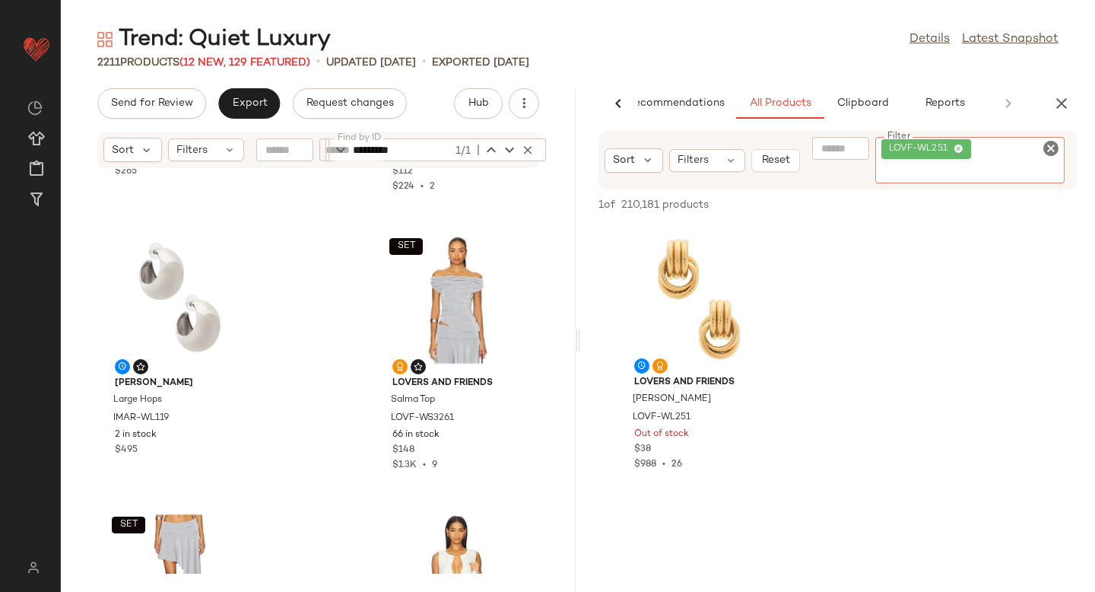
scroll to position [17281, 0]
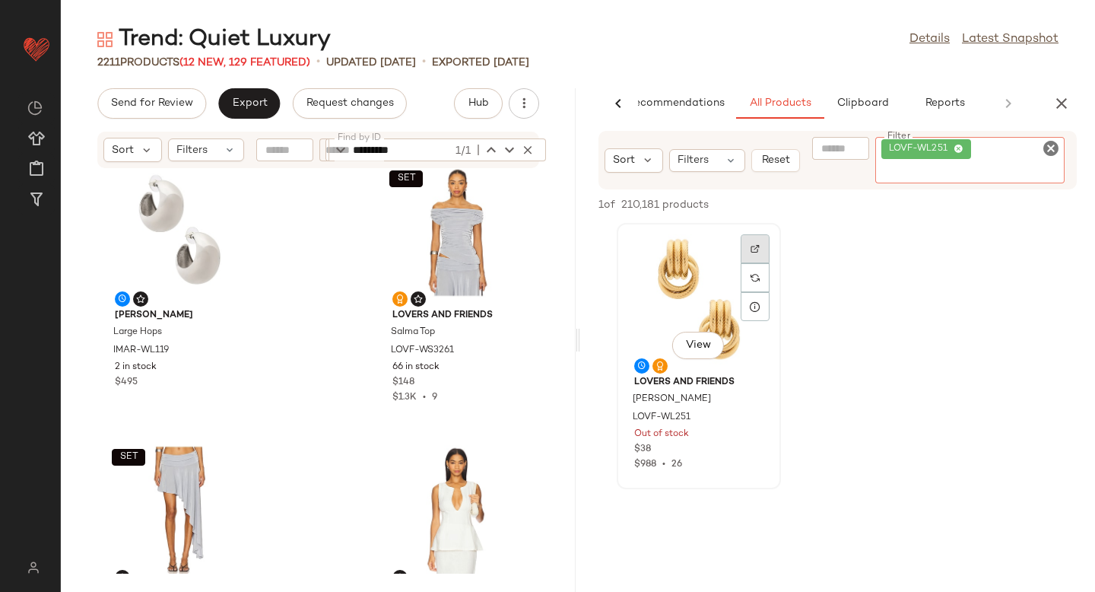
click at [742, 242] on div at bounding box center [755, 277] width 29 height 87
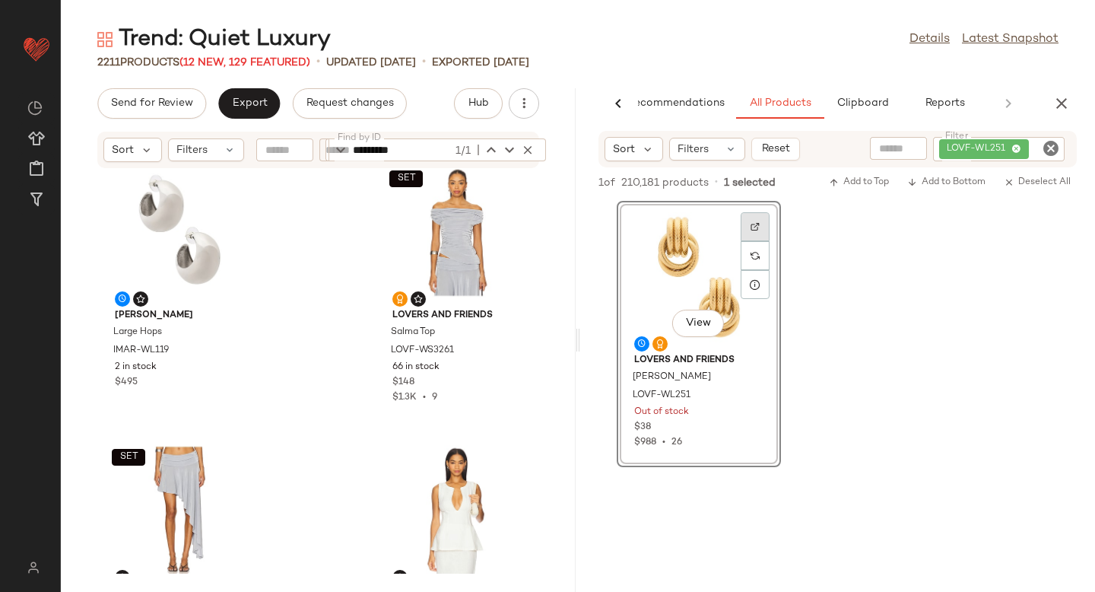
click at [753, 241] on div at bounding box center [755, 255] width 29 height 29
click at [1051, 150] on icon "Clear Filter" at bounding box center [1051, 148] width 18 height 18
paste input "*********"
type input "*********"
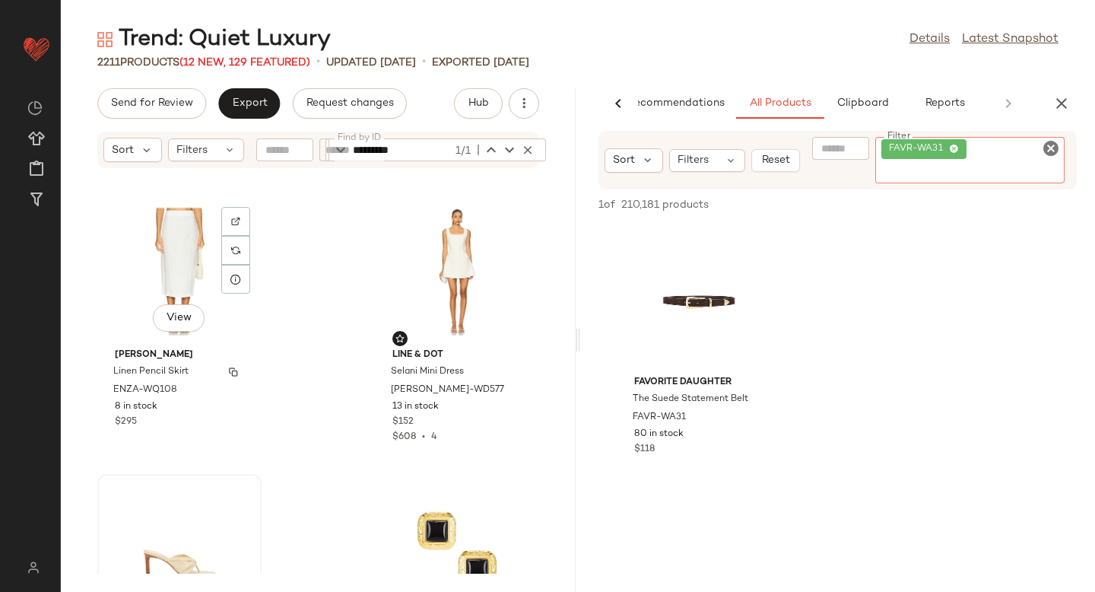
scroll to position [17972, 0]
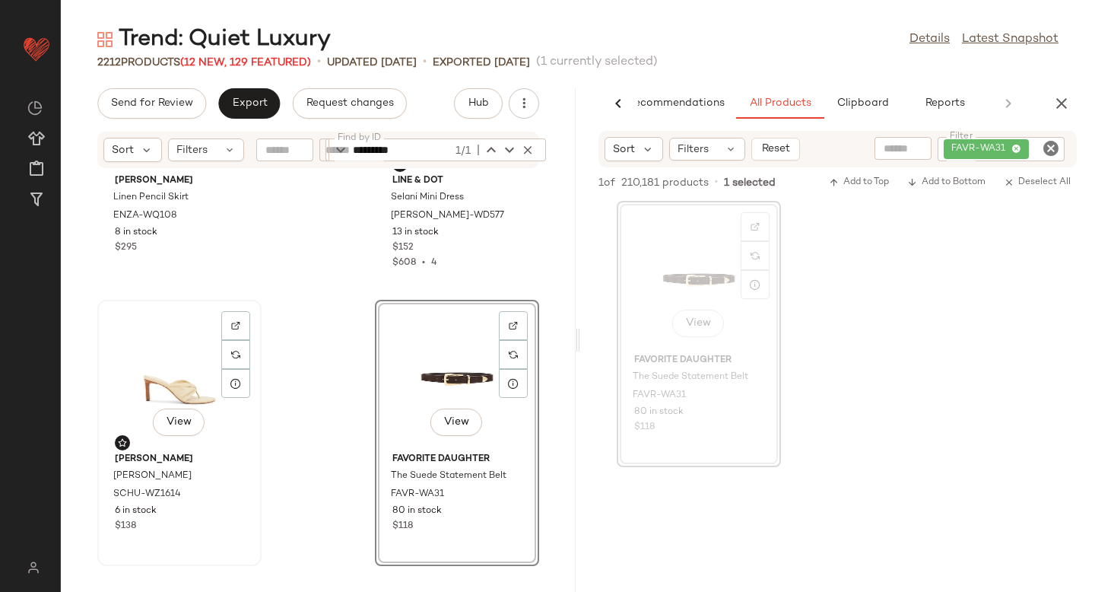
click at [174, 379] on div "View" at bounding box center [180, 375] width 154 height 141
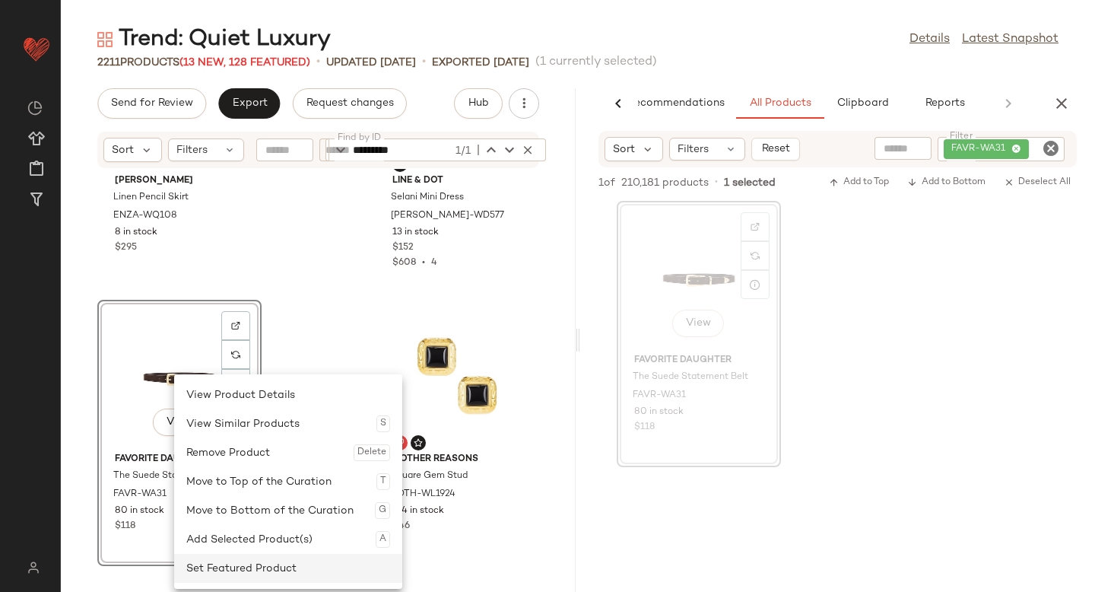
click at [214, 561] on div "Set Featured Product" at bounding box center [288, 567] width 204 height 29
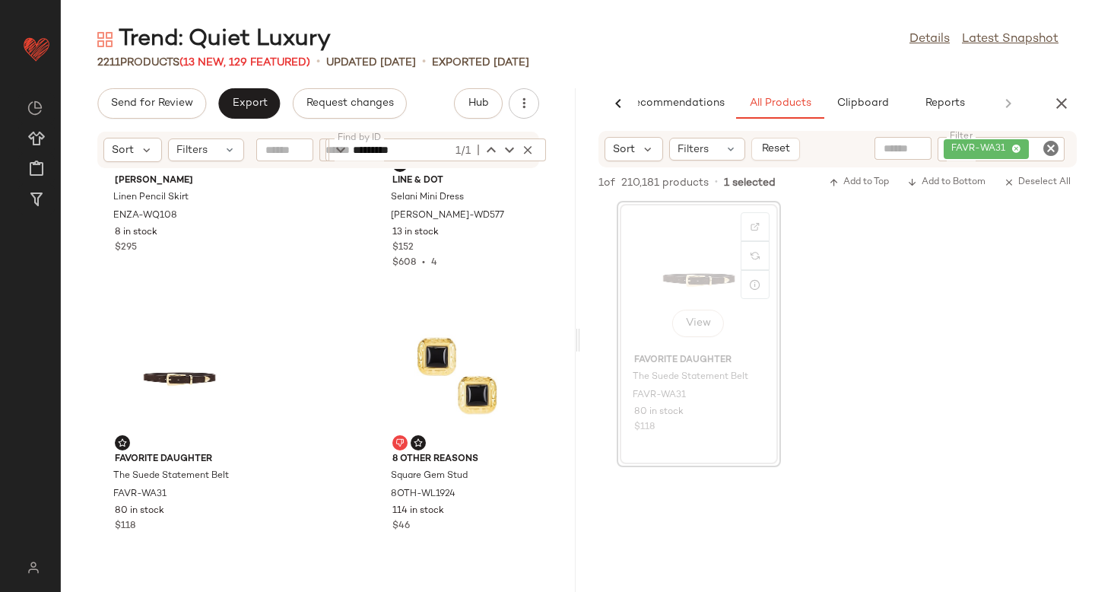
click at [1052, 151] on icon "Clear Filter" at bounding box center [1051, 148] width 18 height 18
paste input "*********"
type input "*********"
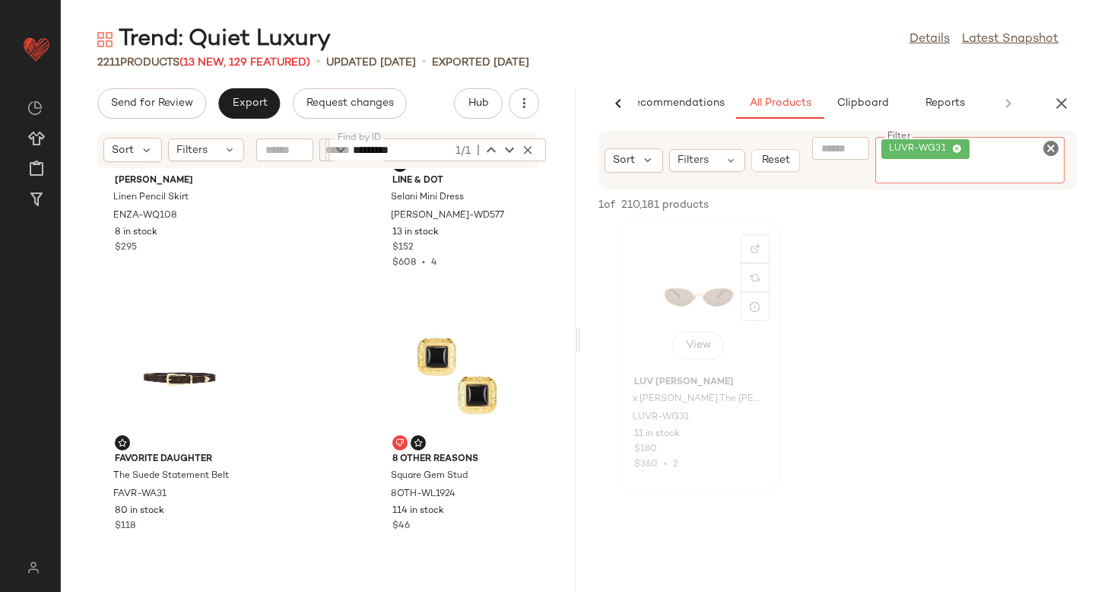
click at [684, 299] on div "View" at bounding box center [699, 298] width 154 height 141
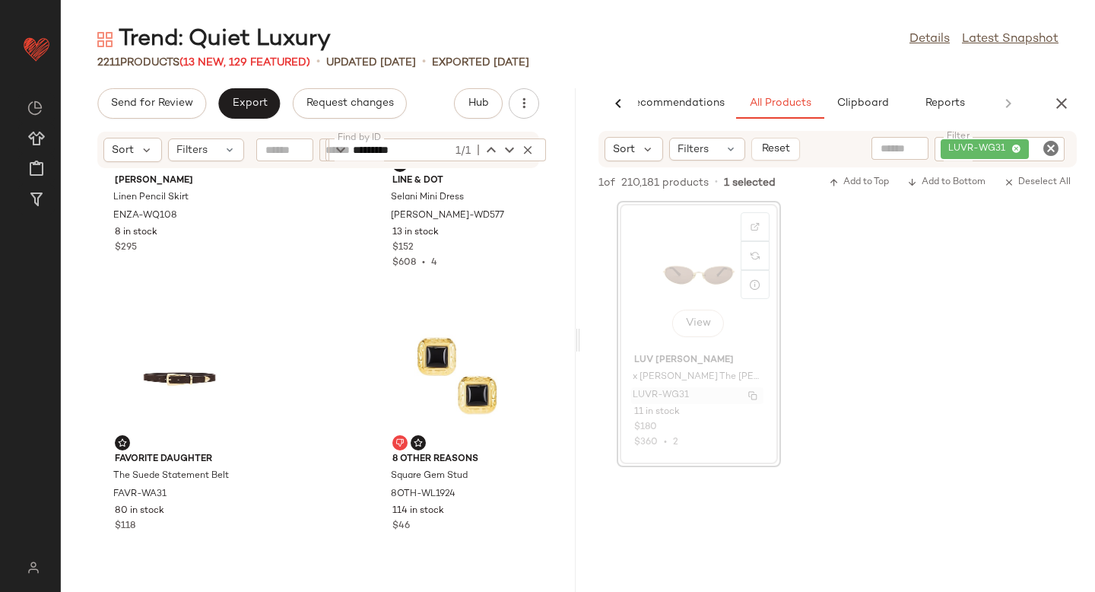
click at [660, 397] on span "LUVR-WG31" at bounding box center [661, 396] width 56 height 14
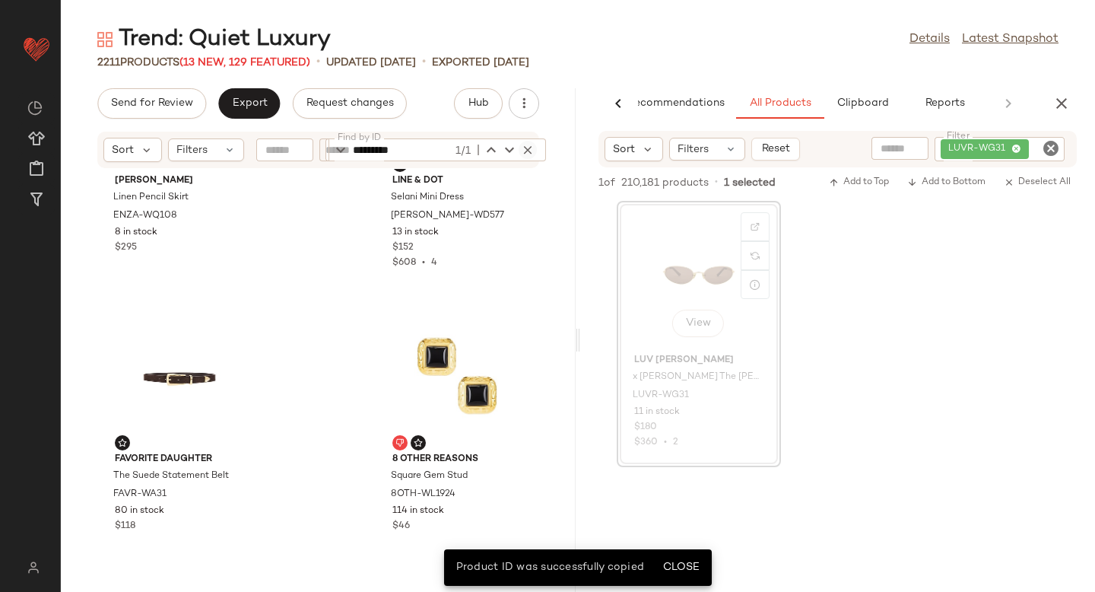
click at [534, 151] on button "button" at bounding box center [528, 150] width 18 height 18
paste input "*********"
type input "*********"
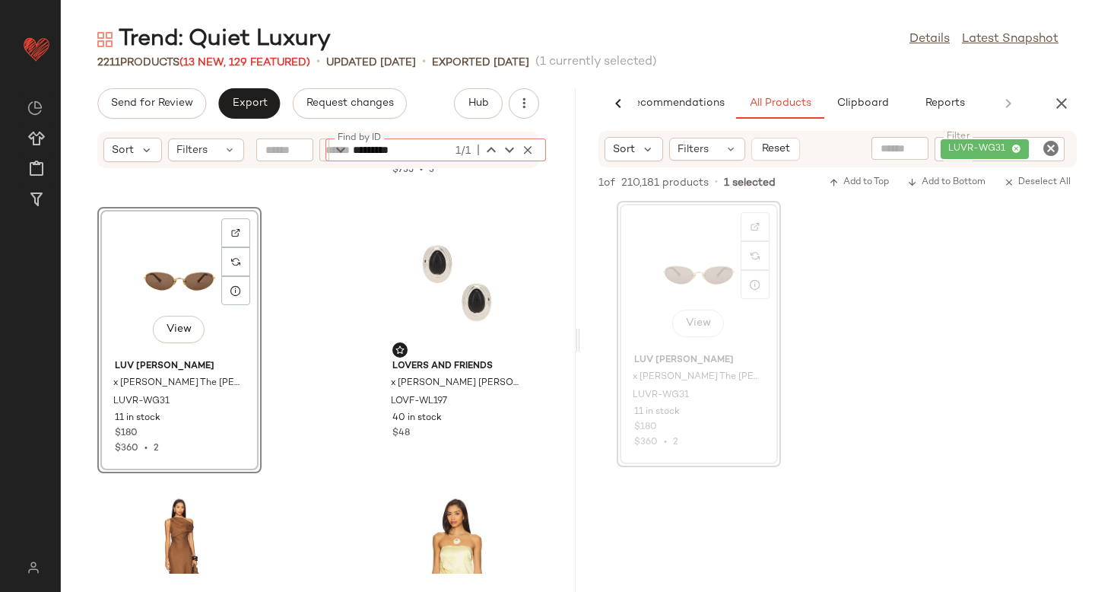
scroll to position [29254, 0]
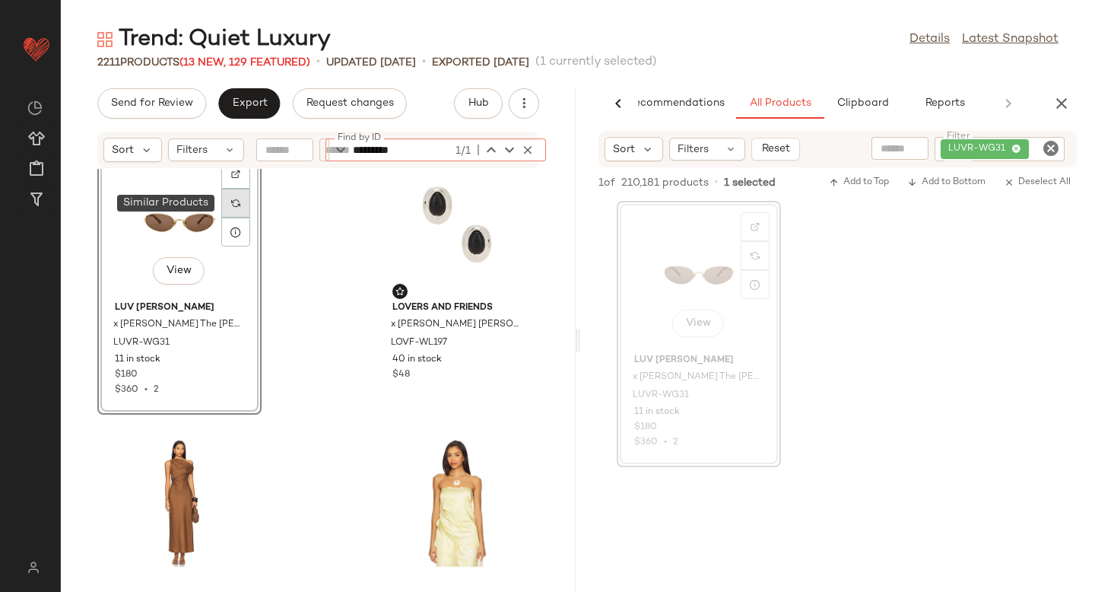
click at [237, 205] on img at bounding box center [235, 202] width 9 height 9
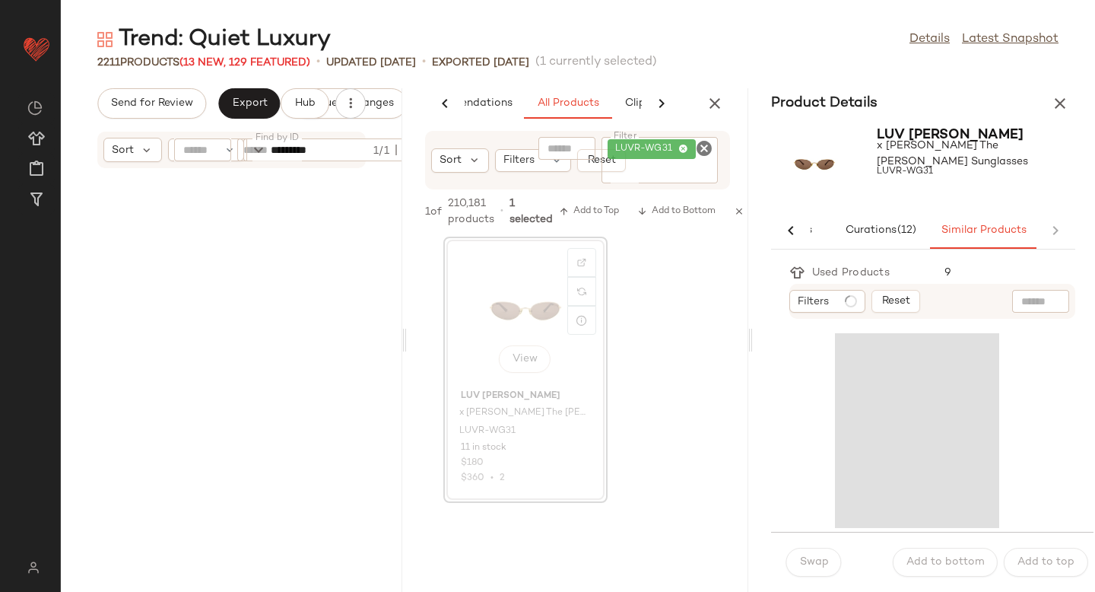
scroll to position [58436, 0]
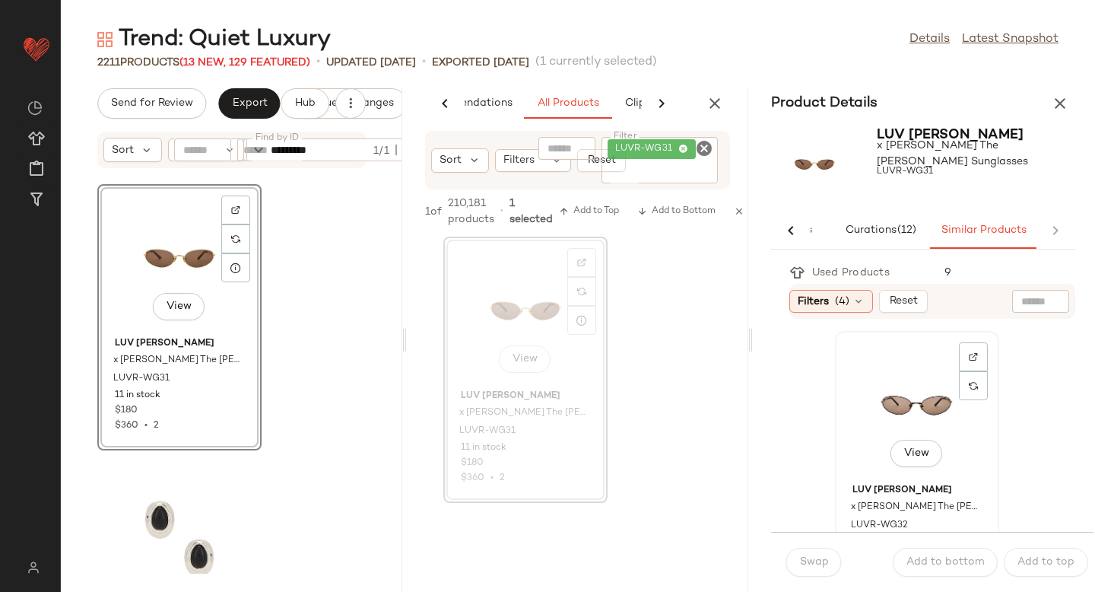
click at [896, 393] on div "View" at bounding box center [917, 406] width 154 height 141
click at [817, 567] on span "Swap" at bounding box center [814, 562] width 30 height 12
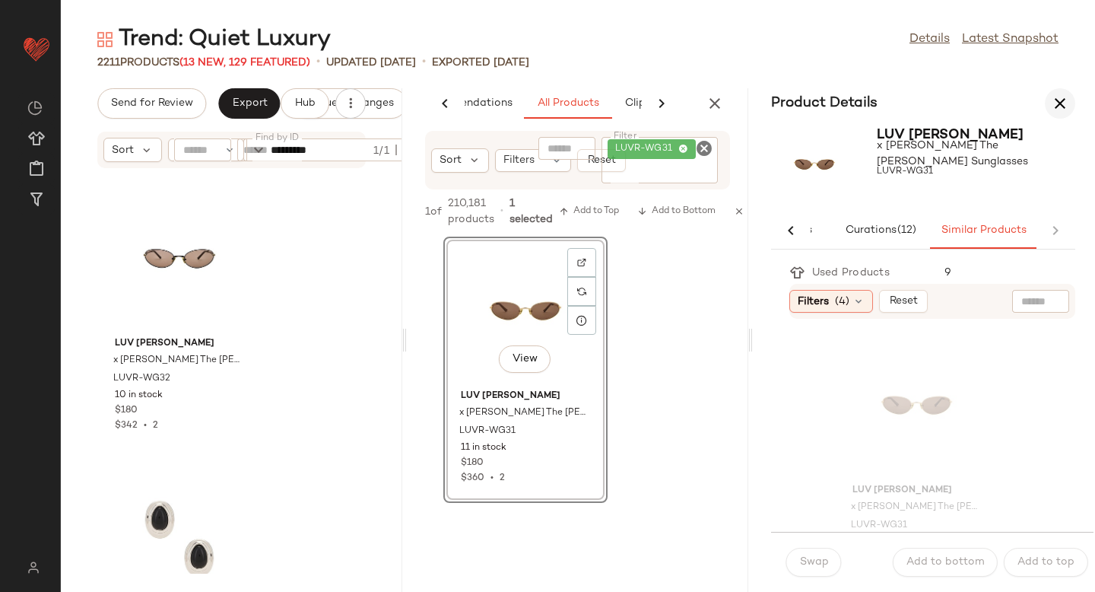
click at [1056, 106] on icon "button" at bounding box center [1060, 103] width 18 height 18
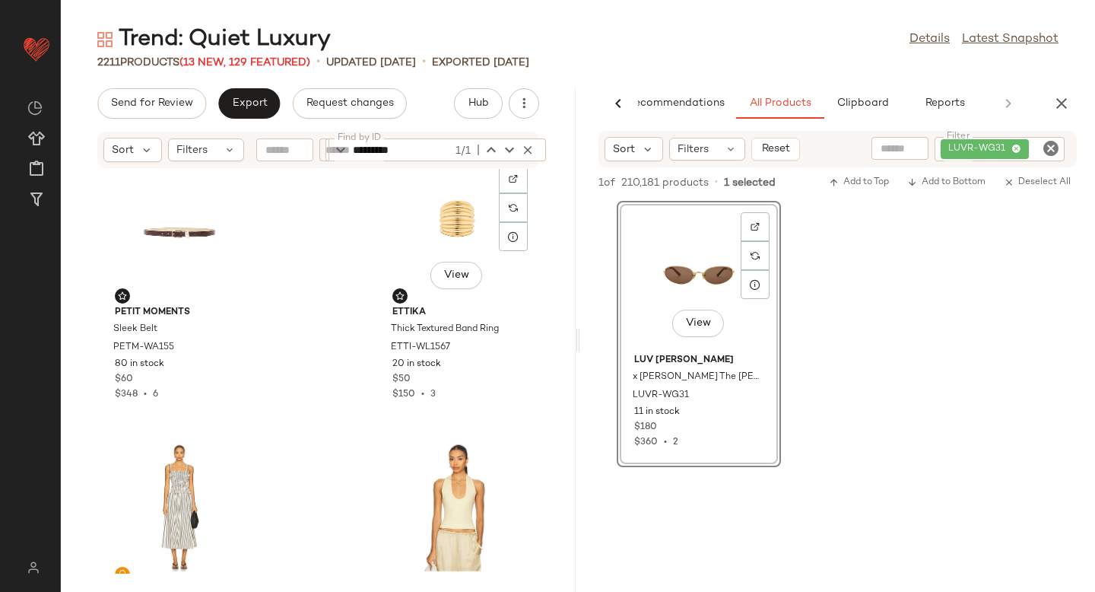
scroll to position [24758, 0]
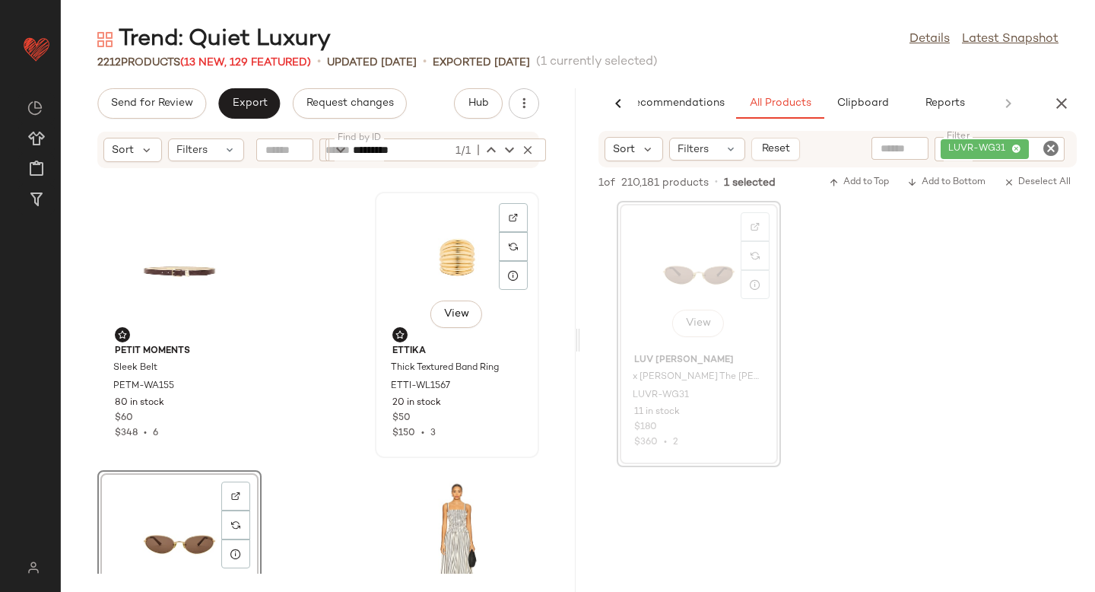
click at [406, 261] on div "View" at bounding box center [457, 267] width 154 height 141
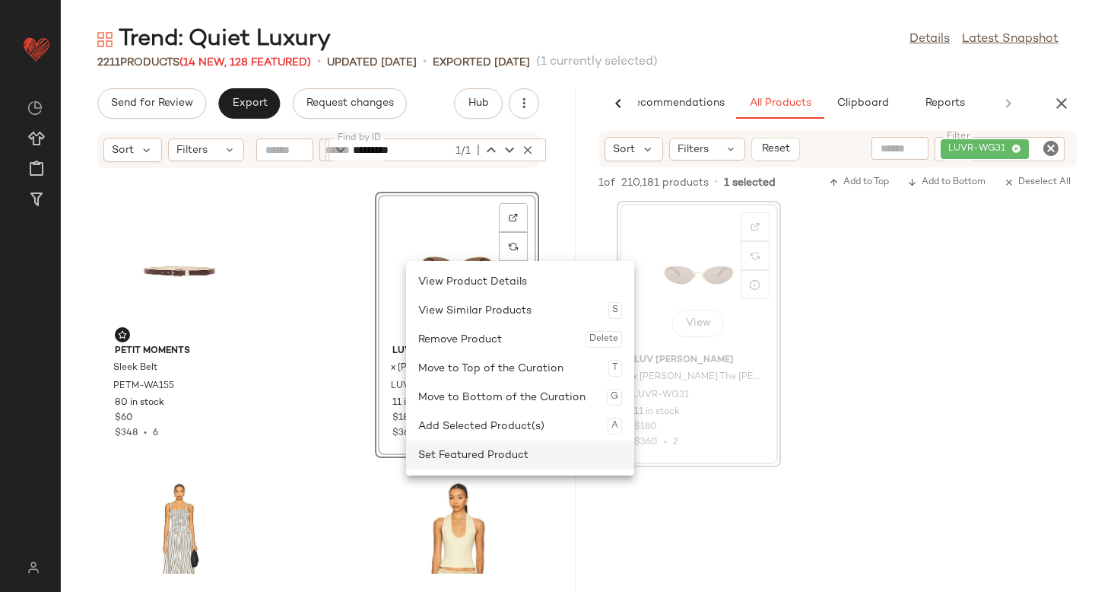
click at [454, 445] on div "Set Featured Product" at bounding box center [520, 454] width 204 height 29
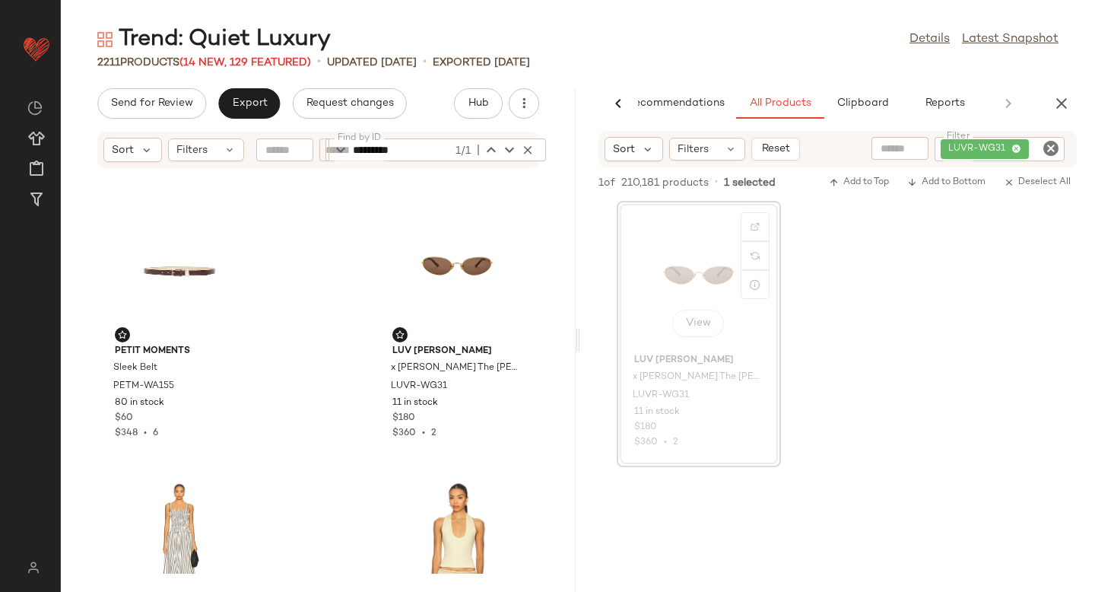
click at [1042, 155] on icon "Clear Filter" at bounding box center [1051, 148] width 18 height 18
paste input "**********"
type input "**********"
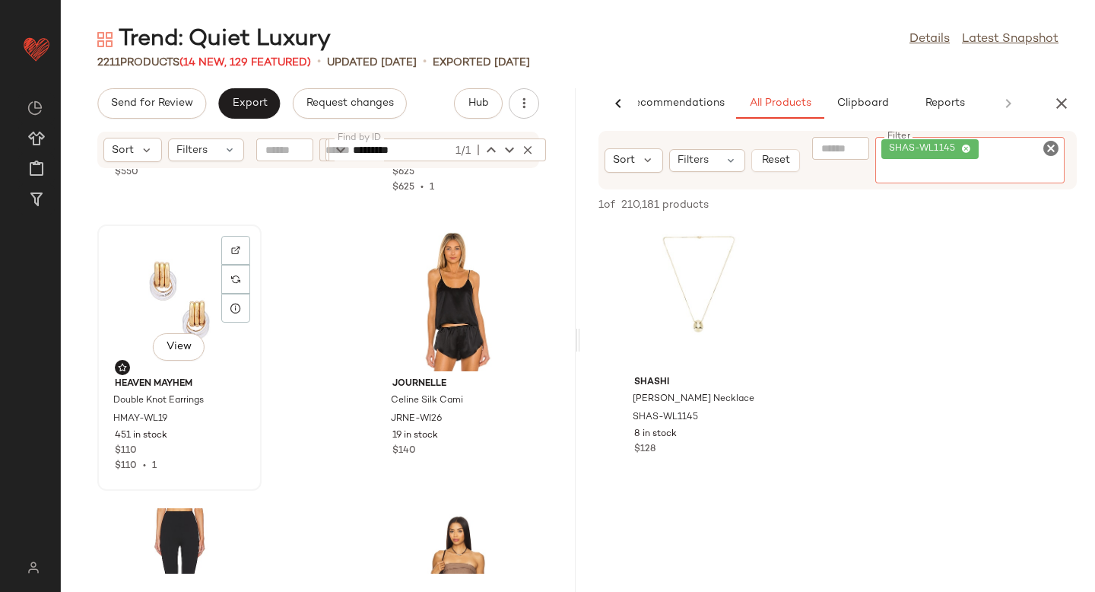
scroll to position [26114, 0]
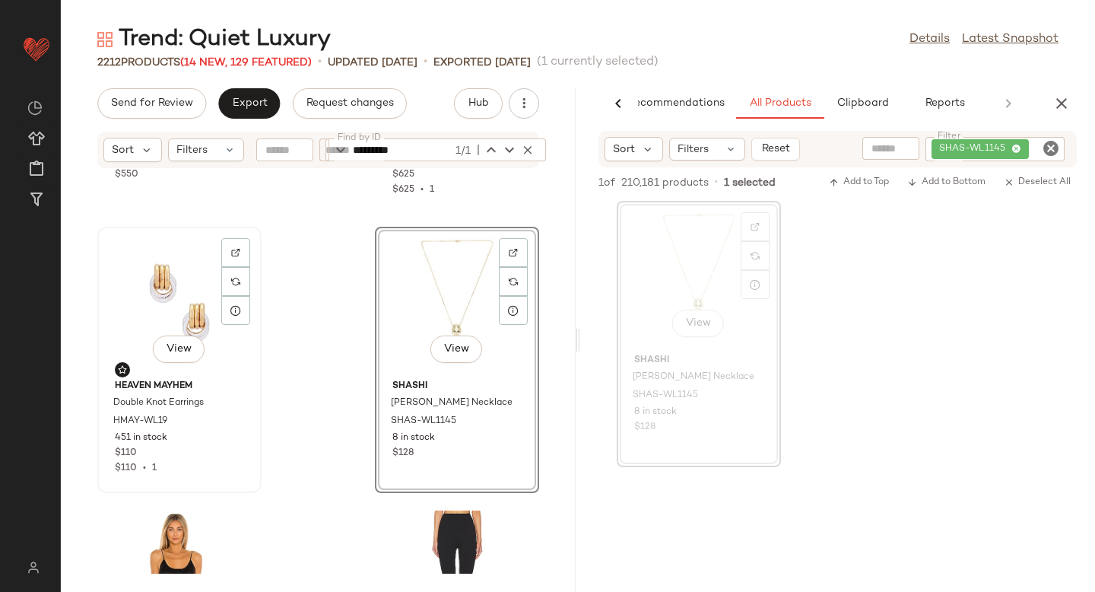
click at [148, 294] on div "View" at bounding box center [180, 302] width 154 height 141
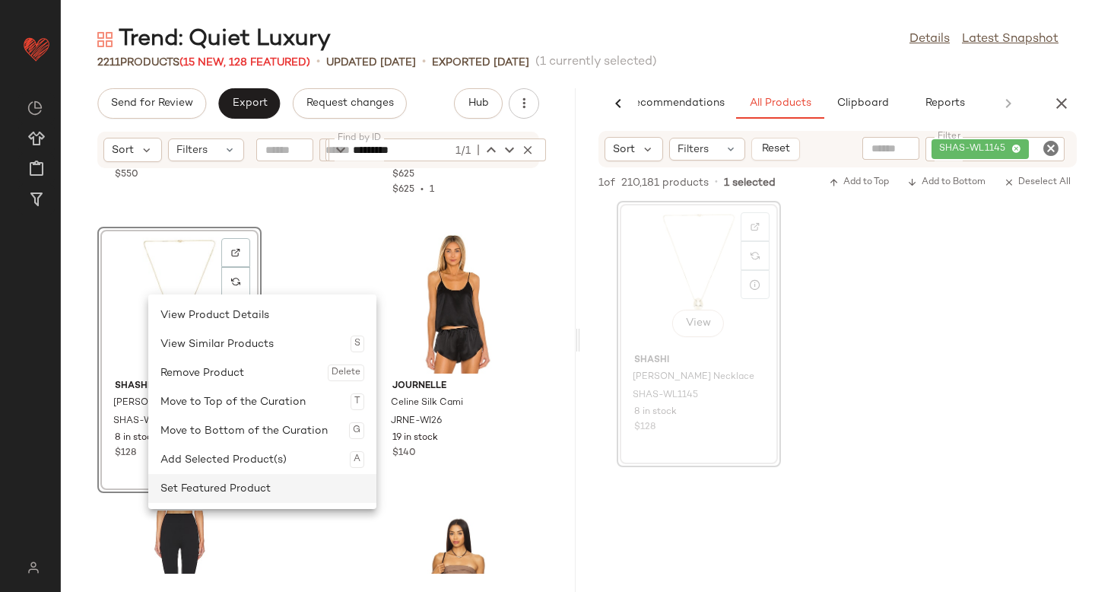
click at [211, 480] on div "Set Featured Product" at bounding box center [262, 488] width 204 height 29
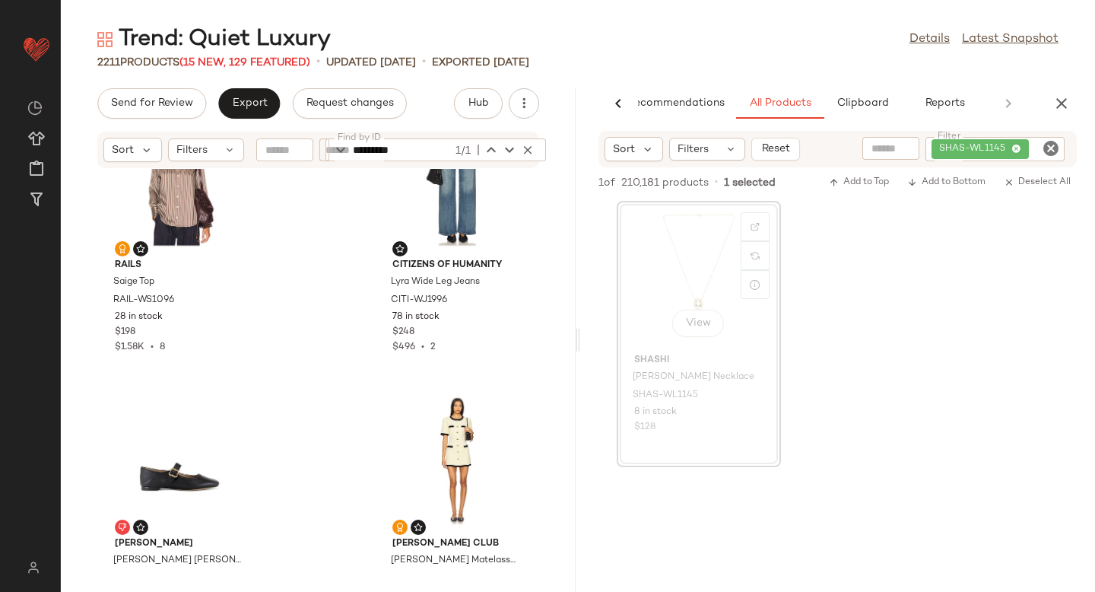
scroll to position [1185, 0]
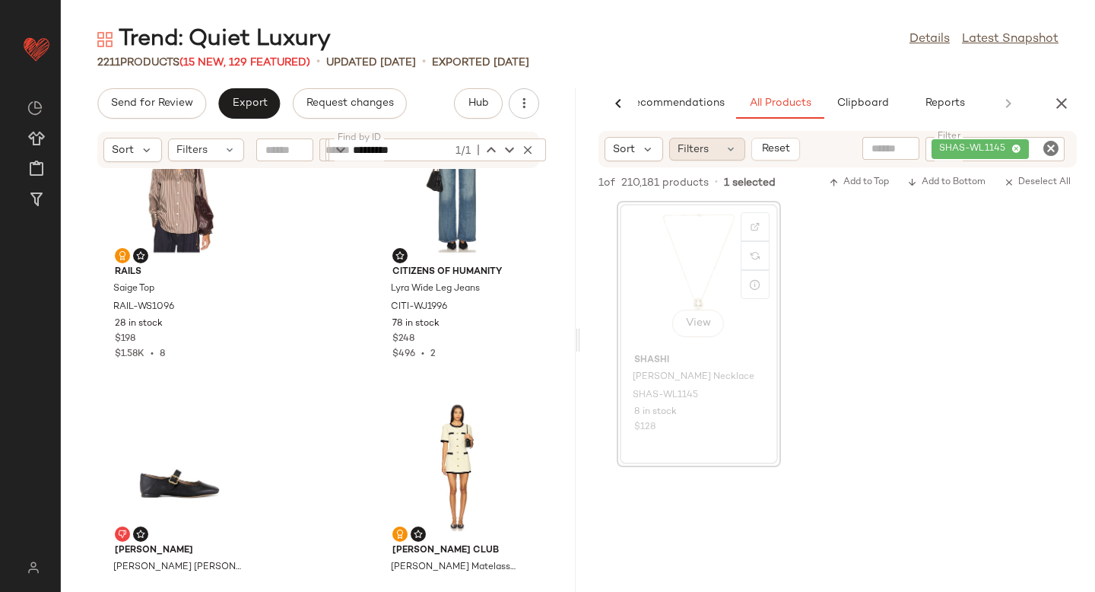
click at [713, 144] on div "Filters" at bounding box center [707, 149] width 76 height 23
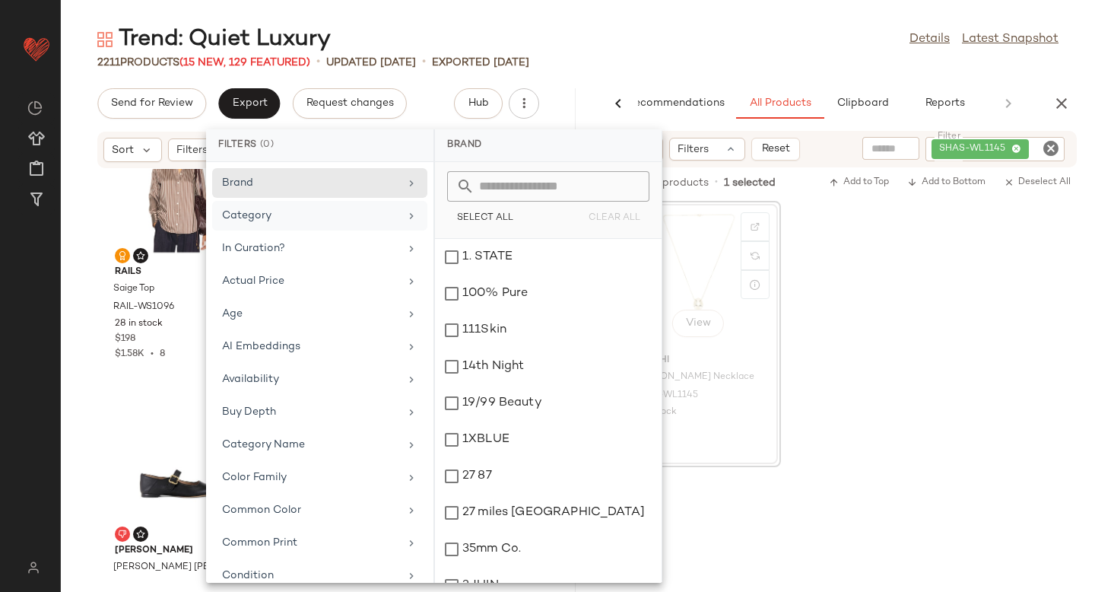
click at [345, 223] on div "Category" at bounding box center [310, 216] width 177 height 16
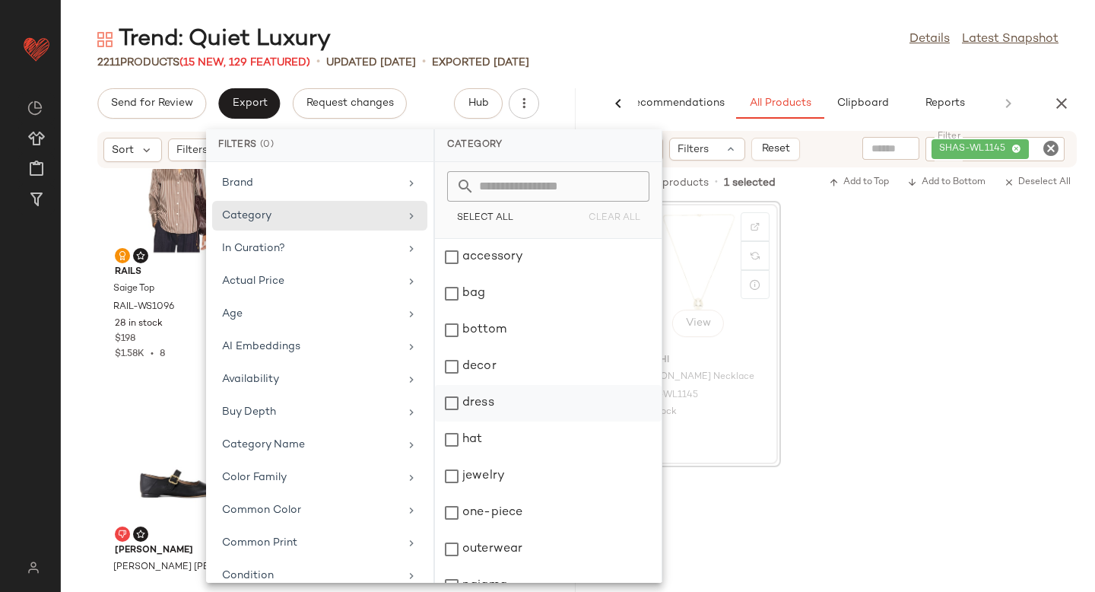
click at [452, 421] on div "dress" at bounding box center [548, 439] width 227 height 36
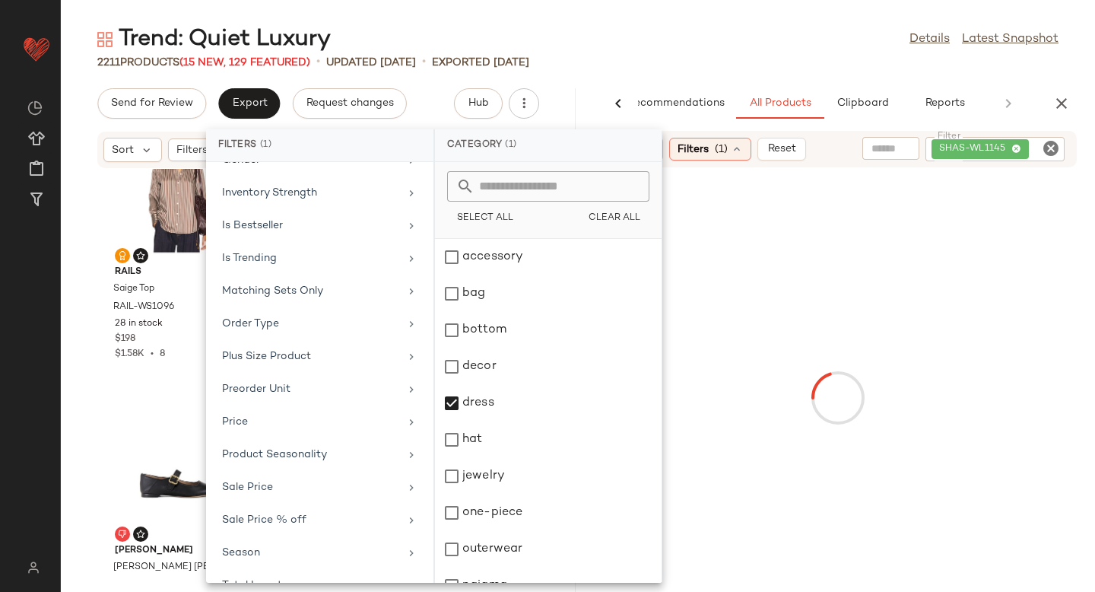
scroll to position [717, 0]
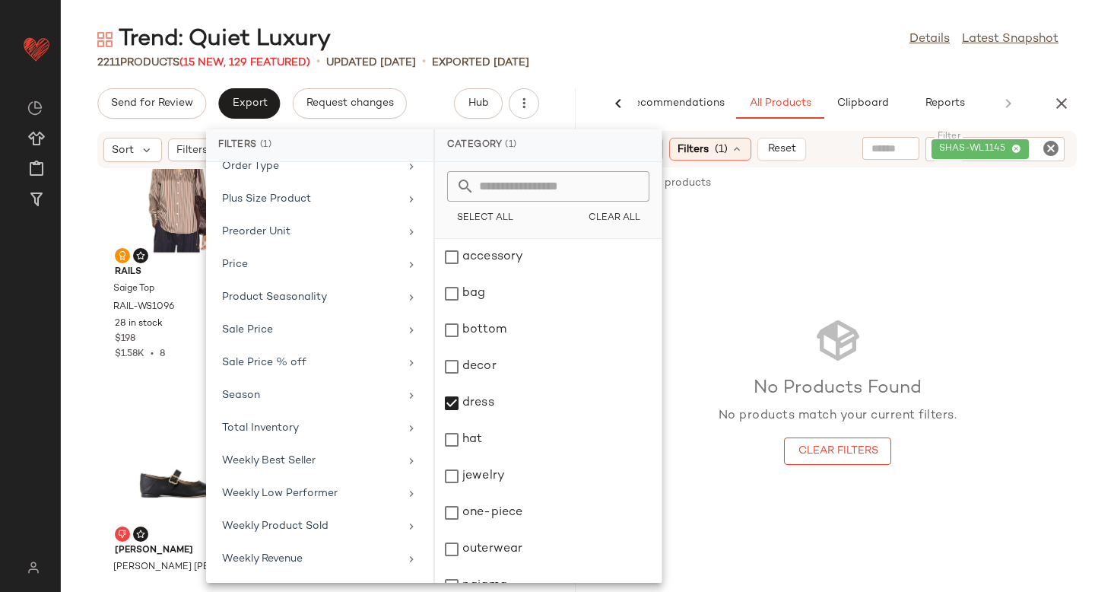
click at [1051, 153] on icon "Clear Filter" at bounding box center [1051, 148] width 18 height 18
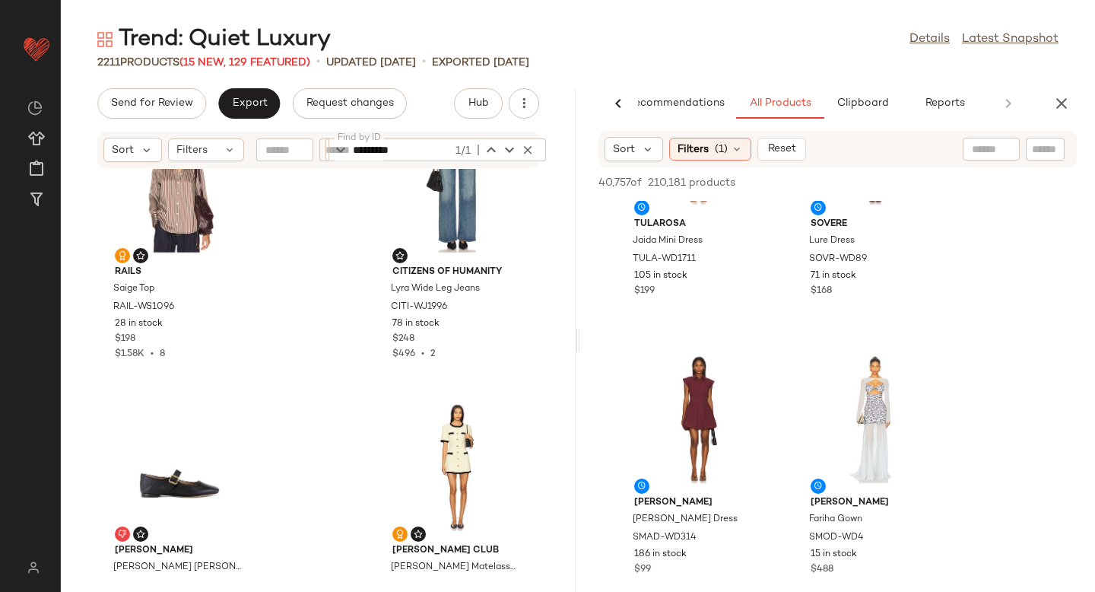
scroll to position [167, 0]
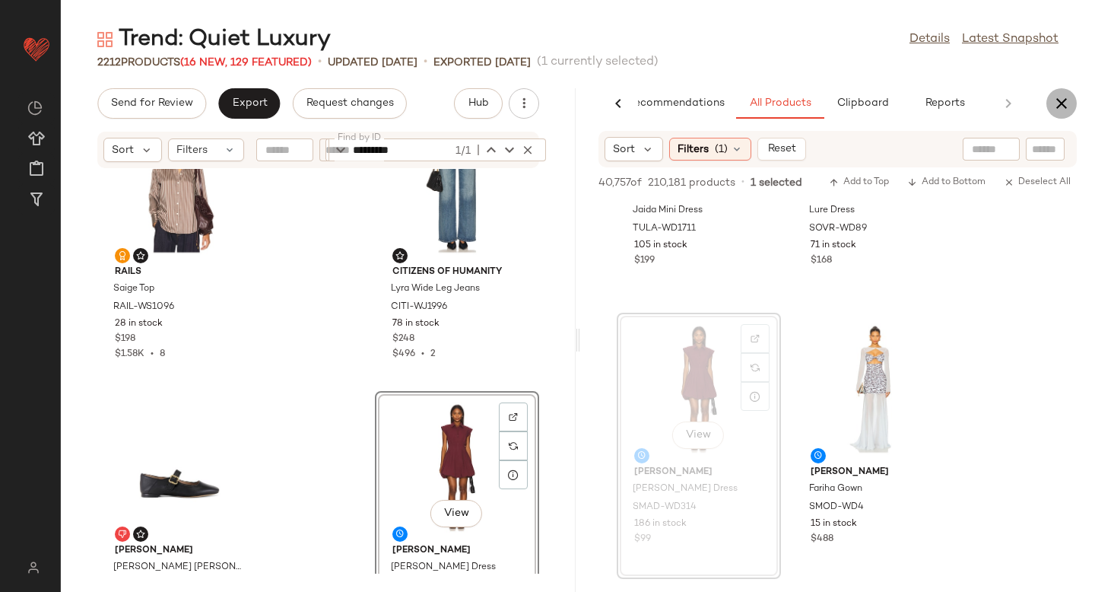
click at [1064, 102] on icon "button" at bounding box center [1061, 103] width 18 height 18
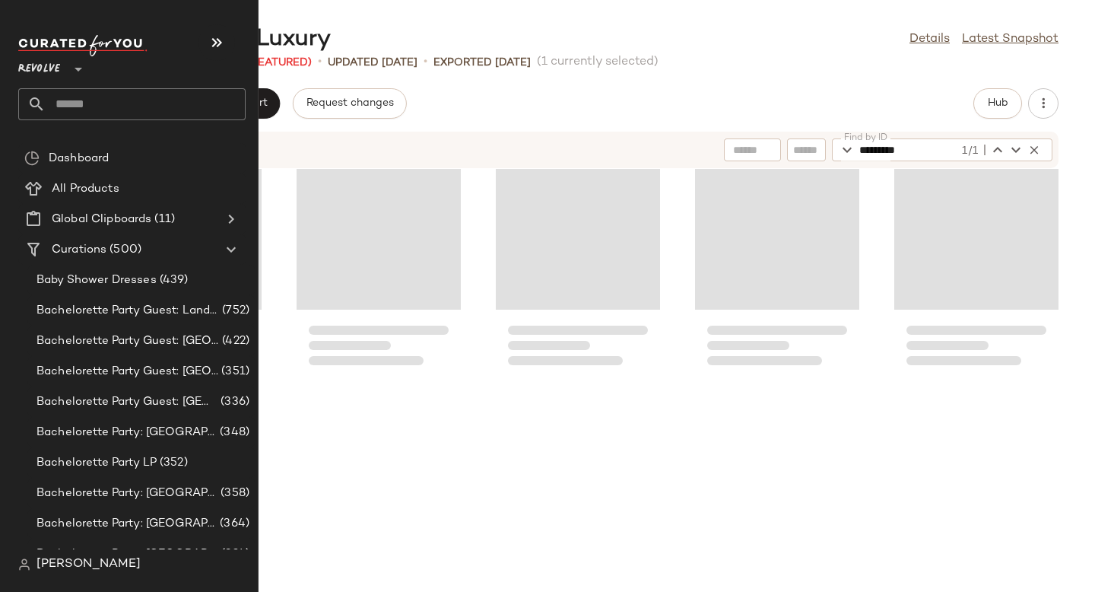
scroll to position [278, 0]
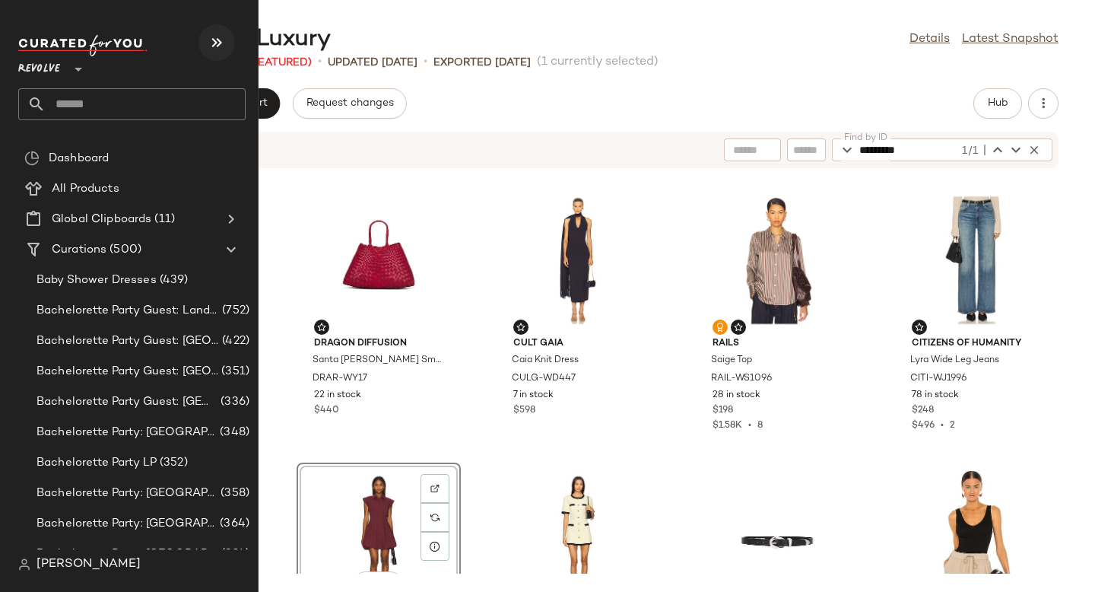
click at [210, 46] on icon "button" at bounding box center [217, 42] width 18 height 18
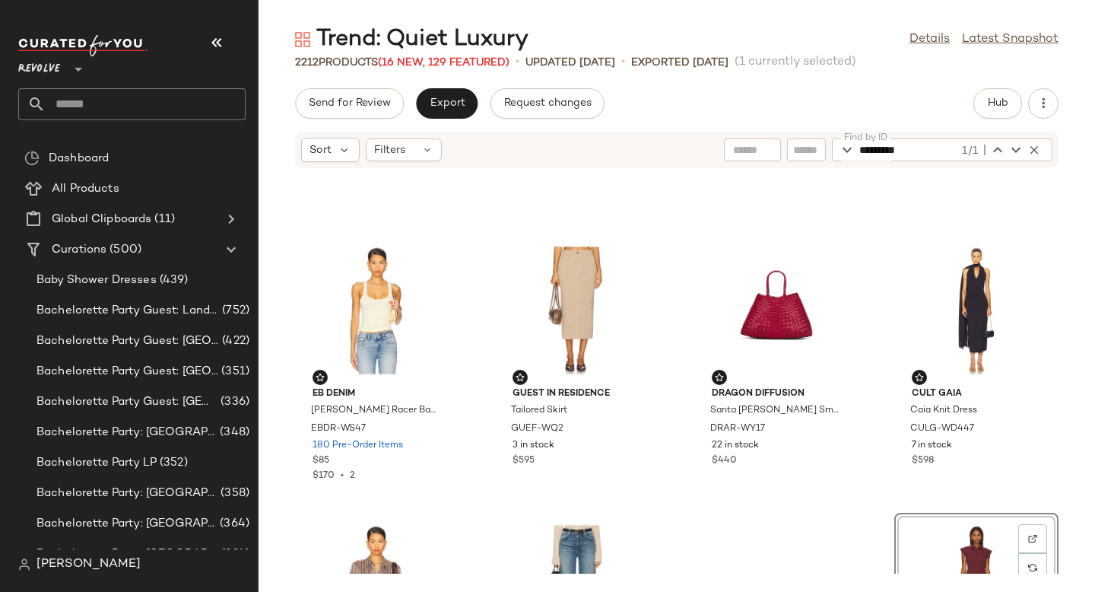
scroll to position [201, 0]
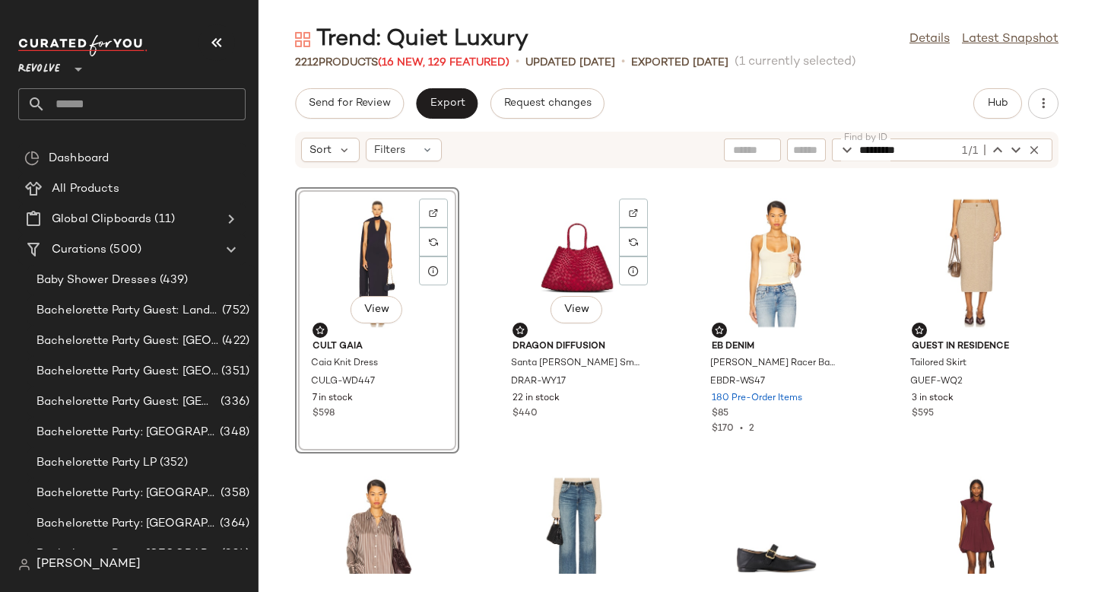
scroll to position [272, 0]
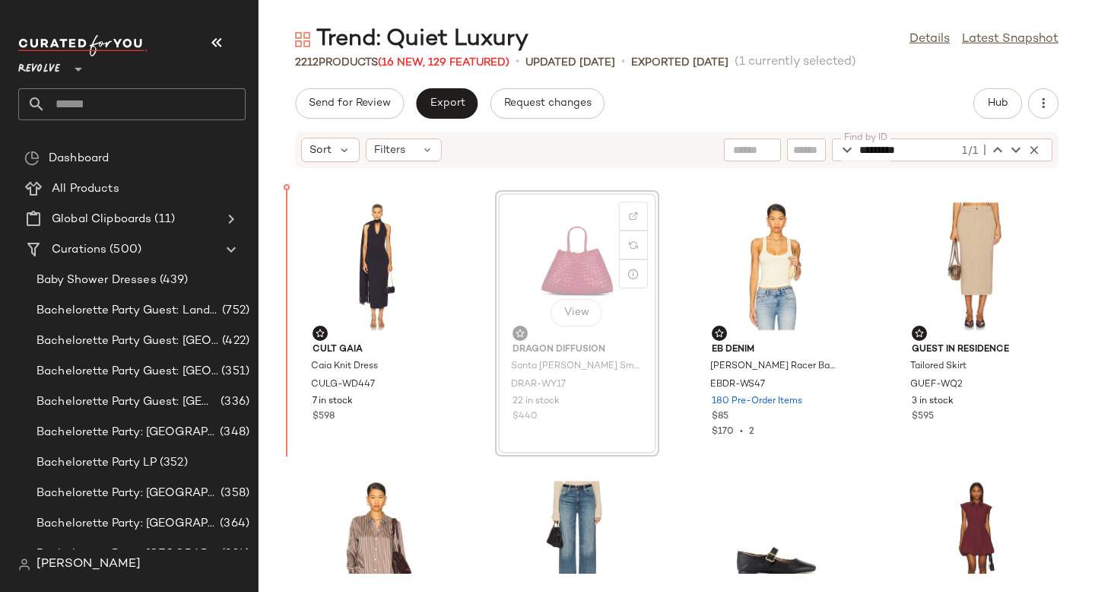
drag, startPoint x: 555, startPoint y: 272, endPoint x: 545, endPoint y: 273, distance: 9.9
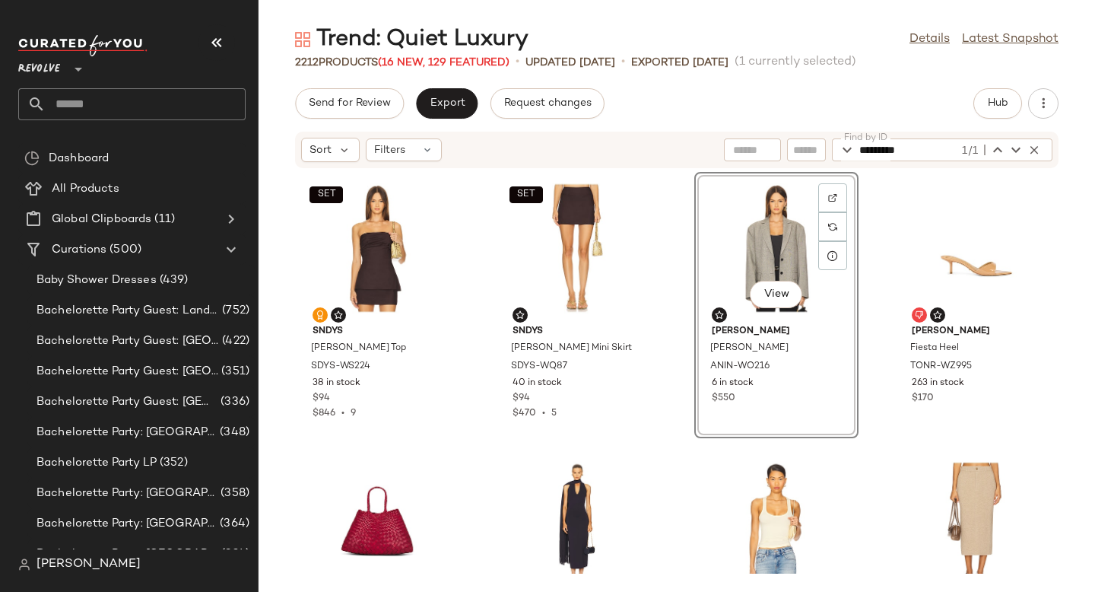
click at [864, 314] on div "SET SNDYS Mimi Longline Top SDYS-WS224 38 in stock $94 $846 • 9 SET SNDYS Arla …" at bounding box center [676, 371] width 836 height 404
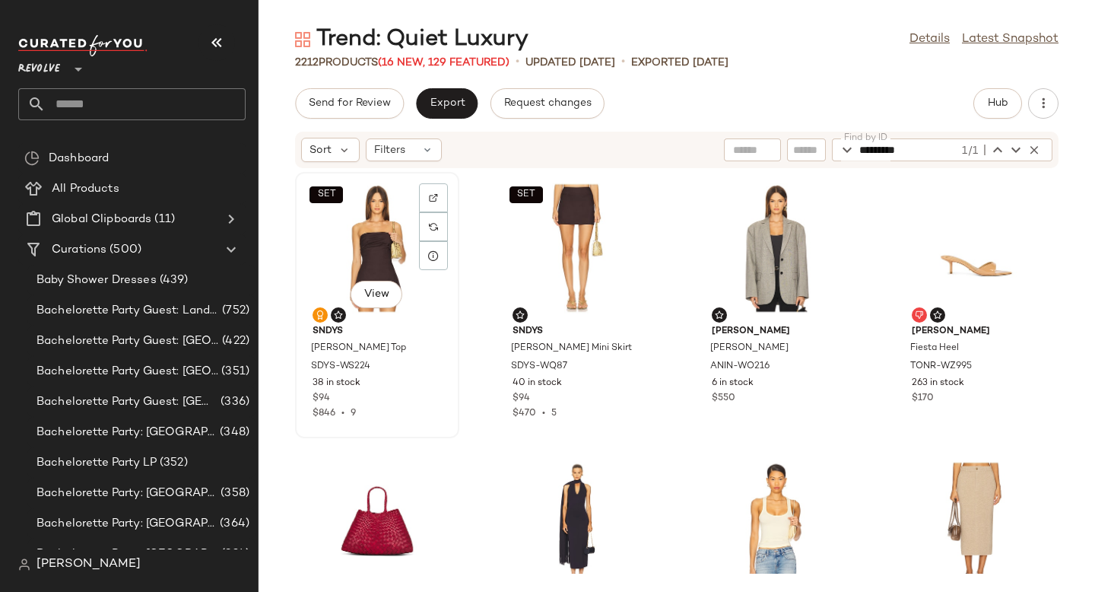
click at [337, 249] on div "SET View" at bounding box center [377, 247] width 154 height 141
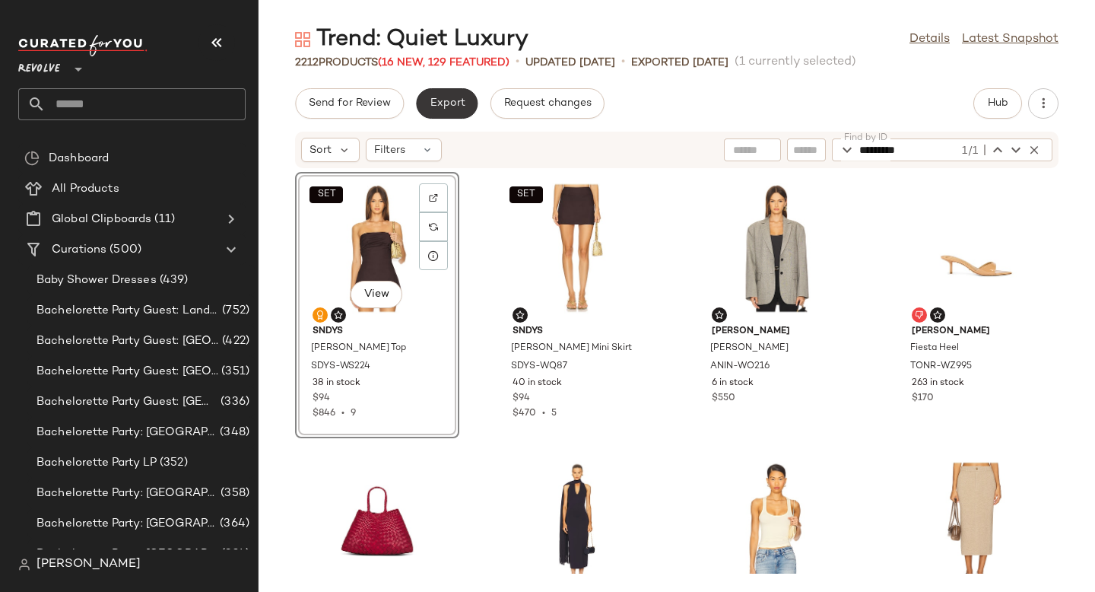
click at [424, 104] on button "Export" at bounding box center [447, 103] width 62 height 30
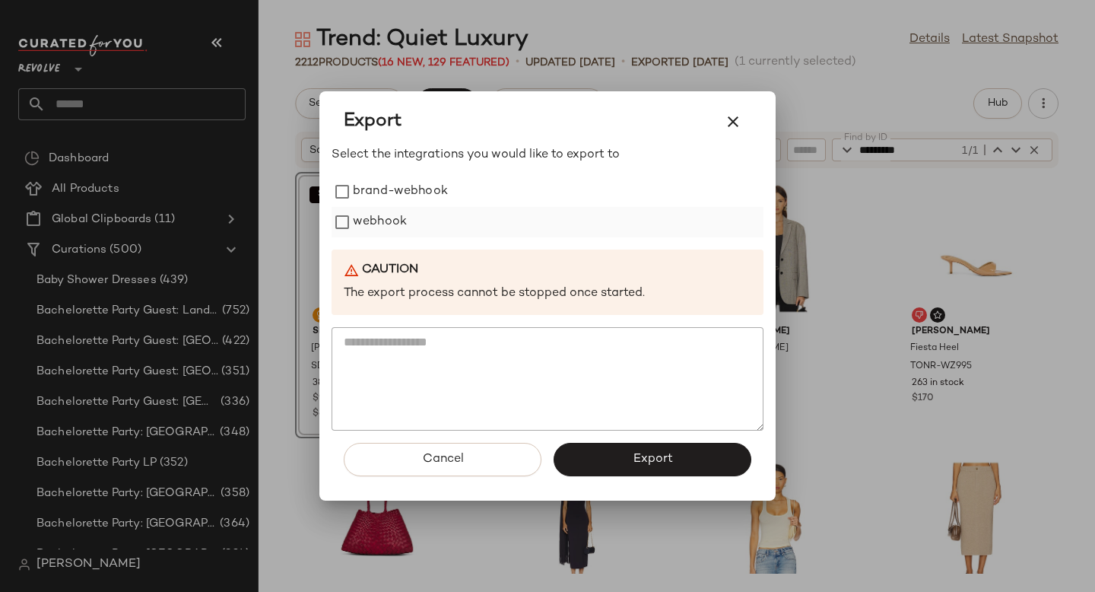
click at [385, 230] on label "webhook" at bounding box center [380, 222] width 54 height 30
click at [621, 445] on button "Export" at bounding box center [652, 458] width 198 height 33
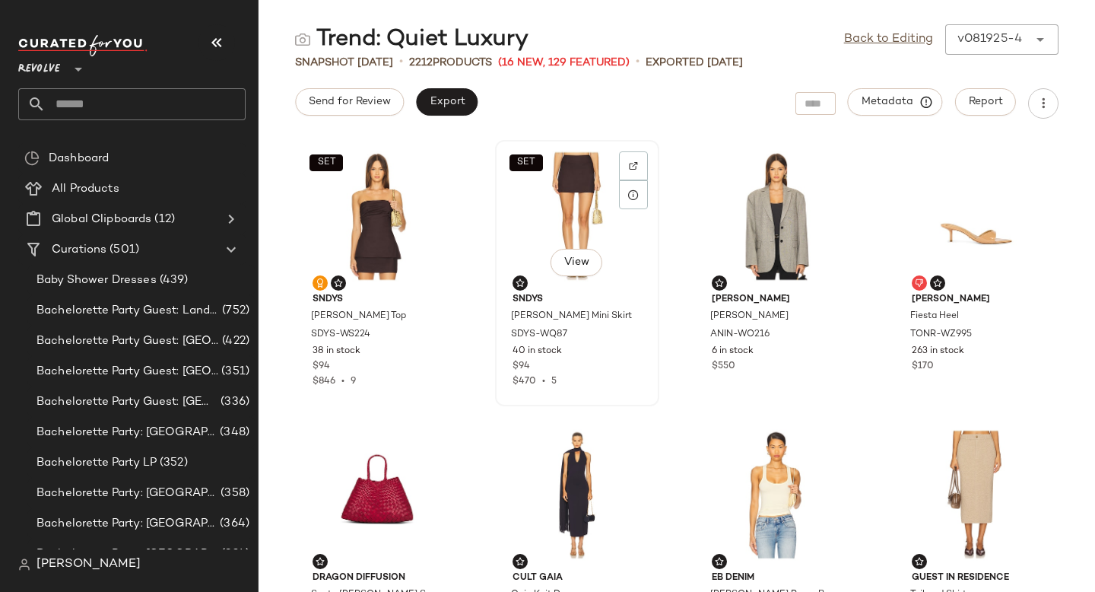
click at [601, 208] on div "SET View" at bounding box center [577, 215] width 154 height 141
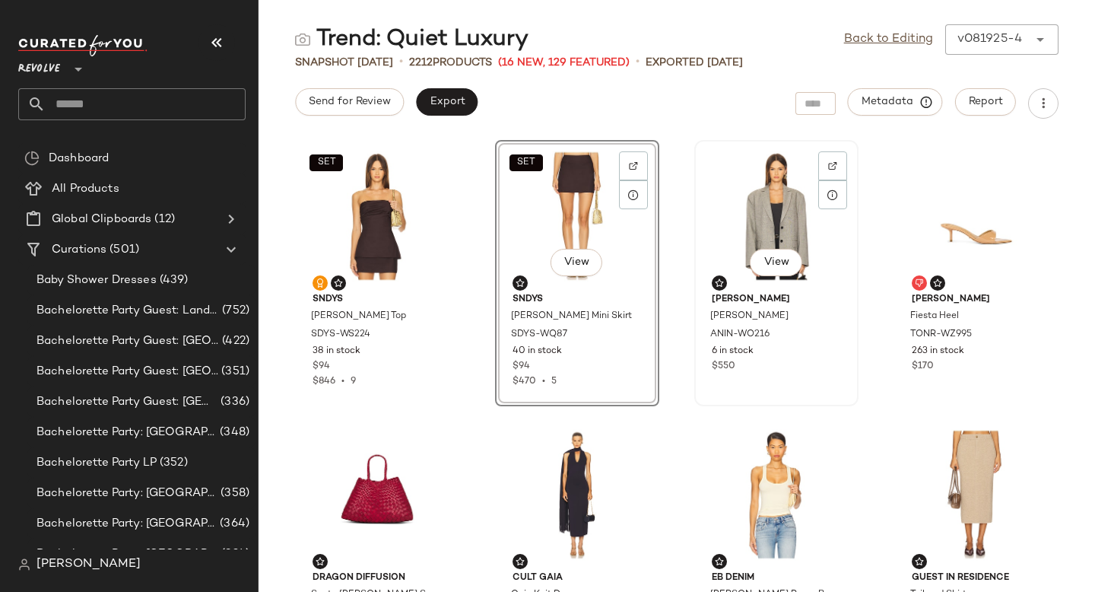
click at [760, 224] on div "View" at bounding box center [776, 215] width 154 height 141
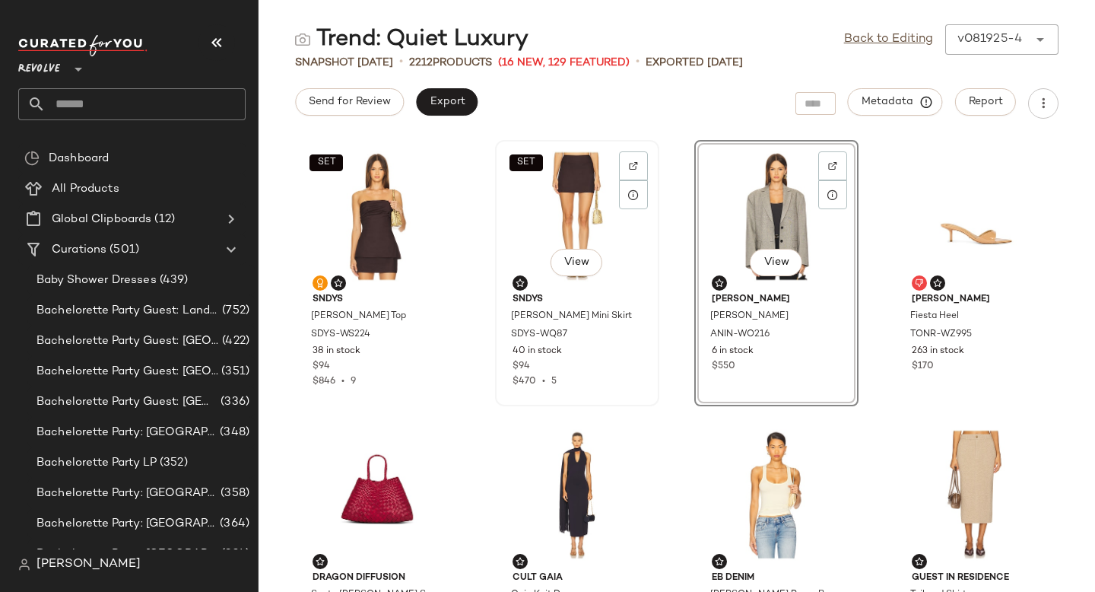
click at [601, 252] on div "SET View" at bounding box center [577, 215] width 154 height 141
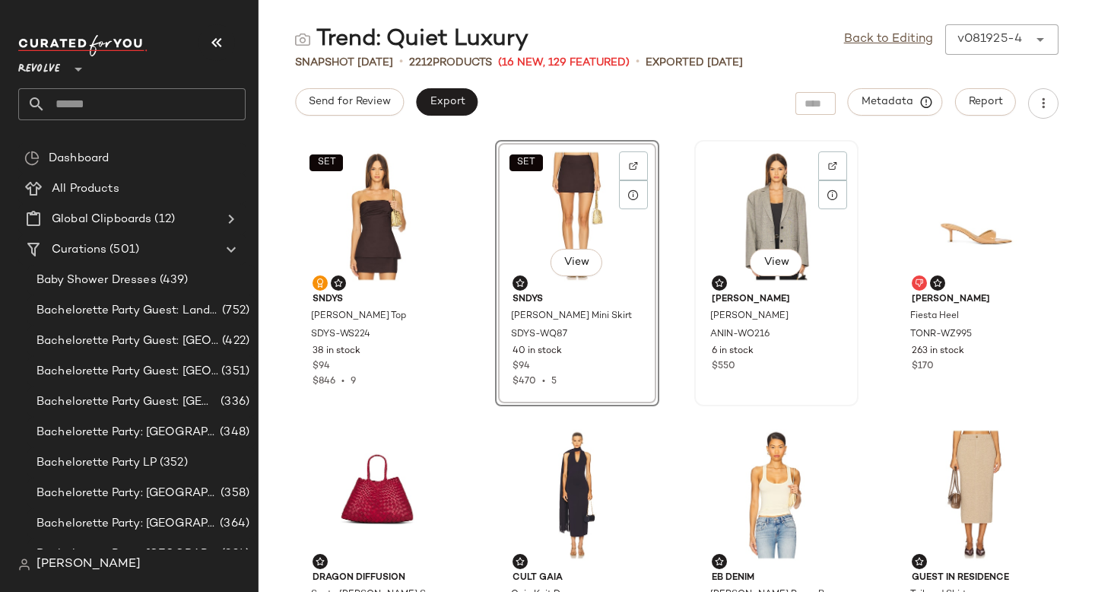
click at [789, 208] on div "View" at bounding box center [776, 215] width 154 height 141
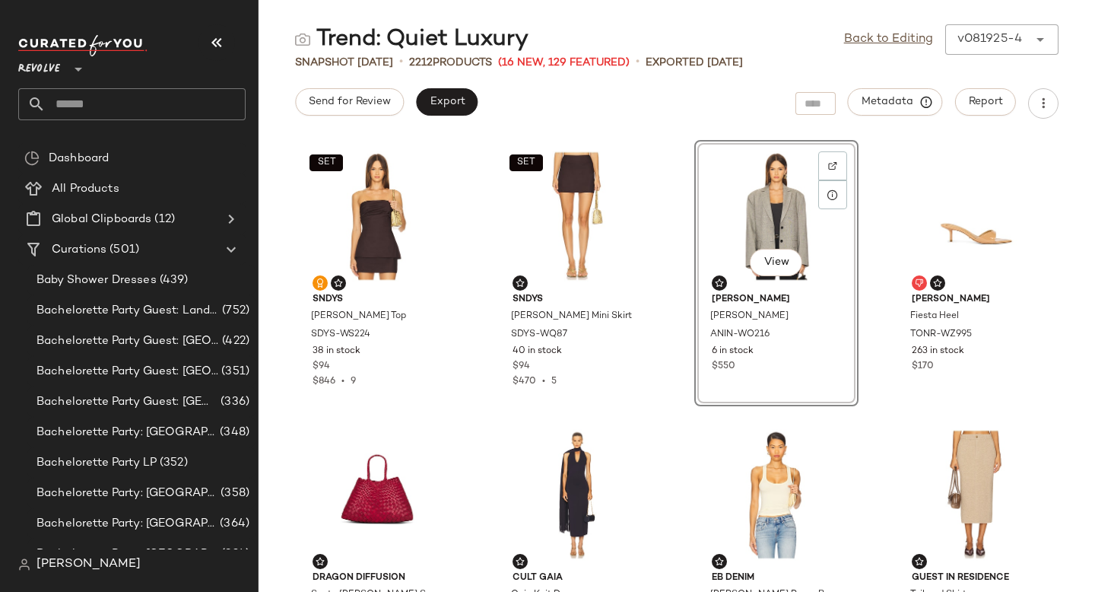
click at [48, 100] on input "text" at bounding box center [146, 104] width 200 height 32
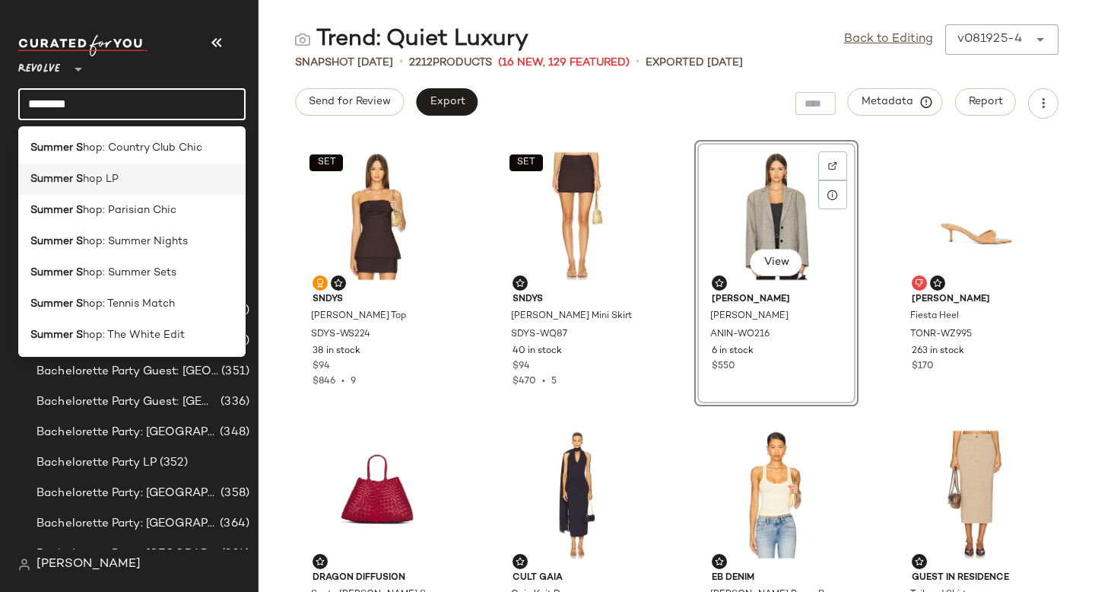
type input "********"
click at [66, 176] on b "Summer S" at bounding box center [56, 179] width 52 height 16
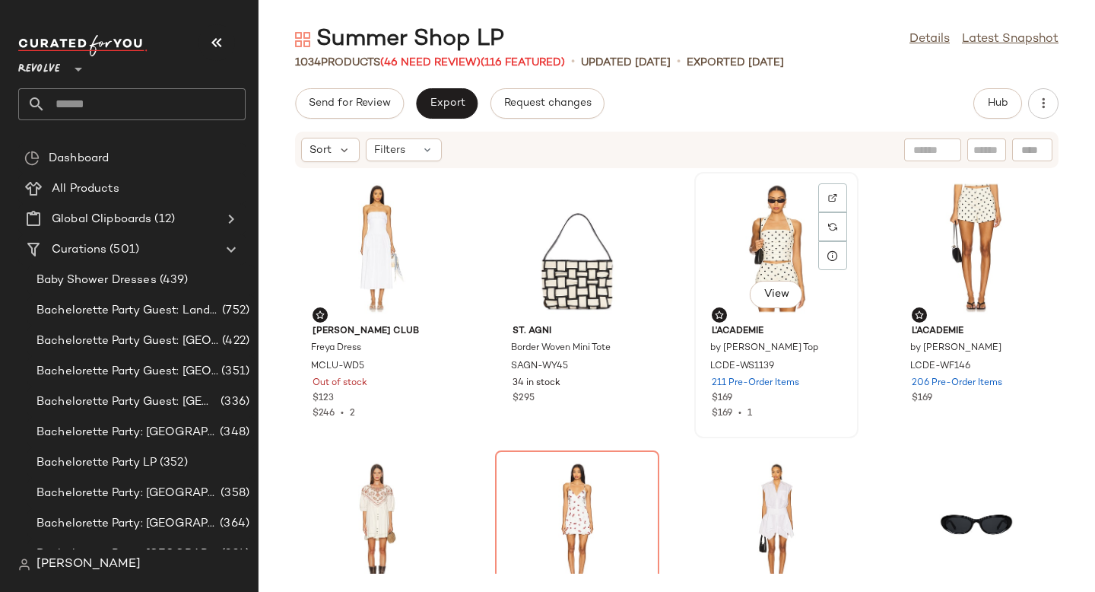
click at [725, 268] on div "View" at bounding box center [776, 247] width 154 height 141
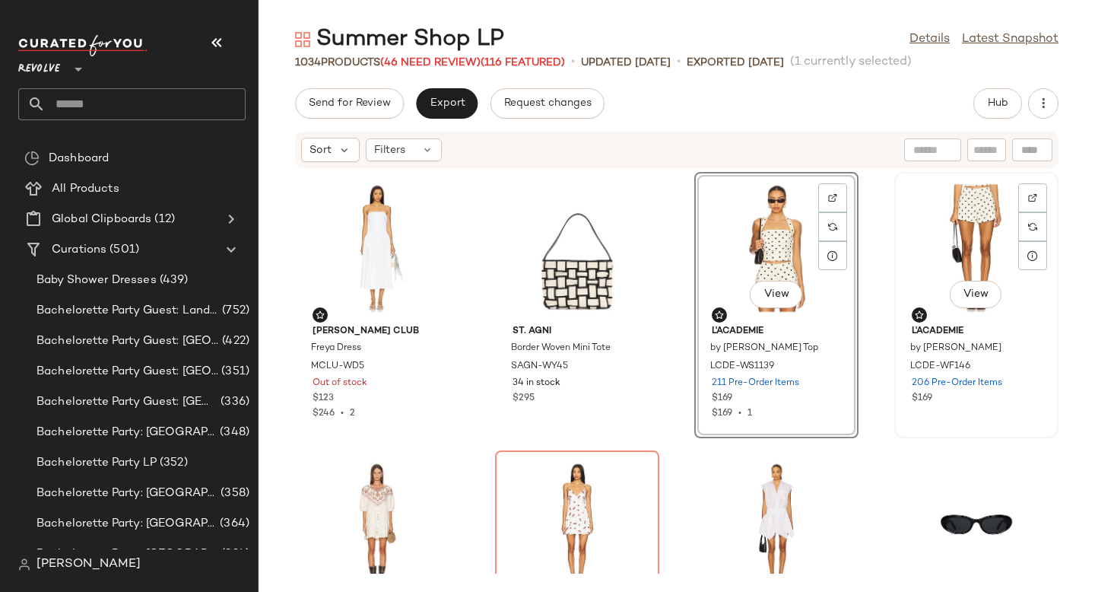
click at [972, 241] on div "View" at bounding box center [976, 247] width 154 height 141
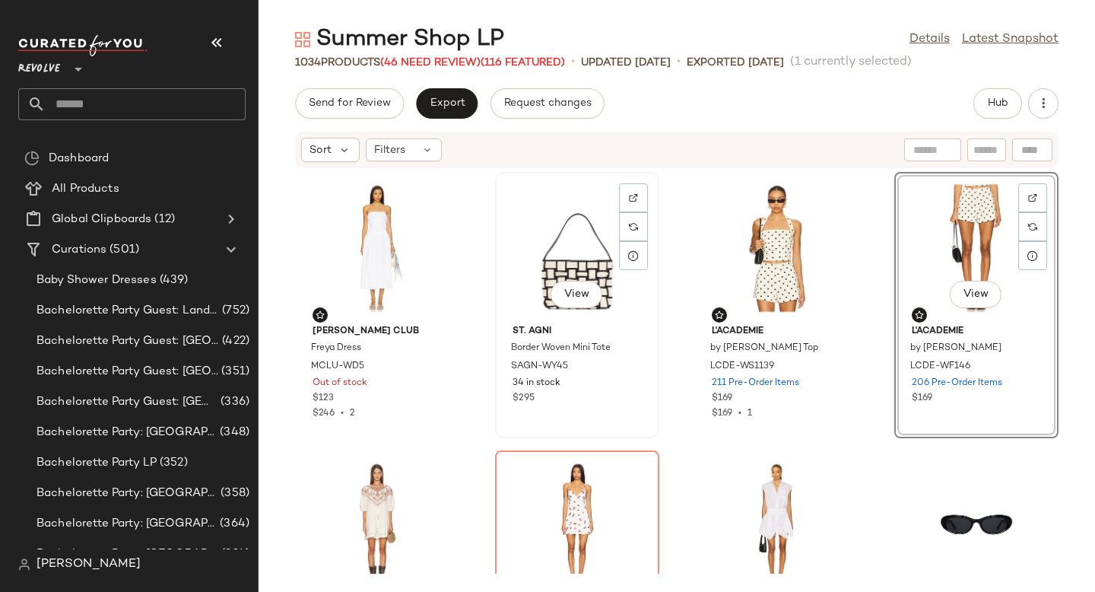
click at [519, 255] on div "View" at bounding box center [577, 247] width 154 height 141
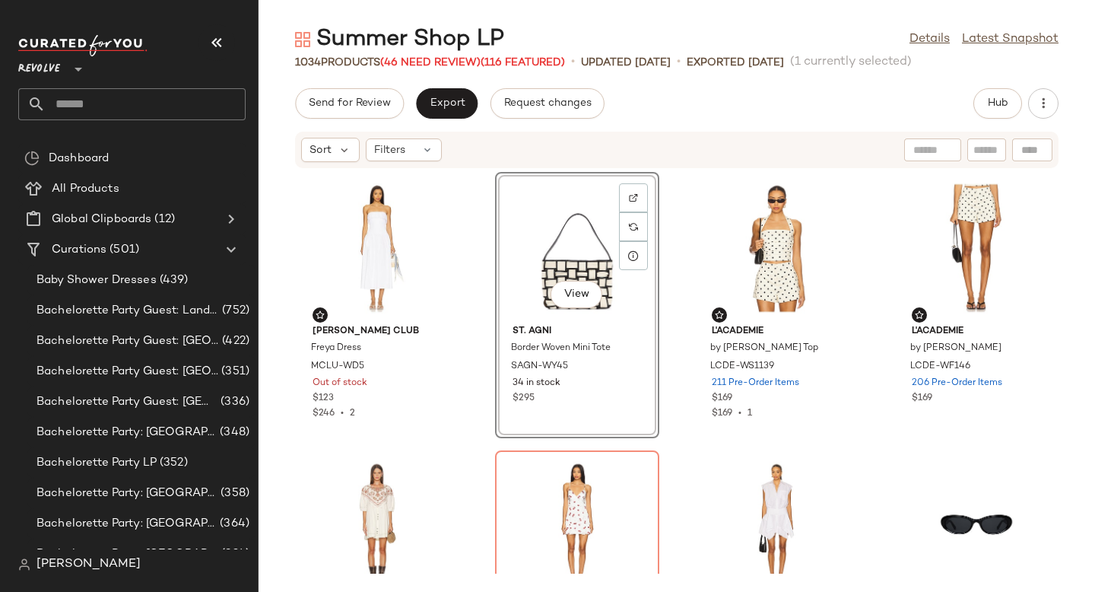
click at [519, 255] on div "View" at bounding box center [577, 247] width 154 height 141
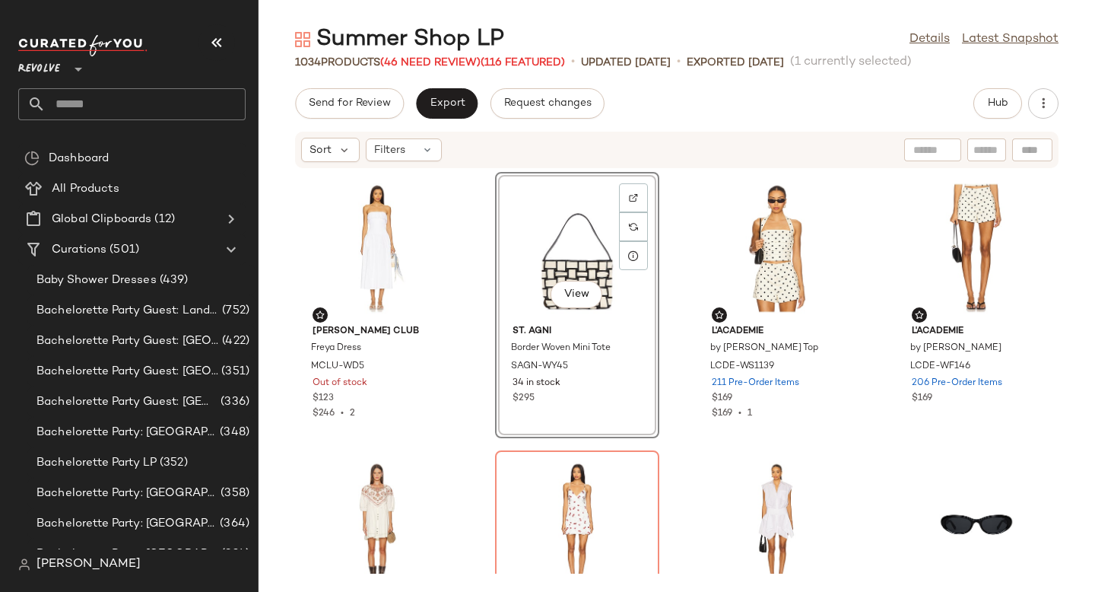
click at [519, 255] on div "View" at bounding box center [577, 247] width 154 height 141
